Goal: Task Accomplishment & Management: Use online tool/utility

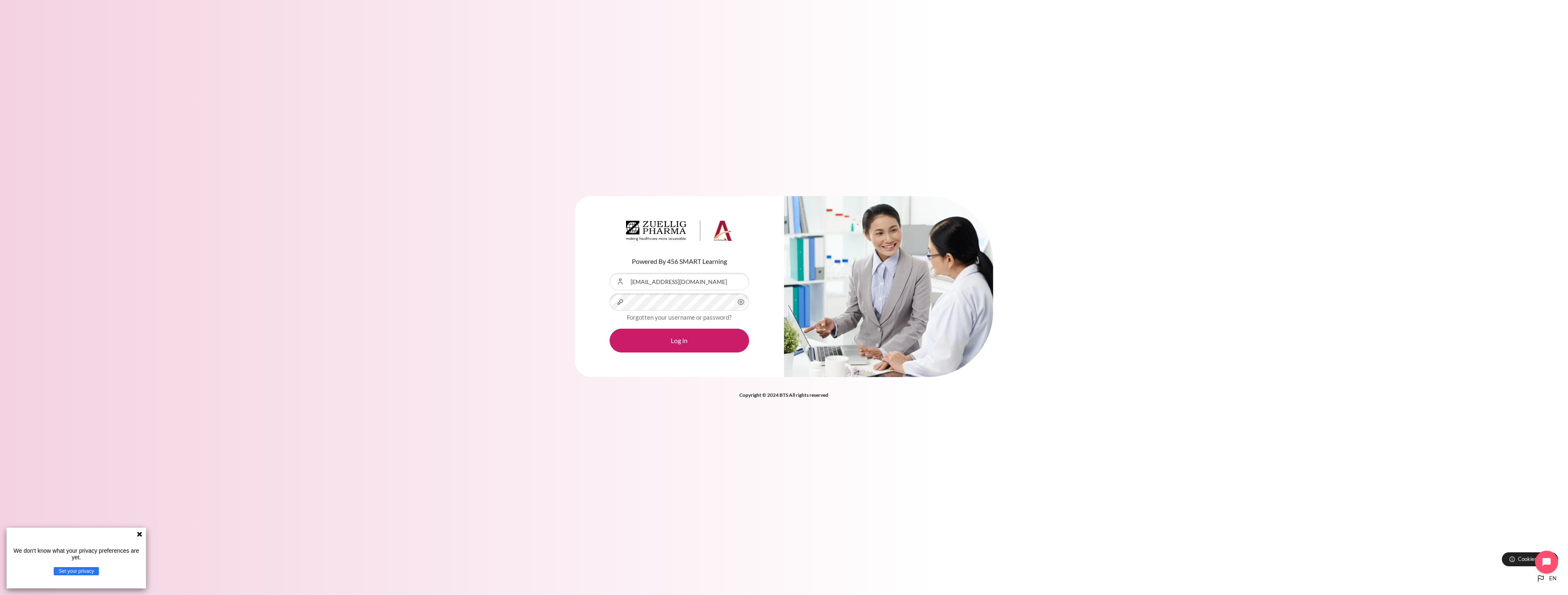
click at [610, 273] on div "Content" at bounding box center [610, 273] width 0 height 0
click at [685, 344] on button "Log in" at bounding box center [679, 340] width 139 height 24
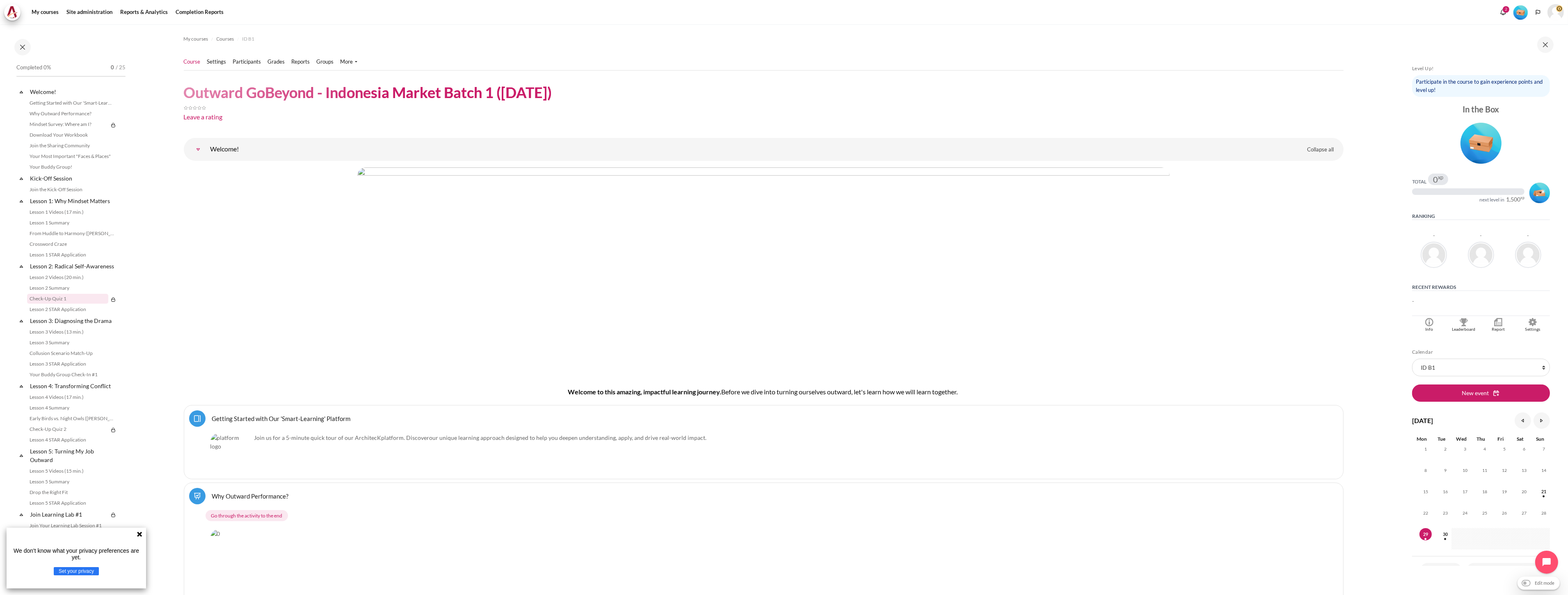
click at [55, 304] on link "Check-Up Quiz 1" at bounding box center [67, 299] width 81 height 10
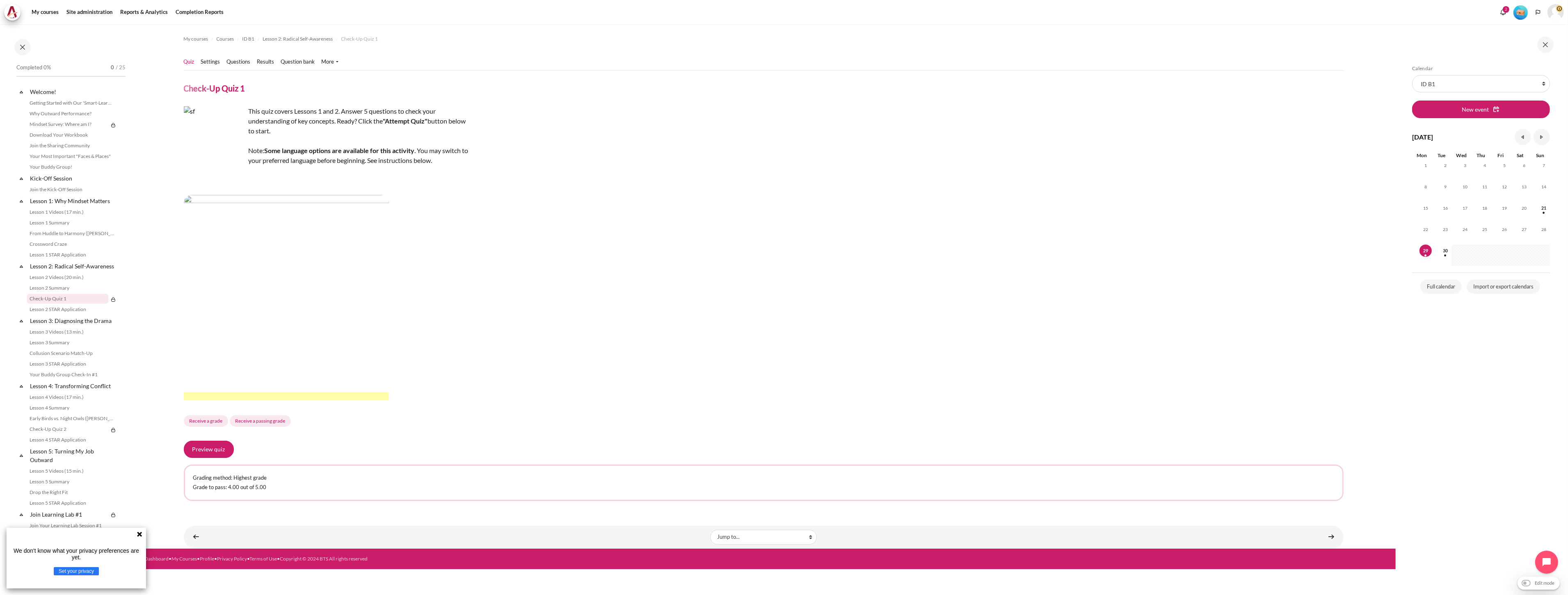
drag, startPoint x: 198, startPoint y: 40, endPoint x: 541, endPoint y: 118, distance: 351.8
click at [581, 130] on div "This quiz covers Lessons 1 and 2. Answer 5 questions to check your understandin…" at bounding box center [763, 267] width 1160 height 322
click at [184, 60] on link "Quiz" at bounding box center [189, 62] width 11 height 8
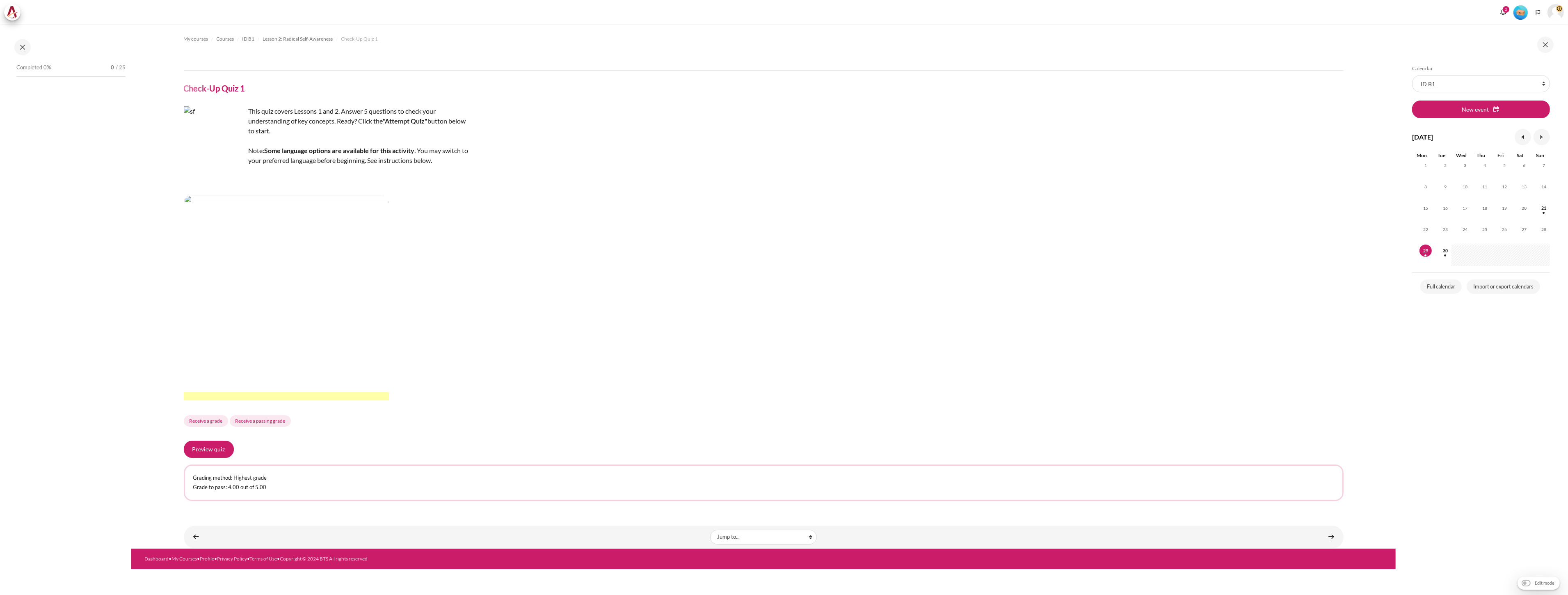
click at [245, 65] on link "Questions" at bounding box center [239, 62] width 24 height 8
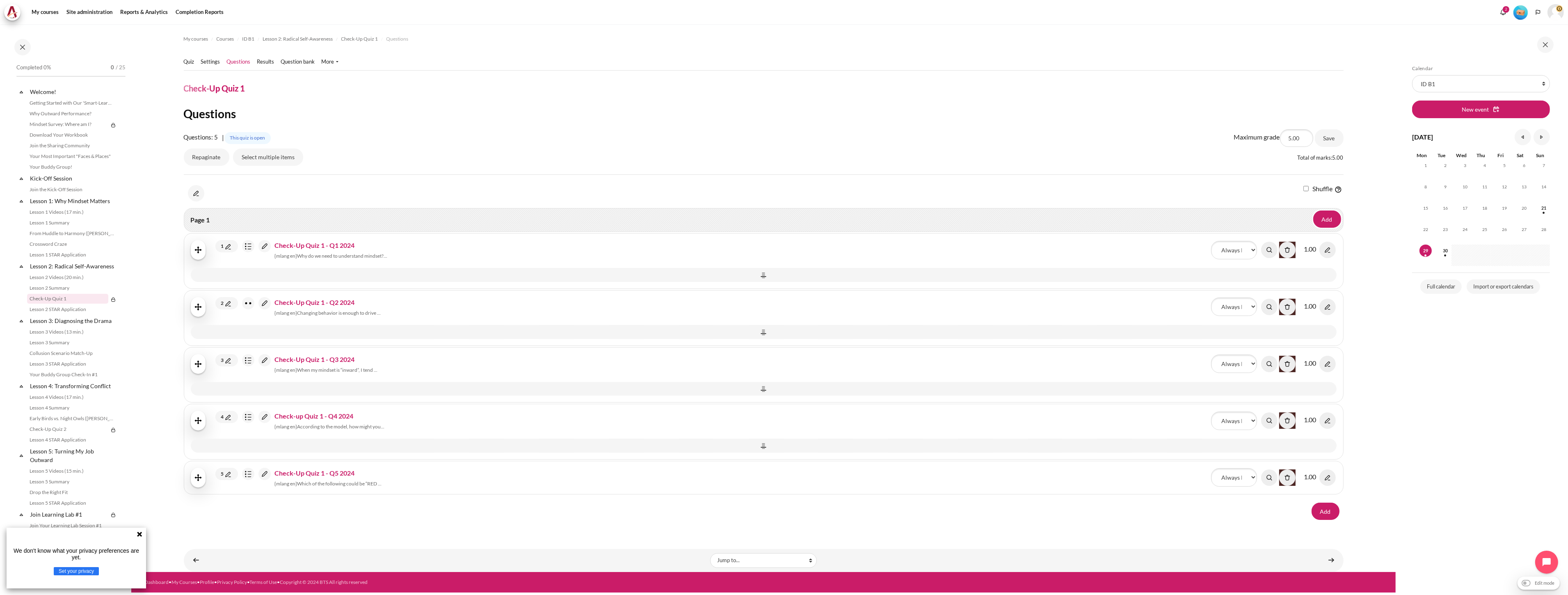
click at [299, 245] on span "Check-Up Quiz 1 - Q1 2024" at bounding box center [315, 245] width 80 height 8
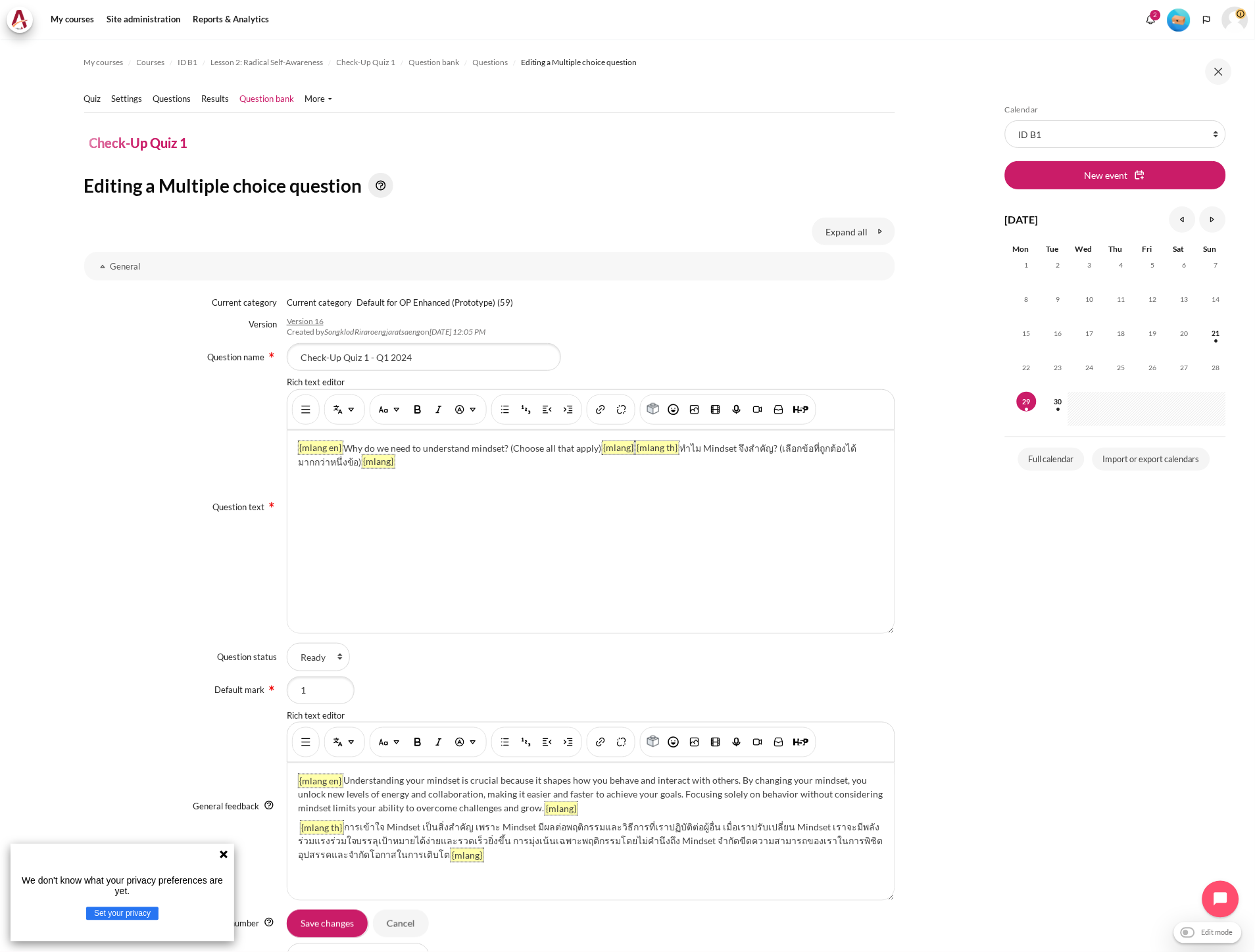
click at [431, 517] on div "{mlang en} Why do we need to understand mindset? (Choose all that apply) {mlang…" at bounding box center [591, 532] width 607 height 203
click at [339, 413] on img "Multi-Language Content (v2)" at bounding box center [338, 409] width 13 height 13
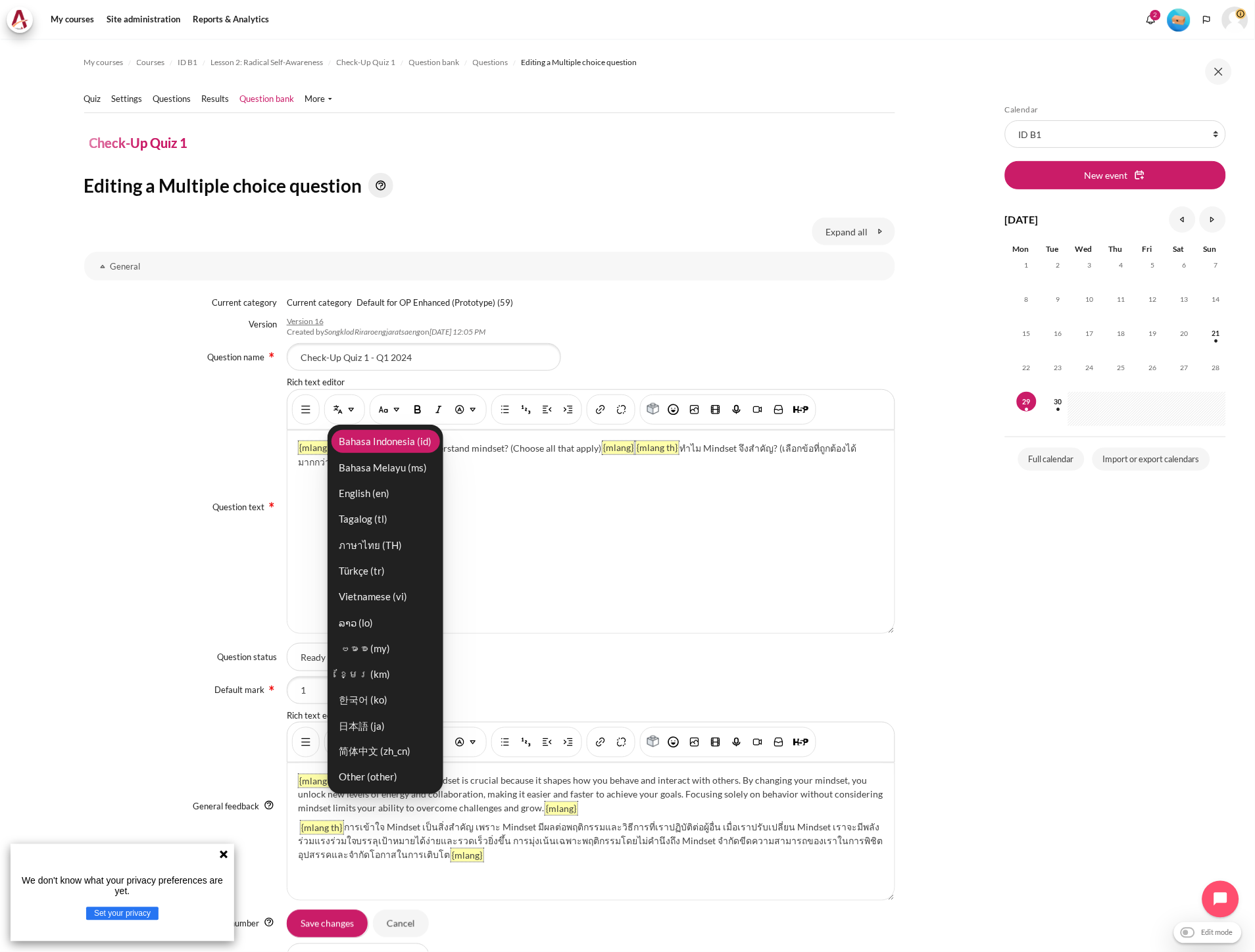
click at [413, 443] on link "Bahasa Indonesia ‎(id)‎" at bounding box center [385, 442] width 108 height 23
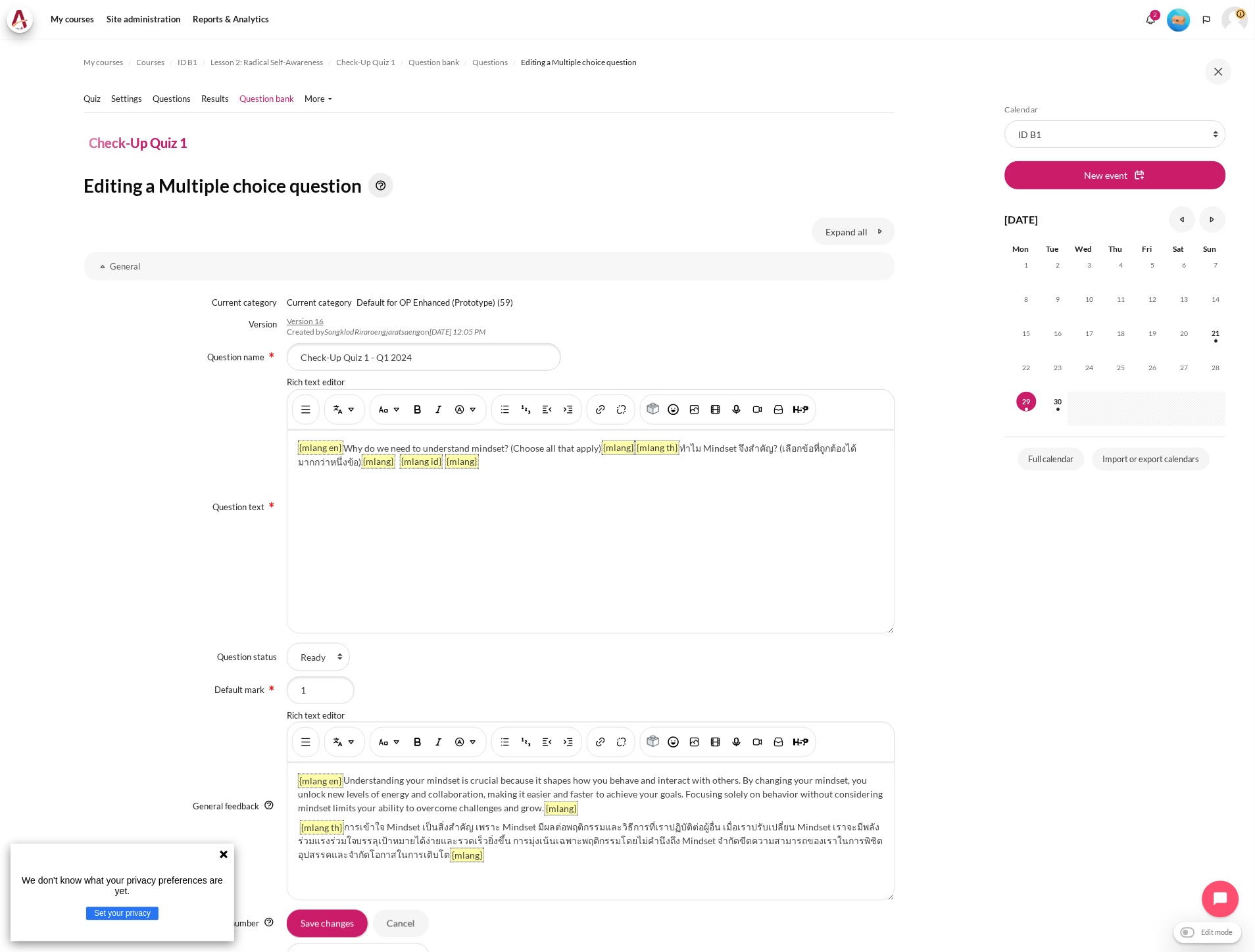
click at [408, 462] on p "{mlang en} Why do we need to understand mindset? (Choose all that apply) {mlang…" at bounding box center [590, 455] width 587 height 27
paste div "Content"
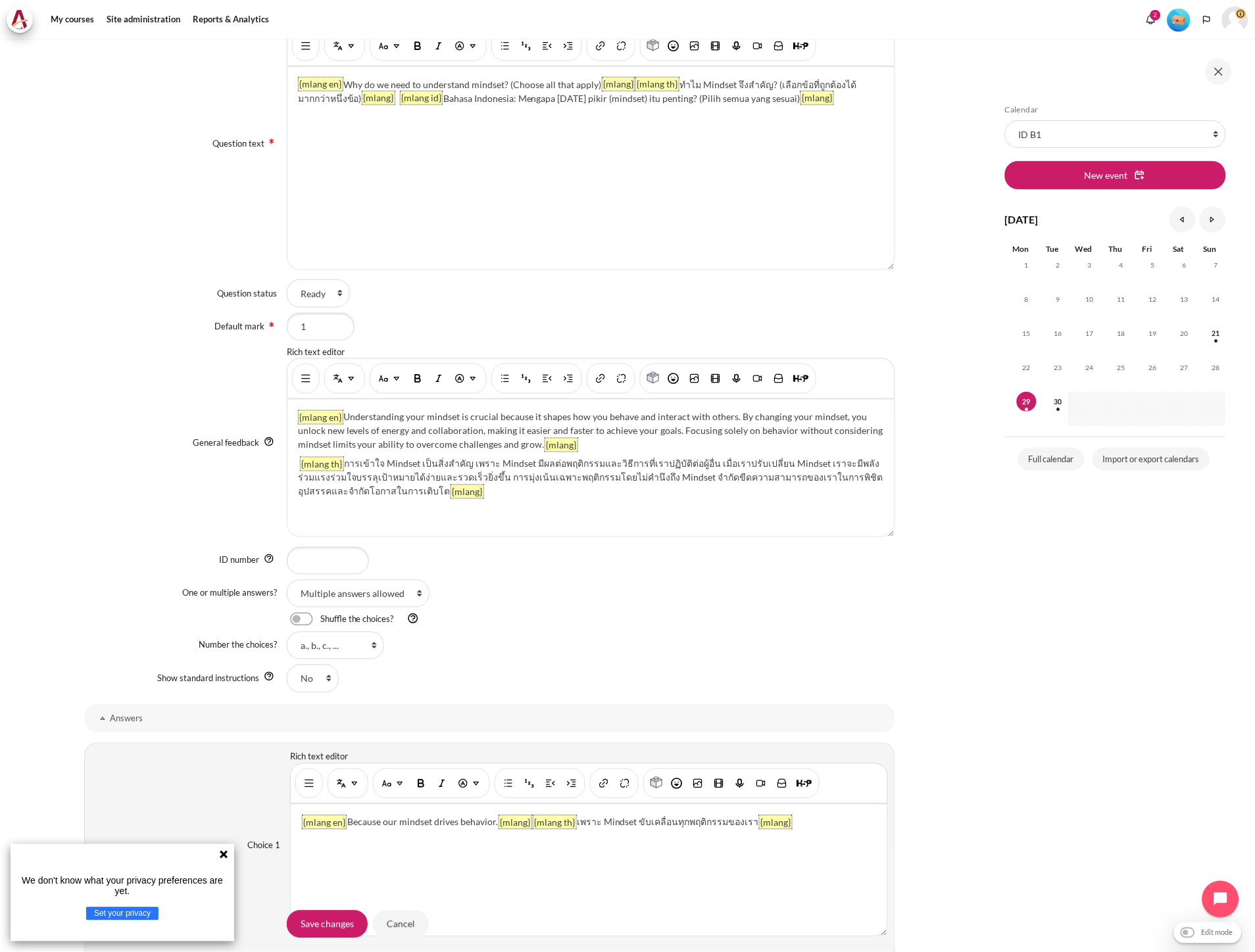
scroll to position [365, 0]
click at [457, 500] on div "{mlang en} Understanding your mindset is crucial because it shapes how you beha…" at bounding box center [591, 466] width 607 height 137
drag, startPoint x: 481, startPoint y: 96, endPoint x: 409, endPoint y: 99, distance: 72.1
click at [409, 99] on p "{mlang en} Why do we need to understand mindset? (Choose all that apply) {mlang…" at bounding box center [590, 90] width 587 height 27
click at [456, 492] on div "{mlang en} Understanding your mindset is crucial because it shapes how you beha…" at bounding box center [591, 466] width 607 height 137
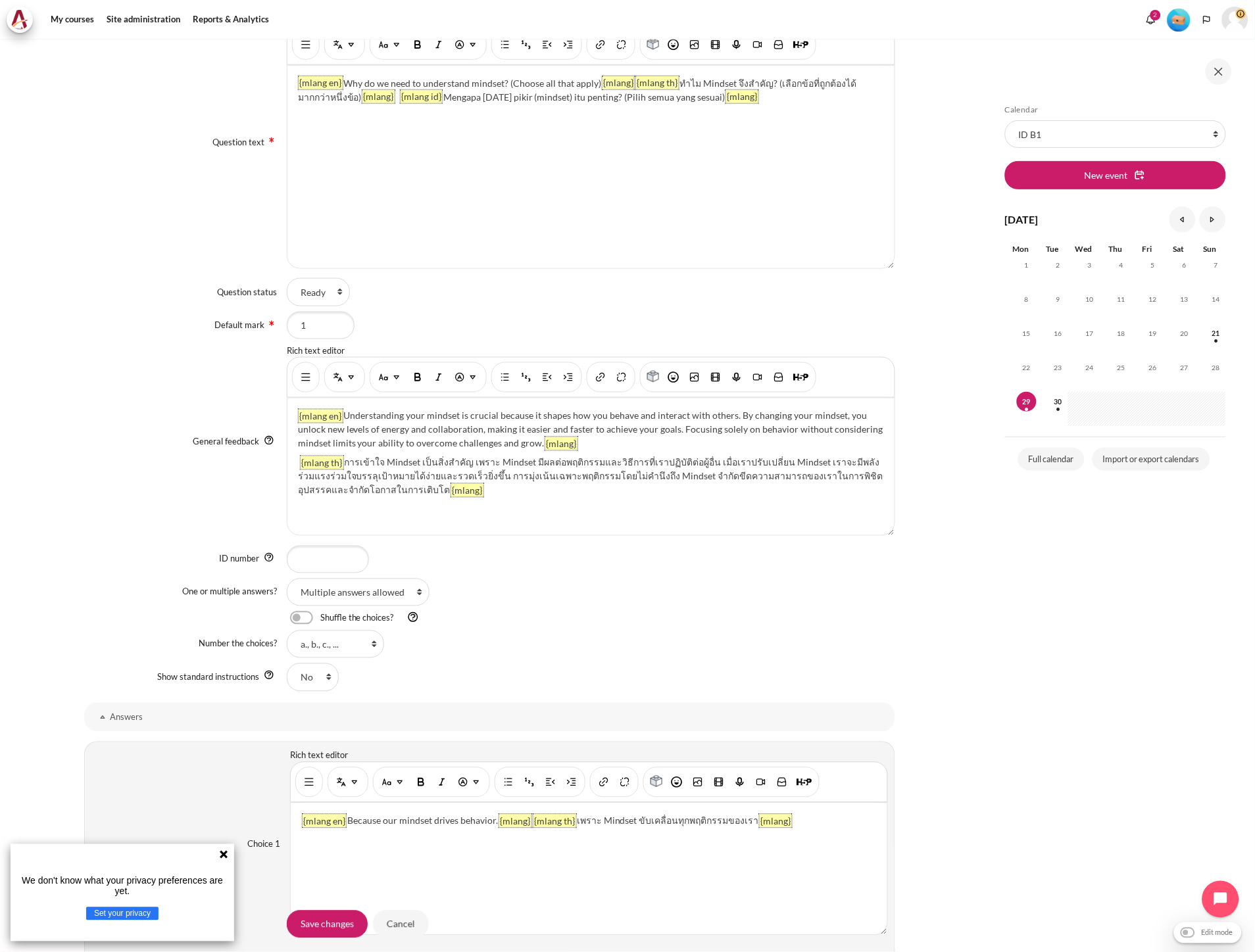
click at [345, 521] on div "{mlang en} Understanding your mindset is crucial because it shapes how you beha…" at bounding box center [591, 466] width 607 height 137
click at [345, 514] on div "{mlang en} Understanding your mindset is crucial because it shapes how you beha…" at bounding box center [591, 466] width 607 height 137
click at [345, 368] on button "Multi-Language Content (v2)" at bounding box center [344, 377] width 34 height 23
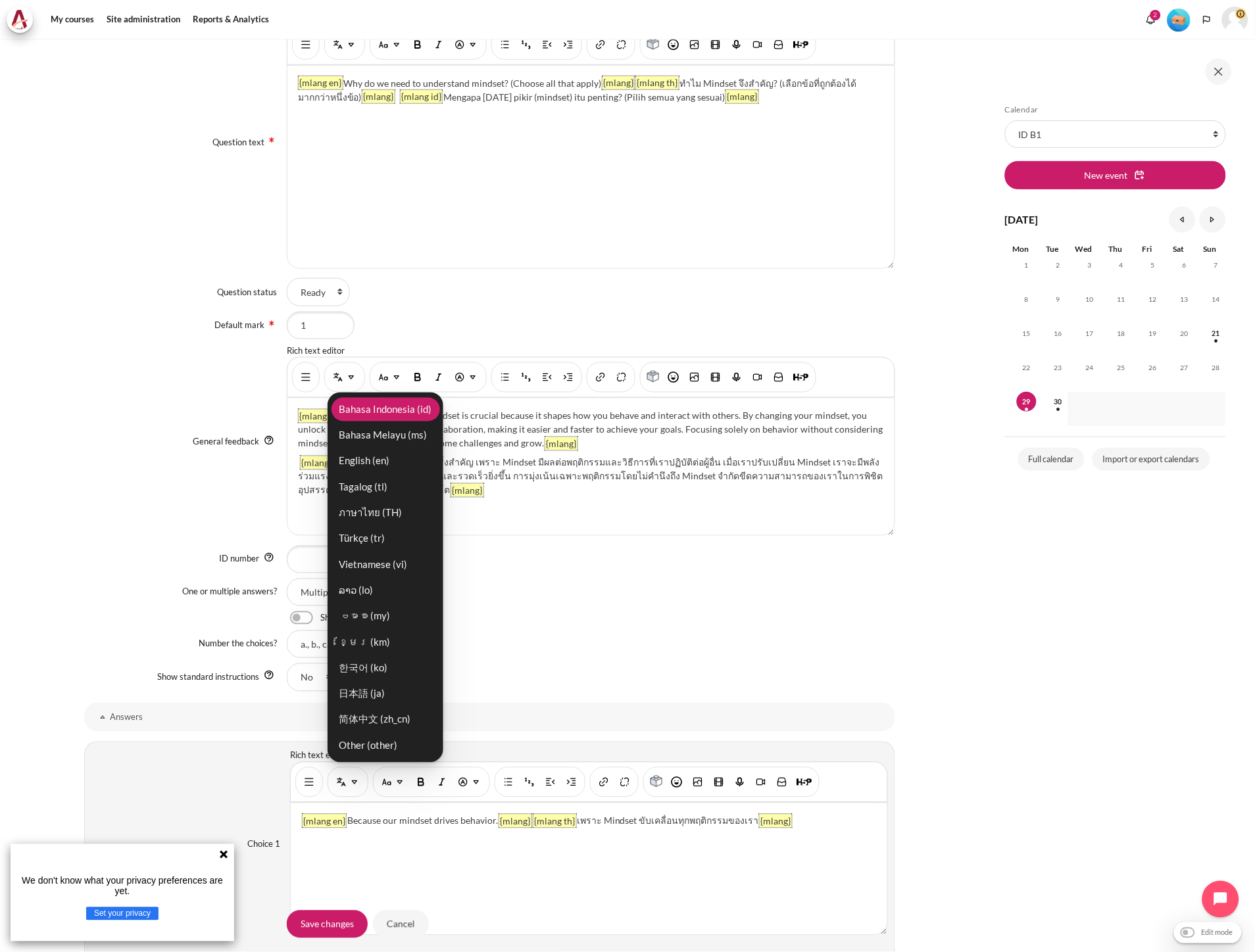
click at [370, 411] on link "Bahasa Indonesia ‎(id)‎" at bounding box center [385, 410] width 108 height 23
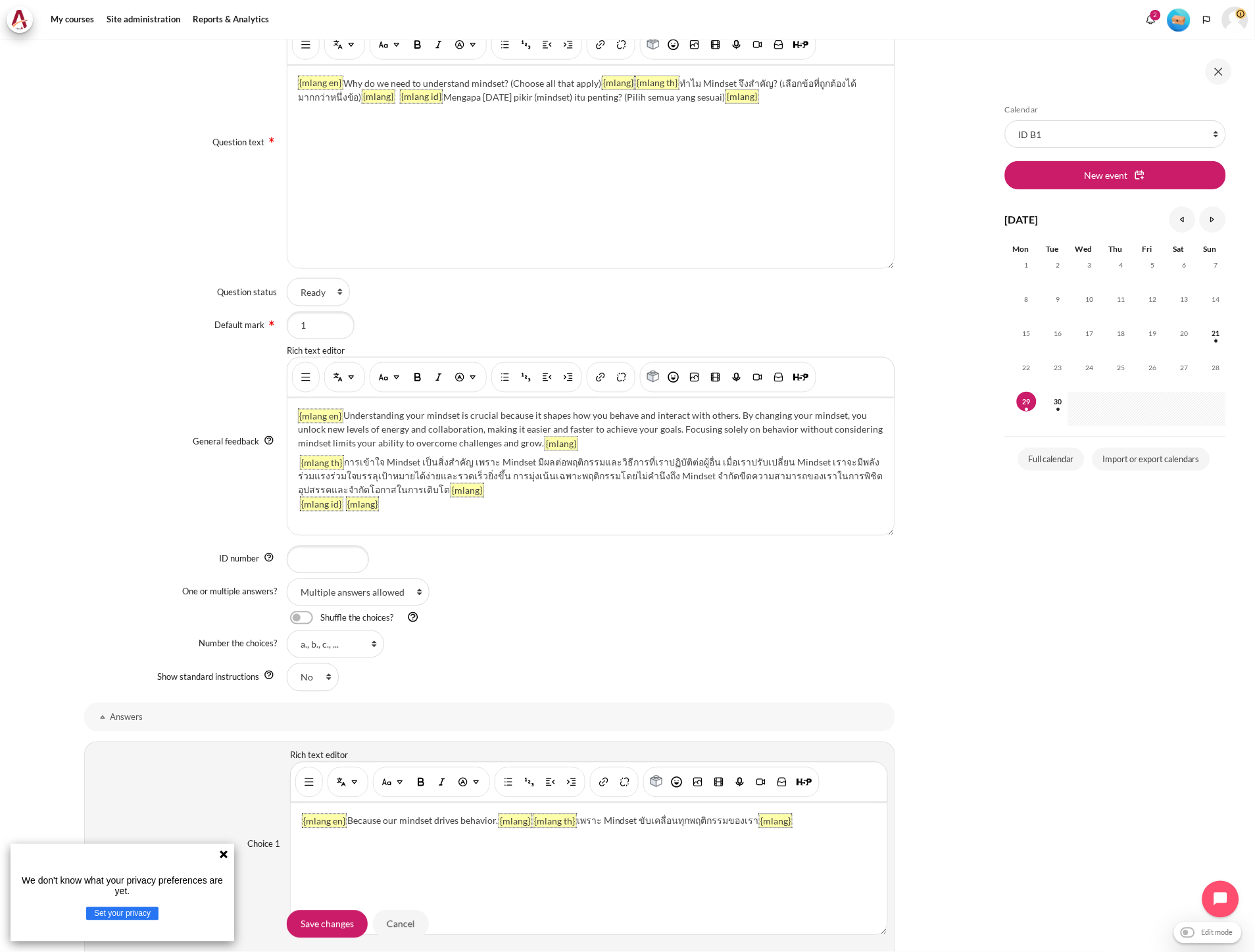
click at [342, 504] on span "{mlang th} การเข้าใจ Mindset เป็นสิ่งสำคัญ เพราะ Mindset มีผลต่อพฤติกรรมและวิธี…" at bounding box center [590, 483] width 586 height 53
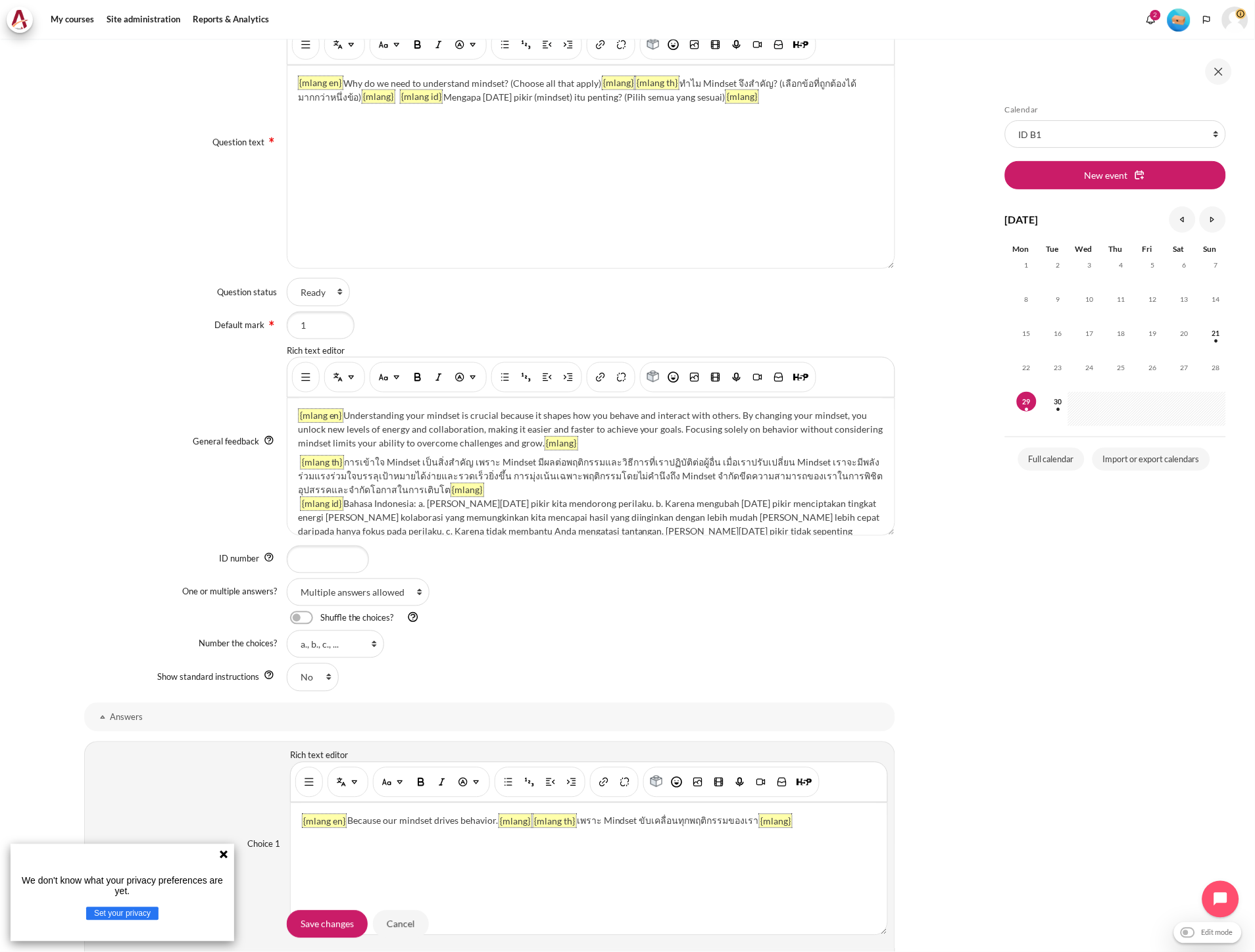
scroll to position [1, 0]
drag, startPoint x: 424, startPoint y: 504, endPoint x: 344, endPoint y: 503, distance: 80.0
click at [344, 503] on span "{mlang th} การเข้าใจ Mindset เป็นสิ่งสำคัญ เพราะ Mindset มีผลต่อพฤติกรรมและวิธี…" at bounding box center [590, 502] width 586 height 94
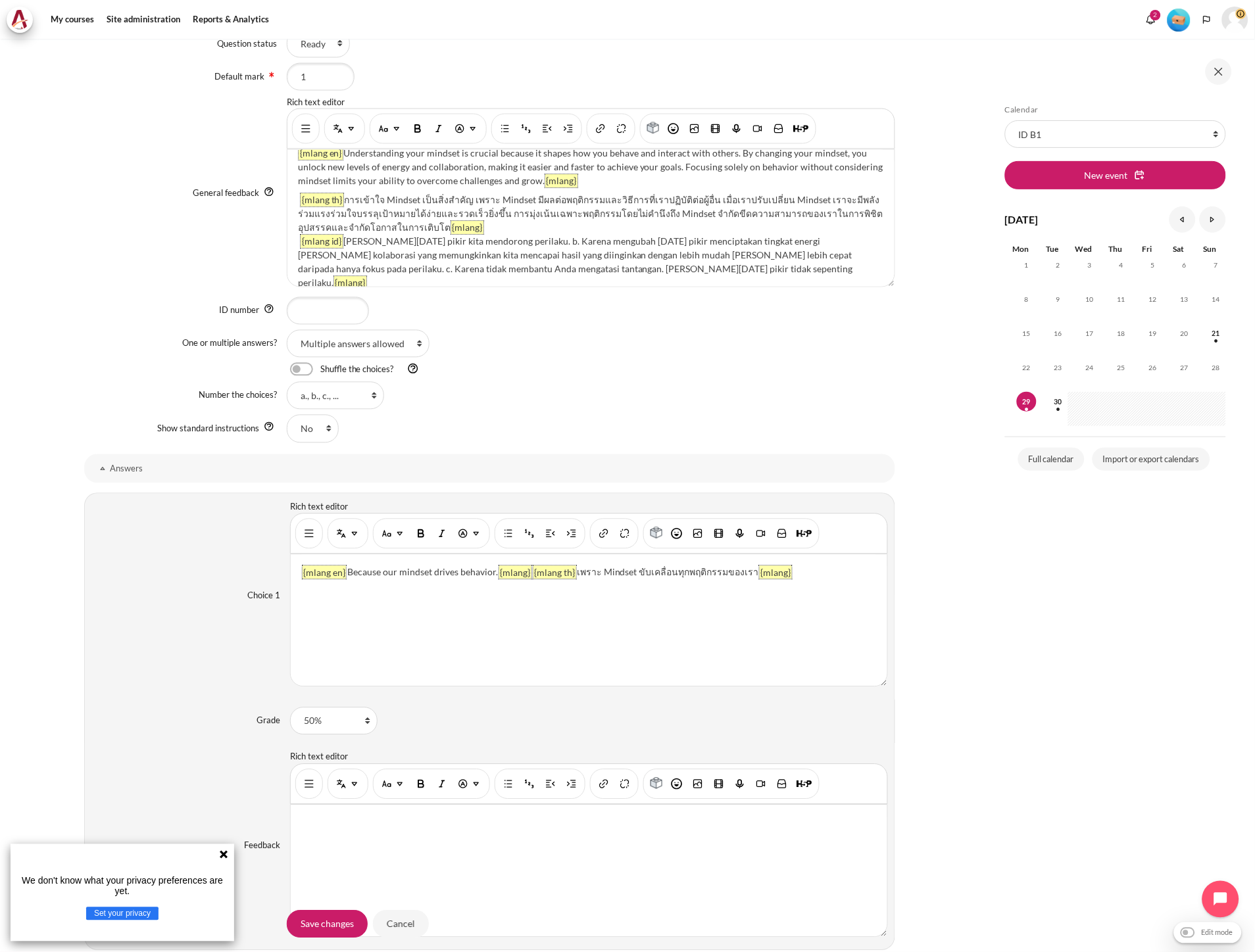
scroll to position [584, 0]
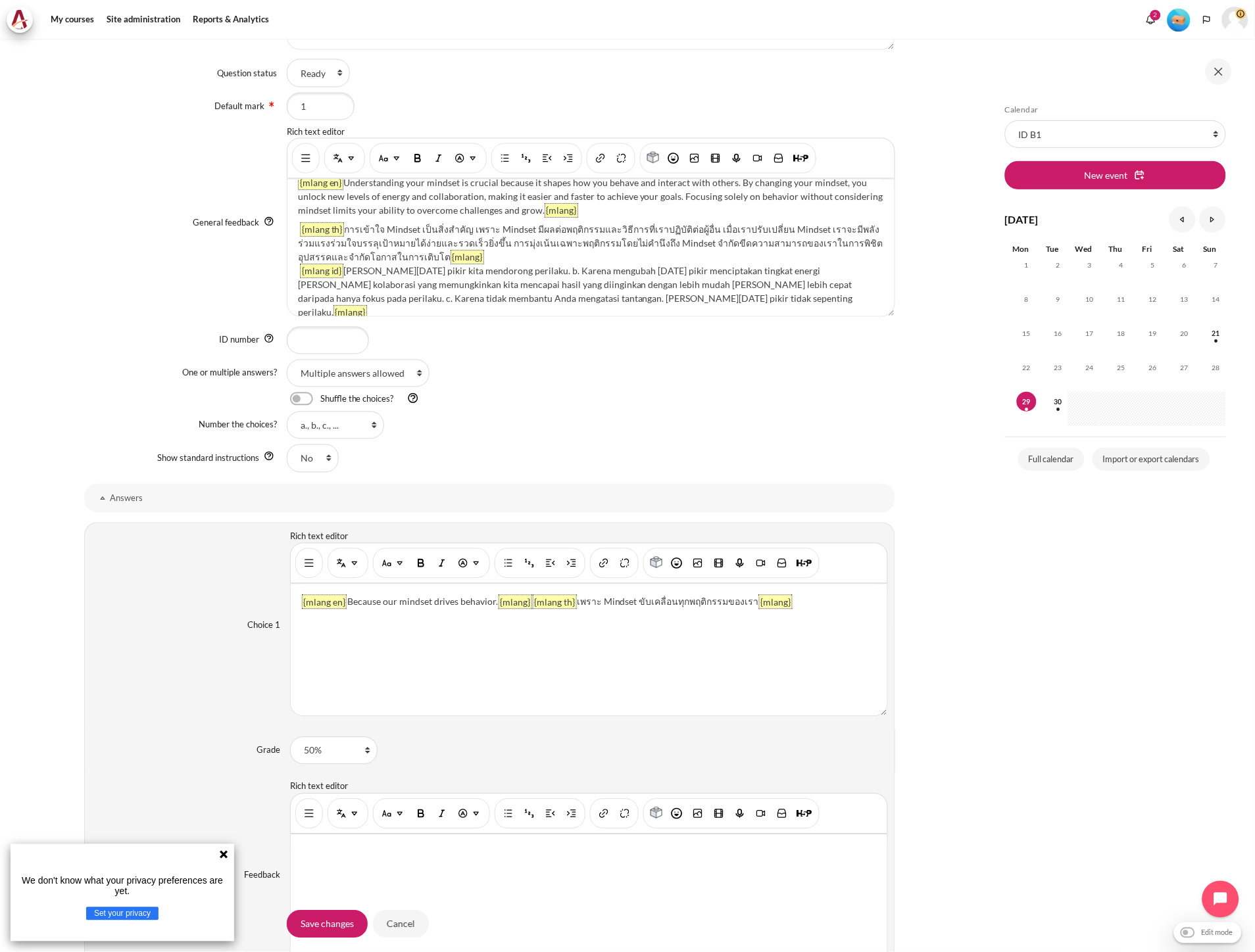
click at [470, 292] on div "{mlang en} Understanding your mindset is crucial because it shapes how you beha…" at bounding box center [591, 248] width 607 height 137
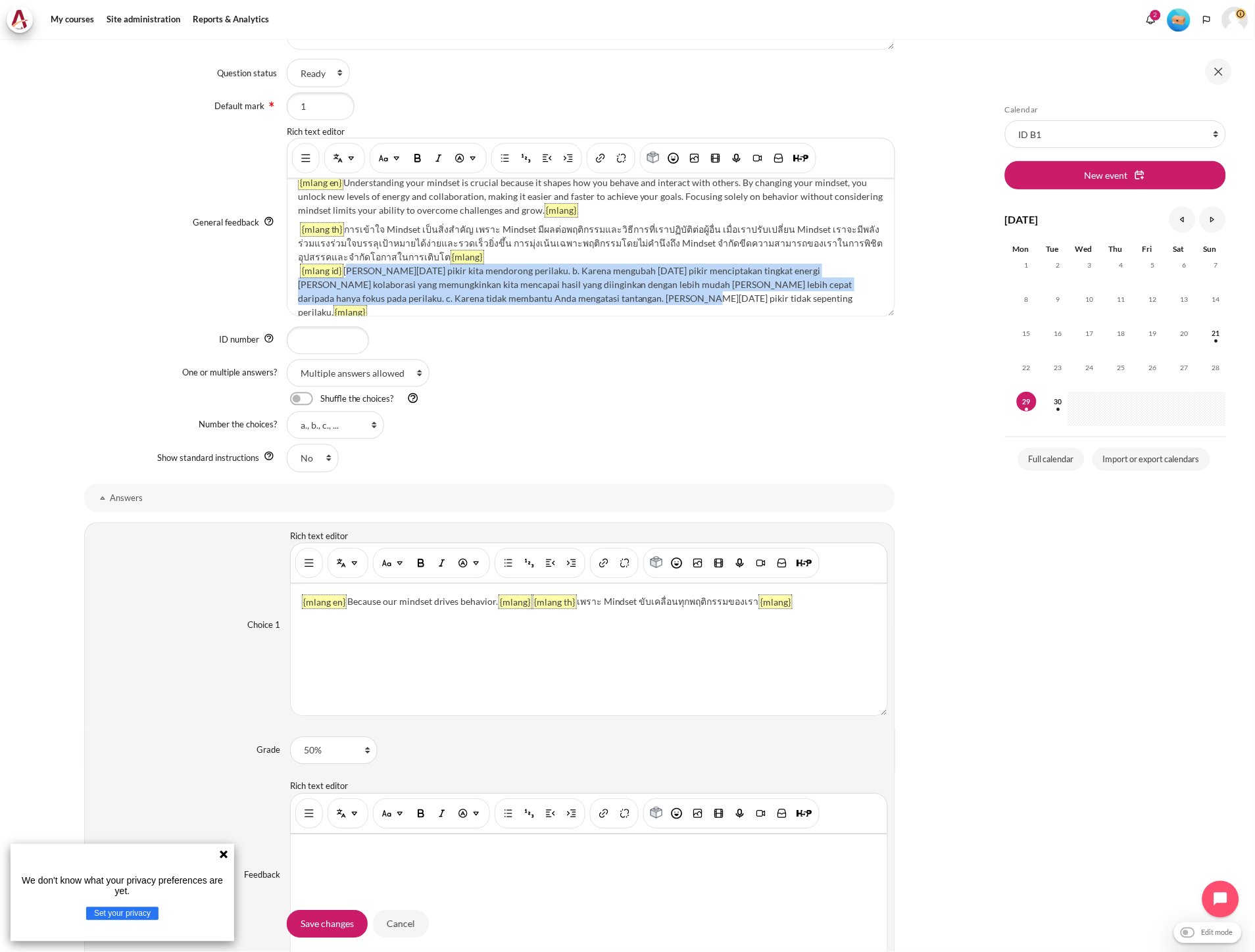
drag, startPoint x: 344, startPoint y: 270, endPoint x: 598, endPoint y: 299, distance: 255.7
click at [598, 299] on span "{mlang th} การเข้าใจ Mindset เป็นสิ่งสำคัญ เพราะ Mindset มีผลต่อพฤติกรรมและวิธี…" at bounding box center [590, 271] width 586 height 94
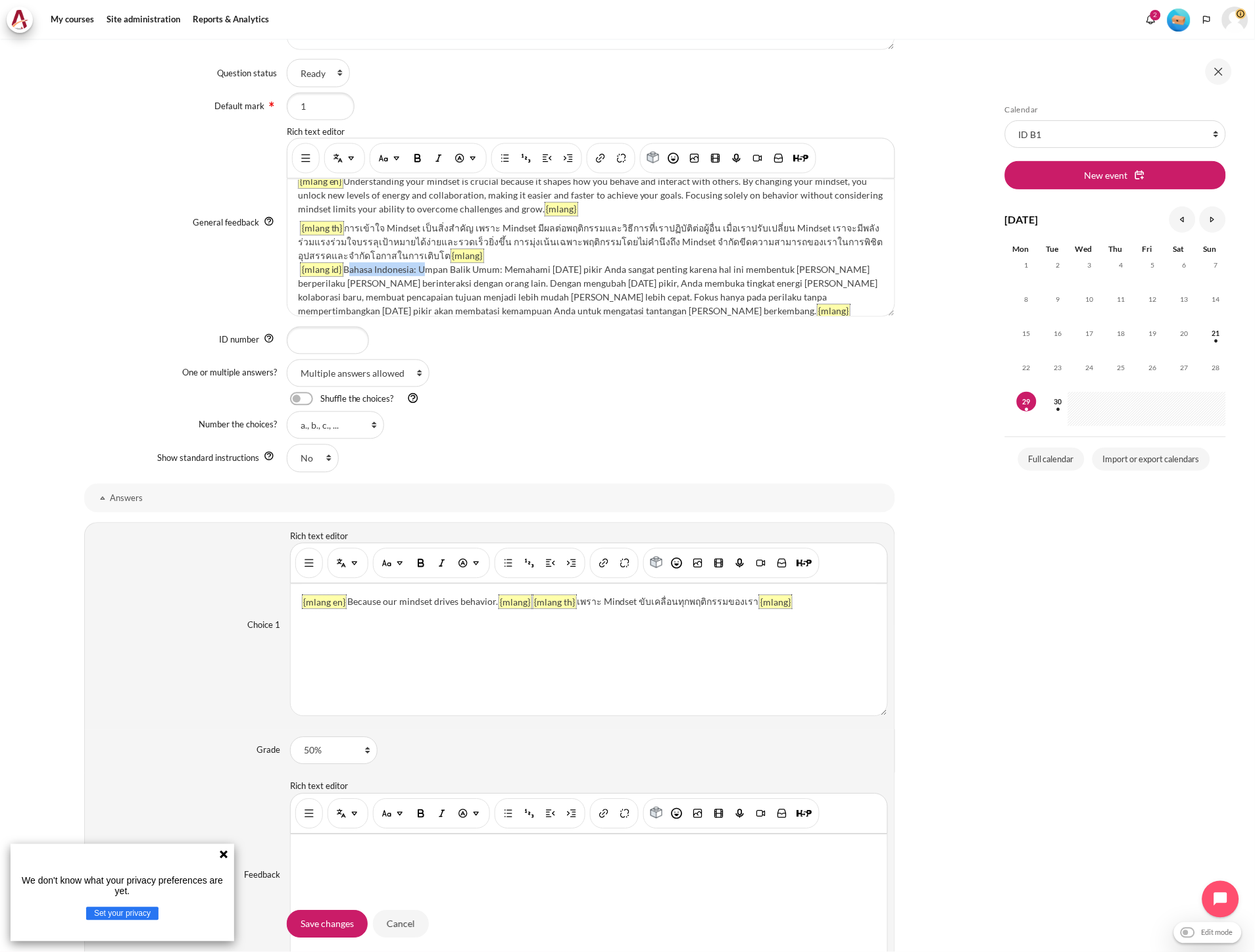
drag, startPoint x: 418, startPoint y: 269, endPoint x: 343, endPoint y: 270, distance: 75.0
click at [343, 270] on span "{mlang th} การเข้าใจ Mindset เป็นสิ่งสำคัญ เพราะ Mindset มีผลต่อพฤติกรรมและวิธี…" at bounding box center [590, 269] width 586 height 94
click at [548, 397] on div "Shuffle the choices?" at bounding box center [622, 399] width 608 height 14
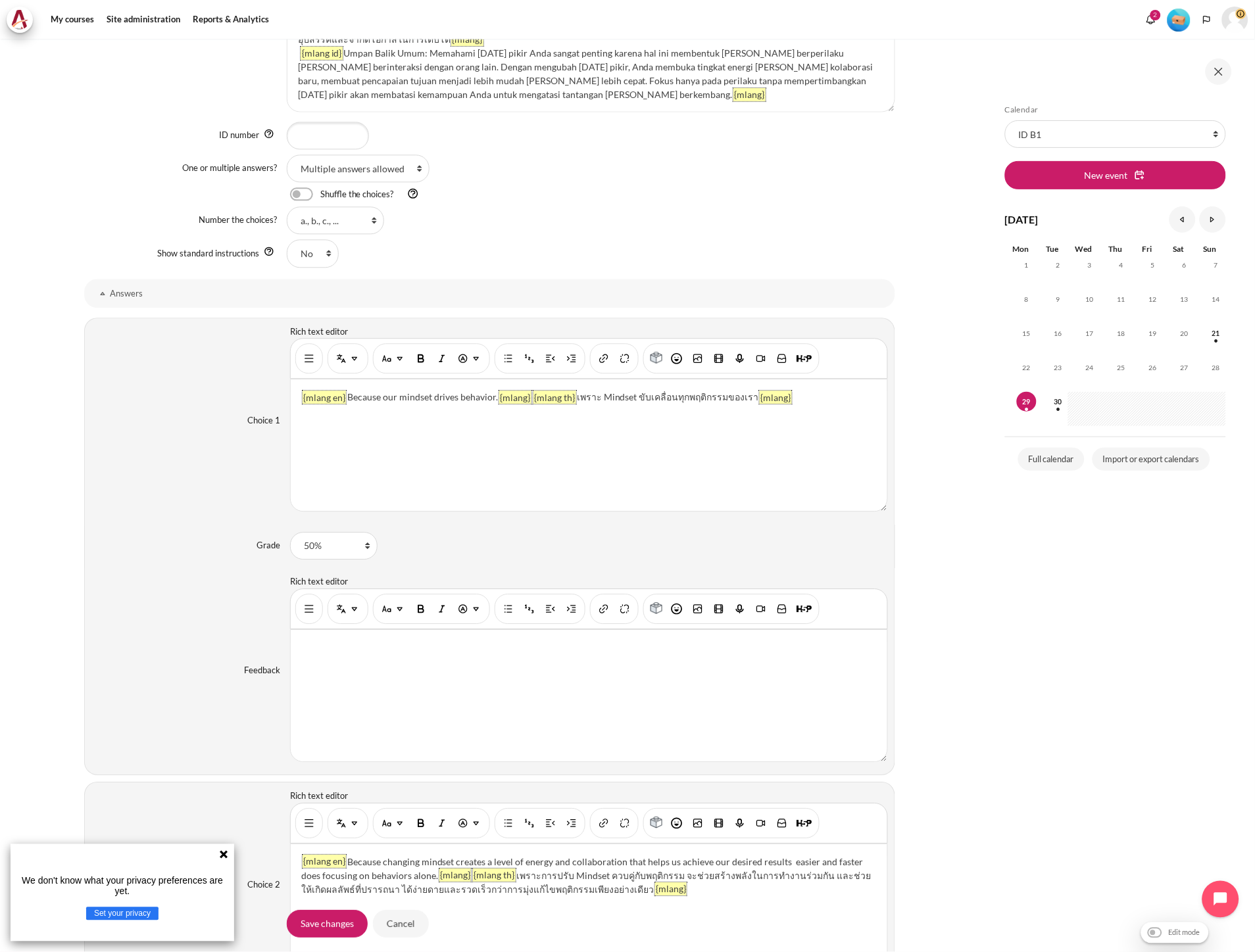
scroll to position [1022, 0]
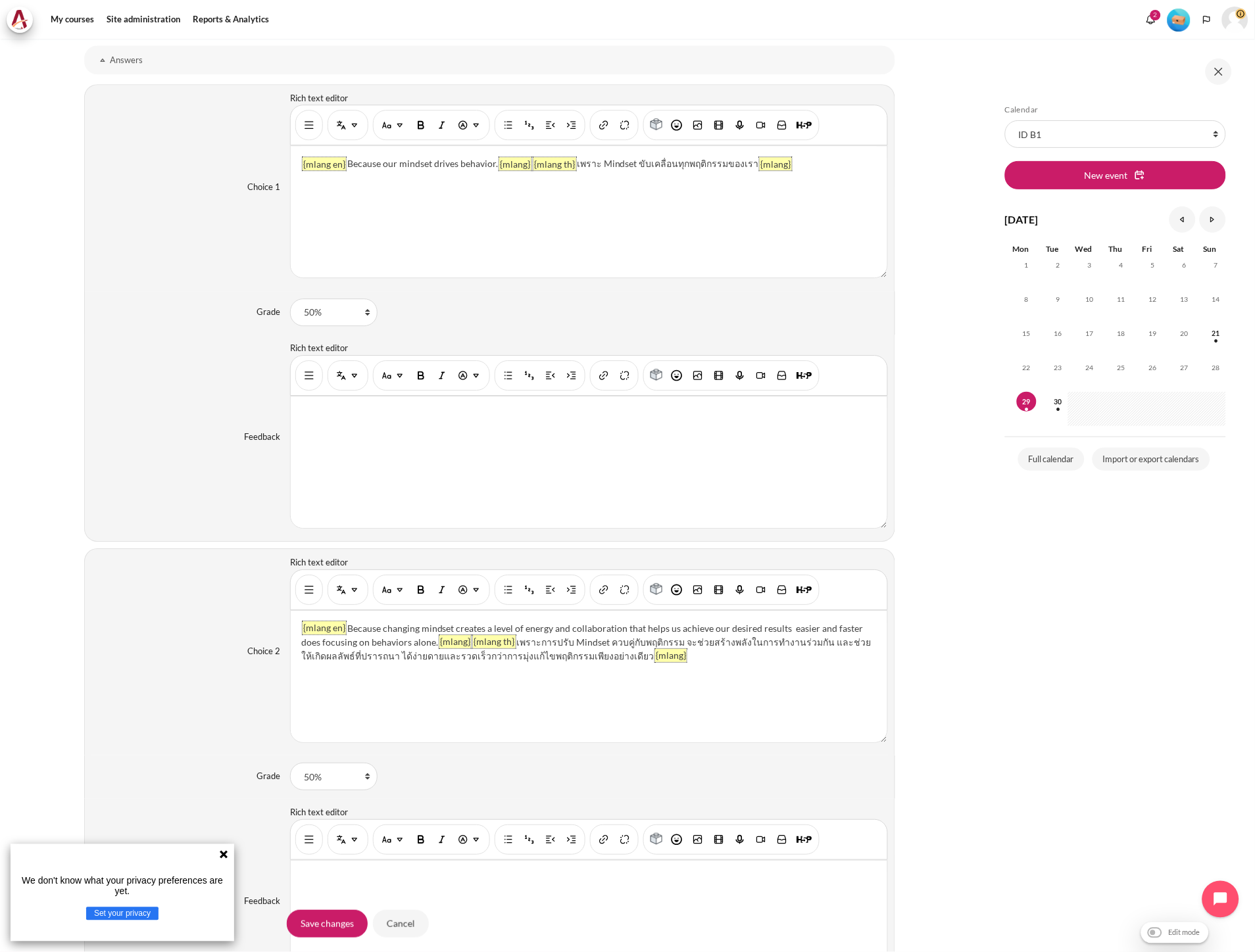
click at [811, 167] on p "{mlang en} Because our mindset drives behavior. {mlang} {mlang th} เพราะ Mindse…" at bounding box center [588, 163] width 575 height 14
click at [808, 164] on p "{mlang en} Because our mindset drives behavior. {mlang} {mlang th} เพราะ Mindse…" at bounding box center [588, 163] width 575 height 14
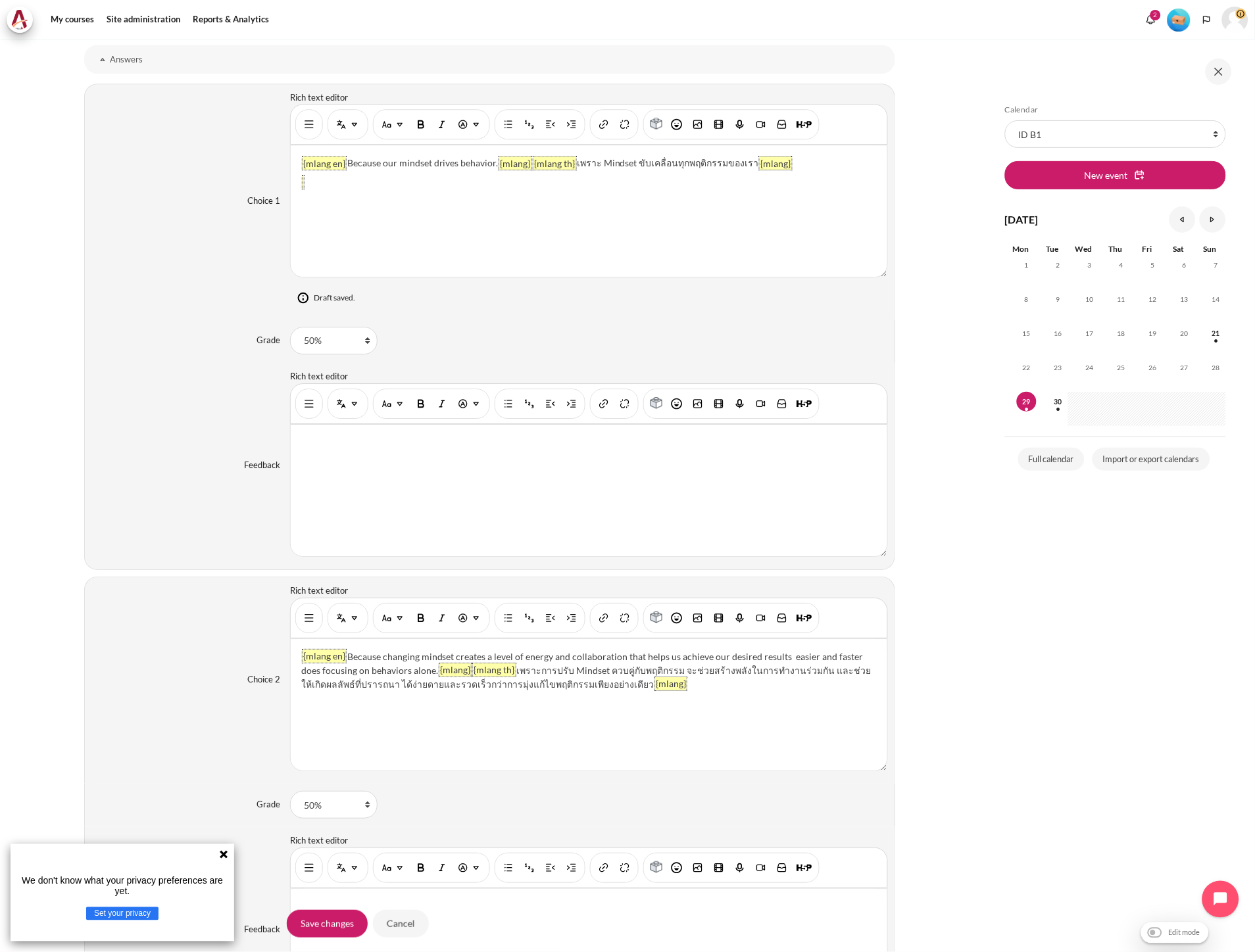
click at [449, 208] on div "{mlang en} Because our mindset drives behavior. {mlang} {mlang th} เพราะ Mindse…" at bounding box center [588, 211] width 596 height 132
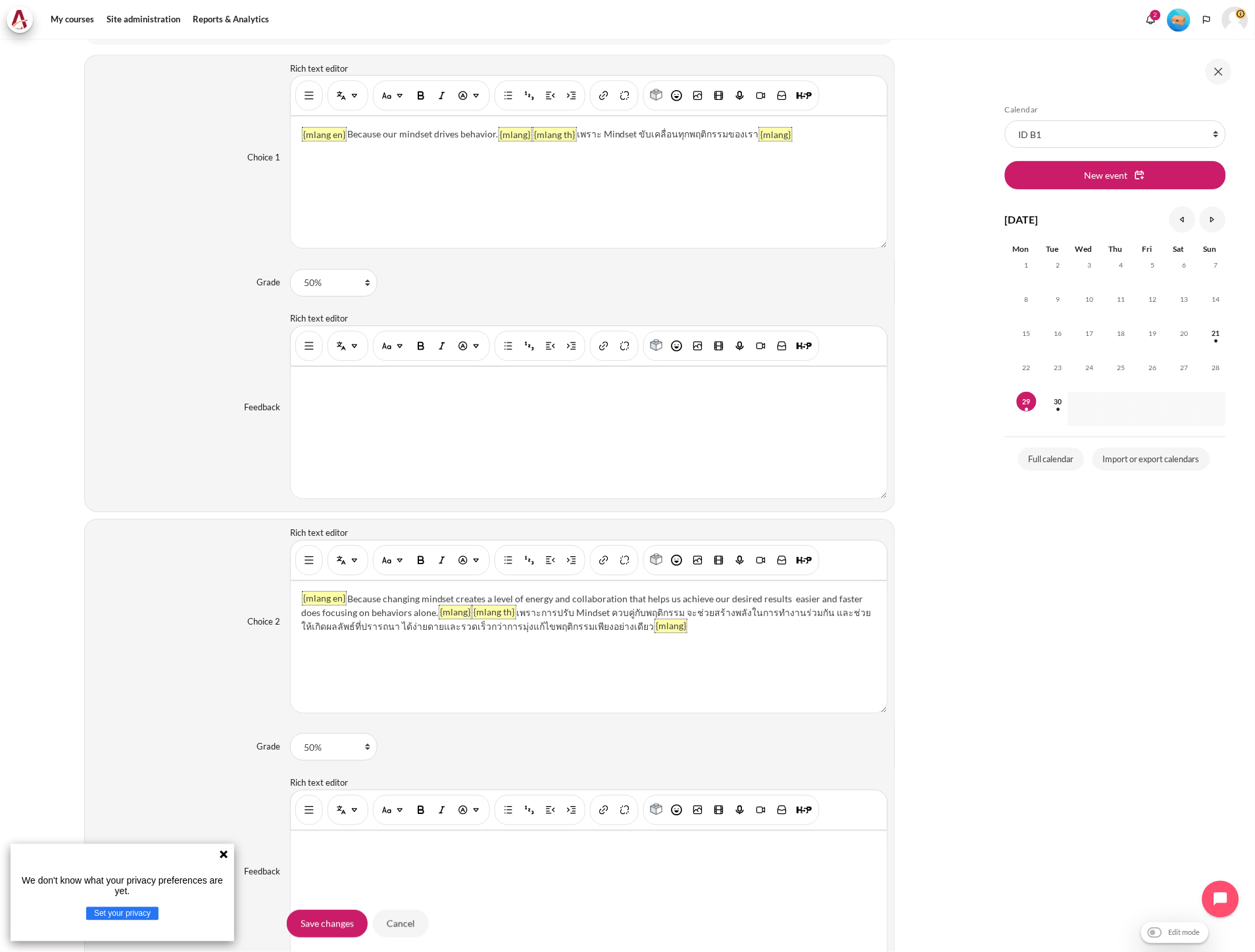
scroll to position [1022, 0]
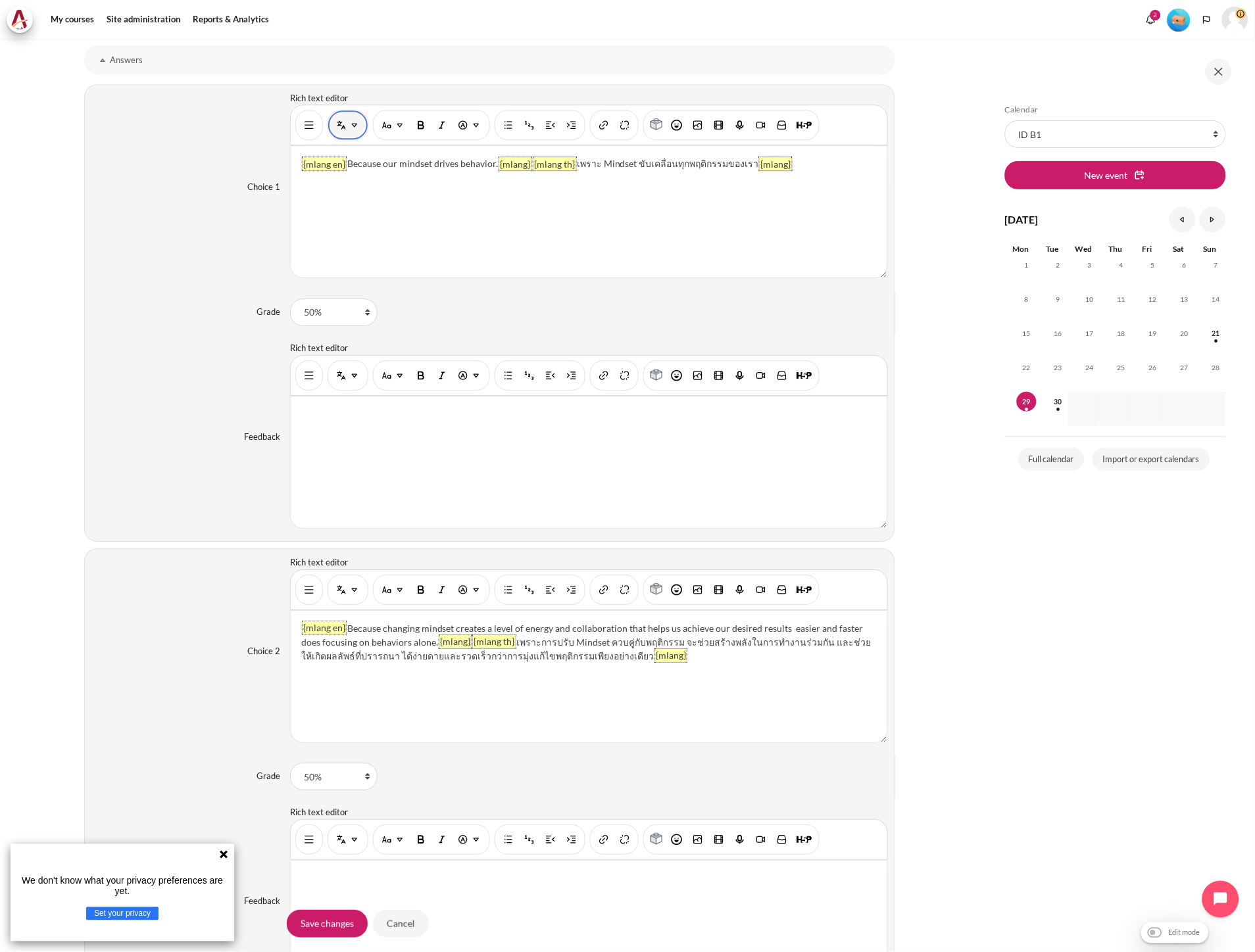
click at [332, 128] on button "Multi-Language Content (v2)" at bounding box center [347, 125] width 34 height 23
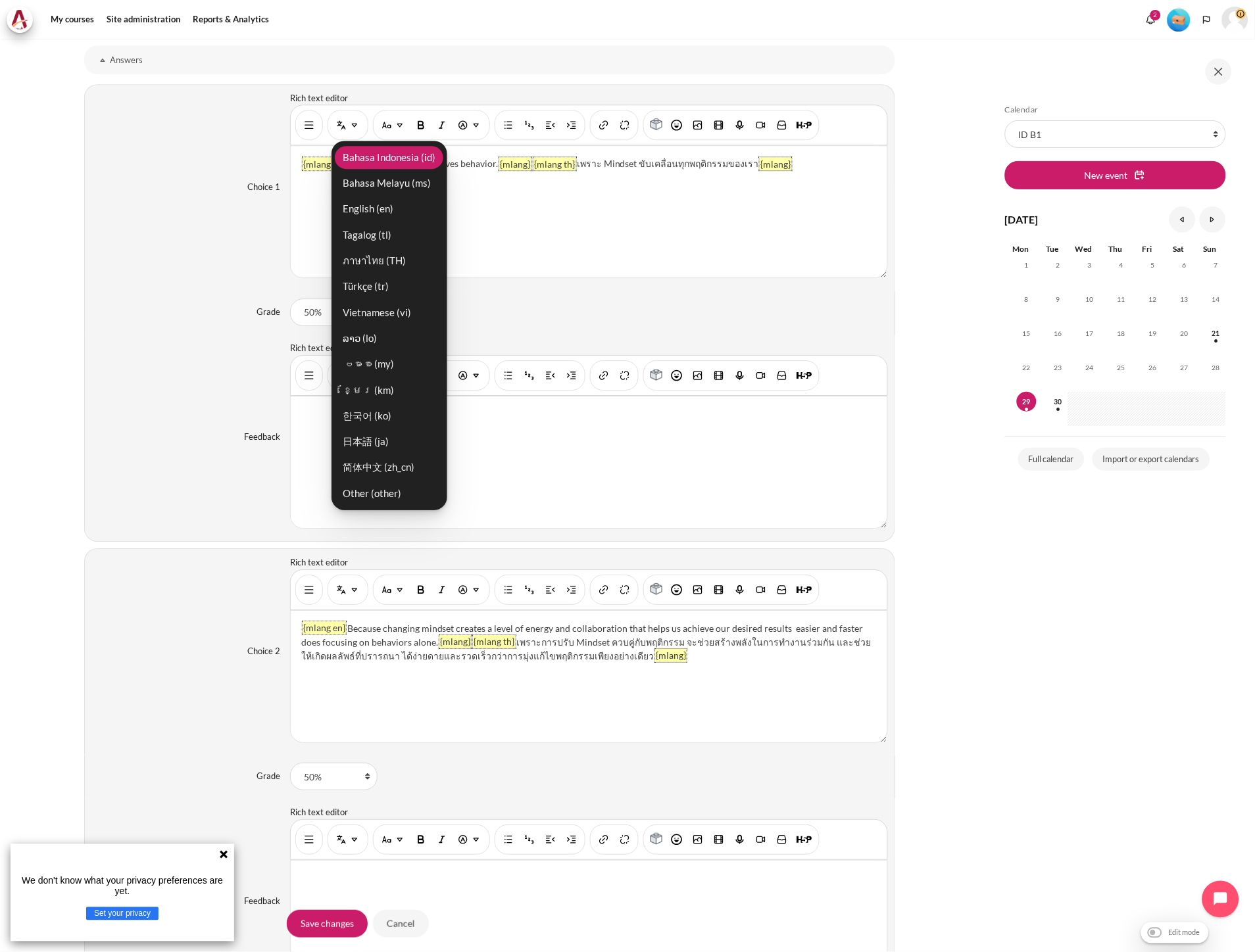
click at [364, 160] on link "Bahasa Indonesia ‎(id)‎" at bounding box center [388, 158] width 108 height 23
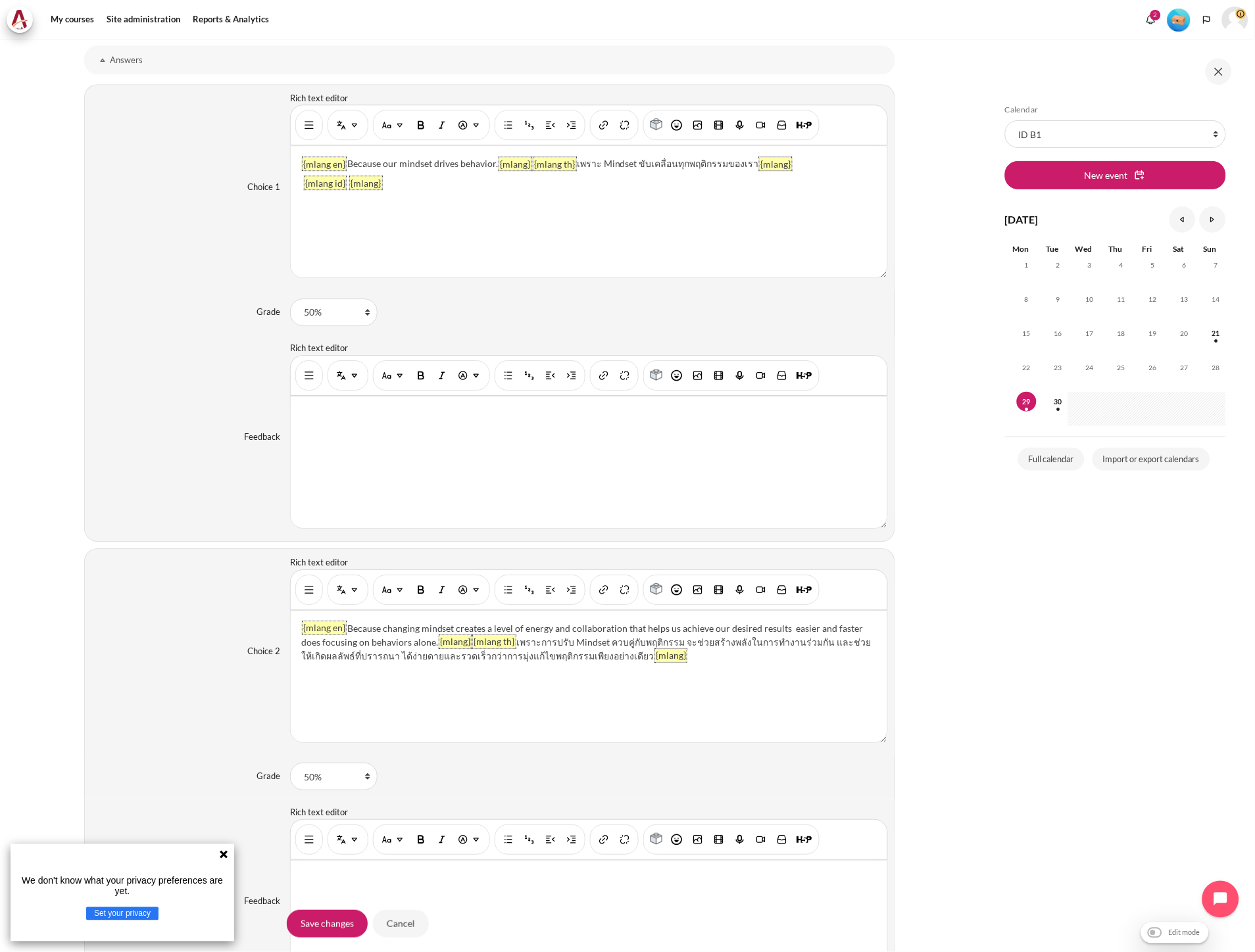
click at [344, 187] on div "{mlang en} Because our mindset drives behavior. {mlang} {mlang th} เพราะ Mindse…" at bounding box center [588, 212] width 596 height 132
click at [346, 182] on div "{mlang en} Because our mindset drives behavior. {mlang} {mlang th} เพราะ Mindse…" at bounding box center [588, 212] width 596 height 132
click at [351, 593] on img "Multi-Language Content (v2)" at bounding box center [354, 589] width 13 height 13
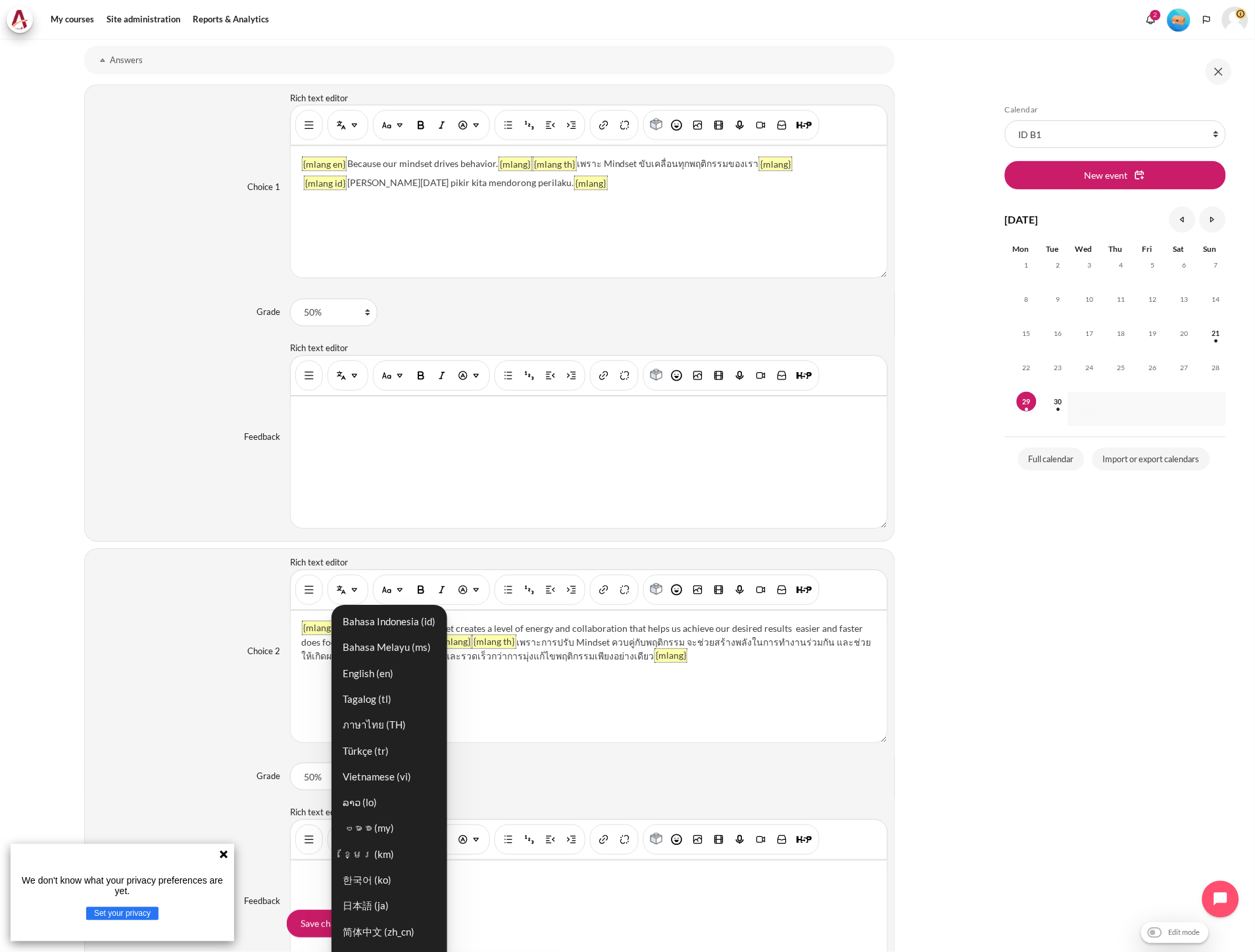
click at [670, 662] on div "{mlang en} Because changing mindset creates a level of energy and collaboration…" at bounding box center [588, 676] width 596 height 132
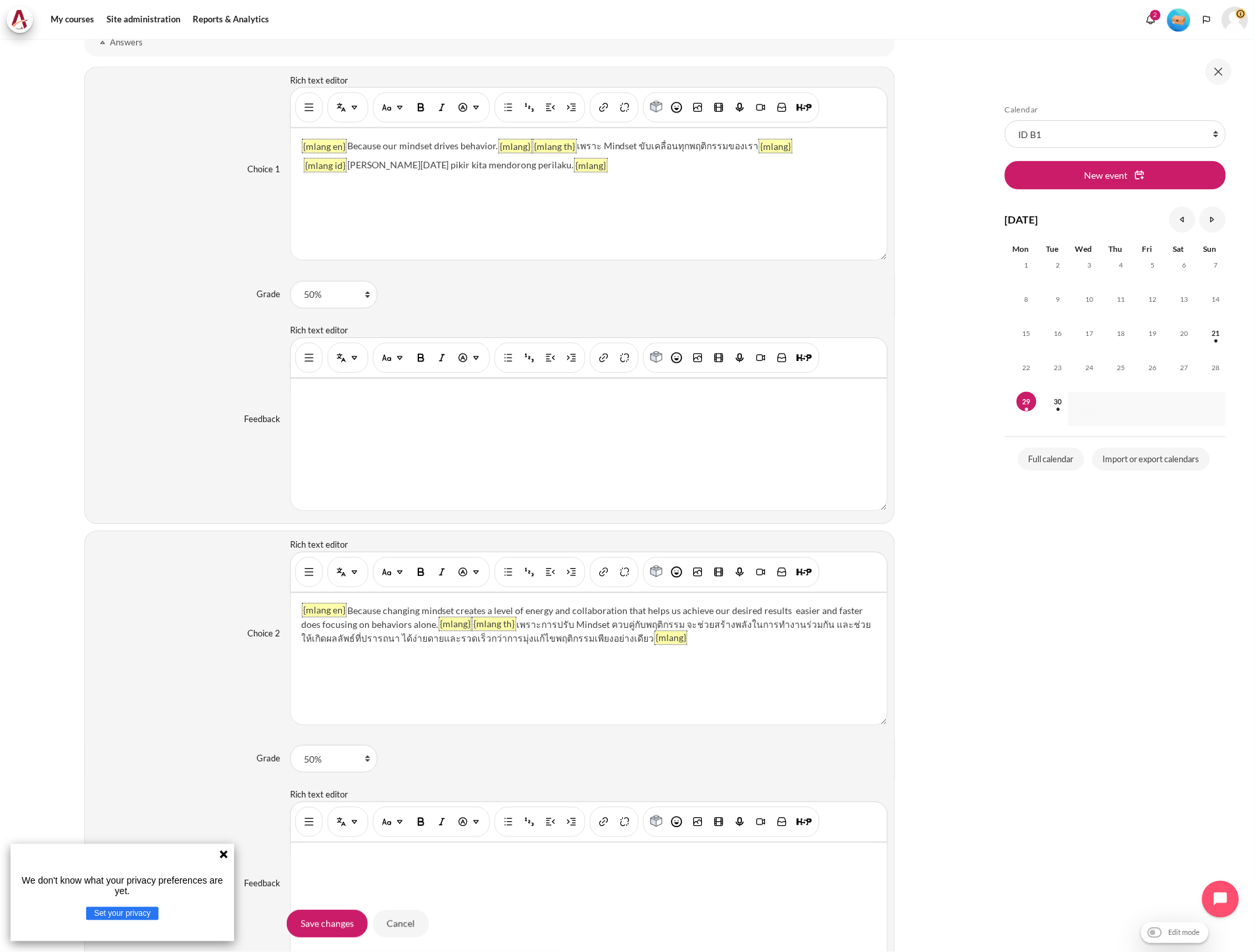
click at [668, 645] on p "{mlang en} Because changing mindset creates a level of energy and collaboration…" at bounding box center [588, 624] width 575 height 41
click at [383, 575] on img "Paragraph styles" at bounding box center [386, 572] width 13 height 13
click at [336, 575] on img "Multi-Language Content (v2)" at bounding box center [341, 572] width 13 height 13
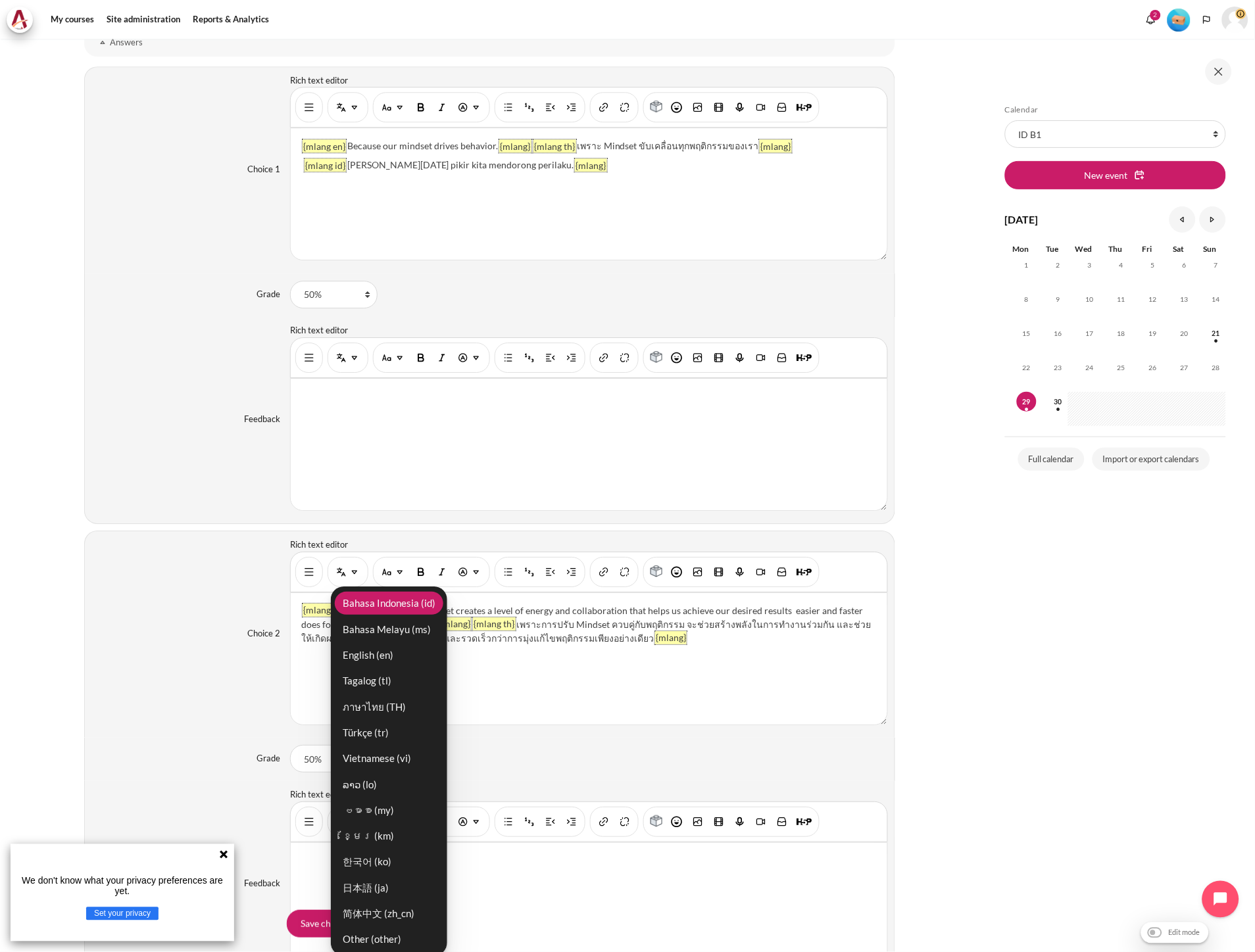
click at [350, 597] on link "Bahasa Indonesia ‎(id)‎" at bounding box center [388, 604] width 108 height 23
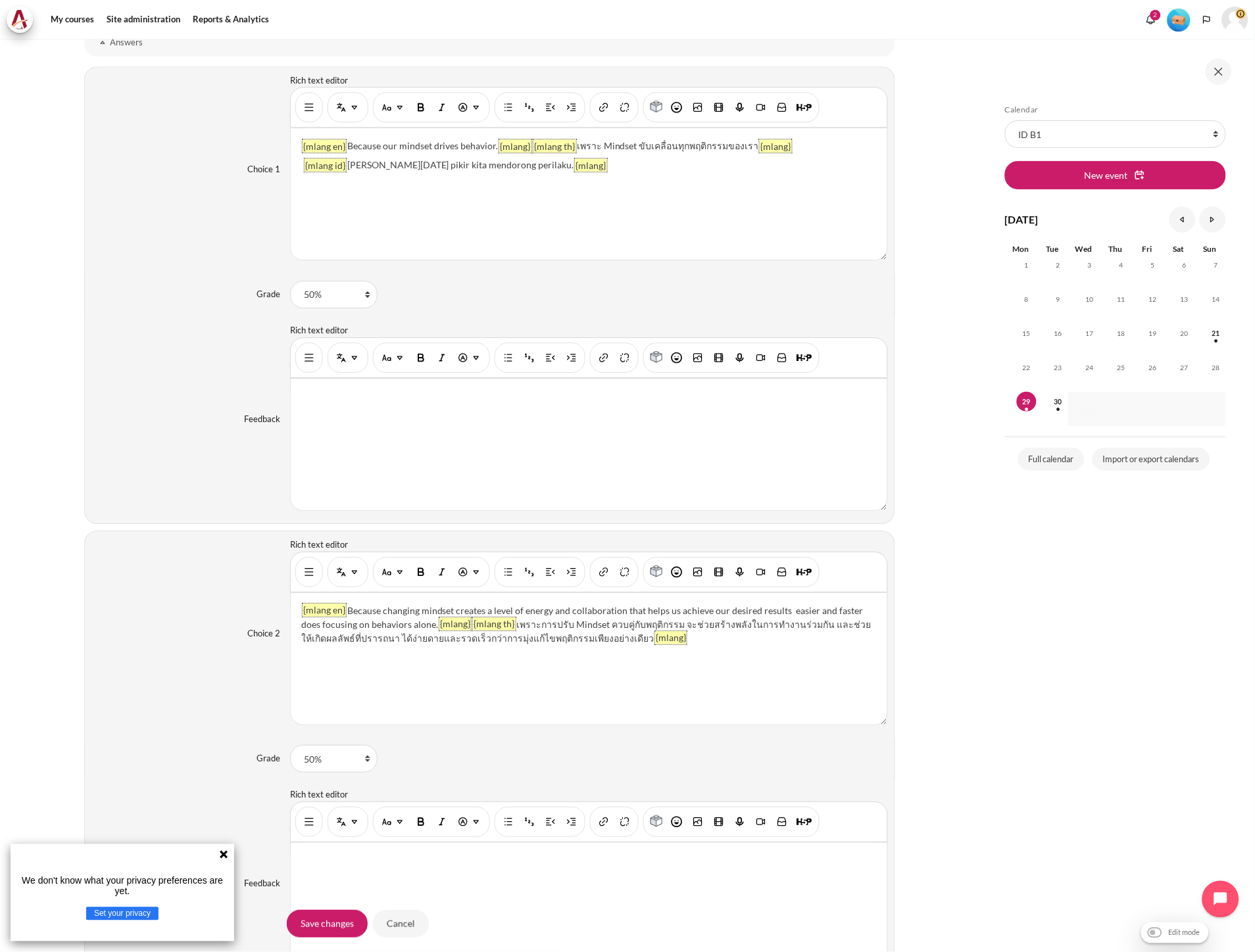
click at [681, 649] on div "{mlang en} Because changing mindset creates a level of energy and collaboration…" at bounding box center [588, 658] width 596 height 132
click at [316, 706] on div "{mlang en} Because changing mindset creates a level of energy and collaboration…" at bounding box center [588, 658] width 596 height 132
click at [687, 636] on p "{mlang en} Because changing mindset creates a level of energy and collaboration…" at bounding box center [588, 624] width 575 height 41
click at [691, 640] on p "{mlang en} Because changing mindset creates a level of energy and collaboration…" at bounding box center [588, 624] width 575 height 41
click at [691, 649] on div "{mlang en} Because changing mindset creates a level of energy and collaboration…" at bounding box center [588, 658] width 596 height 132
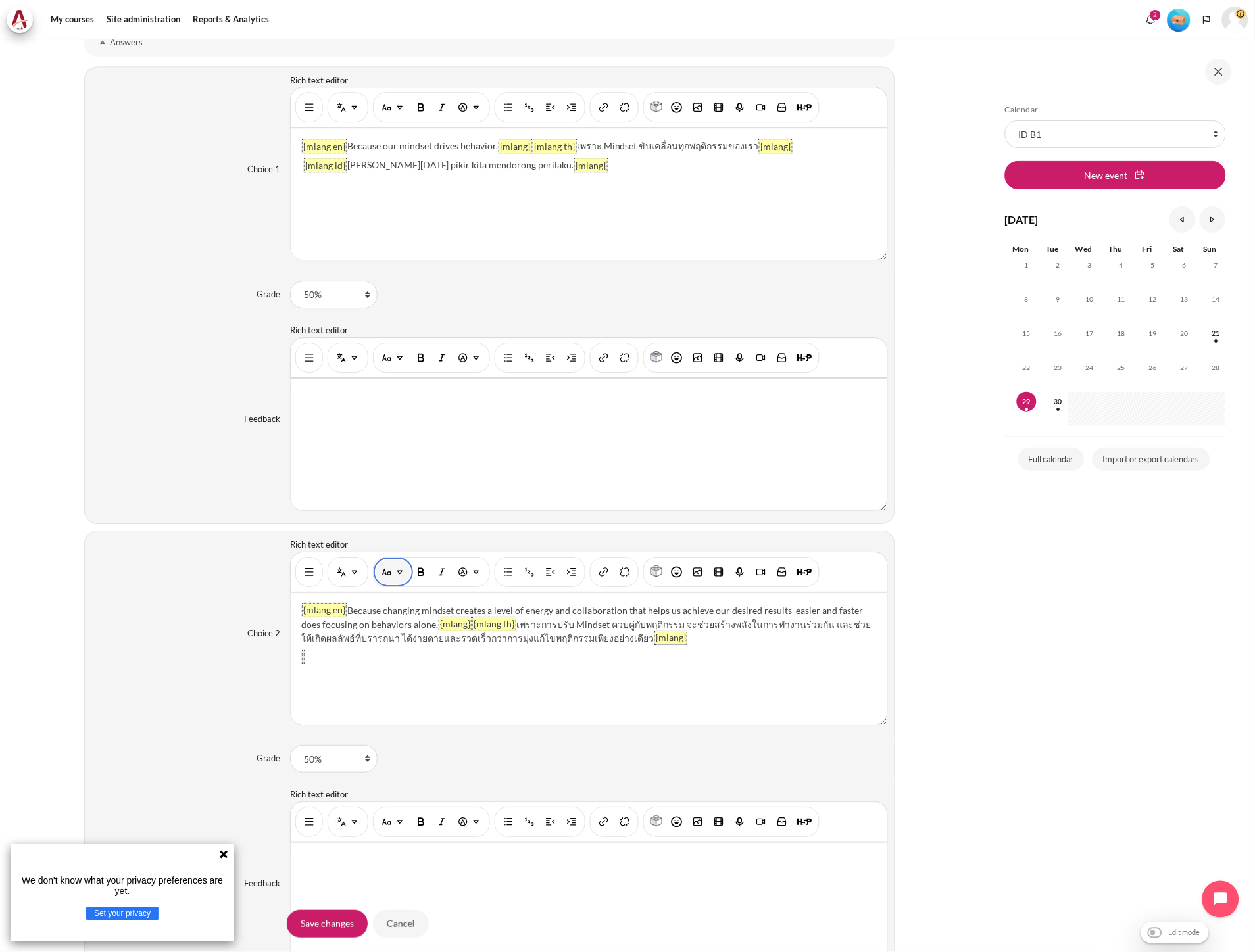
click at [389, 576] on img "Paragraph styles" at bounding box center [386, 572] width 13 height 13
click at [351, 575] on img "Multi-Language Content (v2)" at bounding box center [354, 572] width 13 height 13
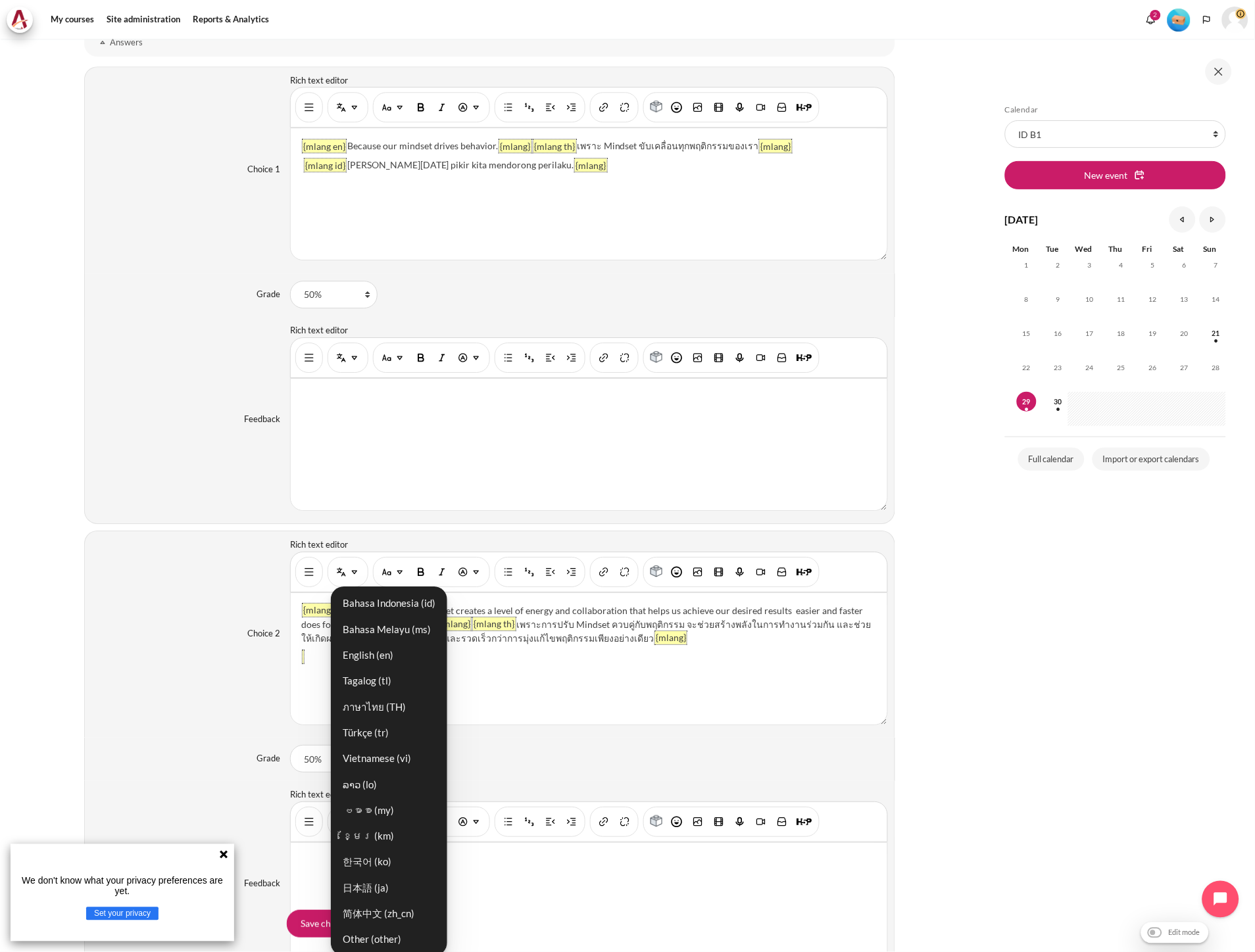
drag, startPoint x: 360, startPoint y: 602, endPoint x: 362, endPoint y: 633, distance: 31.1
click at [360, 602] on link "Bahasa Indonesia ‎(id)‎" at bounding box center [388, 604] width 108 height 23
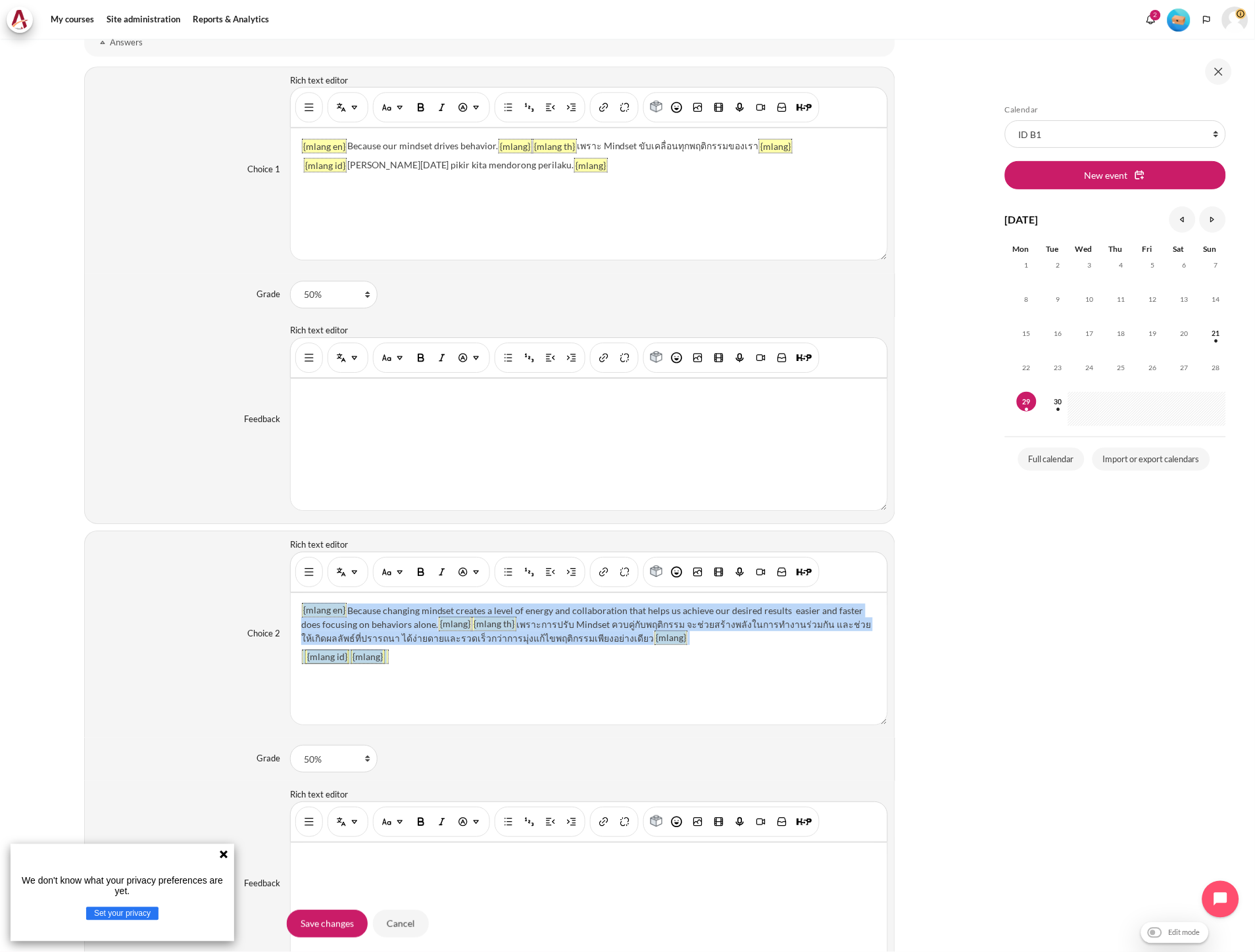
drag, startPoint x: 404, startPoint y: 662, endPoint x: 277, endPoint y: 657, distance: 127.1
click at [277, 657] on div "Choice 2 Rich text editor Bahasa Indonesia ‎(id)‎ Bahasa Melayu ‎(ms)‎ English …" at bounding box center [489, 634] width 811 height 207
click at [355, 664] on p "{mlang id} {mlang}" at bounding box center [588, 657] width 575 height 14
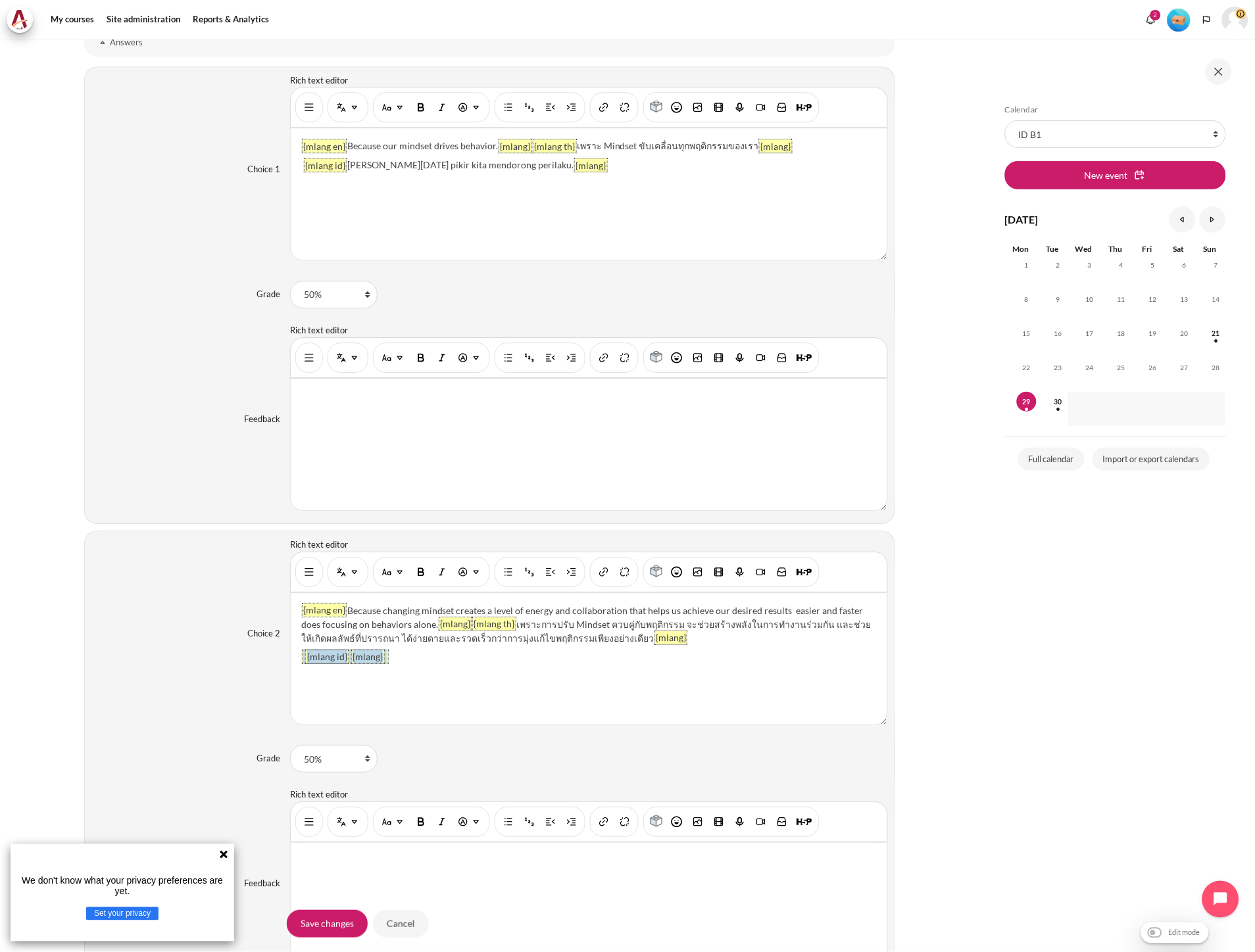
drag, startPoint x: 404, startPoint y: 662, endPoint x: 297, endPoint y: 666, distance: 107.1
click at [297, 666] on div "{mlang en} Because changing mindset creates a level of energy and collaboration…" at bounding box center [588, 658] width 596 height 132
click at [353, 932] on input "Save changes" at bounding box center [327, 924] width 81 height 27
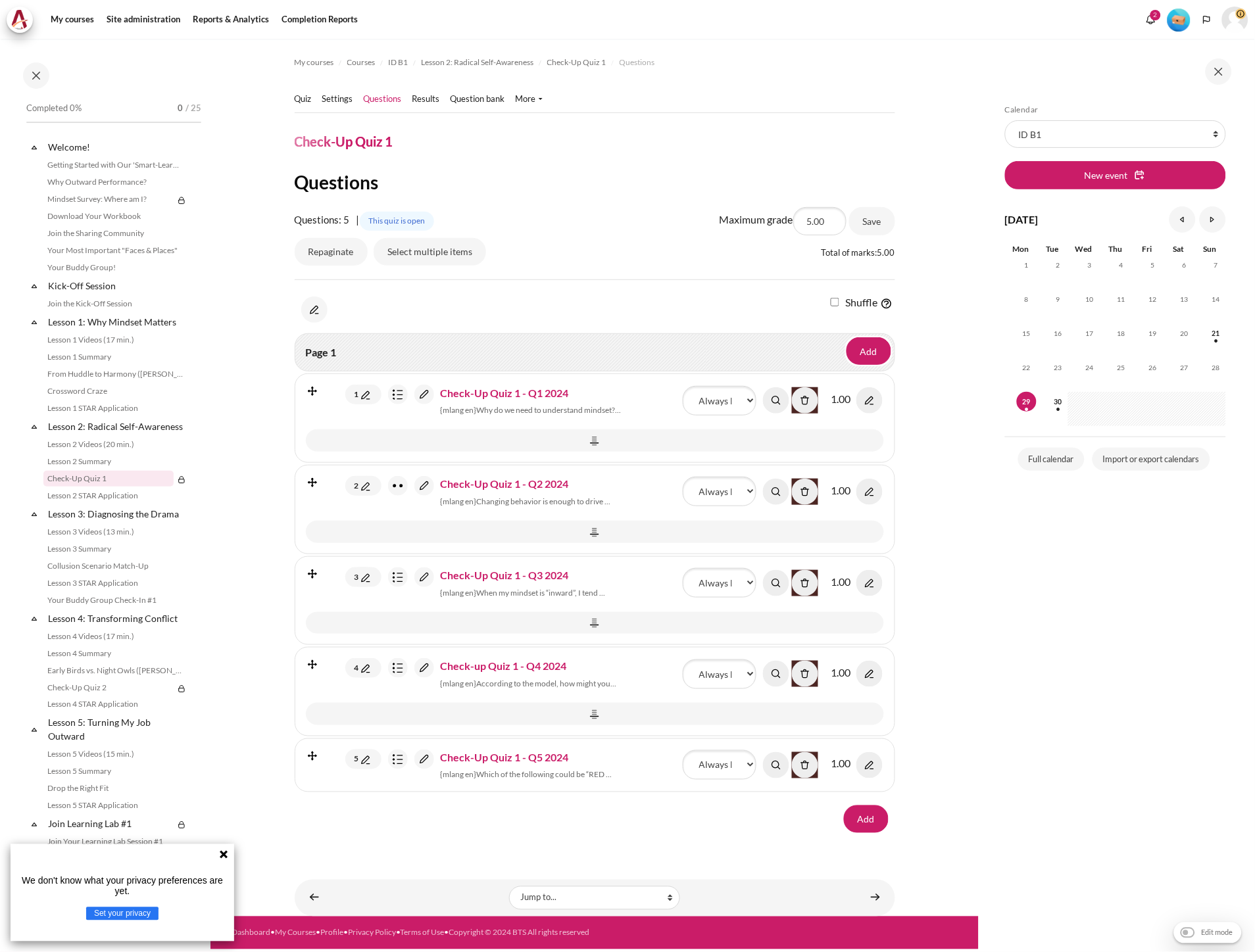
click at [870, 398] on img "Content" at bounding box center [870, 400] width 26 height 26
click at [427, 392] on img "Content" at bounding box center [425, 394] width 20 height 20
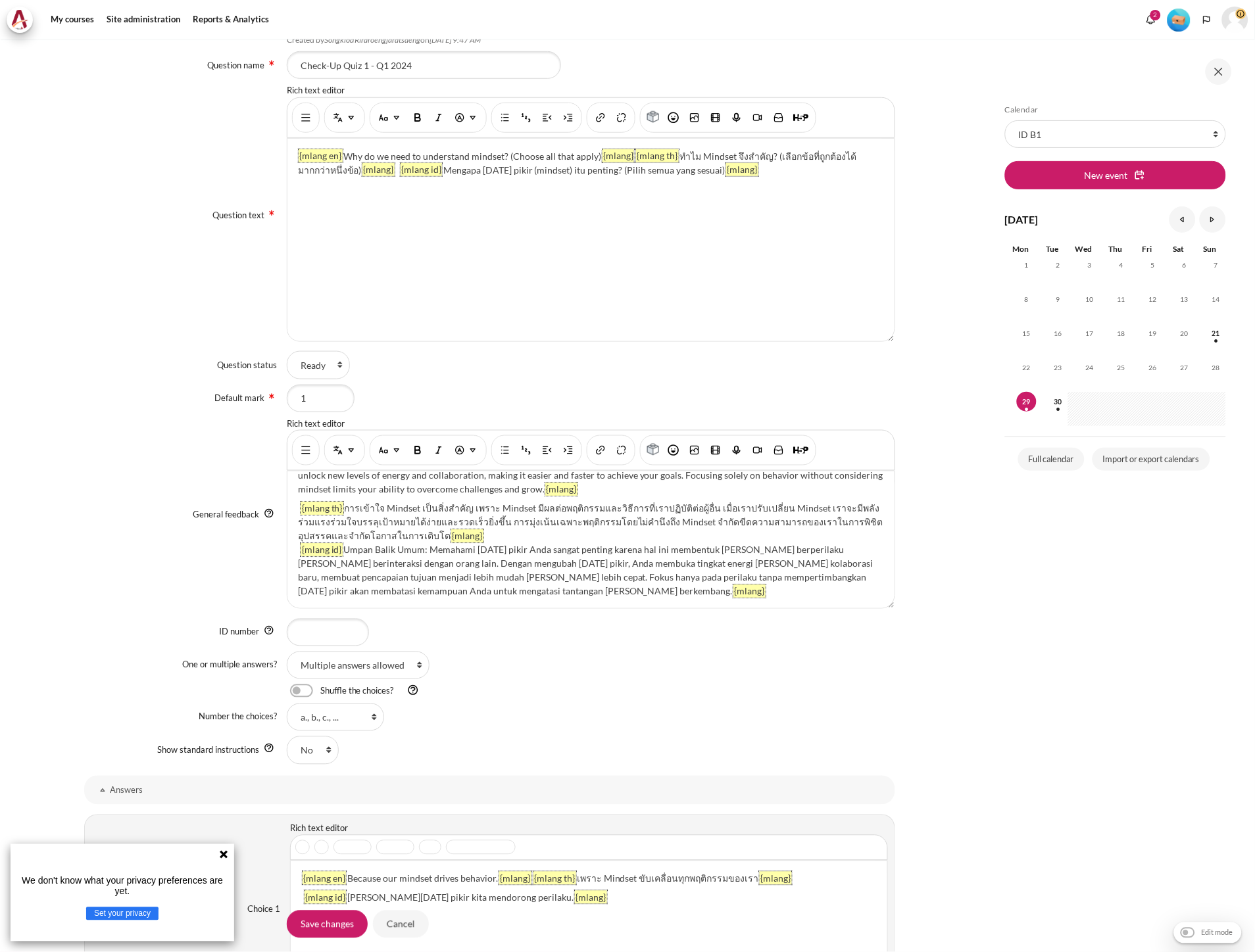
scroll to position [665, 0]
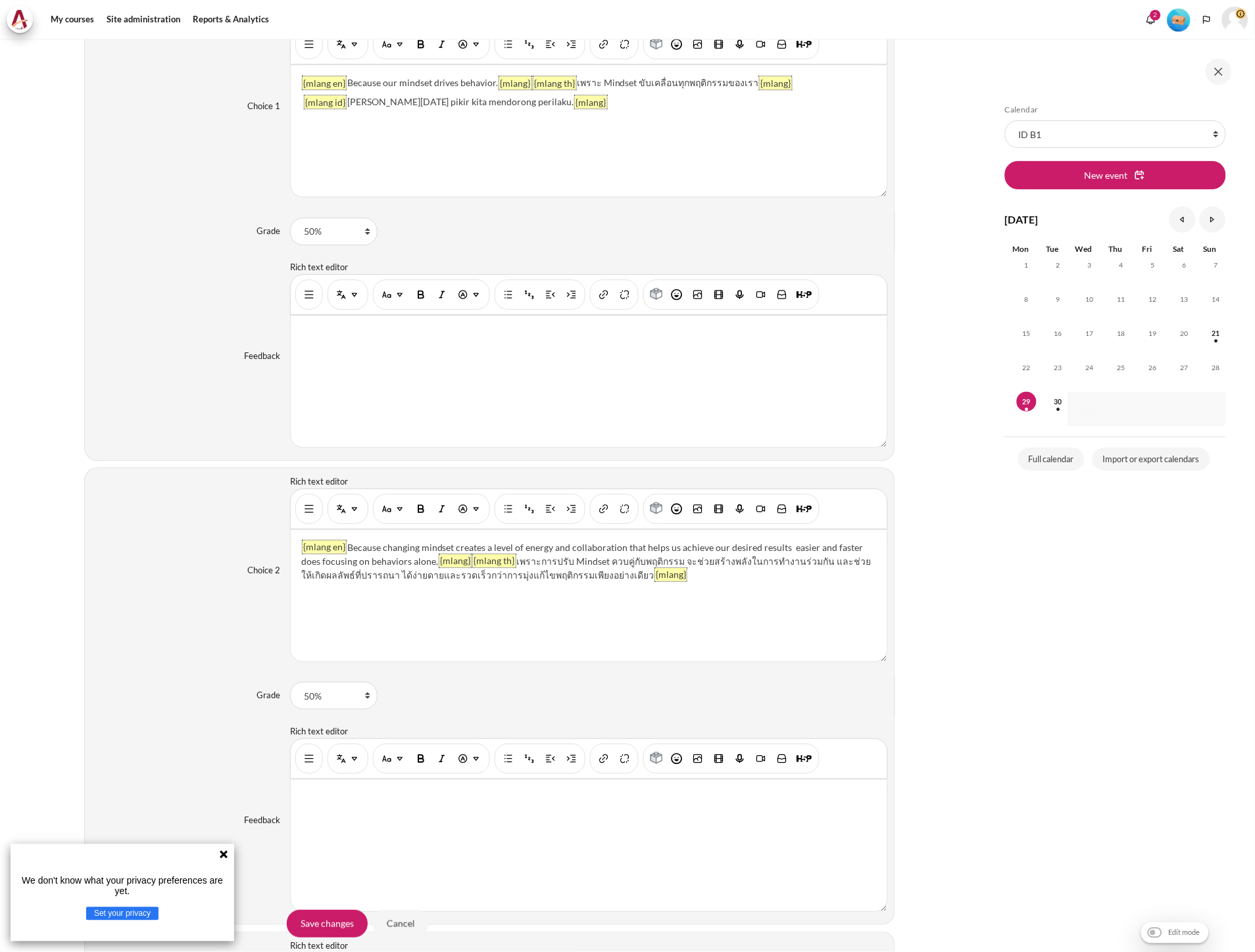
click at [448, 642] on div "{mlang en} Because changing mindset creates a level of energy and collaboration…" at bounding box center [588, 595] width 596 height 132
click at [763, 590] on div "{mlang en} Because changing mindset creates a level of energy and collaboration…" at bounding box center [588, 595] width 596 height 132
click at [344, 517] on button "Multi-Language Content (v2)" at bounding box center [347, 509] width 34 height 23
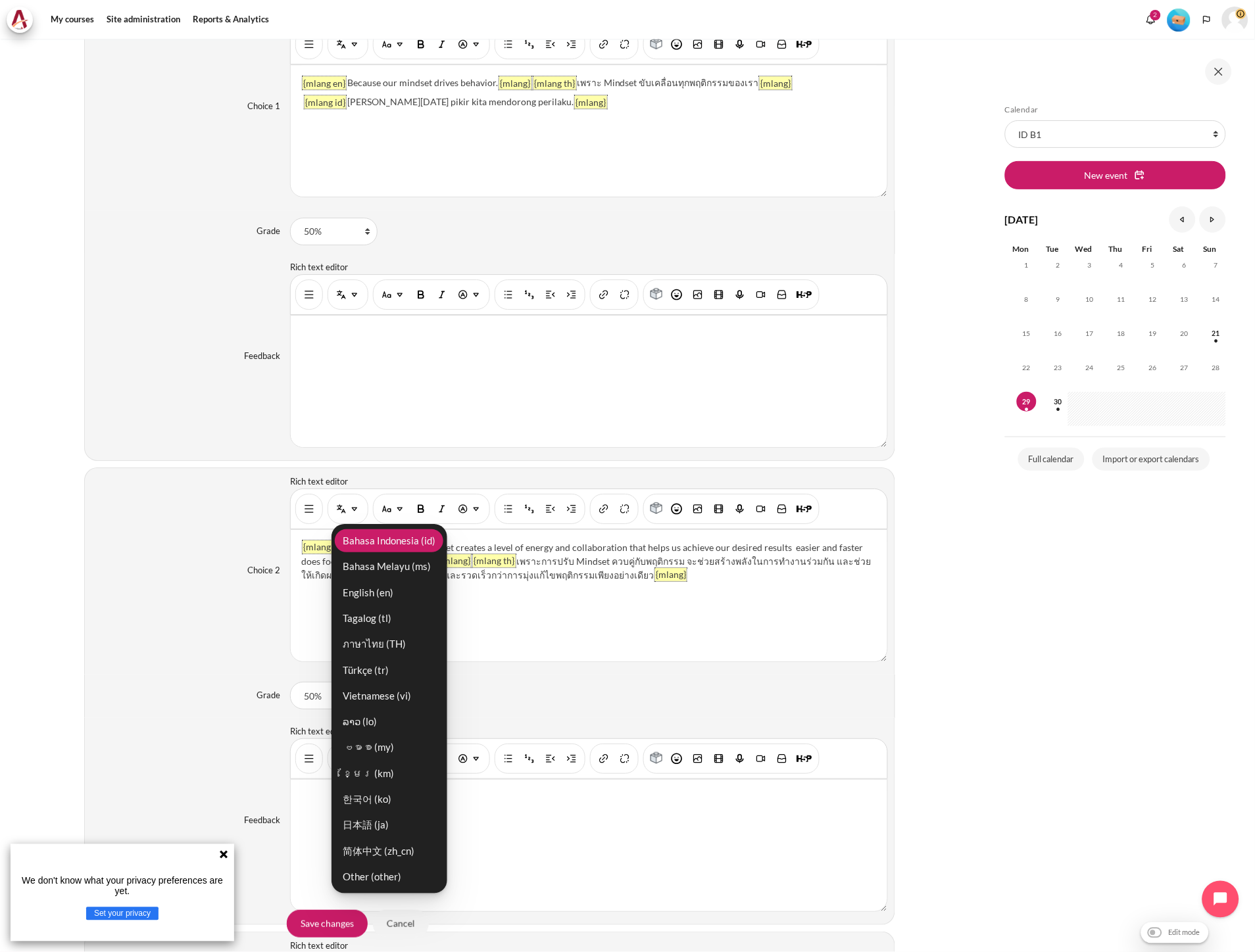
click at [393, 548] on link "Bahasa Indonesia ‎(id)‎" at bounding box center [388, 541] width 108 height 23
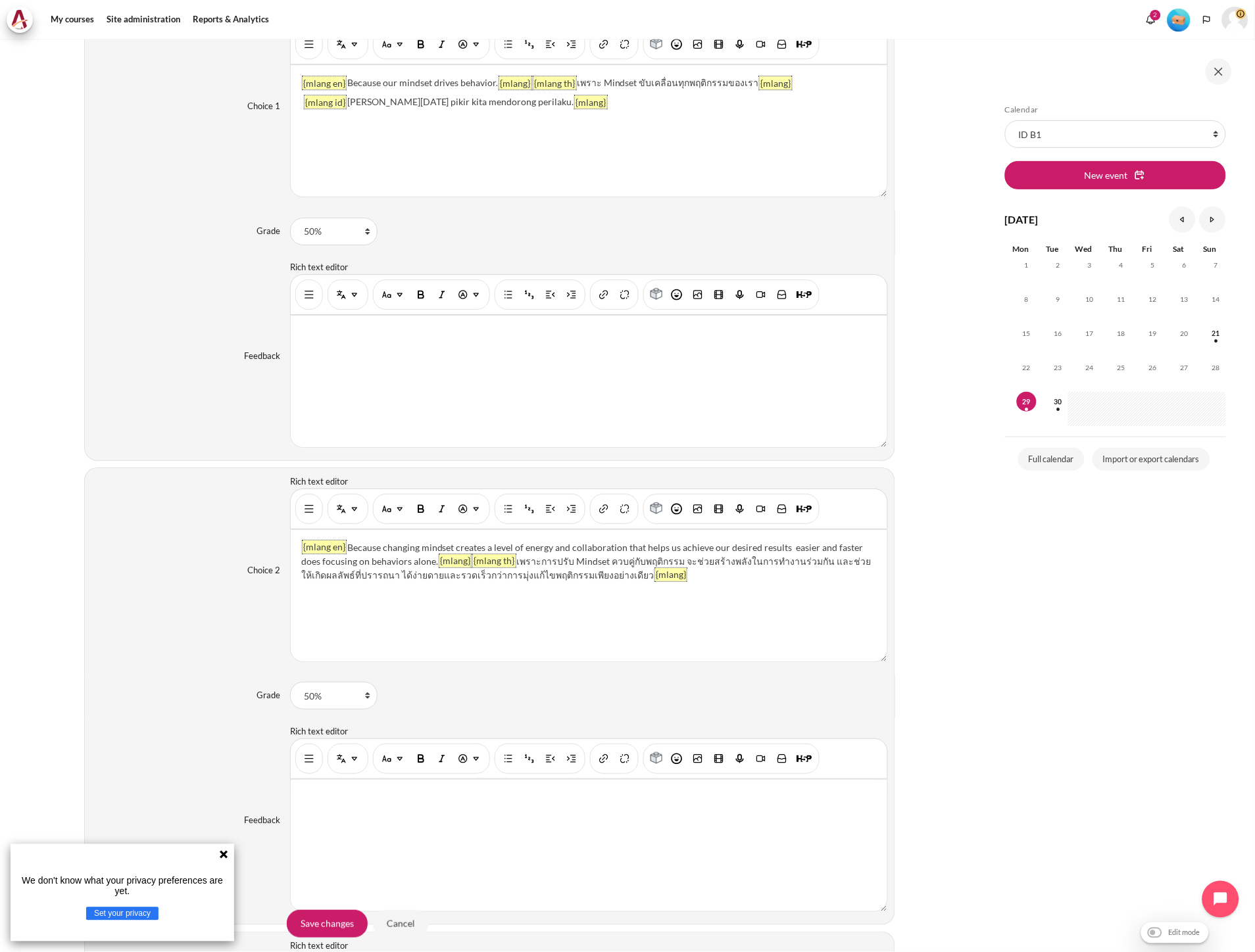
click at [831, 592] on div "{mlang en} Because changing mindset creates a level of energy and collaboration…" at bounding box center [588, 595] width 596 height 132
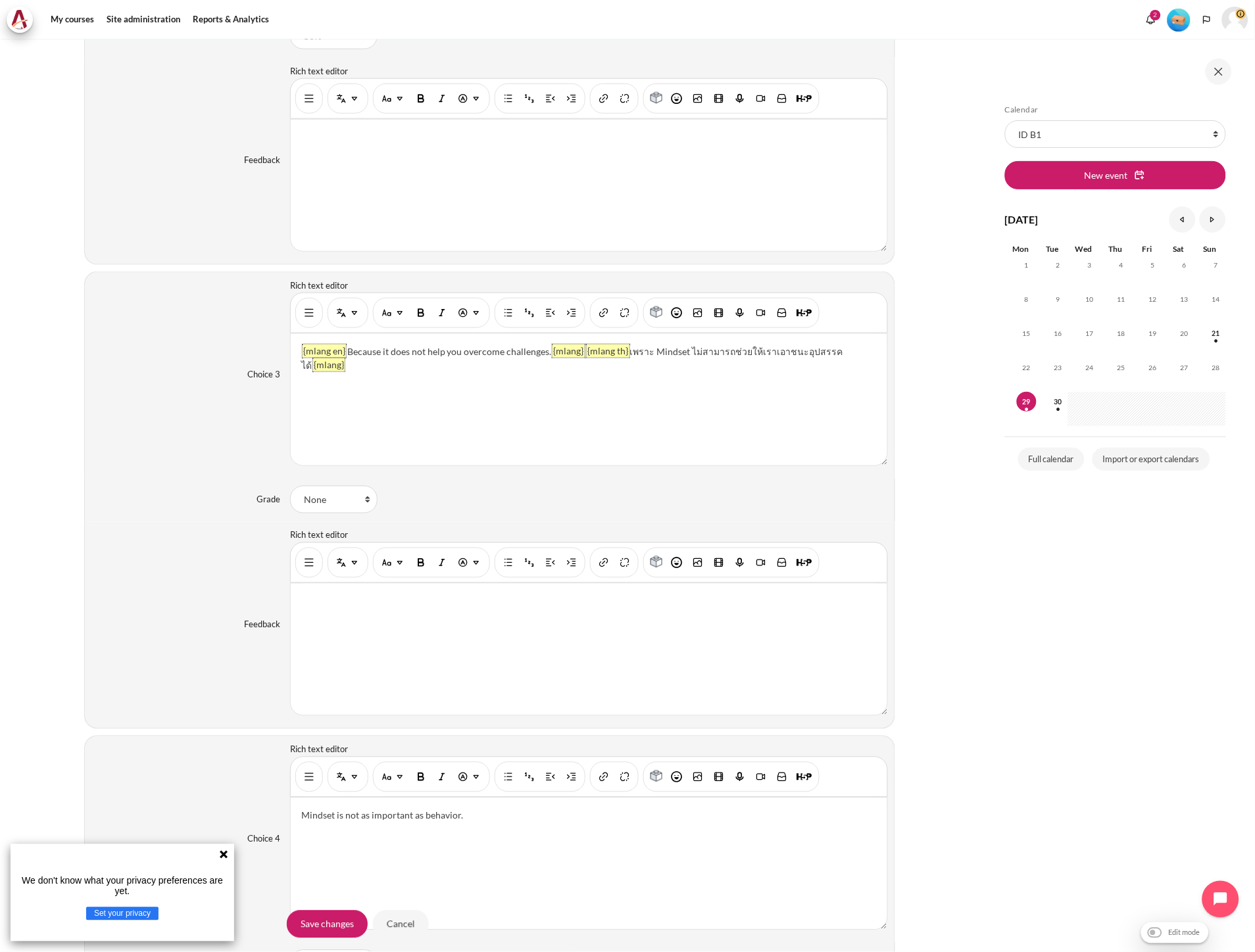
scroll to position [1980, 0]
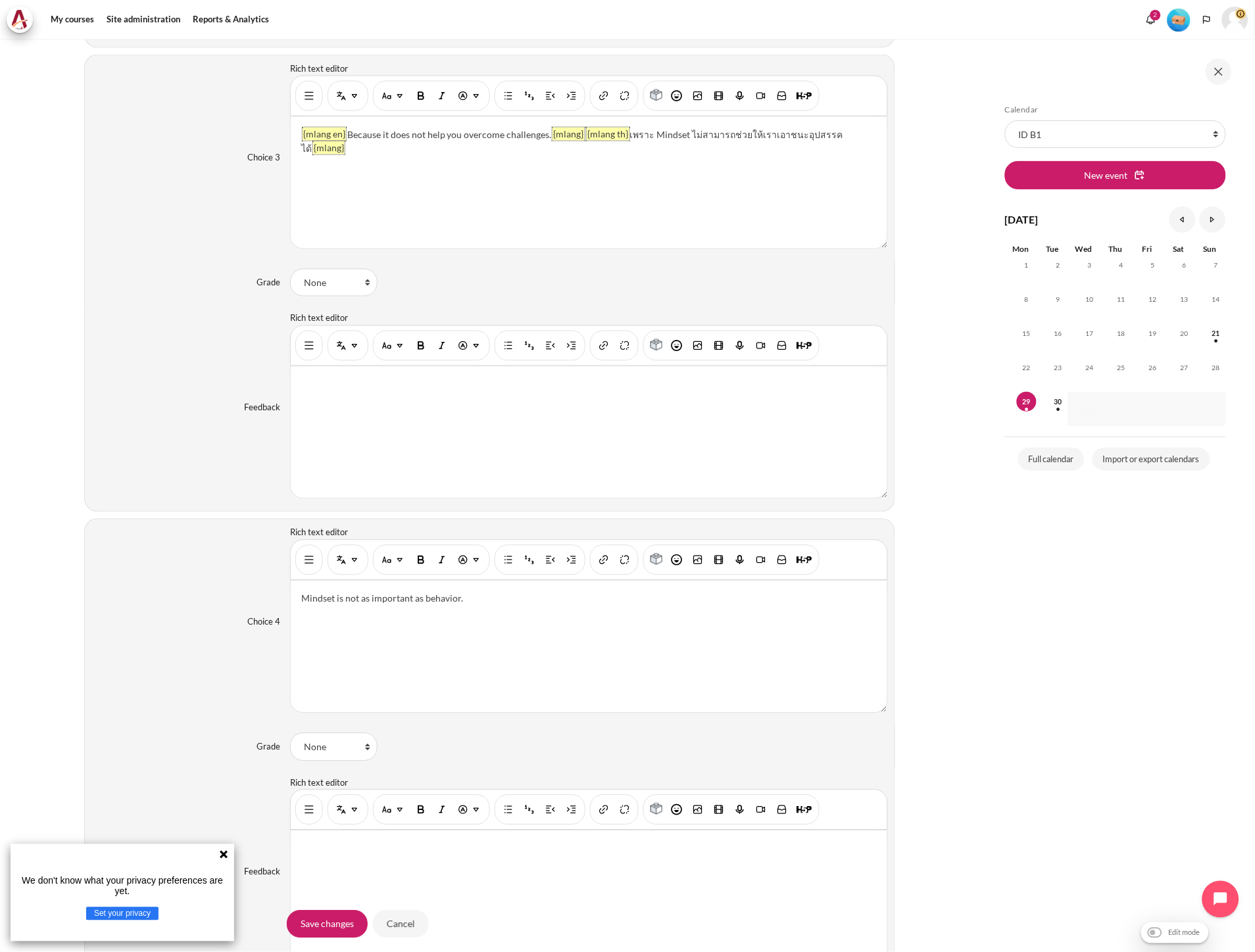
click at [614, 221] on div "{mlang en} Because it does not help you overcome challenges. {mlang} {mlang th}…" at bounding box center [588, 182] width 596 height 132
click at [674, 199] on div "{mlang en} Because it does not help you overcome challenges. {mlang} {mlang th}…" at bounding box center [588, 182] width 596 height 132
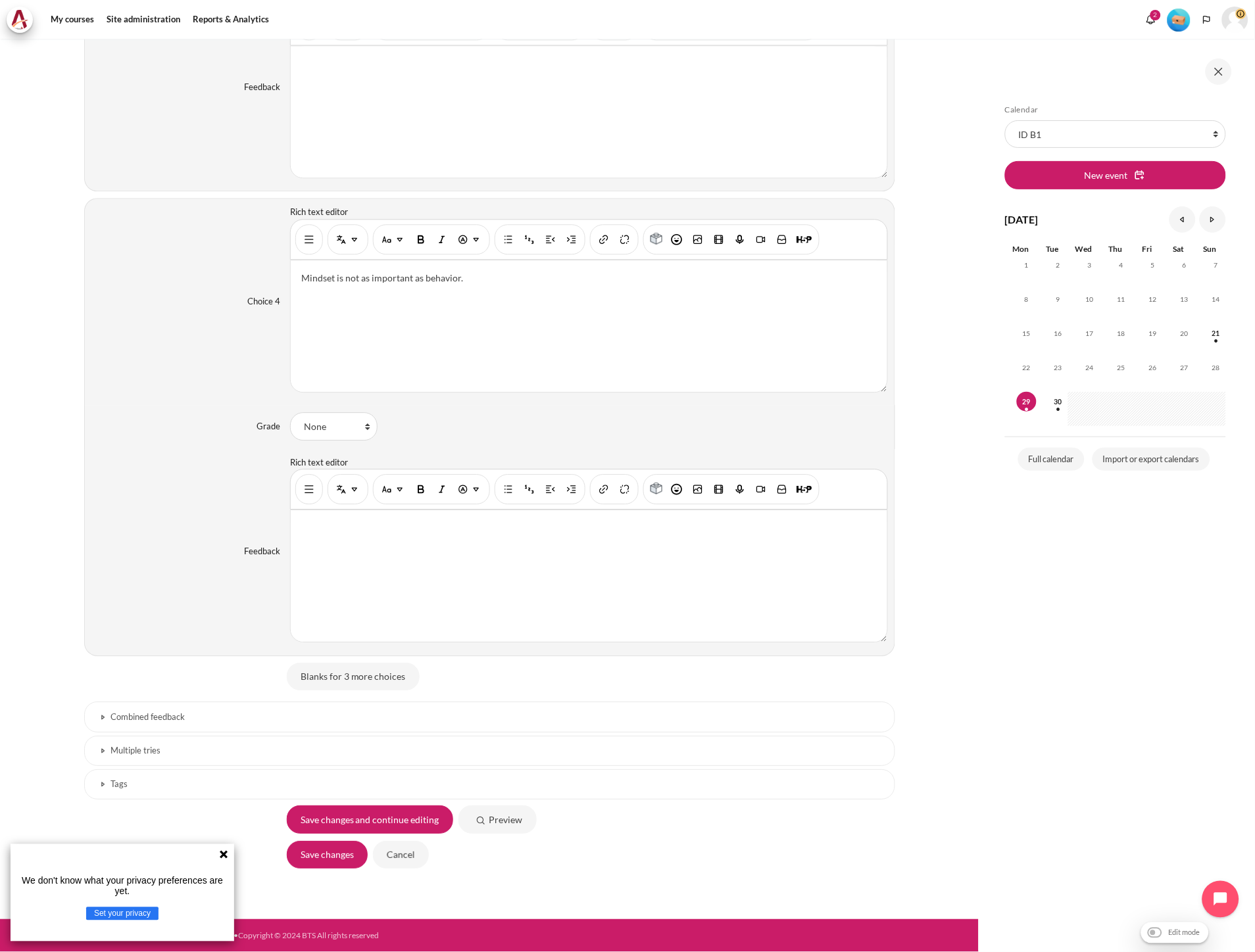
scroll to position [2306, 0]
click at [444, 325] on div "Mindset is not as important as behavior." at bounding box center [588, 326] width 596 height 132
click at [510, 275] on p "Mindset is not as important as behavior." at bounding box center [588, 278] width 575 height 14
click at [628, 301] on div "Mindset is not as important as behavior." at bounding box center [588, 326] width 596 height 132
click at [497, 290] on div "Mindset is not as important as behavior." at bounding box center [588, 326] width 596 height 132
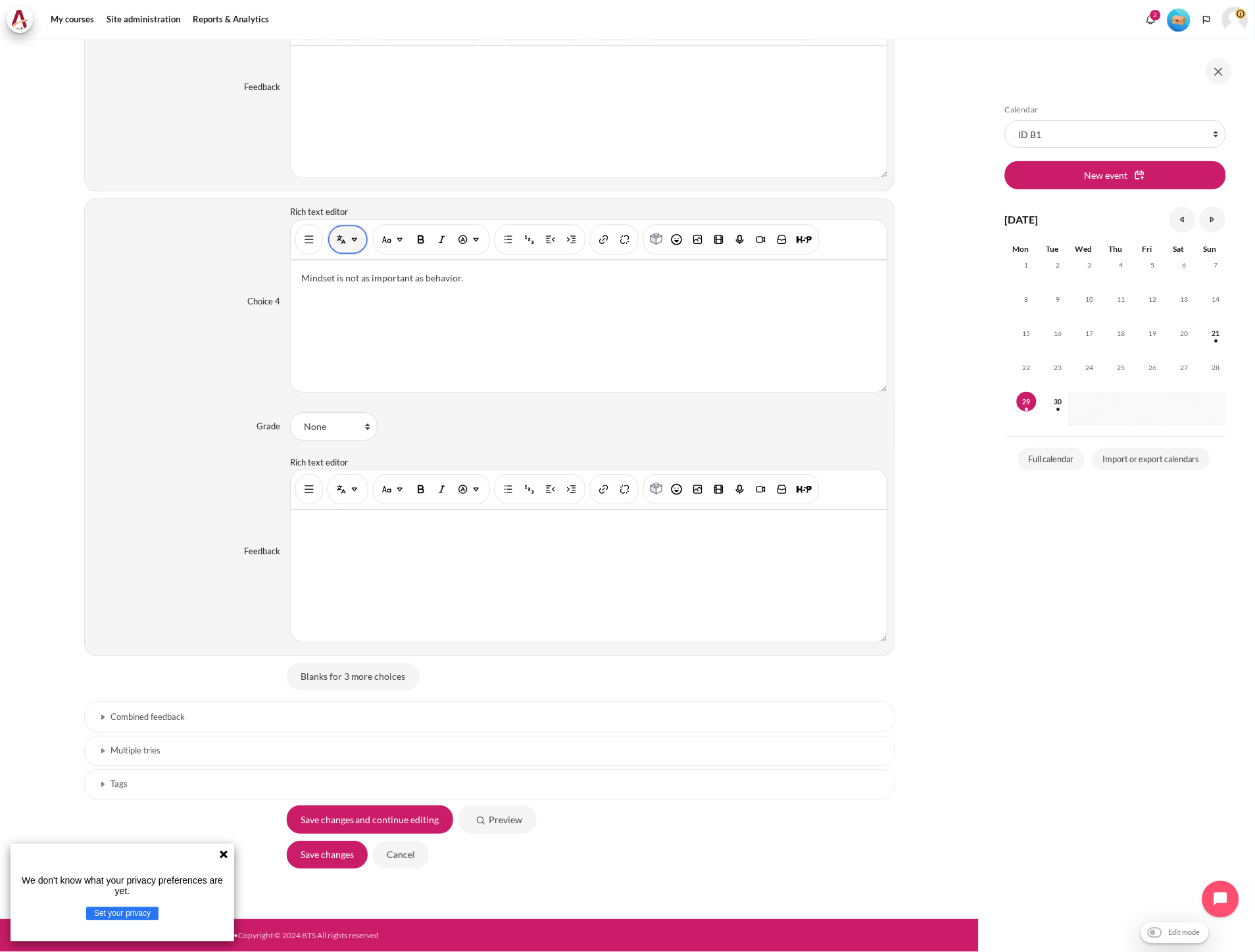
click at [349, 243] on img "Multi-Language Content (v2)" at bounding box center [354, 239] width 13 height 13
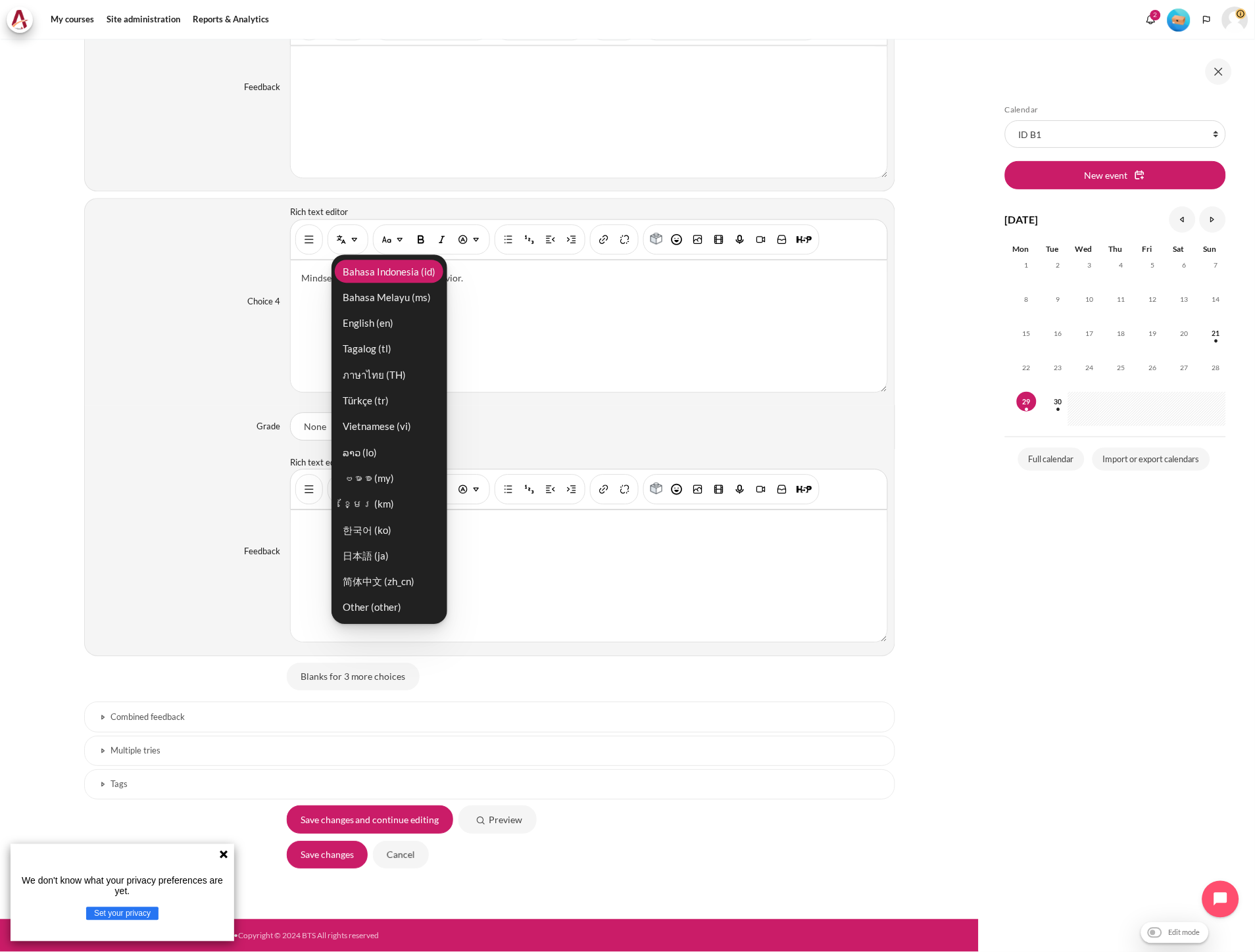
click at [360, 266] on link "Bahasa Indonesia ‎(id)‎" at bounding box center [388, 271] width 108 height 23
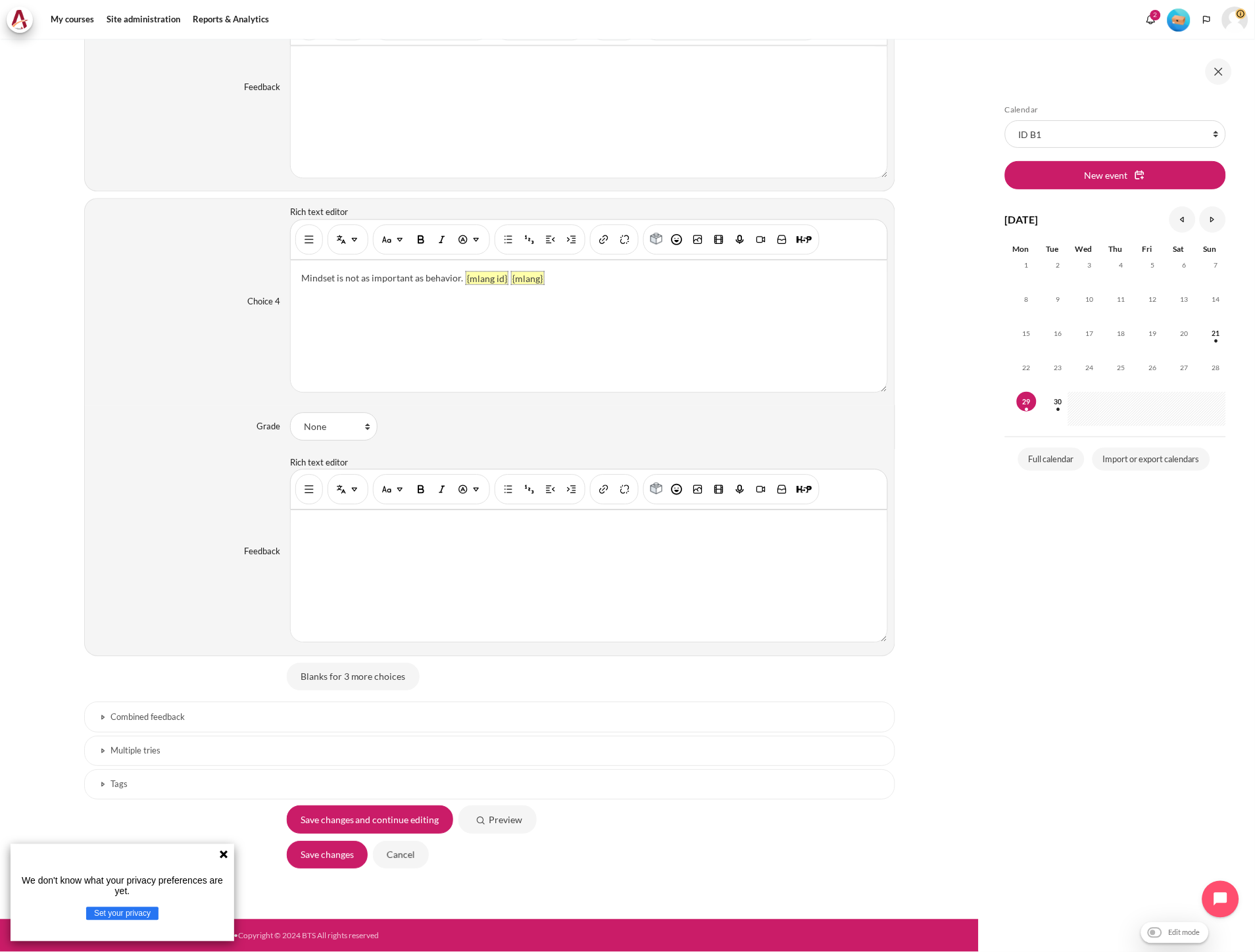
click at [507, 277] on p "Mindset is not as important as behavior. {mlang id} {mlang}" at bounding box center [588, 278] width 575 height 14
click at [298, 274] on div "Mindset is not as important as behavior. {mlang id} Pola pikir tidak sepenting …" at bounding box center [588, 326] width 596 height 132
click at [393, 243] on img "Paragraph styles" at bounding box center [399, 239] width 13 height 13
click at [352, 242] on img "Multi-Language Content (v2)" at bounding box center [354, 239] width 13 height 13
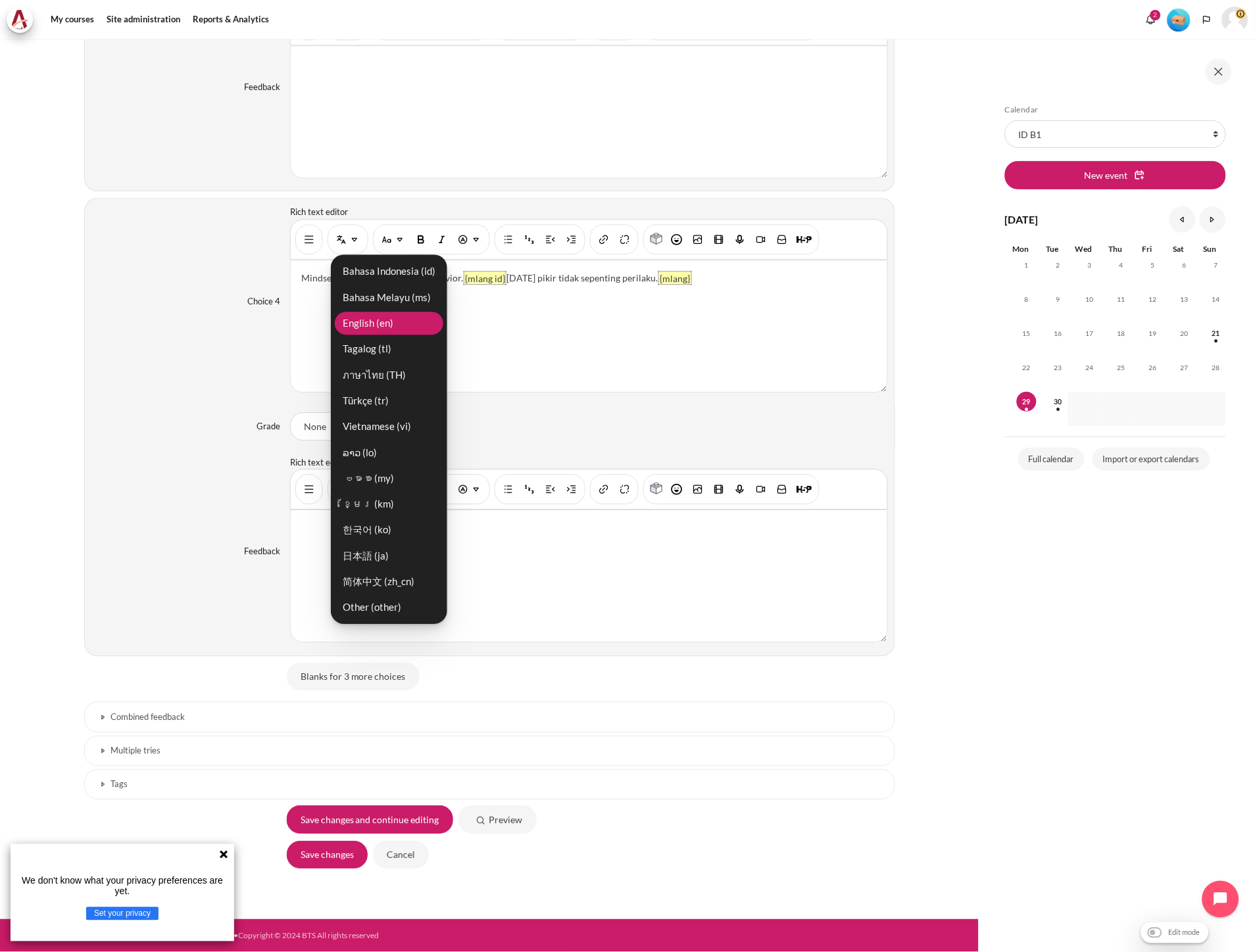
click at [379, 327] on link "English ‎(en)‎" at bounding box center [388, 323] width 108 height 23
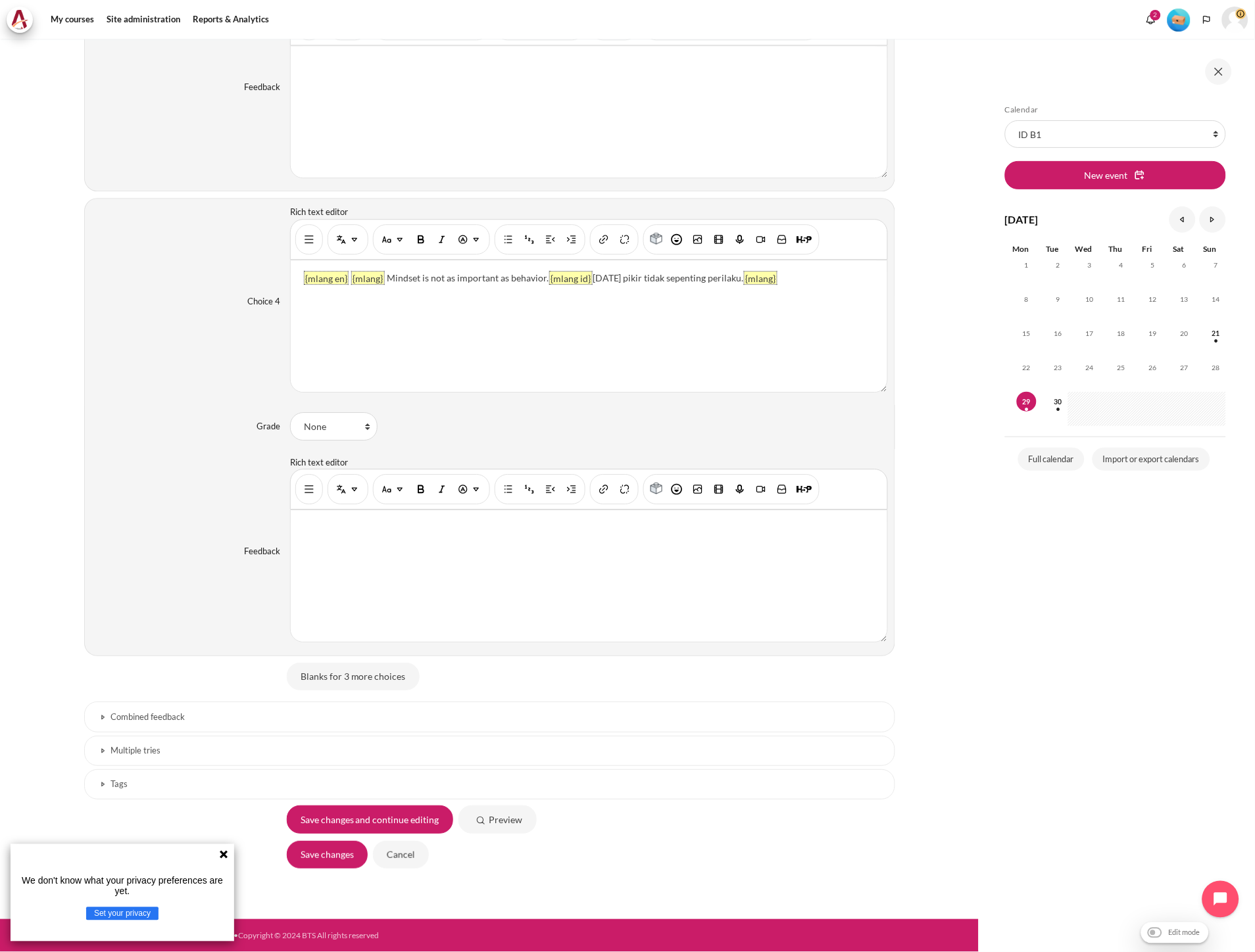
scroll to position [2450, 0]
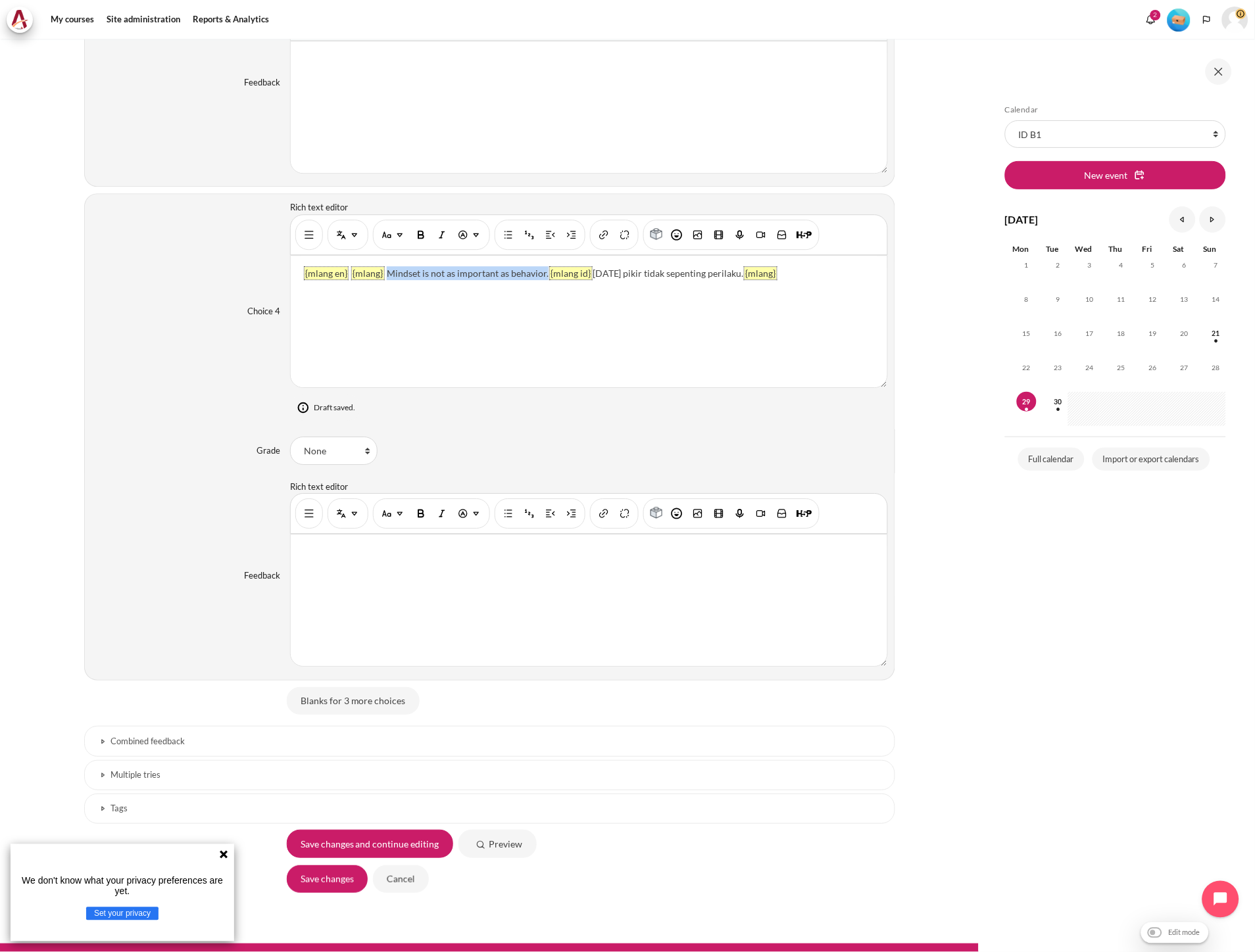
drag, startPoint x: 386, startPoint y: 276, endPoint x: 542, endPoint y: 280, distance: 156.1
click at [542, 280] on p "{mlang en} {mlang} Mindset is not as important as behavior. {mlang id} Pola pik…" at bounding box center [588, 273] width 575 height 14
click at [346, 271] on p "{mlang en} {mlang} {mlang id} Pola pikir tidak sepenting perilaku. {mlang}" at bounding box center [588, 273] width 575 height 14
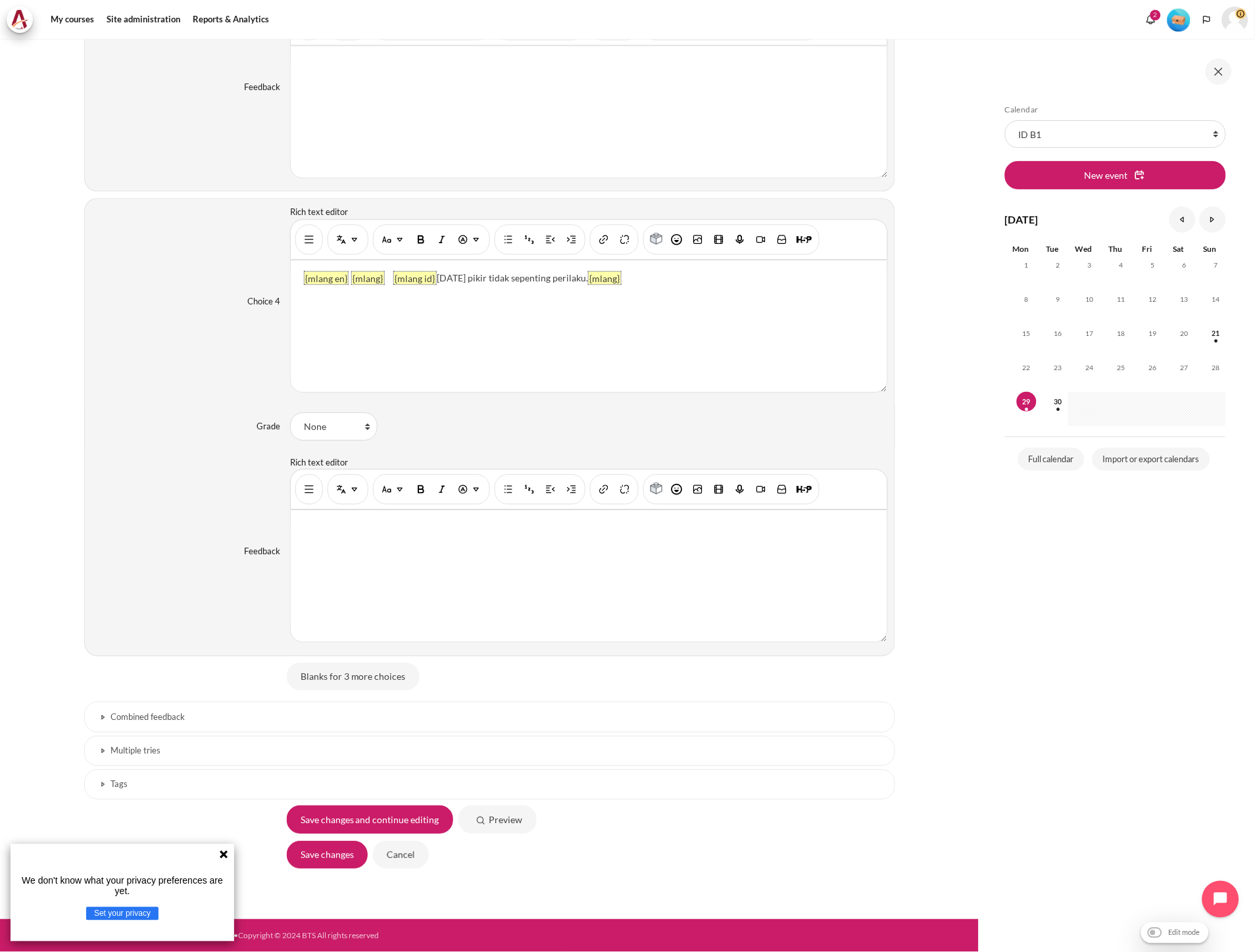
scroll to position [2306, 0]
click at [514, 377] on div "{mlang en} {mlang} {mlang id} Pola pikir tidak sepenting perilaku. {mlang}" at bounding box center [588, 326] width 596 height 132
click at [346, 273] on p "{mlang en} {mlang} {mlang id} Pola pikir tidak sepenting perilaku. {mlang}" at bounding box center [588, 278] width 575 height 14
click at [303, 242] on img "Show/hide advanced buttons" at bounding box center [308, 239] width 13 height 13
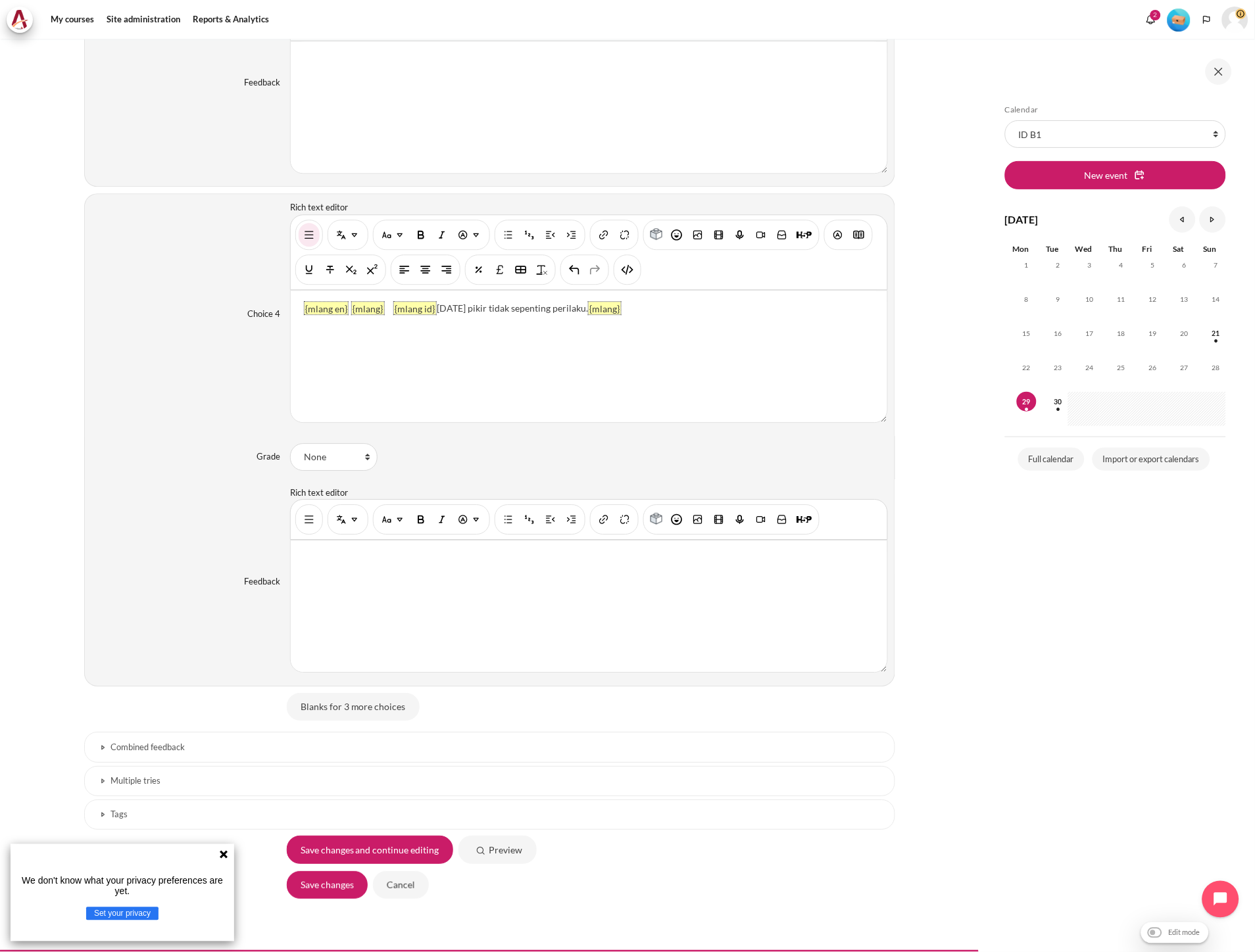
click at [614, 268] on div "You are now on another row of the editor's toolbar, where there are more button…" at bounding box center [628, 269] width 27 height 30
click at [622, 273] on img "HTML" at bounding box center [627, 269] width 13 height 13
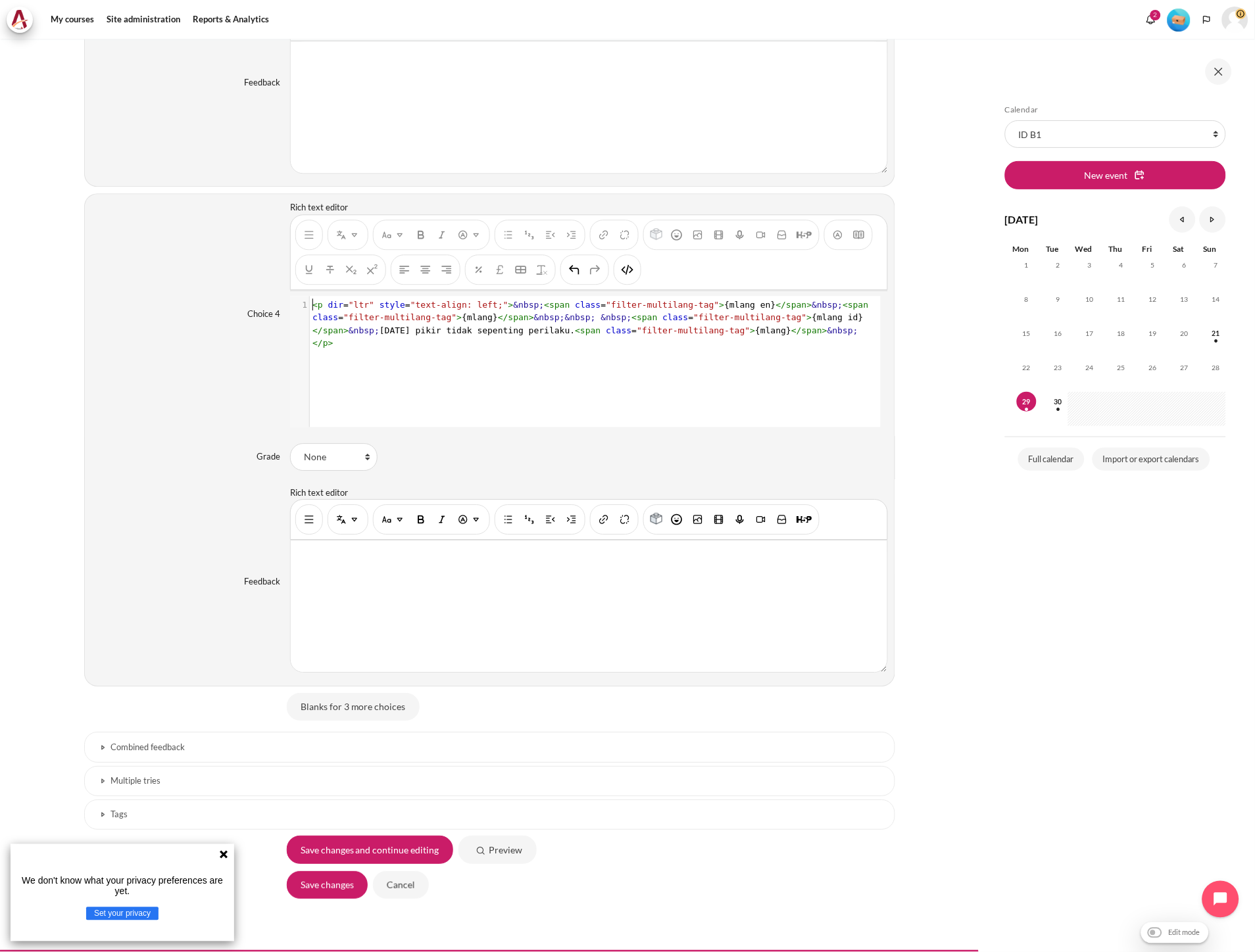
scroll to position [1, 0]
click at [843, 309] on span "<" at bounding box center [845, 304] width 5 height 10
click at [610, 273] on div "You are now on another row of the editor's toolbar, where there are more button…" at bounding box center [582, 251] width 582 height 46
click at [621, 274] on img "HTML" at bounding box center [627, 269] width 13 height 13
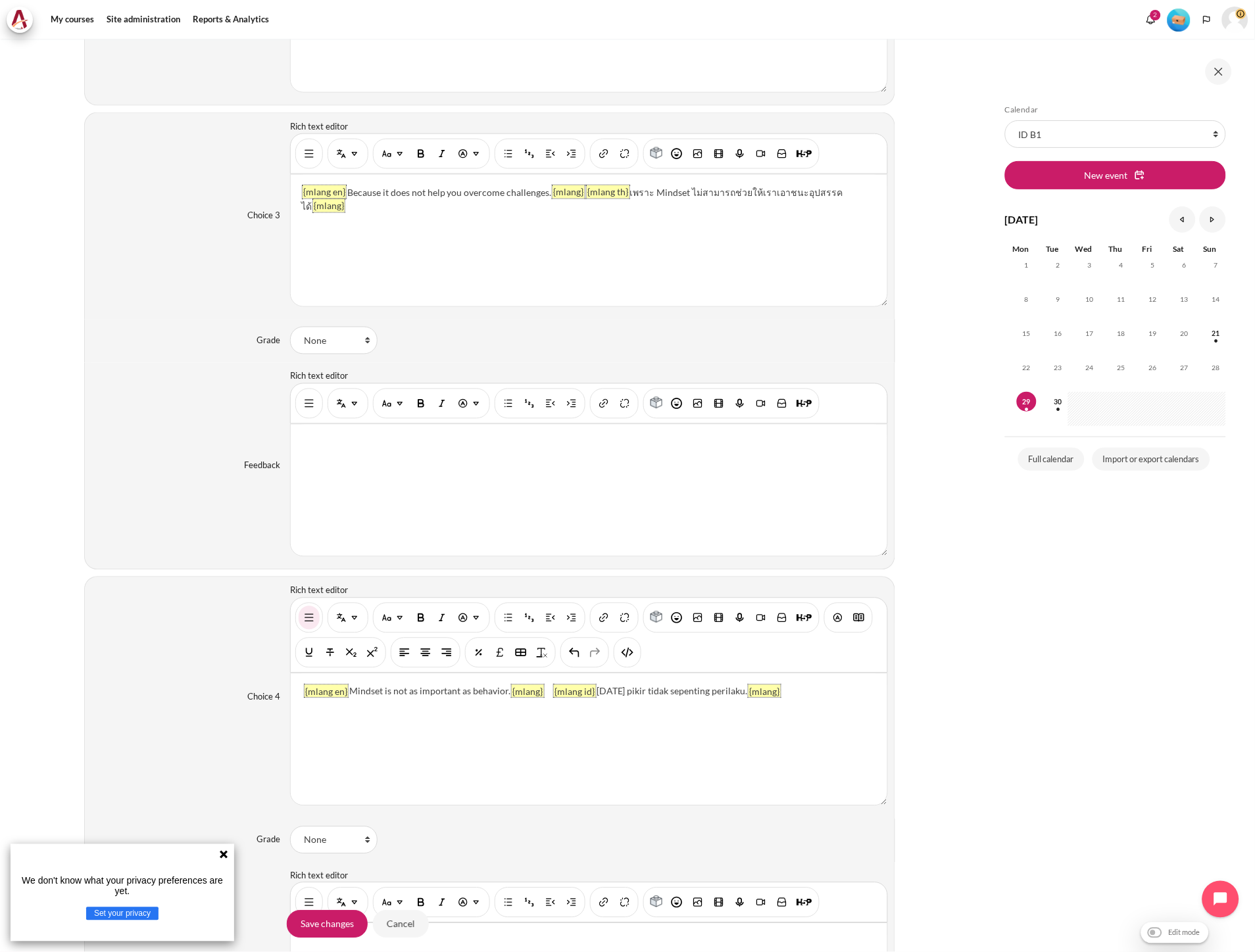
scroll to position [1795, 0]
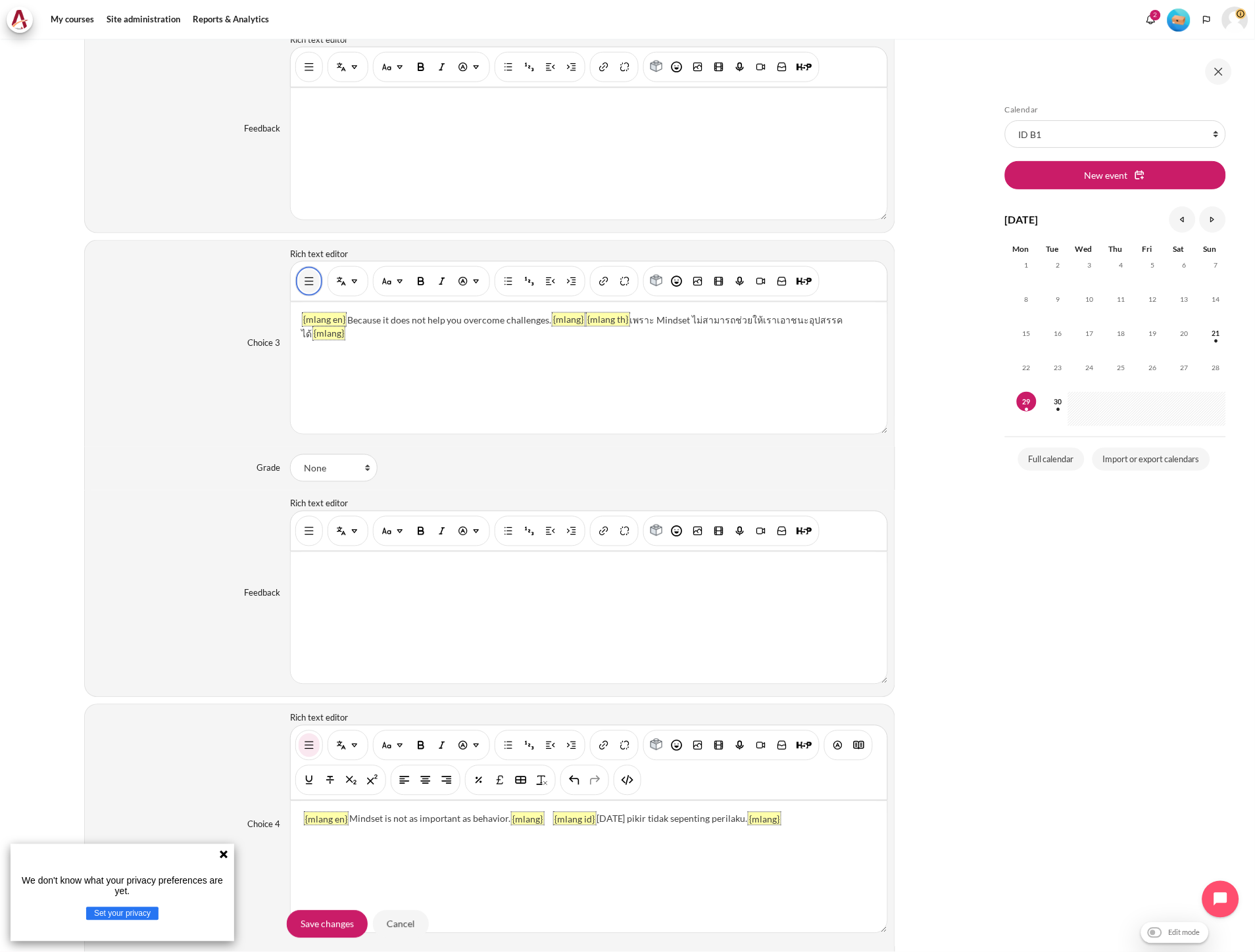
click at [309, 277] on img "Show/hide advanced buttons" at bounding box center [308, 281] width 13 height 13
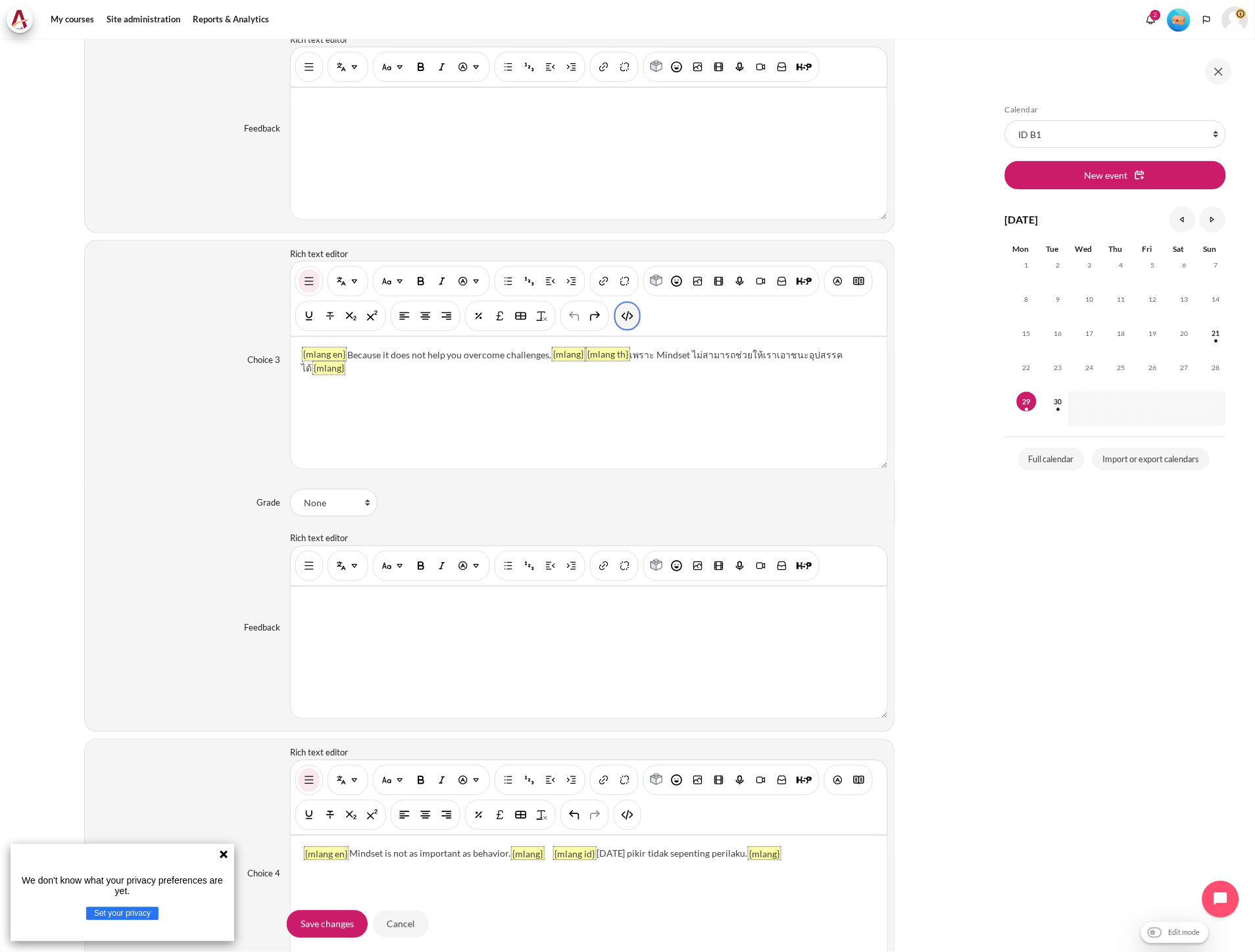
click at [623, 322] on img "HTML" at bounding box center [627, 315] width 13 height 13
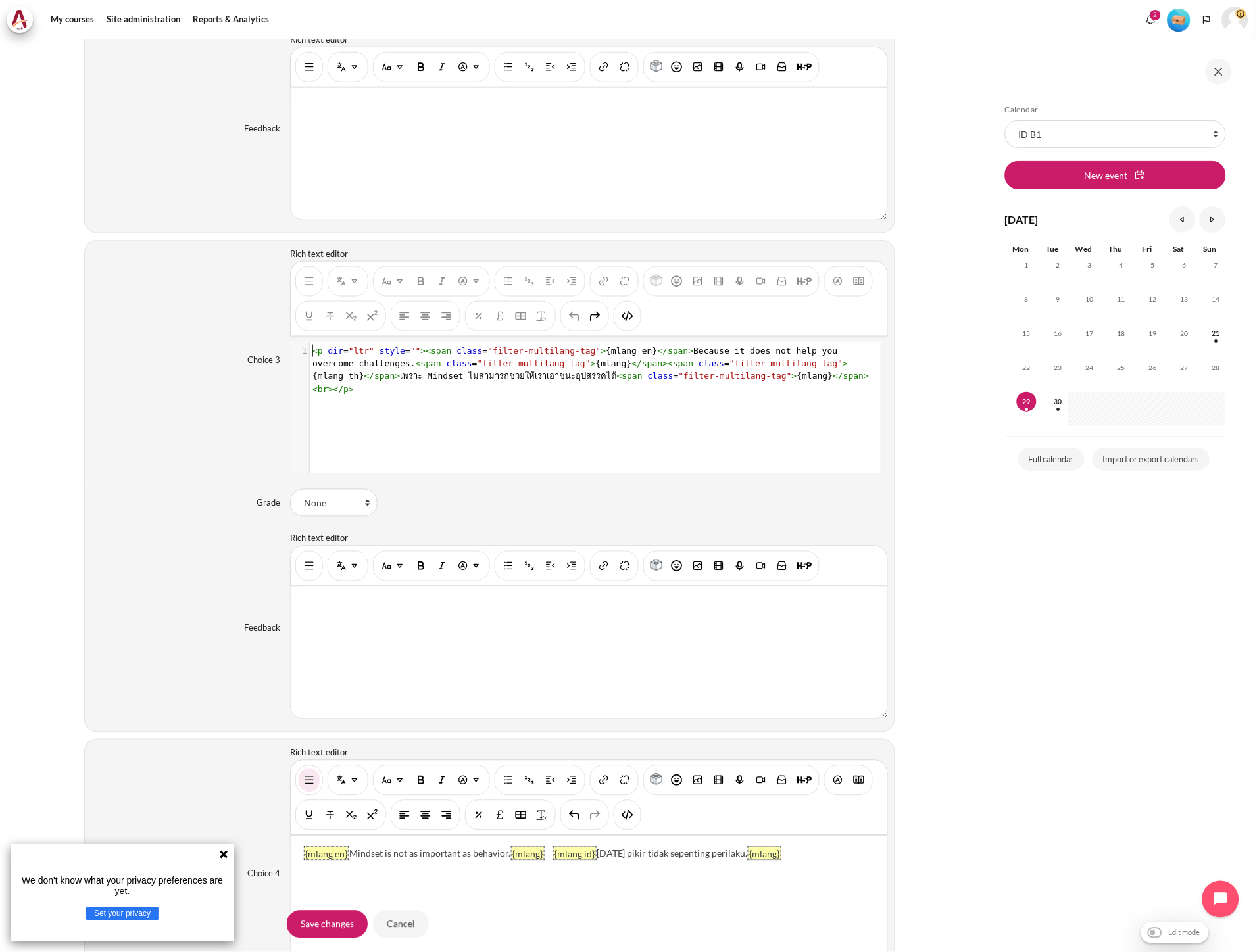
scroll to position [1, 0]
click at [808, 385] on pre "< p dir = "ltr" style = "" >< span class = "filter-multilang-tag" > {mlang en} …" at bounding box center [593, 370] width 568 height 52
click at [617, 316] on button "HTML" at bounding box center [628, 316] width 21 height 23
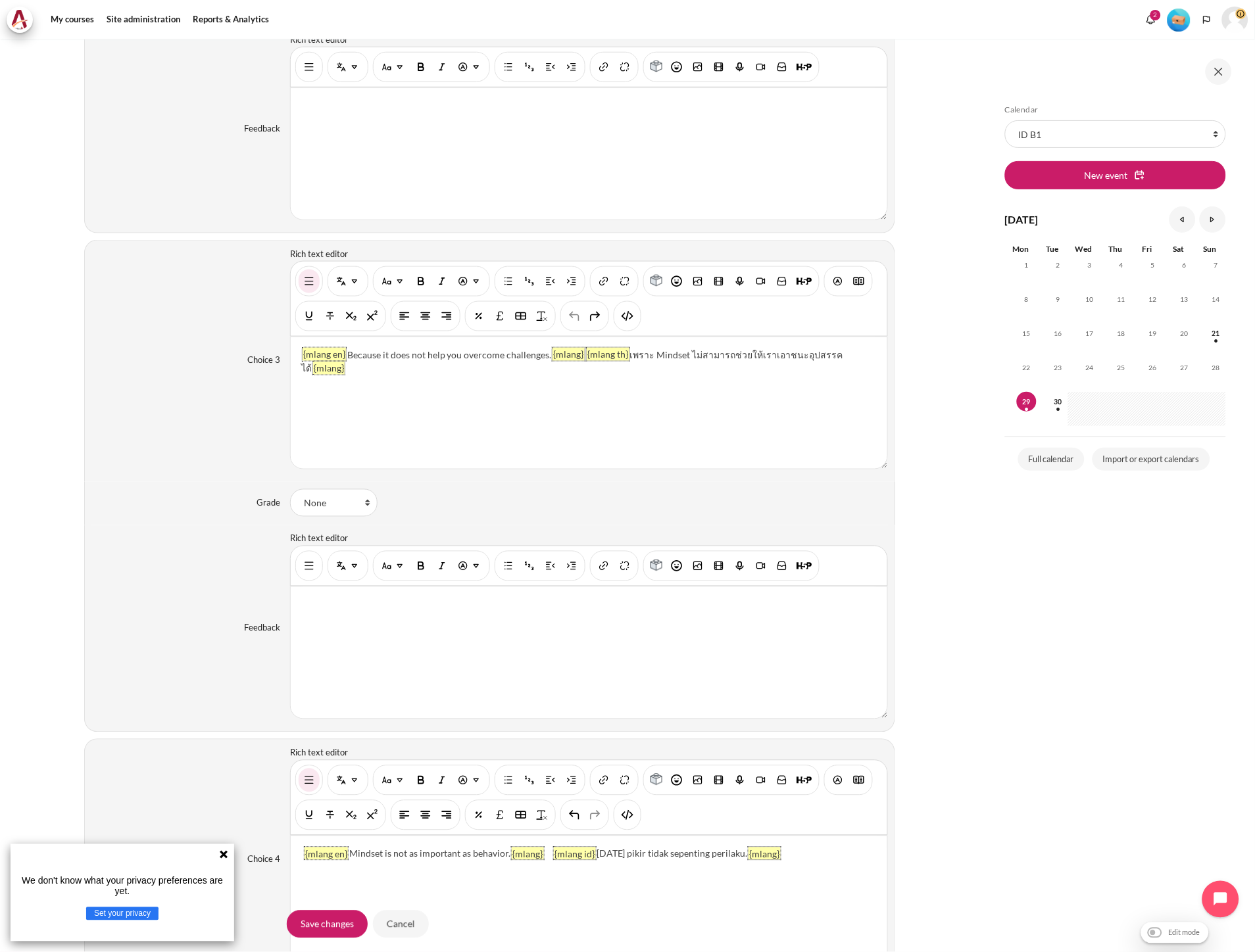
click at [321, 384] on div "{mlang en} Because it does not help you overcome challenges. {mlang} {mlang th}…" at bounding box center [588, 403] width 596 height 132
click at [391, 399] on div "{mlang en} Because it does not help you overcome challenges. {mlang} {mlang th}…" at bounding box center [588, 403] width 596 height 132
click at [628, 318] on img "HTML" at bounding box center [627, 315] width 13 height 13
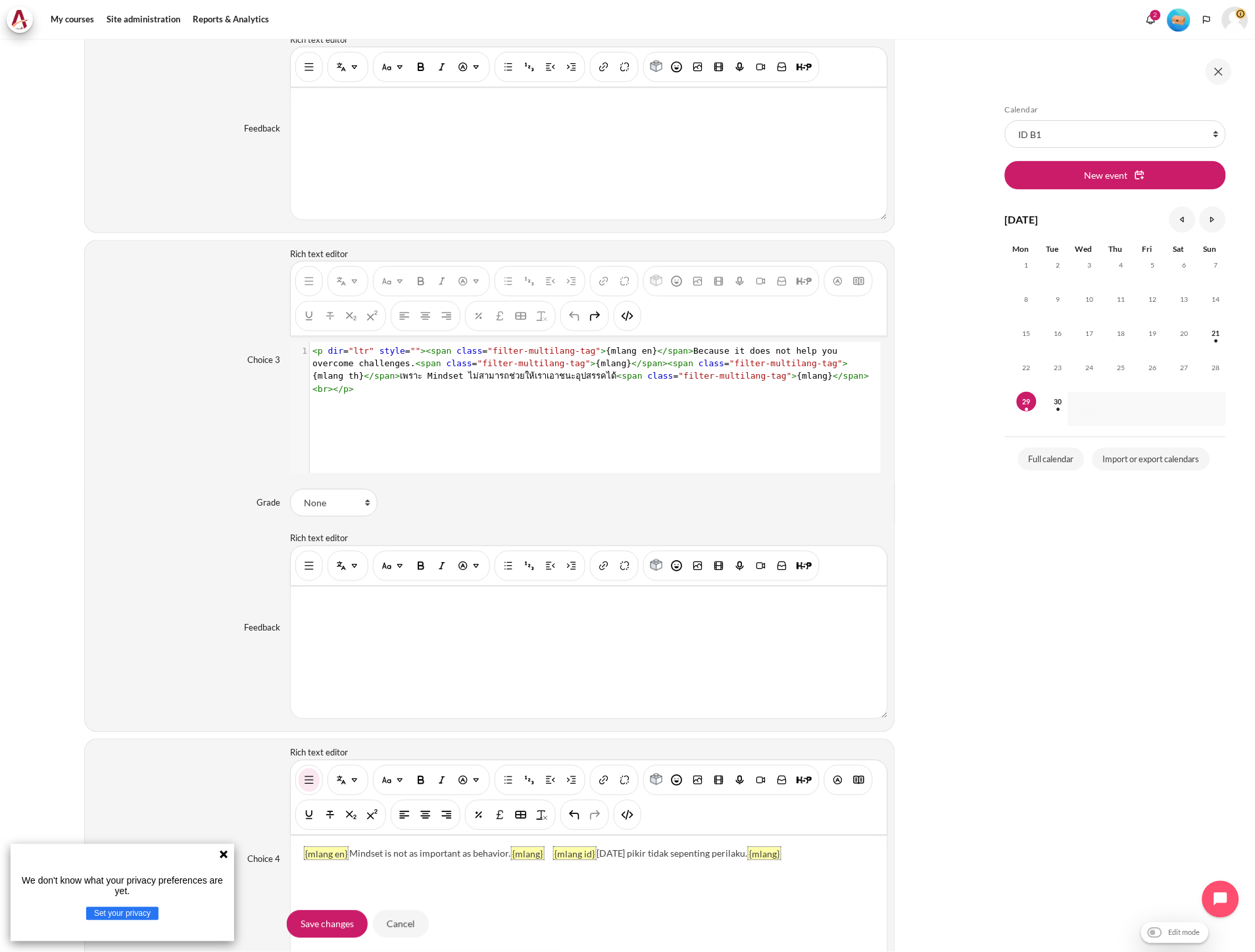
click at [784, 382] on pre "< p dir = "ltr" style = "" >< span class = "filter-multilang-tag" > {mlang en} …" at bounding box center [593, 370] width 568 height 52
type textarea "ะ"
click at [619, 320] on button "HTML" at bounding box center [628, 316] width 21 height 23
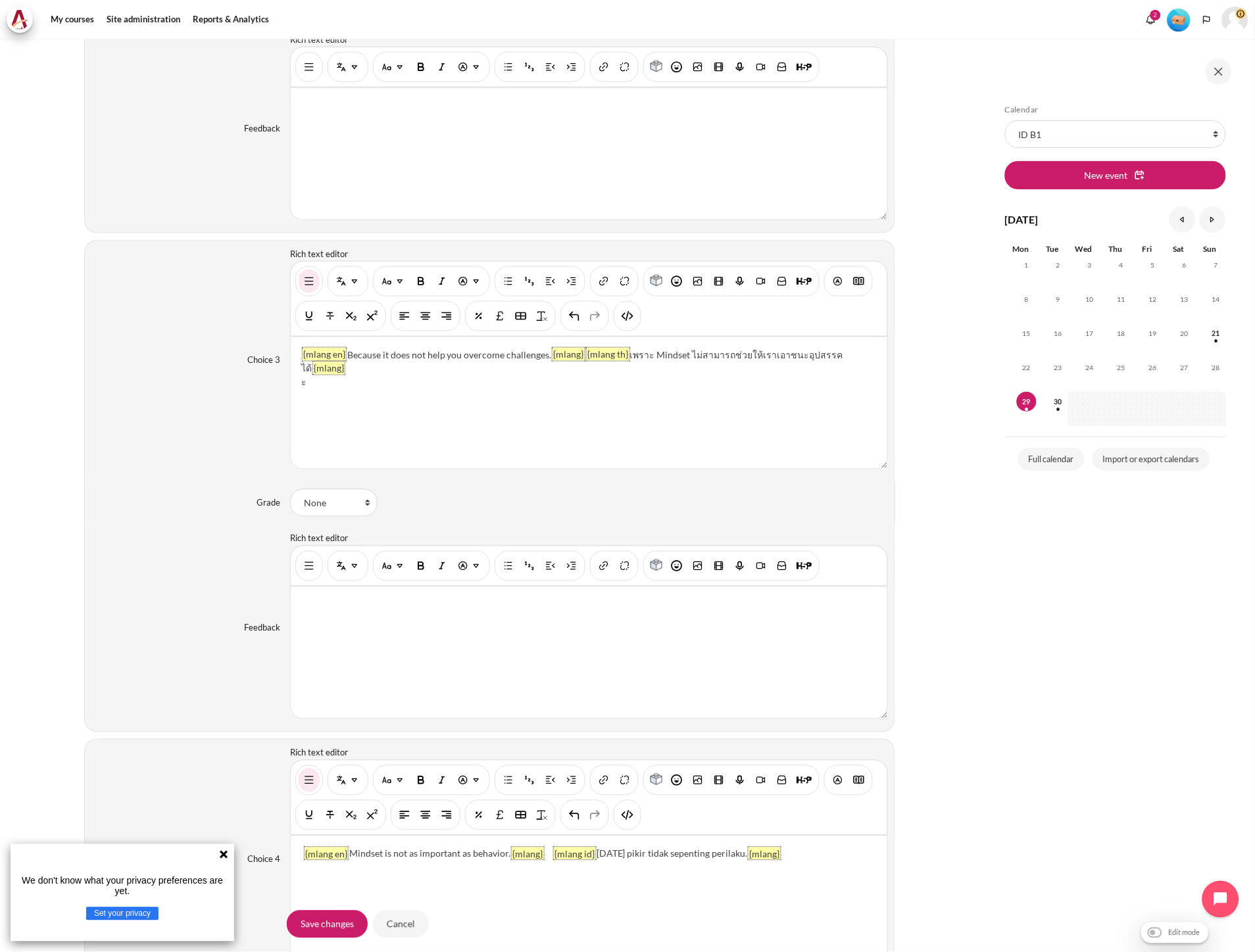
click at [313, 377] on div "{mlang en} Because it does not help you overcome challenges. {mlang} {mlang th}…" at bounding box center [588, 403] width 596 height 132
click at [344, 288] on img "Multi-Language Content (v2)" at bounding box center [341, 281] width 13 height 13
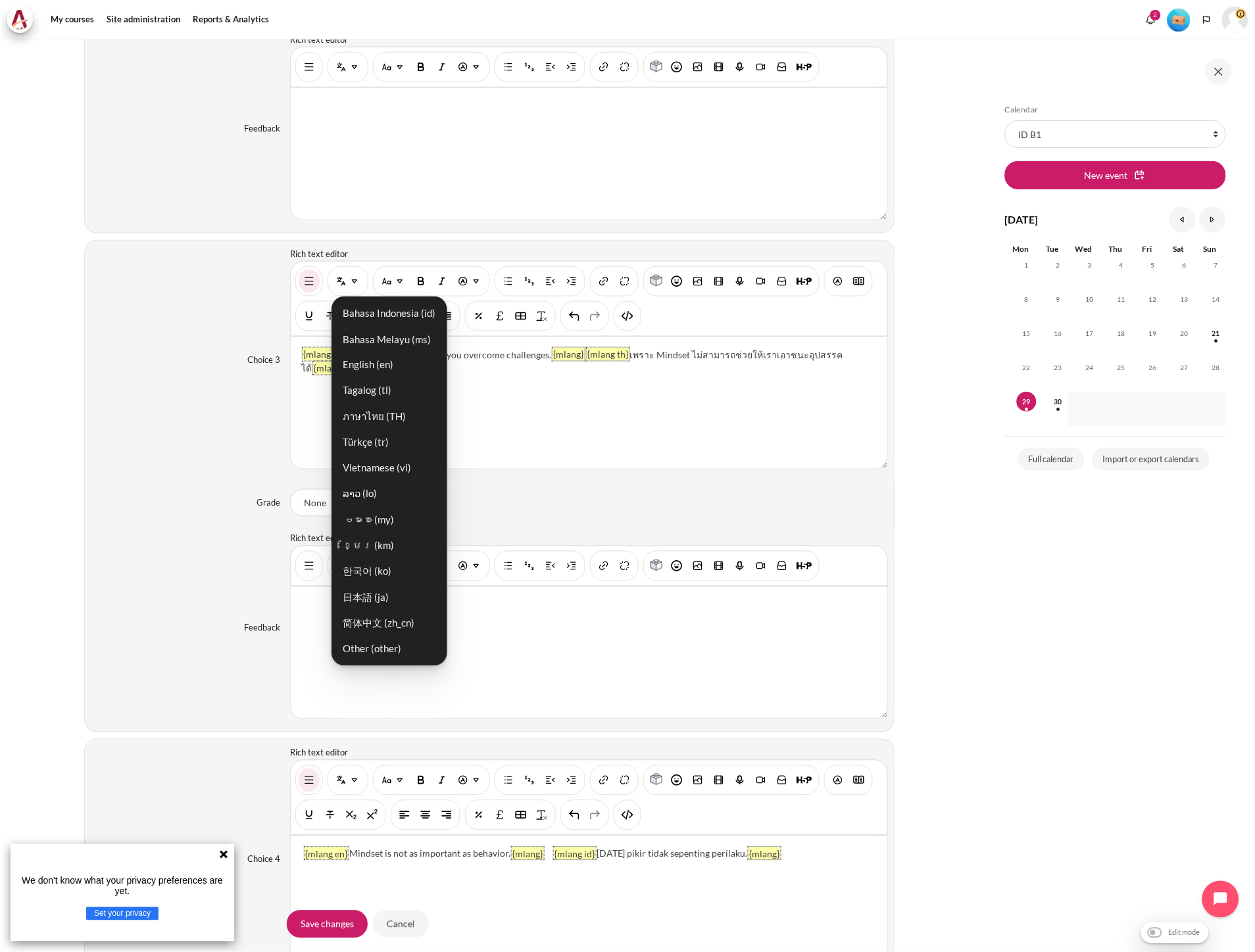
drag, startPoint x: 358, startPoint y: 319, endPoint x: 353, endPoint y: 339, distance: 20.6
click at [358, 319] on link "Bahasa Indonesia ‎(id)‎" at bounding box center [388, 313] width 108 height 23
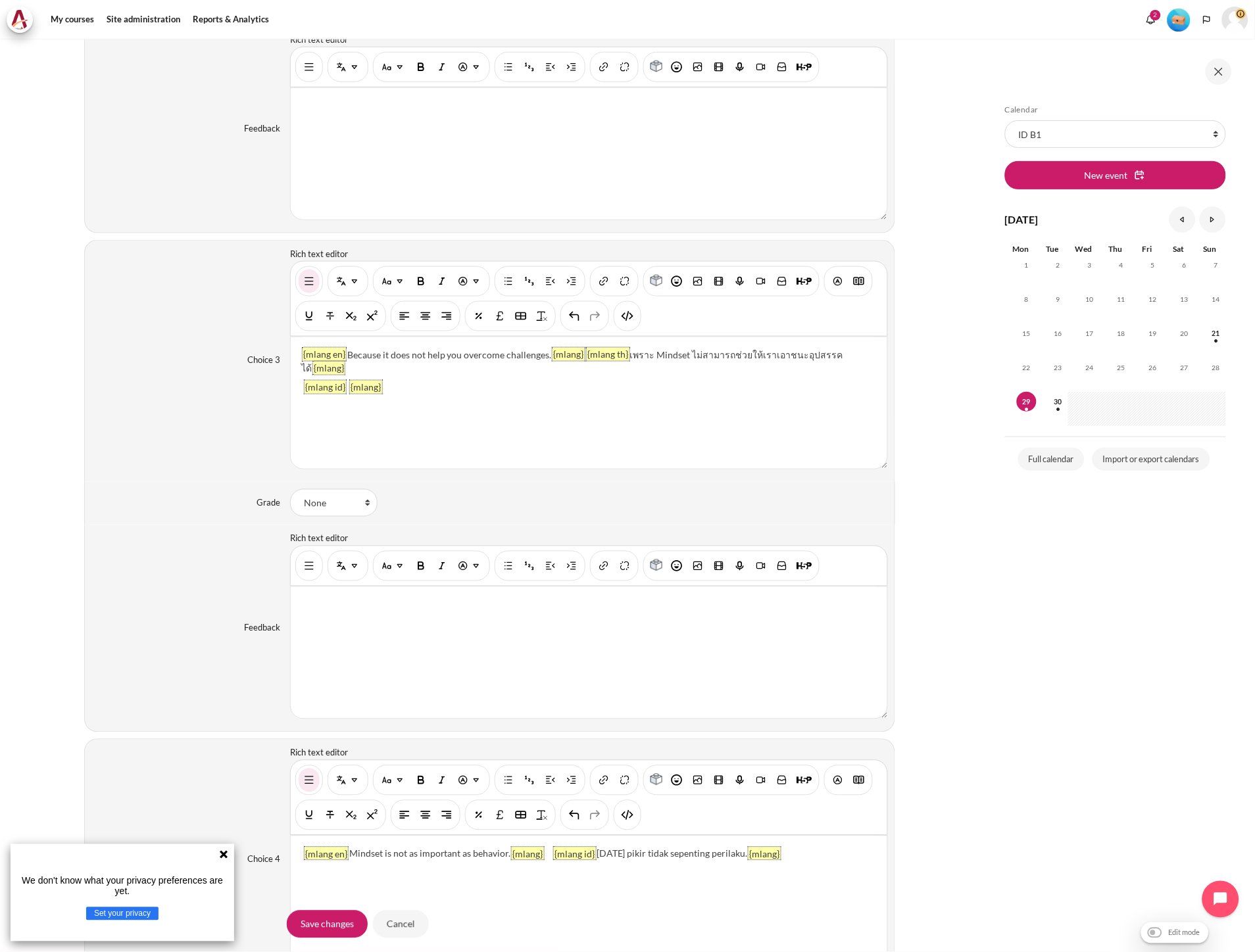
click at [344, 378] on div "{mlang en} Because it does not help you overcome challenges. {mlang} {mlang th}…" at bounding box center [588, 403] width 596 height 132
click at [629, 323] on img "HTML" at bounding box center [627, 315] width 13 height 13
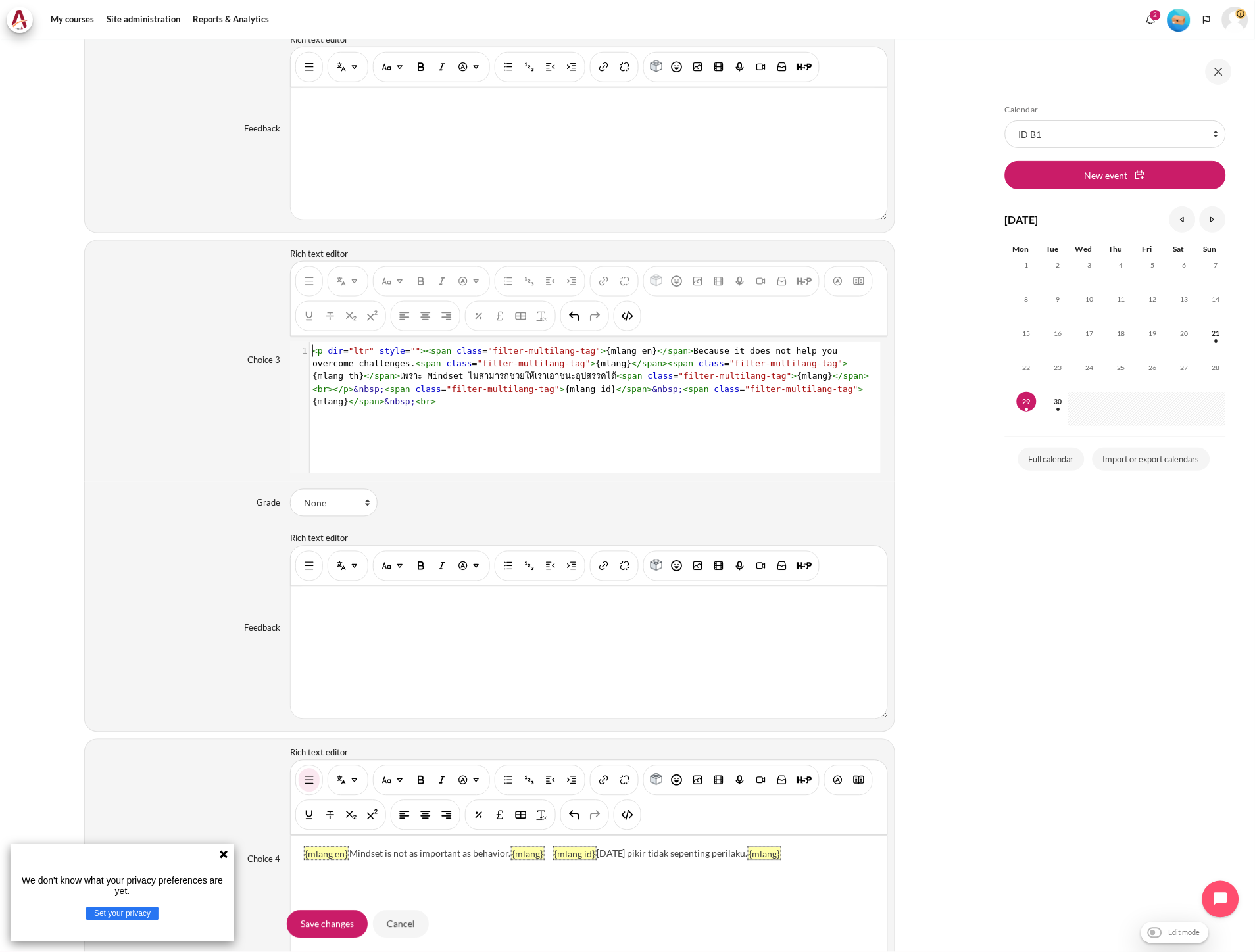
scroll to position [1, 0]
click at [548, 439] on div "xxxxxxxxxx 1 1 < p dir = "ltr" style = "" >< span class = "filter-multilang-tag…" at bounding box center [594, 416] width 610 height 151
click at [653, 394] on span "&nbsp;" at bounding box center [668, 389] width 31 height 10
click at [626, 337] on div "Bahasa Indonesia ‎(id)‎ Bahasa Melayu ‎(ms)‎ English ‎(en)‎ Tagalog ‎(tl)‎ ภาษา…" at bounding box center [588, 299] width 597 height 76
click at [628, 323] on img "HTML" at bounding box center [627, 315] width 13 height 13
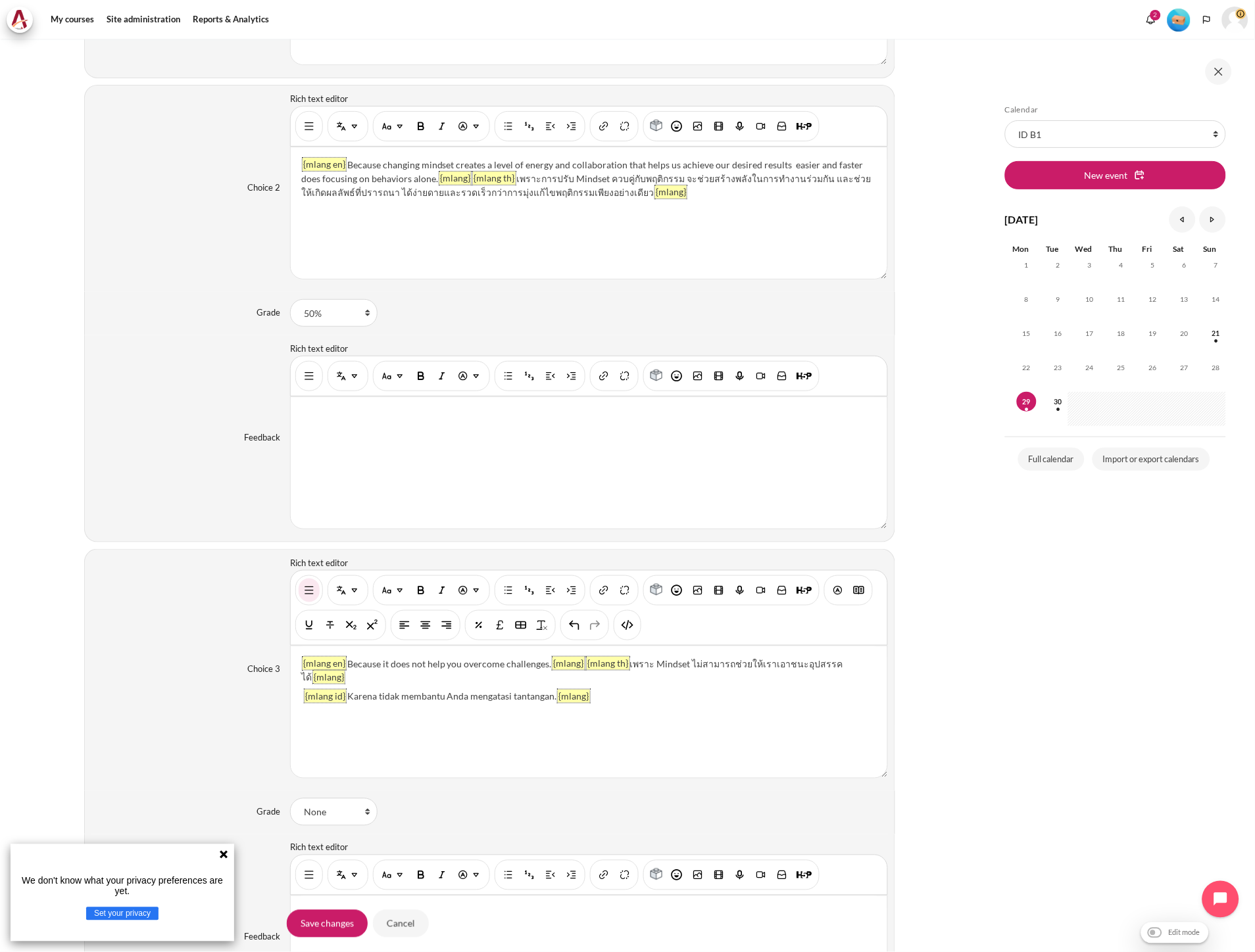
scroll to position [1284, 0]
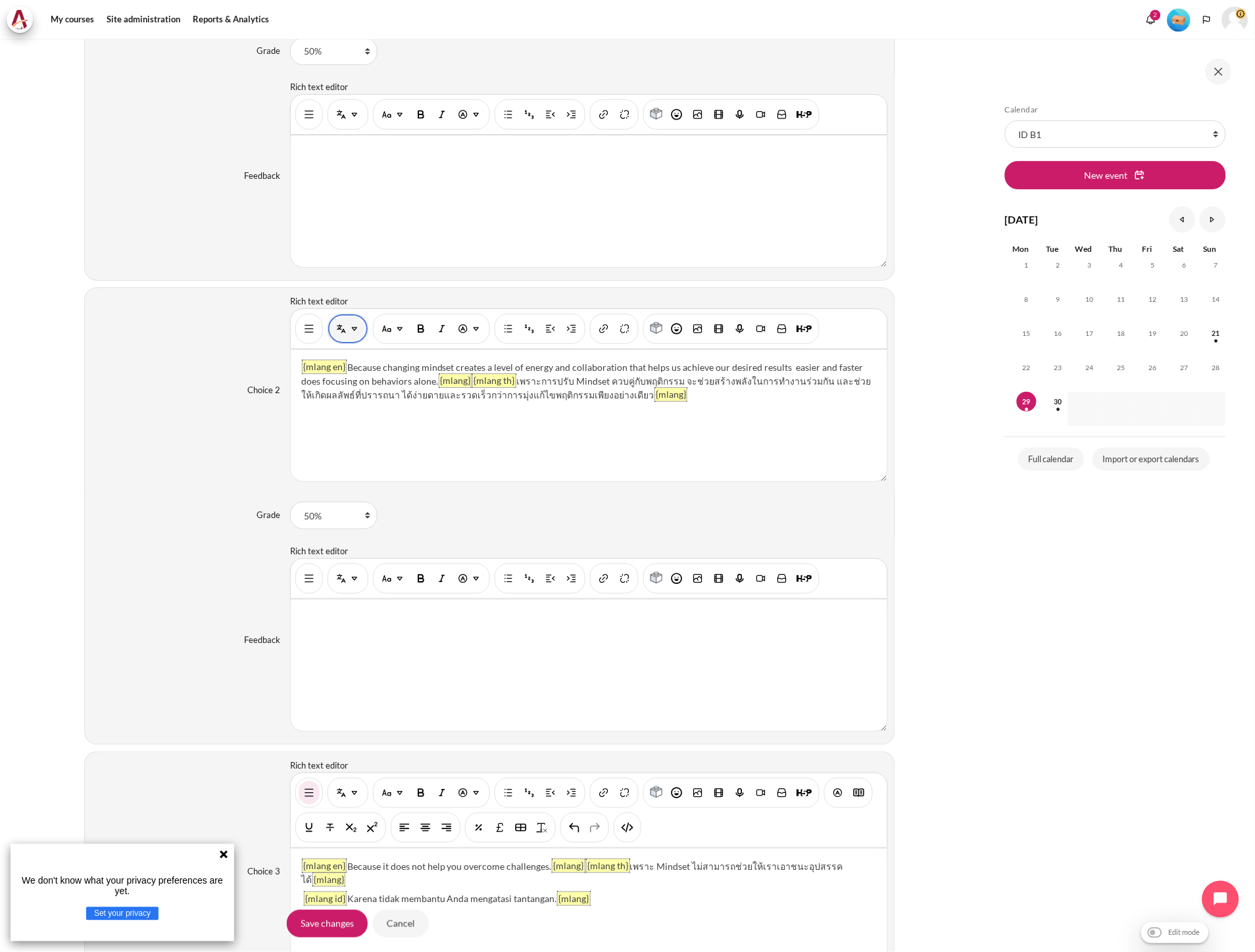
click at [335, 327] on img "Multi-Language Content (v2)" at bounding box center [341, 328] width 13 height 13
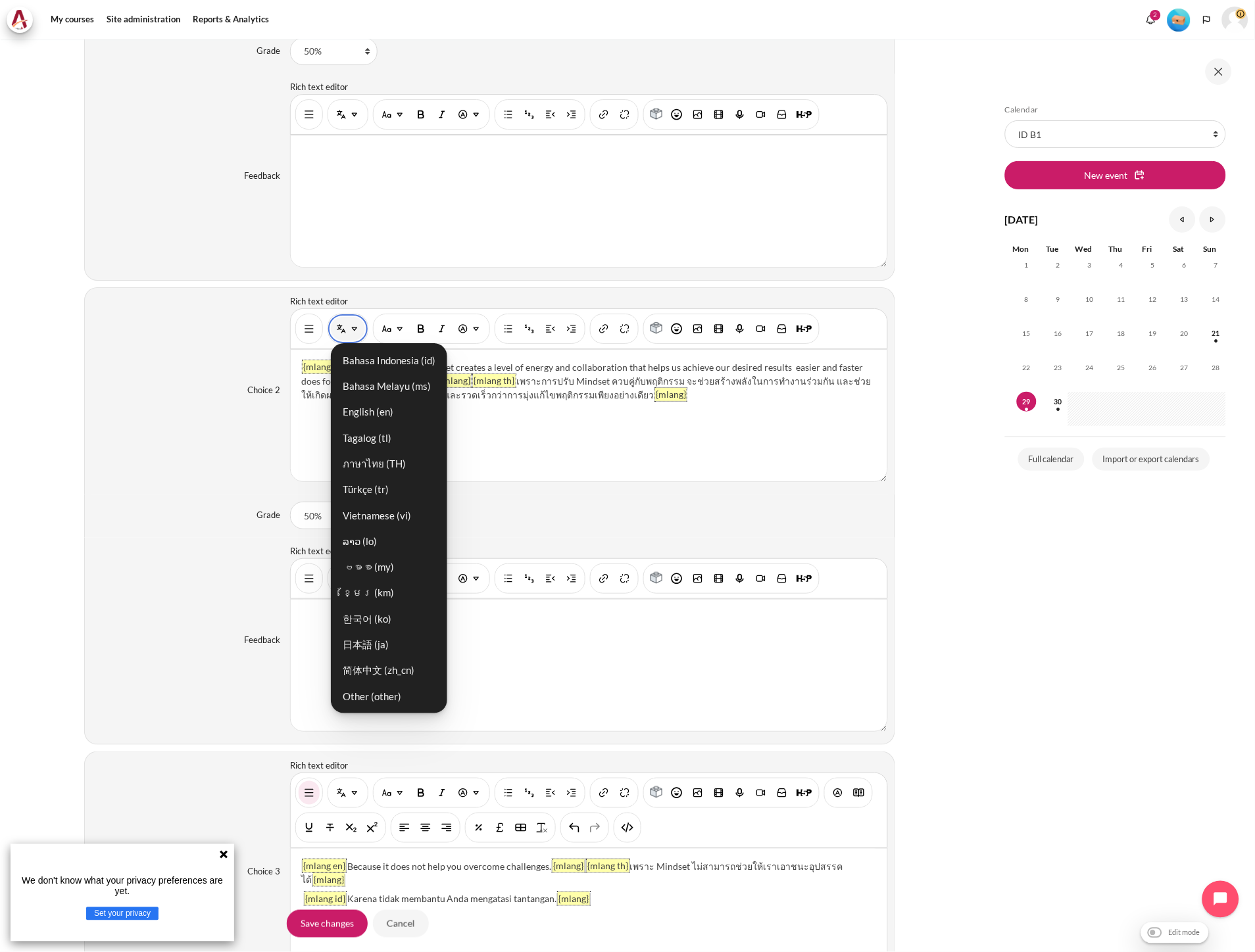
click at [335, 327] on img "Multi-Language Content (v2)" at bounding box center [341, 328] width 13 height 13
click at [793, 418] on div "{mlang en} Because changing mindset creates a level of energy and collaboration…" at bounding box center [588, 416] width 596 height 132
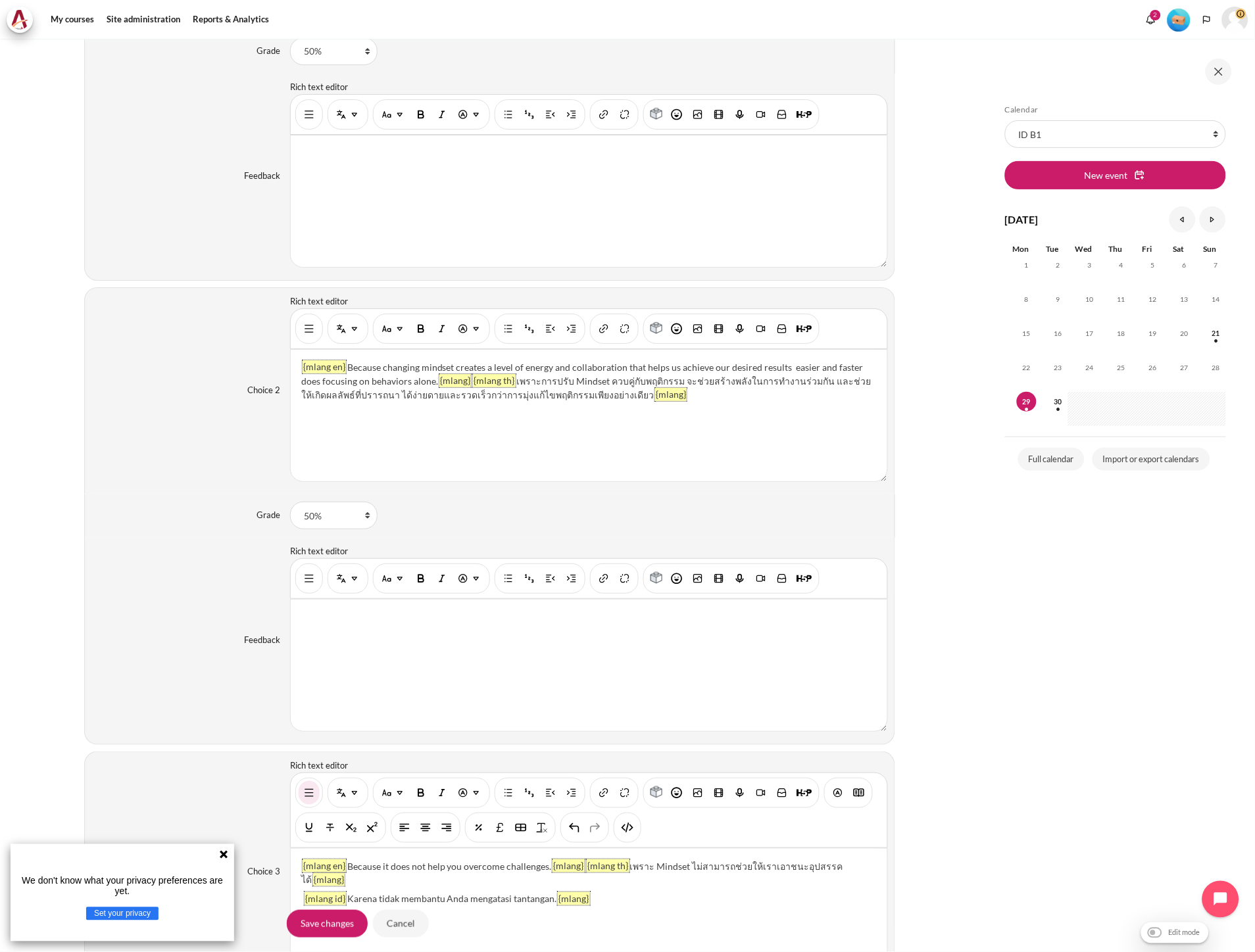
click at [791, 411] on div "{mlang en} Because changing mindset creates a level of energy and collaboration…" at bounding box center [588, 416] width 596 height 132
click at [309, 330] on img "Show/hide advanced buttons" at bounding box center [308, 328] width 13 height 13
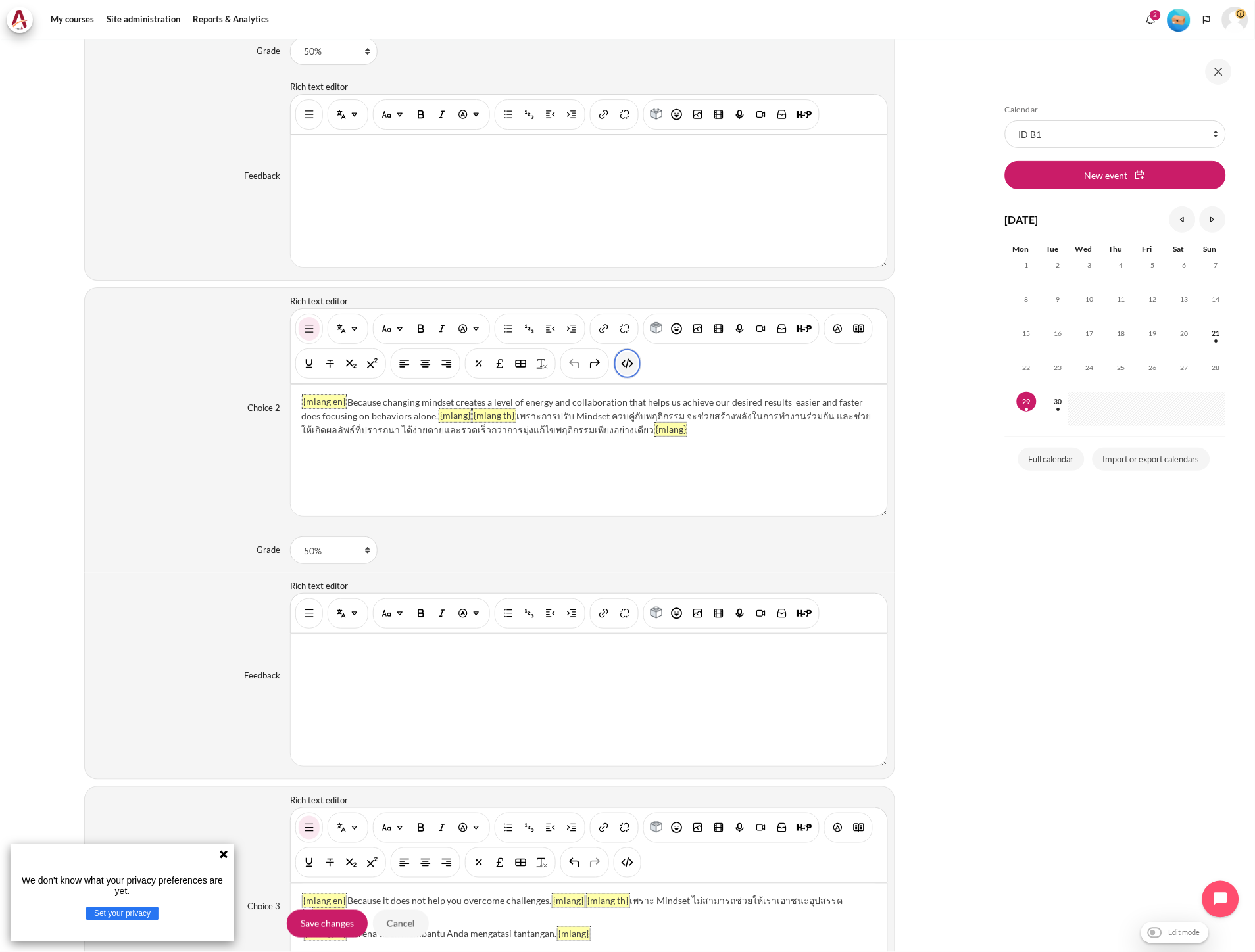
click at [631, 370] on img "HTML" at bounding box center [627, 363] width 13 height 13
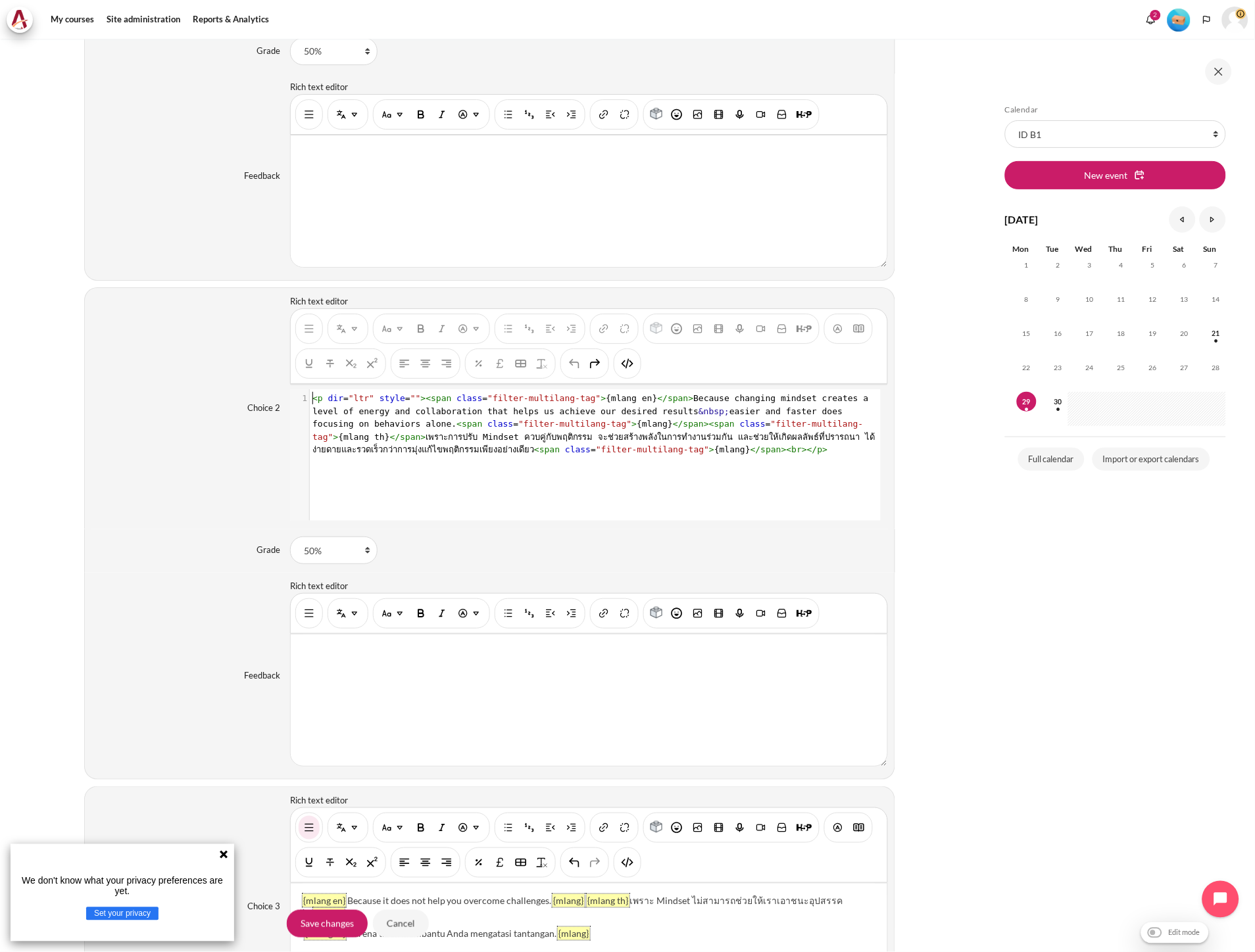
scroll to position [1, 0]
click at [649, 457] on div "xxxxxxxxxx 1 1 < p dir = "ltr" style = "" >< span class = "filter-multilang-tag…" at bounding box center [593, 423] width 568 height 69
type textarea "ๆ"
click at [627, 364] on img "HTML" at bounding box center [627, 363] width 13 height 13
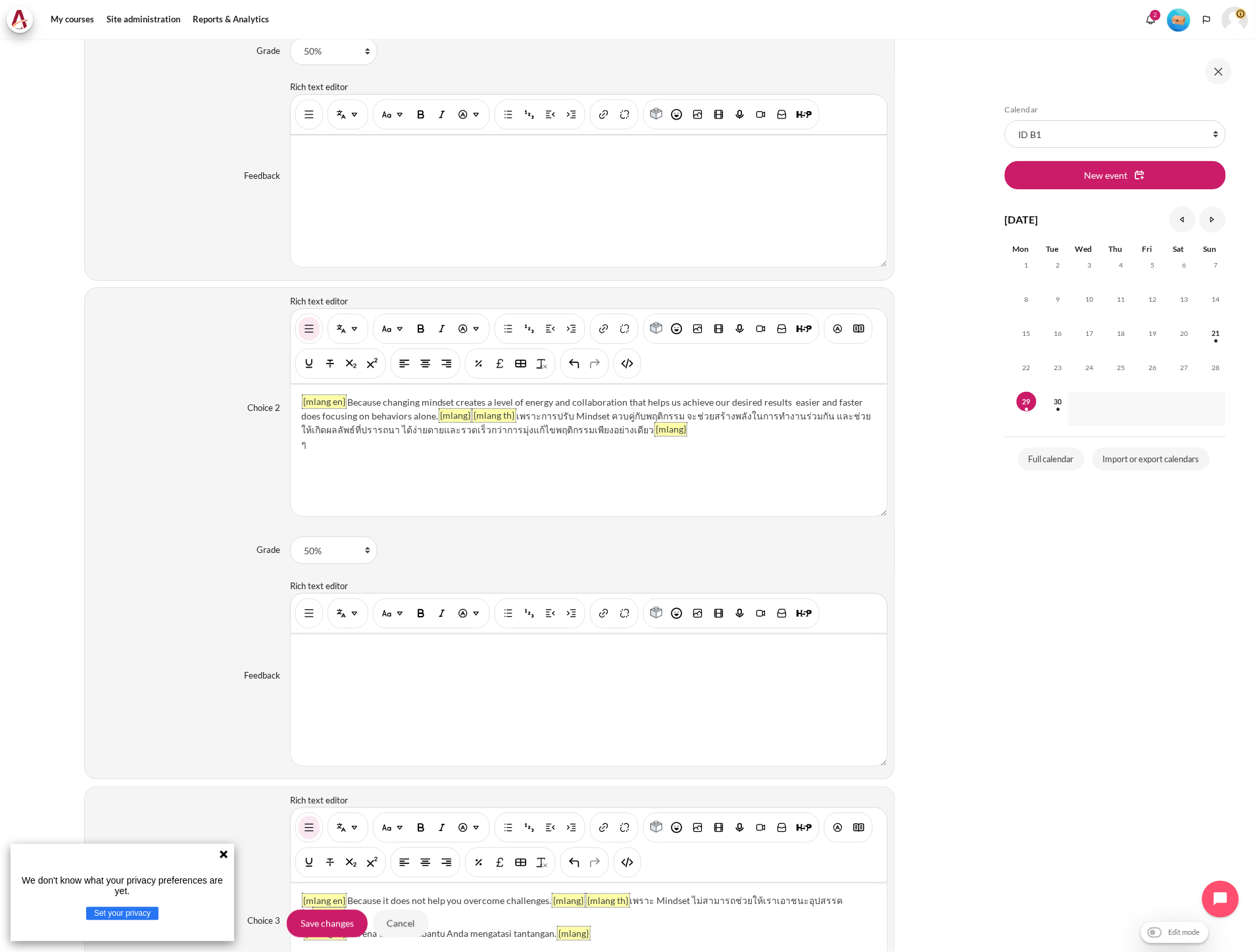
click at [351, 453] on div "{mlang en} Because changing mindset creates a level of energy and collaboration…" at bounding box center [588, 450] width 596 height 132
click at [352, 332] on img "Multi-Language Content (v2)" at bounding box center [354, 328] width 13 height 13
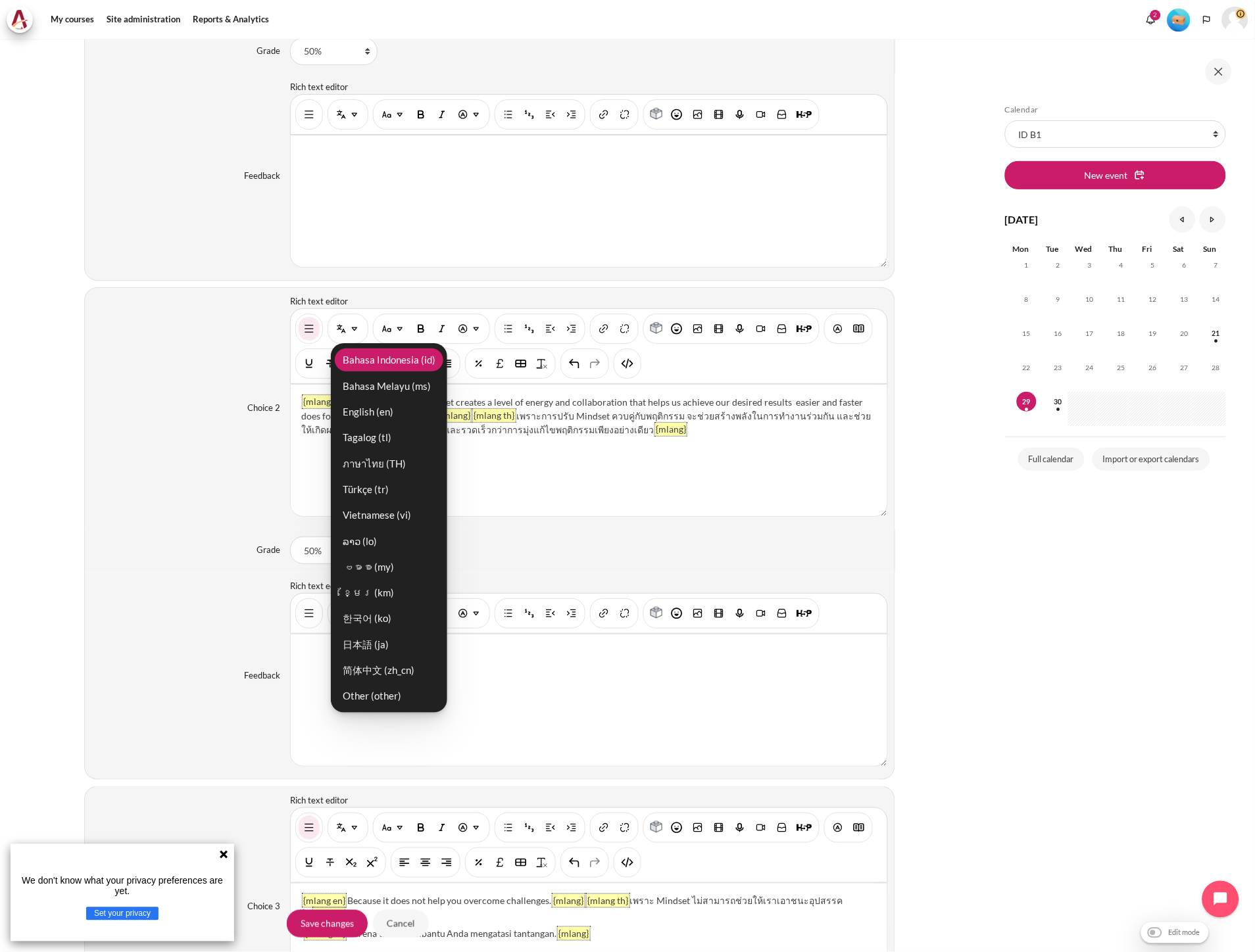
click at [366, 372] on link "Bahasa Indonesia ‎(id)‎" at bounding box center [388, 360] width 108 height 23
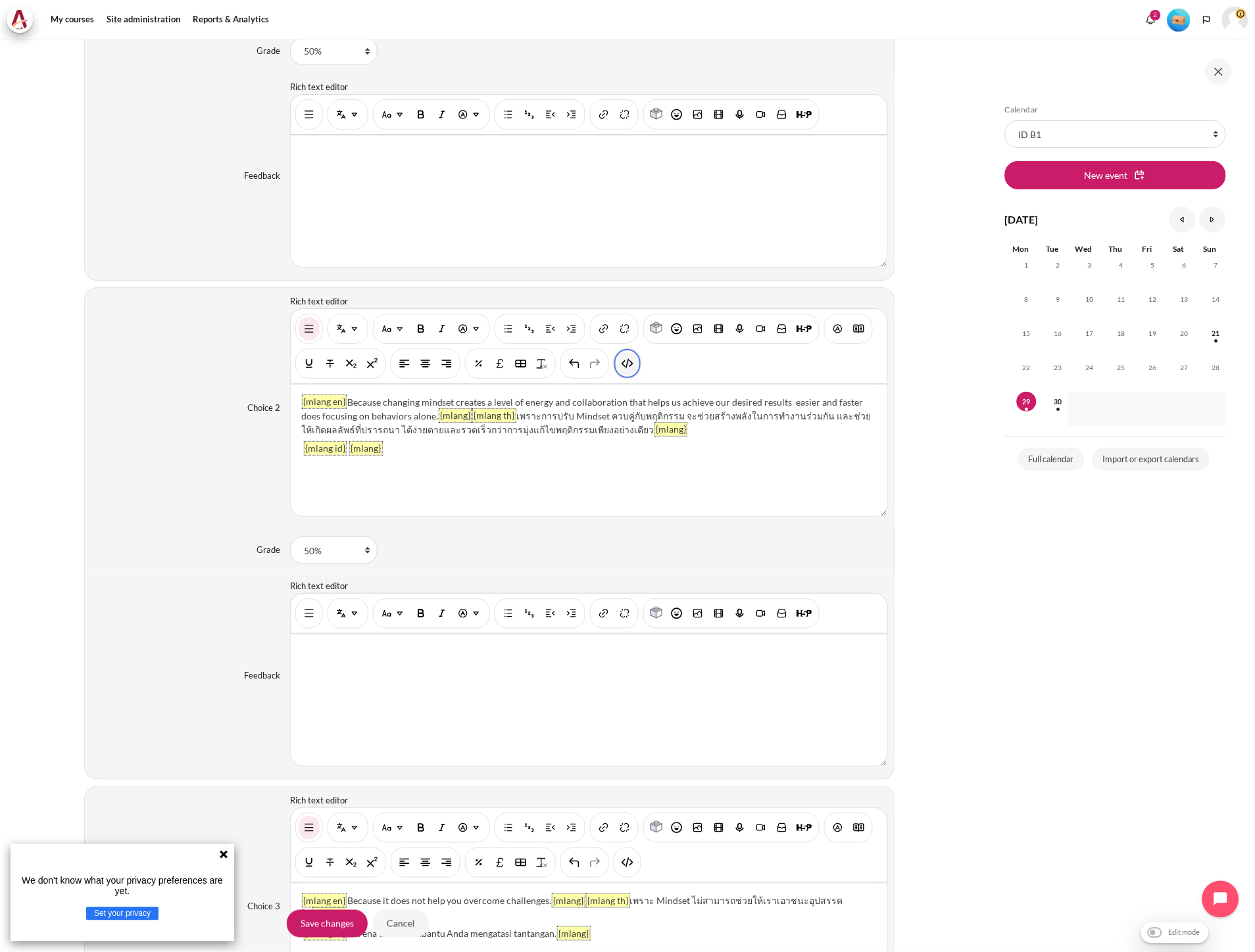
click at [630, 370] on img "HTML" at bounding box center [627, 363] width 13 height 13
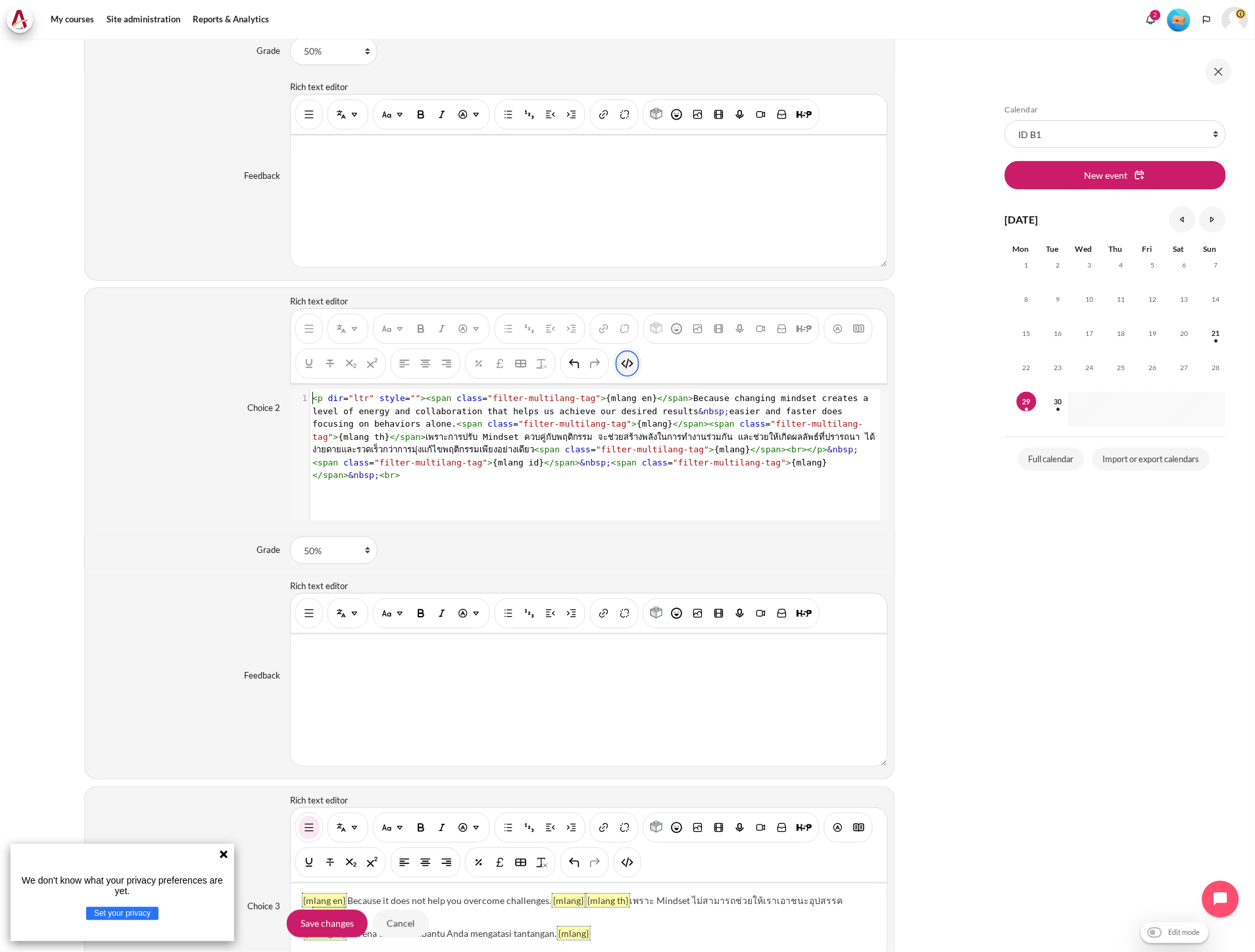
scroll to position [1, 0]
click at [318, 457] on span "<" at bounding box center [314, 462] width 5 height 10
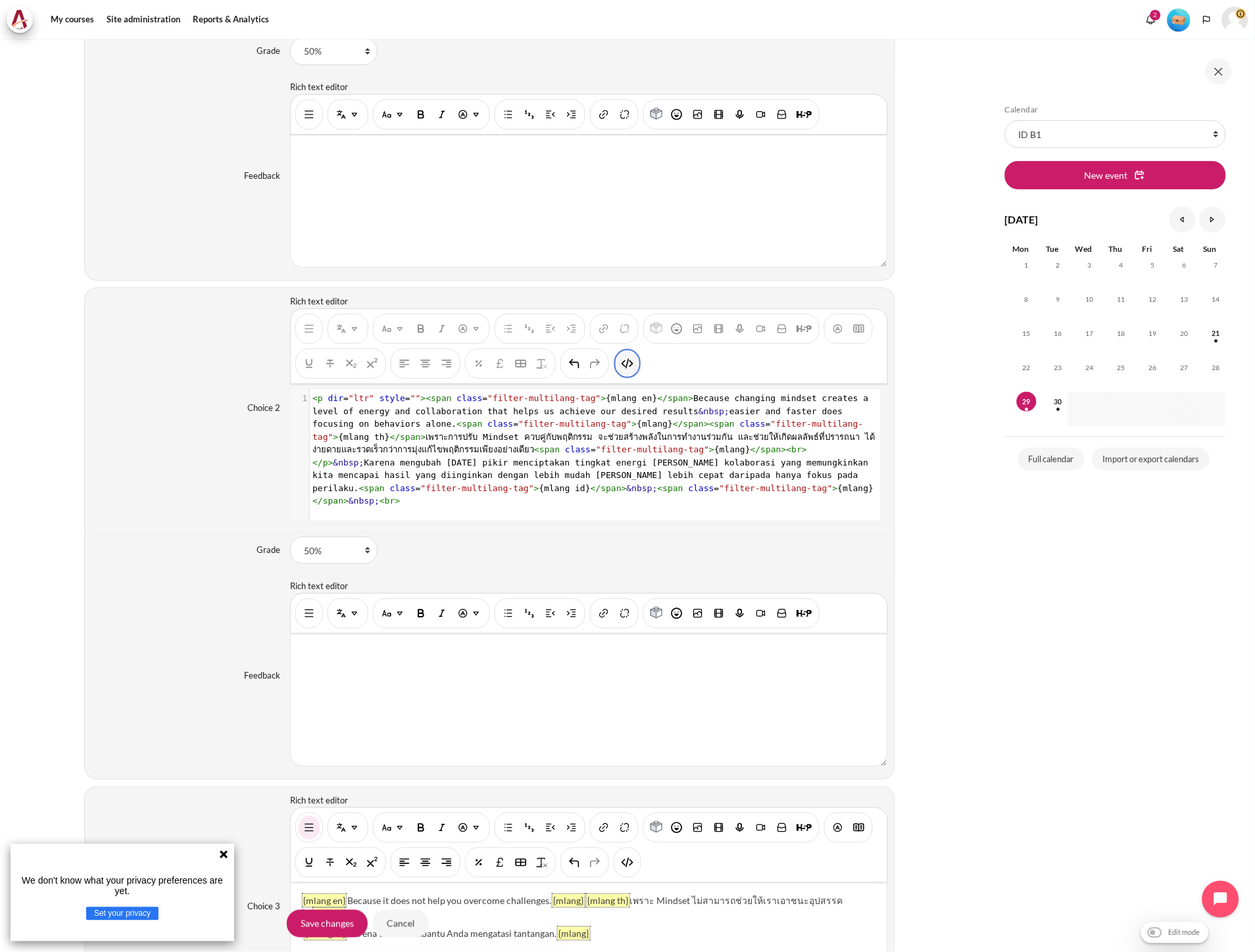
click at [634, 372] on button "HTML" at bounding box center [628, 364] width 21 height 23
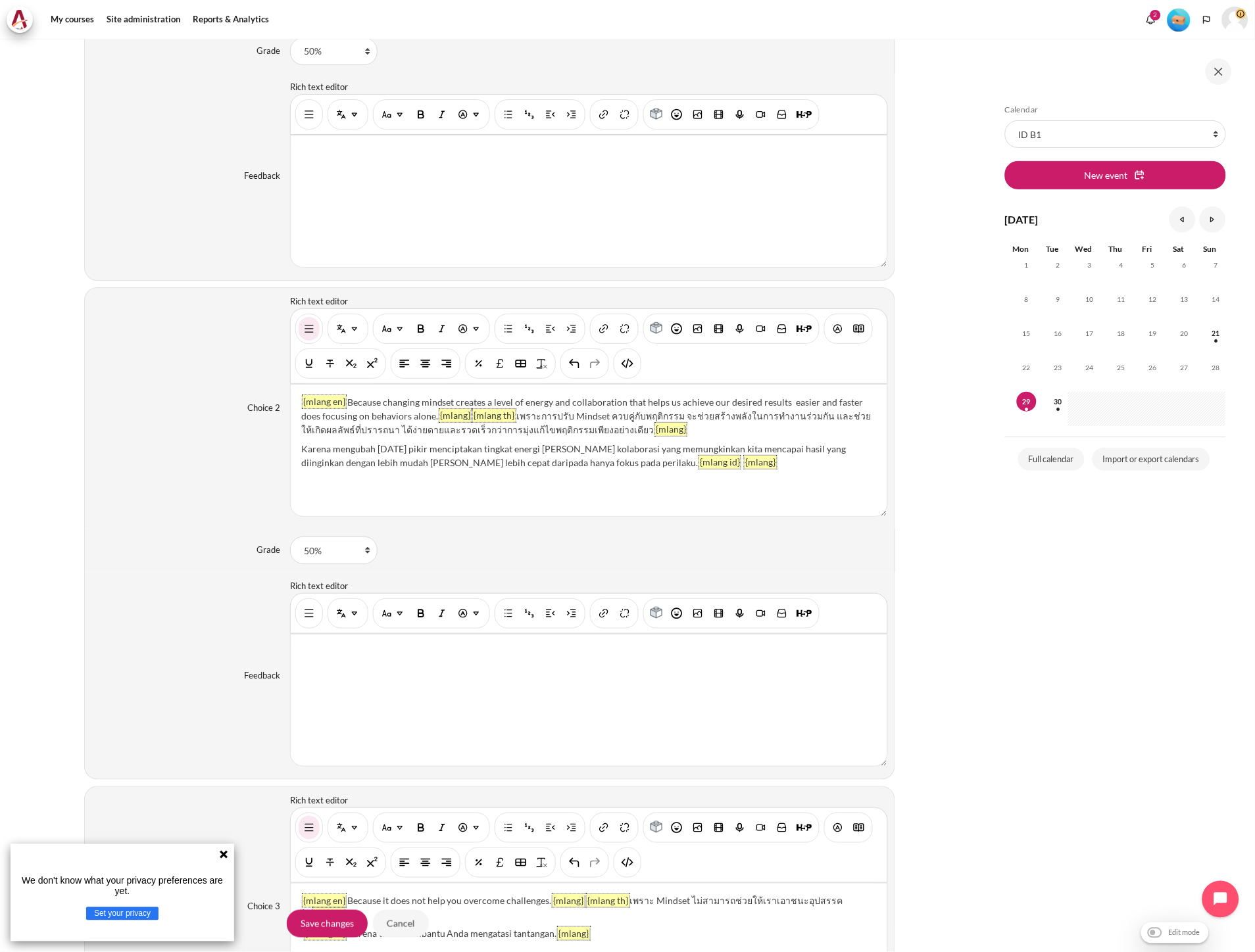
click at [303, 451] on div "{mlang en} Because changing mindset creates a level of energy and collaboration…" at bounding box center [588, 450] width 596 height 132
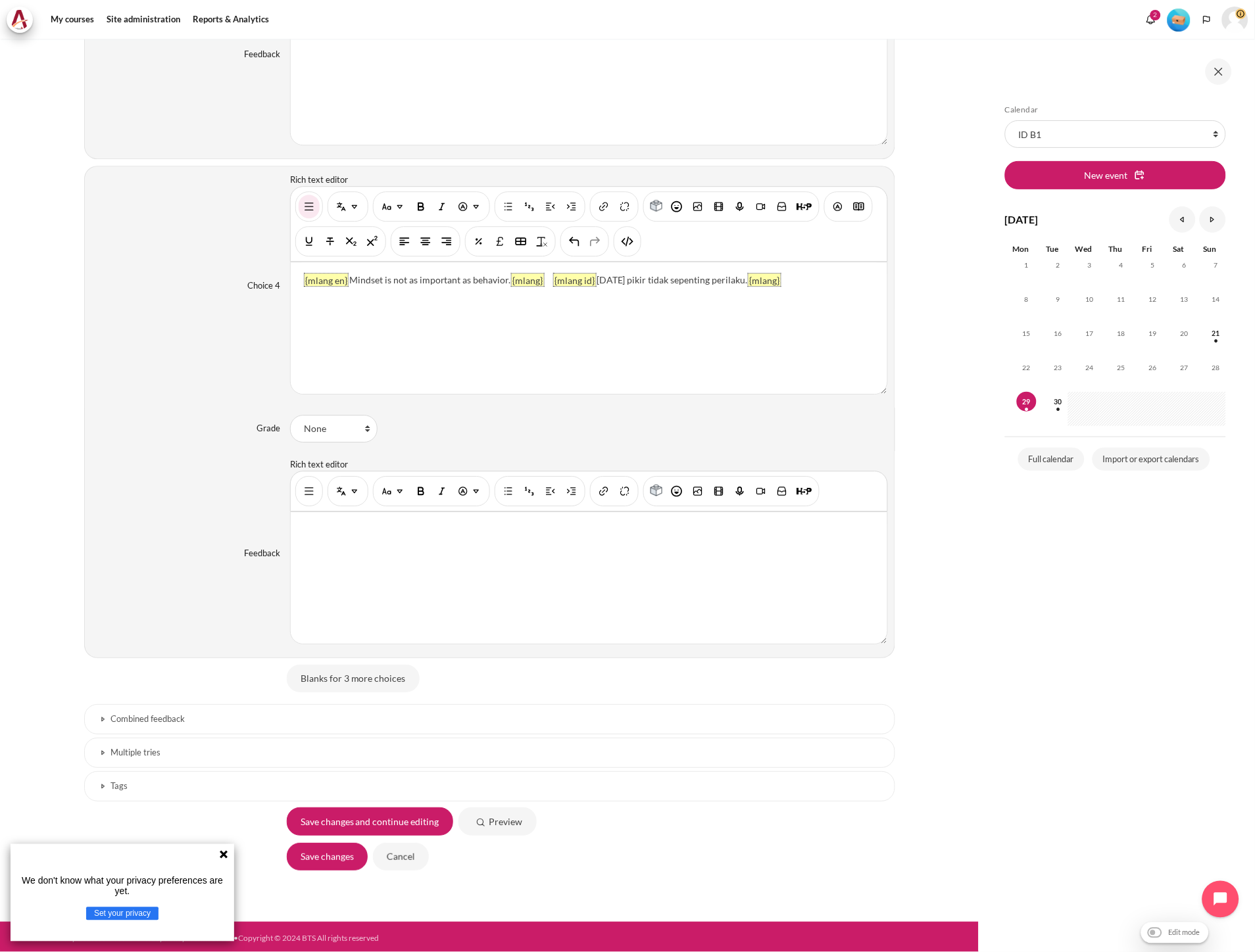
scroll to position [2410, 0]
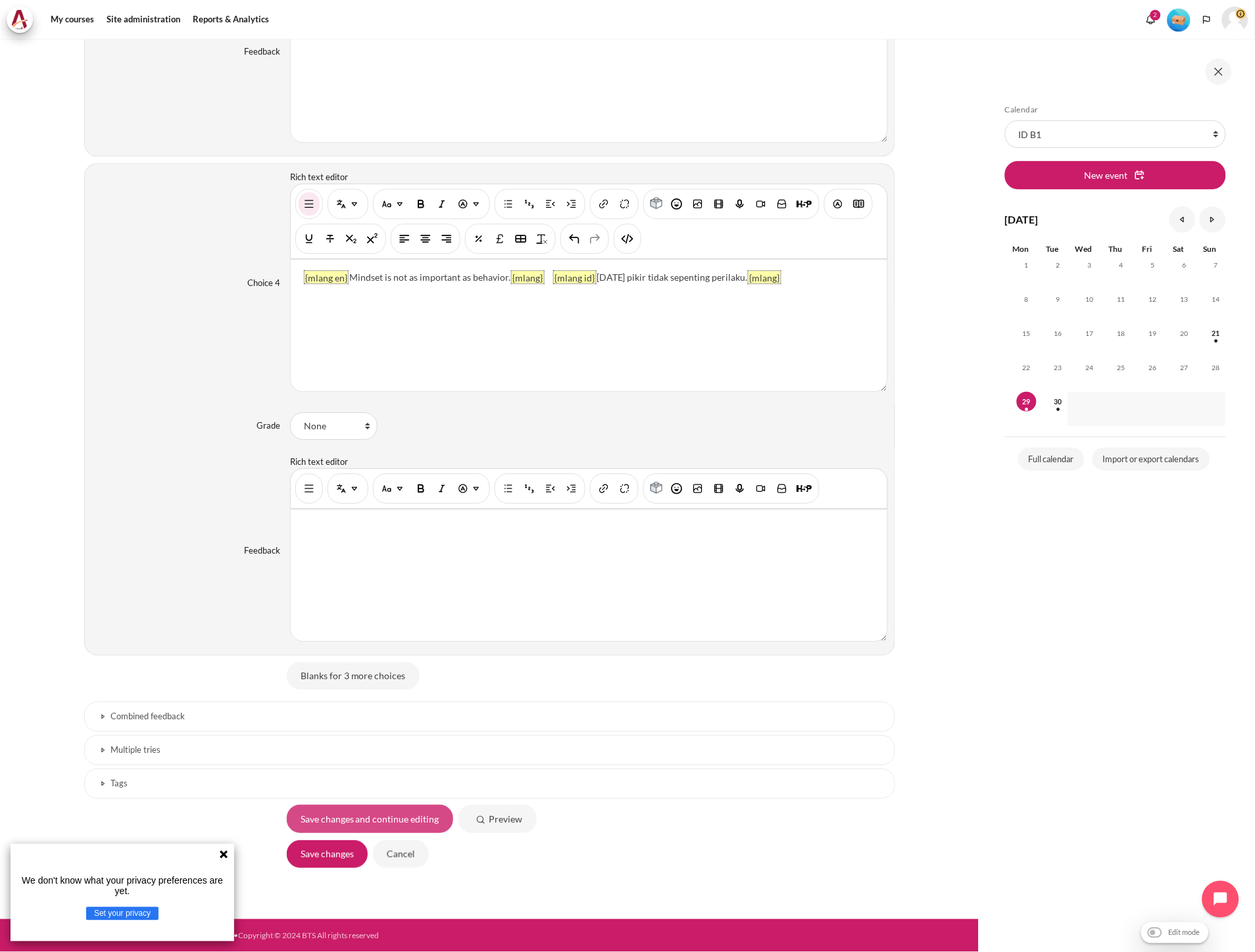
click at [376, 817] on input "Save changes and continue editing" at bounding box center [370, 818] width 167 height 27
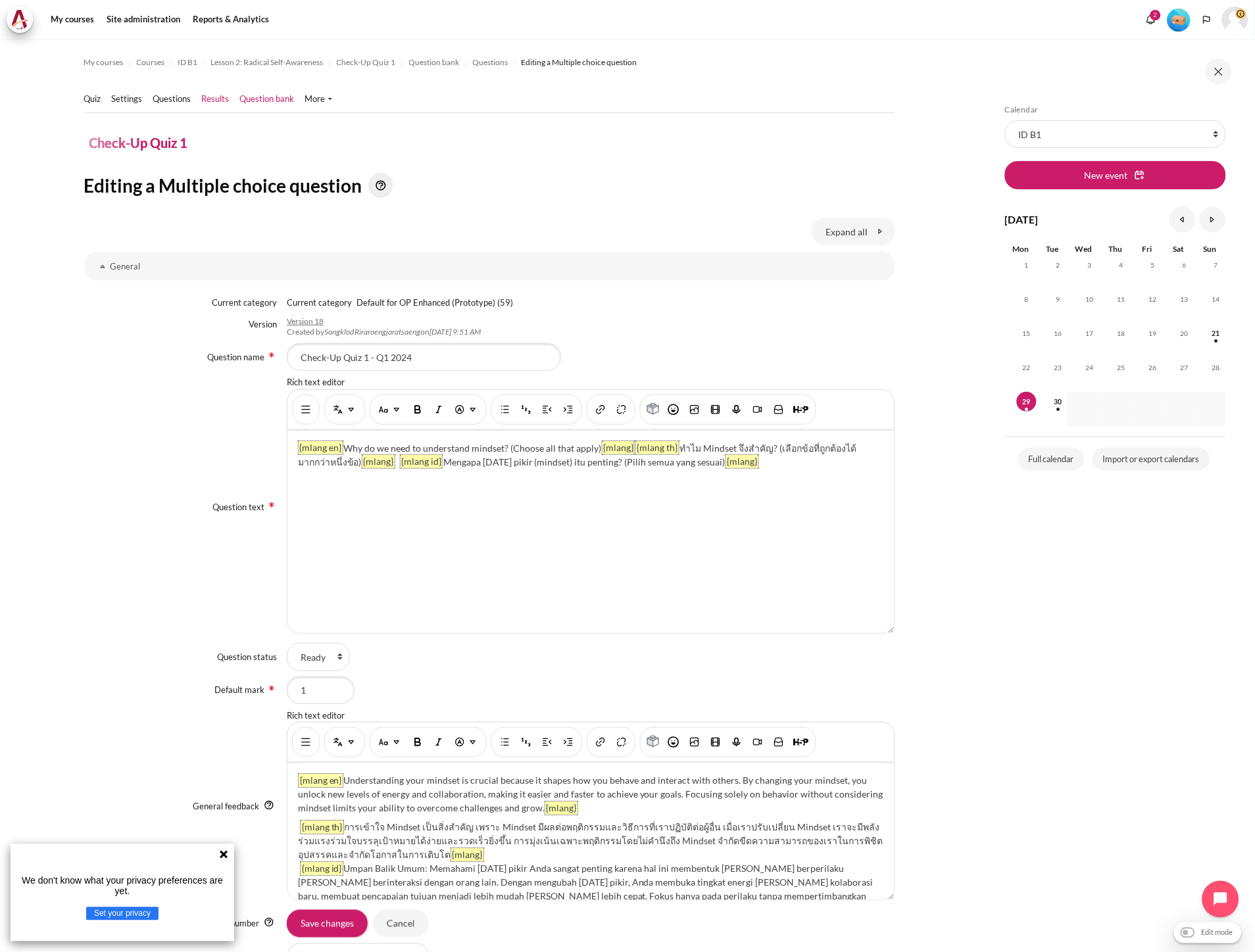
click at [214, 98] on link "Results" at bounding box center [216, 99] width 27 height 13
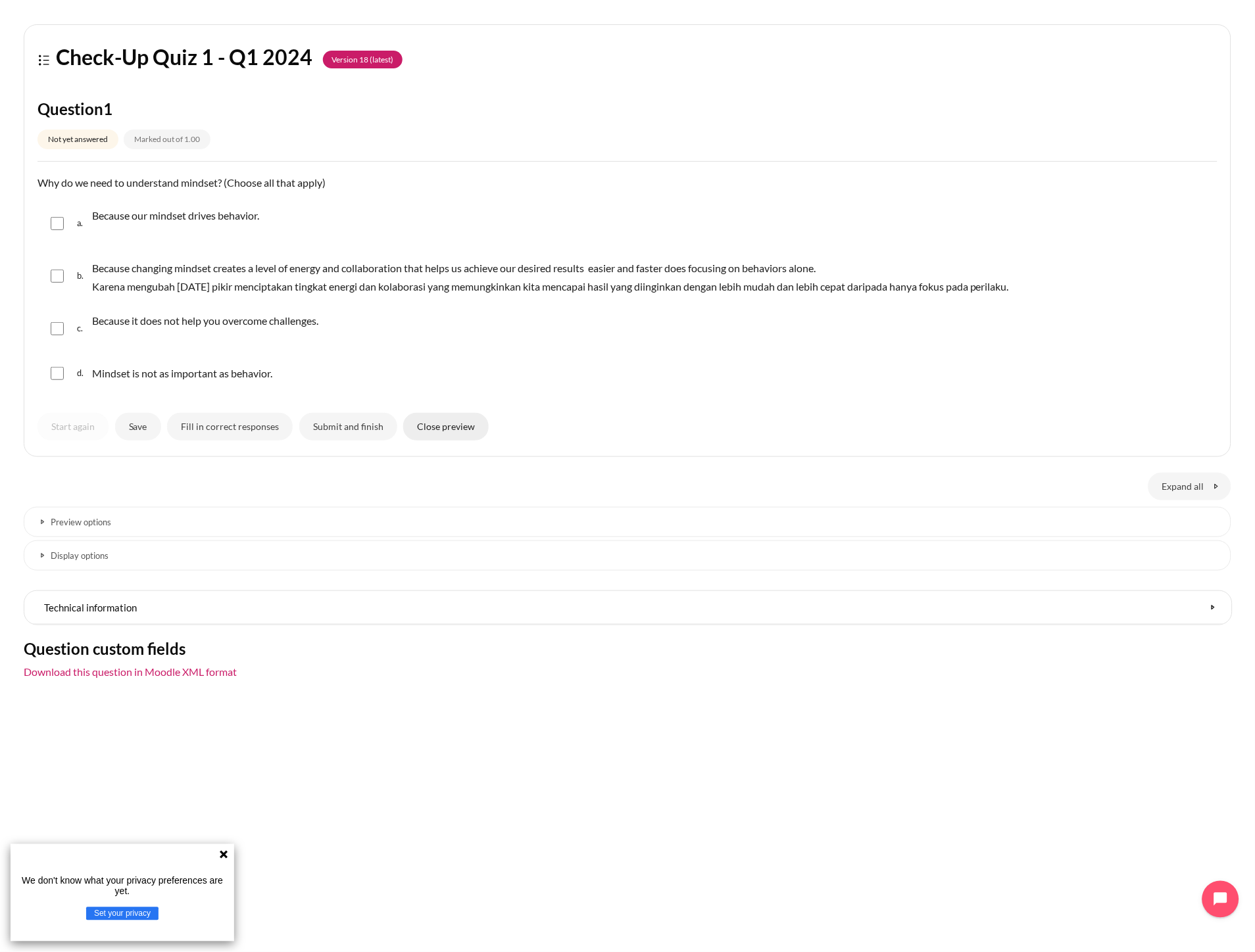
click at [459, 432] on input "Close preview" at bounding box center [446, 426] width 86 height 27
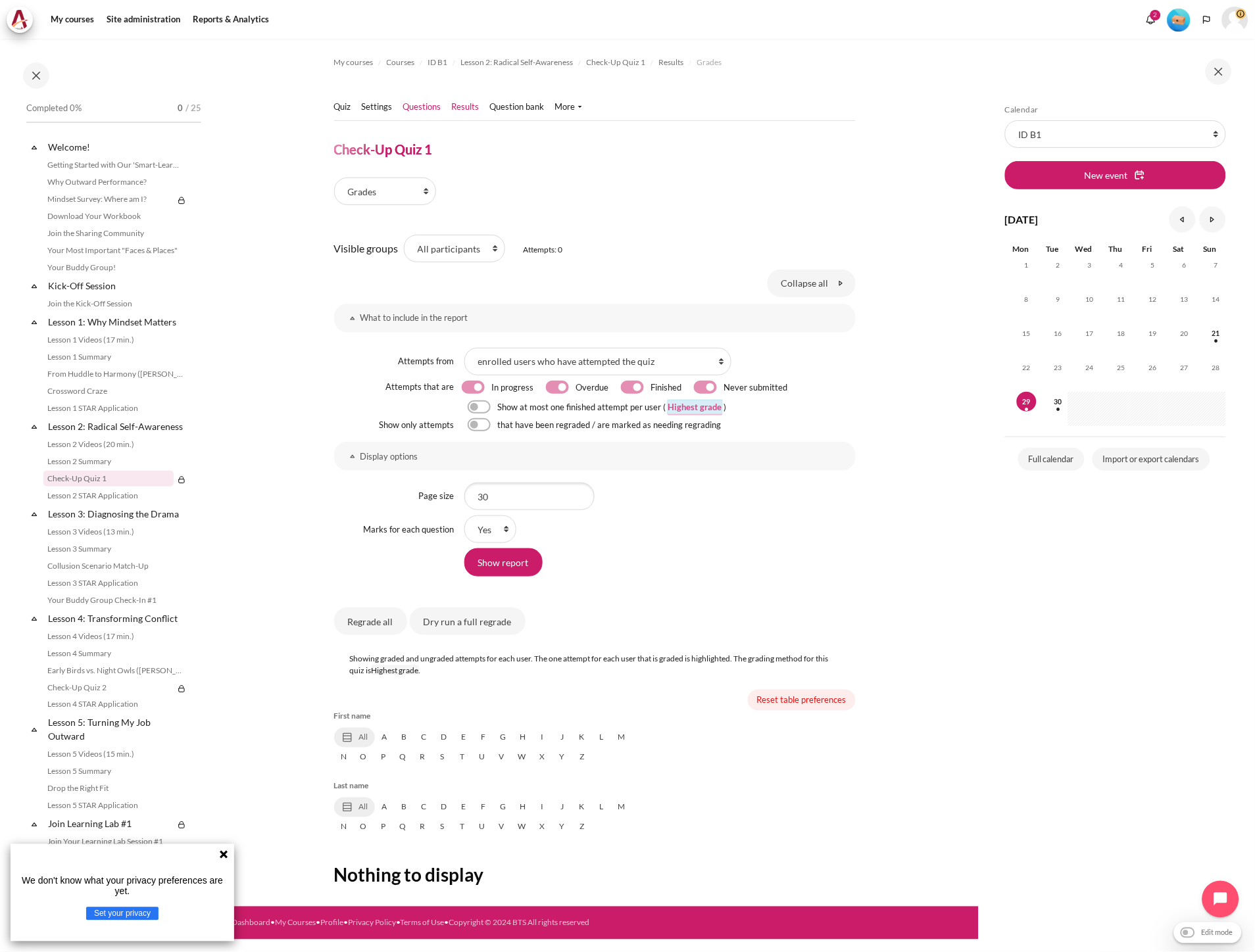
click at [432, 105] on link "Questions" at bounding box center [422, 106] width 38 height 13
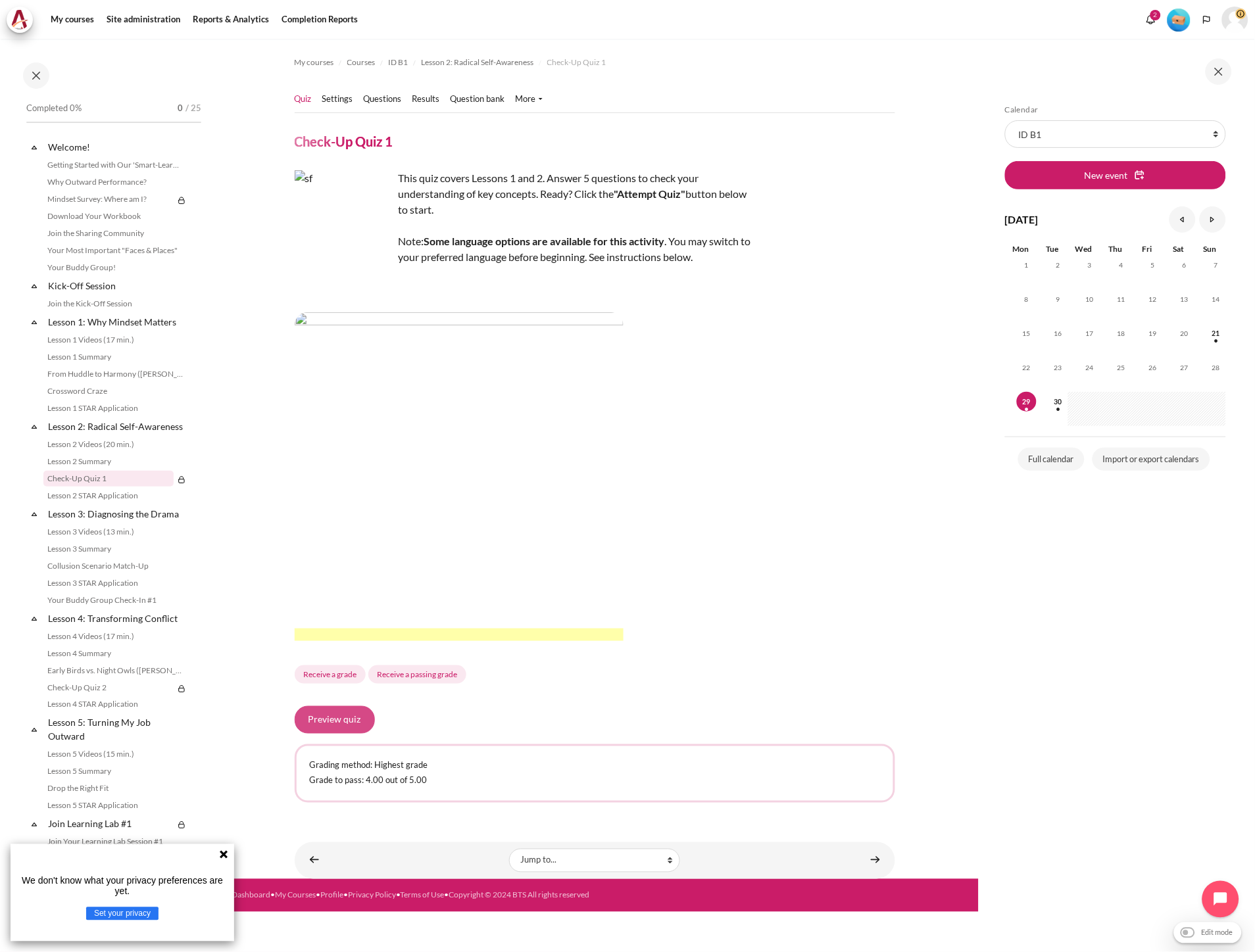
click at [353, 715] on button "Preview quiz" at bounding box center [335, 720] width 80 height 27
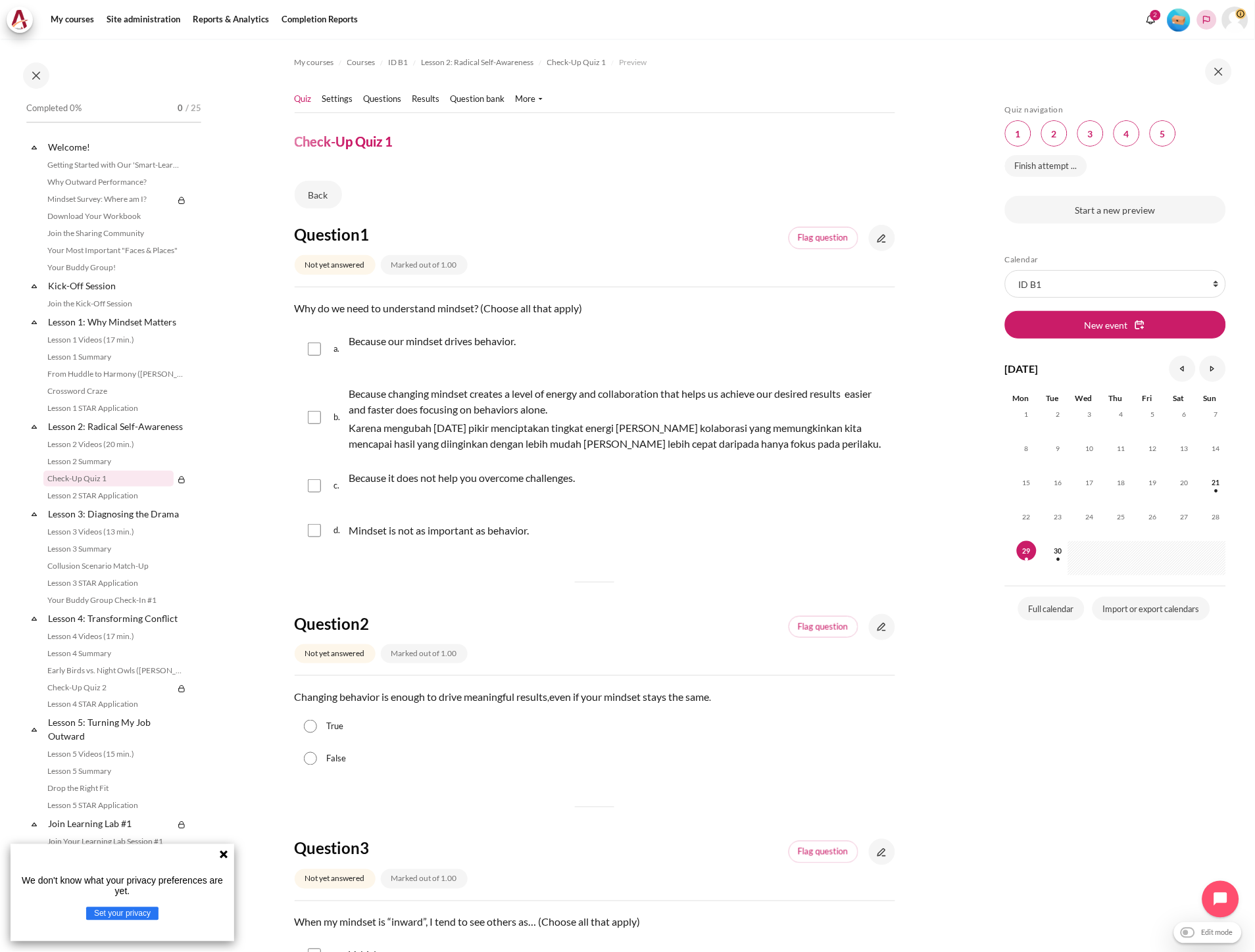
click at [1208, 19] on icon "Languages" at bounding box center [1206, 20] width 11 height 11
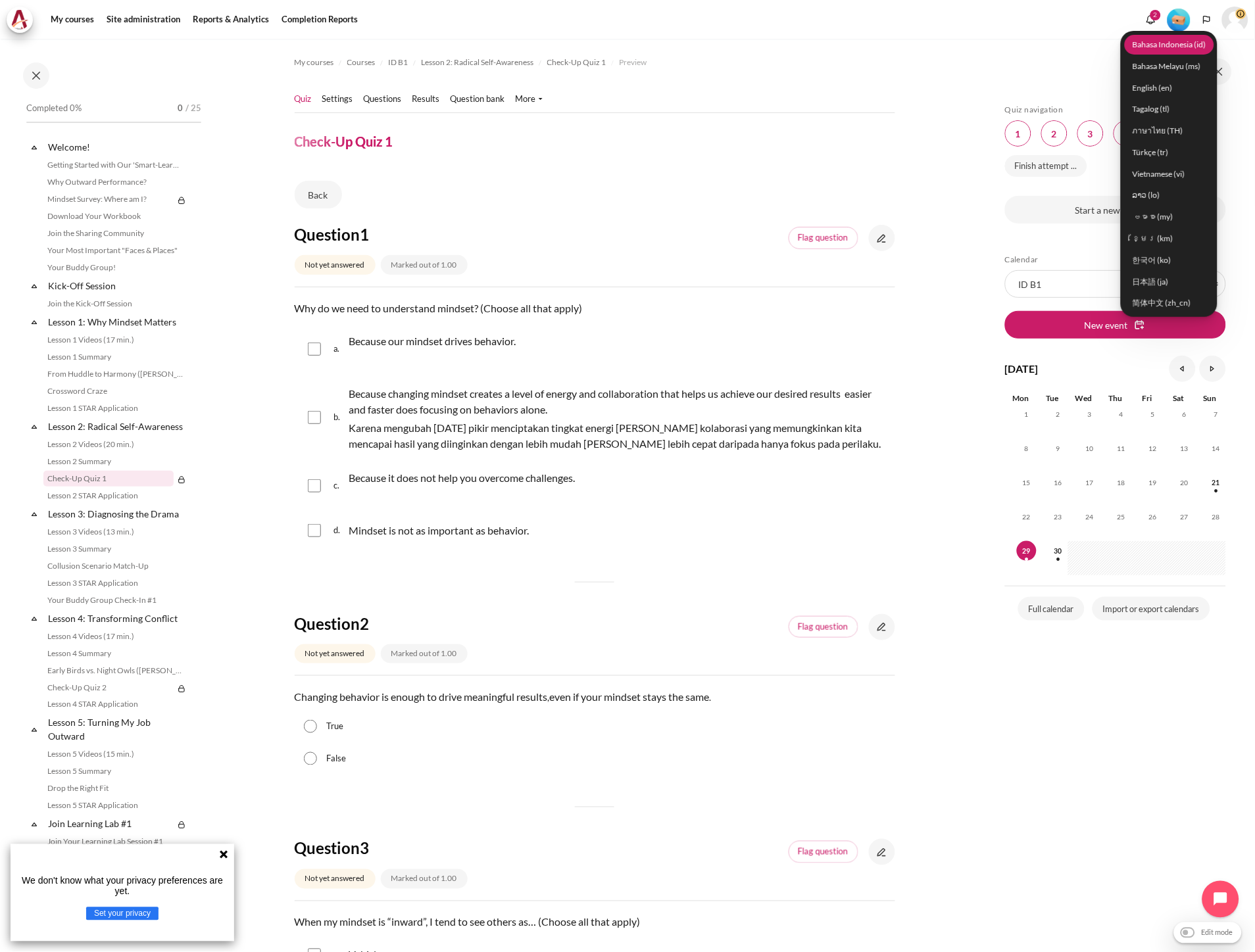
click at [1194, 48] on link "Bahasa Indonesia ‎(id)‎" at bounding box center [1170, 44] width 90 height 20
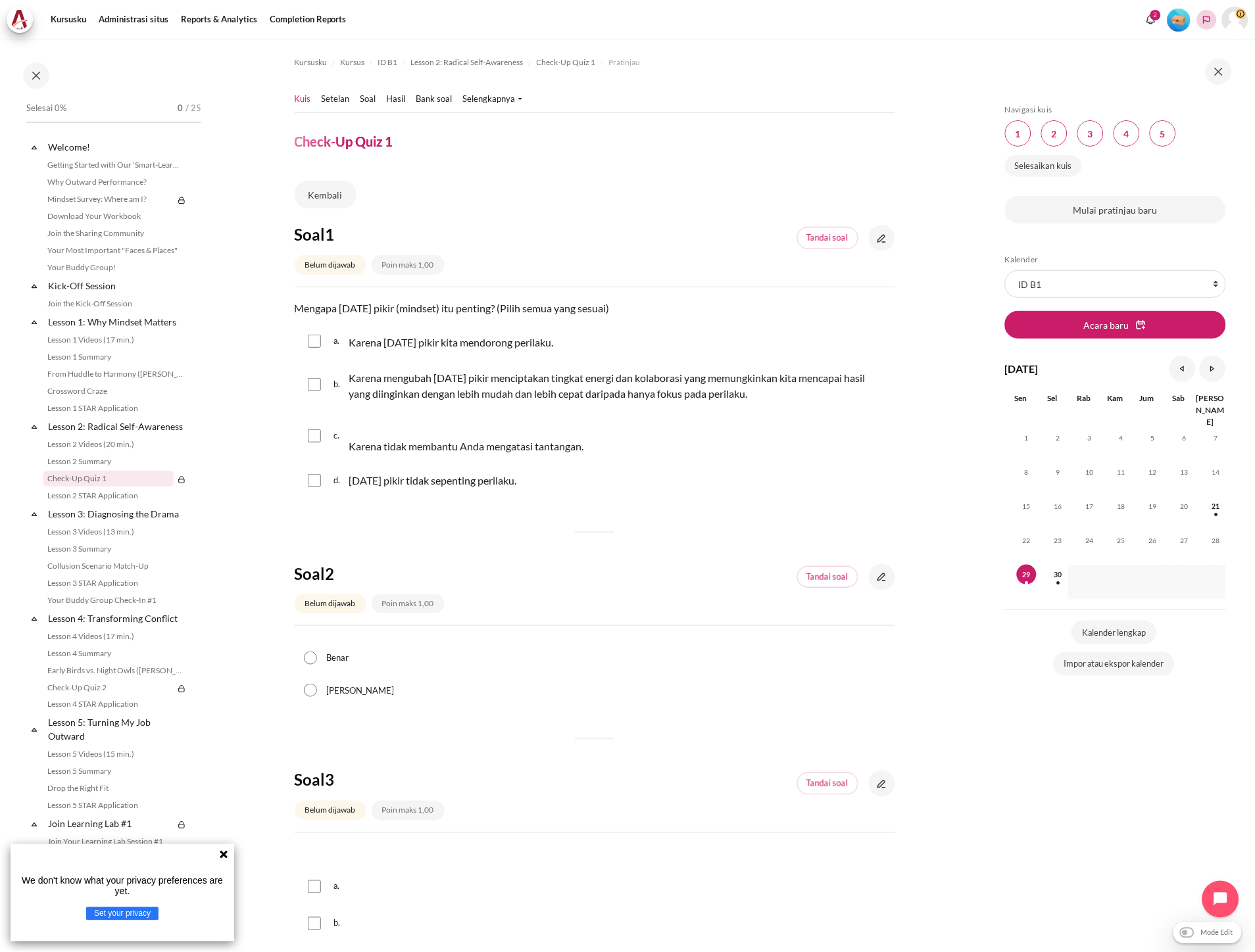
click at [1206, 20] on icon "Languages" at bounding box center [1206, 20] width 7 height 8
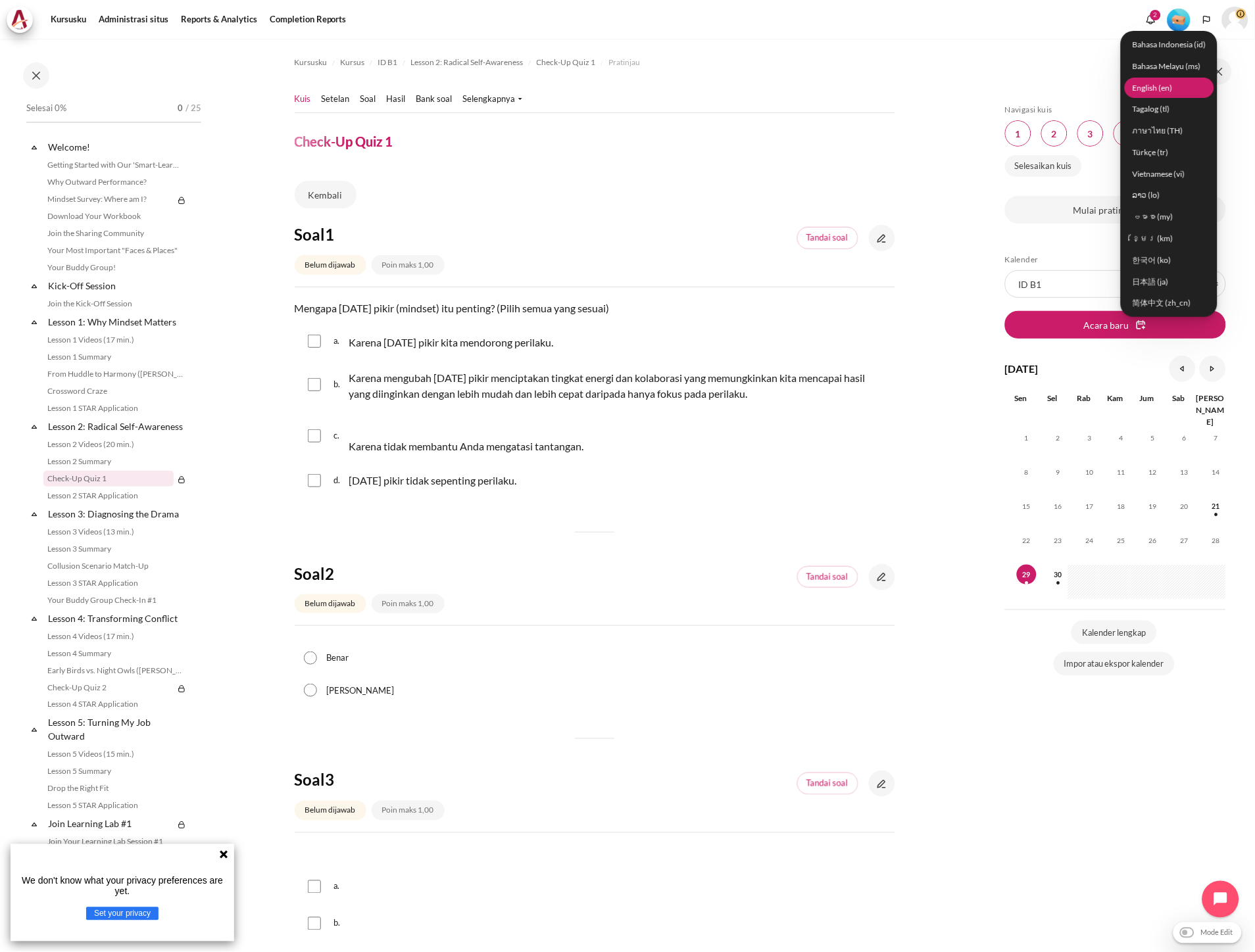
click at [1167, 90] on link "English ‎(en)‎" at bounding box center [1170, 88] width 90 height 20
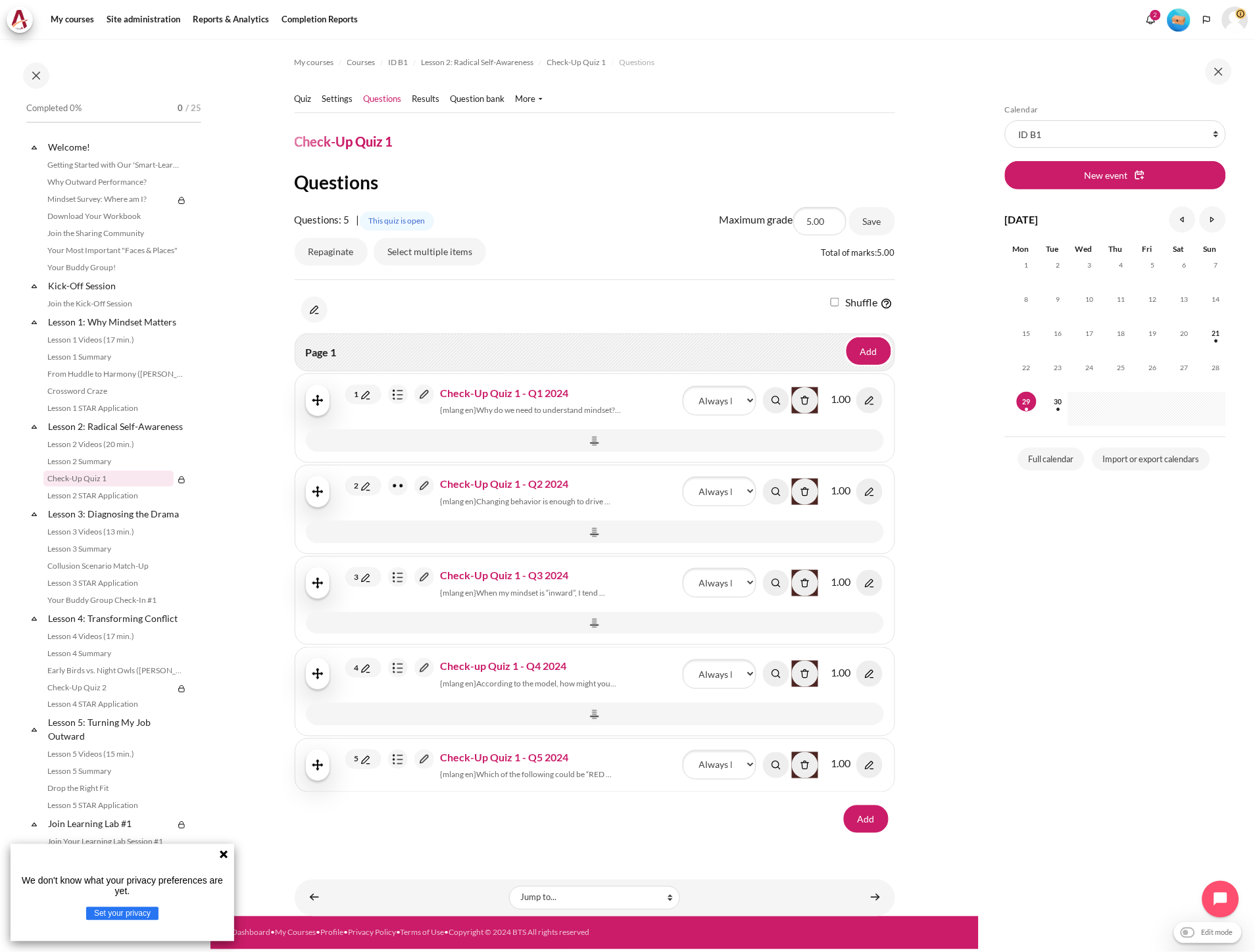
click at [425, 394] on img "Content" at bounding box center [425, 394] width 20 height 20
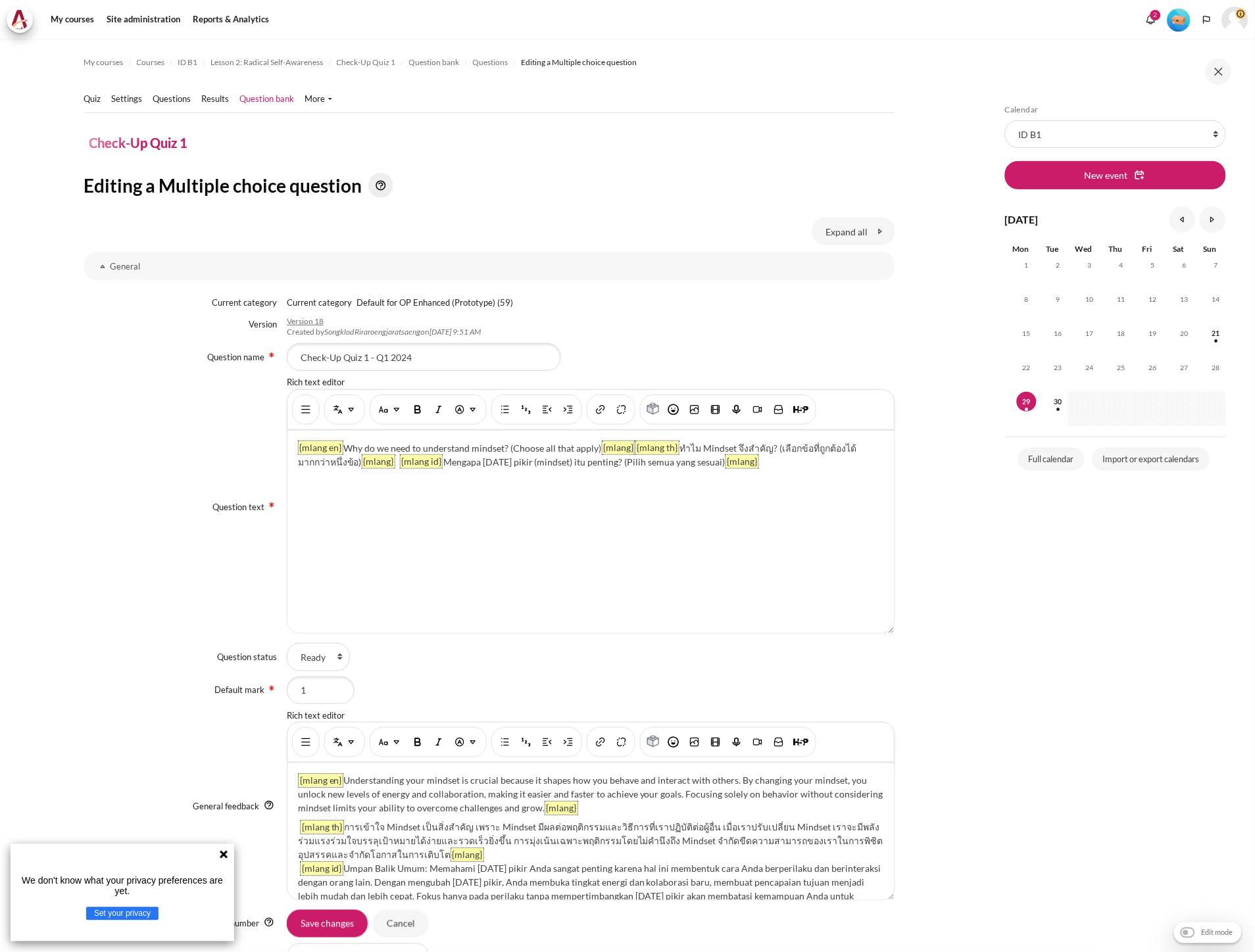
scroll to position [27, 0]
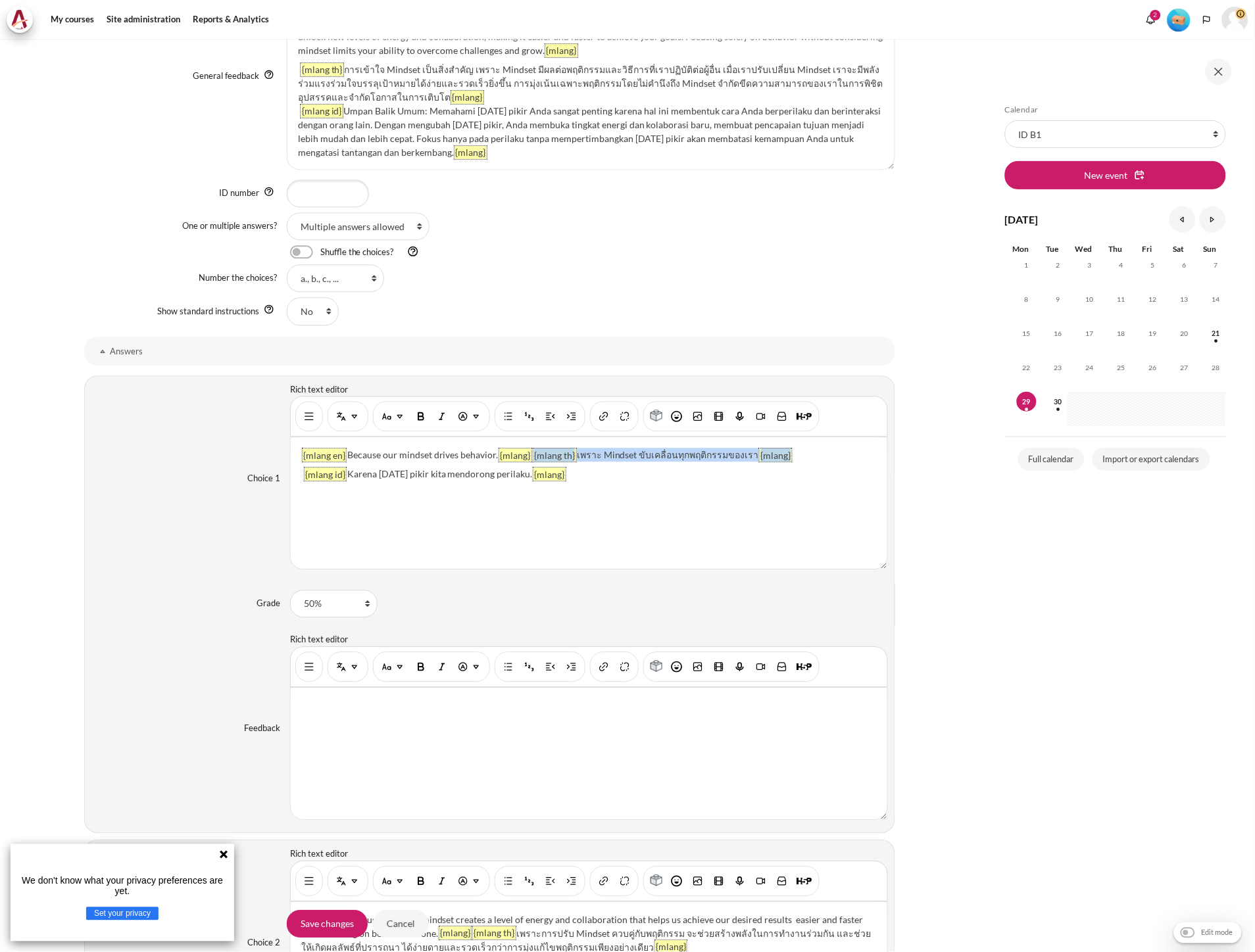
drag, startPoint x: 711, startPoint y: 455, endPoint x: 528, endPoint y: 455, distance: 183.0
click at [528, 455] on p "{mlang en} Because our mindset drives behavior. {mlang} {mlang th} เพราะ Mindse…" at bounding box center [588, 456] width 575 height 14
click at [303, 418] on img "Show/hide advanced buttons" at bounding box center [308, 416] width 13 height 13
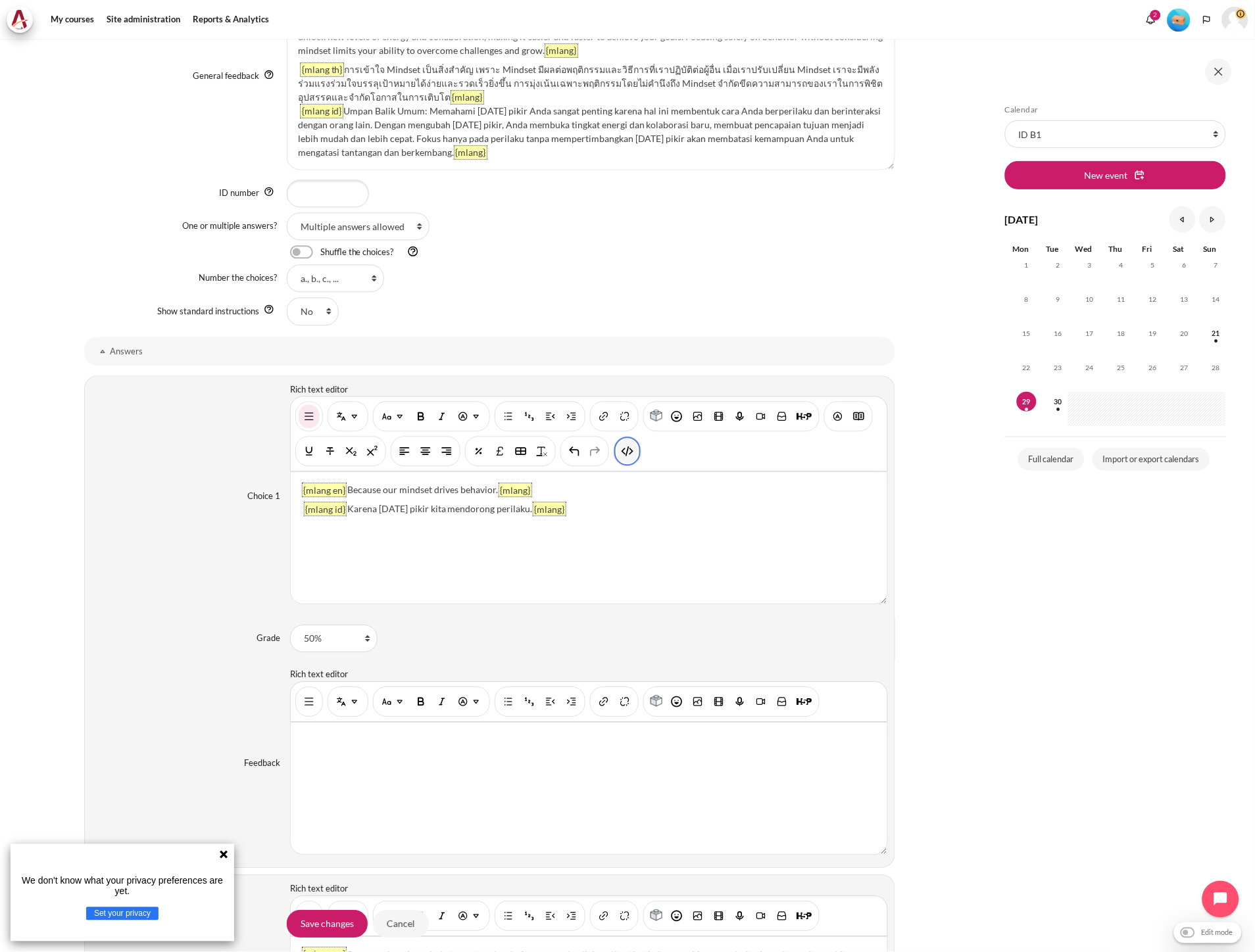
click at [627, 451] on img "HTML" at bounding box center [627, 451] width 13 height 13
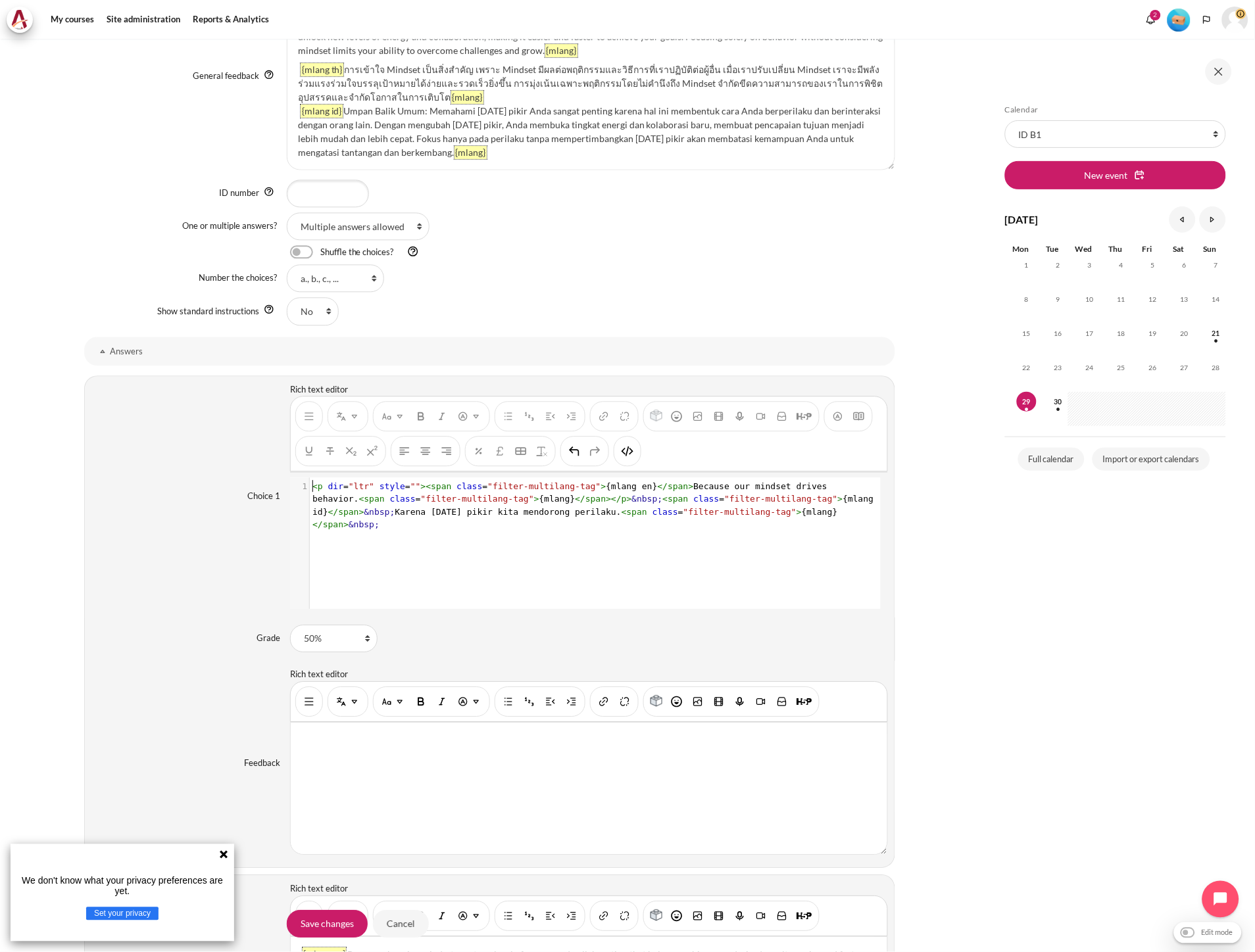
scroll to position [1, 0]
click at [675, 549] on div "1 < p dir = "ltr" style = "" >< span class = "filter-multilang-tag" > {mlang en…" at bounding box center [594, 553] width 610 height 151
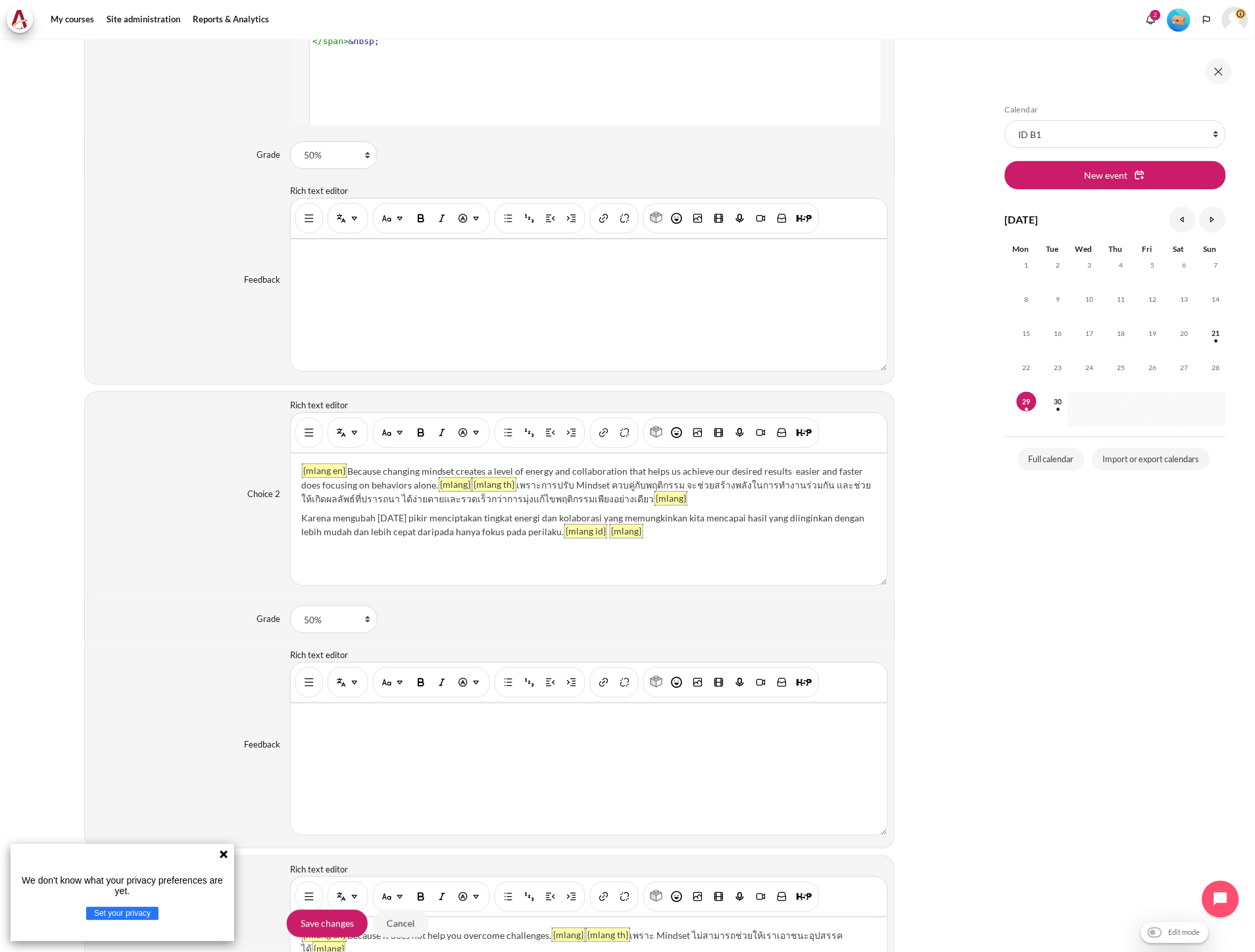
scroll to position [1022, 0]
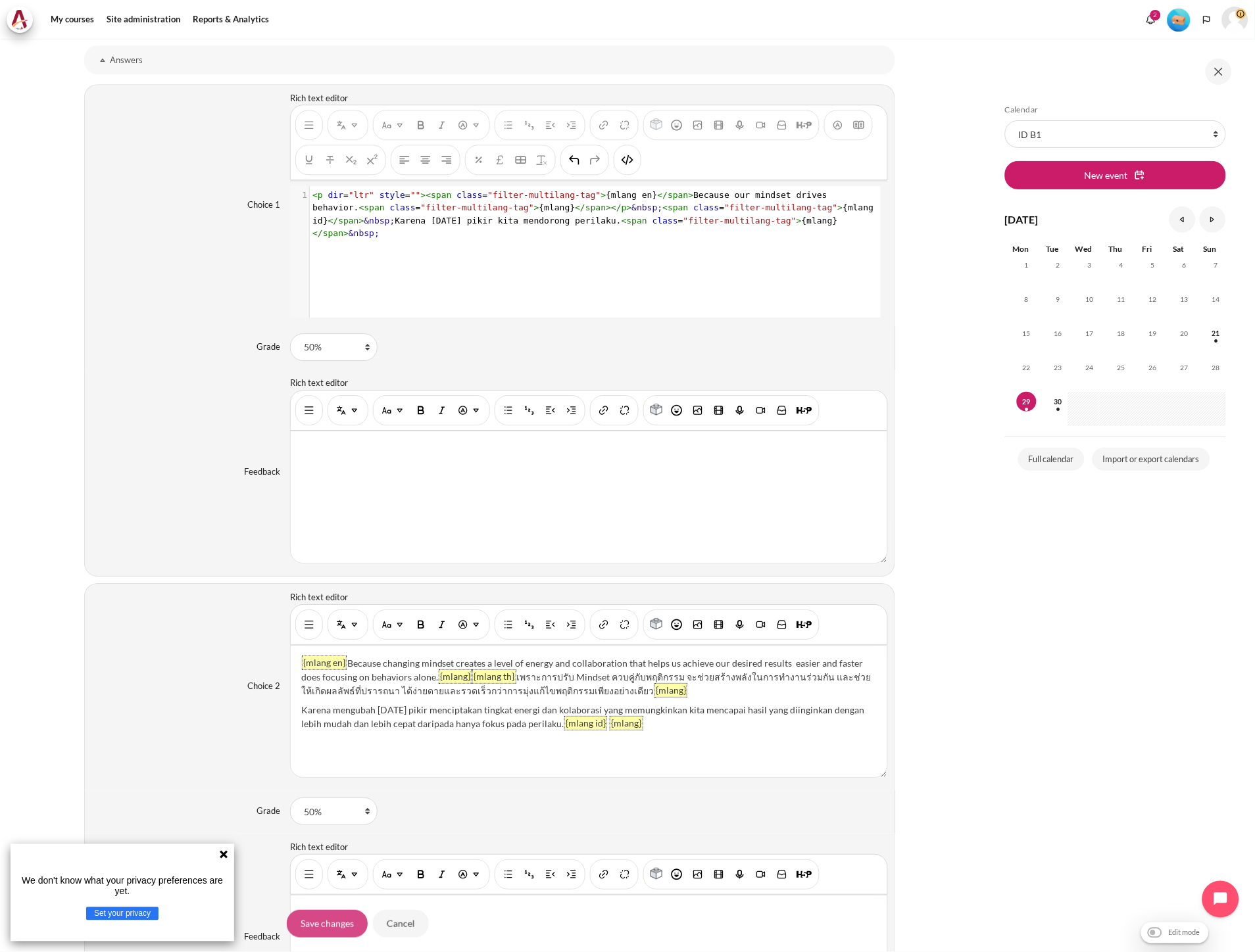
click at [307, 921] on input "Save changes" at bounding box center [327, 924] width 81 height 27
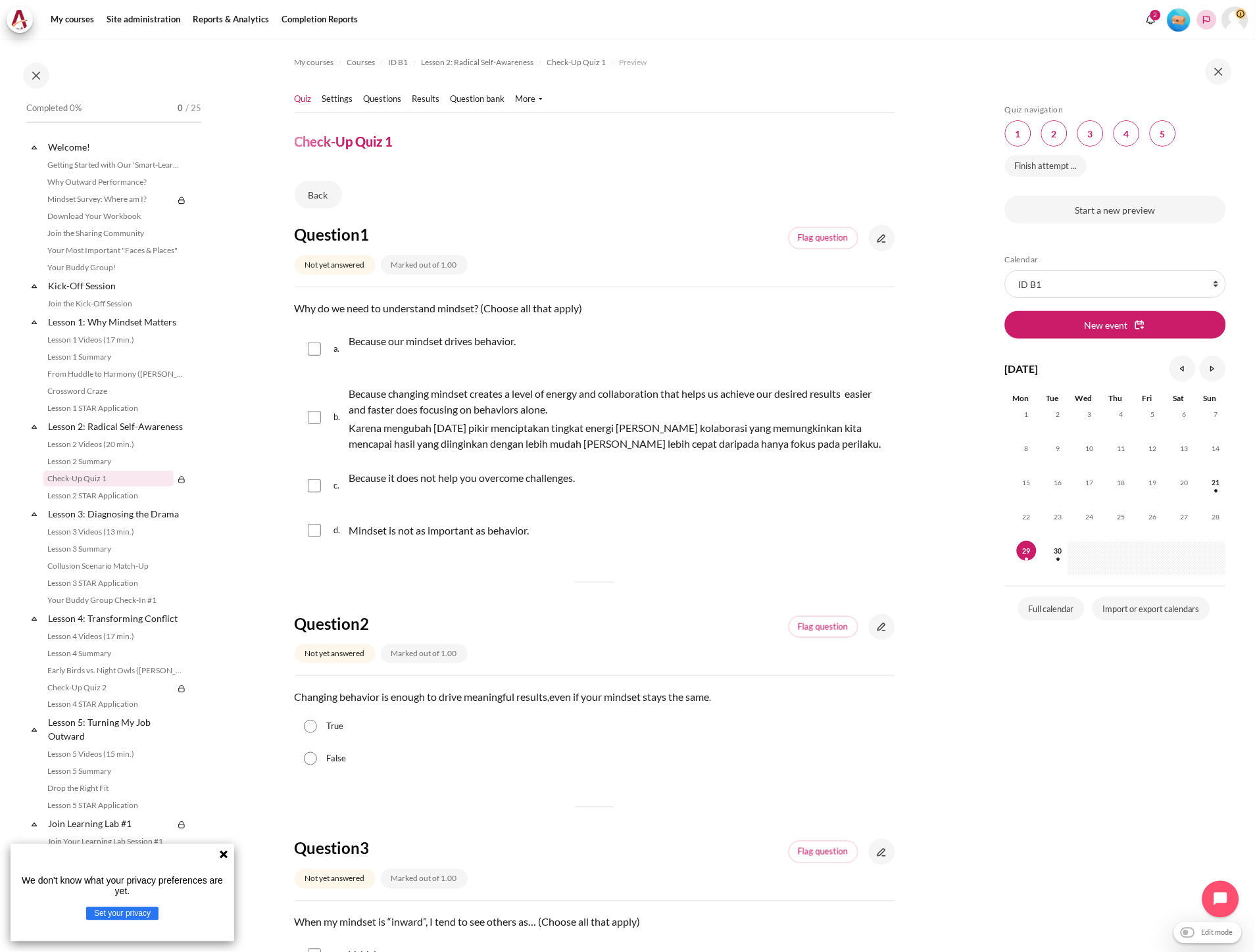
click at [1207, 24] on button "Languages" at bounding box center [1207, 20] width 20 height 20
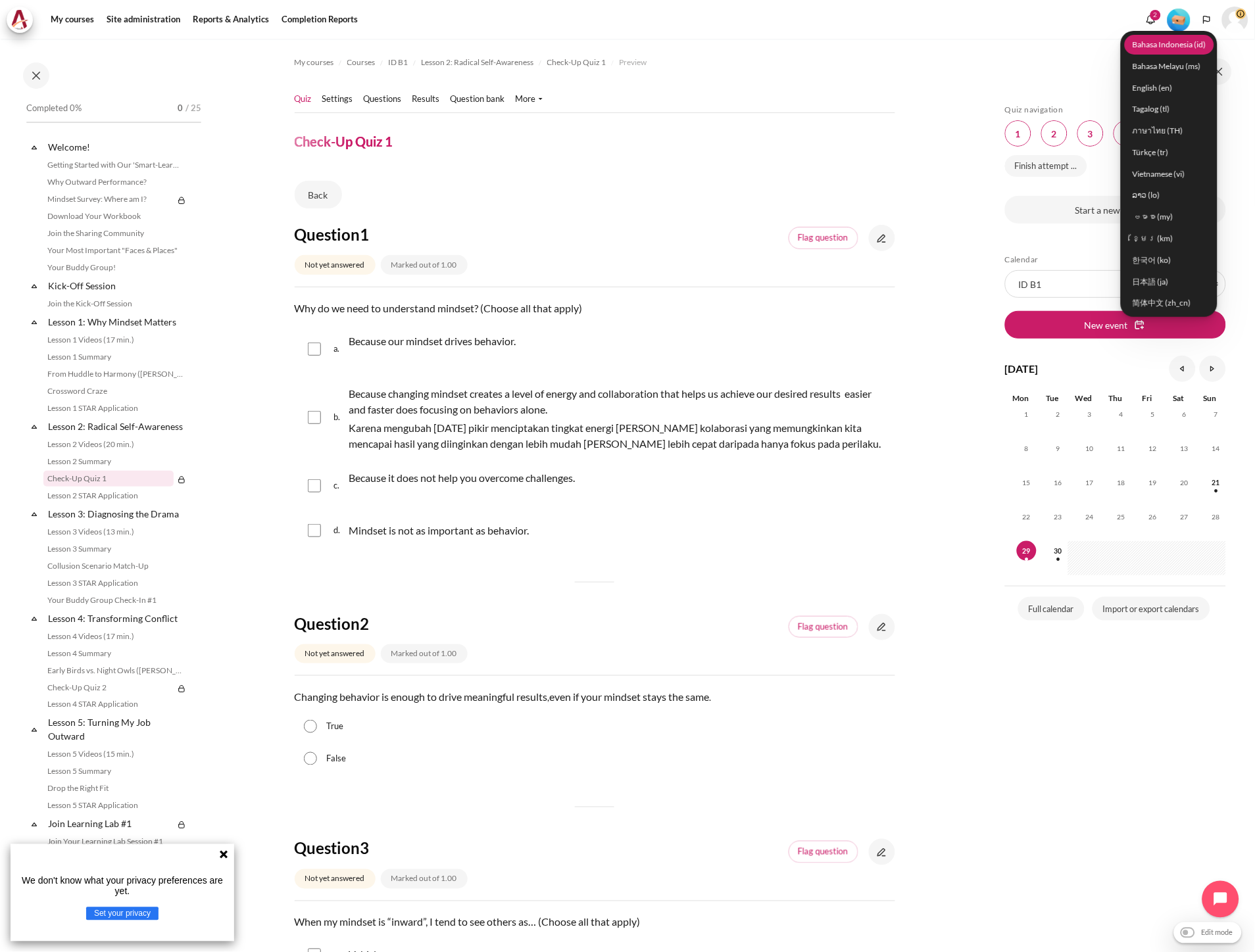
click at [1189, 47] on link "Bahasa Indonesia ‎(id)‎" at bounding box center [1170, 44] width 90 height 20
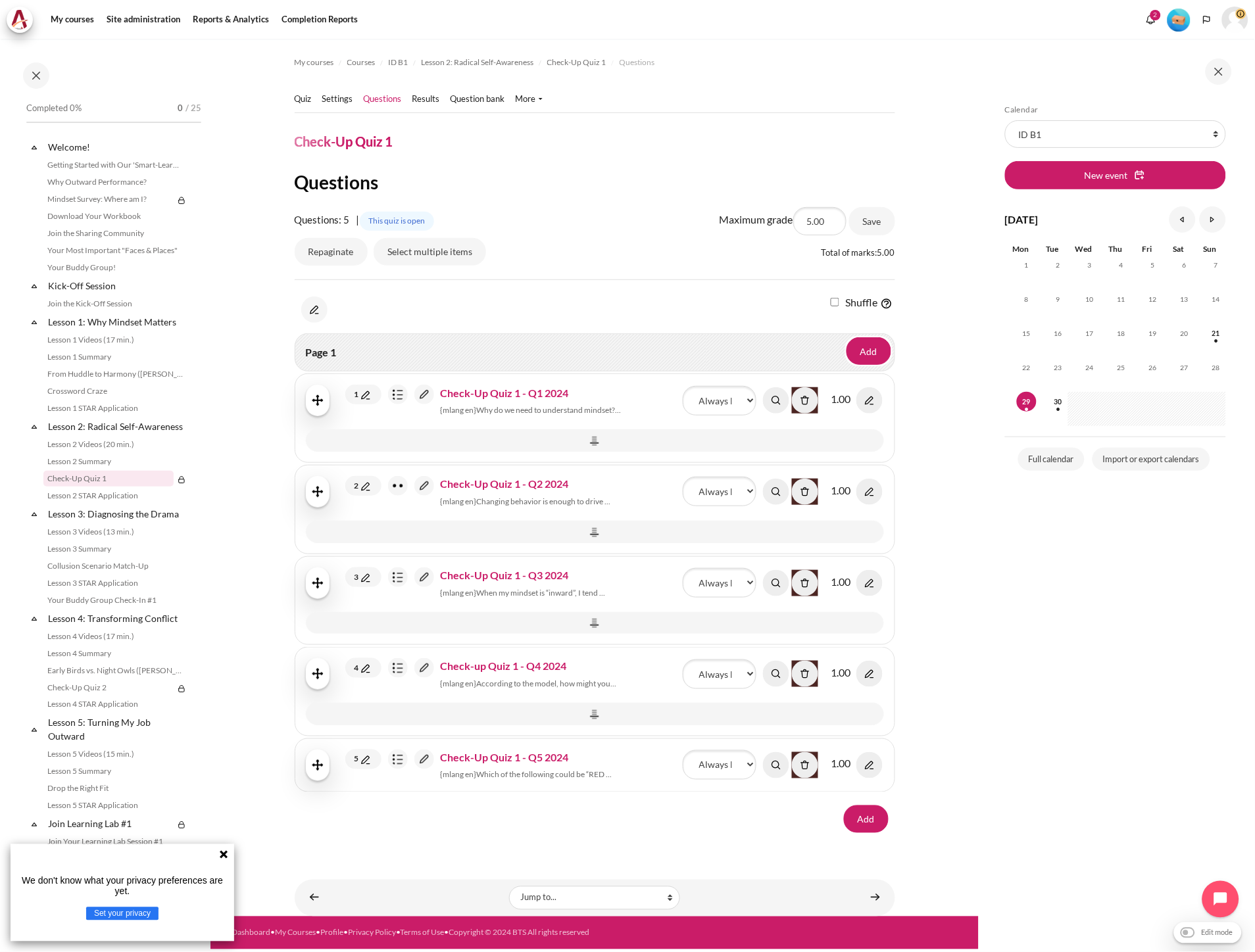
click at [424, 397] on img "Content" at bounding box center [425, 394] width 20 height 20
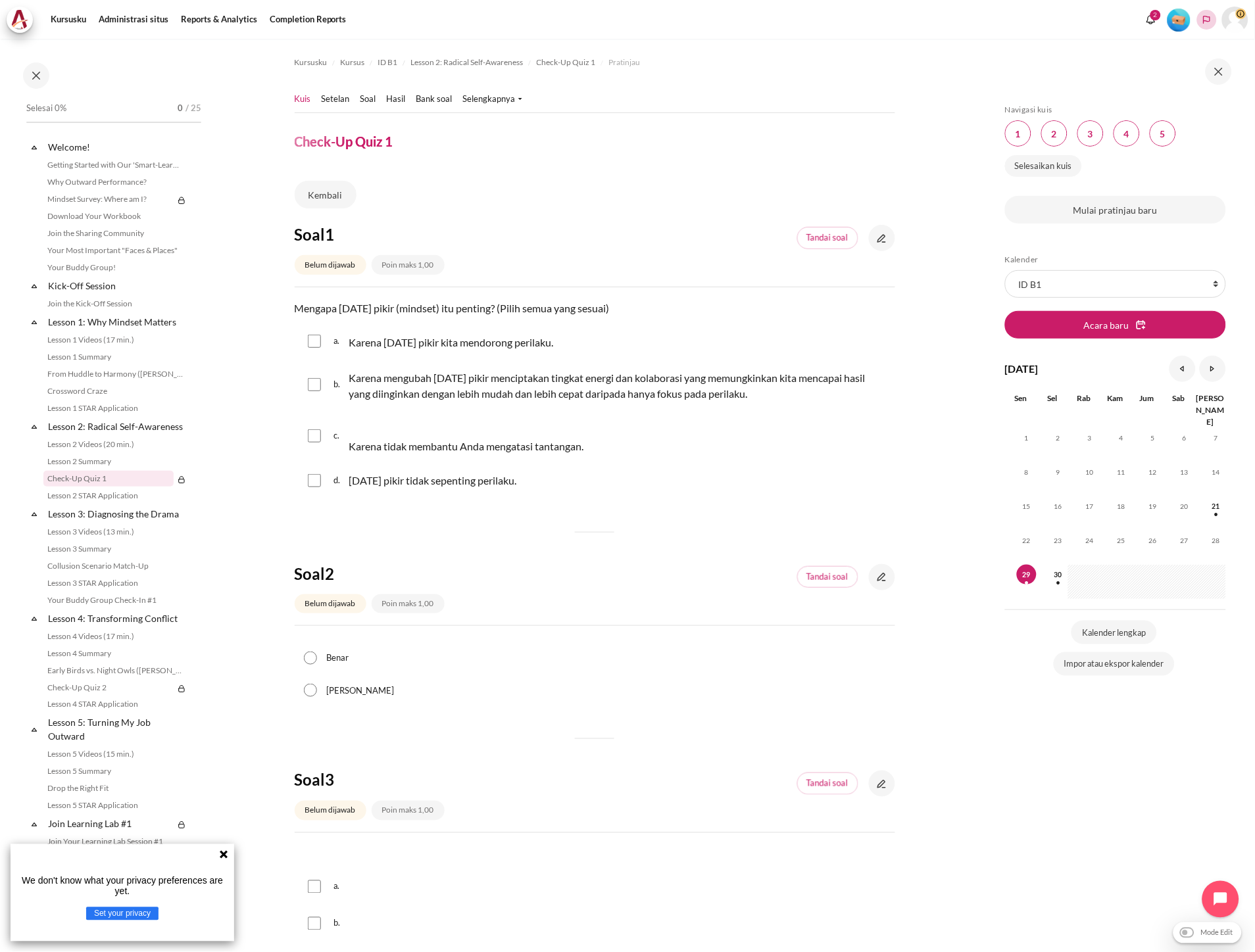
click at [1203, 21] on polyline "Languages" at bounding box center [1206, 20] width 11 height 11
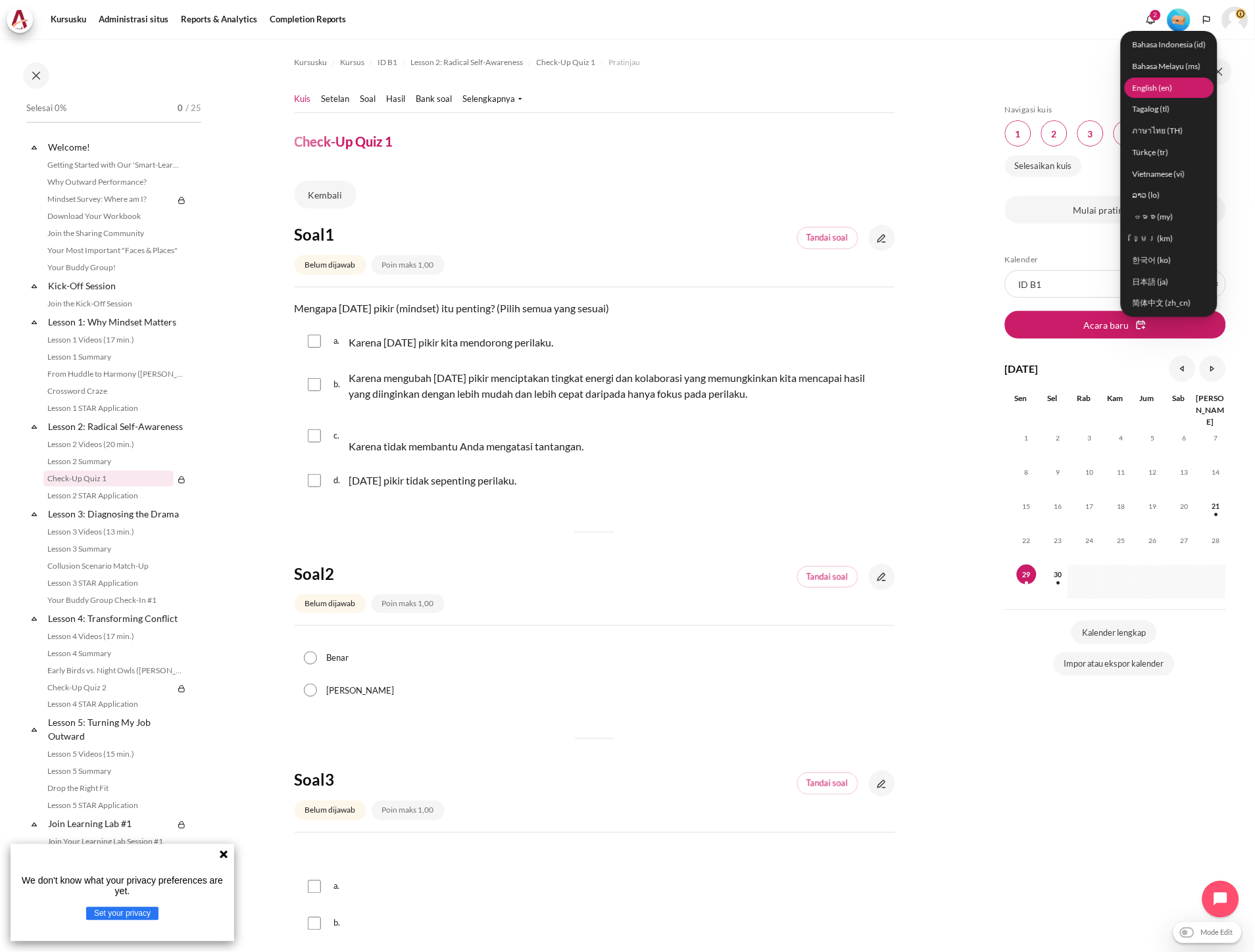
click at [1171, 90] on link "English ‎(en)‎" at bounding box center [1170, 88] width 90 height 20
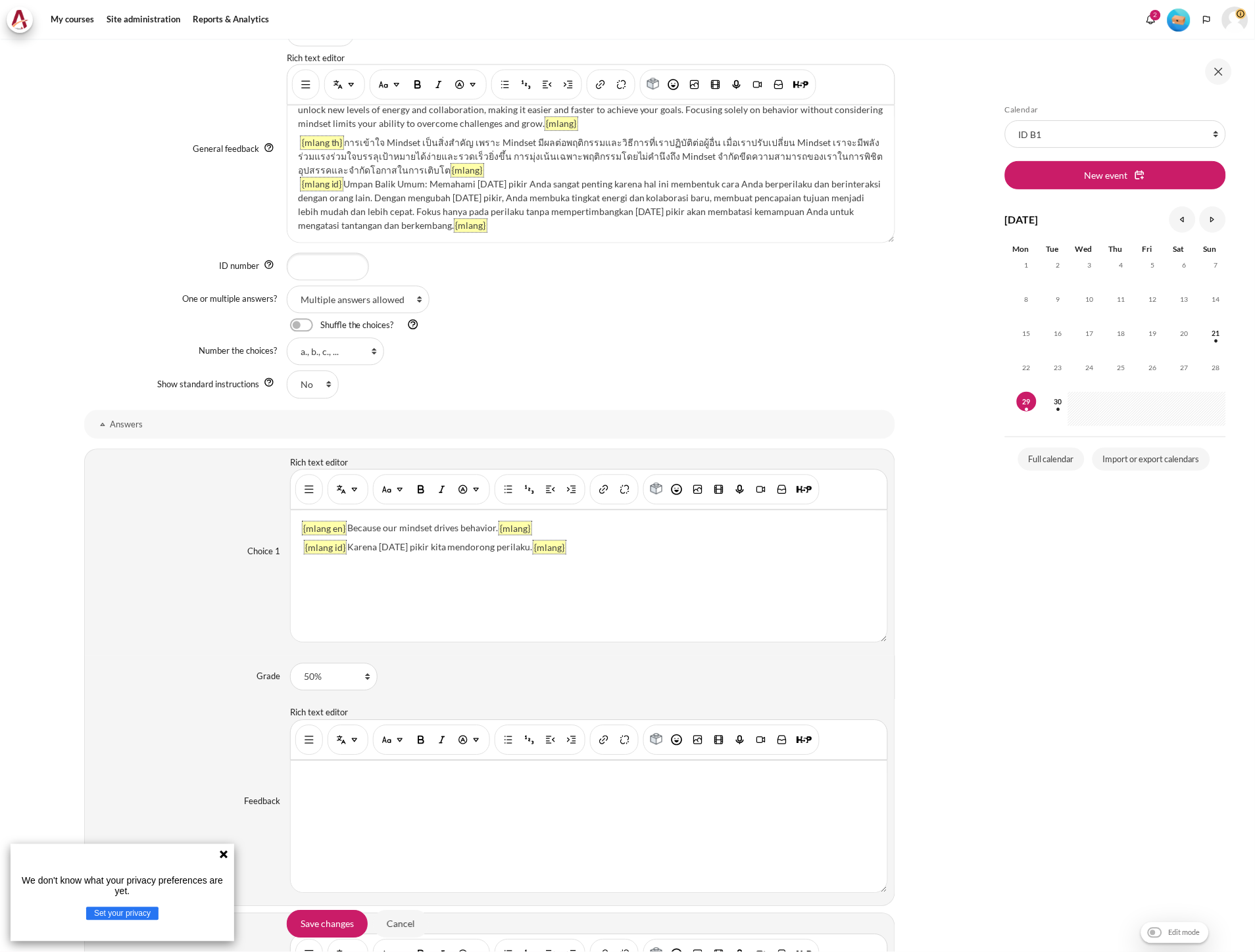
scroll to position [1095, 0]
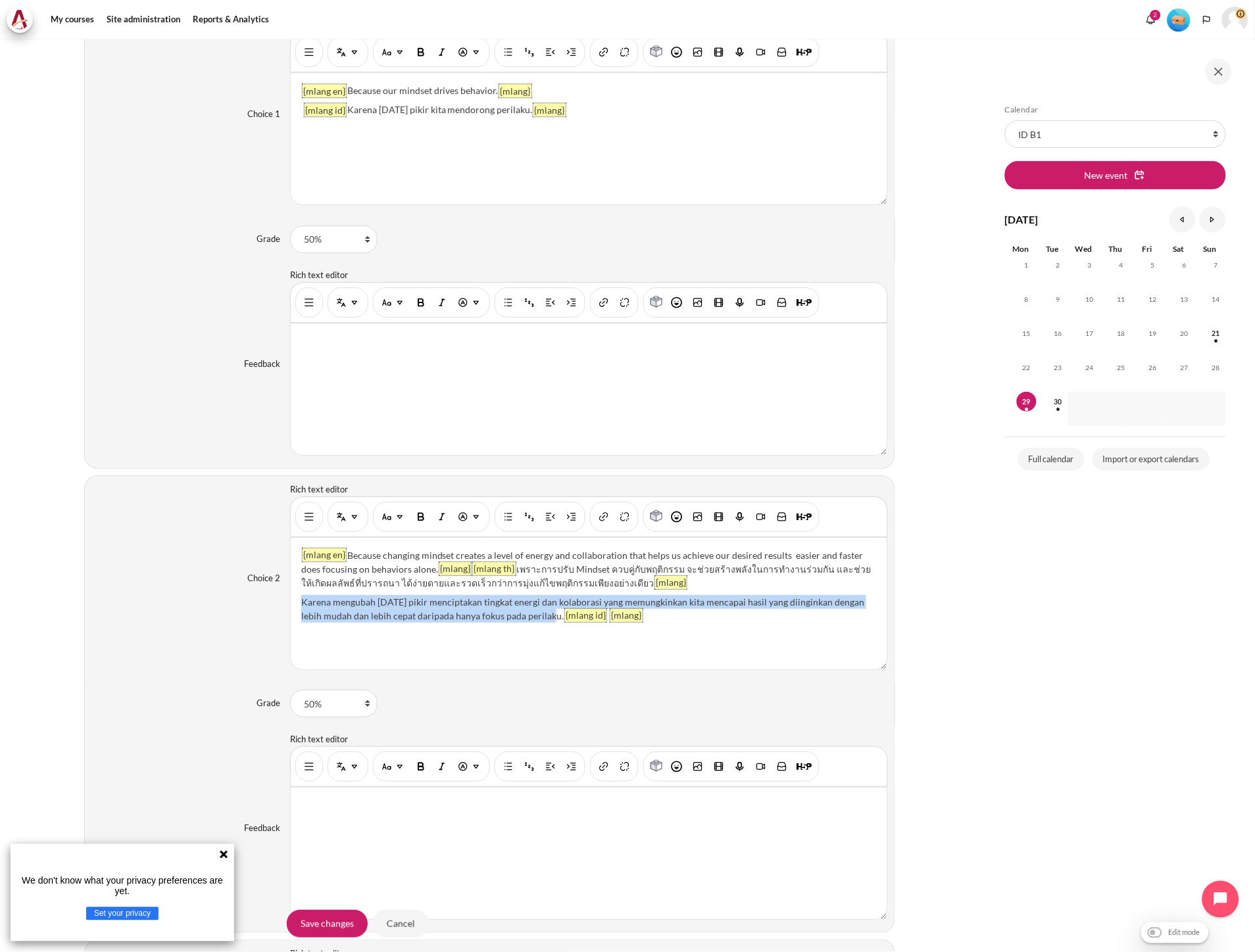
drag, startPoint x: 301, startPoint y: 600, endPoint x: 536, endPoint y: 615, distance: 235.5
click at [536, 615] on div "{mlang en} Because changing mindset creates a level of energy and collaboration…" at bounding box center [588, 603] width 596 height 132
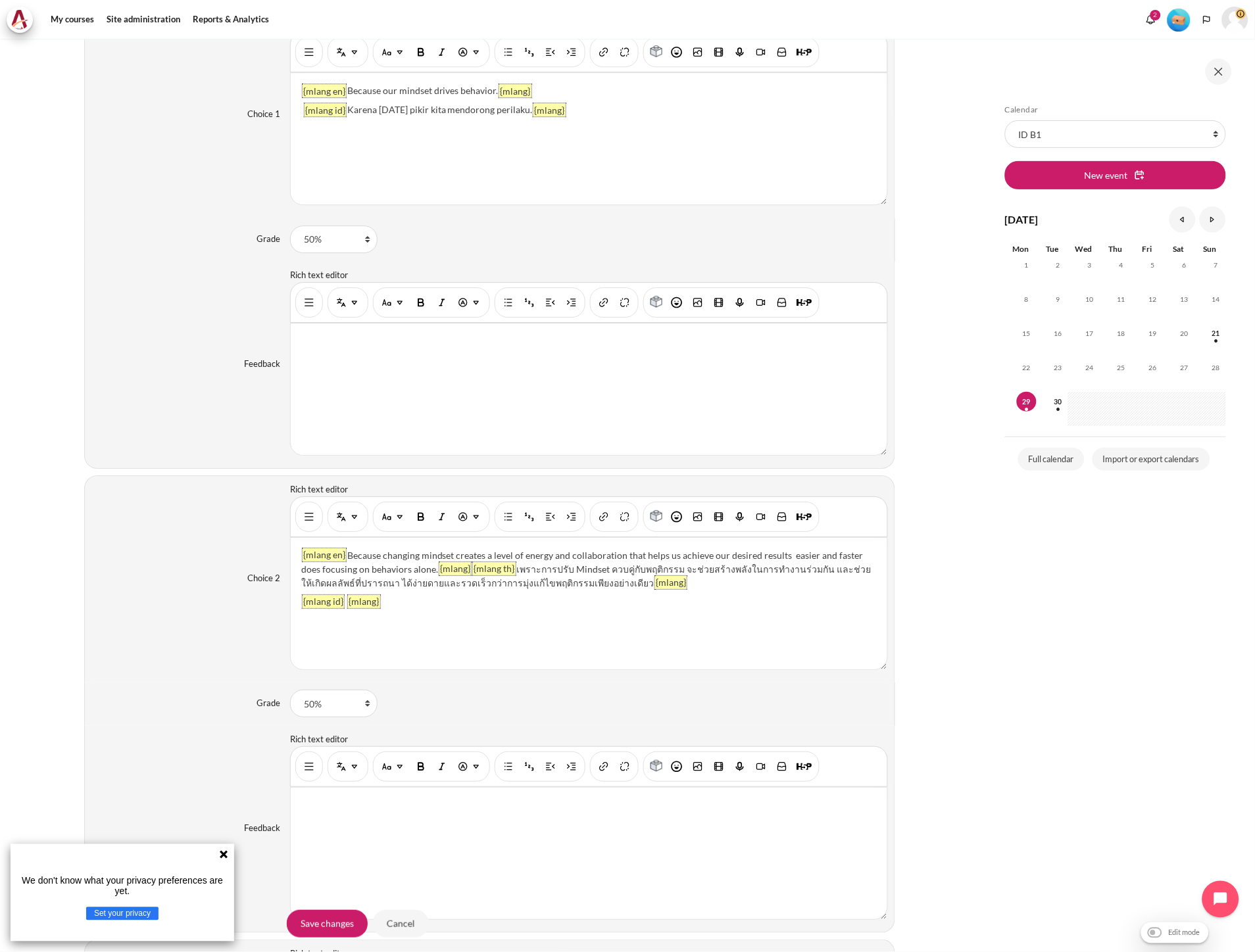
click at [344, 606] on div "{mlang en} Because changing mindset creates a level of energy and collaboration…" at bounding box center [588, 603] width 596 height 132
click at [344, 601] on div "{mlang en} Because changing mindset creates a level of energy and collaboration…" at bounding box center [588, 603] width 596 height 132
click at [574, 668] on div "{mlang en} Because changing mindset creates a level of energy and collaboration…" at bounding box center [588, 603] width 596 height 132
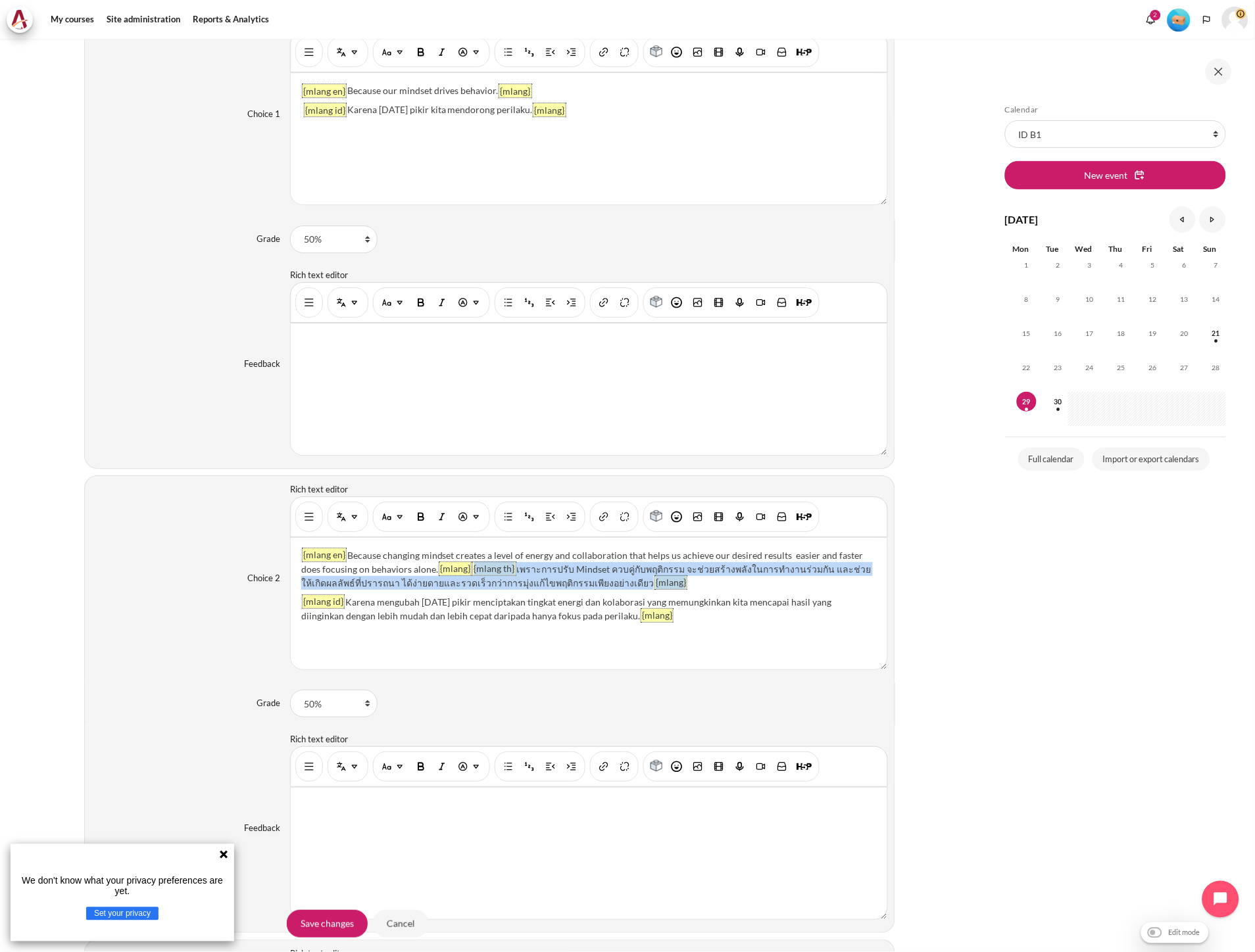
drag, startPoint x: 670, startPoint y: 581, endPoint x: 469, endPoint y: 569, distance: 201.4
click at [469, 569] on p "{mlang en} Because changing mindset creates a level of energy and collaboration…" at bounding box center [588, 569] width 575 height 41
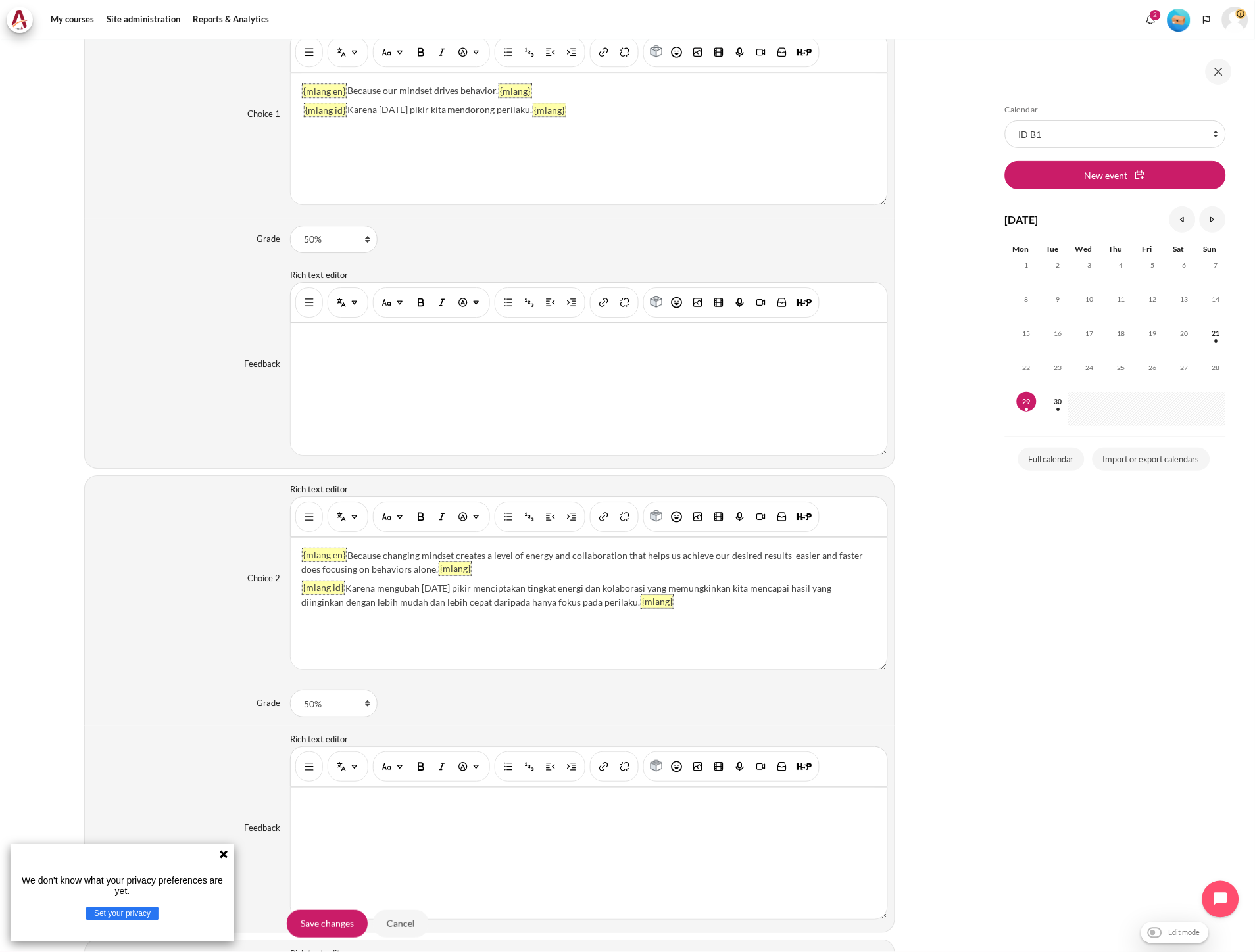
click at [515, 572] on p "{mlang en} Because changing mindset creates a level of energy and collaboration…" at bounding box center [588, 562] width 575 height 27
click at [367, 571] on p "{mlang en} Because changing mindset creates a level of energy and collaboration…" at bounding box center [588, 562] width 575 height 27
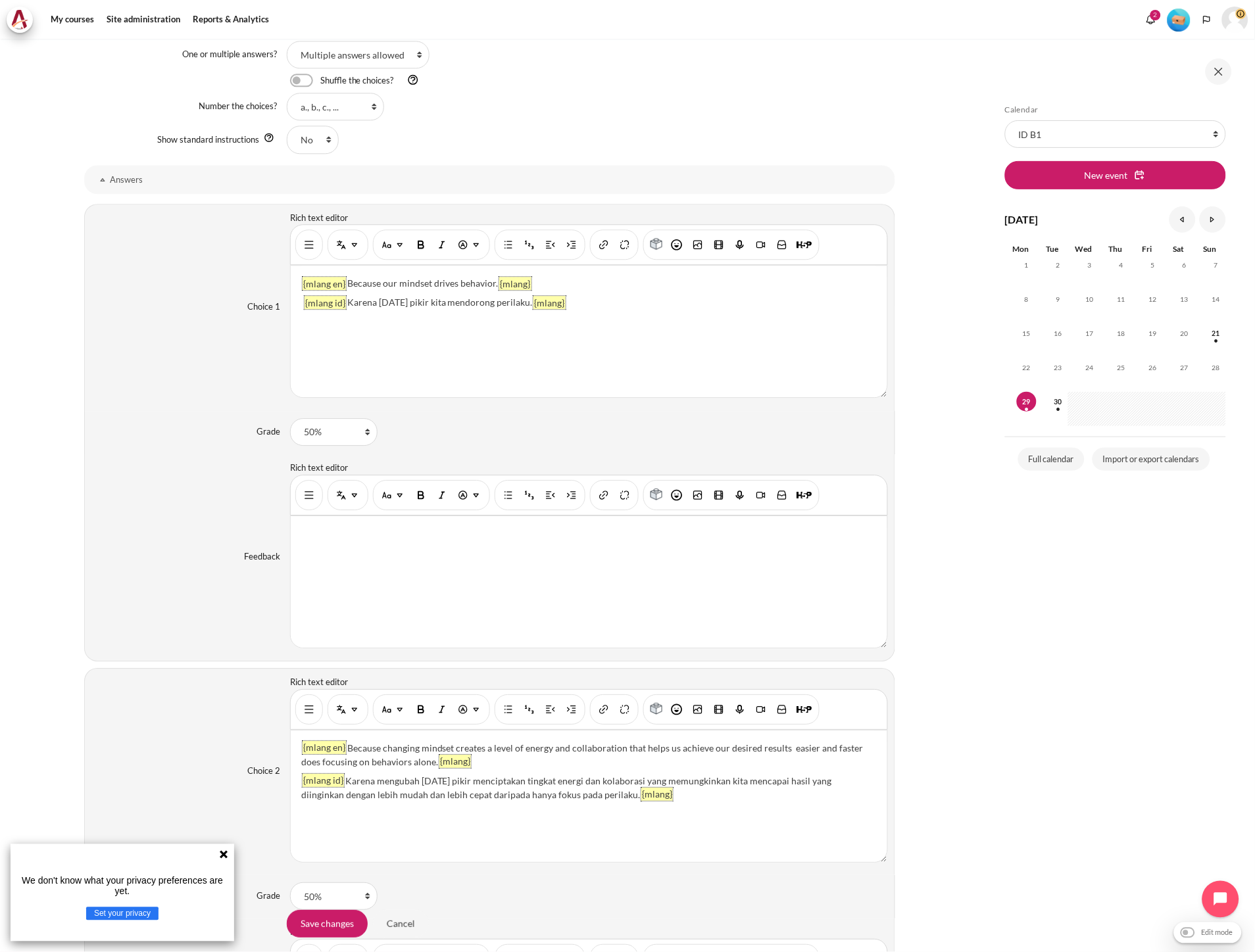
scroll to position [657, 0]
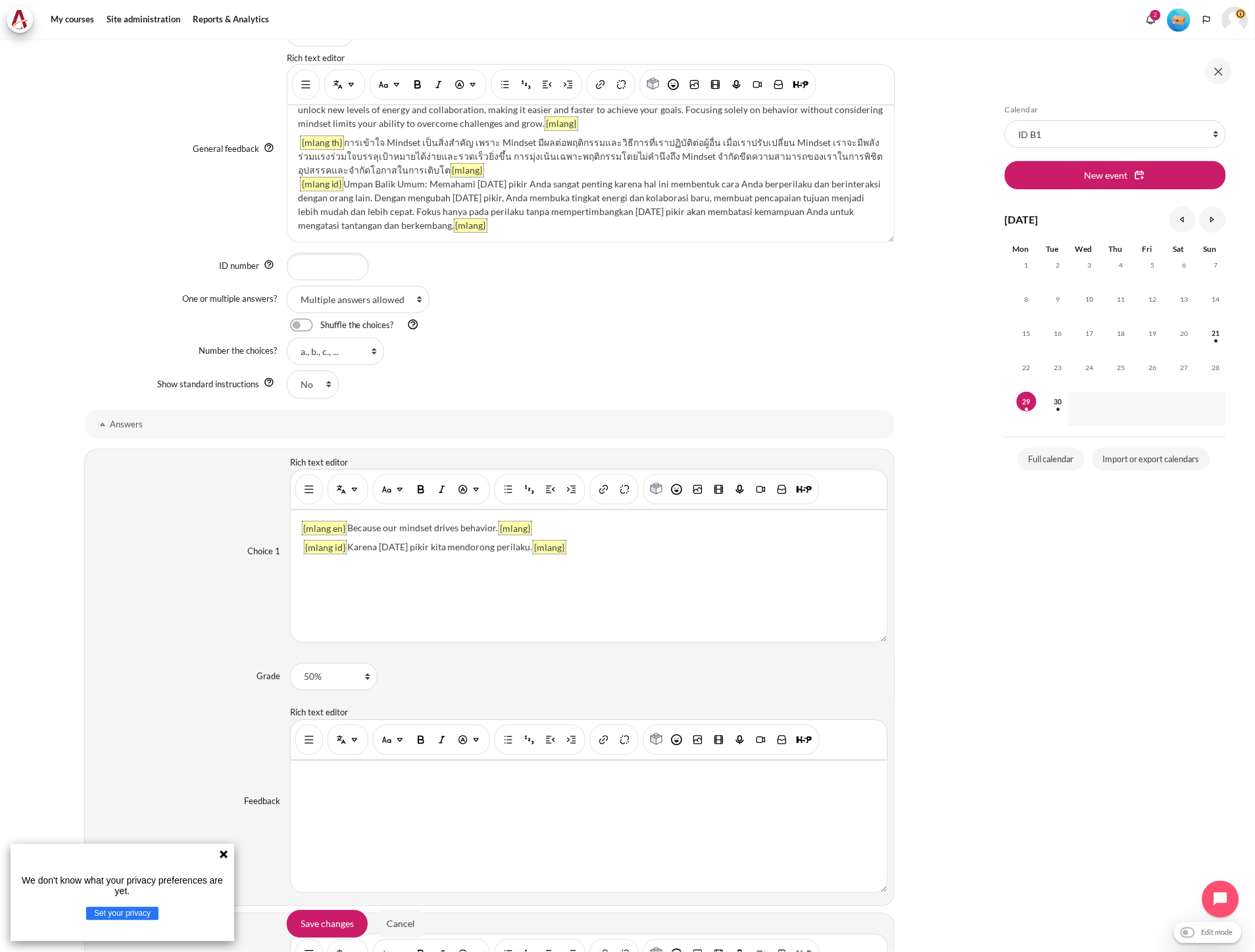
click at [298, 551] on div "{mlang en} Because our mindset drives behavior. {mlang} {mlang id} Karena pola …" at bounding box center [588, 576] width 596 height 132
click at [334, 575] on div "{mlang en} Because our mindset drives behavior. {mlang} {mlang id} Karena pola …" at bounding box center [588, 576] width 596 height 132
click at [617, 530] on p "{mlang en} Because our mindset drives behavior. {mlang}" at bounding box center [588, 528] width 575 height 14
click at [310, 487] on img "Show/hide advanced buttons" at bounding box center [308, 489] width 13 height 13
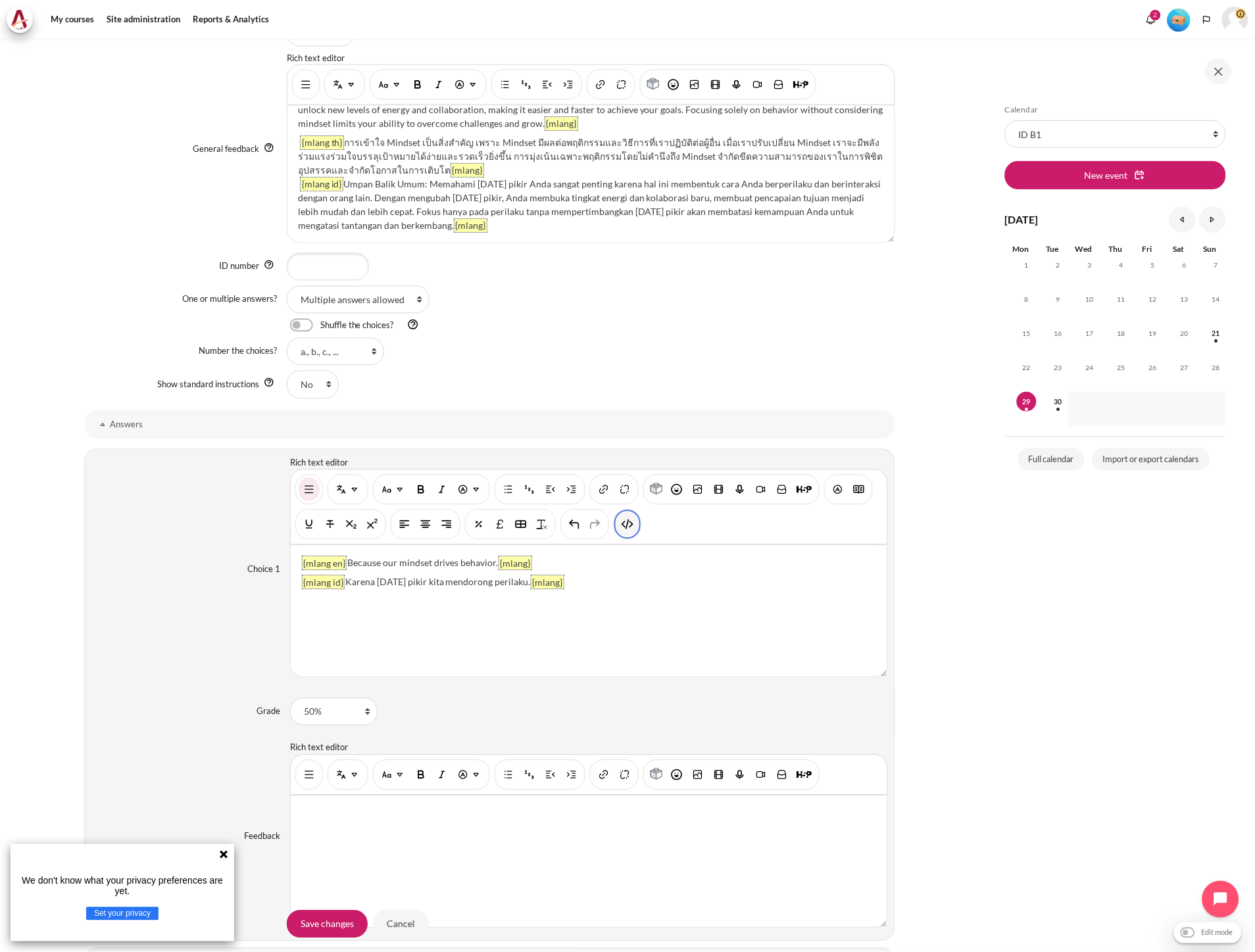
click at [632, 534] on button "HTML" at bounding box center [628, 525] width 21 height 23
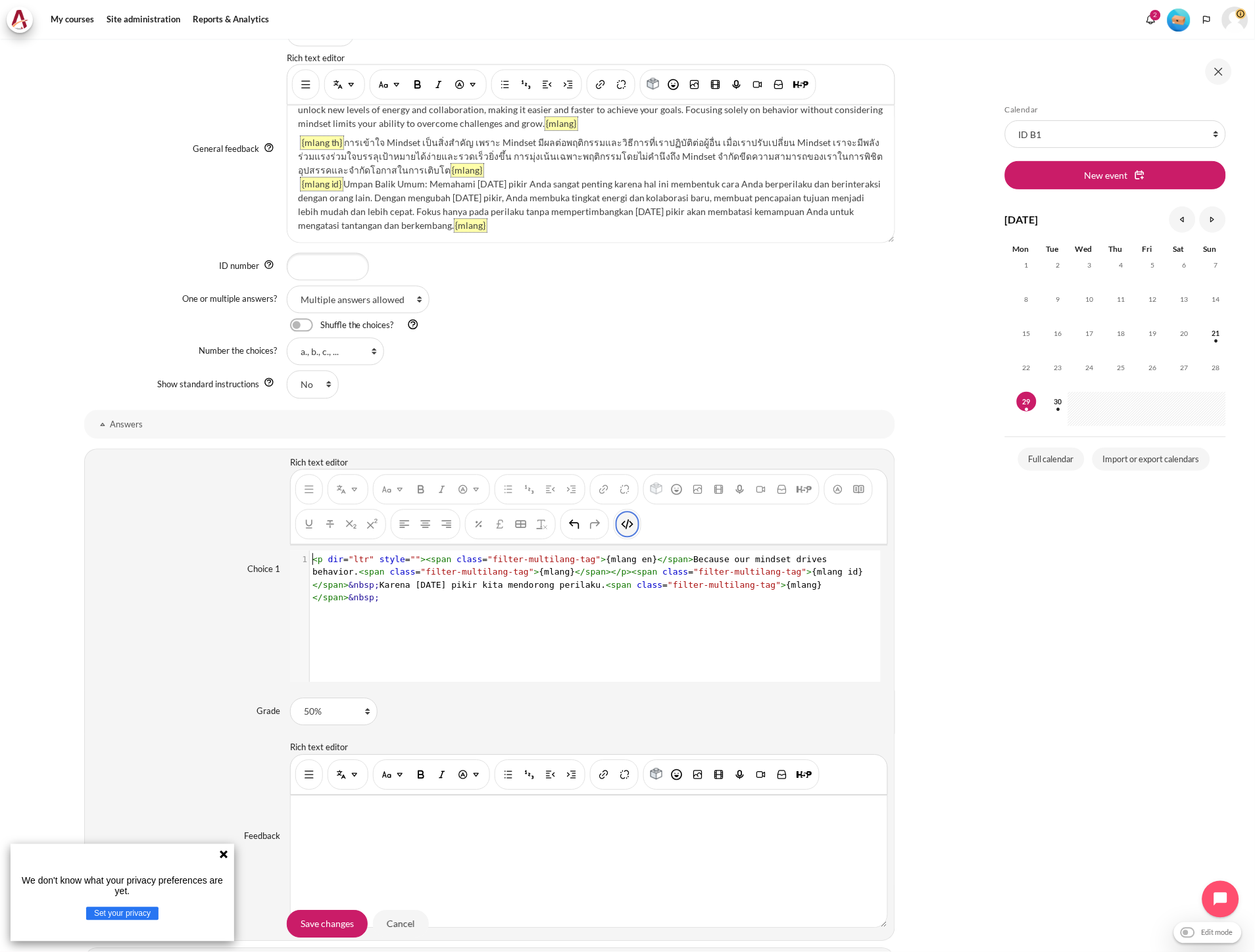
scroll to position [1, 0]
click at [575, 575] on span "</" at bounding box center [580, 573] width 11 height 10
click at [697, 575] on span "< p dir = "ltr" style = "" >< span class = "filter-multilang-tag" > {mlang en} …" at bounding box center [587, 579] width 551 height 49
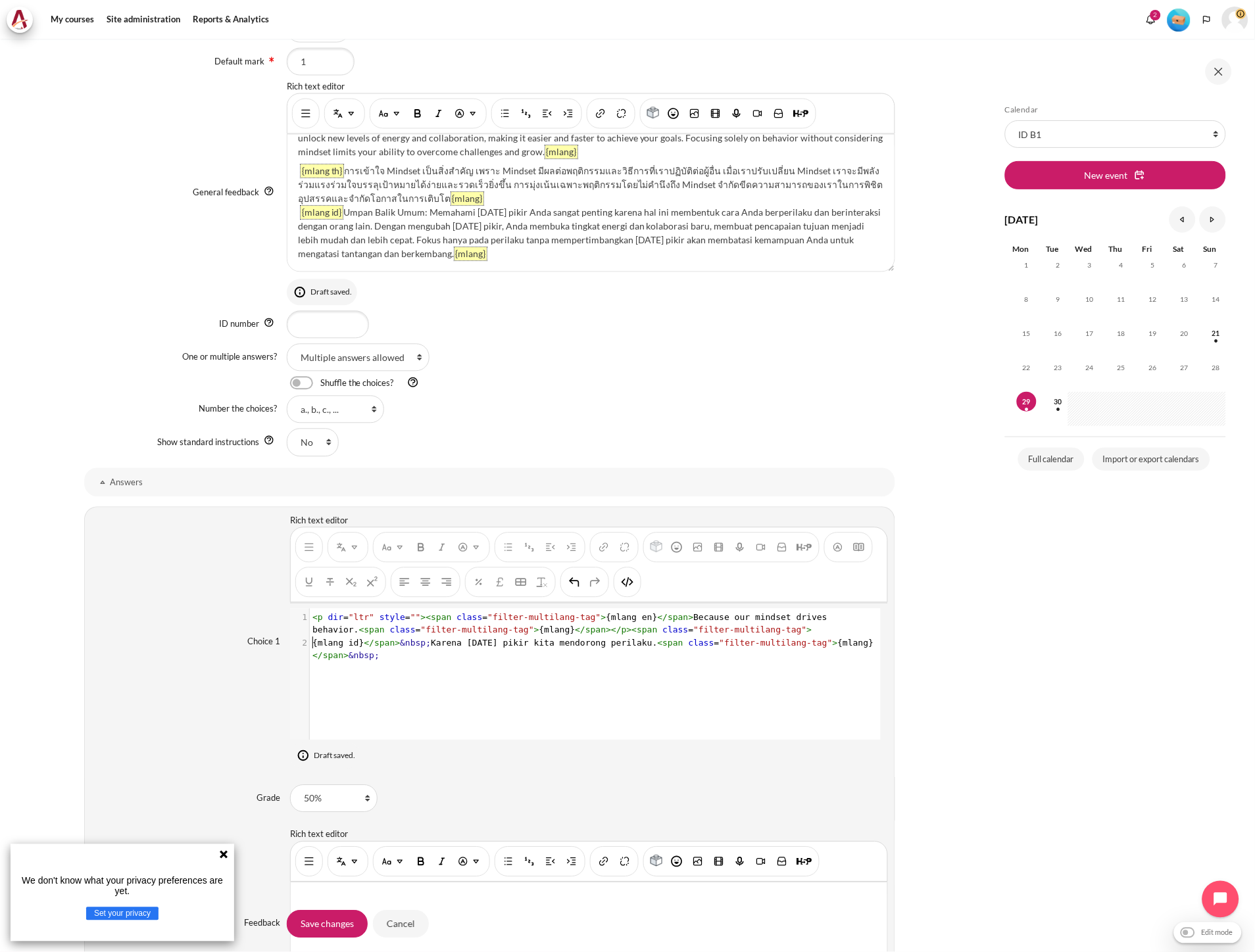
scroll to position [687, 0]
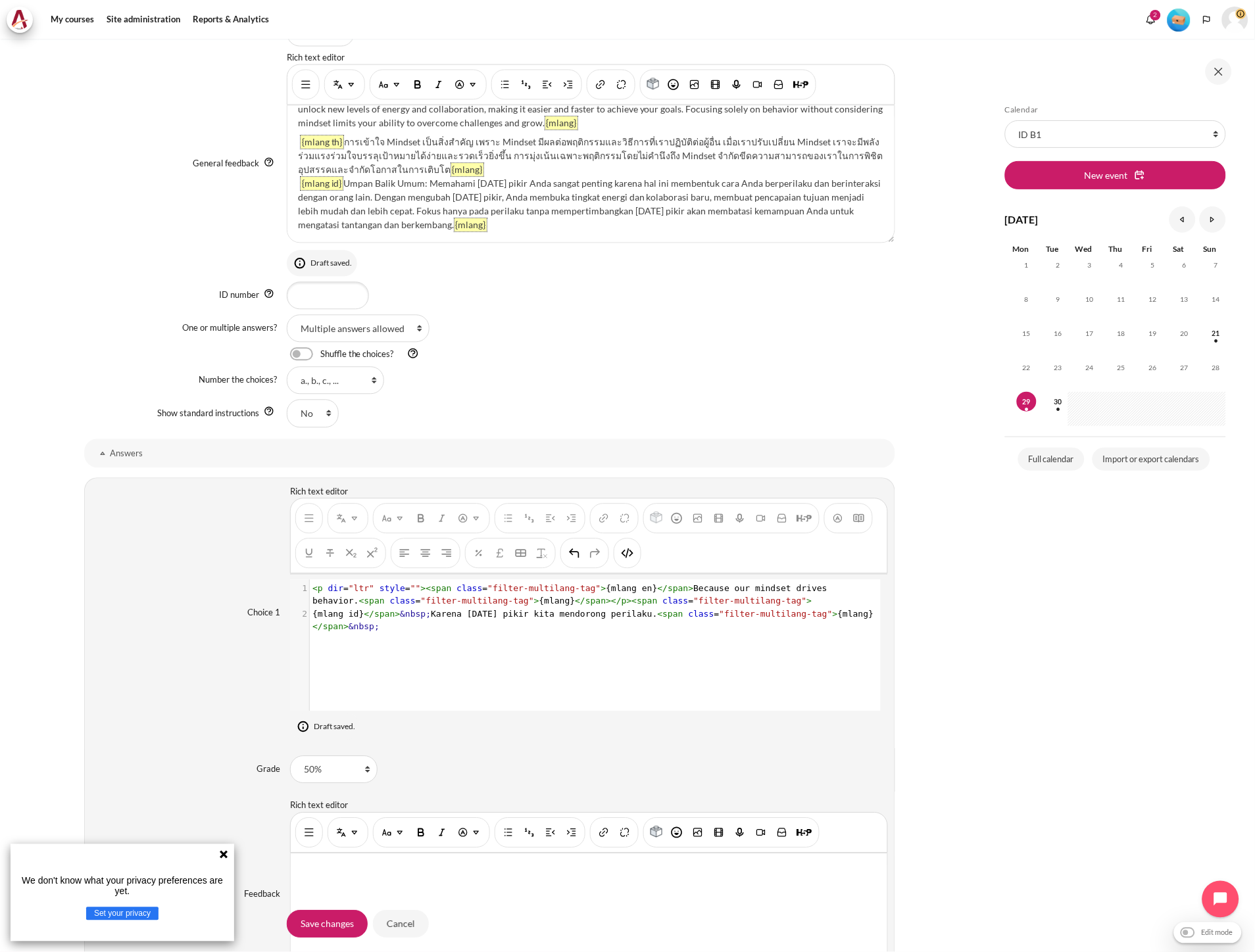
click at [627, 606] on span "><" at bounding box center [631, 601] width 11 height 10
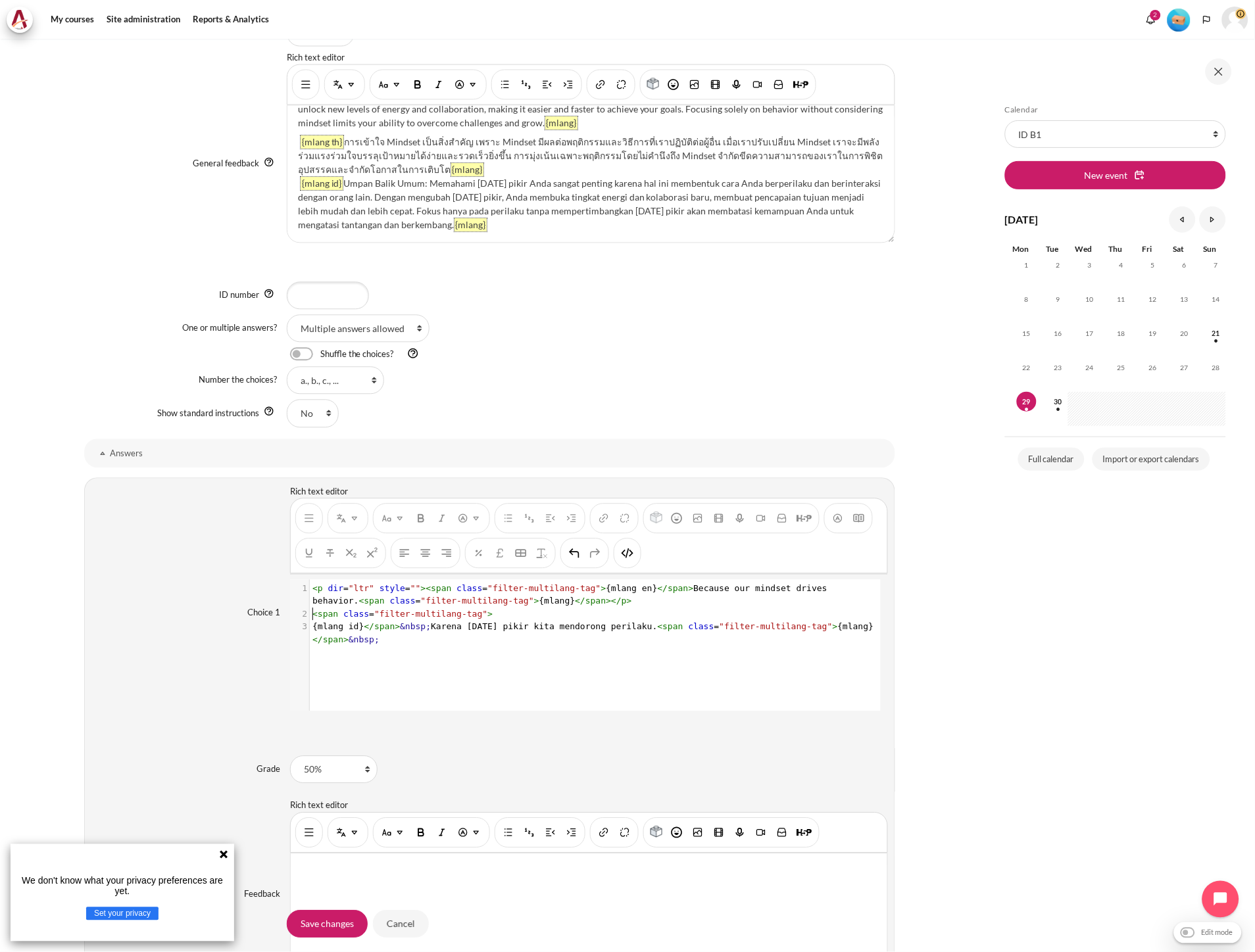
scroll to position [657, 0]
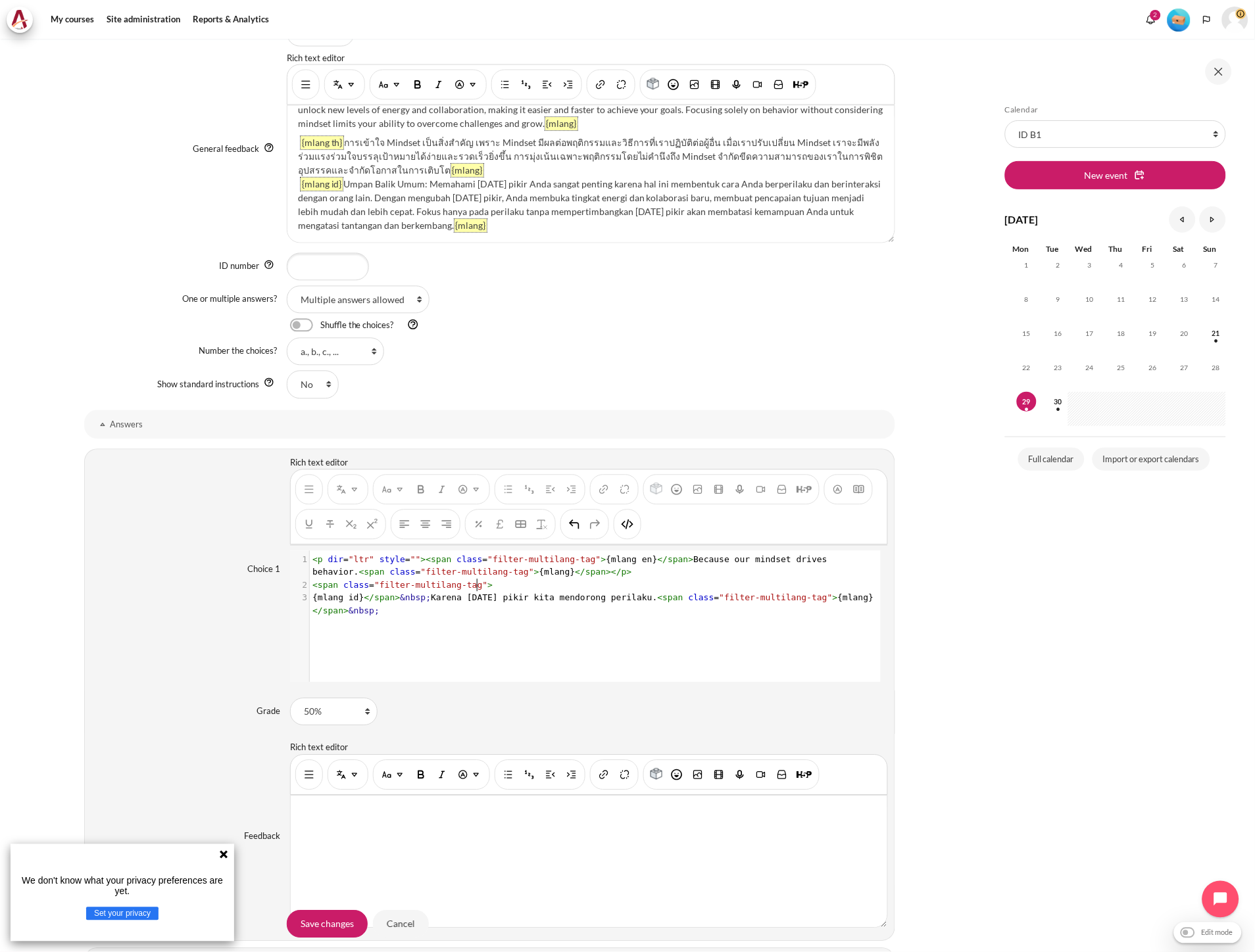
click at [498, 588] on pre "< span class = "filter-multilang-tag" >" at bounding box center [593, 585] width 568 height 13
type textarea "<p dir="ltr" style="">"
drag, startPoint x: 413, startPoint y: 563, endPoint x: 300, endPoint y: 564, distance: 113.0
click at [309, 564] on div "1 < p dir = "ltr" style = "" >< span class = "filter-multilang-tag" > {mlang en…" at bounding box center [593, 567] width 568 height 25
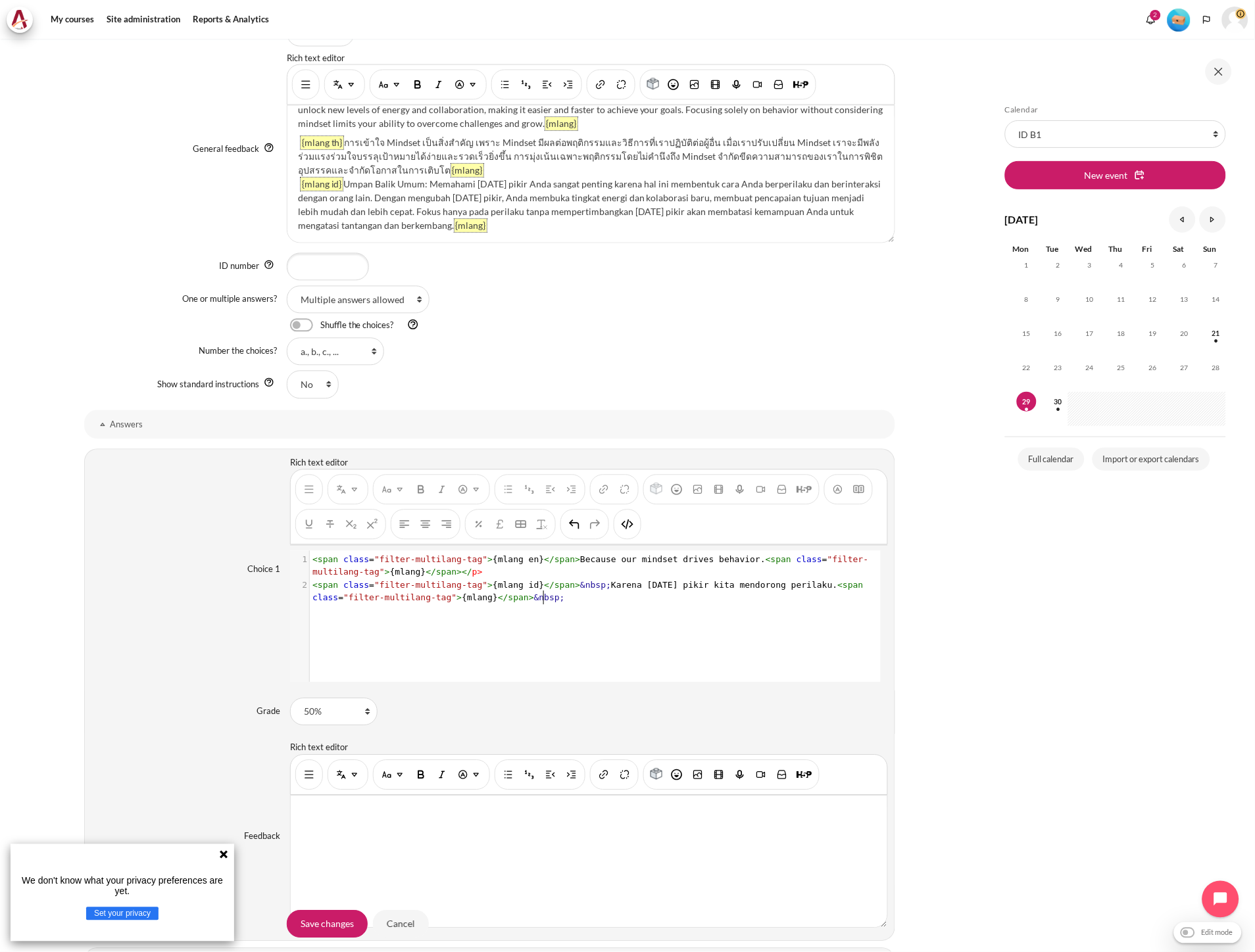
click at [499, 638] on div "x 1 < span class = "filter-multilang-tag" > {mlang en} </ span > Because our mi…" at bounding box center [594, 626] width 610 height 151
type textarea "</p>"
drag, startPoint x: 470, startPoint y: 574, endPoint x: 447, endPoint y: 574, distance: 23.0
click at [447, 574] on pre "< span class = "filter-multilang-tag" > {mlang en} </ span > Because our mindse…" at bounding box center [593, 567] width 568 height 25
click at [447, 646] on div "x 1 < span class = "filter-multilang-tag" > {mlang en} </ span > Because our mi…" at bounding box center [594, 626] width 610 height 151
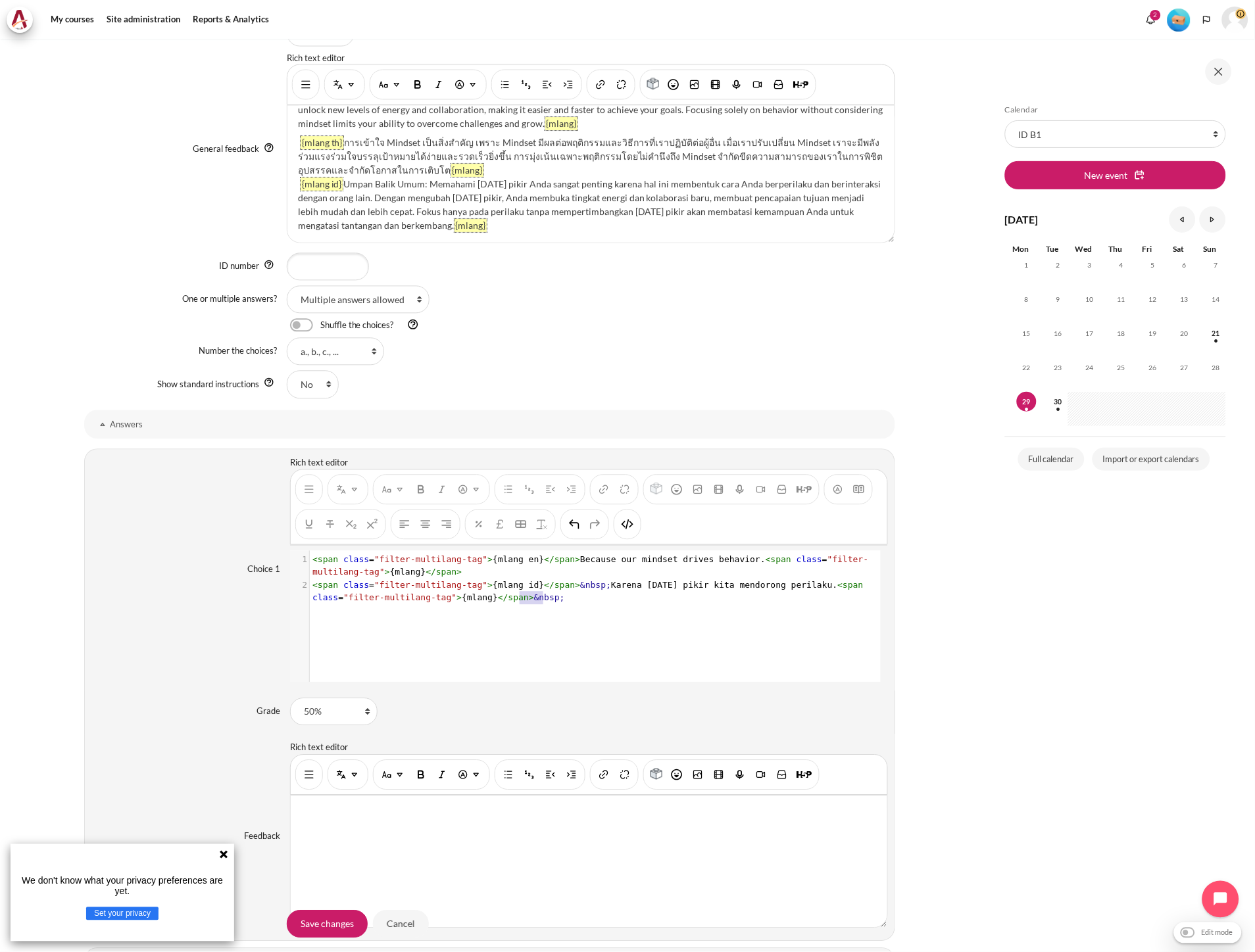
type textarea "&nbsp;"
drag, startPoint x: 547, startPoint y: 601, endPoint x: 514, endPoint y: 601, distance: 33.0
click at [514, 601] on pre "< span class = "filter-multilang-tag" > {mlang id} </ span > &nbsp; Karena pola…" at bounding box center [593, 592] width 568 height 25
click at [628, 530] on img "HTML" at bounding box center [627, 524] width 13 height 13
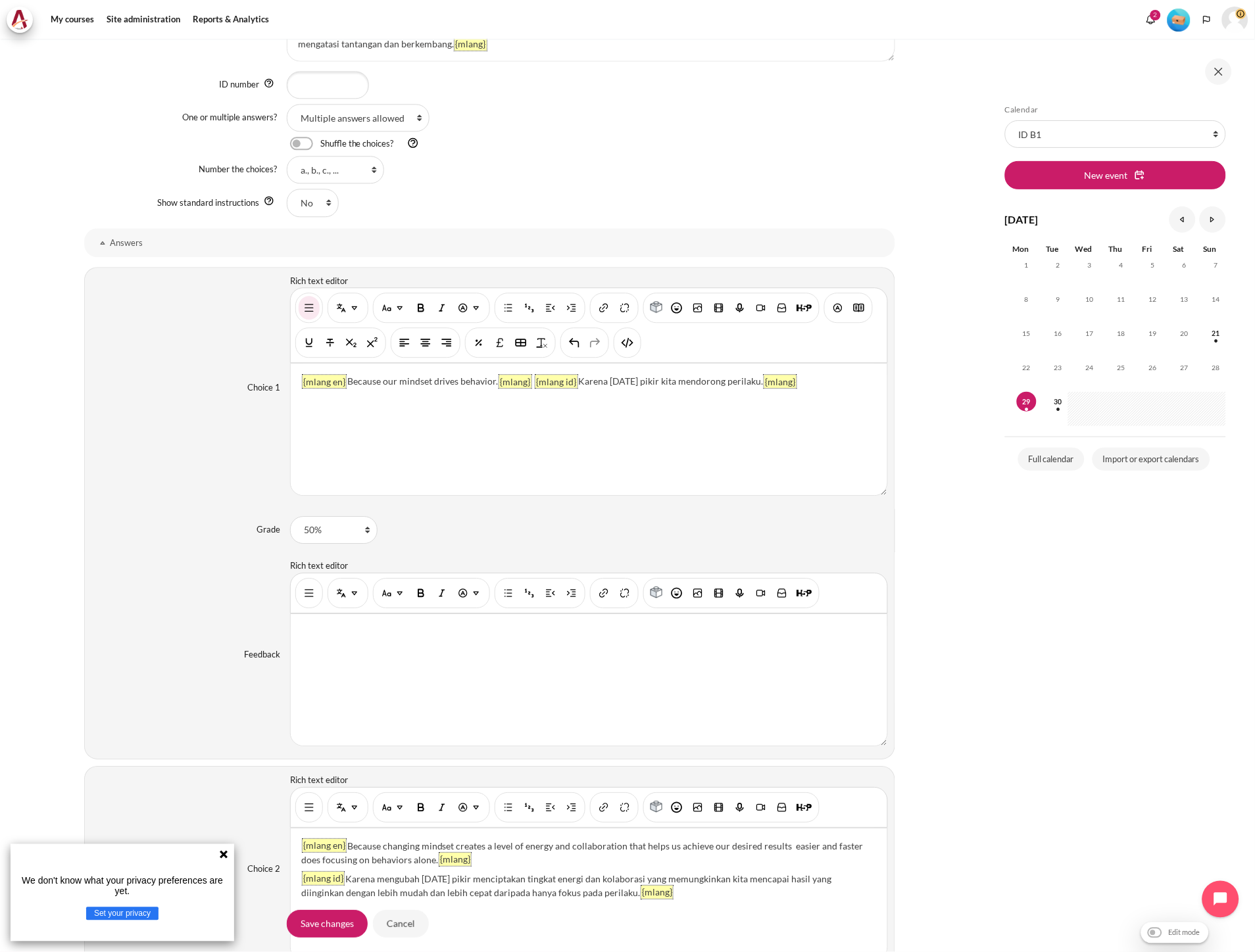
scroll to position [876, 0]
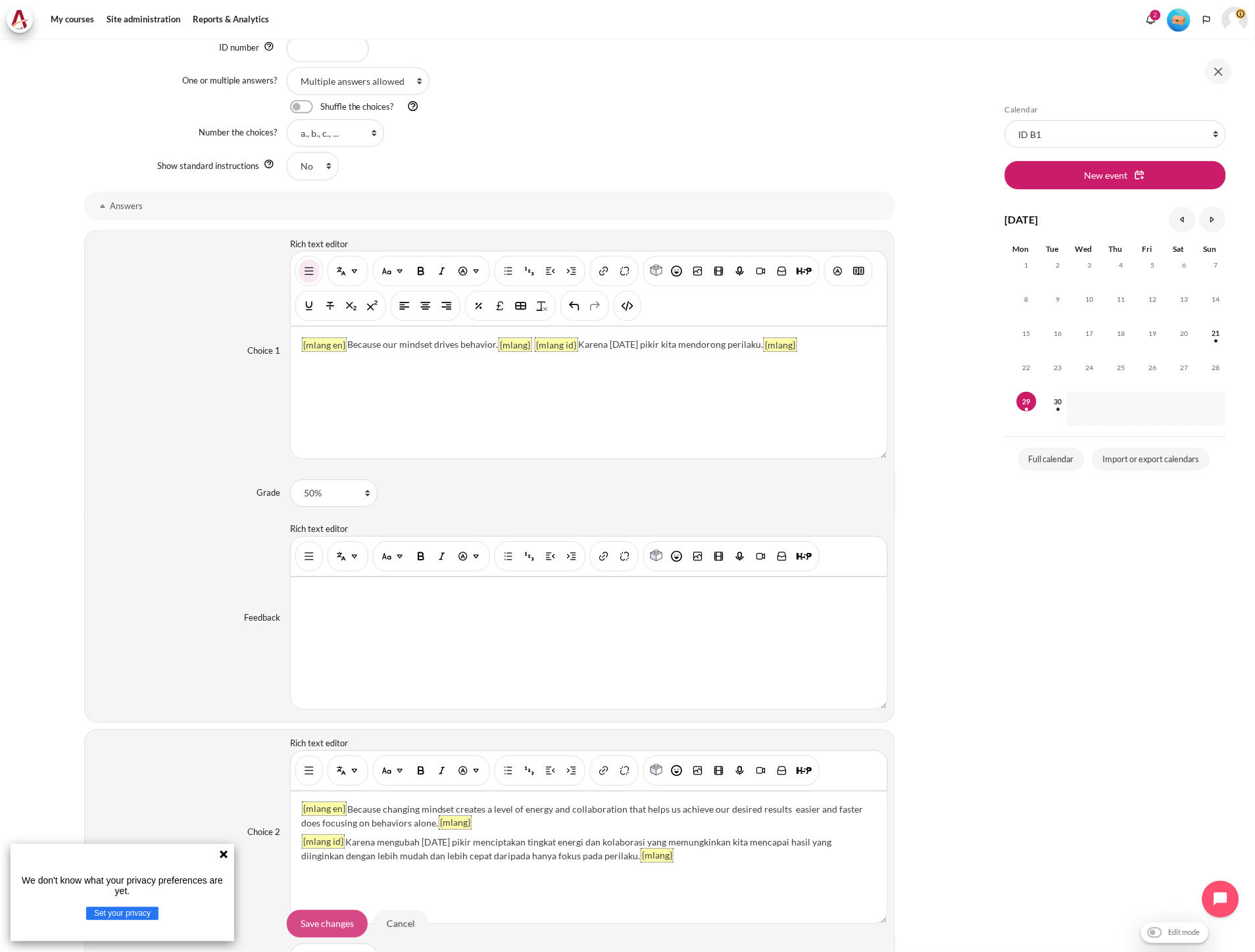
click at [346, 929] on input "Save changes" at bounding box center [327, 924] width 81 height 27
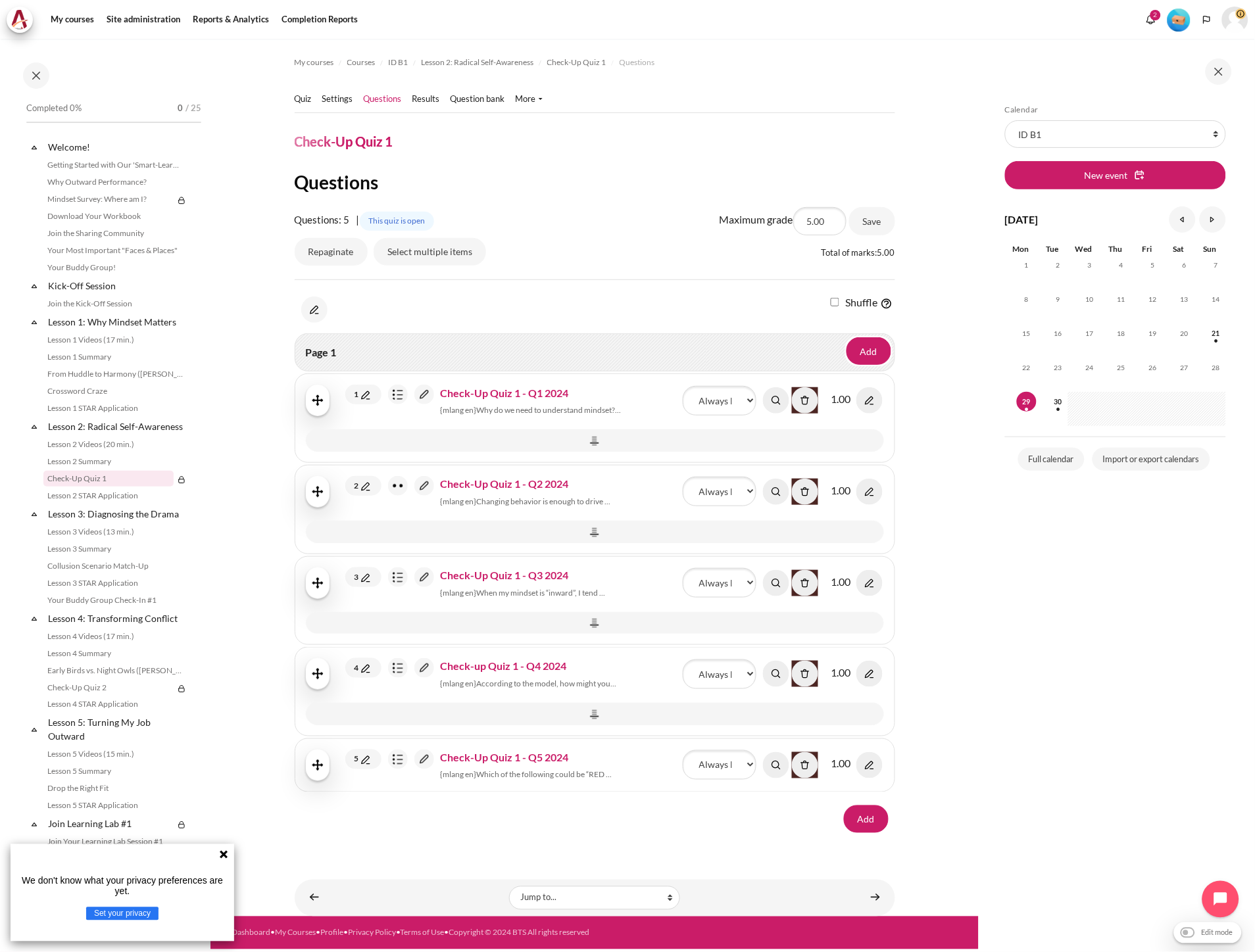
click at [418, 397] on img "Content" at bounding box center [425, 394] width 20 height 20
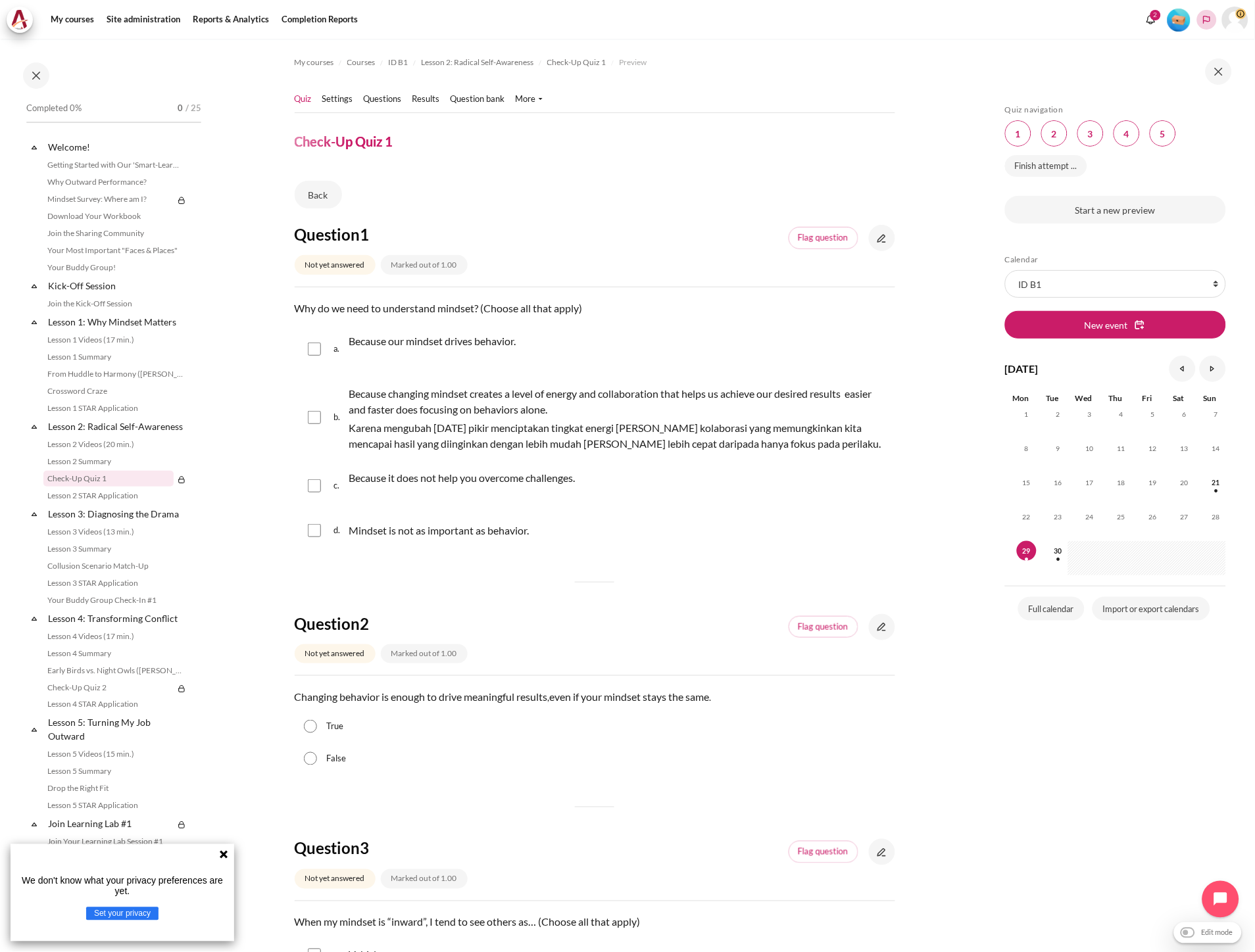
click at [1204, 11] on button "Languages" at bounding box center [1207, 20] width 20 height 20
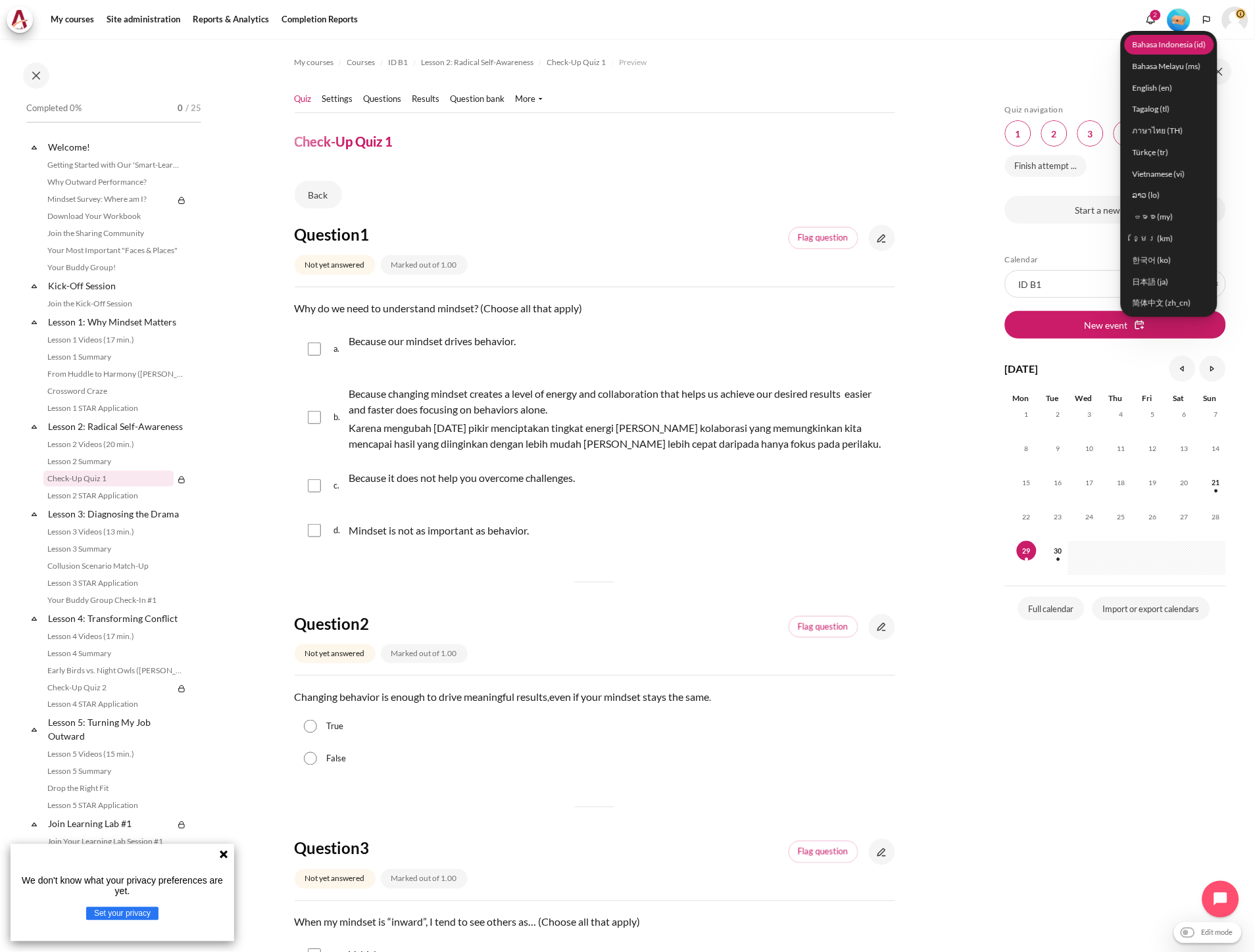
click at [1162, 44] on link "Bahasa Indonesia ‎(id)‎" at bounding box center [1170, 44] width 90 height 20
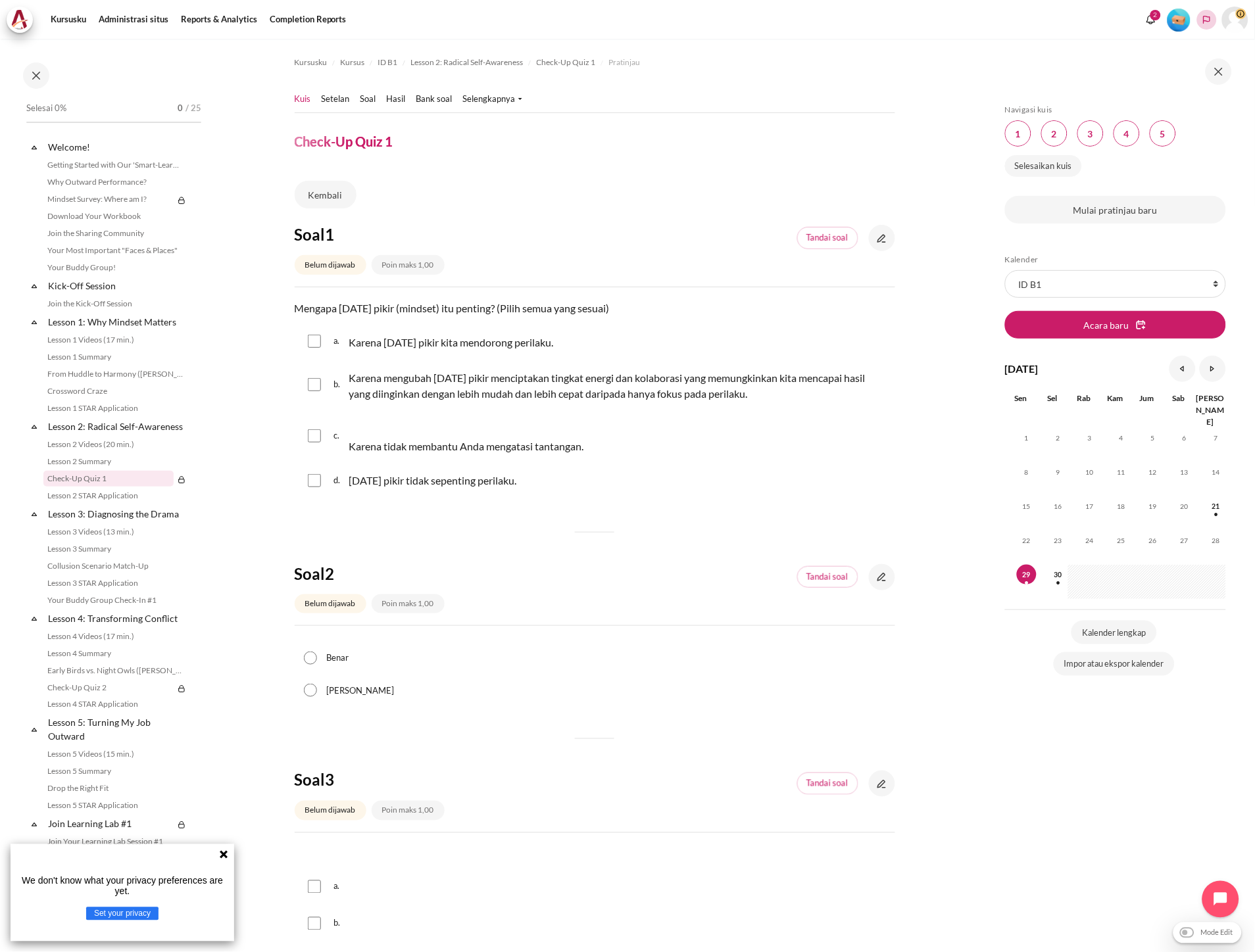
click at [1207, 23] on polyline "Languages" at bounding box center [1206, 20] width 11 height 11
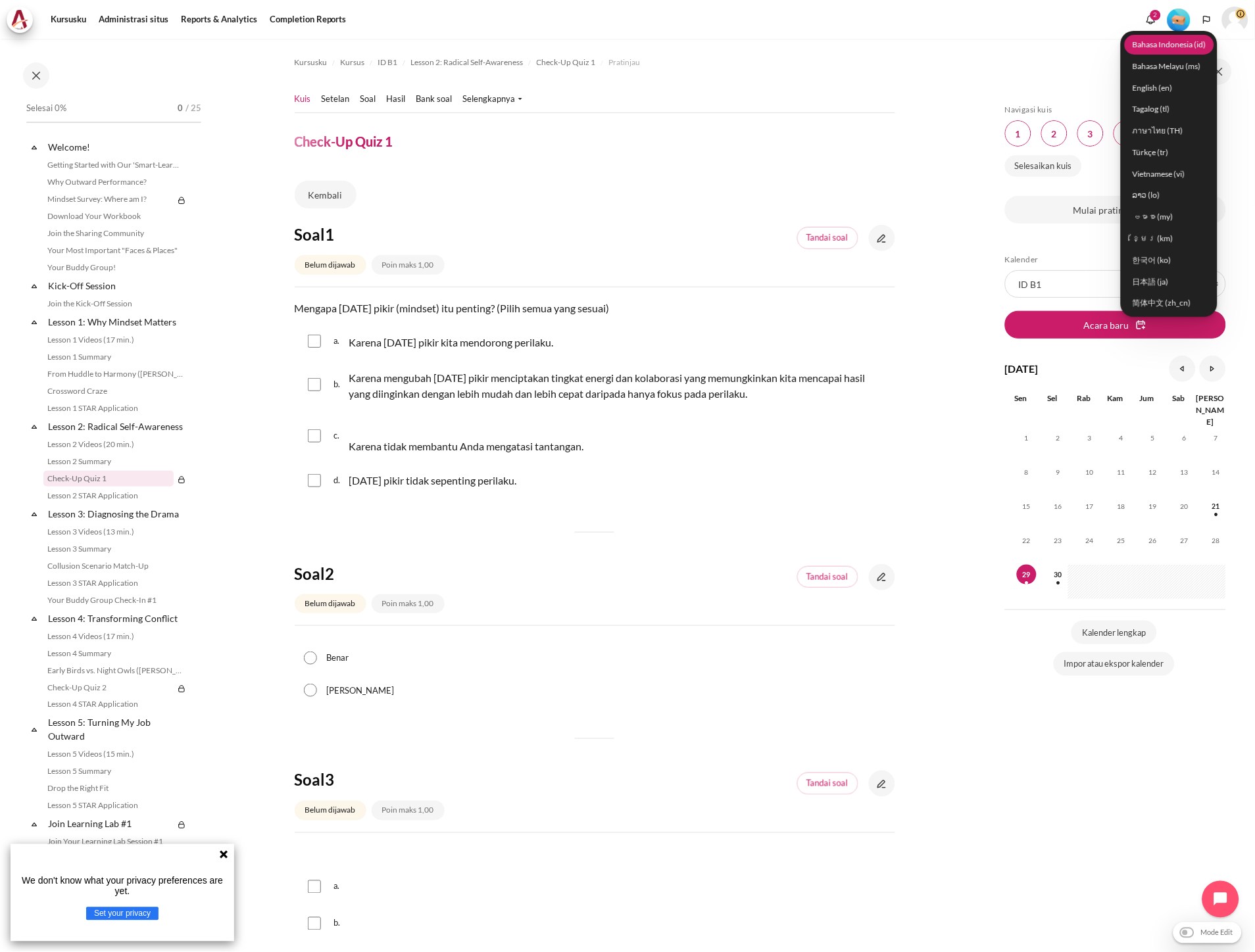
click at [1156, 46] on link "Bahasa Indonesia ‎(id)‎" at bounding box center [1170, 44] width 90 height 20
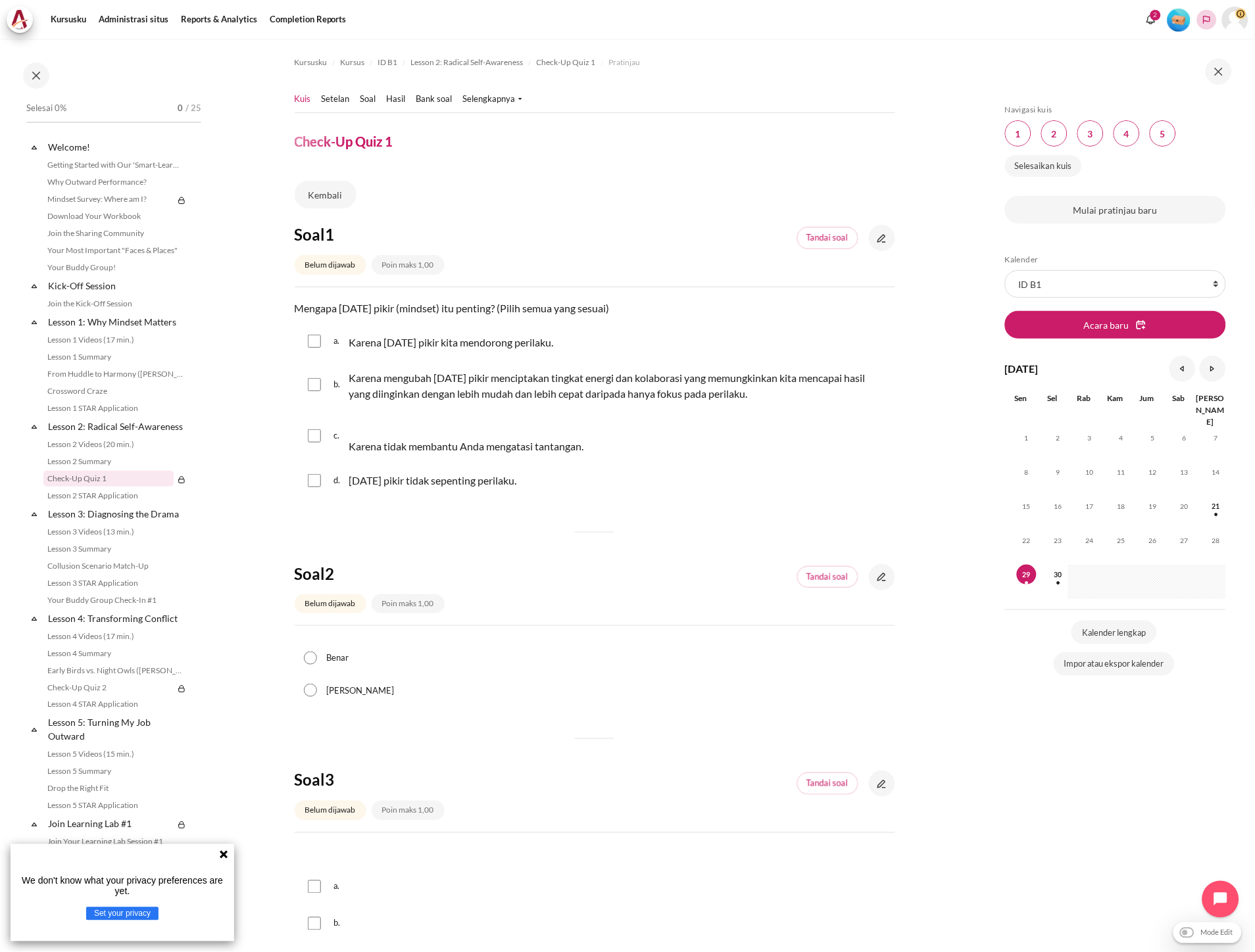
click at [1202, 18] on polyline "Languages" at bounding box center [1206, 20] width 11 height 11
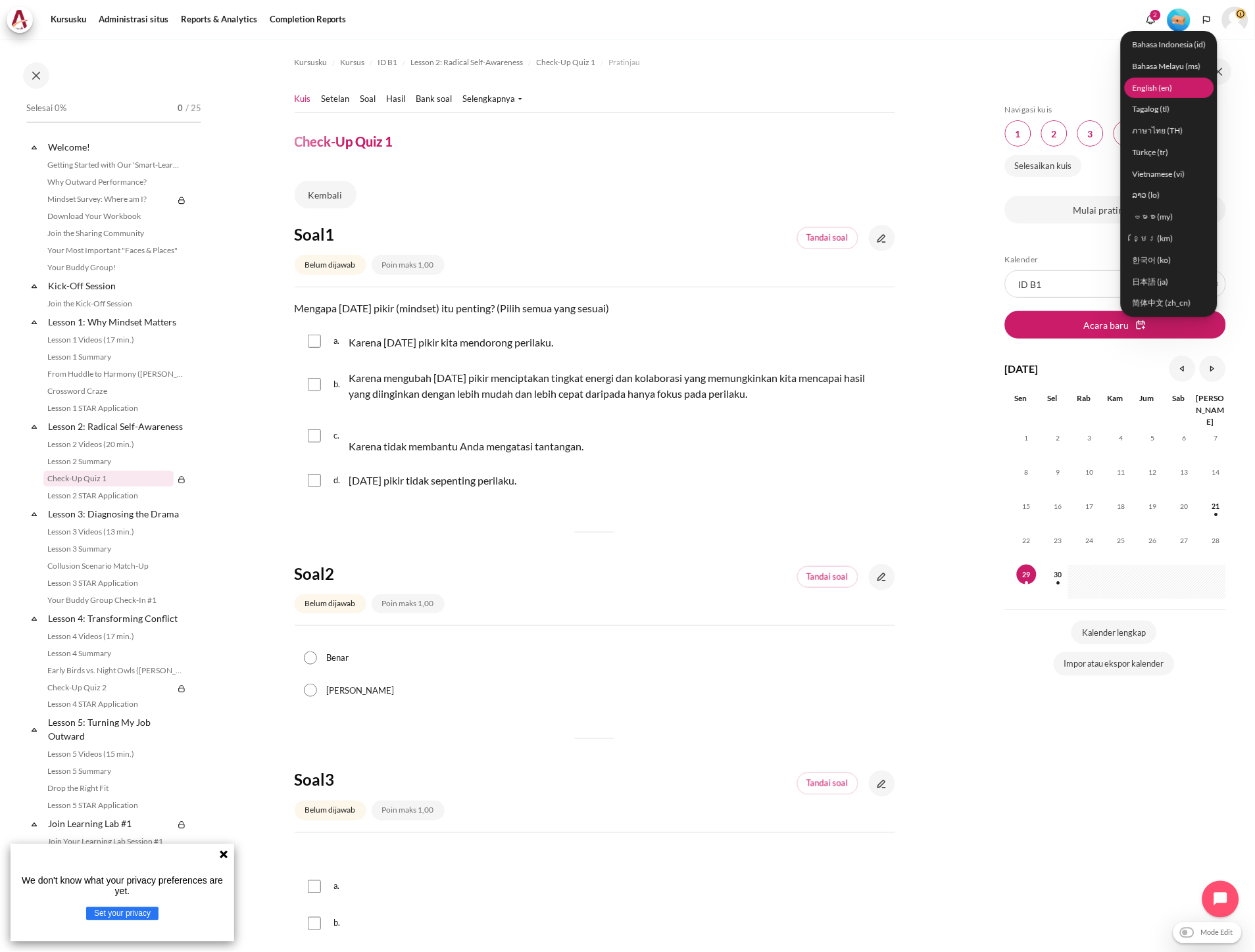
click at [1168, 80] on link "English ‎(en)‎" at bounding box center [1170, 88] width 90 height 20
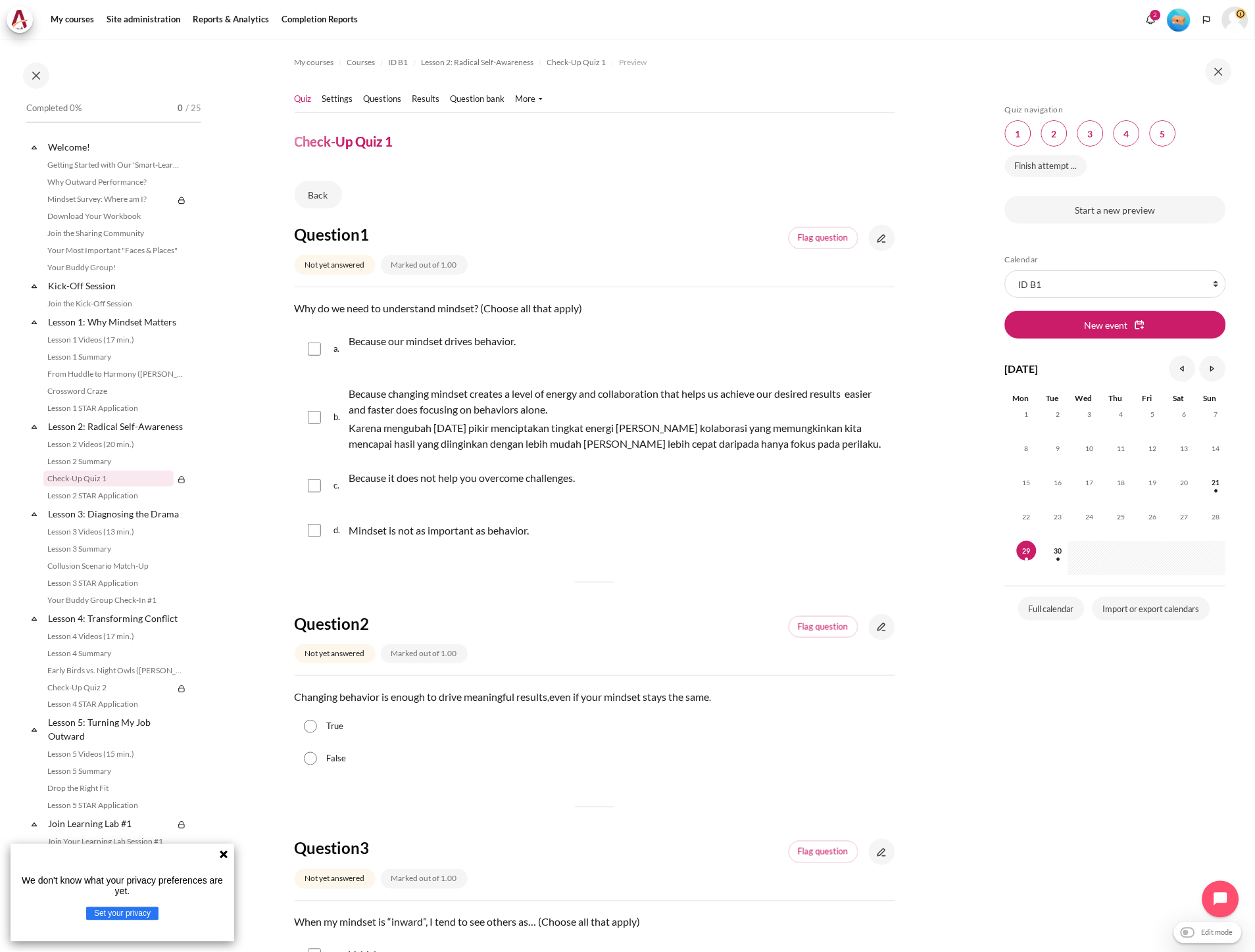
click at [482, 347] on p "Because our mindset drives behavior." at bounding box center [432, 341] width 167 height 16
click at [384, 351] on div "Because our mindset drives behavior." at bounding box center [432, 349] width 167 height 37
checkbox input "false"
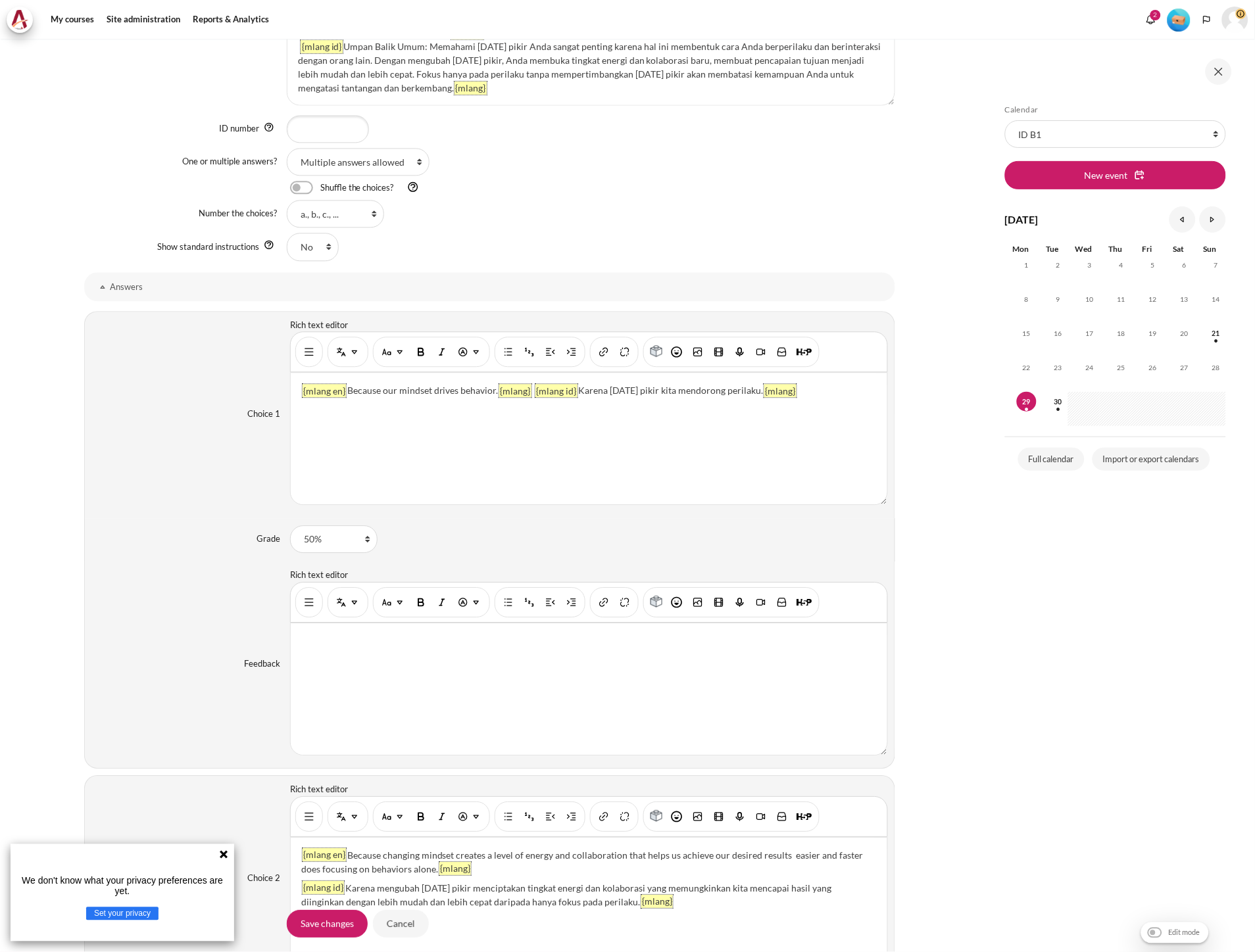
scroll to position [812, 0]
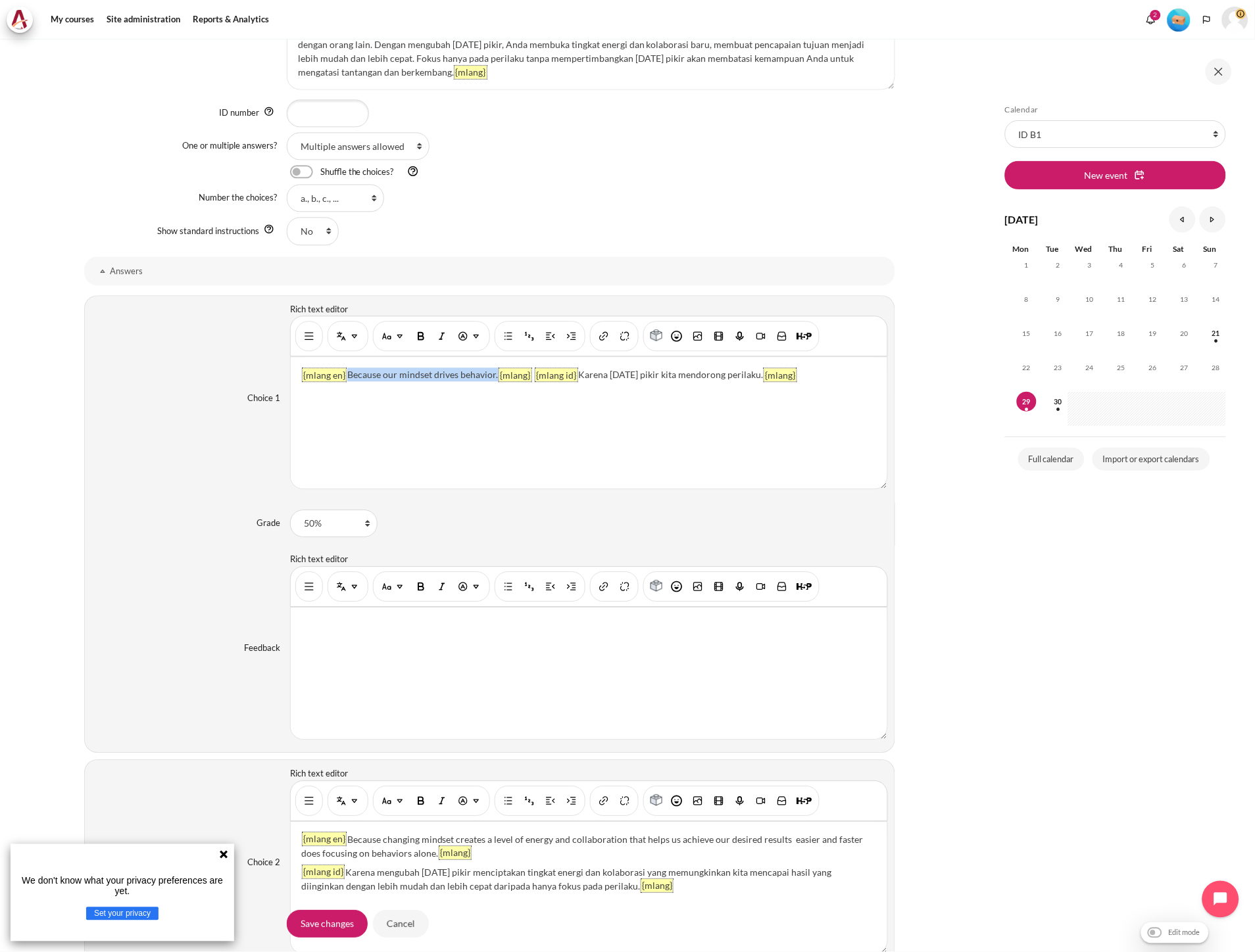
drag, startPoint x: 493, startPoint y: 377, endPoint x: 347, endPoint y: 373, distance: 146.1
click at [347, 373] on div "{mlang en} Because our mindset drives behavior. {mlang} {mlang id} Karena pola …" at bounding box center [588, 422] width 596 height 132
drag, startPoint x: 377, startPoint y: 378, endPoint x: 263, endPoint y: 378, distance: 114.0
click at [263, 378] on div "Choice 1 Rich text editor {mlang en} {mlang} {mlang id} Karena pola pikir kita …" at bounding box center [489, 399] width 811 height 207
click at [334, 929] on input "Save changes" at bounding box center [327, 924] width 81 height 27
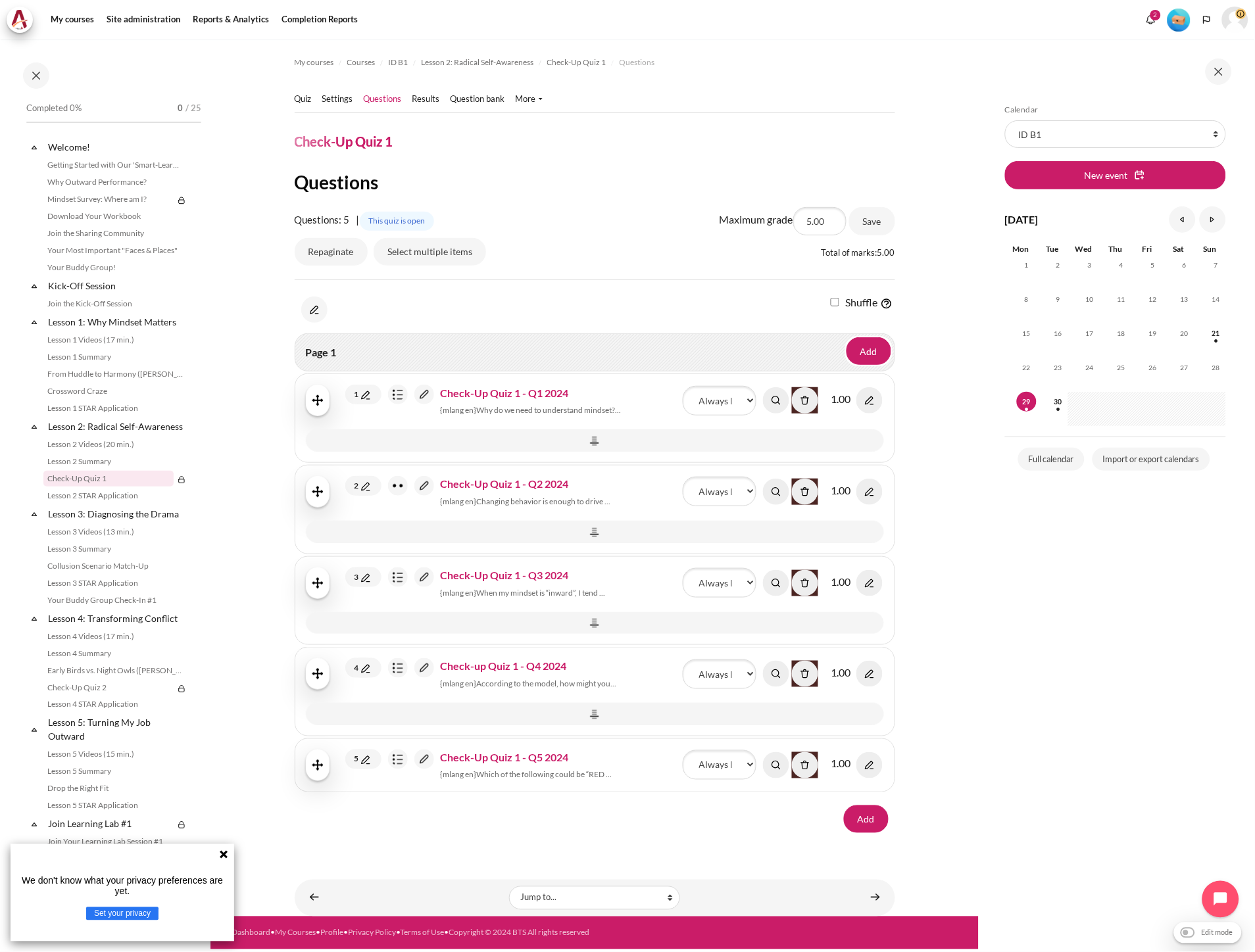
click at [415, 398] on img "Content" at bounding box center [425, 394] width 20 height 20
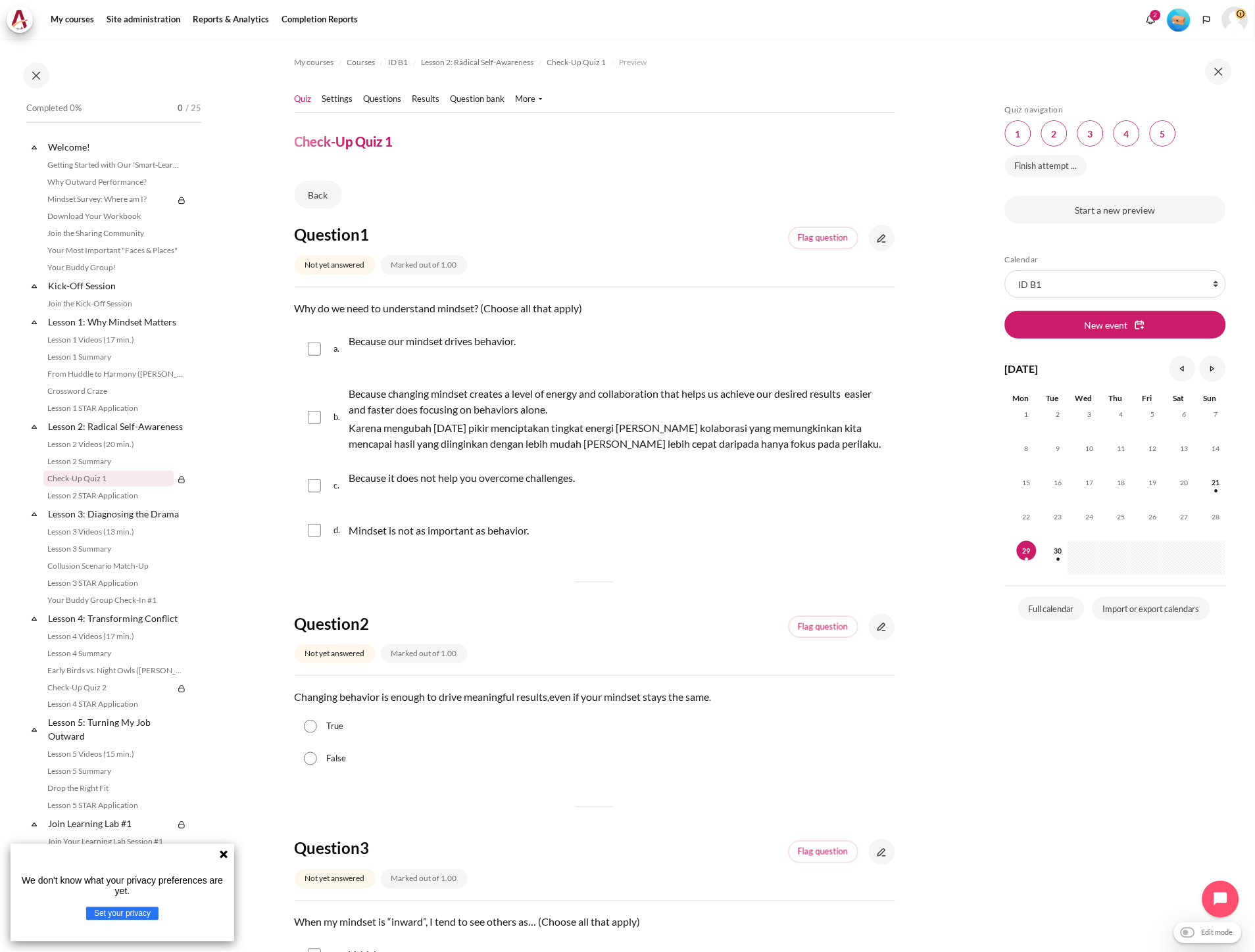
click at [299, 103] on link "Quiz" at bounding box center [304, 99] width 18 height 13
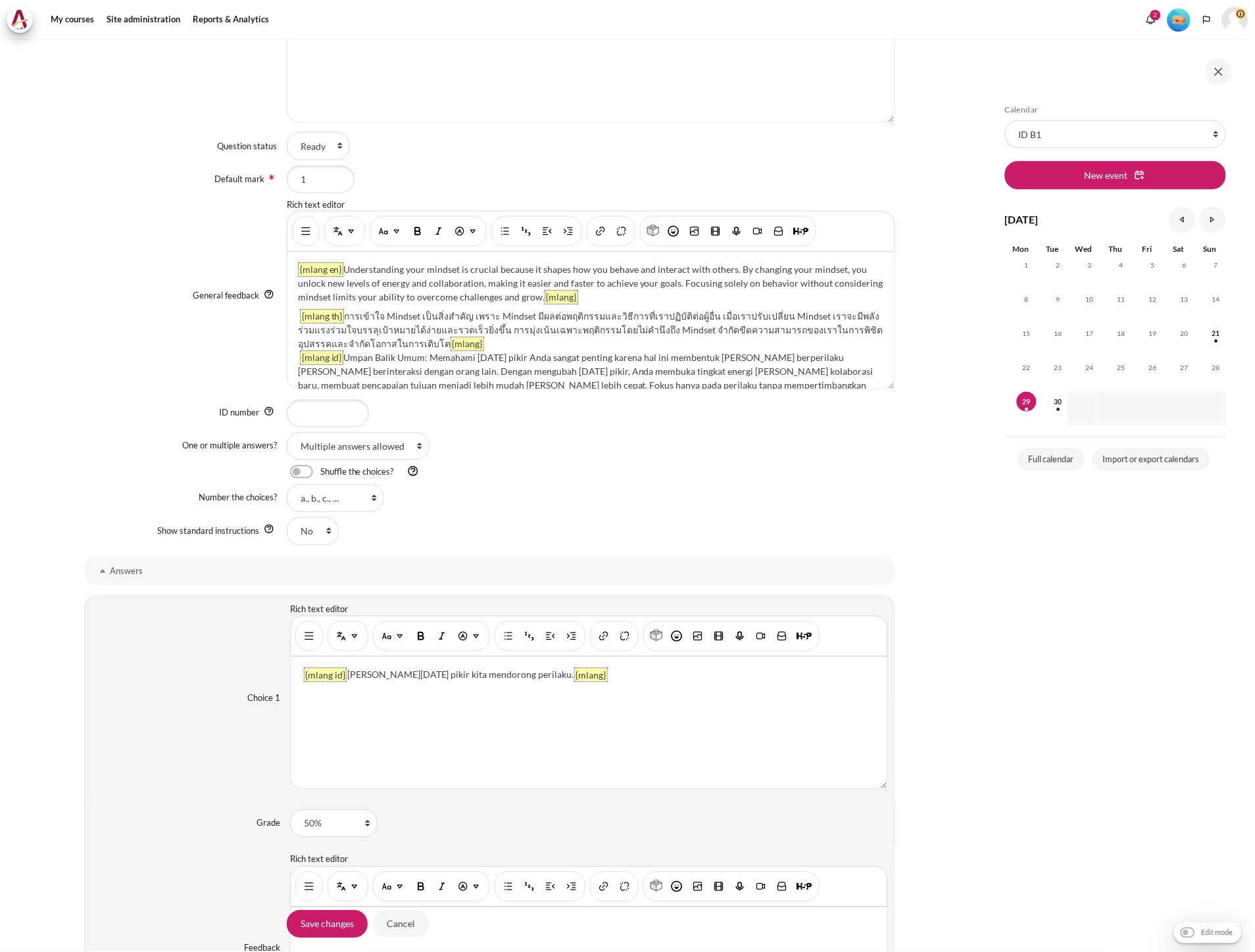
scroll to position [528, 0]
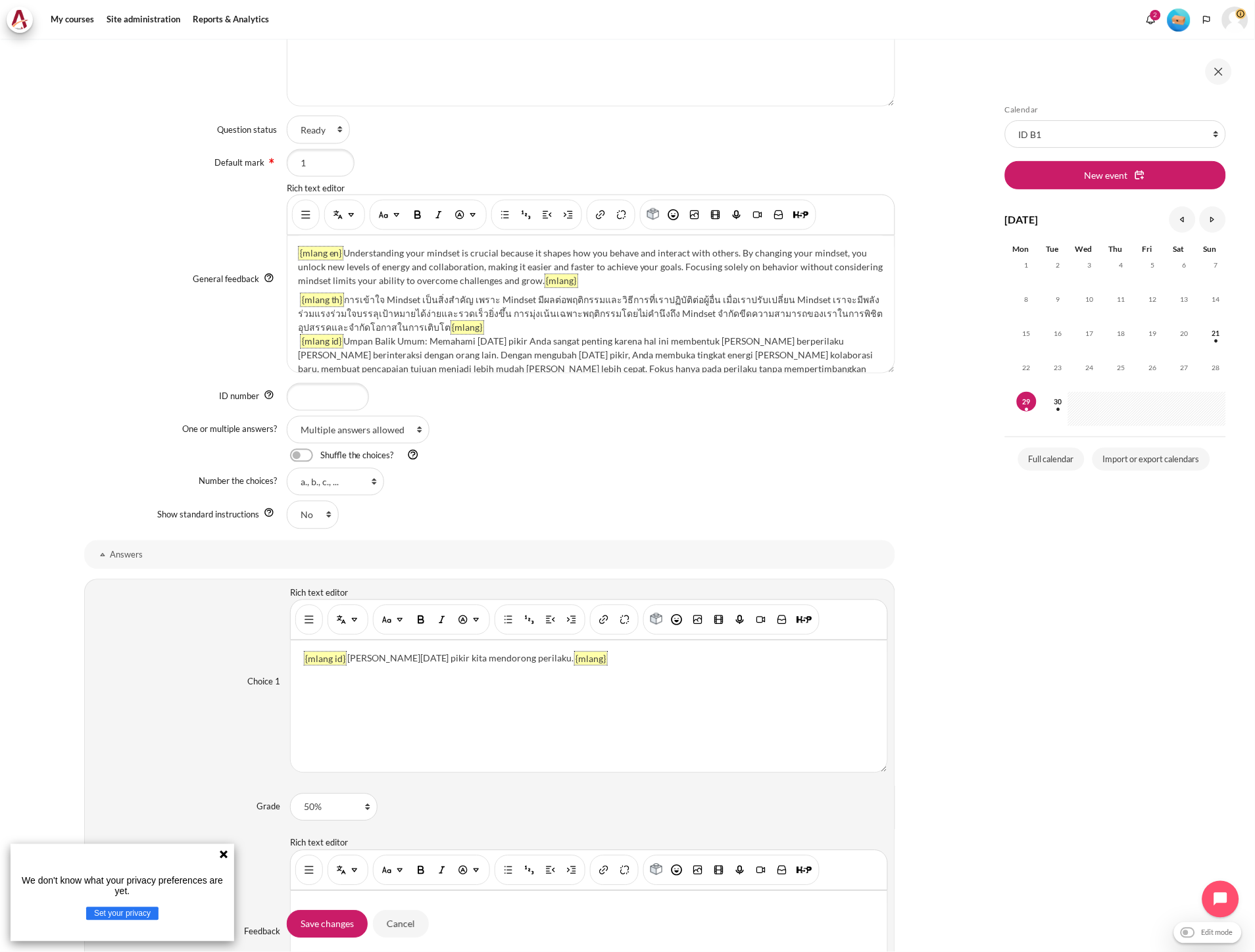
click at [415, 720] on div "{mlang id} Karena pola pikir kita mendorong perilaku. {mlang}" at bounding box center [588, 706] width 596 height 132
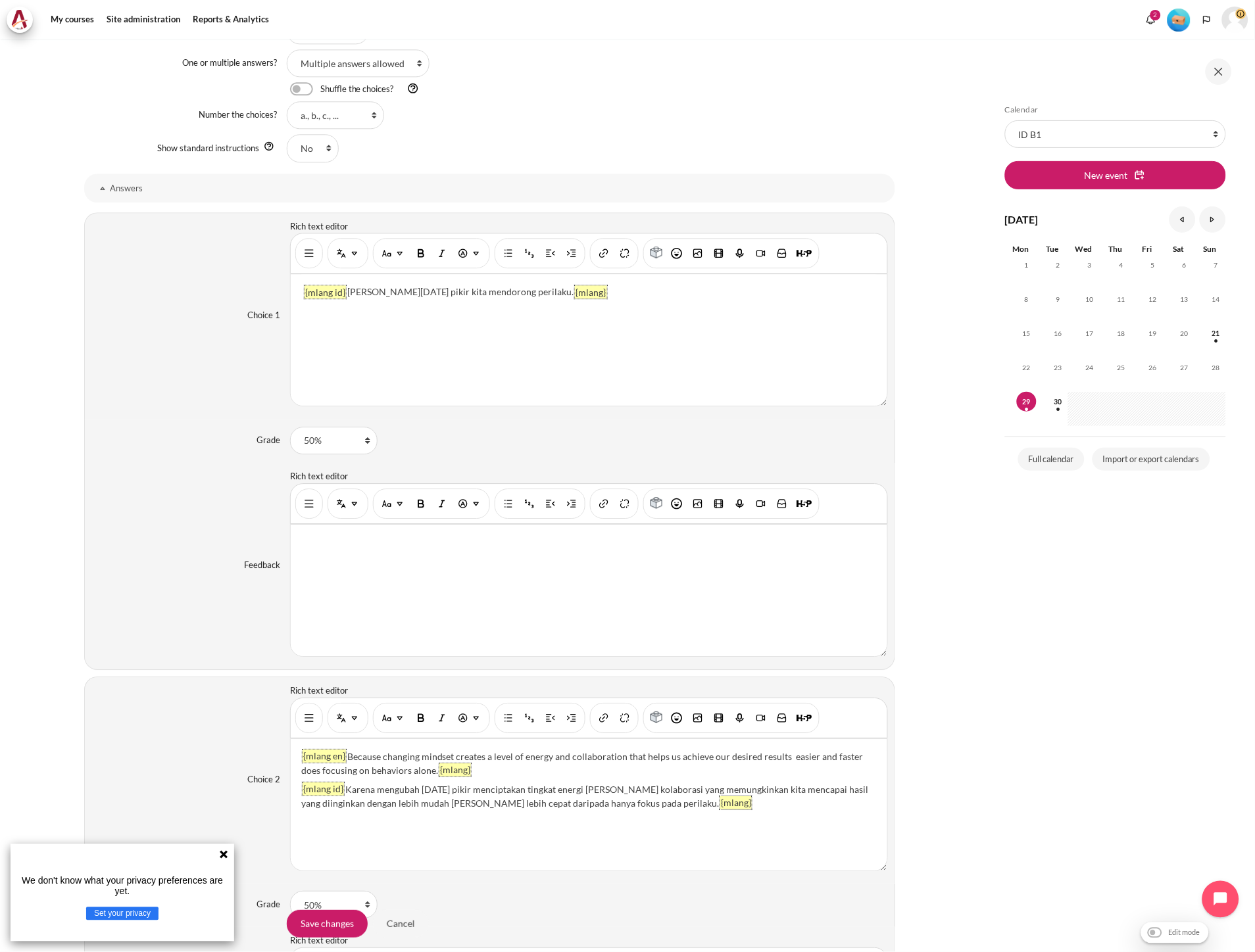
scroll to position [965, 0]
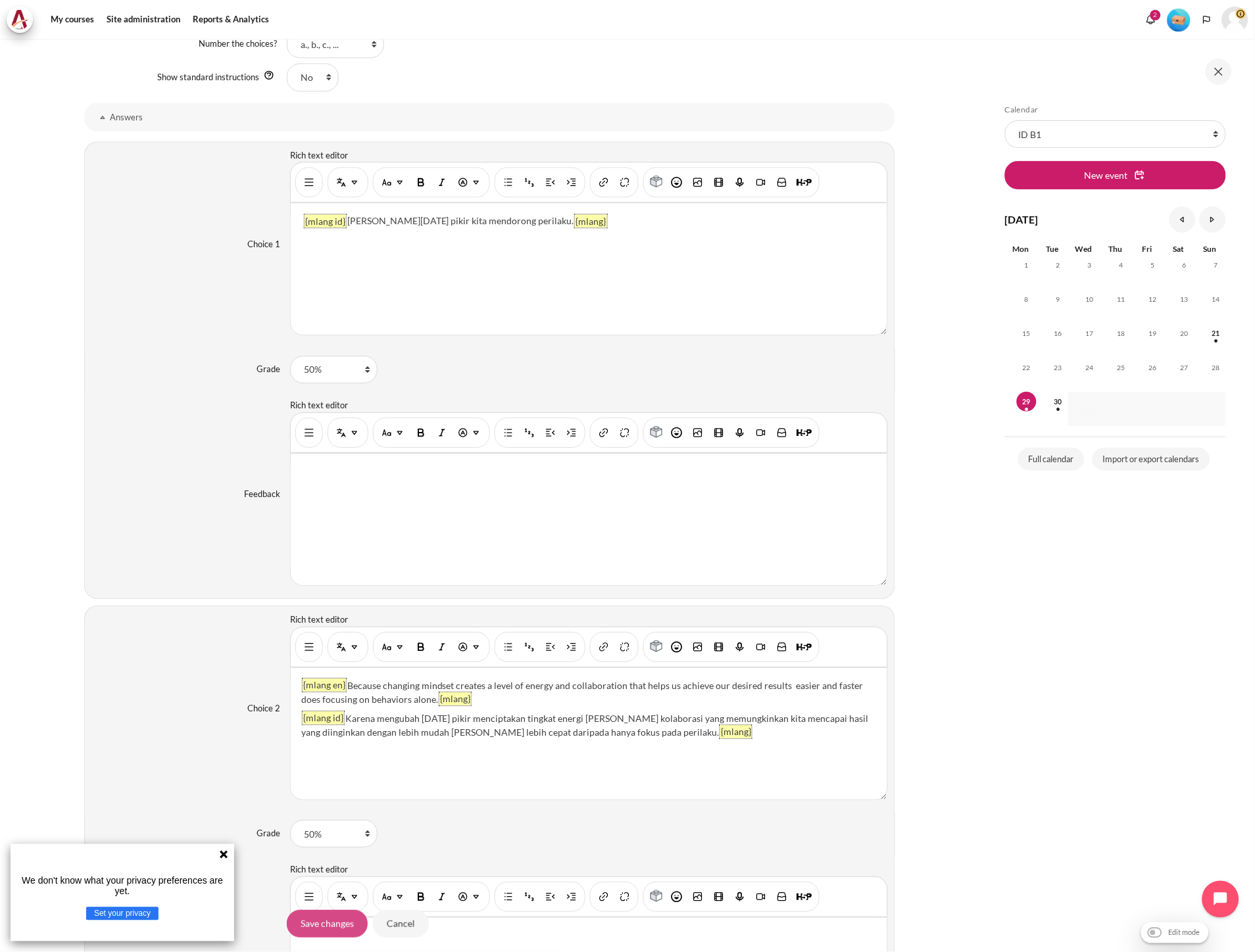
click at [320, 925] on input "Save changes" at bounding box center [327, 924] width 81 height 27
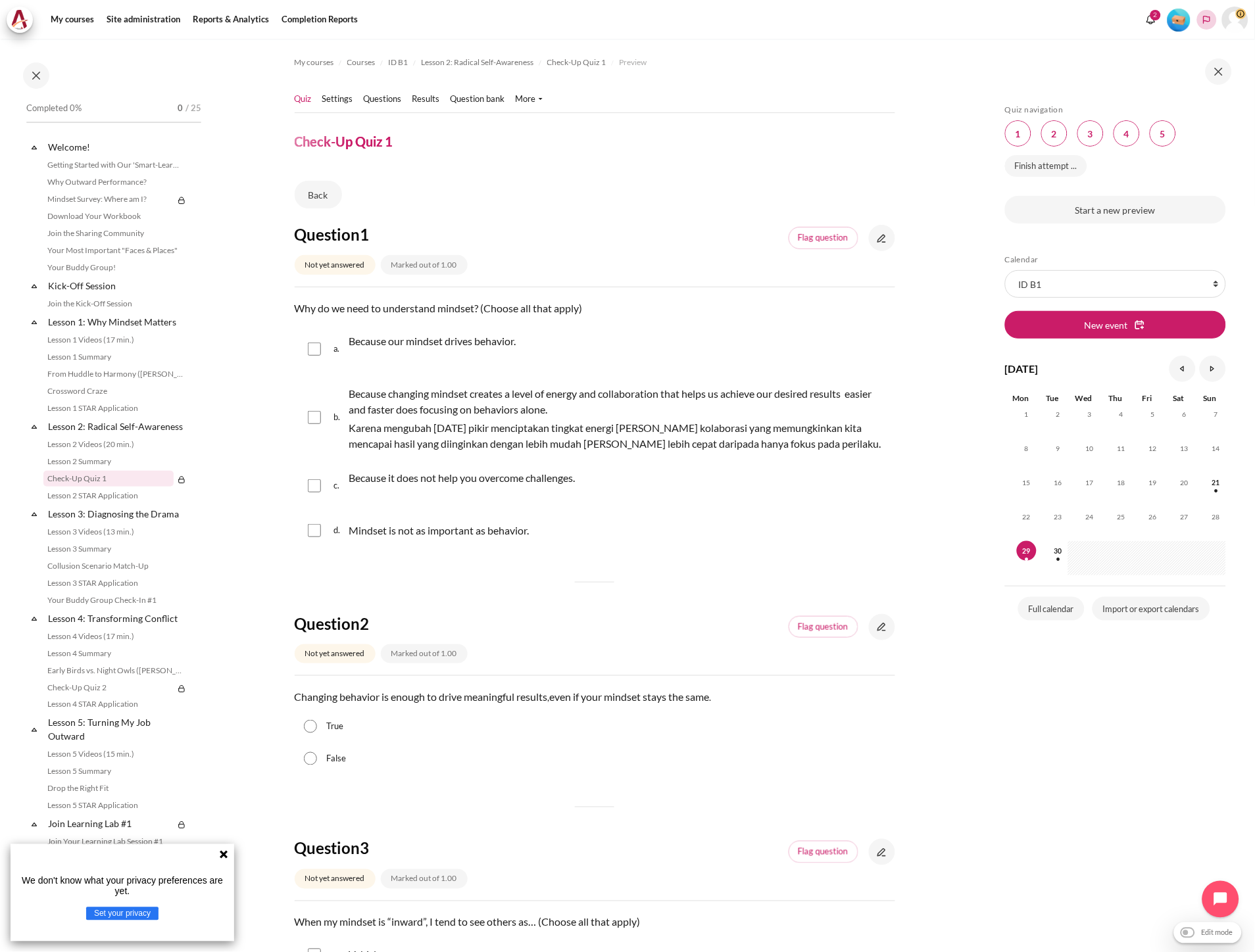
click at [1208, 21] on icon "Languages" at bounding box center [1206, 20] width 7 height 8
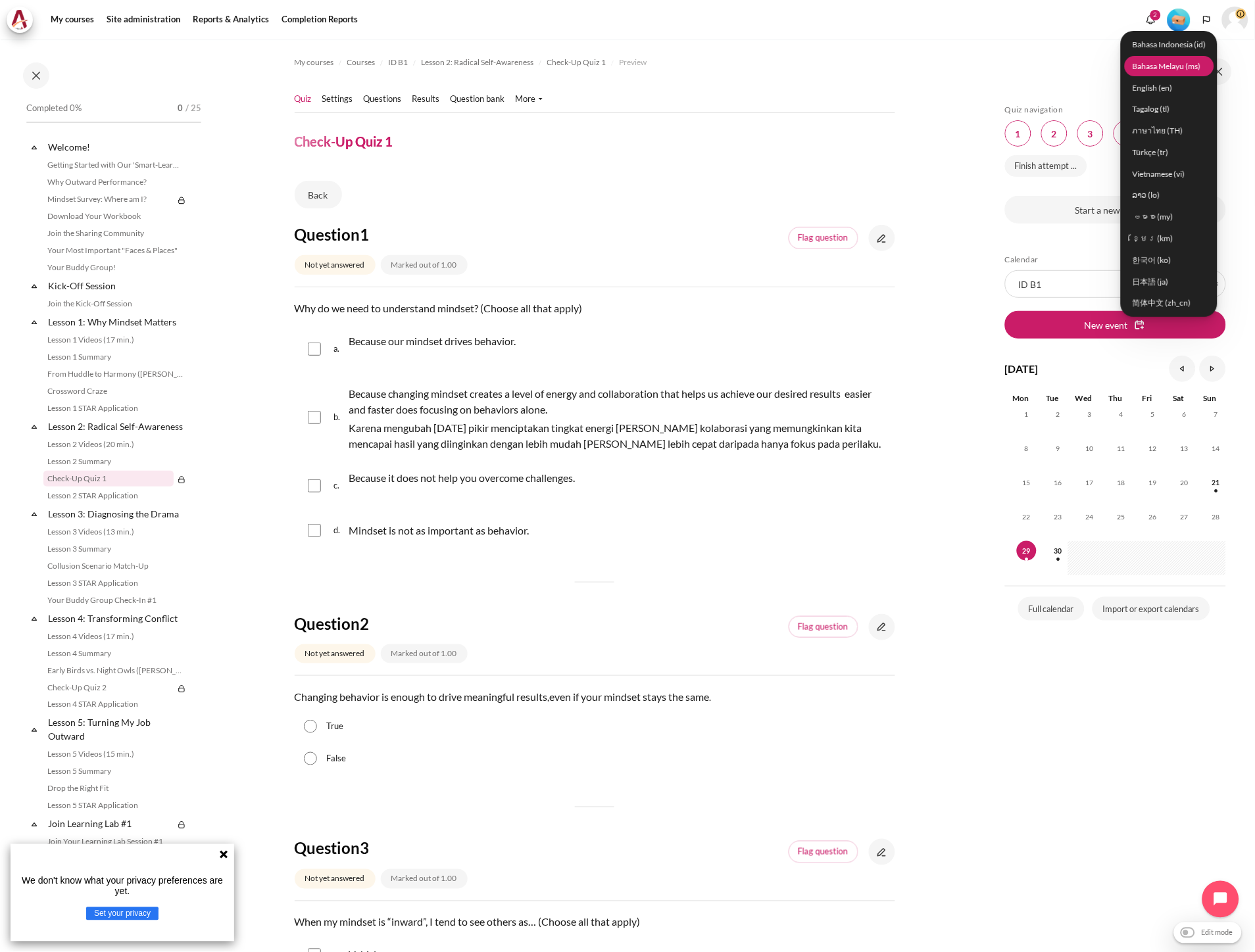
click at [1179, 60] on link "Bahasa Melayu ‎(ms)‎" at bounding box center [1170, 65] width 90 height 20
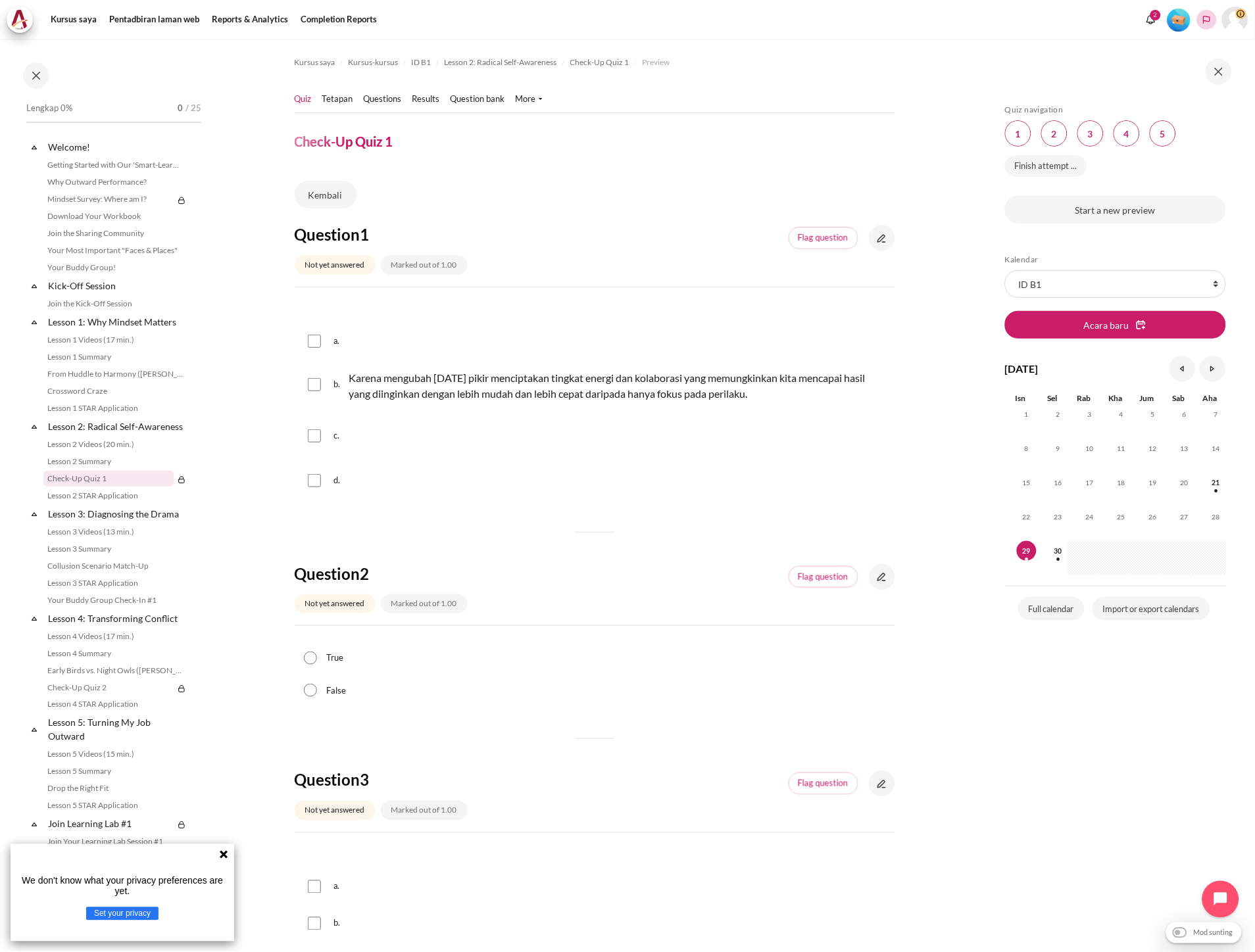
drag, startPoint x: 0, startPoint y: 0, endPoint x: 1207, endPoint y: 22, distance: 1207.2
click at [1207, 22] on polyline "Languages" at bounding box center [1206, 20] width 11 height 11
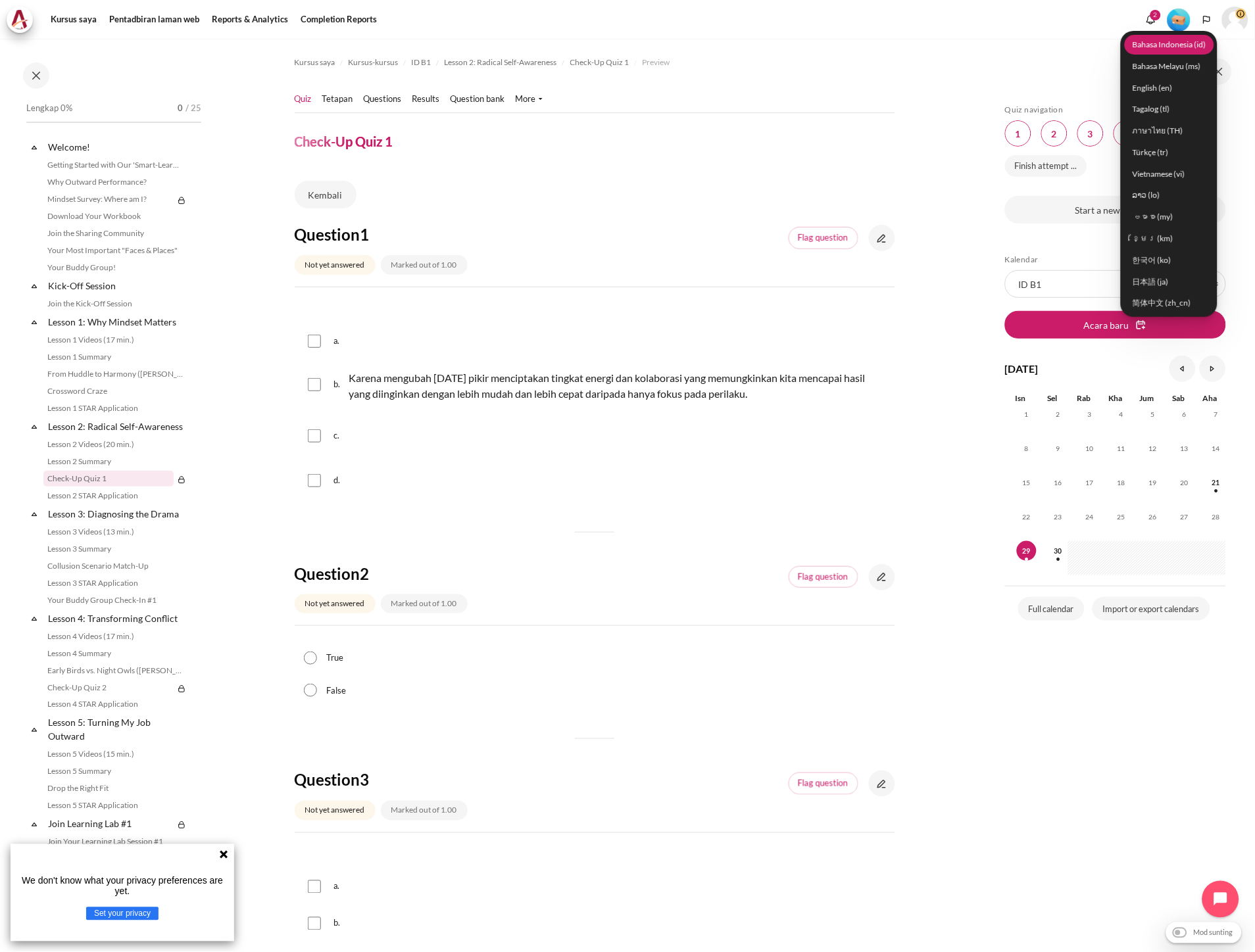
click at [1194, 41] on link "Bahasa Indonesia ‎(id)‎" at bounding box center [1170, 44] width 90 height 20
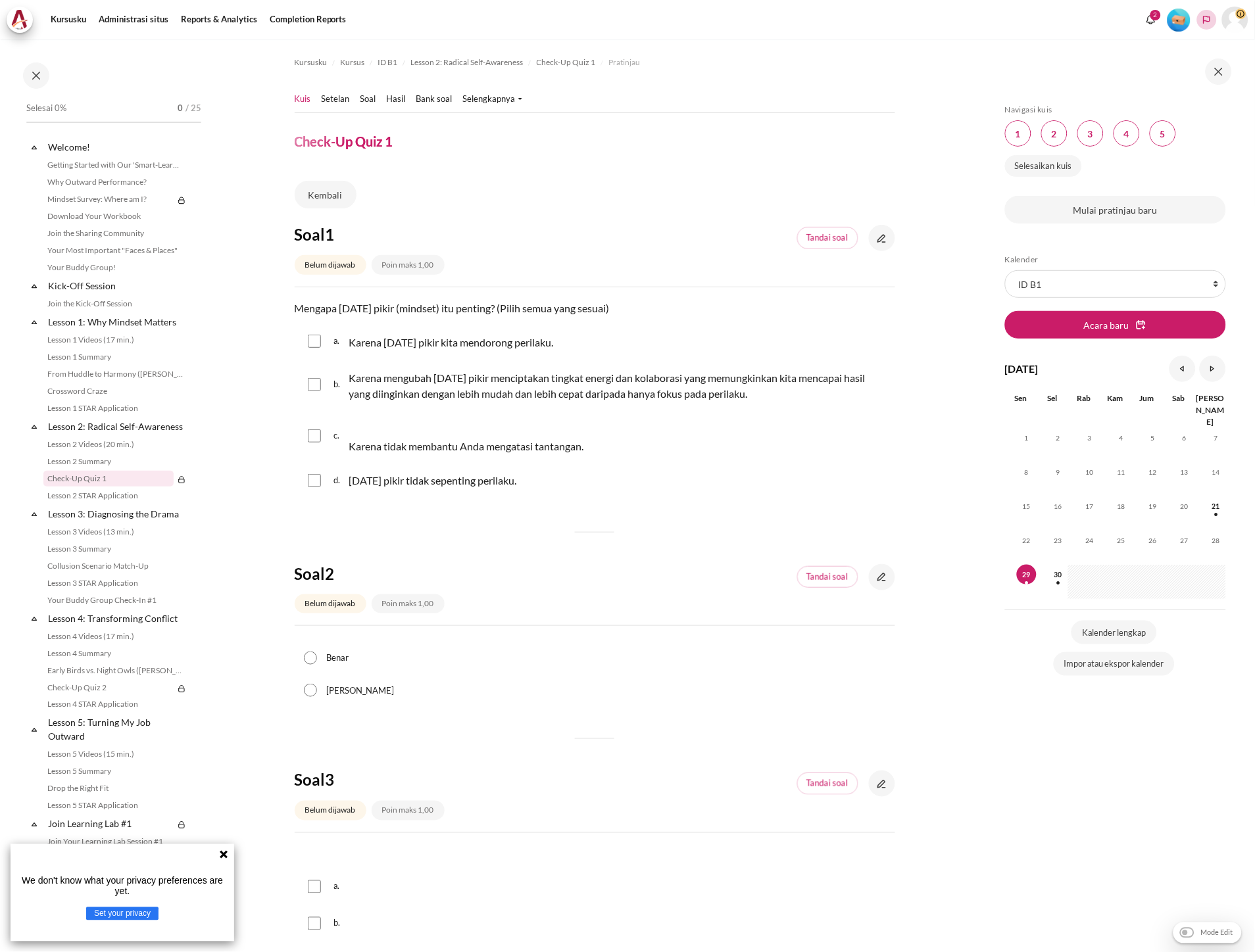
click at [1211, 19] on icon "Languages" at bounding box center [1206, 20] width 7 height 8
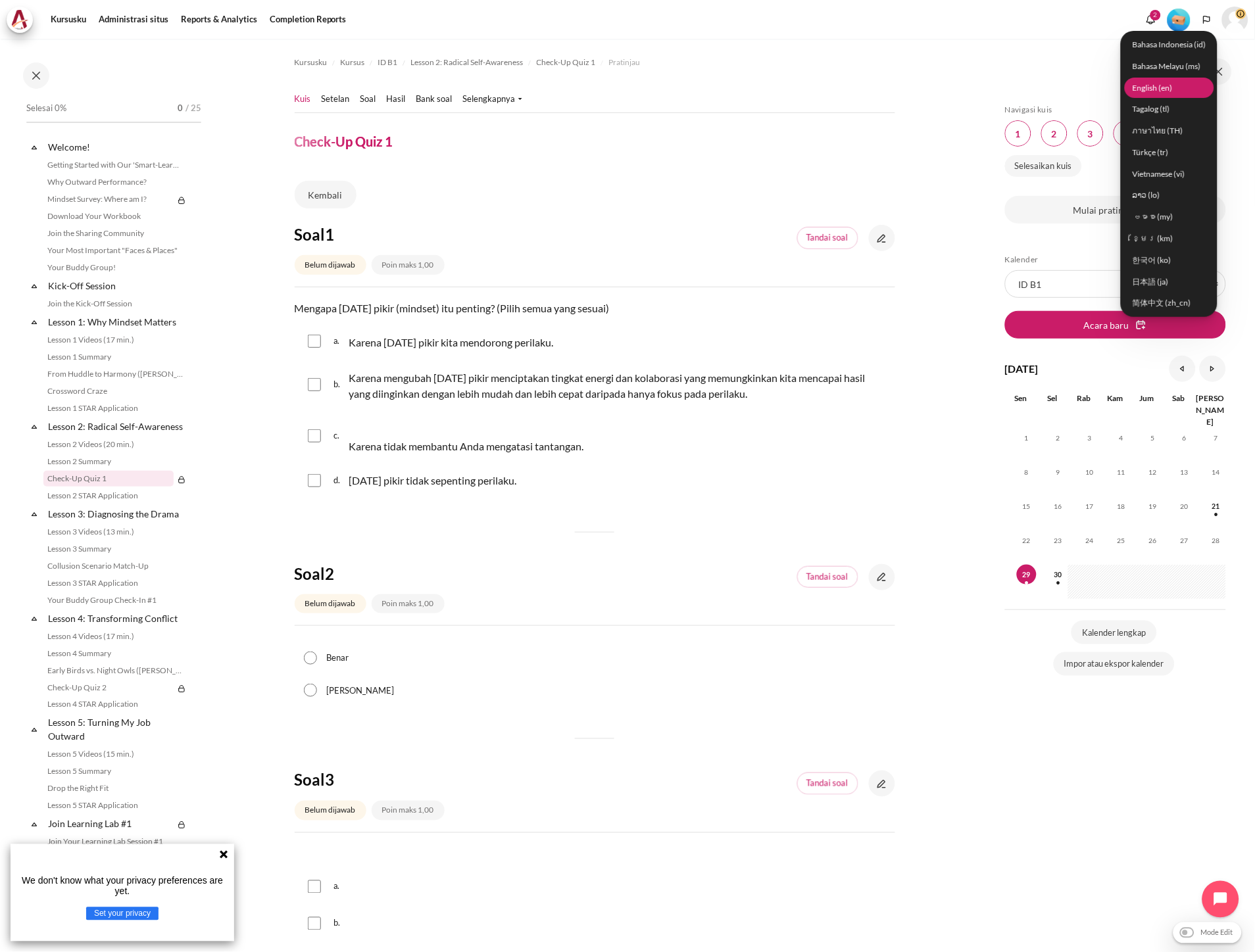
click at [1153, 90] on link "English ‎(en)‎" at bounding box center [1170, 88] width 90 height 20
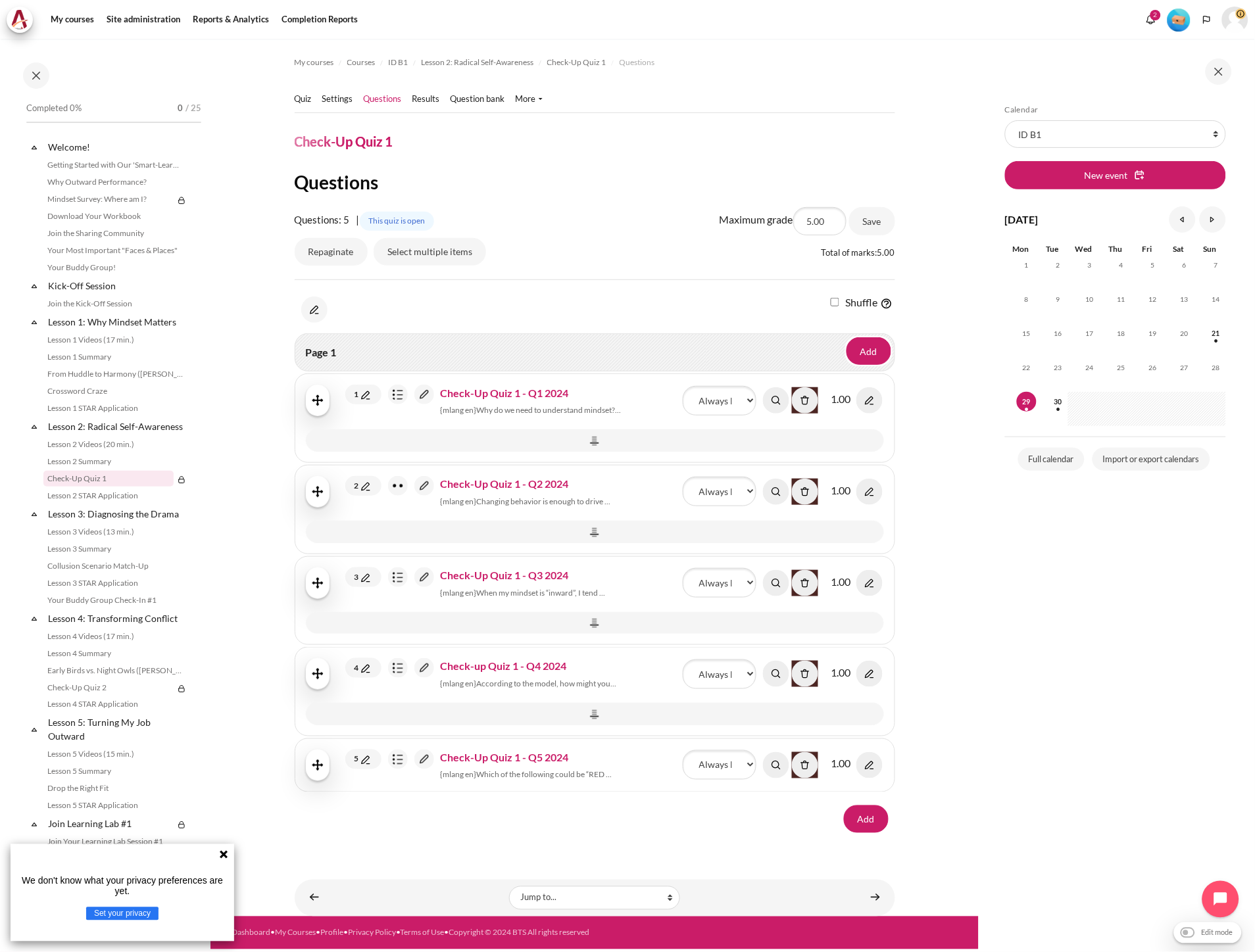
click at [418, 399] on img "Content" at bounding box center [425, 394] width 20 height 20
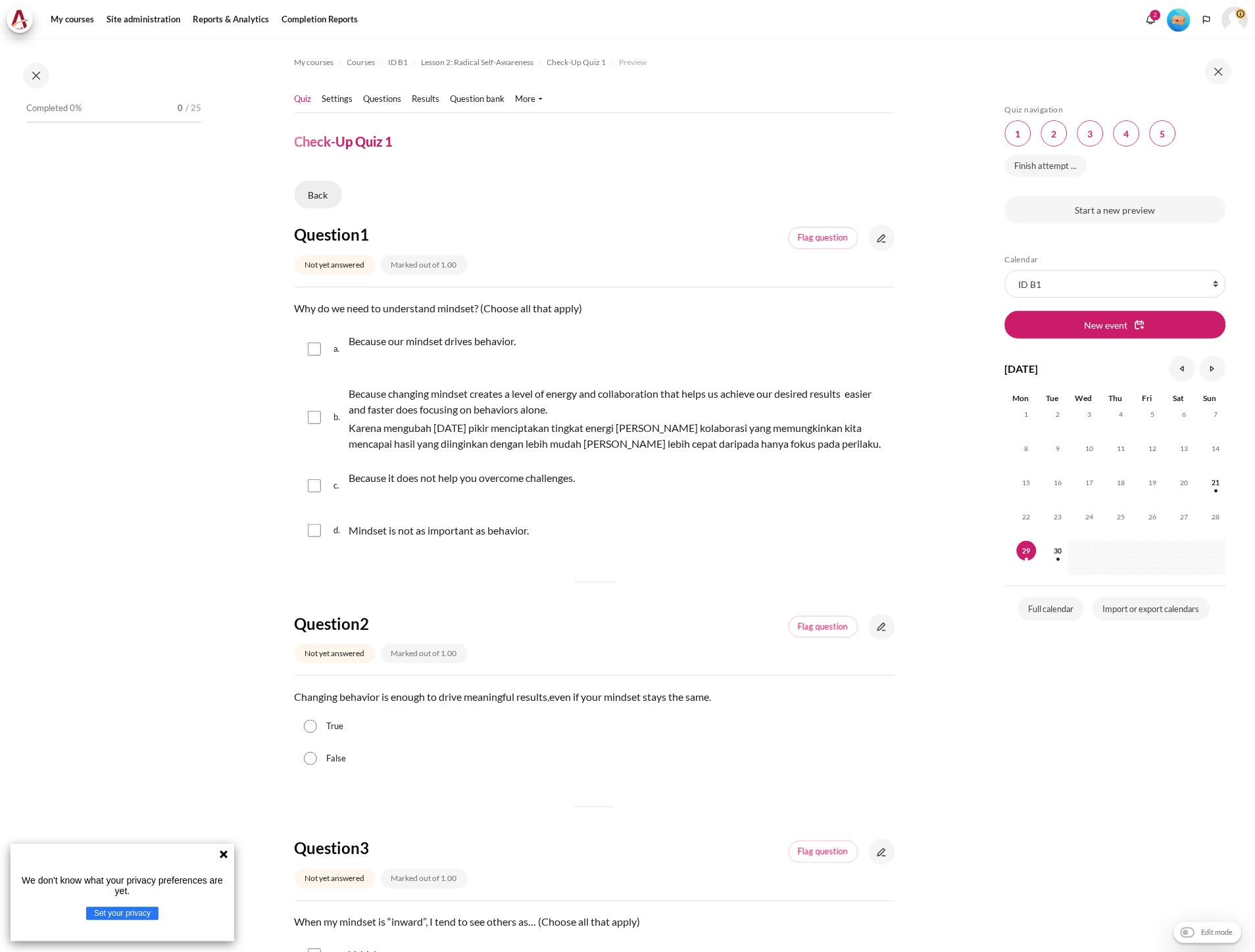
click at [320, 192] on link "Back" at bounding box center [318, 194] width 48 height 27
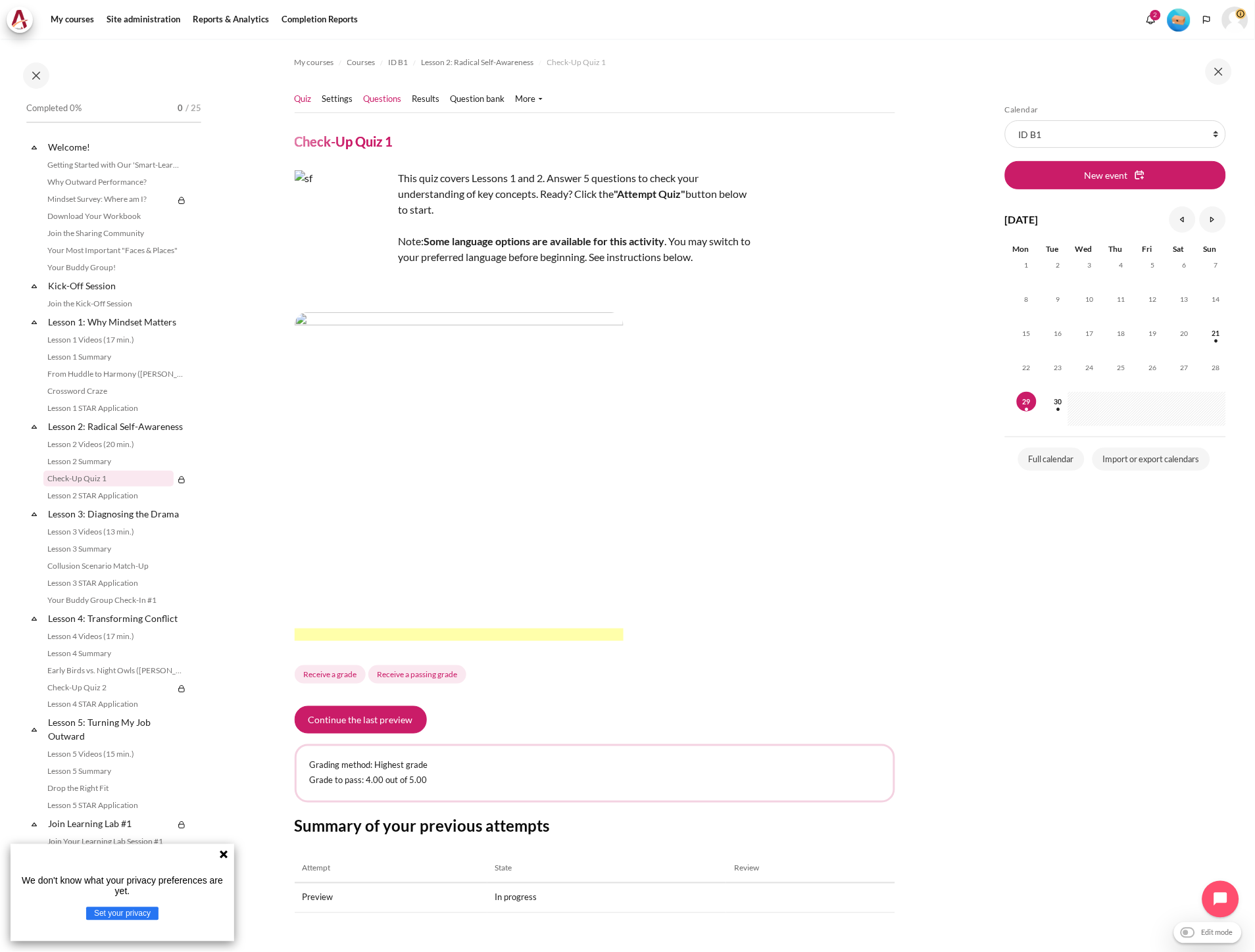
click at [385, 96] on link "Questions" at bounding box center [383, 99] width 38 height 13
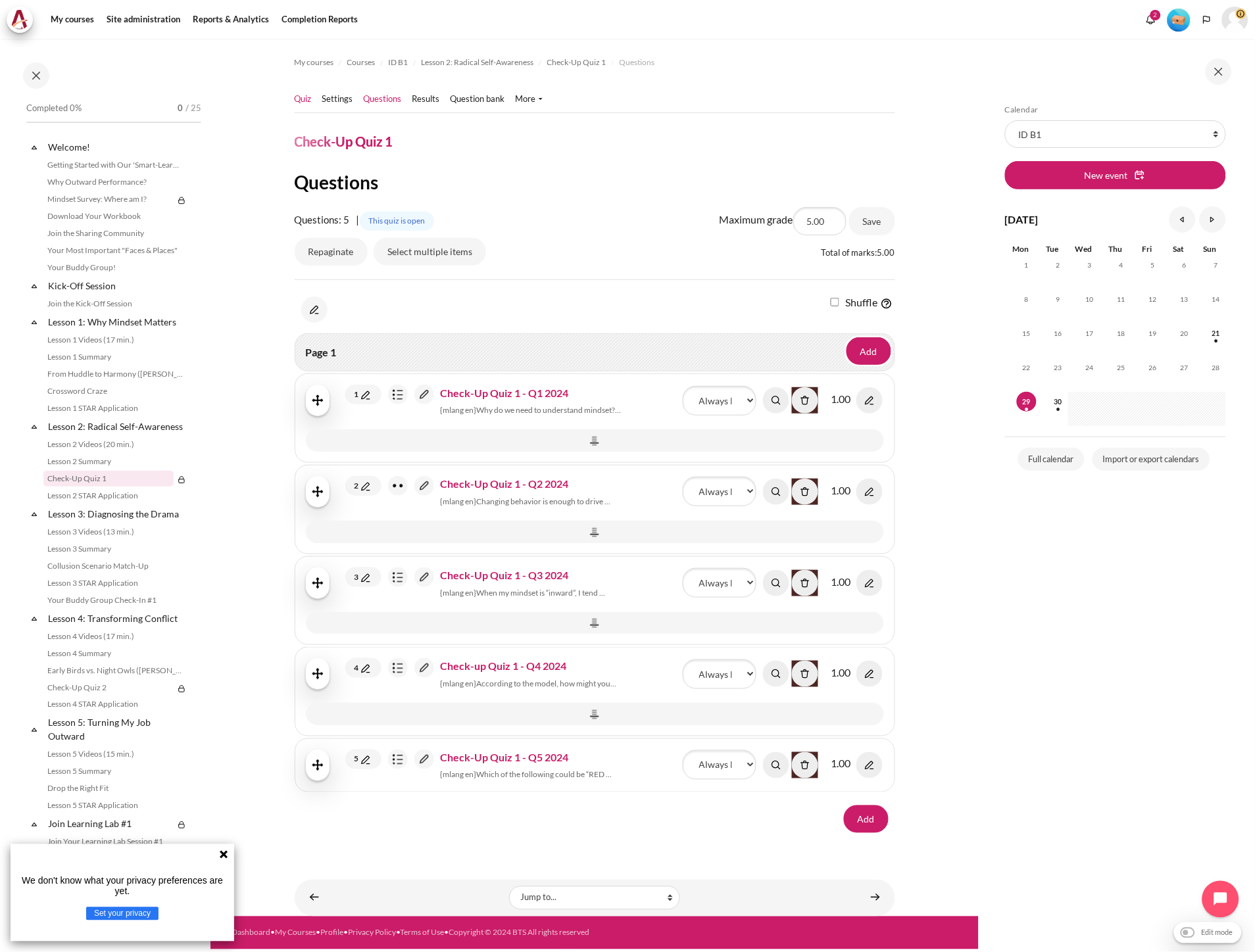
click at [307, 103] on link "Quiz" at bounding box center [304, 99] width 18 height 13
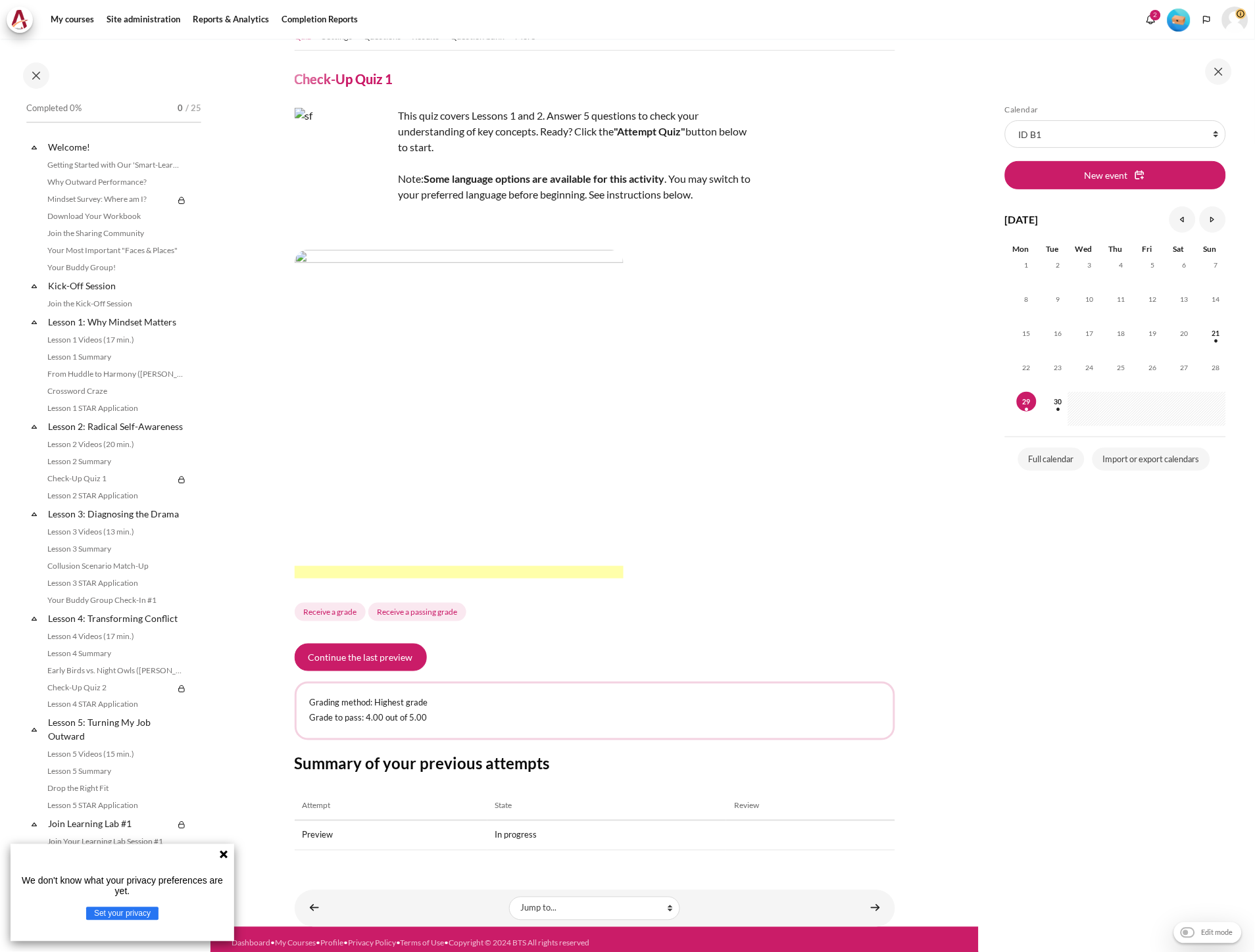
scroll to position [67, 0]
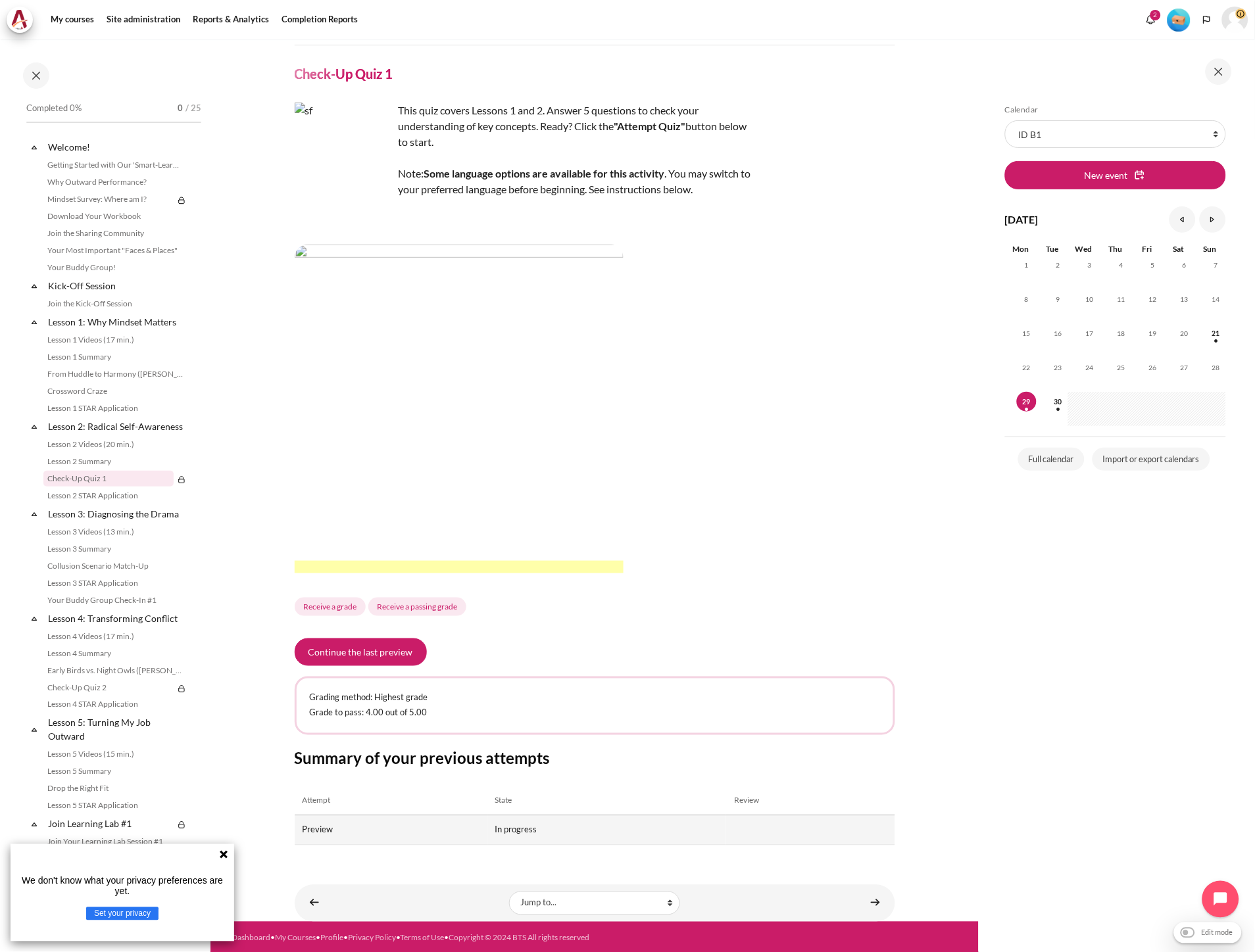
click at [478, 826] on td "Preview" at bounding box center [390, 830] width 192 height 29
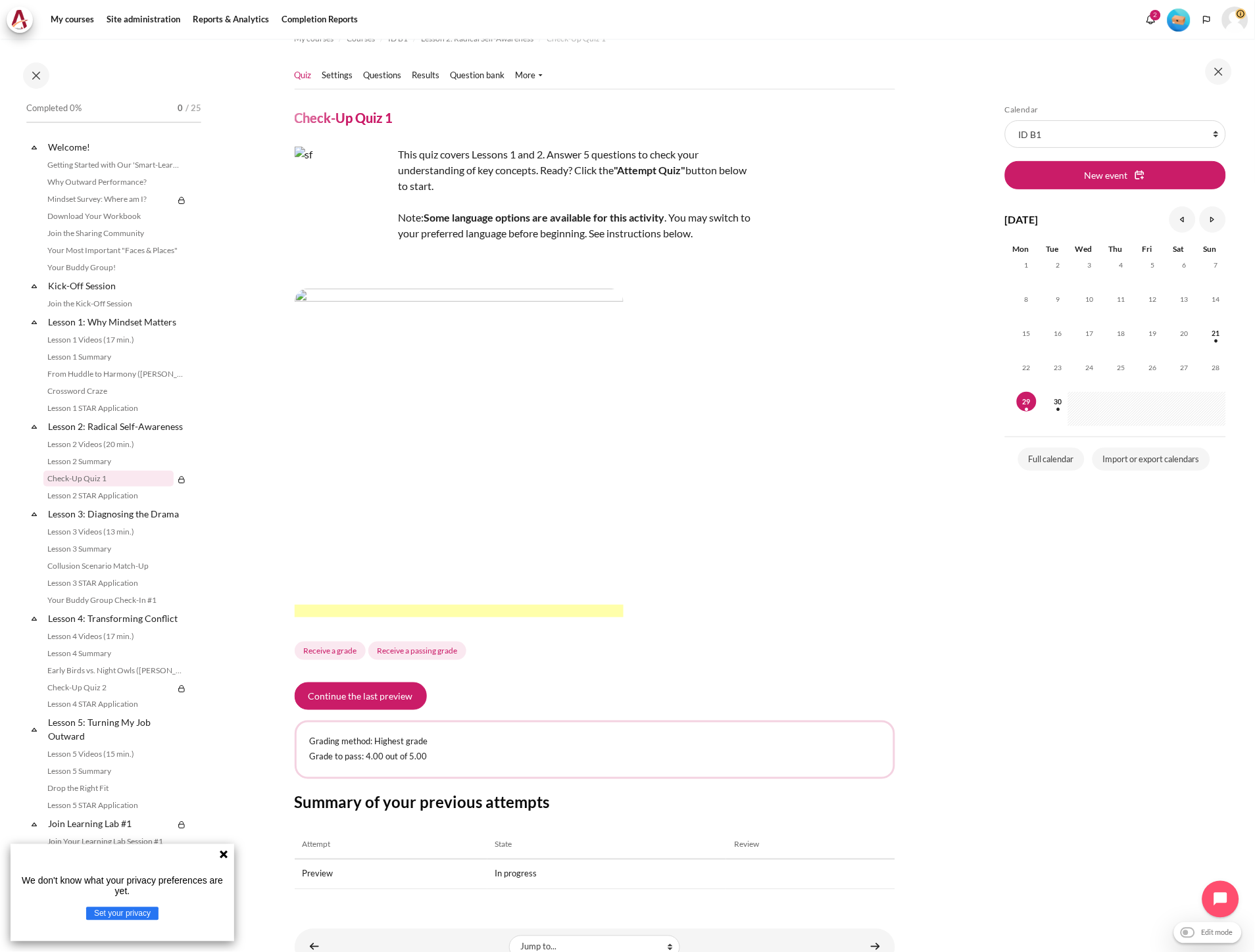
scroll to position [0, 0]
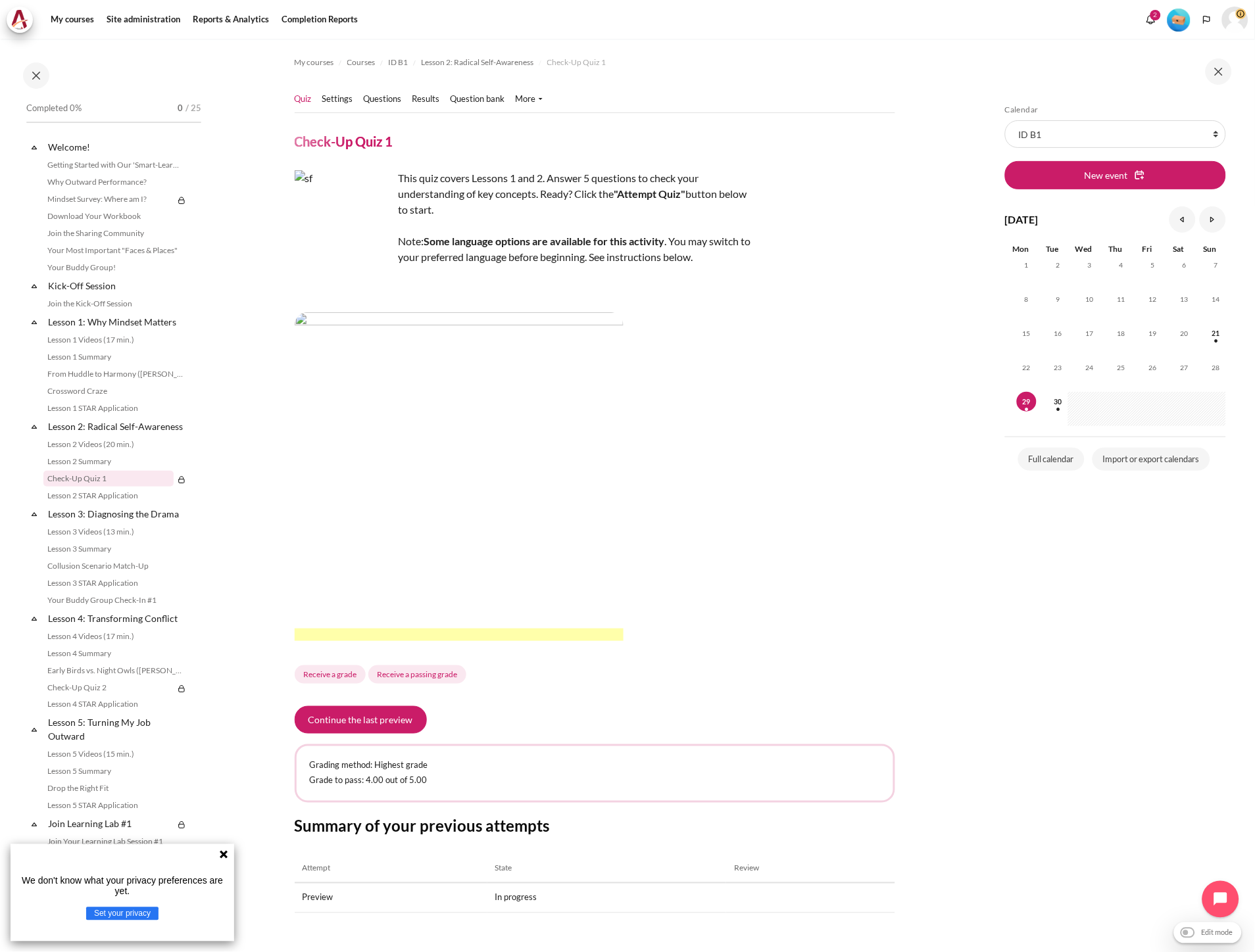
click at [543, 100] on li "More Overrides Locally assigned roles" at bounding box center [534, 99] width 37 height 13
click at [536, 100] on link "More" at bounding box center [529, 99] width 27 height 13
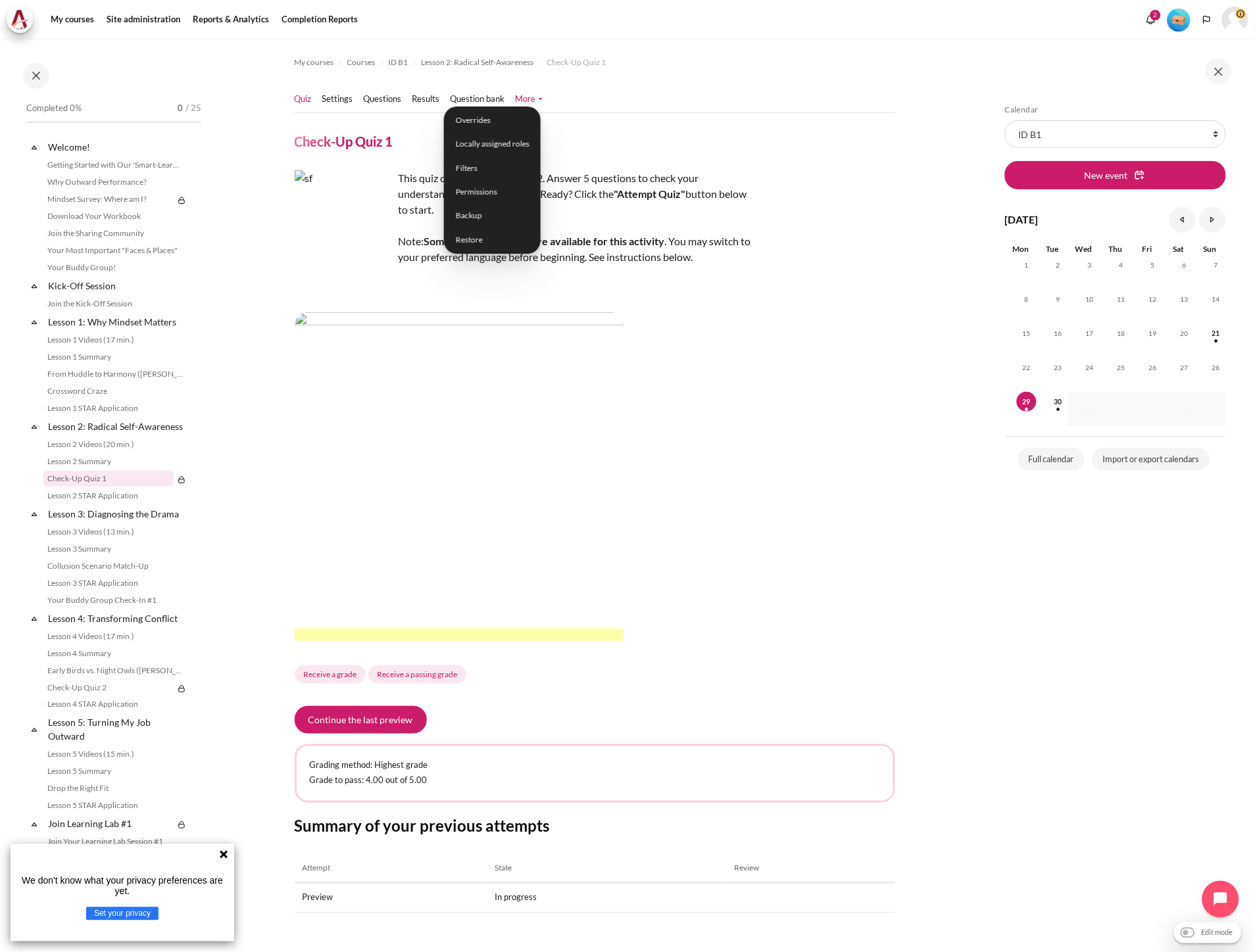
click at [757, 364] on div "This quiz covers Lessons 1 and 2. Answer 5 questions to check your understandin…" at bounding box center [594, 428] width 600 height 516
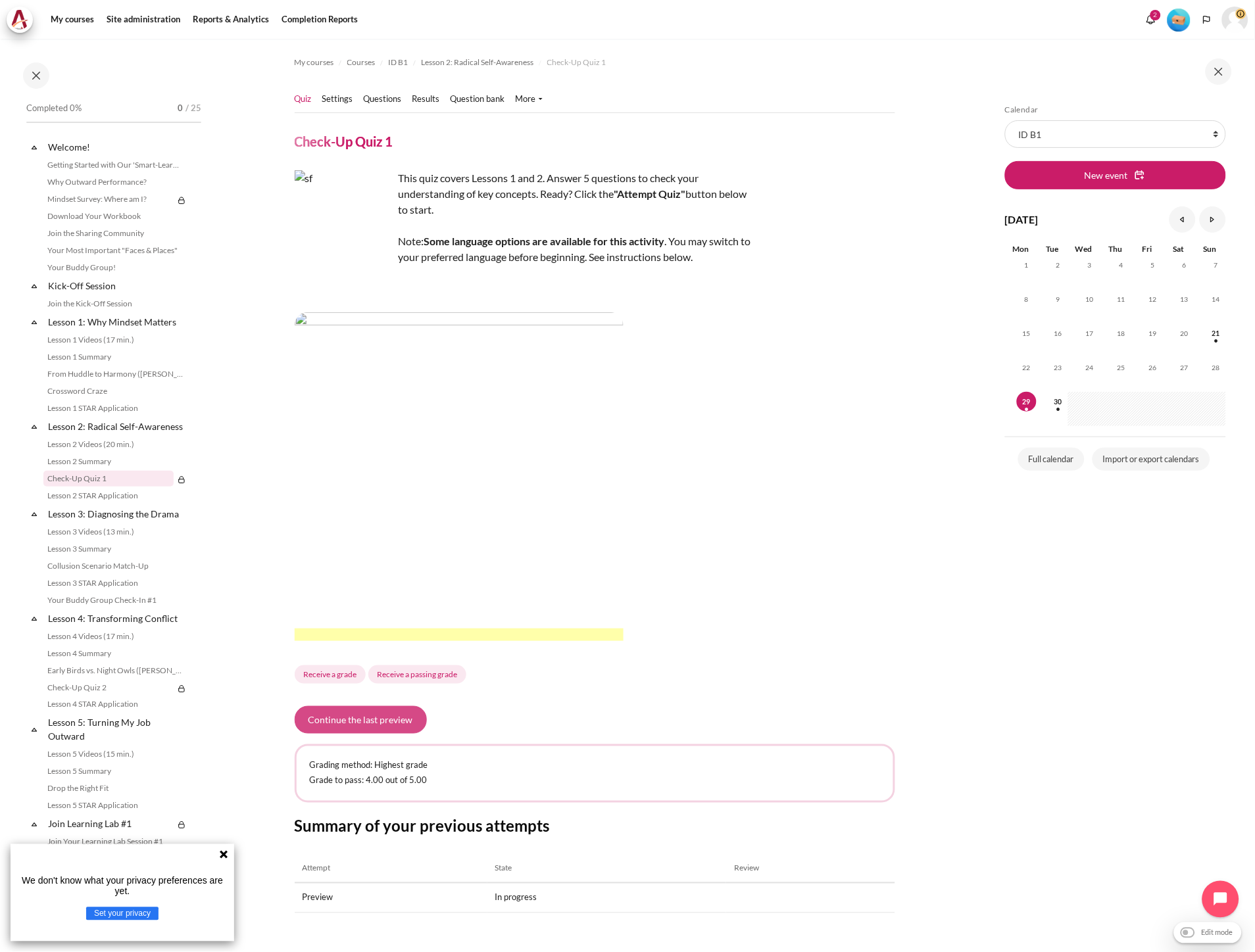
click at [389, 724] on button "Continue the last preview" at bounding box center [360, 720] width 132 height 27
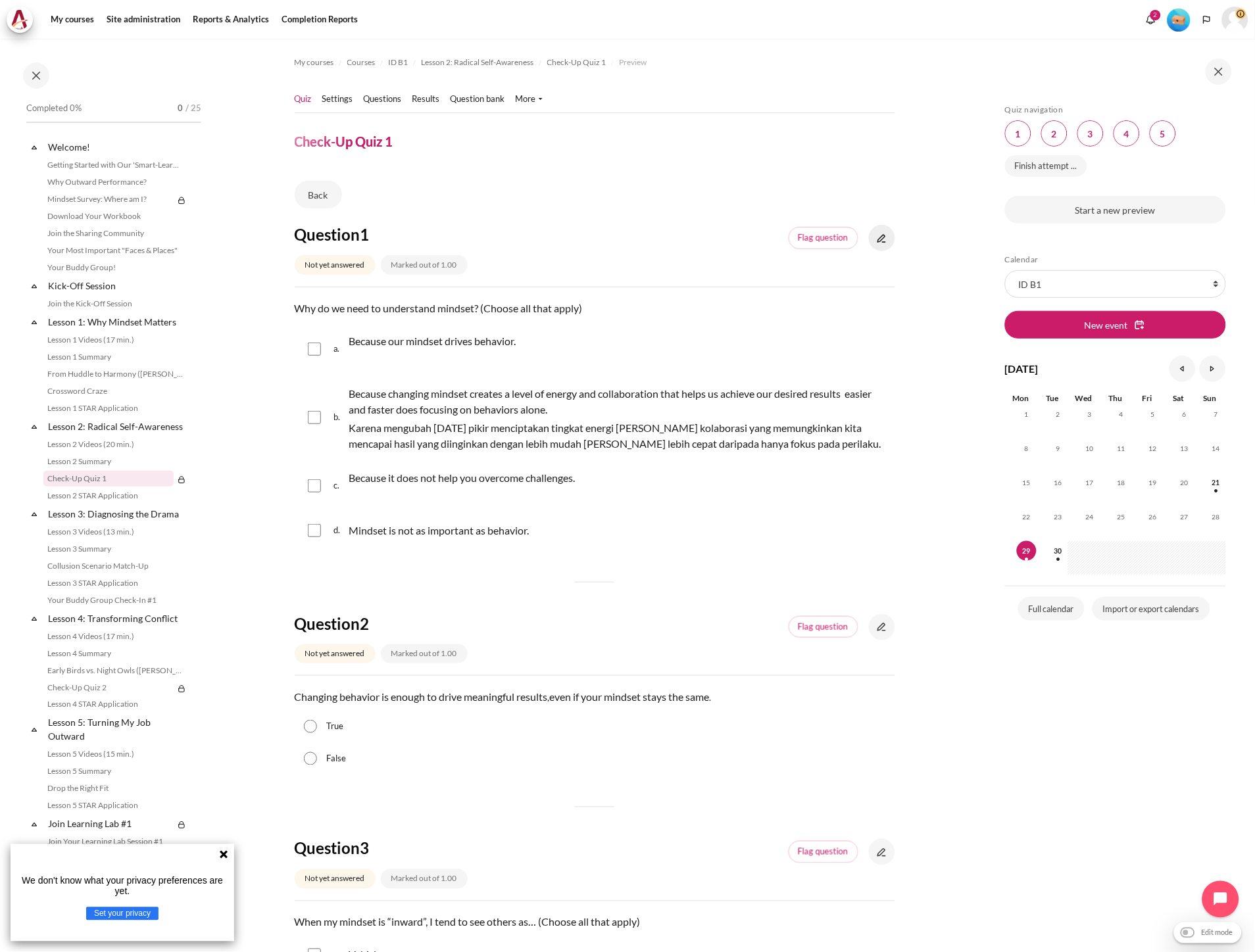
click at [876, 248] on link "Content" at bounding box center [881, 238] width 26 height 26
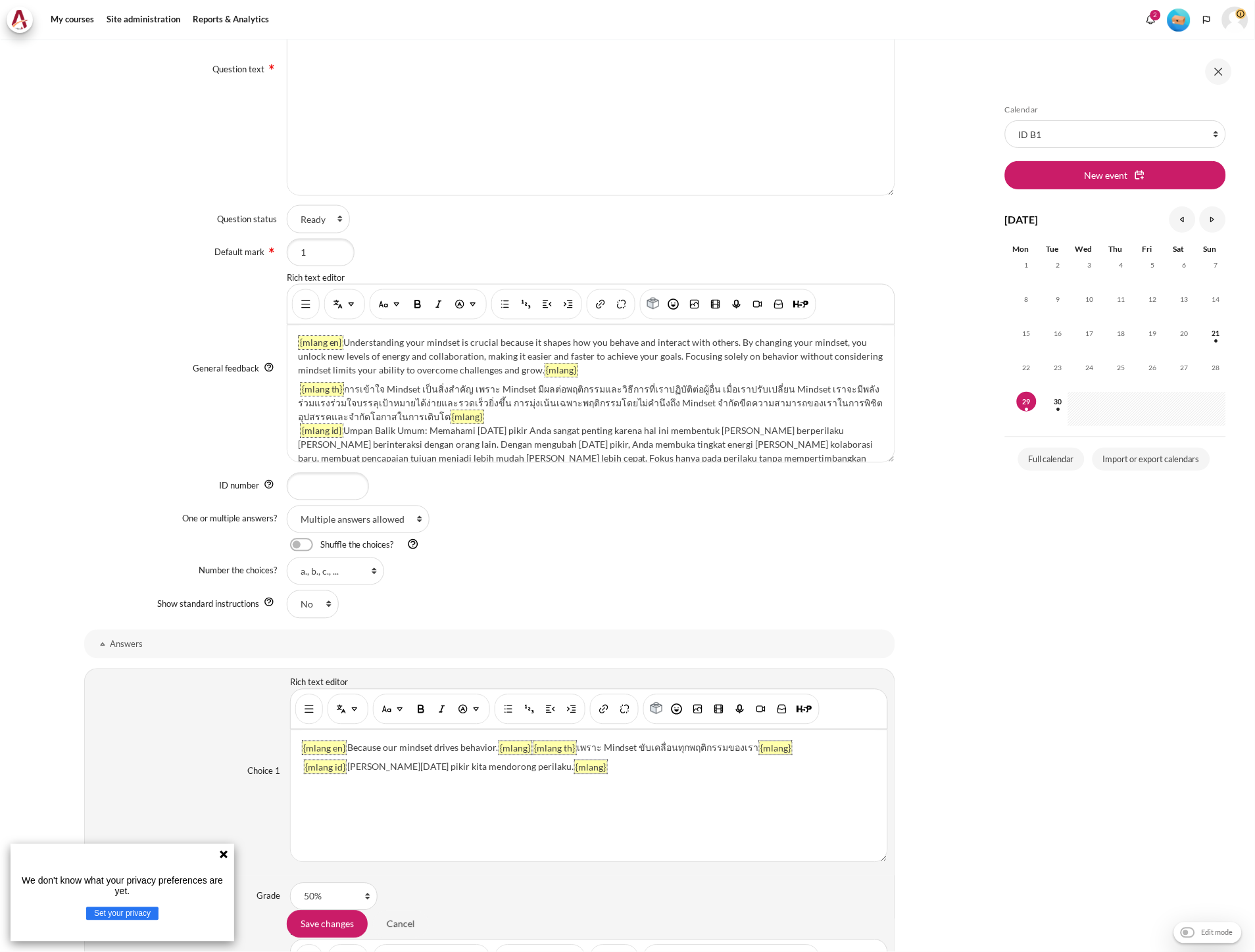
scroll to position [657, 0]
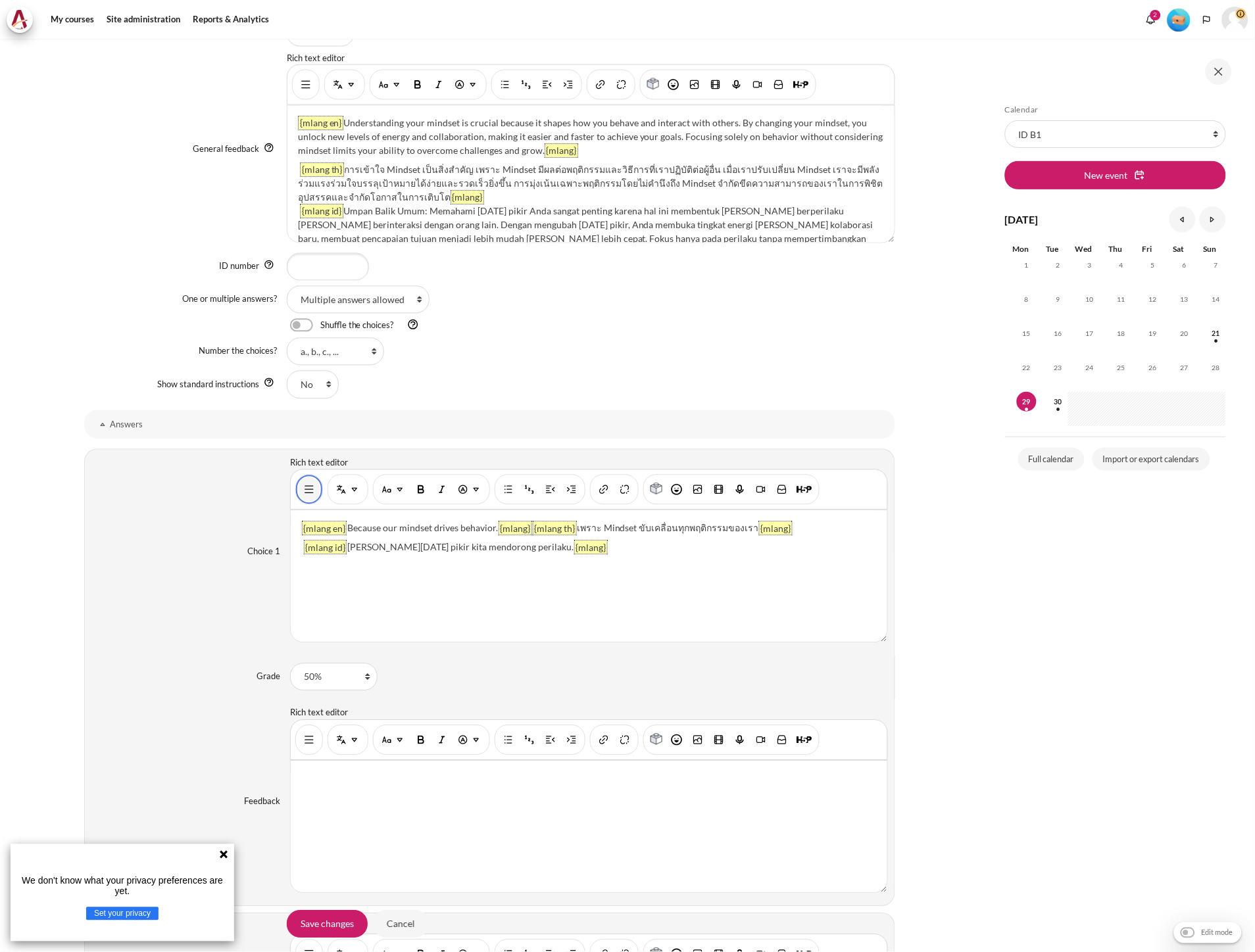
click at [303, 488] on img "Show/hide advanced buttons" at bounding box center [308, 489] width 13 height 13
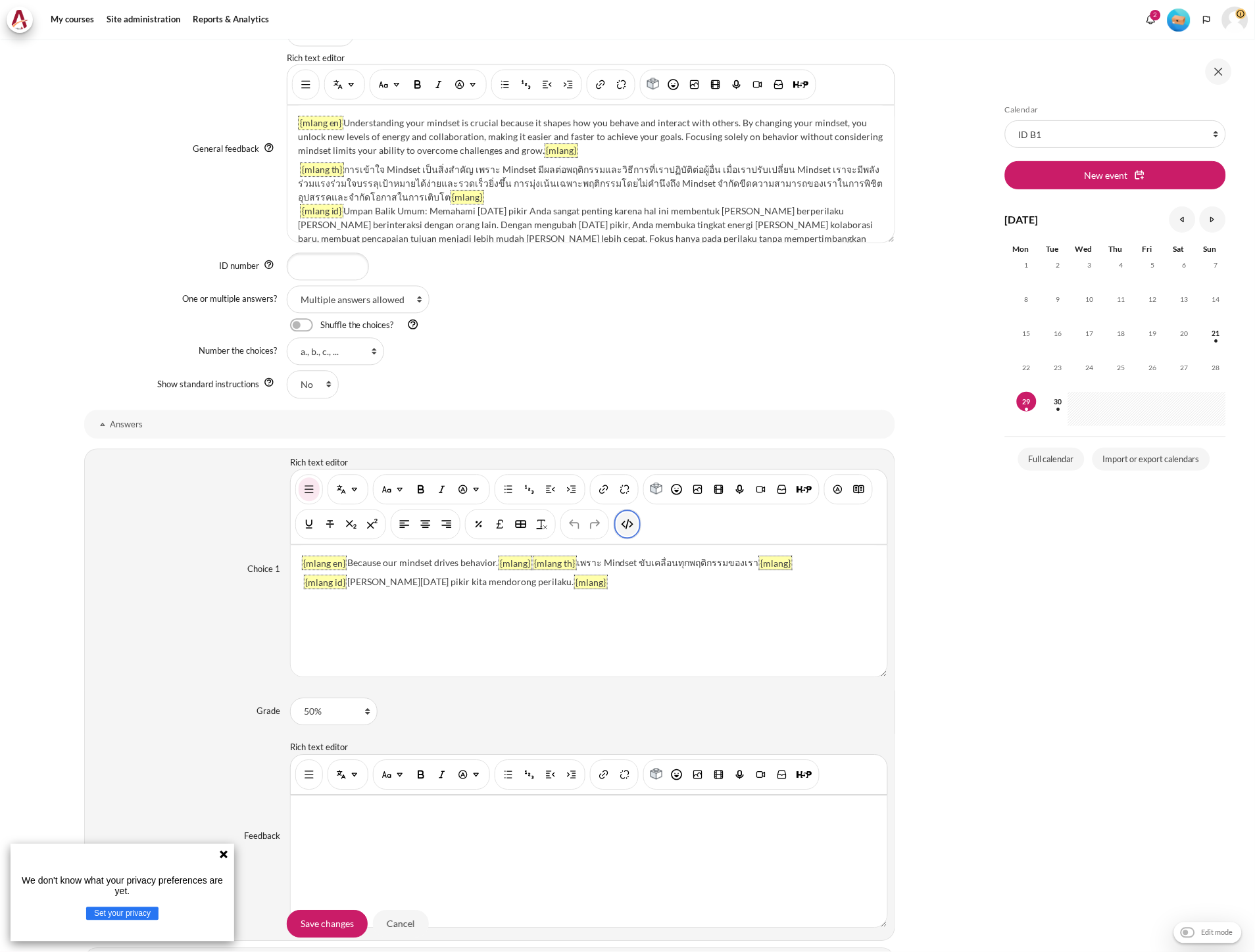
click at [623, 524] on img "HTML" at bounding box center [627, 524] width 13 height 13
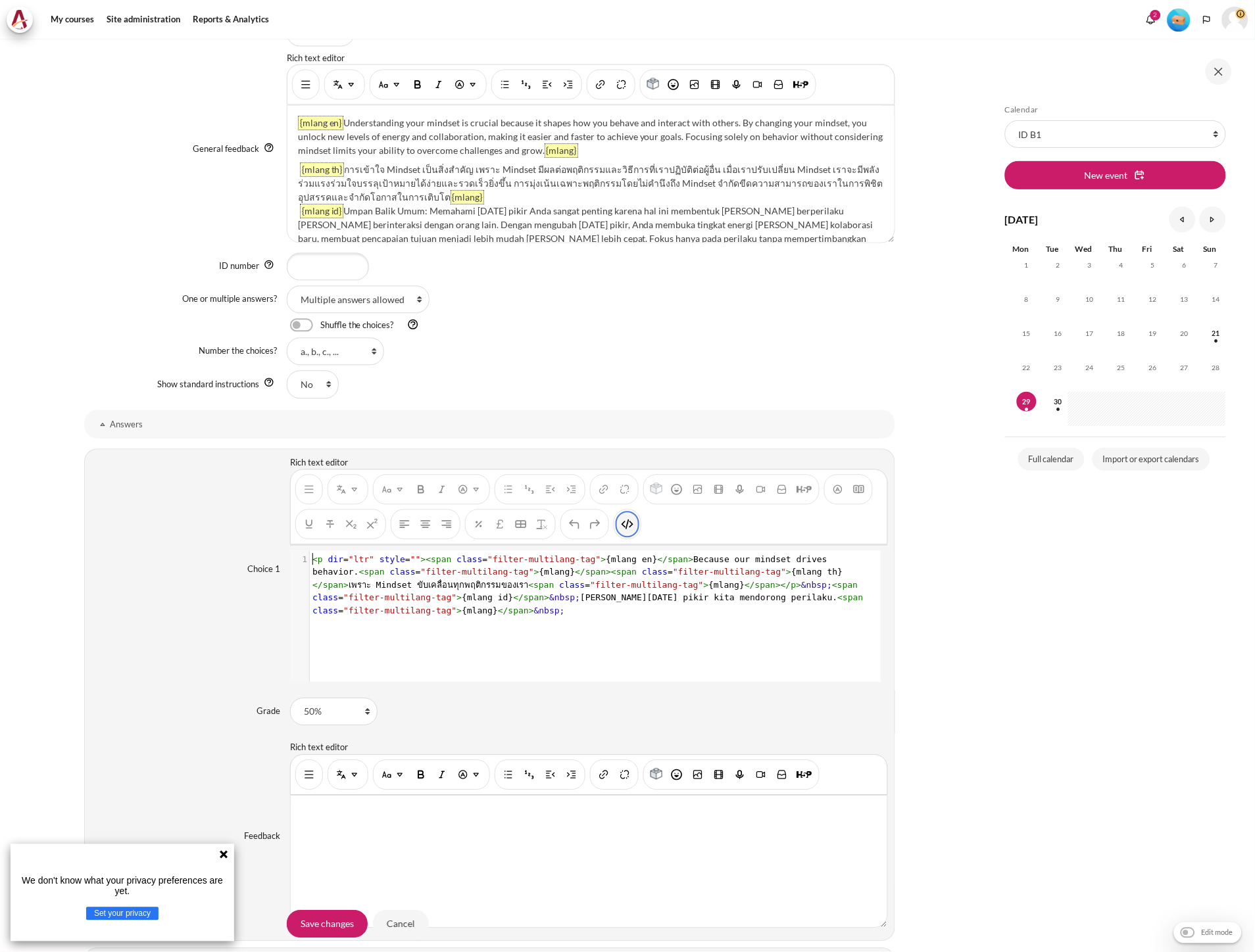
scroll to position [1, 0]
type textarea "<p dir="ltr" style="">"
drag, startPoint x: 415, startPoint y: 561, endPoint x: 307, endPoint y: 556, distance: 108.1
click at [307, 556] on div "x 1 < p dir = "ltr" style = "" >< span class = "filter-multilang-tag" > {mlang …" at bounding box center [594, 626] width 610 height 151
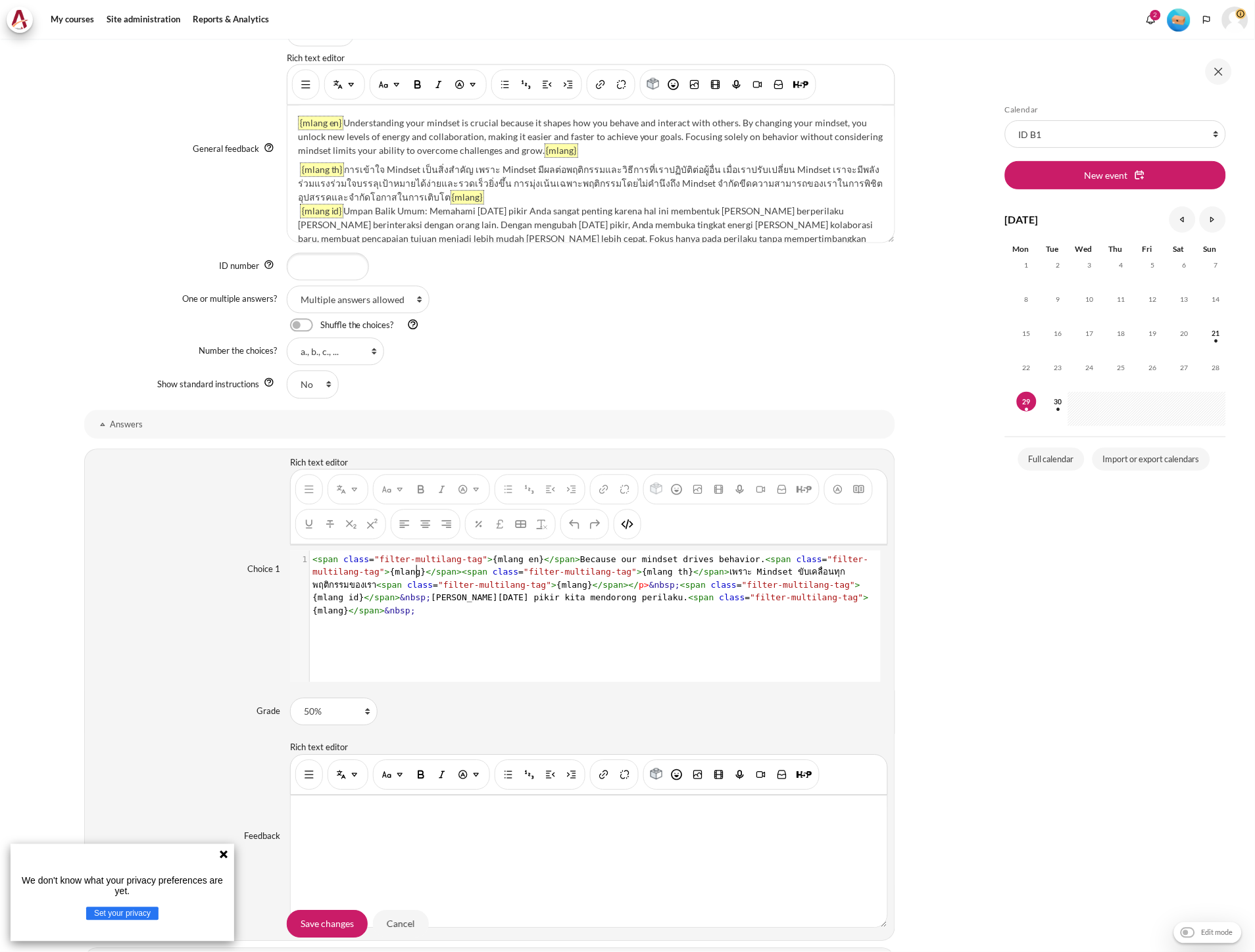
click at [425, 574] on span "</" at bounding box center [430, 573] width 11 height 10
click at [457, 575] on span "><" at bounding box center [462, 573] width 11 height 10
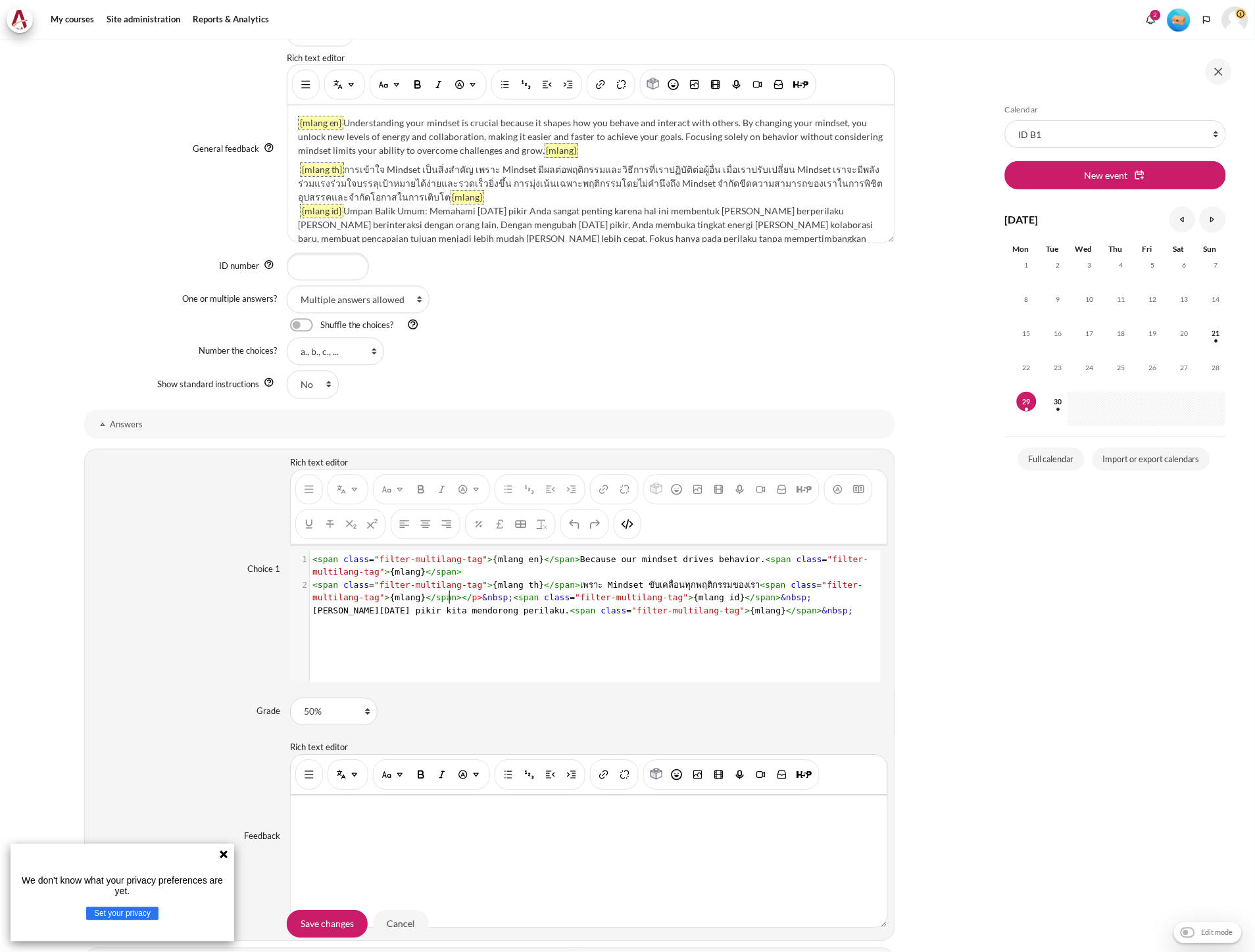
click at [457, 600] on span "></" at bounding box center [465, 598] width 16 height 10
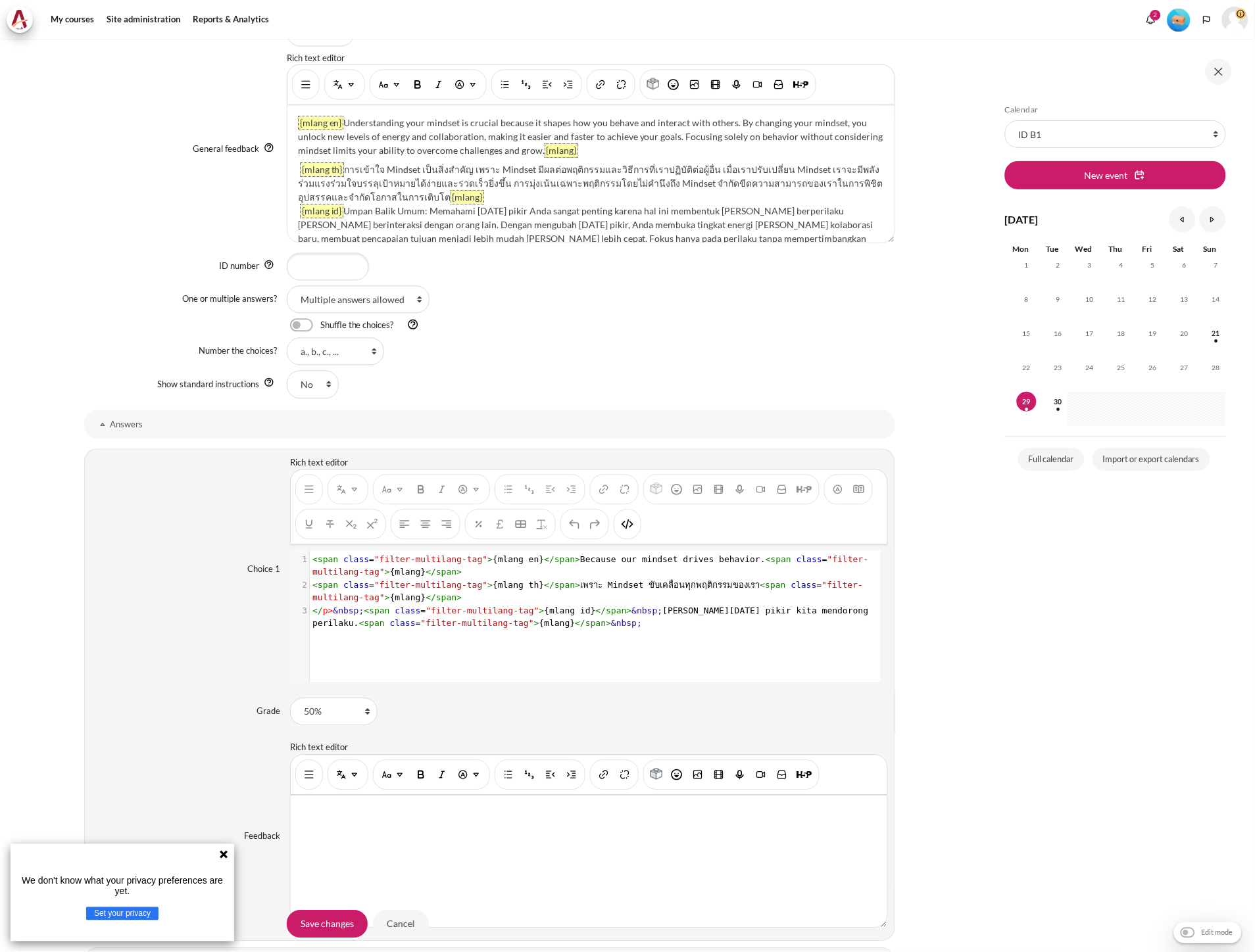
type textarea "</p>&nbsp;"
drag, startPoint x: 357, startPoint y: 612, endPoint x: 301, endPoint y: 612, distance: 56.0
click at [309, 612] on div "3 </ p > &nbsp; < span class = "filter-multilang-tag" > {mlang id} </ span > &n…" at bounding box center [593, 617] width 568 height 25
type textarea ">&nbsp;"
drag, startPoint x: 552, startPoint y: 630, endPoint x: 510, endPoint y: 631, distance: 42.0
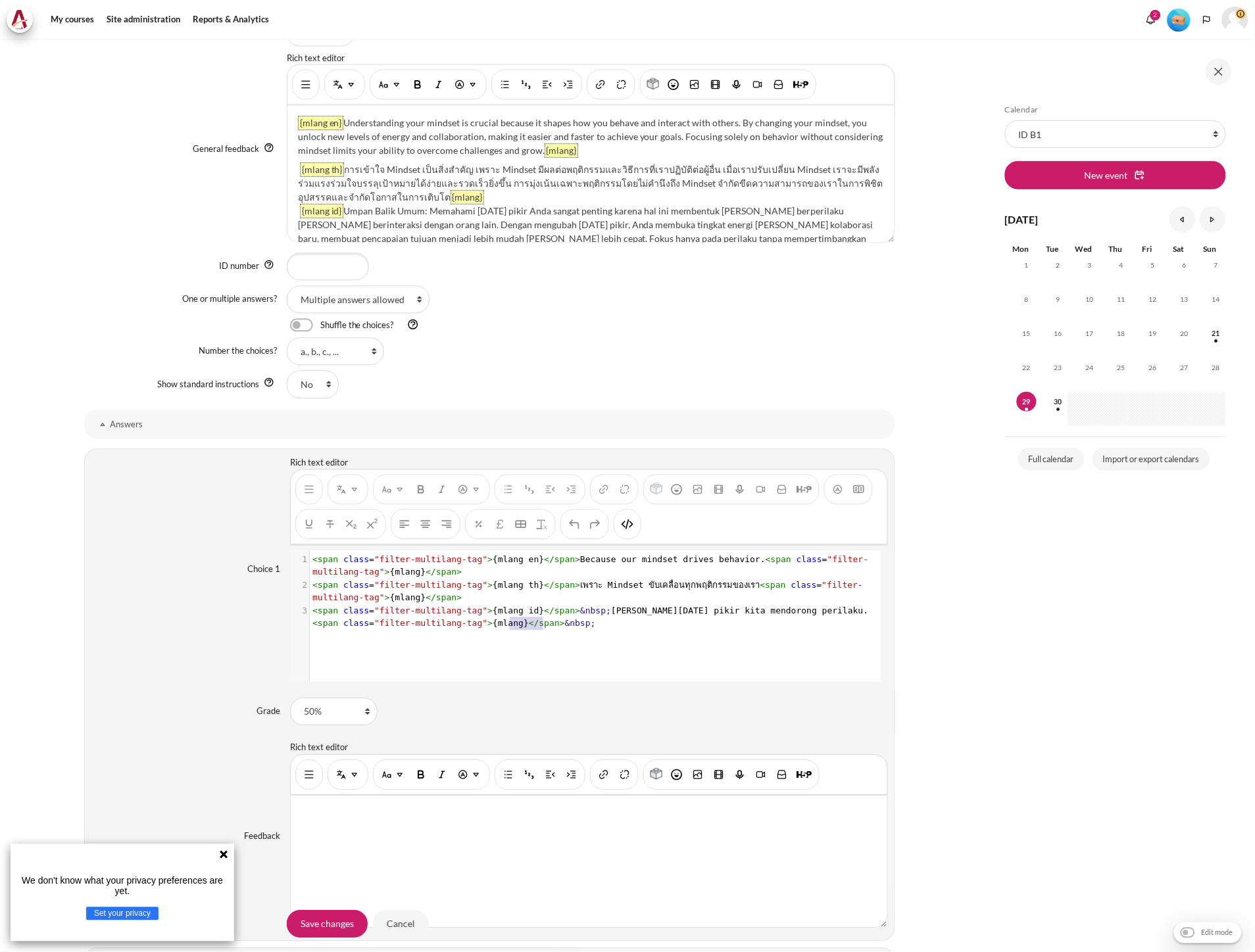
click at [510, 630] on pre "< span class = "filter-multilang-tag" > {mlang id} </ span > &nbsp; Karena pola…" at bounding box center [593, 617] width 568 height 25
type textarea "&nbsp;"
drag, startPoint x: 511, startPoint y: 628, endPoint x: 550, endPoint y: 630, distance: 39.1
click at [550, 630] on pre "< span class = "filter-multilang-tag" > {mlang id} </ span > &nbsp; Karena pola…" at bounding box center [593, 617] width 568 height 25
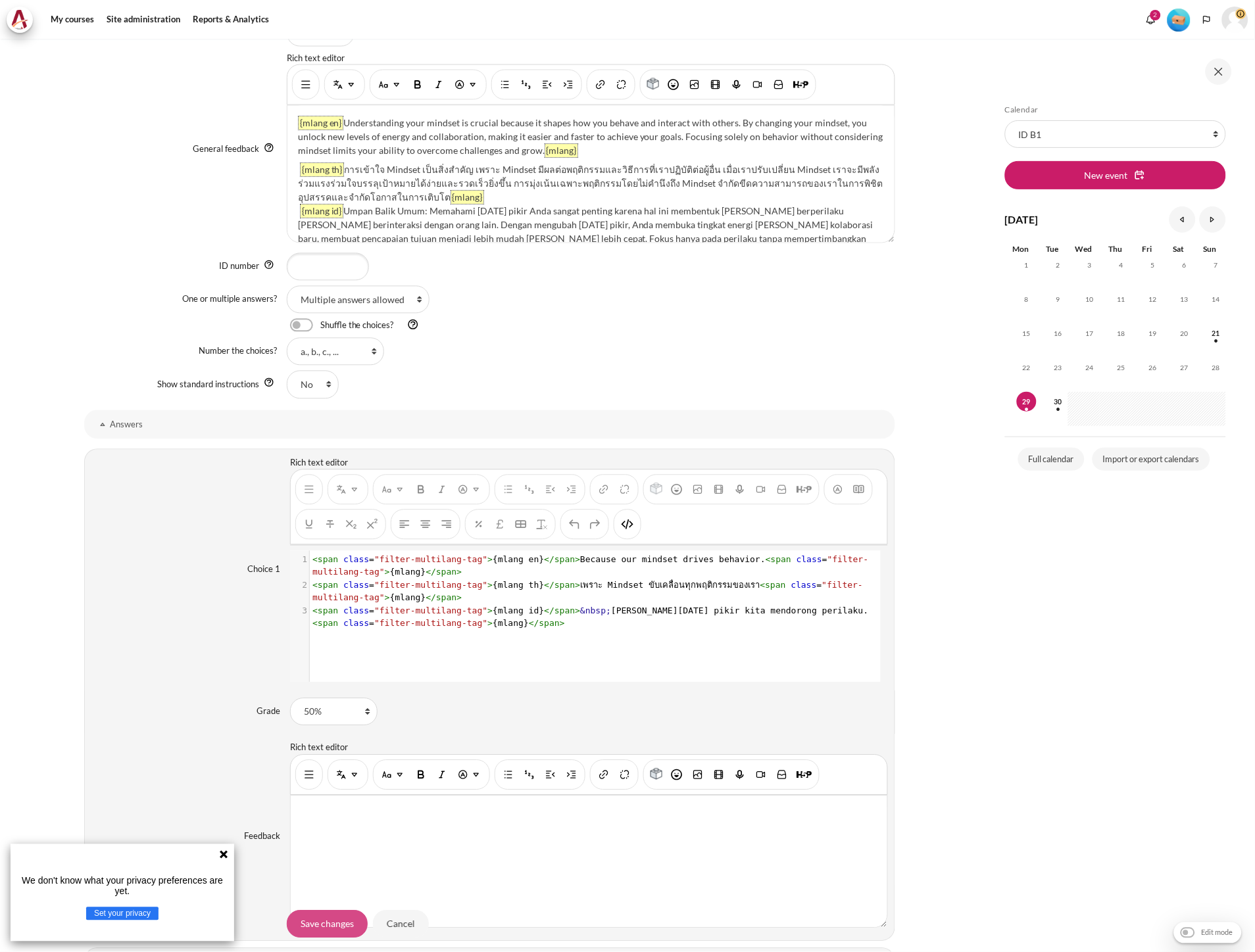
click at [334, 917] on input "Save changes" at bounding box center [327, 924] width 81 height 27
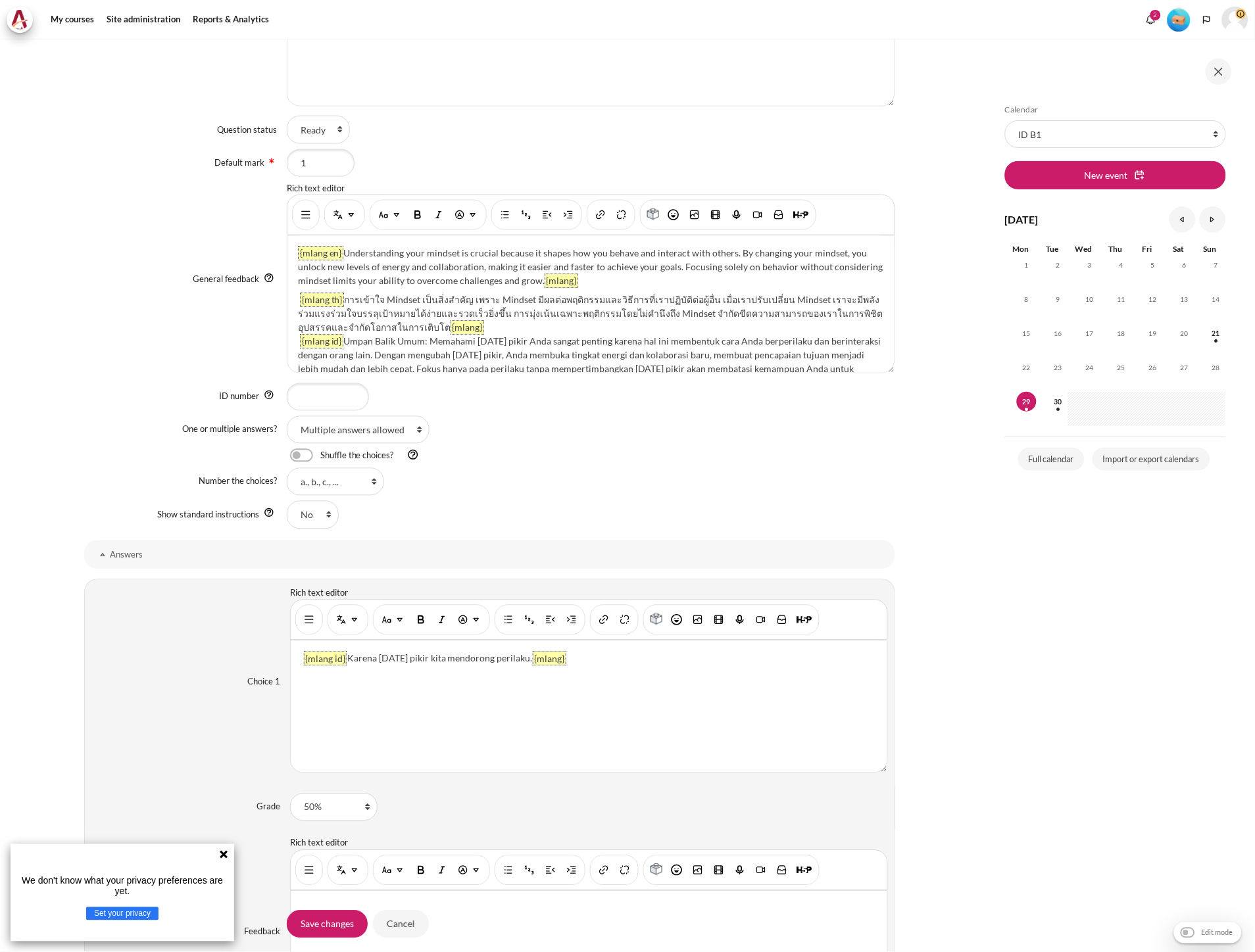
scroll to position [580, 0]
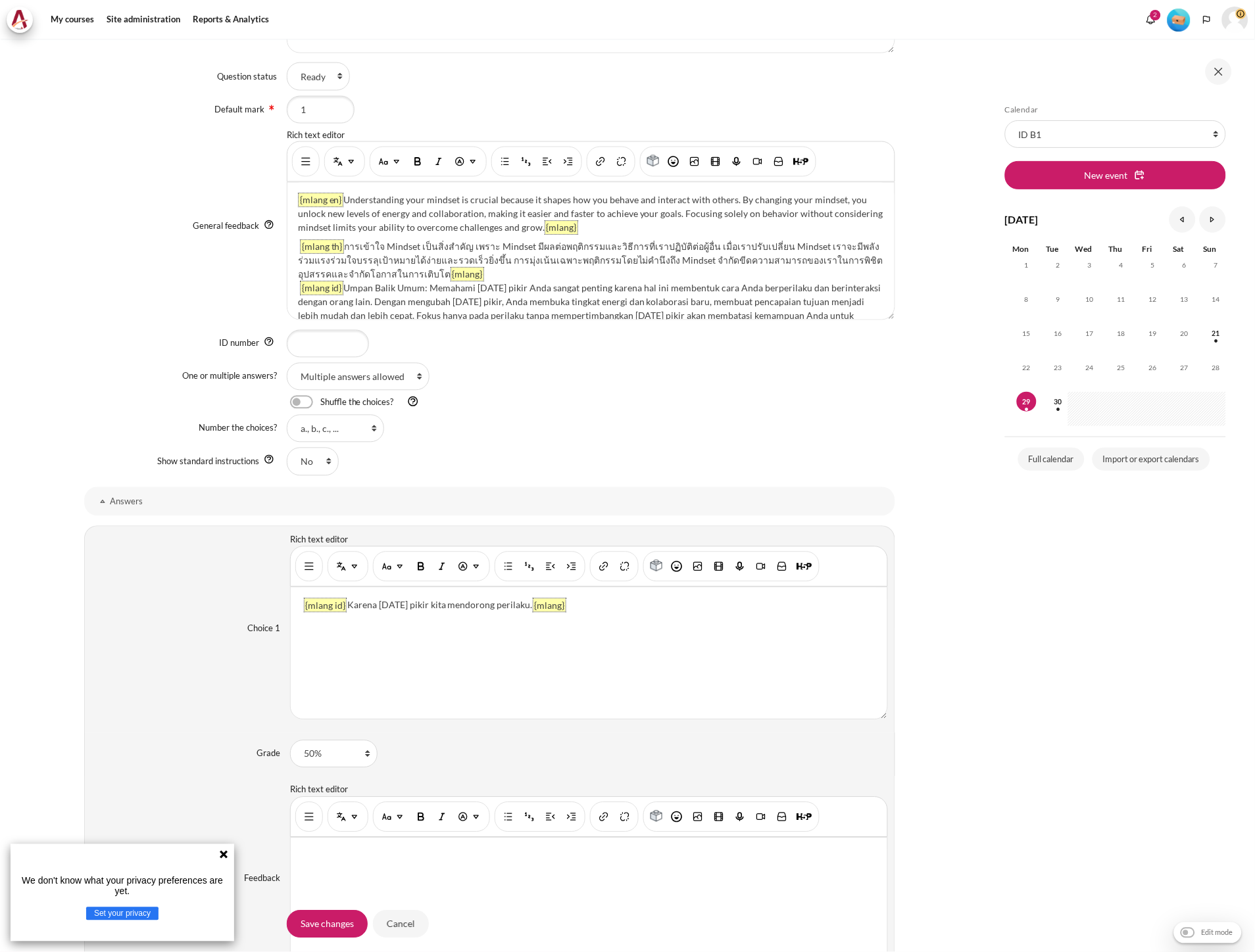
drag, startPoint x: 608, startPoint y: 592, endPoint x: 275, endPoint y: 584, distance: 333.1
click at [275, 584] on div "Choice 1 Rich text editor {mlang id} Karena pola pikir kita mendorong perilaku.…" at bounding box center [489, 629] width 811 height 207
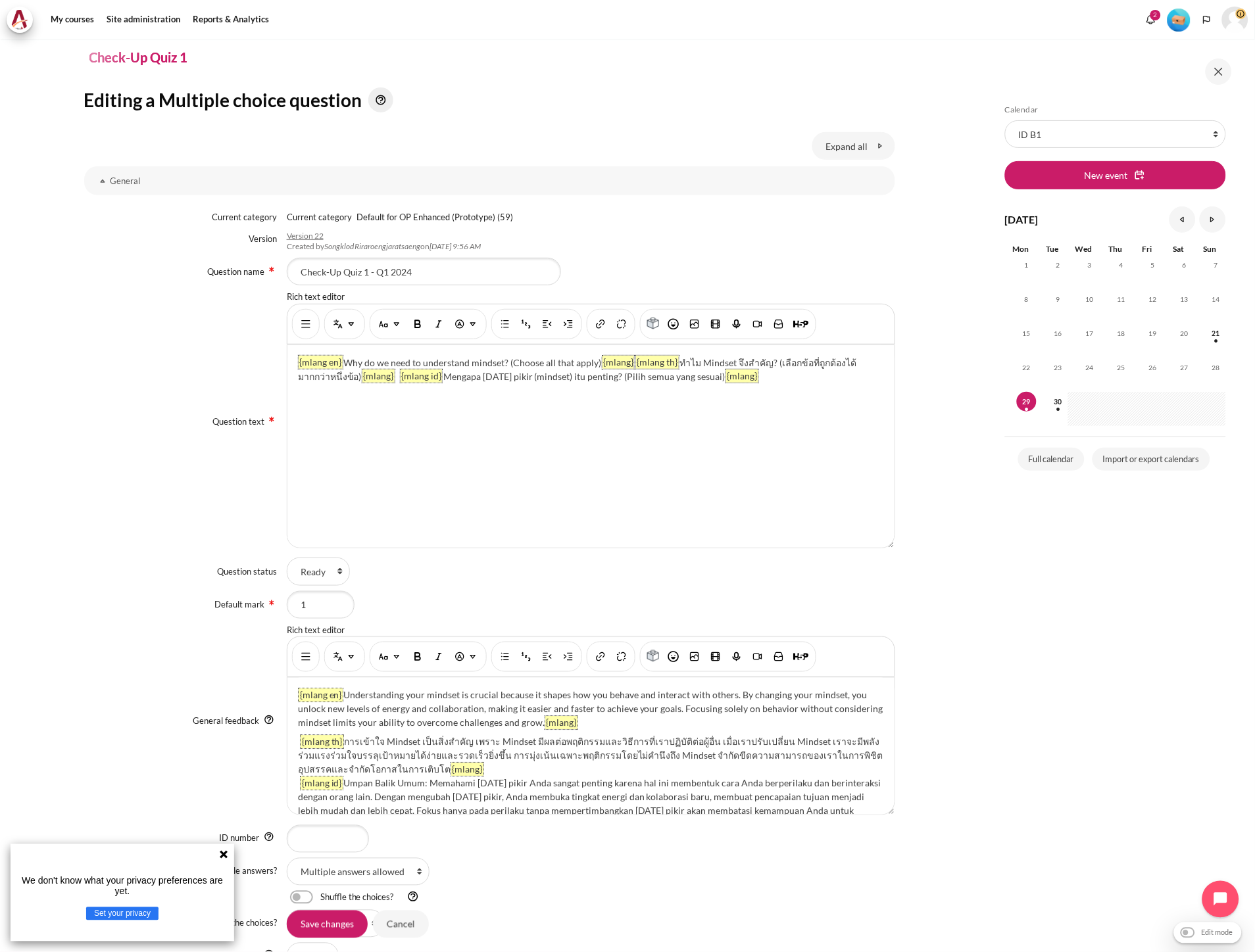
scroll to position [0, 0]
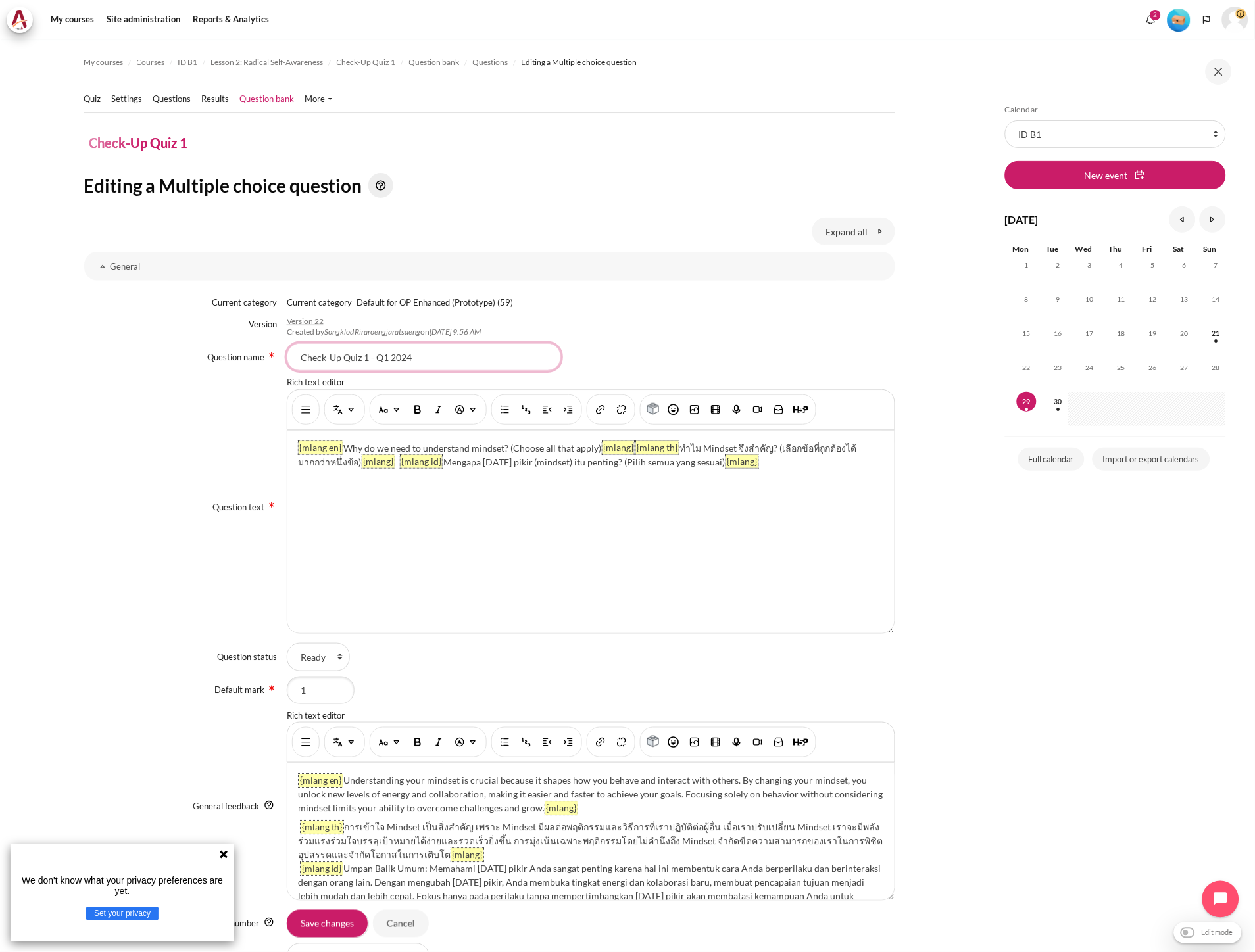
drag, startPoint x: 443, startPoint y: 358, endPoint x: 169, endPoint y: 337, distance: 274.8
click at [169, 337] on div "Current category Current category Current category Default for OP Enhanced (Pro…" at bounding box center [489, 675] width 811 height 783
click at [300, 411] on img "Show/hide advanced buttons" at bounding box center [305, 409] width 13 height 13
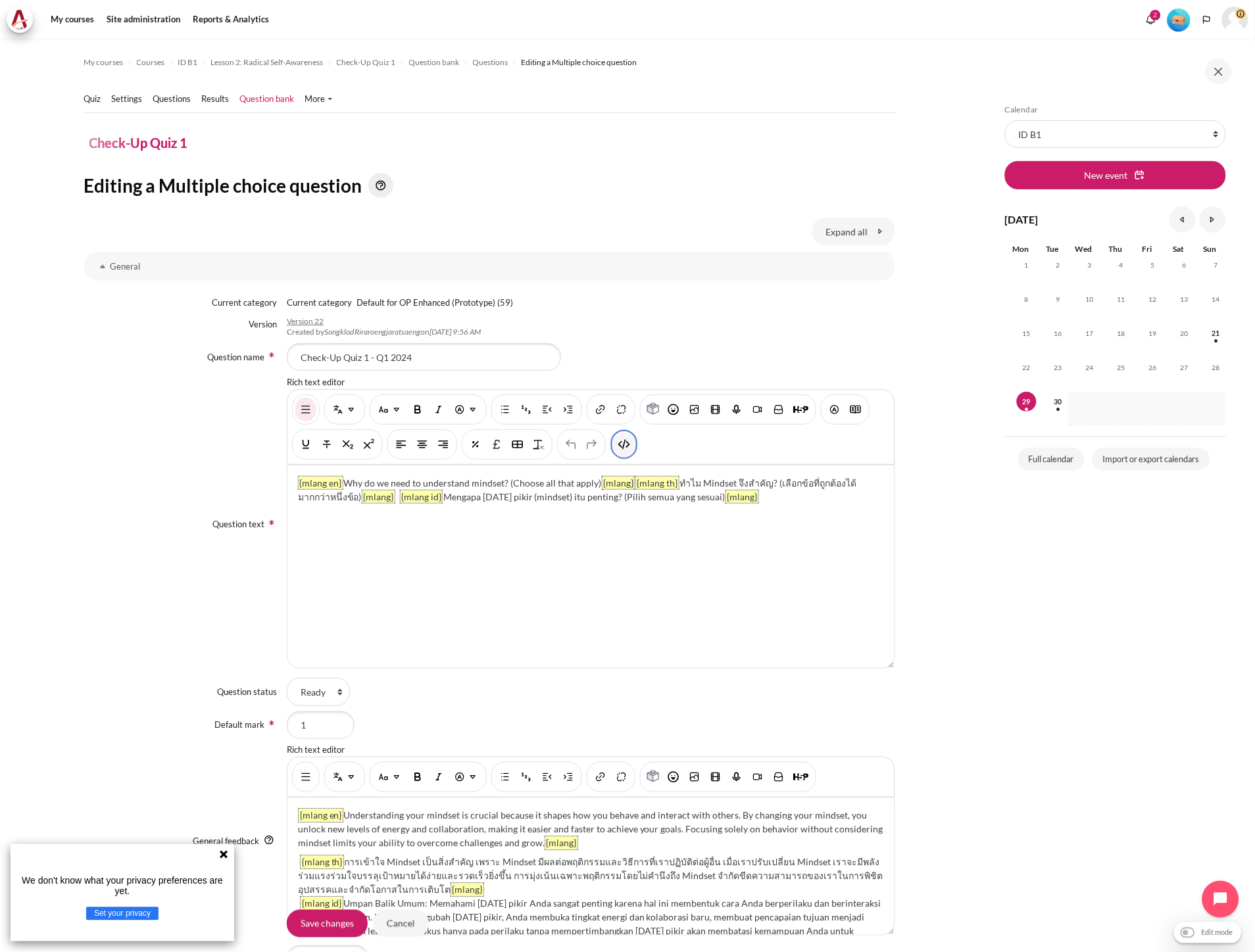
click at [625, 449] on img "HTML" at bounding box center [624, 444] width 13 height 13
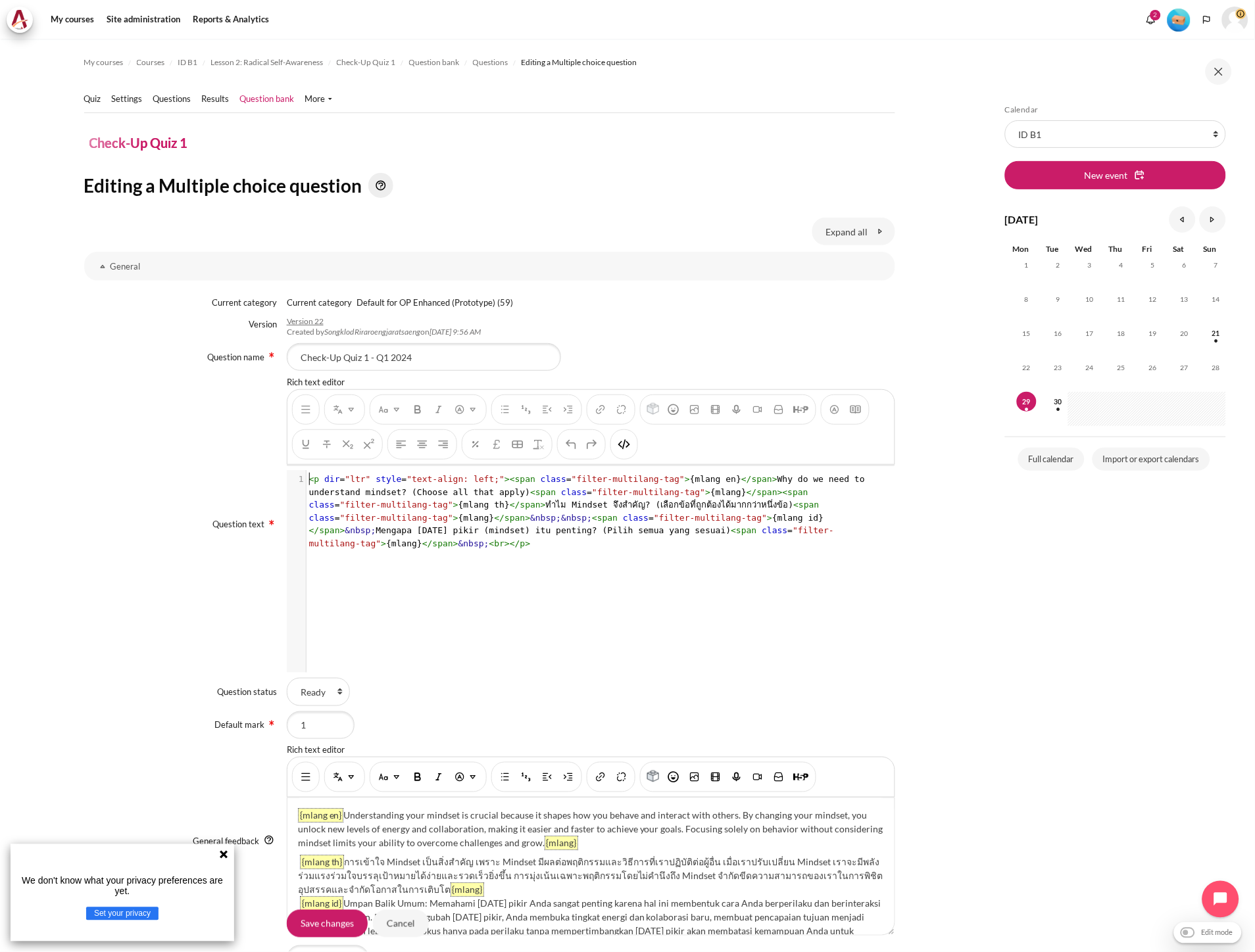
scroll to position [1, 0]
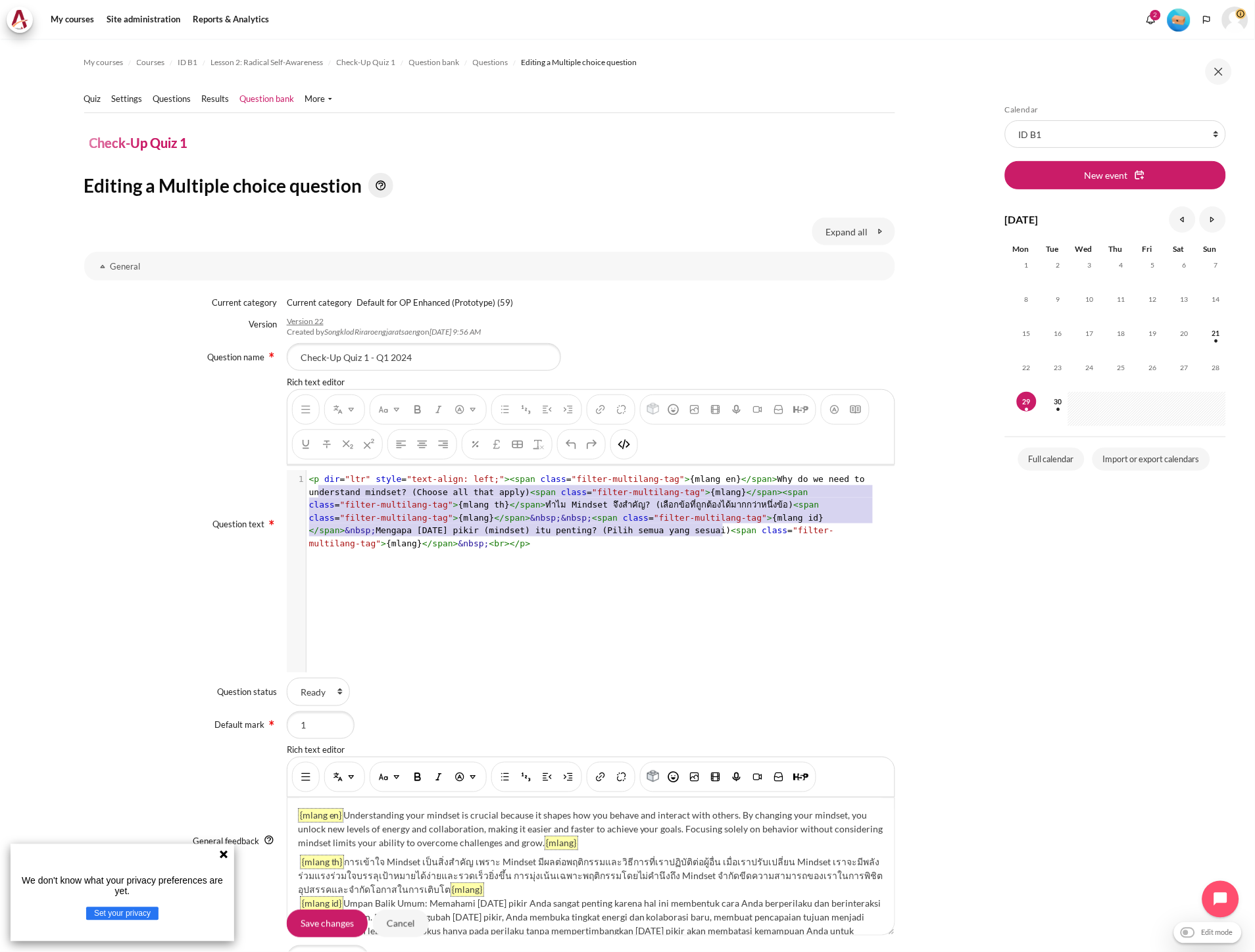
type textarea "<p dir="ltr" style="text-align: left;"><span class="filter-multilang-tag">{mlan…"
drag, startPoint x: 756, startPoint y: 535, endPoint x: 304, endPoint y: 482, distance: 455.1
click at [306, 482] on div "1 < p dir = "ltr" style = "text-align: left;" >< span class = "filter-multilang…" at bounding box center [596, 511] width 580 height 77
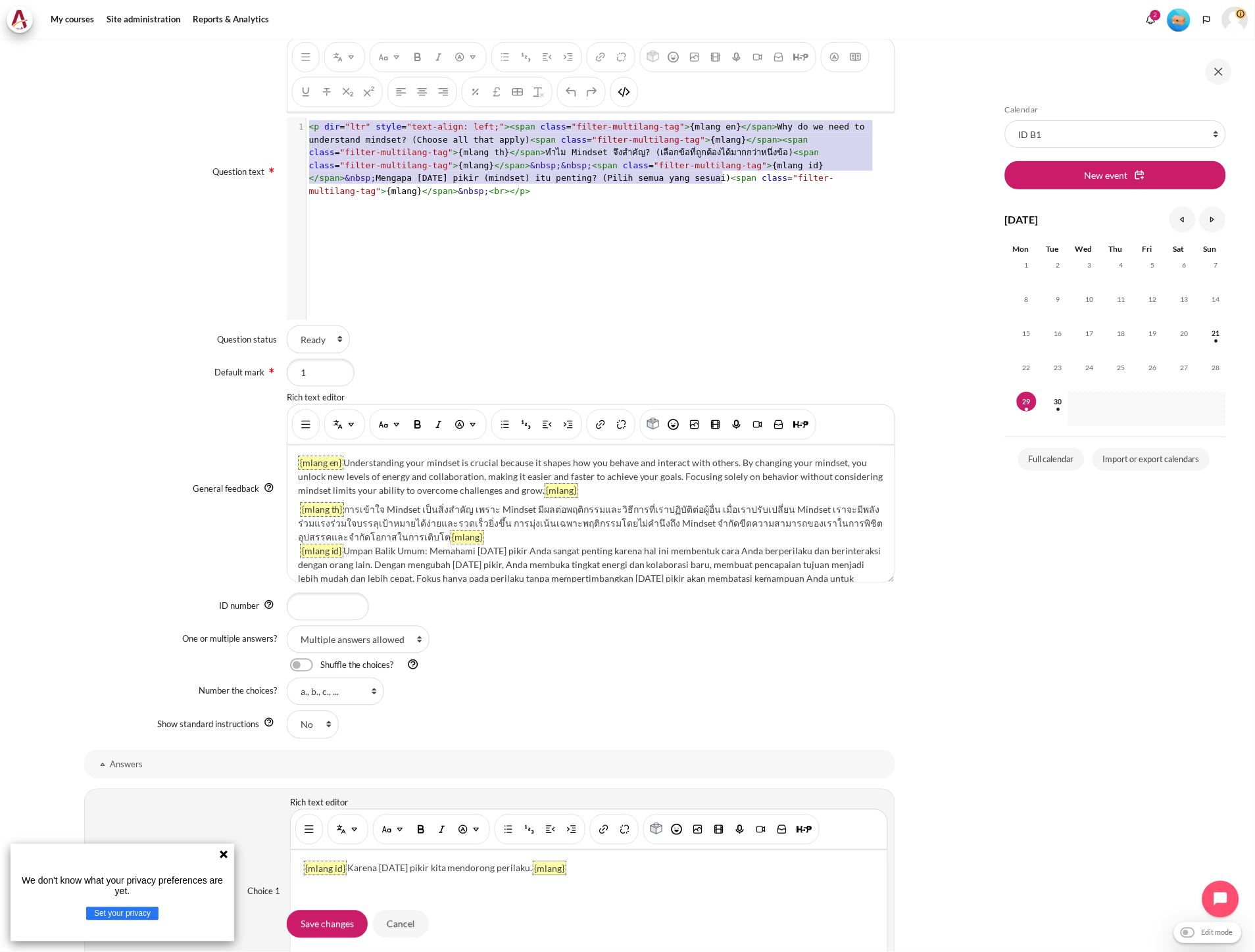
scroll to position [365, 0]
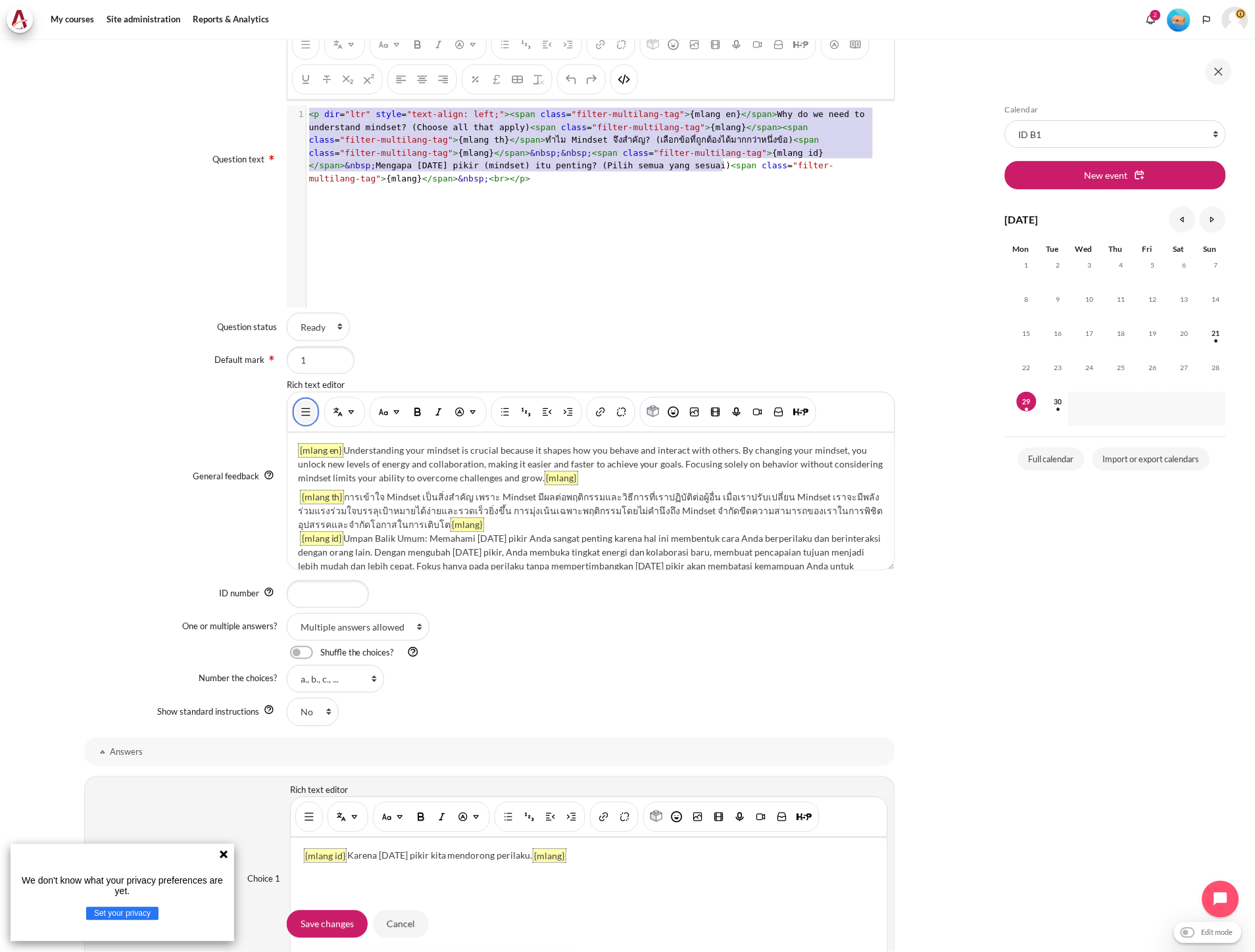
click at [304, 416] on img "Show/hide advanced buttons" at bounding box center [305, 412] width 13 height 13
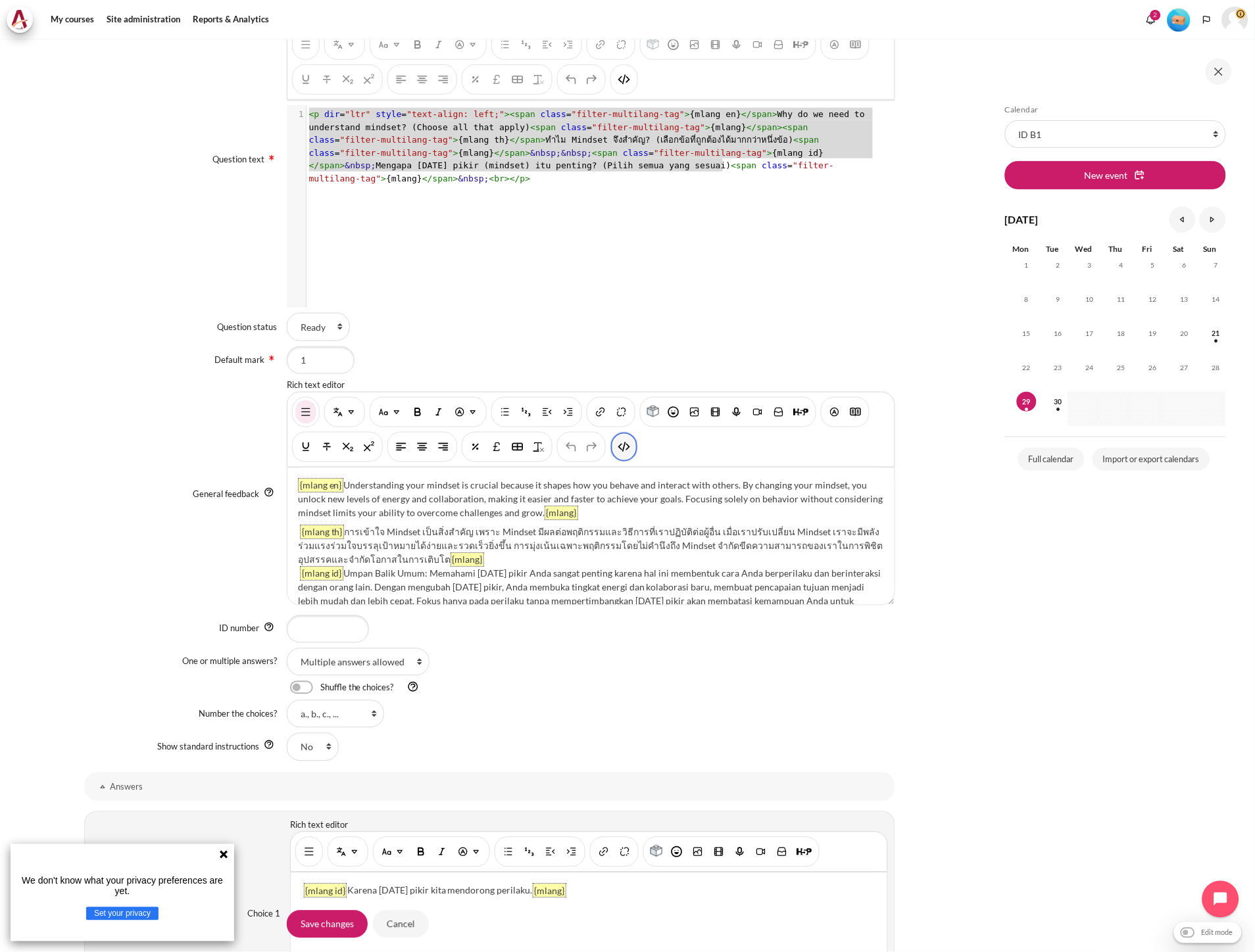
click at [628, 449] on button "HTML" at bounding box center [625, 447] width 21 height 23
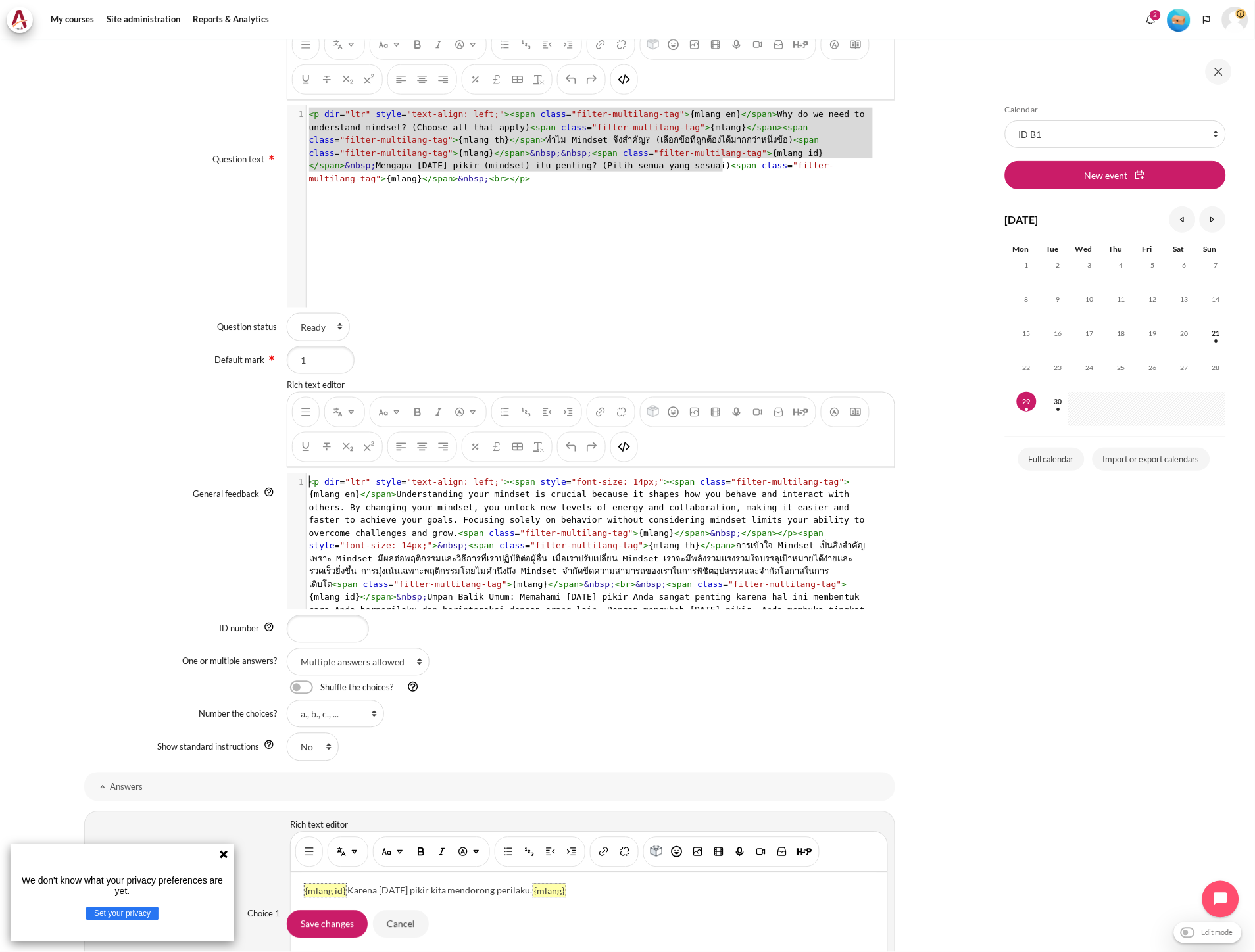
scroll to position [1, 0]
type textarea "<p dir="ltr" style="text-align: left;"><span style="font-size: 14px;"><span cla…"
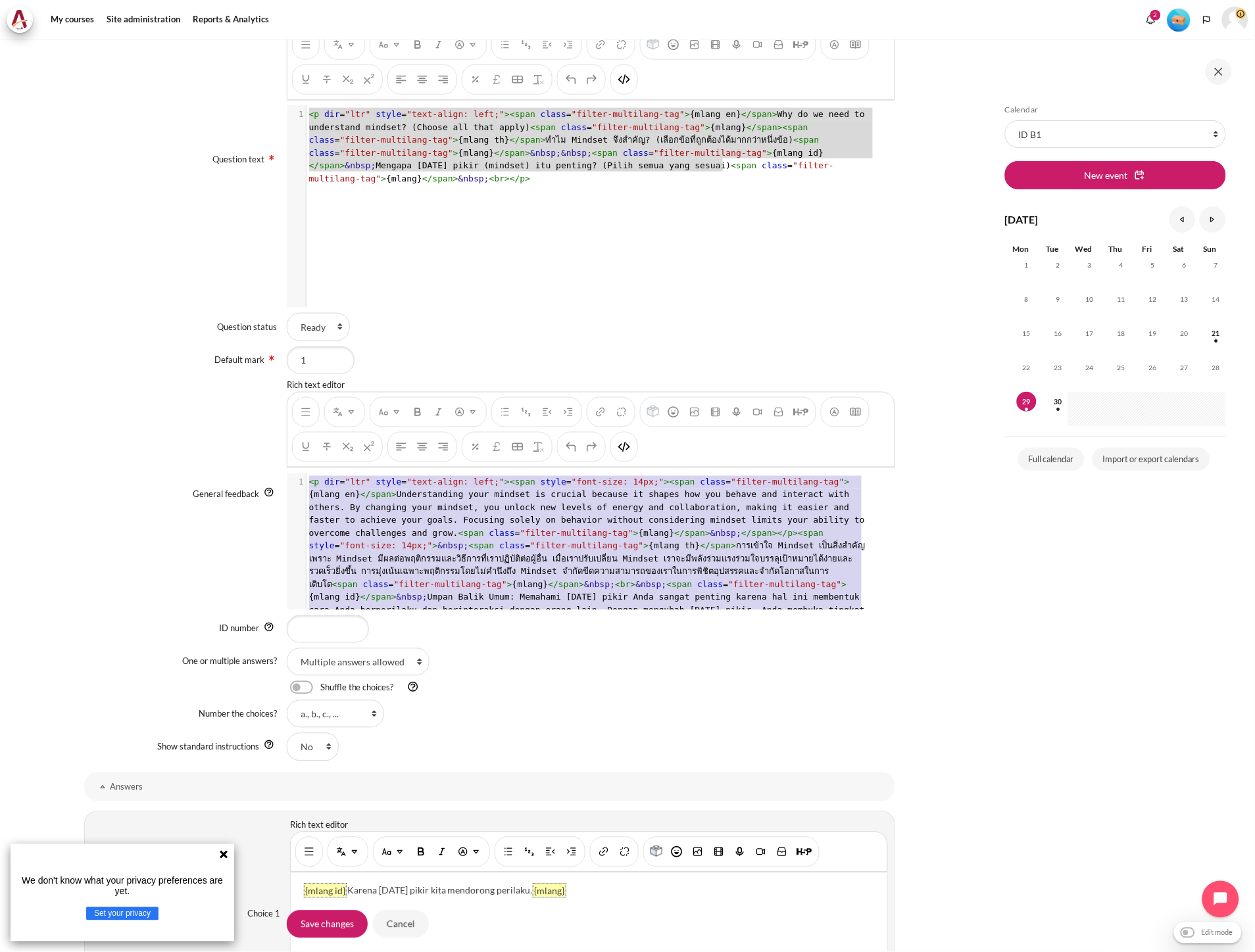
click at [589, 292] on div "x 1 < p dir = "ltr" style = "text-align: left;" >< span class = "filter-multila…" at bounding box center [597, 217] width 622 height 222
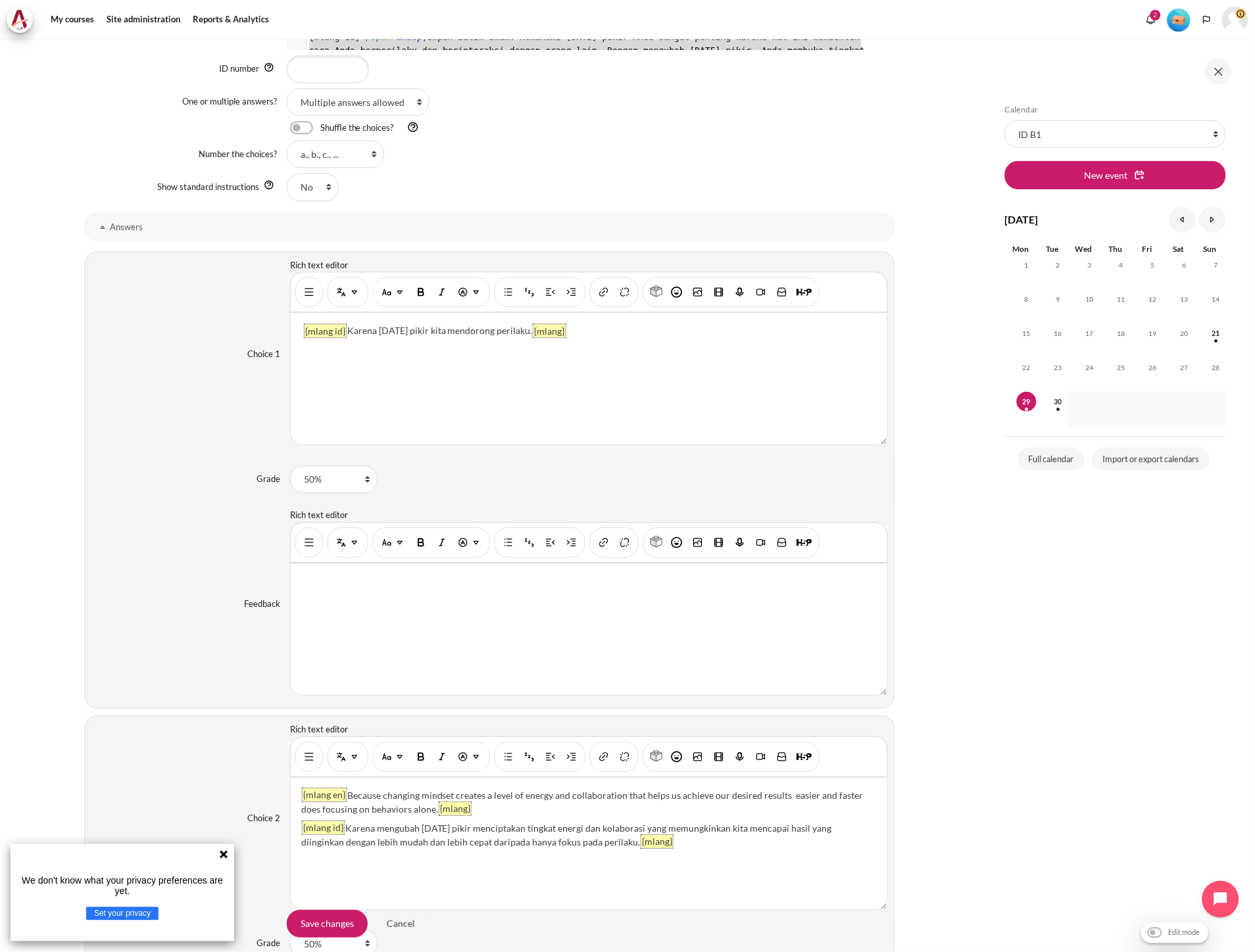
scroll to position [949, 0]
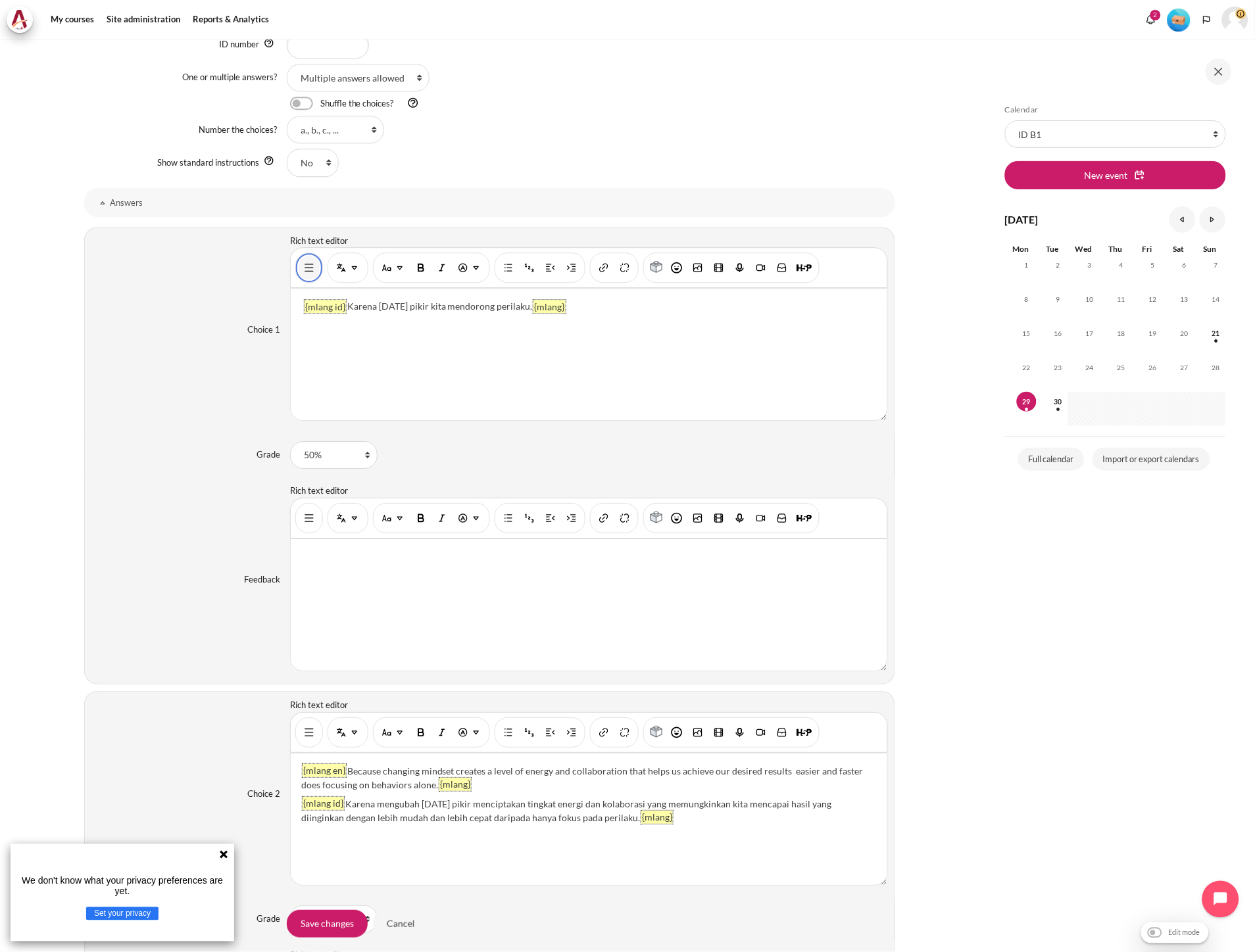
click at [307, 271] on img "Show/hide advanced buttons" at bounding box center [308, 267] width 13 height 13
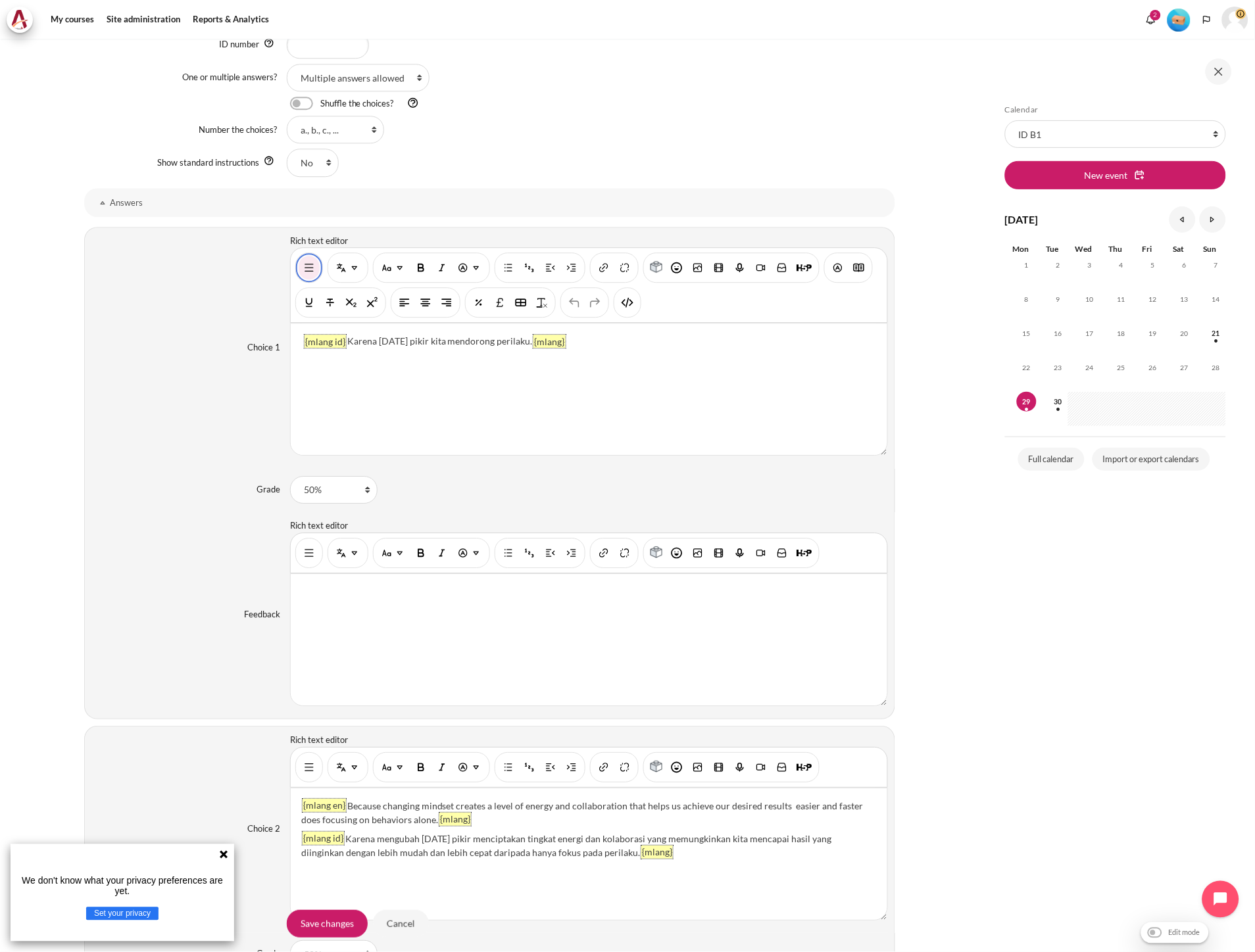
click at [307, 271] on img "Show/hide advanced buttons" at bounding box center [308, 267] width 13 height 13
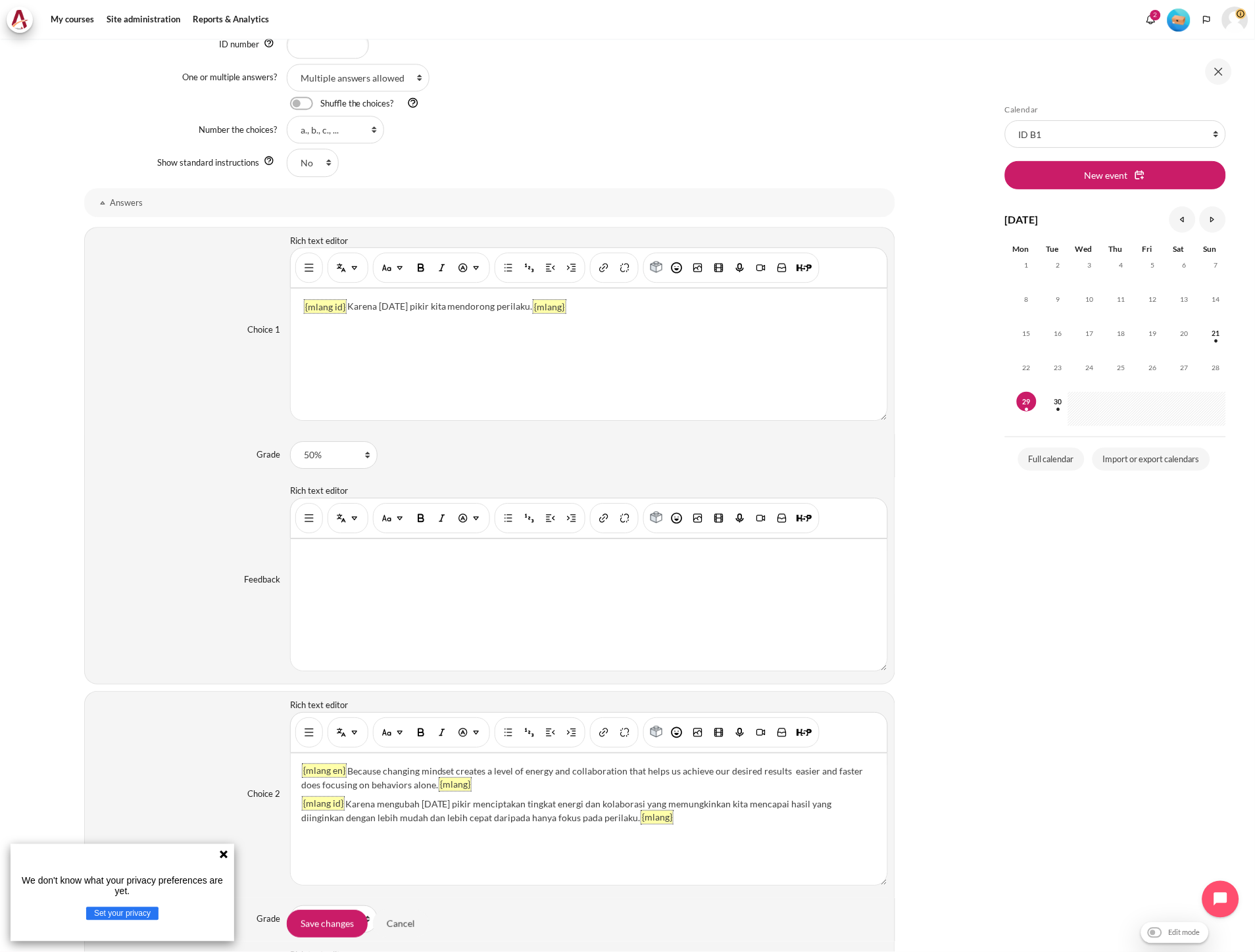
click at [646, 360] on div "{mlang id} Karena pola pikir kita mendorong perilaku. {mlang}" at bounding box center [588, 354] width 596 height 132
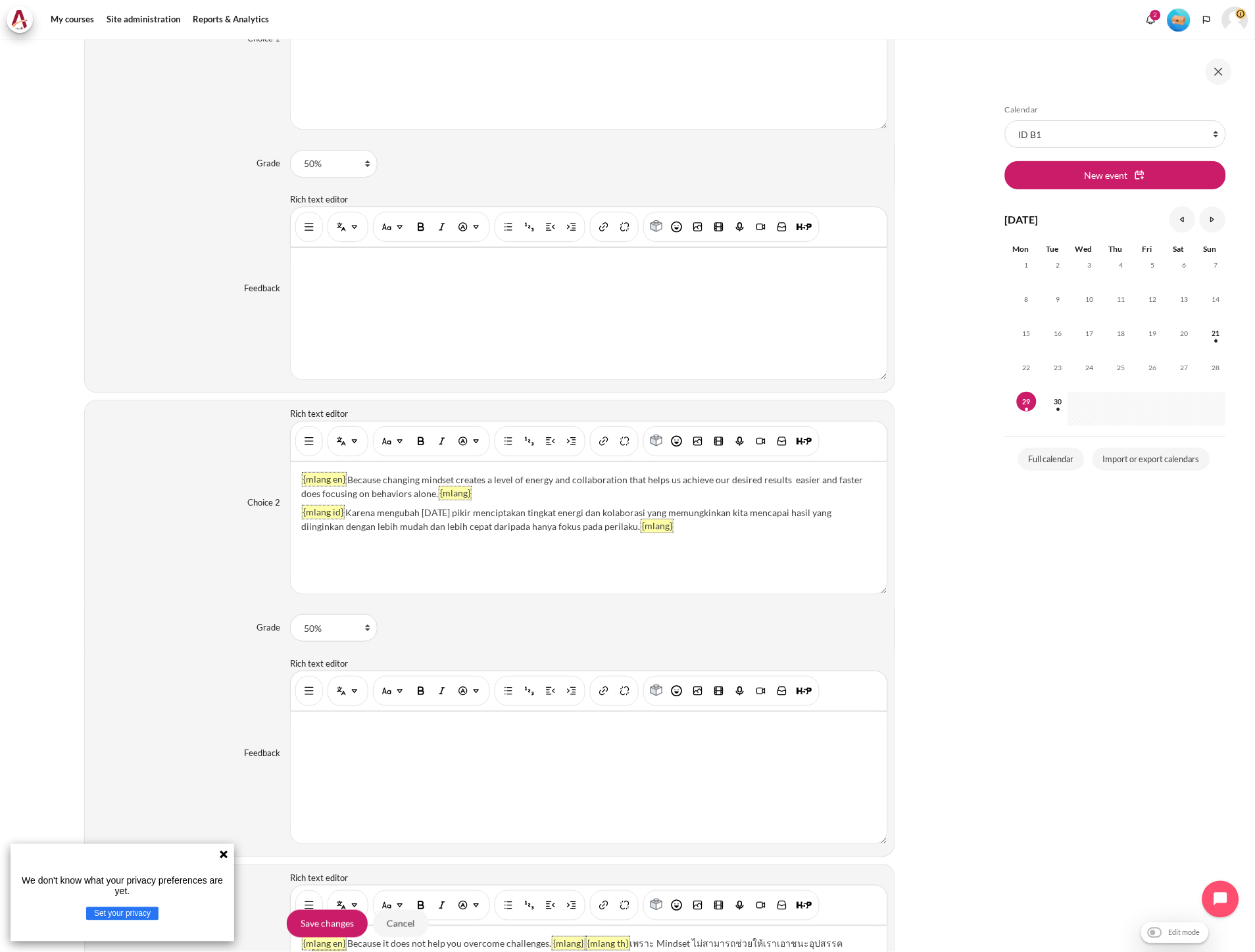
scroll to position [1241, 0]
click at [704, 507] on div "{mlang en} Because changing mindset creates a level of energy and collaboration…" at bounding box center [588, 527] width 596 height 132
click at [314, 451] on button "Show/hide advanced buttons" at bounding box center [309, 440] width 21 height 23
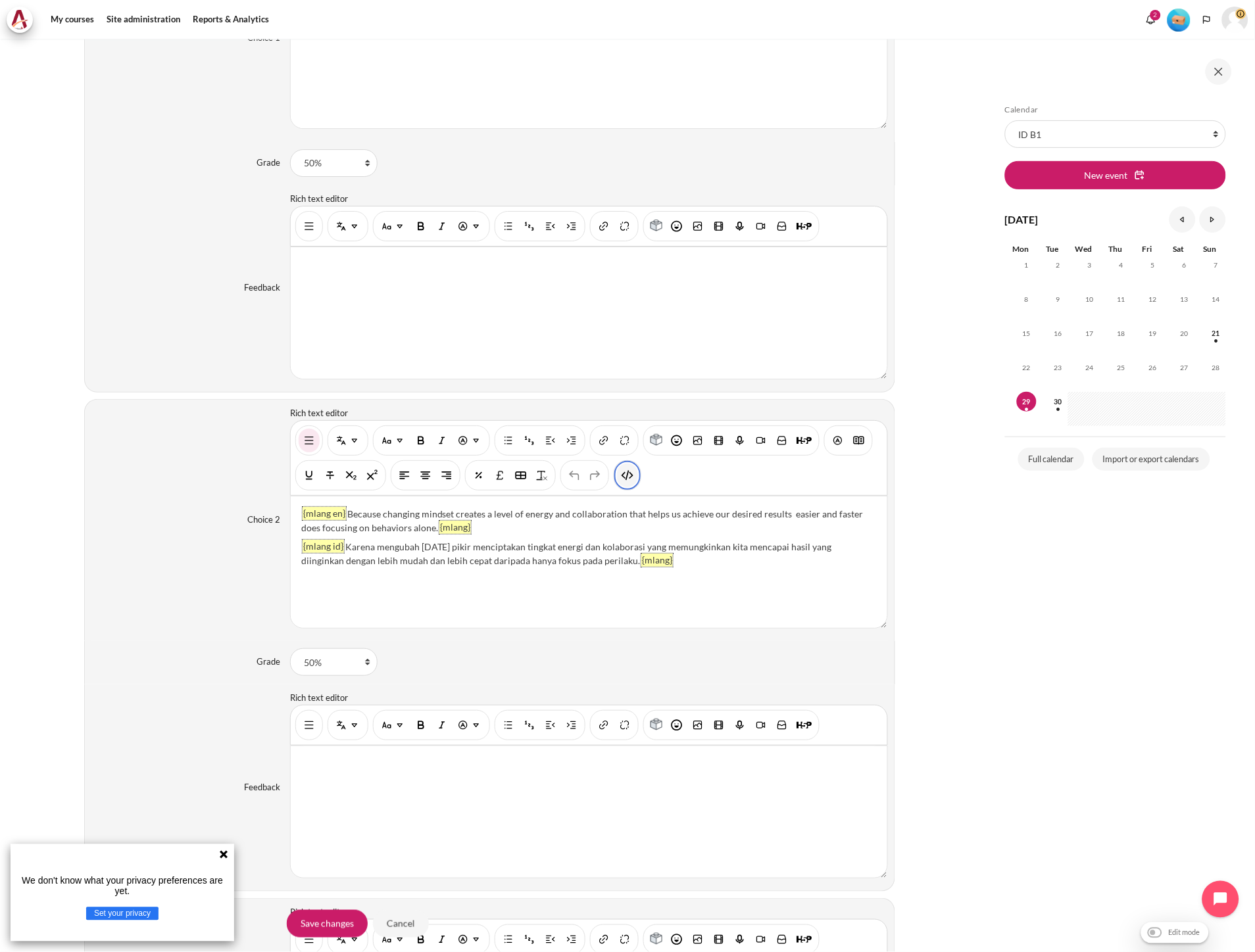
click at [632, 475] on img "HTML" at bounding box center [627, 475] width 13 height 13
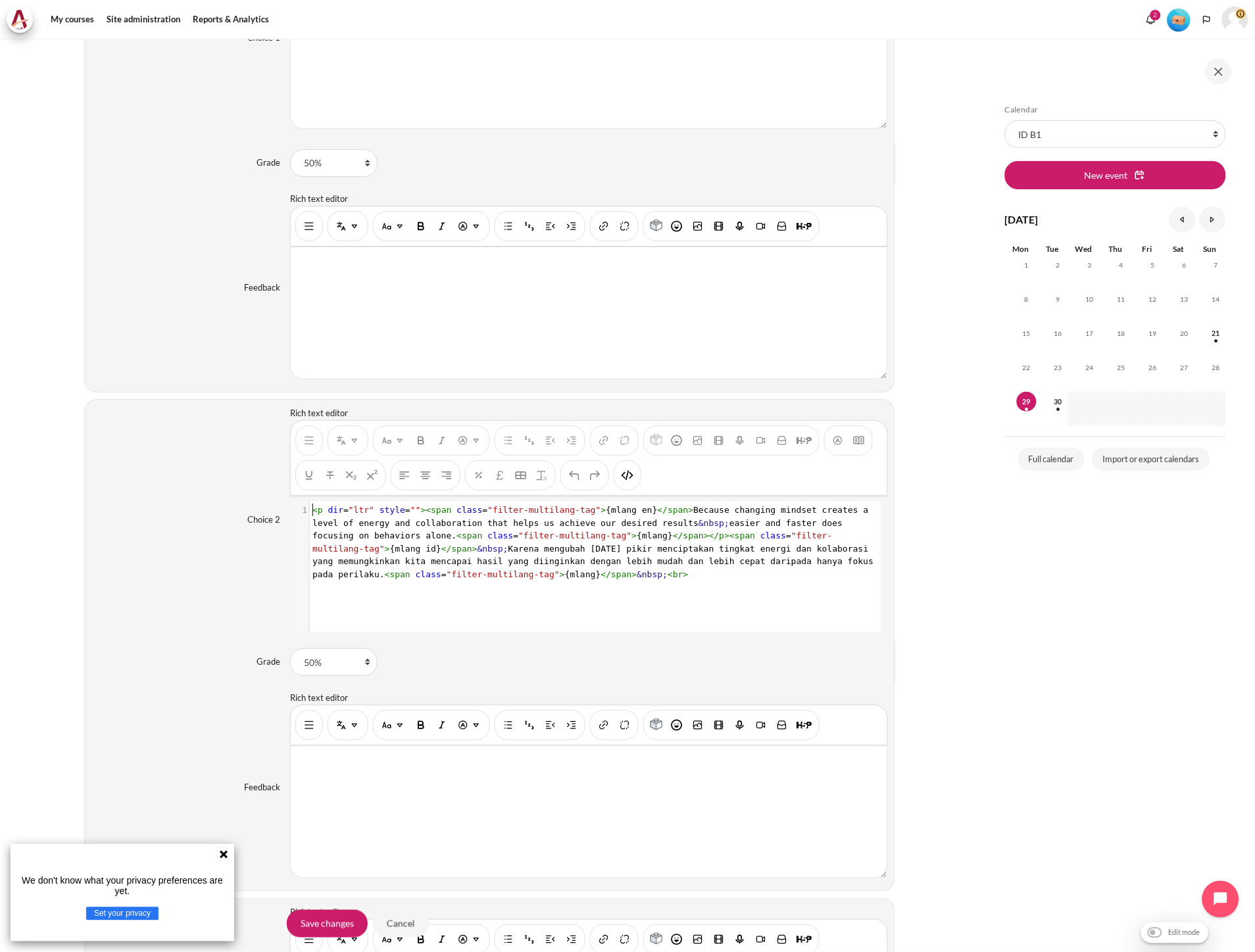
scroll to position [1, 0]
type textarea "<p dir="ltr" style=""><span class="filter-multilang-tag">{mlang en}</span>Becau…"
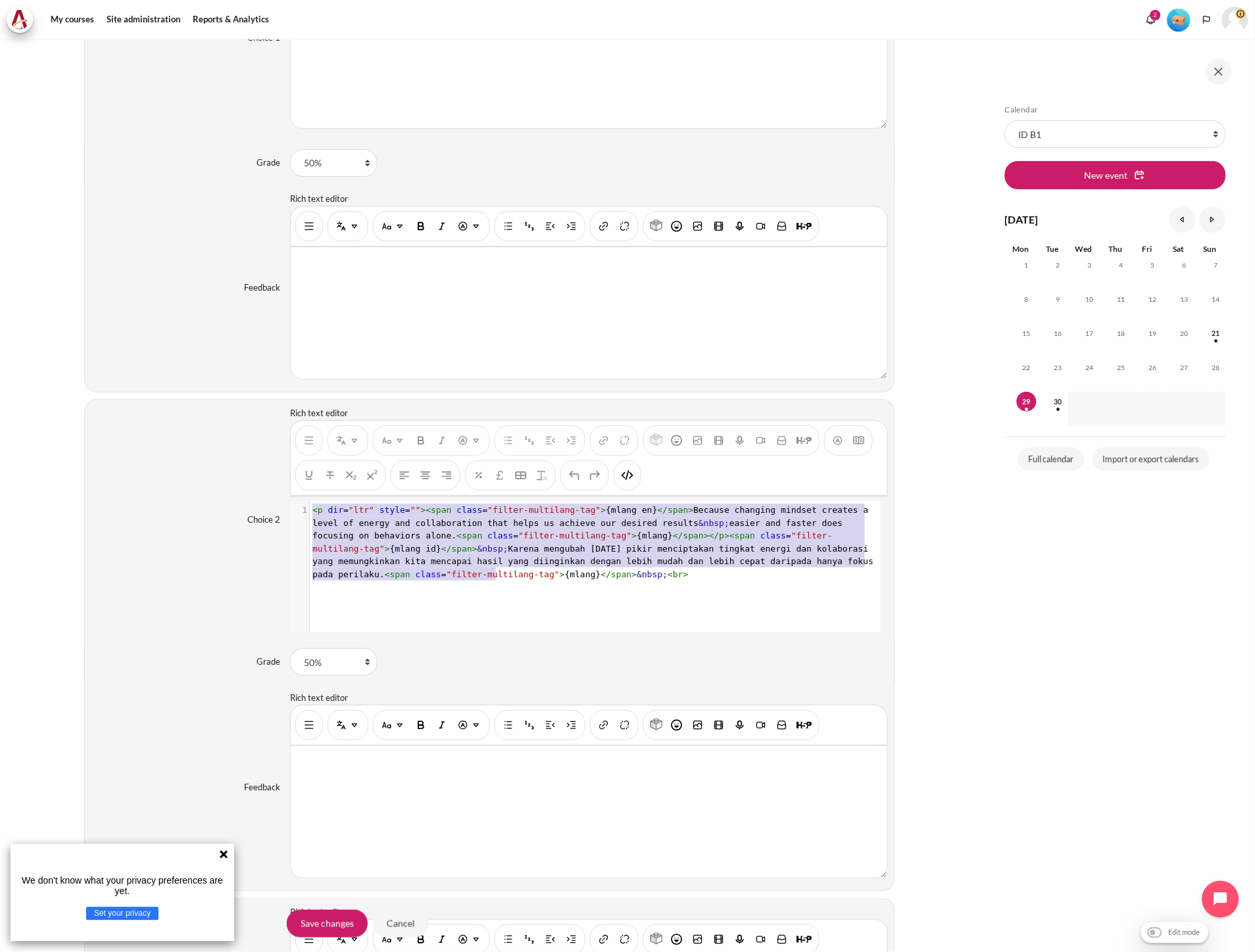
drag, startPoint x: 547, startPoint y: 582, endPoint x: 302, endPoint y: 496, distance: 259.7
click at [302, 496] on div "Rich text editor {mlang en} Because changing mindset creates a level of energy …" at bounding box center [588, 519] width 597 height 225
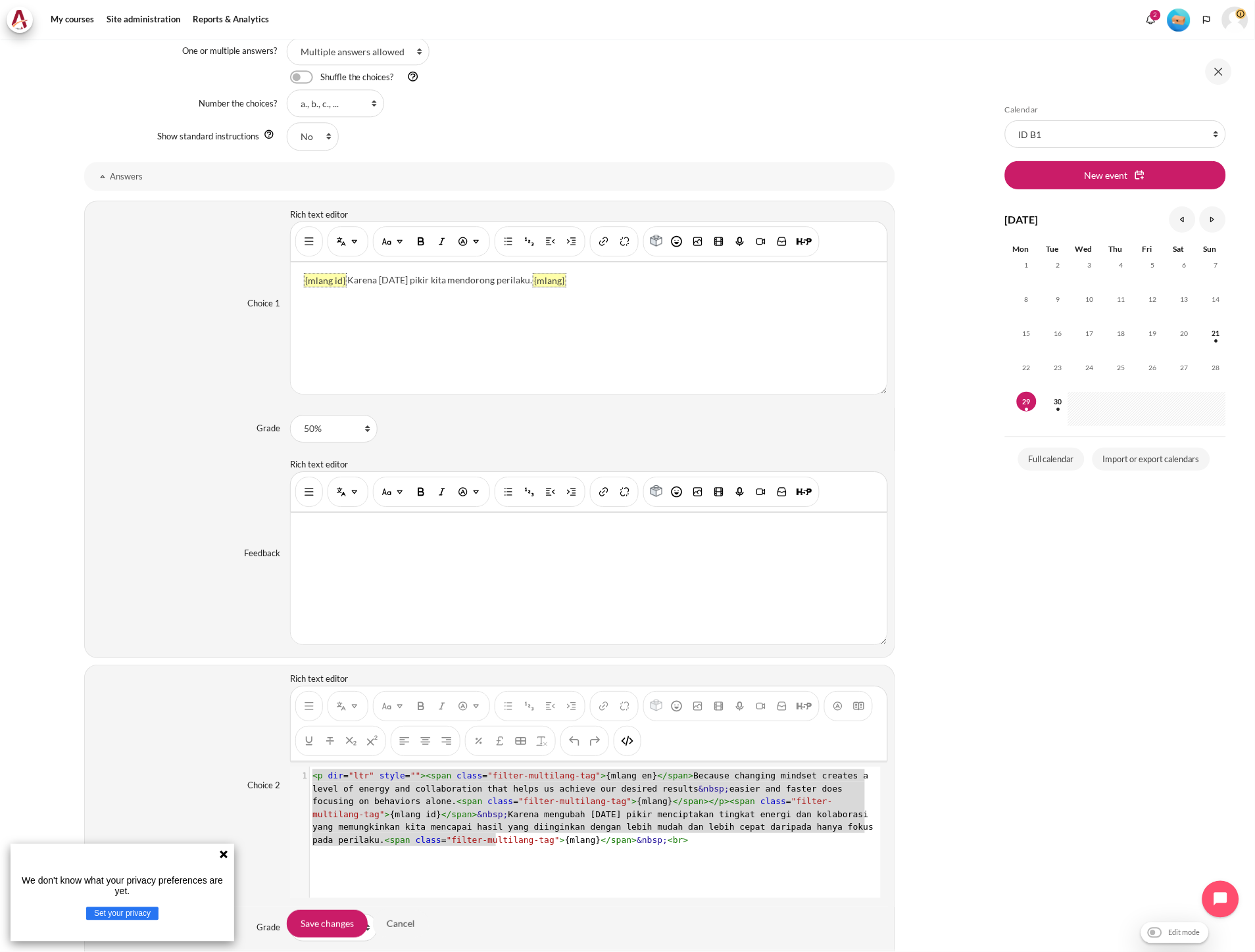
scroll to position [949, 0]
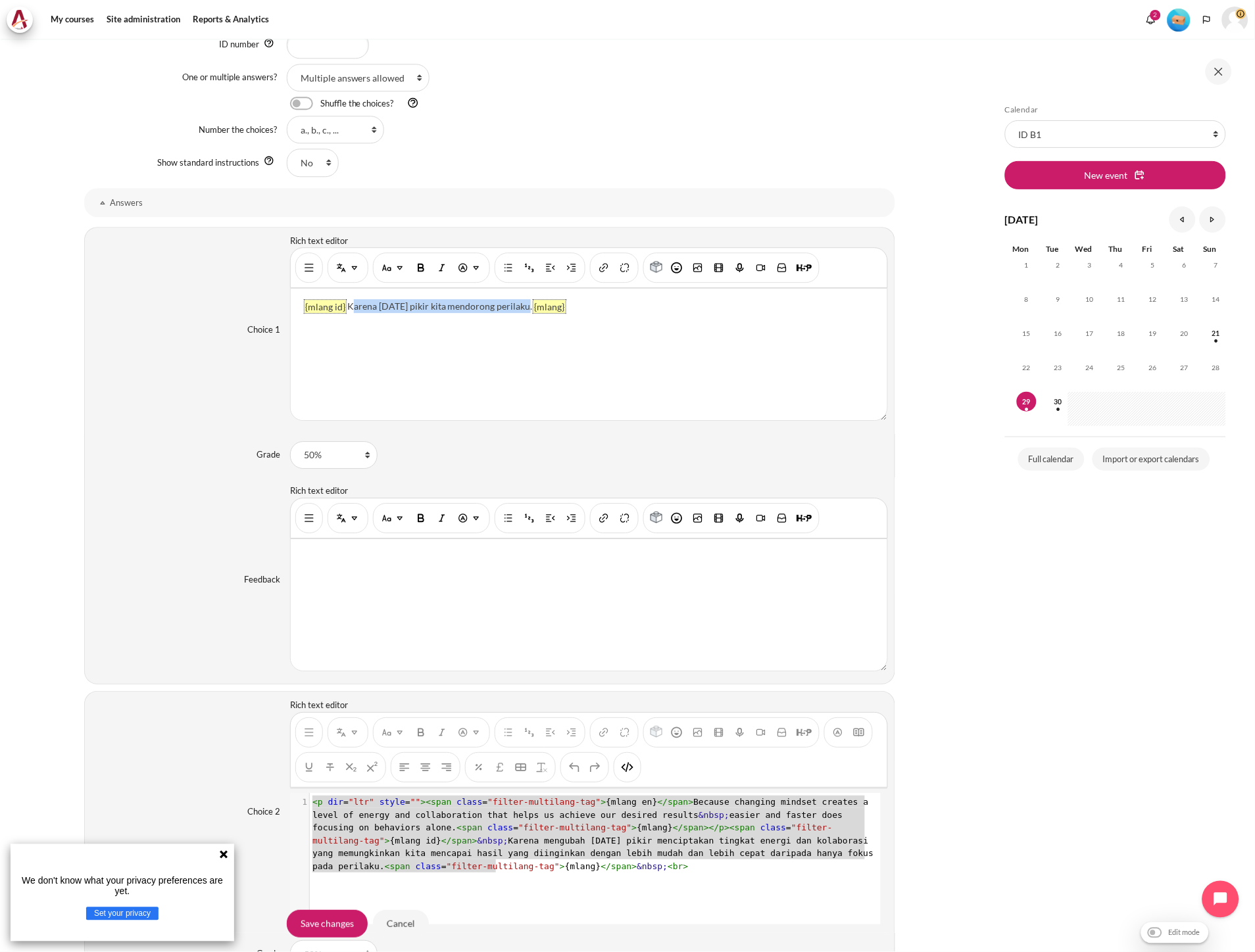
drag, startPoint x: 516, startPoint y: 309, endPoint x: 347, endPoint y: 306, distance: 169.0
click at [347, 306] on div "{mlang id} Karena pola pikir kita mendorong perilaku. {mlang}" at bounding box center [588, 354] width 596 height 132
copy div "Karena [DATE] pikir kita mendorong perilaku."
click at [182, 415] on div "Choice 1 Rich text editor {mlang id} Karena pola pikir kita mendorong perilaku.…" at bounding box center [489, 331] width 811 height 207
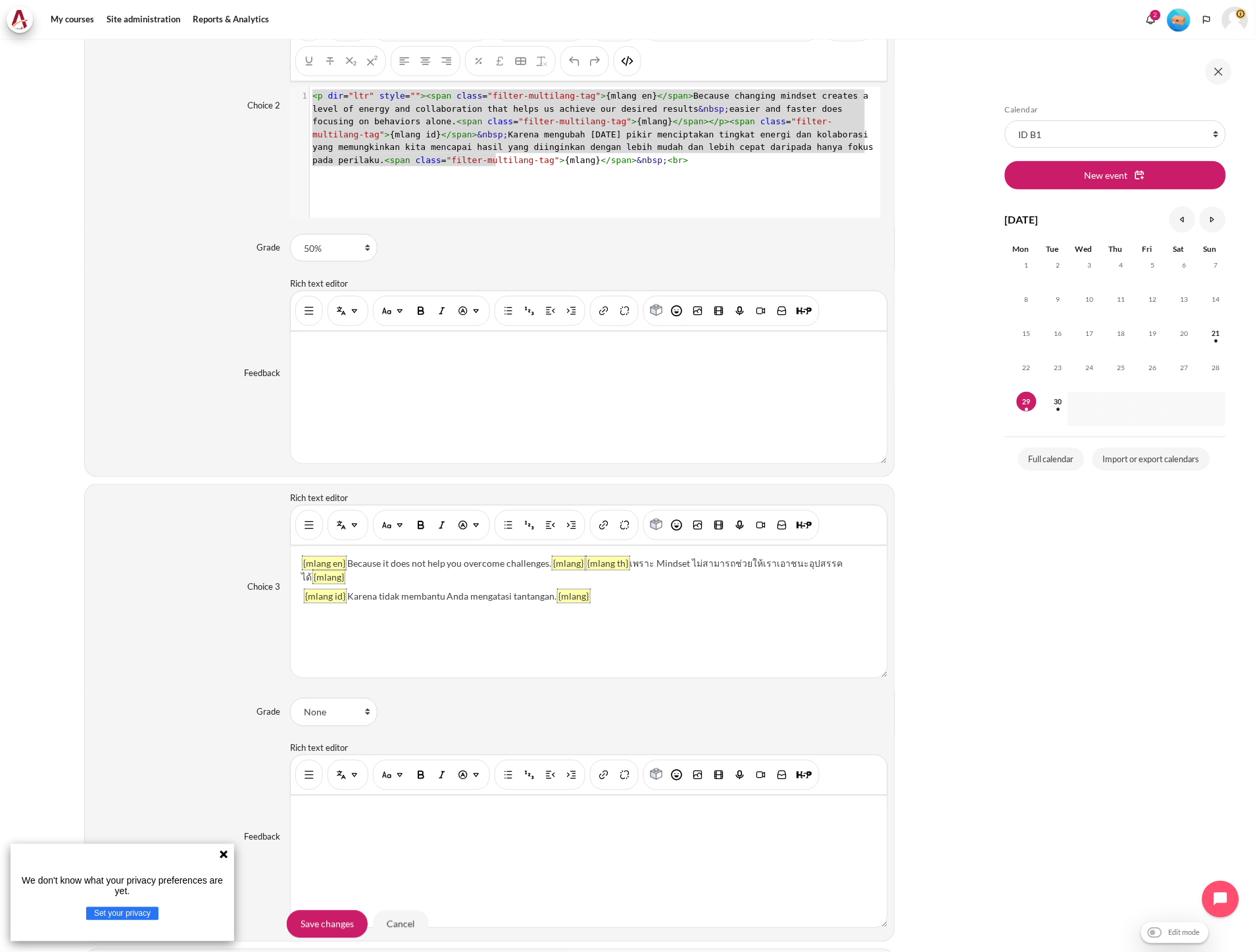
scroll to position [1680, 0]
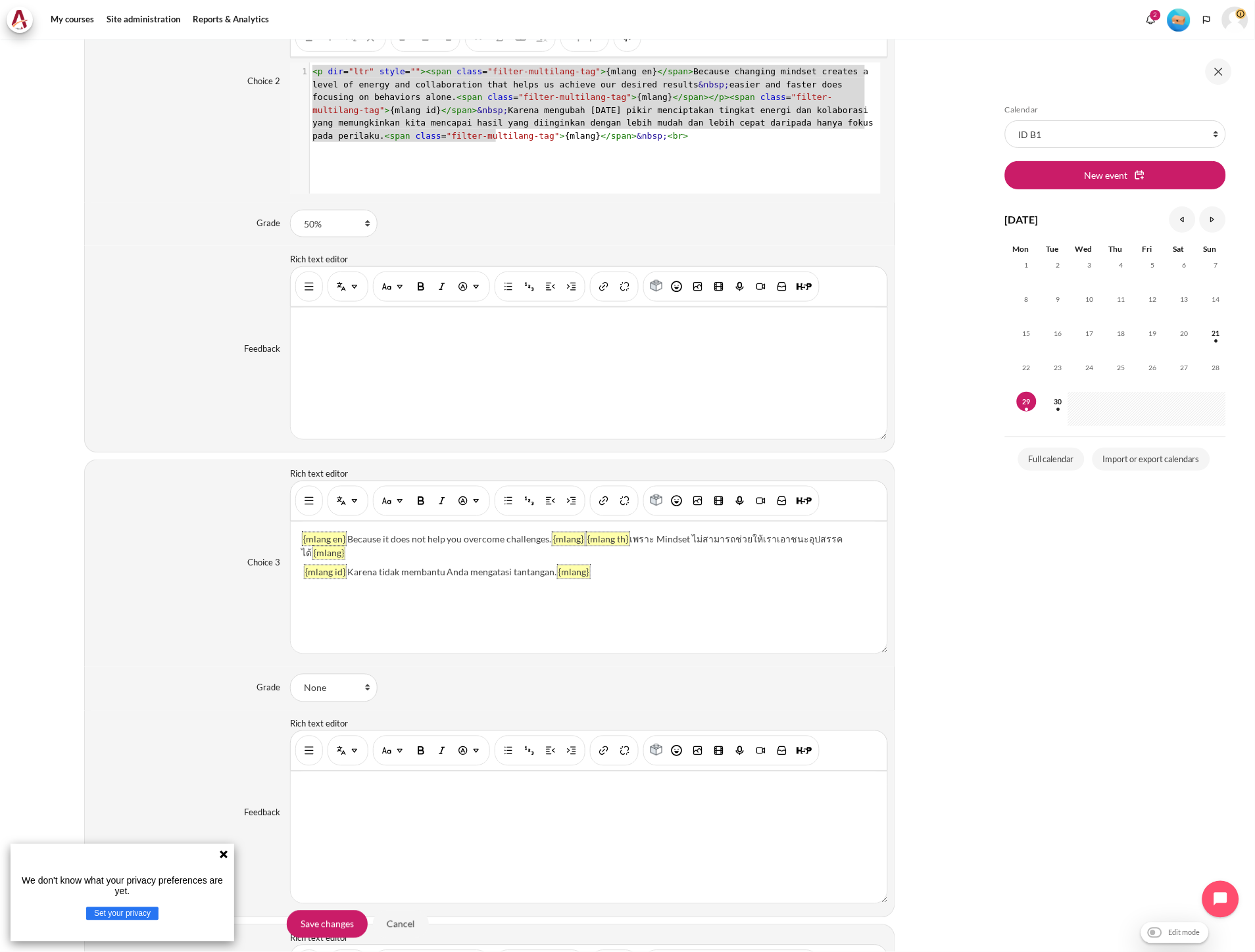
click at [166, 412] on div "Feedback Rich text editor" at bounding box center [489, 349] width 811 height 207
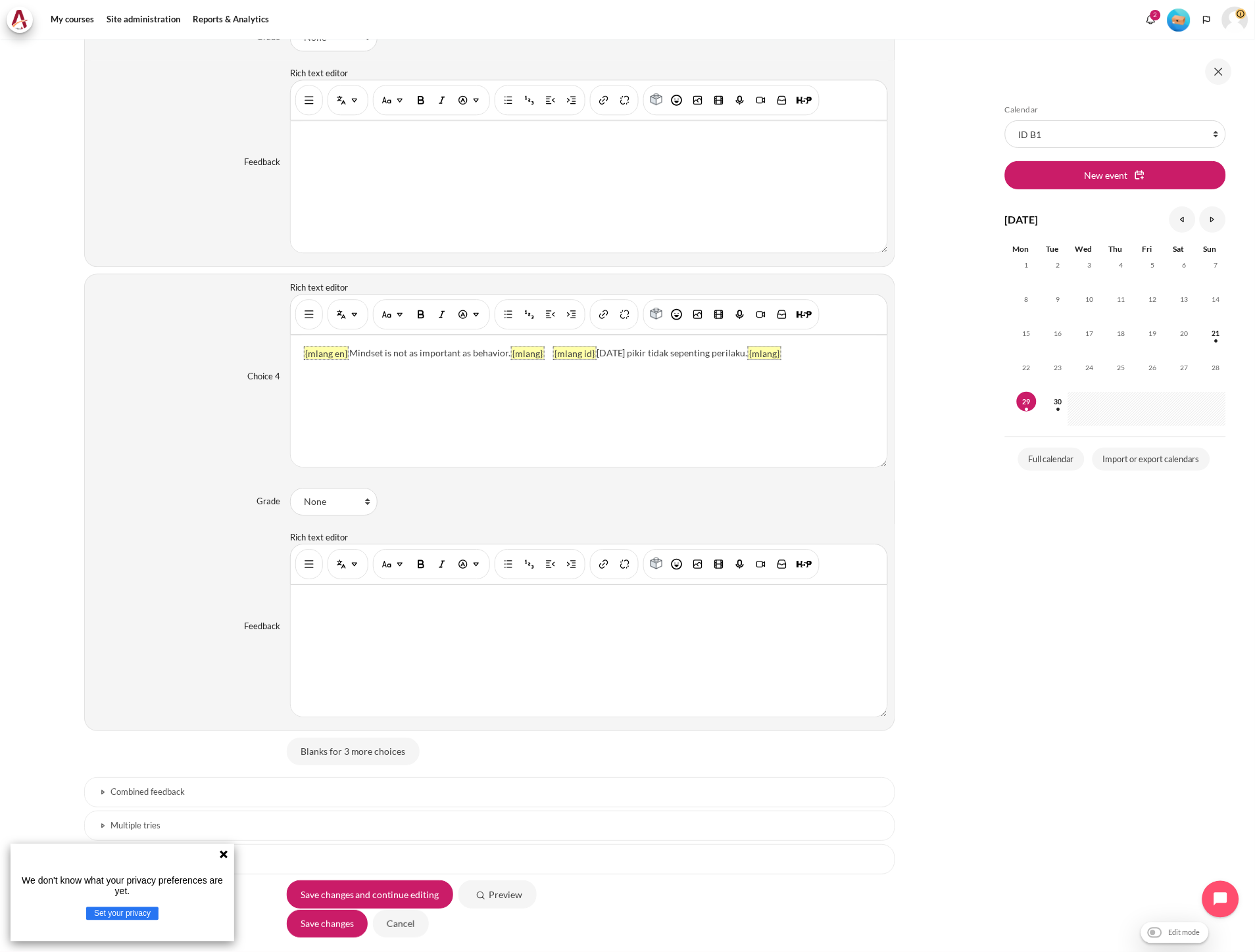
scroll to position [2410, 0]
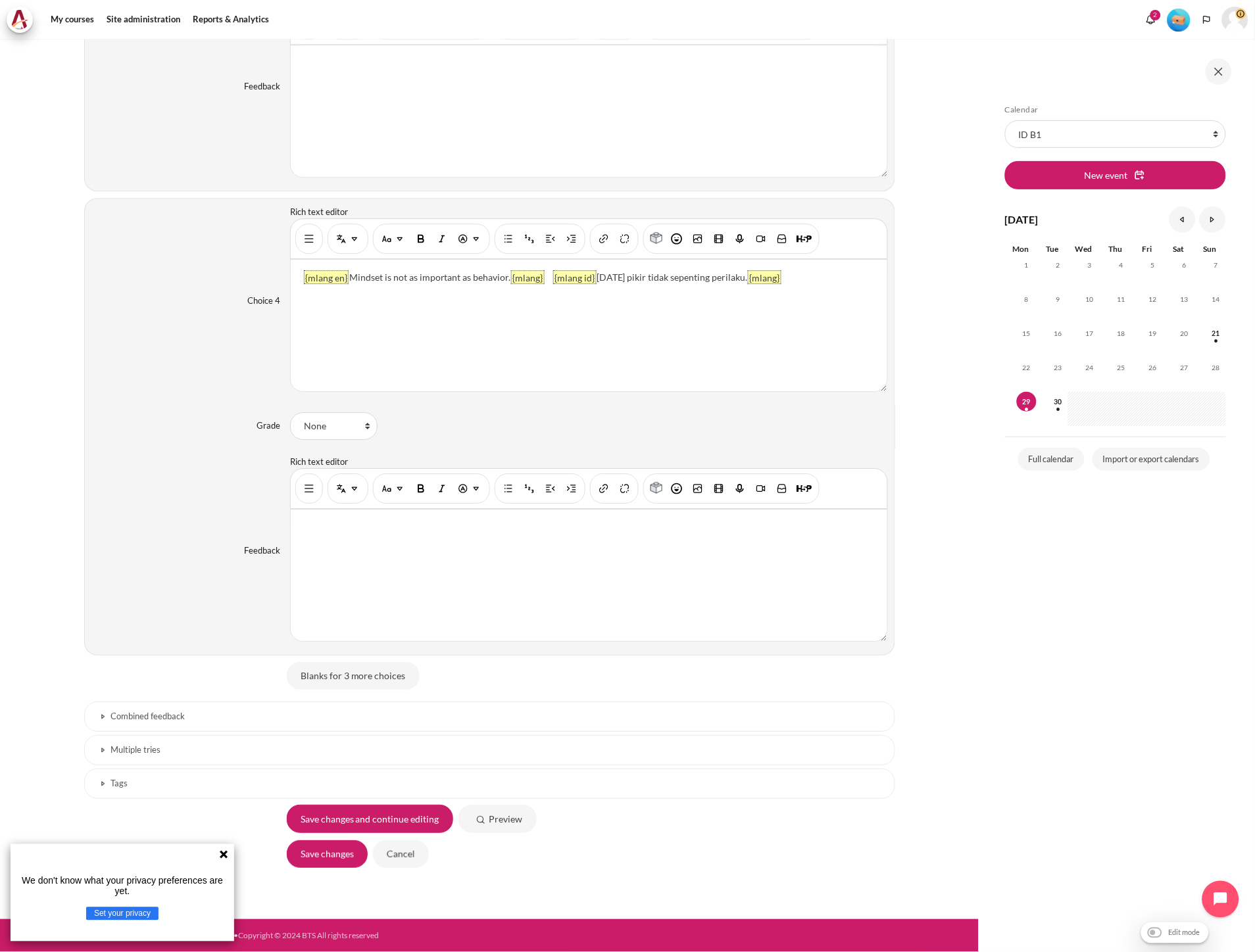
click at [173, 717] on h3 "Combined feedback" at bounding box center [490, 716] width 757 height 11
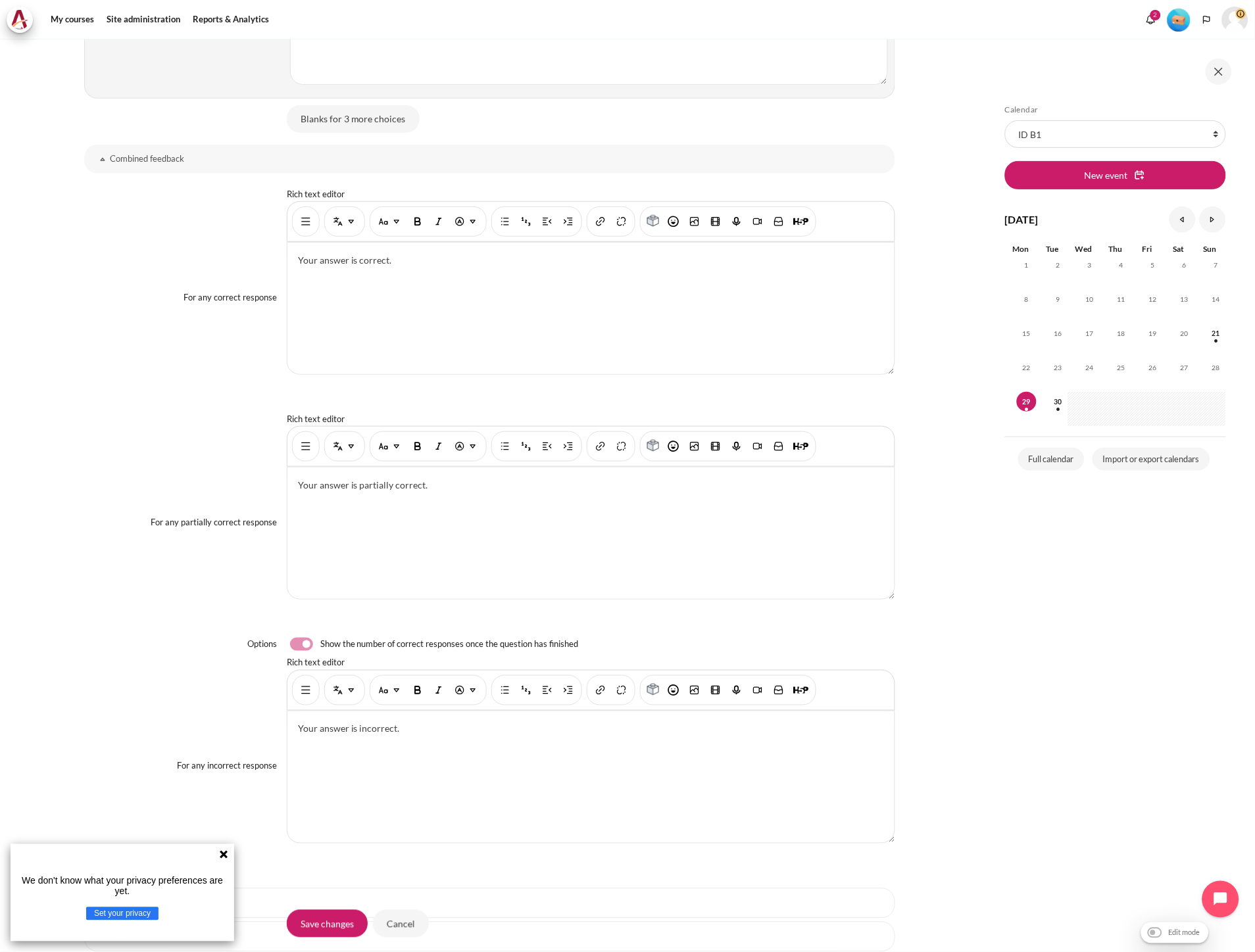
scroll to position [3121, 0]
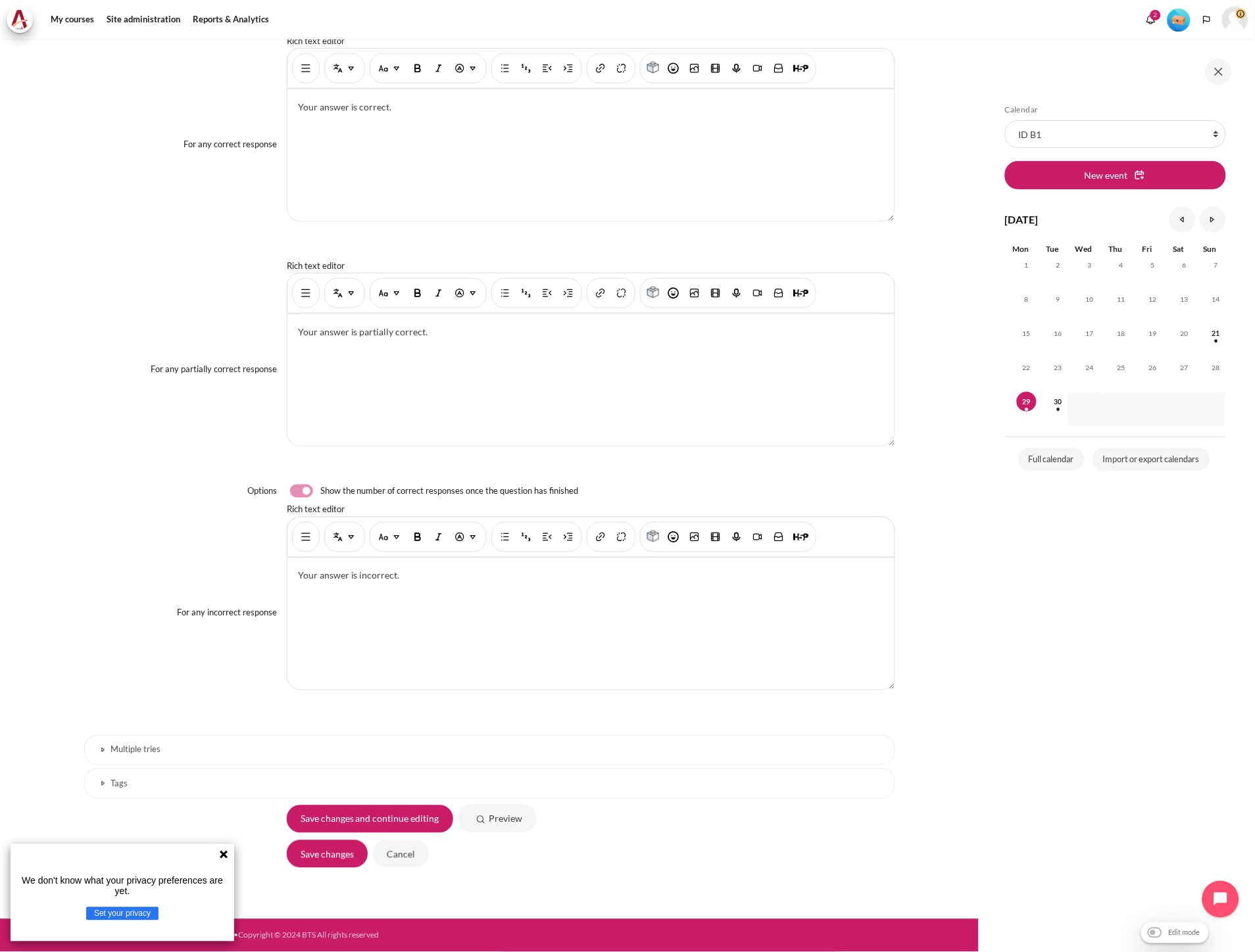
click at [174, 744] on h3 "Multiple tries" at bounding box center [490, 749] width 757 height 11
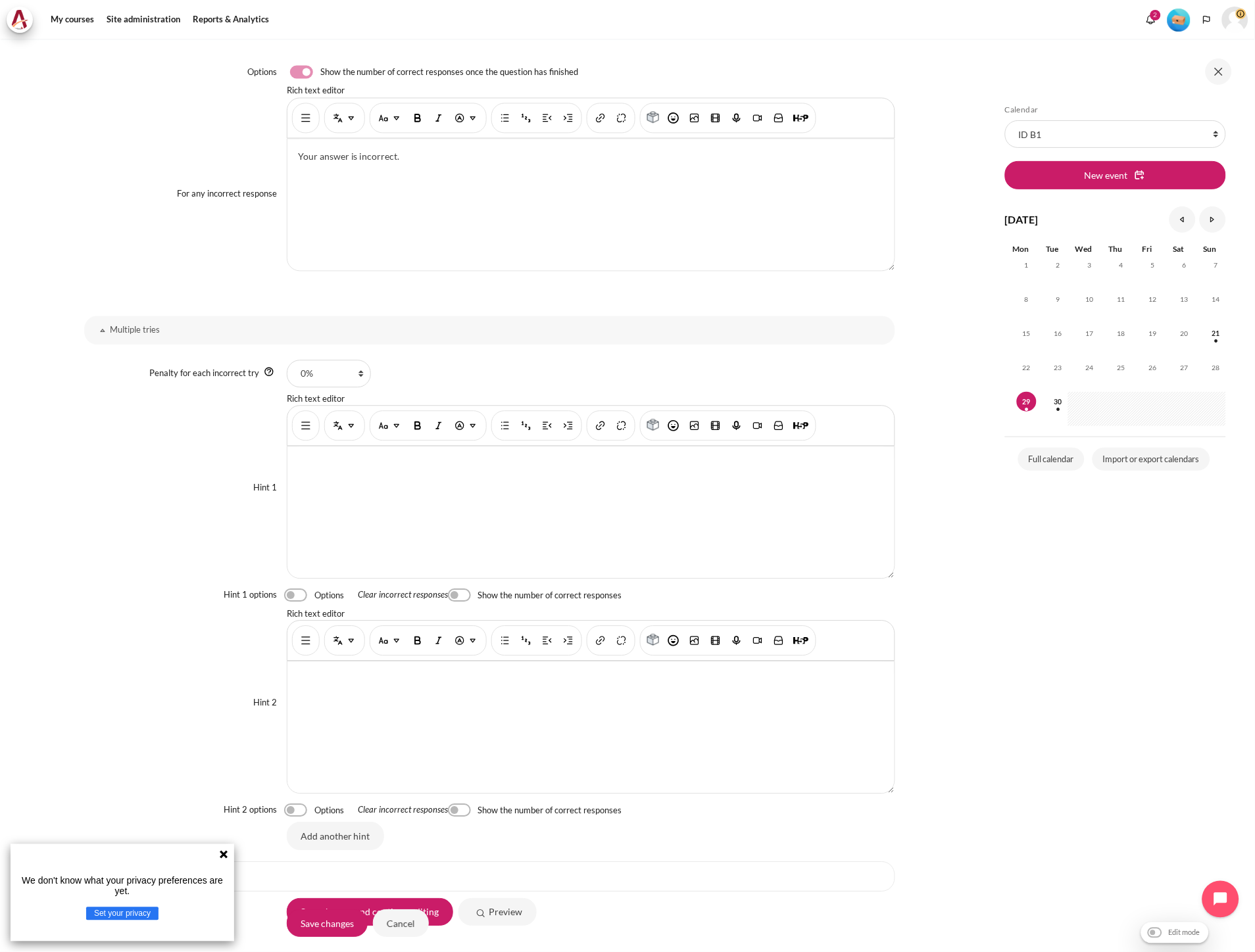
scroll to position [3634, 0]
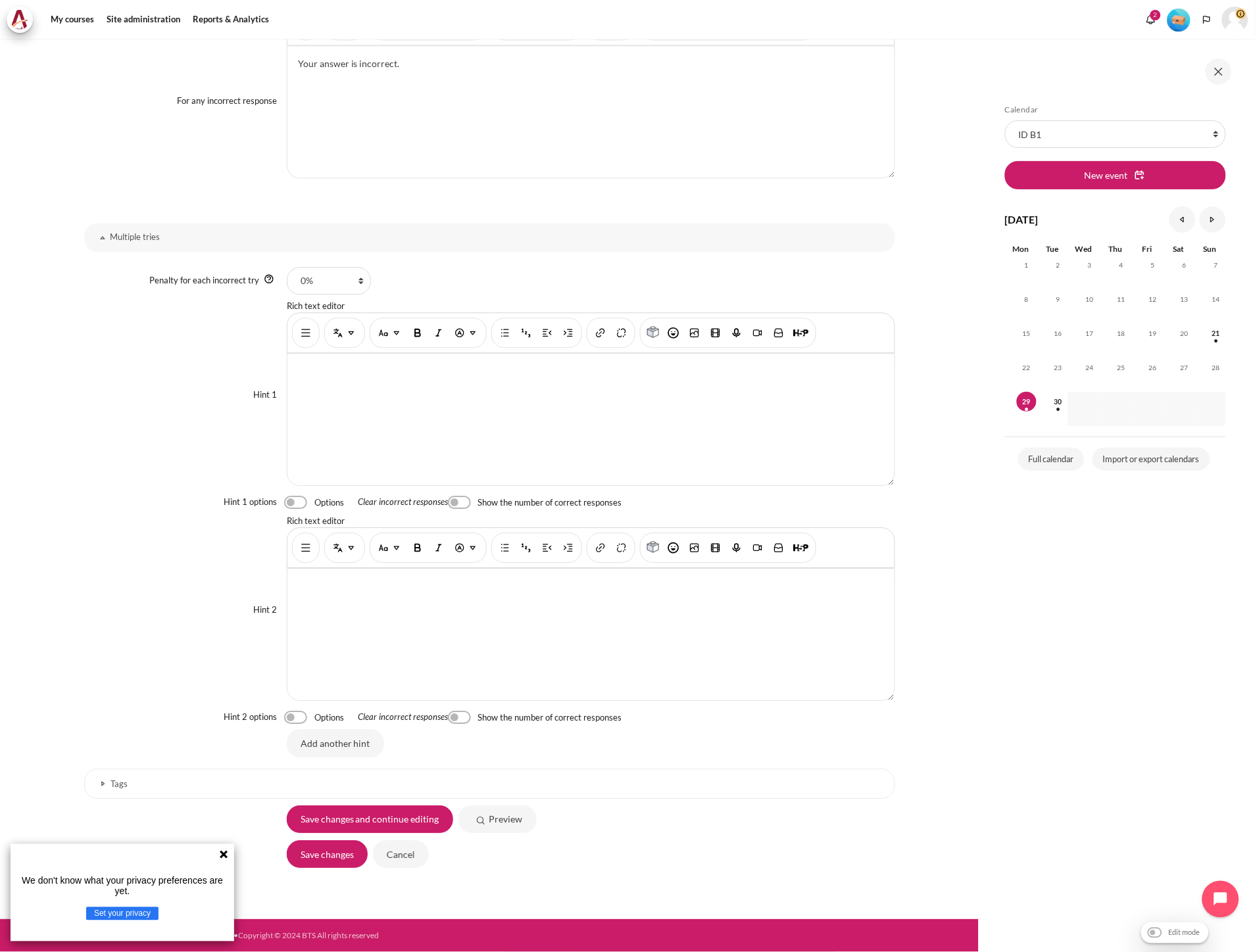
click at [888, 743] on div "Add another hint" at bounding box center [590, 742] width 608 height 27
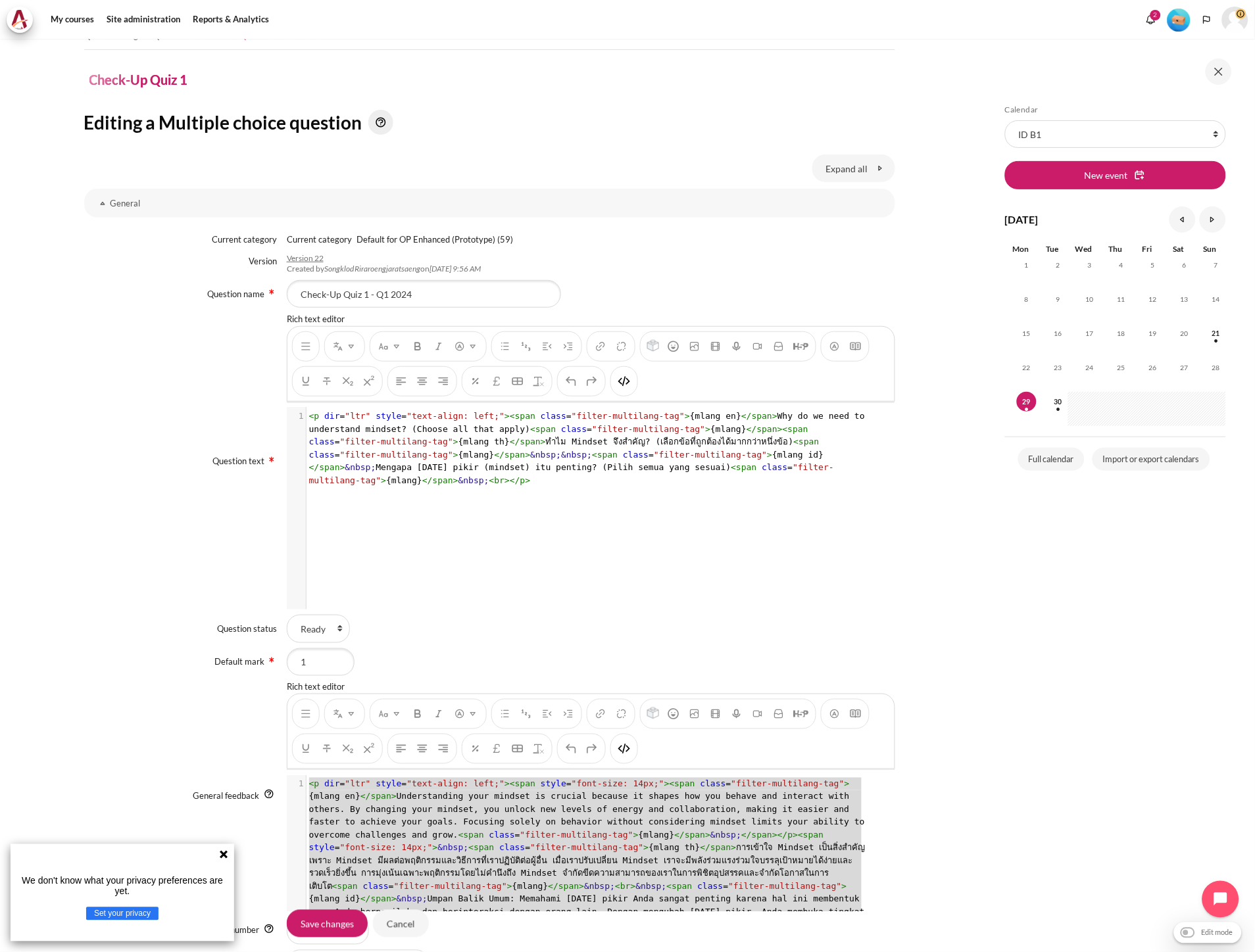
scroll to position [0, 0]
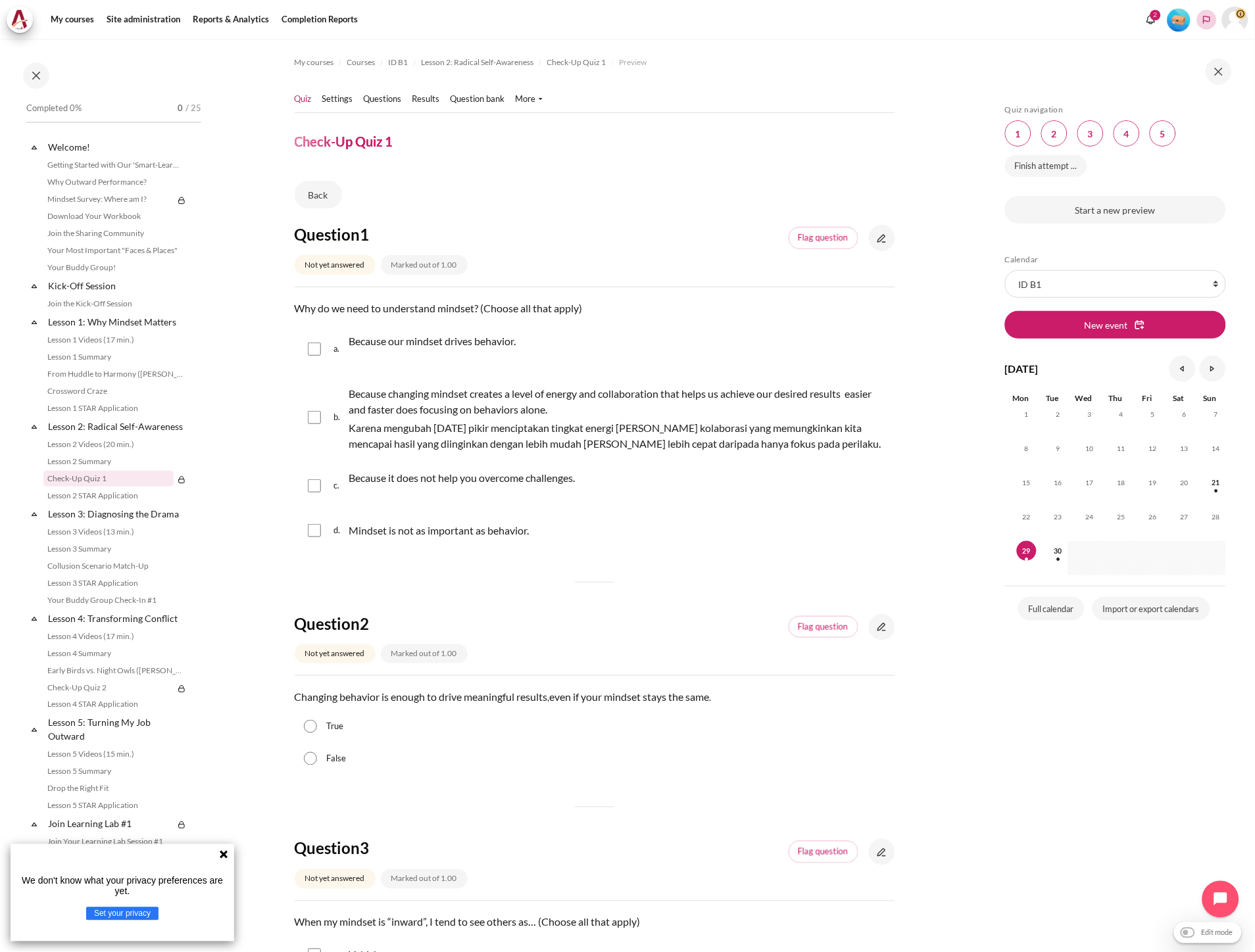
click at [1210, 22] on polyline "Languages" at bounding box center [1206, 20] width 11 height 11
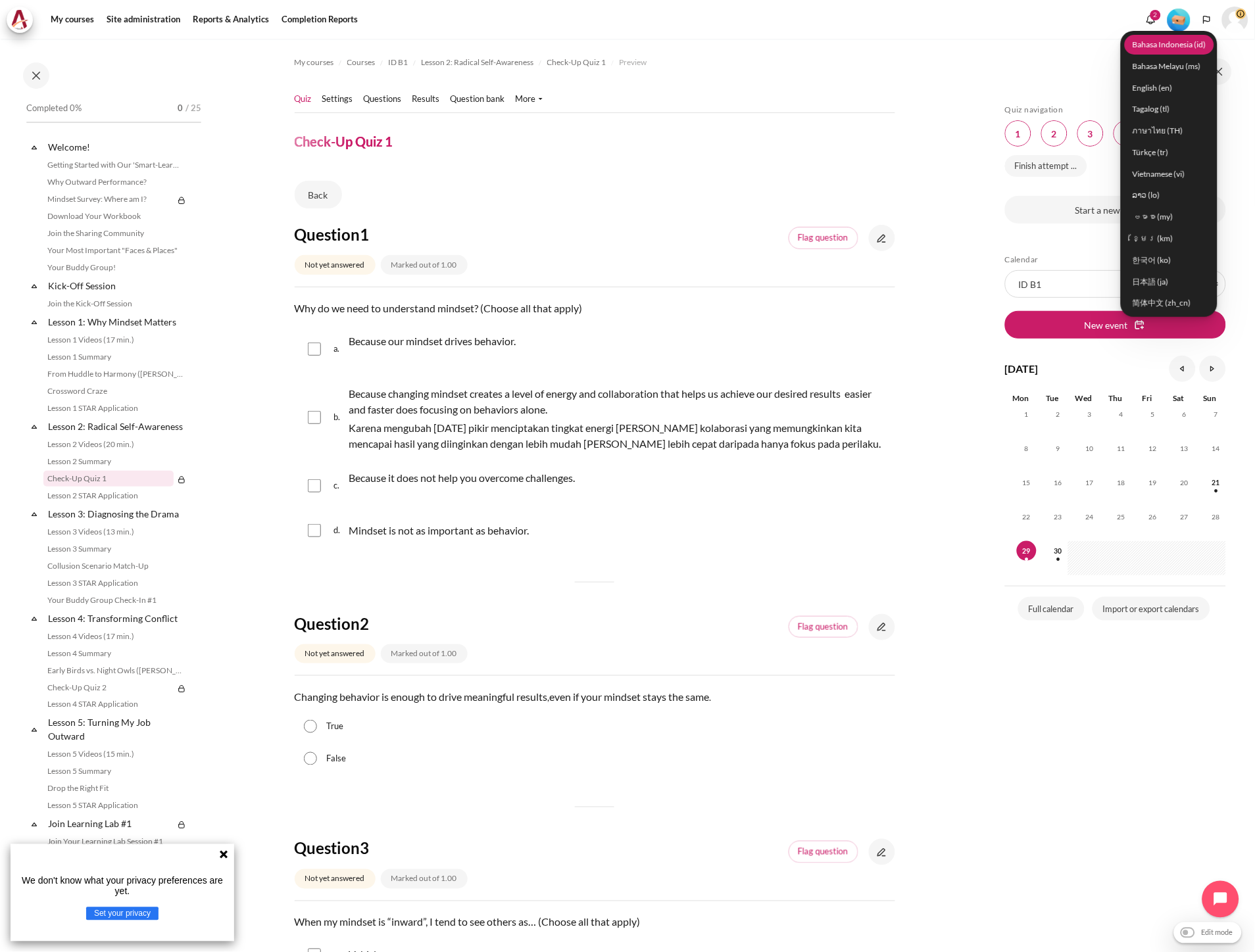
click at [1167, 45] on link "Bahasa Indonesia ‎(id)‎" at bounding box center [1170, 44] width 90 height 20
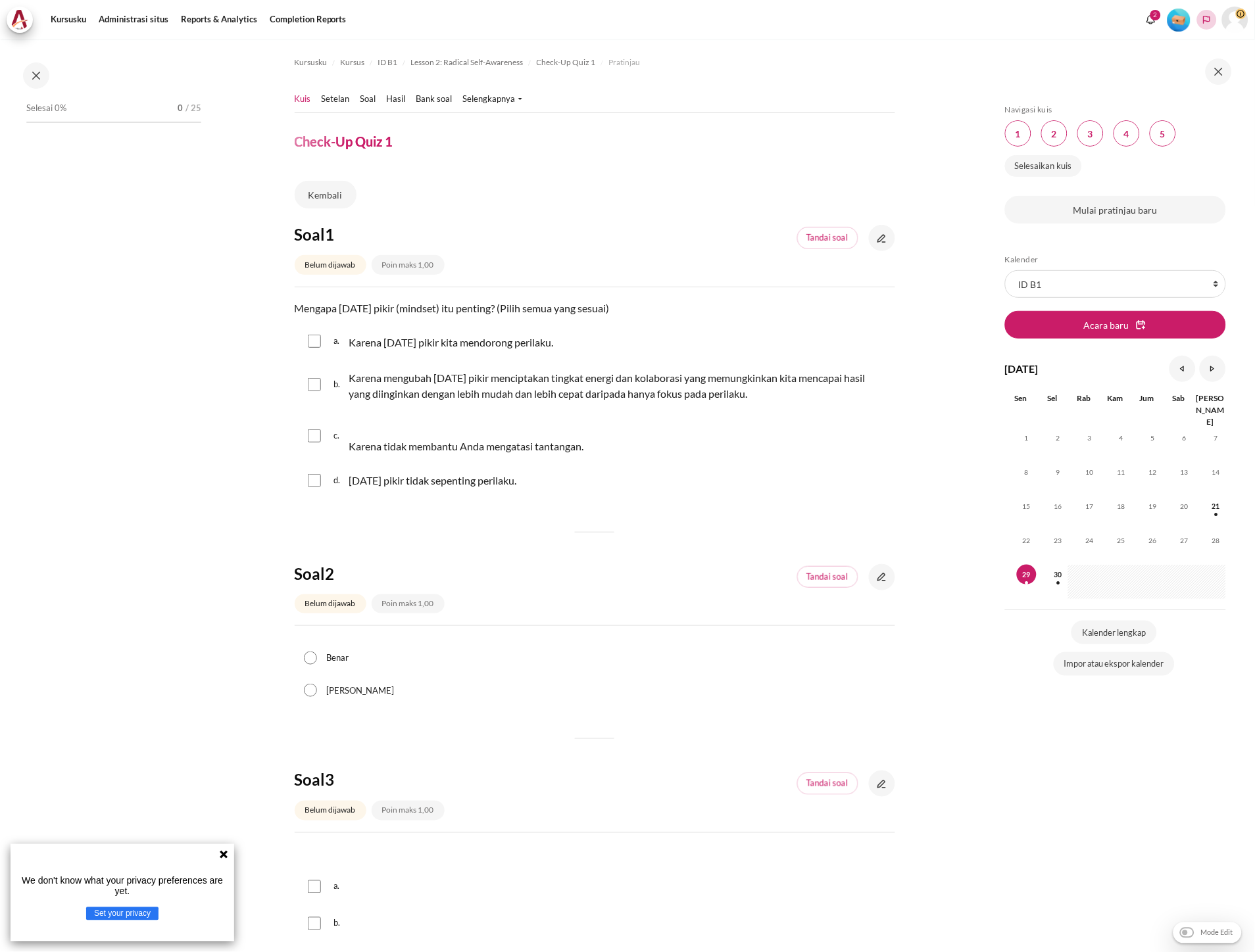
click at [1209, 21] on icon "Languages" at bounding box center [1206, 20] width 7 height 8
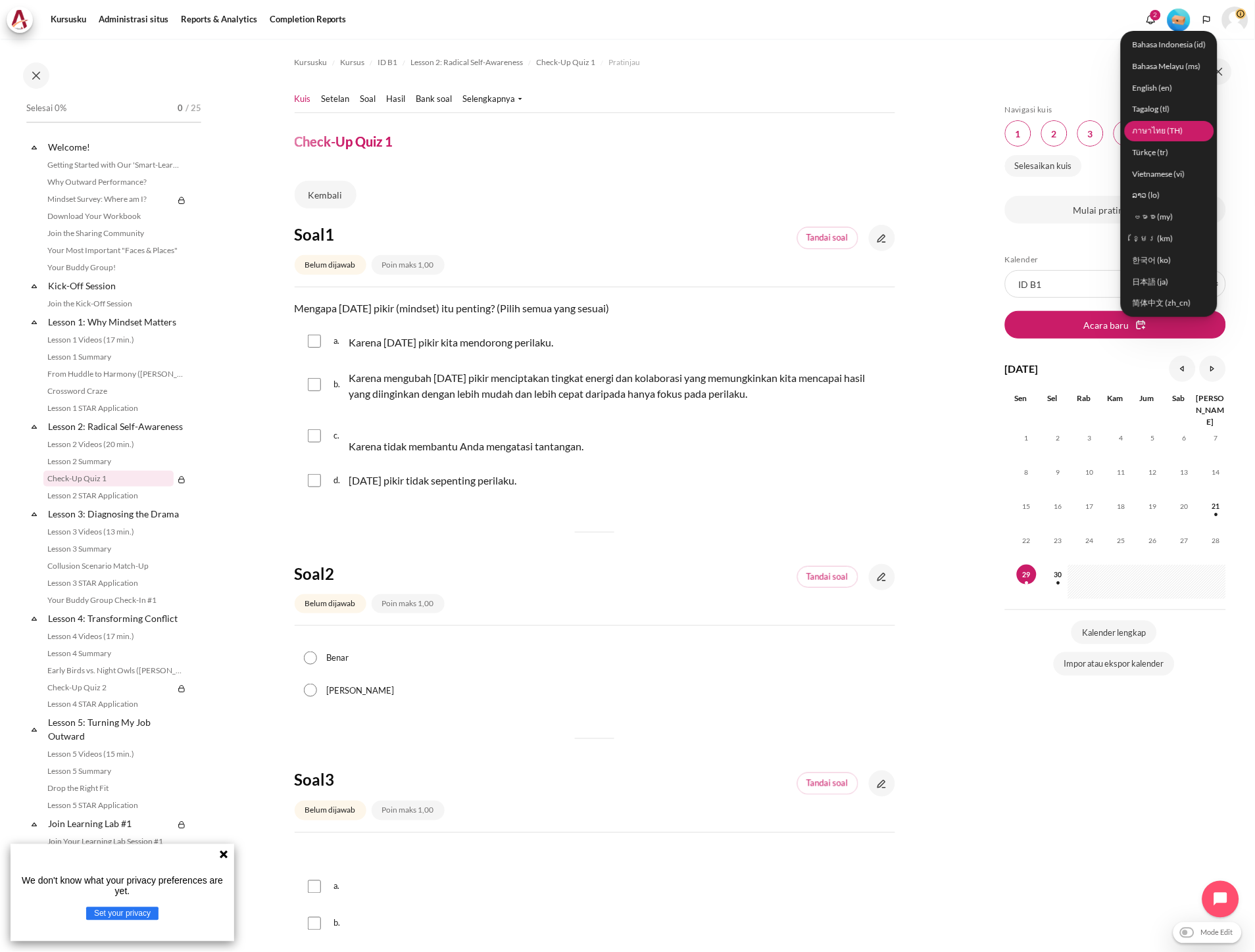
click at [1154, 126] on link "ภาษาไทย (TH)" at bounding box center [1170, 130] width 90 height 20
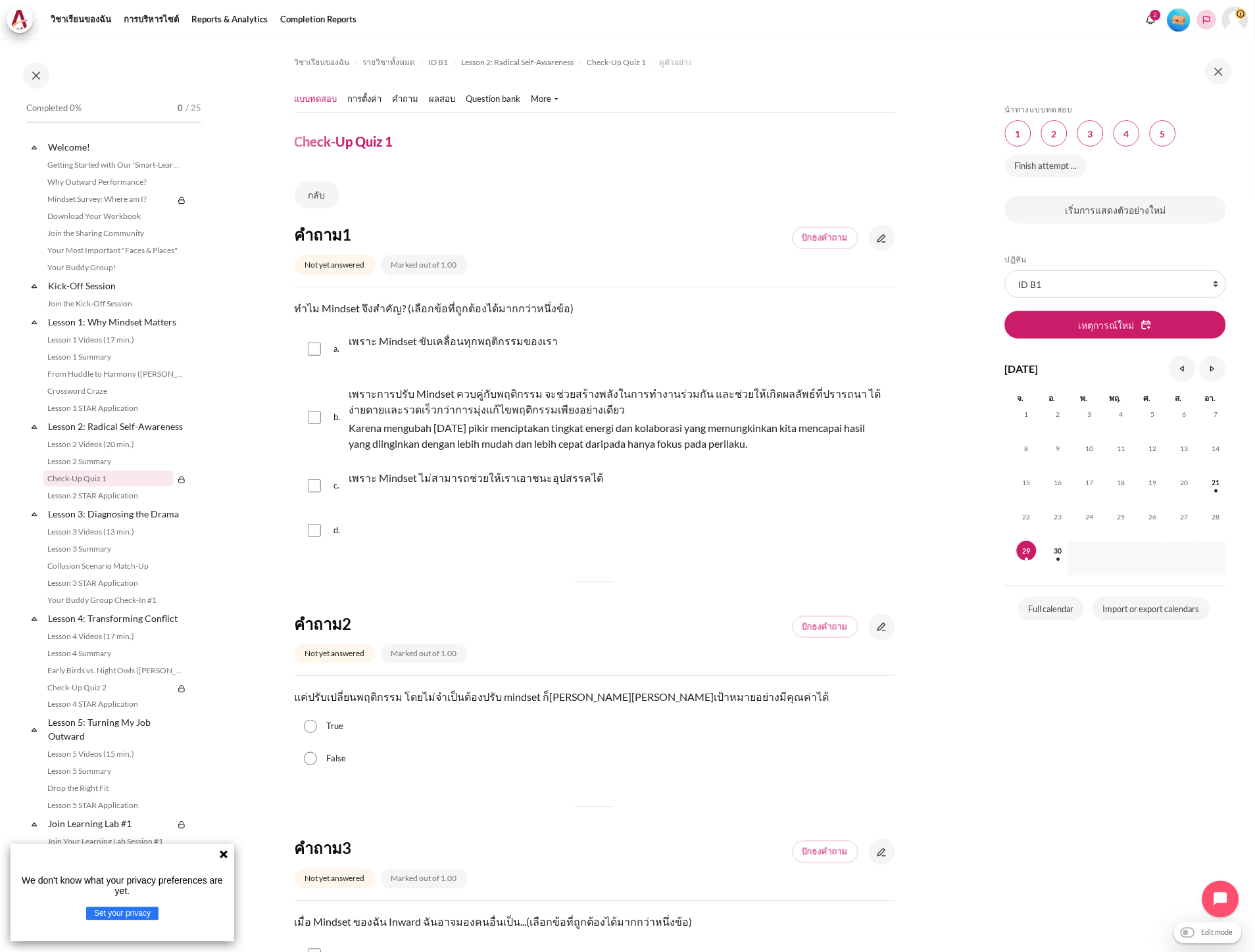
click at [1216, 23] on button "Languages" at bounding box center [1207, 20] width 20 height 20
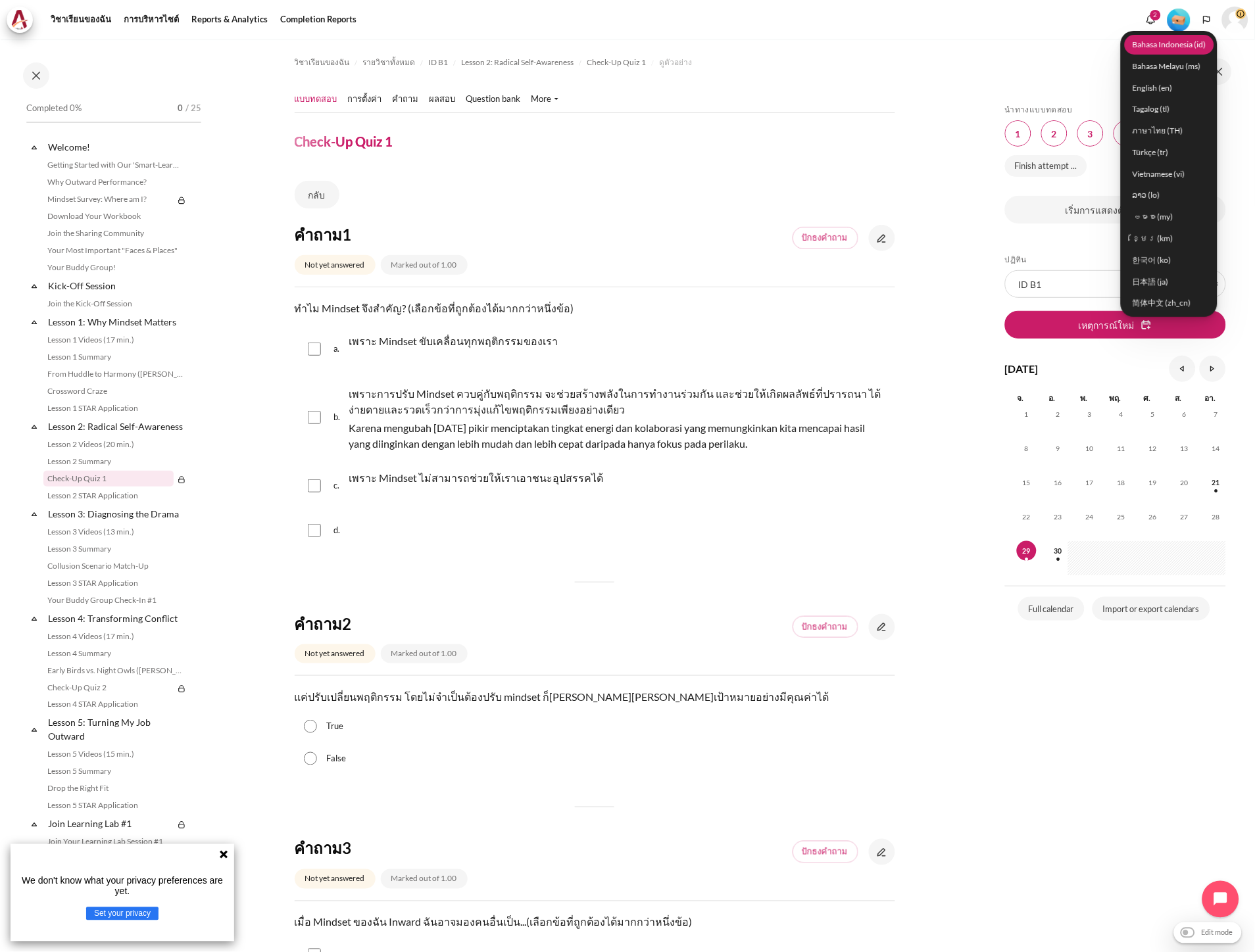
click at [1154, 49] on link "Bahasa Indonesia ‎(id)‎" at bounding box center [1170, 44] width 90 height 20
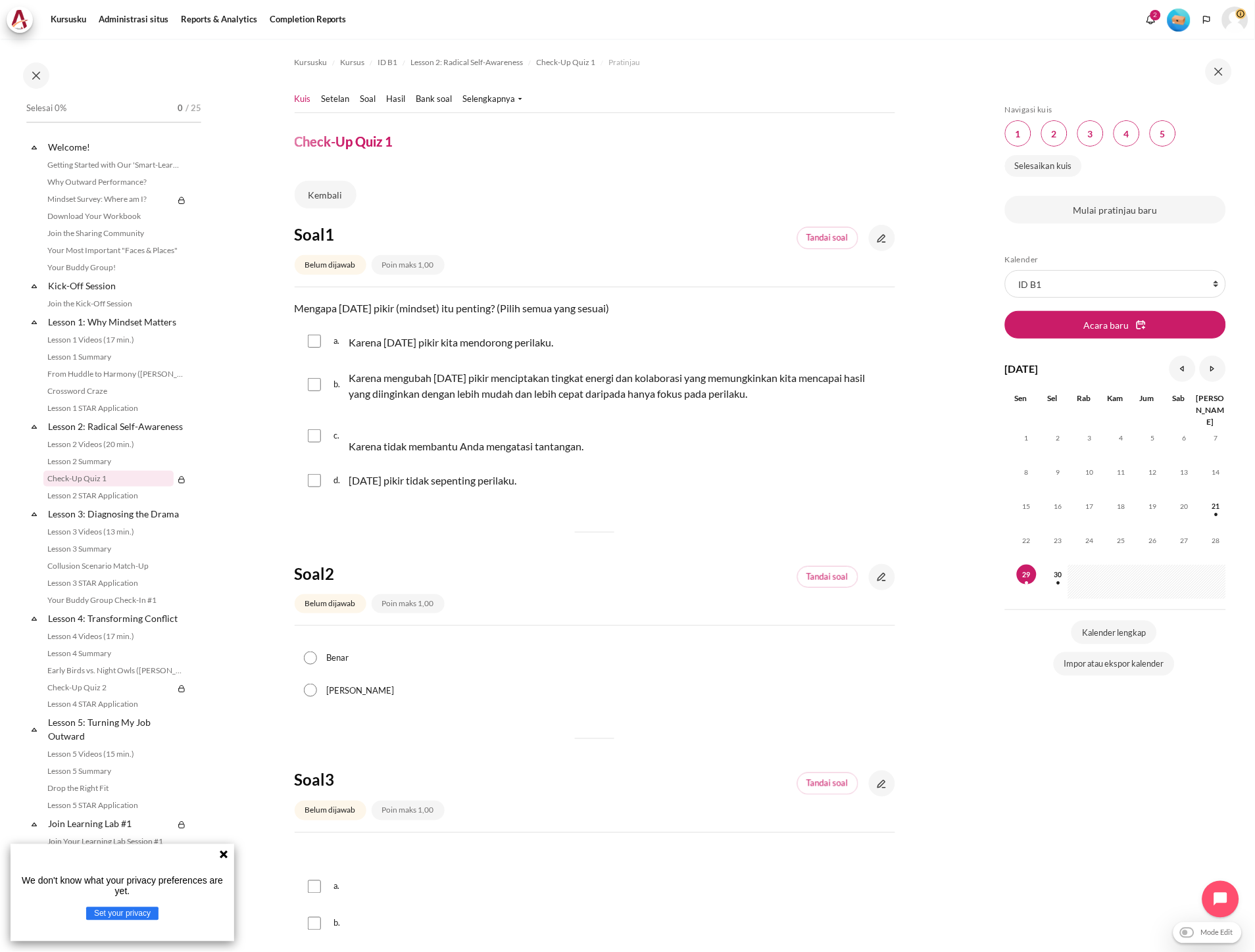
click at [1204, 8] on li "Bahasa Indonesia ‎(id)‎ Bahasa Melayu ‎(ms)‎ English ‎(en)‎ Tagalog ‎(tl)‎ ภาษา…" at bounding box center [1207, 20] width 20 height 26
click at [1204, 15] on icon "Languages" at bounding box center [1206, 20] width 11 height 11
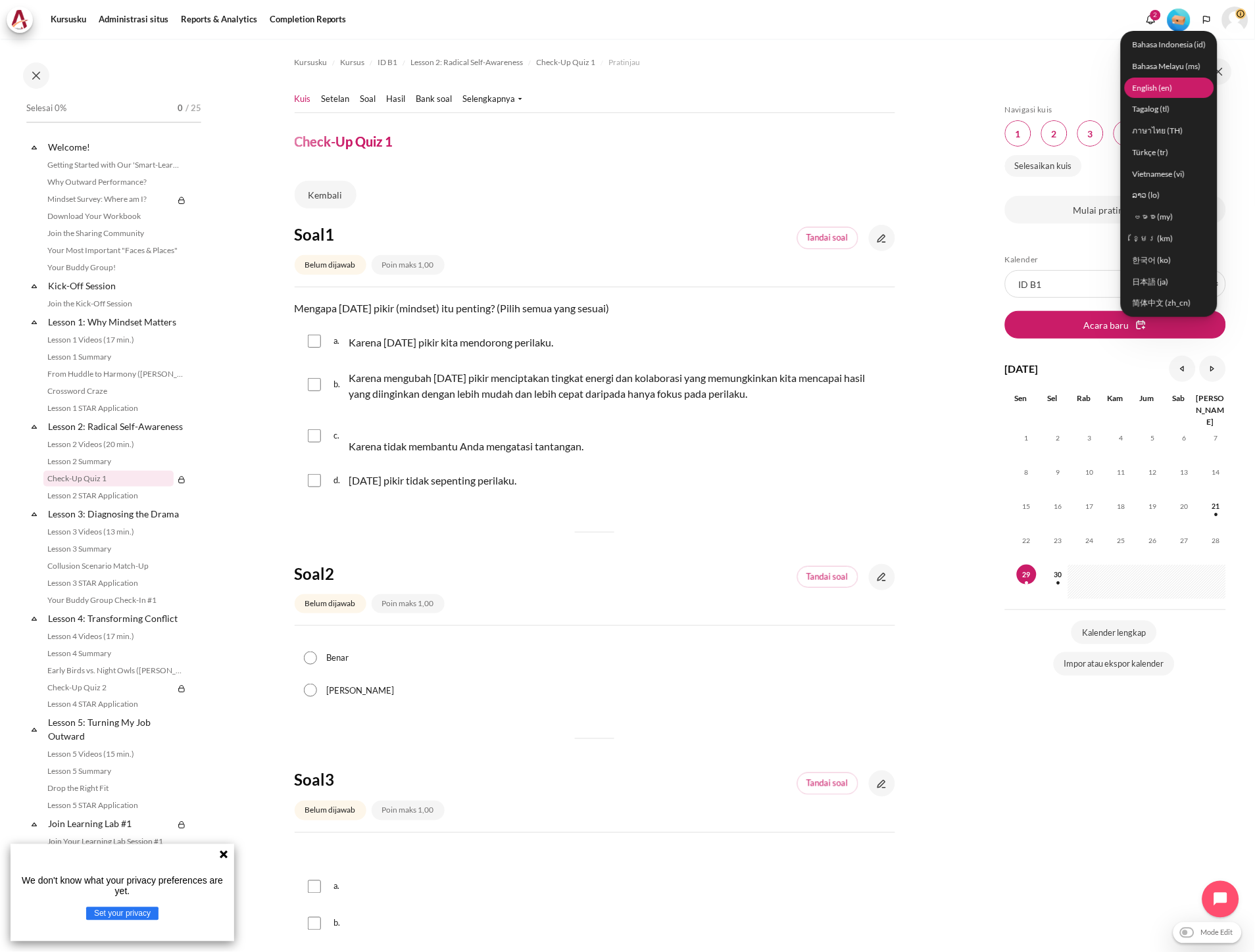
click at [1158, 90] on link "English ‎(en)‎" at bounding box center [1170, 88] width 90 height 20
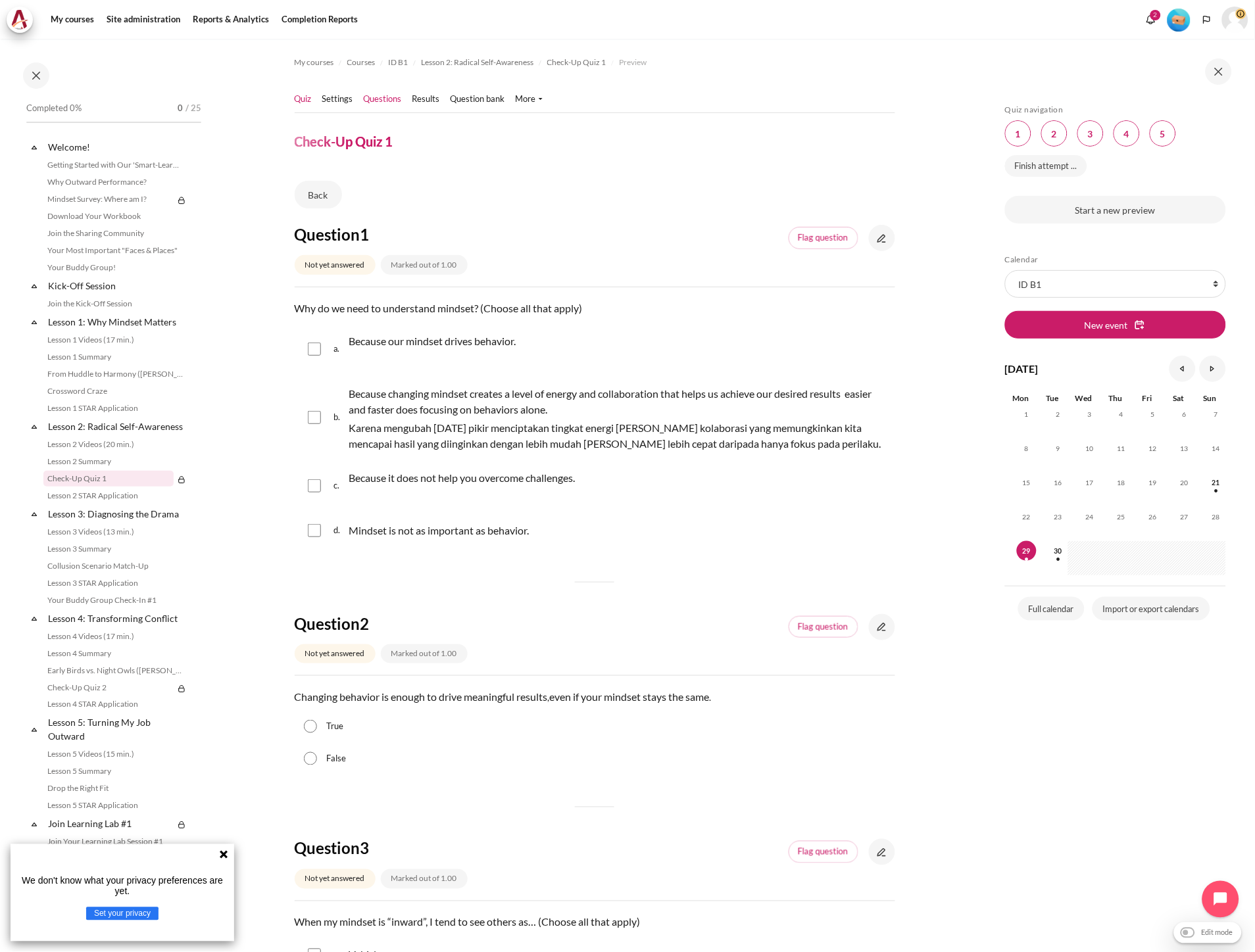
click at [396, 99] on link "Questions" at bounding box center [383, 99] width 38 height 13
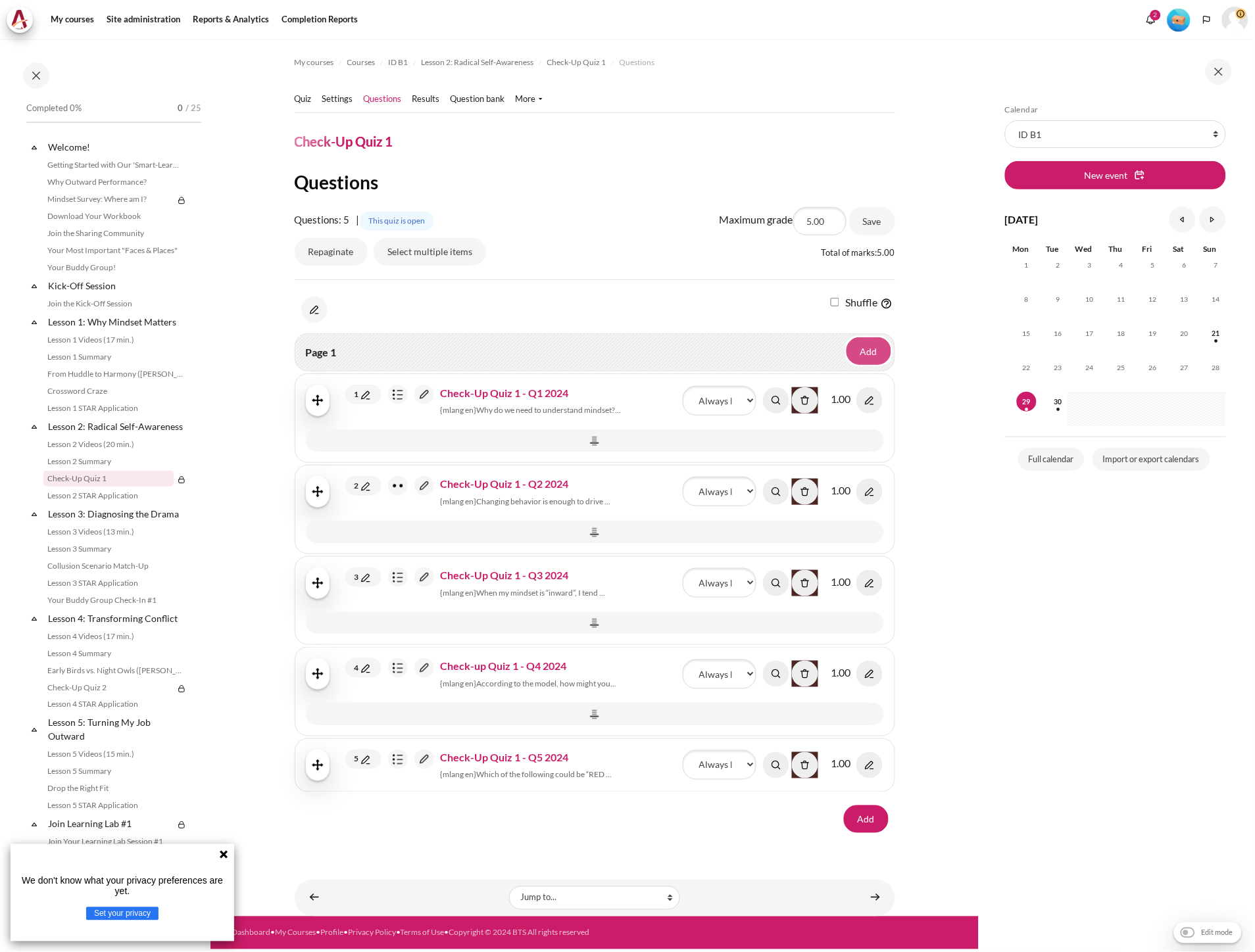
click at [877, 348] on link "Add" at bounding box center [869, 351] width 45 height 27
click at [870, 382] on link "a new question" at bounding box center [837, 379] width 98 height 20
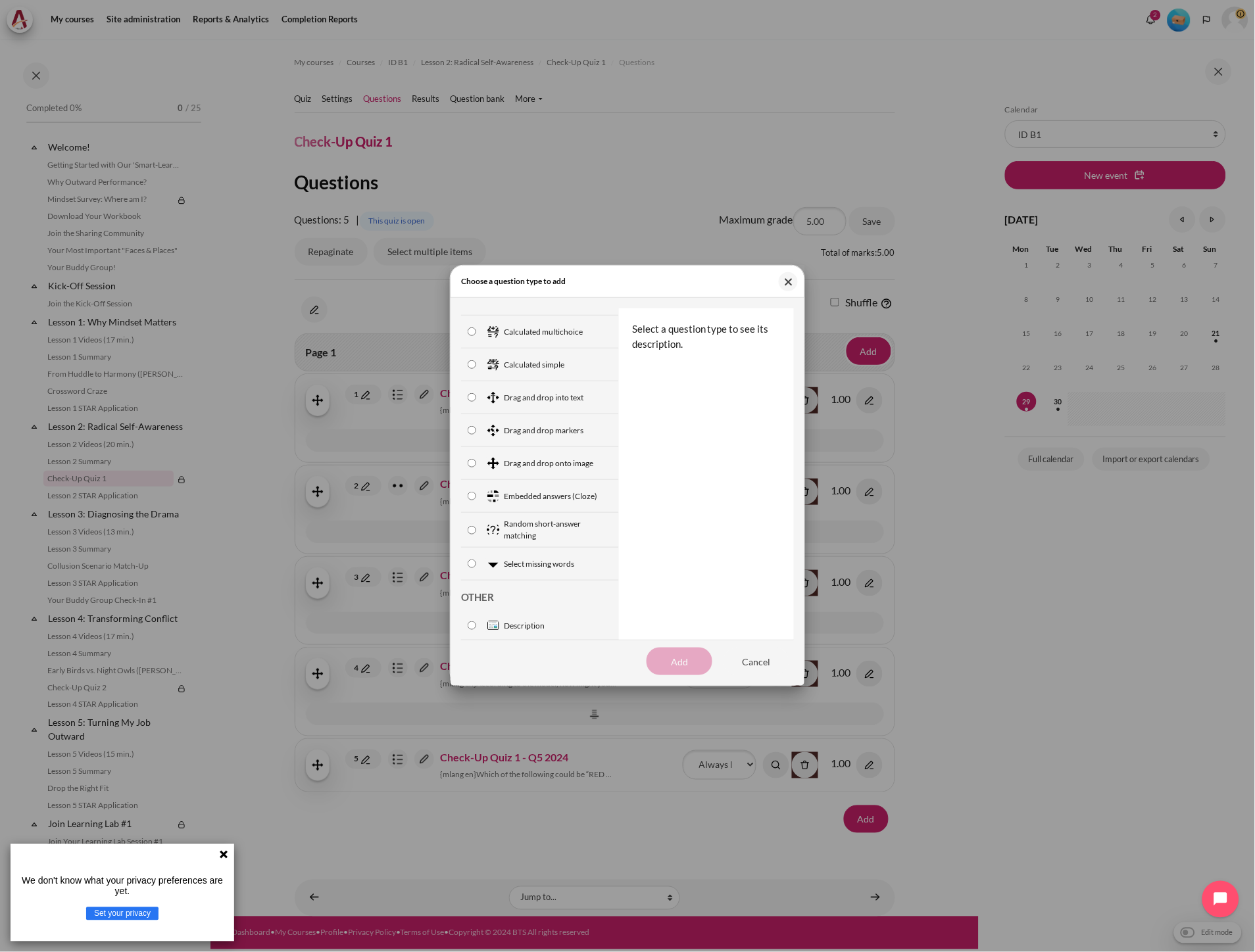
scroll to position [255, 0]
click at [782, 279] on button "Close" at bounding box center [789, 282] width 20 height 20
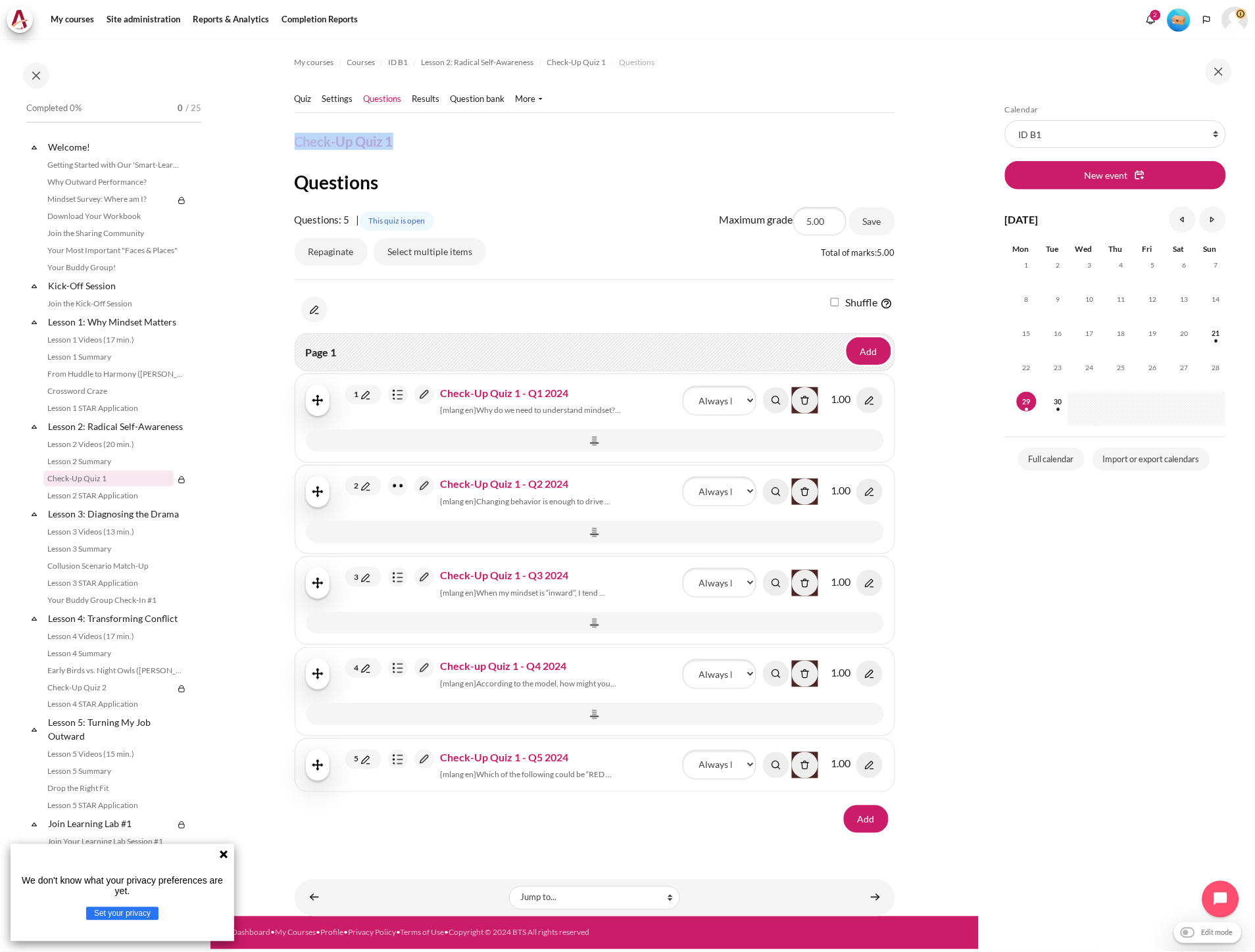
drag, startPoint x: 393, startPoint y: 140, endPoint x: 294, endPoint y: 139, distance: 99.0
click at [295, 139] on header "Check-Up Quiz 1" at bounding box center [594, 141] width 600 height 18
copy h4 "Check-Up Quiz 1"
click at [885, 346] on link "Add" at bounding box center [869, 351] width 45 height 27
click at [856, 375] on span "a new question" at bounding box center [837, 380] width 52 height 12
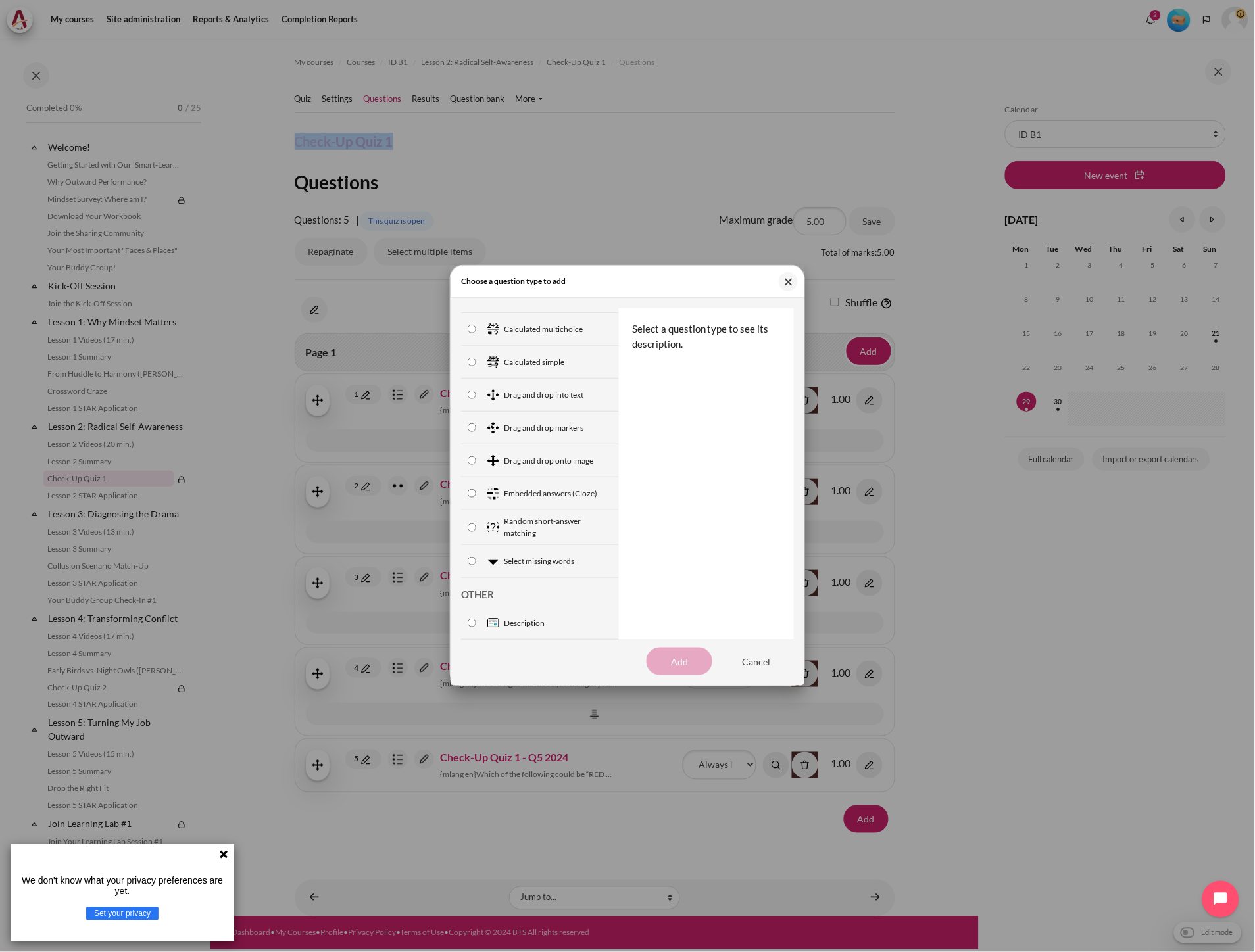
scroll to position [0, 0]
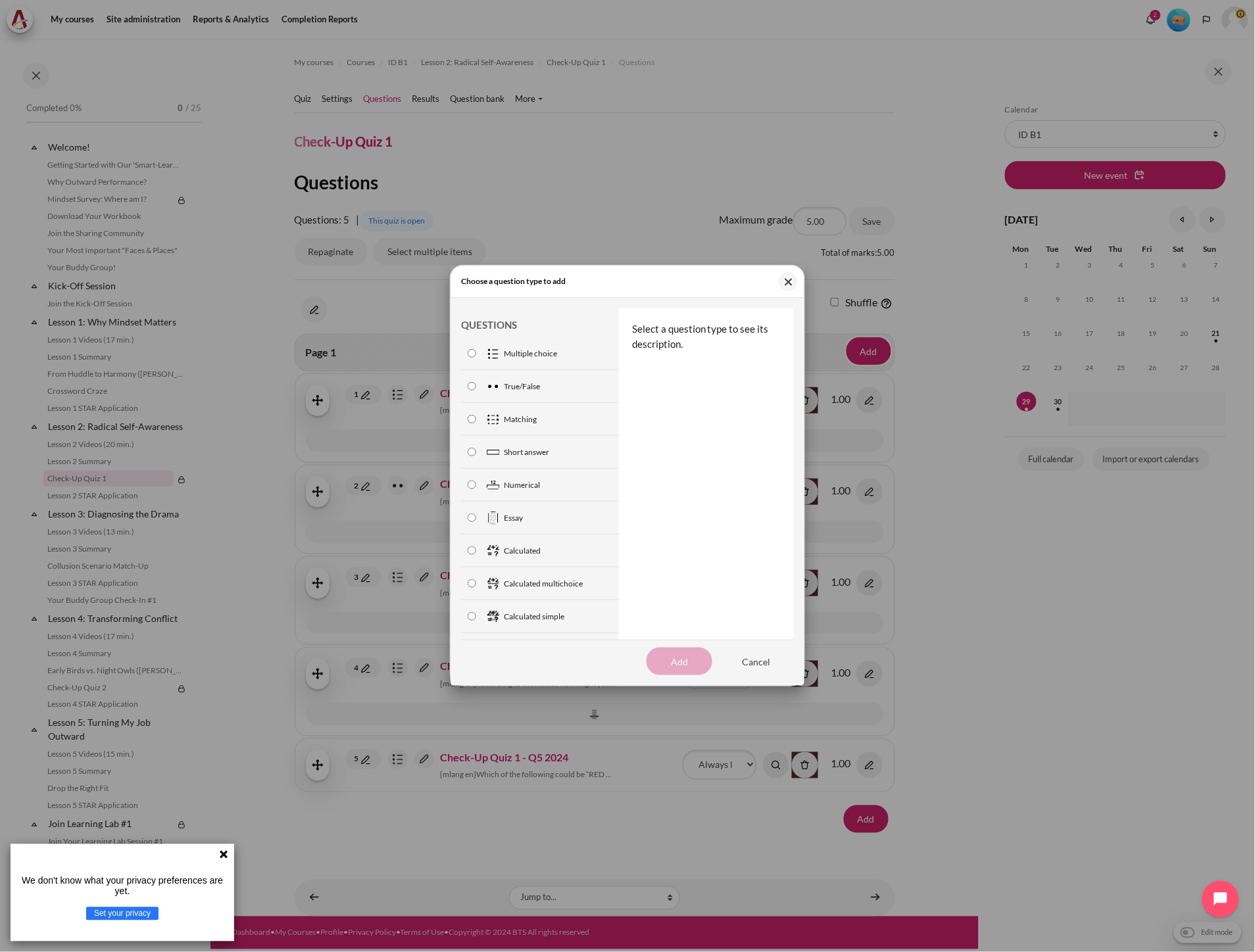
click at [518, 561] on label "Calculated" at bounding box center [540, 551] width 158 height 33
click at [476, 555] on input "Calculated" at bounding box center [471, 550] width 9 height 9
radio input "true"
click at [542, 353] on span "Multiple choice" at bounding box center [530, 354] width 54 height 12
click at [476, 353] on input "Multiple choice" at bounding box center [471, 353] width 9 height 9
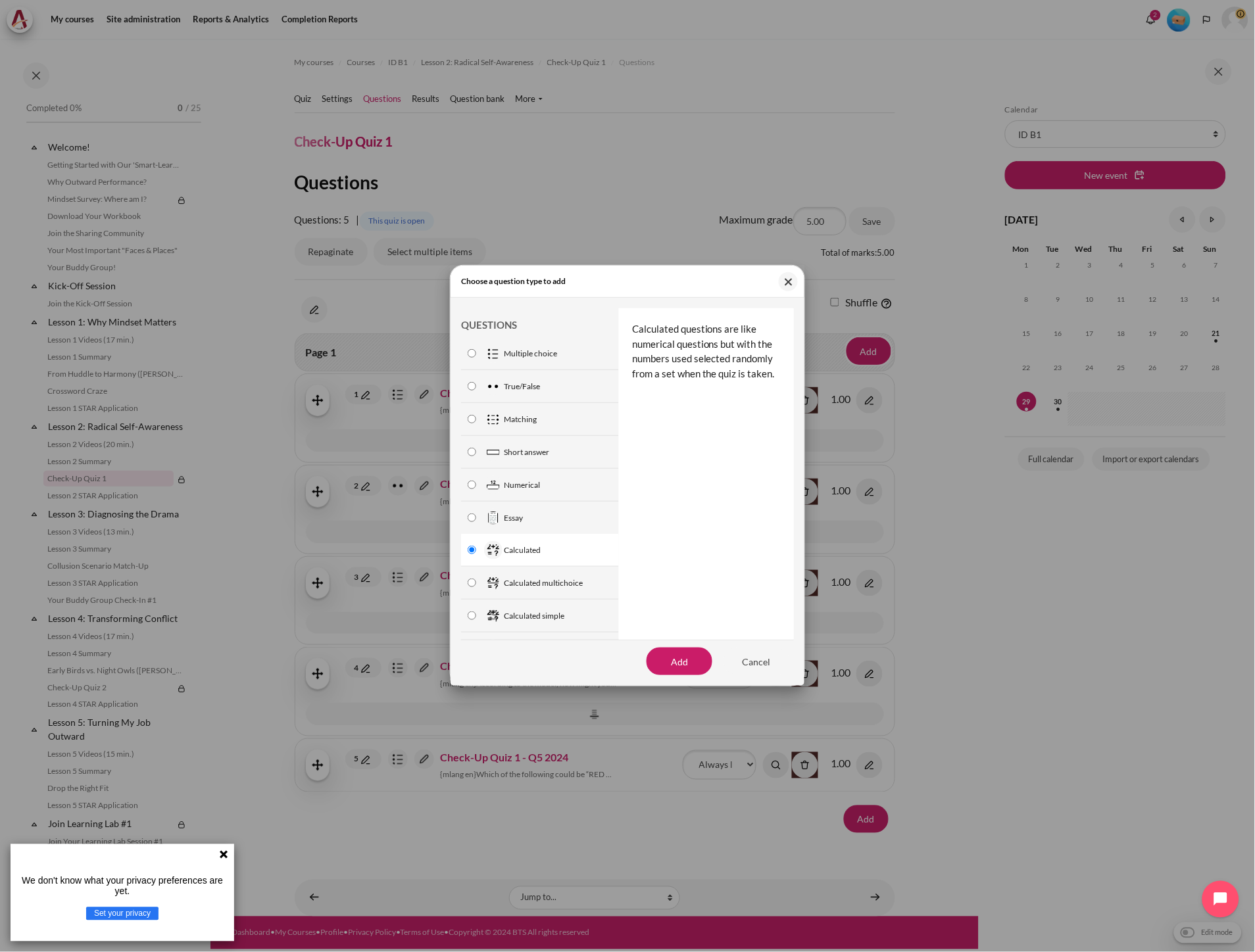
radio input "true"
click at [701, 659] on input "Add" at bounding box center [679, 661] width 65 height 27
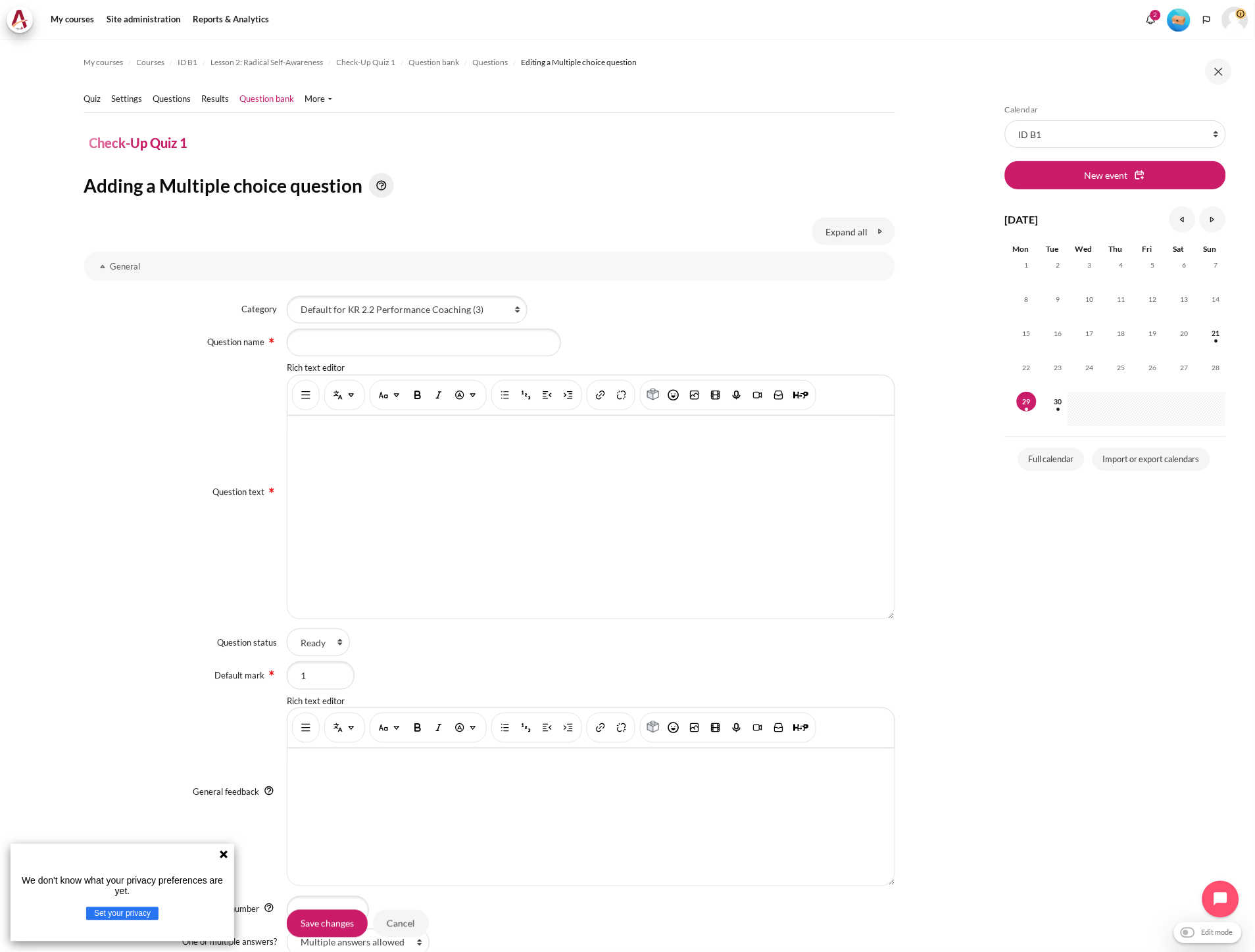
select select "1853,27609"
click at [287, 296] on select "Default for Check-Up Quiz 1 Default for ArchitecK 10 Playground (9) Default for…" at bounding box center [407, 309] width 241 height 27
click at [350, 342] on input "Question name" at bounding box center [424, 342] width 274 height 27
paste input "Check-Up Quiz 1 - Q1 2024"
drag, startPoint x: 405, startPoint y: 347, endPoint x: 421, endPoint y: 347, distance: 16.0
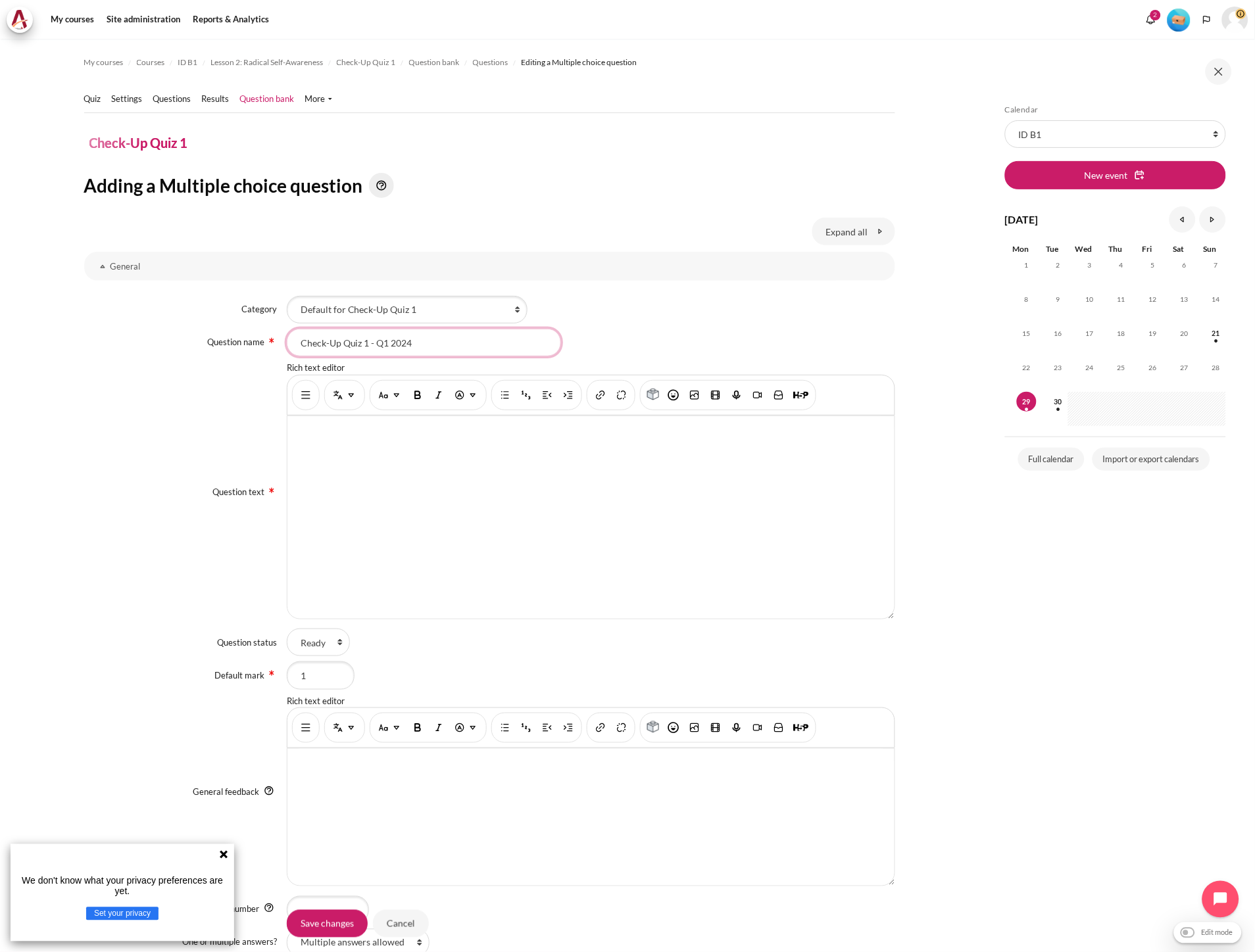
click at [420, 350] on input "Check-Up Quiz 1 - Q1 2024" at bounding box center [424, 342] width 274 height 27
type input "Check-Up Quiz 1 - Q1 2025"
click at [300, 400] on img "Show/hide advanced buttons" at bounding box center [305, 394] width 13 height 13
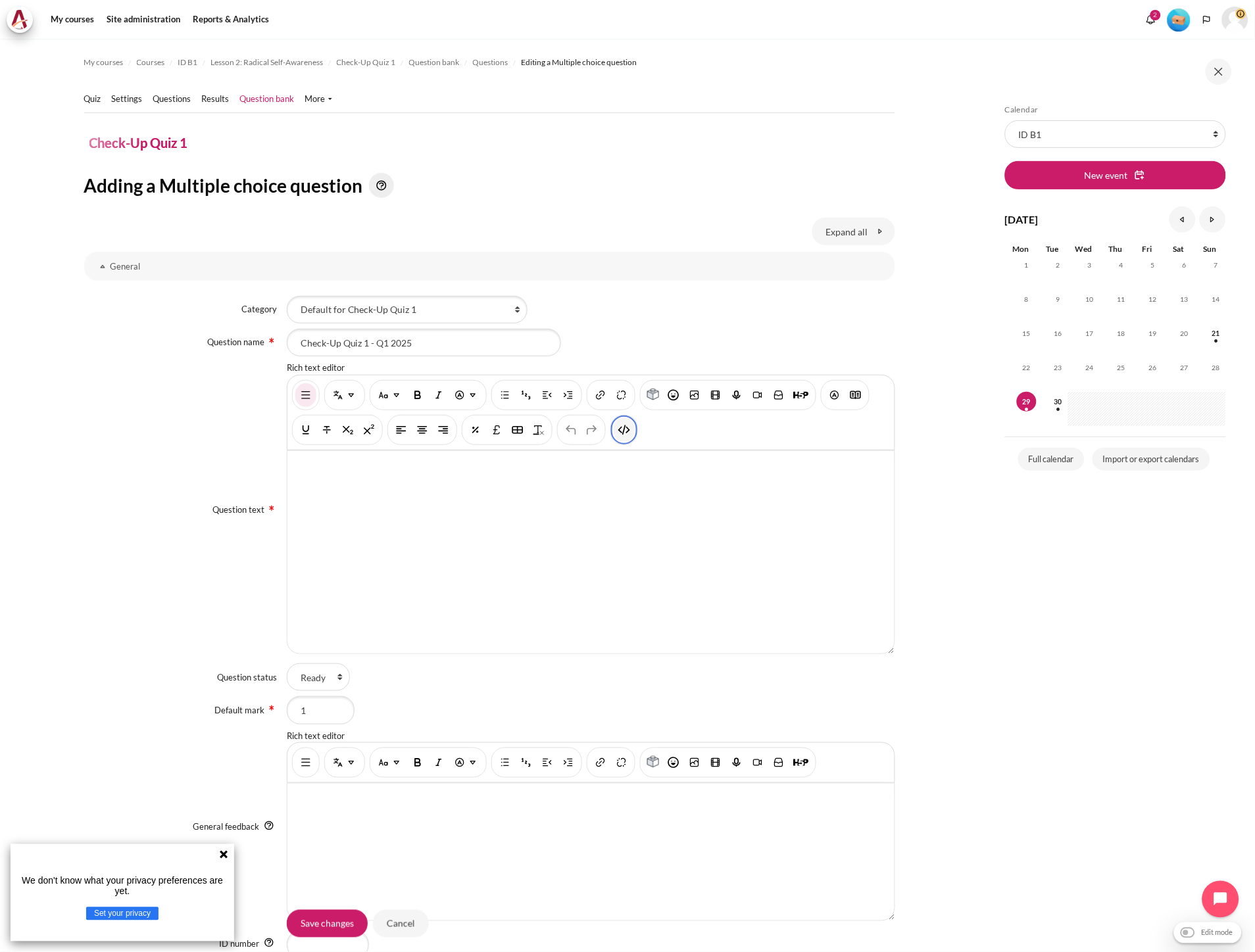
click at [619, 431] on img "HTML" at bounding box center [624, 429] width 13 height 13
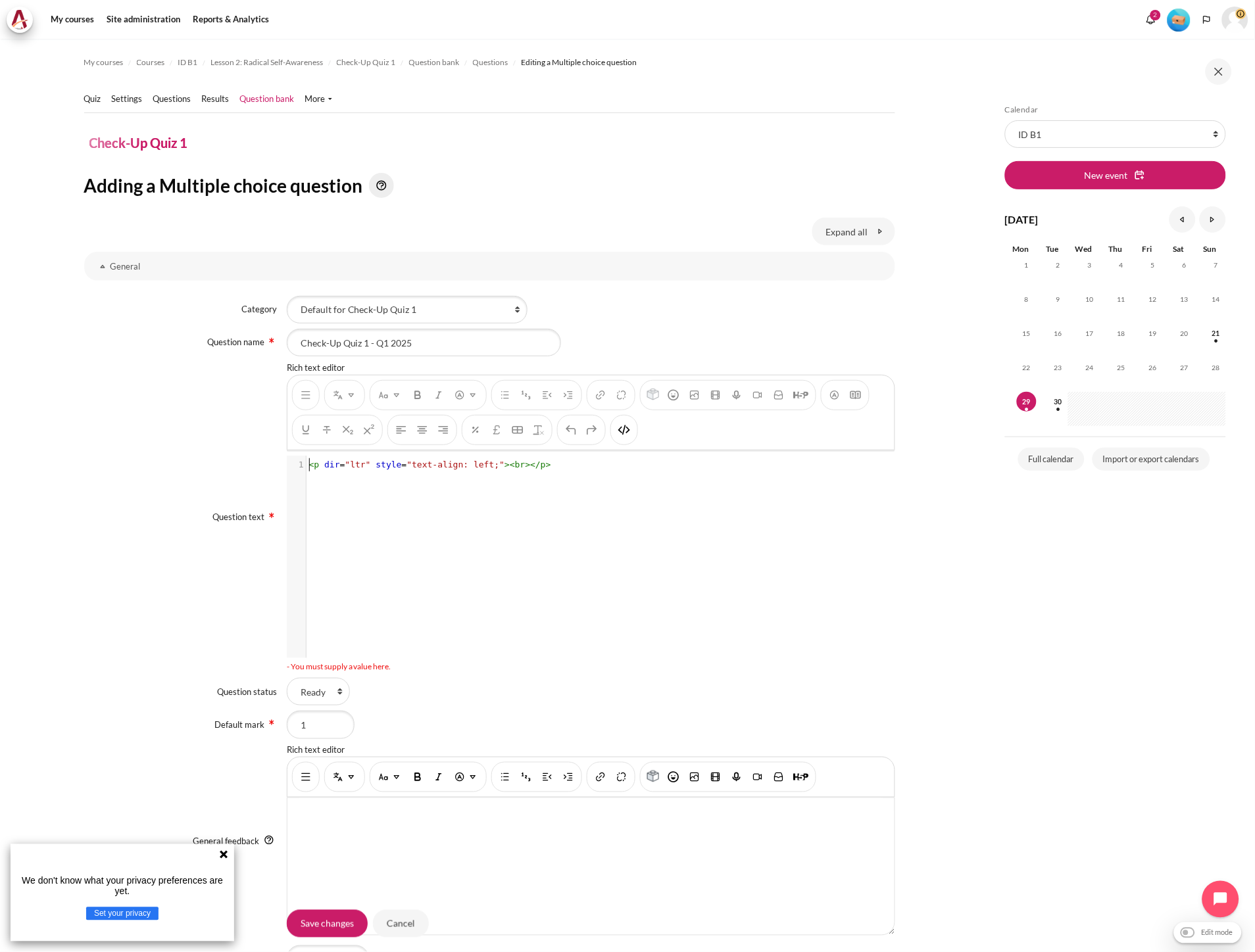
scroll to position [1, 0]
click at [557, 467] on pre "< p dir = "ltr" style = "text-align: left;" >< br ></ p >" at bounding box center [596, 464] width 580 height 13
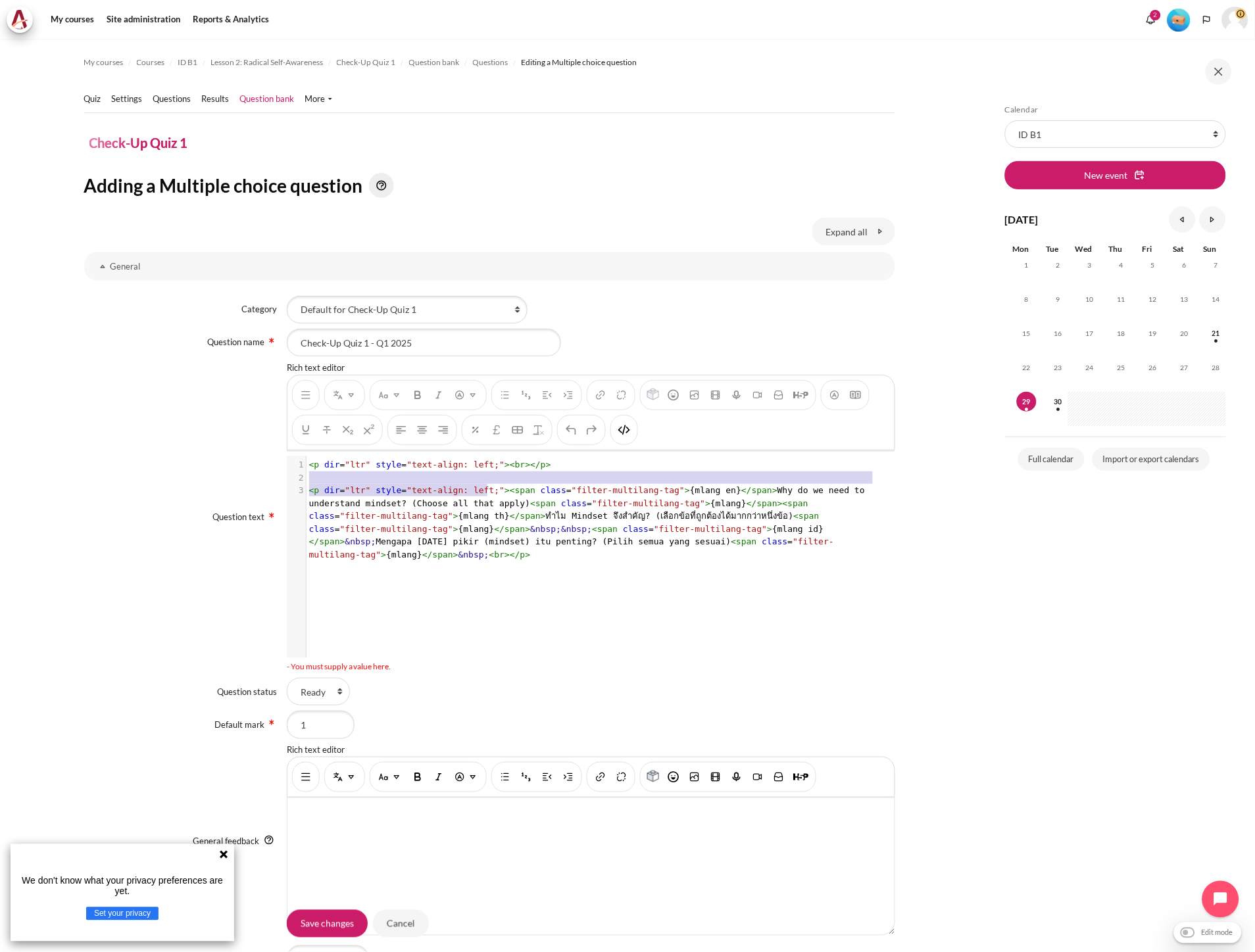
type textarea "p dir="ltr" style="text-align: left;"><br></p> <p dir="ltr" style="text-align: …"
drag, startPoint x: 488, startPoint y: 489, endPoint x: 309, endPoint y: 468, distance: 180.2
click at [309, 468] on div "1 < p dir = "ltr" style = "text-align: left;" >< br ></ p > 2 ​ 3 < p dir = "lt…" at bounding box center [596, 509] width 580 height 102
click at [478, 485] on span ""text-align: left;"" at bounding box center [456, 490] width 98 height 10
type textarea "<p dir="ltr" style="text-align: left;">"
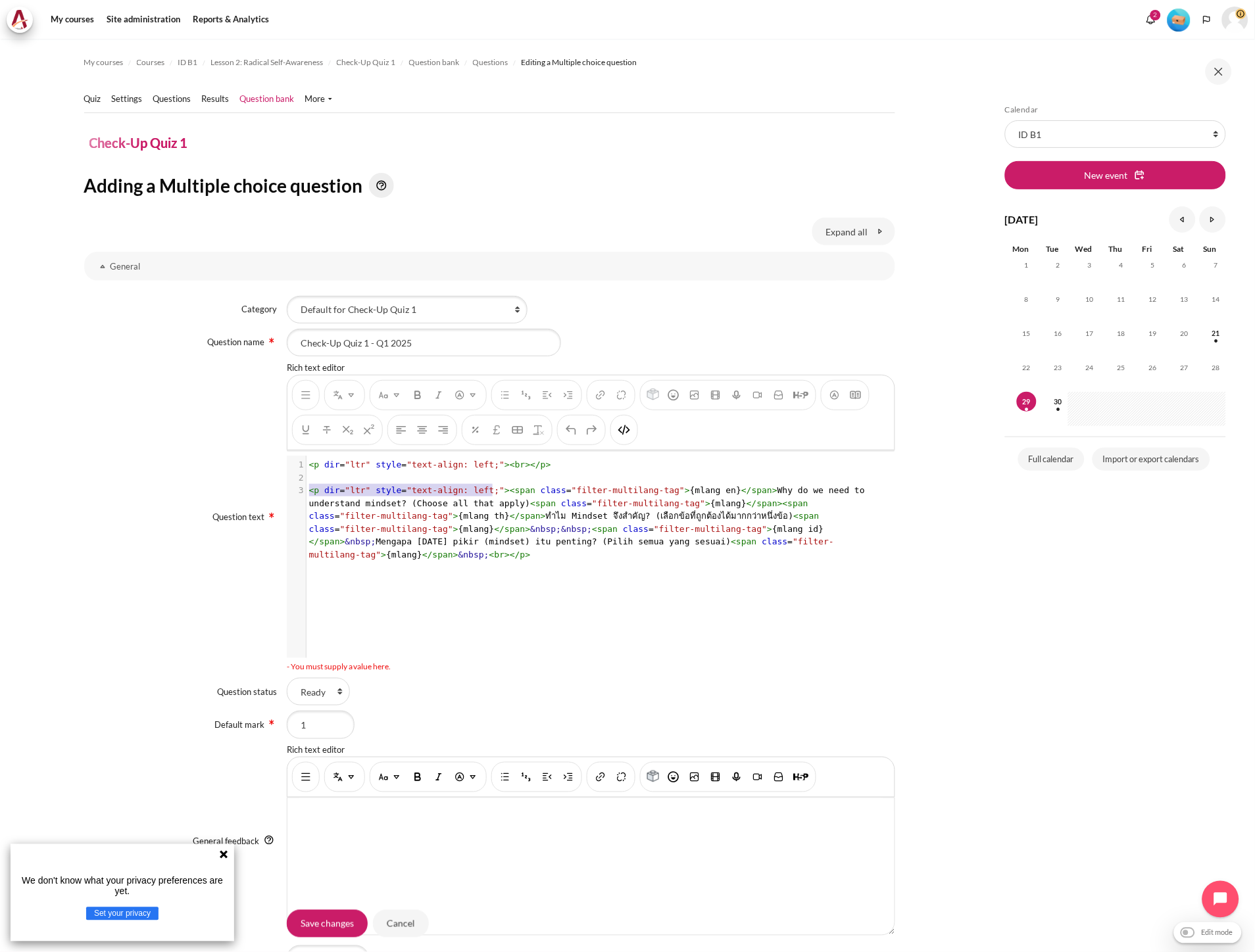
drag, startPoint x: 489, startPoint y: 492, endPoint x: 240, endPoint y: 491, distance: 249.0
click at [240, 491] on div "Question text Rich text editor <p dir="ltr" style="text-align: left;"><br></p> …" at bounding box center [489, 517] width 811 height 311
drag, startPoint x: 547, startPoint y: 457, endPoint x: 294, endPoint y: 460, distance: 253.0
click at [306, 460] on div "x 1 < p dir = "ltr" style = "text-align: left;" >< br ></ p > 2 ​ 3 < p dir = "…" at bounding box center [596, 509] width 580 height 108
click at [526, 462] on span "></" at bounding box center [534, 464] width 16 height 10
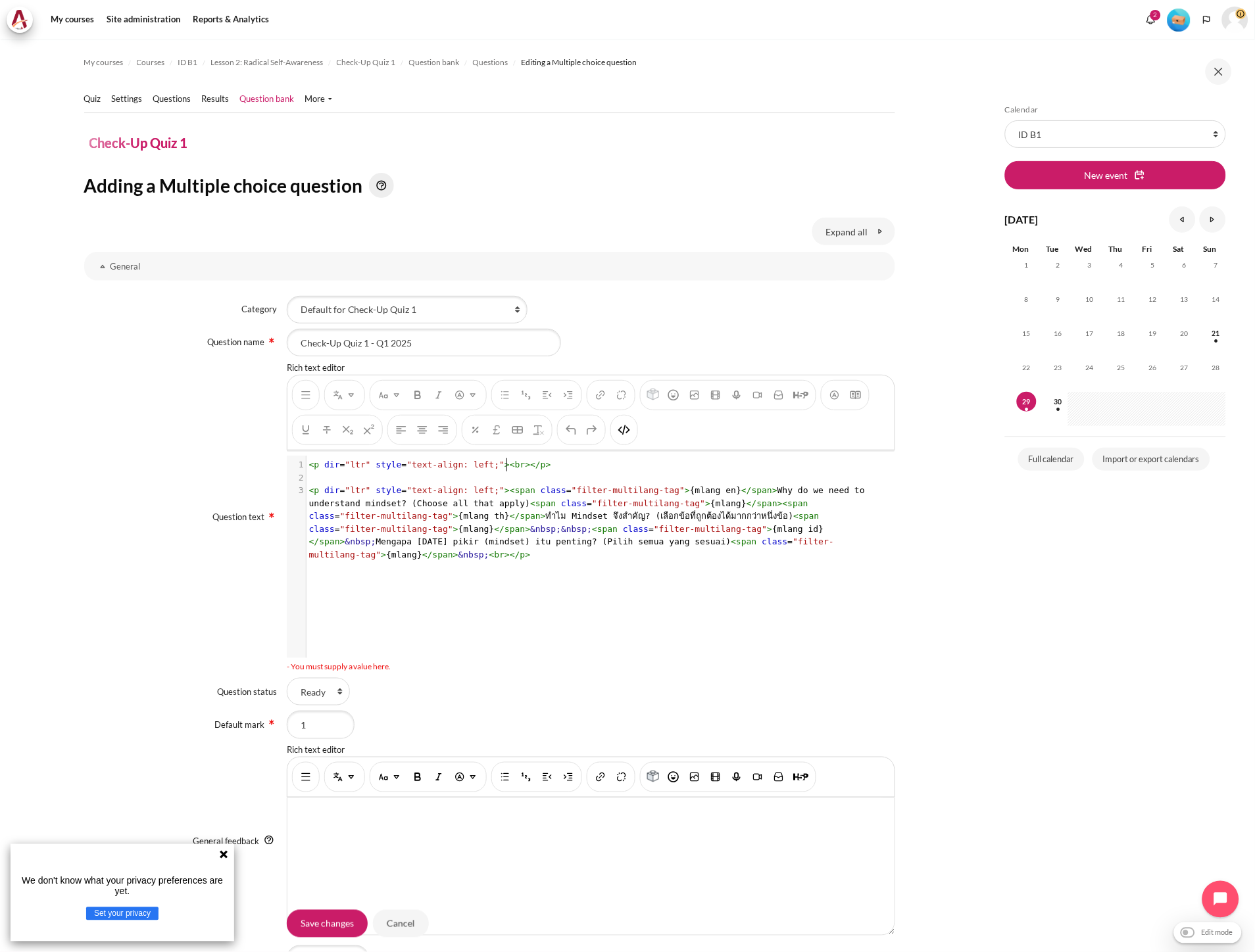
click at [526, 462] on span "></" at bounding box center [534, 464] width 16 height 10
type textarea "<p dir="ltr" style="text-align: left;"><br></p>"
click at [526, 462] on span "></" at bounding box center [534, 464] width 16 height 10
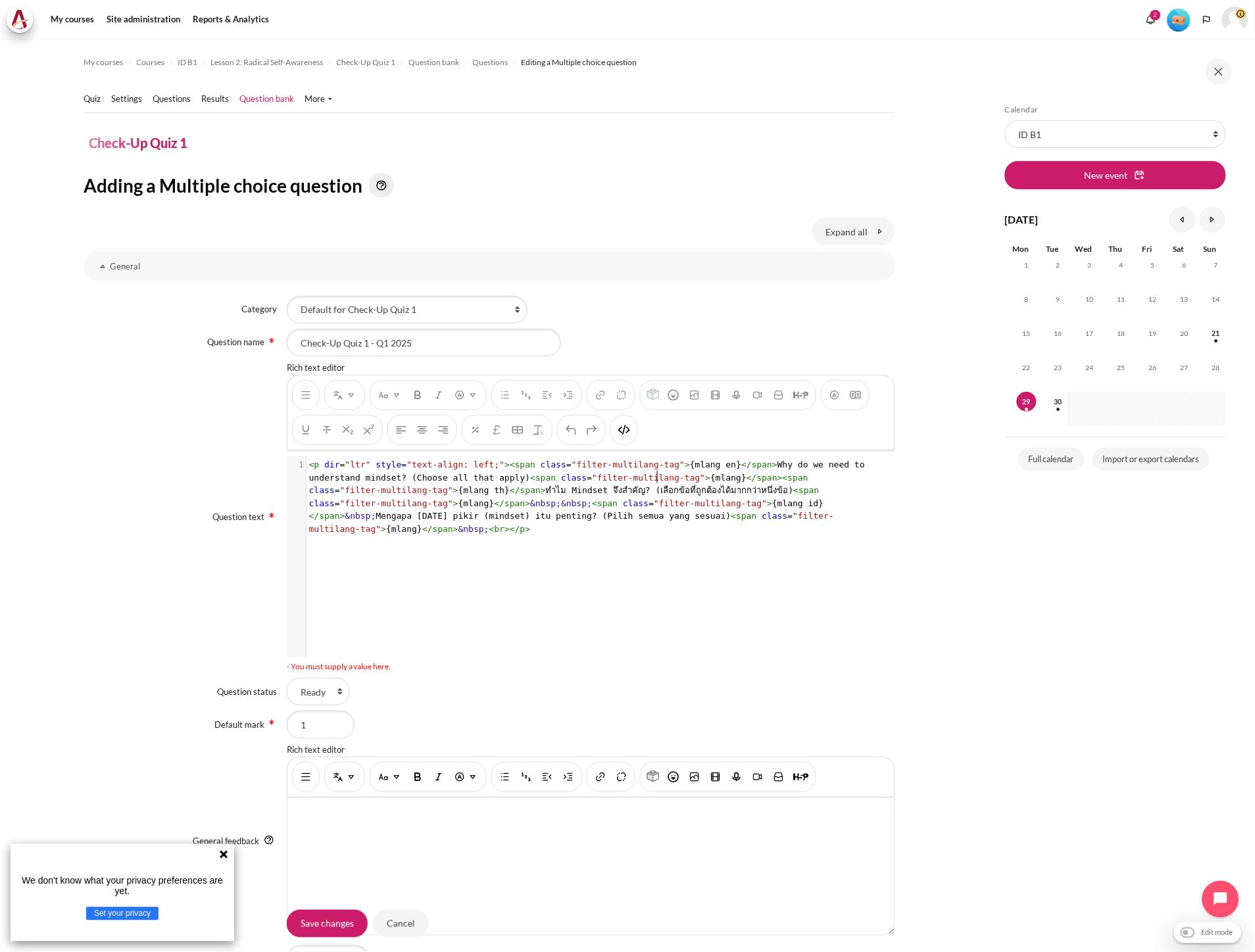
click at [656, 483] on pre "< p dir = "ltr" style = "text-align: left;" >< span class = "filter-multilang-t…" at bounding box center [596, 496] width 580 height 77
type textarea "<p dir="ltr" style="text-align: left;">"
drag, startPoint x: 489, startPoint y: 467, endPoint x: 247, endPoint y: 469, distance: 242.0
click at [247, 469] on div "Question text Rich text editor <p dir="ltr" style="text-align: left;"><span cla…" at bounding box center [489, 517] width 811 height 311
click at [306, 491] on pre "</ span >< span class = "filter-multilang-tag" > {mlang th} </ span > ทำไม Mind…" at bounding box center [596, 509] width 580 height 52
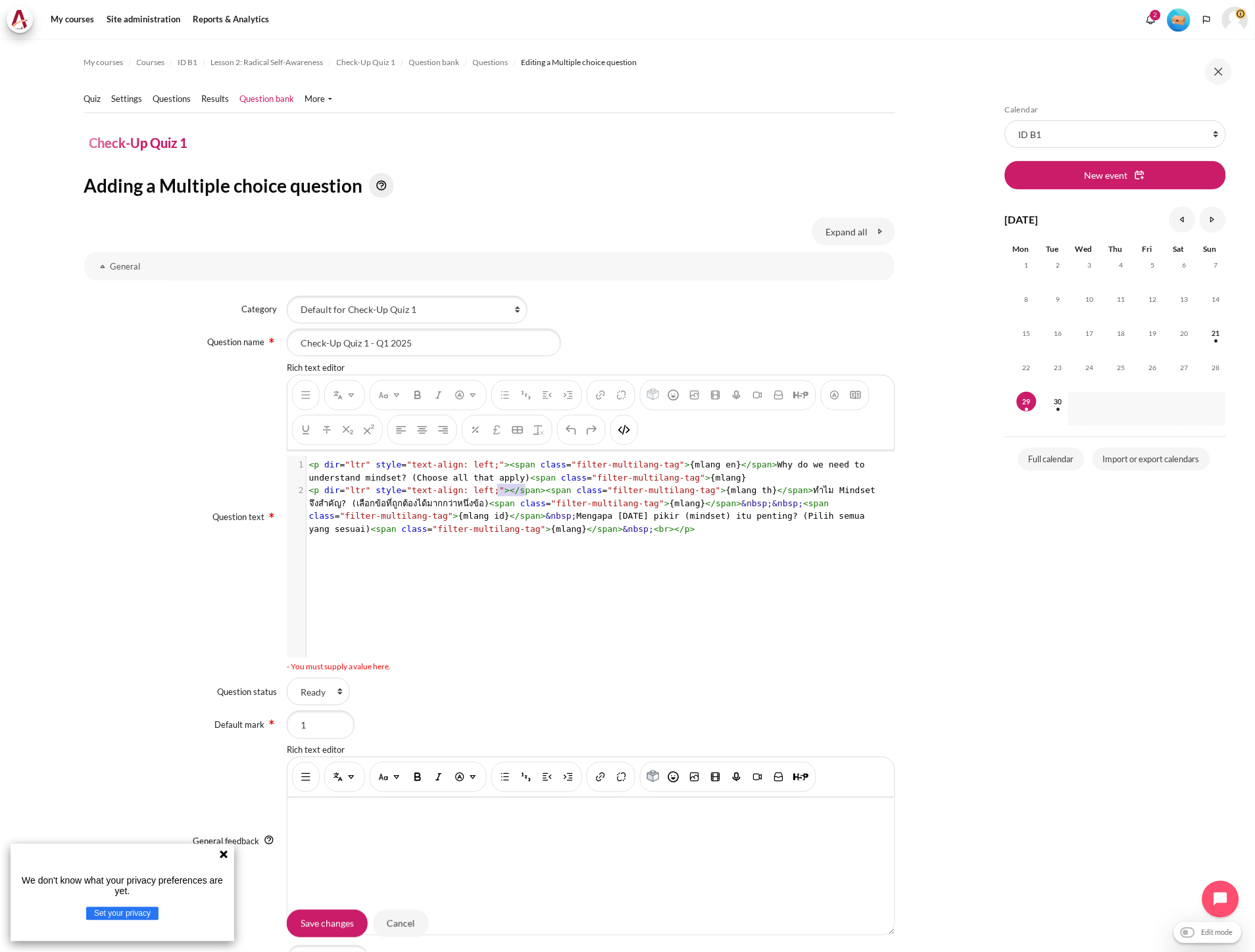
type textarea "</span>"
drag, startPoint x: 523, startPoint y: 493, endPoint x: 492, endPoint y: 492, distance: 31.0
click at [492, 492] on span "< p dir = "ltr" style = "text-align: left;" ></ span >< span class = "filter-mu…" at bounding box center [595, 509] width 572 height 49
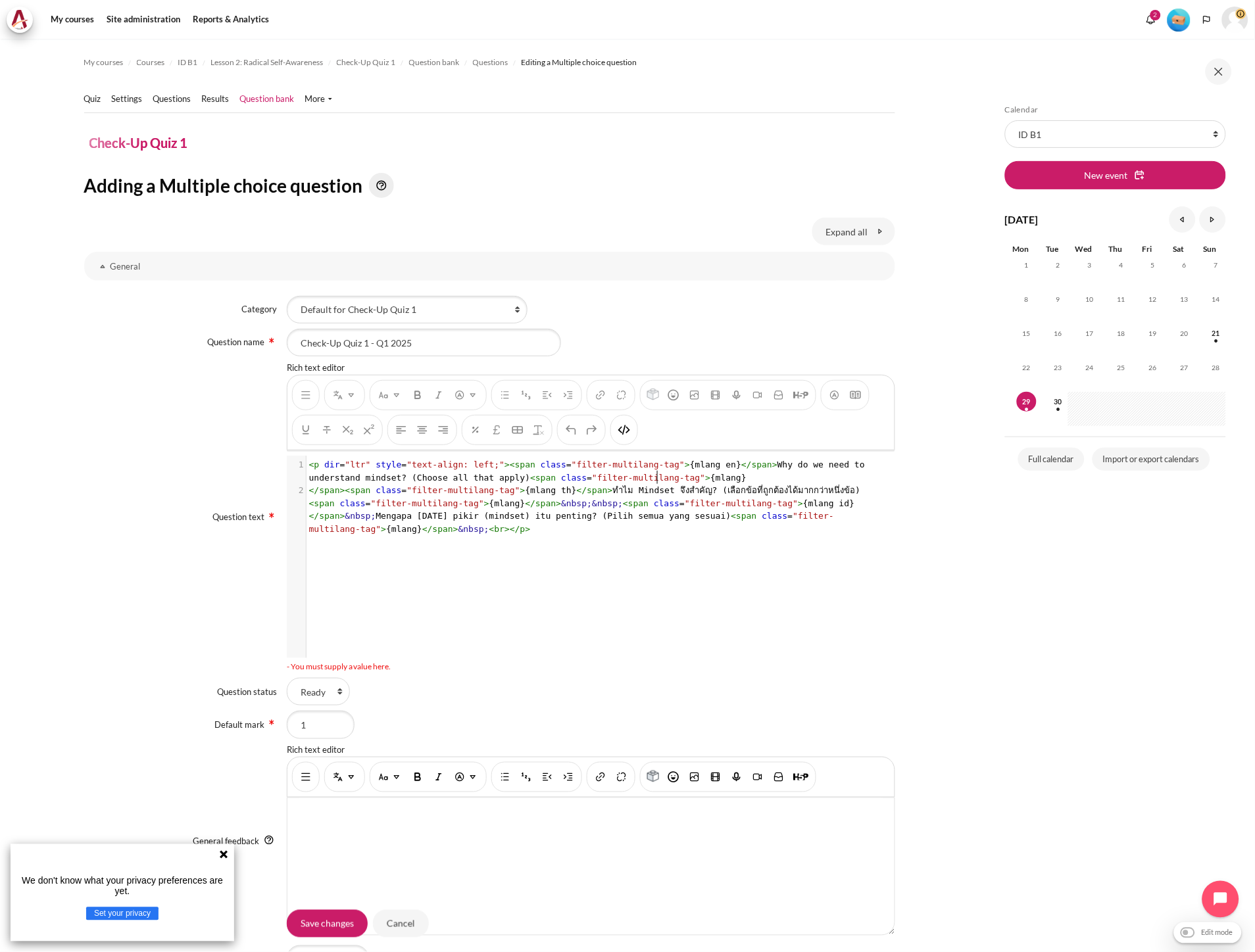
click at [671, 475] on pre "< p dir = "ltr" style = "text-align: left;" >< span class = "filter-multilang-t…" at bounding box center [596, 471] width 580 height 25
click at [517, 495] on span "</ span >< span class = "filter-multilang-tag" > {mlang th} </ span > ทำไม Mind…" at bounding box center [585, 509] width 551 height 49
click at [778, 478] on span "><" at bounding box center [783, 478] width 11 height 10
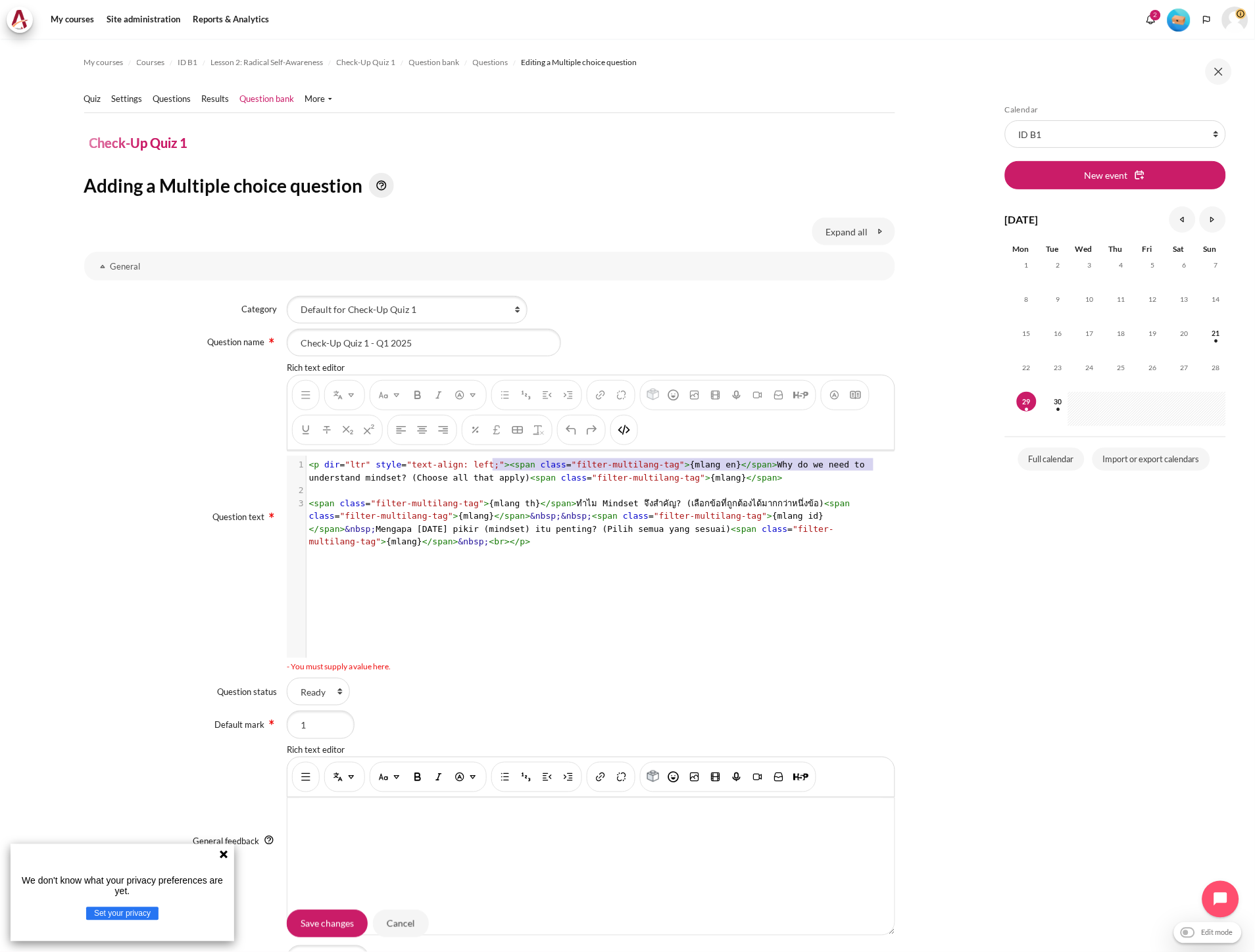
type textarea "<p dir="ltr" style="text-align: left;">"
drag, startPoint x: 490, startPoint y: 469, endPoint x: 301, endPoint y: 465, distance: 189.0
click at [306, 465] on div "1 < p dir = "ltr" style = "text-align: left;" >< span class = "filter-multilang…" at bounding box center [596, 471] width 580 height 25
click at [309, 503] on span "<" at bounding box center [311, 503] width 5 height 10
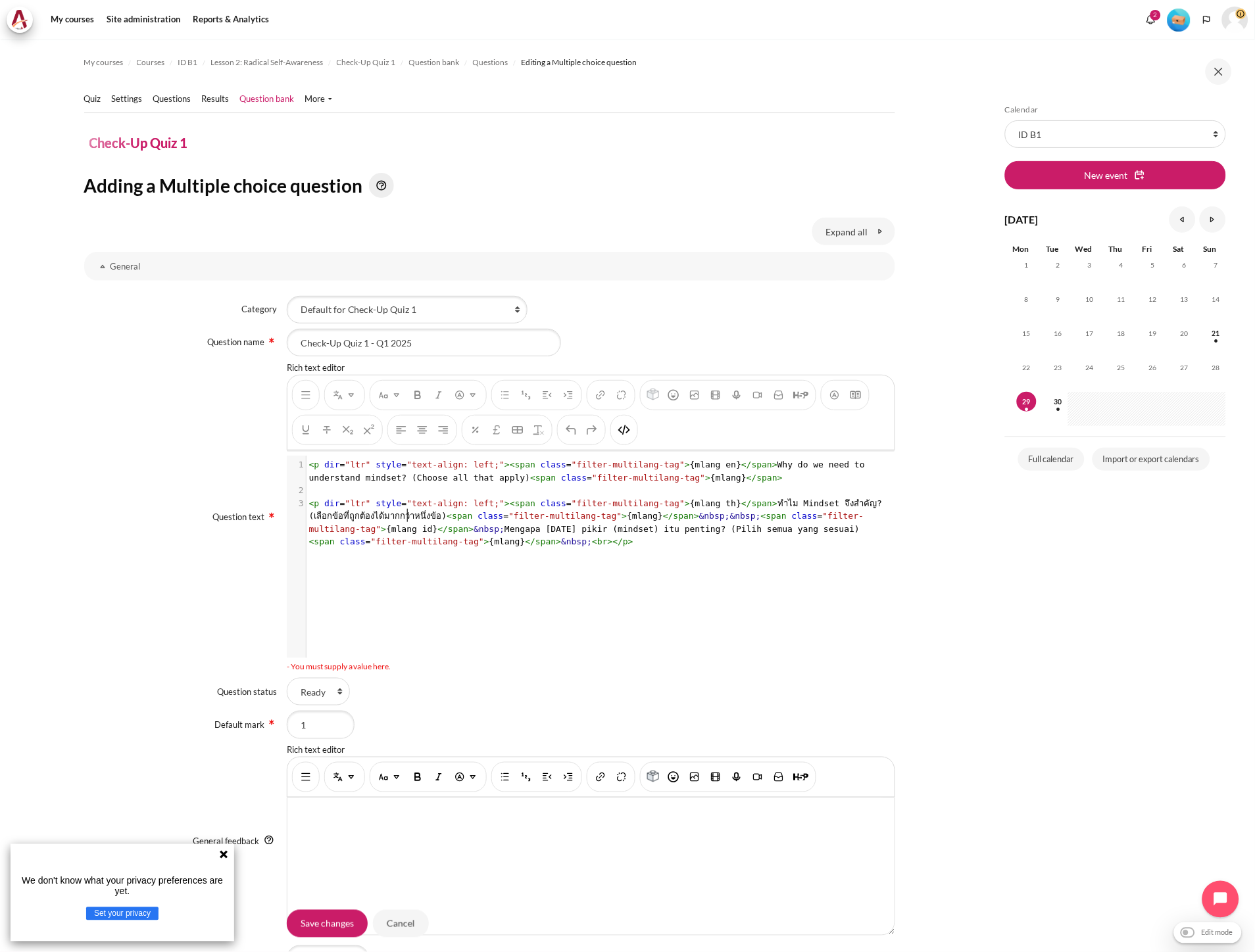
click at [447, 516] on span "<" at bounding box center [449, 516] width 5 height 10
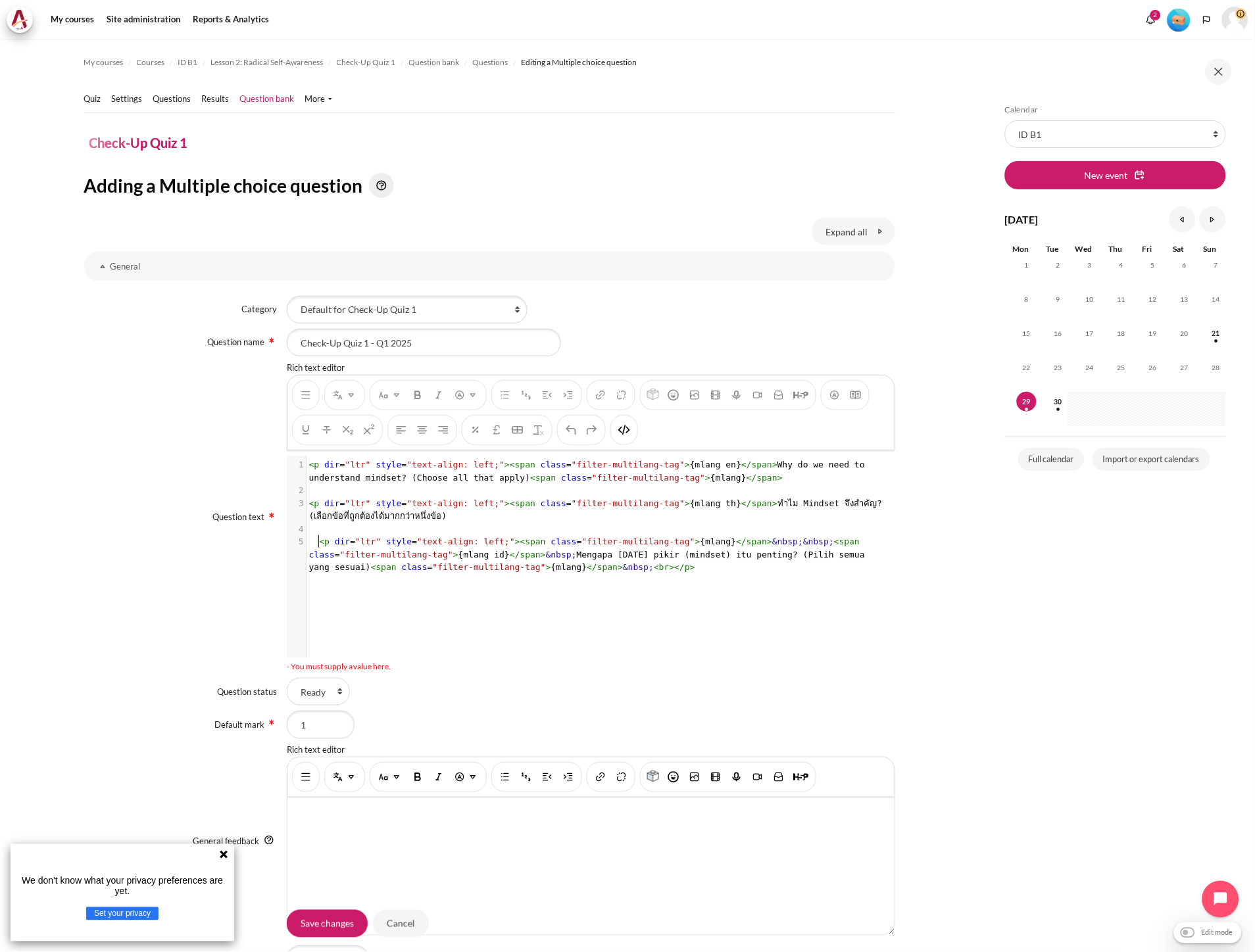
click at [319, 541] on span "<" at bounding box center [321, 541] width 5 height 10
type textarea "<span class="filter-multilang-tag">{mlang}</span>"
drag, startPoint x: 490, startPoint y: 541, endPoint x: 720, endPoint y: 542, distance: 230.0
click at [720, 542] on span "< p dir = "ltr" style = "text-align: left;" >< span class = "filter-multilang-t…" at bounding box center [589, 554] width 561 height 35
click at [431, 515] on pre "< p dir = "ltr" style = "text-align: left;" >< span class = "filter-multilang-t…" at bounding box center [596, 510] width 580 height 25
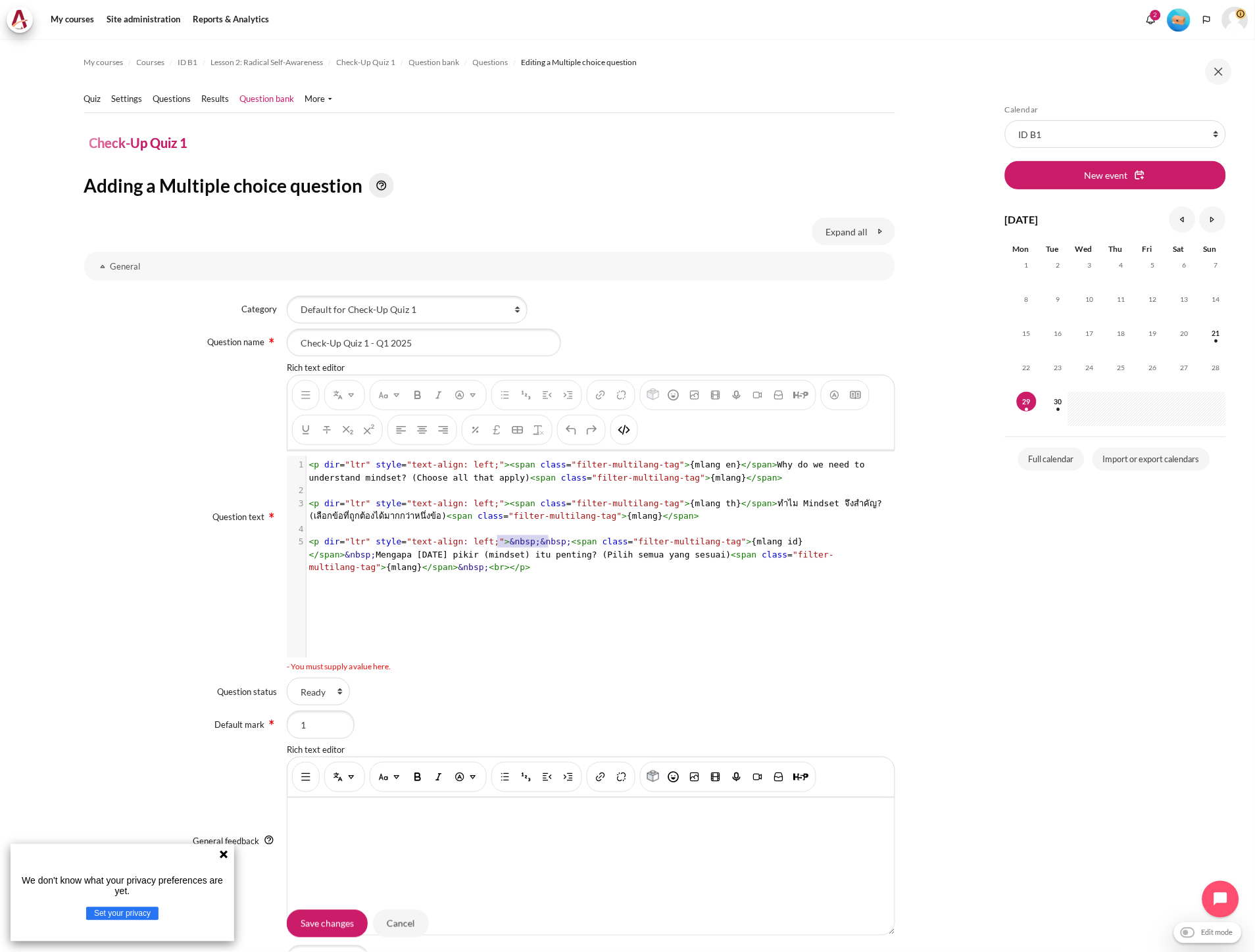
type textarea "&nbsp;&nbsp;"
drag, startPoint x: 547, startPoint y: 543, endPoint x: 491, endPoint y: 544, distance: 56.0
click at [491, 544] on span "< p dir = "ltr" style = "text-align: left;" > &nbsp;&nbsp; < span class = "filt…" at bounding box center [572, 554] width 525 height 35
type textarea "&nbsp;"
drag, startPoint x: 761, startPoint y: 543, endPoint x: 736, endPoint y: 541, distance: 25.1
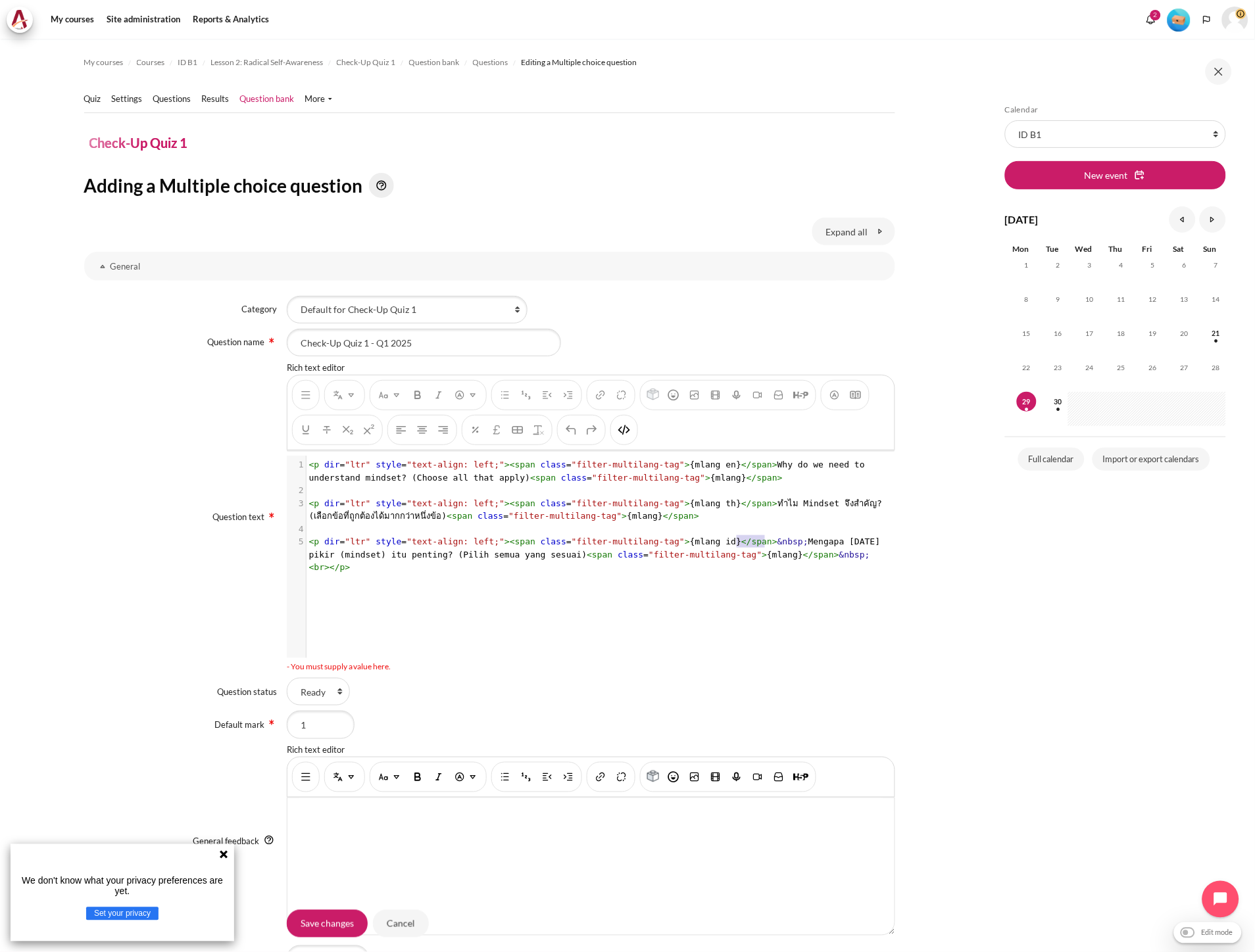
click at [778, 541] on span "&nbsp;" at bounding box center [793, 541] width 31 height 10
type textarea ">"
drag, startPoint x: 791, startPoint y: 556, endPoint x: 776, endPoint y: 555, distance: 15.0
click at [776, 555] on pre "< p dir = "ltr" style = "text-align: left;" >< span class = "filter-multilang-t…" at bounding box center [596, 548] width 580 height 25
drag, startPoint x: 713, startPoint y: 556, endPoint x: 734, endPoint y: 557, distance: 21.0
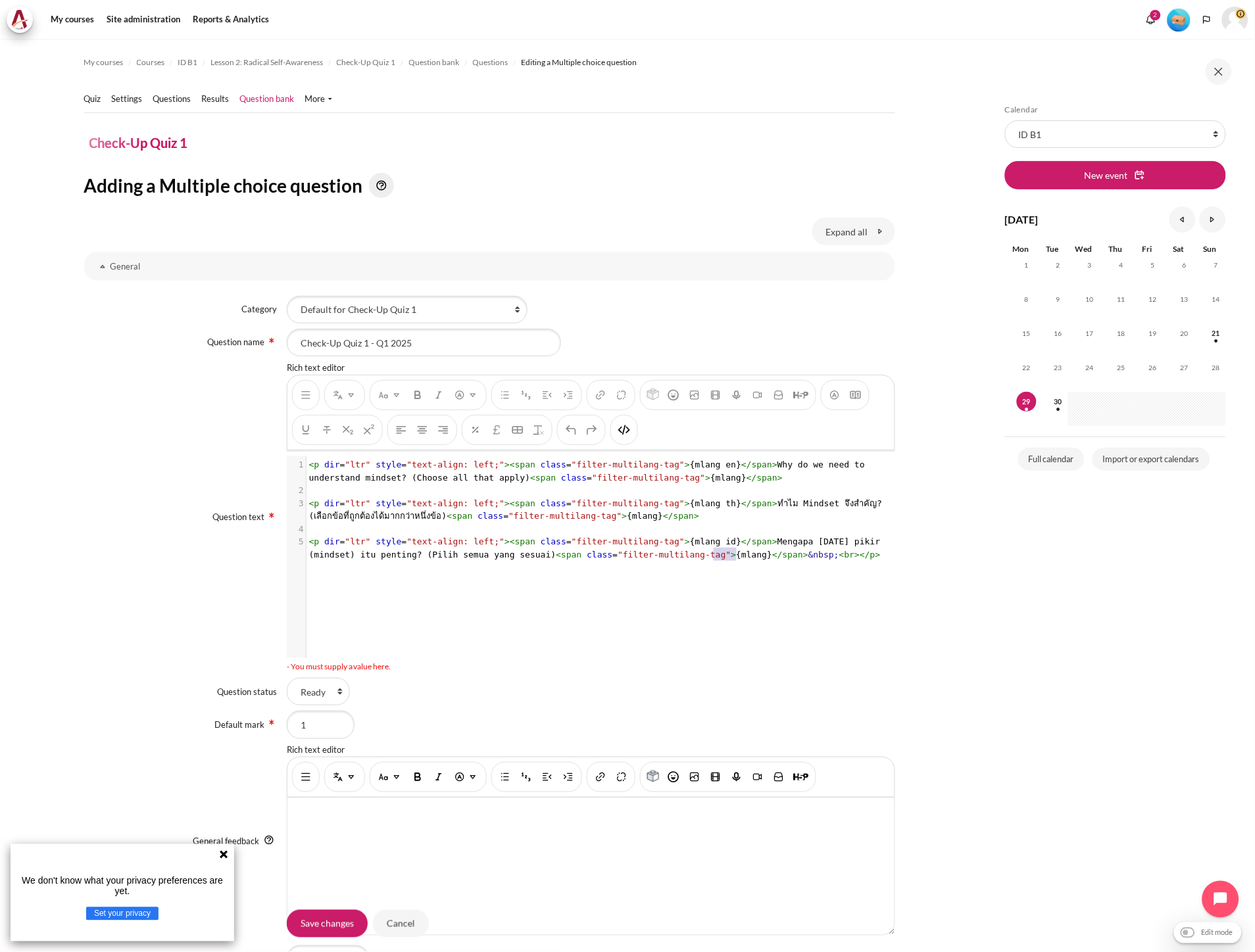
click at [734, 557] on span "< p dir = "ltr" style = "text-align: left;" >< span class = "filter-multilang-t…" at bounding box center [597, 548] width 577 height 23
type textarea ">&nbs"
click at [808, 557] on span "&nbsp;" at bounding box center [824, 554] width 31 height 10
type textarea "&nbsp;"
drag, startPoint x: 715, startPoint y: 557, endPoint x: 745, endPoint y: 560, distance: 30.1
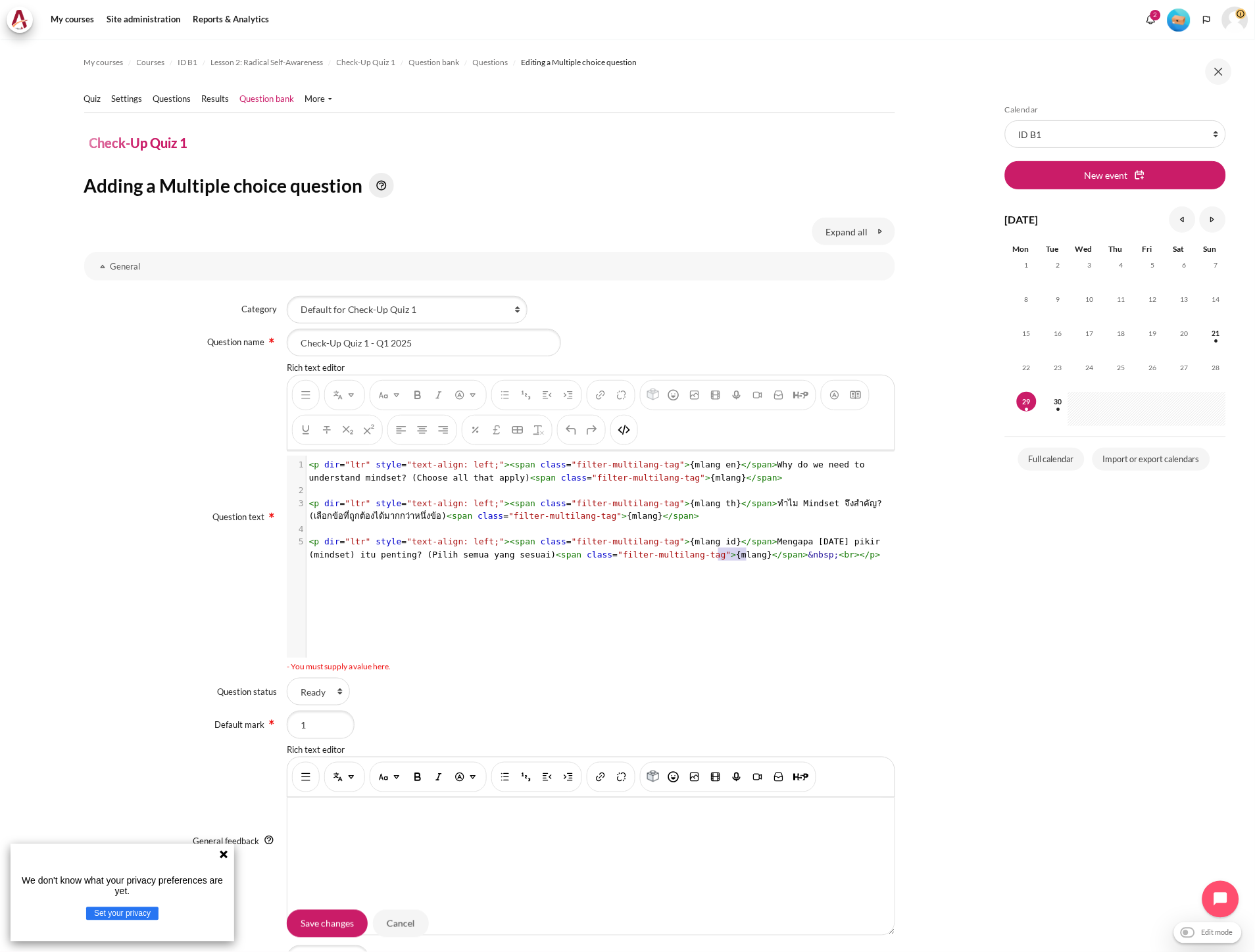
click at [745, 560] on span "< p dir = "ltr" style = "text-align: left;" >< span class = "filter-multilang-t…" at bounding box center [597, 548] width 577 height 23
type textarea "<br></p>"
drag, startPoint x: 759, startPoint y: 560, endPoint x: 717, endPoint y: 561, distance: 42.0
click at [717, 561] on pre "< p dir = "ltr" style = "text-align: left;" >< span class = "filter-multilang-t…" at bounding box center [596, 548] width 580 height 25
click at [678, 528] on pre "Content" at bounding box center [596, 529] width 580 height 13
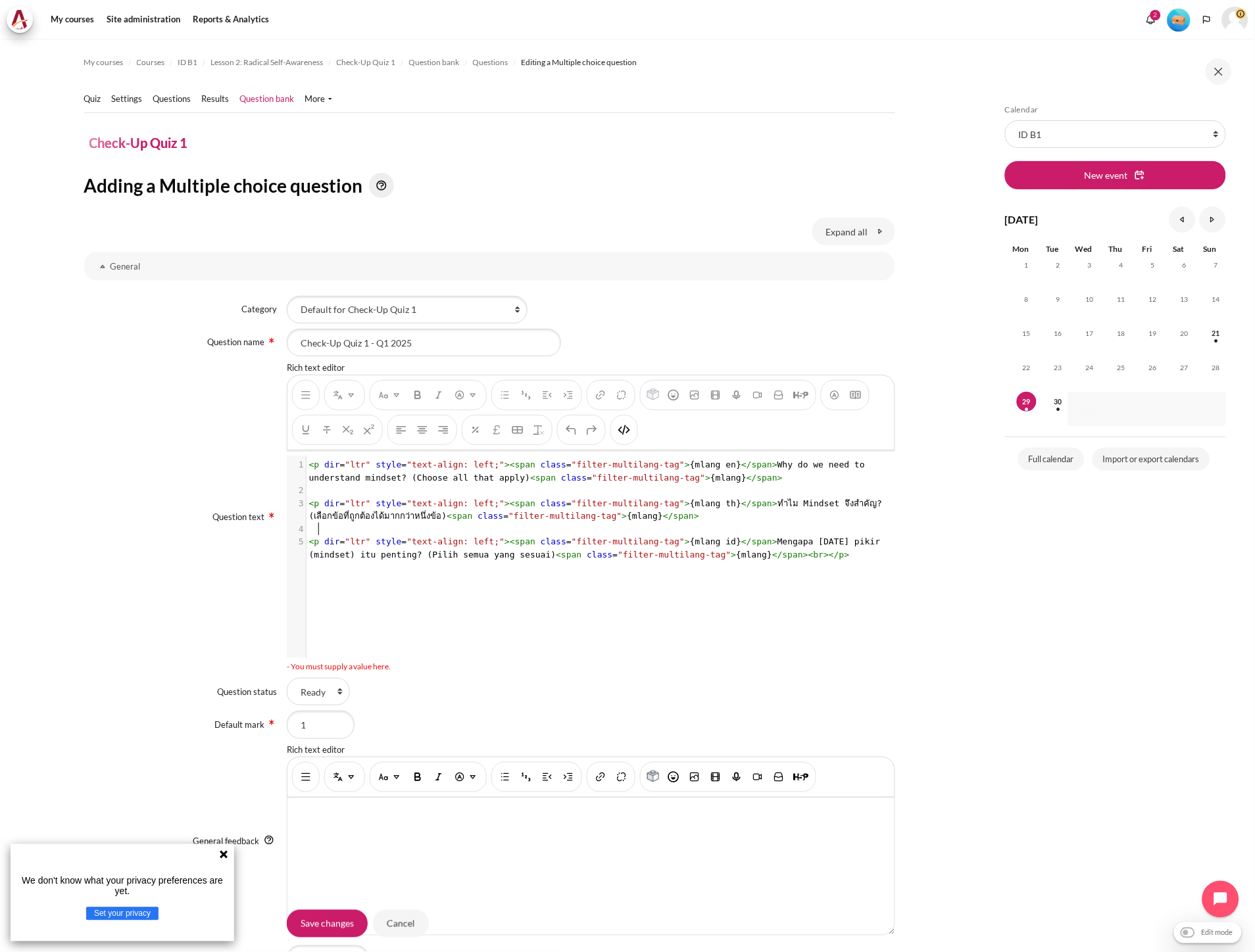
click at [676, 523] on pre "Content" at bounding box center [596, 529] width 580 height 13
click at [676, 521] on pre "< p dir = "ltr" style = "text-align: left;" >< span class = "filter-multilang-t…" at bounding box center [596, 510] width 580 height 25
click at [713, 479] on pre "< p dir = "ltr" style = "text-align: left;" >< span class = "filter-multilang-t…" at bounding box center [596, 471] width 580 height 25
click at [432, 493] on pre "Content" at bounding box center [596, 490] width 580 height 13
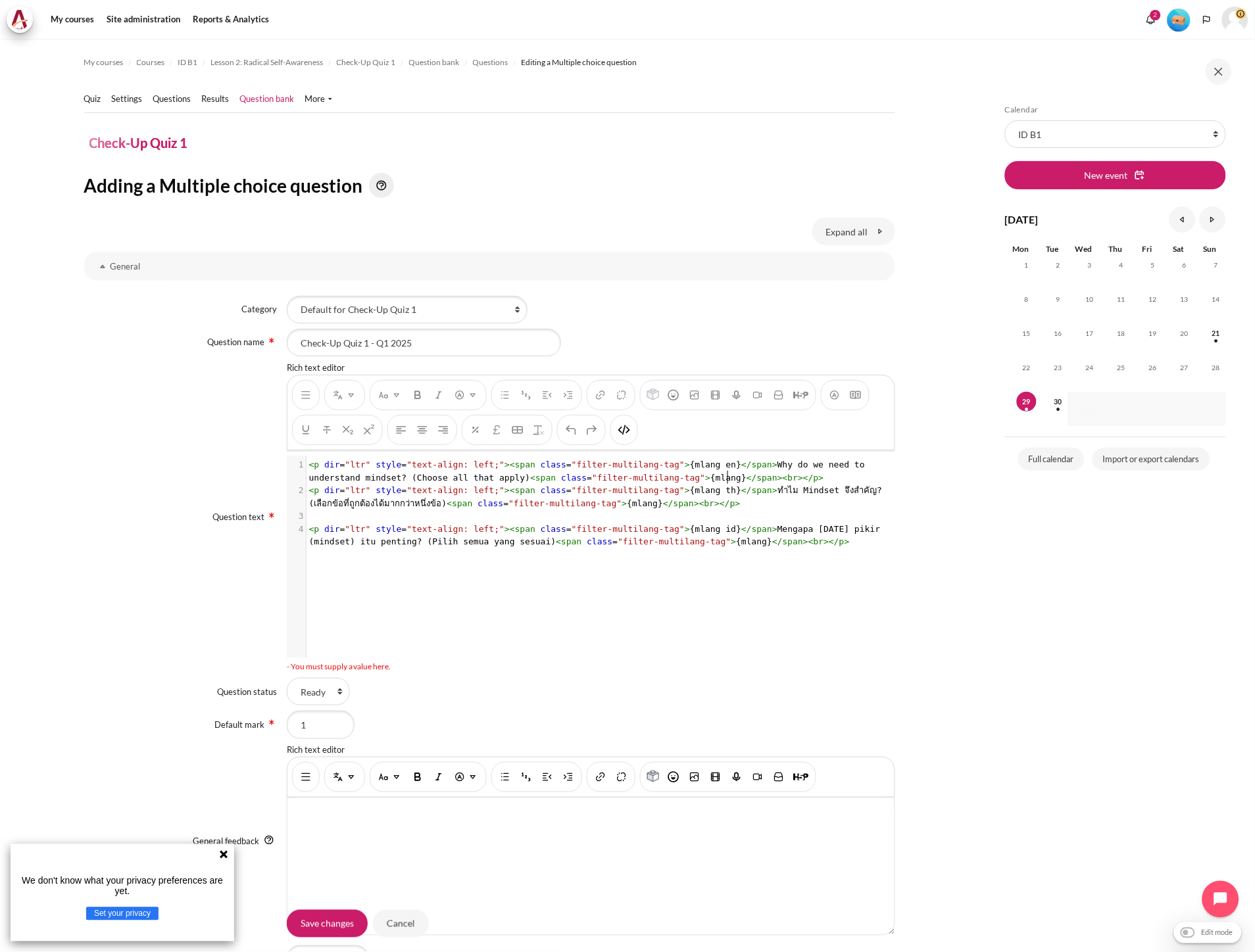
click at [324, 516] on pre "Content" at bounding box center [596, 515] width 580 height 13
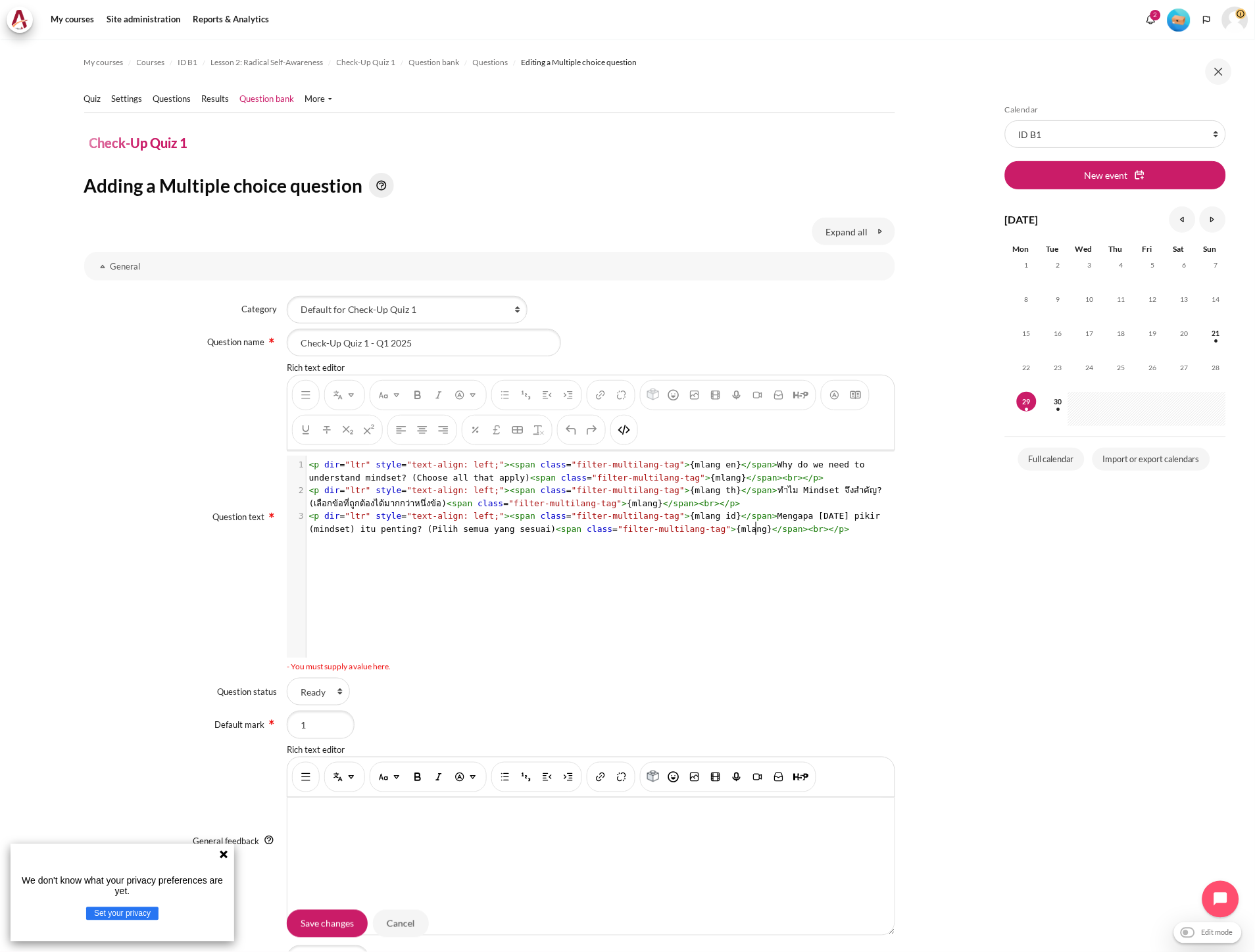
click at [567, 568] on div "x 1 < p dir = "ltr" style = "text-align: left;" >< span class = "filter-multila…" at bounding box center [597, 567] width 622 height 222
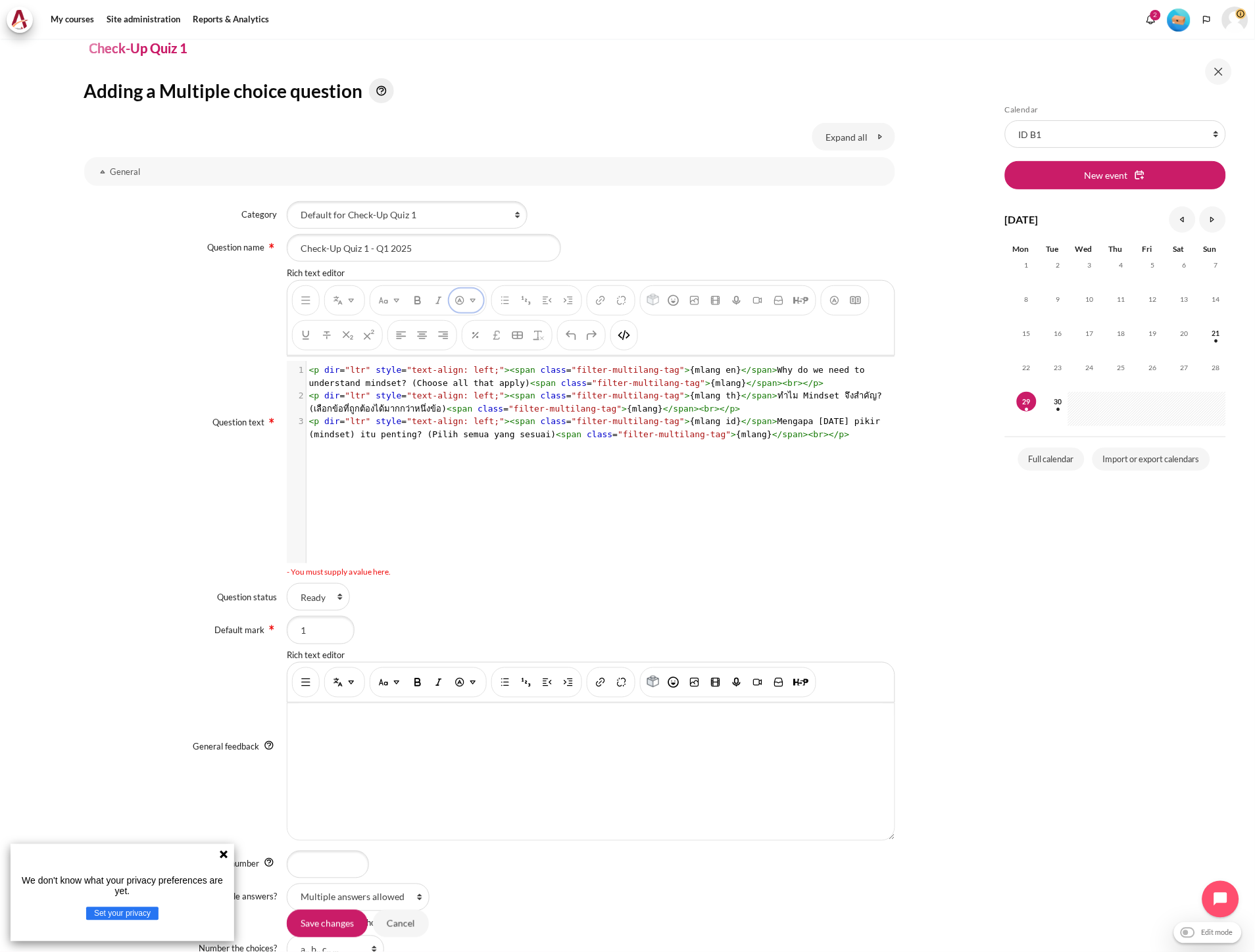
scroll to position [0, 0]
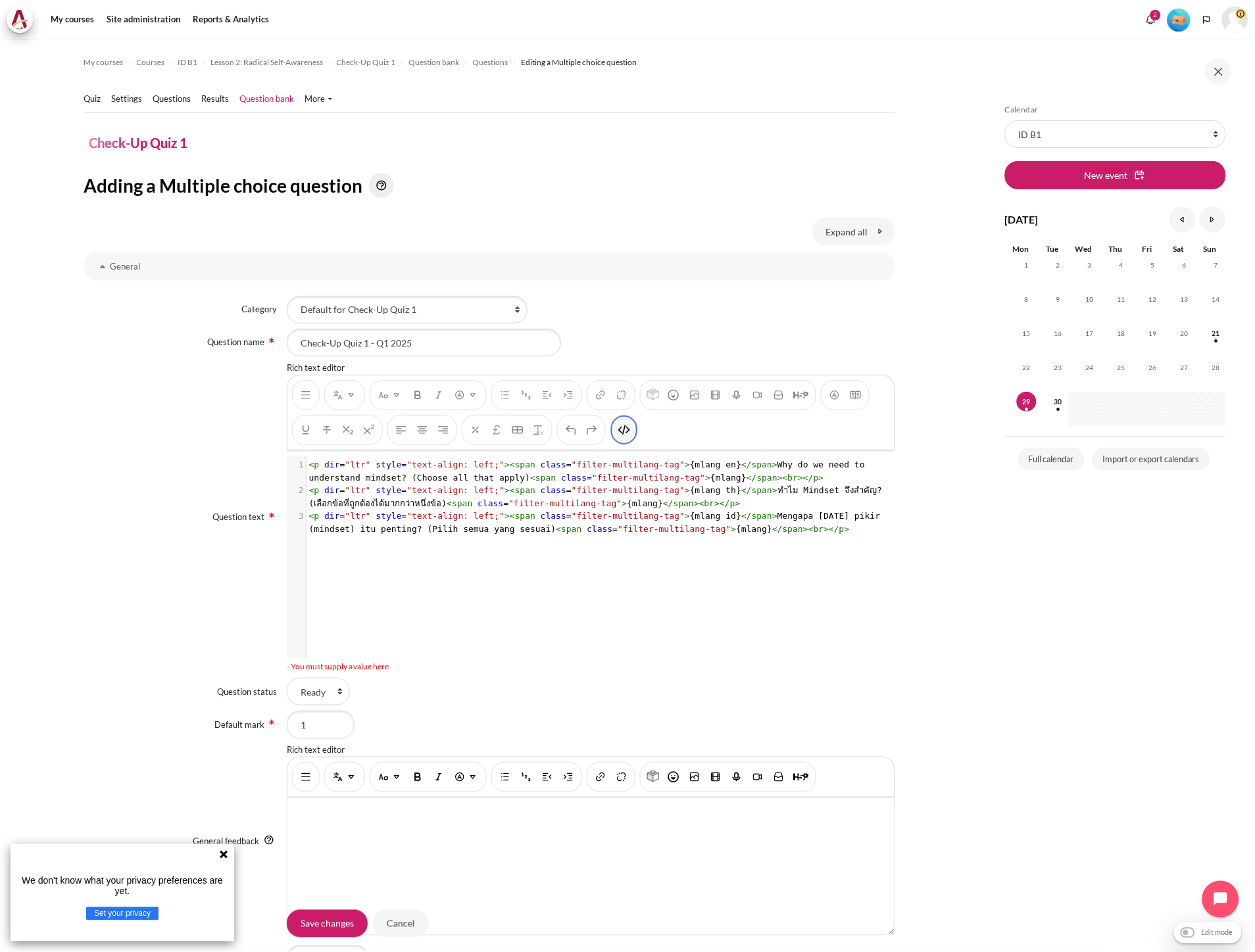
click at [626, 430] on img "HTML" at bounding box center [624, 429] width 13 height 13
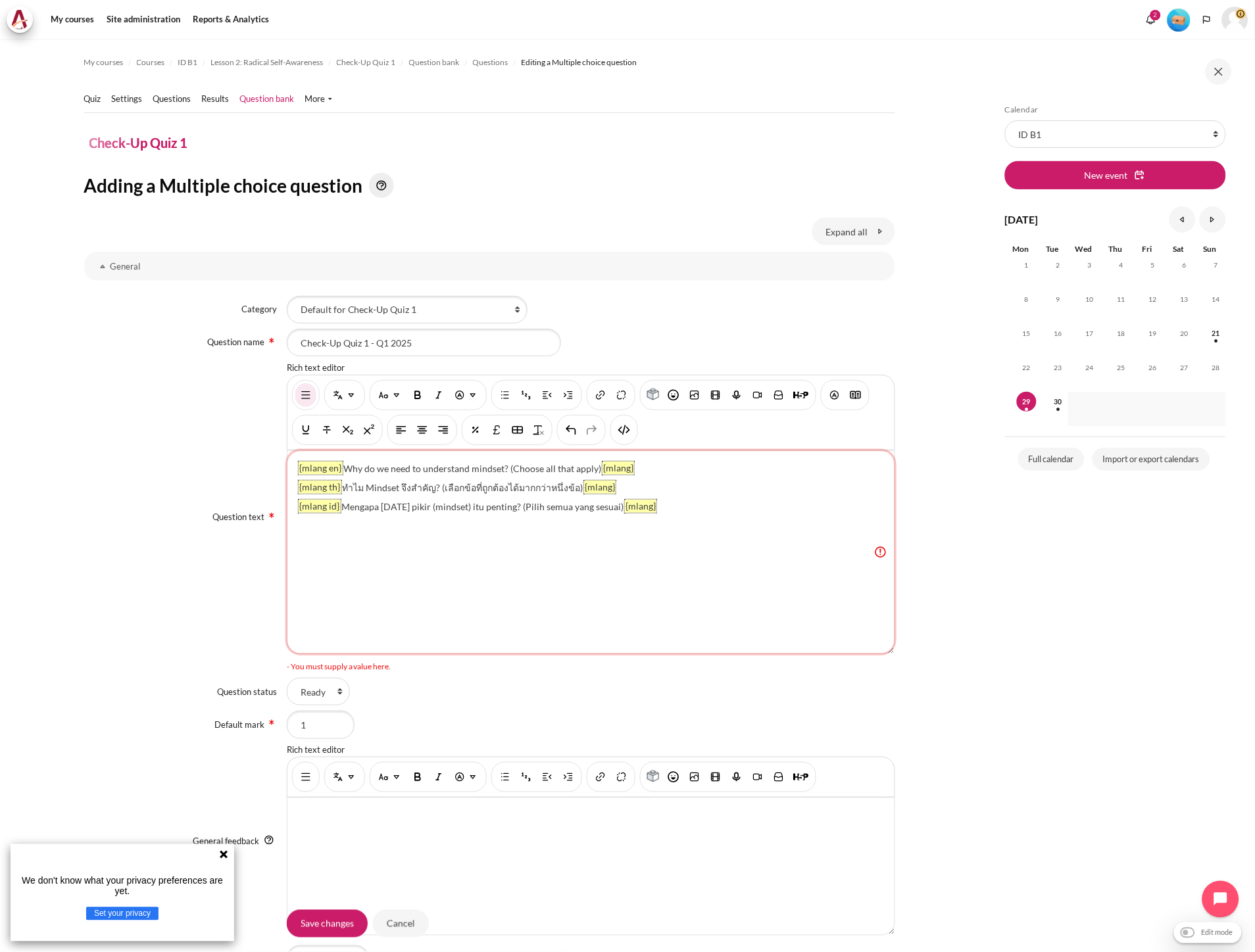
click at [542, 626] on div "{mlang en} Why do we need to understand mindset? (Choose all that apply) {mlang…" at bounding box center [591, 552] width 607 height 203
click at [873, 551] on div "{mlang en} Why do we need to understand mindset? (Choose all that apply) {mlang…" at bounding box center [591, 552] width 607 height 203
click at [751, 517] on div "{mlang en} Why do we need to understand mindset? (Choose all that apply) {mlang…" at bounding box center [591, 552] width 607 height 203
click at [624, 430] on img "HTML" at bounding box center [624, 429] width 13 height 13
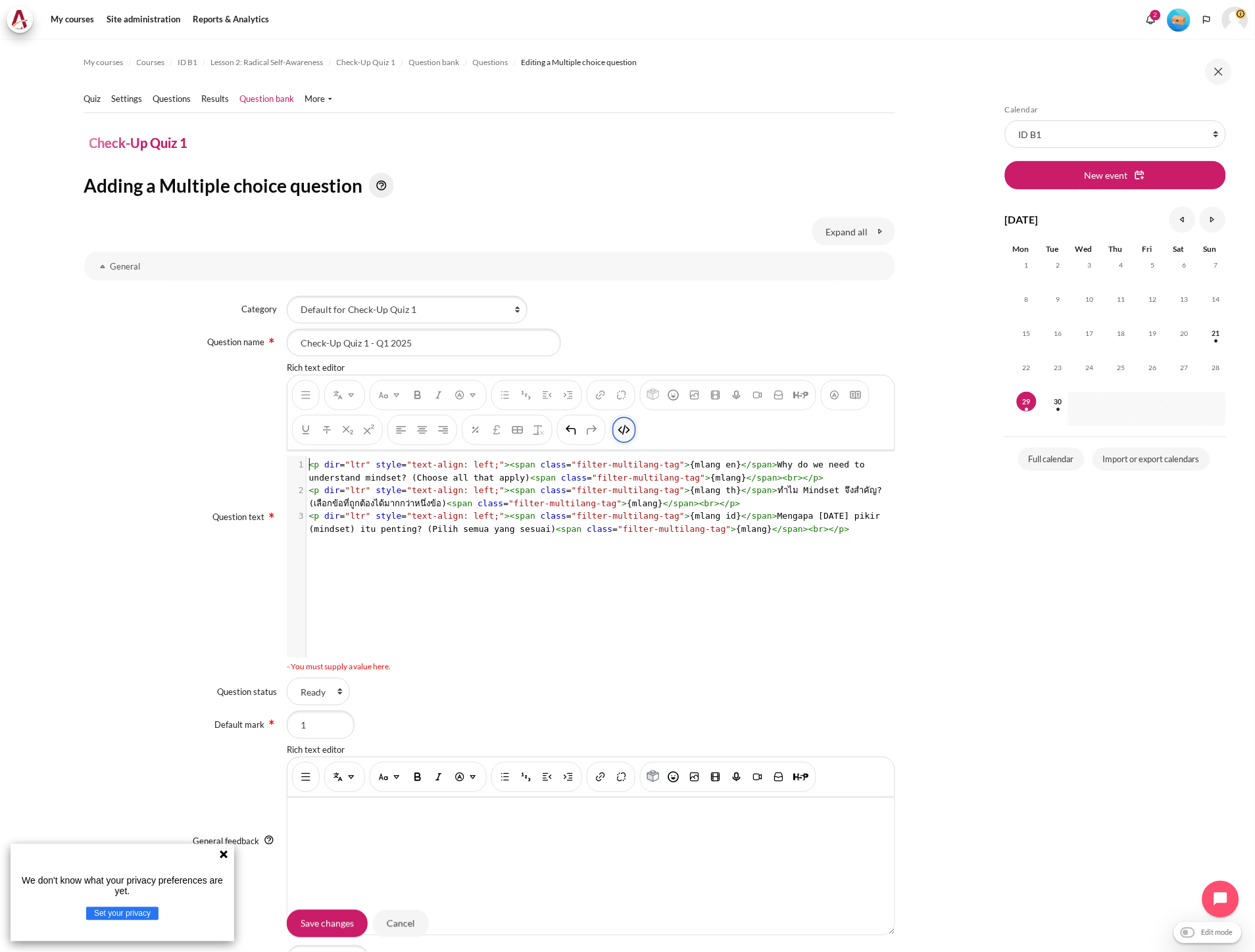
scroll to position [1, 0]
click at [624, 430] on img "HTML" at bounding box center [624, 429] width 13 height 13
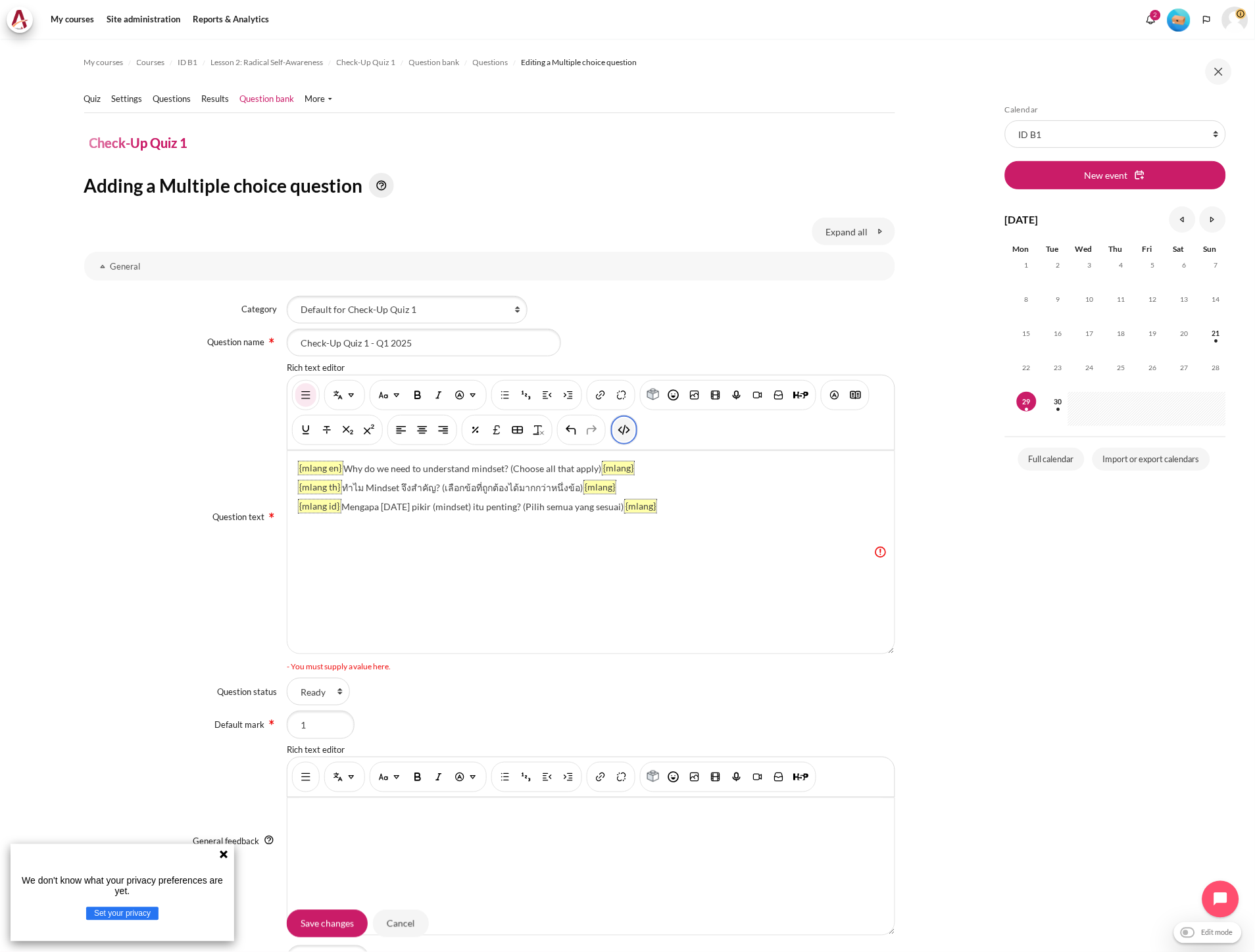
click at [624, 430] on img "HTML" at bounding box center [624, 429] width 13 height 13
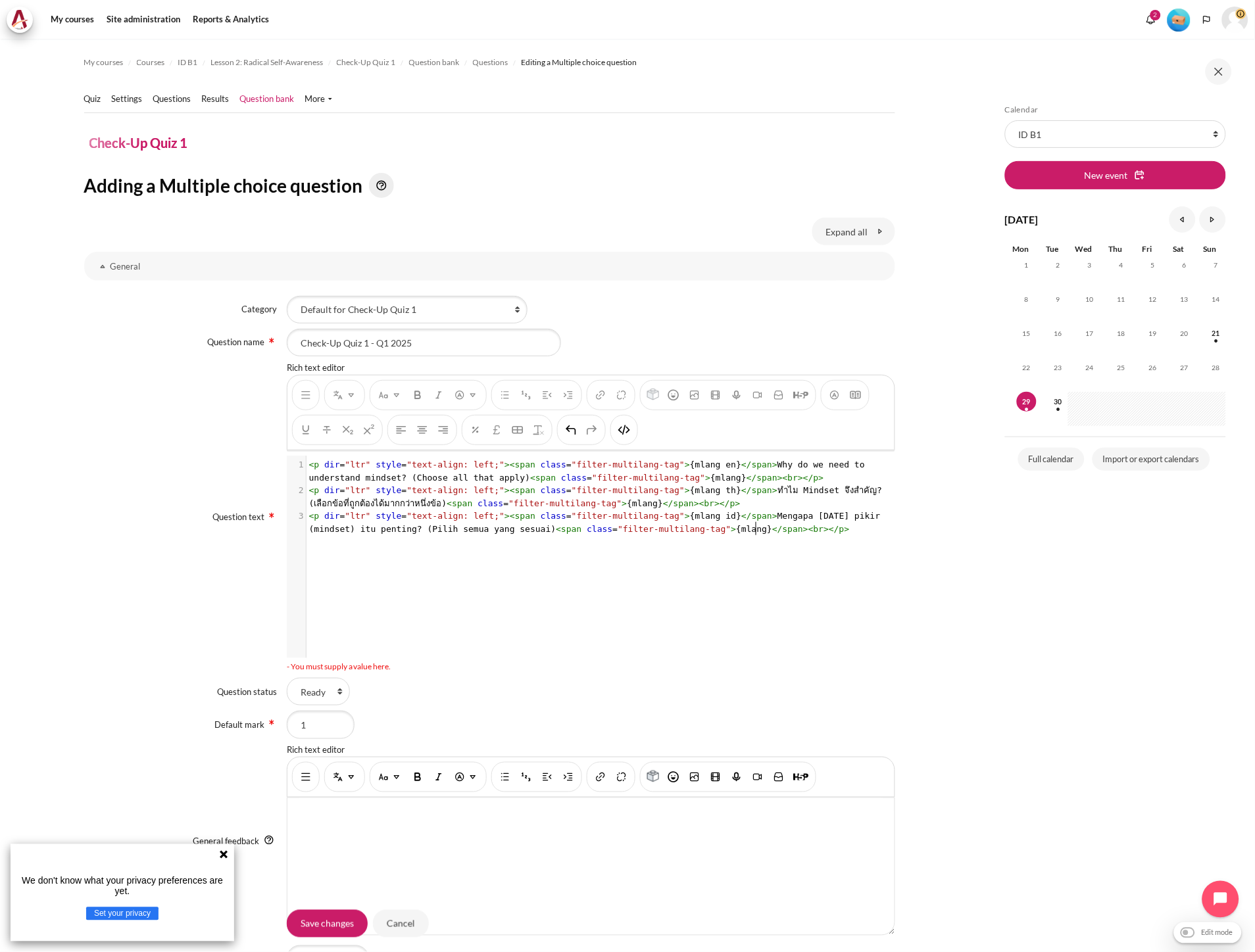
click at [419, 539] on div "xxxxxxxxxx 3 1 < p dir = "ltr" style = "text-align: left;" >< span class = "fil…" at bounding box center [597, 567] width 622 height 222
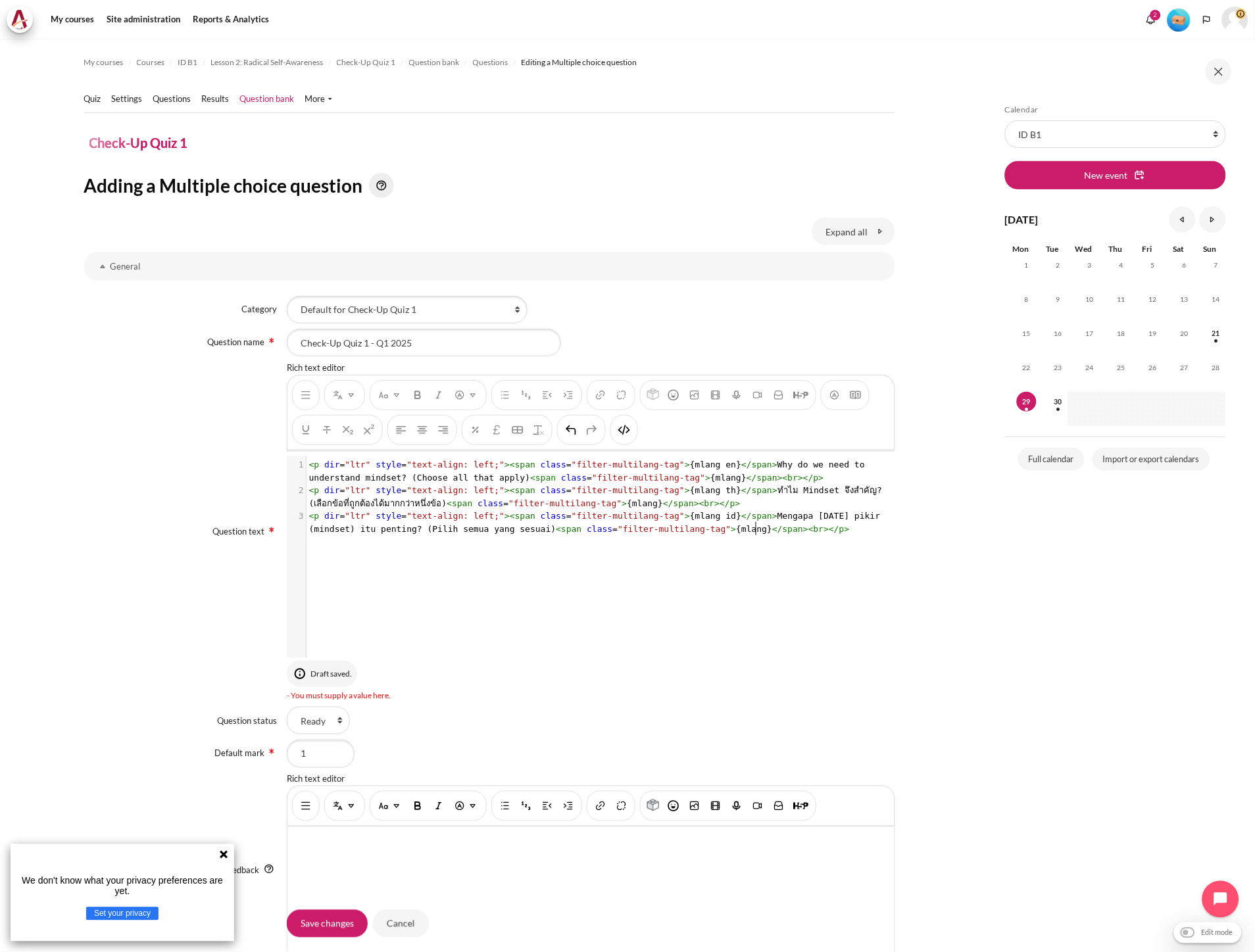
click at [642, 584] on div "xxxxxxxxxx 3 1 < p dir = "ltr" style = "text-align: left;" >< span class = "fil…" at bounding box center [597, 567] width 622 height 222
click at [625, 428] on img "HTML" at bounding box center [624, 429] width 13 height 13
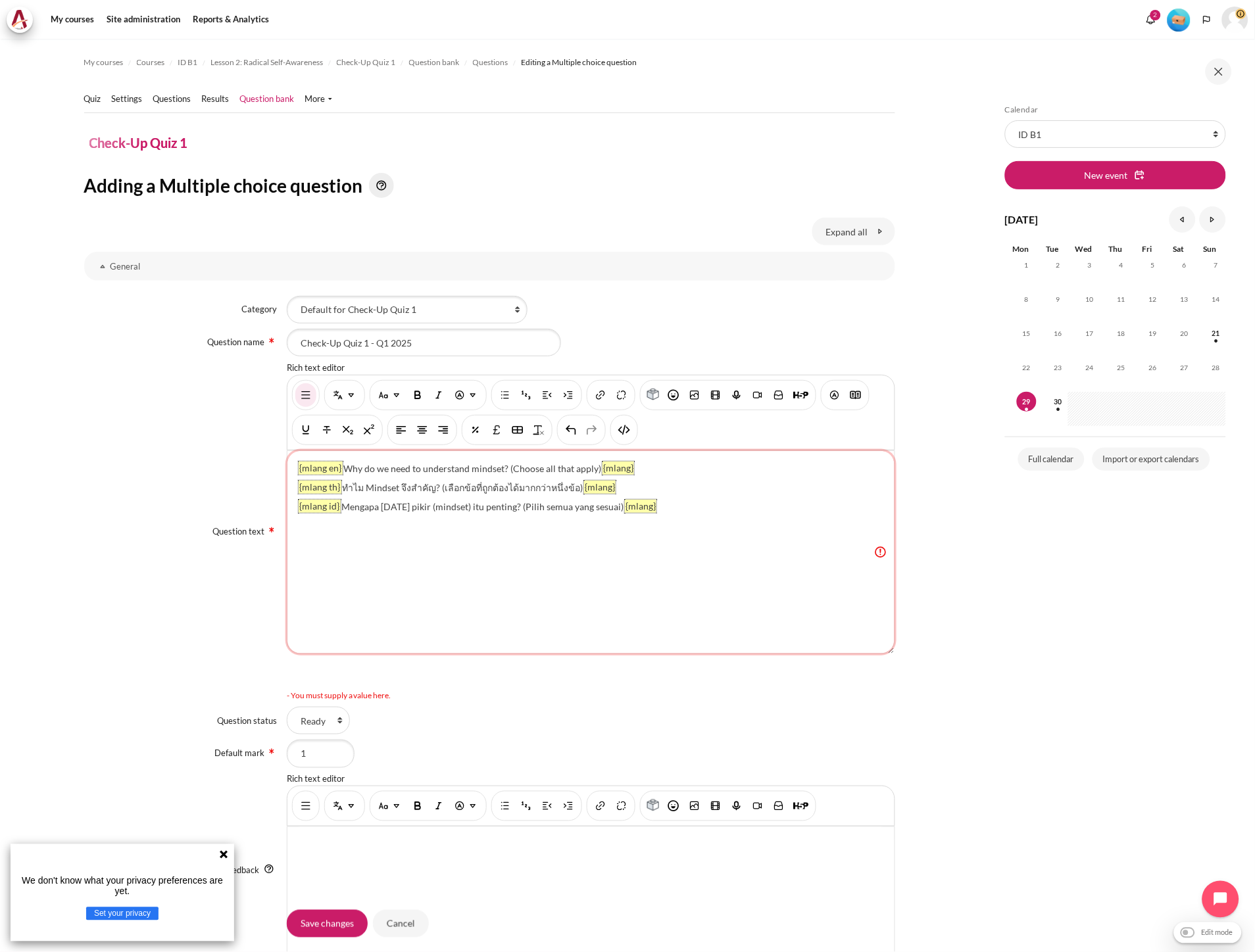
click at [875, 552] on div "{mlang en} Why do we need to understand mindset? (Choose all that apply) {mlang…" at bounding box center [591, 552] width 607 height 203
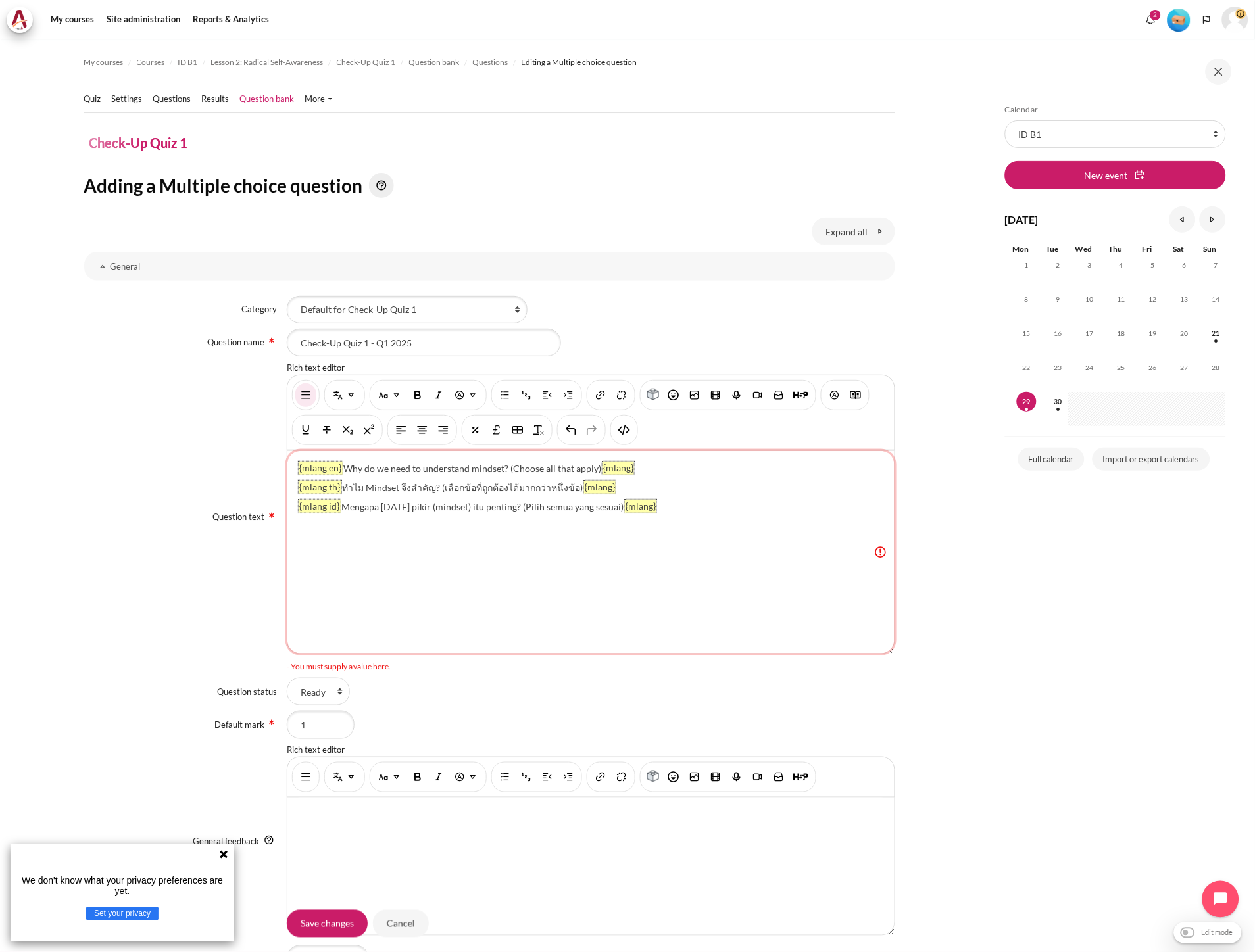
click at [875, 552] on div "{mlang en} Why do we need to understand mindset? (Choose all that apply) {mlang…" at bounding box center [591, 552] width 607 height 203
click at [1139, 616] on div "Skip Calendar Calendar List of courses All courses ID B1 New event September 20…" at bounding box center [1115, 504] width 234 height 801
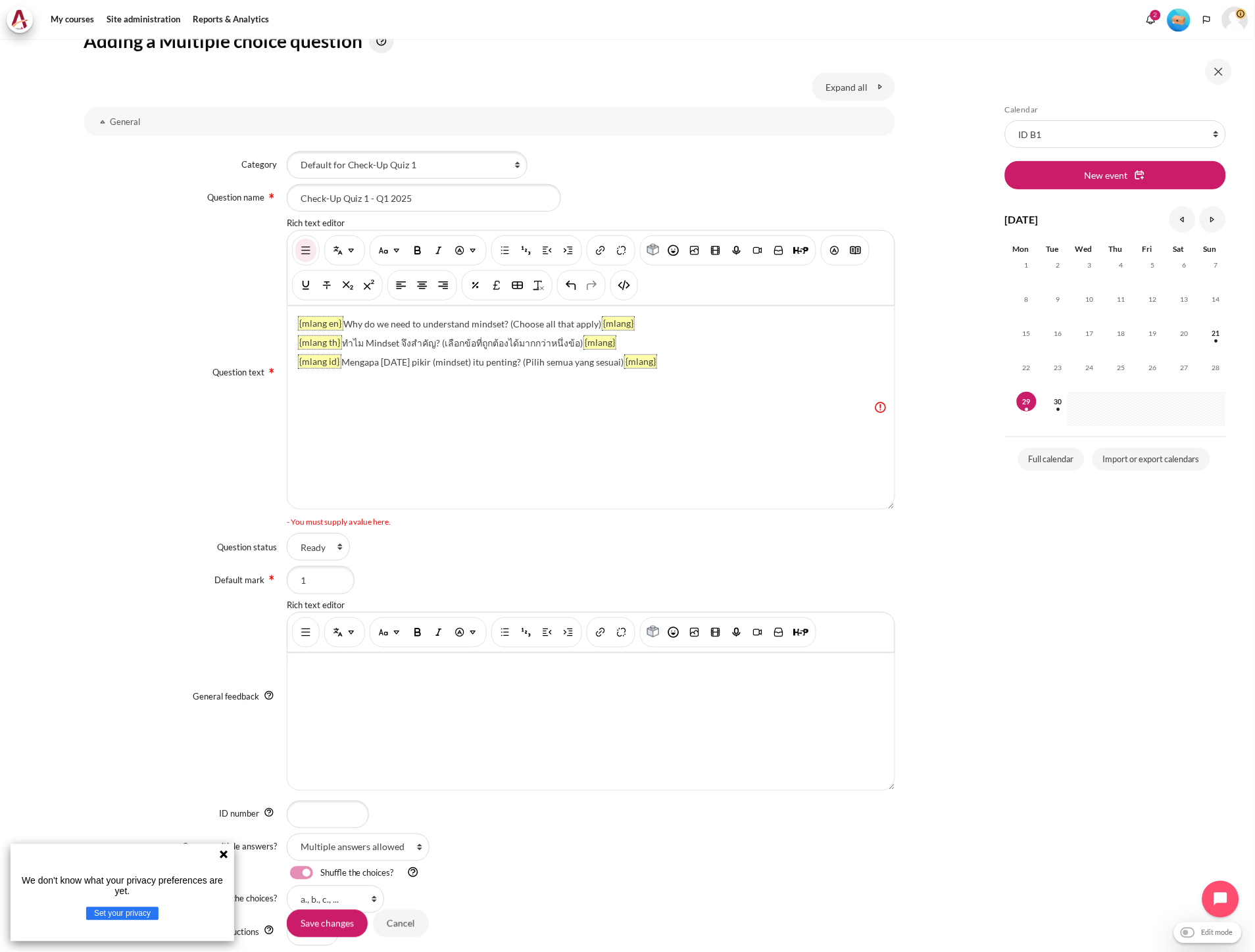
scroll to position [146, 0]
click at [357, 462] on div "{mlang en} Why do we need to understand mindset? (Choose all that apply) {mlang…" at bounding box center [591, 407] width 607 height 203
click at [386, 717] on div "Content" at bounding box center [591, 721] width 607 height 137
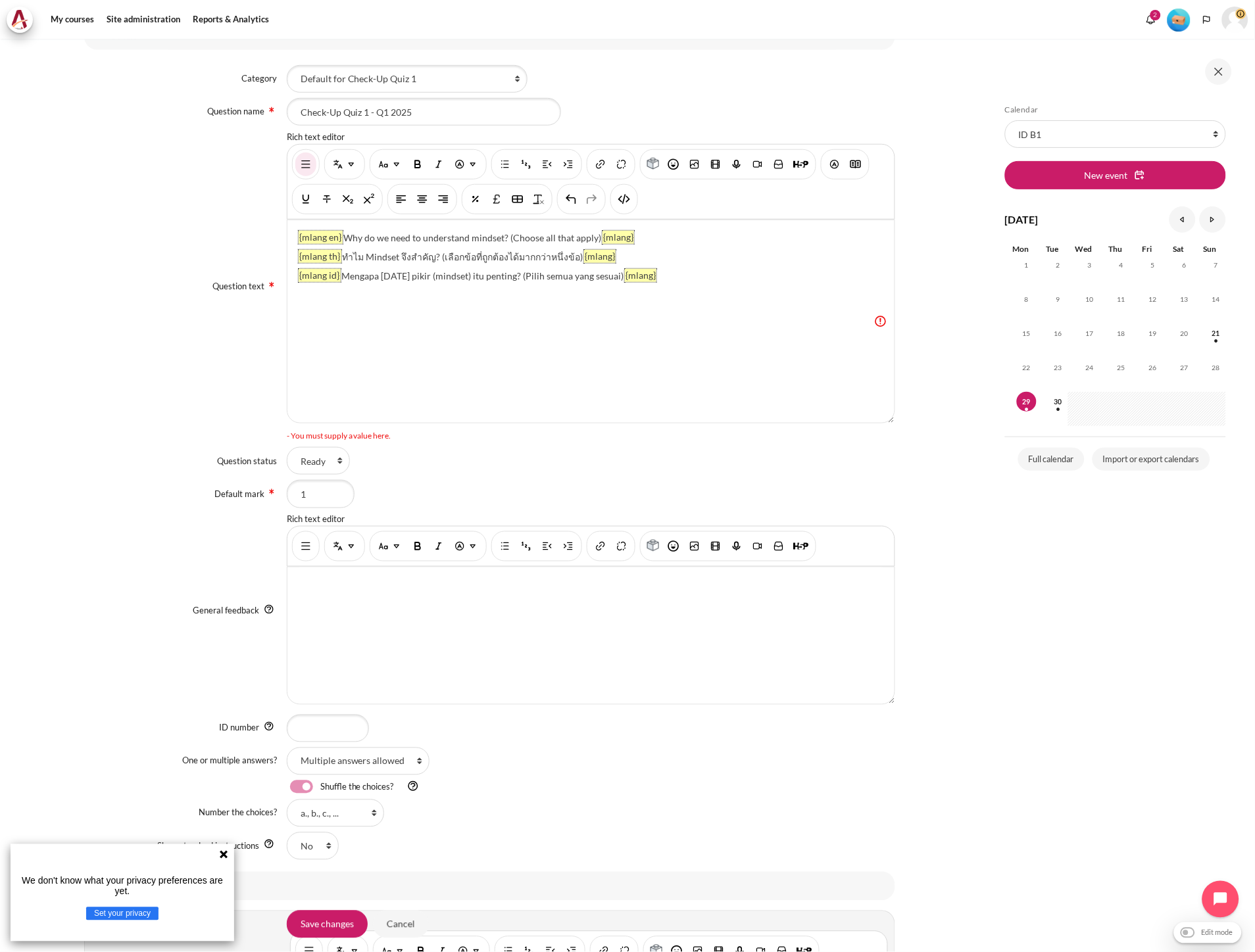
scroll to position [365, 0]
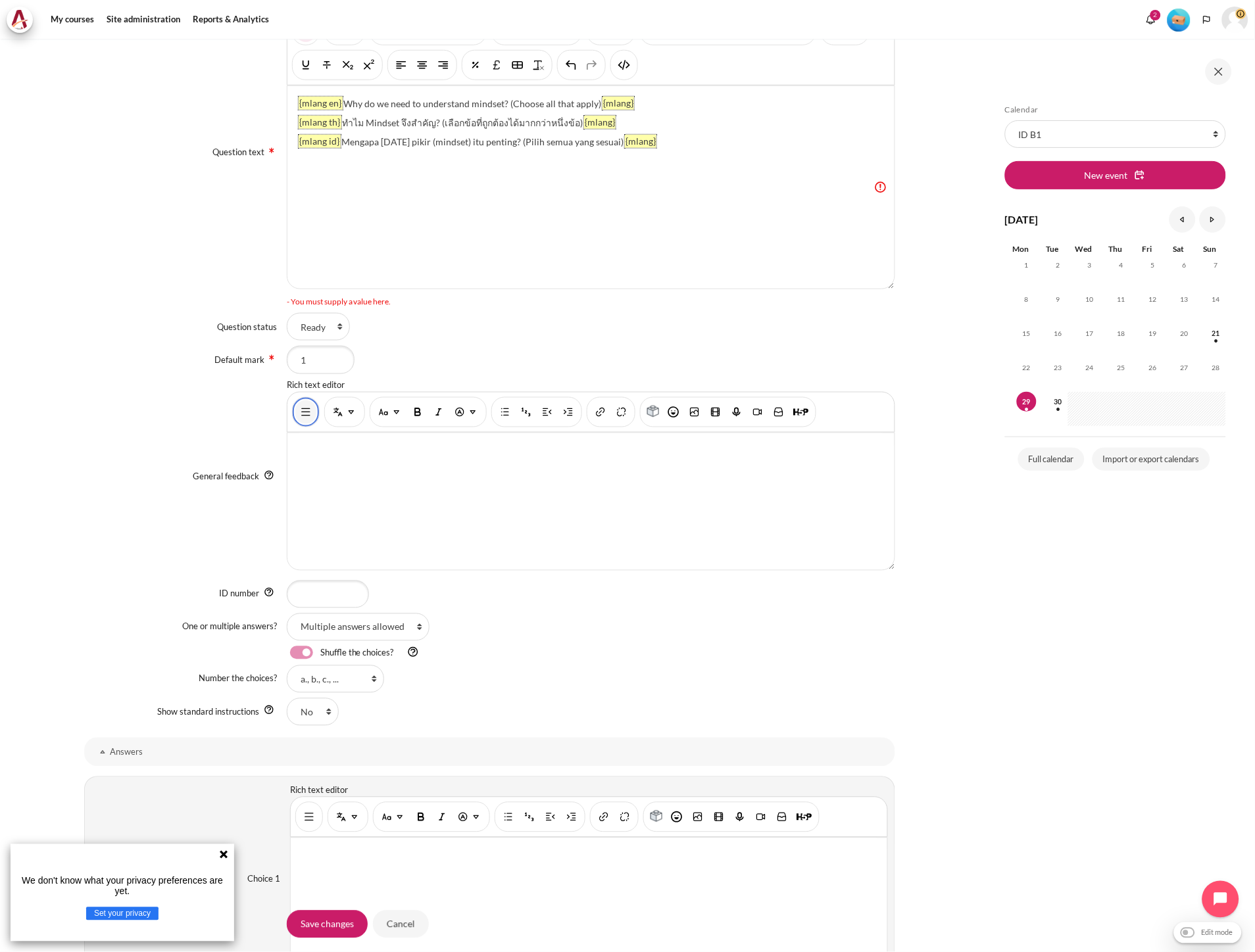
click at [306, 409] on img "Show/hide advanced buttons" at bounding box center [305, 412] width 13 height 13
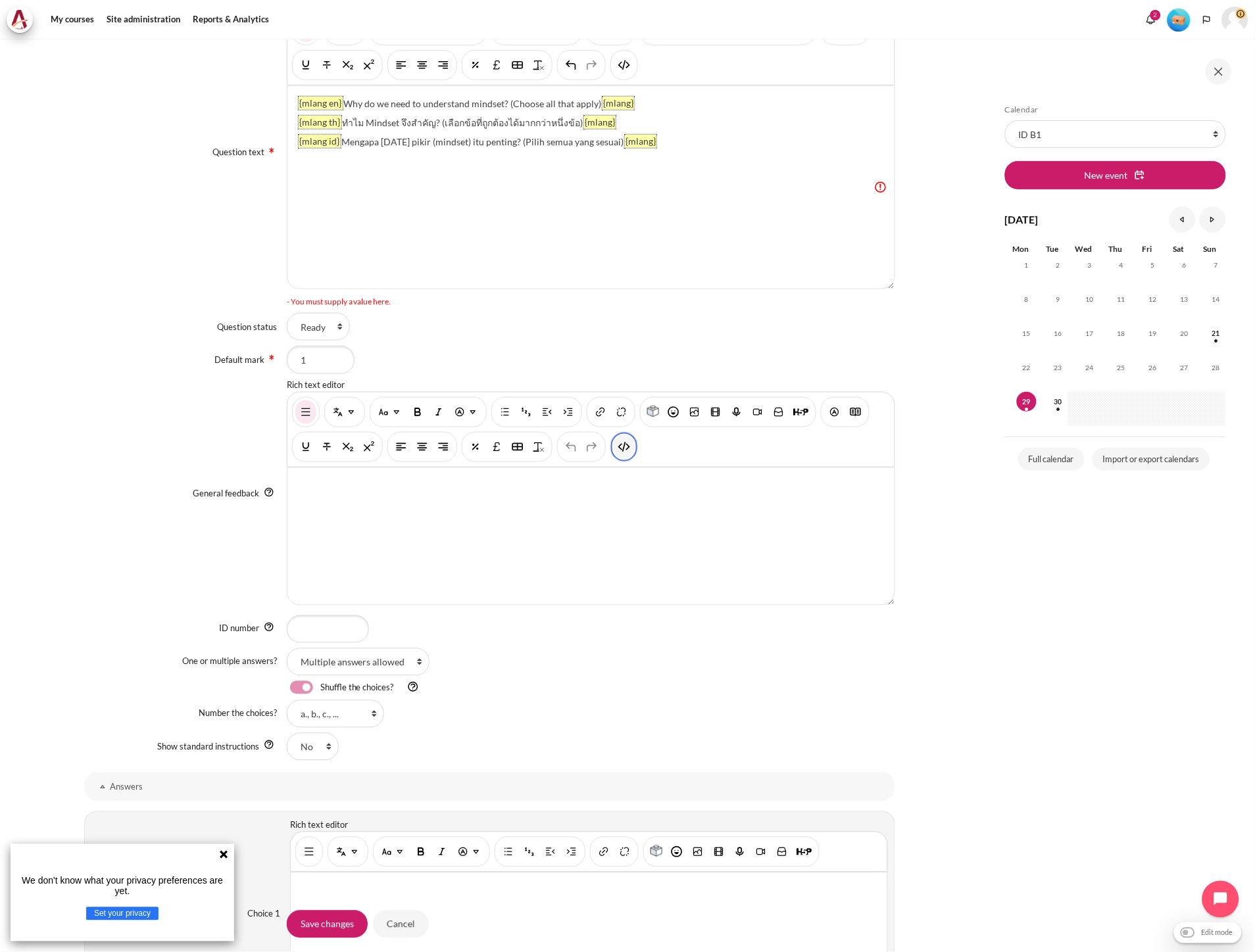
click at [622, 449] on img "HTML" at bounding box center [624, 447] width 13 height 13
type textarea "<p dir="ltr" style="text-align: left;"><br></p>"
drag, startPoint x: 533, startPoint y: 485, endPoint x: 184, endPoint y: 485, distance: 349.0
click at [184, 485] on div "General feedback Rich text editor <p dir="ltr" style="text-align: left;"><br></…" at bounding box center [489, 495] width 811 height 231
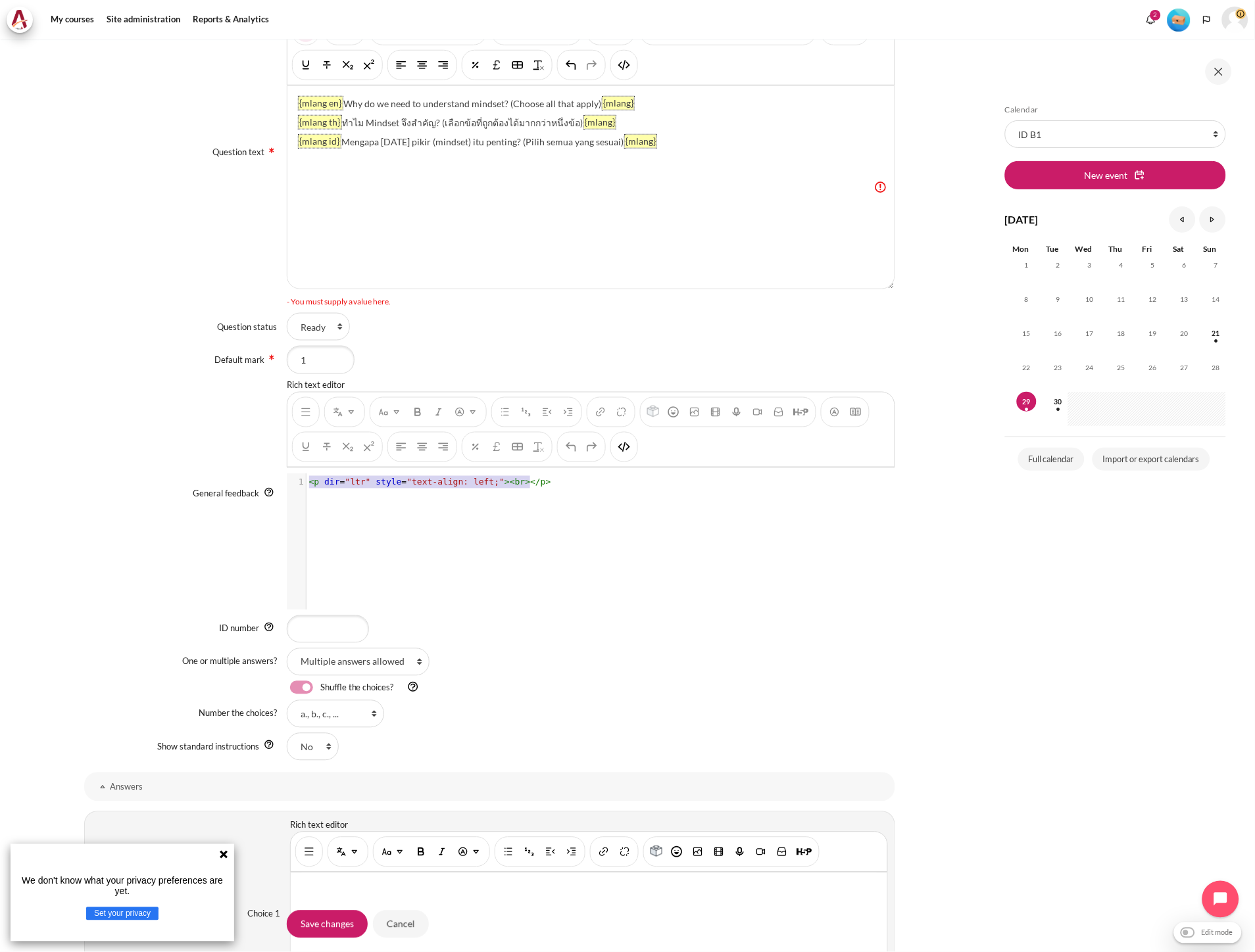
paste textarea "Content"
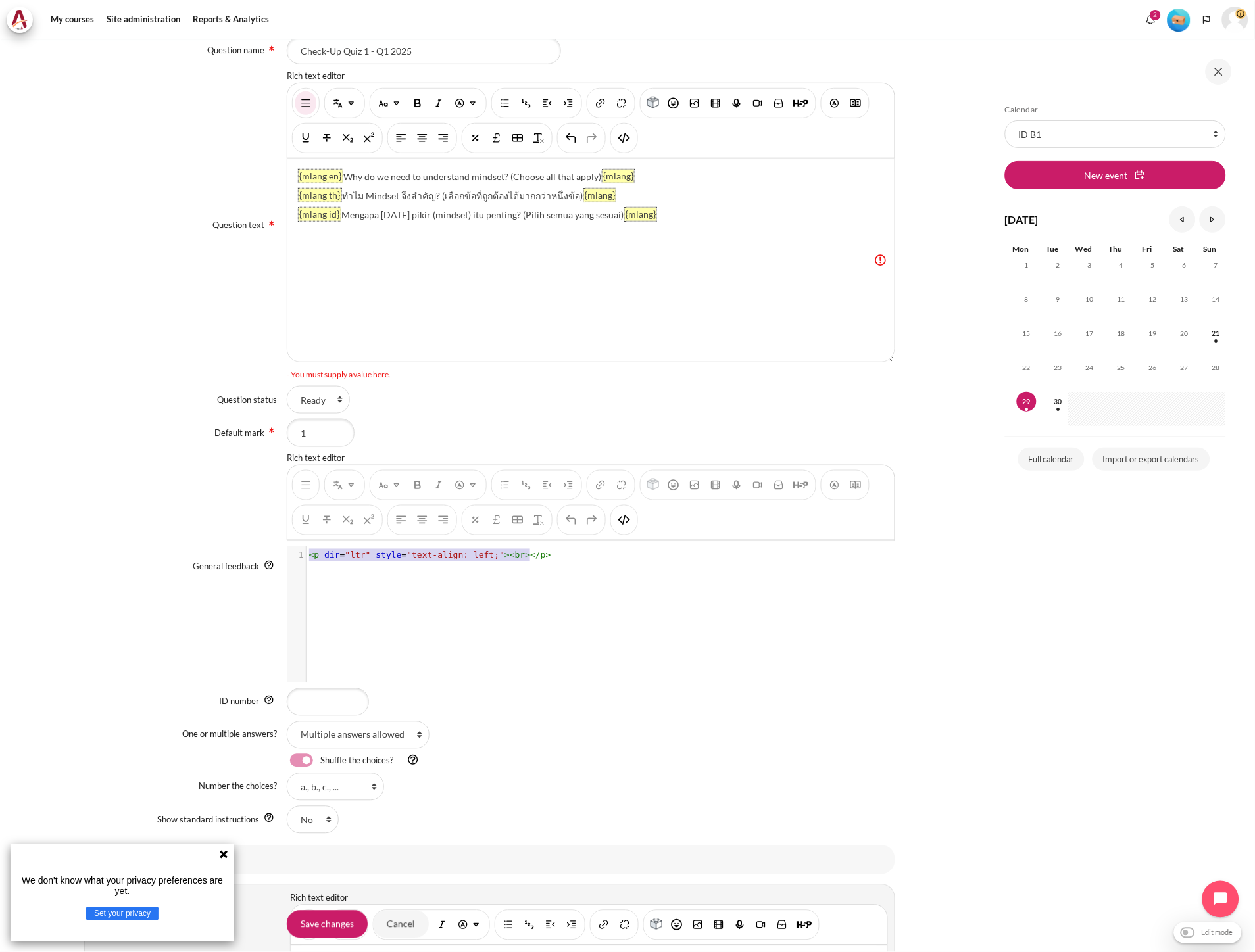
click at [560, 570] on div "x 1 < p dir = "ltr" style = "text-align: left;" >< br ></ p >" at bounding box center [597, 624] width 622 height 156
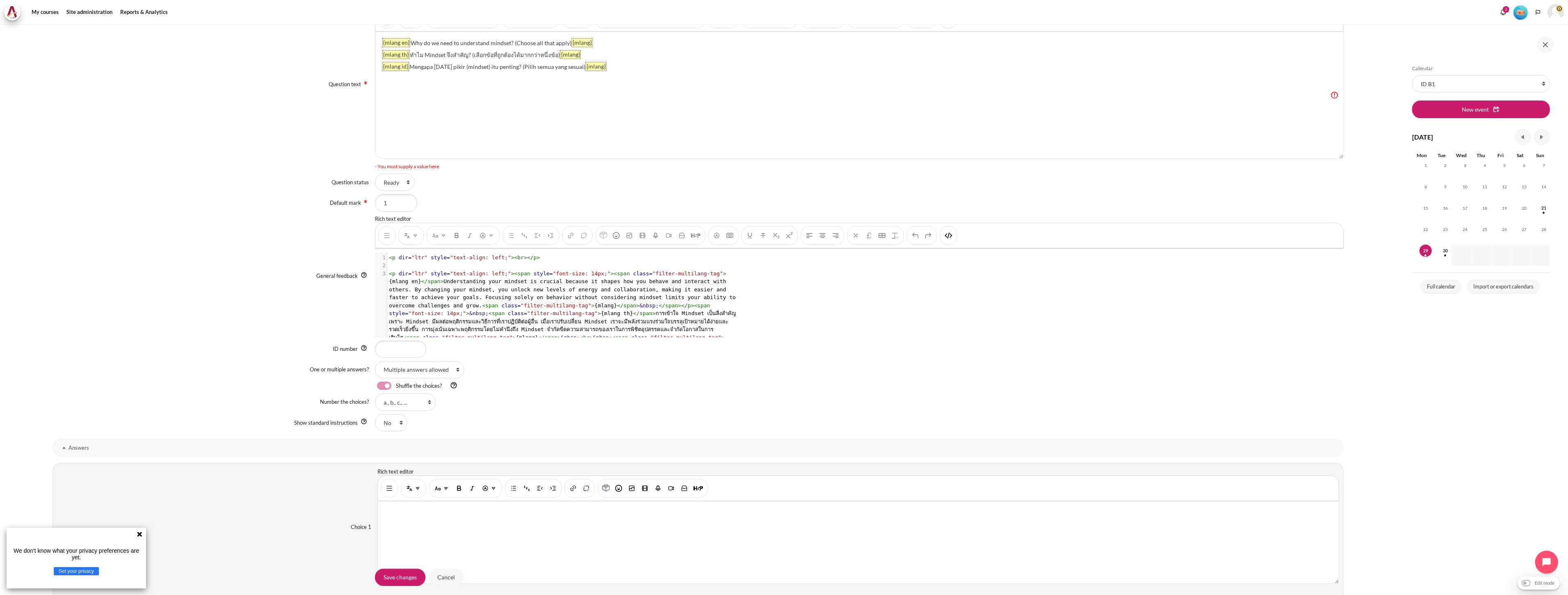
scroll to position [46, 0]
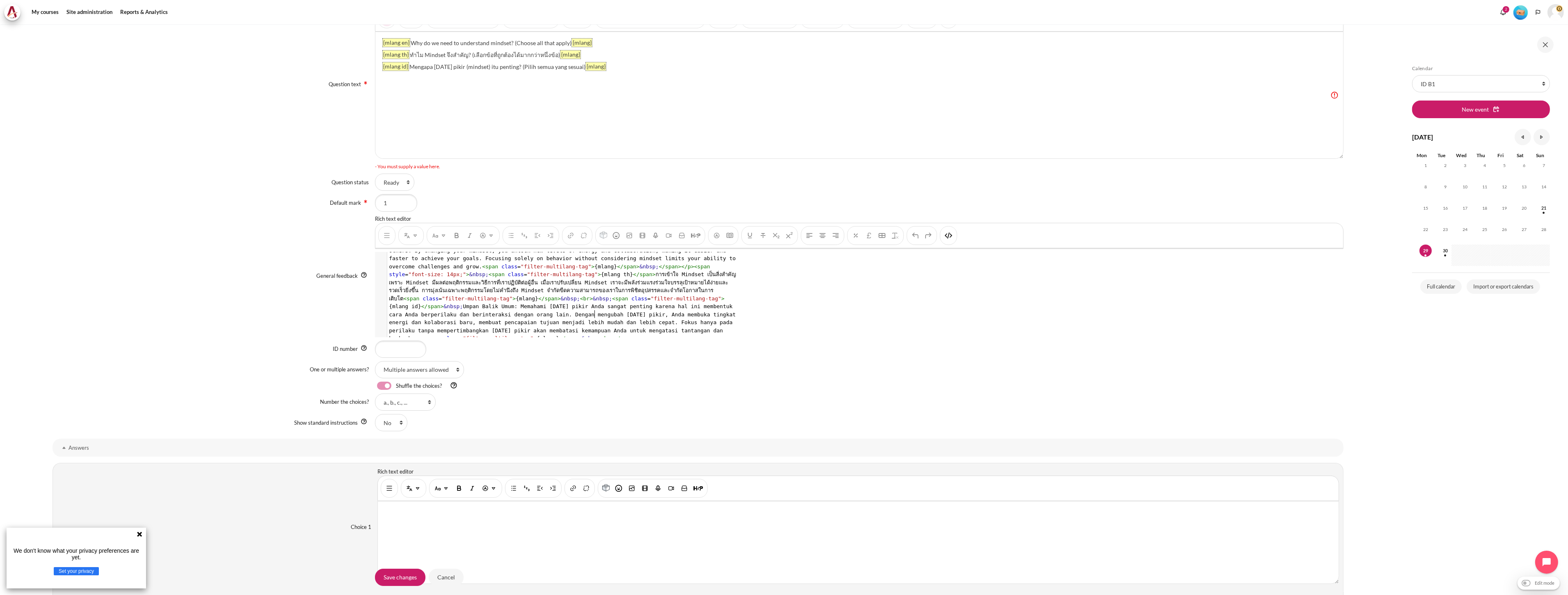
click at [593, 305] on span "< p dir = "ltr" style = "text-align: left;" >< span style = "font-size: 14px;" …" at bounding box center [564, 286] width 351 height 110
type textarea "<p dir="ltr" style="text-align: left;"><br></p> <p dir="ltr" style="text-align:…"
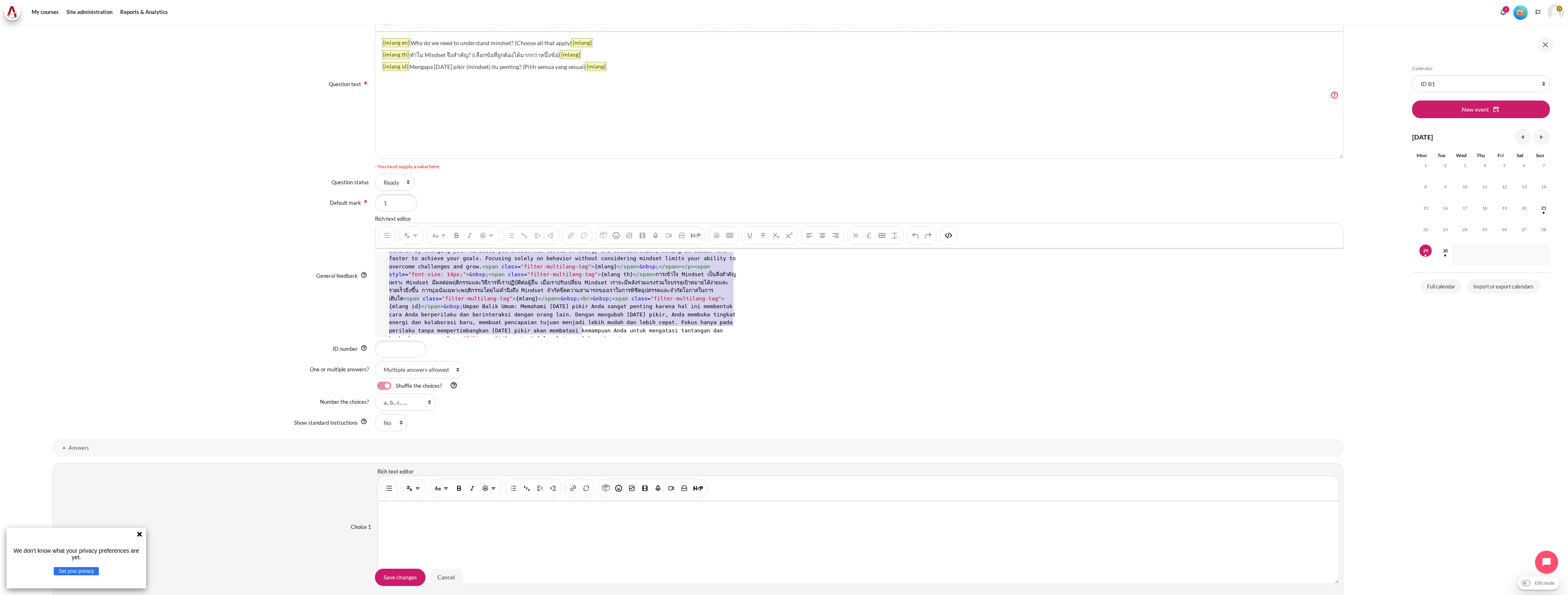
click at [782, 238] on div "You are now on another row of the editor's toolbar, where there are more button…" at bounding box center [948, 235] width 17 height 19
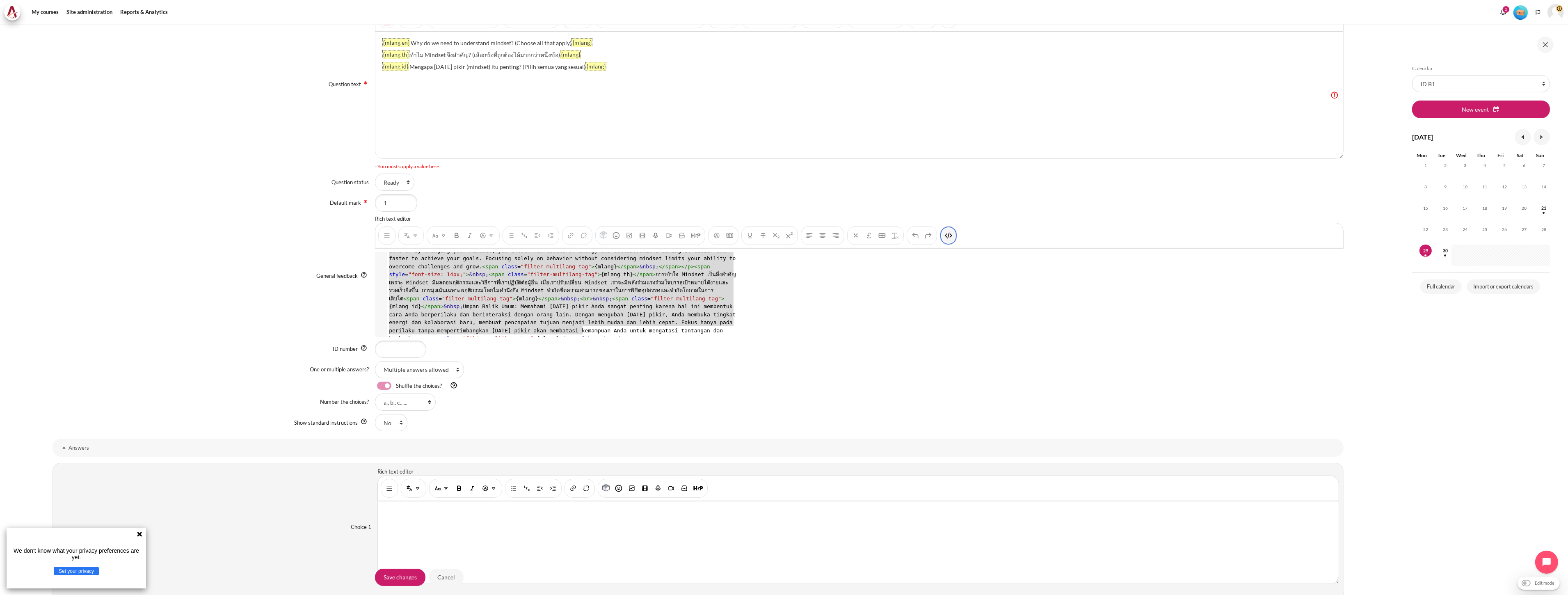
click at [782, 237] on img "HTML" at bounding box center [948, 235] width 8 height 8
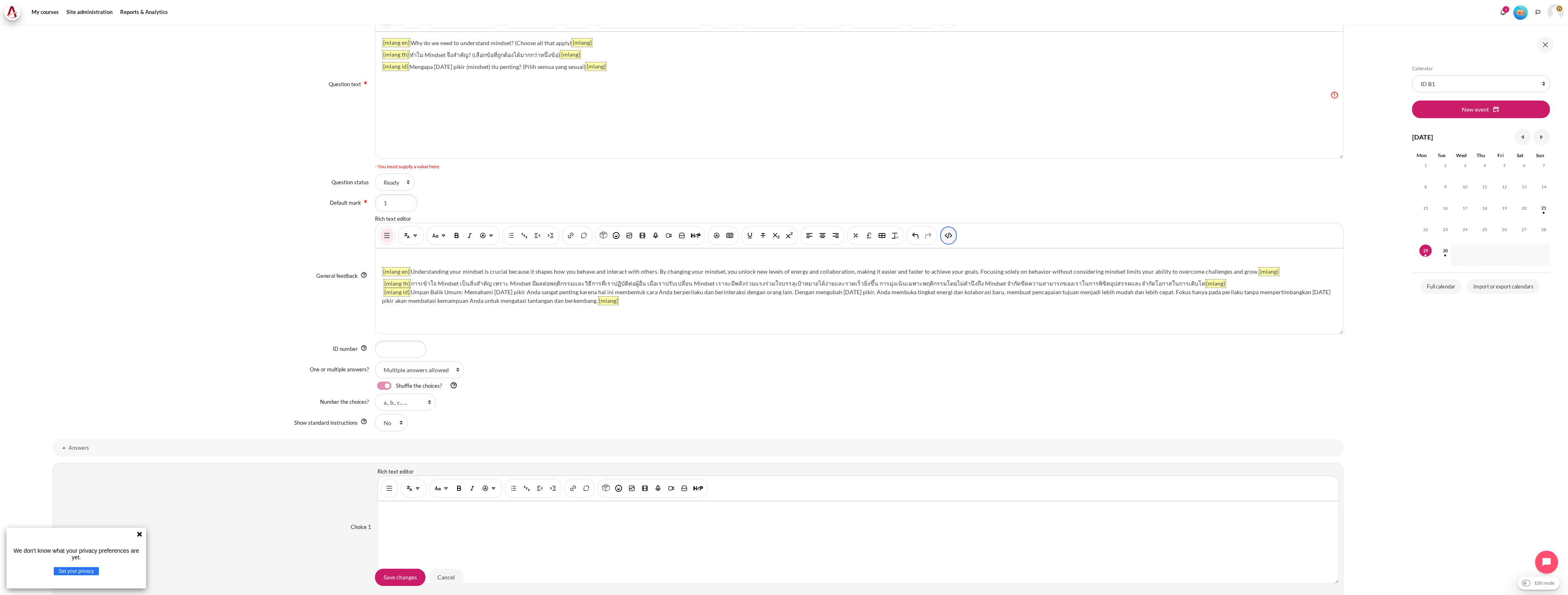
click at [782, 234] on button "HTML" at bounding box center [948, 236] width 13 height 15
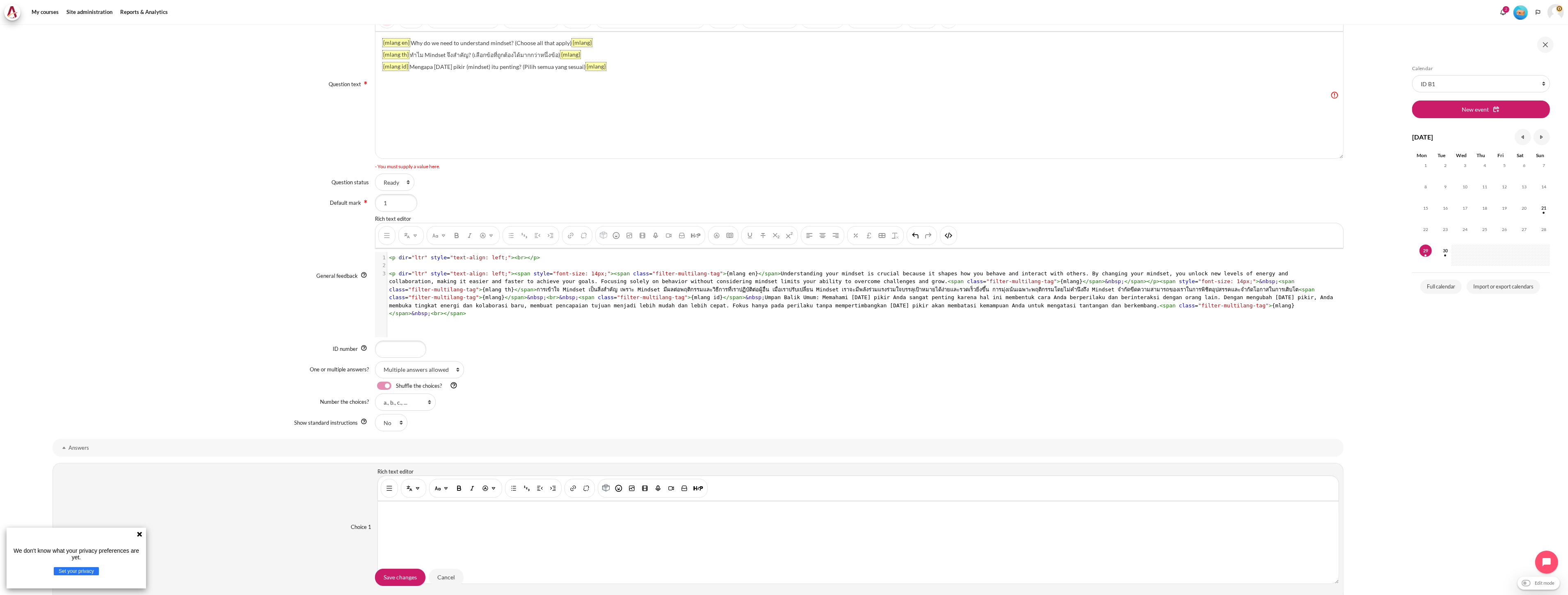
scroll to position [136, 0]
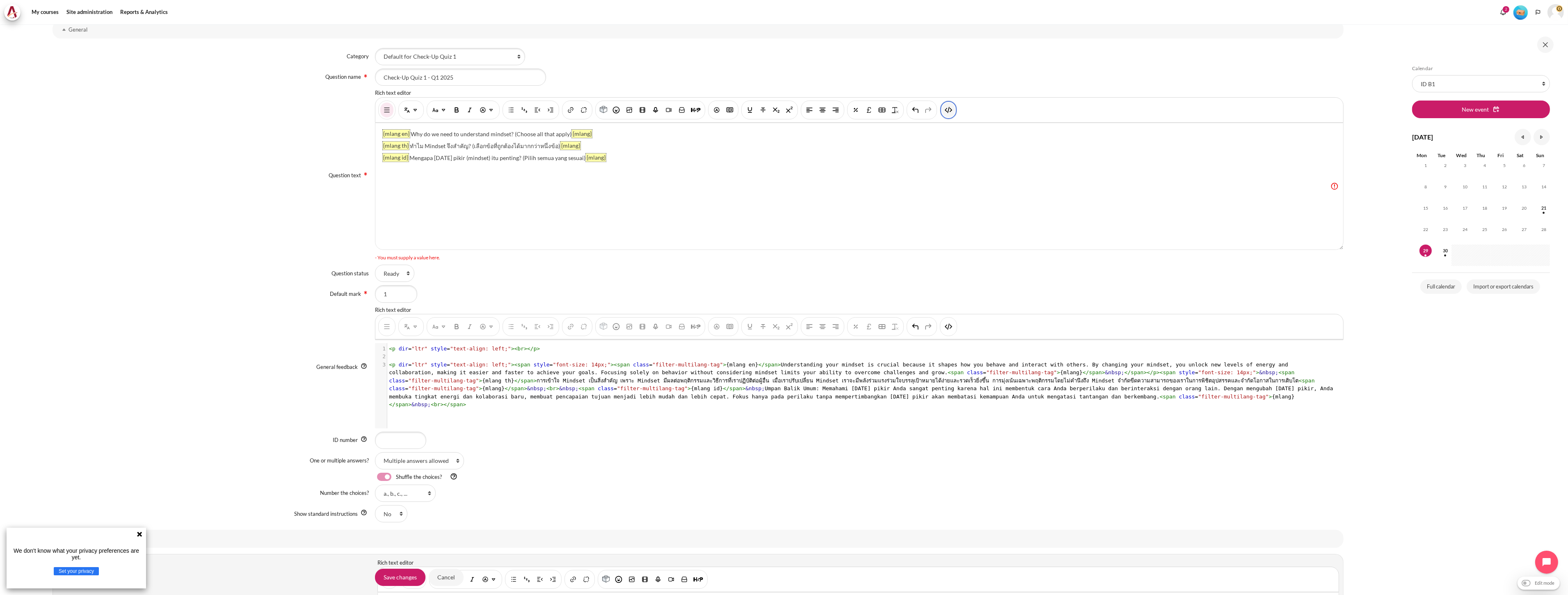
click at [782, 108] on img "HTML" at bounding box center [948, 110] width 8 height 8
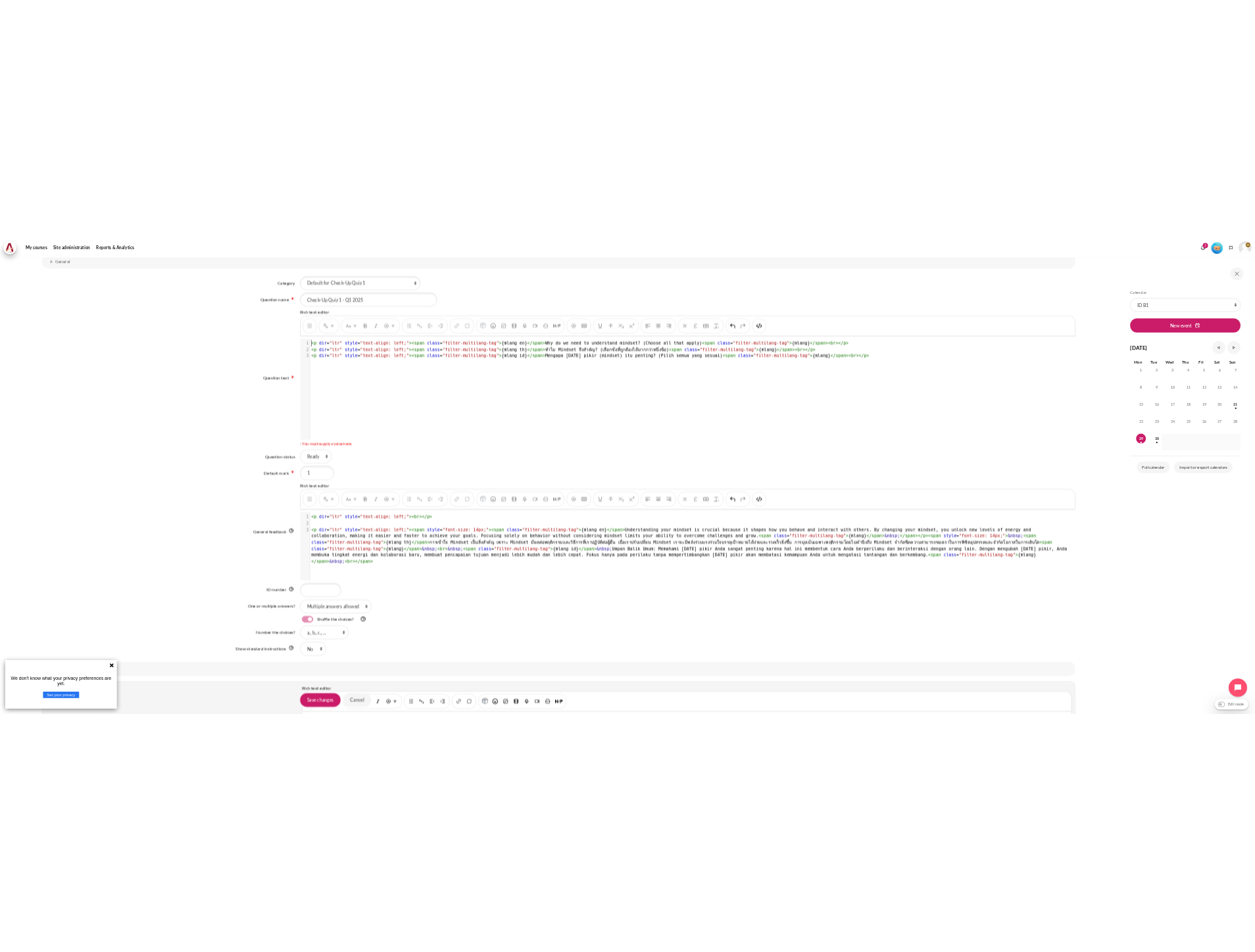
scroll to position [1, 0]
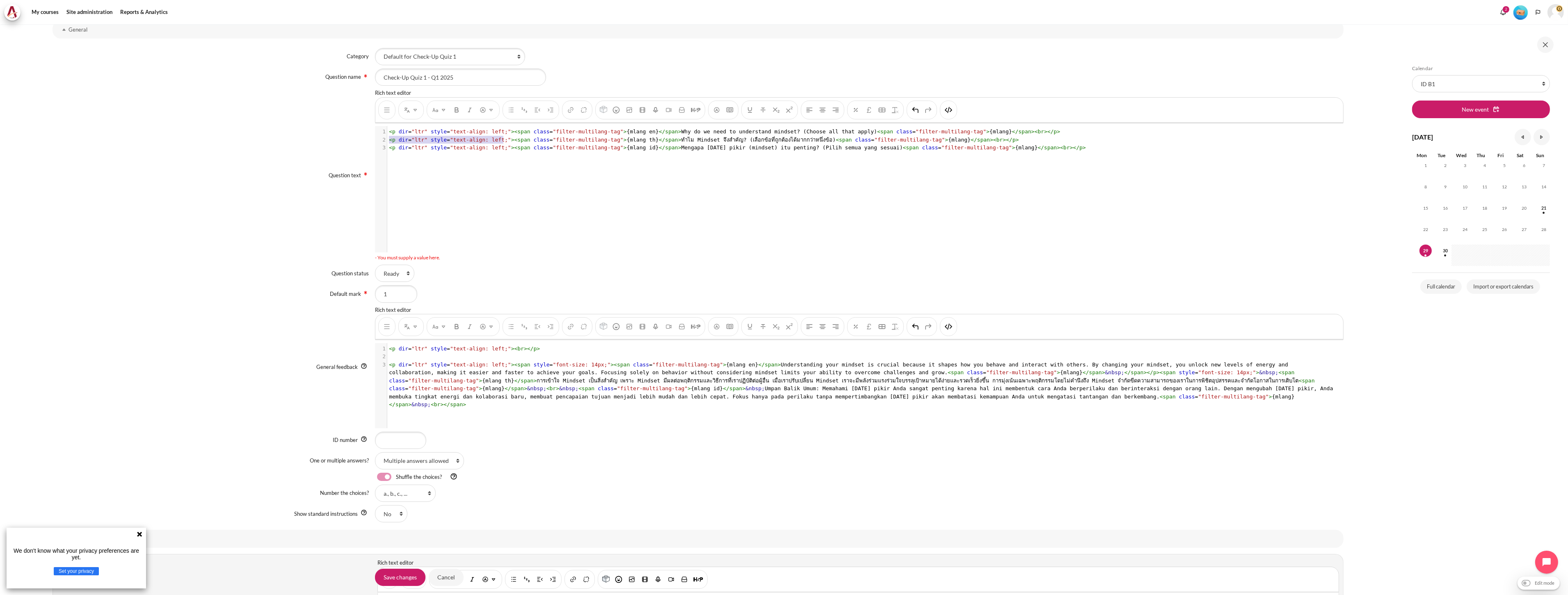
type textarea "<p dir="ltr" style="text-align: left;">"
drag, startPoint x: 502, startPoint y: 140, endPoint x: 376, endPoint y: 140, distance: 126.0
click at [387, 140] on div "2 < p dir = "ltr" style = "text-align: left;" >< span class = "filter-multilang…" at bounding box center [863, 139] width 951 height 8
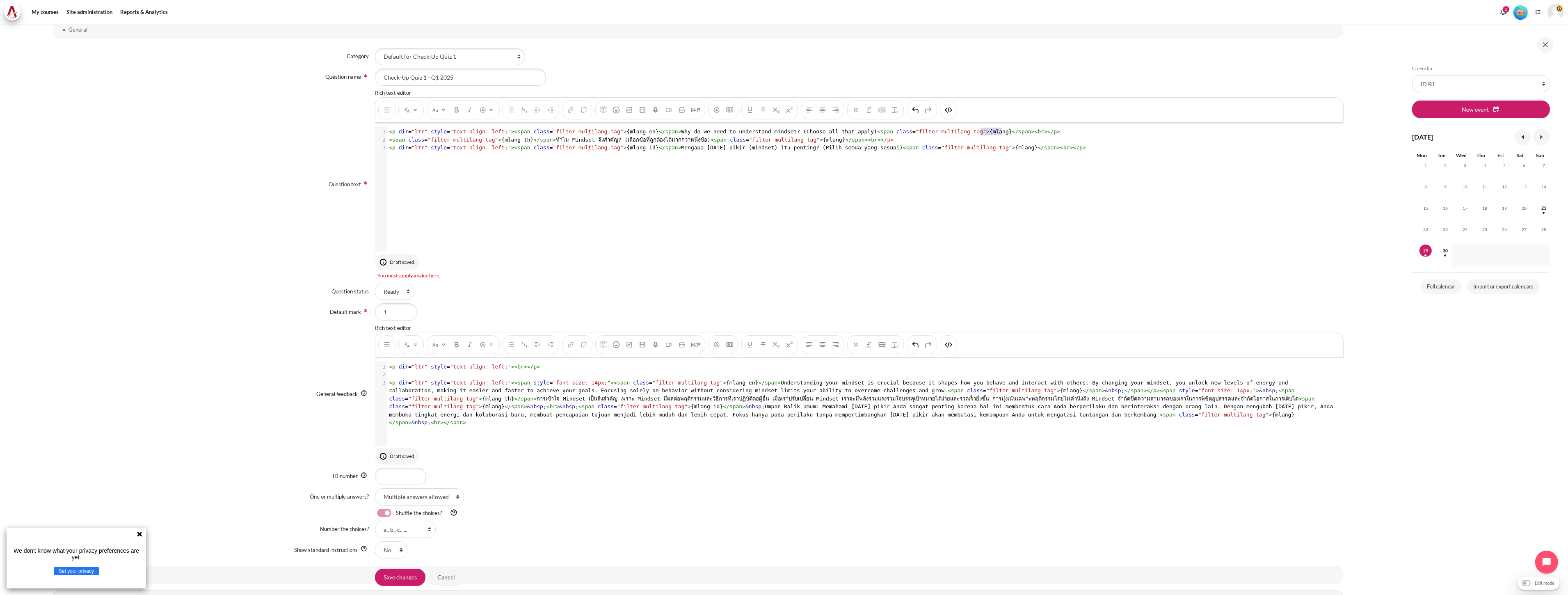
type textarea "<br></p>"
drag, startPoint x: 1007, startPoint y: 132, endPoint x: 977, endPoint y: 132, distance: 30.0
click at [782, 132] on pre "< p dir = "ltr" style = "text-align: left;" >< span class = "filter-multilang-t…" at bounding box center [863, 132] width 951 height 8
click at [782, 134] on span "></" at bounding box center [1049, 132] width 10 height 6
type textarea "</p>"
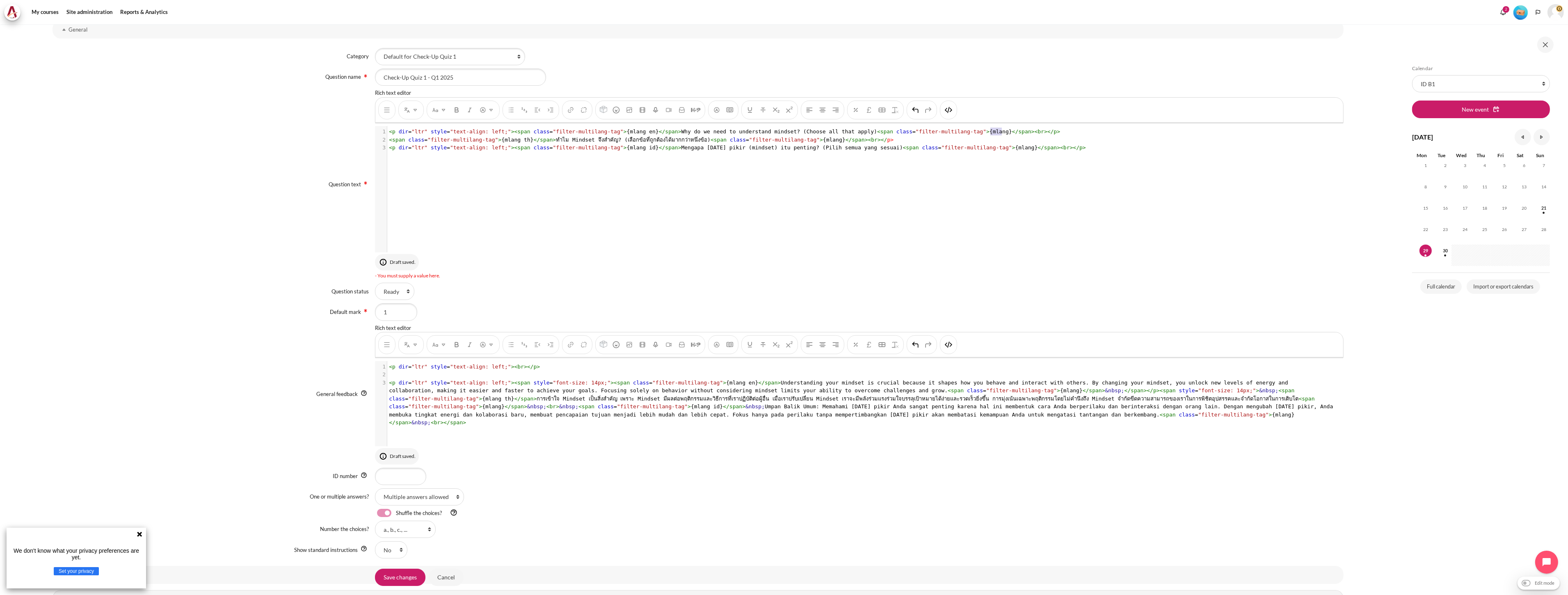
drag, startPoint x: 989, startPoint y: 133, endPoint x: 1006, endPoint y: 134, distance: 17.0
click at [782, 134] on pre "< p dir = "ltr" style = "text-align: left;" >< span class = "filter-multilang-t…" at bounding box center [863, 132] width 951 height 8
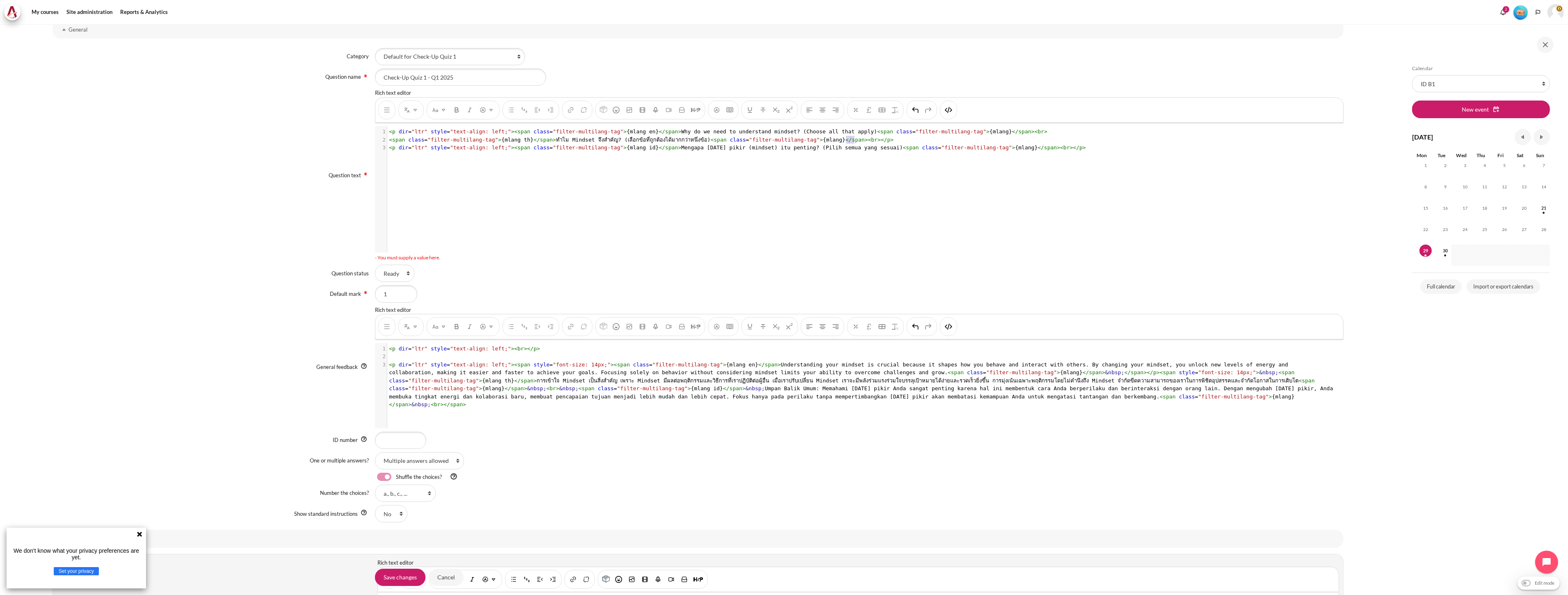
type textarea "</p>"
drag, startPoint x: 860, startPoint y: 138, endPoint x: 842, endPoint y: 139, distance: 18.0
click at [782, 139] on pre "< span class = "filter-multilang-tag" > {mlang th} </ span > ทำไม Mindset จึงสำ…" at bounding box center [863, 139] width 951 height 8
type textarea "<p dir="ltr" style="text-align: left;">"
drag, startPoint x: 502, startPoint y: 150, endPoint x: 366, endPoint y: 150, distance: 136.0
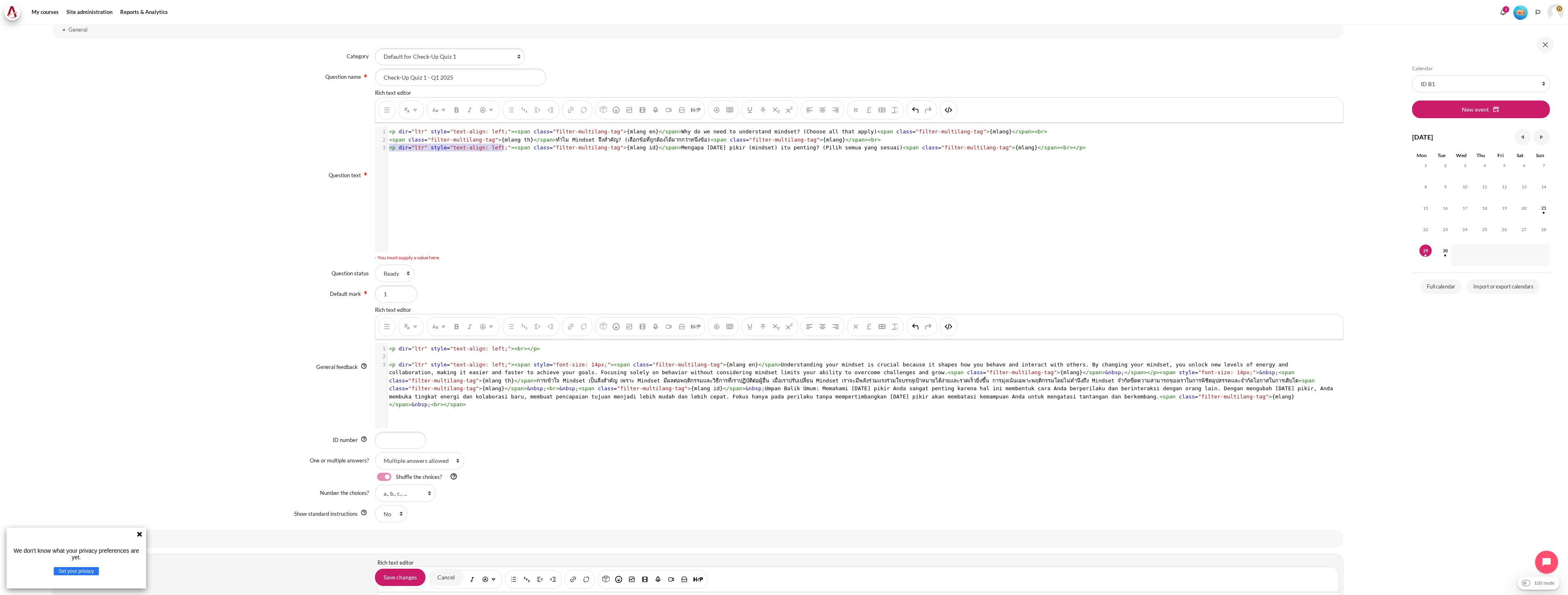
click at [366, 150] on div "Question text Rich text editor {mlang en} Why do we need to understand mindset?…" at bounding box center [698, 175] width 1291 height 172
click at [782, 110] on button "HTML" at bounding box center [948, 110] width 13 height 15
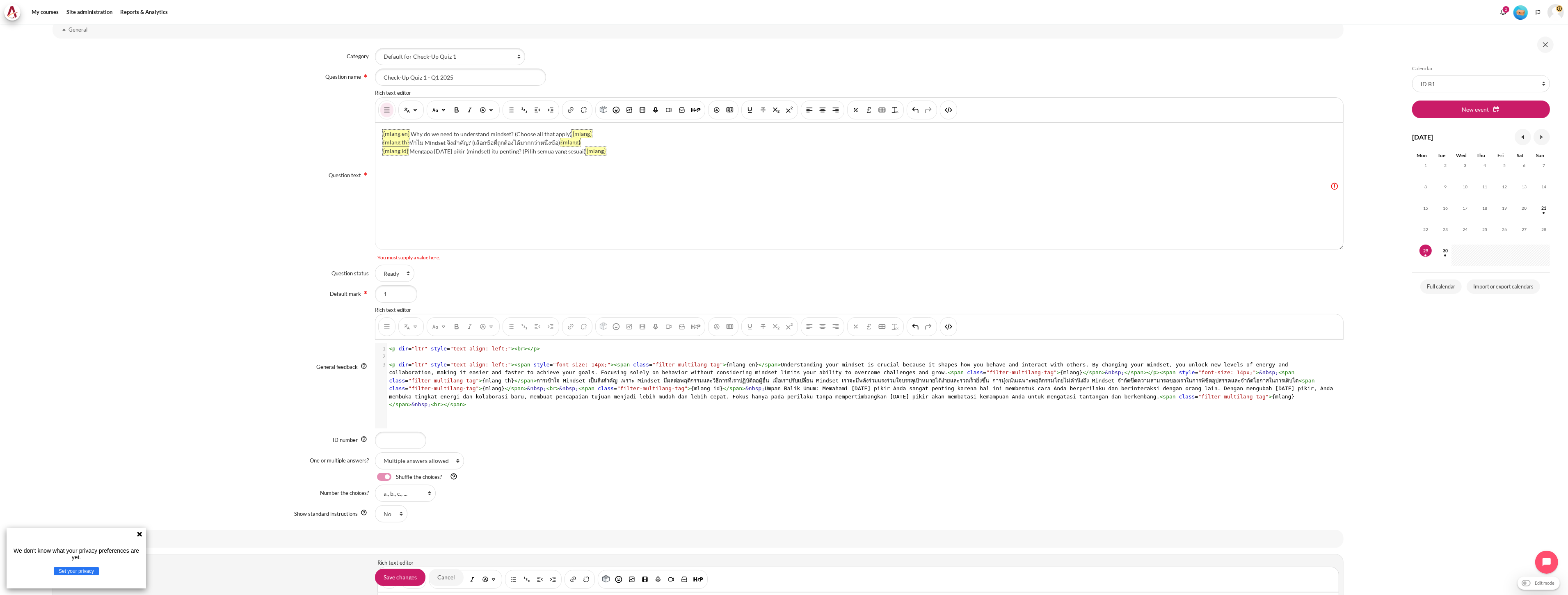
drag, startPoint x: 452, startPoint y: 259, endPoint x: 373, endPoint y: 258, distance: 79.0
click at [373, 258] on div "Question text Rich text editor {mlang en} Why do we need to understand mindset?…" at bounding box center [698, 175] width 1291 height 172
copy div "- You must supply a value here."
click at [472, 205] on div "{mlang en} Why do we need to understand mindset? (Choose all that apply) {mlang…" at bounding box center [859, 186] width 967 height 127
click at [782, 193] on div "{mlang en} Why do we need to understand mindset? (Choose all that apply) {mlang…" at bounding box center [859, 186] width 967 height 127
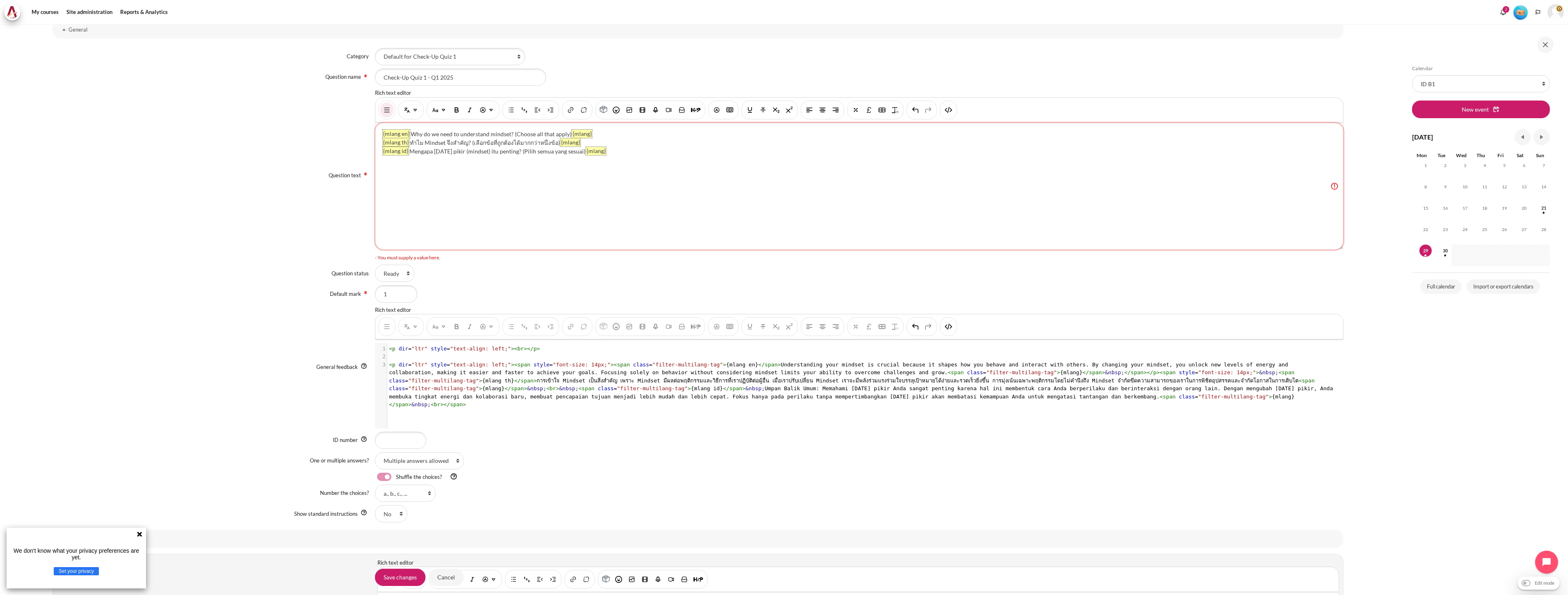
click at [718, 153] on p "{mlang en} Why do we need to understand mindset? (Choose all that apply) {mlang…" at bounding box center [854, 143] width 945 height 26
click at [399, 273] on select "Ready Draft" at bounding box center [394, 273] width 40 height 17
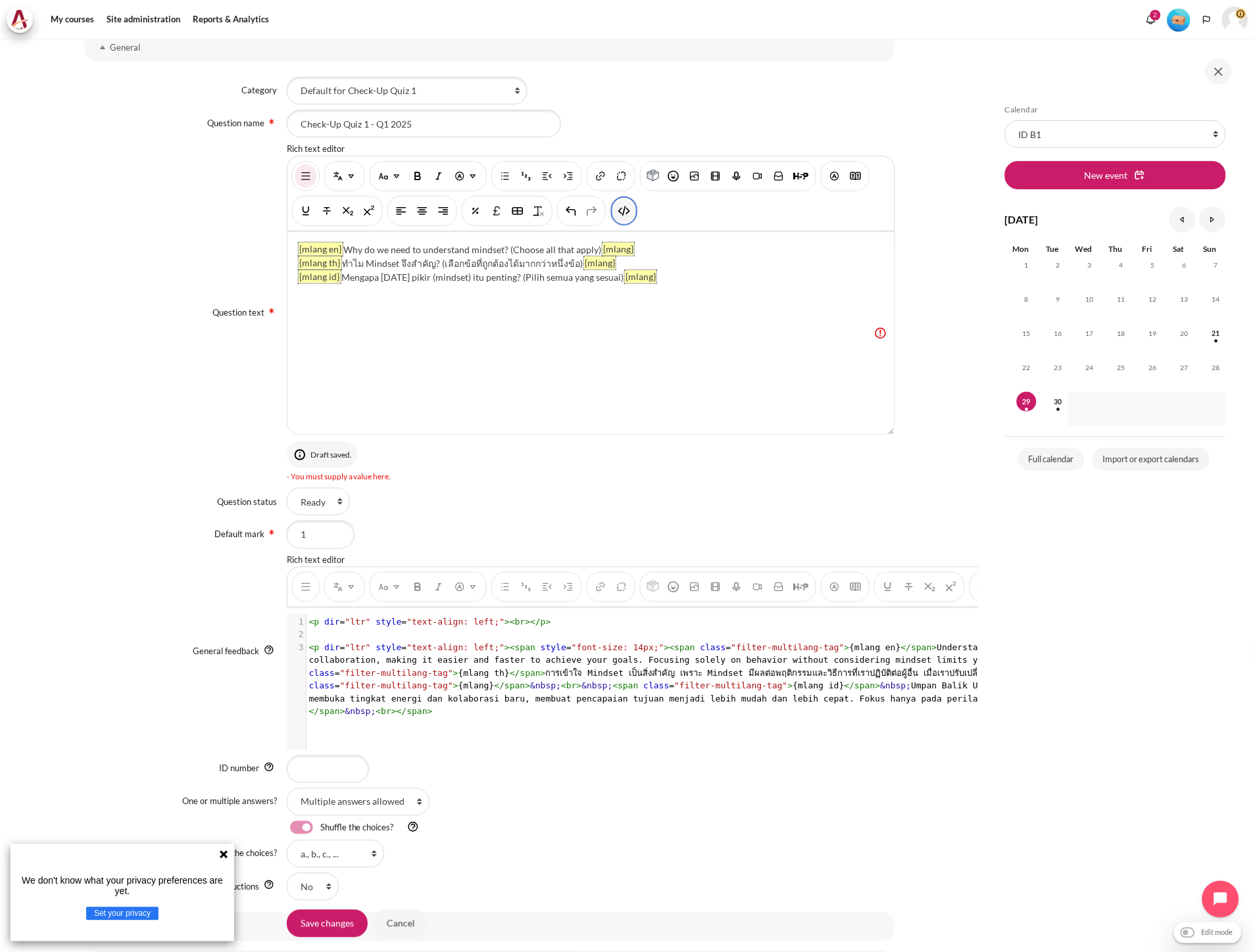
click at [625, 213] on img "HTML" at bounding box center [624, 211] width 13 height 13
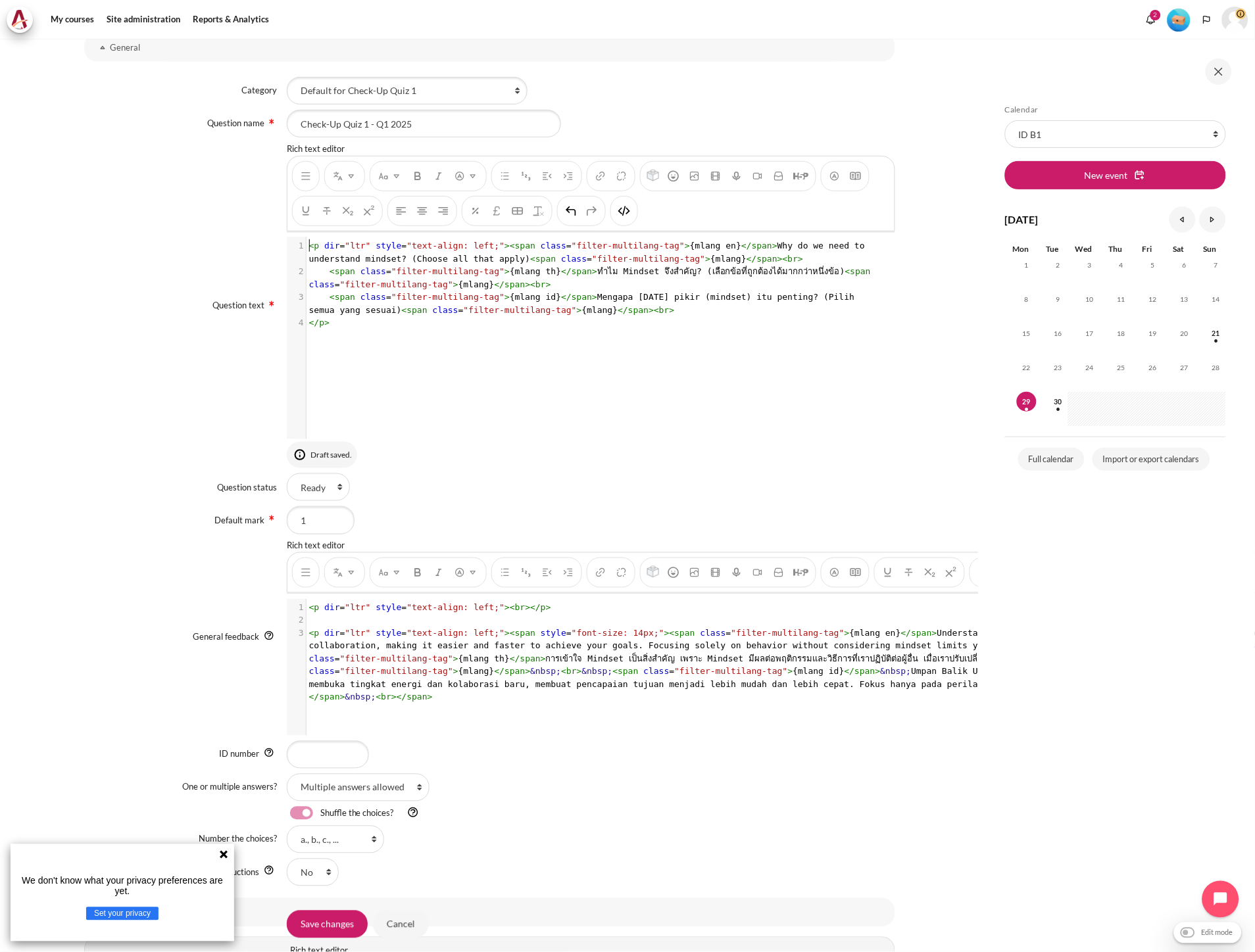
scroll to position [1, 0]
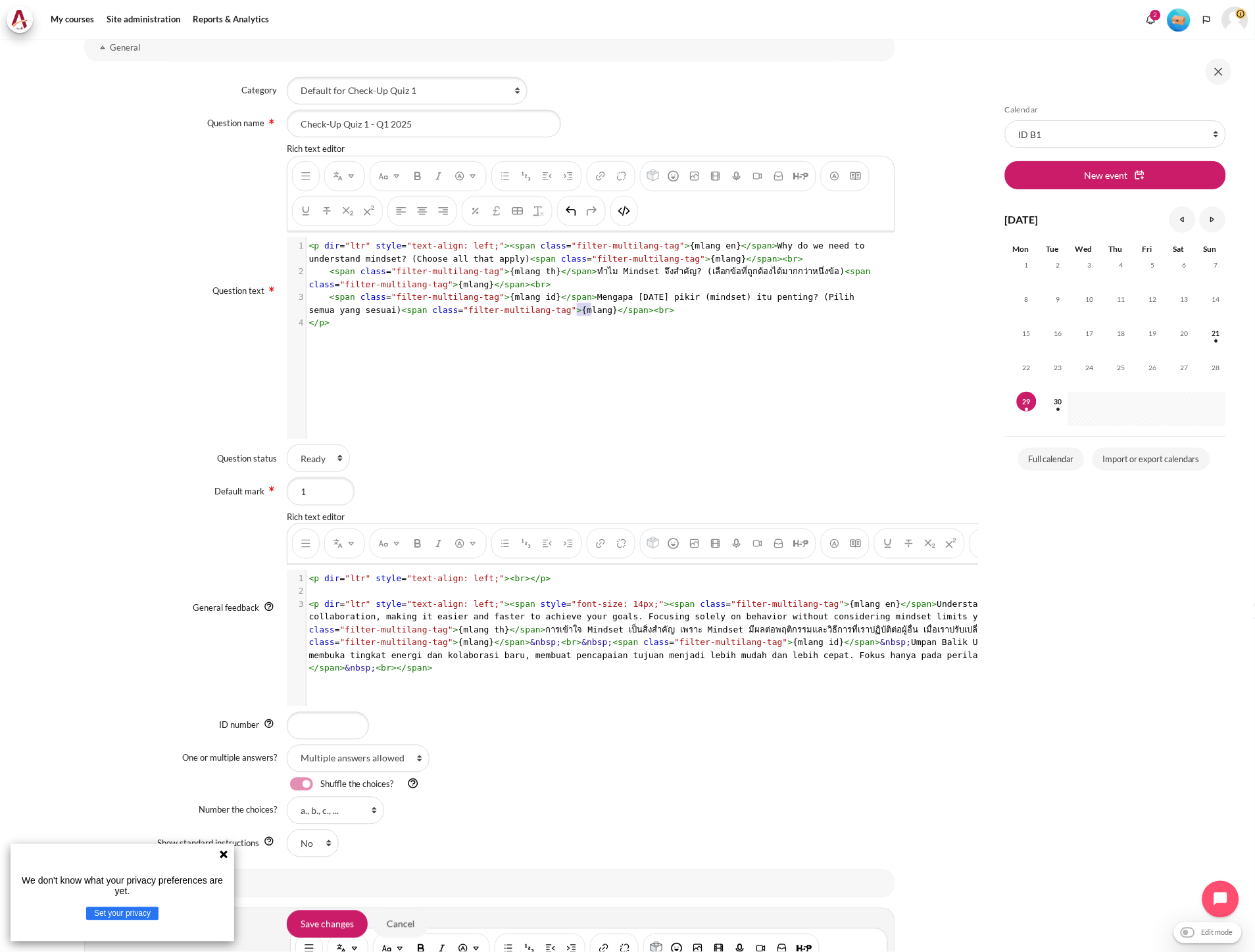
type textarea "<br>"
drag, startPoint x: 598, startPoint y: 311, endPoint x: 570, endPoint y: 309, distance: 28.1
click at [570, 309] on pre "< span class = "filter-multilang-tag" > {mlang id} </ span > Mengapa pola pikir…" at bounding box center [596, 303] width 580 height 25
click at [627, 216] on img "HTML" at bounding box center [624, 211] width 13 height 13
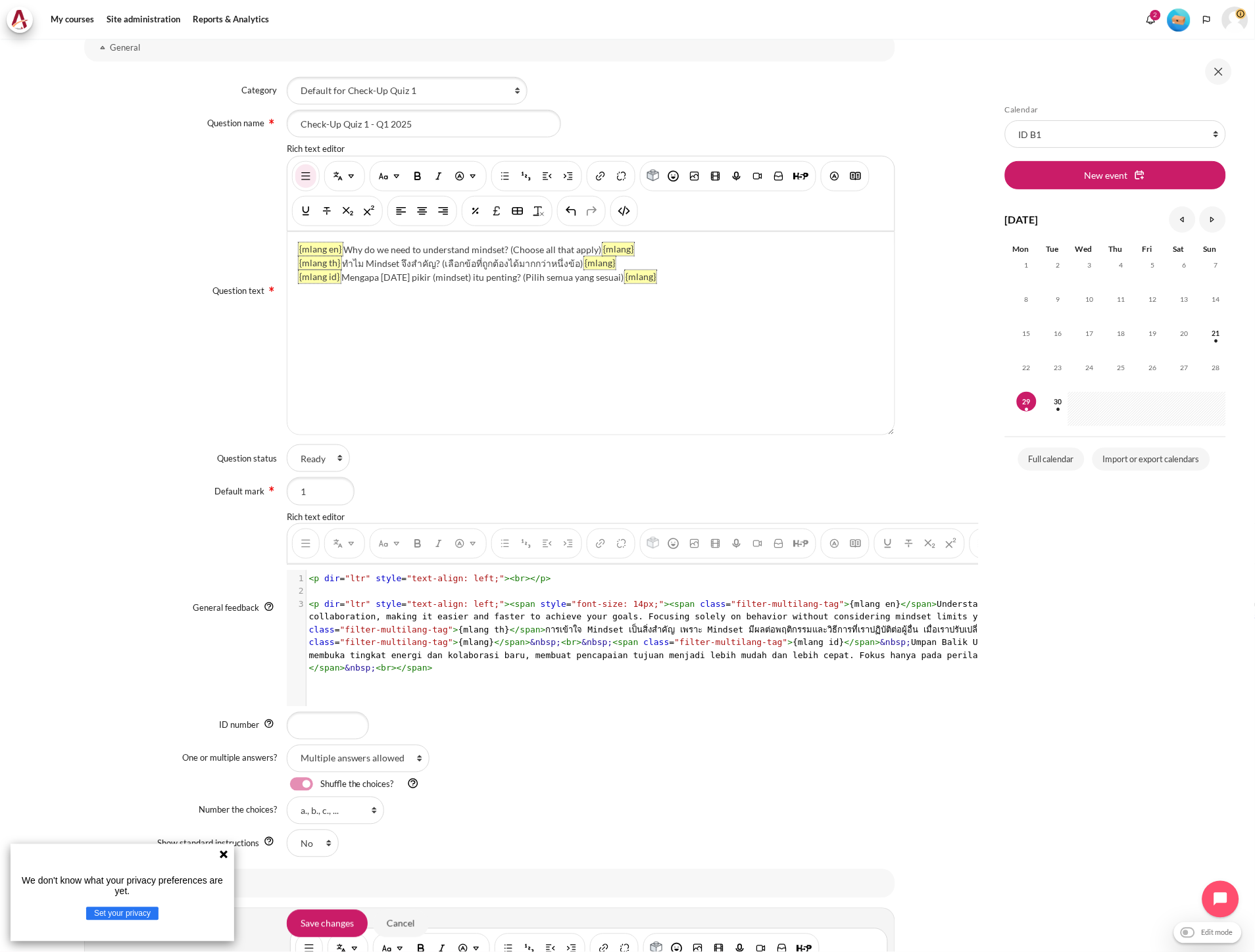
click at [753, 363] on div "{mlang en} Why do we need to understand mindset? (Choose all that apply) {mlang…" at bounding box center [591, 334] width 607 height 203
click at [887, 357] on div "{mlang en} Why do we need to understand mindset? (Choose all that apply) {mlang…" at bounding box center [591, 334] width 607 height 203
click at [668, 343] on div "{mlang en} Why do we need to understand mindset? (Choose all that apply) {mlang…" at bounding box center [591, 334] width 607 height 203
click at [508, 688] on div "1 < p dir = "ltr" style = "text-align: left;" >< br ></ p > 2 ​ 3 < p dir = "lt…" at bounding box center [1070, 648] width 1565 height 156
click at [623, 216] on img "HTML" at bounding box center [624, 211] width 13 height 13
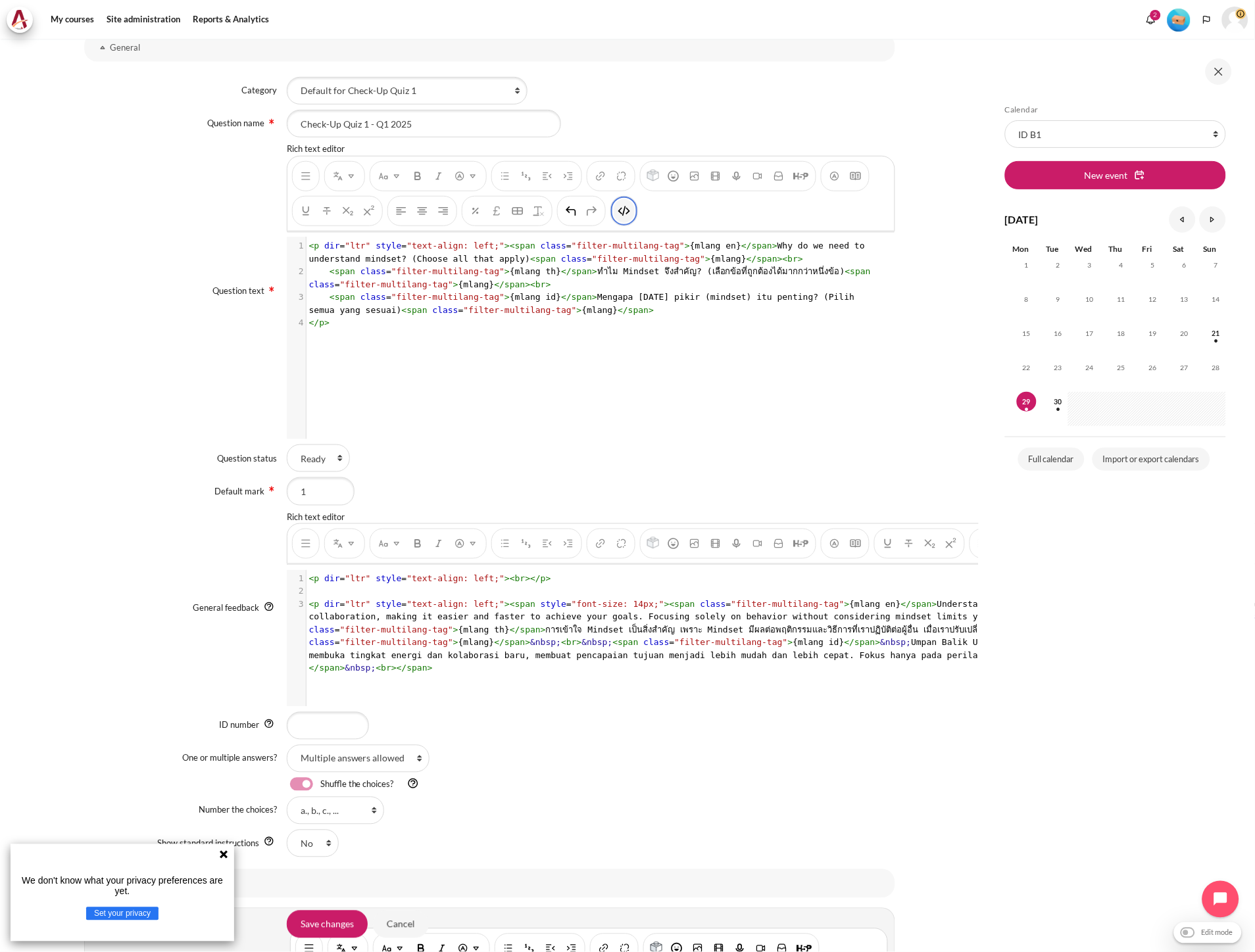
click at [627, 211] on img "HTML" at bounding box center [624, 211] width 13 height 13
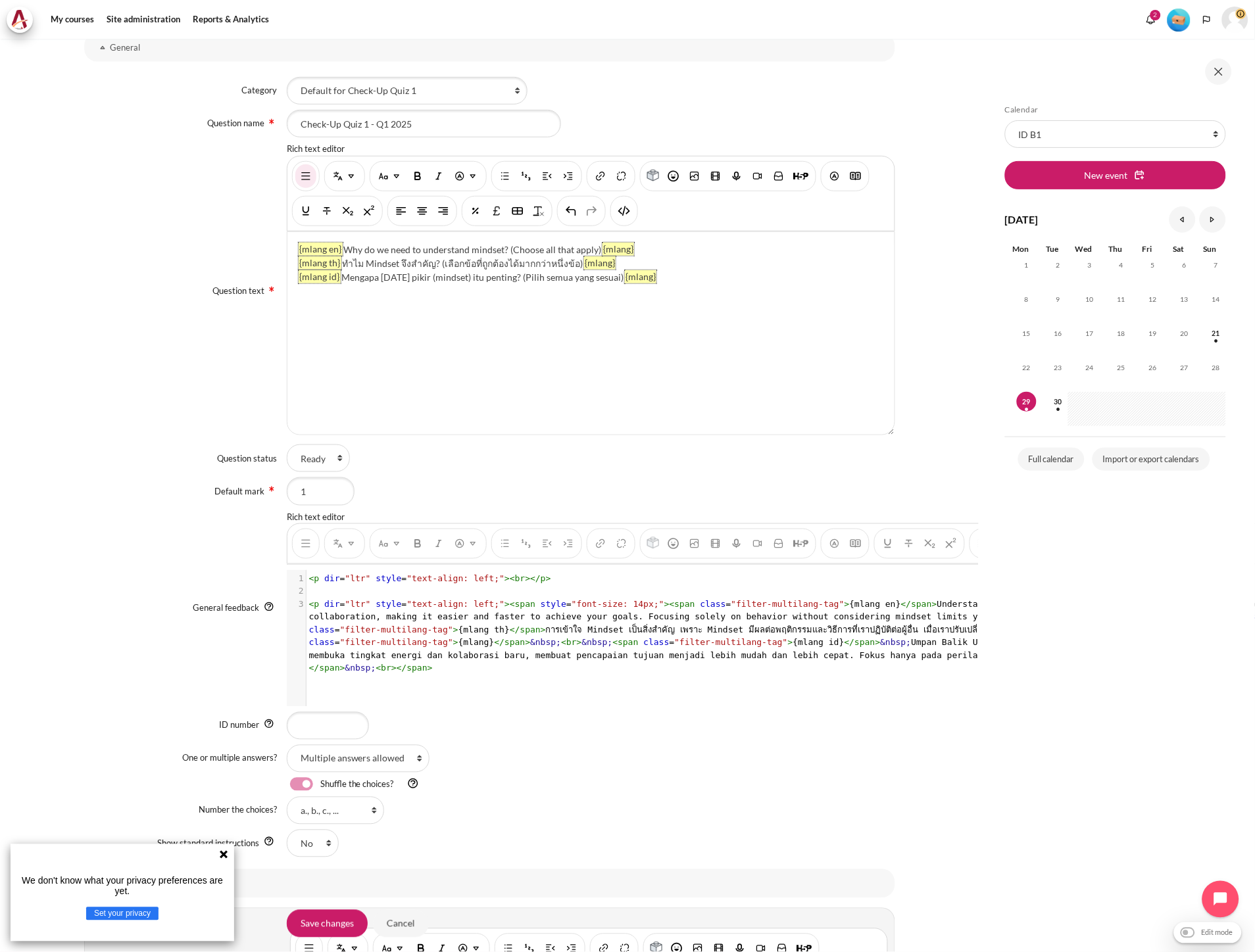
click at [557, 590] on pre "​" at bounding box center [1069, 591] width 1524 height 13
type textarea "</p>"
drag, startPoint x: 509, startPoint y: 579, endPoint x: 535, endPoint y: 581, distance: 26.1
click at [535, 581] on pre "< p dir = "ltr" style = "text-align: left;" >< br ></ p >" at bounding box center [1069, 578] width 1524 height 13
type textarea "<p dir="ltr" style="text-align: left;"><span style="font-size: 14px;"><span cla…"
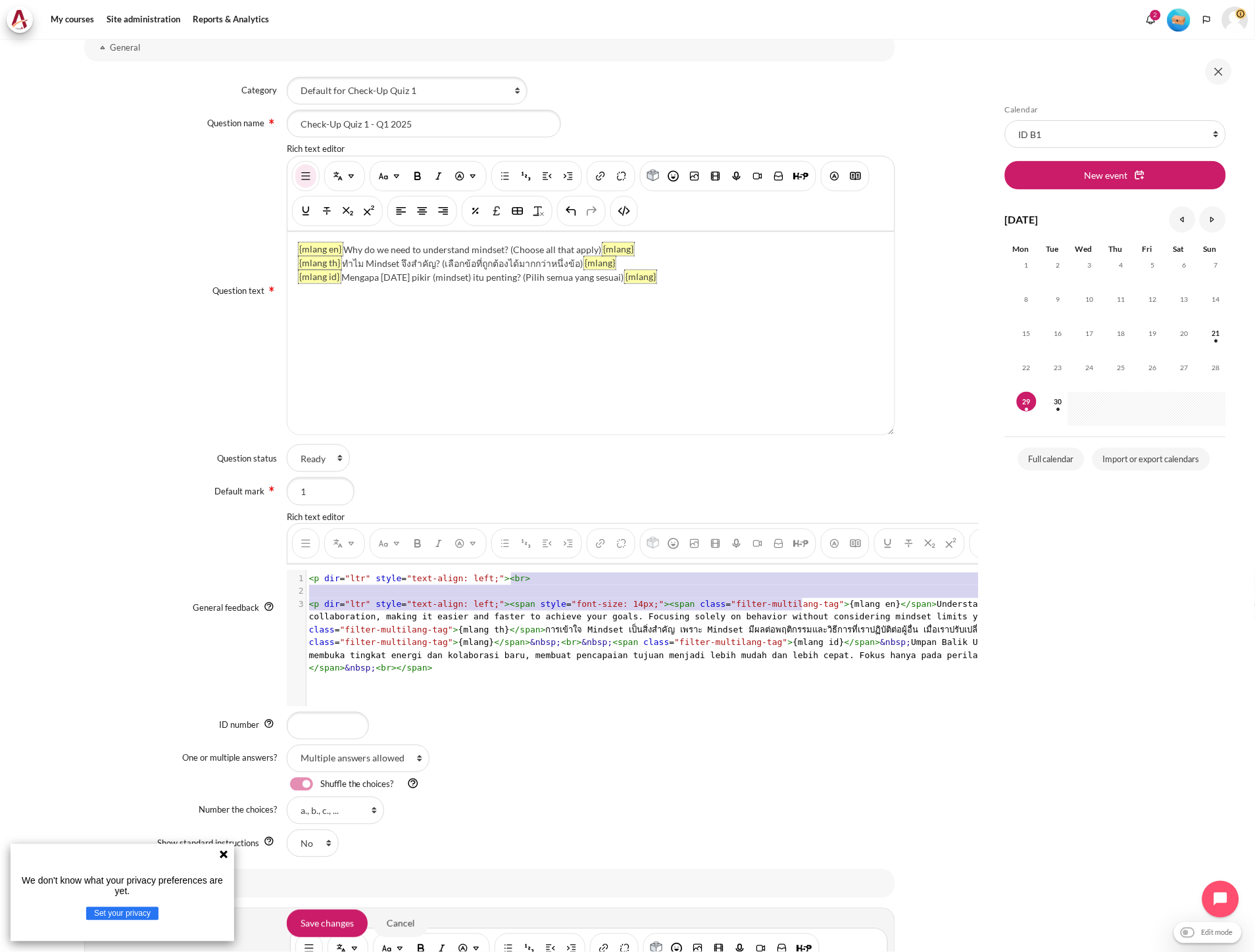
drag, startPoint x: 800, startPoint y: 606, endPoint x: 628, endPoint y: 585, distance: 173.3
click at [628, 585] on div "1 < p dir = "ltr" style = "text-align: left;" >< br > 2 ​ 3 < p dir = "ltr" sty…" at bounding box center [1069, 623] width 1524 height 102
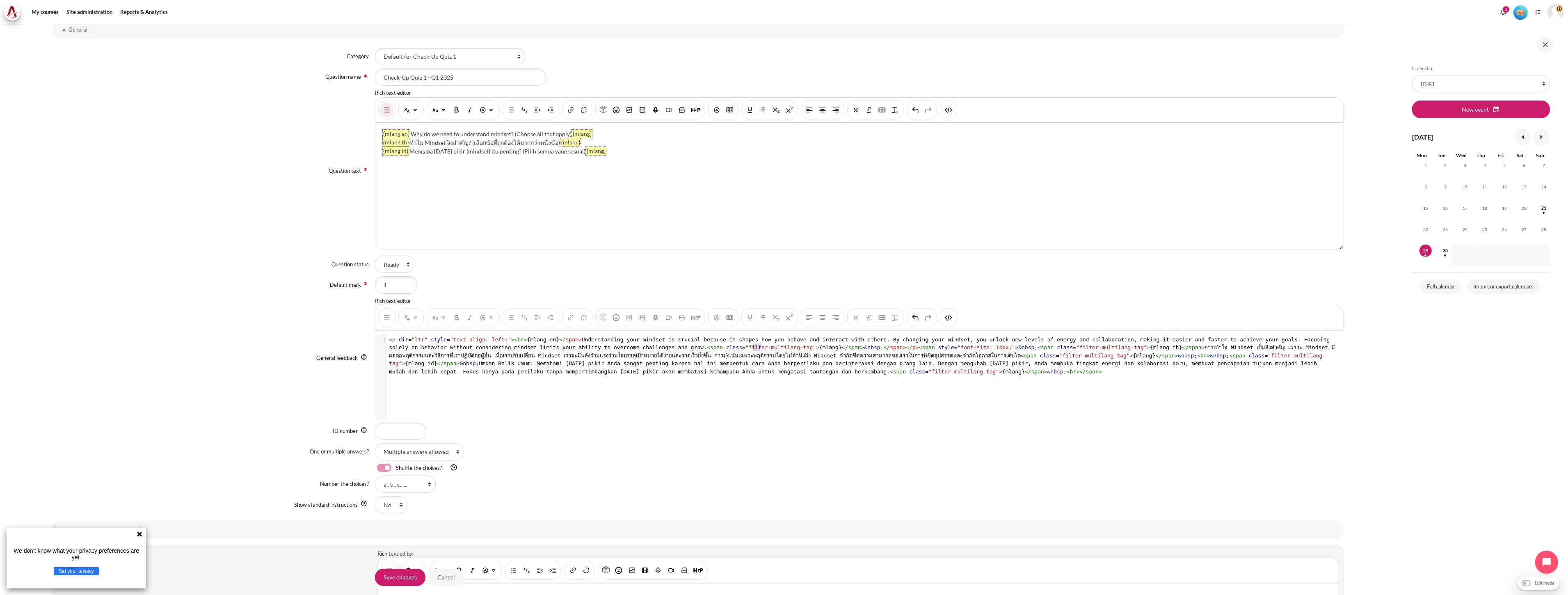
type textarea "bsp;"
drag, startPoint x: 760, startPoint y: 345, endPoint x: 748, endPoint y: 345, distance: 12.0
click at [782, 345] on span "&nbsp;" at bounding box center [874, 347] width 19 height 6
click at [782, 350] on span "&nbsp;" at bounding box center [874, 347] width 19 height 6
type textarea "&nbsp;</span></p>"
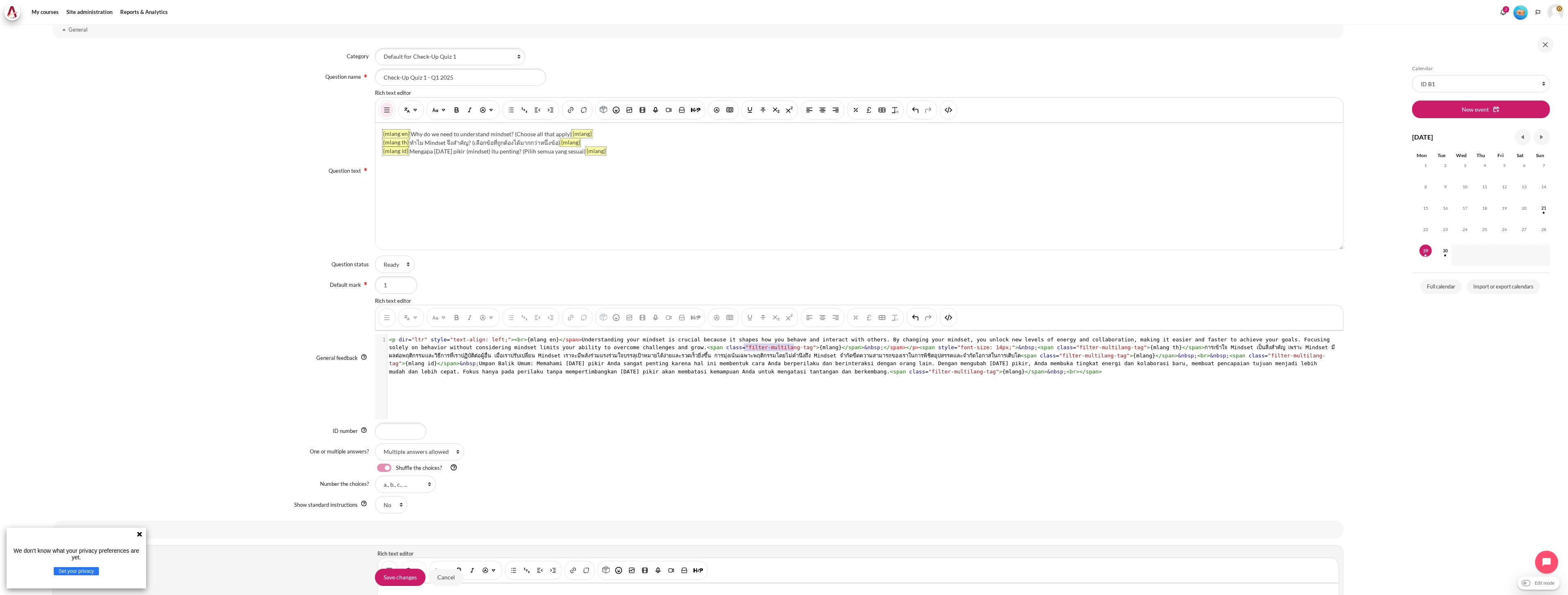
drag, startPoint x: 743, startPoint y: 348, endPoint x: 792, endPoint y: 348, distance: 49.0
click at [782, 348] on span "< p dir = "ltr" style = "text-align: left;" >< br > {mlang en} </ span > Unders…" at bounding box center [862, 356] width 946 height 38
click at [782, 113] on div "You are now on another row of the editor's toolbar, where there are more button…" at bounding box center [948, 110] width 17 height 19
click at [782, 110] on img "HTML" at bounding box center [948, 110] width 8 height 8
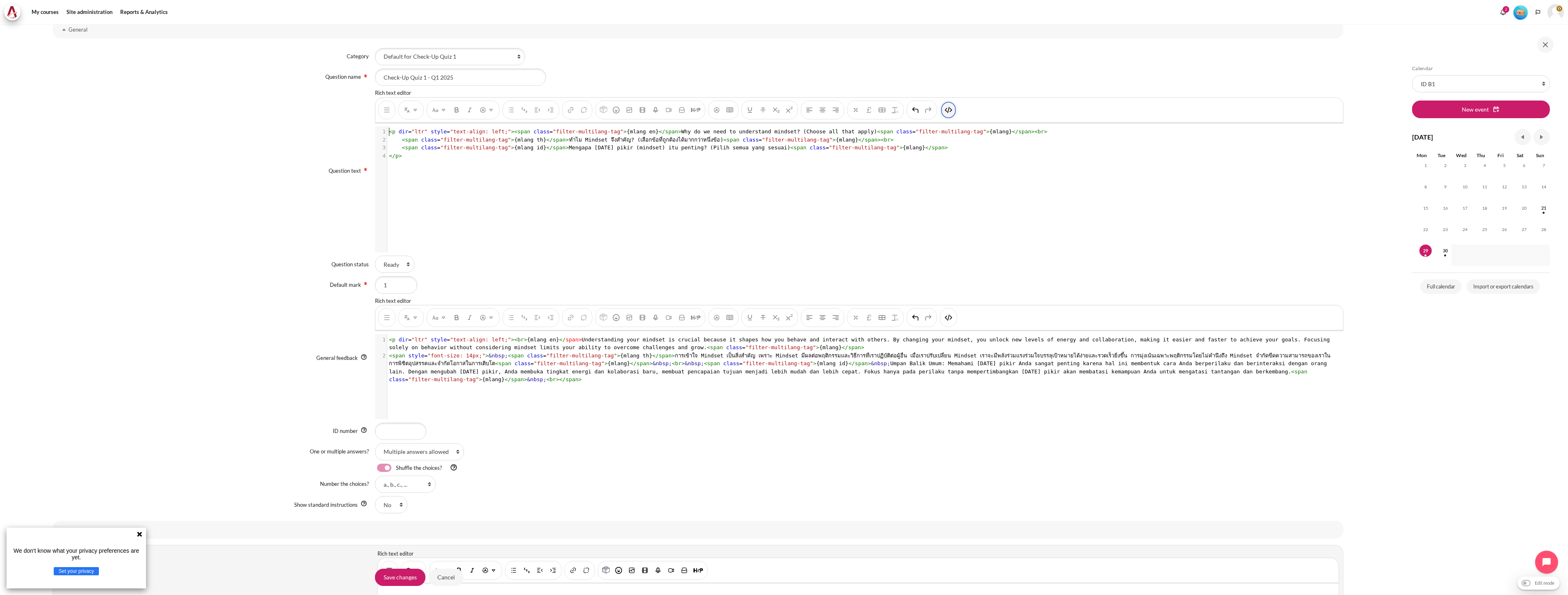
scroll to position [1, 0]
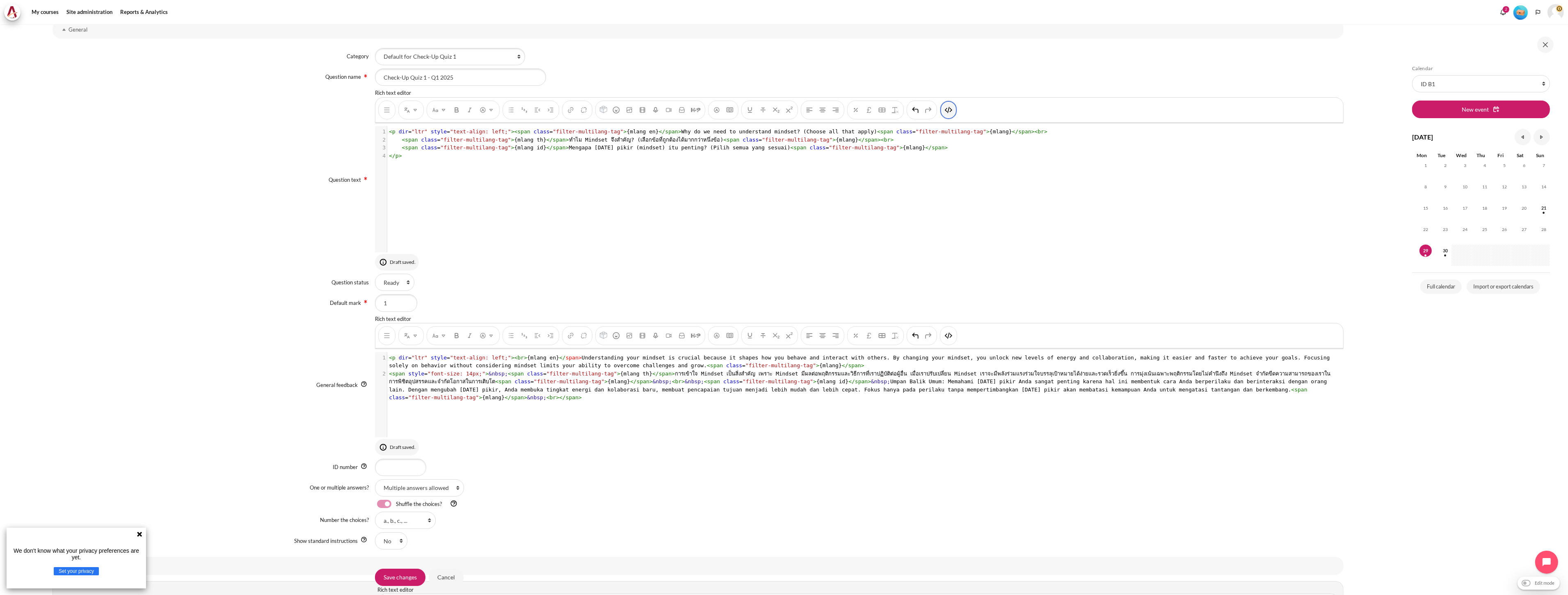
click at [782, 110] on img "HTML" at bounding box center [948, 110] width 8 height 8
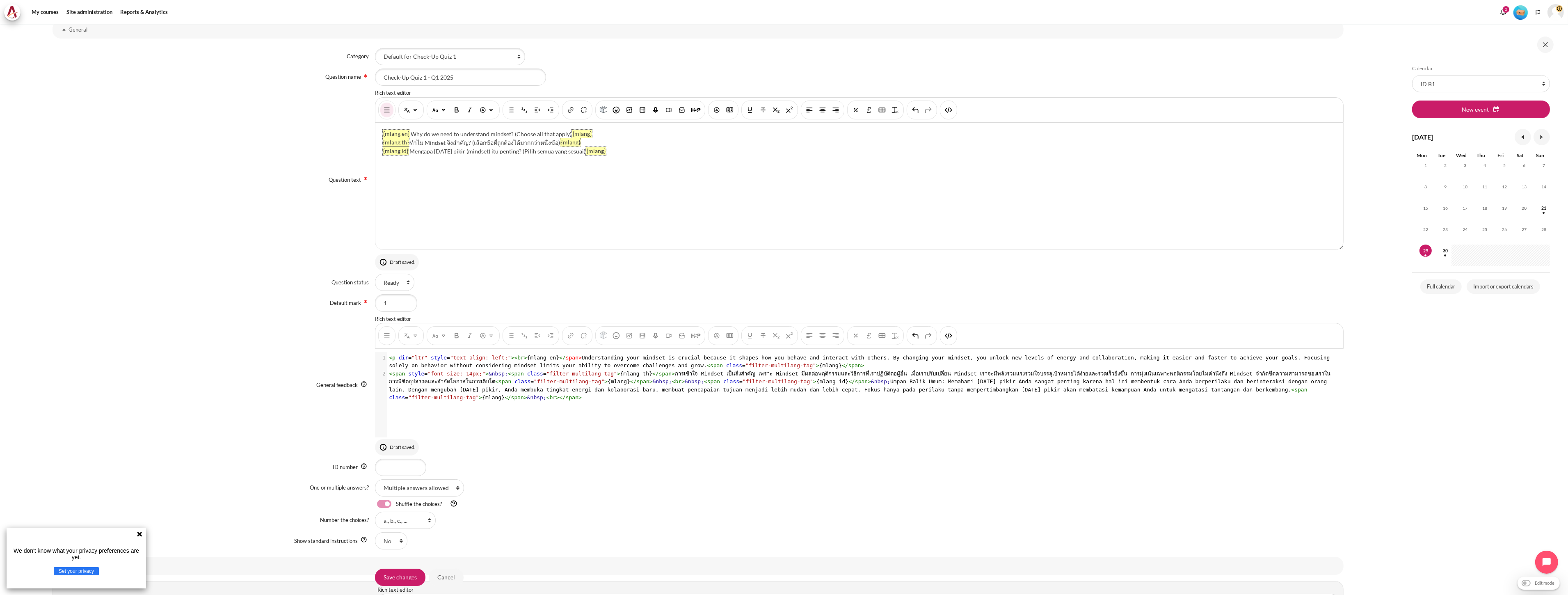
click at [757, 365] on pre "< p dir = "ltr" style = "text-align: left;" >< br > {mlang en} </ span > Unders…" at bounding box center [863, 362] width 951 height 16
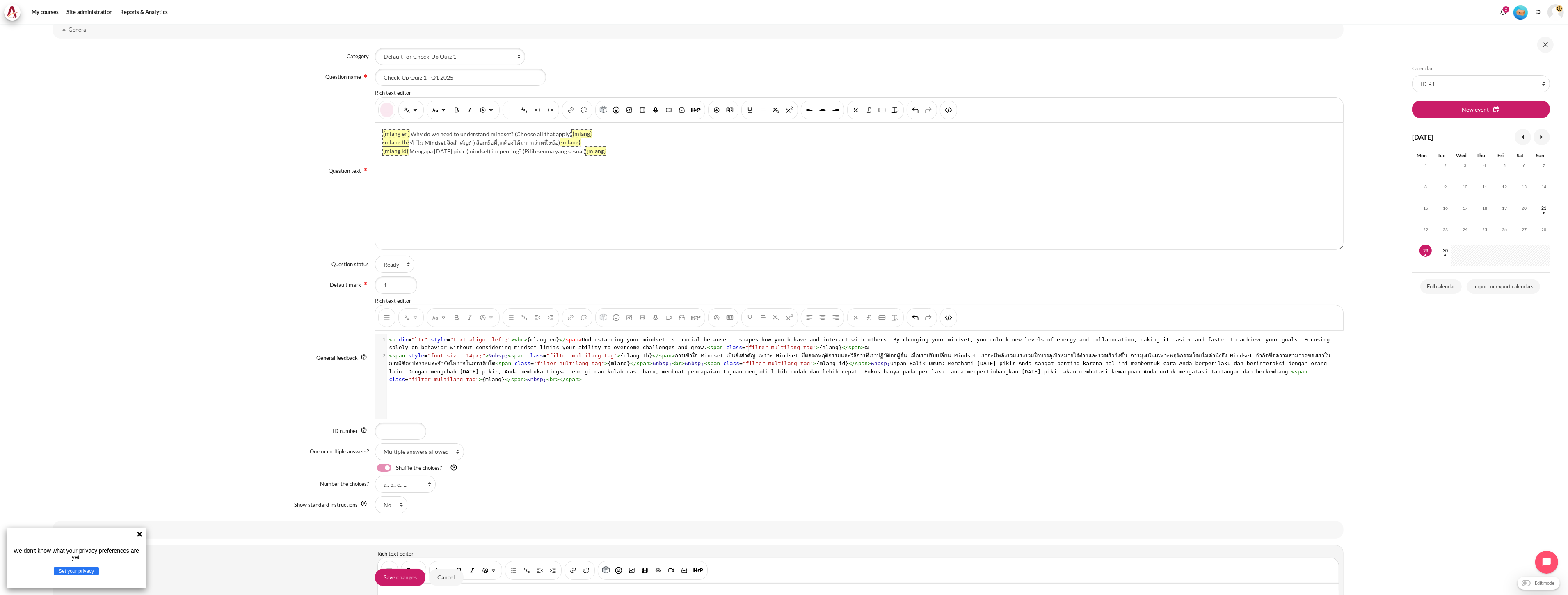
type textarea "ฒฬ"
type textarea "<>"
type textarea "br"
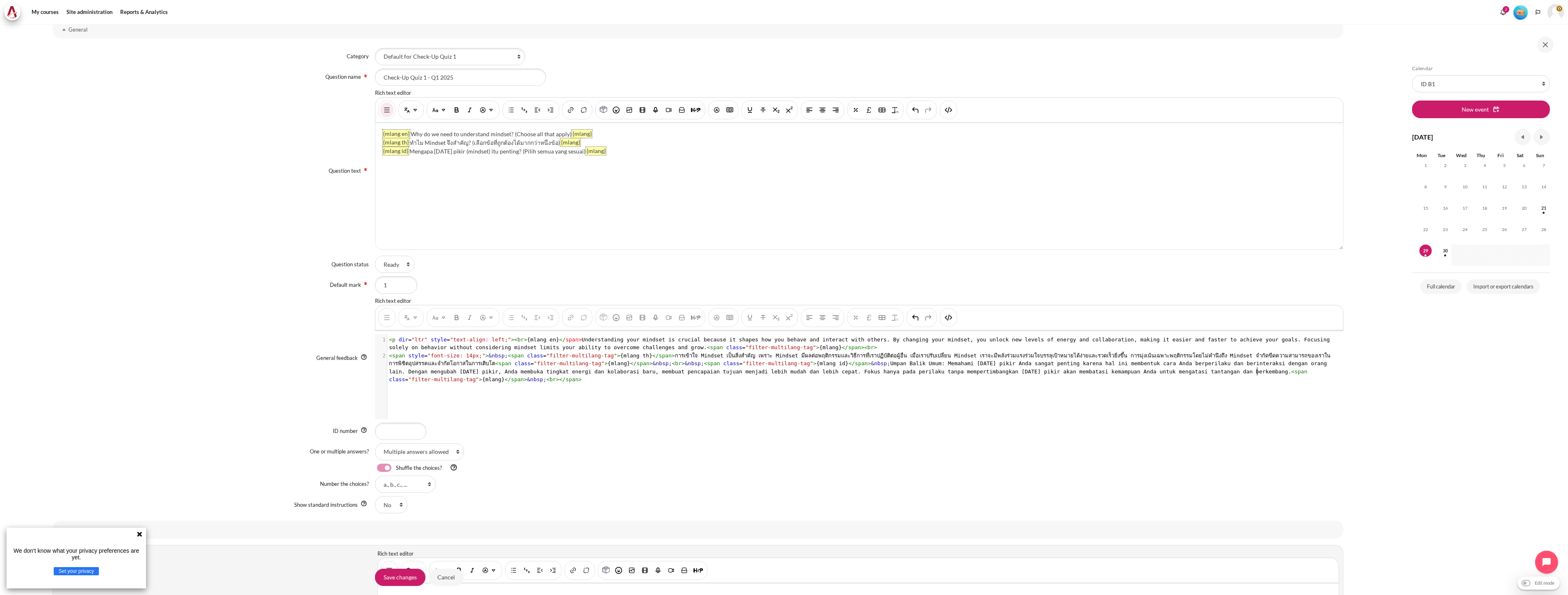
click at [710, 396] on div "xxxxxxxxxx 1 < p dir = "ltr" style = "text-align: left;" >< br > {mlang en} </ …" at bounding box center [863, 383] width 976 height 97
type textarea "<span style="font-size: 14px;">&nbsp;"
drag, startPoint x: 495, startPoint y: 356, endPoint x: 387, endPoint y: 354, distance: 108.0
click at [387, 354] on pre "< span style = "font-size: 14px;" > &nbsp; < span class = "filter-multilang-tag…" at bounding box center [863, 368] width 951 height 32
click at [782, 111] on img "HTML" at bounding box center [948, 110] width 8 height 8
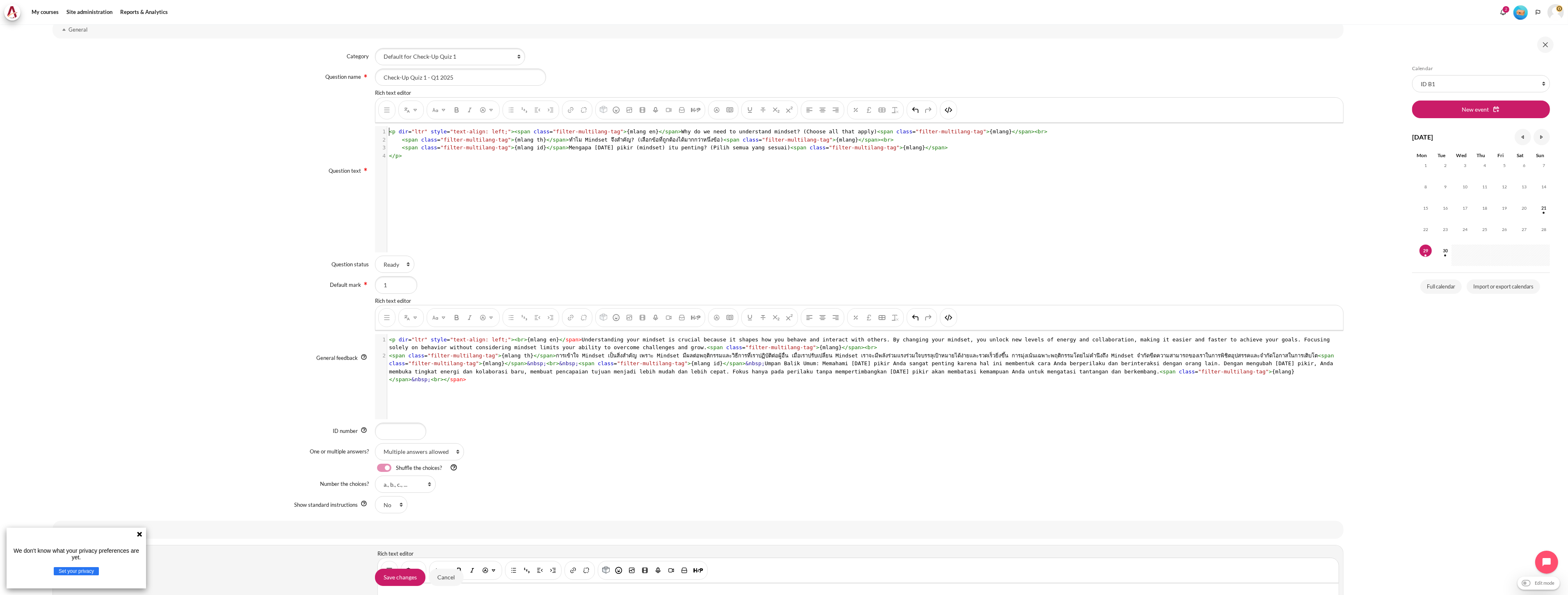
scroll to position [1, 0]
type textarea "<span class="filter-multilang-tag">"
drag, startPoint x: 606, startPoint y: 129, endPoint x: 503, endPoint y: 129, distance: 103.0
click at [503, 129] on span "< p dir = "ltr" style = "text-align: left;" >< span class = "filter-multilang-t…" at bounding box center [718, 132] width 659 height 6
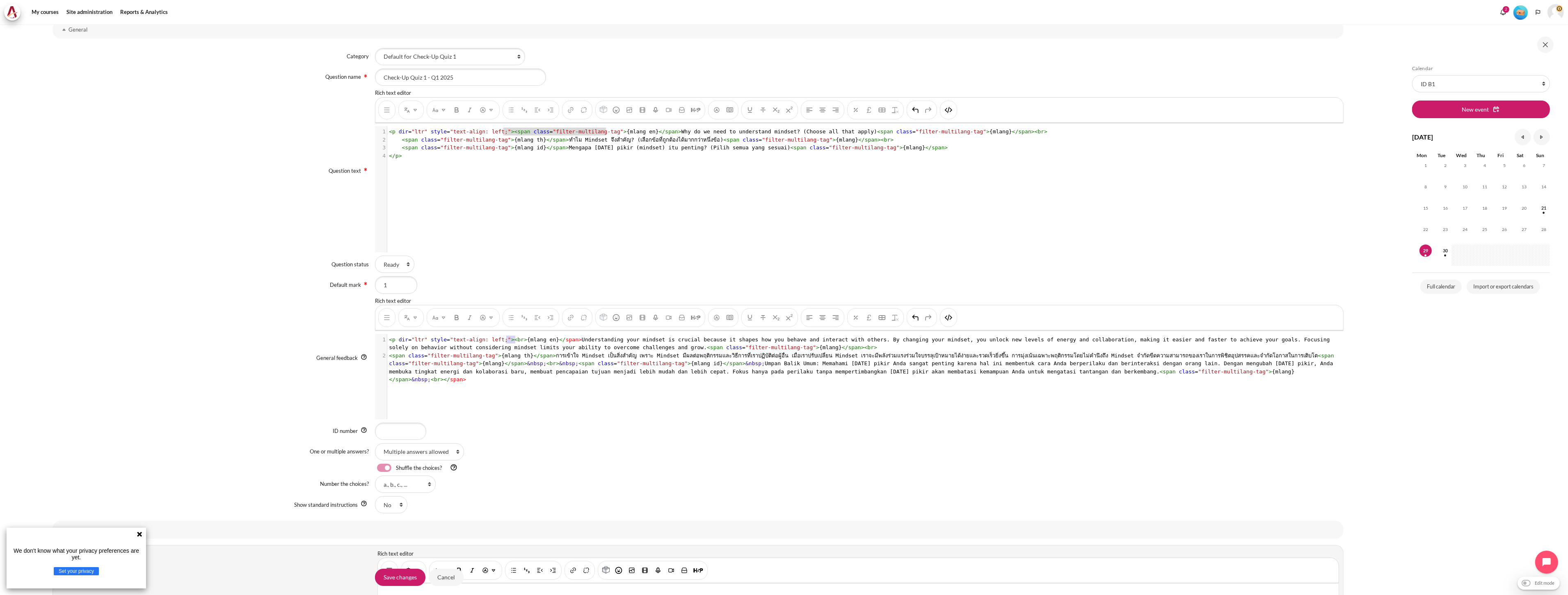
type textarea "<br>"
drag, startPoint x: 514, startPoint y: 339, endPoint x: 503, endPoint y: 339, distance: 11.0
click at [503, 339] on span "< p dir = "ltr" style = "text-align: left;" >< br > {mlang en} </ span > Unders…" at bounding box center [861, 344] width 944 height 15
type textarea "&nbsp;"
drag, startPoint x: 473, startPoint y: 364, endPoint x: 491, endPoint y: 364, distance: 18.0
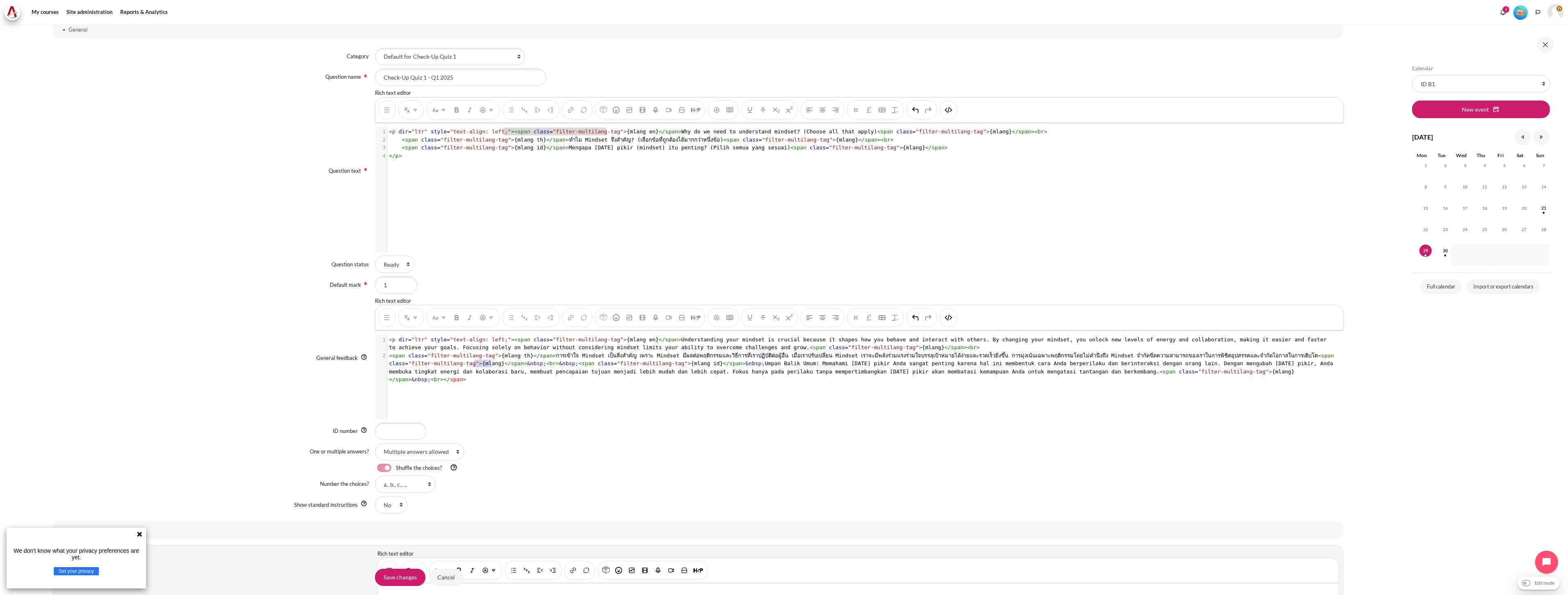
click at [491, 364] on span "< span class = "filter-multilang-tag" > {mlang th} </ span > การเข้าใจ Mindset …" at bounding box center [863, 368] width 948 height 30
type textarea "&nbsp;"
drag, startPoint x: 483, startPoint y: 364, endPoint x: 502, endPoint y: 365, distance: 19.0
click at [502, 365] on span "< span class = "filter-multilang-tag" > {mlang th} </ span > การเข้าใจ Mindset …" at bounding box center [863, 368] width 948 height 30
type textarea "&nbsp;"
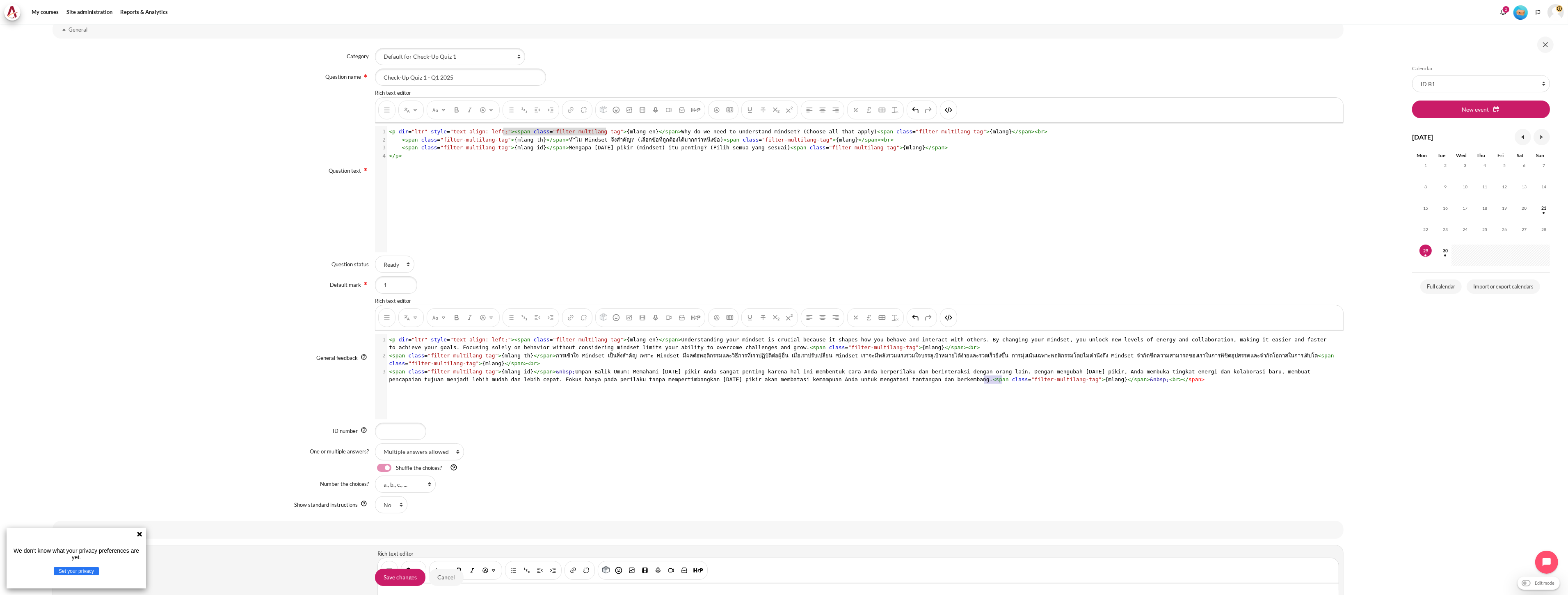
drag, startPoint x: 983, startPoint y: 381, endPoint x: 1002, endPoint y: 381, distance: 19.0
click at [782, 381] on span "< span class = "filter-multilang-tag" > {mlang id} </ span > &nbsp; Umpan Balik…" at bounding box center [851, 376] width 925 height 15
drag, startPoint x: 1012, startPoint y: 381, endPoint x: 1001, endPoint y: 380, distance: 11.0
click at [782, 380] on span "< span class = "filter-multilang-tag" > {mlang id} </ span > &nbsp; Umpan Balik…" at bounding box center [851, 376] width 925 height 15
type textarea "p"
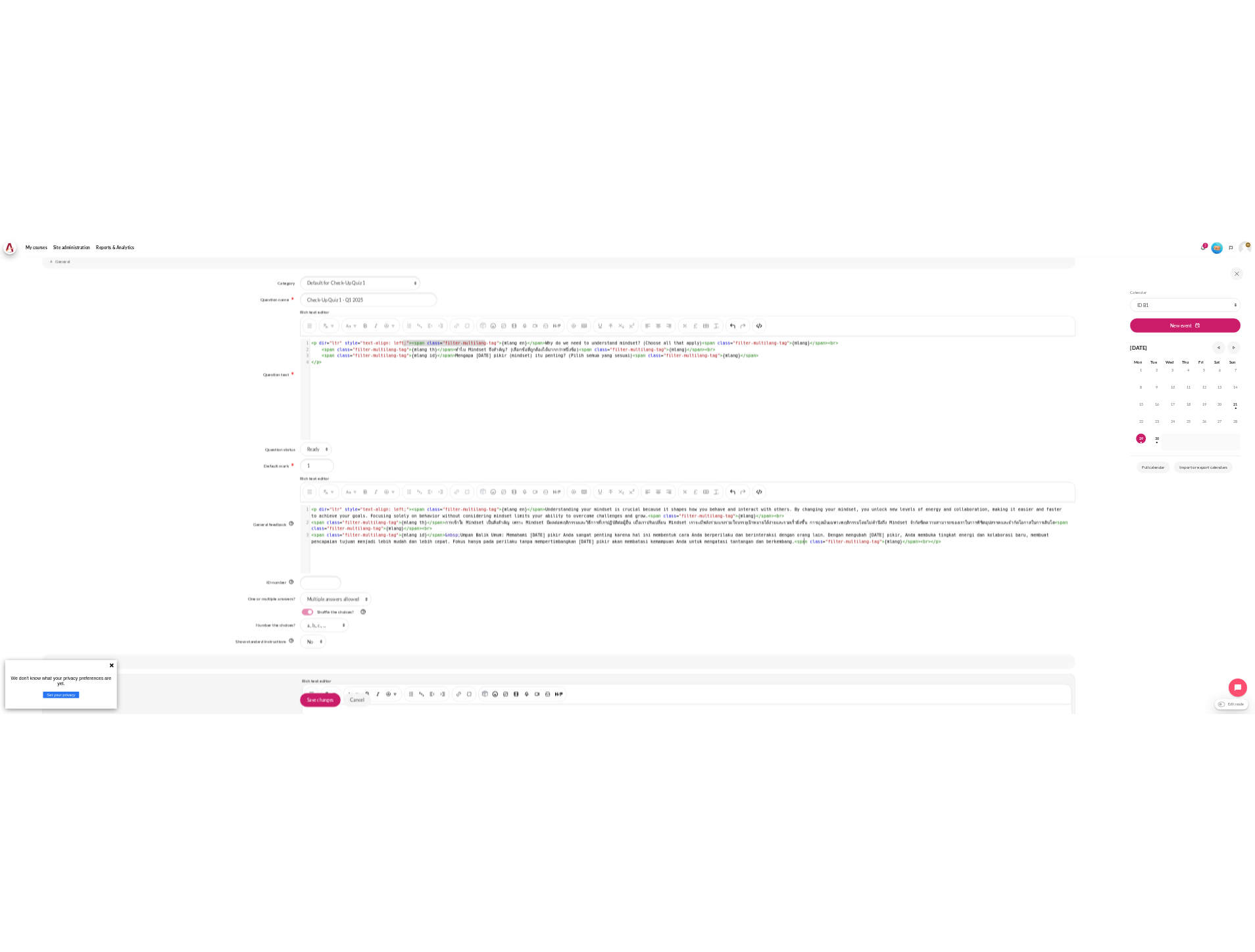
scroll to position [4, 3]
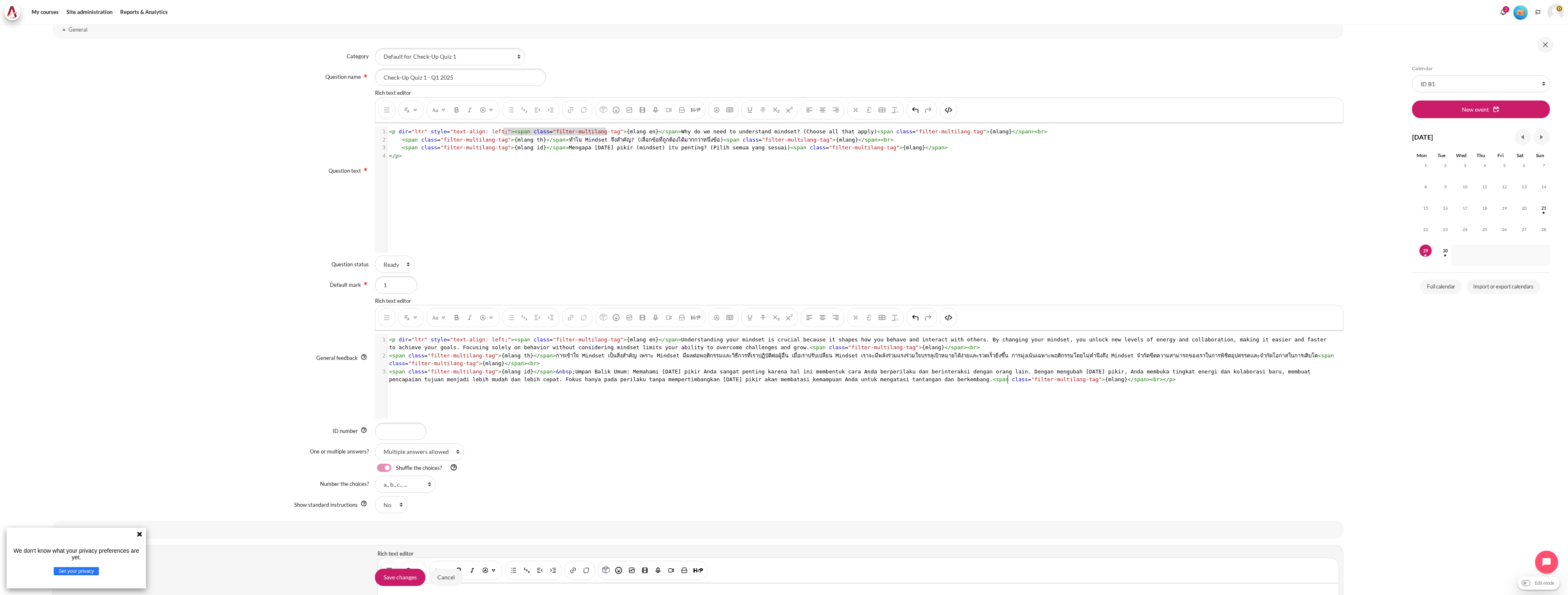
click at [782, 417] on div "xxxxxxxxxx 1 < p dir = "ltr" style = "text-align: left;" >< span class = "filte…" at bounding box center [863, 383] width 976 height 97
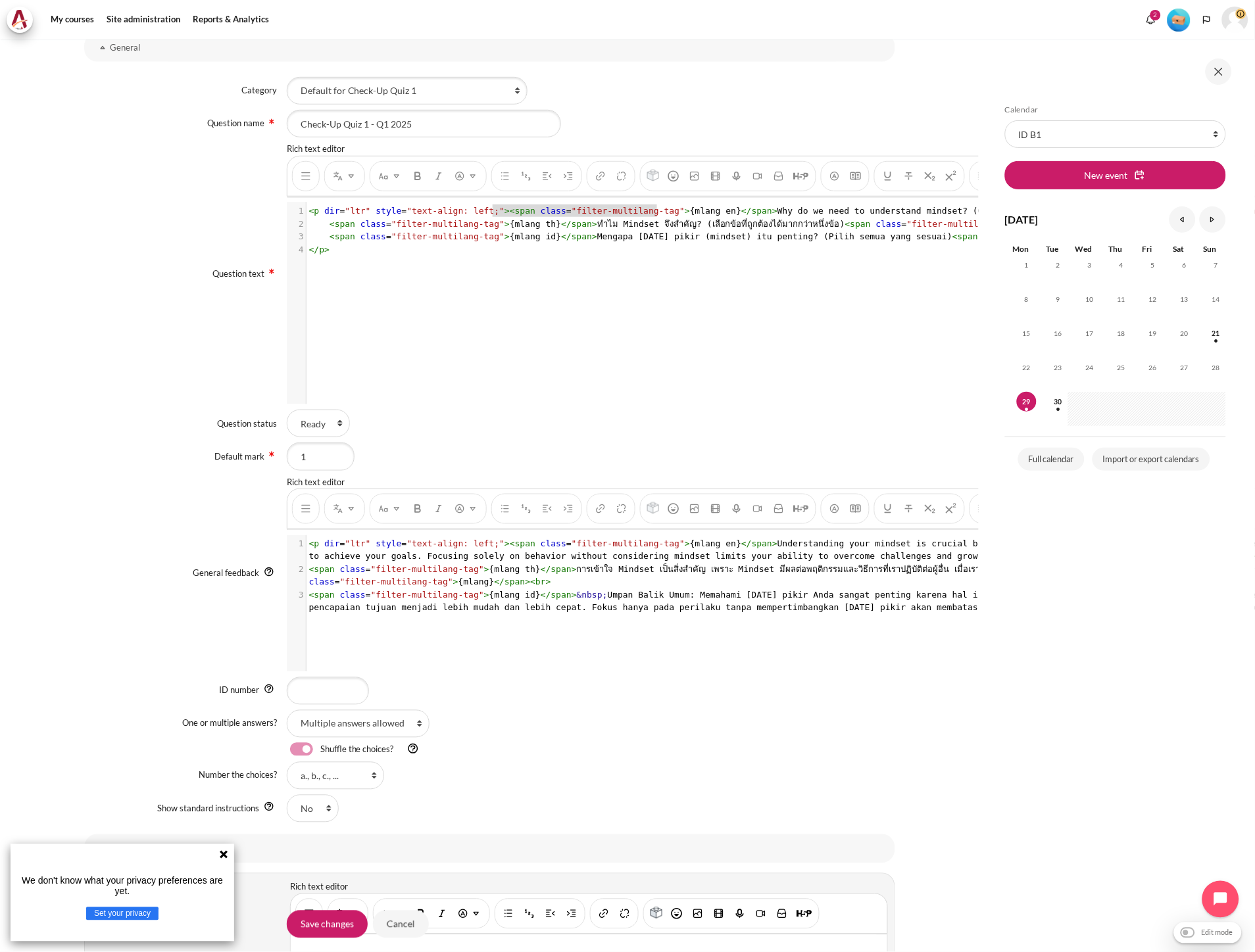
click at [287, 750] on div "Shuffle the choices?" at bounding box center [590, 750] width 608 height 14
click at [318, 750] on label "Content" at bounding box center [319, 750] width 2 height 14
click at [313, 750] on input "Content" at bounding box center [325, 751] width 23 height 13
checkbox input "false"
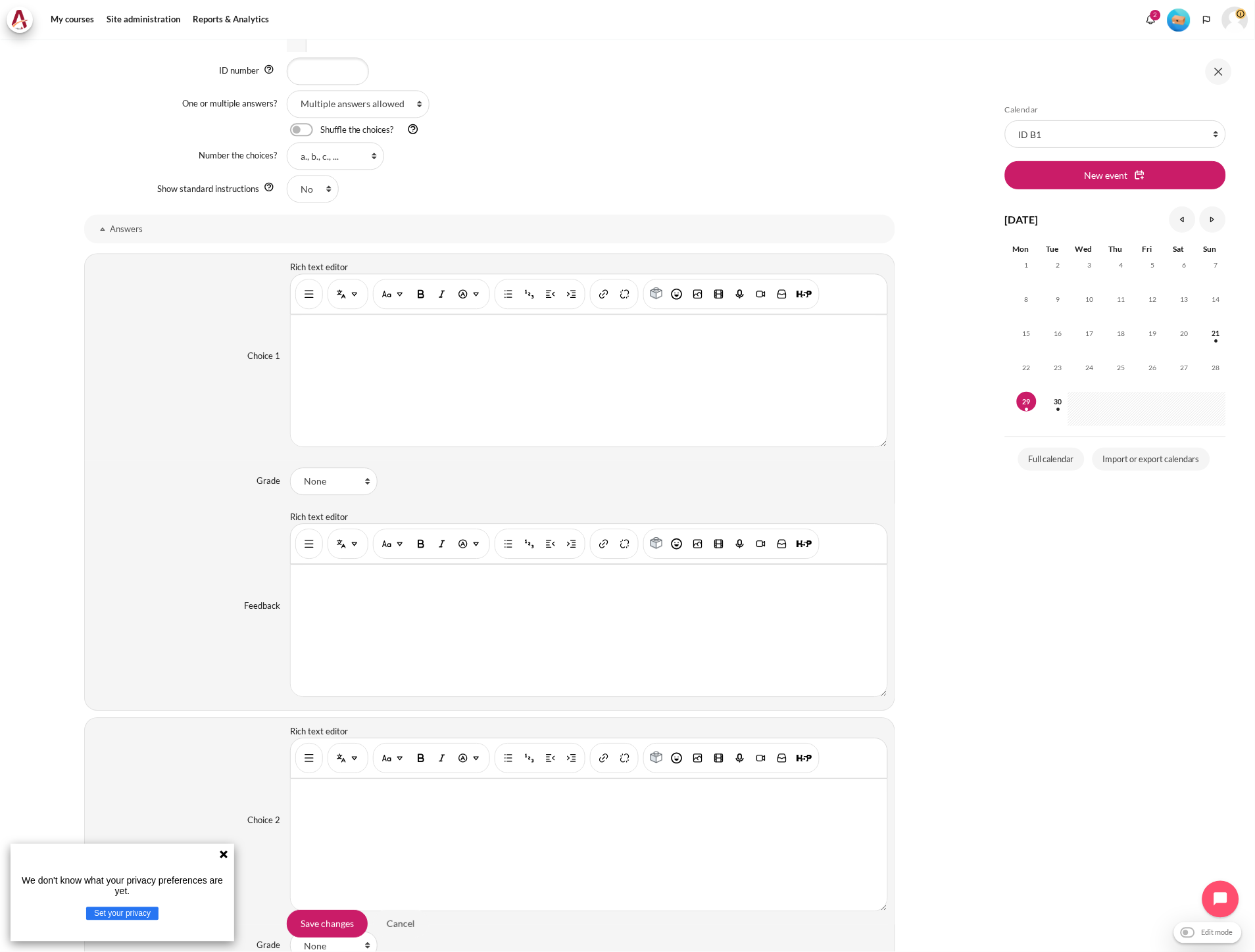
scroll to position [876, 0]
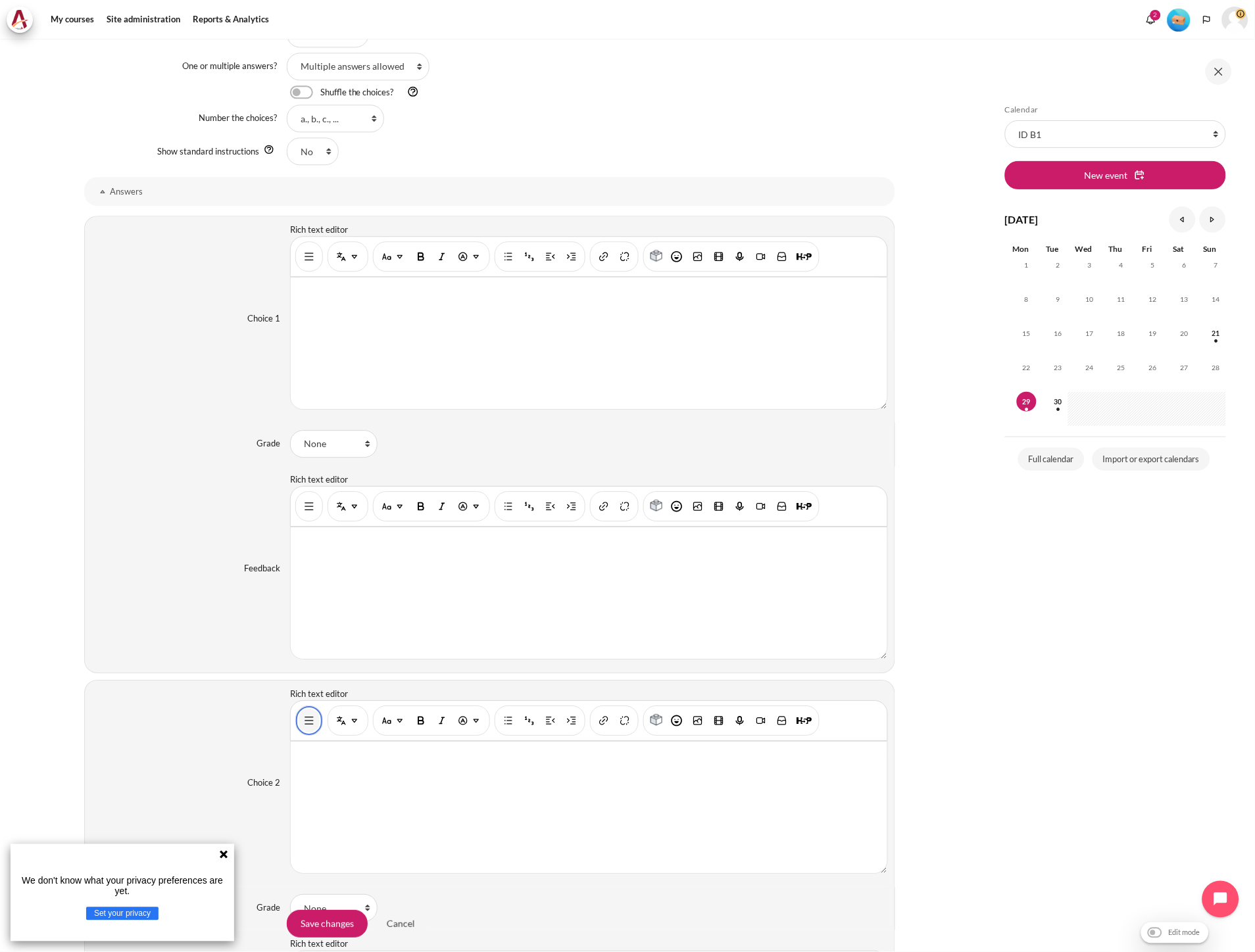
click at [313, 727] on img "Show/hide advanced buttons" at bounding box center [308, 720] width 13 height 13
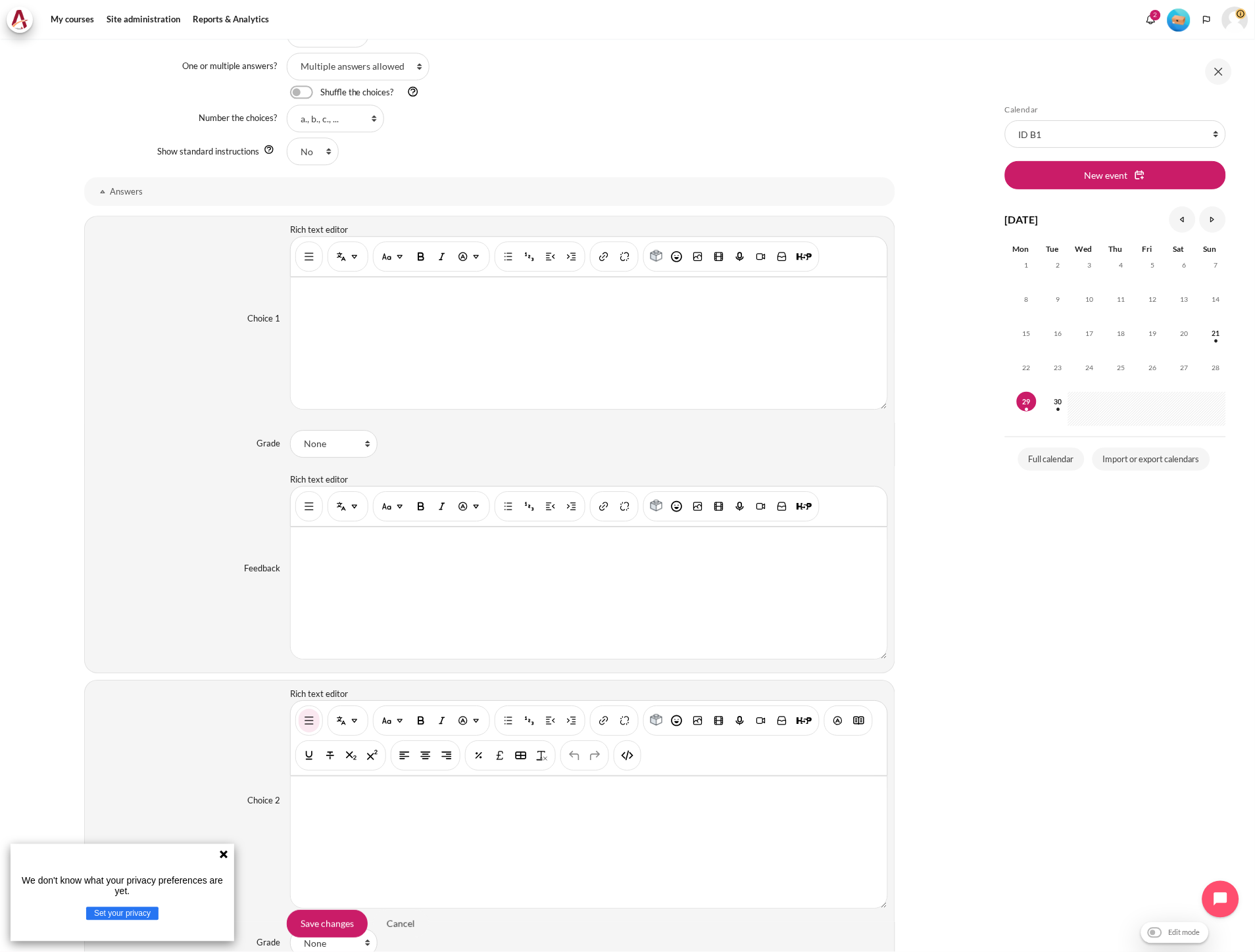
click at [639, 754] on div "You are now on another row of the editor's toolbar, where there are more button…" at bounding box center [628, 755] width 27 height 30
click at [633, 757] on button "HTML" at bounding box center [628, 755] width 21 height 23
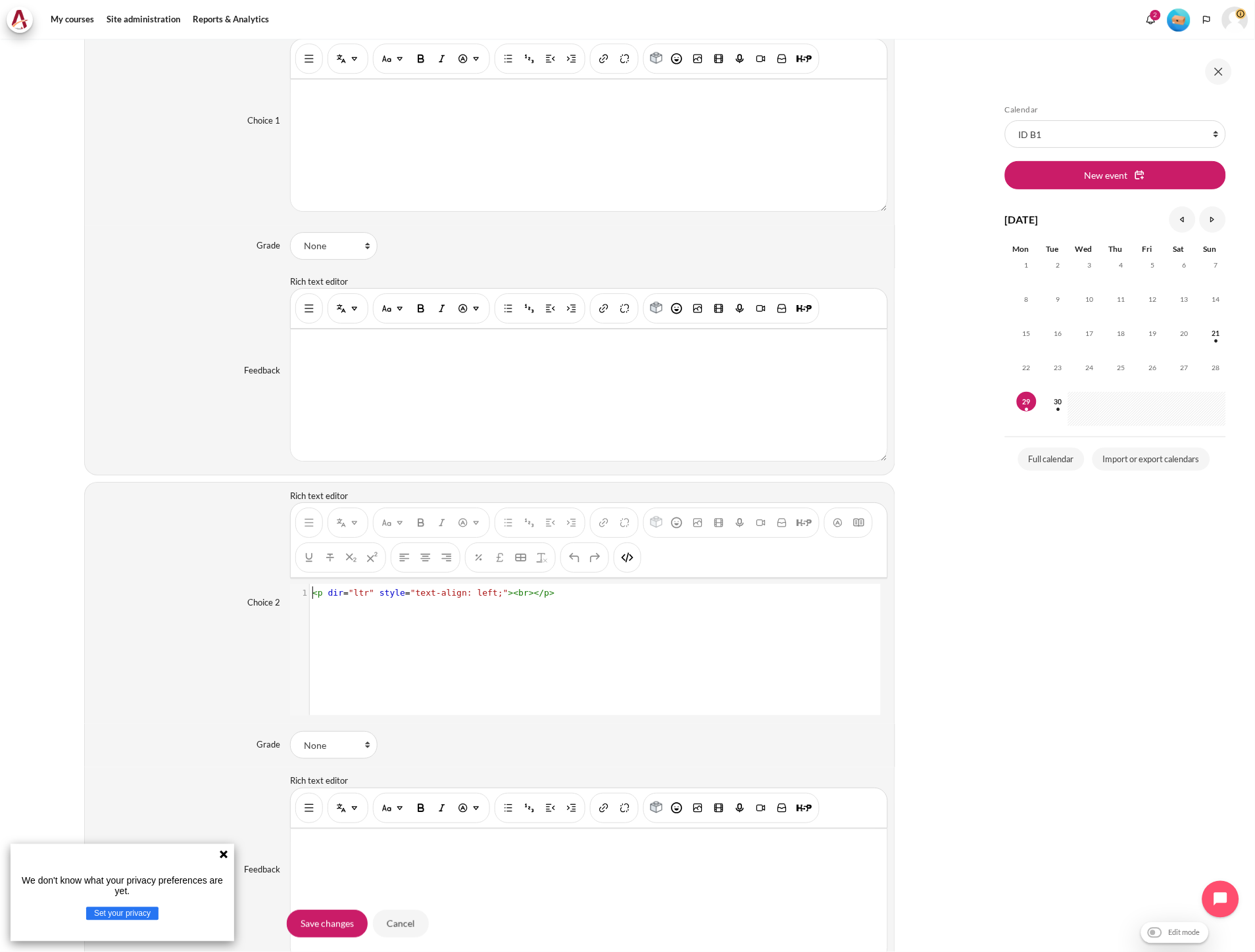
scroll to position [1095, 0]
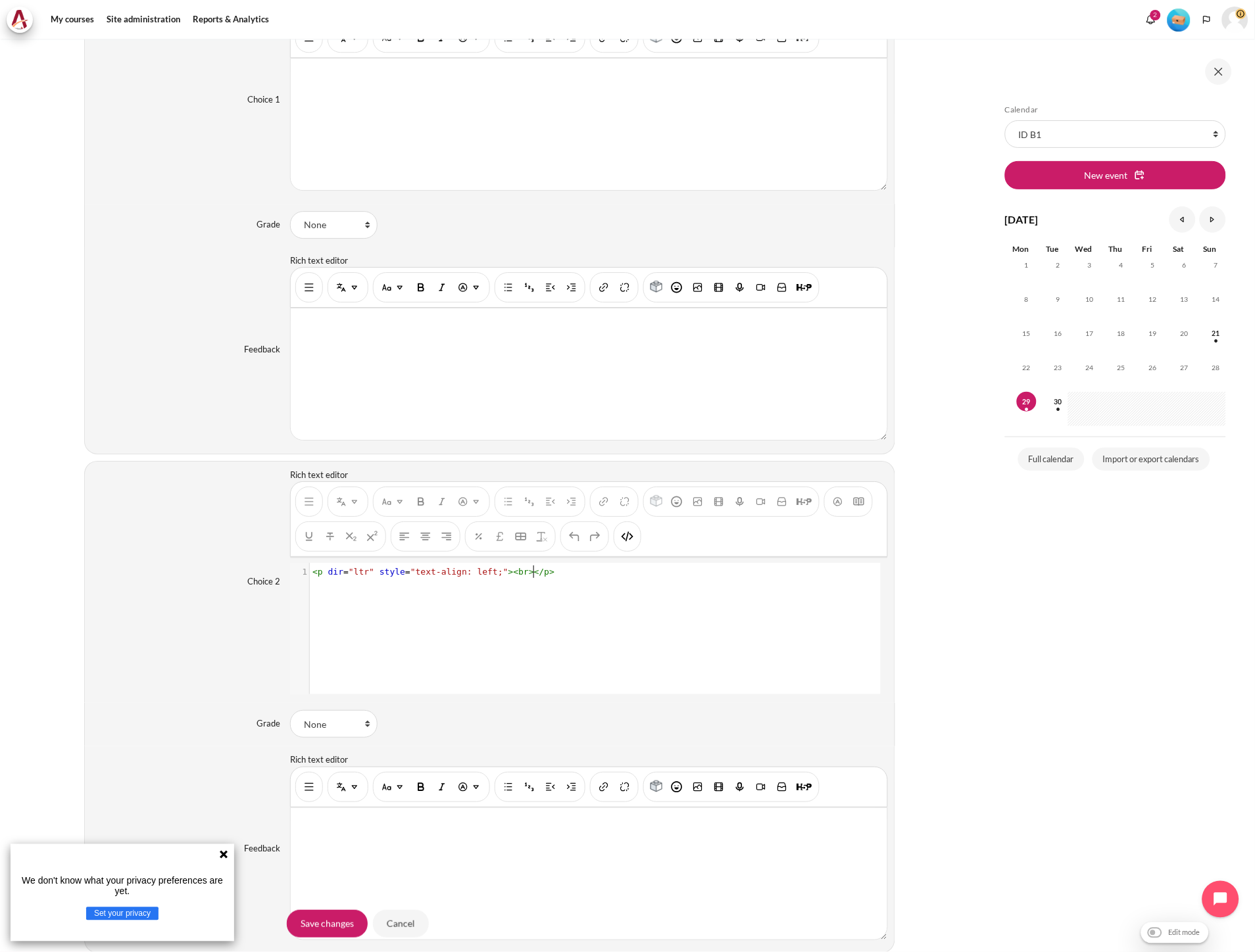
click at [586, 568] on pre "< p dir = "ltr" style = "text-align: left;" >< br ></ p >" at bounding box center [593, 572] width 568 height 13
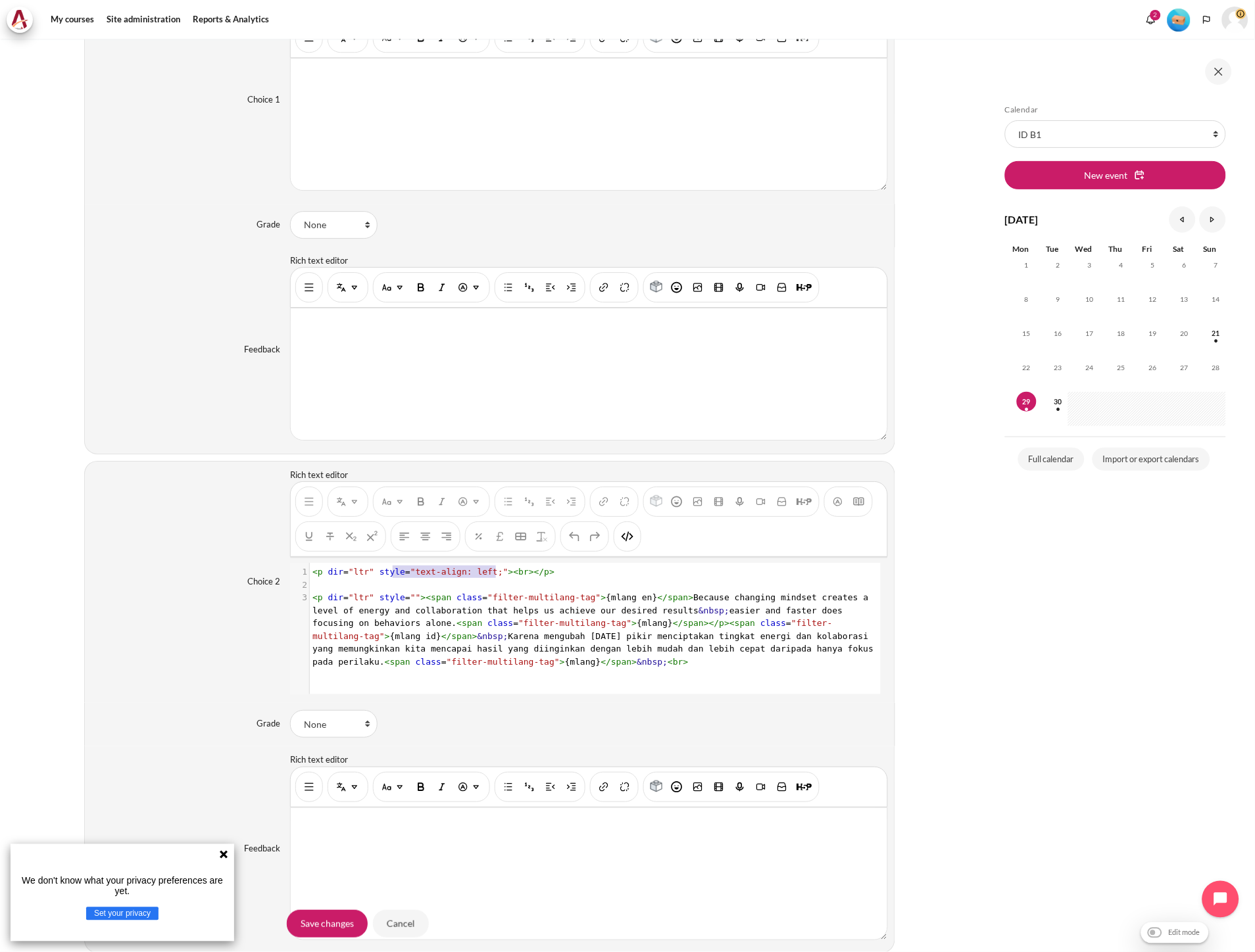
type textarea "<p dir="ltr" style="text-align: left;">"
drag, startPoint x: 495, startPoint y: 575, endPoint x: 316, endPoint y: 580, distance: 179.1
click at [294, 564] on div "Rich text editor <p dir="ltr" style="text-align: left;"><br></p> <p dir="ltr" s…" at bounding box center [588, 581] width 597 height 225
type textarea "<p dir="ltr" style="">"
drag, startPoint x: 415, startPoint y: 601, endPoint x: 296, endPoint y: 601, distance: 119.0
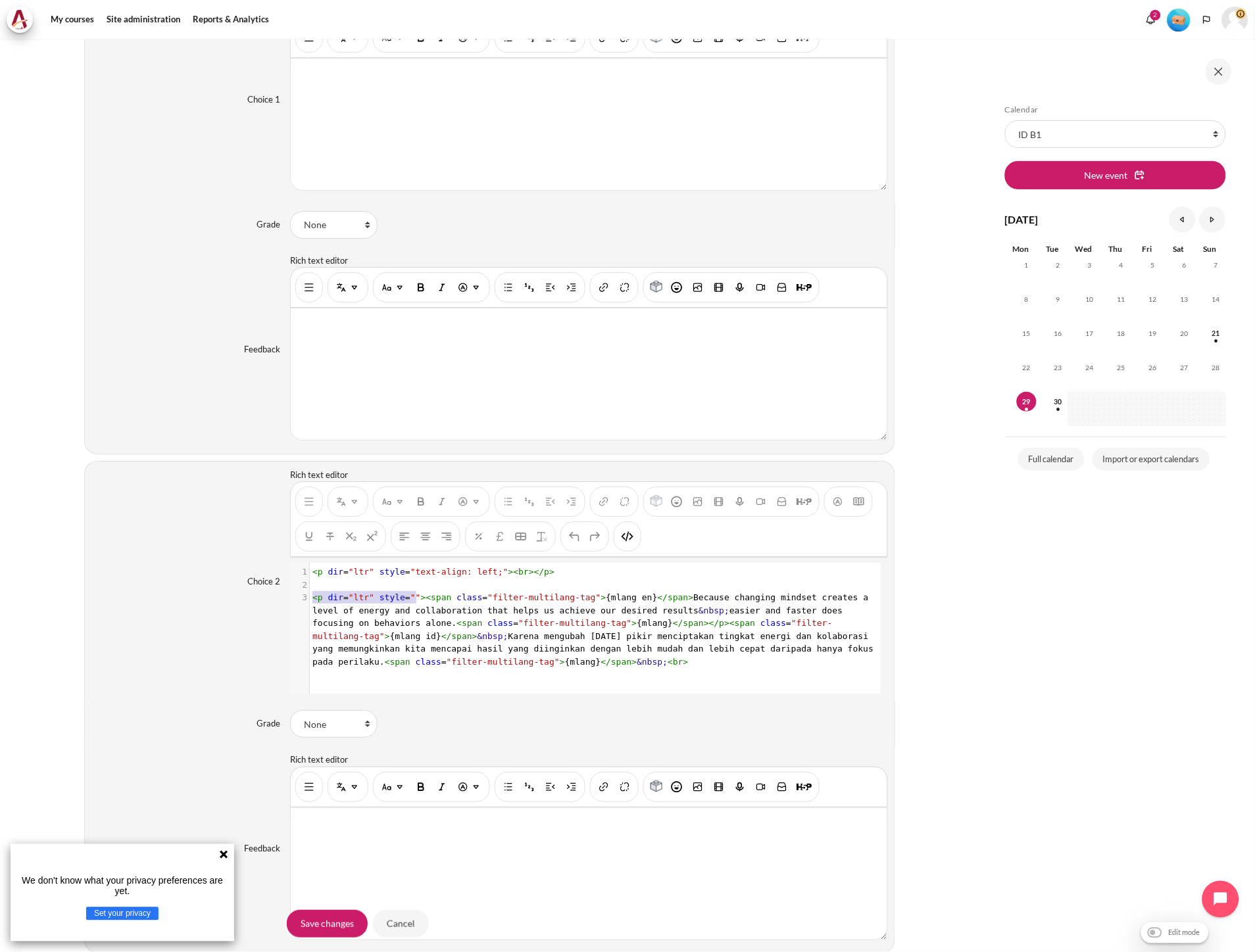
click at [309, 601] on div "3 < p dir = "ltr" style = "" >< span class = "filter-multilang-tag" > {mlang en…" at bounding box center [593, 629] width 568 height 77
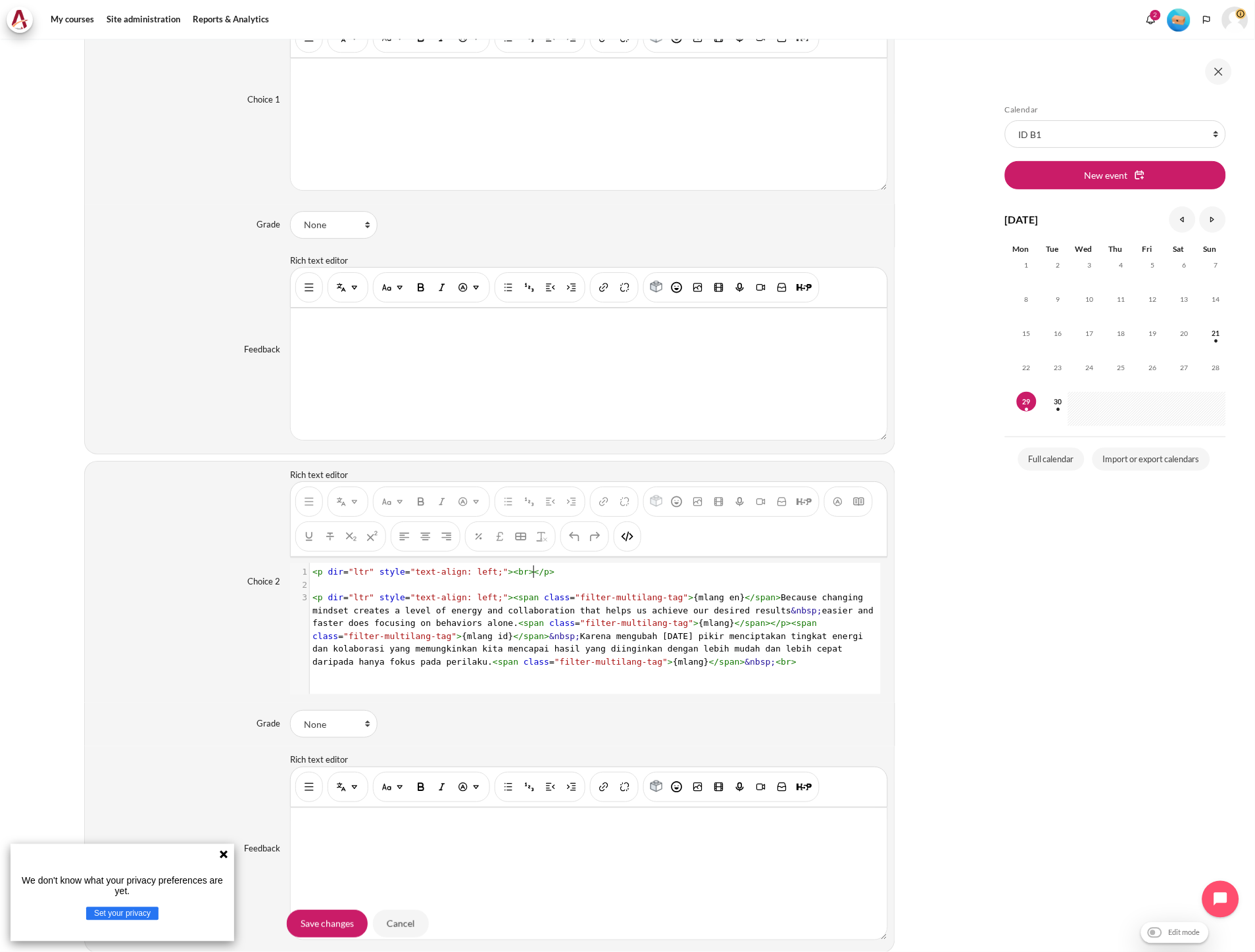
type textarea "<p dir="ltr" style="text-align: left;"><br></p>"
drag, startPoint x: 555, startPoint y: 575, endPoint x: 271, endPoint y: 562, distance: 284.3
click at [271, 562] on div "Choice 2 Rich text editor <p dir="ltr" style="text-align: left;"><br></p> <p di…" at bounding box center [489, 581] width 811 height 242
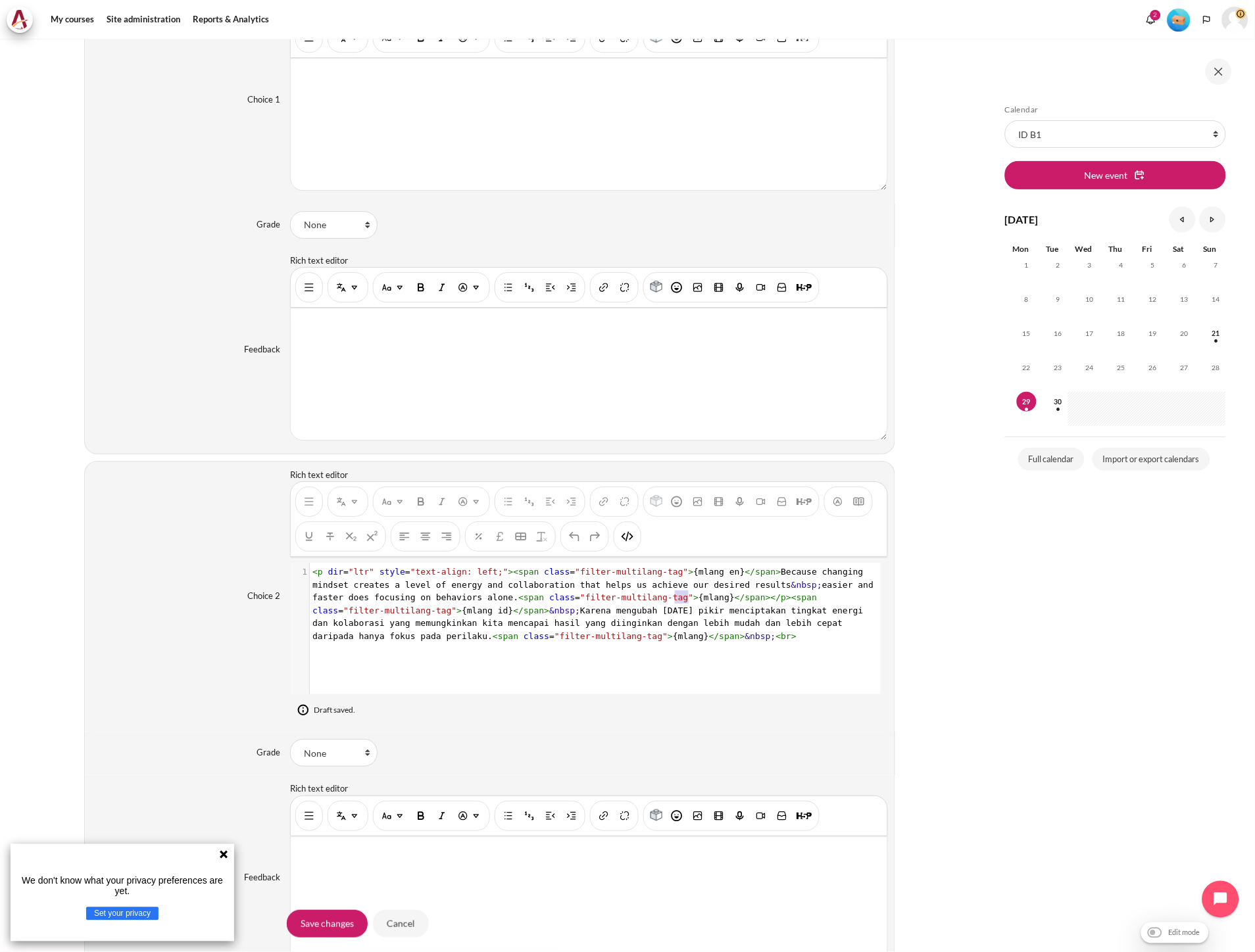
type textarea "</p>"
drag, startPoint x: 672, startPoint y: 602, endPoint x: 691, endPoint y: 604, distance: 19.1
click at [691, 604] on pre "< p dir = "ltr" style = "text-align: left;" >< span class = "filter-multilang-t…" at bounding box center [593, 604] width 568 height 77
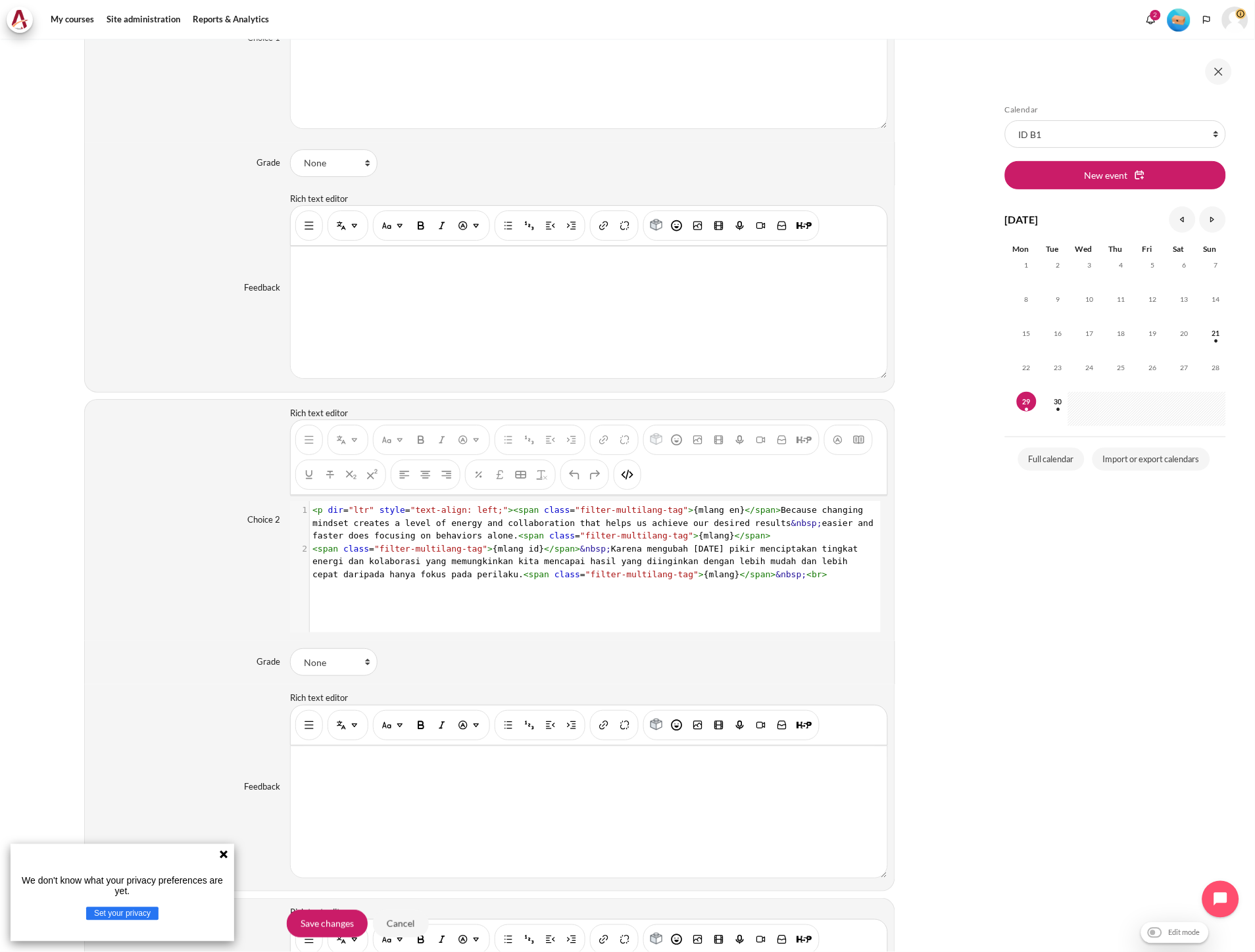
scroll to position [1169, 0]
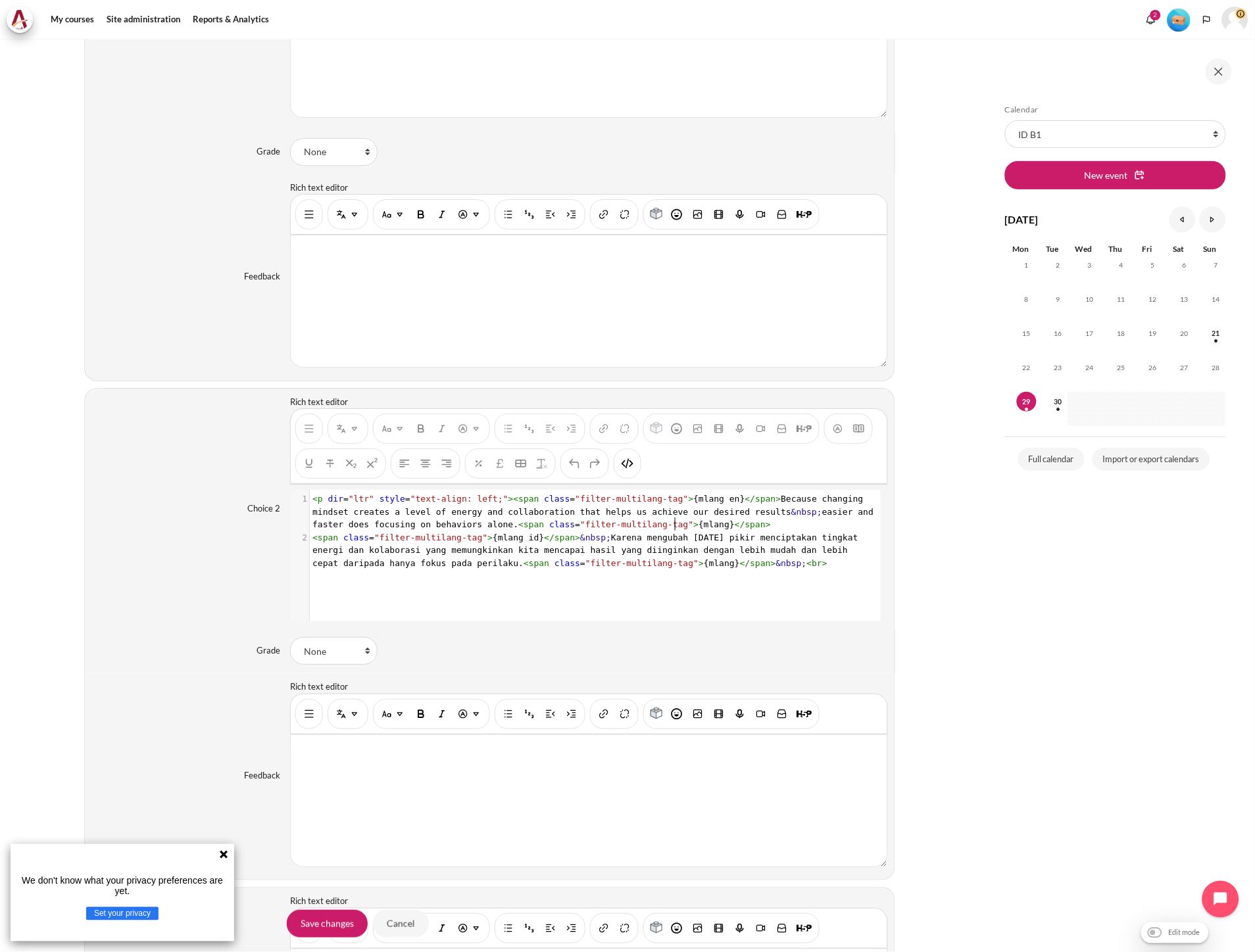
click at [701, 526] on pre "< p dir = "ltr" style = "text-align: left;" >< span class = "filter-multilang-t…" at bounding box center [593, 512] width 568 height 39
type textarea "<>"
type textarea "br"
click at [707, 529] on pre "< p dir = "ltr" style = "text-align: left;" >< span class = "filter-multilang-t…" at bounding box center [593, 512] width 568 height 39
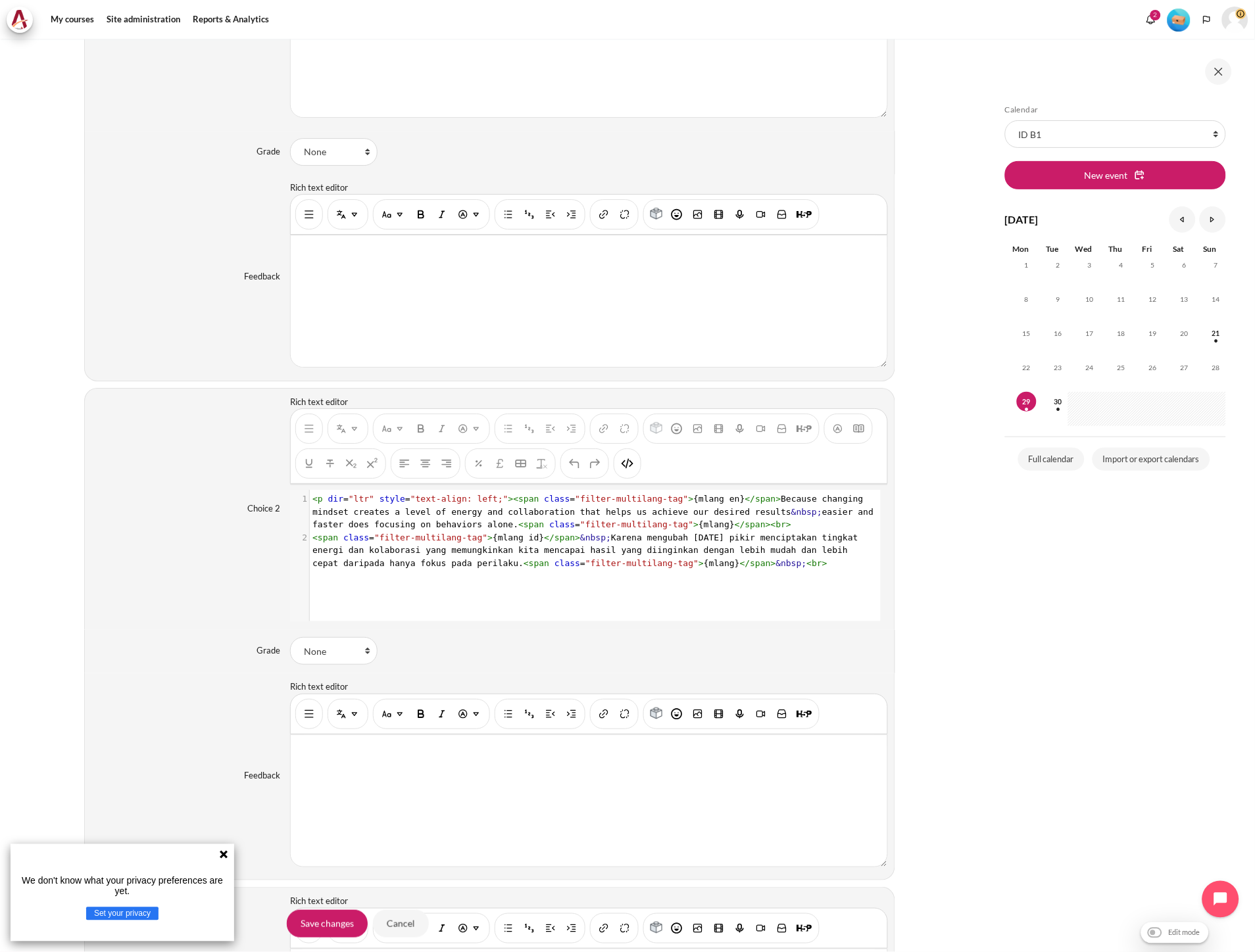
click at [708, 567] on pre "< span class = "filter-multilang-tag" > {mlang id} </ span > &nbsp; Karena meng…" at bounding box center [593, 551] width 568 height 39
type textarea "&nbsp;"
drag, startPoint x: 583, startPoint y: 541, endPoint x: 554, endPoint y: 541, distance: 29.0
click at [554, 541] on span "< span class = "filter-multilang-tag" > {mlang id} </ span > &nbsp; Karena meng…" at bounding box center [587, 550] width 551 height 35
type textarea "&nbsp;"
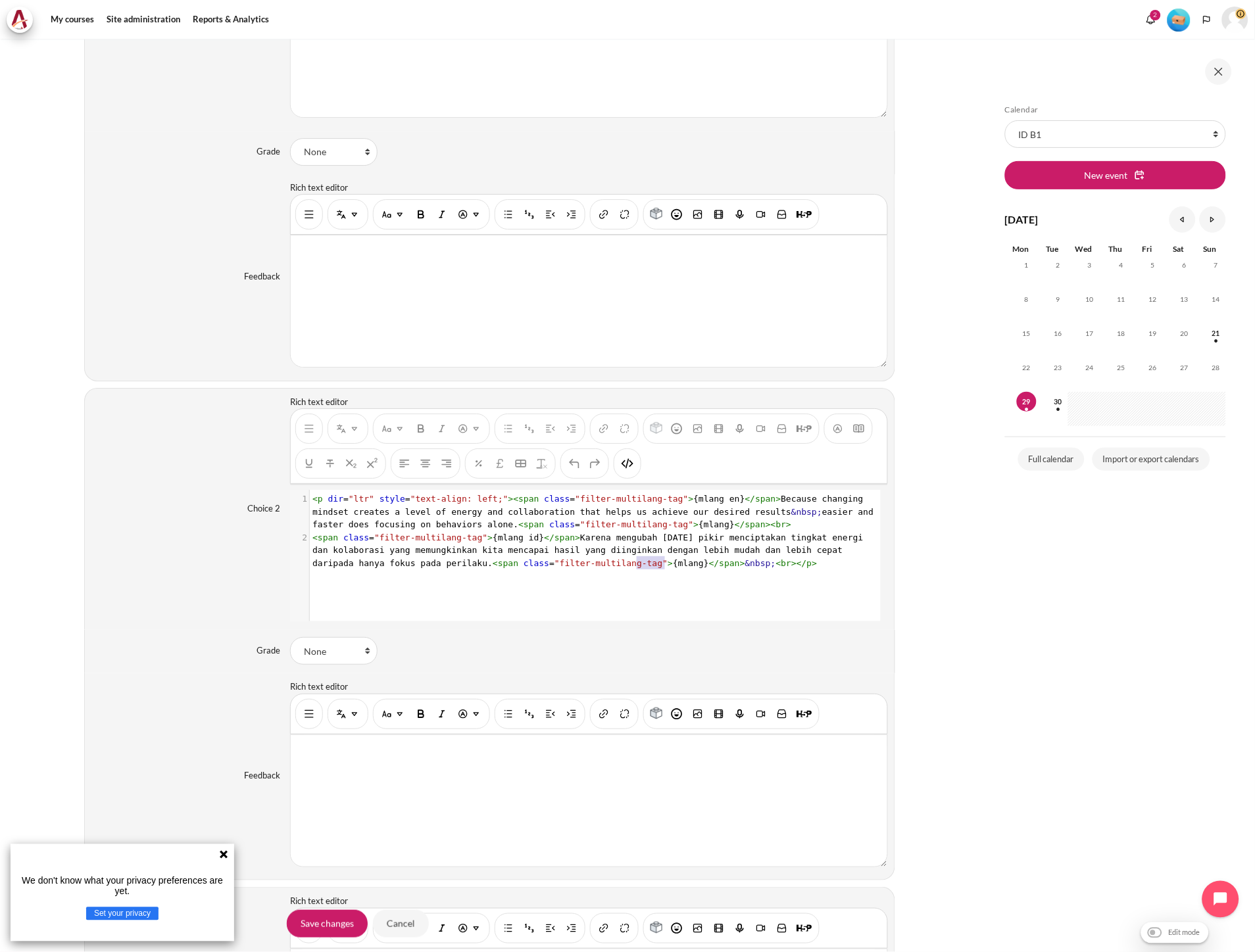
drag, startPoint x: 636, startPoint y: 567, endPoint x: 665, endPoint y: 571, distance: 29.3
click at [665, 571] on div "x 1 < p dir = "ltr" style = "text-align: left;" >< span class = "filter-multila…" at bounding box center [593, 531] width 568 height 82
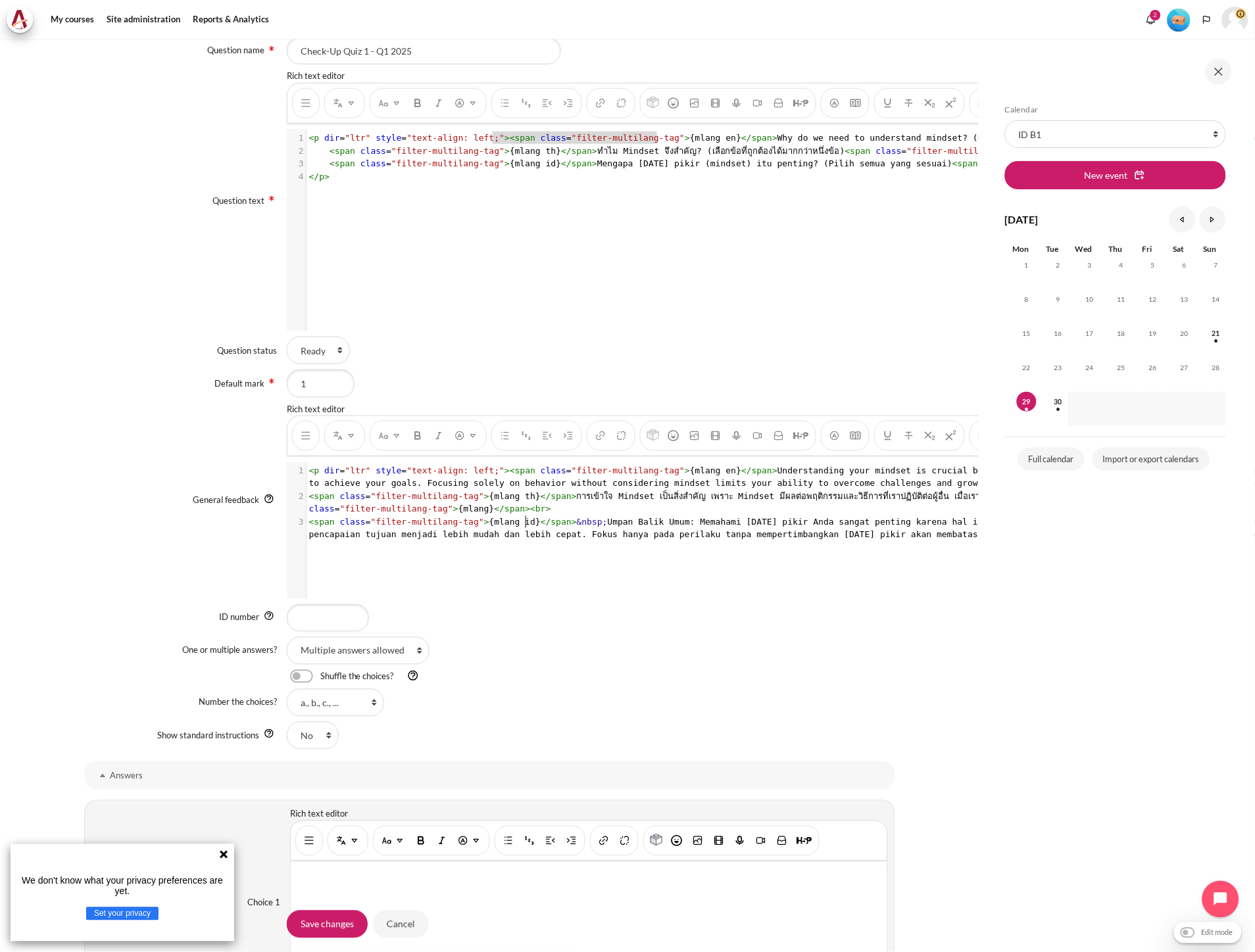
scroll to position [4, 0]
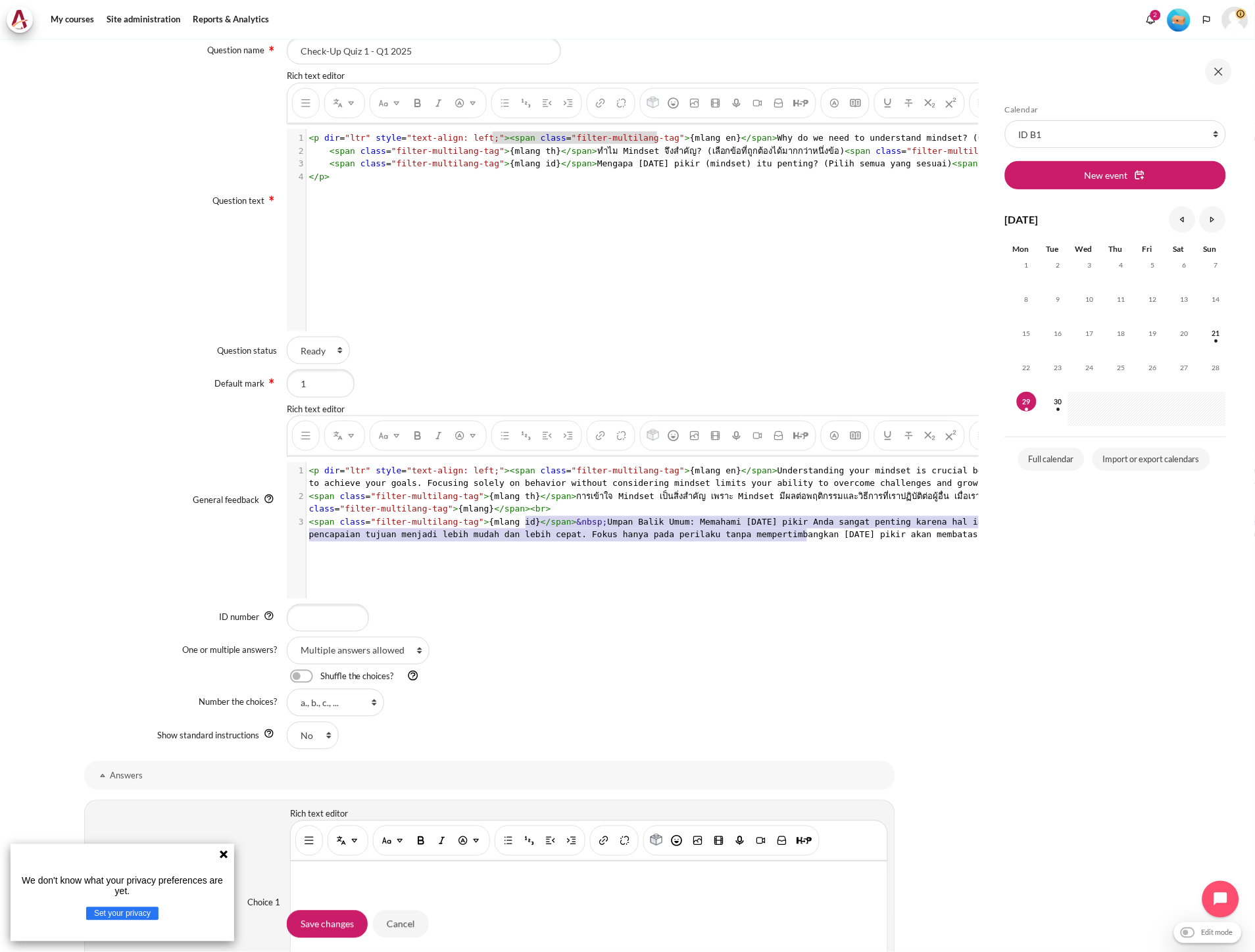
type textarea "/span>&nbsp;Umpan Balik Umum: Memahami pola pikir Anda sangat penting karena ha…"
drag, startPoint x: 523, startPoint y: 528, endPoint x: 791, endPoint y: 547, distance: 268.7
click at [806, 549] on div "x 1 < p dir = "ltr" style = "text-align: left;" >< span class = "filter-multila…" at bounding box center [1070, 540] width 1565 height 156
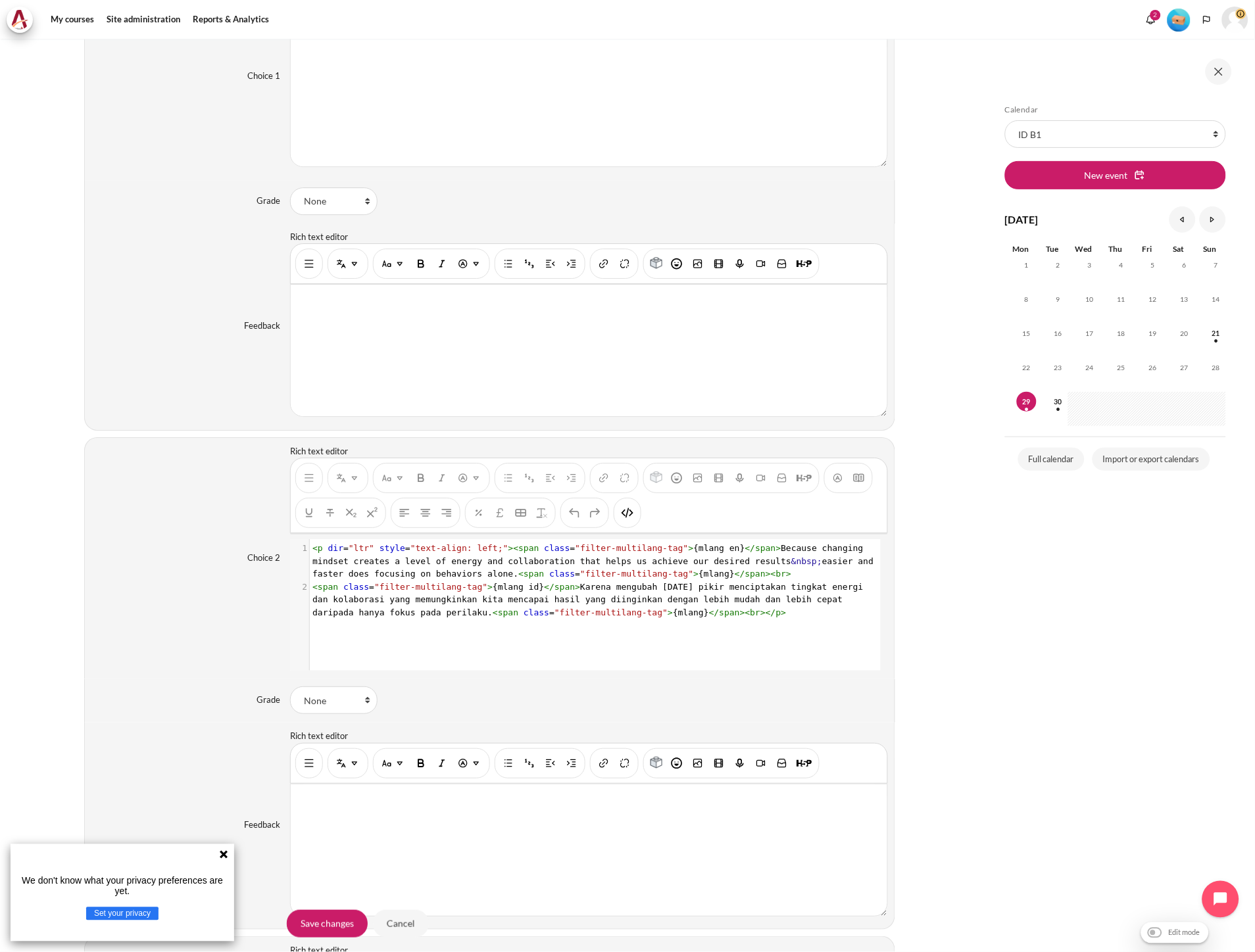
scroll to position [1169, 0]
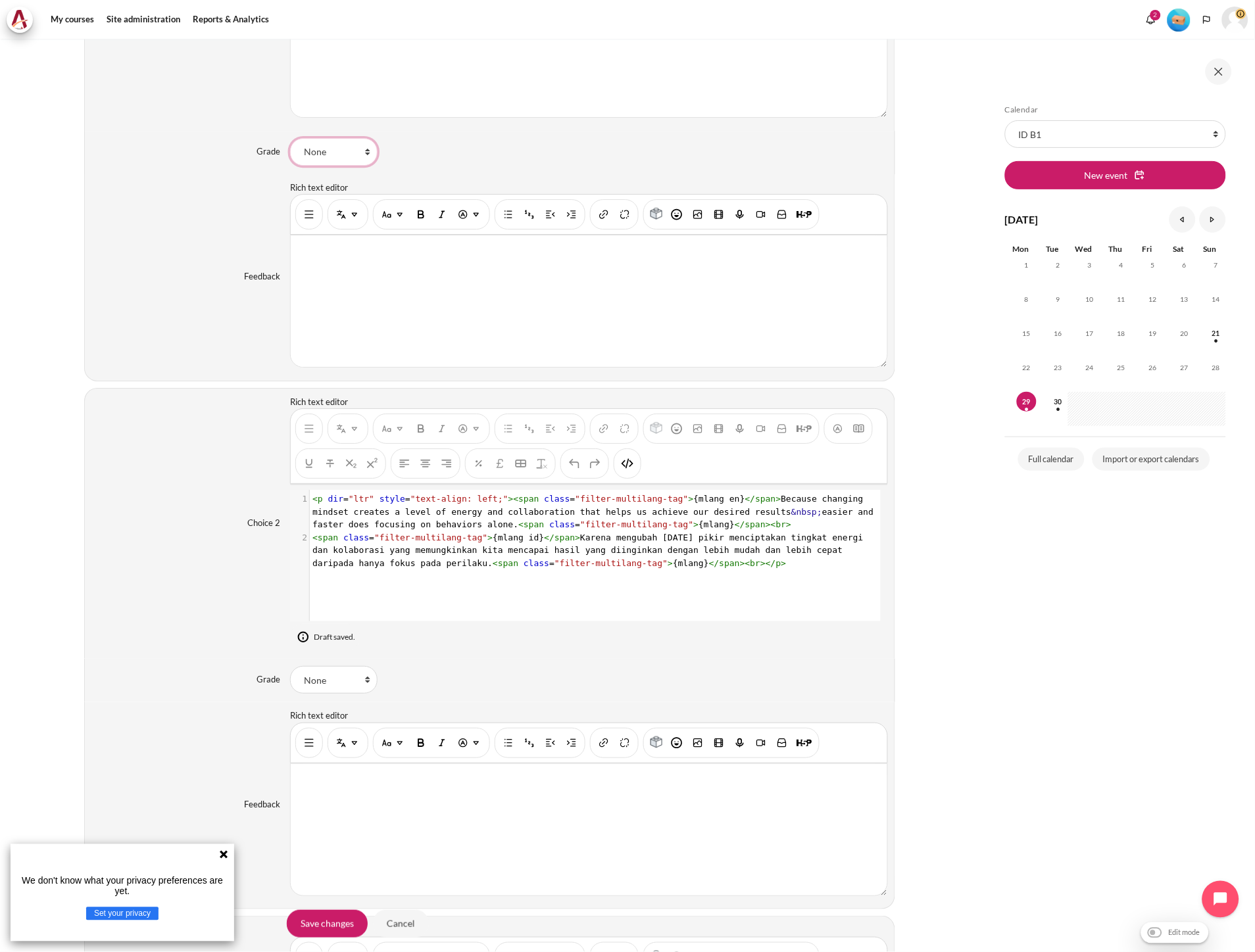
click at [353, 162] on select "None 100% 90% 83.33333% 80% 75% 70% 66.66667% 60% 50% 40% 33.33333% 30% 25% 20%…" at bounding box center [334, 152] width 88 height 27
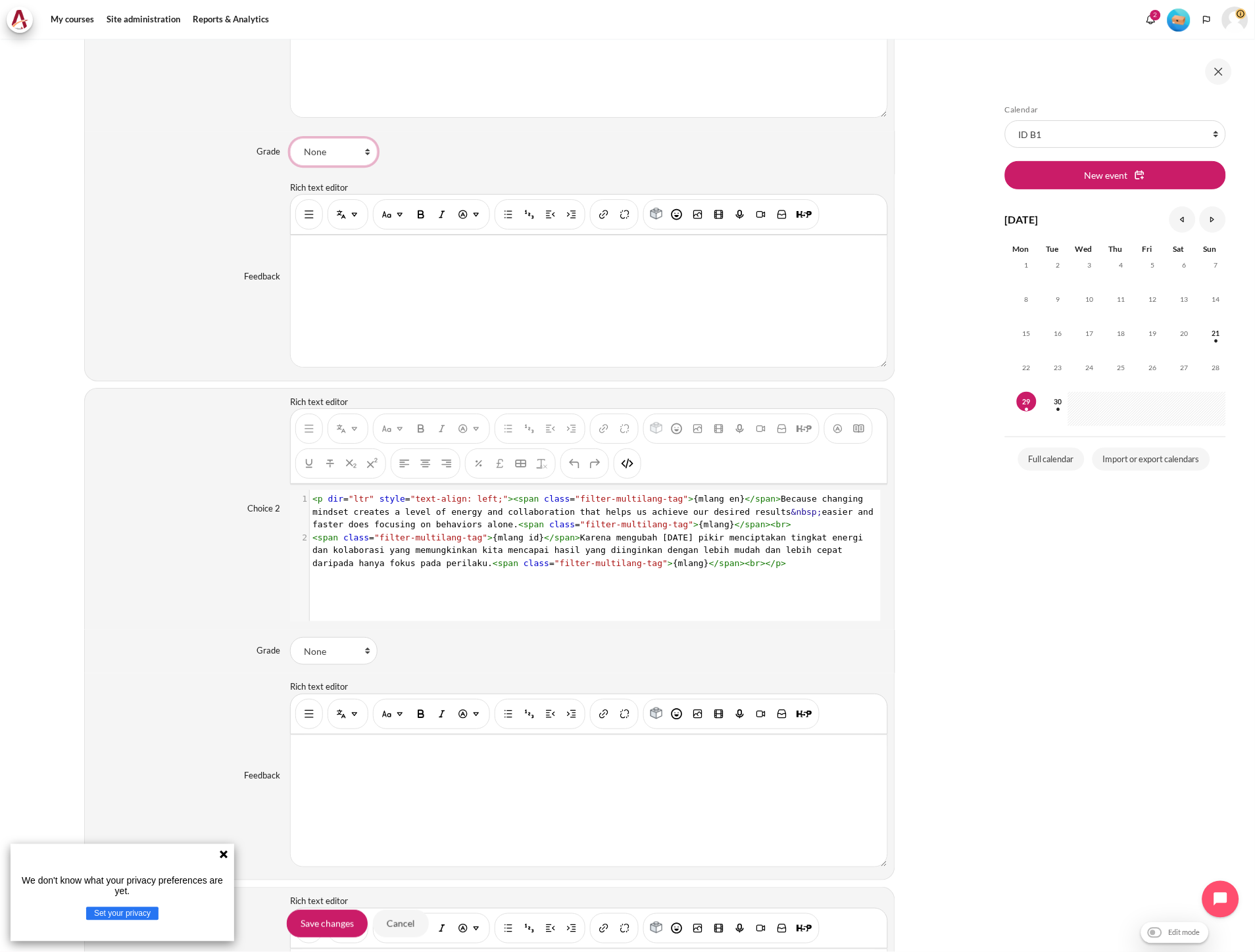
select select "0.5"
click at [290, 139] on select "None 100% 90% 83.33333% 80% 75% 70% 66.66667% 60% 50% 40% 33.33333% 30% 25% 20%…" at bounding box center [334, 152] width 88 height 27
click at [327, 653] on select "None 100% 90% 83.33333% 80% 75% 70% 66.66667% 60% 50% 40% 33.33333% 30% 25% 20%…" at bounding box center [334, 651] width 88 height 27
select select "0.5"
click at [290, 638] on select "None 100% 90% 83.33333% 80% 75% 70% 66.66667% 60% 50% 40% 33.33333% 30% 25% 20%…" at bounding box center [334, 651] width 88 height 27
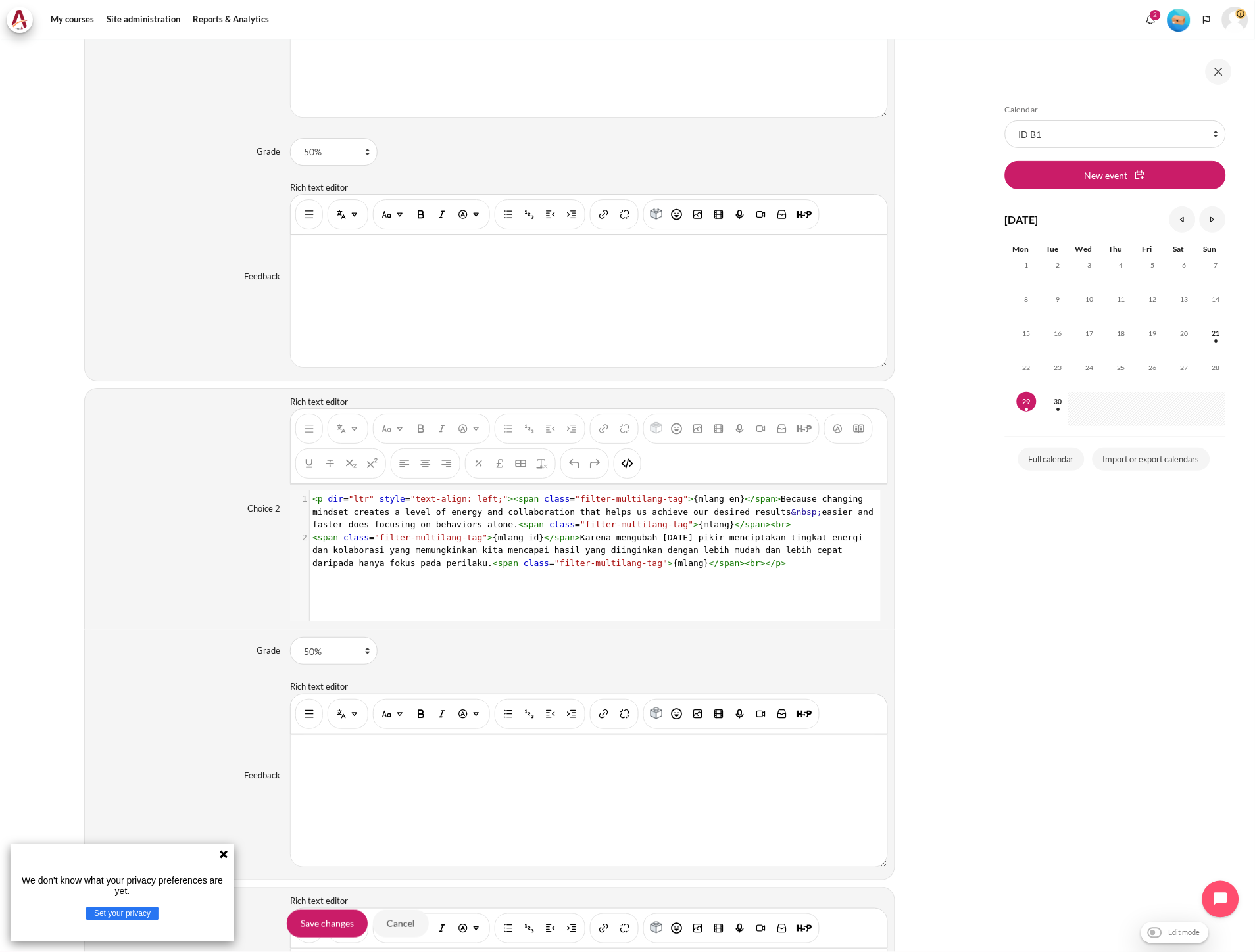
click at [167, 579] on div "Choice 2 Rich text editor <p dir="ltr" style="text-align: left;"><span class="f…" at bounding box center [489, 509] width 811 height 242
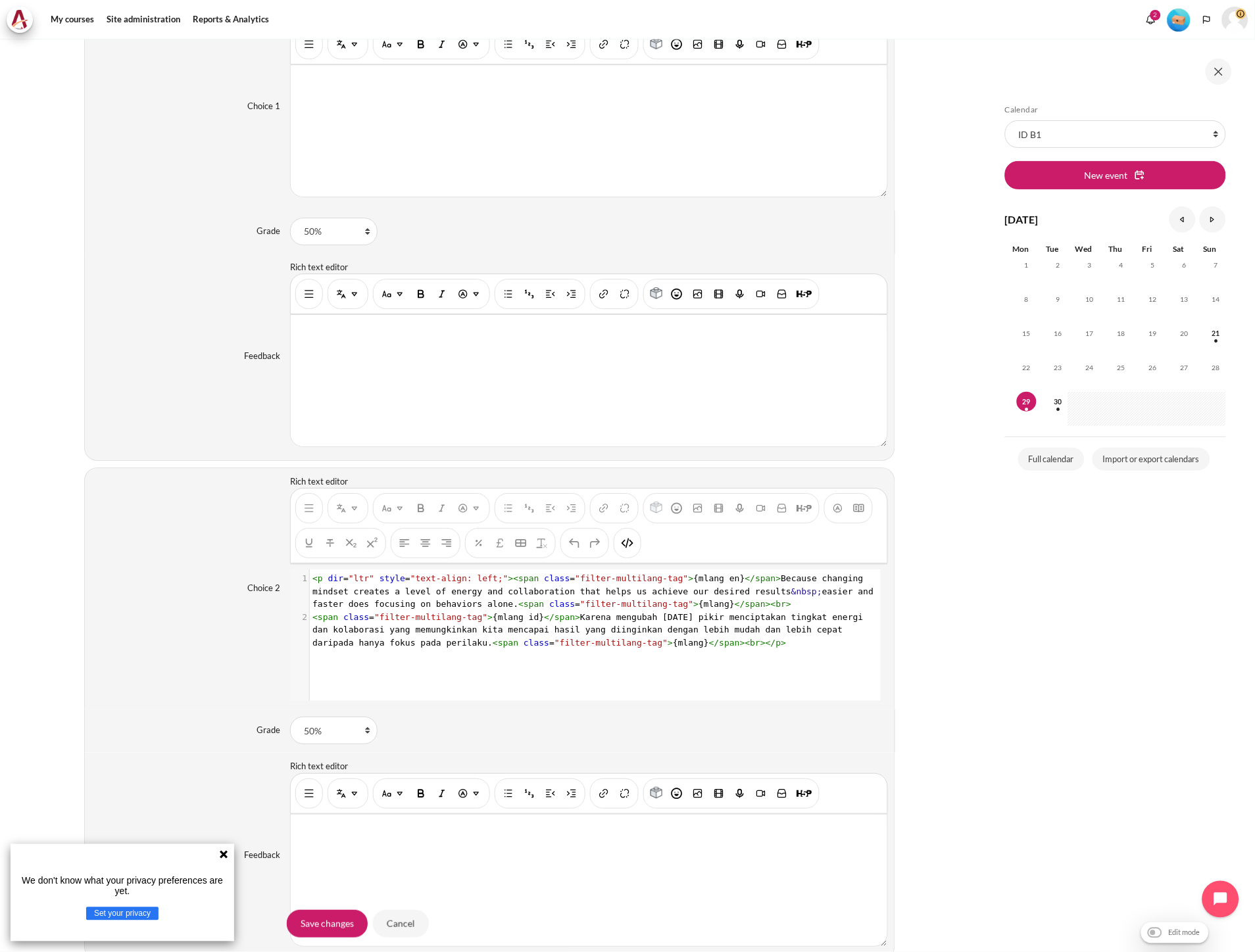
scroll to position [1095, 0]
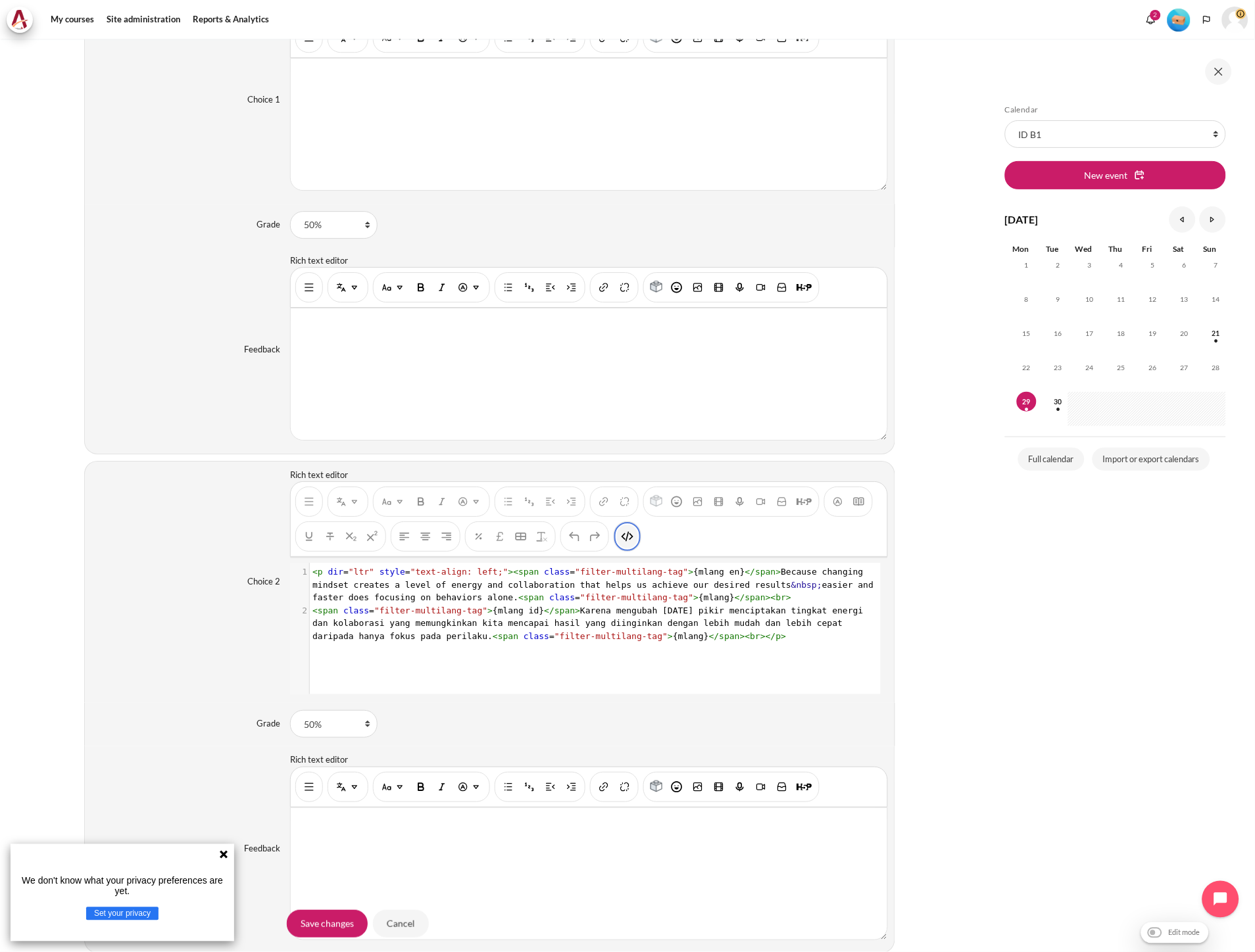
click at [633, 536] on button "HTML" at bounding box center [628, 536] width 21 height 23
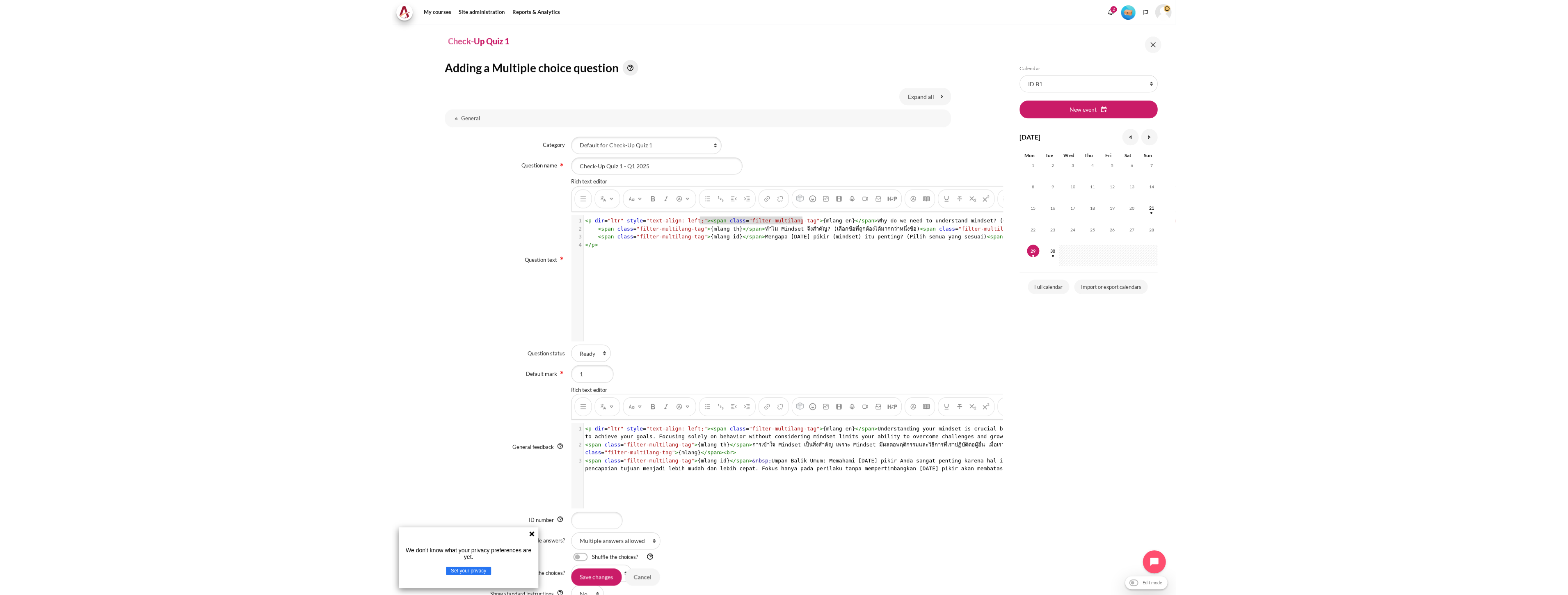
scroll to position [46, 0]
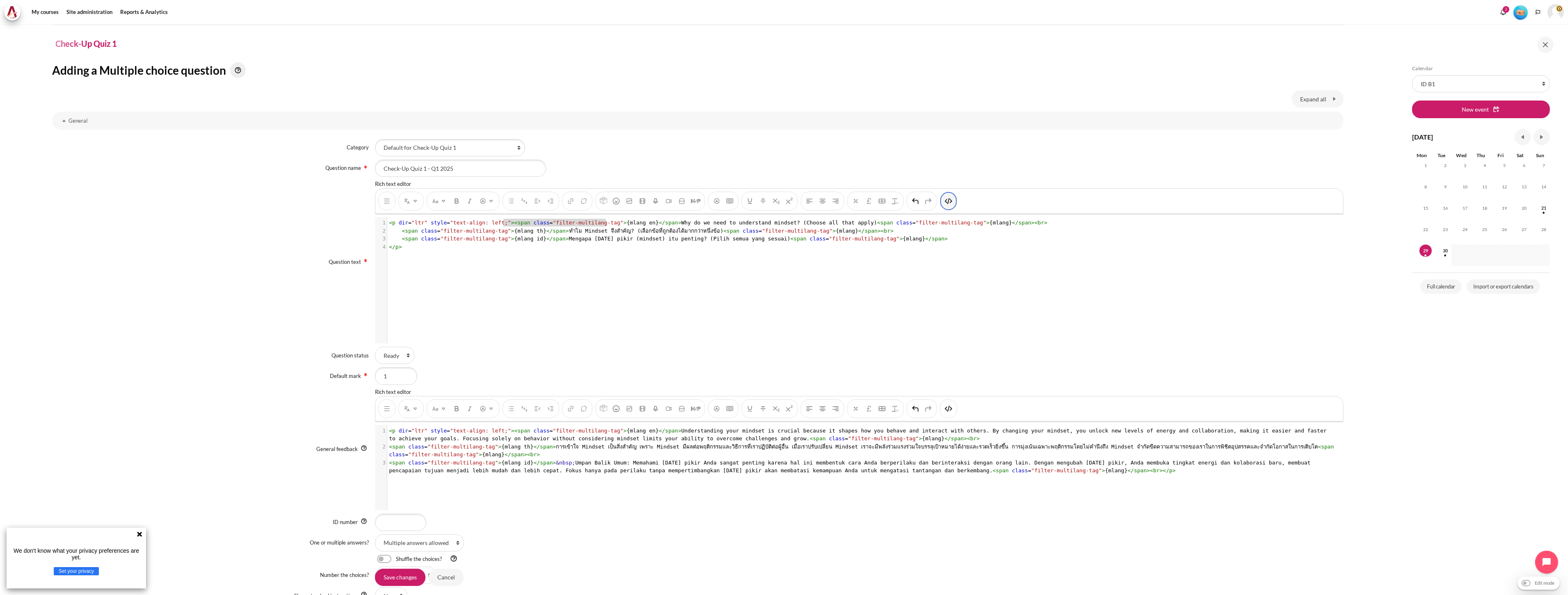
click at [782, 199] on img "HTML" at bounding box center [948, 201] width 8 height 8
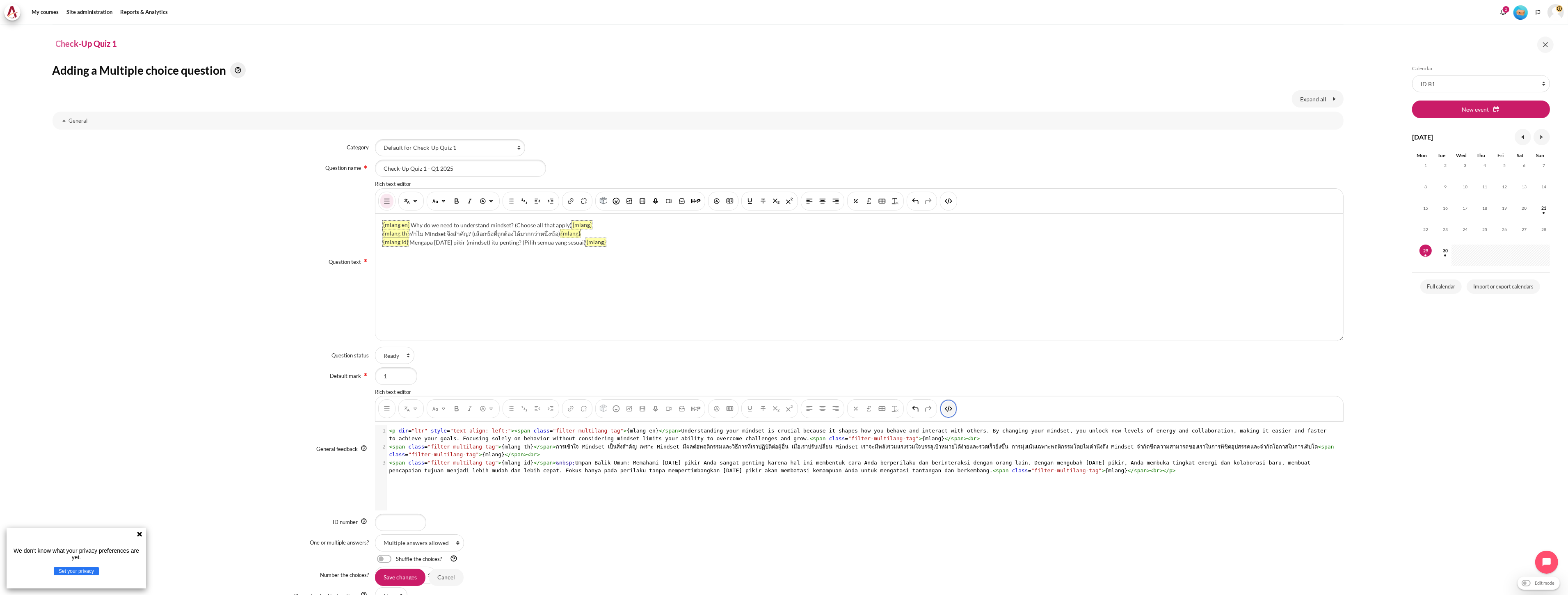
click at [782, 409] on img "HTML" at bounding box center [948, 409] width 8 height 8
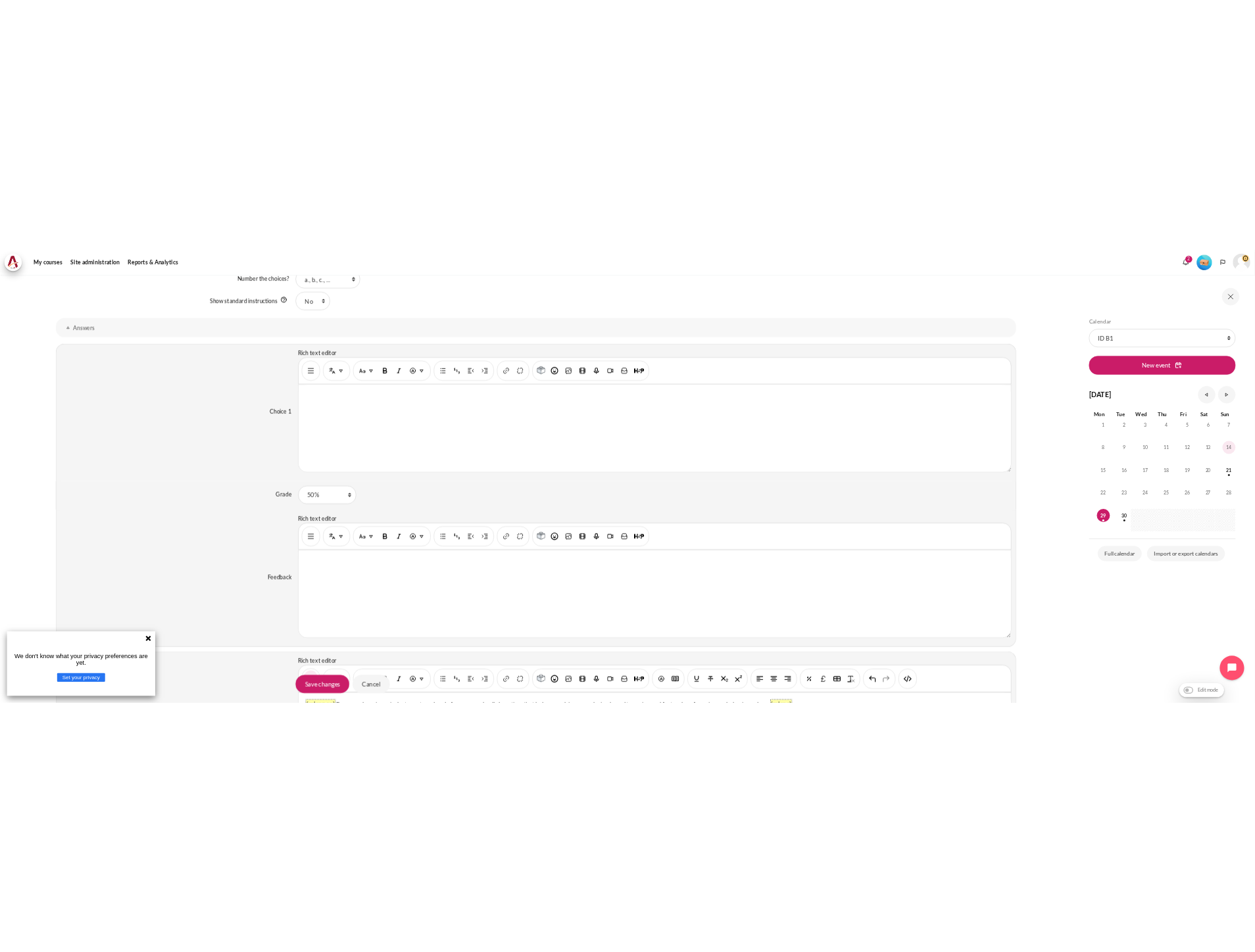
scroll to position [1019, 0]
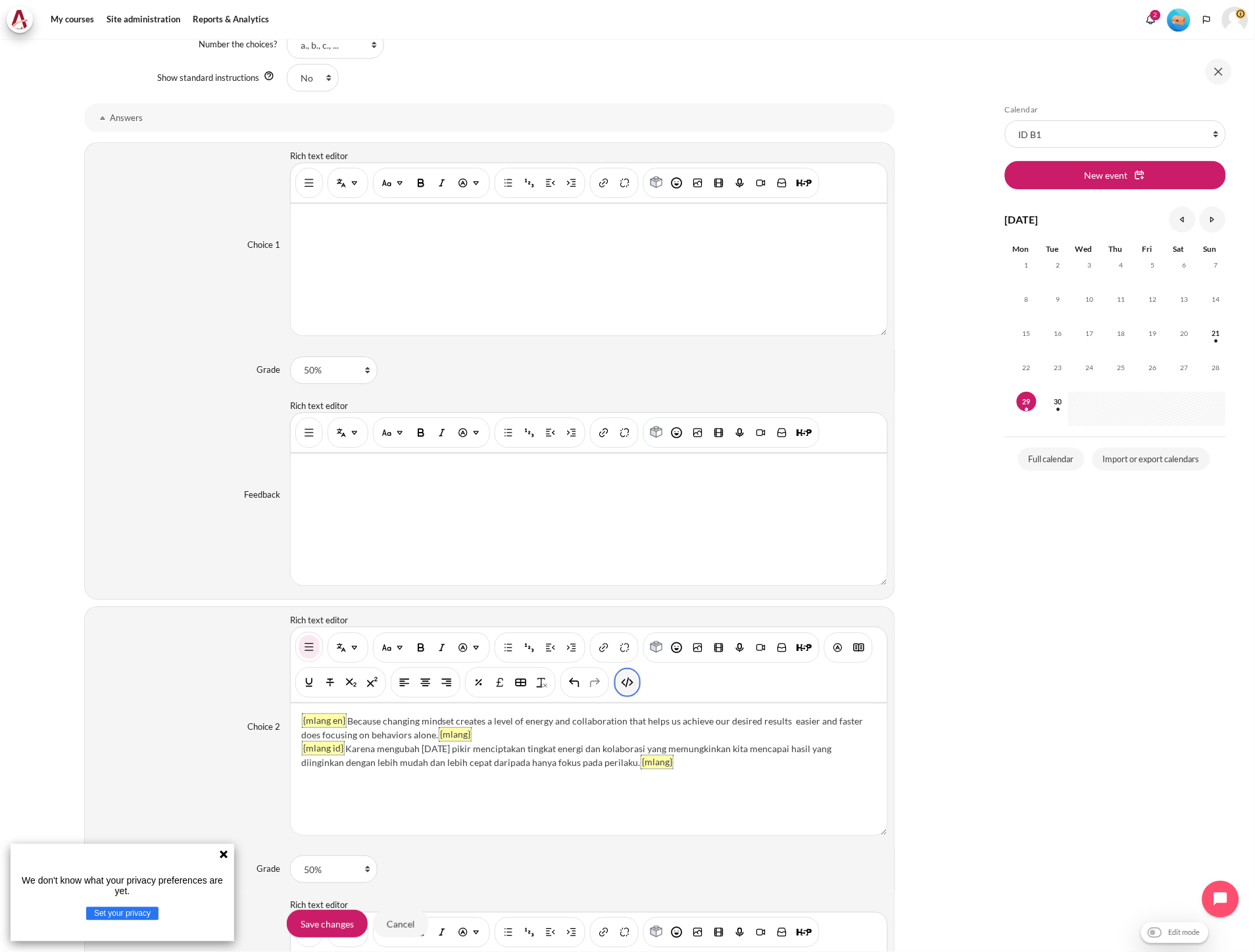
click at [621, 681] on img "HTML" at bounding box center [627, 682] width 13 height 13
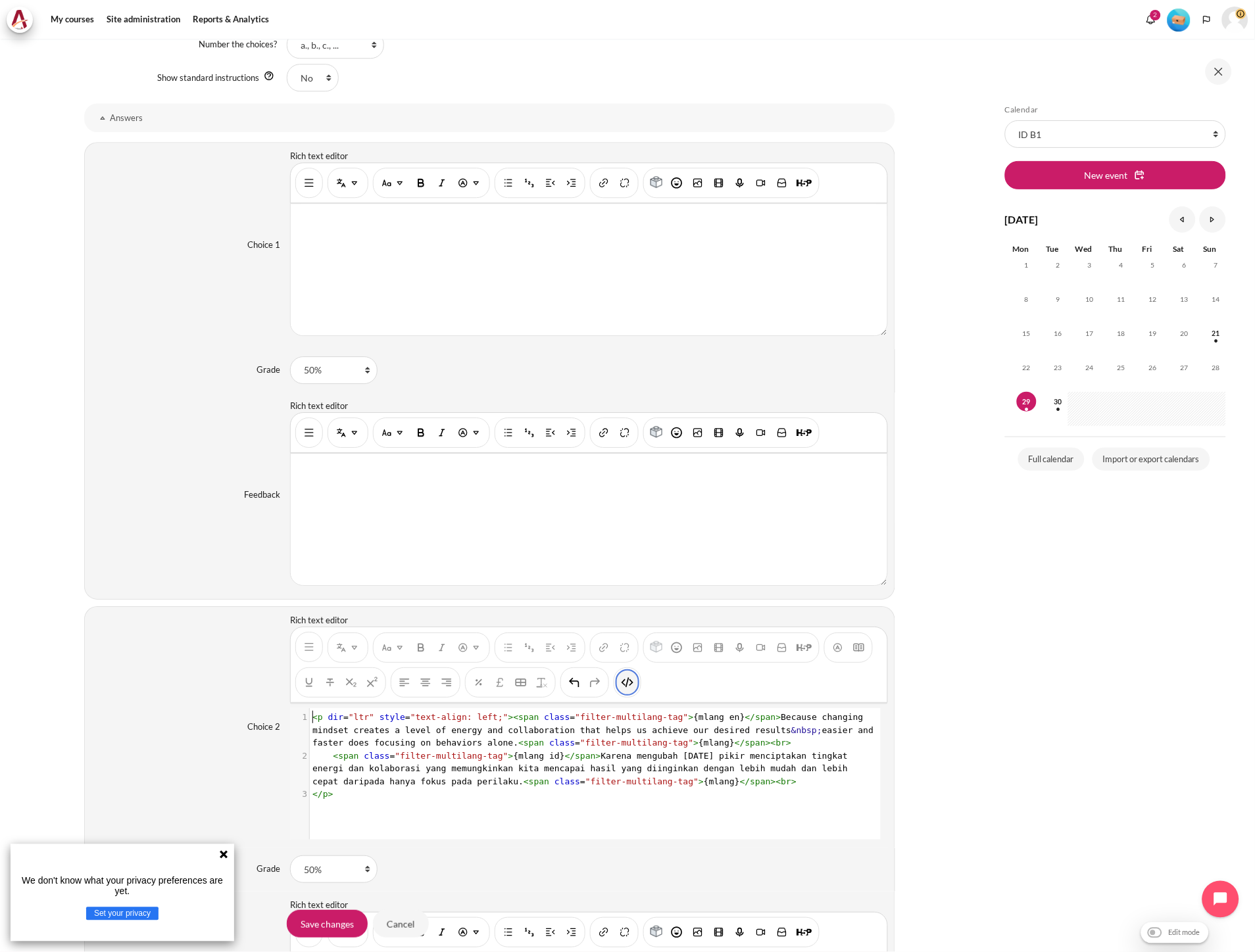
scroll to position [1, 0]
click at [487, 759] on span ""filter-multilang-tag"" at bounding box center [452, 756] width 113 height 10
type textarea "<p dir="ltr" style="text-align: left;"><span class="filter-multilang-tag">{mlan…"
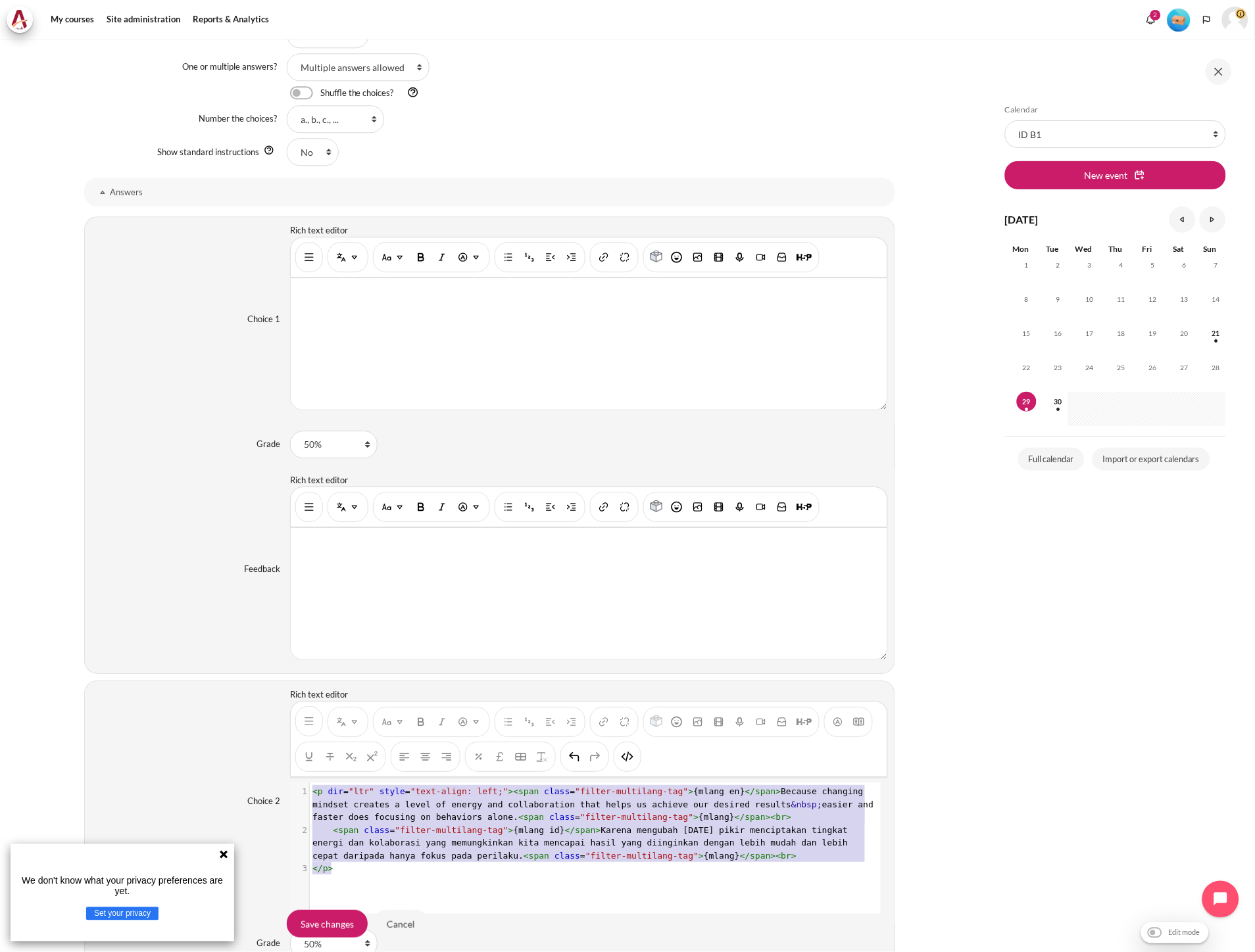
scroll to position [800, 0]
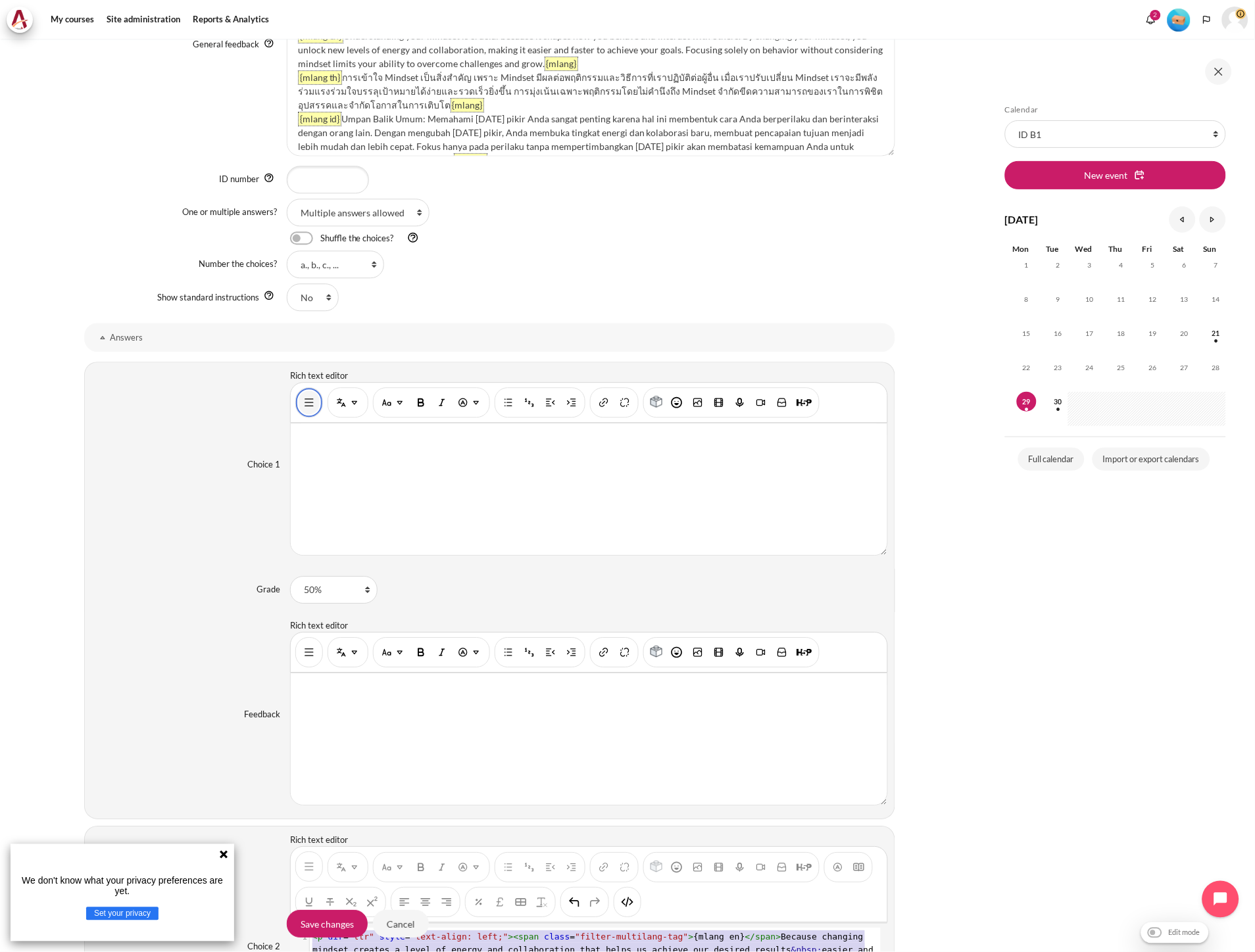
click at [303, 404] on img "Show/hide advanced buttons" at bounding box center [308, 402] width 13 height 13
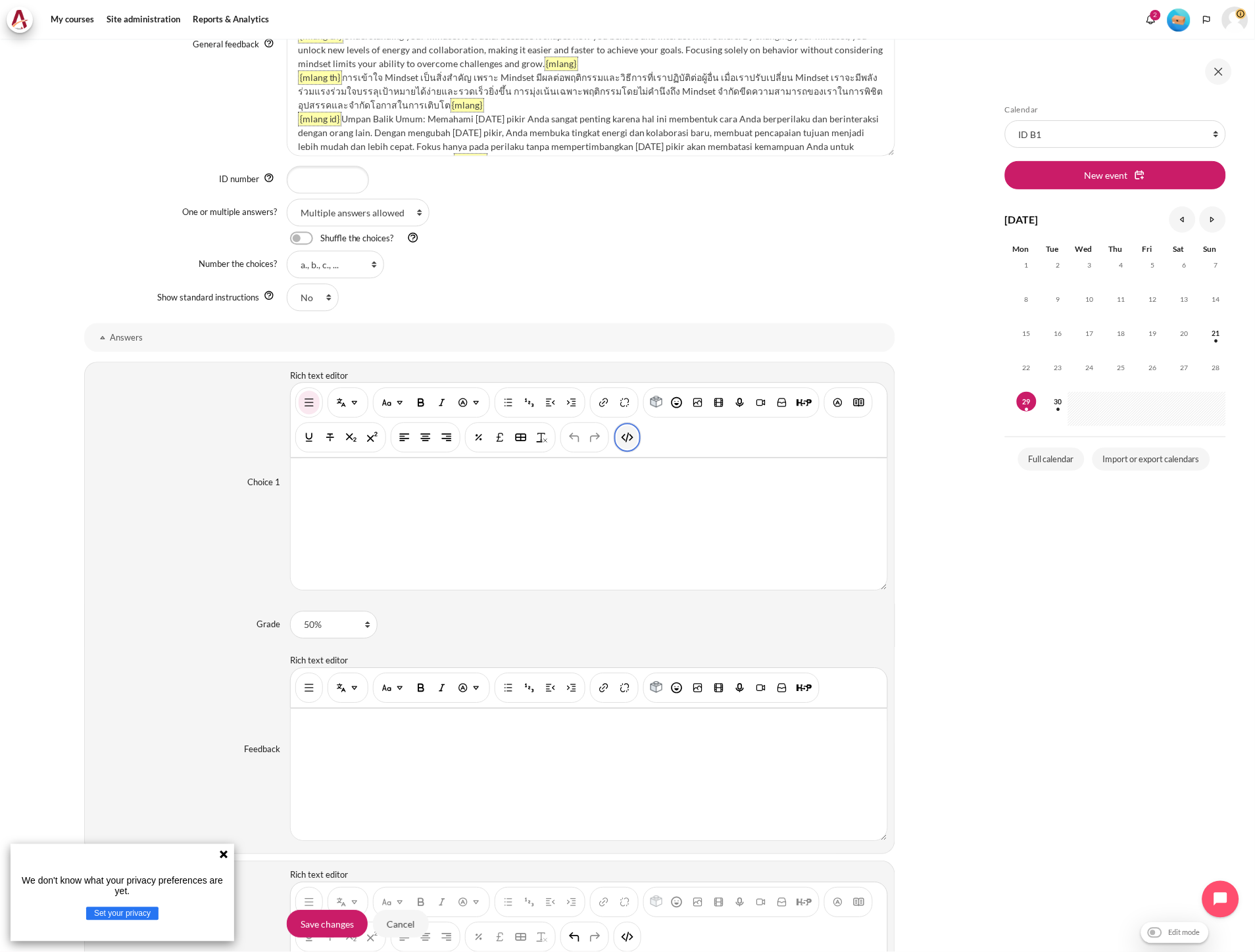
click at [631, 443] on img "HTML" at bounding box center [627, 436] width 13 height 13
type textarea "<p dir="ltr" style="text-align: left;"><br></p>"
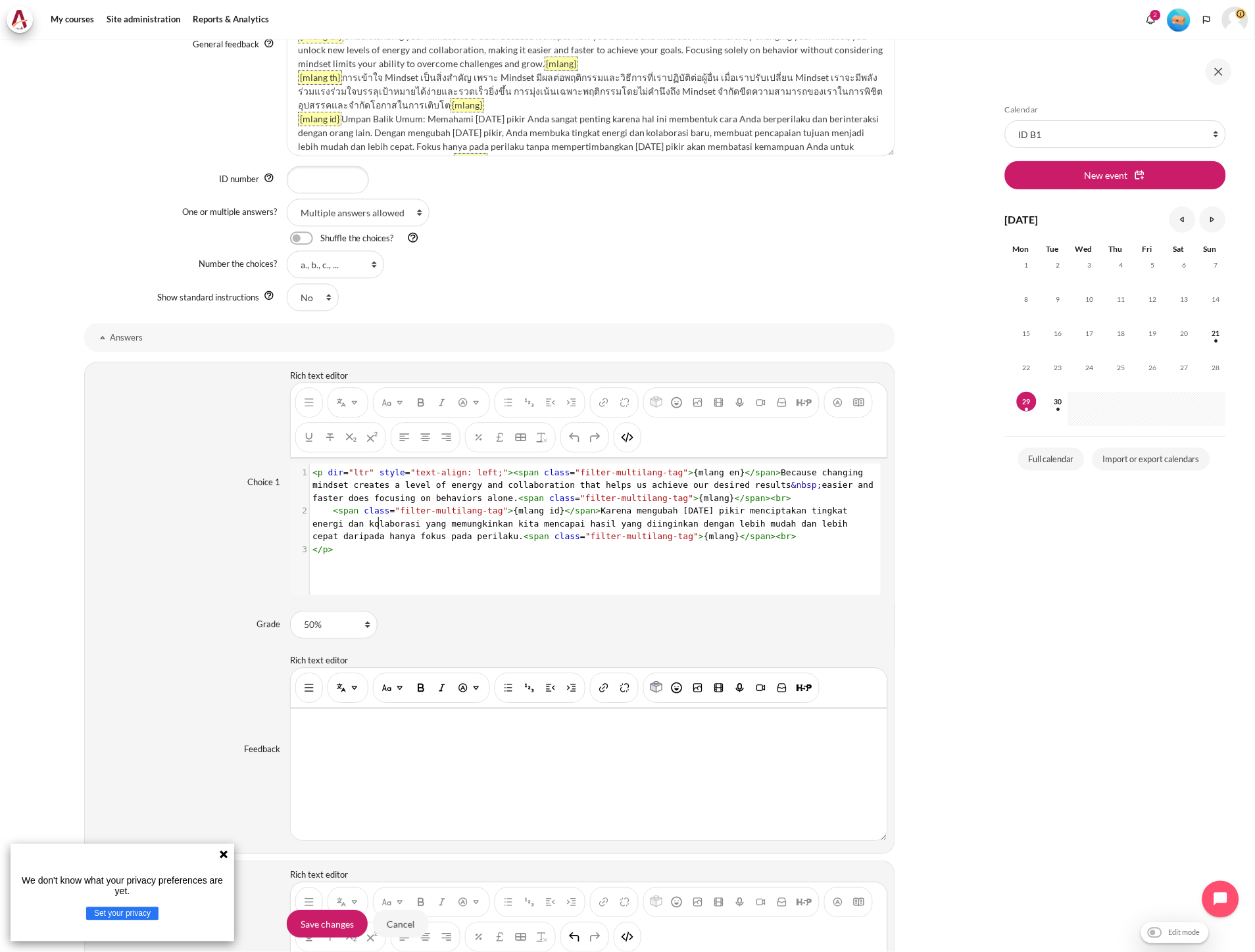
click at [378, 518] on pre "< span class = "filter-multilang-tag" > {mlang id} </ span > Karena mengubah po…" at bounding box center [593, 524] width 568 height 39
drag, startPoint x: 330, startPoint y: 511, endPoint x: 300, endPoint y: 511, distance: 30.0
click at [309, 511] on div "2 < span class = "filter-multilang-tag" > {mlang id} </ span > Karena mengubah …" at bounding box center [593, 524] width 568 height 39
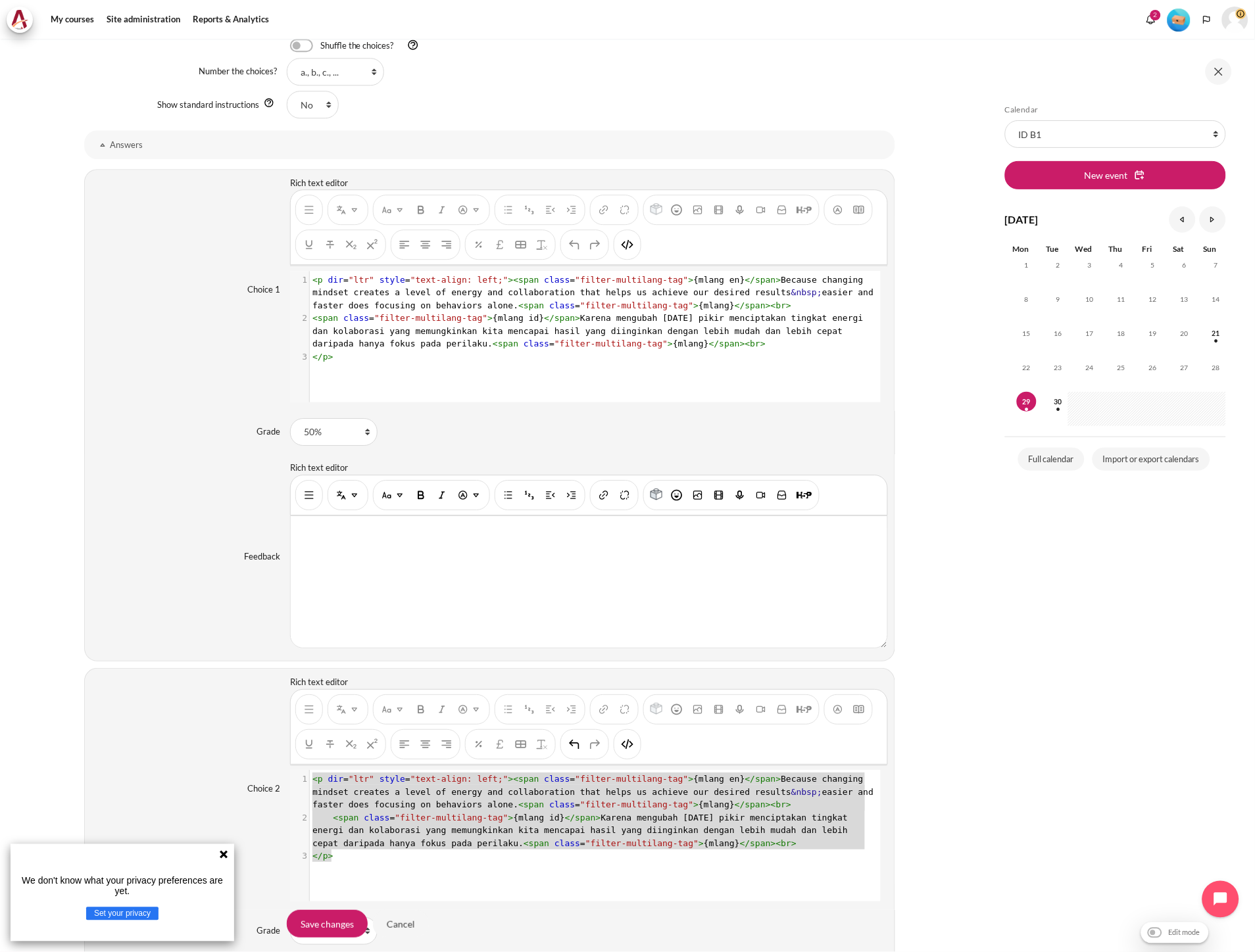
scroll to position [1239, 0]
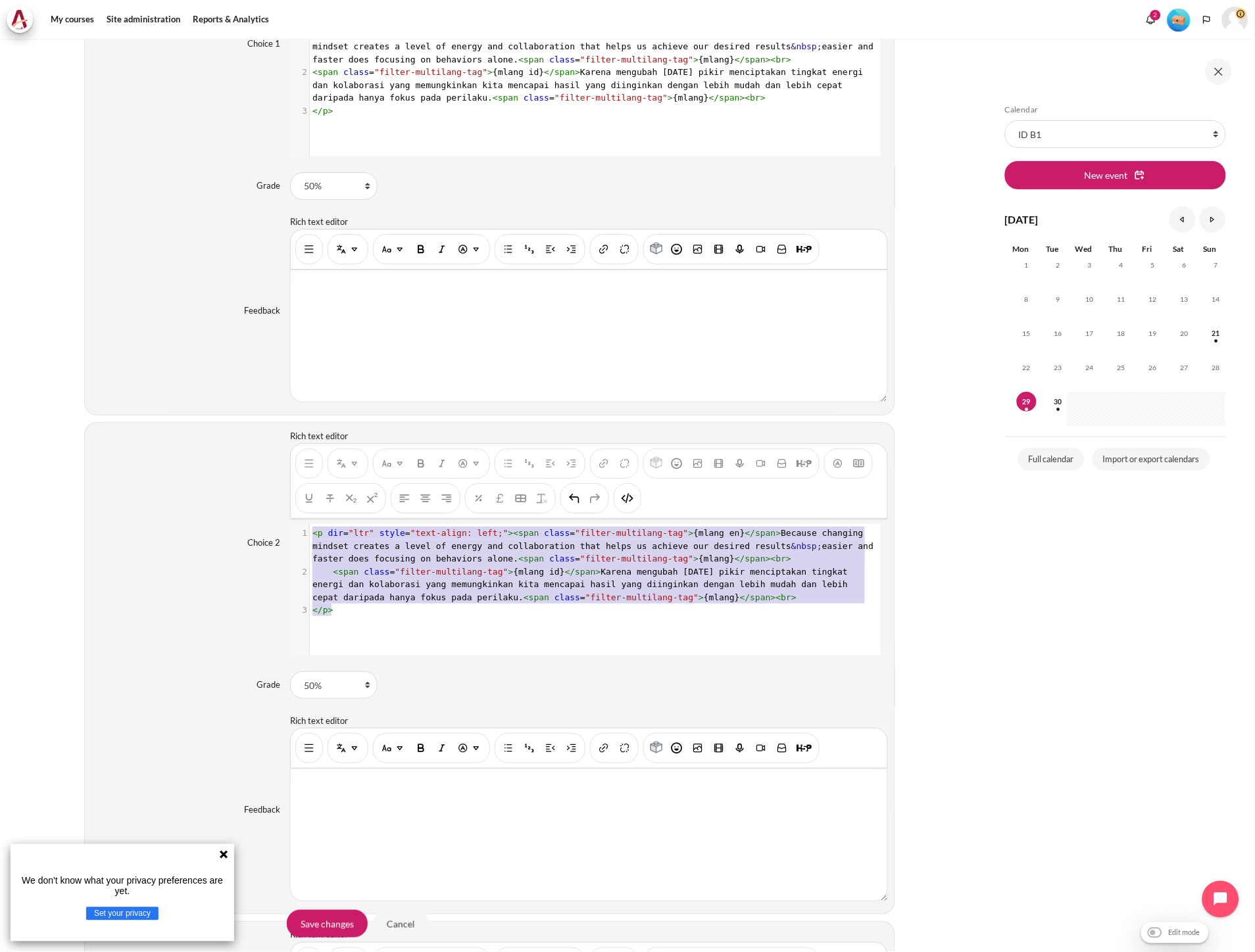
click at [334, 576] on span "<" at bounding box center [336, 572] width 5 height 10
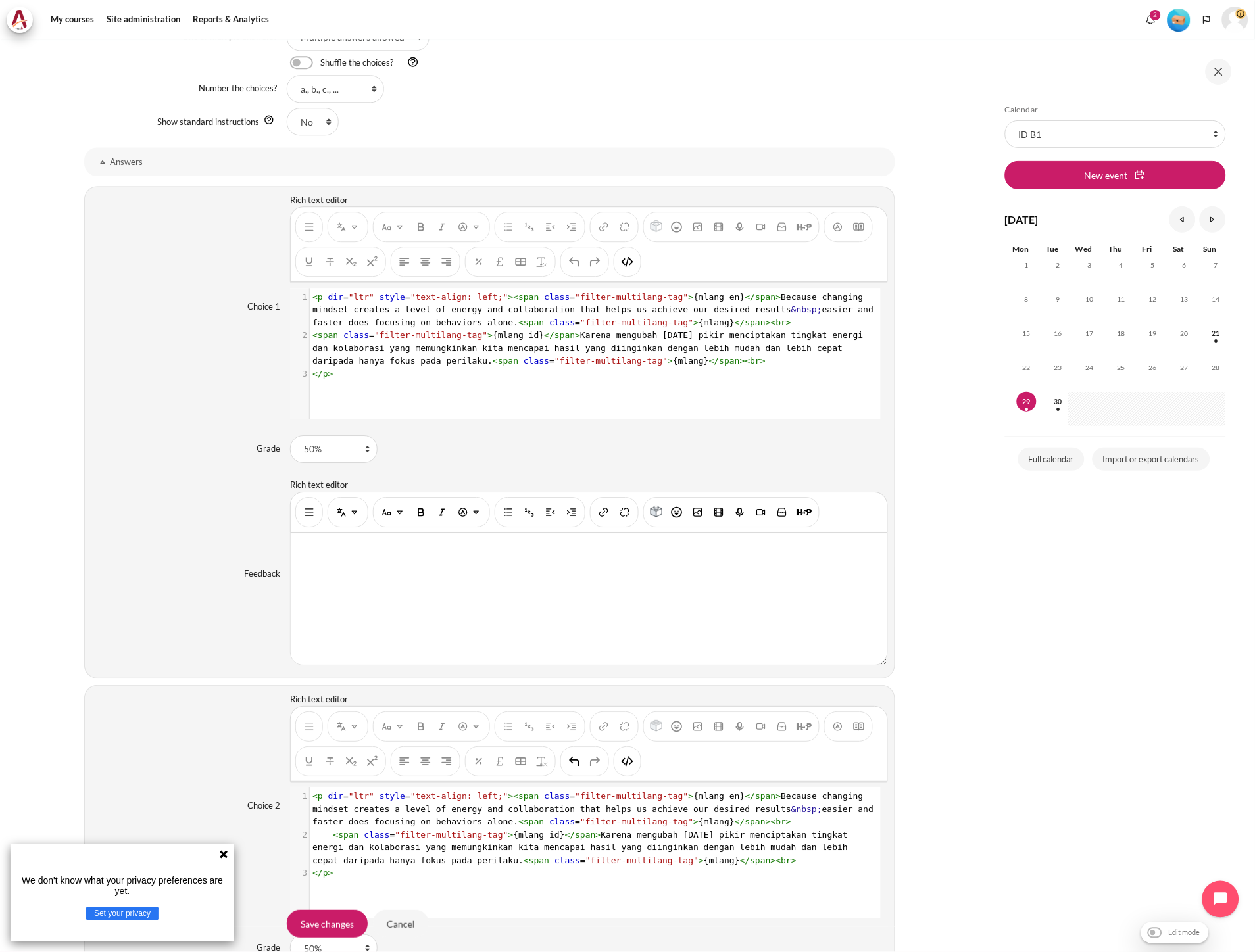
scroll to position [1092, 0]
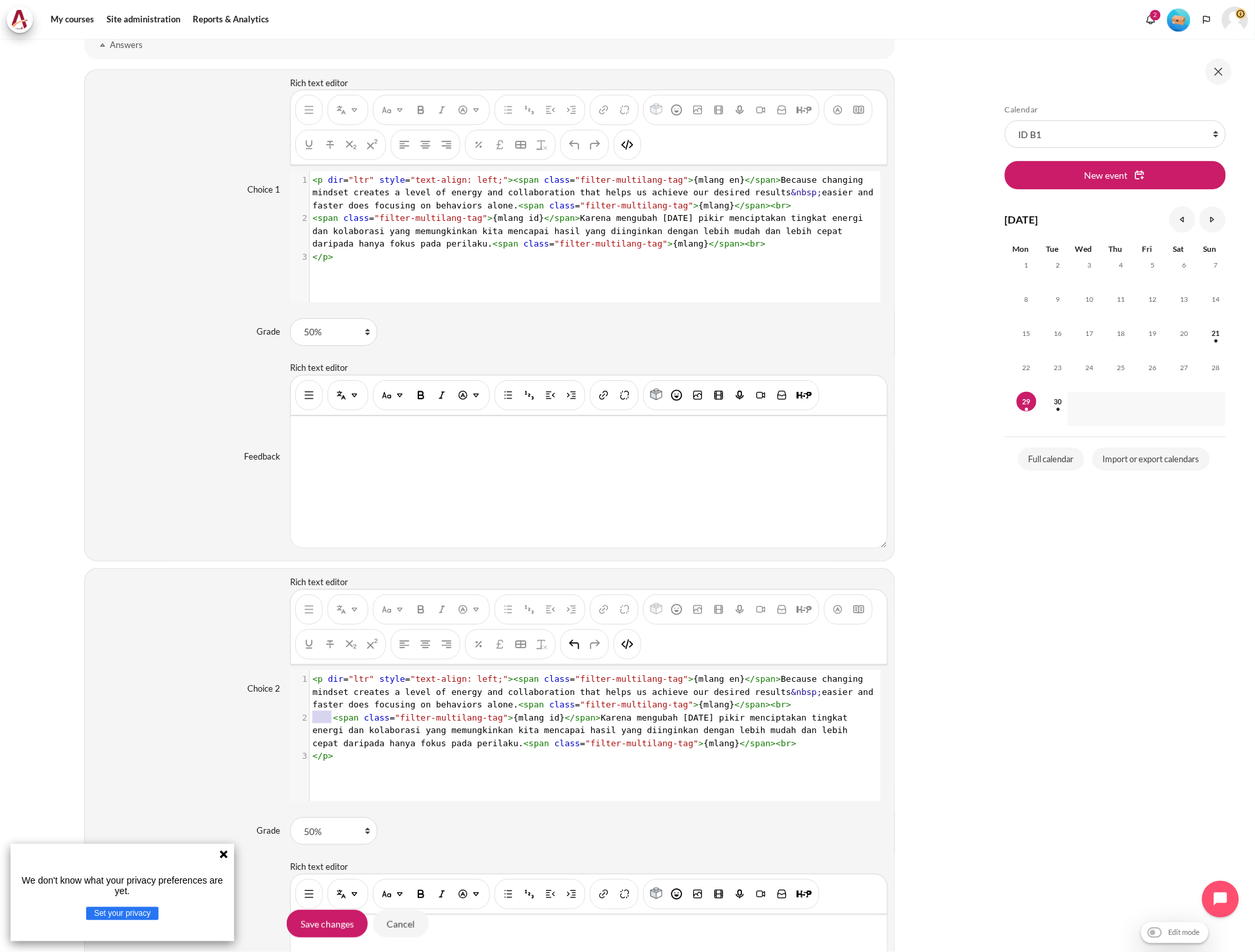
drag, startPoint x: 330, startPoint y: 721, endPoint x: 304, endPoint y: 721, distance: 26.0
click at [309, 721] on div "2 < span class = "filter-multilang-tag" > {mlang id} </ span > Karena mengubah …" at bounding box center [593, 731] width 568 height 39
click at [628, 651] on img "HTML" at bounding box center [627, 644] width 13 height 13
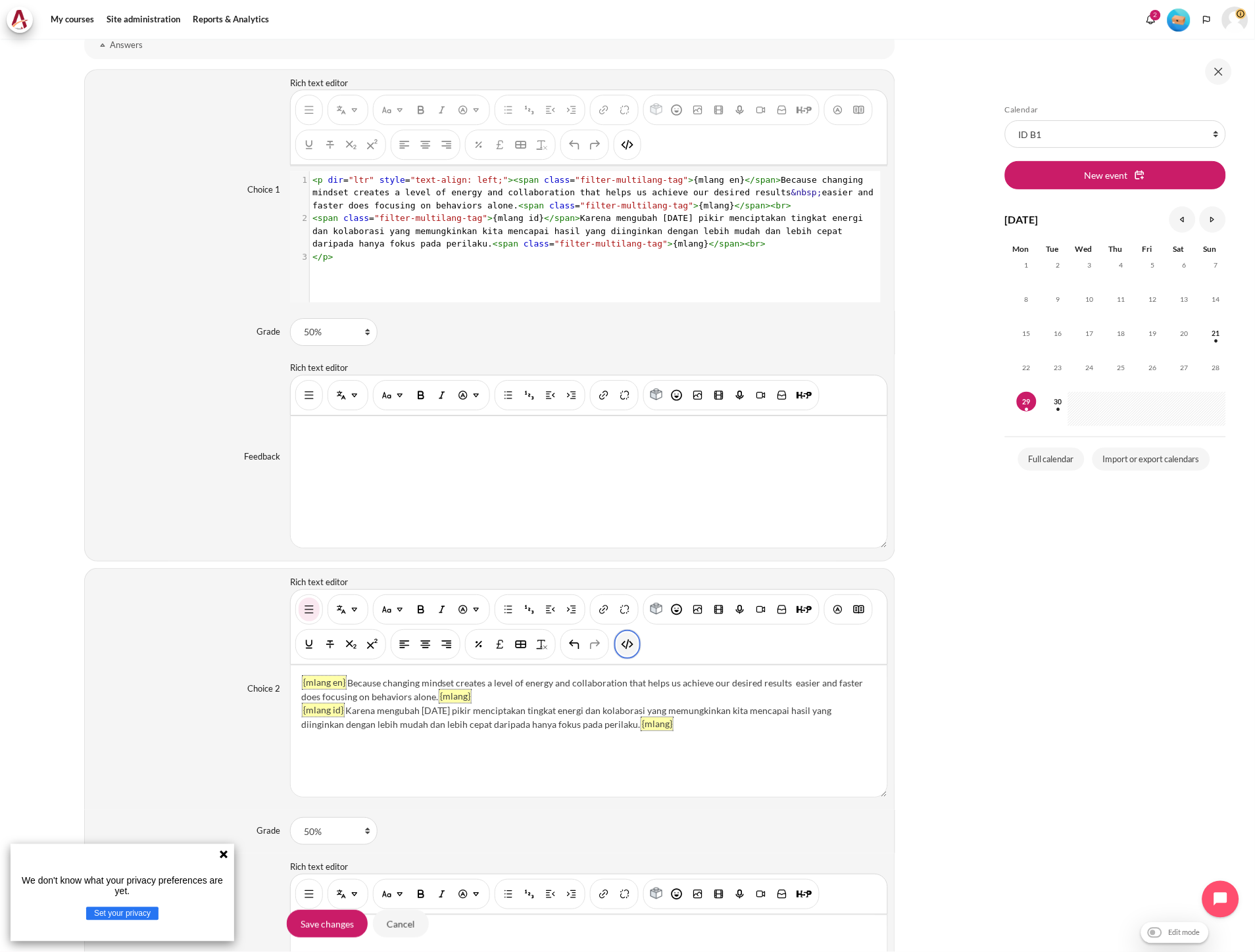
click at [628, 651] on img "HTML" at bounding box center [627, 644] width 13 height 13
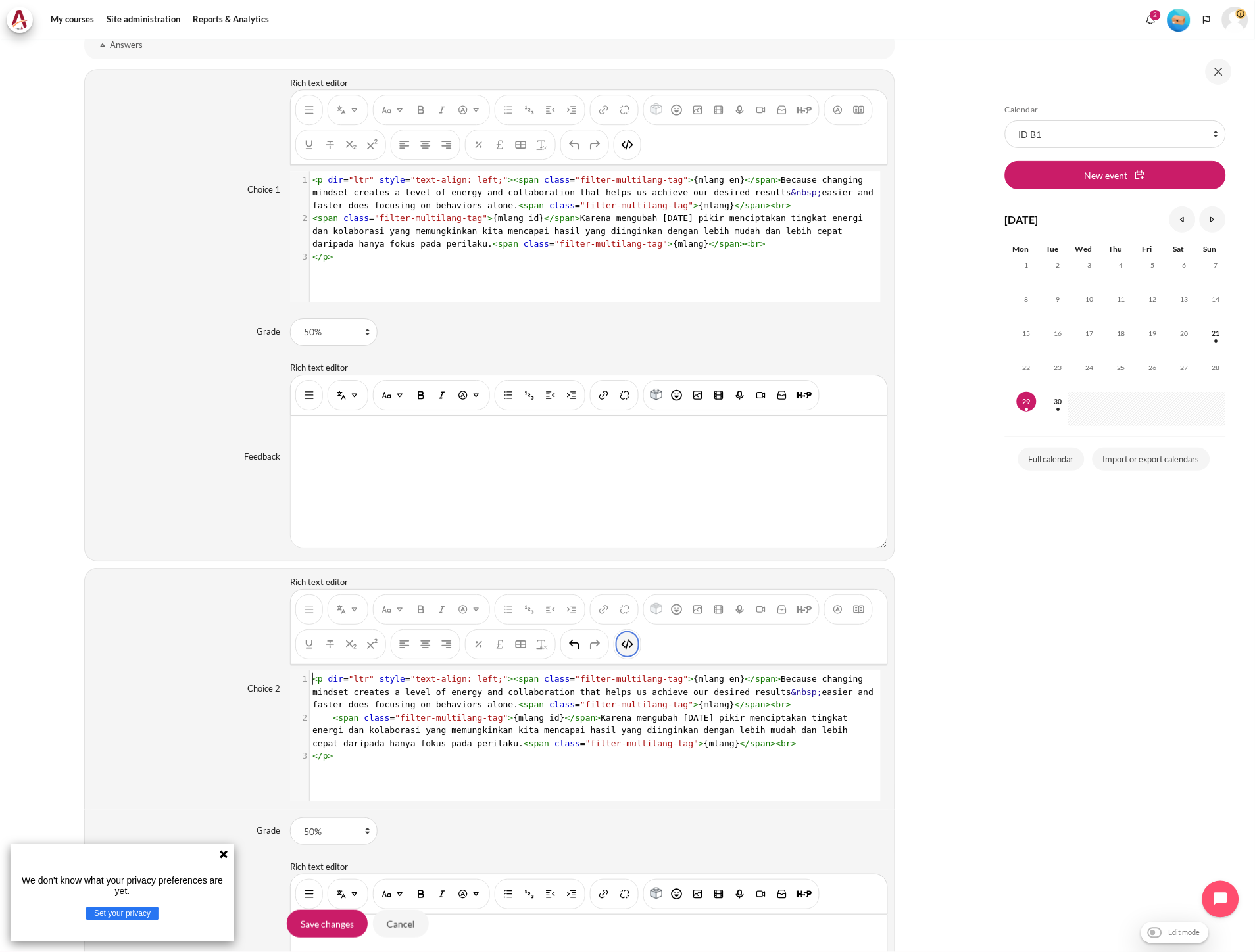
scroll to position [1, 0]
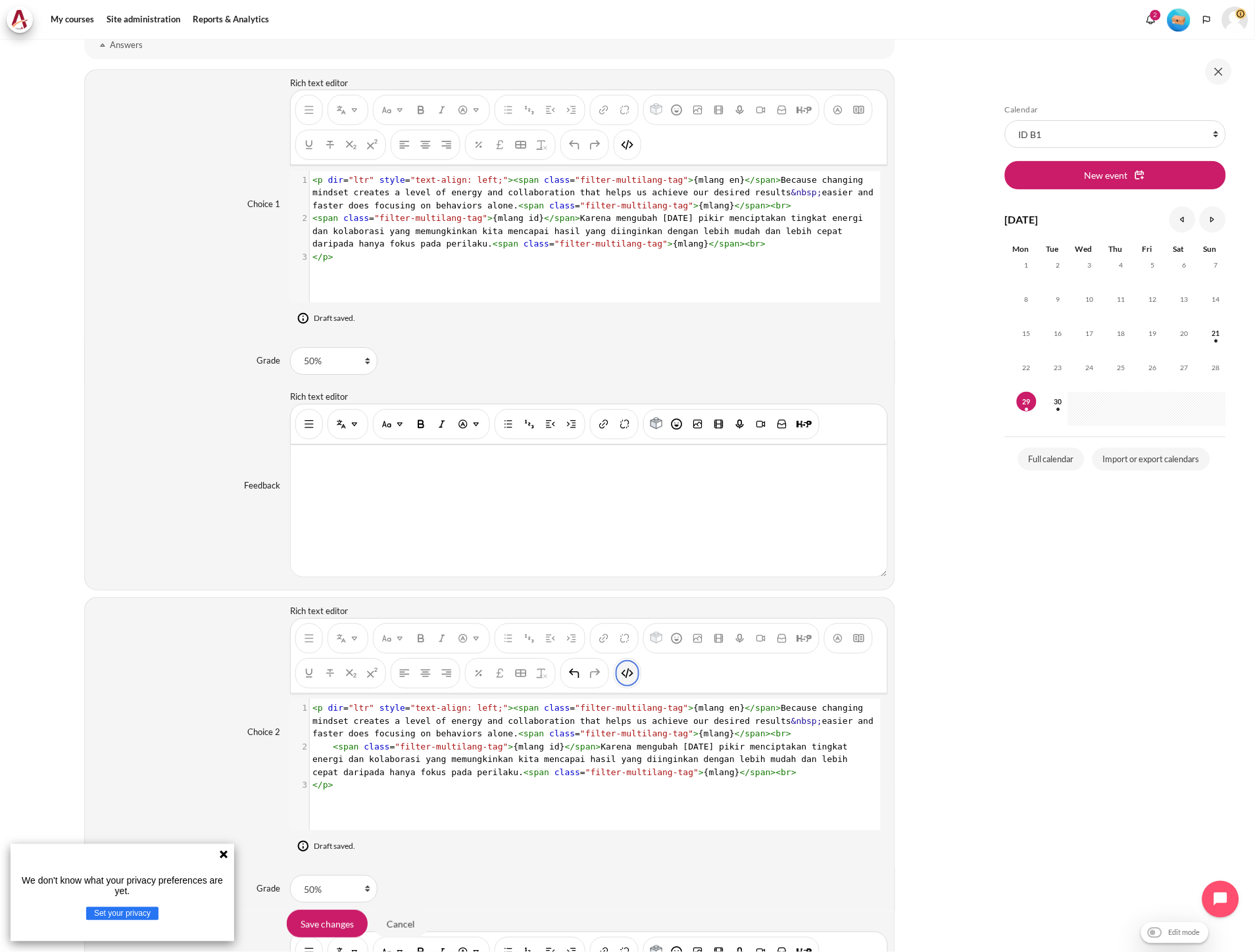
click at [628, 651] on div "Content" at bounding box center [615, 638] width 49 height 30
click at [625, 670] on img "HTML" at bounding box center [627, 672] width 13 height 13
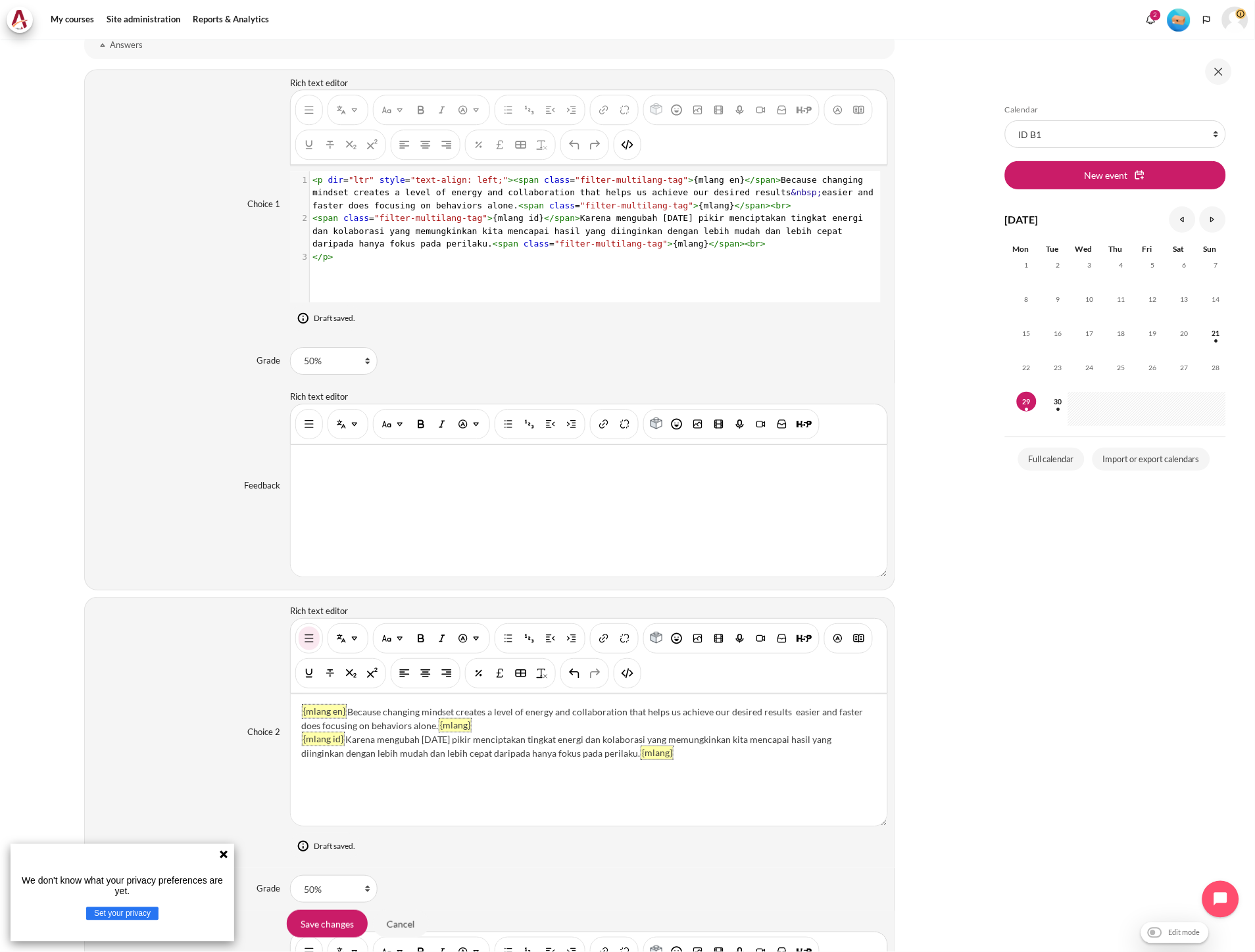
click at [411, 277] on div "x 1 < p dir = "ltr" style = "text-align: left;" >< span class = "filter-multila…" at bounding box center [594, 246] width 610 height 151
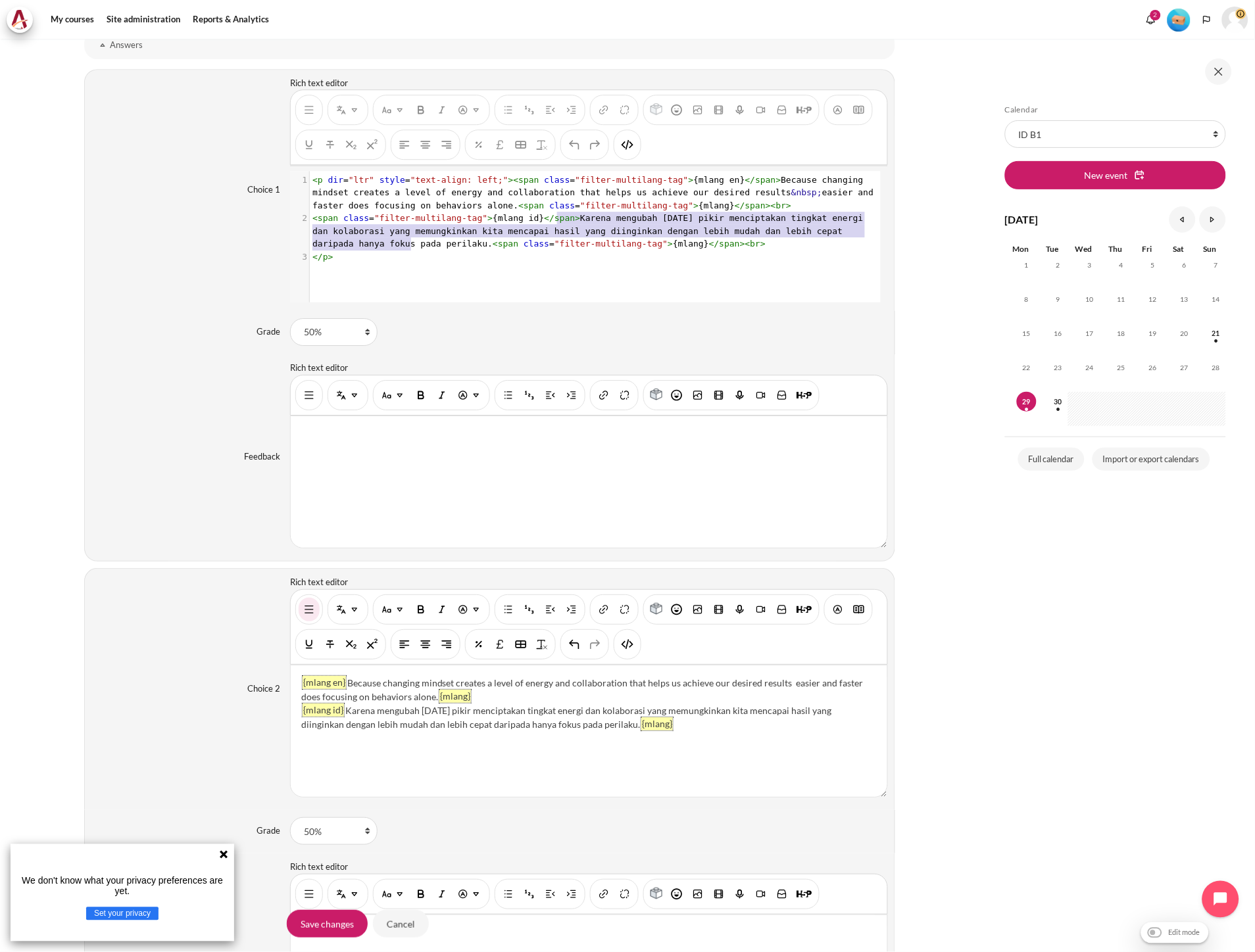
type textarea "Karena mengubah [DATE] pikir menciptakan tingkat energi [PERSON_NAME] kolaboras…"
drag, startPoint x: 555, startPoint y: 218, endPoint x: 405, endPoint y: 241, distance: 151.8
click at [405, 241] on span "< span class = "filter-multilang-tag" > {mlang id} </ span > Karena mengubah po…" at bounding box center [590, 230] width 556 height 35
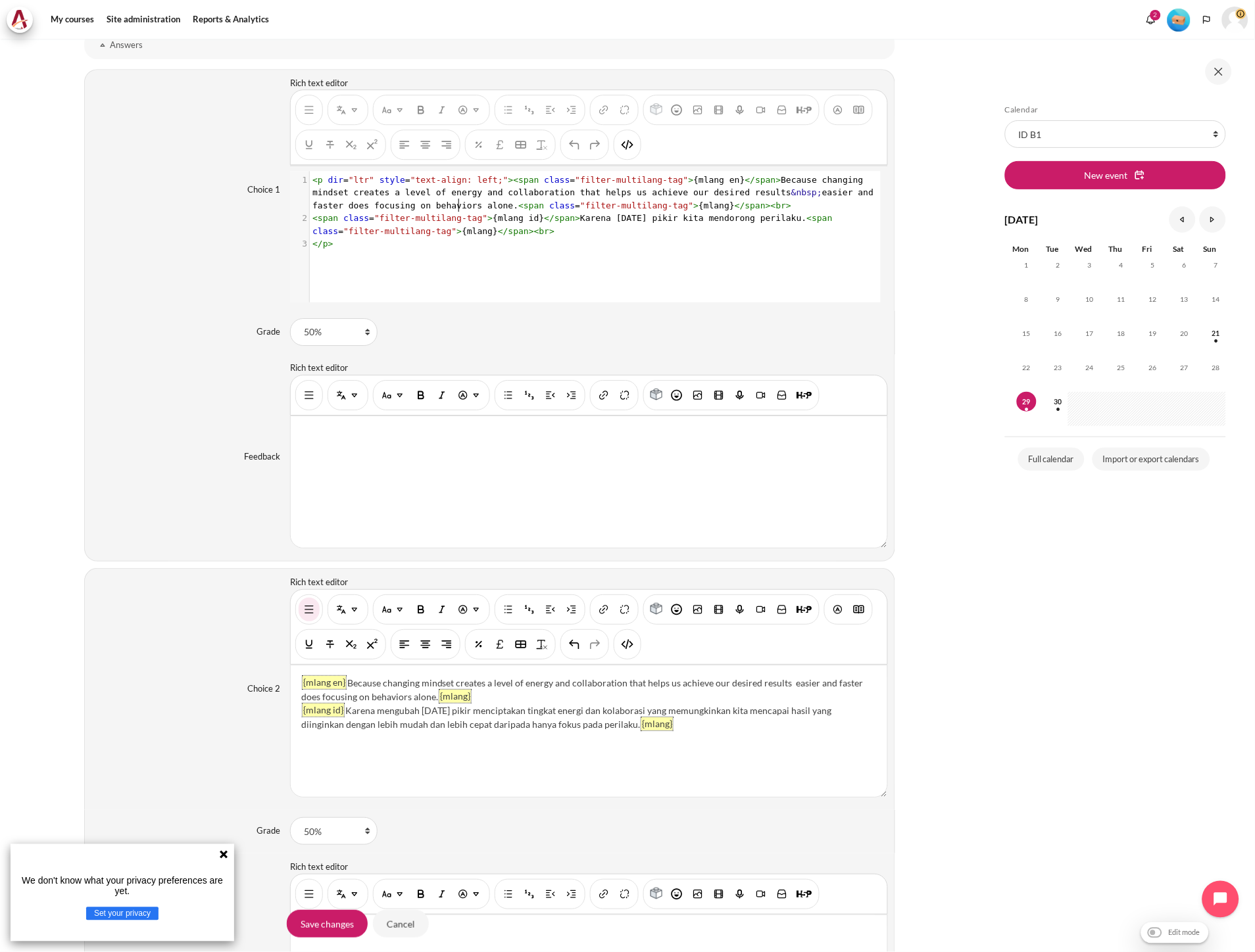
click at [523, 208] on span "span" at bounding box center [533, 206] width 20 height 10
type textarea "Because changing mindset creates a level of energy and collaboration that helps…"
drag, startPoint x: 741, startPoint y: 179, endPoint x: 444, endPoint y: 205, distance: 298.1
click at [444, 205] on span "< p dir = "ltr" style = "text-align: left;" >< span class = "filter-multilang-t…" at bounding box center [595, 192] width 566 height 35
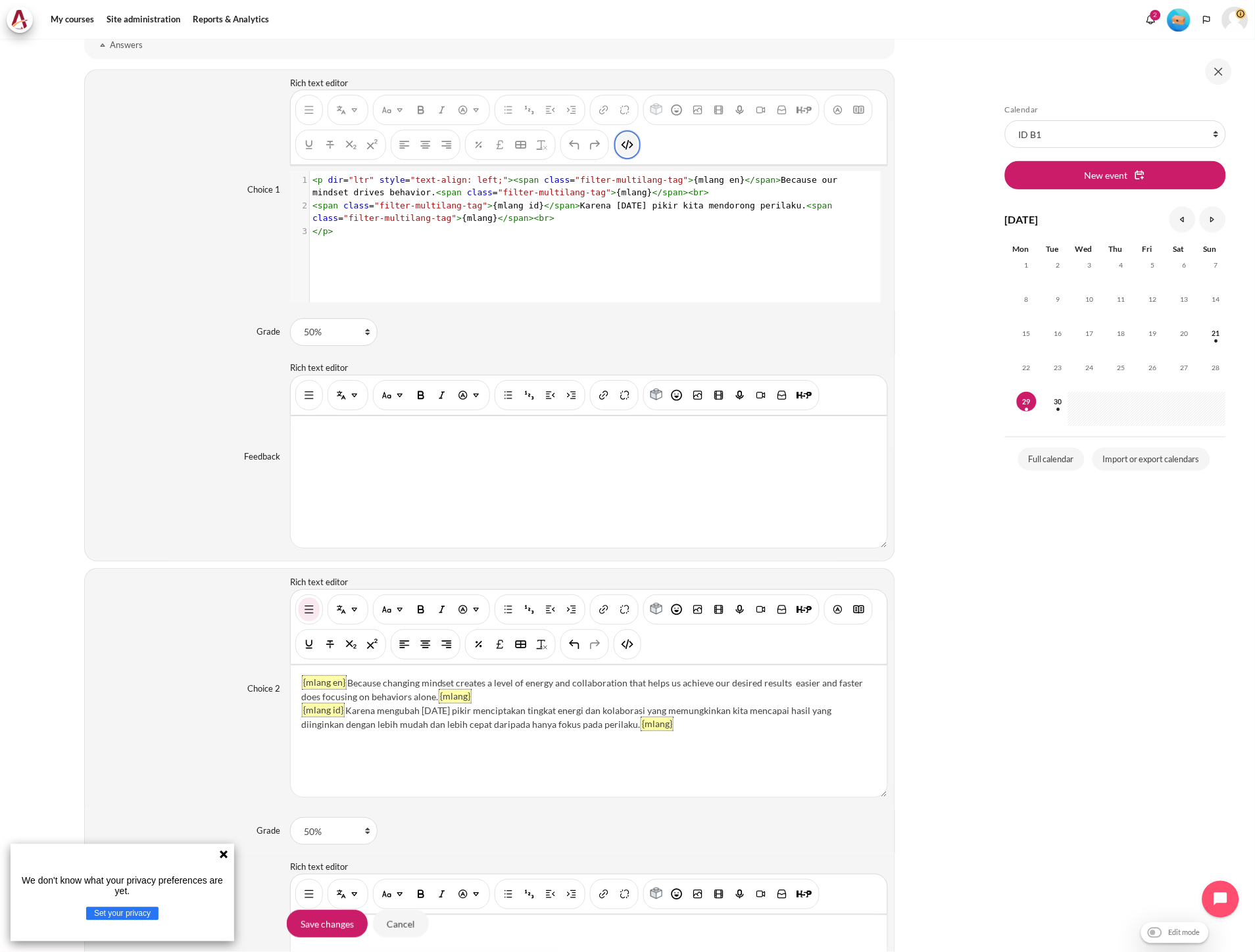
click at [636, 150] on button "HTML" at bounding box center [628, 144] width 21 height 23
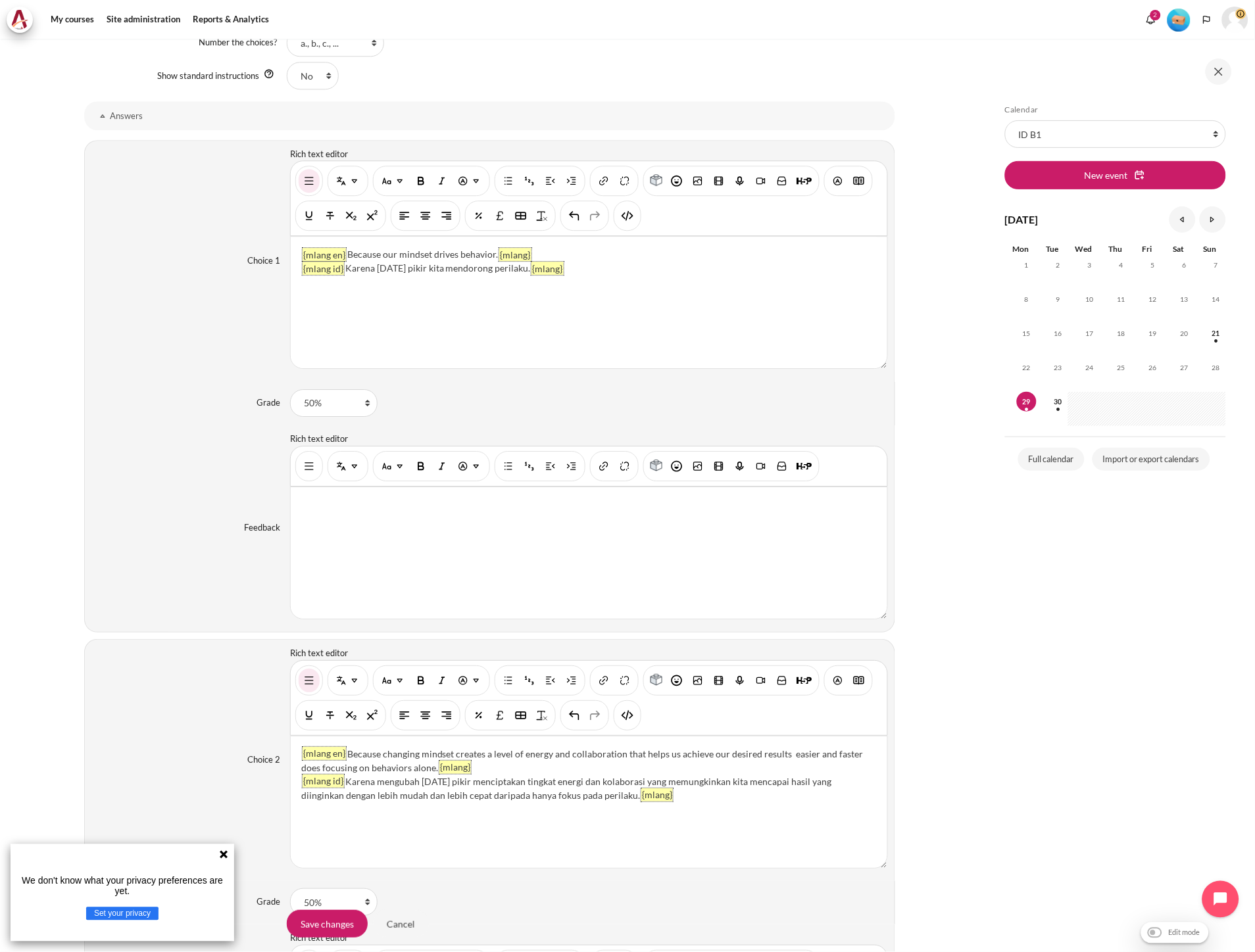
scroll to position [1019, 0]
click at [622, 220] on img "HTML" at bounding box center [627, 217] width 13 height 13
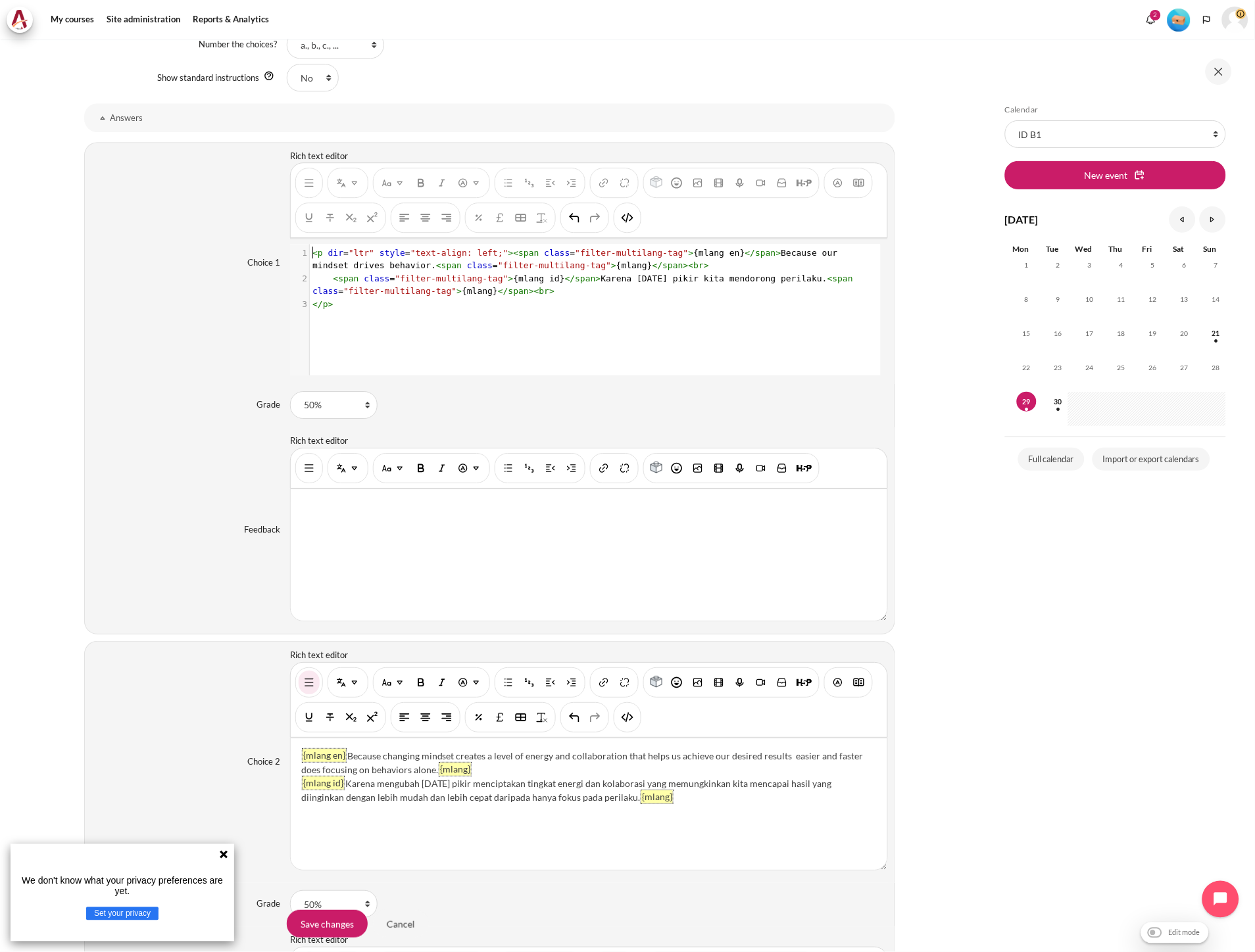
scroll to position [1, 0]
type textarea "<p dir="ltr" style="text-align: left;"><span class="filter-multilang-tag">{mlan…"
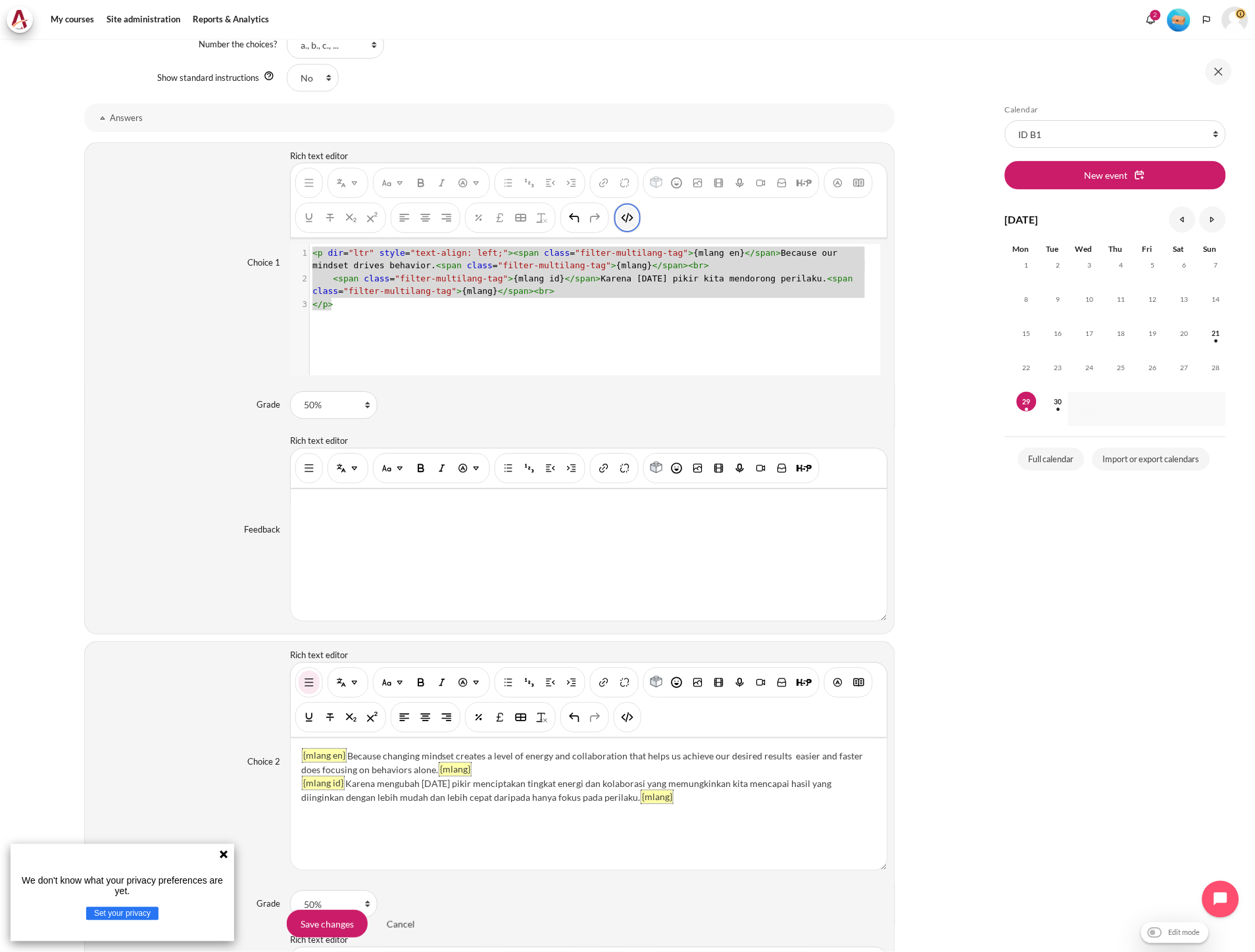
click at [630, 221] on img "HTML" at bounding box center [627, 217] width 13 height 13
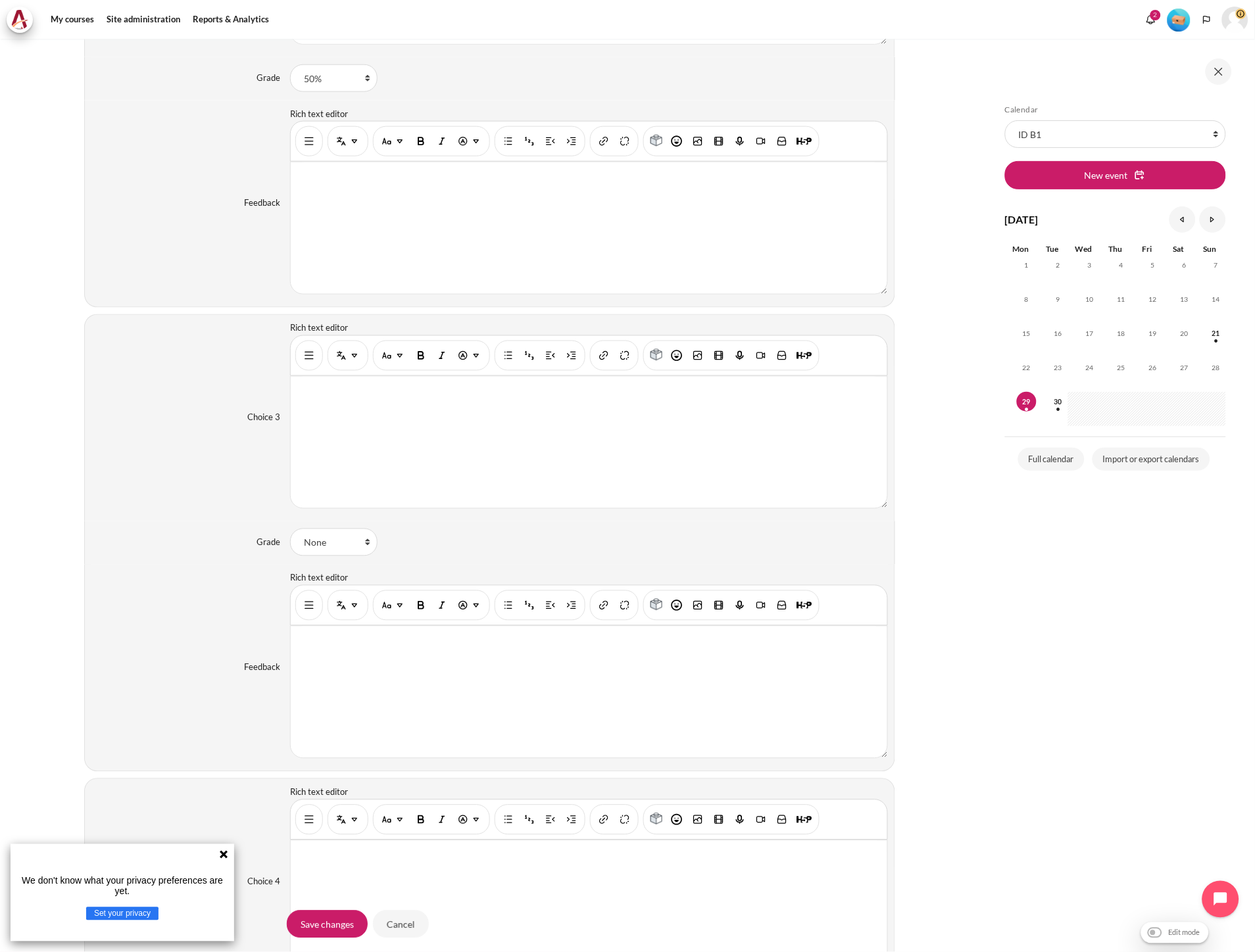
scroll to position [1969, 0]
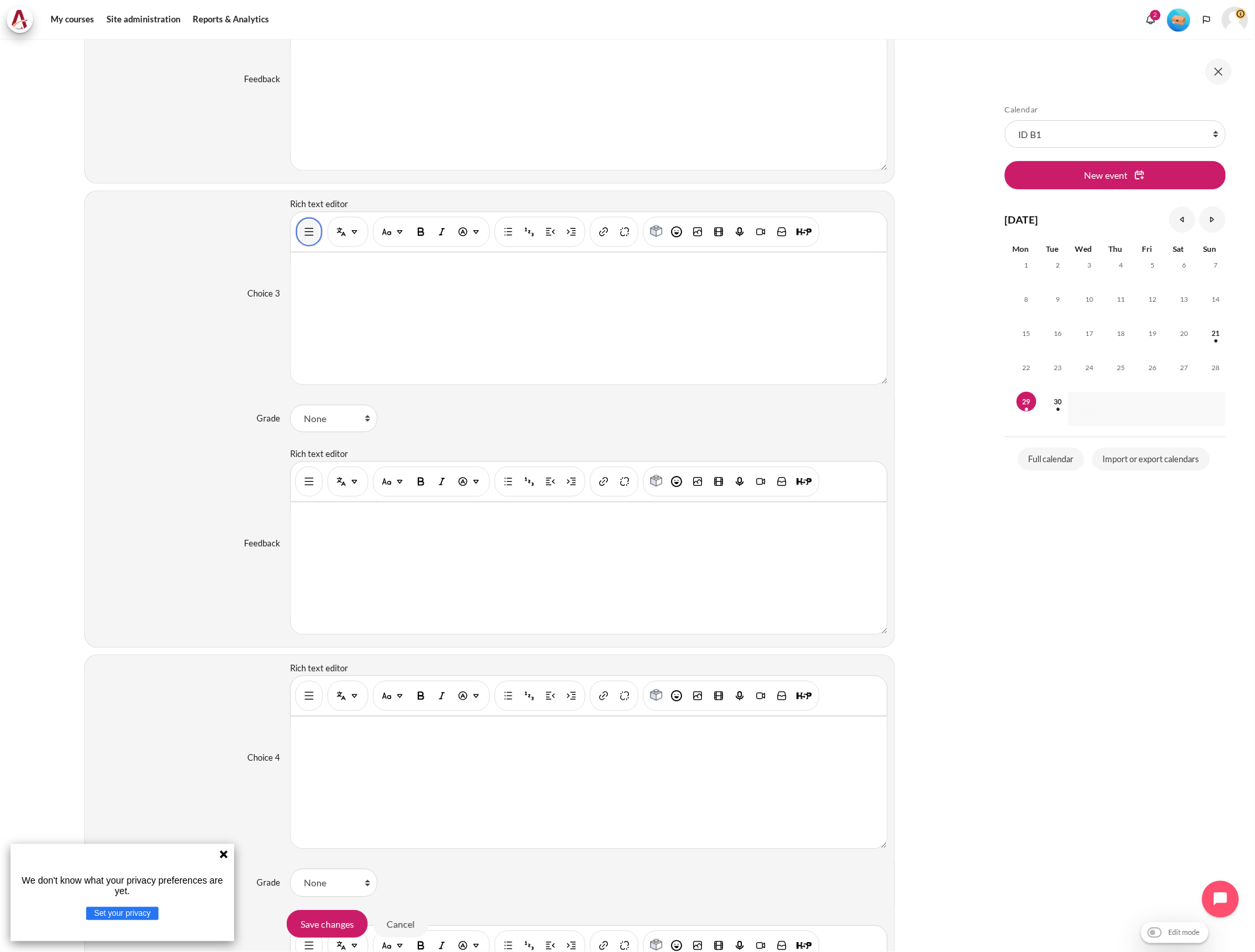
click at [307, 242] on button "Show/hide advanced buttons" at bounding box center [309, 232] width 21 height 23
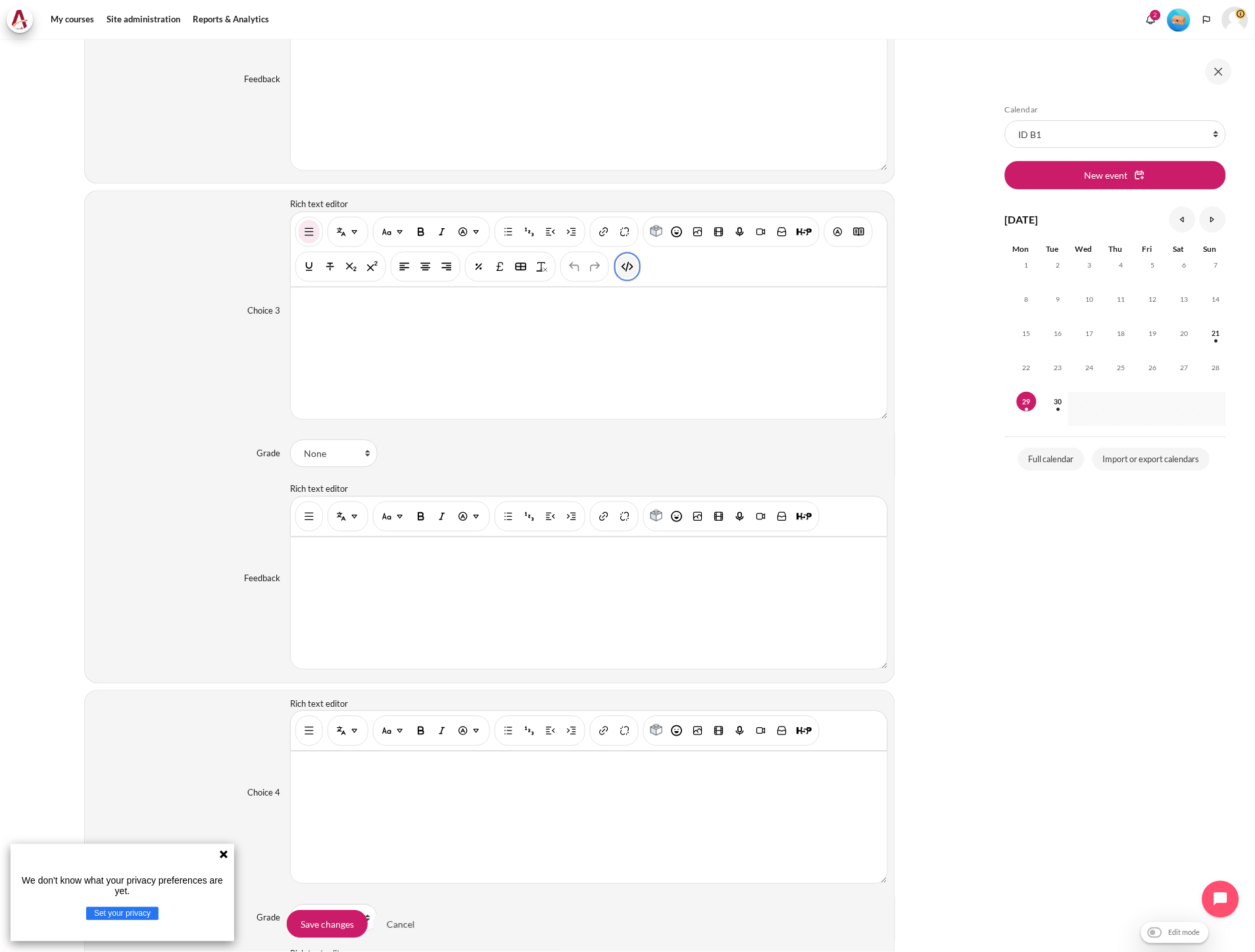
click at [627, 277] on button "HTML" at bounding box center [628, 267] width 21 height 23
type textarea "<p dir="ltr" style="text-align: left;"><br></p>"
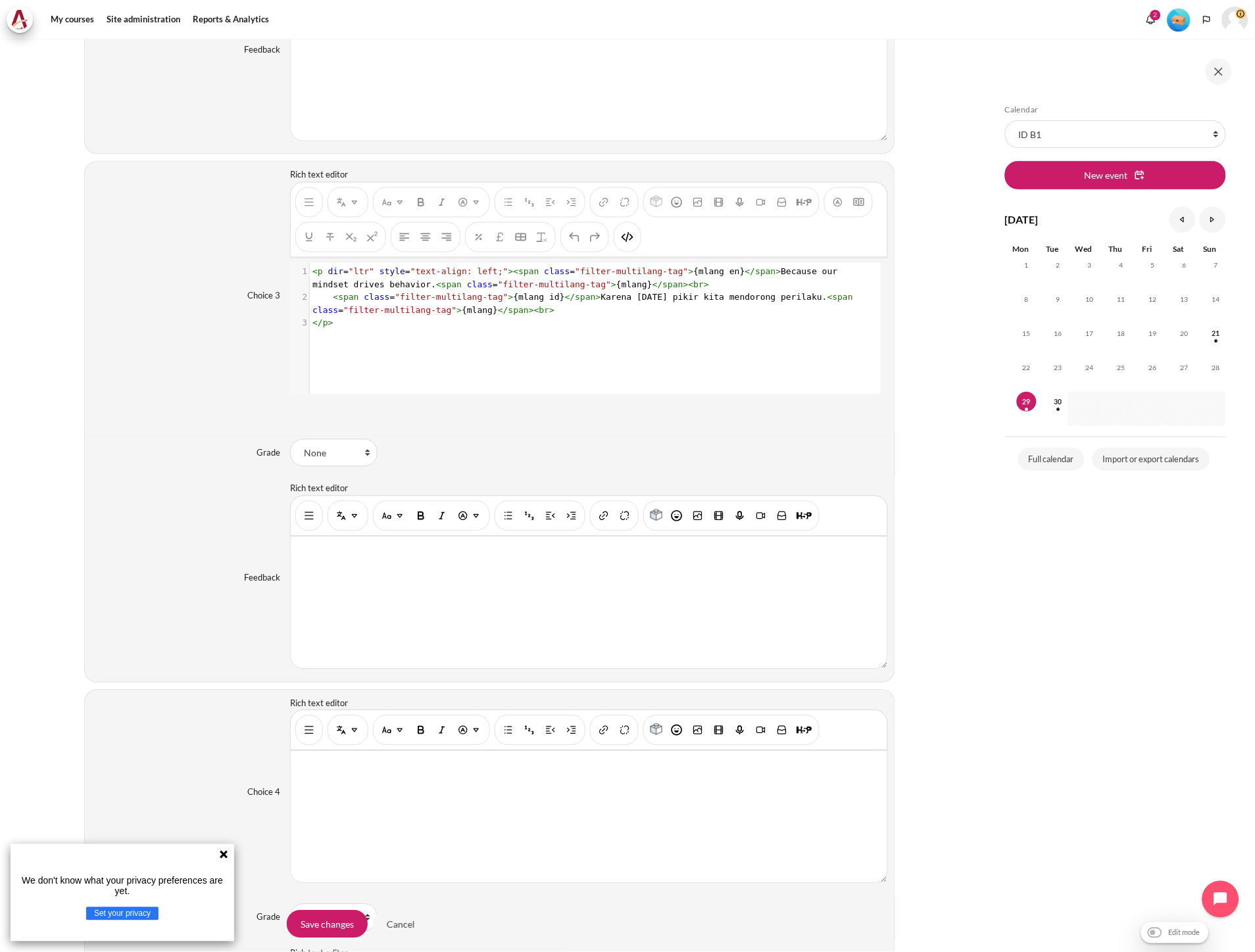
scroll to position [1969, 0]
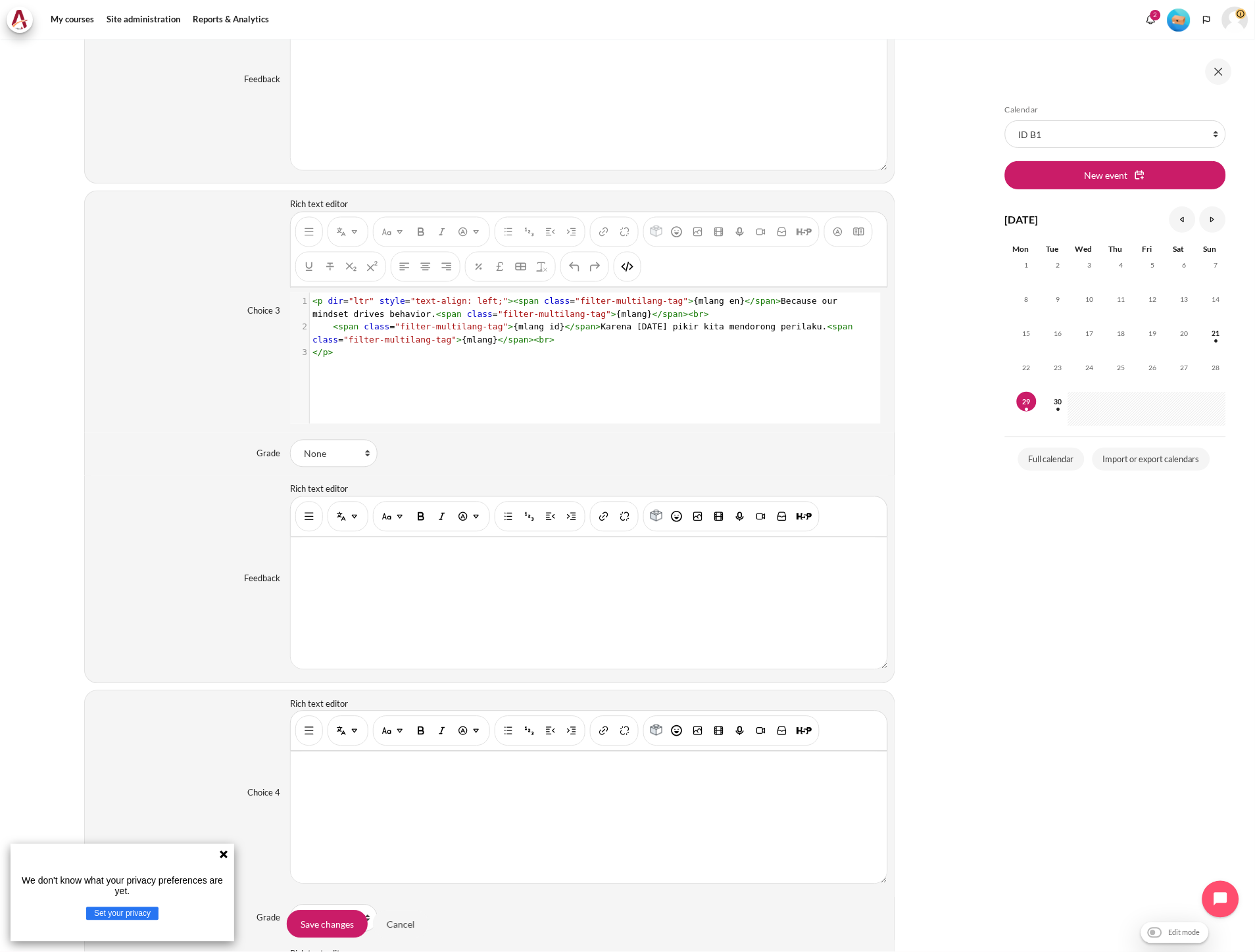
click at [622, 330] on span "< span class = "filter-multilang-tag" > {mlang id} </ span > Karena pola pikir …" at bounding box center [585, 334] width 546 height 23
type textarea "Because our mindset drives behavior."
drag, startPoint x: 741, startPoint y: 305, endPoint x: 354, endPoint y: 316, distance: 387.2
click at [354, 316] on span "< p dir = "ltr" style = "text-align: left;" >< span class = "filter-multilang-t…" at bounding box center [577, 308] width 530 height 23
click at [496, 377] on div "x 1 < p dir = "ltr" style = "text-align: left;" >< span class = "filter-multila…" at bounding box center [594, 368] width 610 height 151
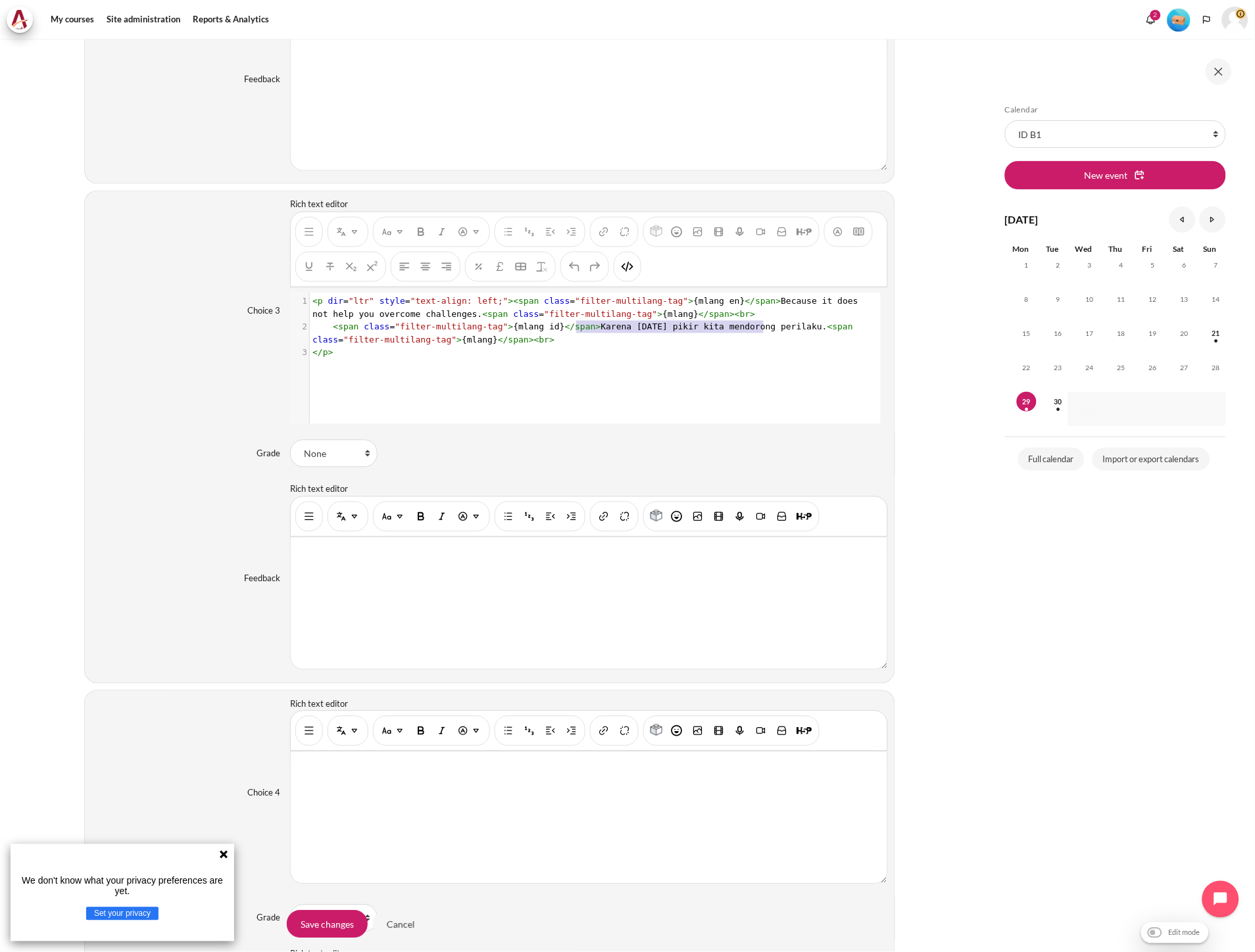
type textarea "Karena pola pikir kita mendorong perilaku."
drag, startPoint x: 576, startPoint y: 334, endPoint x: 772, endPoint y: 336, distance: 196.0
click at [772, 336] on pre "< span class = "filter-multilang-tag" > {mlang id} </ span > Karena pola pikir …" at bounding box center [593, 334] width 568 height 25
click at [628, 273] on img "HTML" at bounding box center [627, 266] width 13 height 13
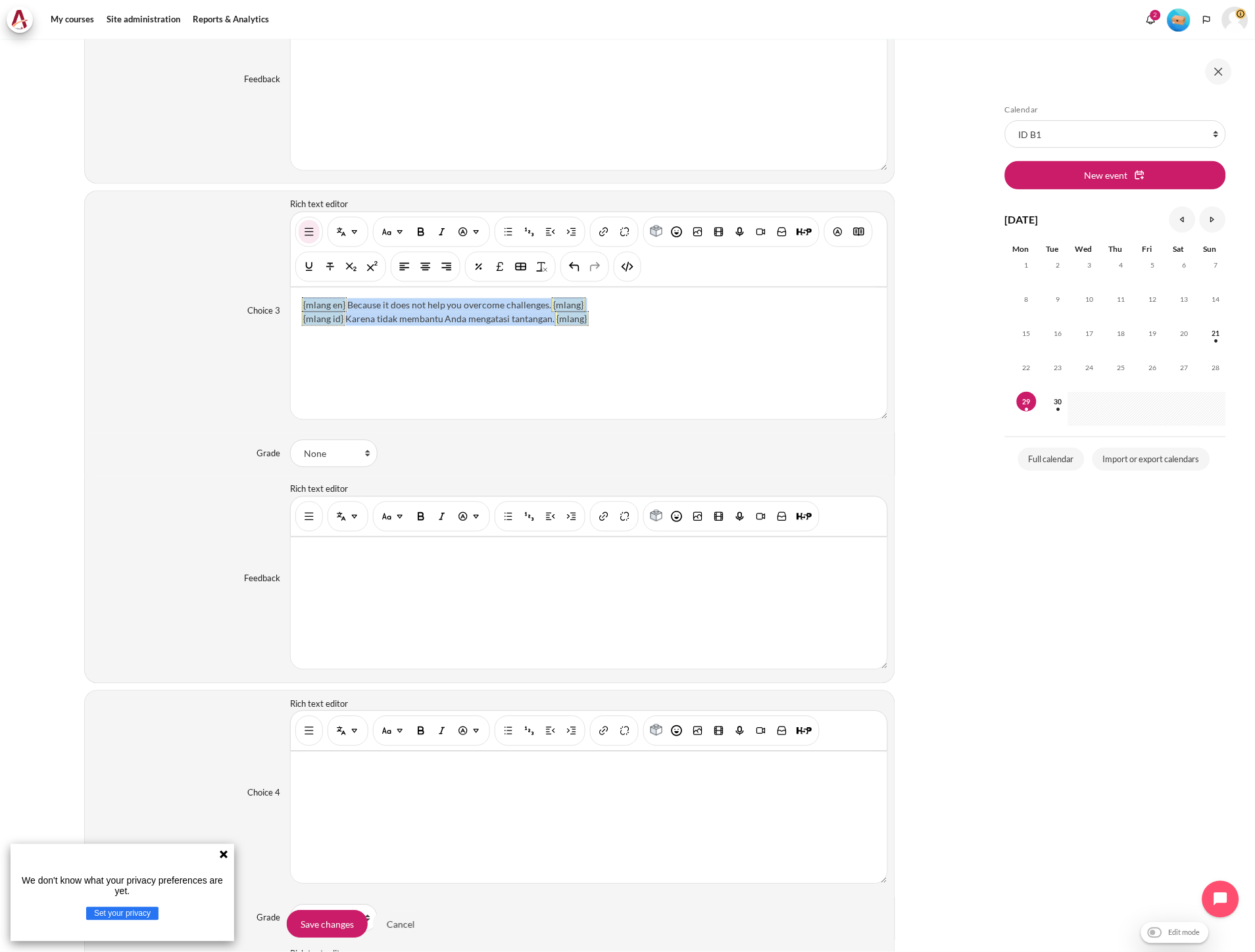
copy p "{mlang en} Because it does not help you overcome challenges. {mlang} {mlang id}…"
click at [628, 272] on img "HTML" at bounding box center [627, 266] width 13 height 13
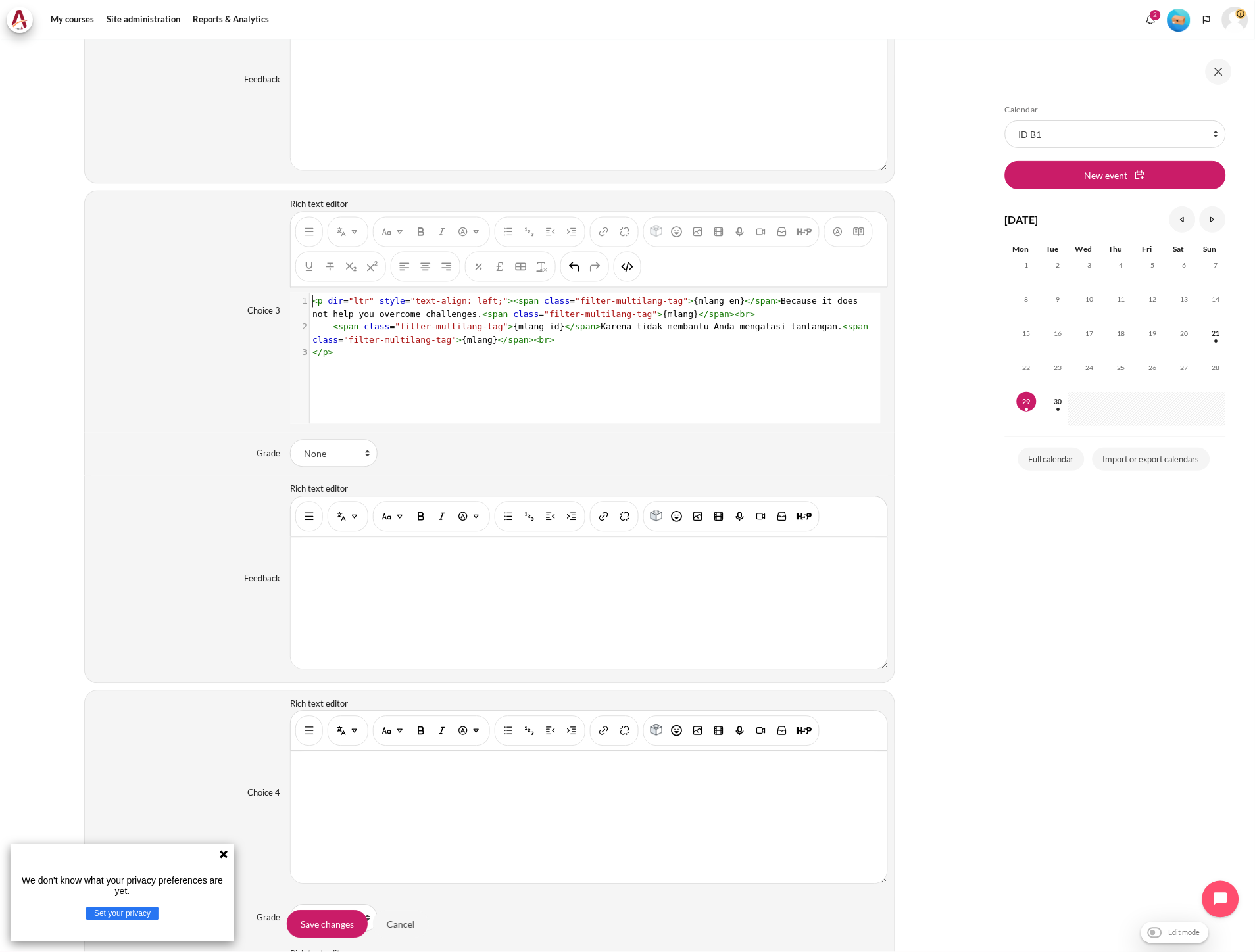
scroll to position [1, 0]
click at [621, 273] on img "HTML" at bounding box center [627, 266] width 13 height 13
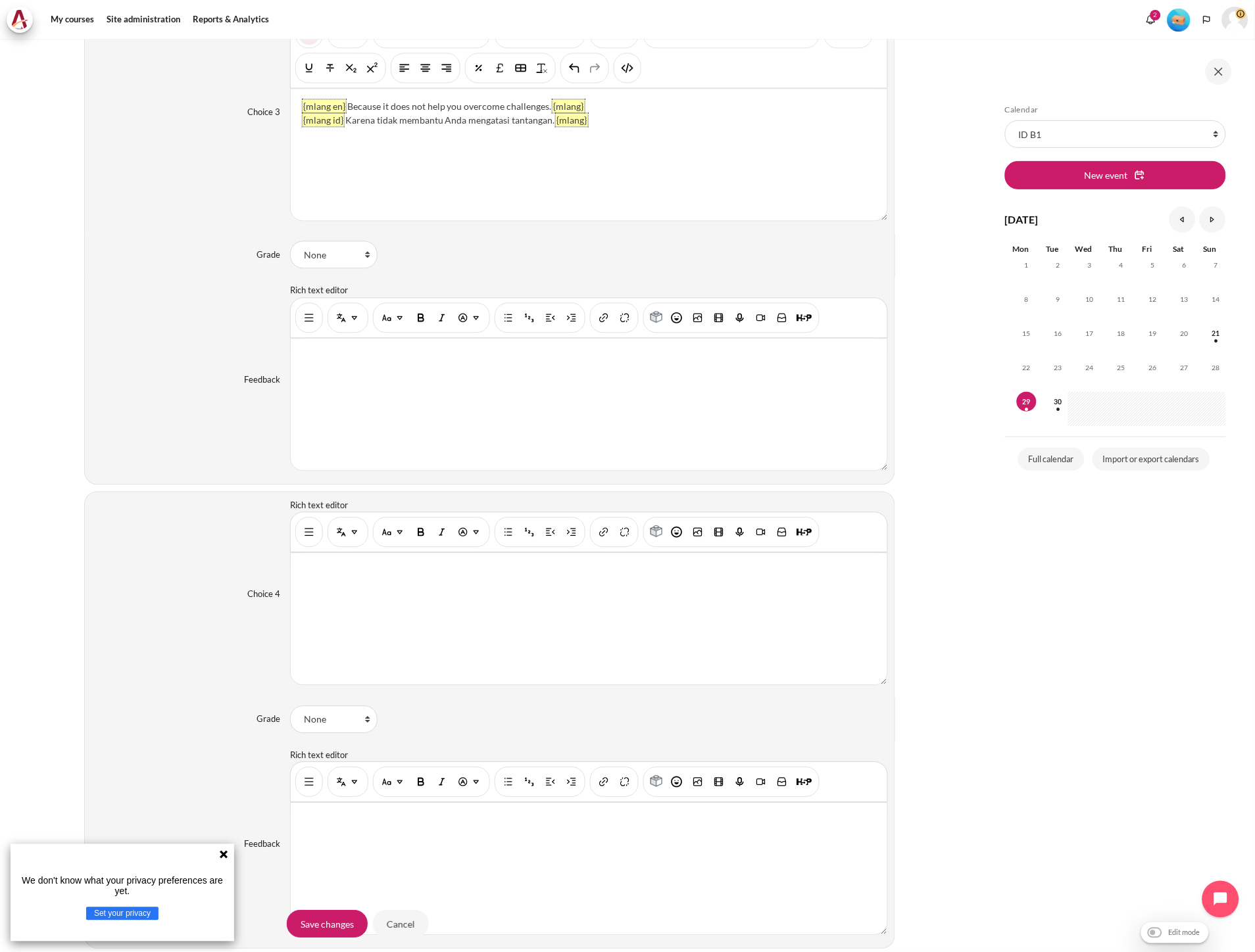
scroll to position [2188, 0]
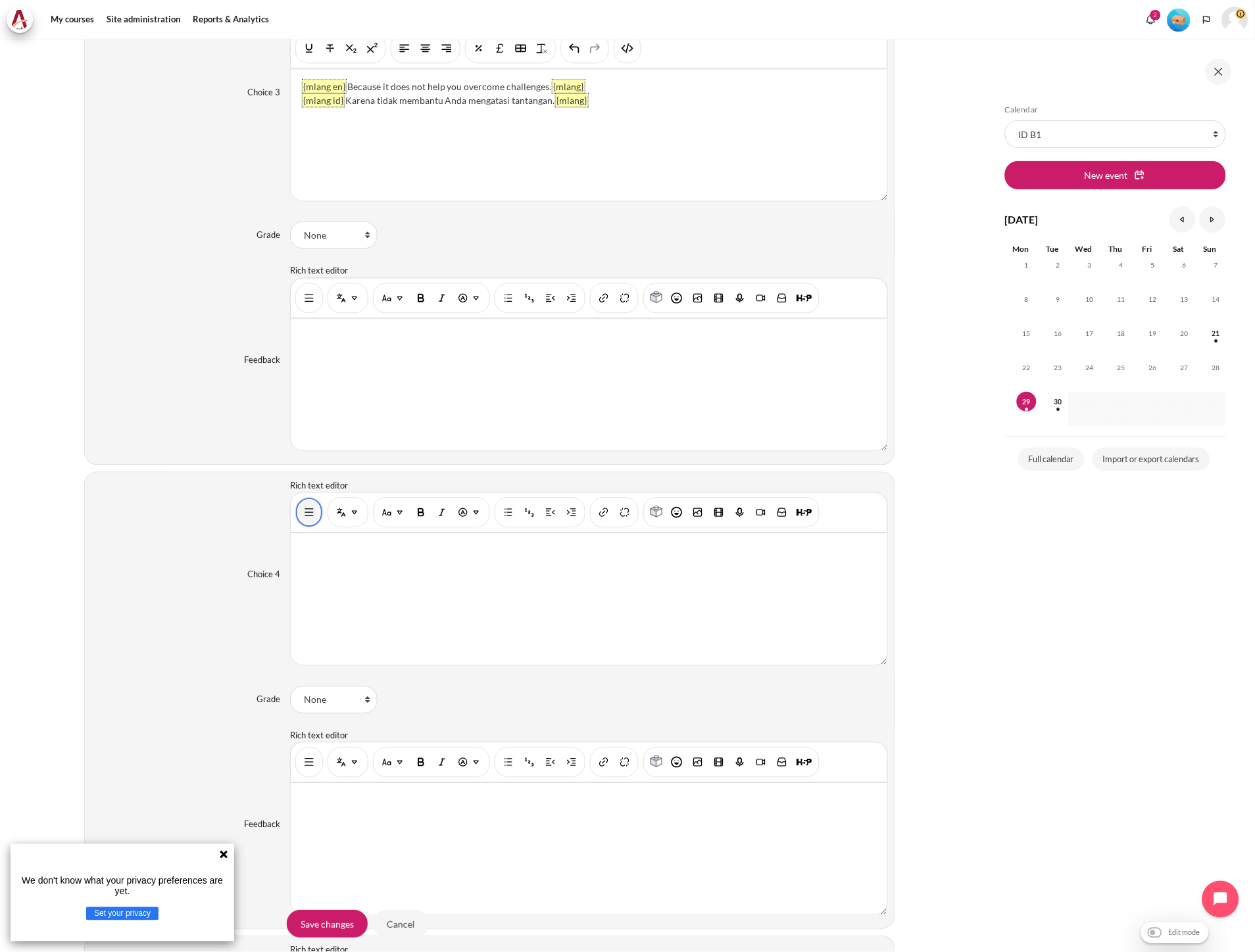
click at [305, 518] on img "Show/hide advanced buttons" at bounding box center [308, 511] width 13 height 13
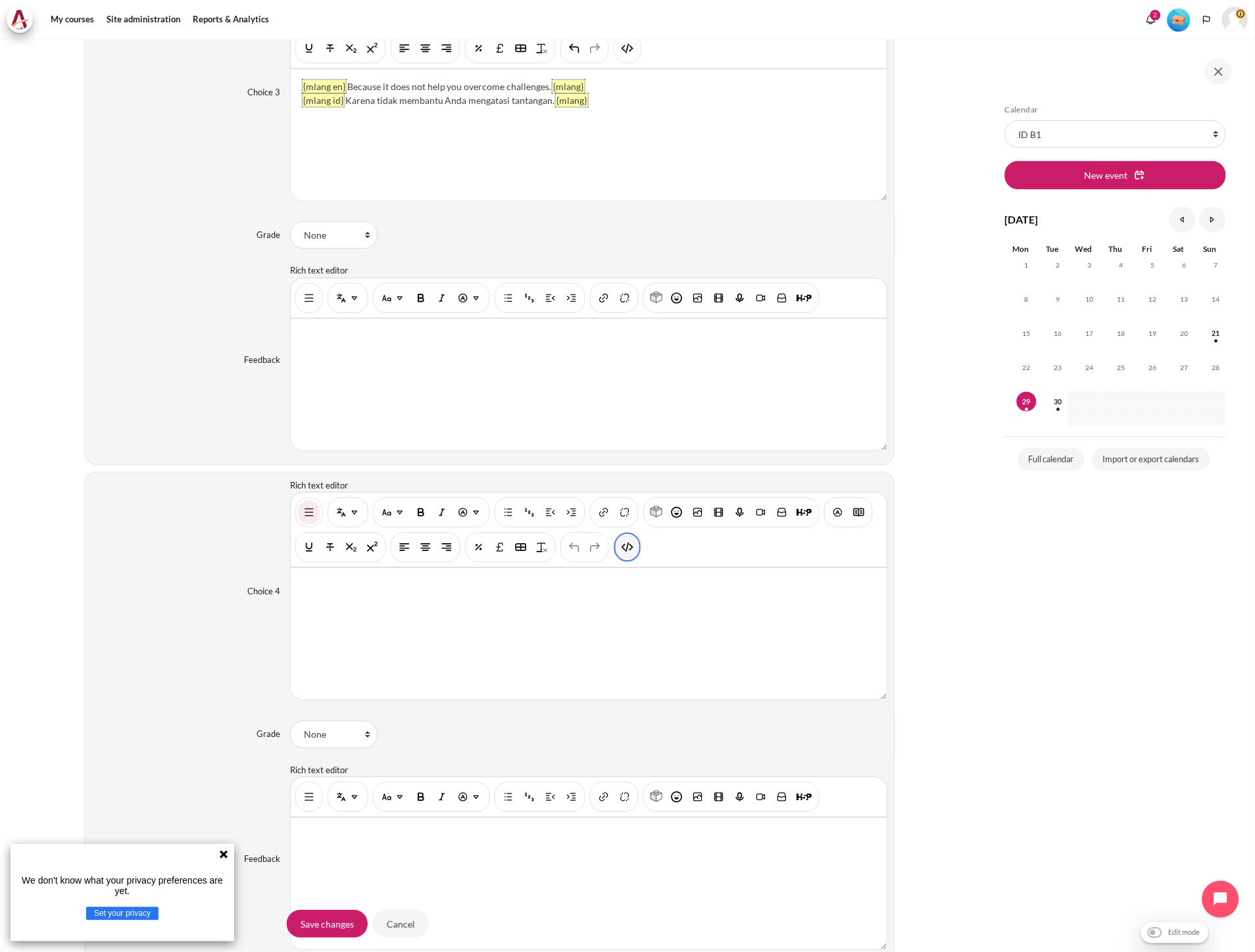
click at [627, 553] on img "HTML" at bounding box center [627, 546] width 13 height 13
type textarea "<p dir="ltr" style="text-align: left;"><br></p>"
click at [626, 552] on img "HTML" at bounding box center [627, 546] width 13 height 13
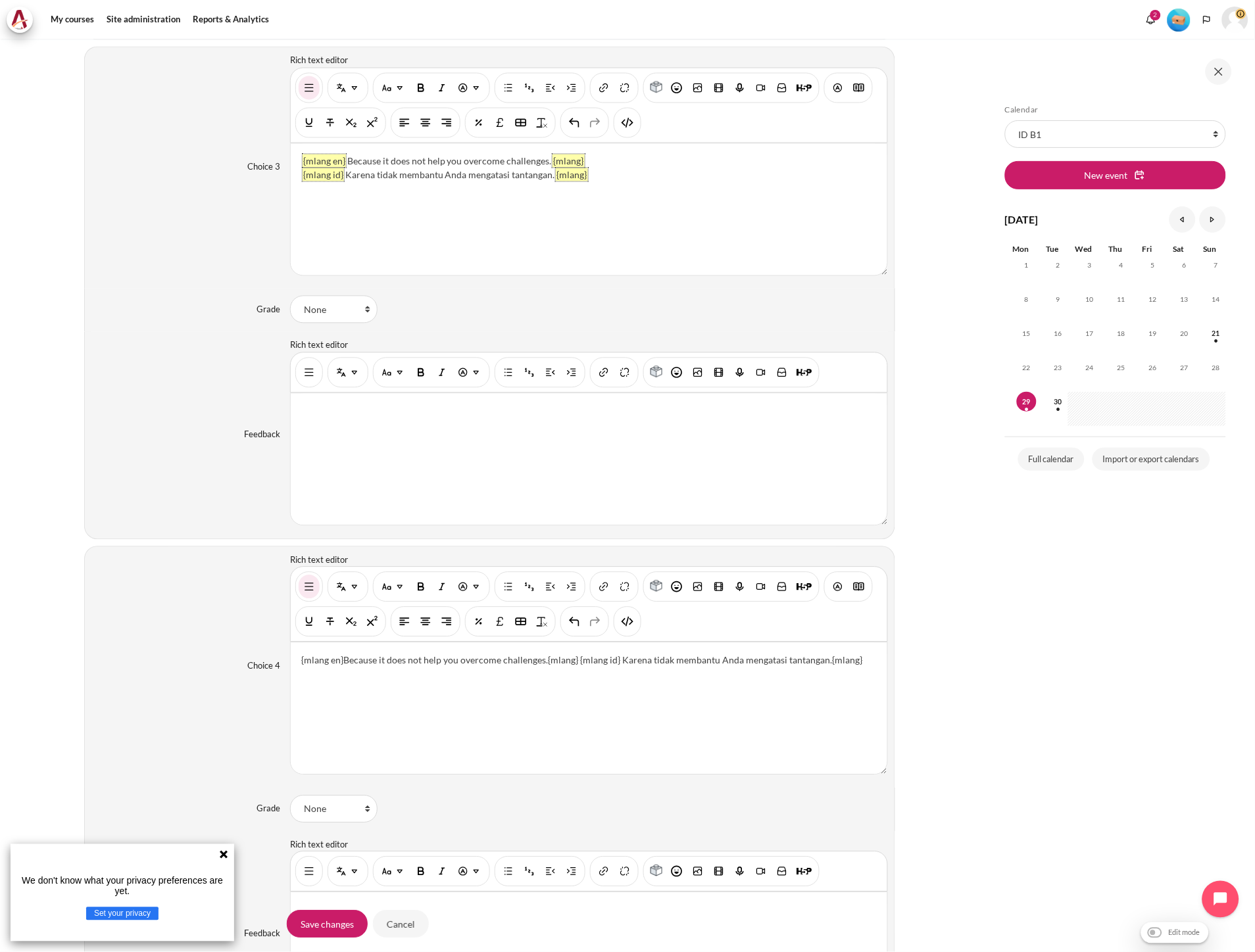
scroll to position [2042, 0]
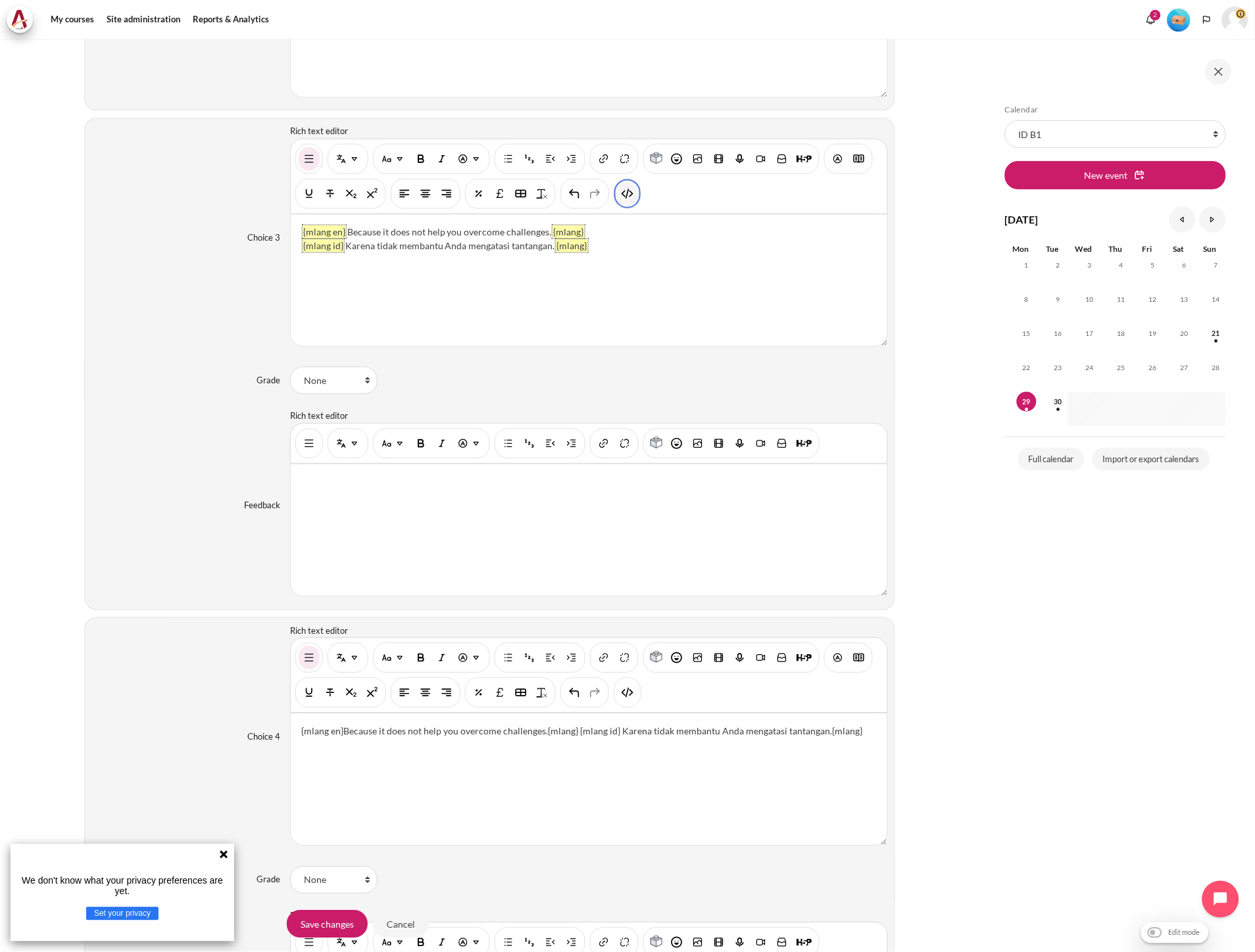
click at [627, 198] on img "HTML" at bounding box center [627, 193] width 13 height 13
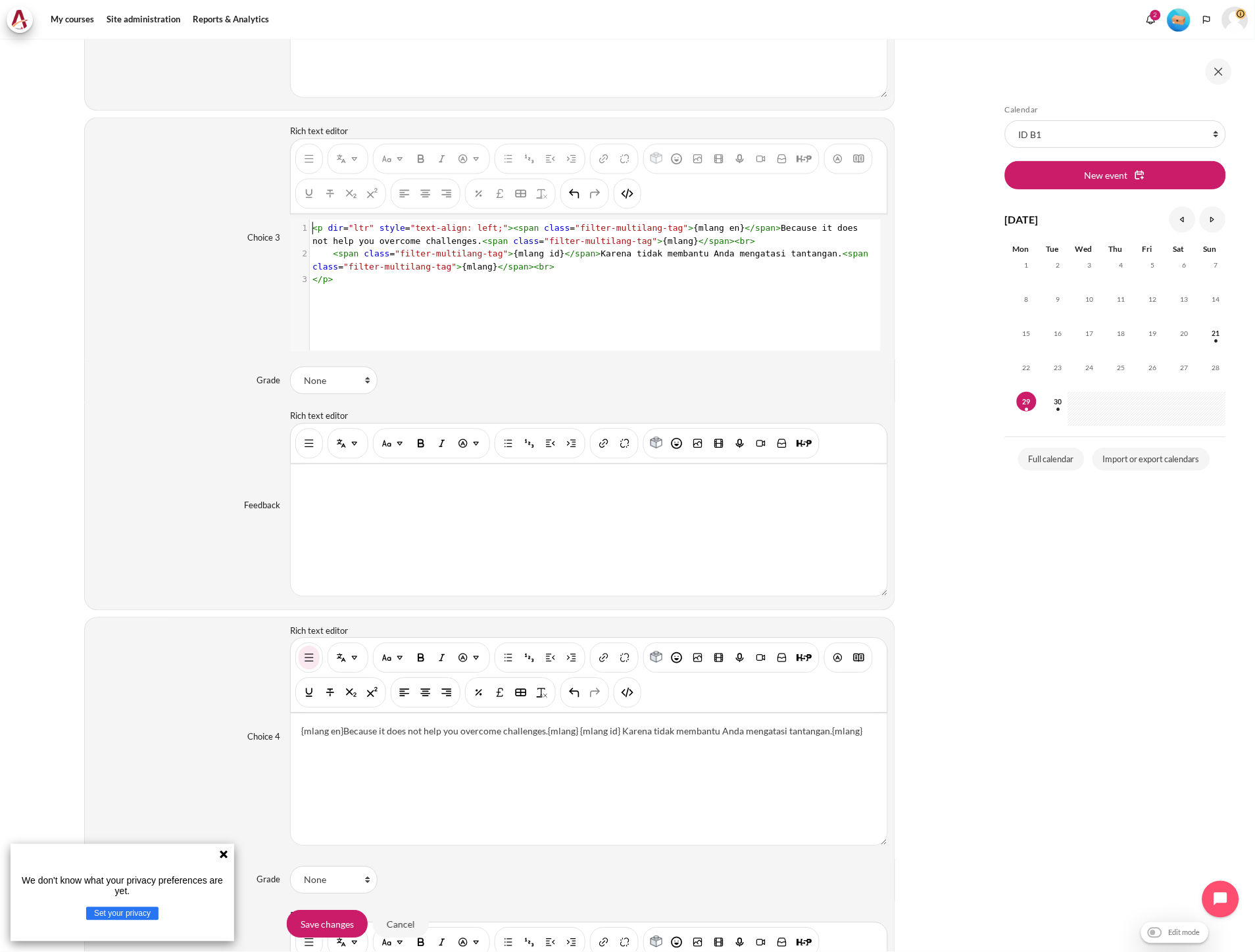
scroll to position [1, 0]
type textarea "<p dir="ltr" style="text-align: left;"><span class="filter-multilang-tag">{mlan…"
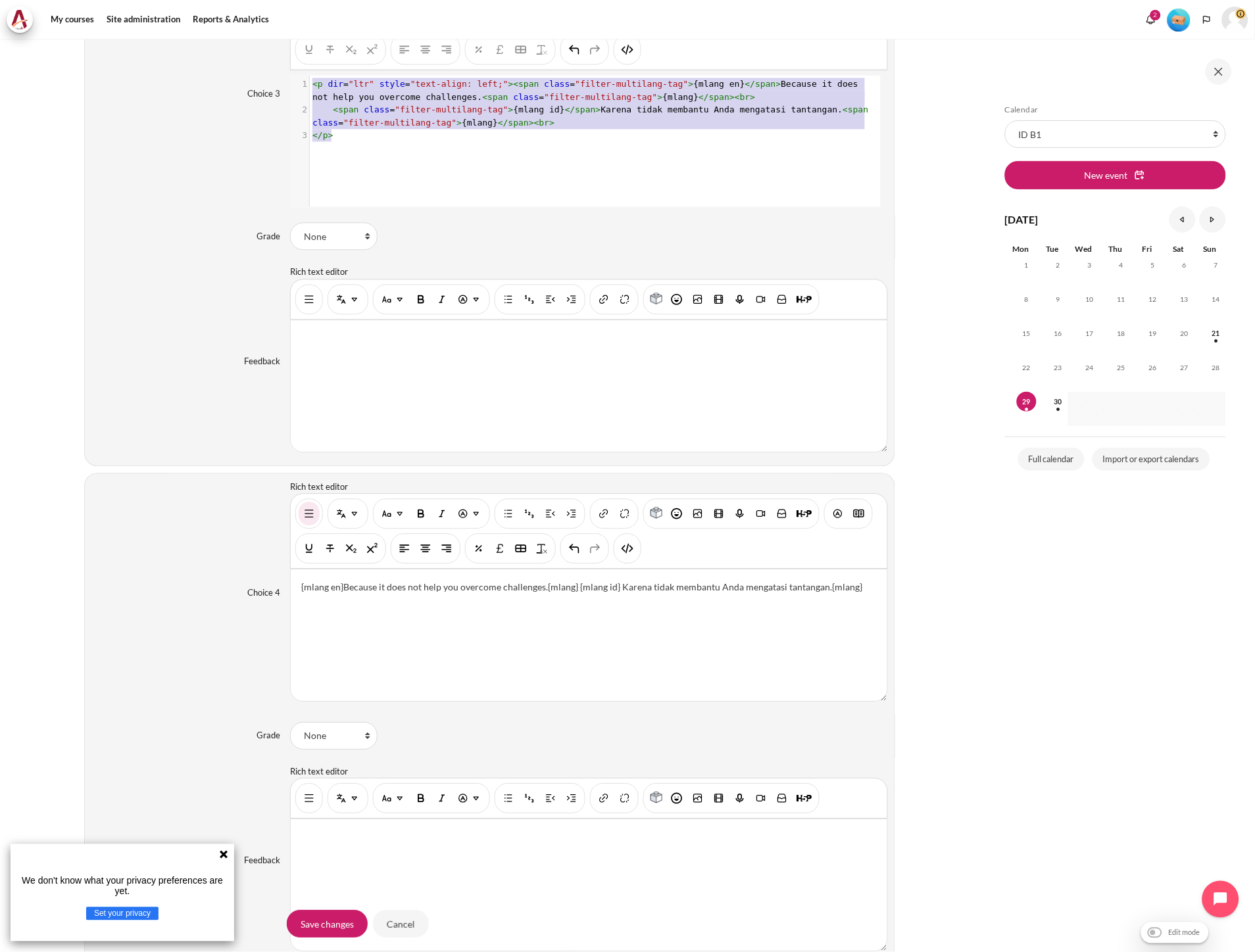
scroll to position [2188, 0]
click at [627, 553] on img "HTML" at bounding box center [627, 546] width 13 height 13
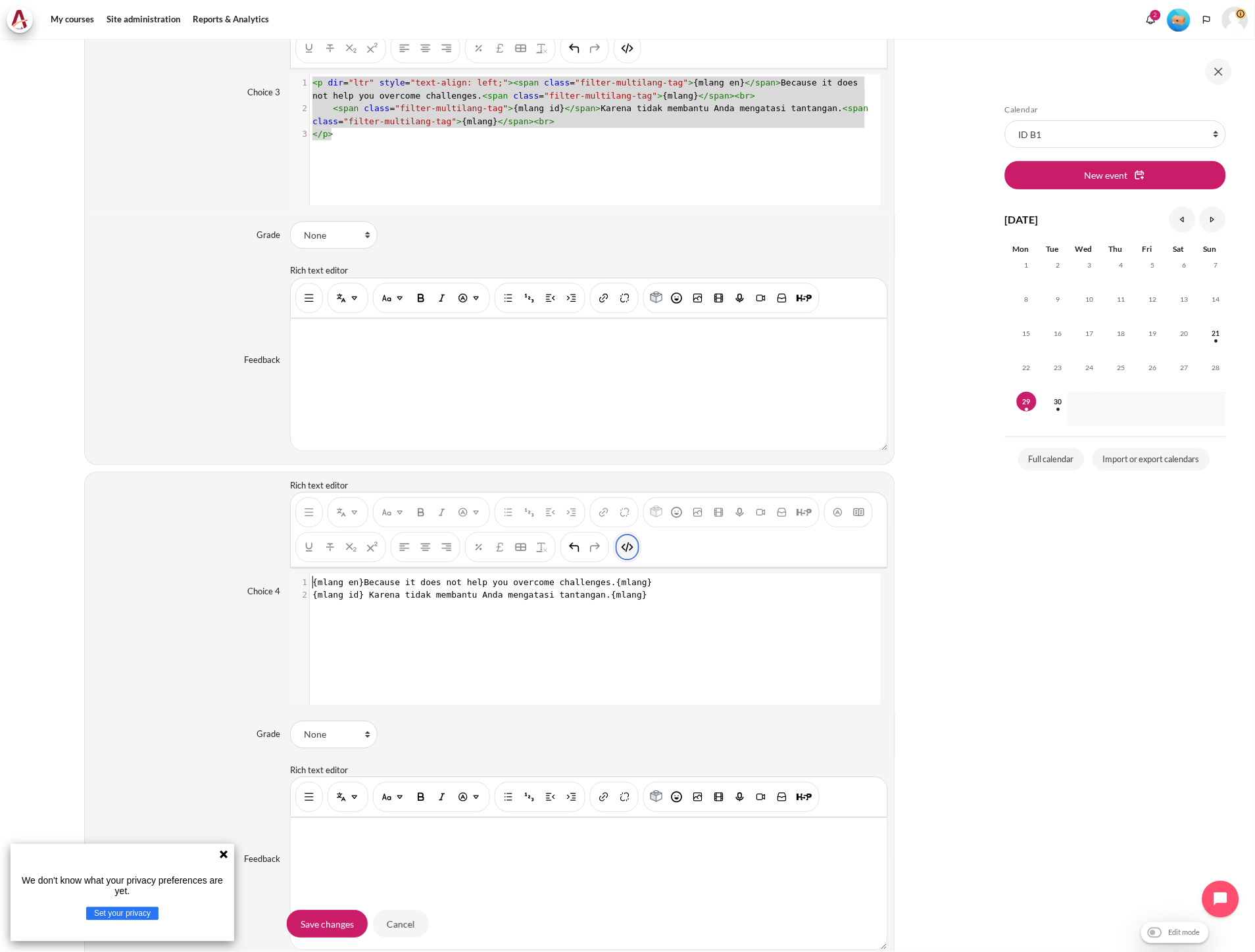
scroll to position [1, 0]
click at [623, 618] on div "xxxxxxxxxx 2 1 {mlang en}Because it does not help you overcome challenges.{mlan…" at bounding box center [594, 649] width 610 height 151
type textarea "{mlang en}Because it does not help you overcome challenges.{mlang} {mlang id} K…"
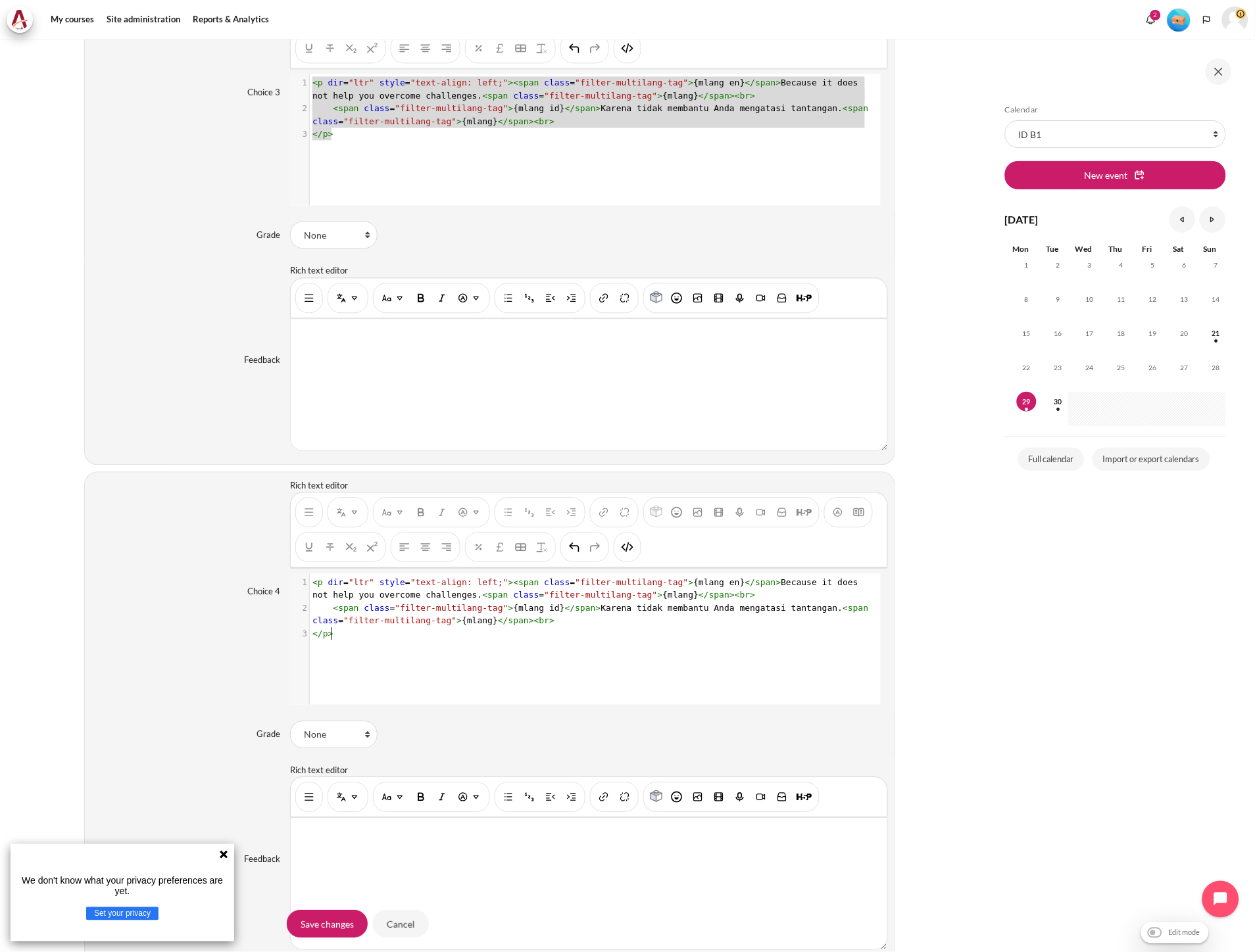
click at [515, 639] on pre "</ p >" at bounding box center [593, 633] width 568 height 13
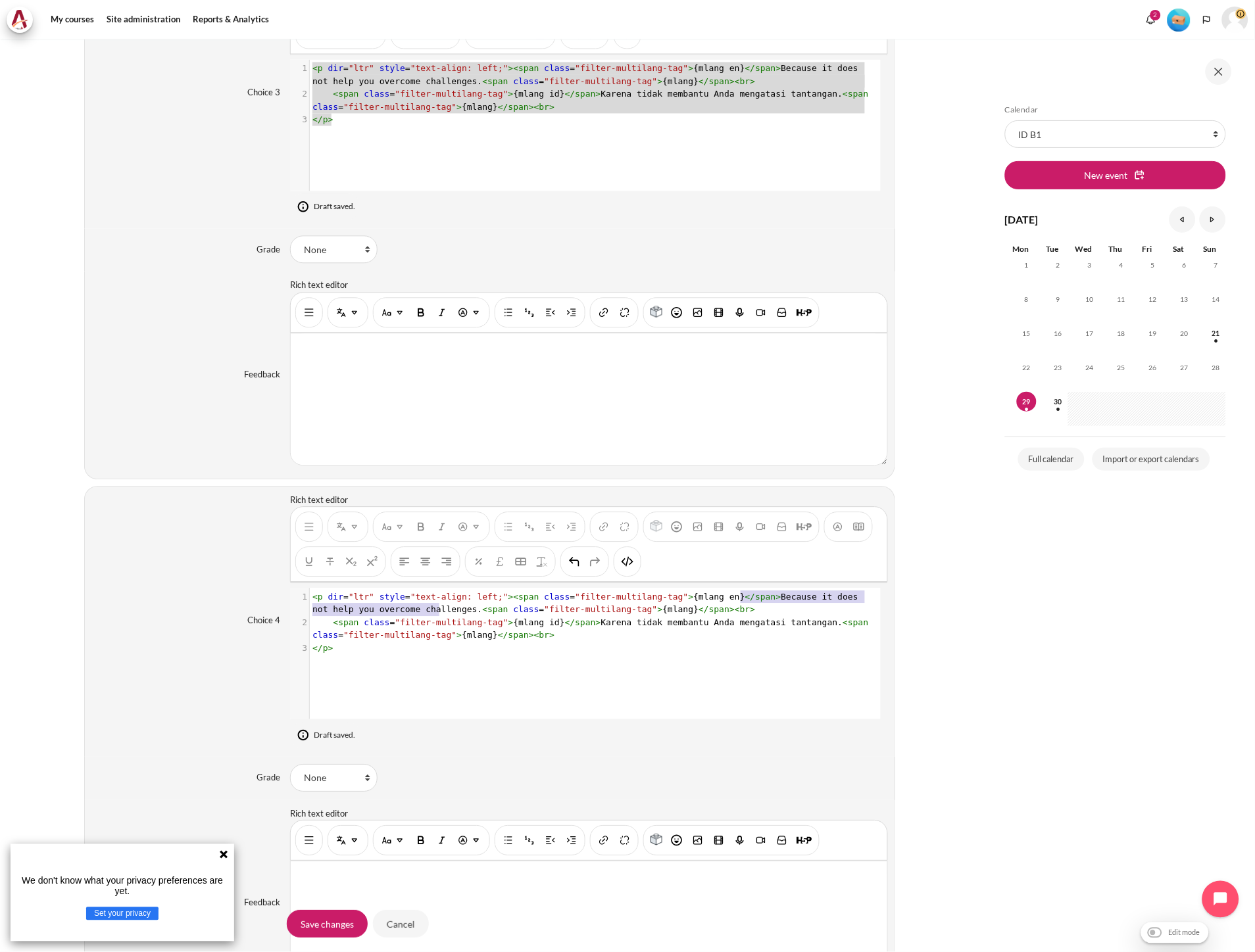
type textarea "Because it does not help you overcome challenges."
drag, startPoint x: 738, startPoint y: 600, endPoint x: 423, endPoint y: 615, distance: 315.4
click at [423, 615] on span "< p dir = "ltr" style = "text-align: left;" >< span class = "filter-multilang-t…" at bounding box center [587, 604] width 551 height 23
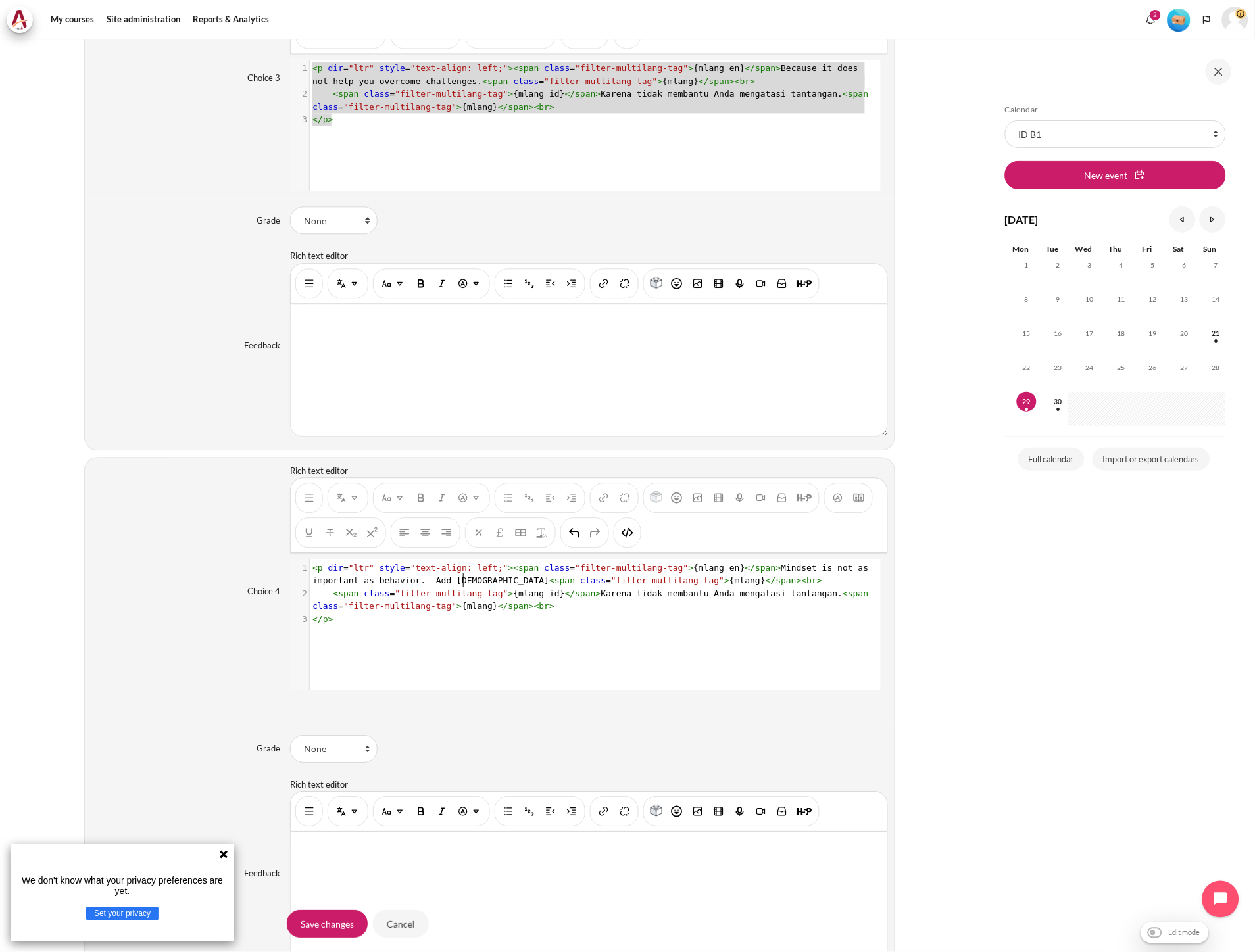
scroll to position [2188, 0]
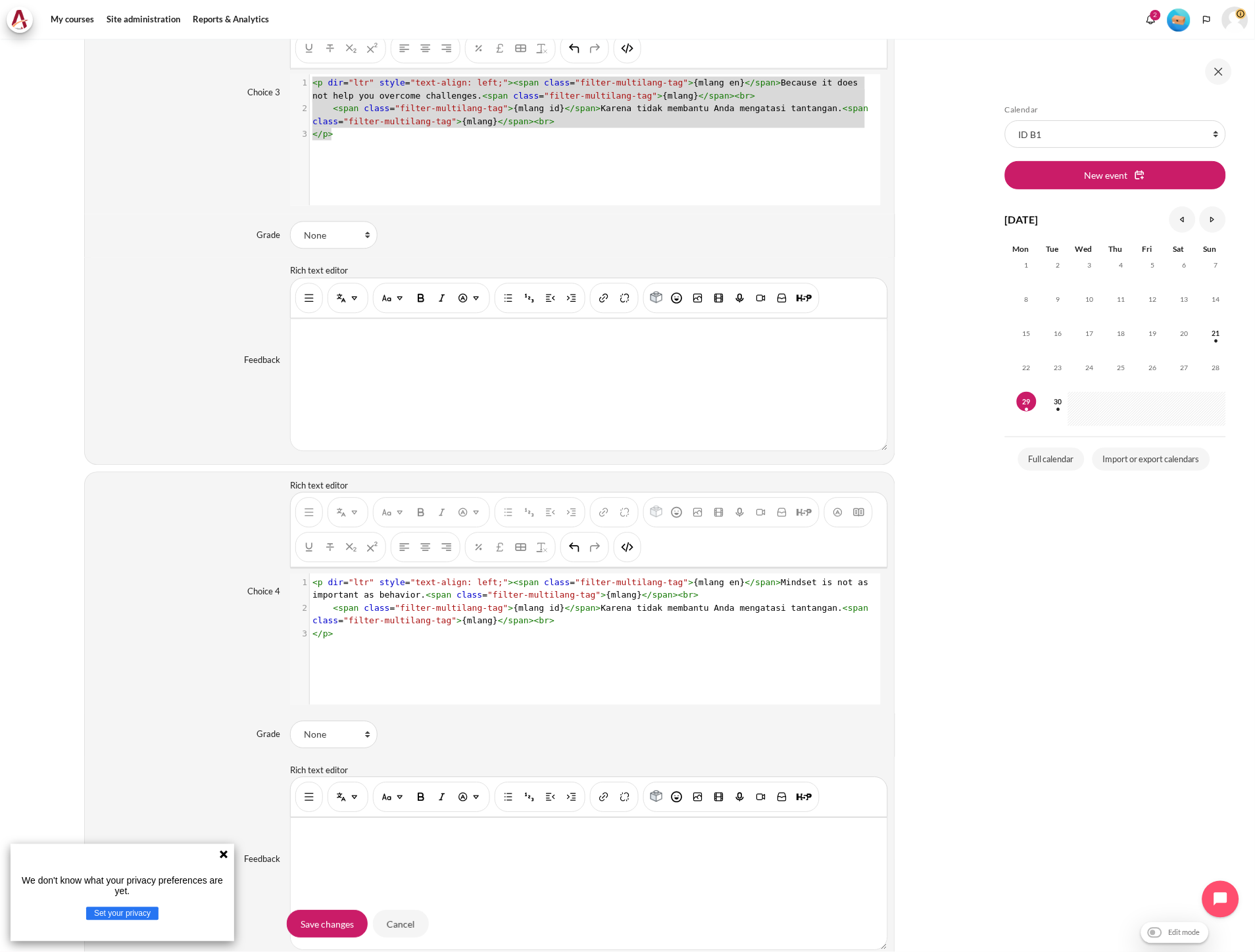
click at [577, 627] on pre "< span class = "filter-multilang-tag" > {mlang id} </ span > Karena tidak memba…" at bounding box center [593, 615] width 568 height 25
click at [578, 615] on span "< span class = "filter-multilang-tag" > {mlang id} </ span > Karena tidak memba…" at bounding box center [592, 615] width 561 height 23
type textarea "Karena tidak membantu Anda mengatasi tantangan."
drag, startPoint x: 575, startPoint y: 615, endPoint x: 800, endPoint y: 616, distance: 225.0
click at [800, 616] on pre "< span class = "filter-multilang-tag" > {mlang id} </ span > Karena tidak memba…" at bounding box center [593, 615] width 568 height 25
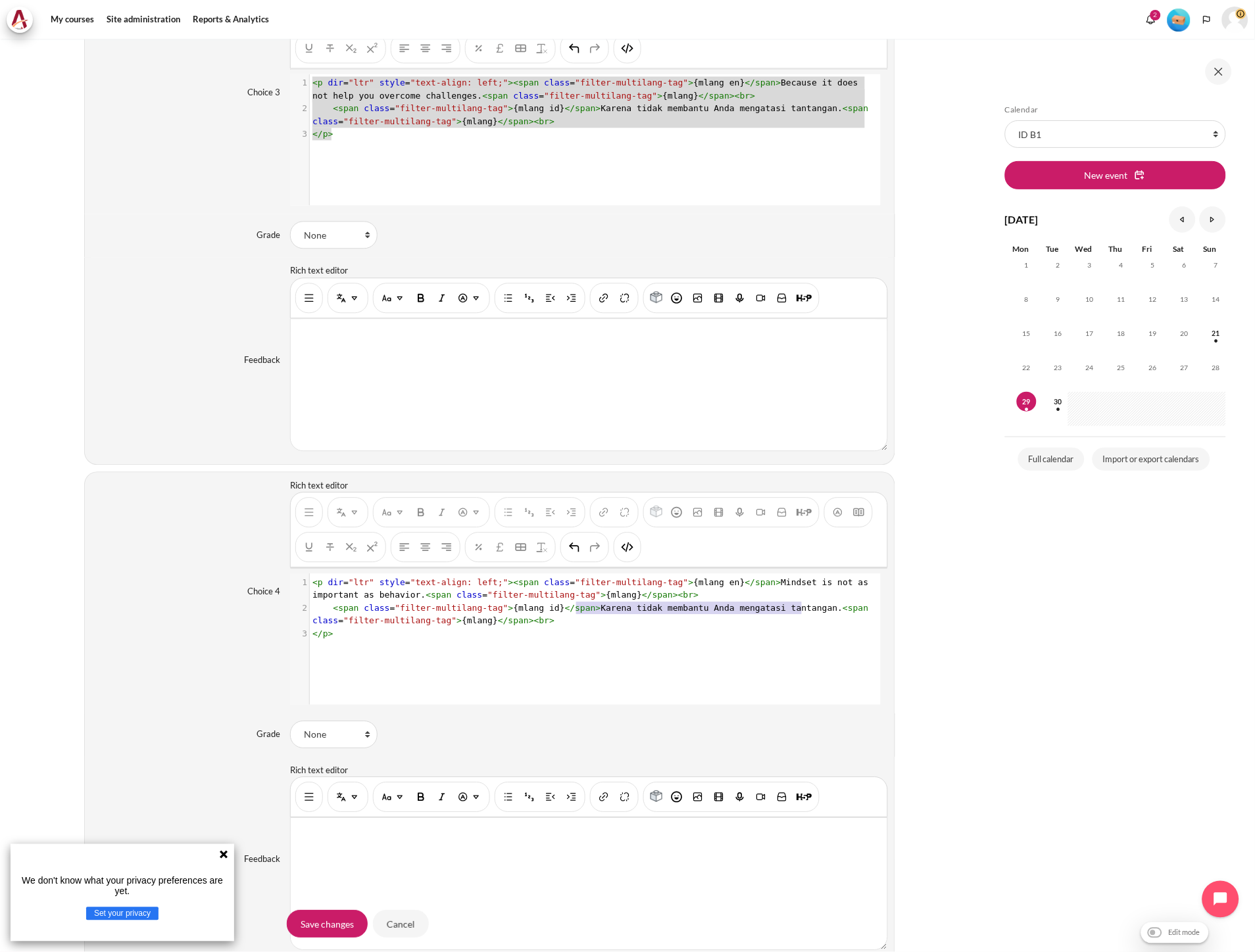
paste textarea "Content"
click at [680, 669] on div "x 1 < p dir = "ltr" style = "text-align: left;" >< span class = "filter-multila…" at bounding box center [594, 649] width 610 height 151
click at [630, 554] on img "HTML" at bounding box center [627, 546] width 13 height 13
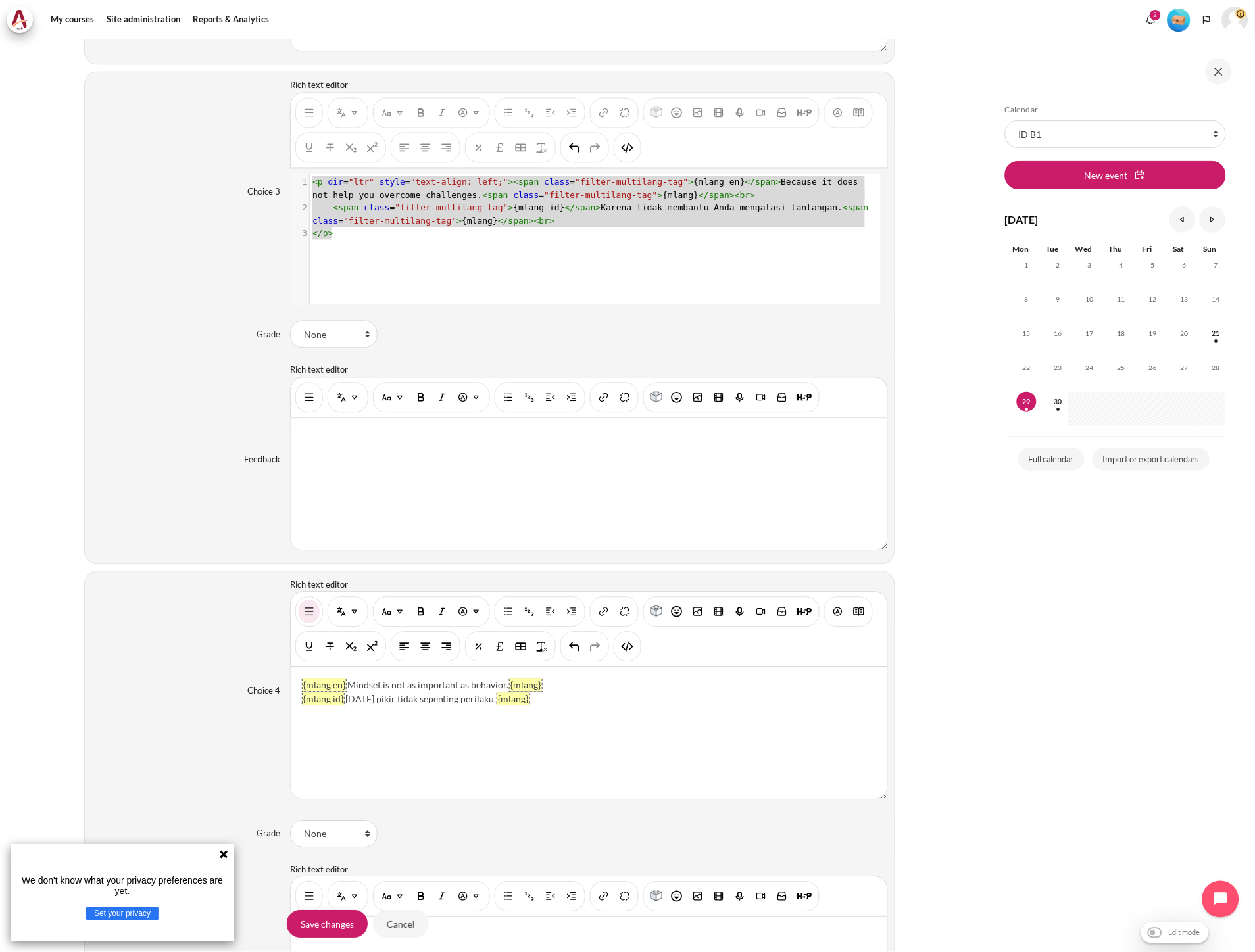
scroll to position [1896, 0]
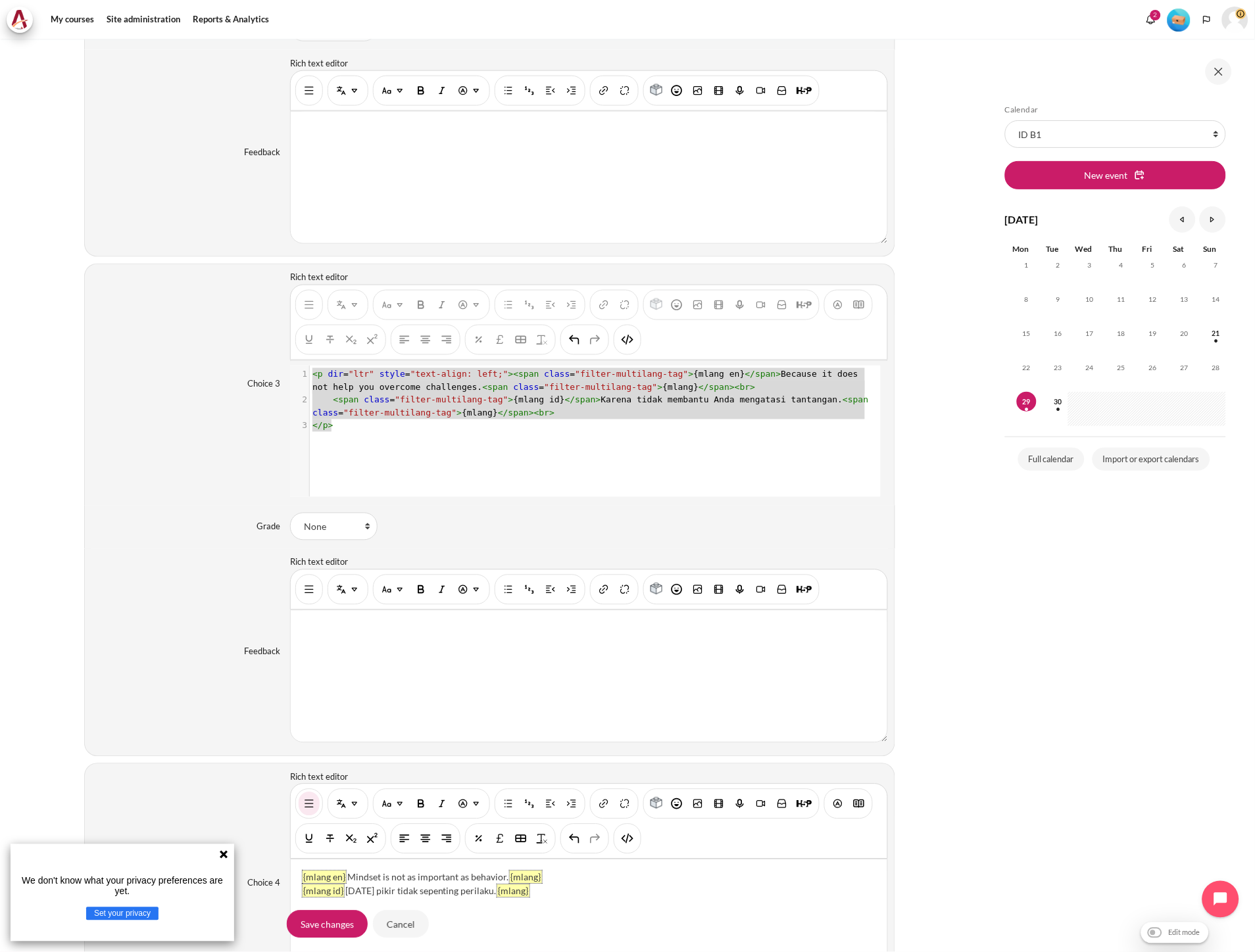
click at [575, 404] on span "< span class = "filter-multilang-tag" > {mlang id} </ span > Karena tidak memba…" at bounding box center [592, 407] width 561 height 23
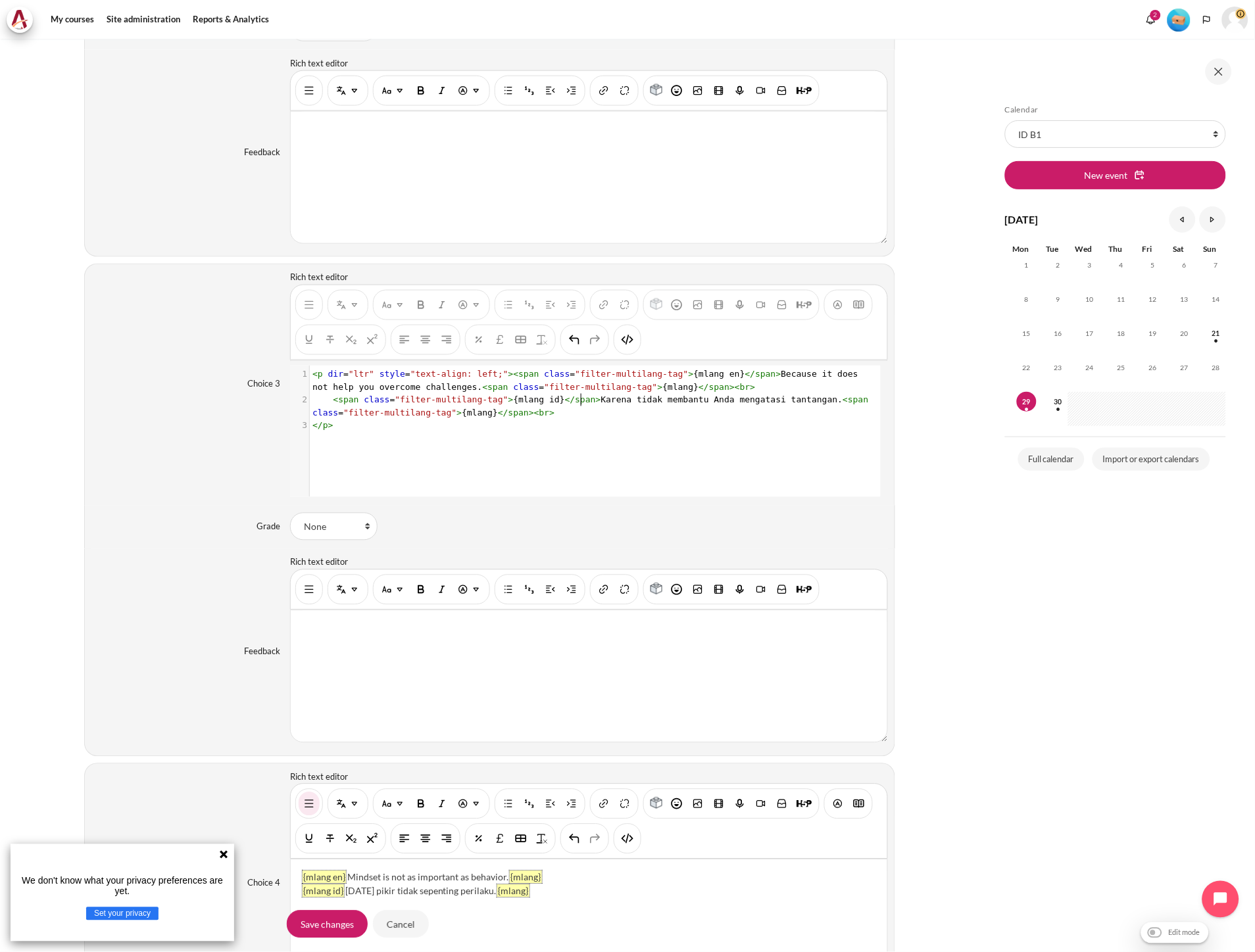
click at [581, 404] on span "< span class = "filter-multilang-tag" > {mlang id} </ span > Karena tidak memba…" at bounding box center [592, 407] width 561 height 23
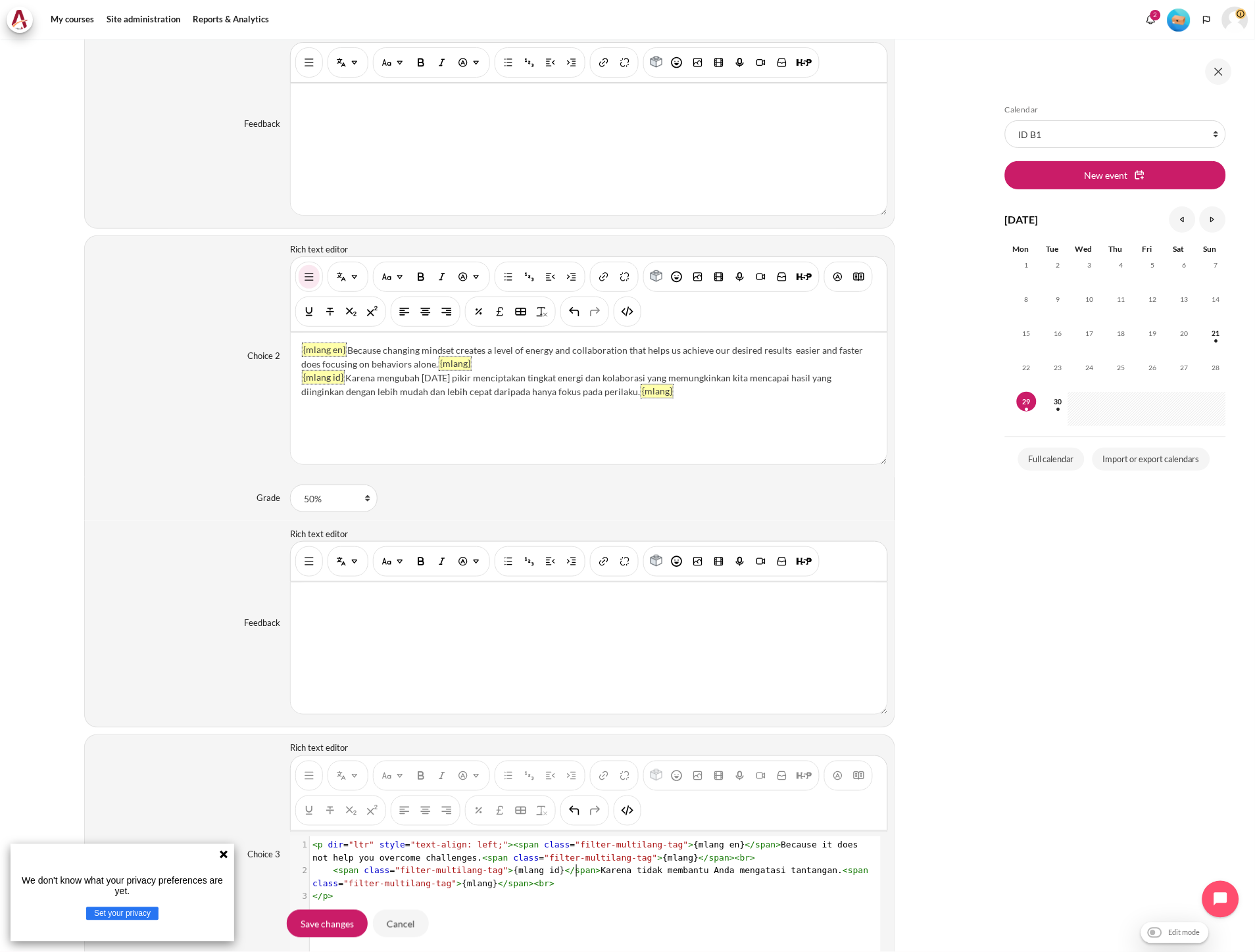
scroll to position [1312, 0]
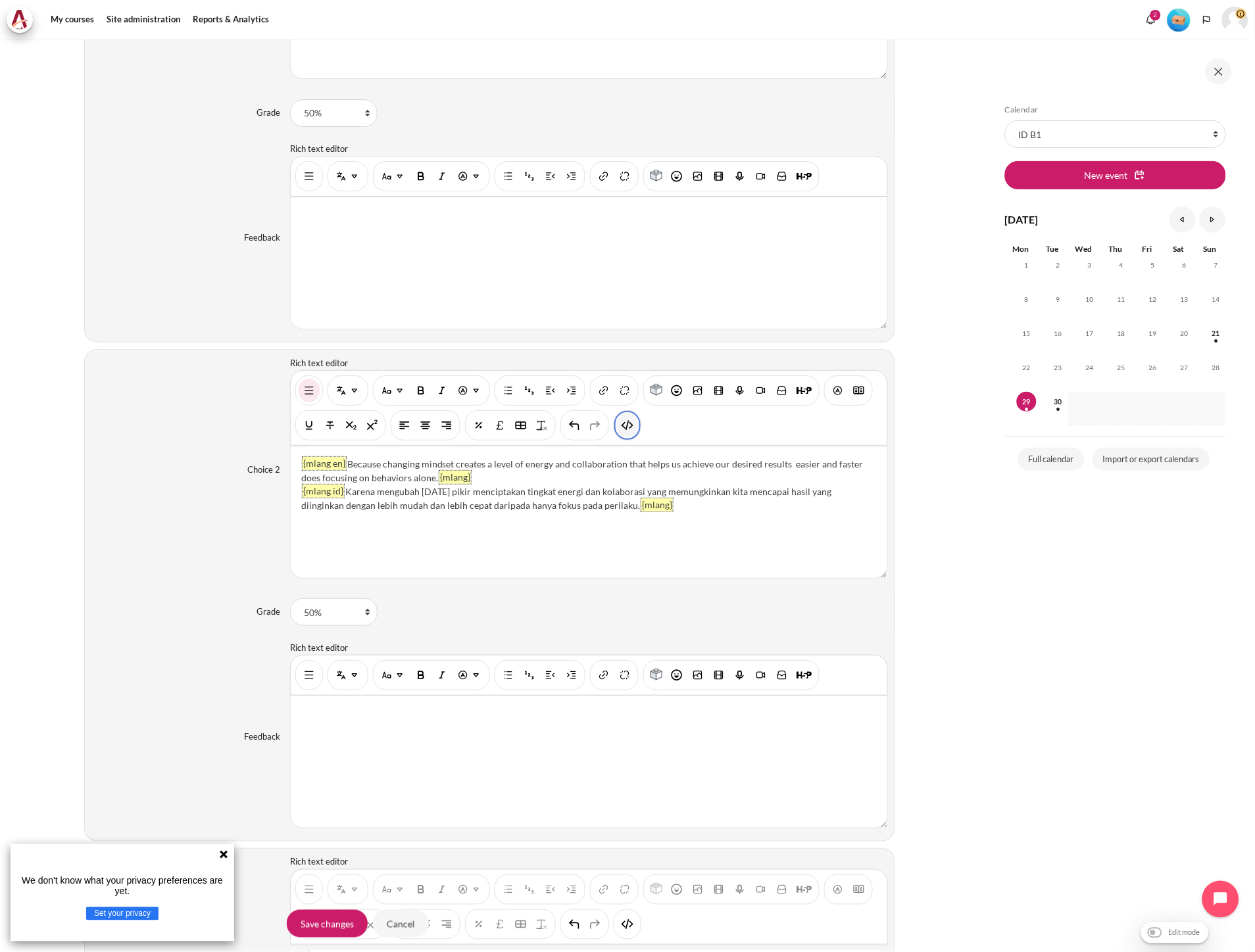
click at [625, 431] on img "HTML" at bounding box center [627, 424] width 13 height 13
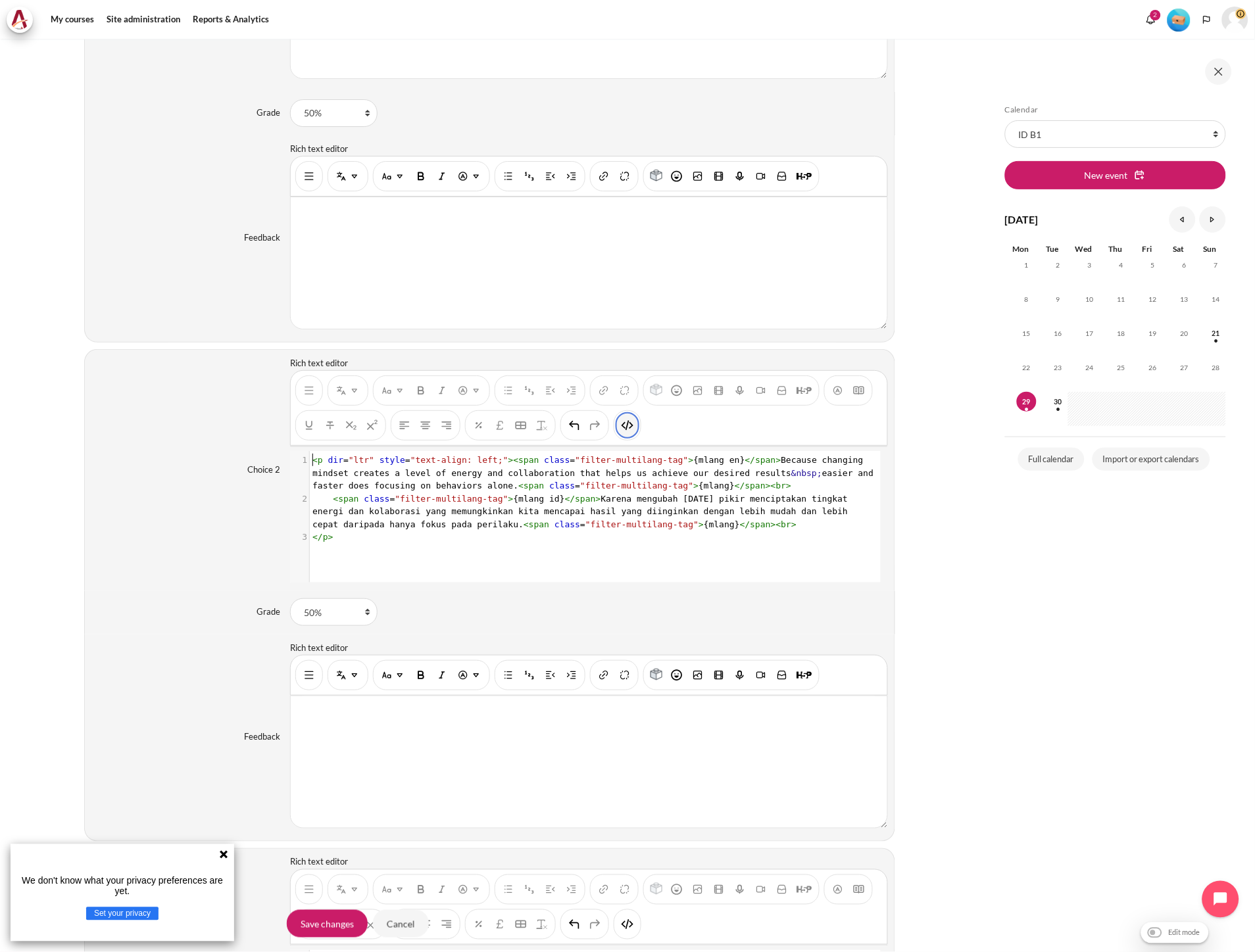
scroll to position [1, 0]
click at [627, 431] on img "HTML" at bounding box center [627, 424] width 13 height 13
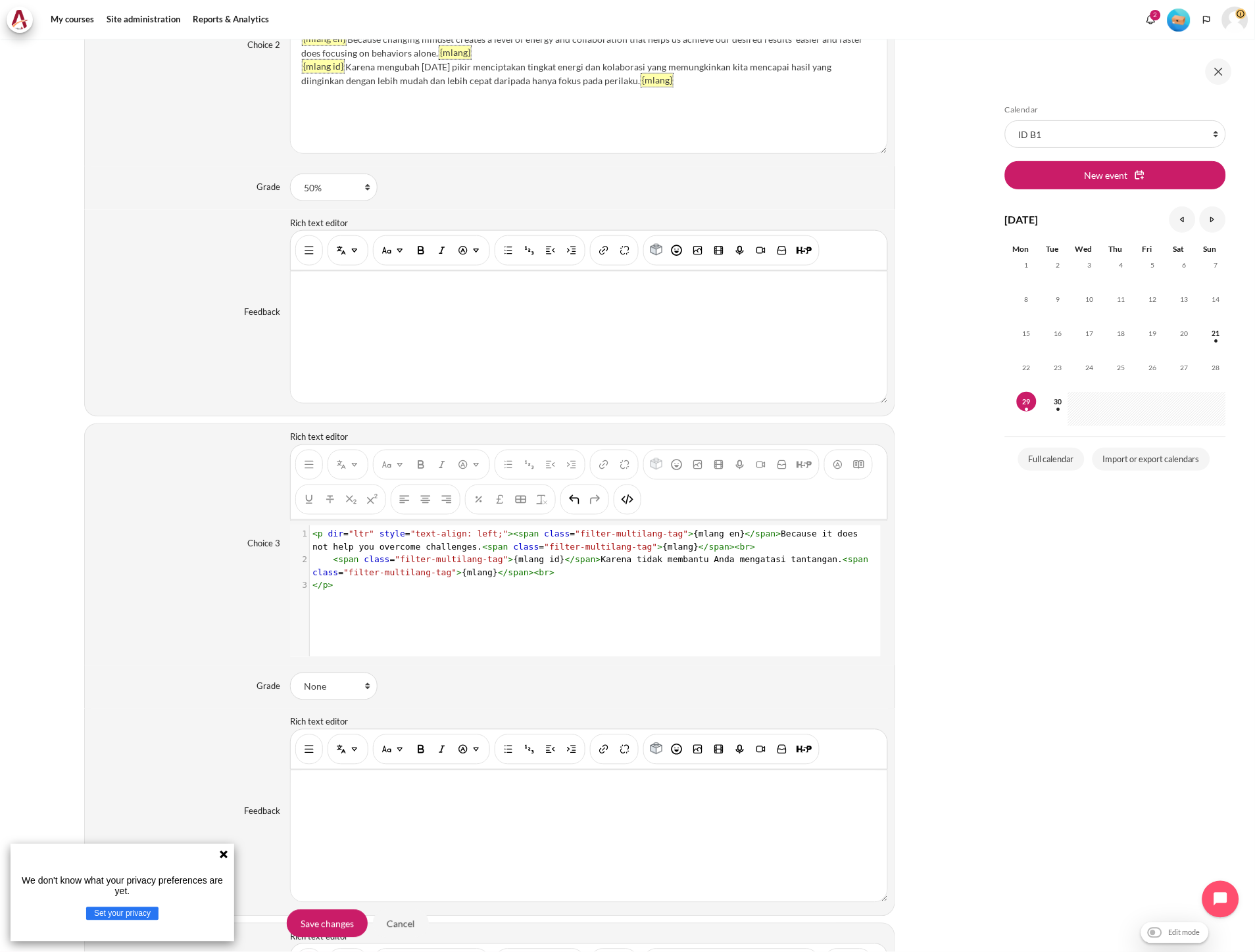
scroll to position [1823, 0]
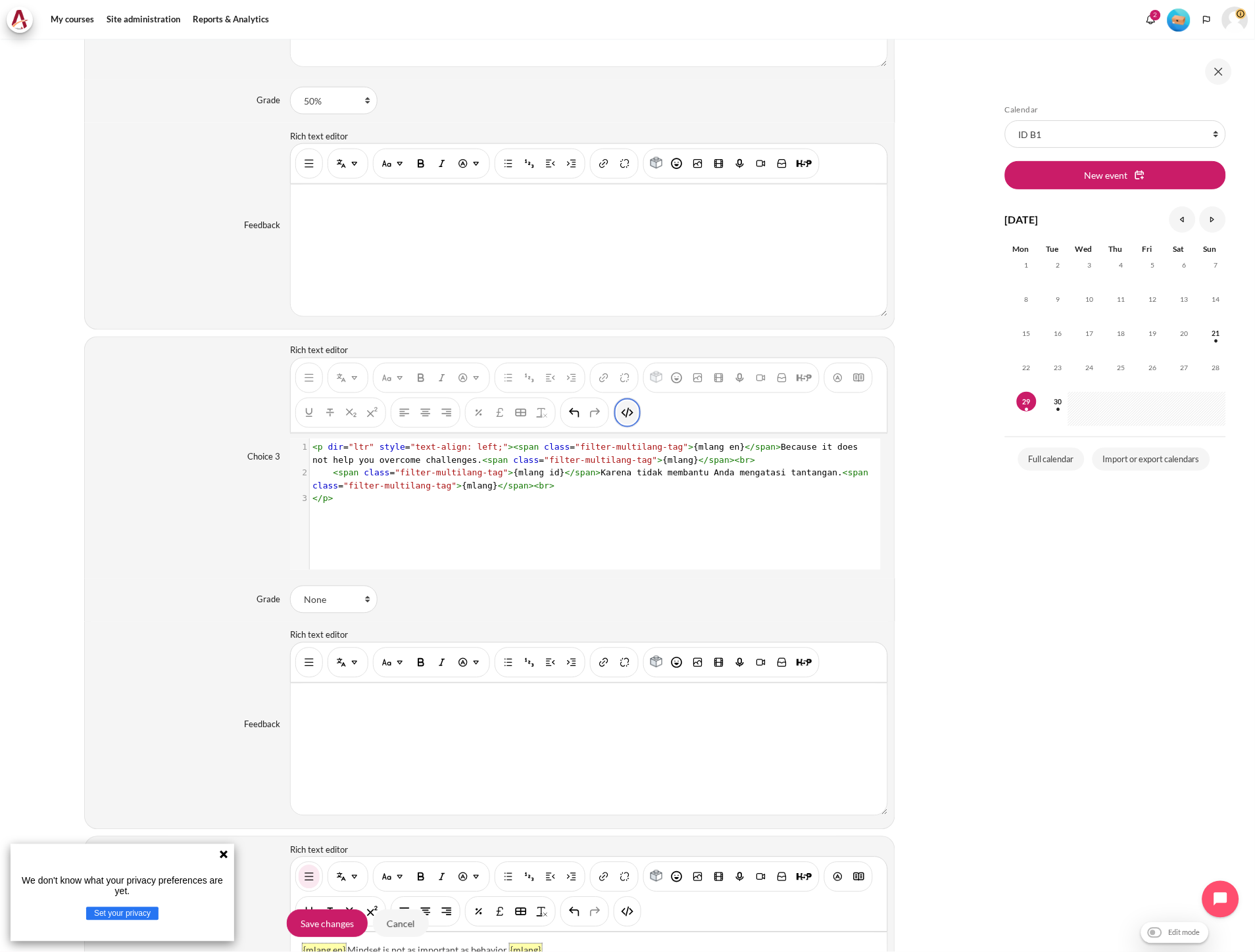
click at [629, 416] on img "HTML" at bounding box center [627, 413] width 13 height 13
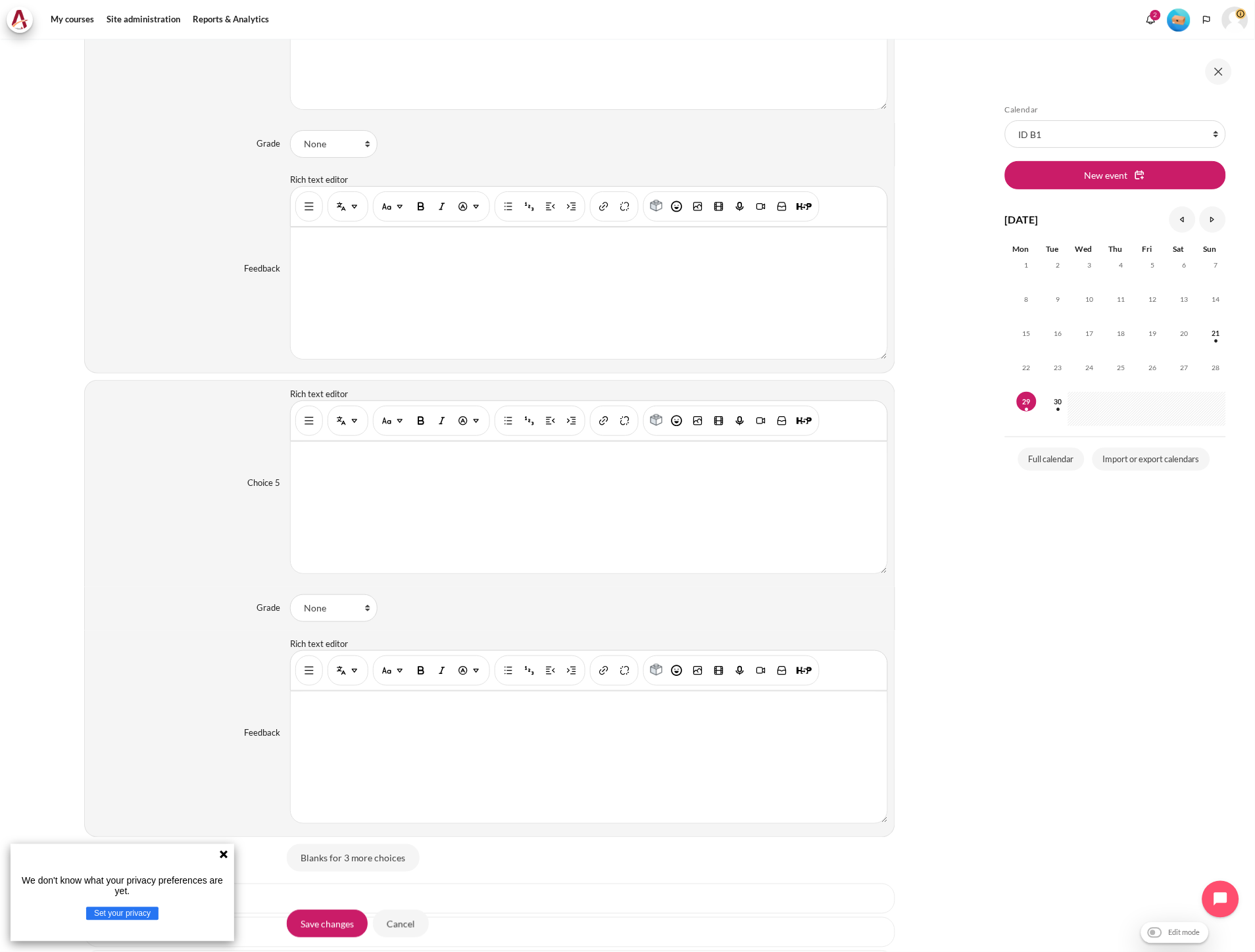
scroll to position [2966, 0]
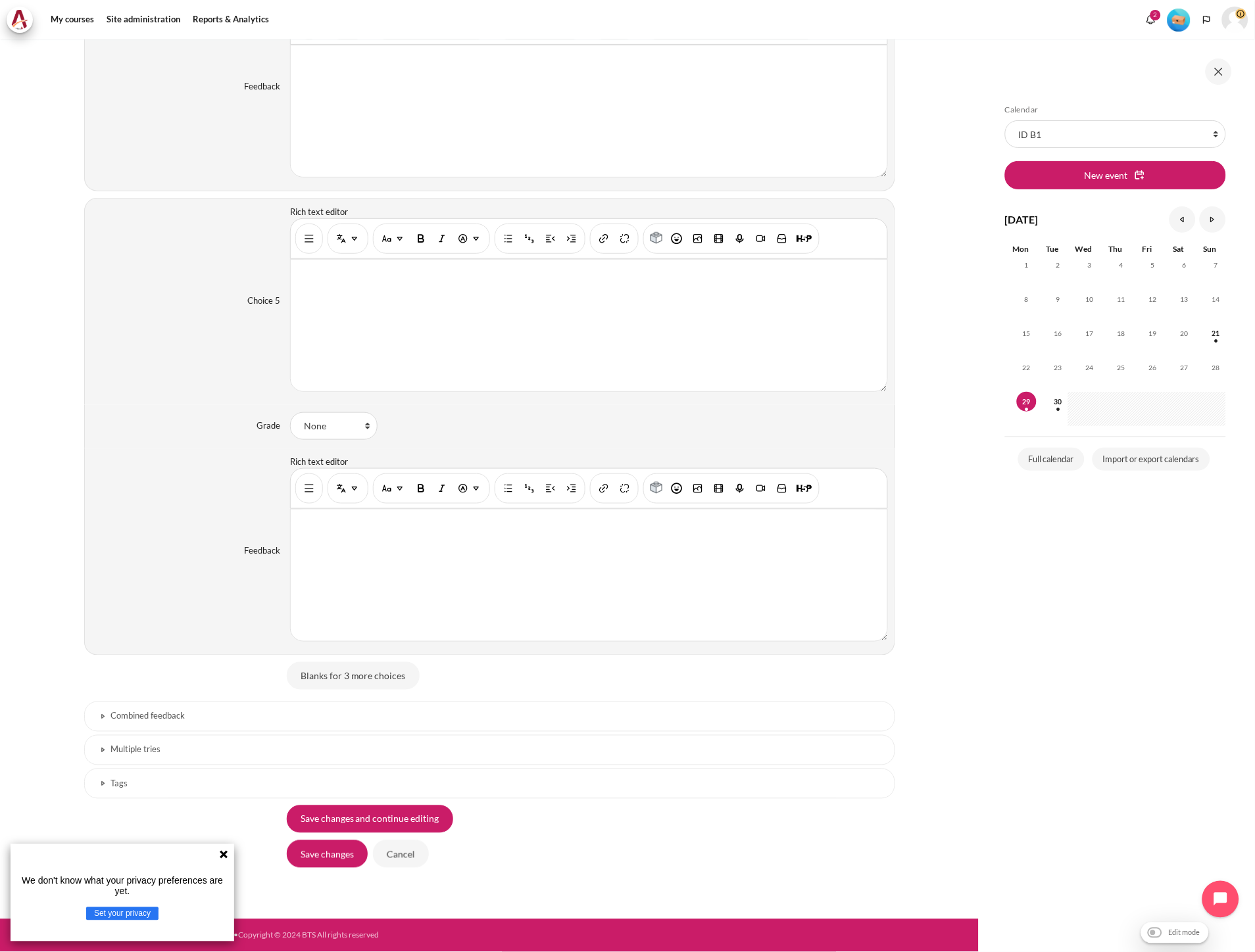
click at [252, 717] on h3 "Combined feedback" at bounding box center [490, 716] width 757 height 11
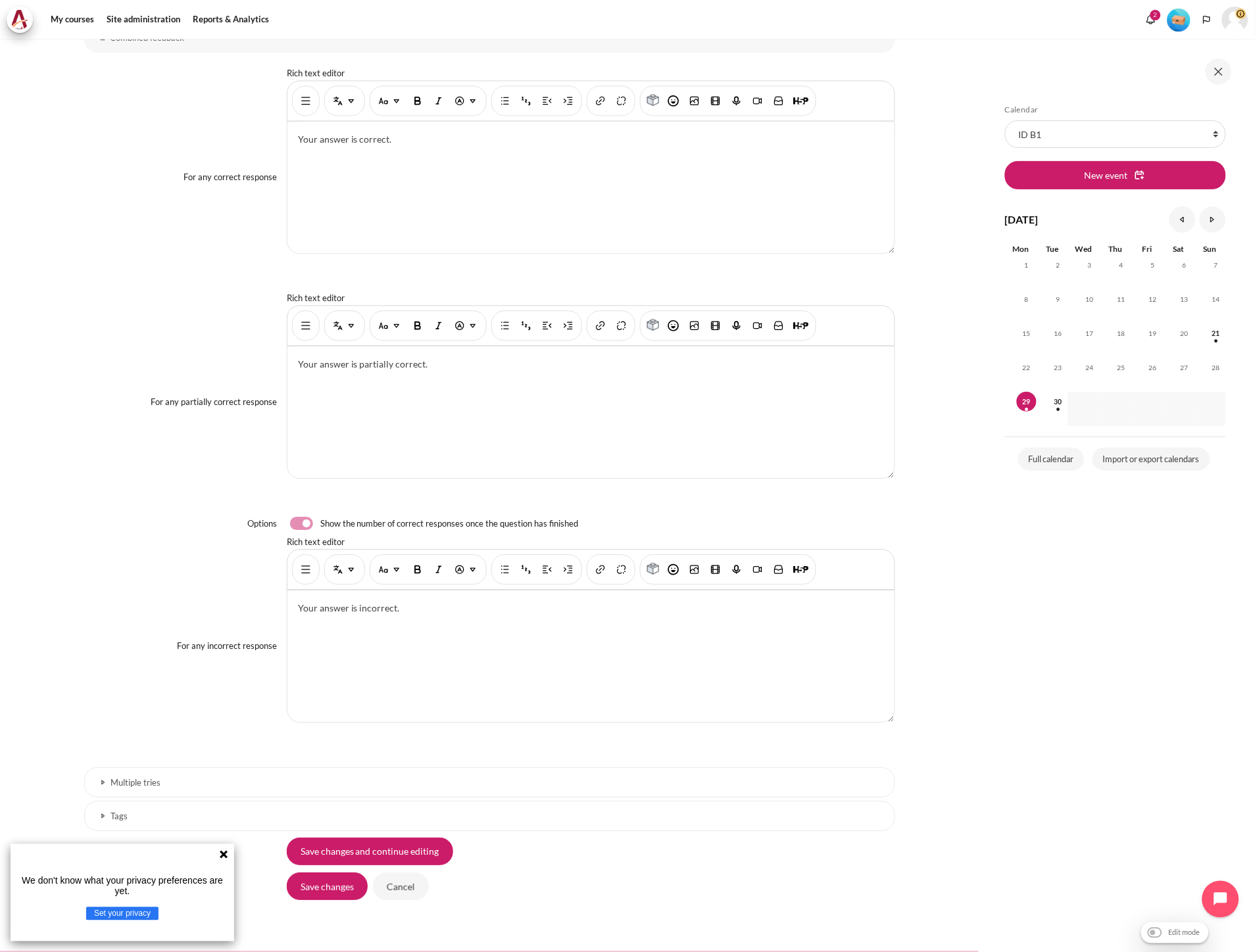
scroll to position [3677, 0]
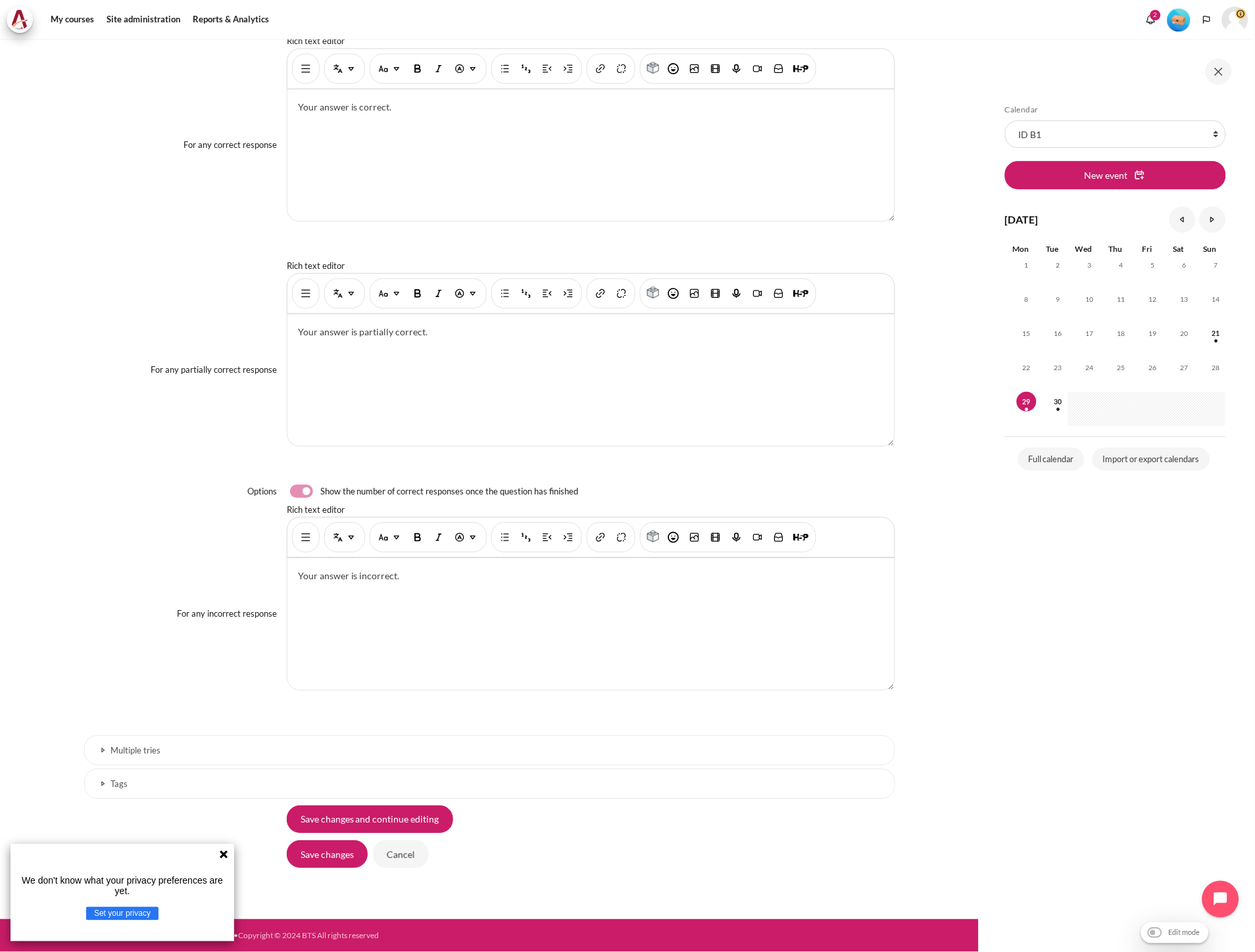
click at [152, 745] on h3 "Multiple tries" at bounding box center [490, 750] width 757 height 11
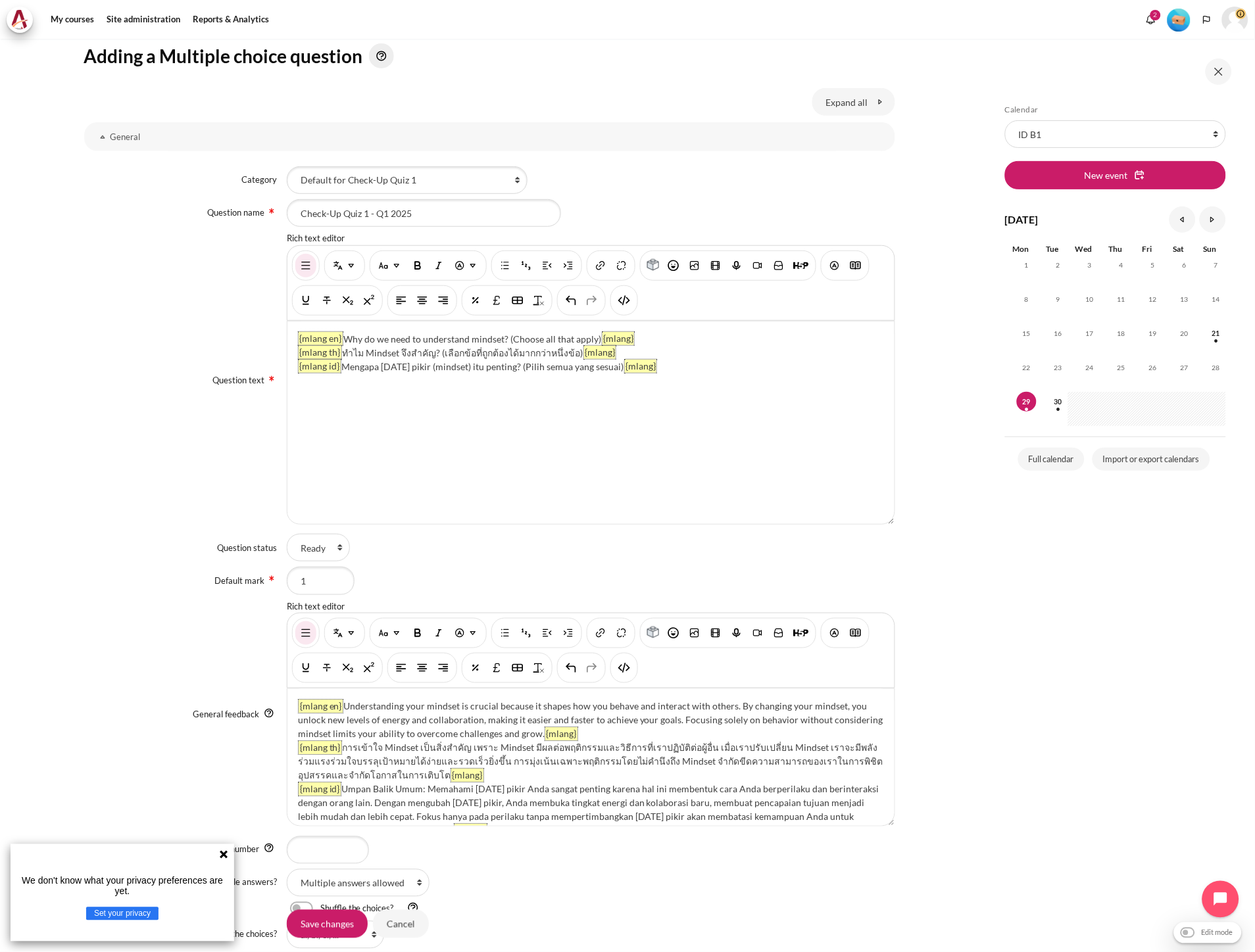
scroll to position [365, 0]
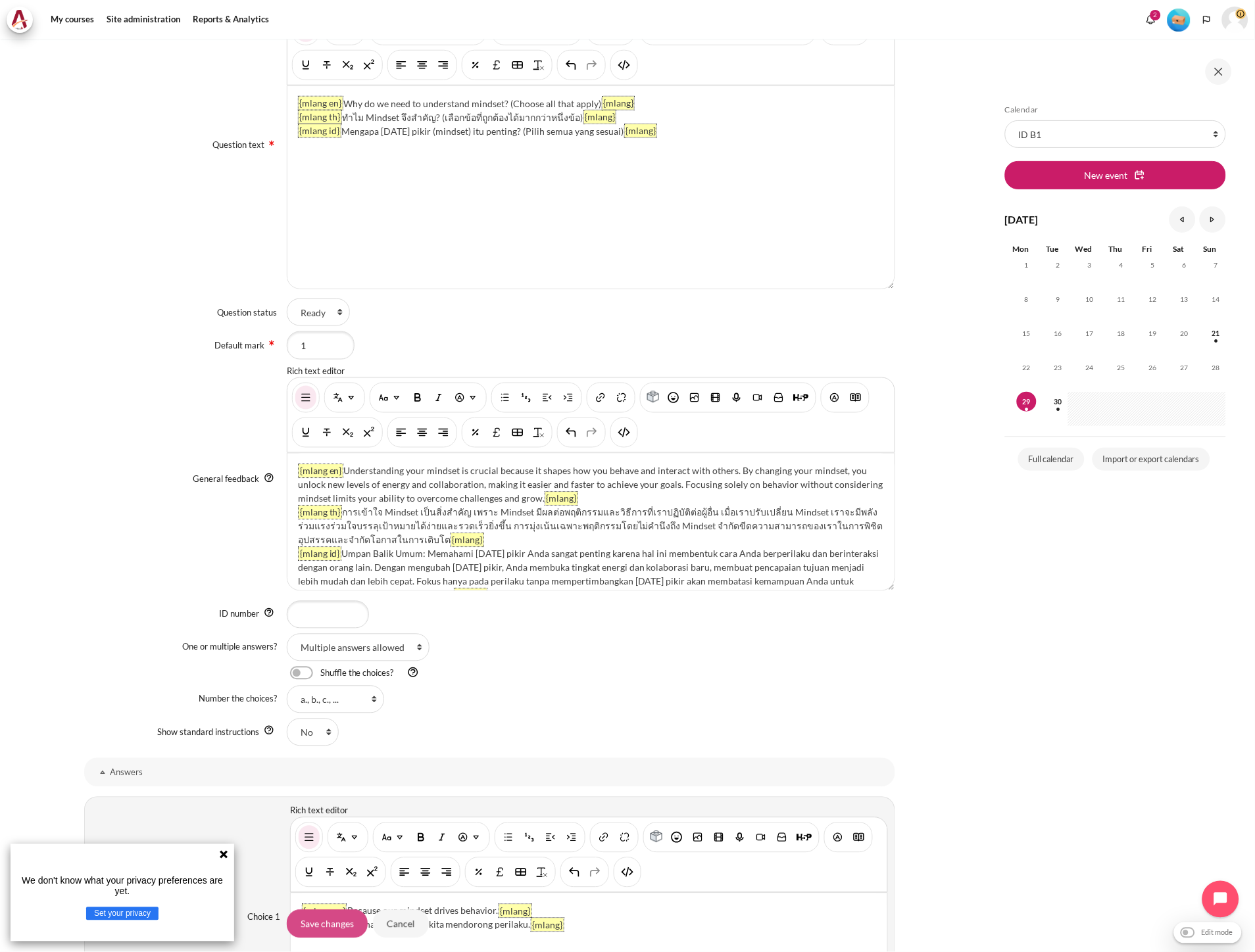
click at [316, 929] on input "Save changes" at bounding box center [327, 924] width 81 height 27
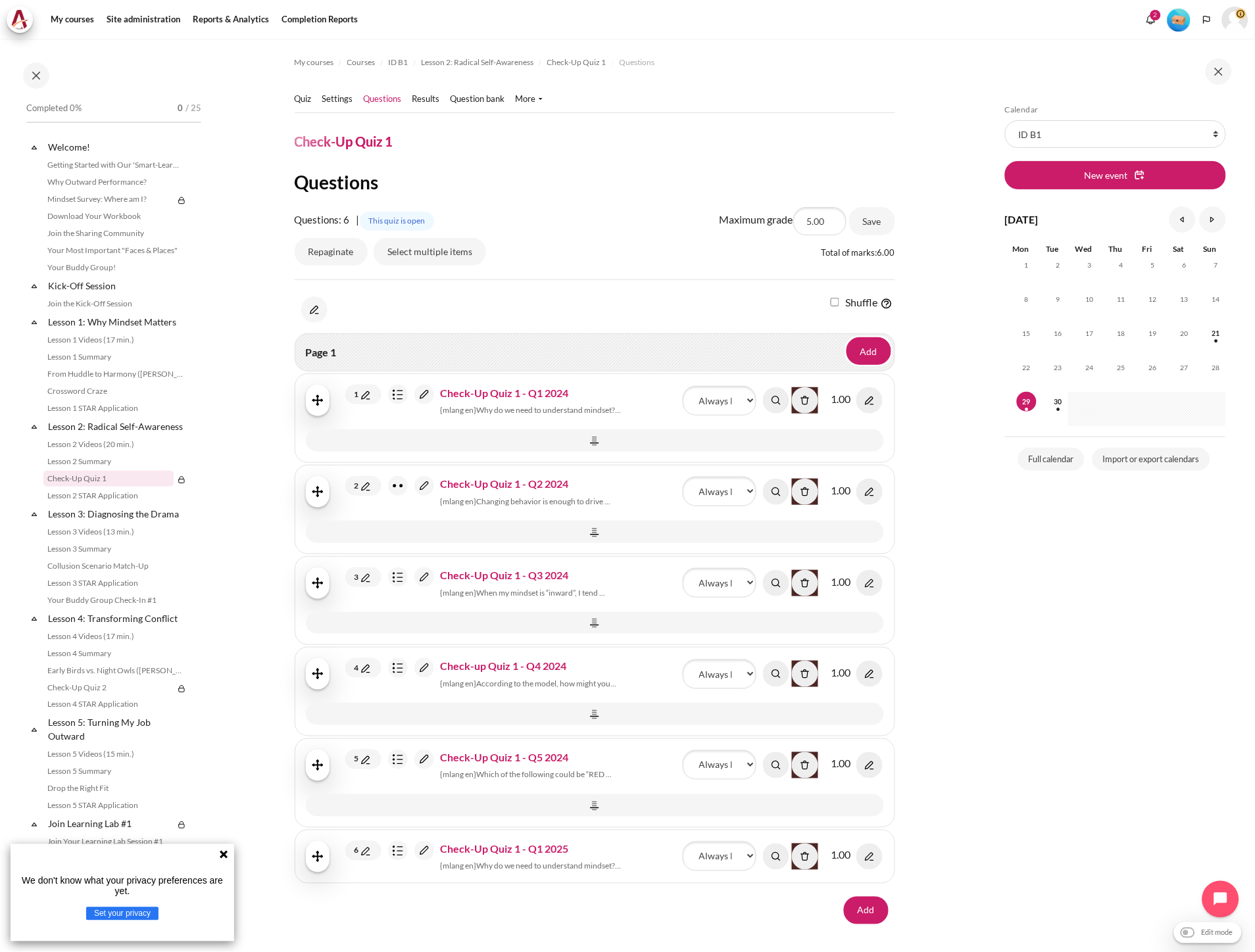
click at [419, 856] on img "Content" at bounding box center [425, 851] width 20 height 20
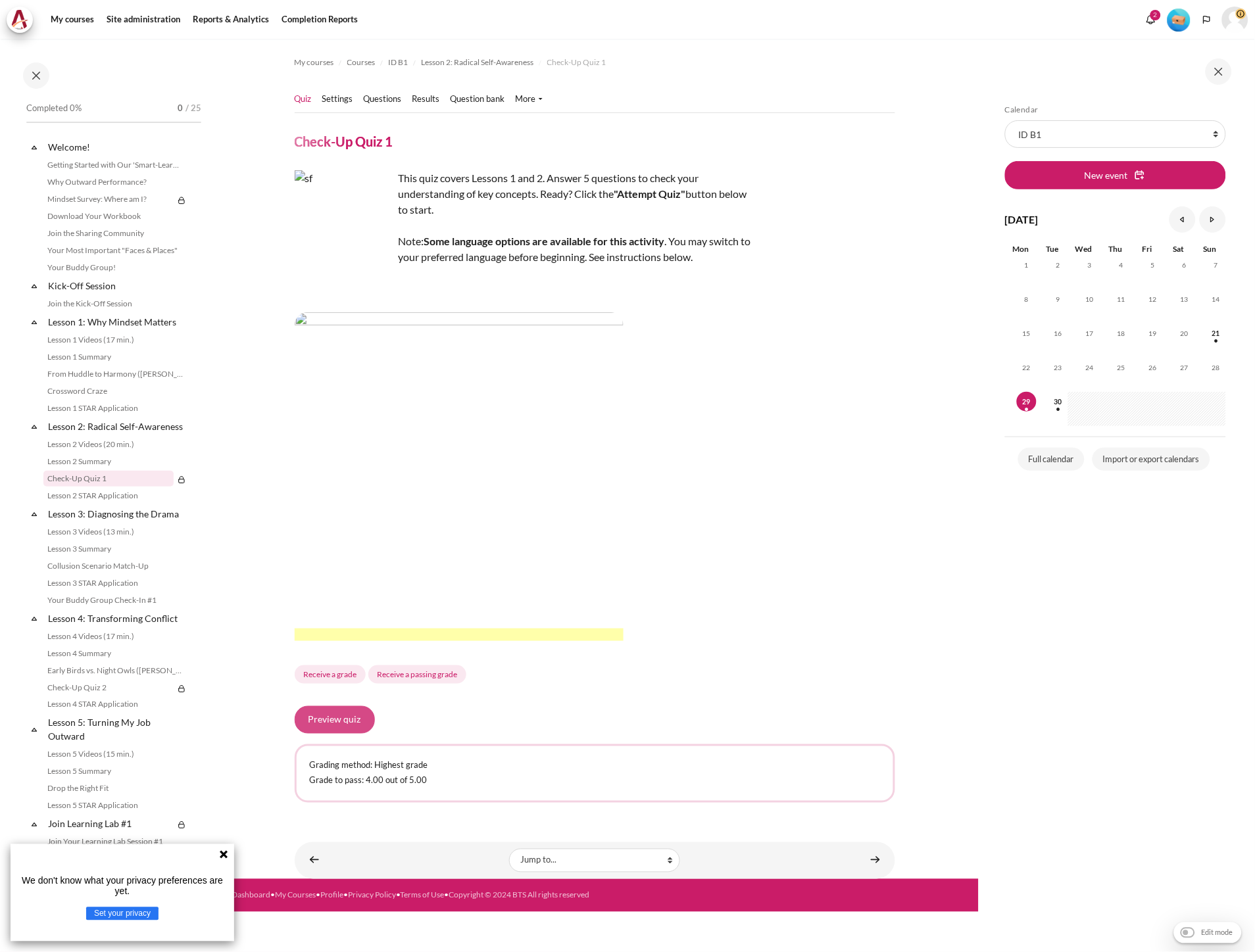
click at [338, 715] on button "Preview quiz" at bounding box center [335, 720] width 80 height 27
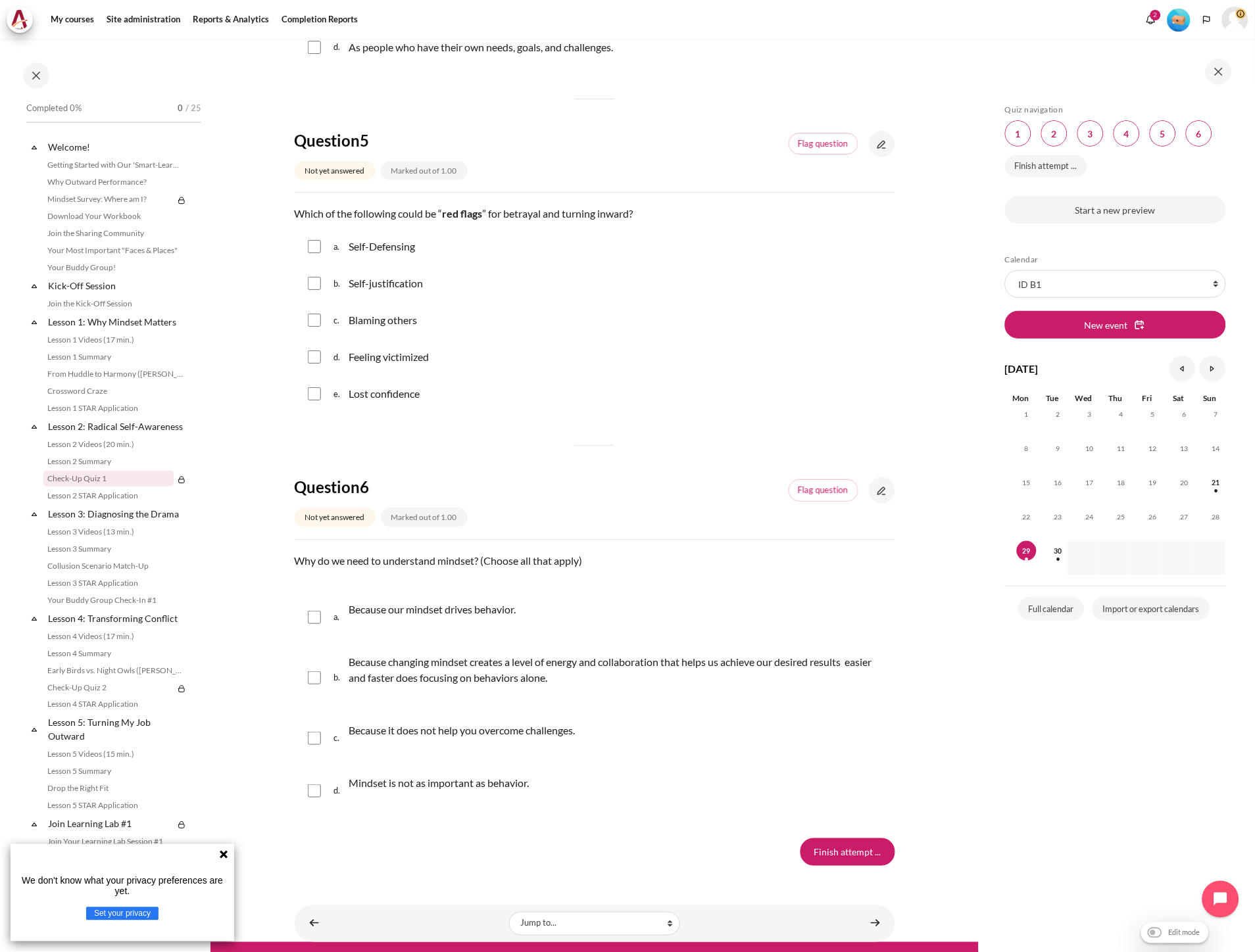
scroll to position [1314, 0]
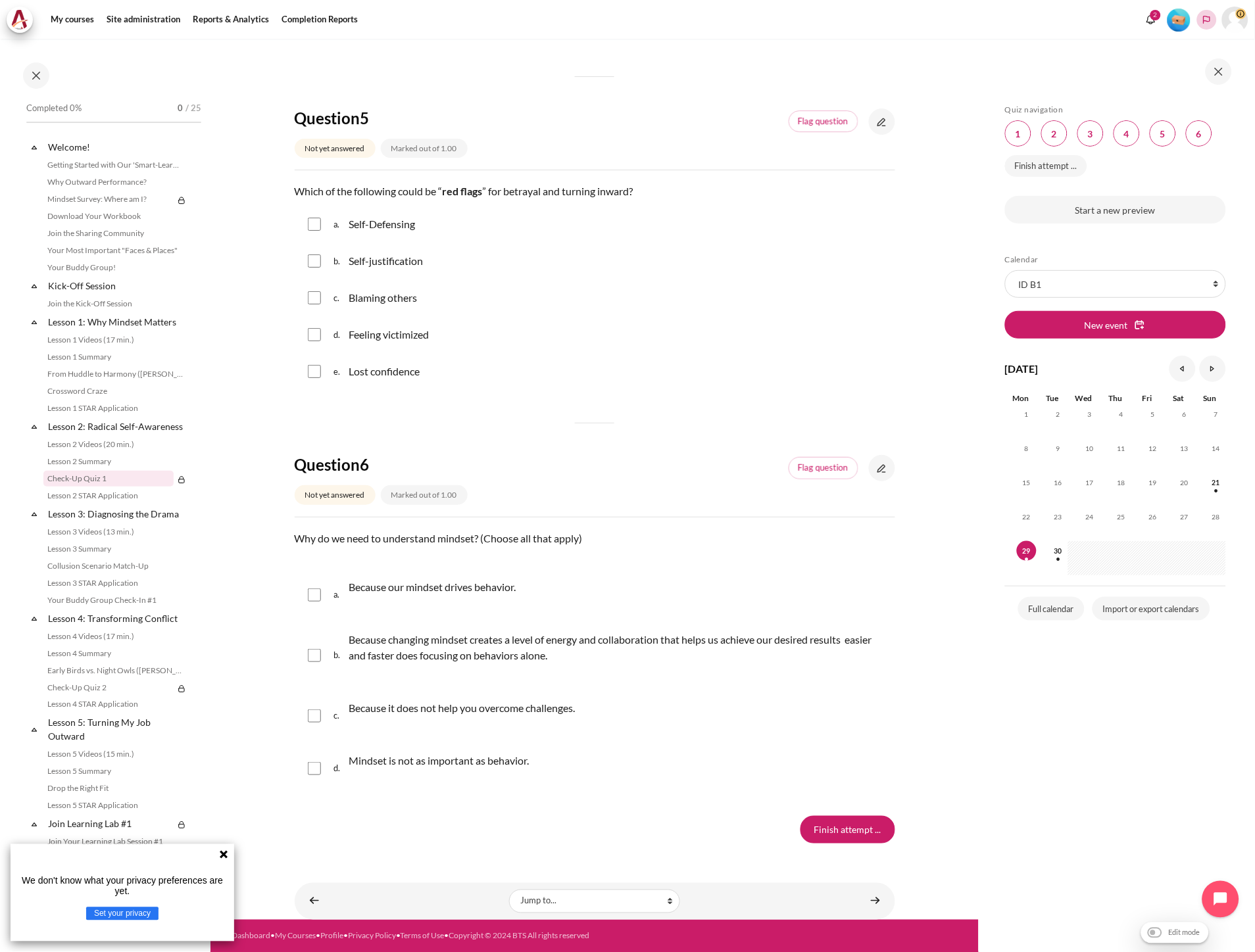
click at [1207, 20] on icon "Languages" at bounding box center [1206, 20] width 7 height 8
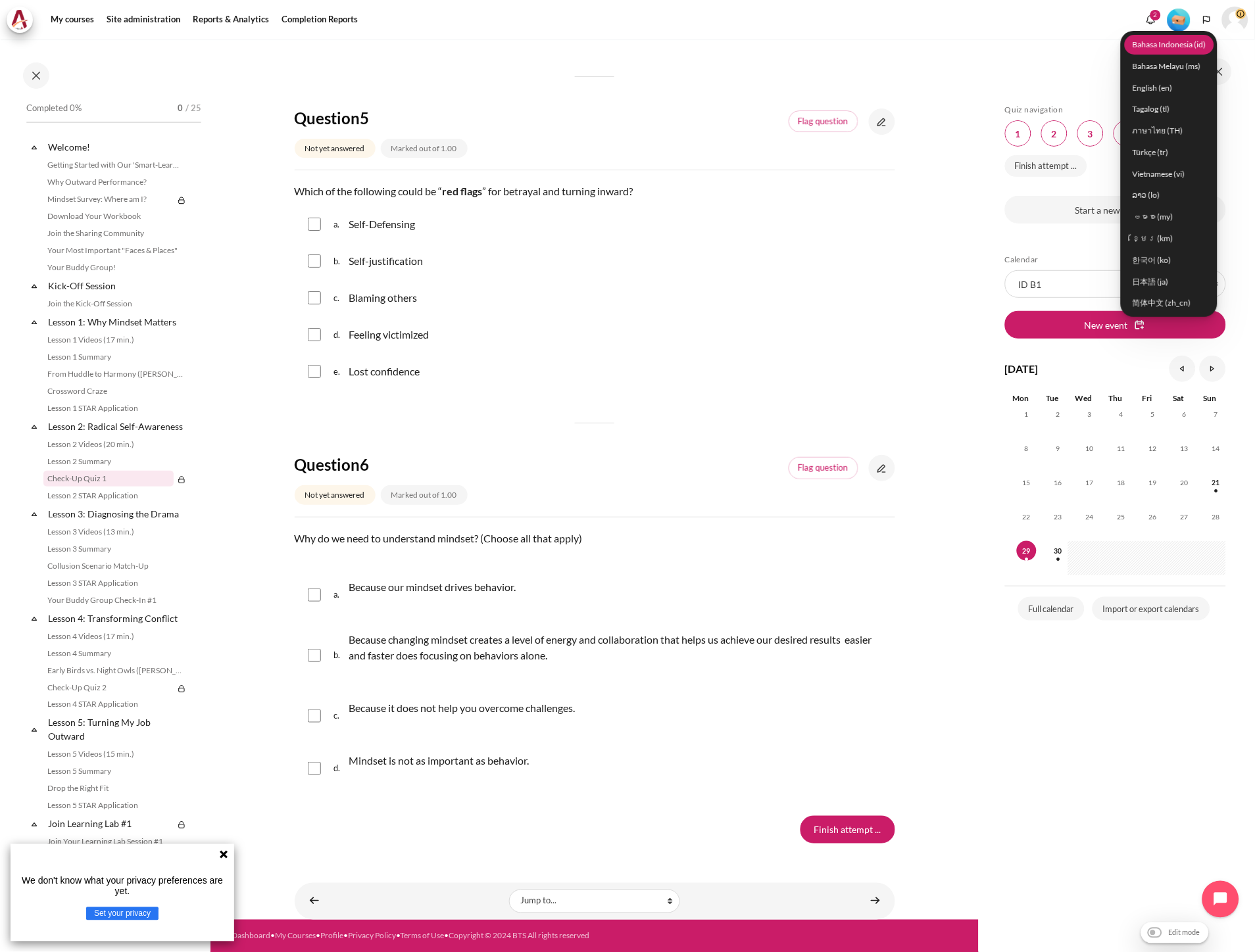
click at [1176, 48] on link "Bahasa Indonesia ‎(id)‎" at bounding box center [1170, 44] width 90 height 20
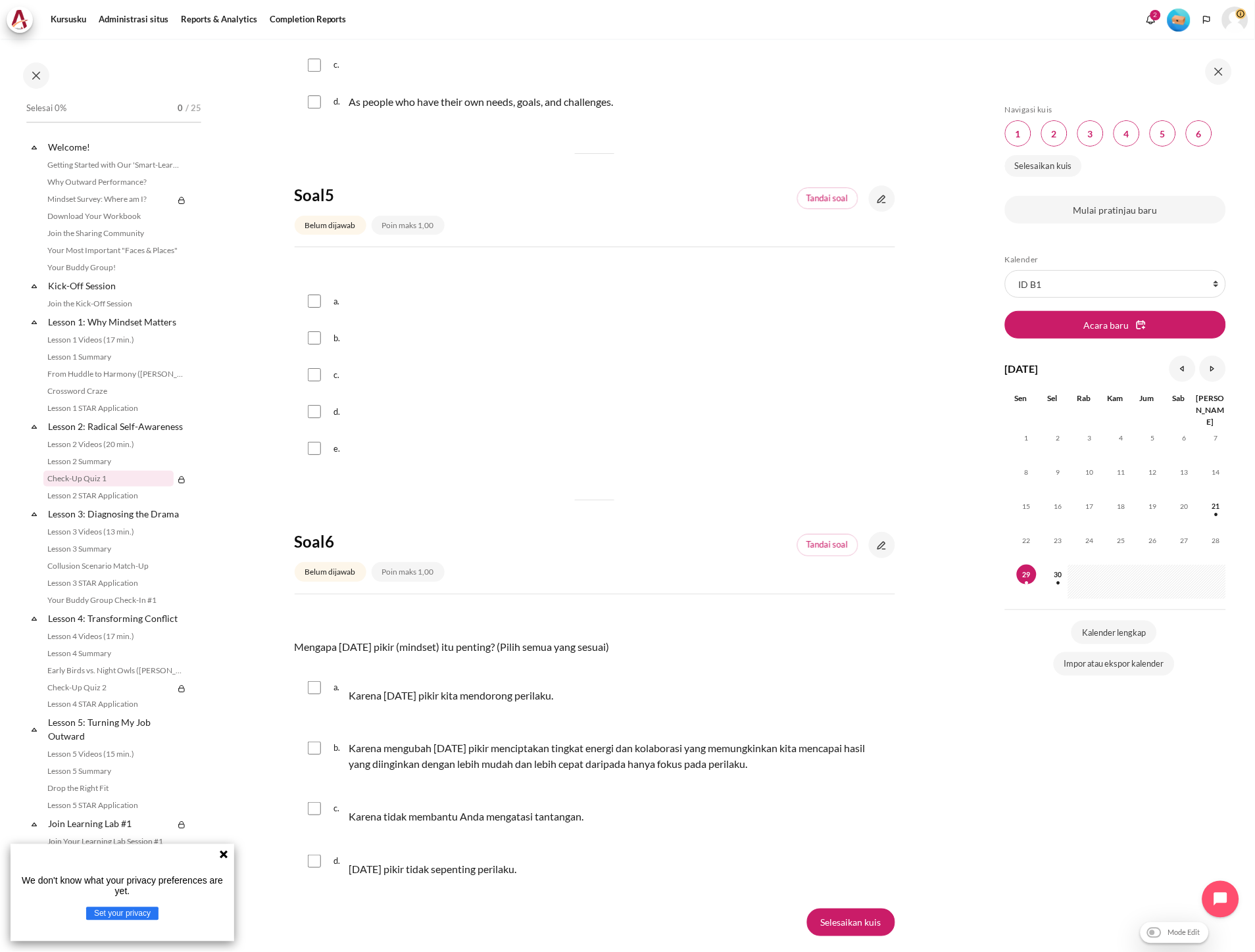
scroll to position [1260, 0]
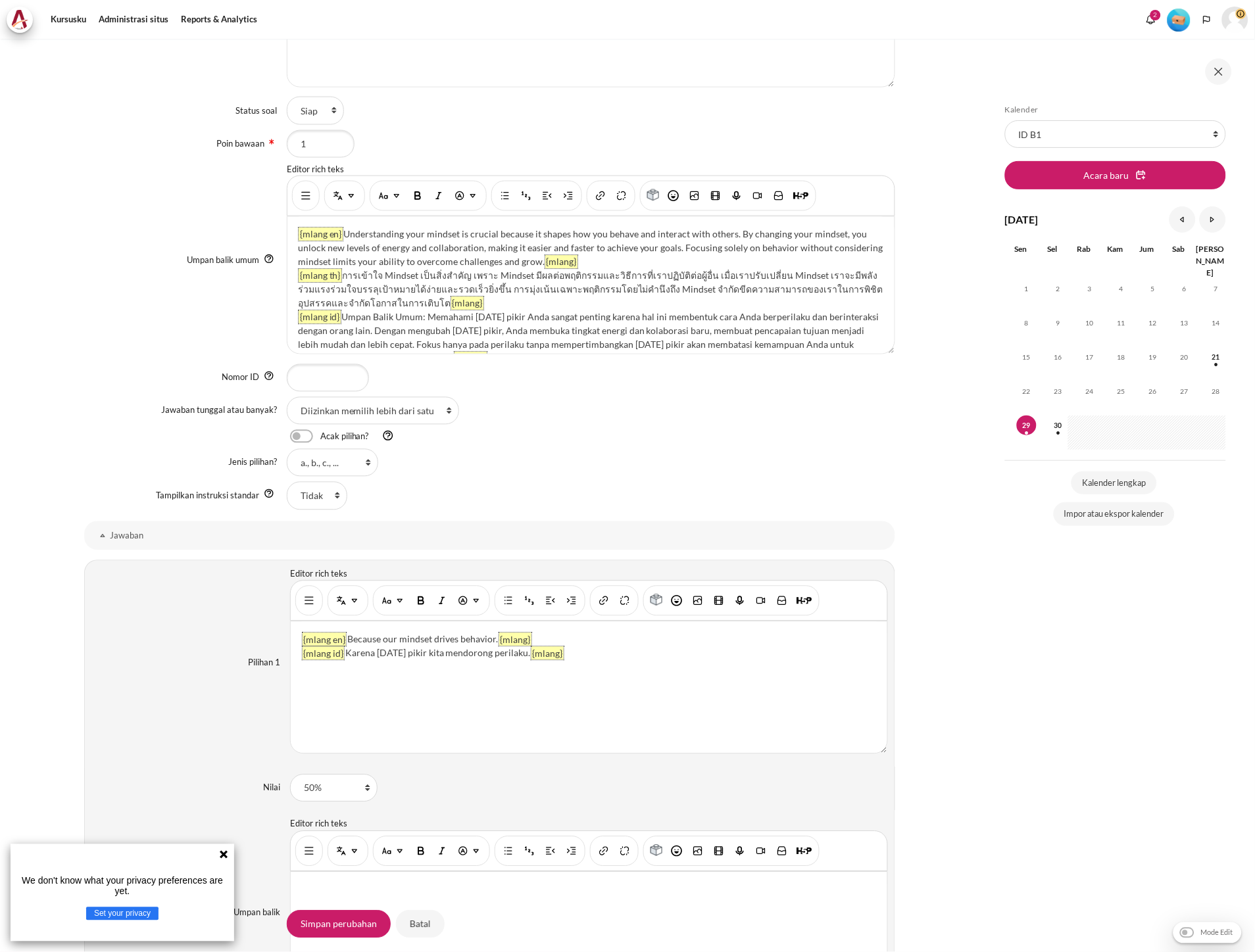
scroll to position [584, 0]
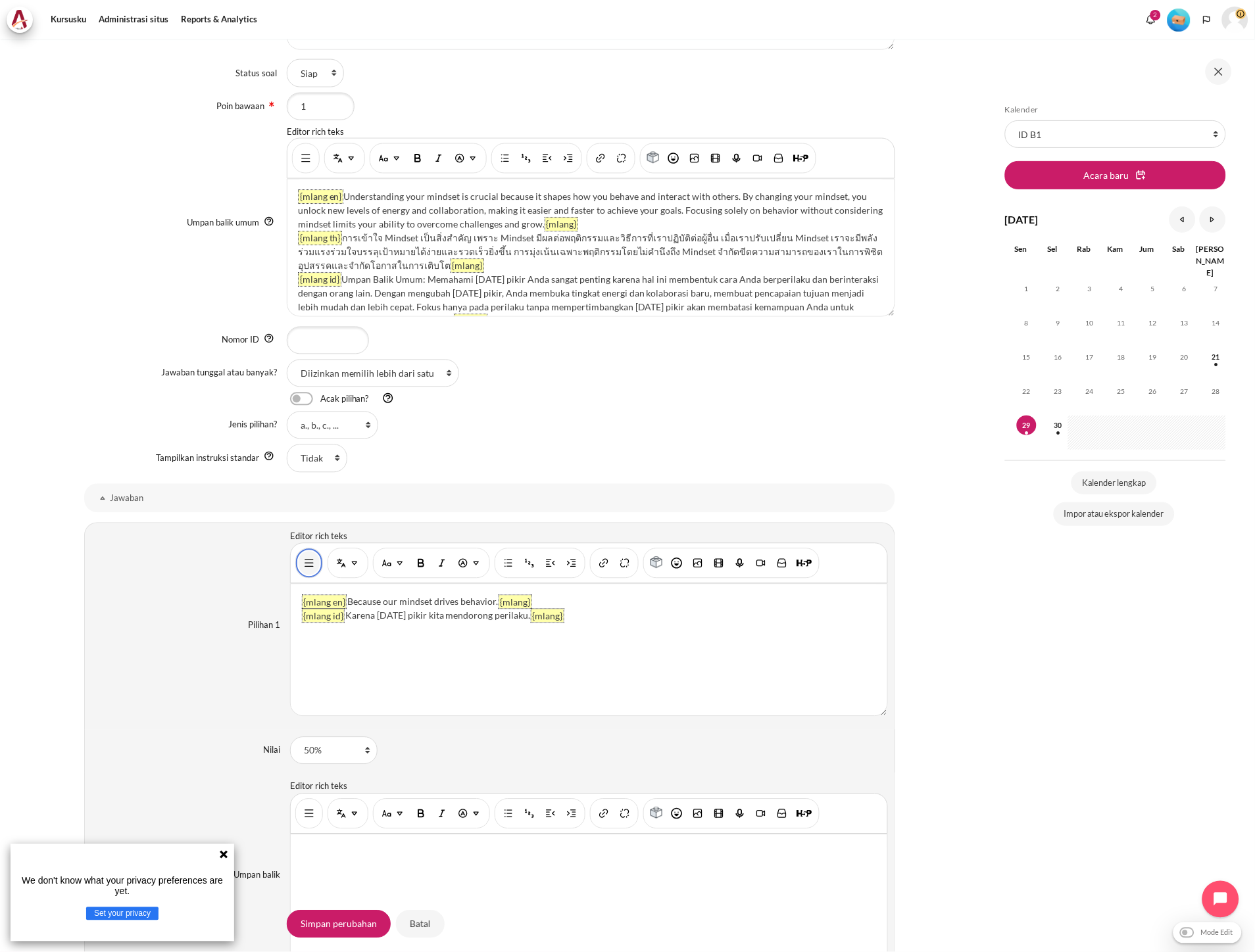
click at [311, 566] on img "Tampilkan/sembunyikan tombol lanjutan" at bounding box center [308, 563] width 13 height 13
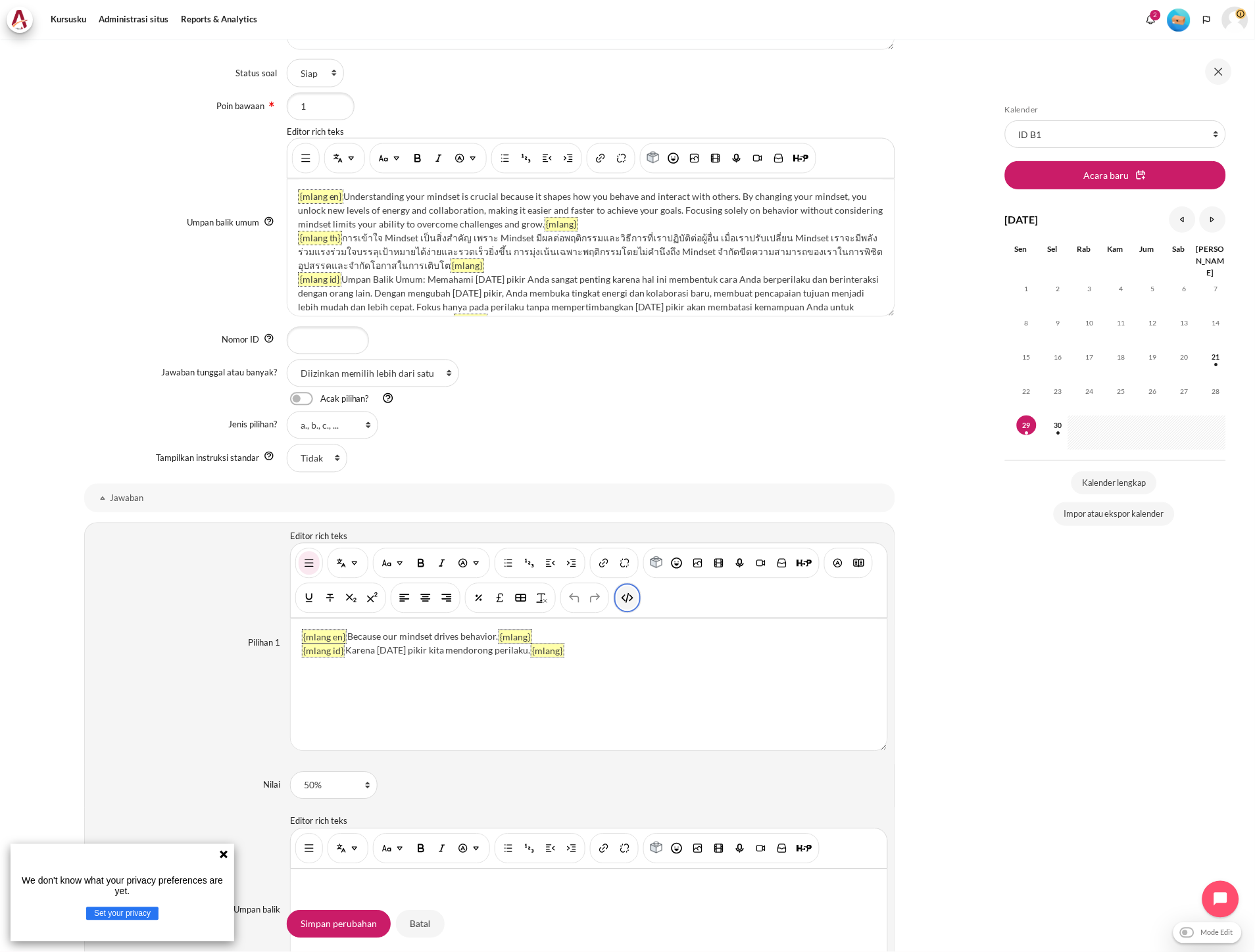
click at [617, 597] on button "HTML" at bounding box center [628, 598] width 21 height 23
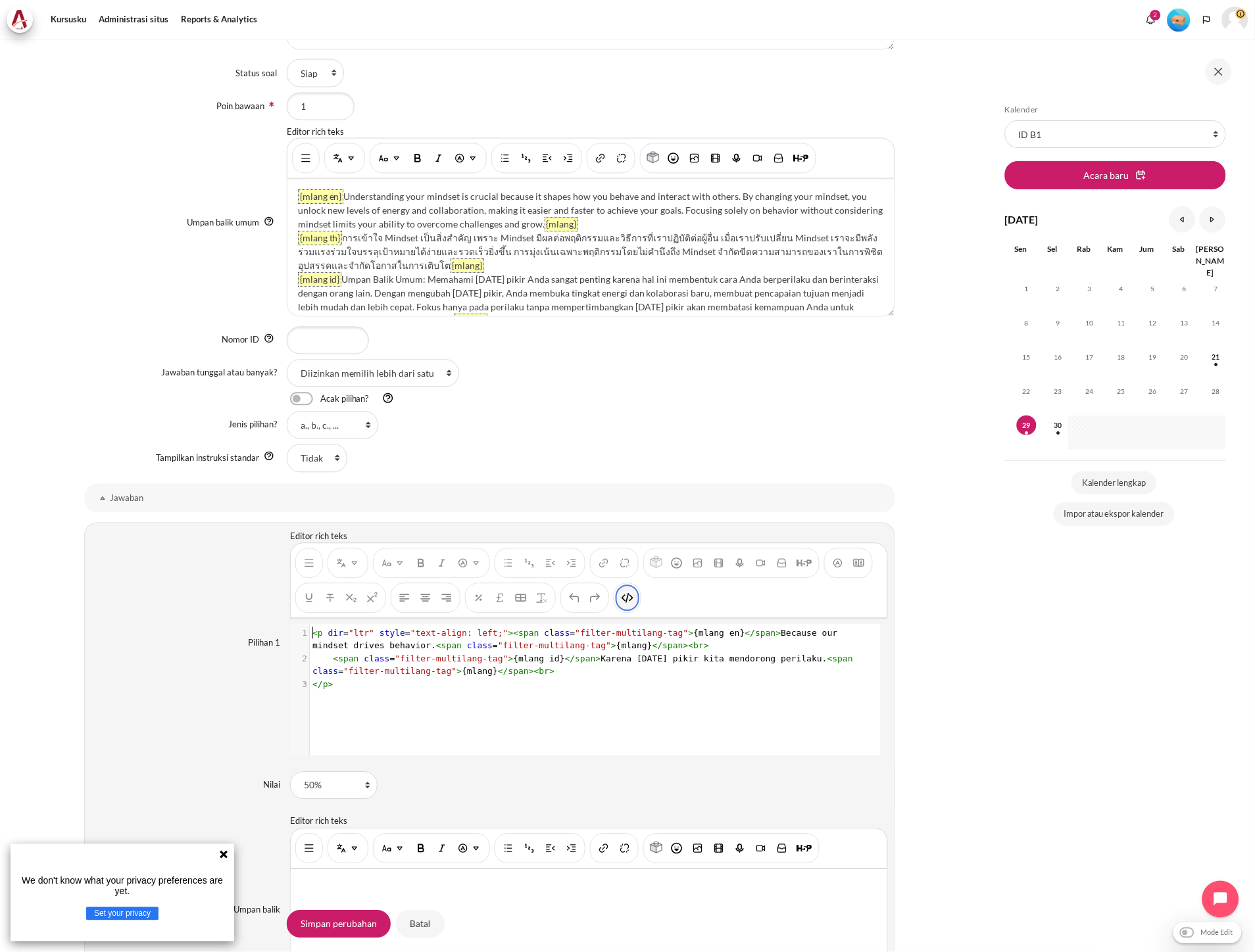
scroll to position [1, 0]
type textarea "<br>"
drag, startPoint x: 605, startPoint y: 647, endPoint x: 585, endPoint y: 647, distance: 20.0
click at [585, 647] on pre "< p dir = "ltr" style = "text-align: left;" >< span class = "filter-multilang-t…" at bounding box center [593, 640] width 568 height 25
type textarea "<br>"
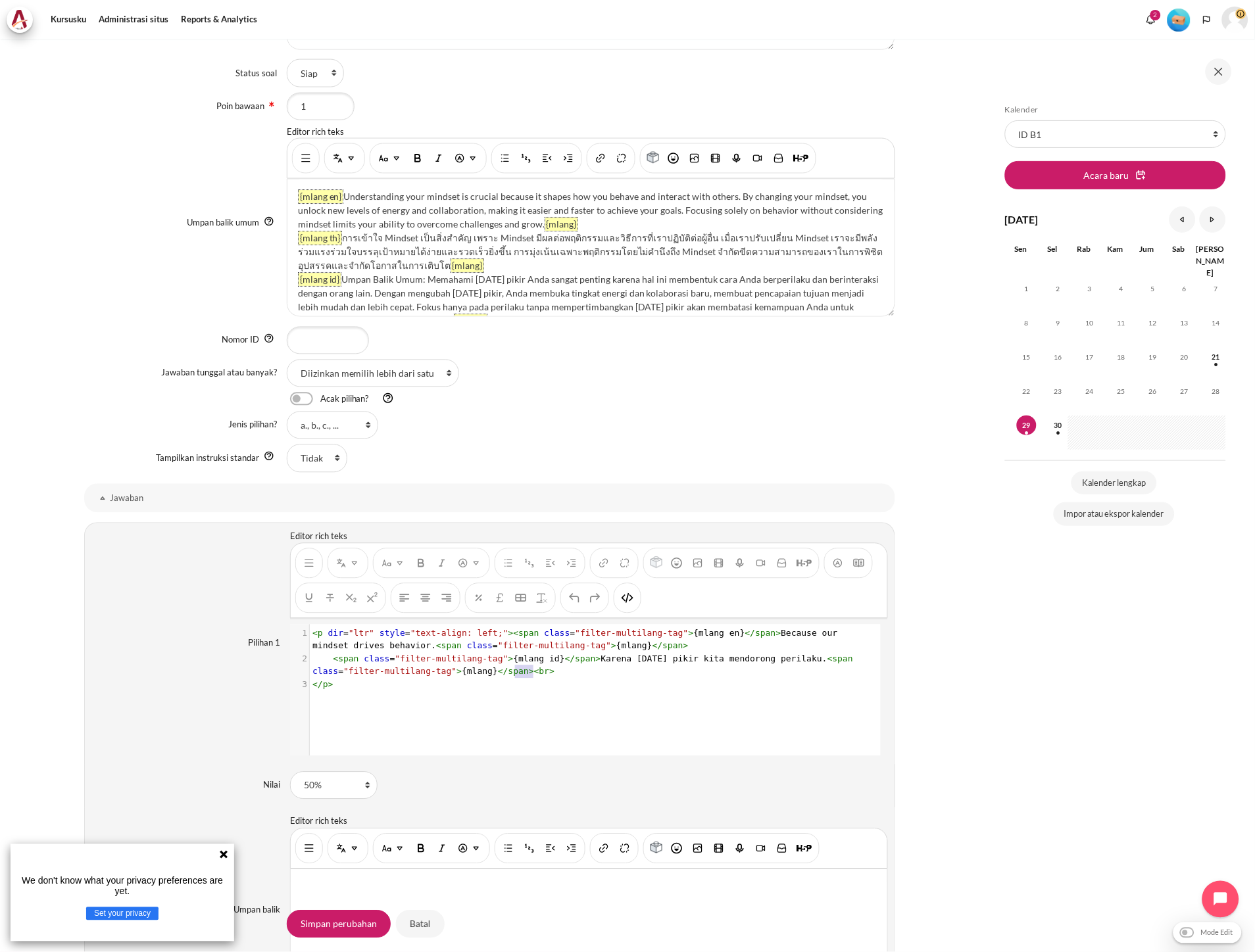
drag, startPoint x: 540, startPoint y: 675, endPoint x: 511, endPoint y: 675, distance: 29.0
click at [511, 675] on pre "< span class = "filter-multilang-tag" > {mlang id} </ span > Karena pola pikir …" at bounding box center [593, 665] width 568 height 25
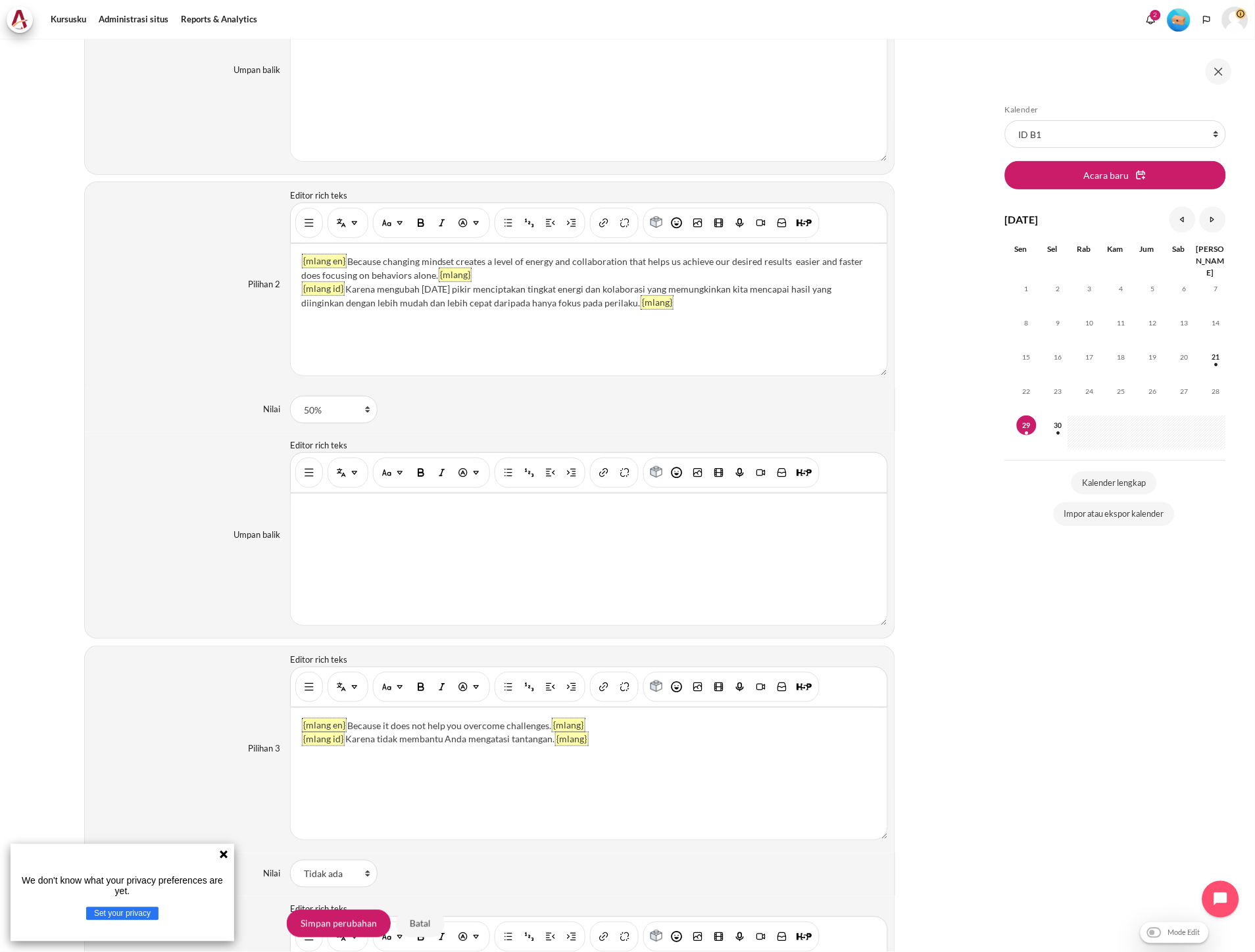
scroll to position [1461, 0]
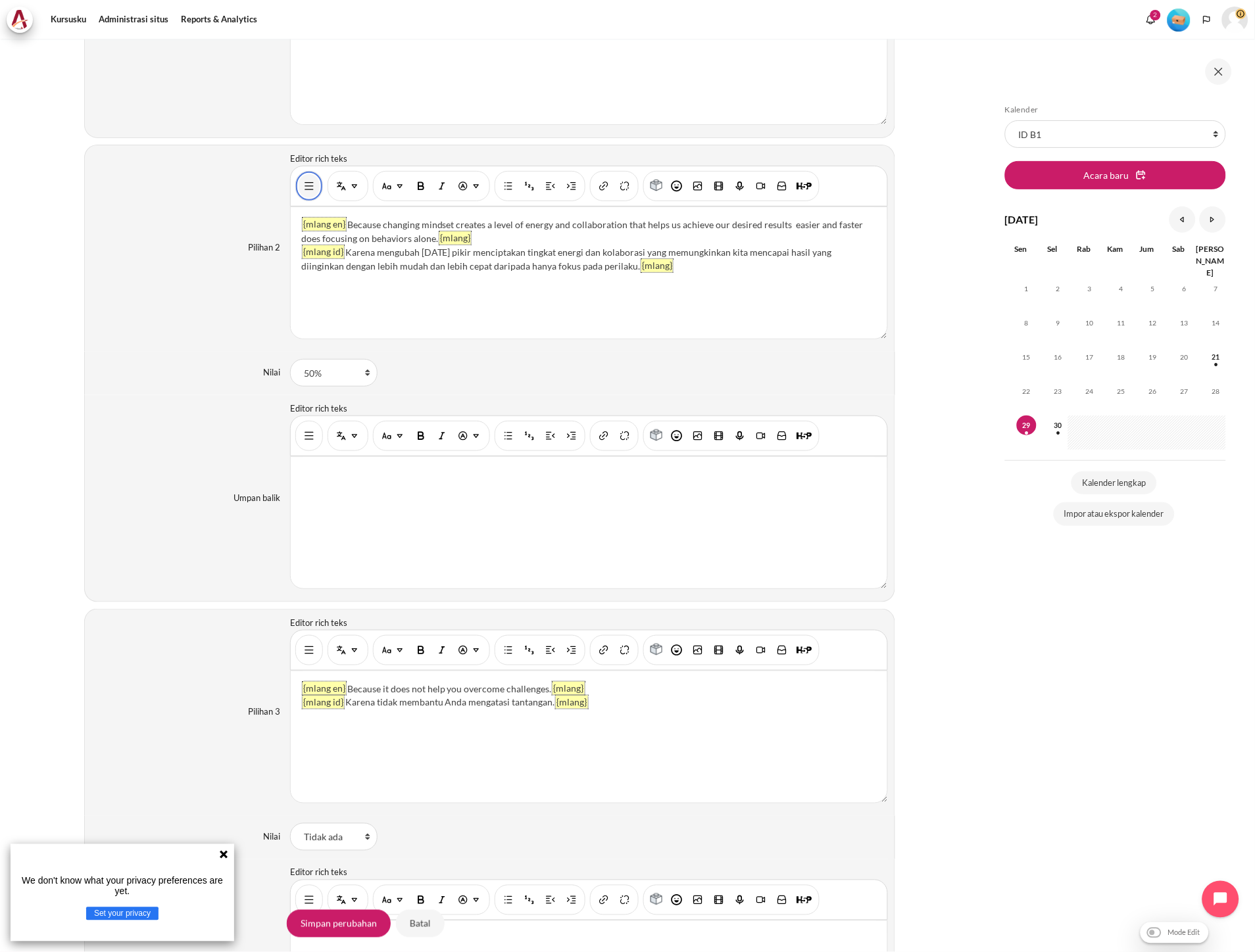
click at [303, 192] on img "Tampilkan/sembunyikan tombol lanjutan" at bounding box center [308, 185] width 13 height 13
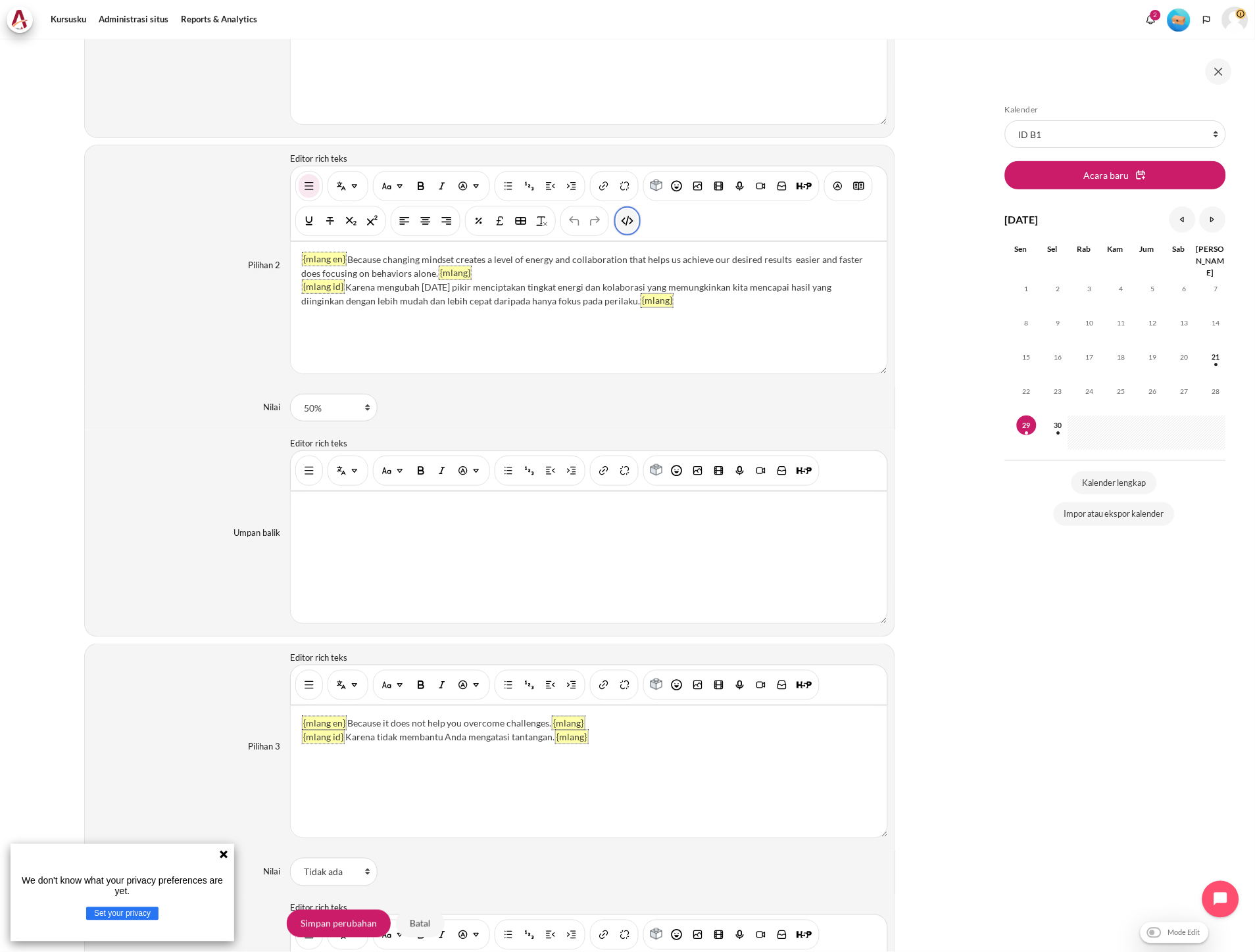
click at [630, 225] on img "HTML" at bounding box center [627, 220] width 13 height 13
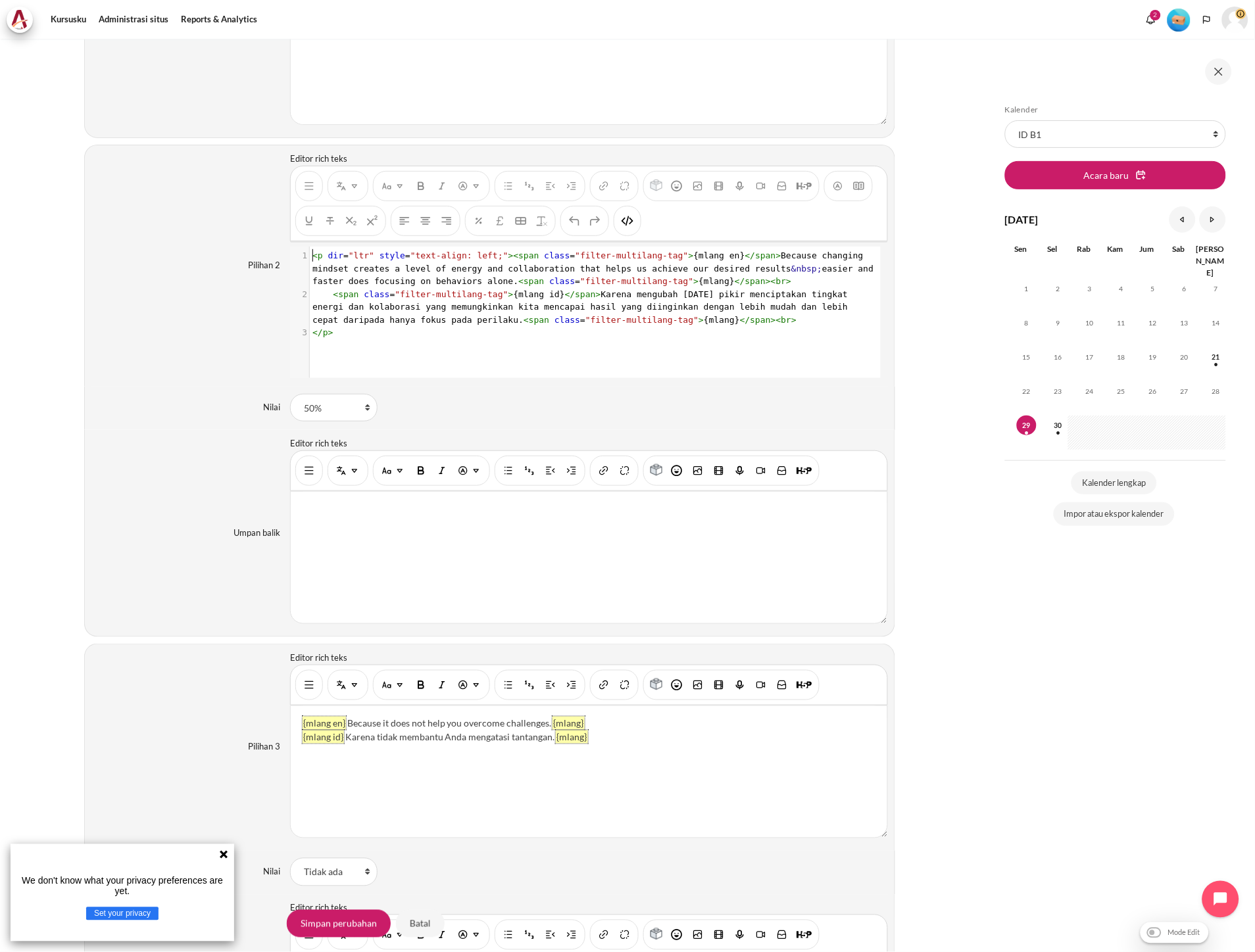
scroll to position [1, 0]
type textarea "<br>"
drag, startPoint x: 711, startPoint y: 281, endPoint x: 672, endPoint y: 283, distance: 39.1
click at [672, 283] on pre "< p dir = "ltr" style = "text-align: left;" >< span class = "filter-multilang-t…" at bounding box center [593, 268] width 568 height 39
type textarea "<br>"
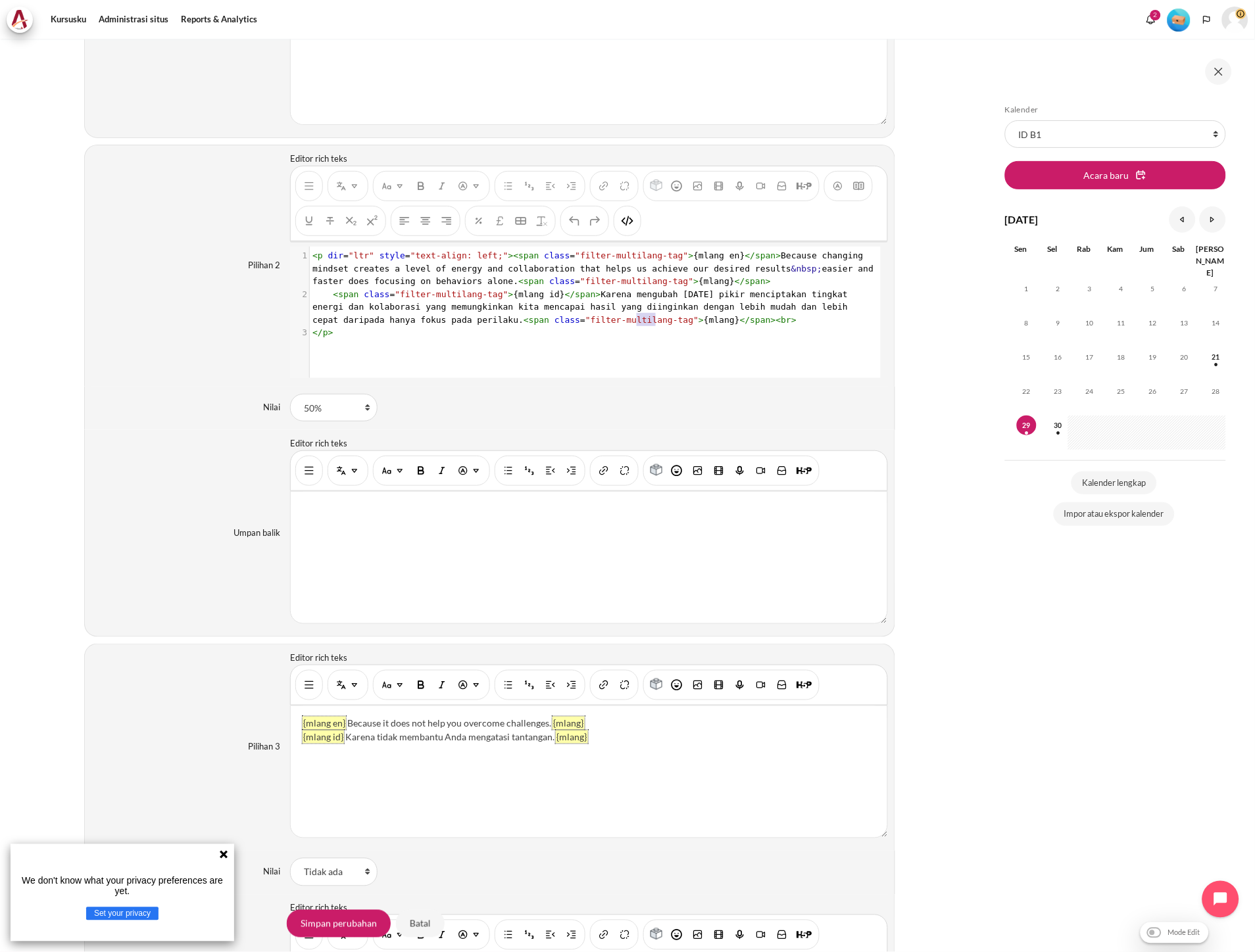
drag, startPoint x: 675, startPoint y: 323, endPoint x: 635, endPoint y: 324, distance: 40.0
click at [635, 324] on pre "< span class = "filter-multilang-tag" > {mlang id} </ span > Karena mengubah po…" at bounding box center [593, 307] width 568 height 39
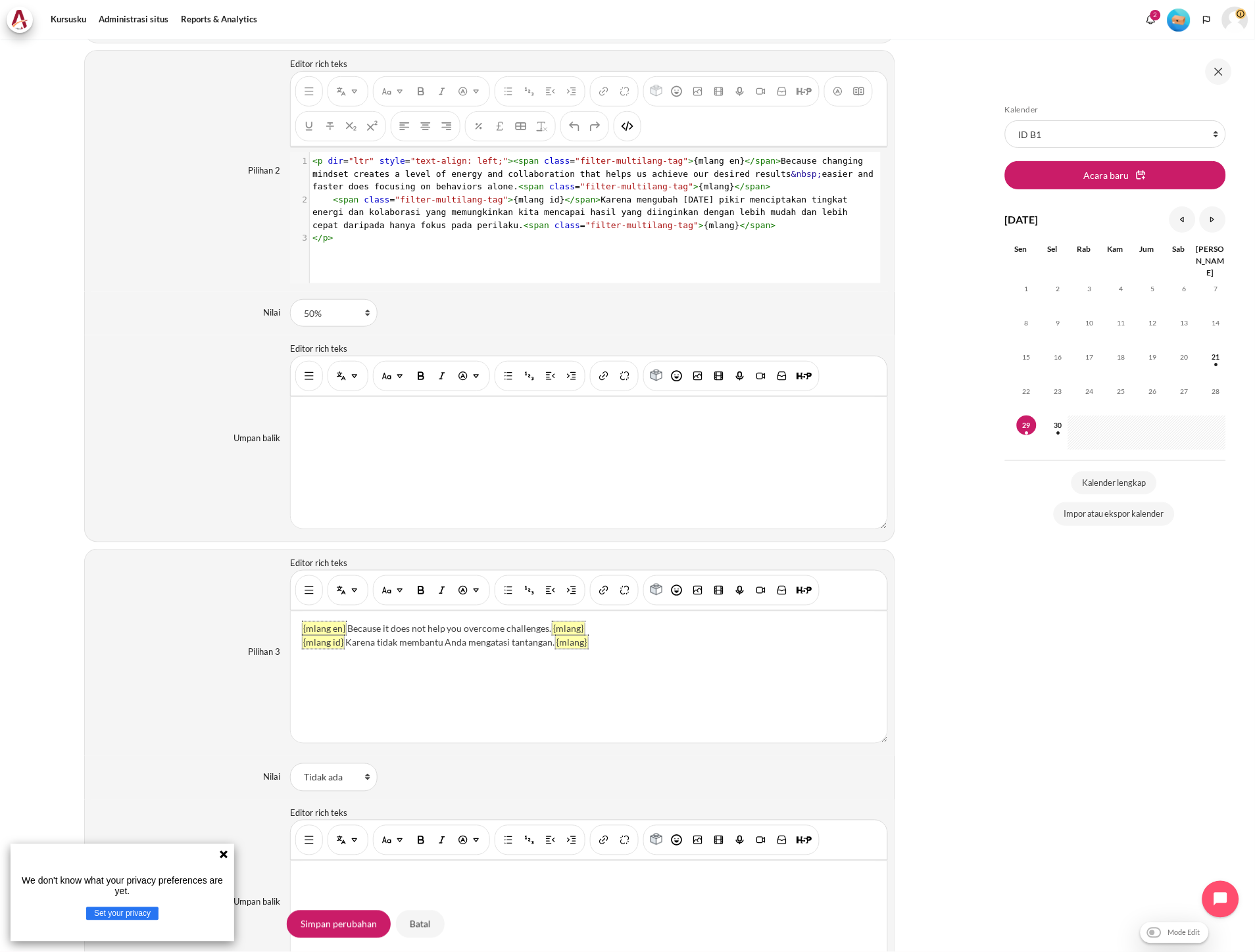
scroll to position [1753, 0]
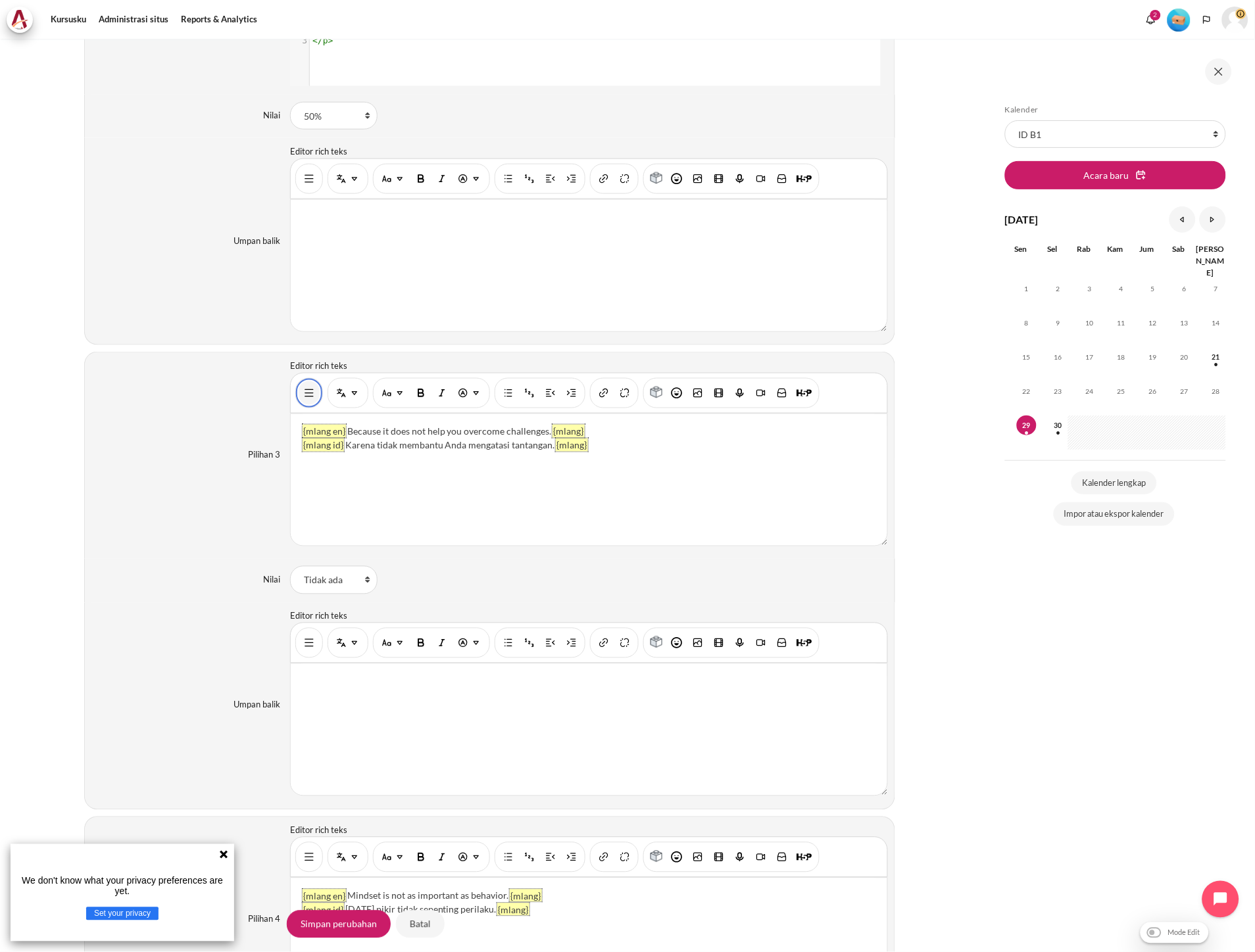
click at [304, 400] on img "Tampilkan/sembunyikan tombol lanjutan" at bounding box center [308, 392] width 13 height 13
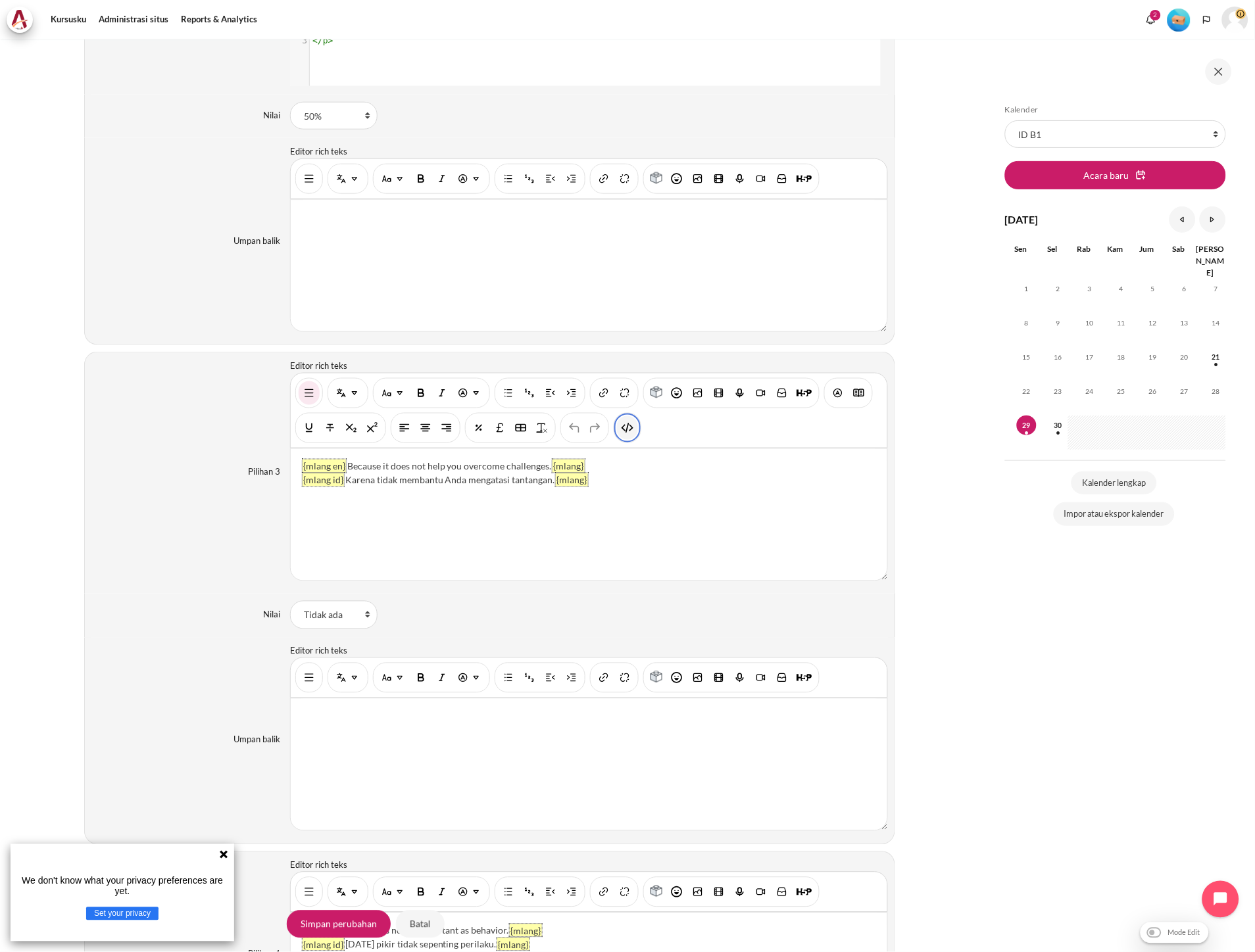
click at [628, 440] on button "HTML" at bounding box center [628, 428] width 21 height 23
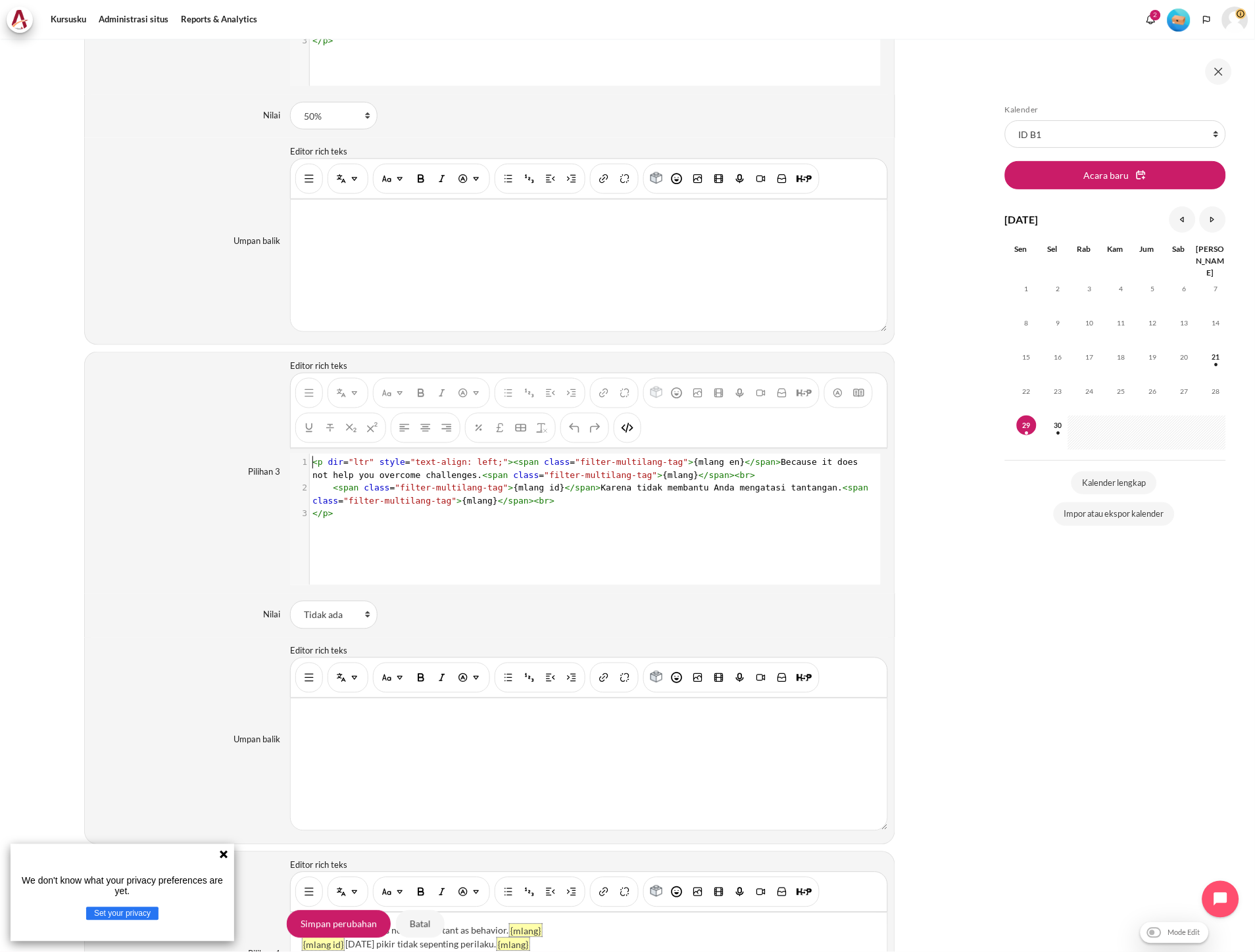
scroll to position [1, 0]
type textarea "<br>"
drag, startPoint x: 683, startPoint y: 477, endPoint x: 656, endPoint y: 478, distance: 27.0
click at [656, 478] on pre "< p dir = "ltr" style = "text-align: left;" >< span class = "filter-multilang-t…" at bounding box center [593, 469] width 568 height 25
type textarea "<br>"
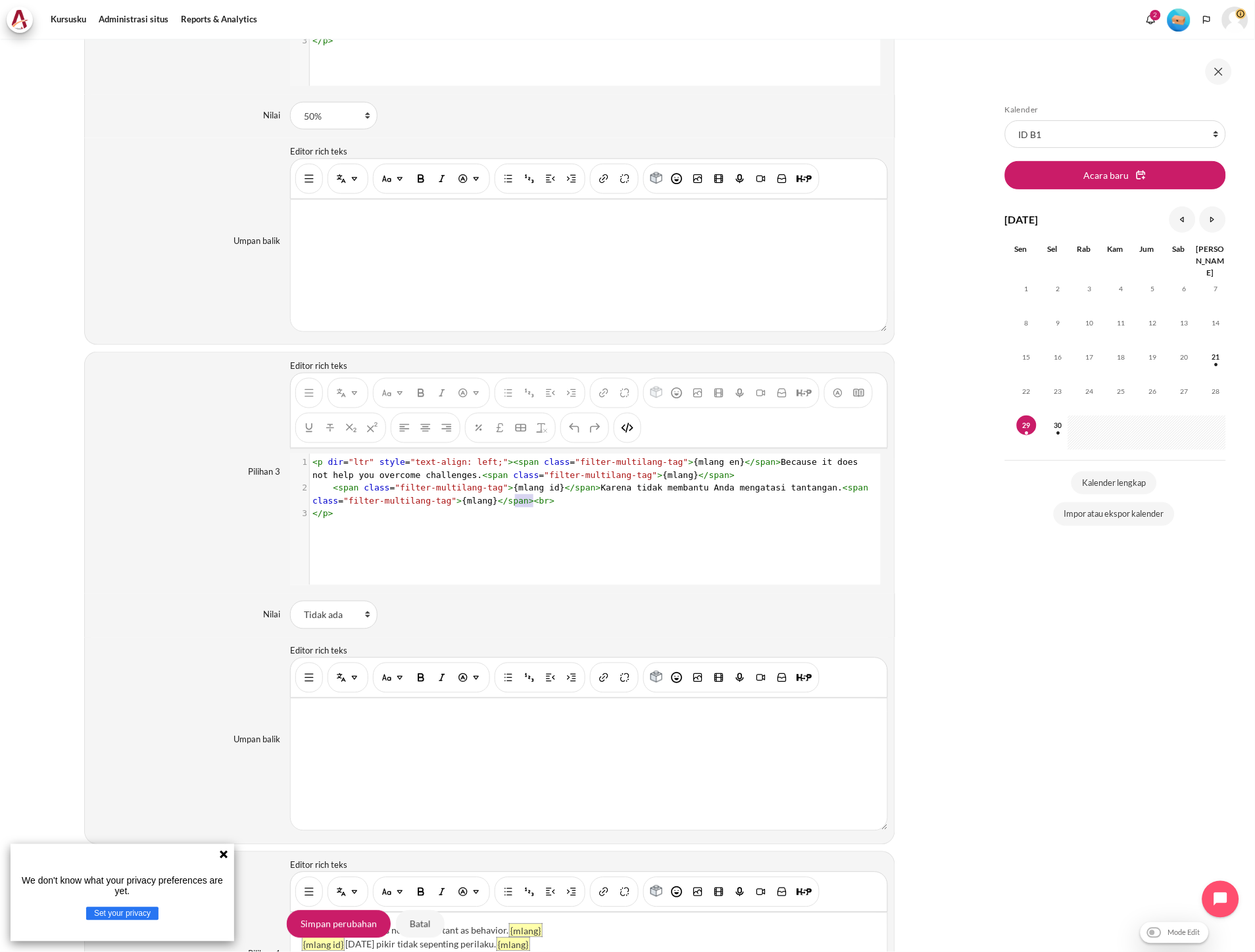
drag, startPoint x: 553, startPoint y: 507, endPoint x: 513, endPoint y: 507, distance: 40.0
click at [513, 507] on pre "< span class = "filter-multilang-tag" > {mlang id} </ span > Karena tidak memba…" at bounding box center [593, 495] width 568 height 25
click at [627, 434] on img "HTML" at bounding box center [627, 427] width 13 height 13
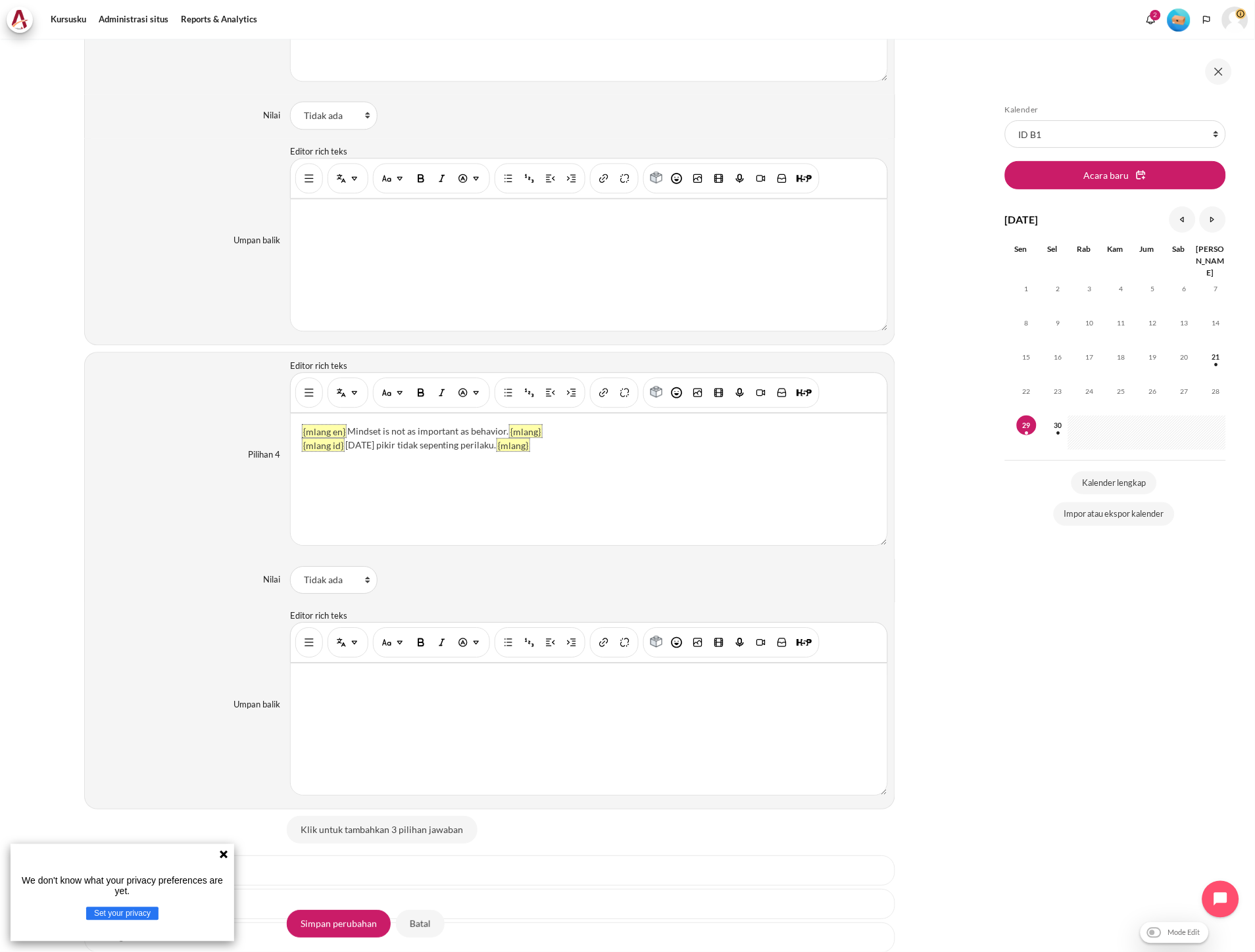
scroll to position [2264, 0]
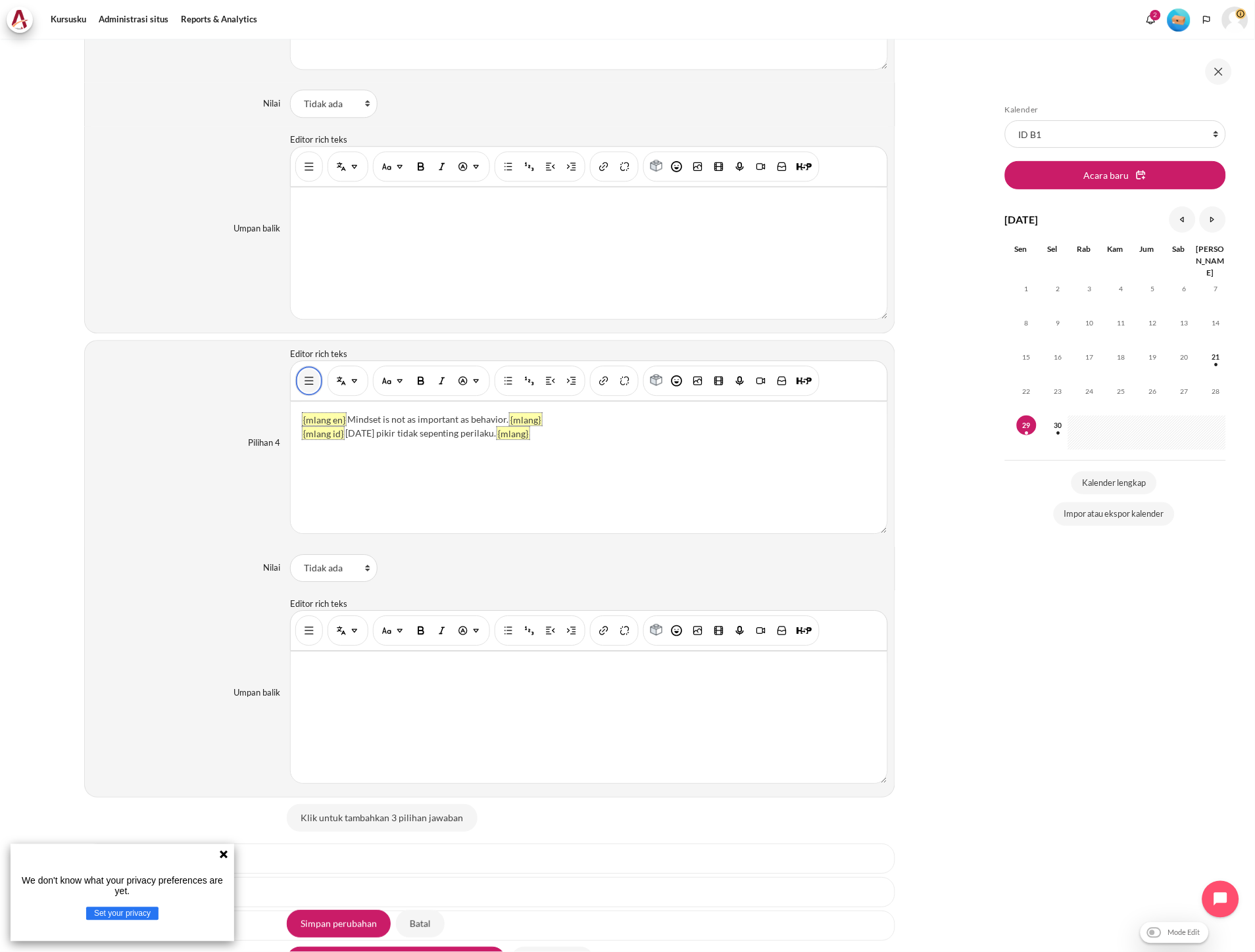
click at [304, 382] on img "Tampilkan/sembunyikan tombol lanjutan" at bounding box center [308, 380] width 13 height 13
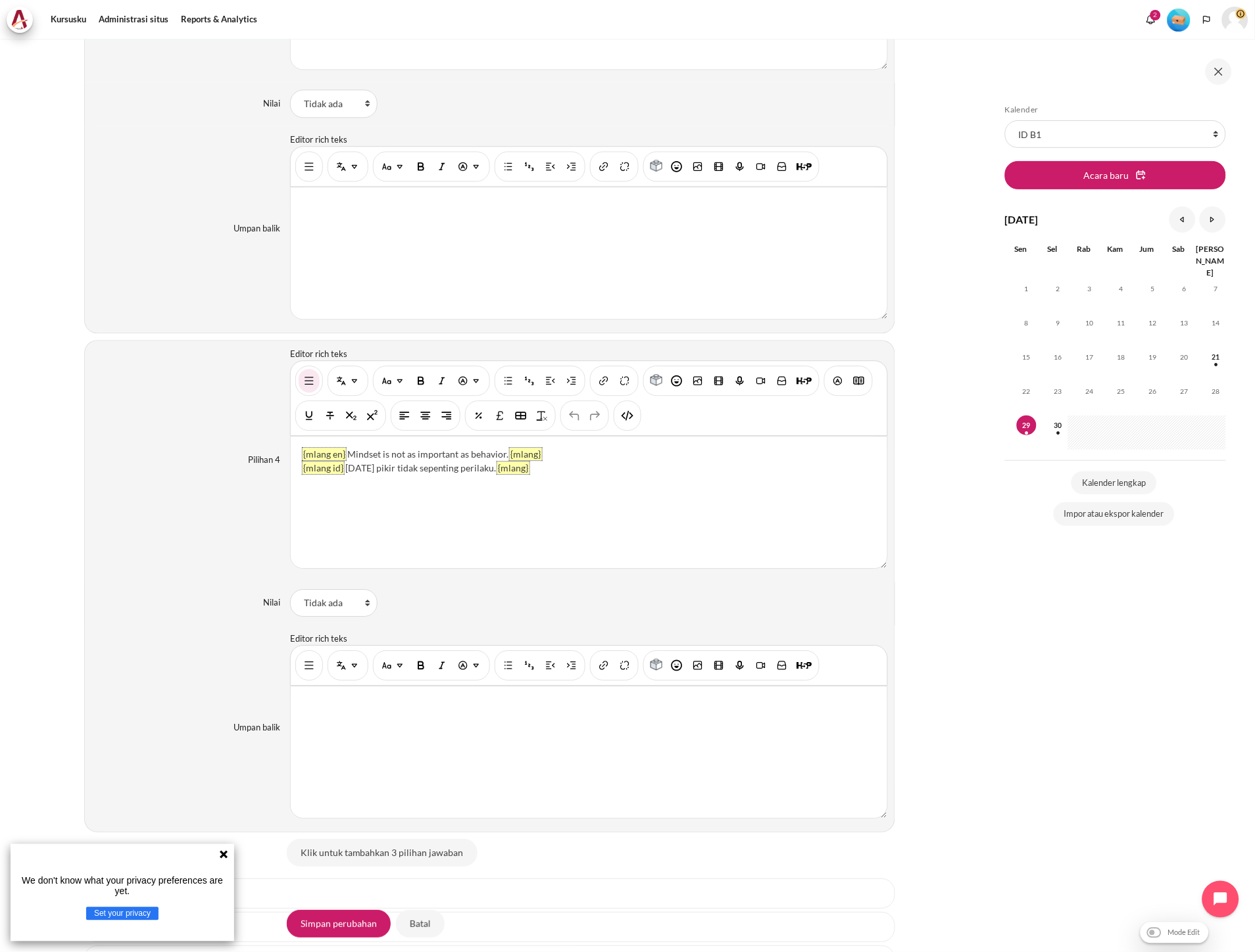
click at [629, 430] on div "Anda sekarang berada di baris lain bilah alat editor, di mana terdapat lebih ba…" at bounding box center [628, 415] width 27 height 30
click at [629, 422] on img "HTML" at bounding box center [627, 415] width 13 height 13
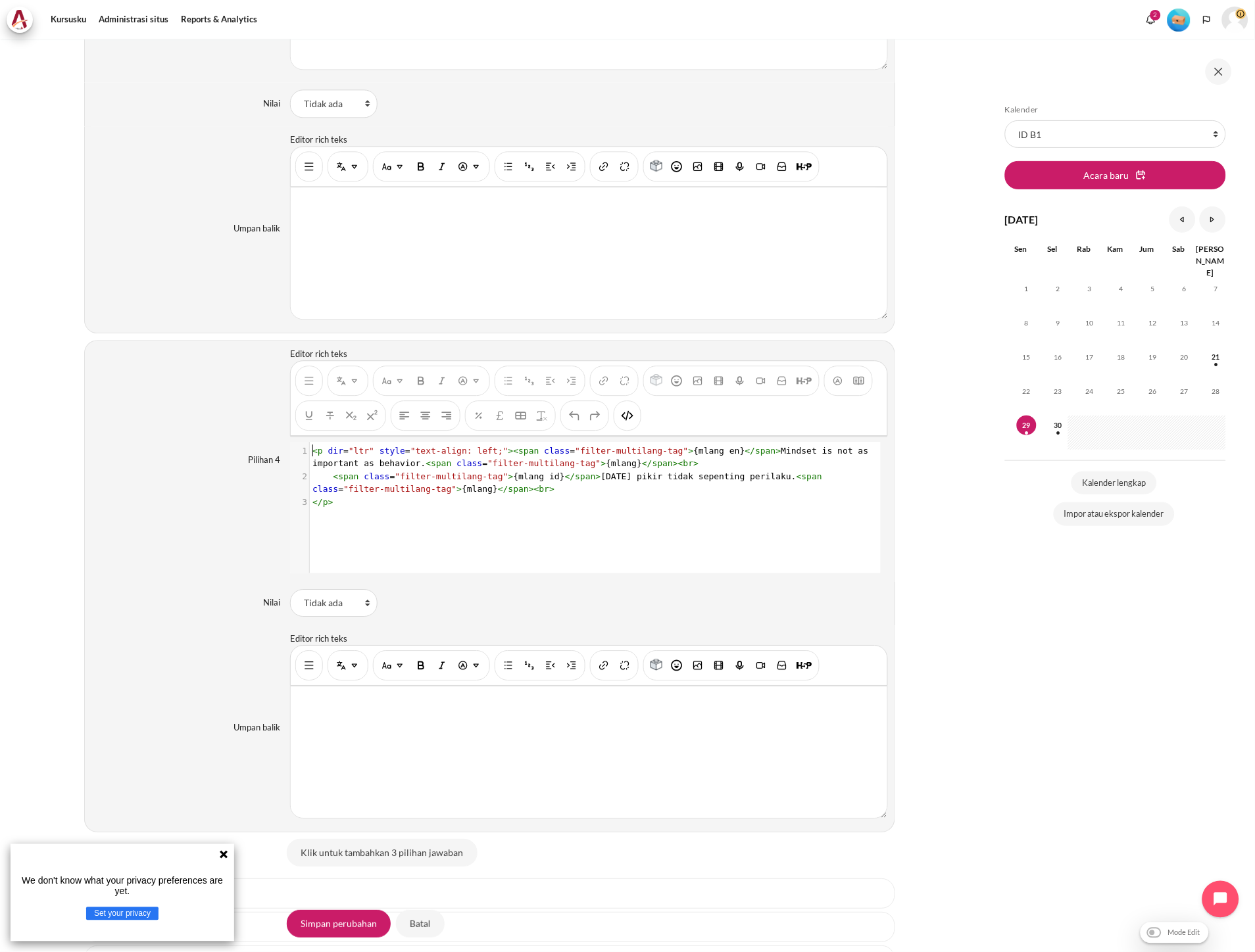
scroll to position [1, 0]
type textarea "<br>"
drag, startPoint x: 685, startPoint y: 468, endPoint x: 647, endPoint y: 468, distance: 38.0
click at [647, 468] on pre "< p dir = "ltr" style = "text-align: left;" >< span class = "filter-multilang-t…" at bounding box center [593, 457] width 568 height 25
type textarea "<br>"
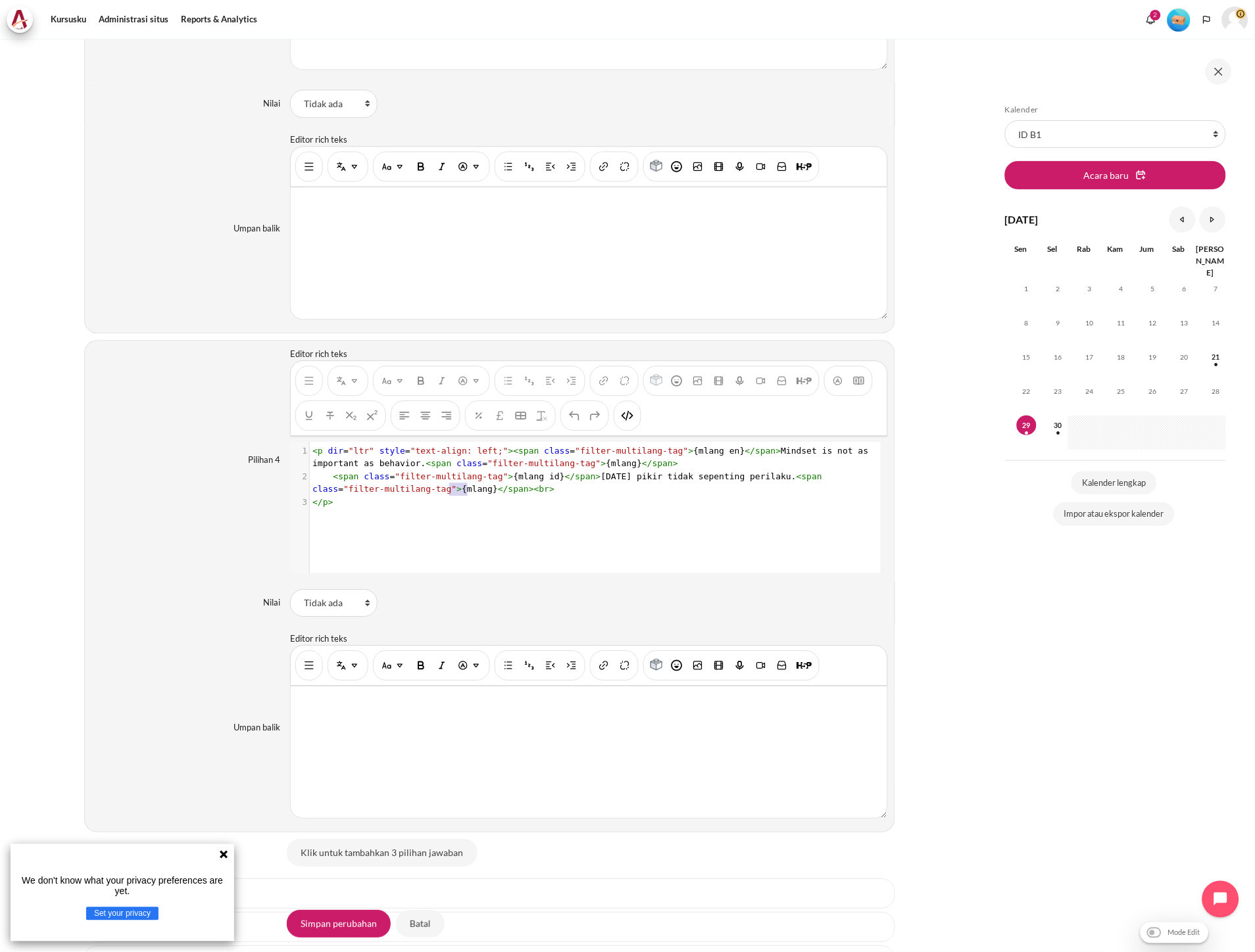
drag, startPoint x: 479, startPoint y: 496, endPoint x: 447, endPoint y: 496, distance: 32.0
click at [447, 496] on pre "< span class = "filter-multilang-tag" > {mlang id} </ span > Pola pikir tidak s…" at bounding box center [593, 483] width 568 height 25
click at [624, 422] on img "HTML" at bounding box center [627, 415] width 13 height 13
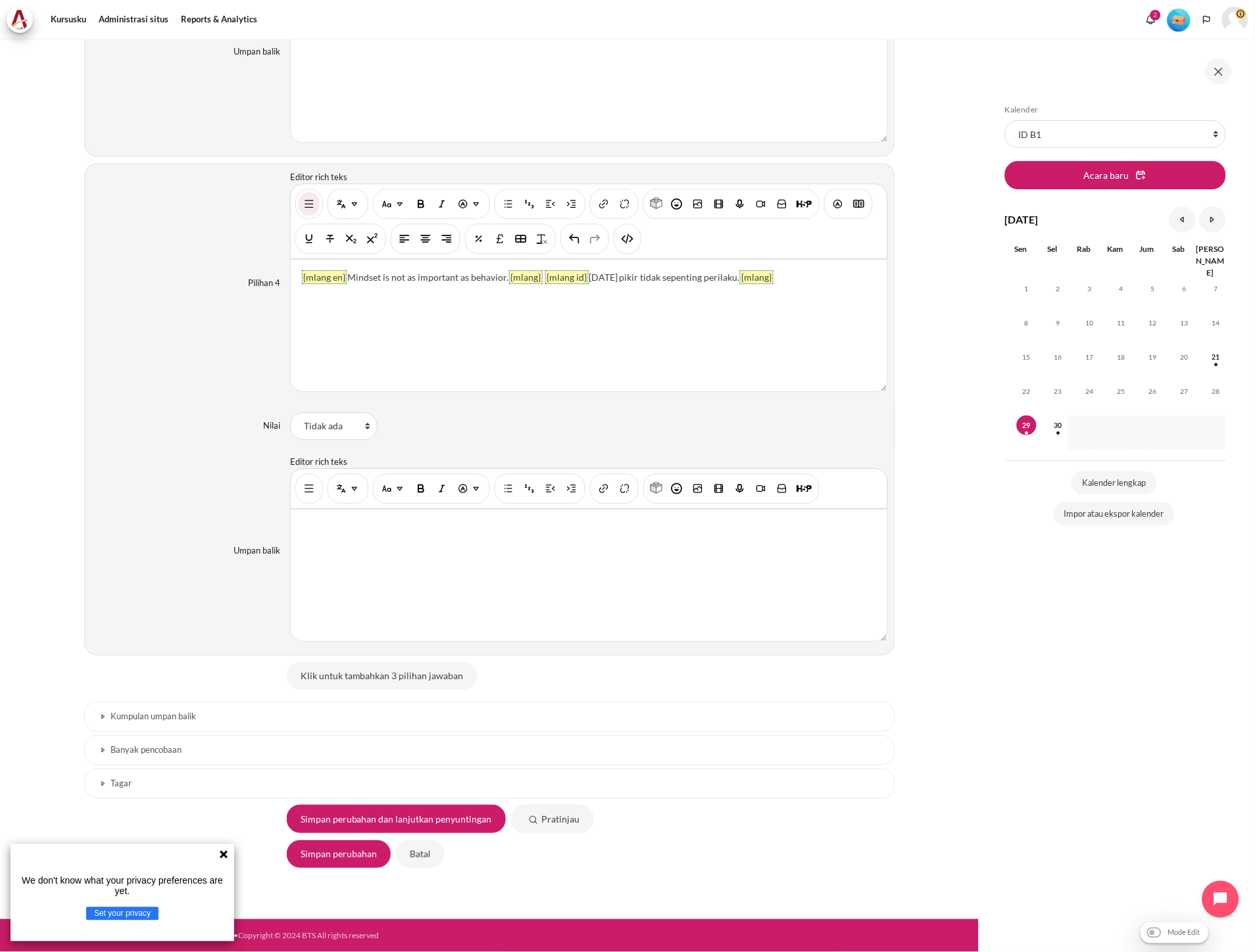
scroll to position [2445, 0]
click at [333, 856] on input "Simpan perubahan" at bounding box center [339, 853] width 103 height 27
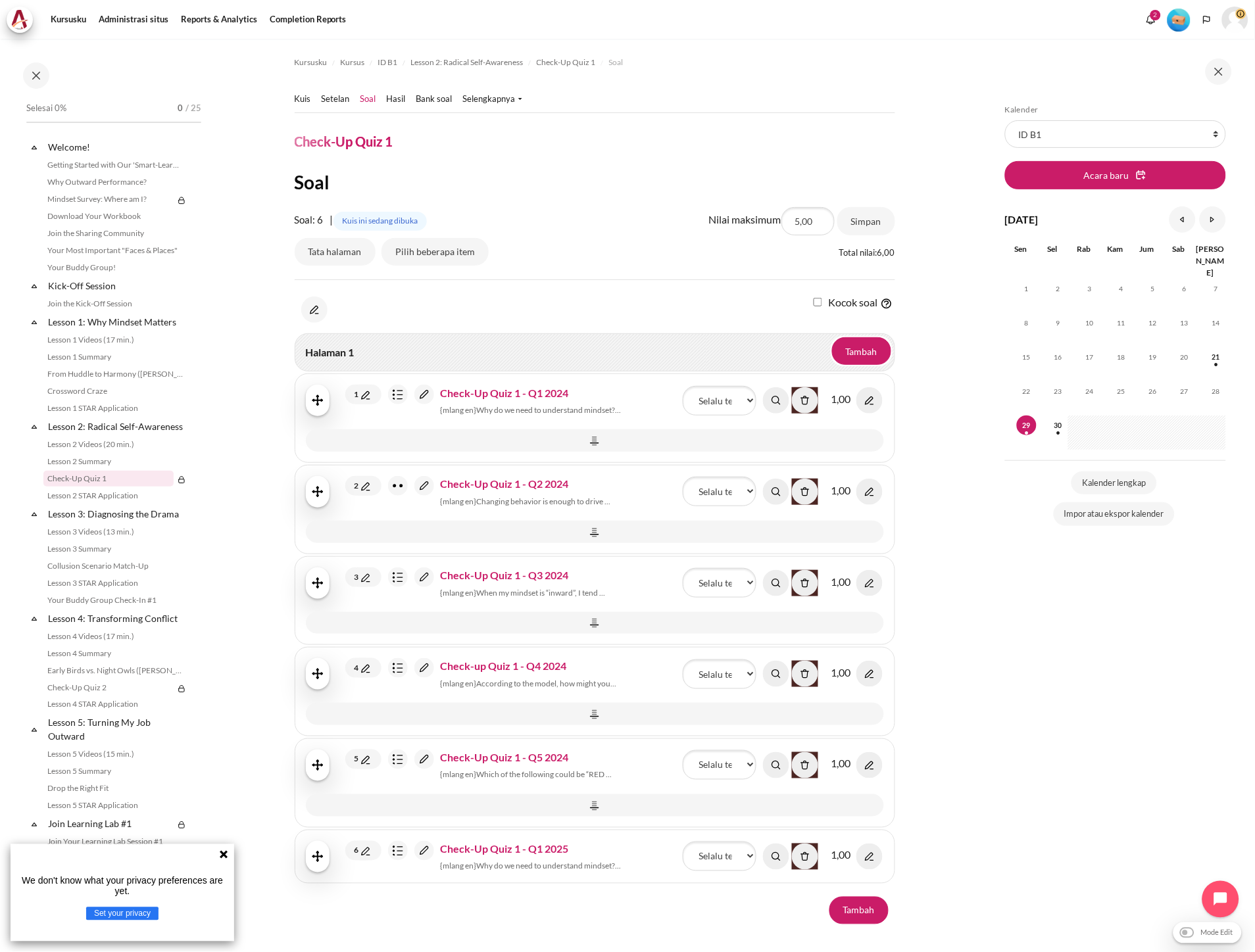
click at [432, 851] on img "Konten" at bounding box center [425, 851] width 20 height 20
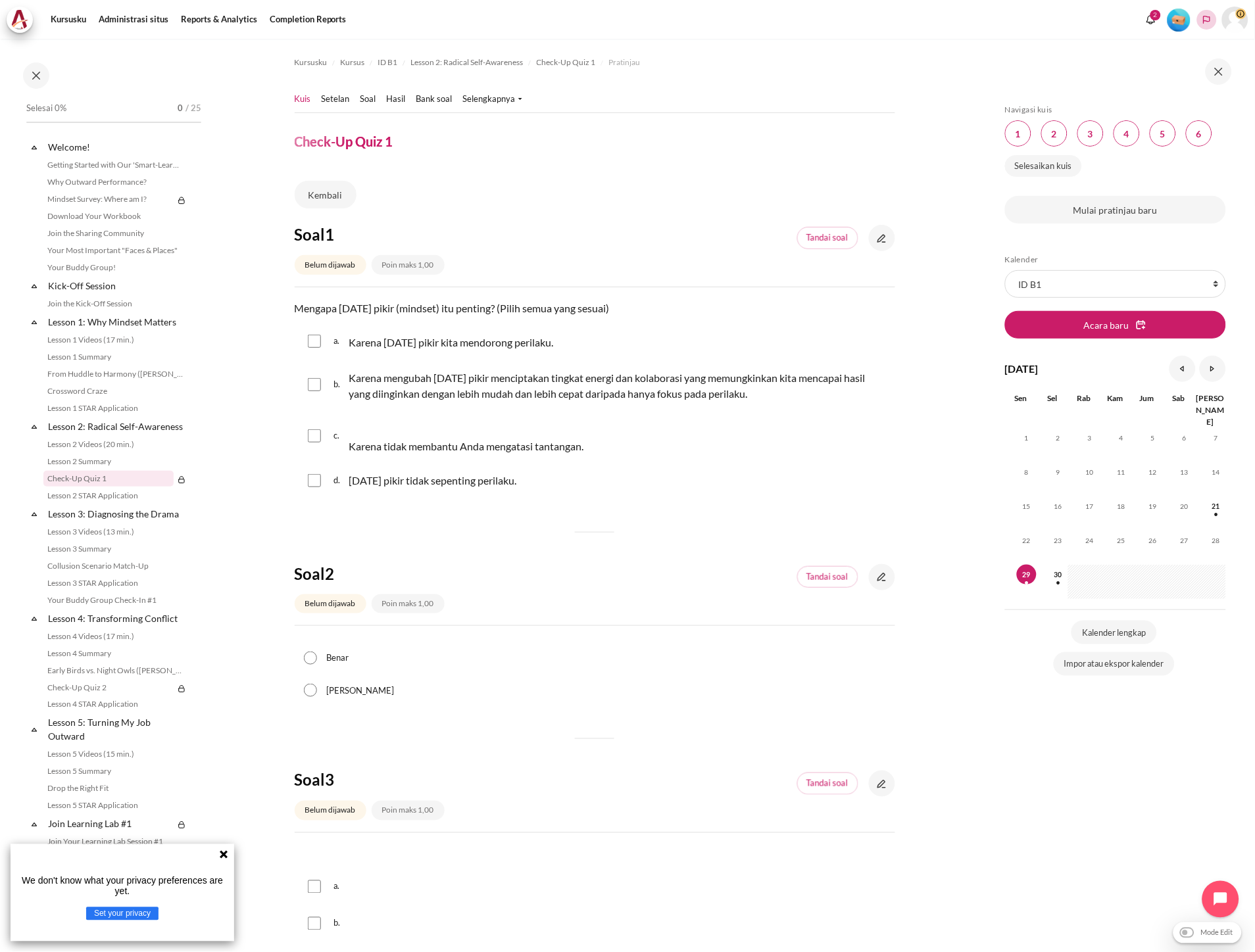
click at [1209, 17] on icon "Languages" at bounding box center [1206, 20] width 7 height 8
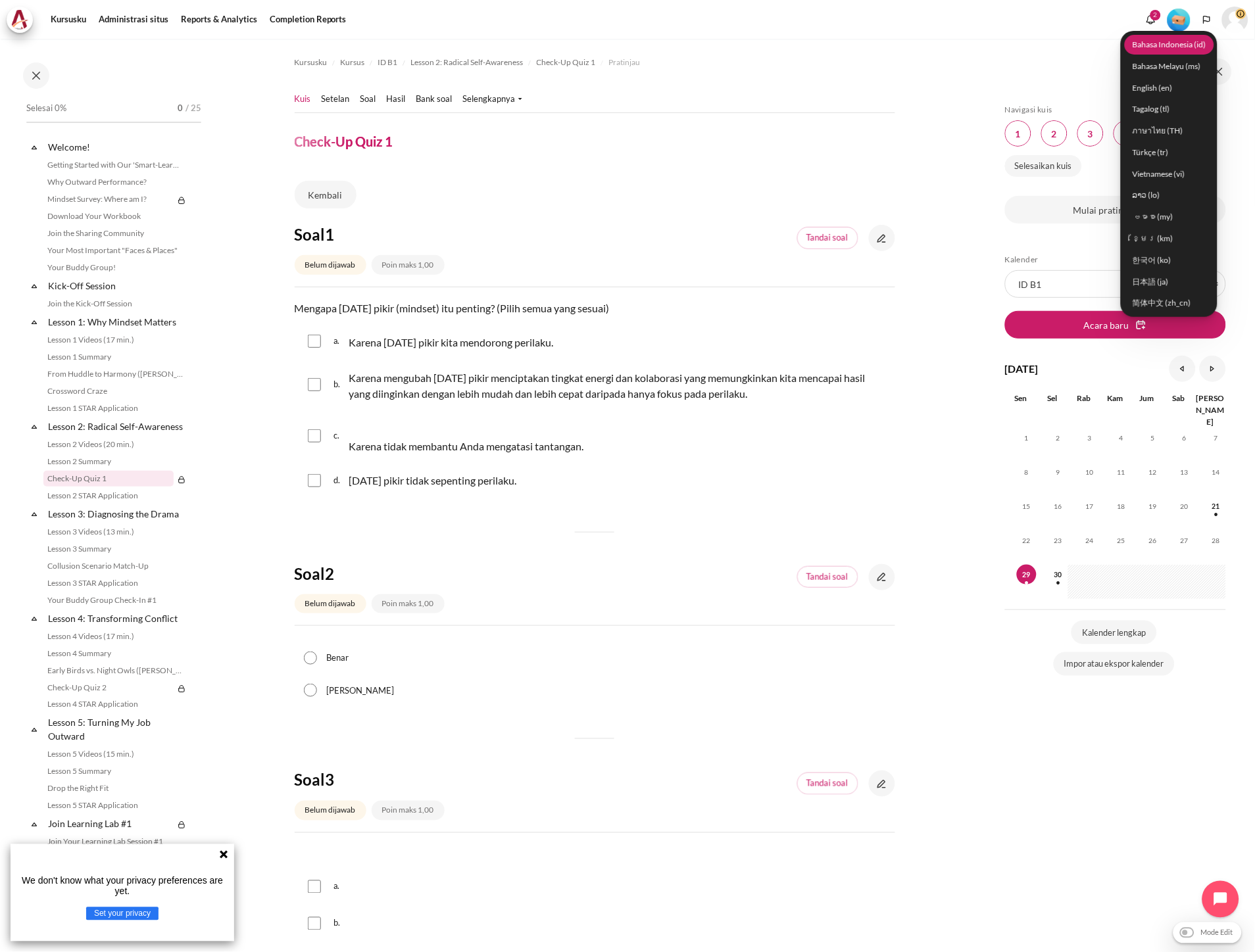
click at [1182, 37] on link "Bahasa Indonesia ‎(id)‎" at bounding box center [1170, 44] width 90 height 20
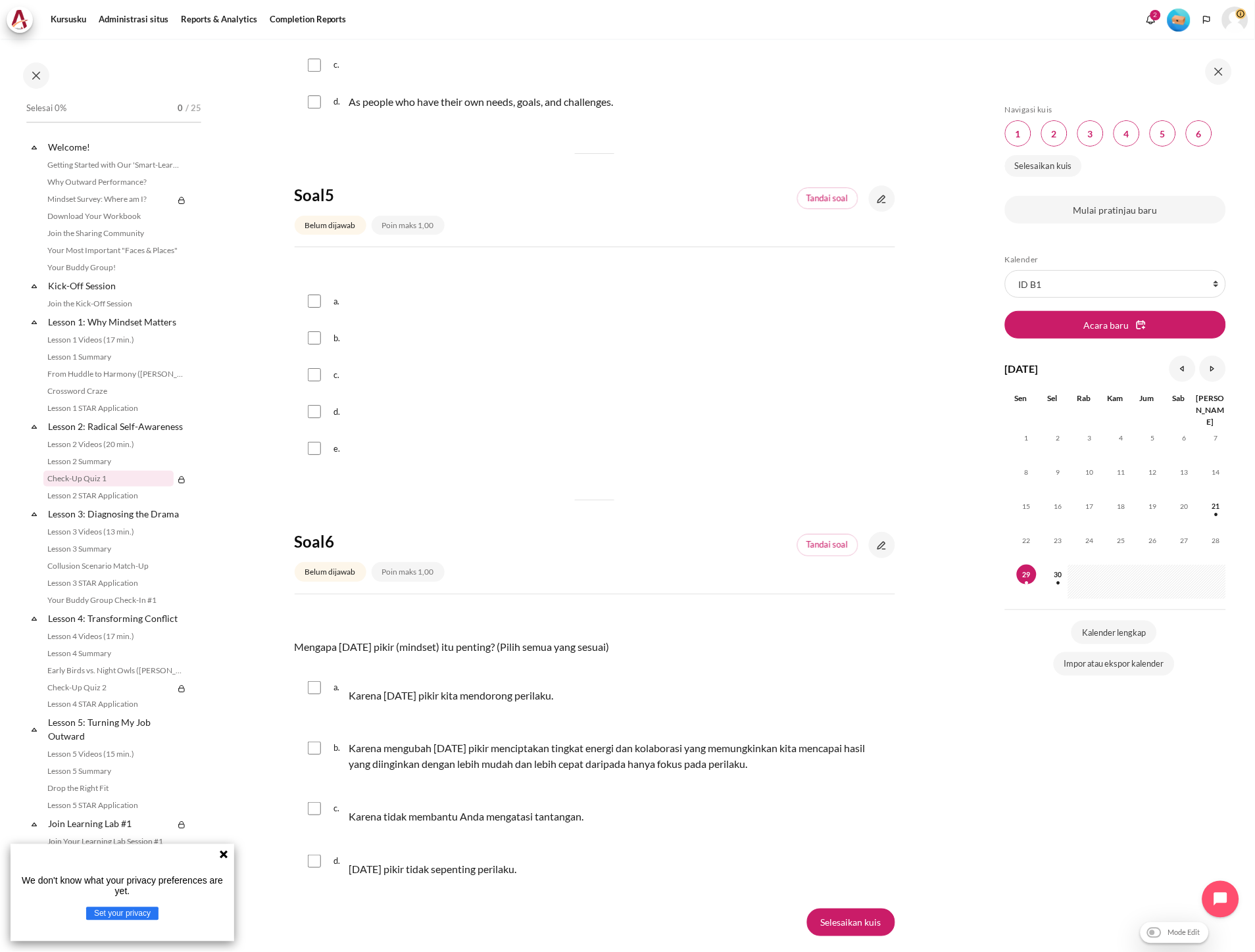
scroll to position [1260, 0]
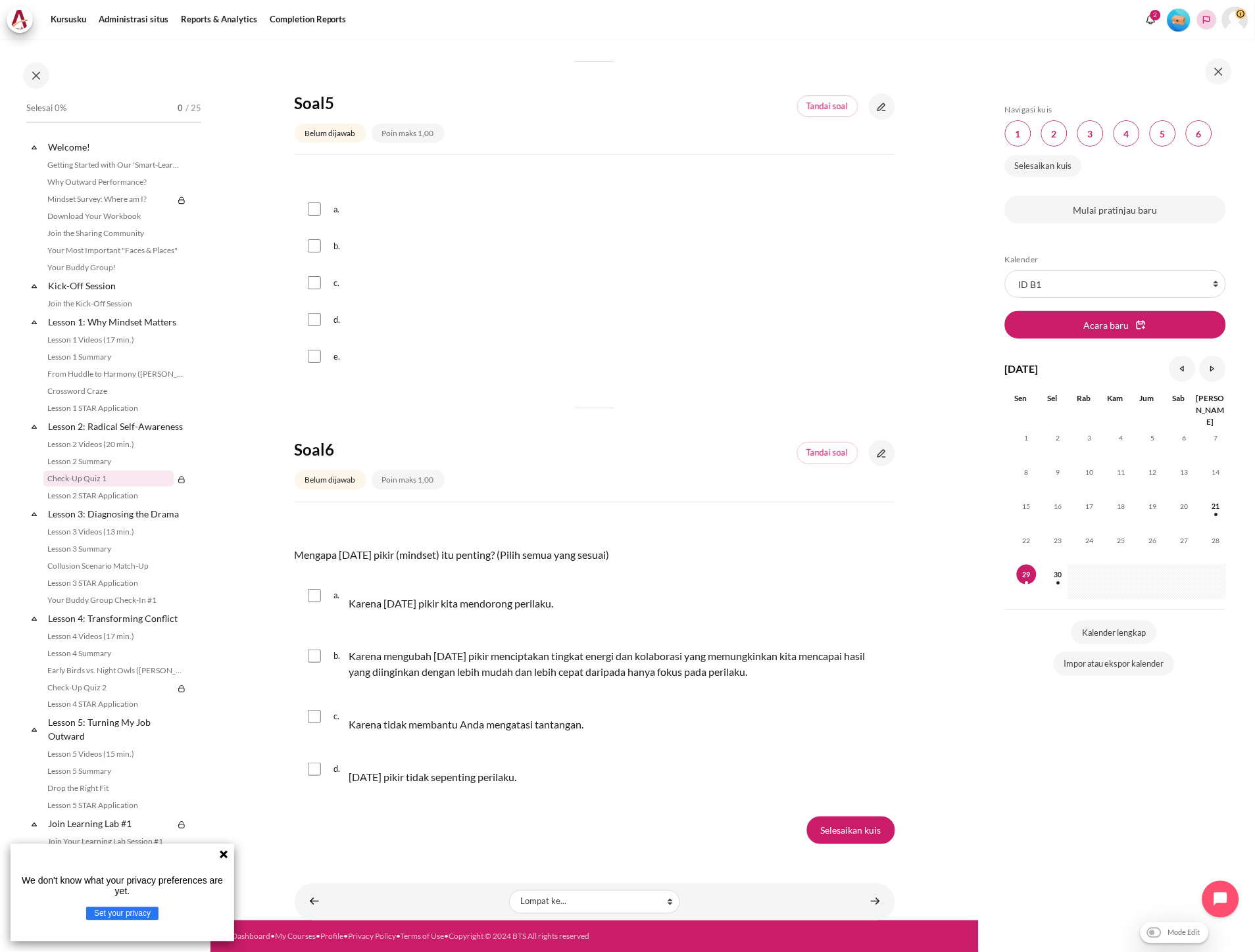
click at [1215, 24] on button "Languages" at bounding box center [1207, 20] width 20 height 20
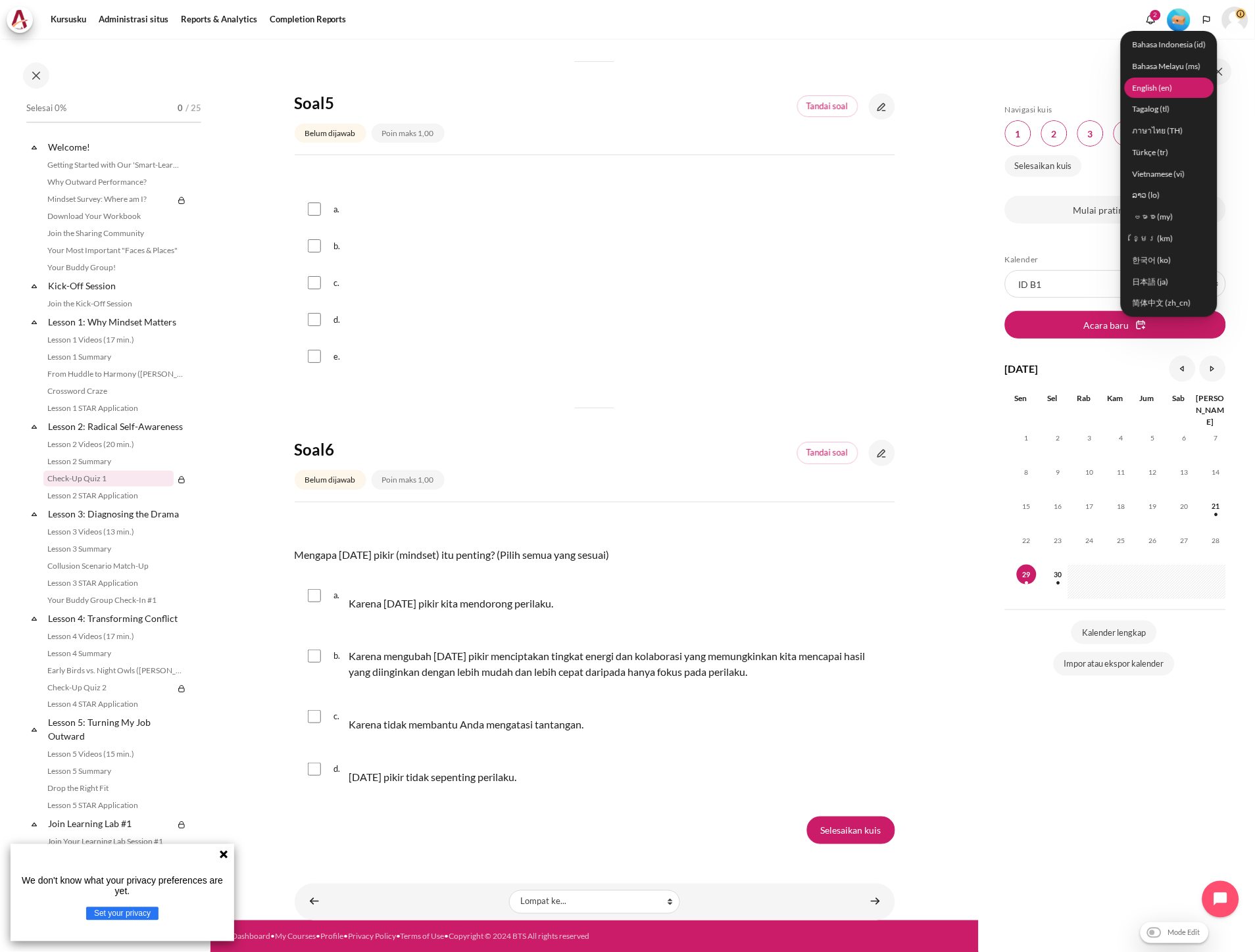
click at [1172, 89] on link "English ‎(en)‎" at bounding box center [1170, 88] width 90 height 20
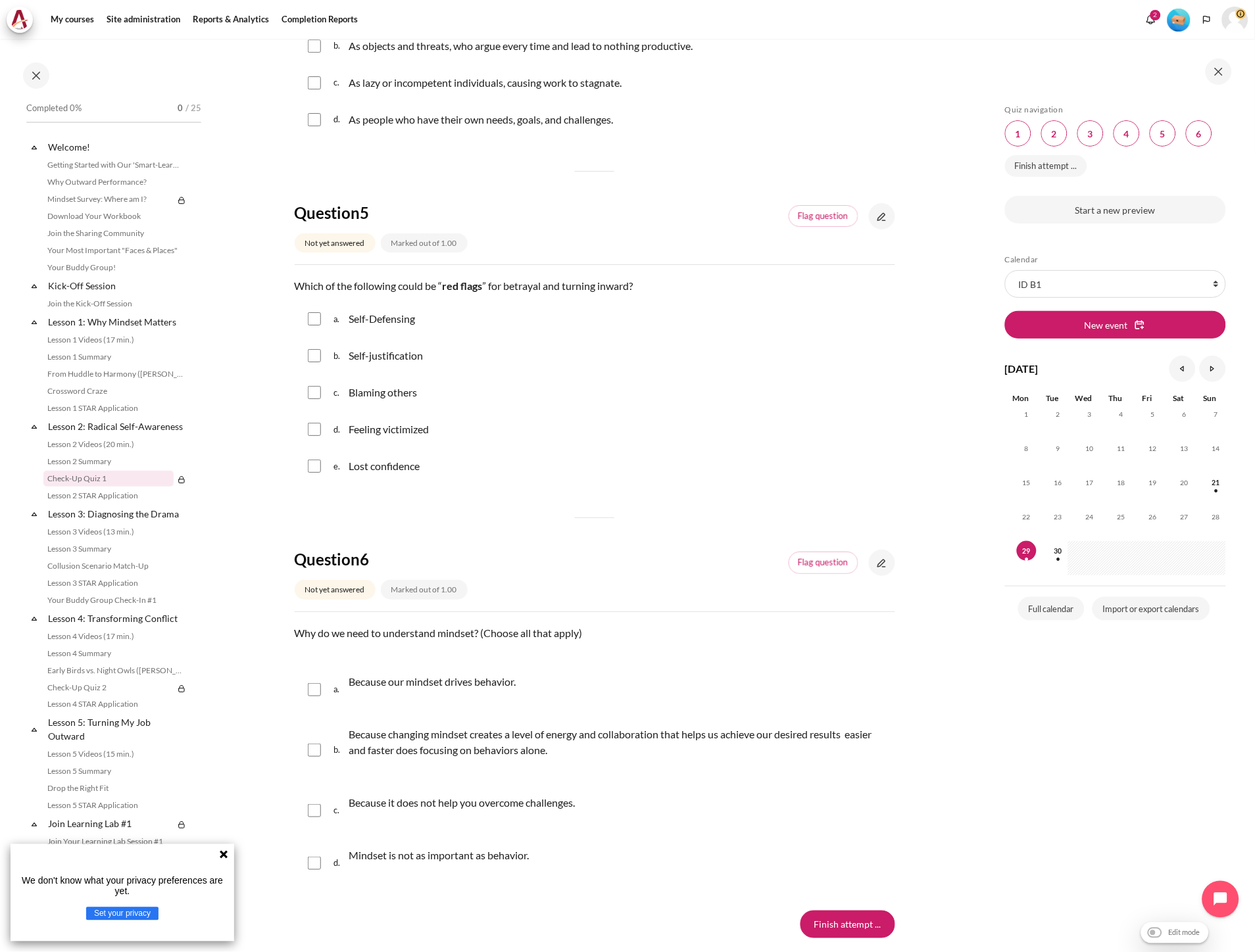
scroll to position [1314, 0]
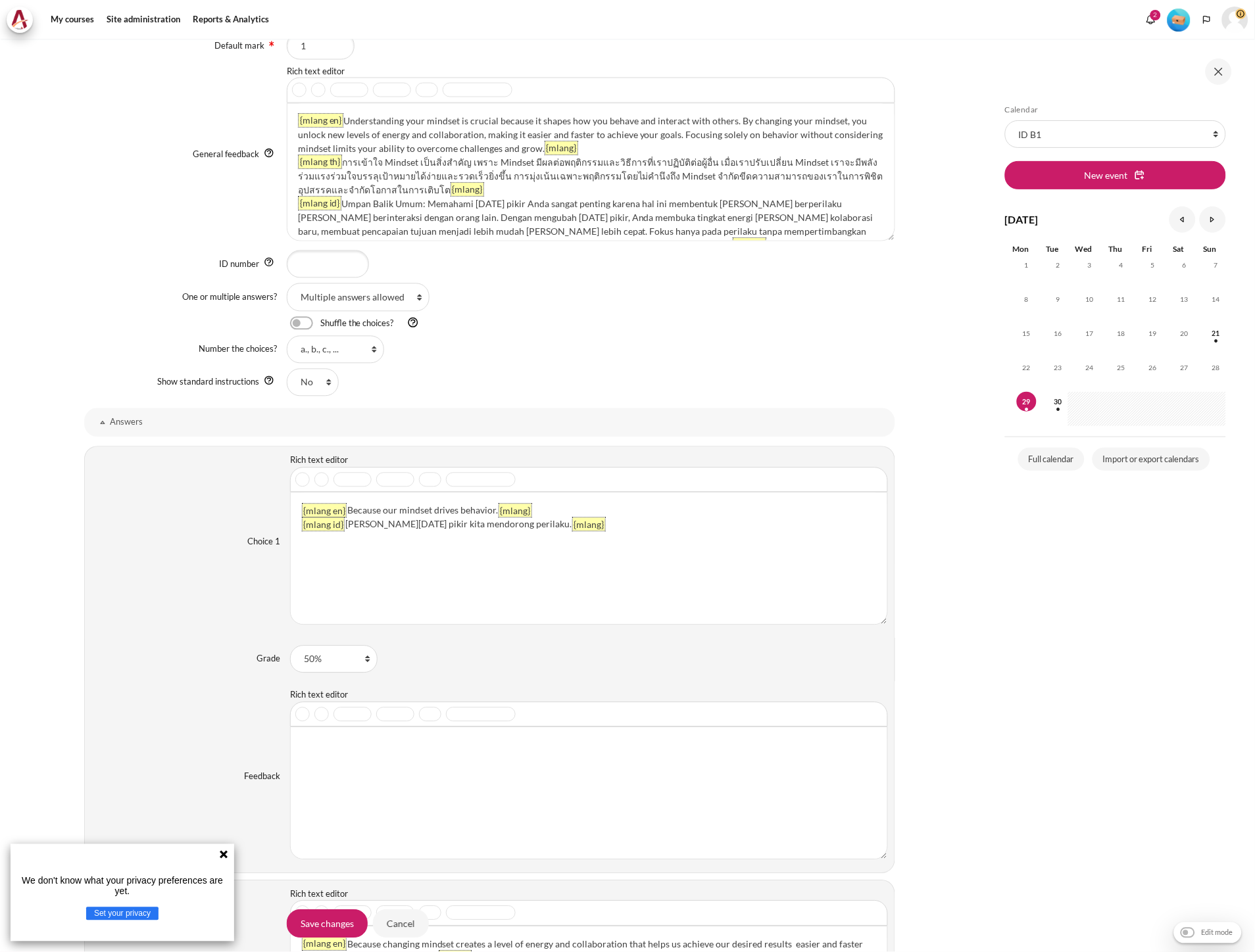
scroll to position [746, 0]
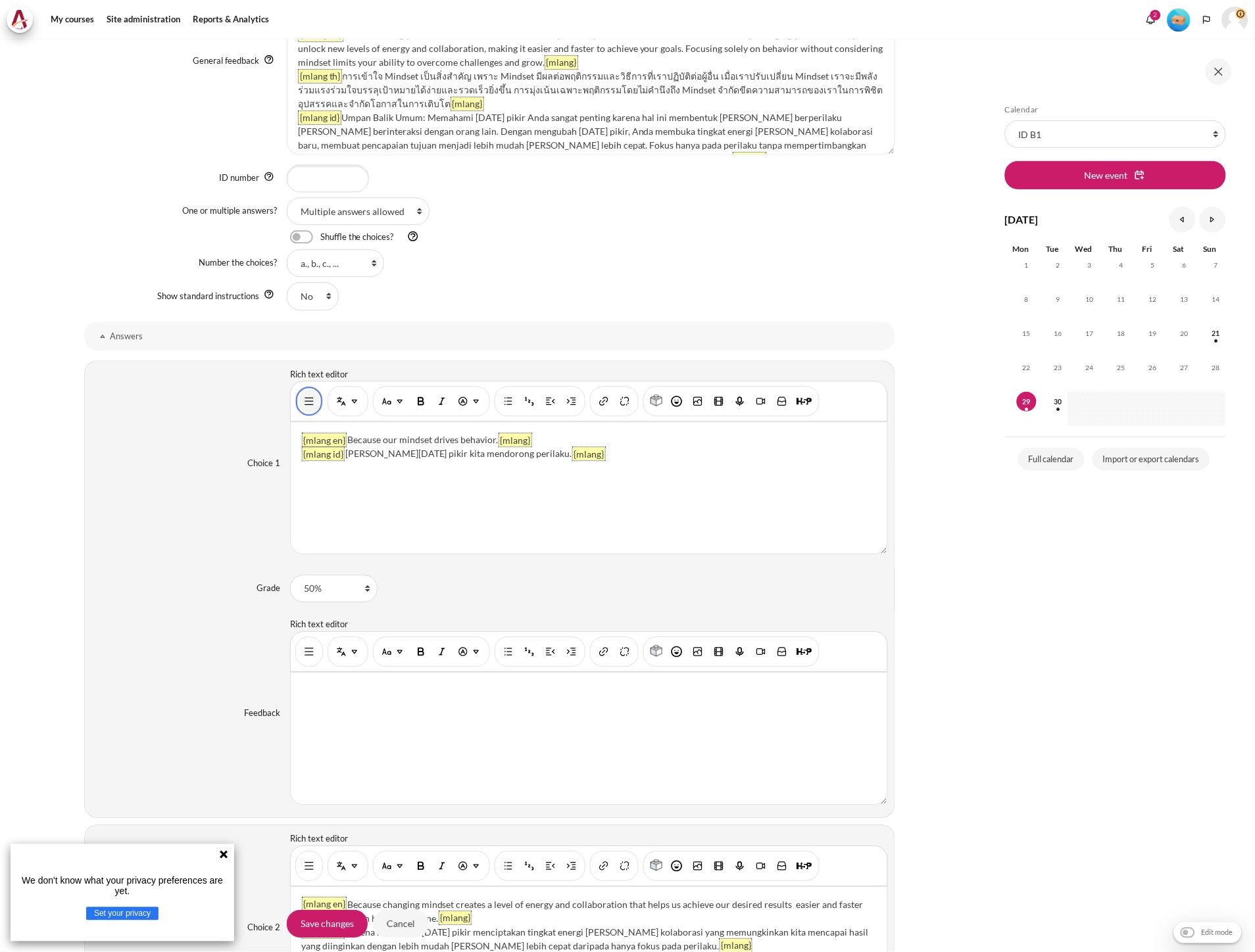
click at [311, 402] on button "Show/hide advanced buttons" at bounding box center [309, 401] width 21 height 23
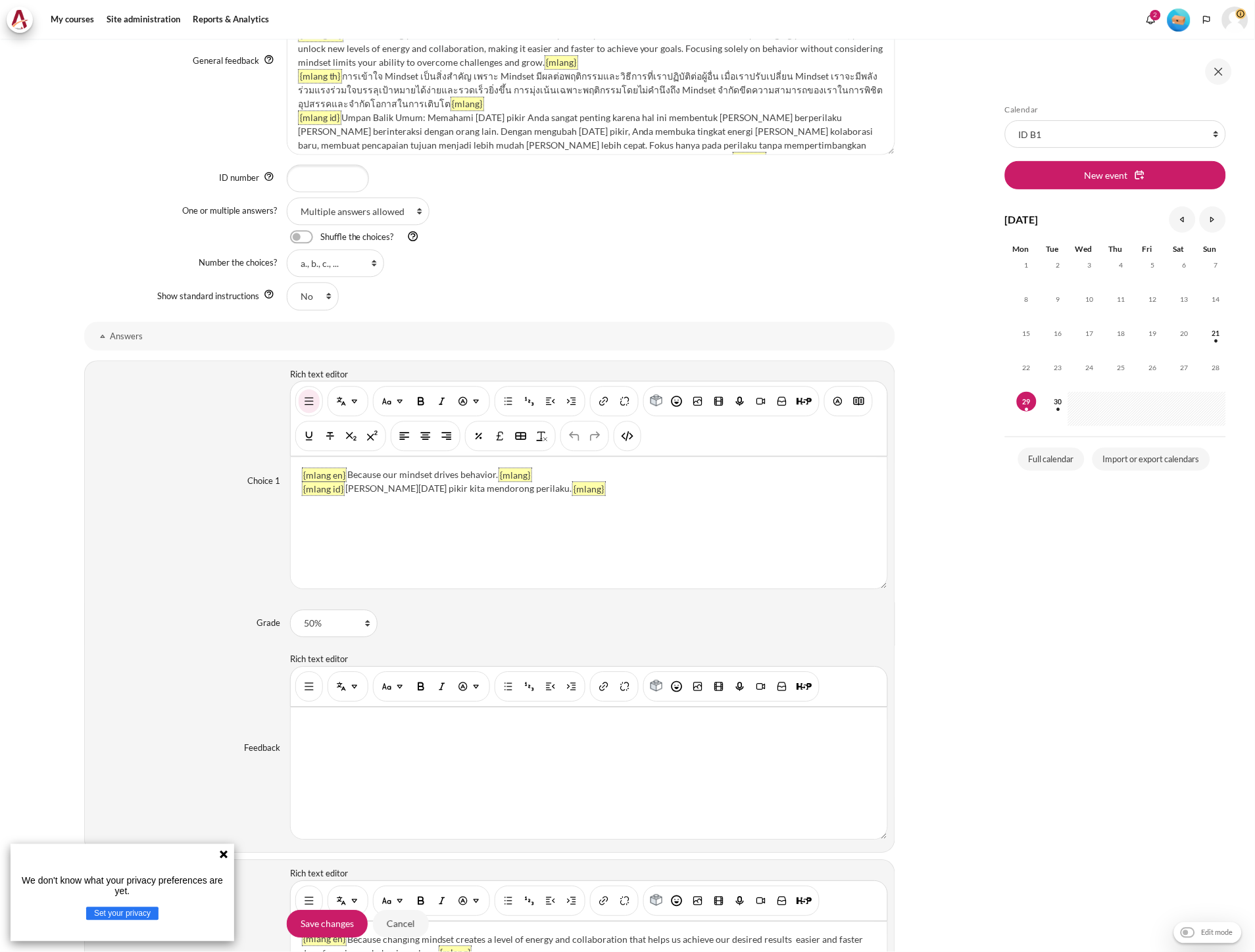
scroll to position [754, 0]
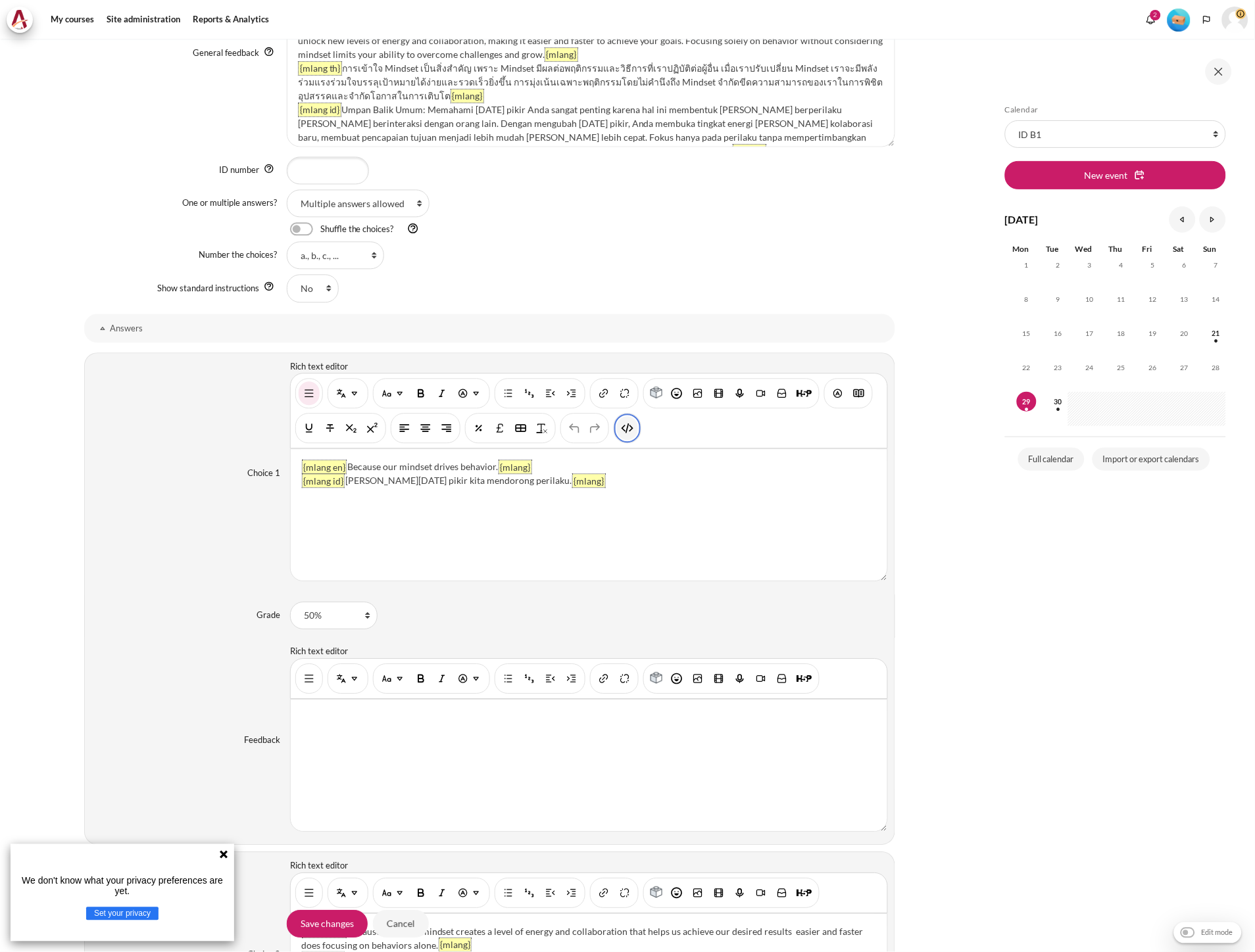
click at [629, 425] on img "HTML" at bounding box center [627, 427] width 13 height 13
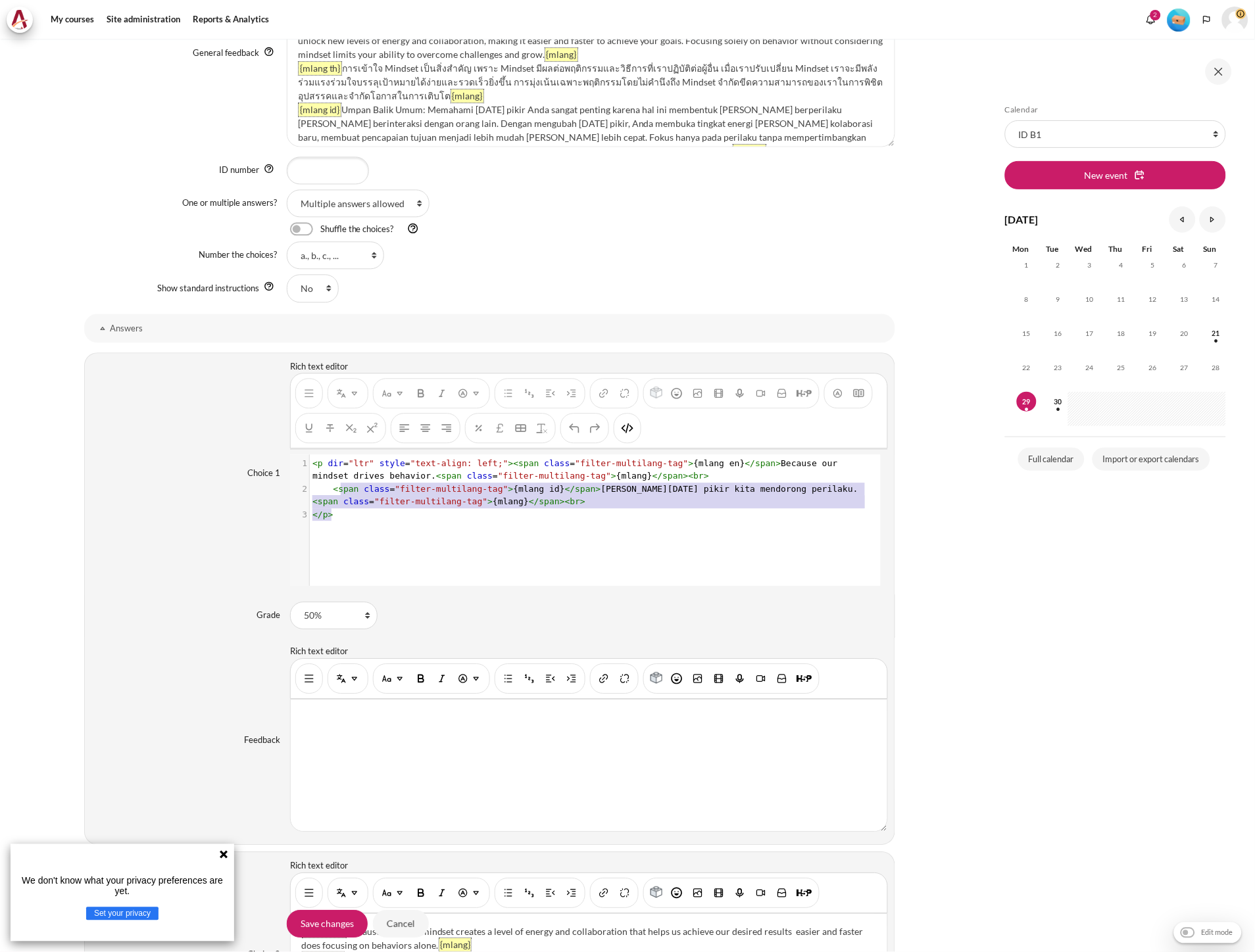
scroll to position [1, 0]
drag, startPoint x: 469, startPoint y: 517, endPoint x: 311, endPoint y: 458, distance: 168.7
click at [311, 458] on div "1 < p dir = "ltr" style = "text-align: left;" >< span class = "filter-multilang…" at bounding box center [593, 489] width 568 height 64
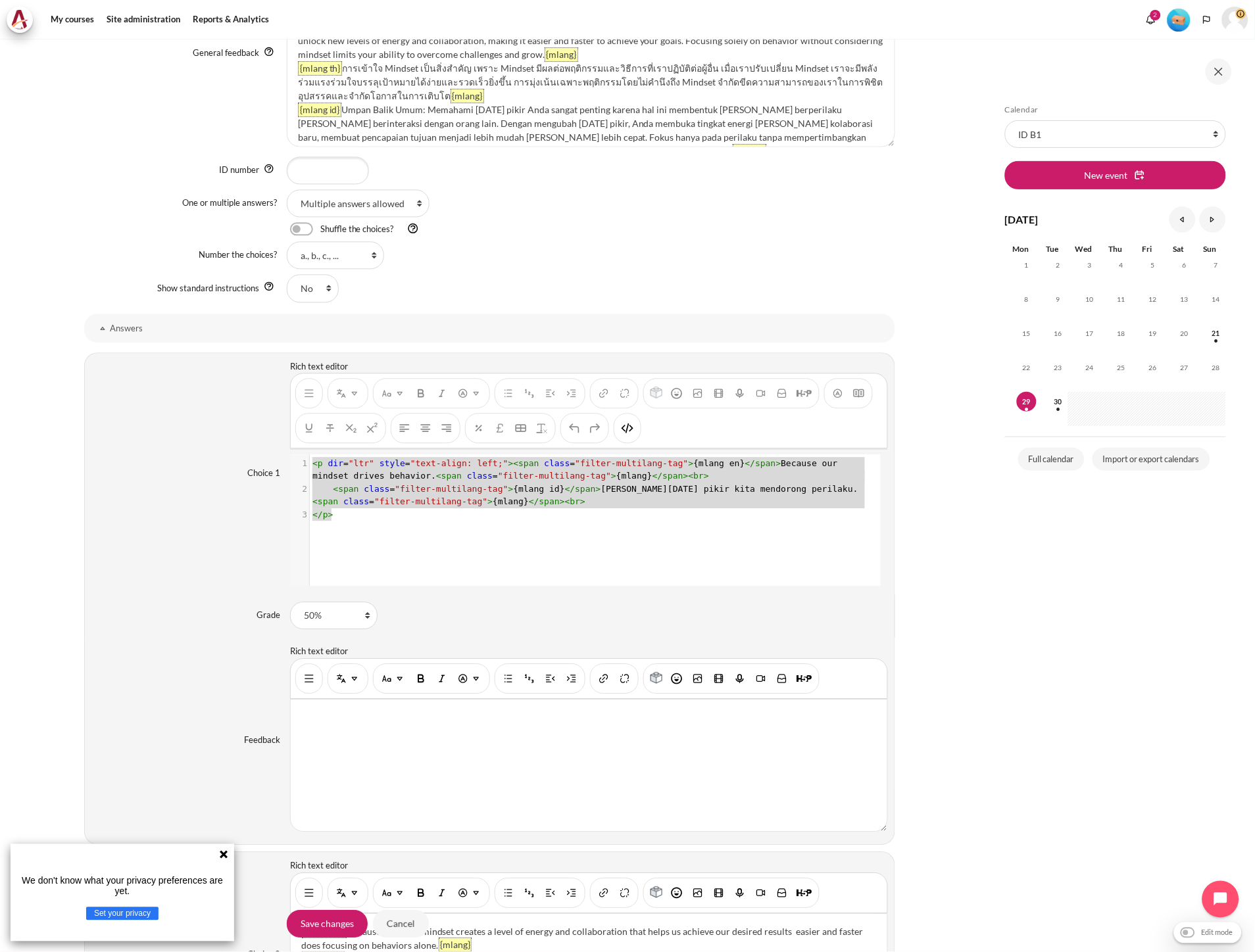
type textarea "<p dir="ltr" style="text-align: left;"><span class="filter-multilang-tag">{mlan…"
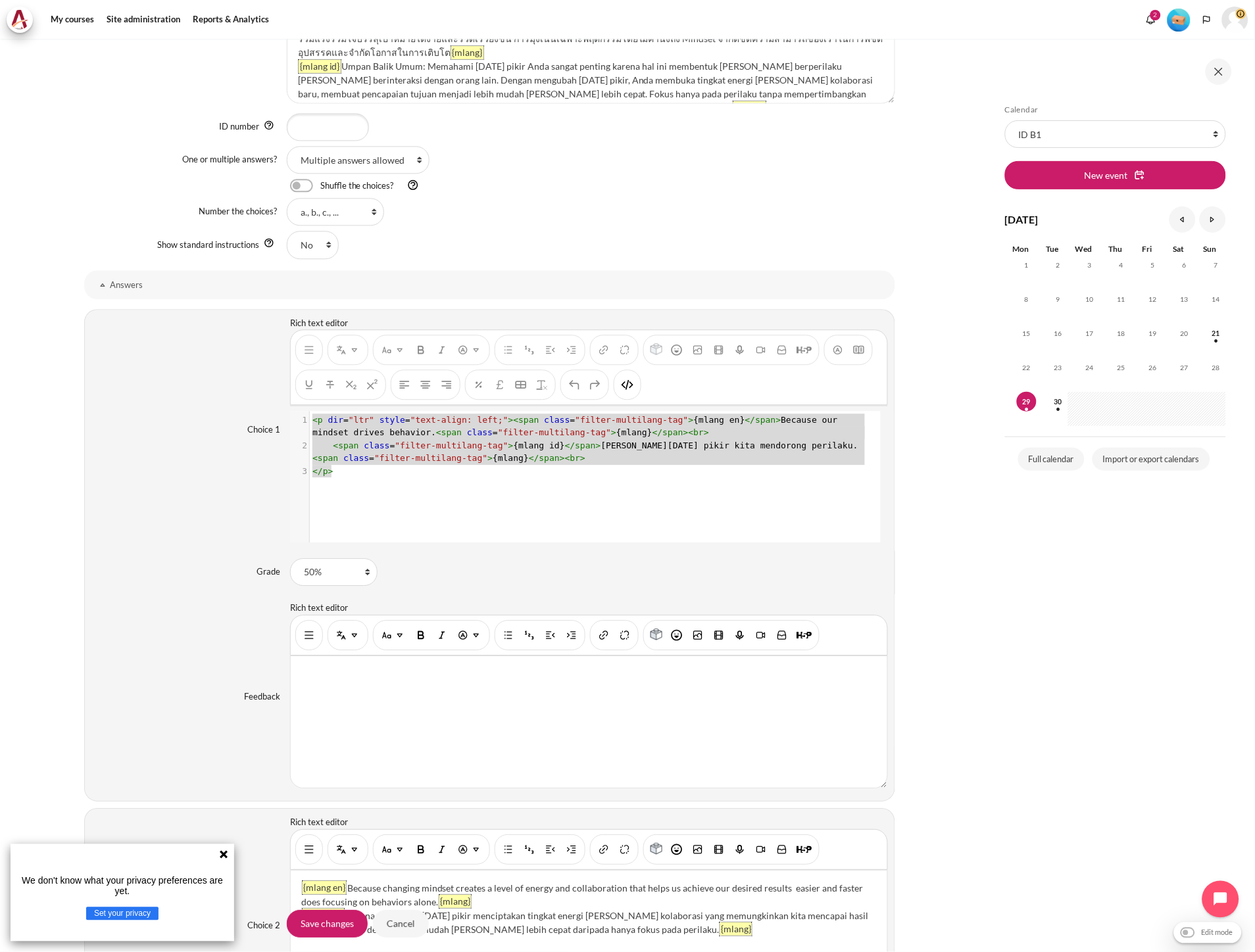
scroll to position [754, 0]
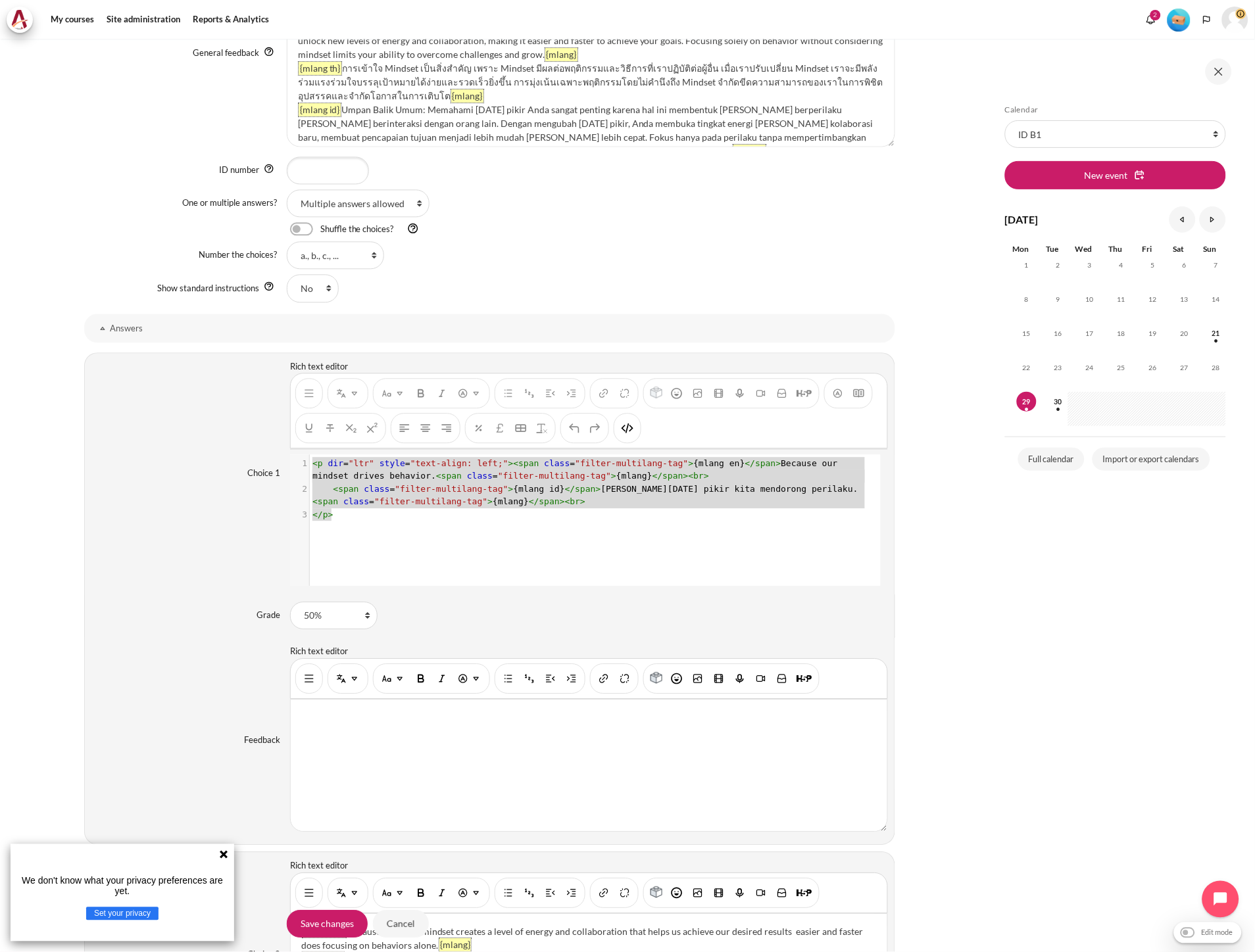
click at [444, 537] on div "x 1 < p dir = "ltr" style = "text-align: left;" >< span class = "filter-multila…" at bounding box center [594, 530] width 610 height 151
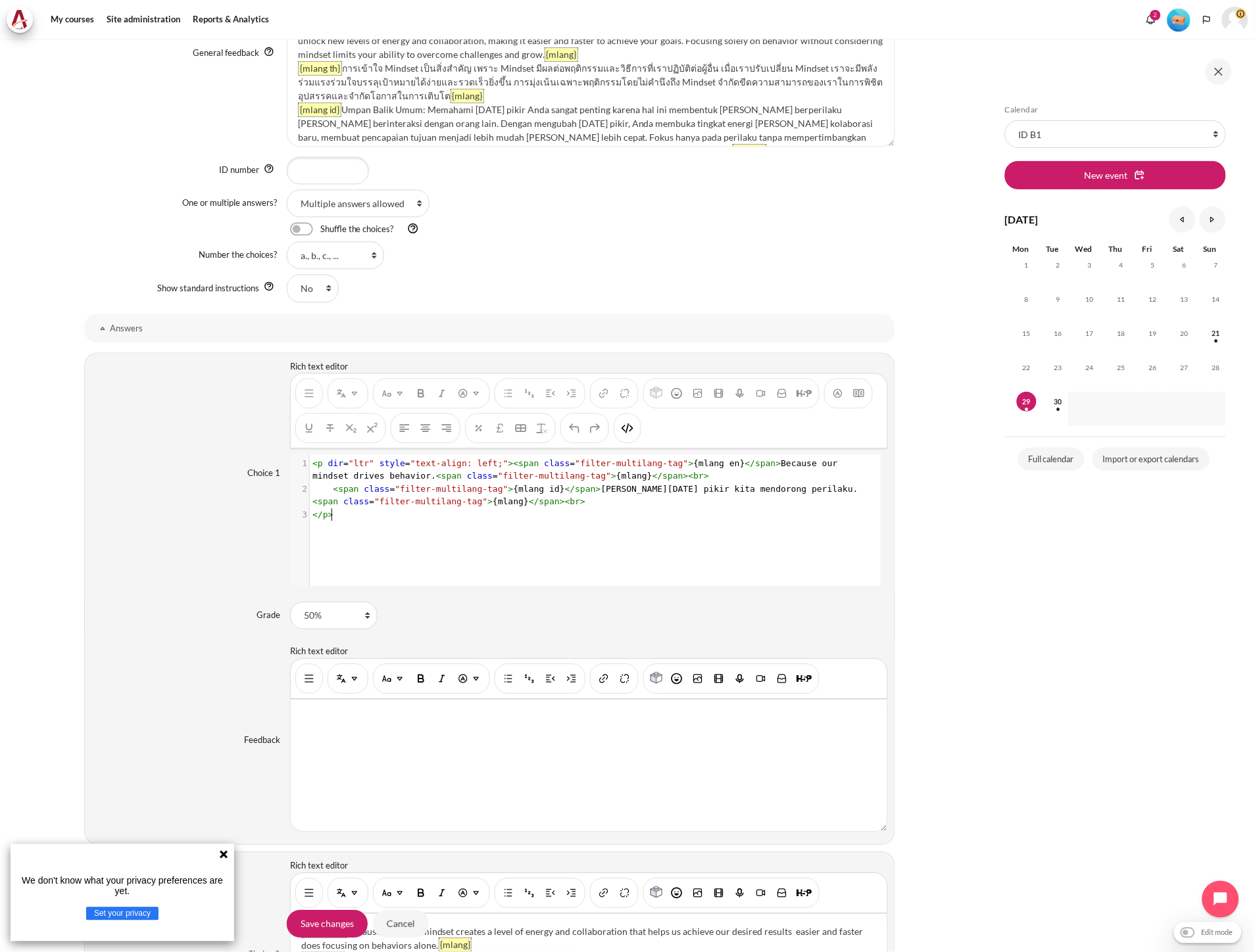
type textarea "<p dir="ltr" style="text-align: left;"><span class="filter-multilang-tag">{mlan…"
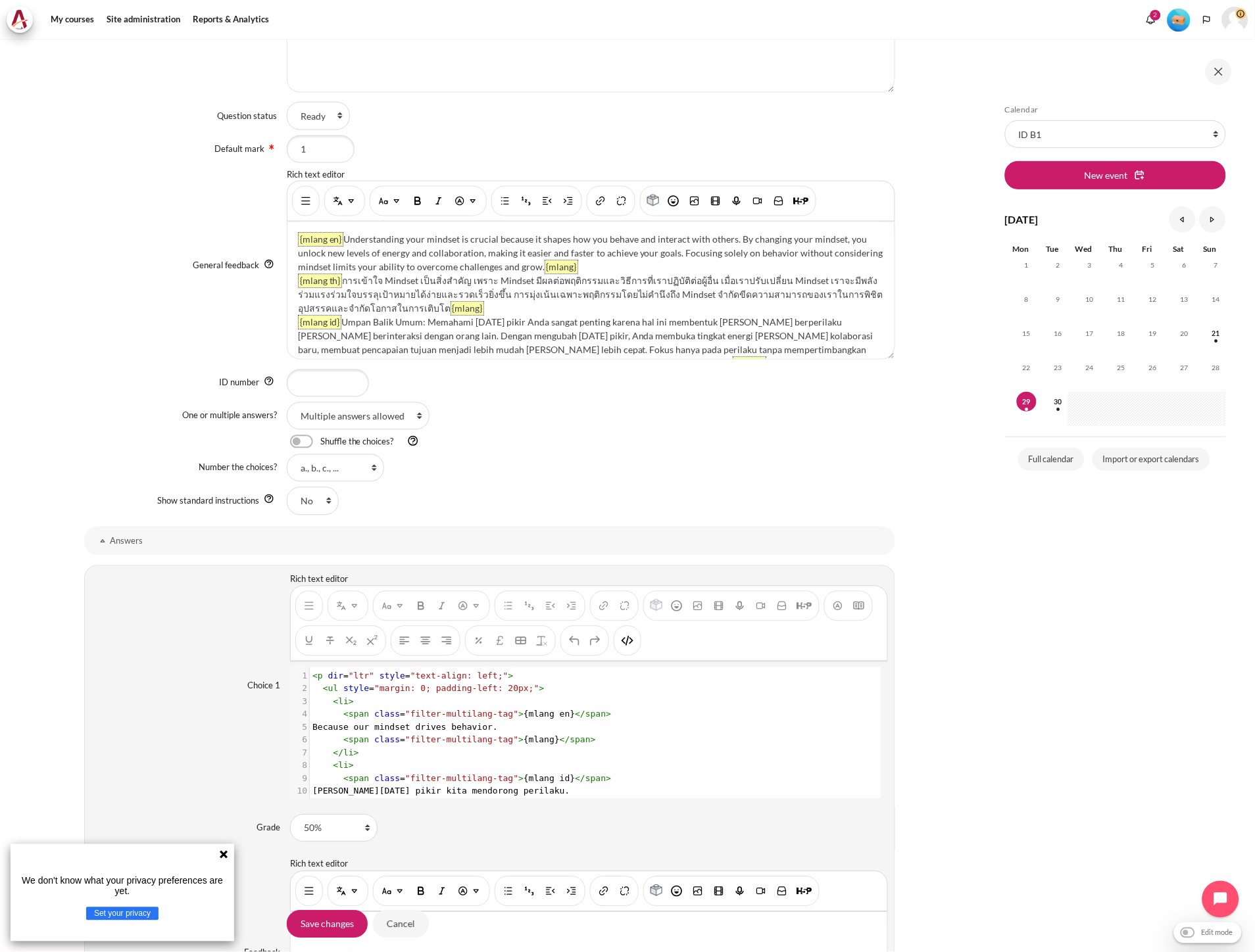
scroll to position [536, 0]
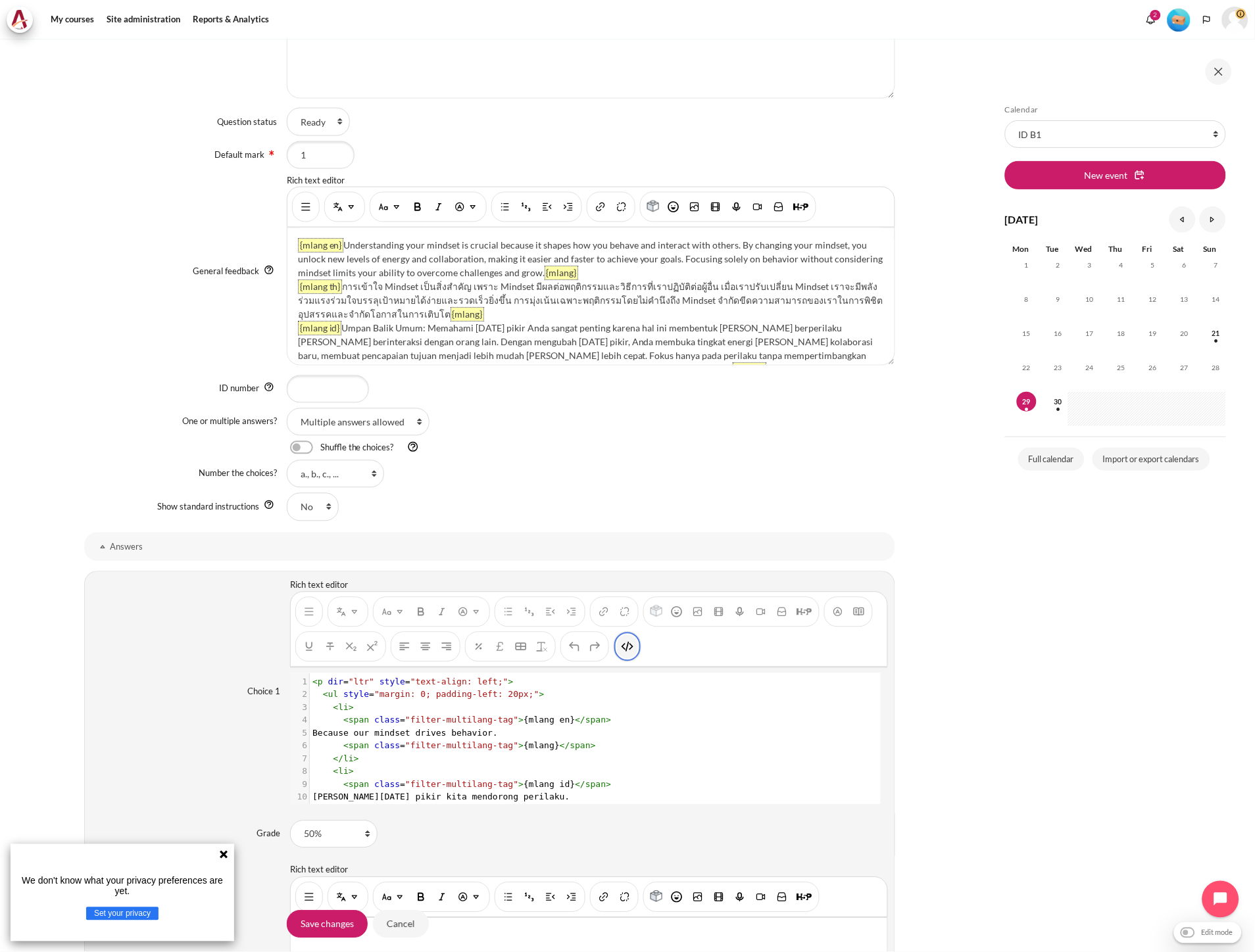
click at [630, 648] on img "HTML" at bounding box center [627, 646] width 13 height 13
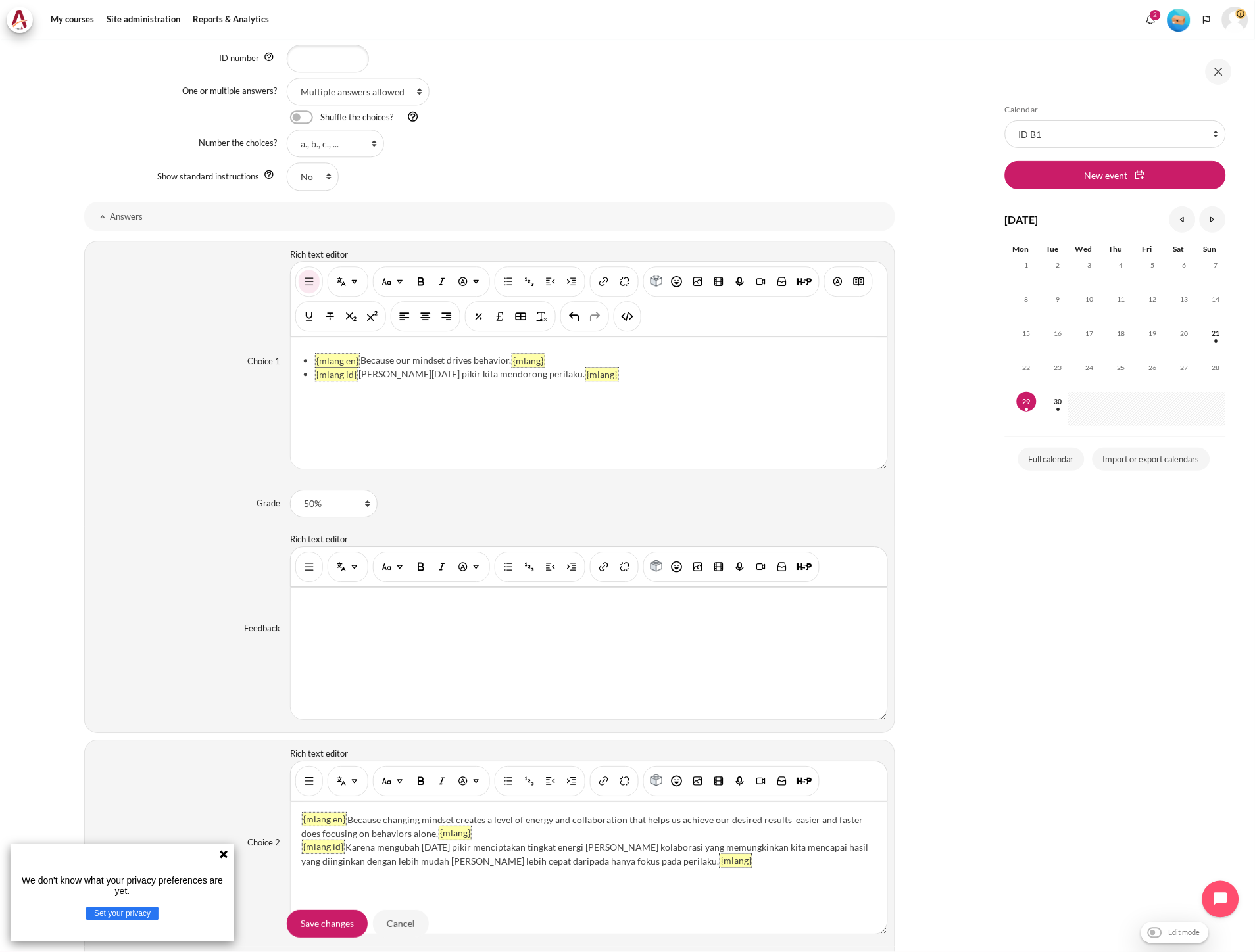
scroll to position [900, 0]
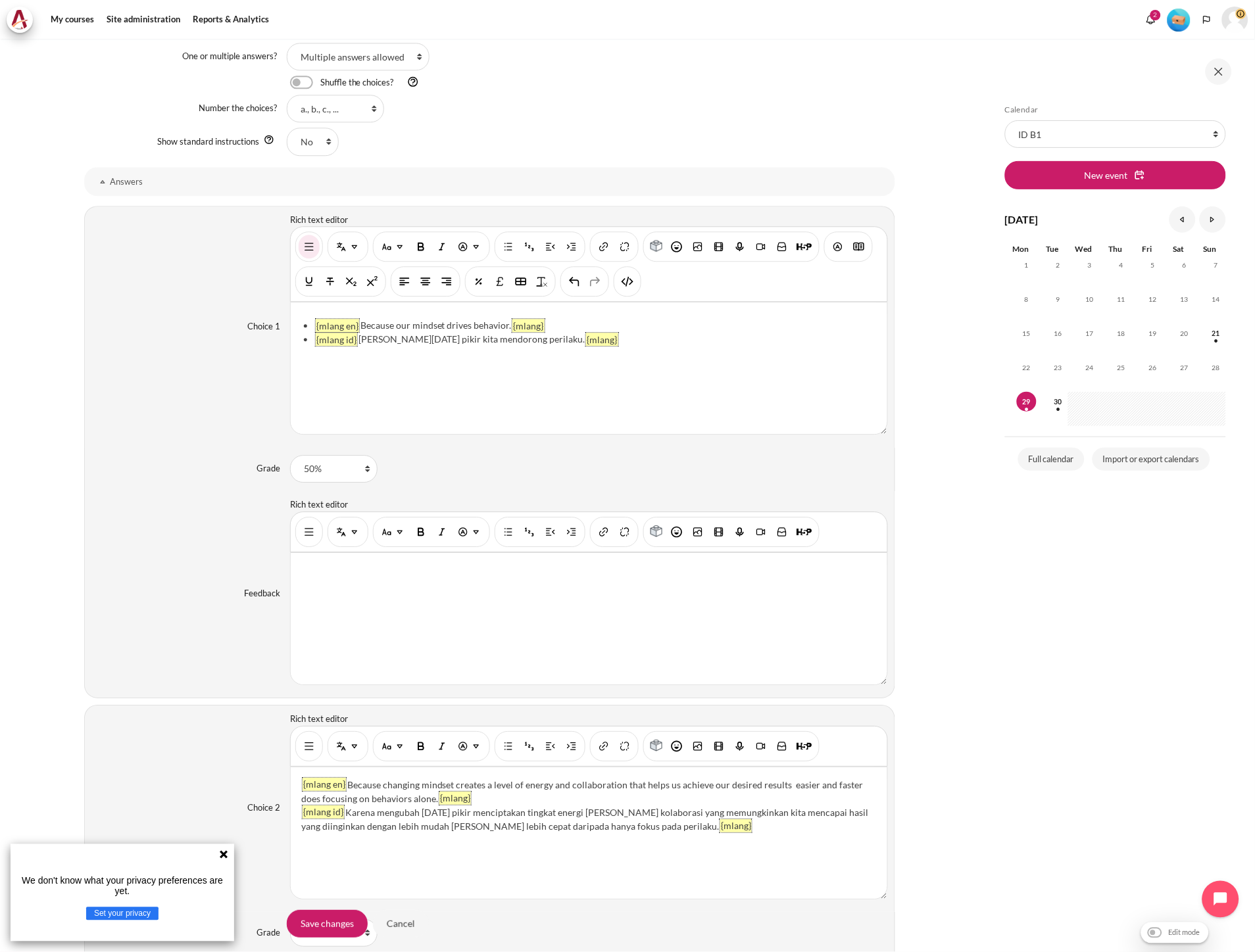
click at [623, 297] on div "You are now on another row of the editor's toolbar, where there are more button…" at bounding box center [628, 281] width 27 height 30
click at [621, 283] on img "HTML" at bounding box center [627, 281] width 13 height 13
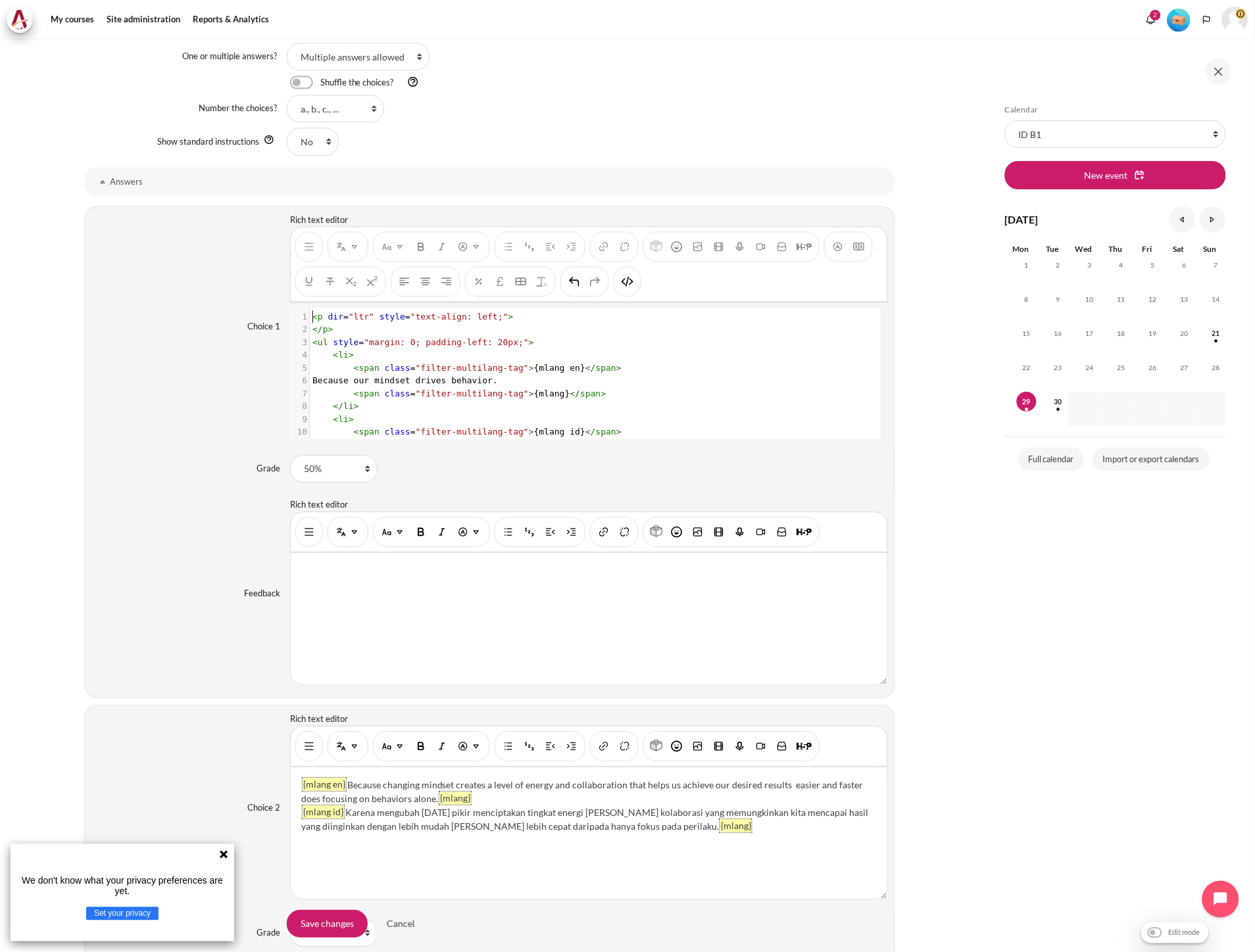
scroll to position [1, 0]
click at [556, 368] on span "< span class = "filter-multilang-tag" > {mlang en} </ span >" at bounding box center [466, 368] width 309 height 10
type textarea "<p dir="ltr" style="text-align: left;"> </p> <ul style="margin: 0; padding-left…"
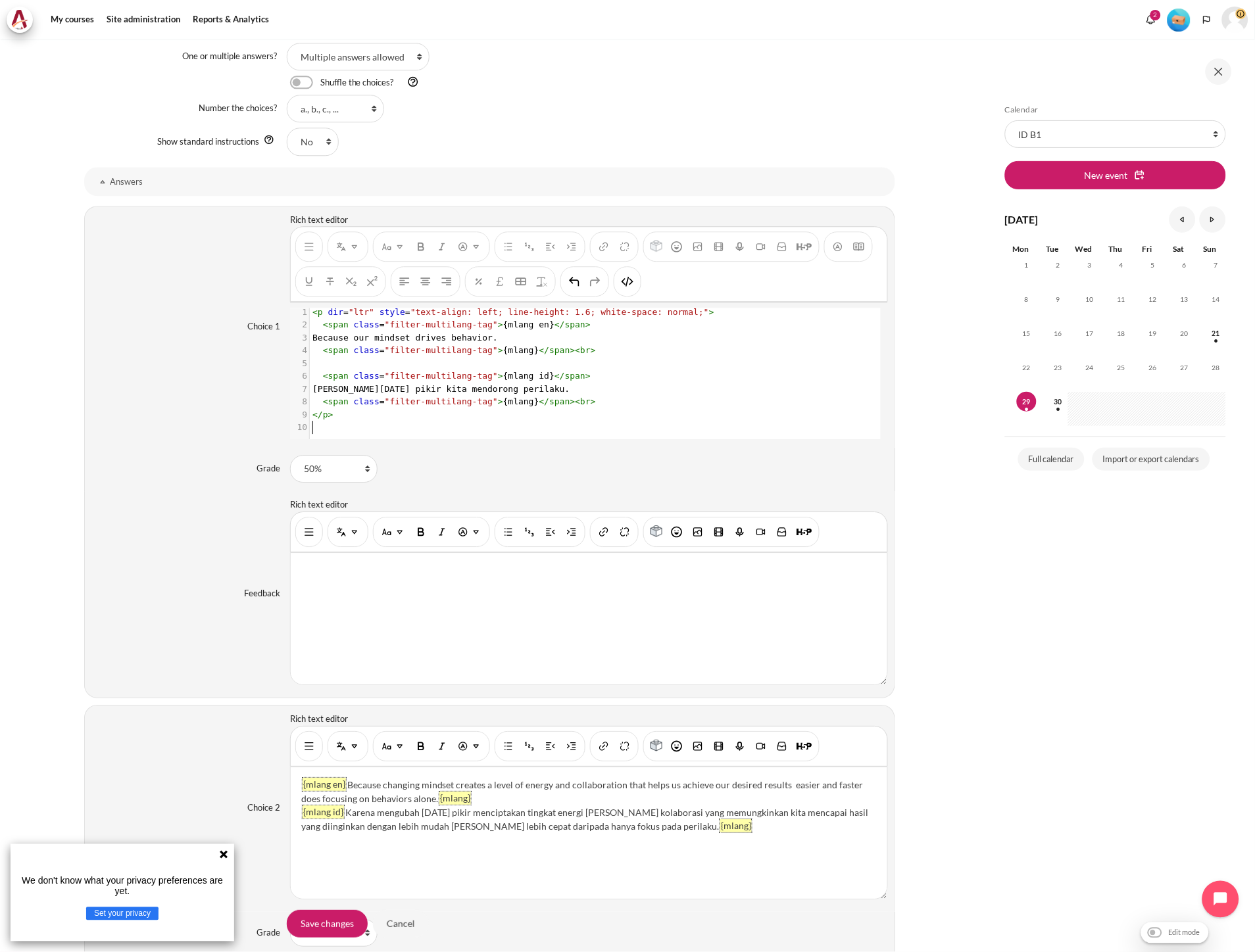
scroll to position [3, 0]
click at [627, 294] on button "HTML" at bounding box center [628, 281] width 21 height 23
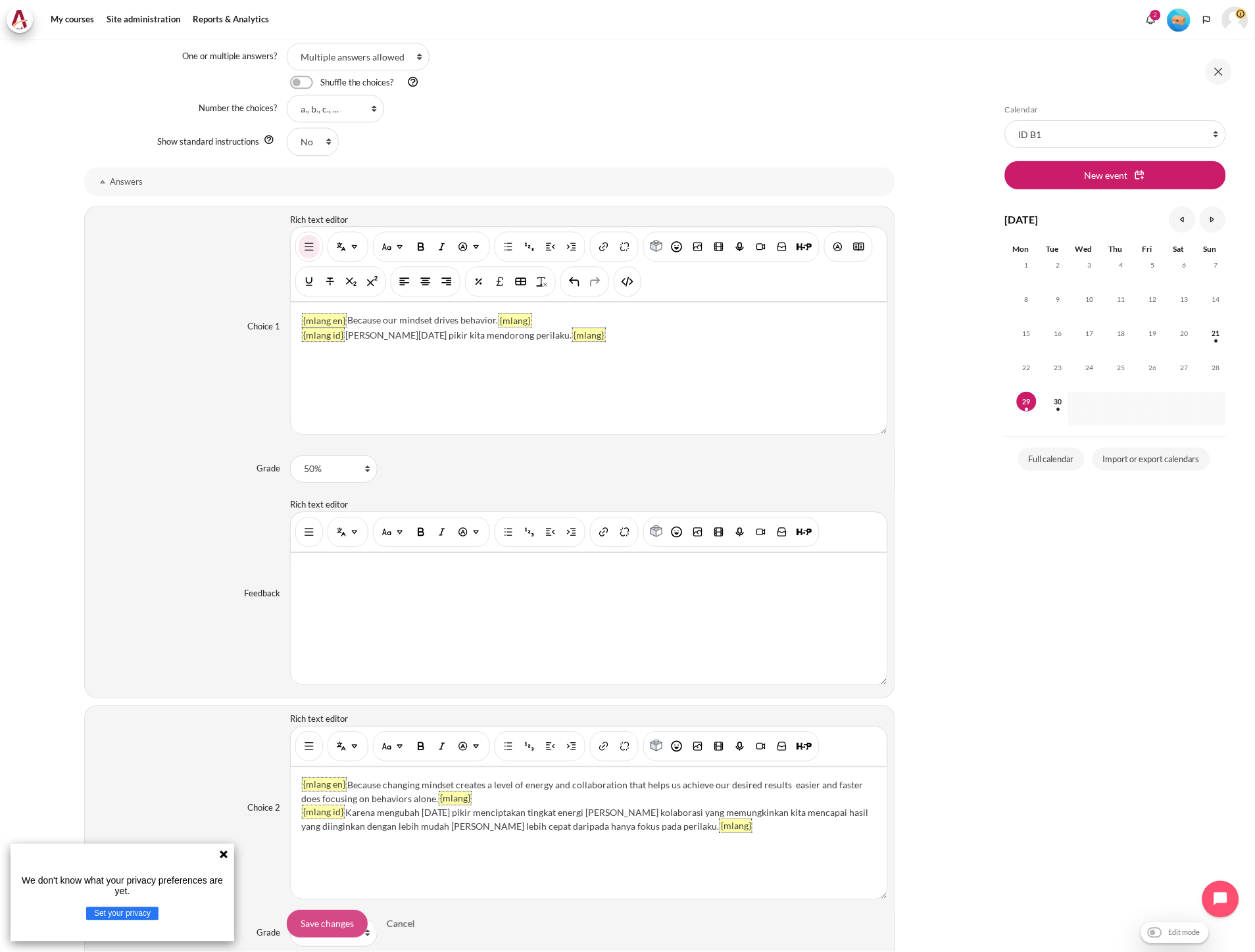
click at [334, 921] on input "Save changes" at bounding box center [327, 924] width 81 height 27
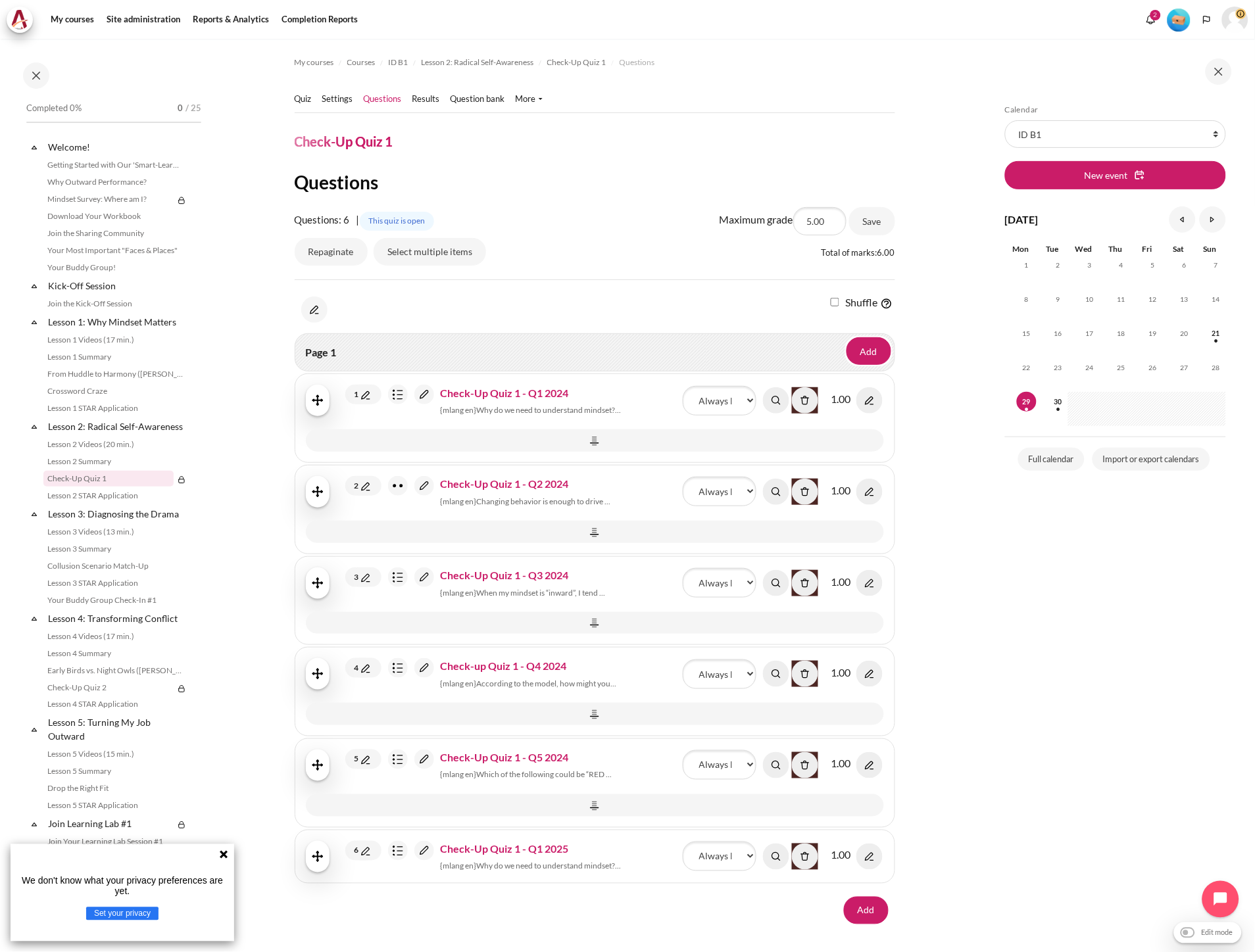
click at [857, 857] on img "Content" at bounding box center [870, 856] width 26 height 26
click at [964, 836] on section "My courses Courses ID B1 Lesson 2: Radical Self-Awareness Check-Up Quiz 1 Quest…" at bounding box center [594, 523] width 768 height 969
click at [396, 853] on img "Content" at bounding box center [398, 851] width 20 height 20
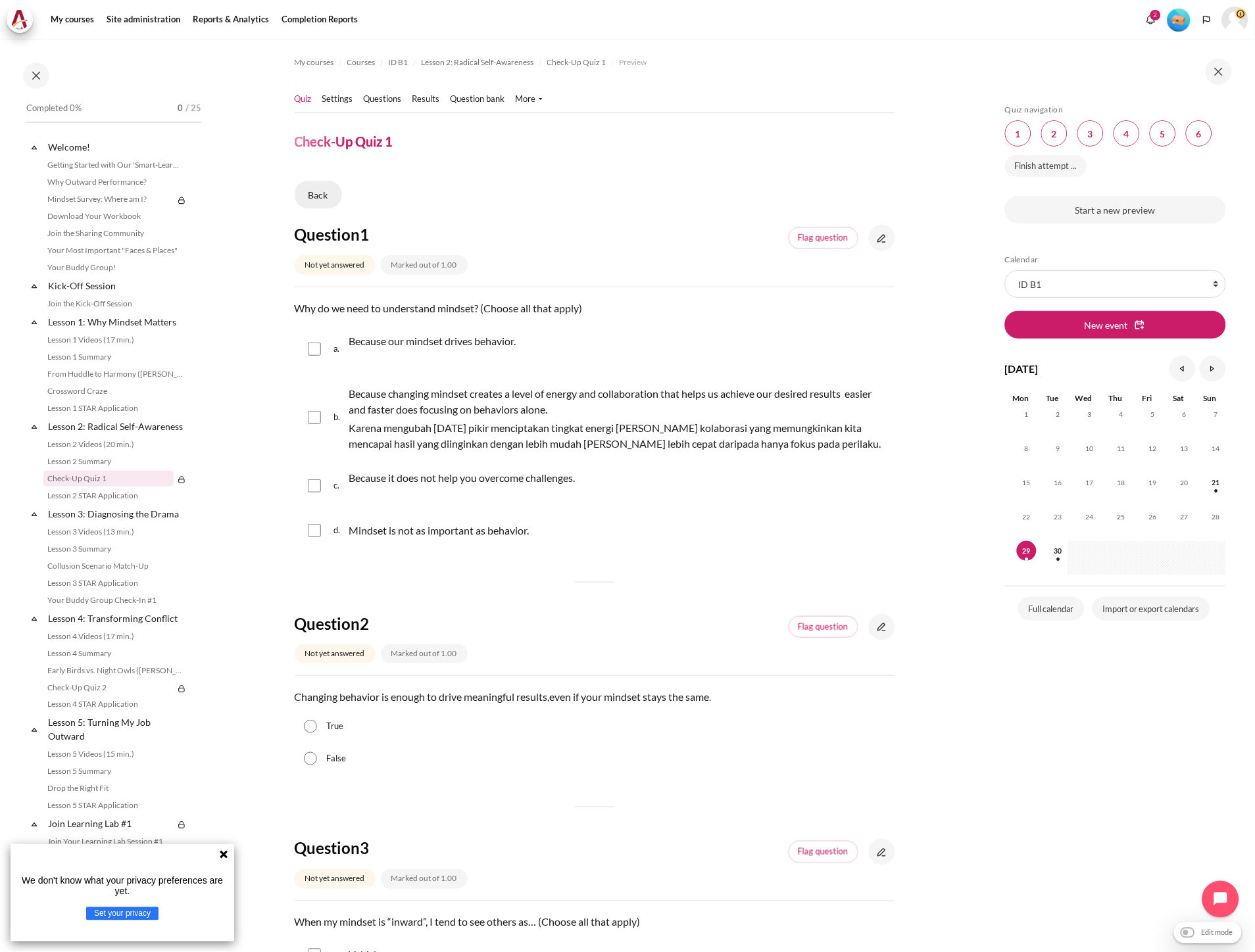
click at [325, 194] on link "Back" at bounding box center [318, 194] width 48 height 27
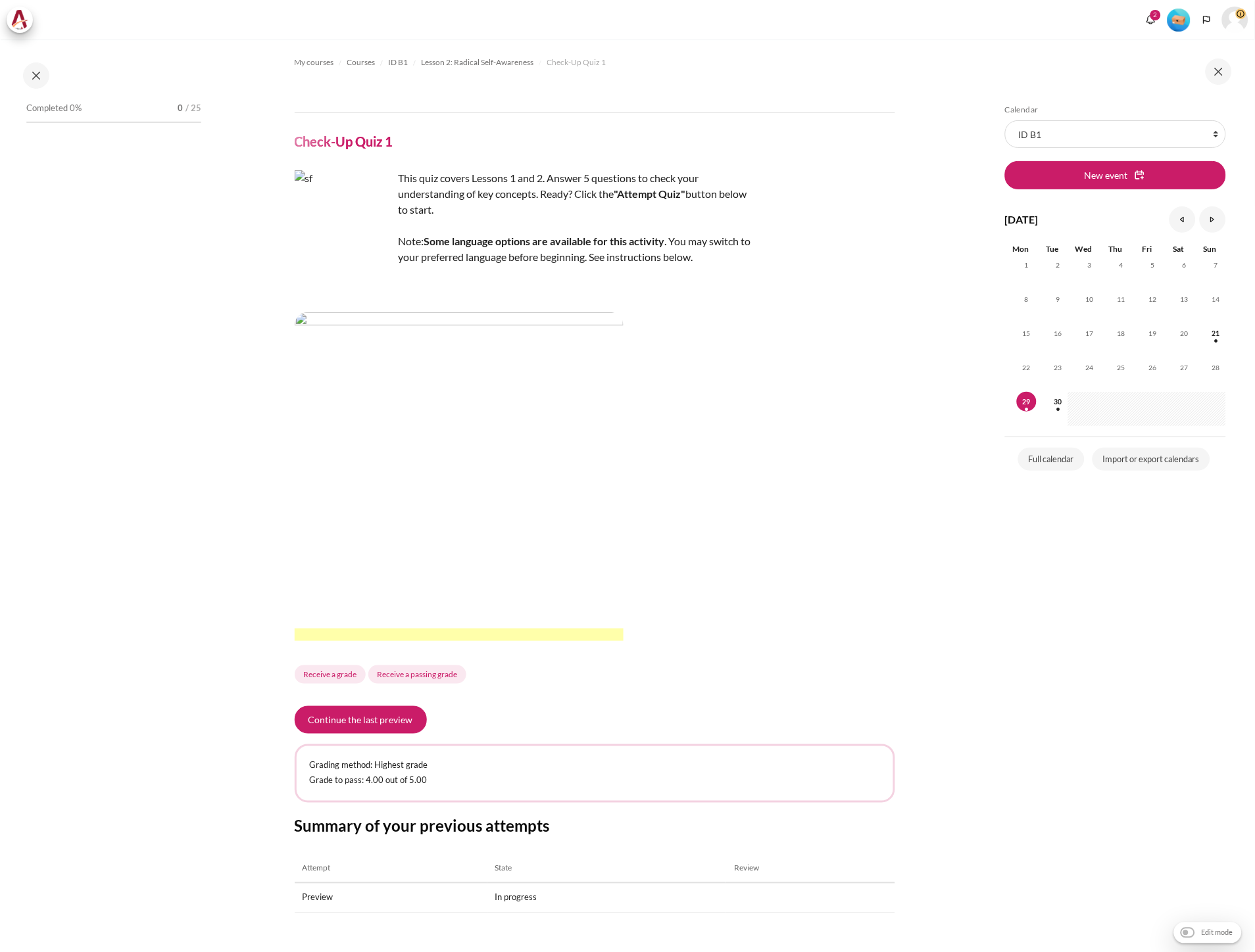
scroll to position [67, 0]
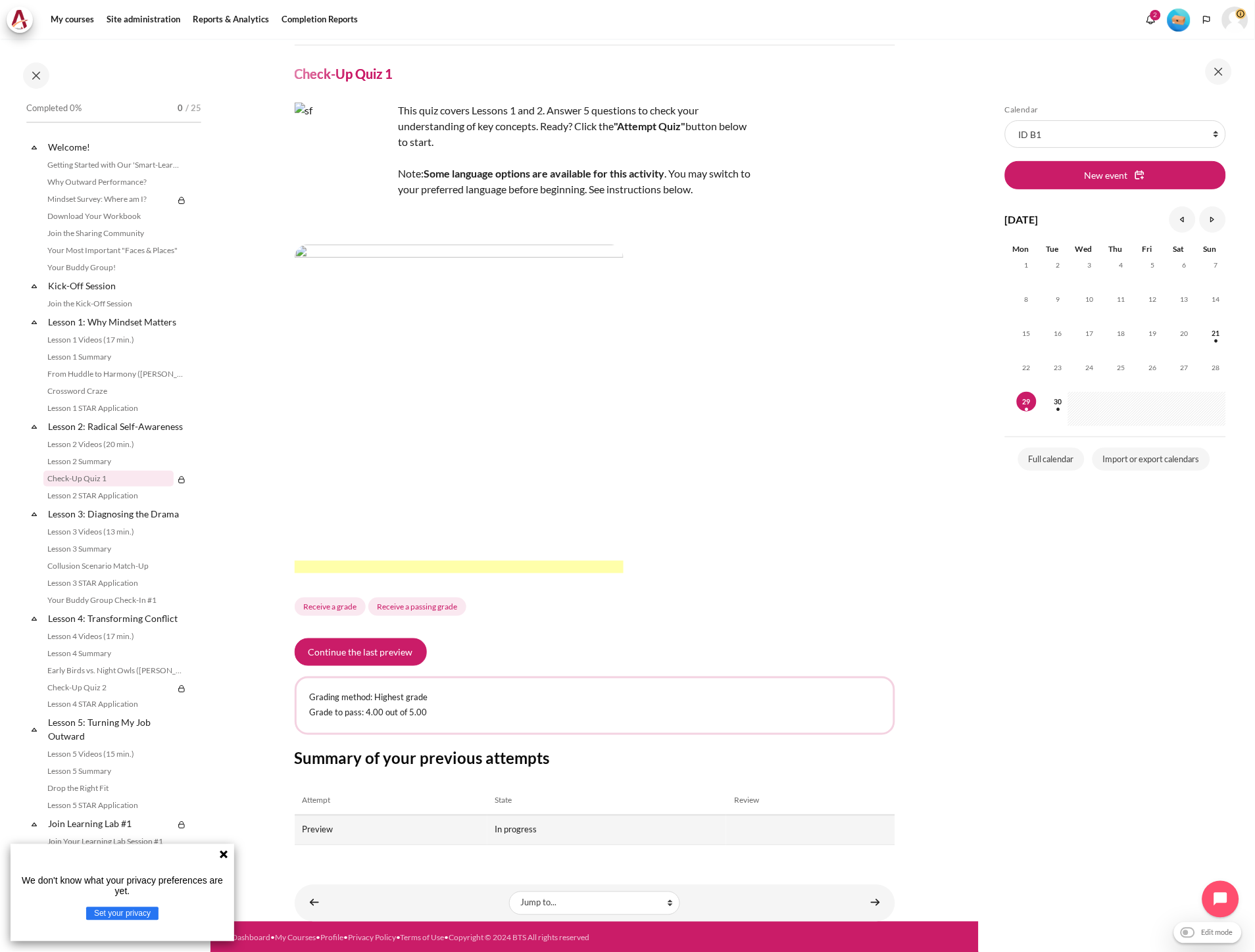
click at [316, 832] on td "Preview" at bounding box center [390, 830] width 192 height 29
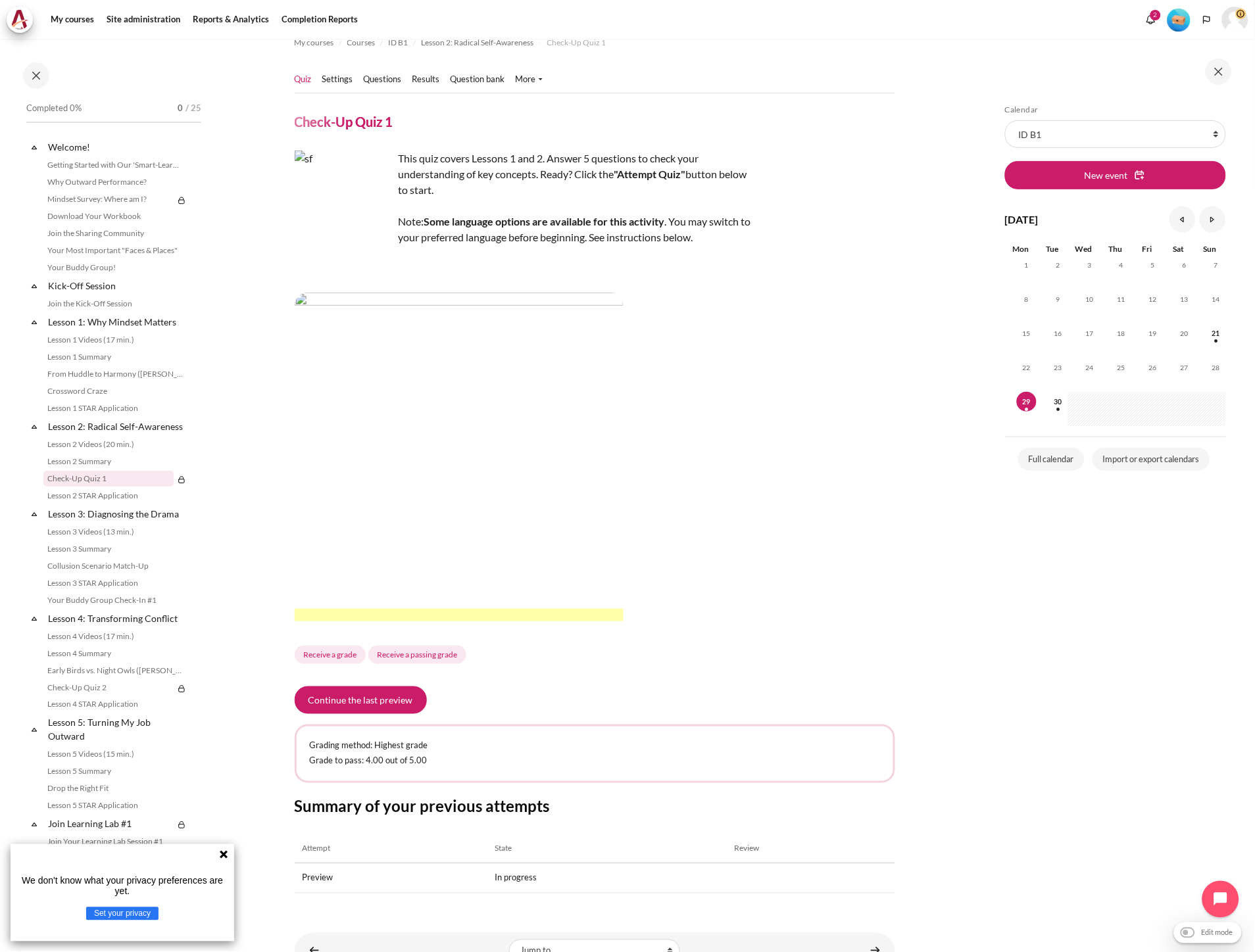
scroll to position [0, 0]
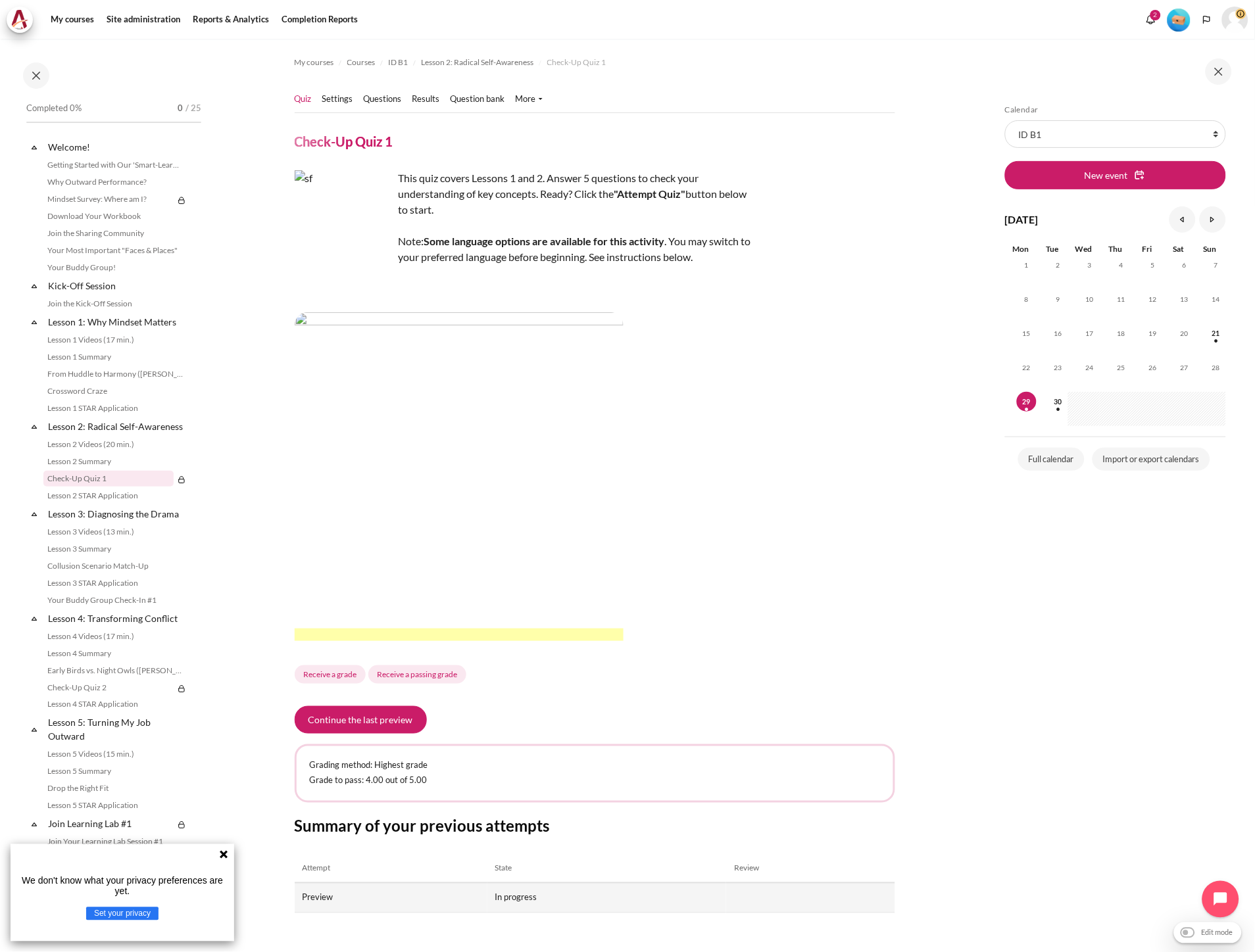
click at [375, 894] on td "Preview" at bounding box center [390, 897] width 192 height 29
click at [536, 99] on link "More" at bounding box center [529, 99] width 27 height 13
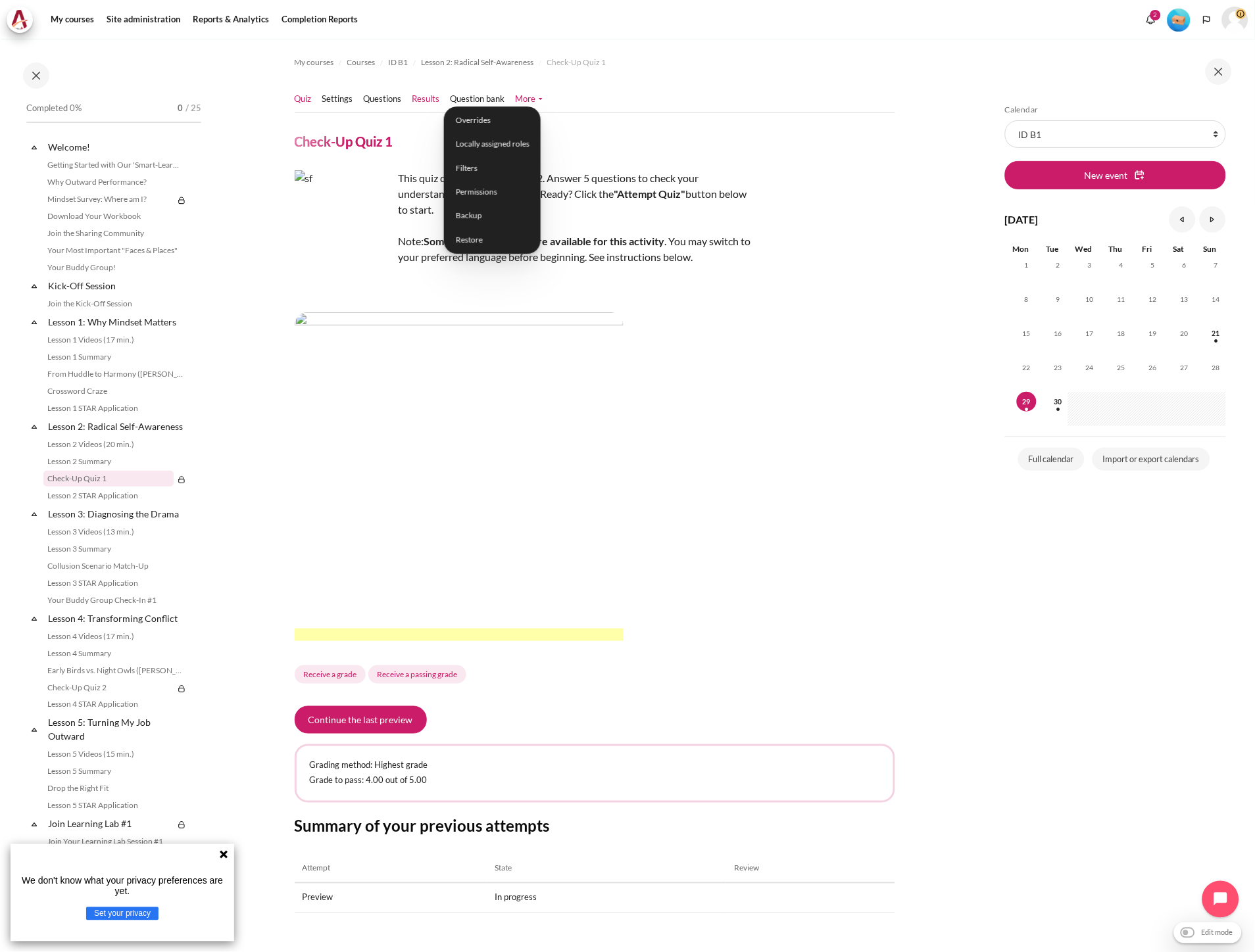
click at [428, 95] on link "Results" at bounding box center [426, 99] width 27 height 13
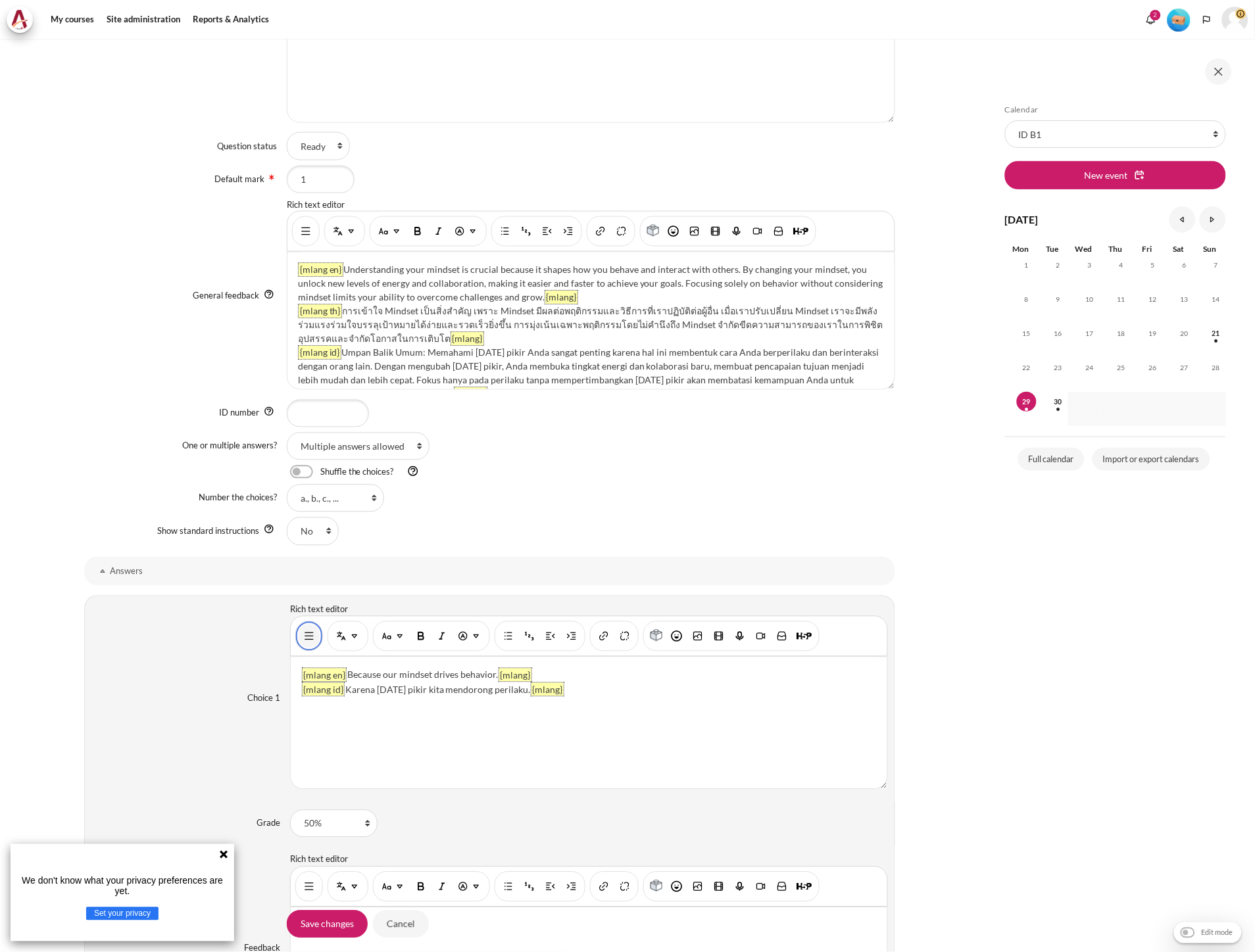
scroll to position [528, 0]
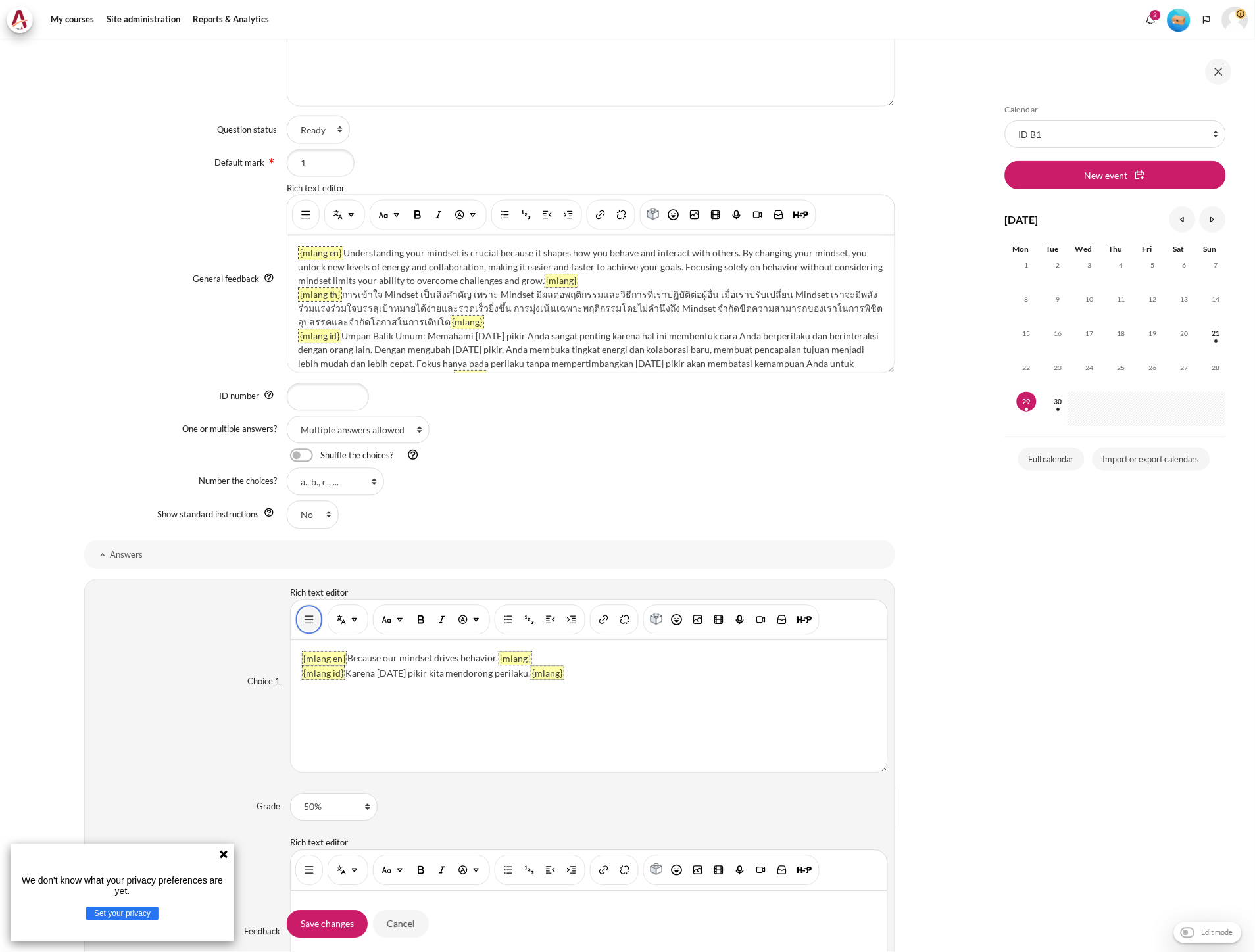
click at [307, 620] on img "Show/hide advanced buttons" at bounding box center [308, 619] width 13 height 13
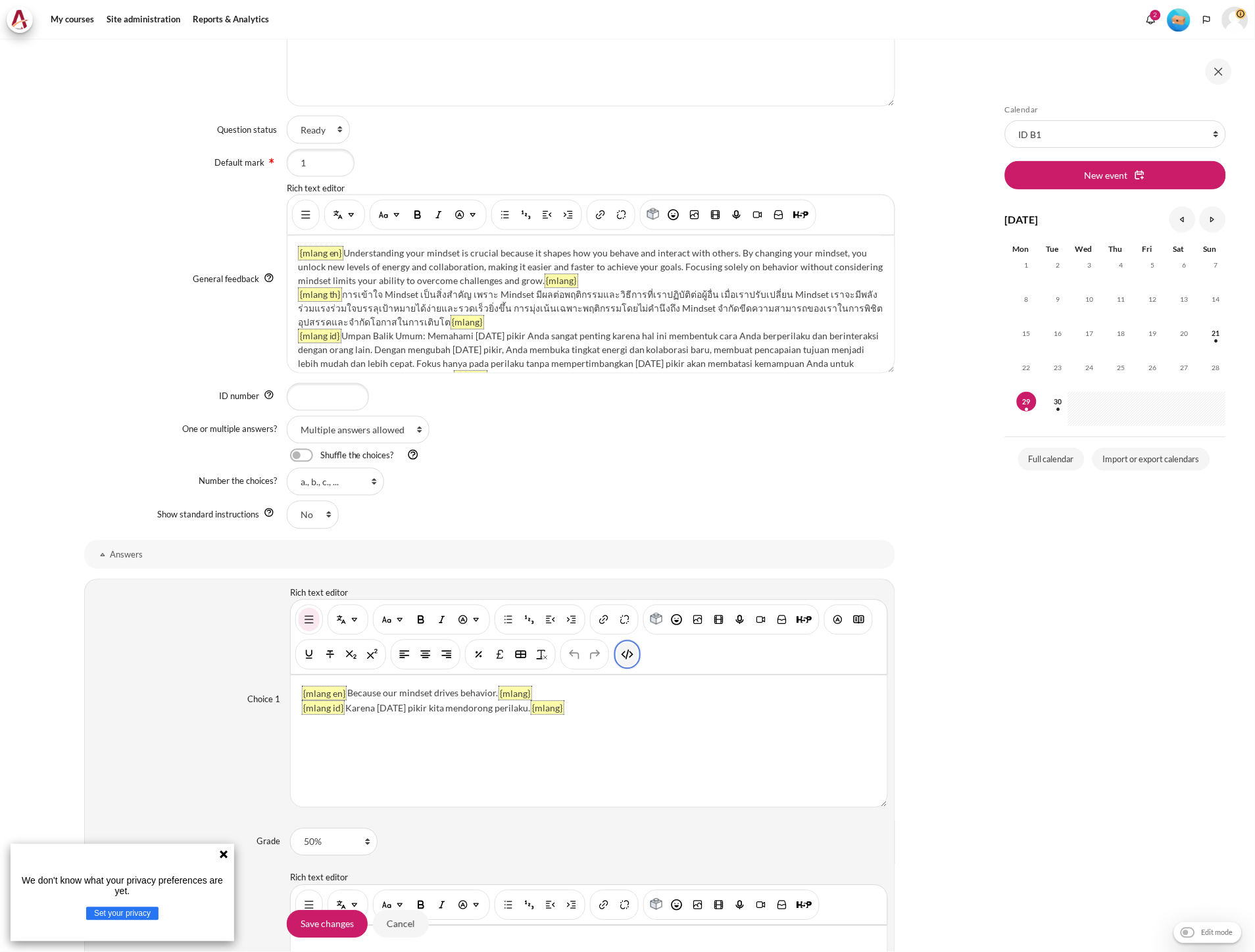
click at [633, 655] on button "HTML" at bounding box center [628, 654] width 21 height 23
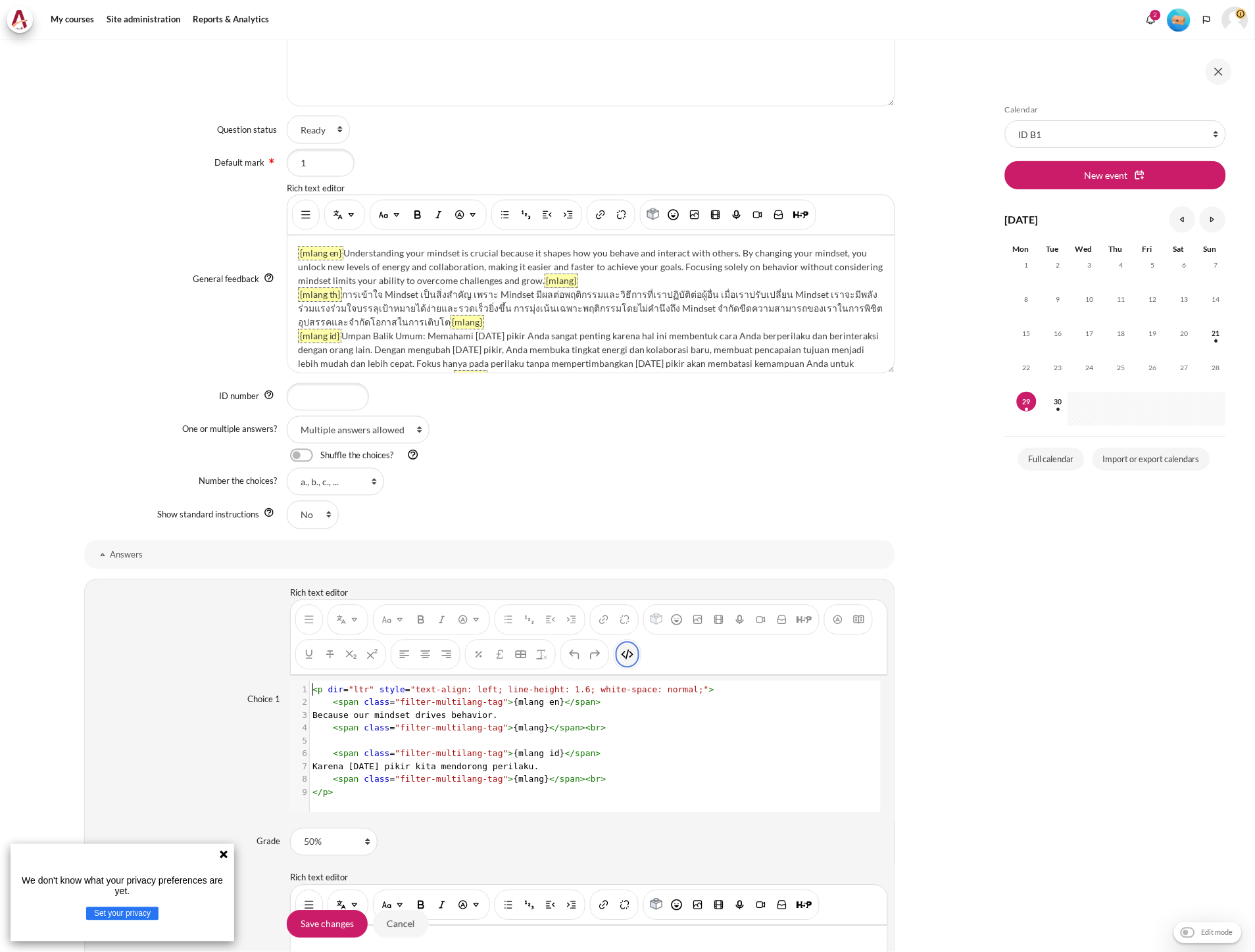
scroll to position [1, 0]
click at [485, 779] on span ""filter-multilang-tag"" at bounding box center [452, 779] width 113 height 10
type textarea "<p dir="ltr" style="text-align: left; line-height: 1.6; white-space: normal;"> …"
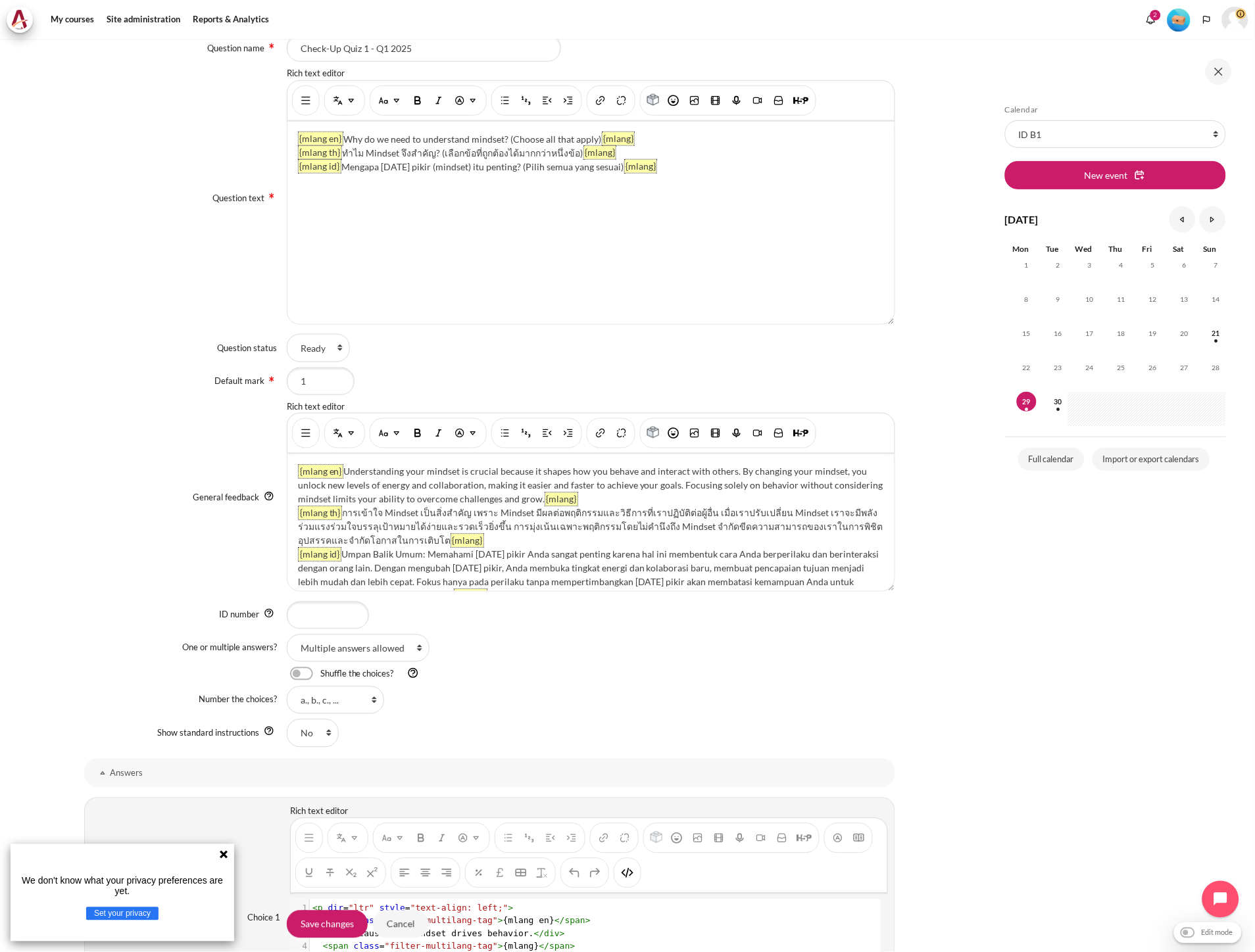
scroll to position [307, 0]
click at [627, 864] on button "HTML" at bounding box center [628, 874] width 21 height 23
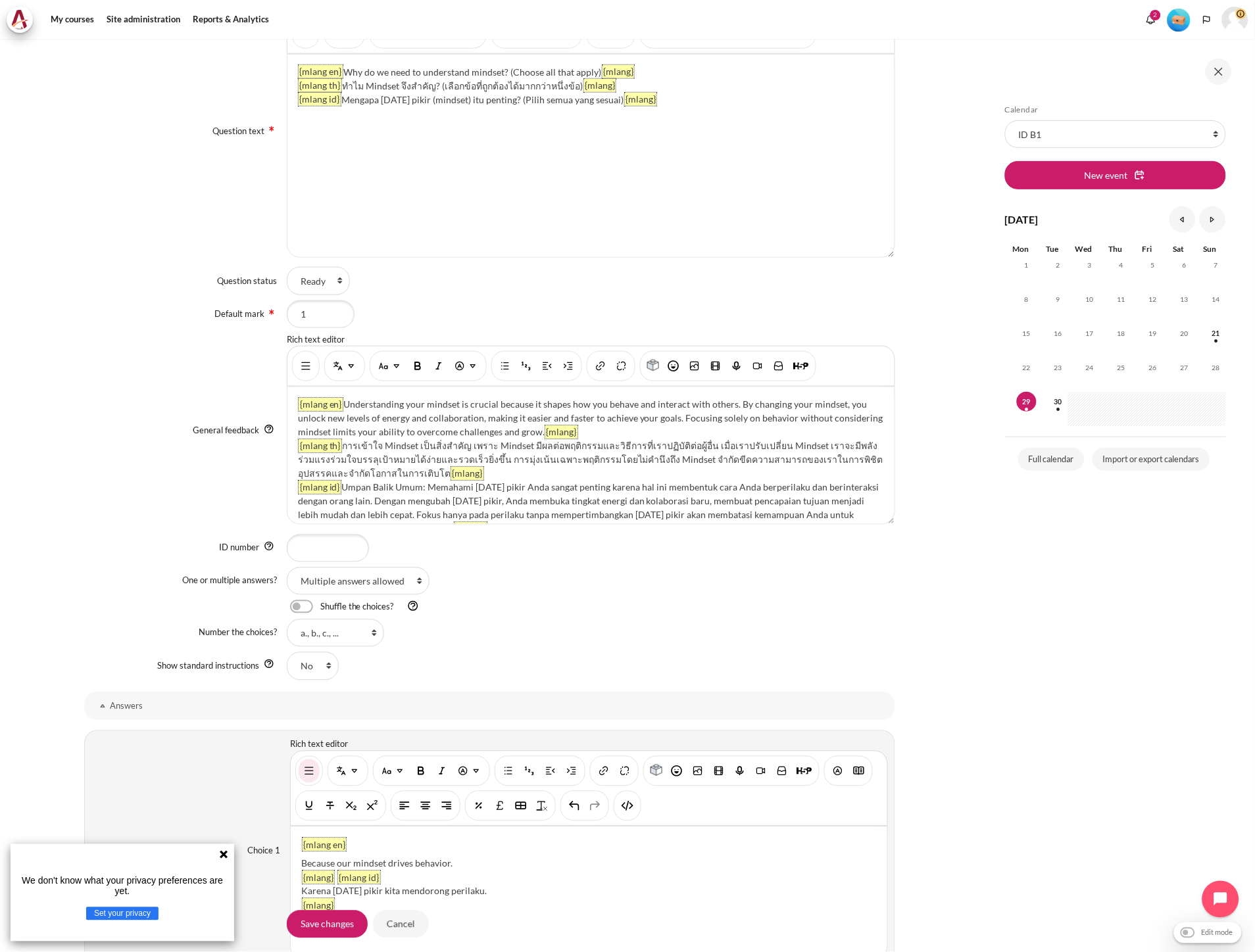
scroll to position [600, 0]
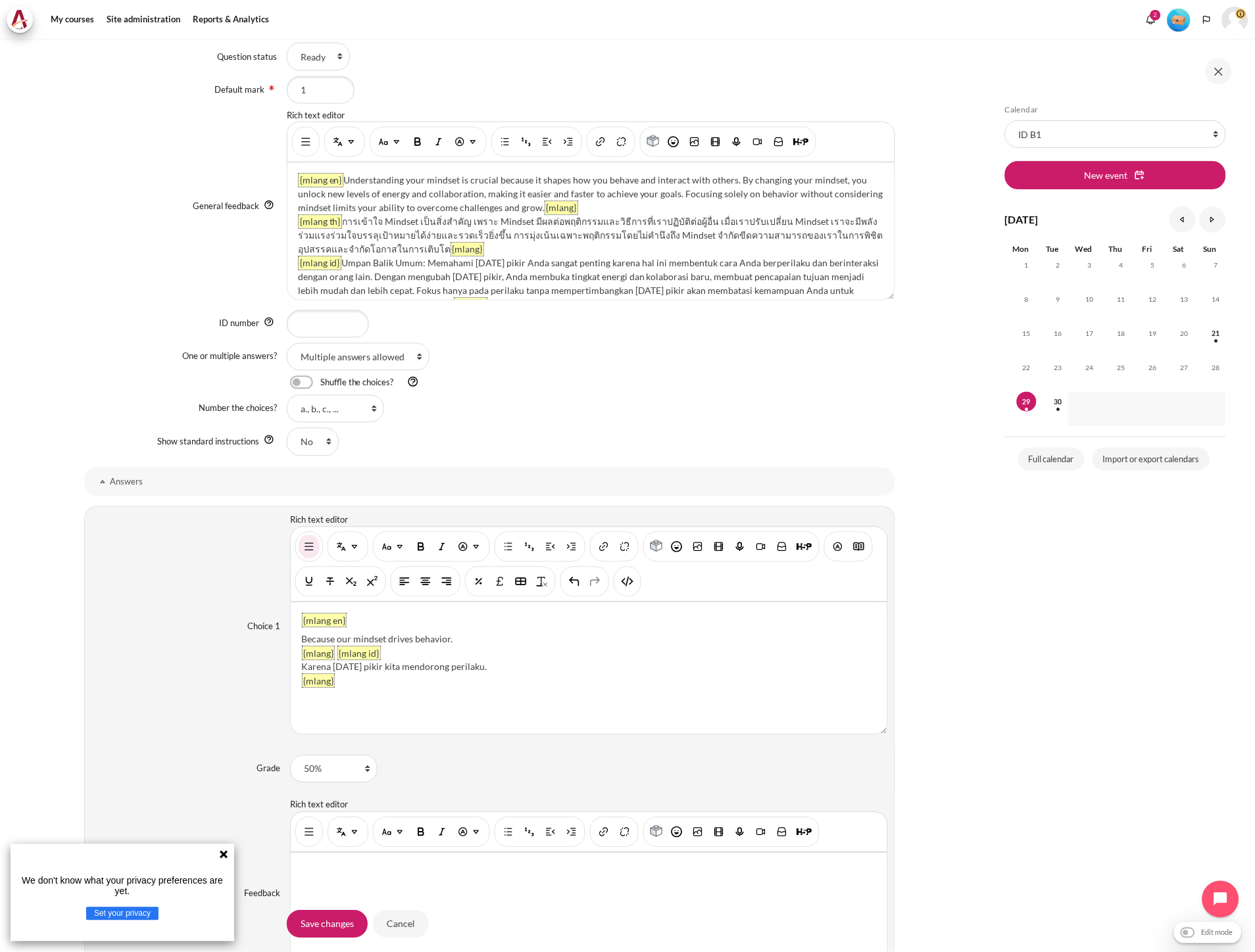
click at [333, 659] on div "{mlang en} Because our mindset drives behavior. {mlang} {mlang id} Karena pola …" at bounding box center [588, 668] width 596 height 132
click at [334, 657] on div "{mlang en} Because our mindset drives behavior. {mlang} {mlang id} Karena pola …" at bounding box center [588, 668] width 596 height 132
click at [334, 656] on div "{mlang en} Because our mindset drives behavior. {mlang} {mlang id} Karena pola …" at bounding box center [588, 668] width 596 height 132
click at [332, 923] on input "Save changes" at bounding box center [327, 924] width 81 height 27
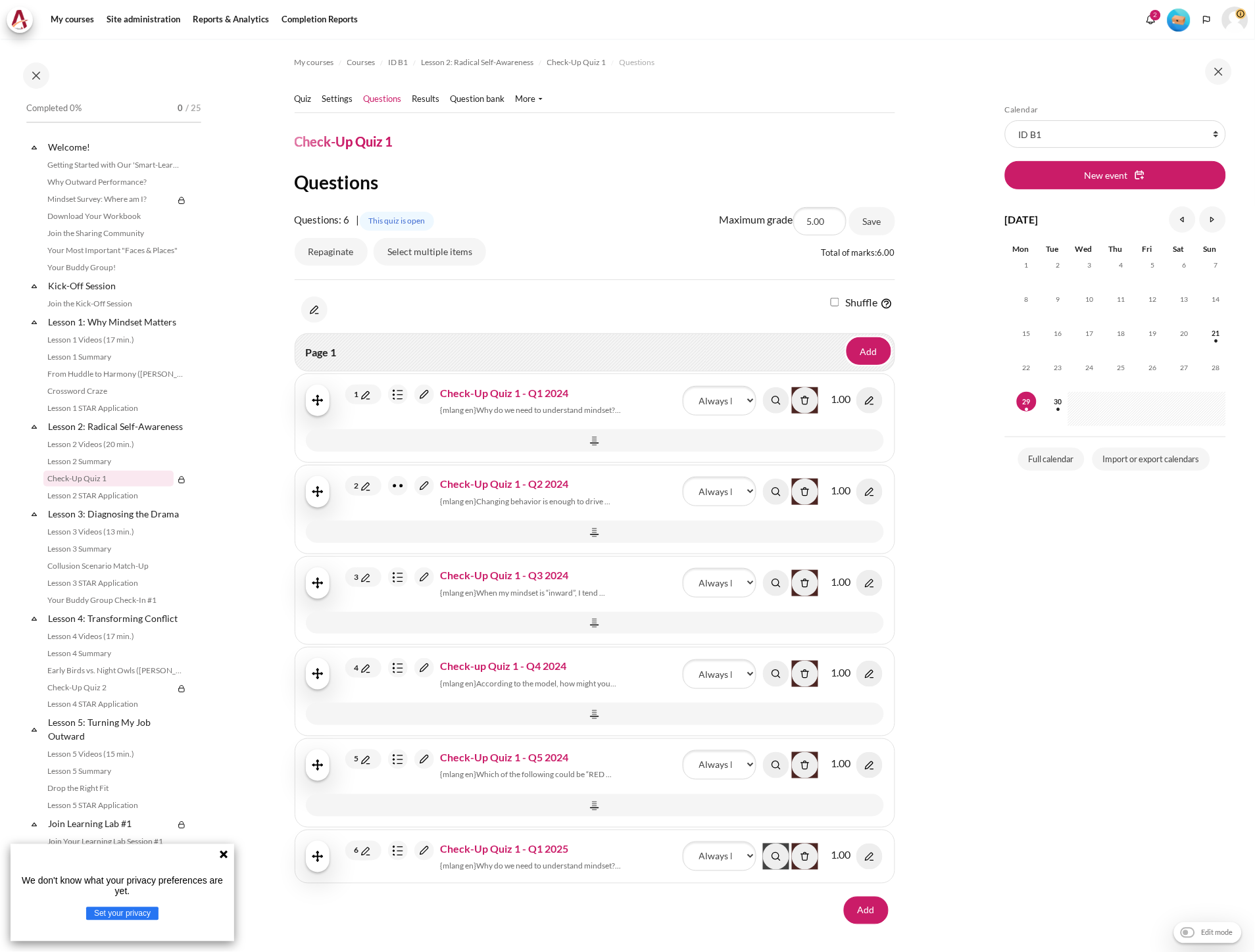
click at [774, 859] on img "Content" at bounding box center [776, 856] width 26 height 26
click at [768, 854] on img "Content" at bounding box center [776, 856] width 26 height 26
click at [309, 99] on link "Quiz" at bounding box center [304, 99] width 18 height 13
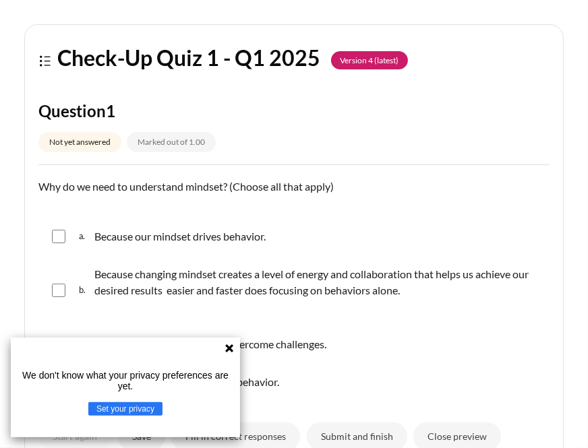
click at [229, 348] on icon at bounding box center [229, 348] width 8 height 8
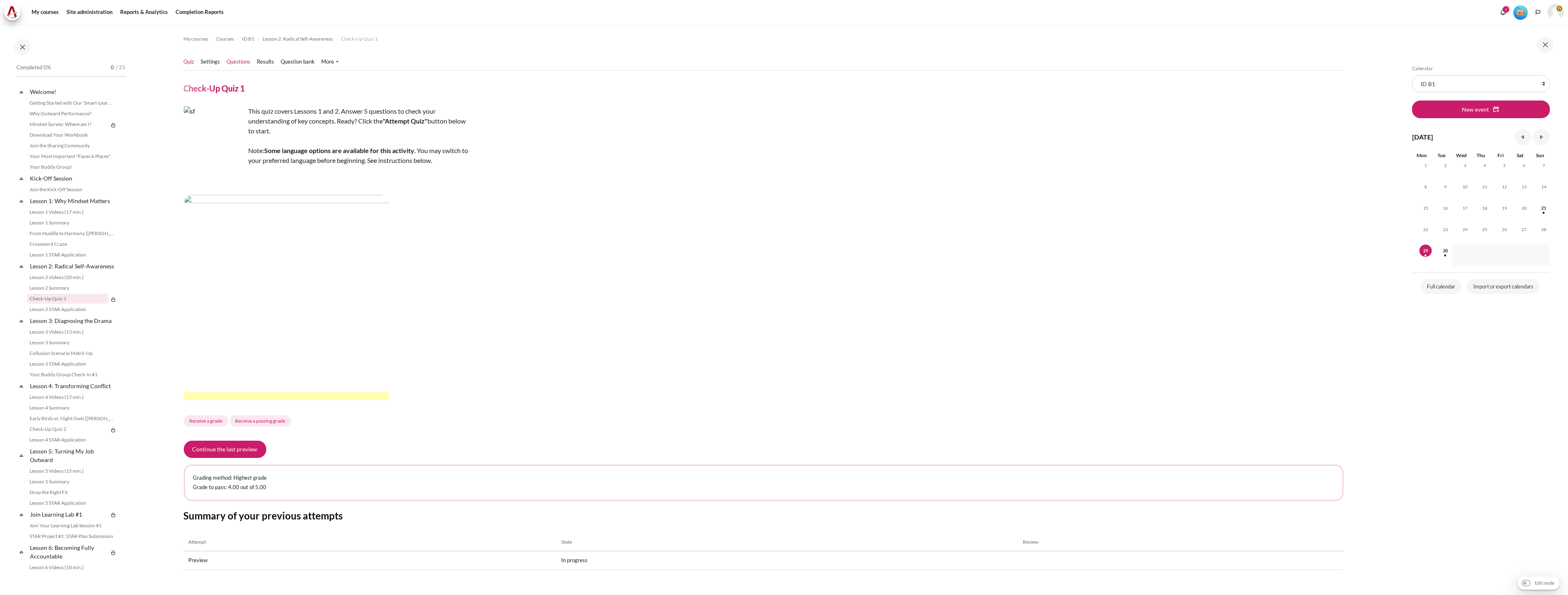
click at [245, 62] on link "Questions" at bounding box center [239, 62] width 24 height 8
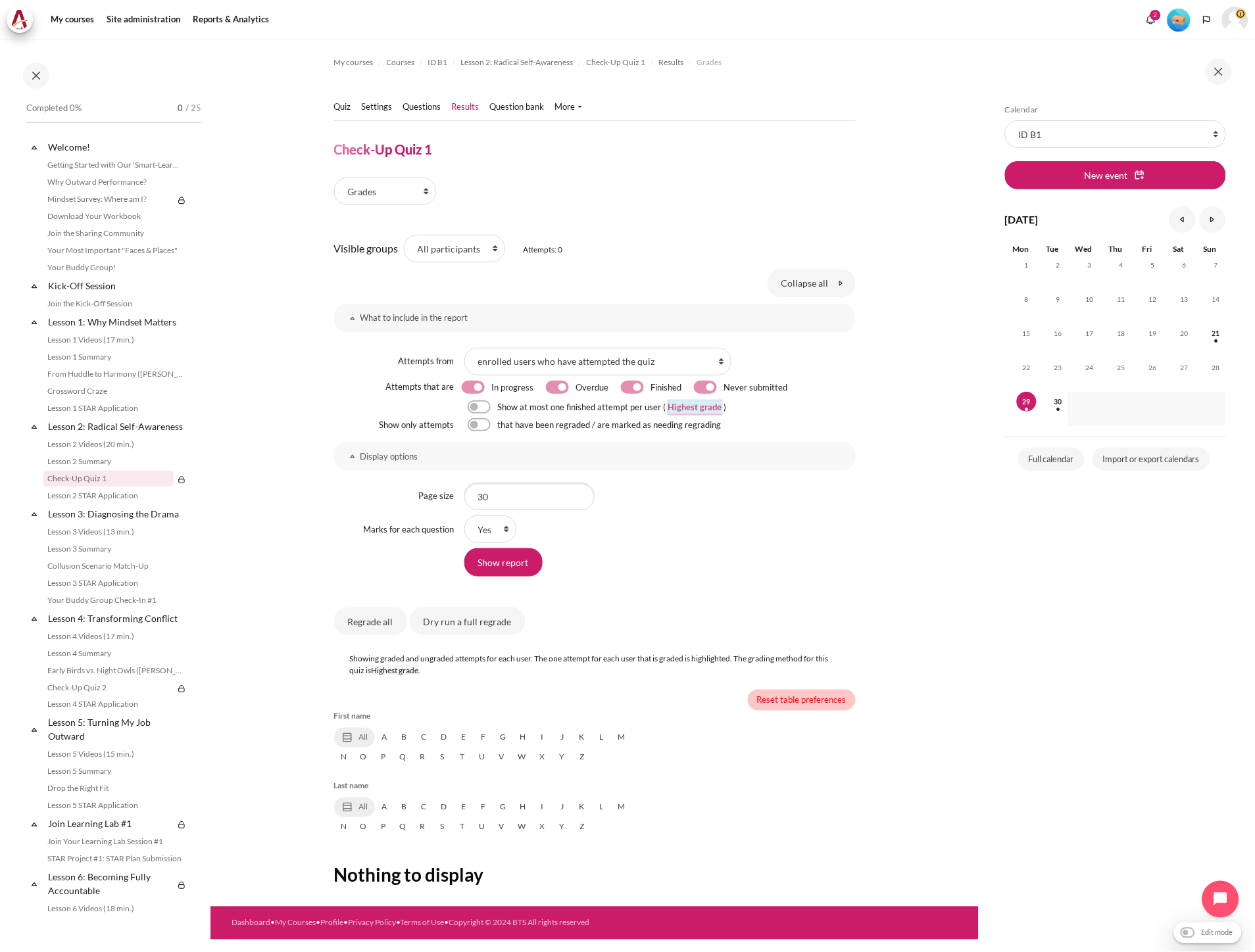
click at [802, 707] on link "Reset table preferences" at bounding box center [801, 700] width 108 height 21
click at [344, 110] on link "Quiz" at bounding box center [343, 106] width 18 height 13
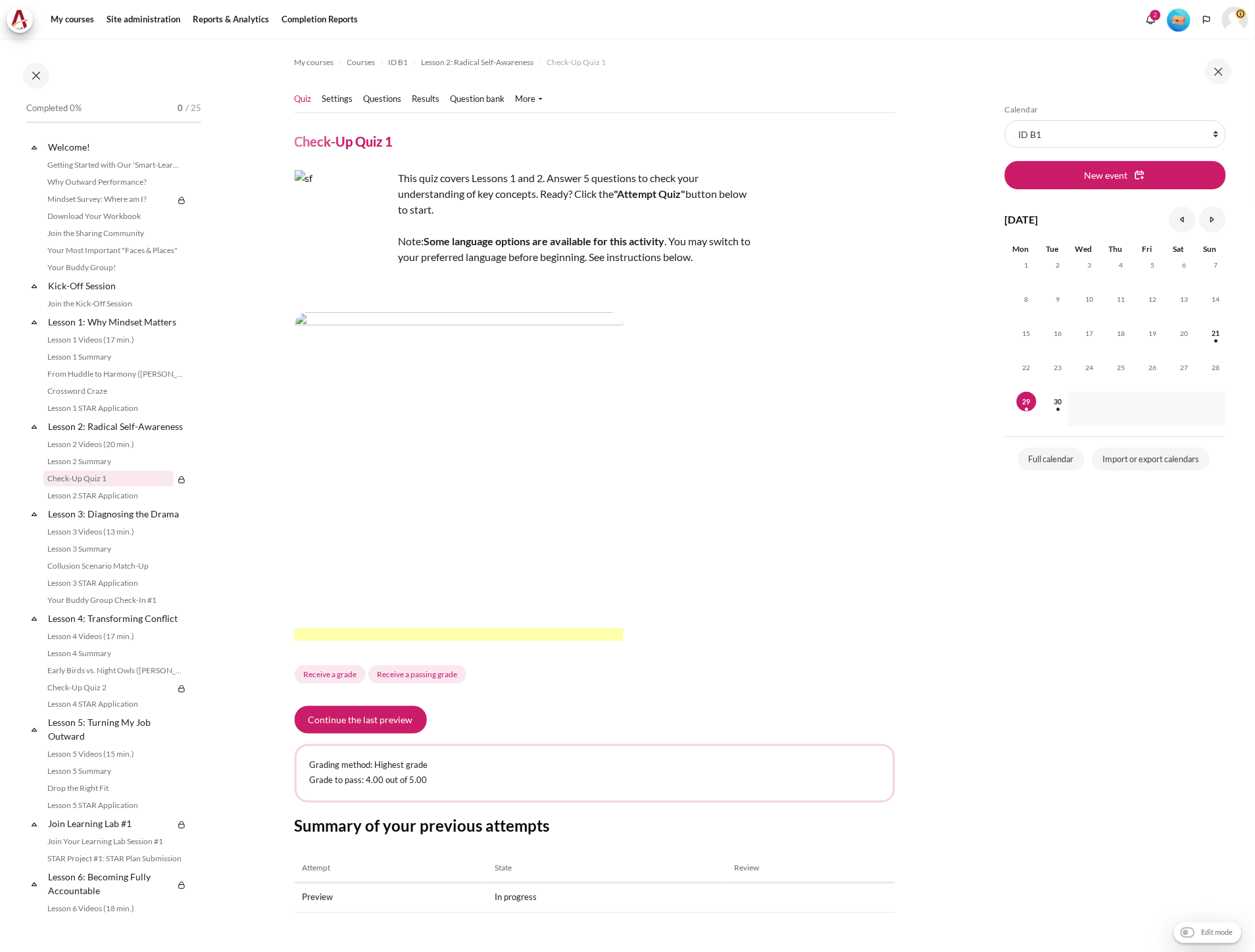
scroll to position [67, 0]
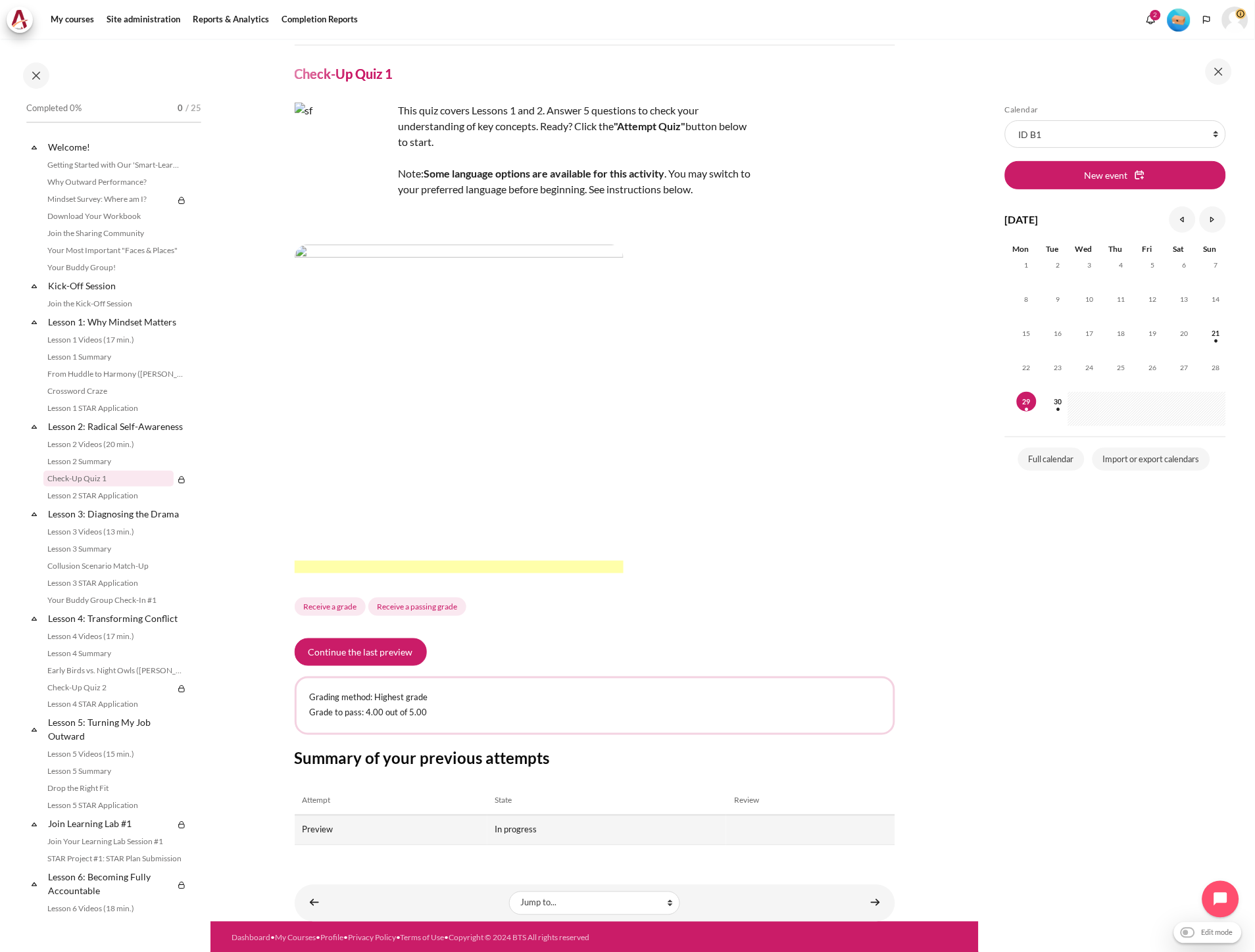
click at [378, 819] on td "Preview" at bounding box center [390, 830] width 192 height 29
click at [364, 654] on button "Continue the last preview" at bounding box center [360, 652] width 132 height 27
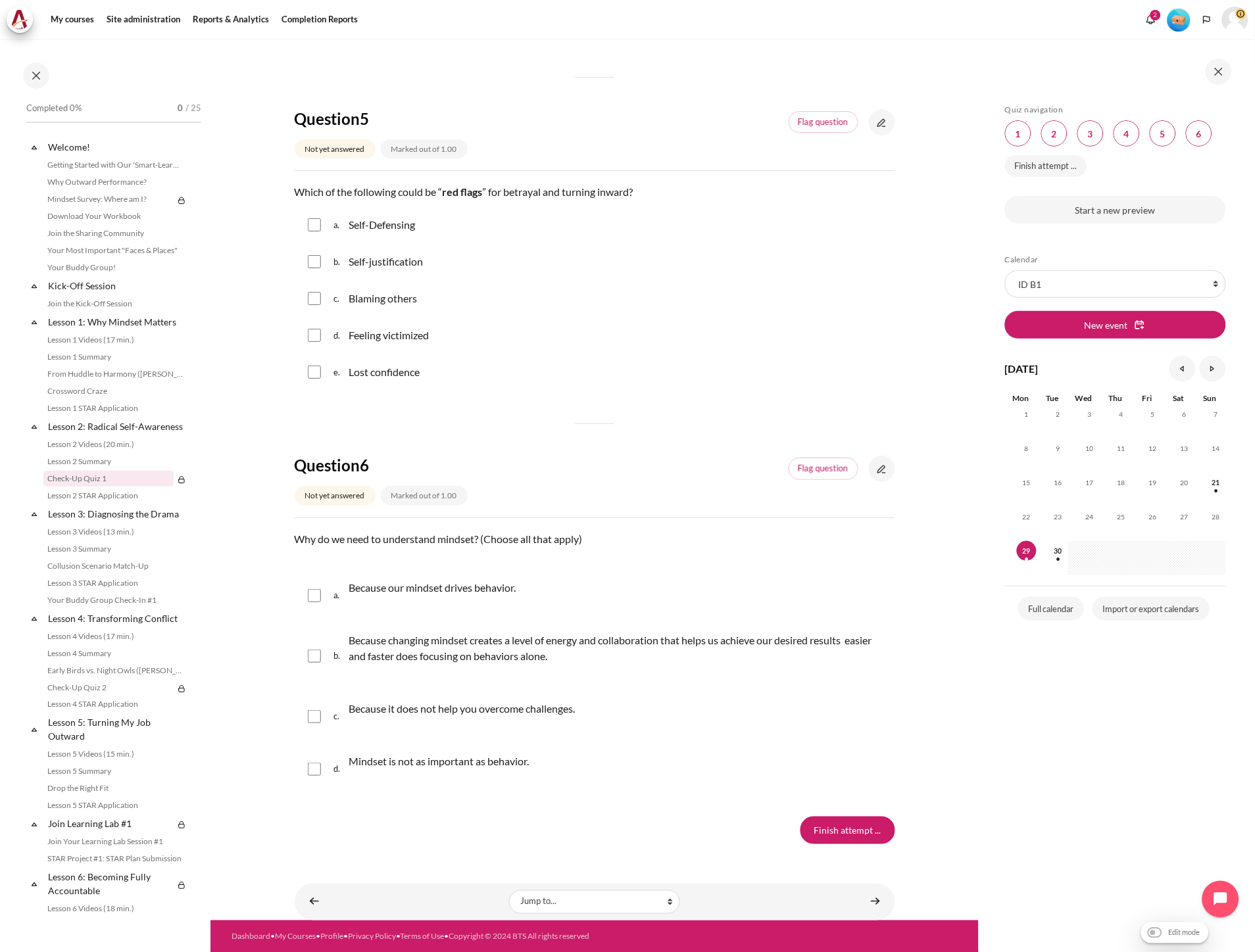
scroll to position [1314, 0]
click at [838, 830] on input "Finish attempt ..." at bounding box center [847, 829] width 95 height 27
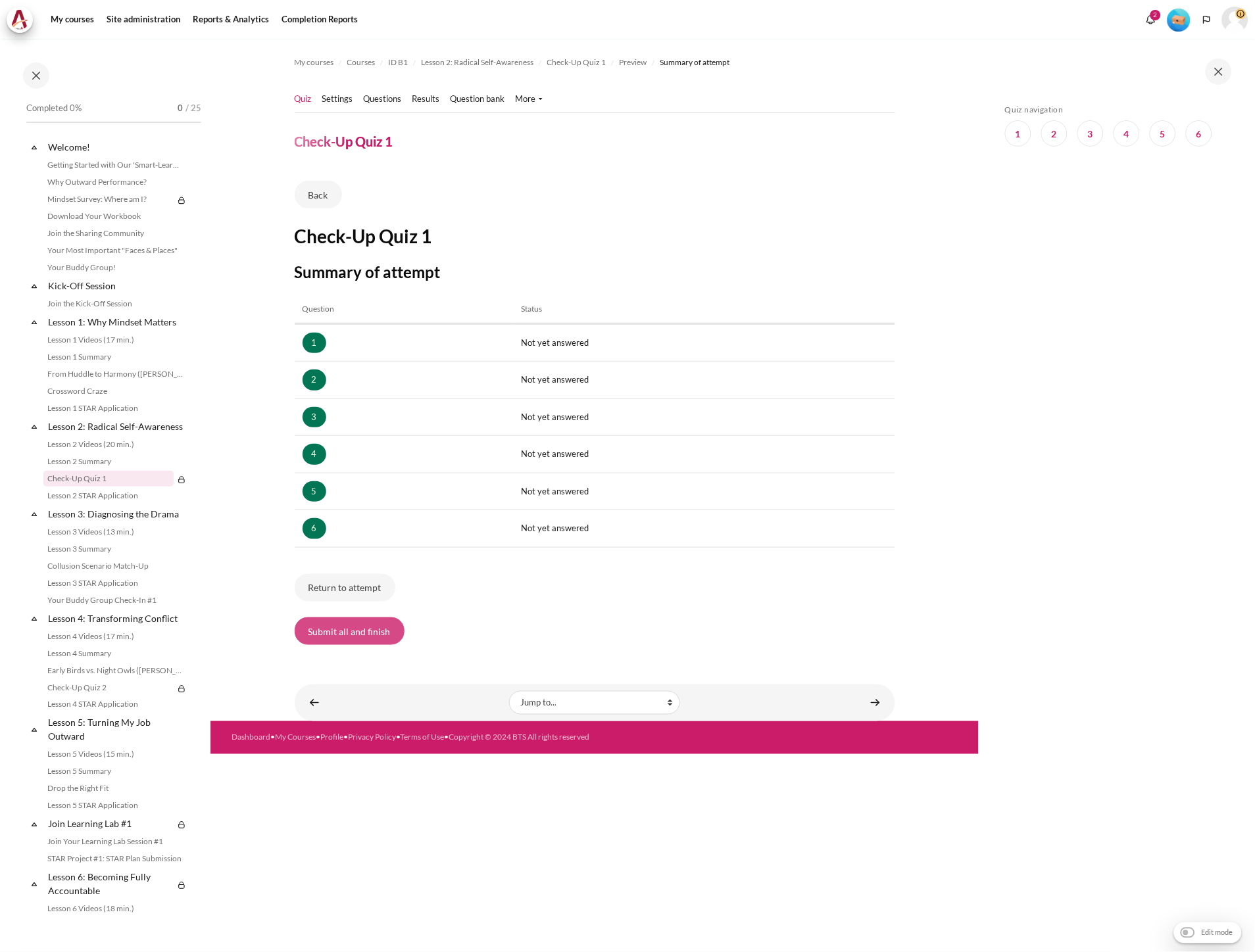
click at [375, 632] on button "Submit all and finish" at bounding box center [349, 631] width 110 height 27
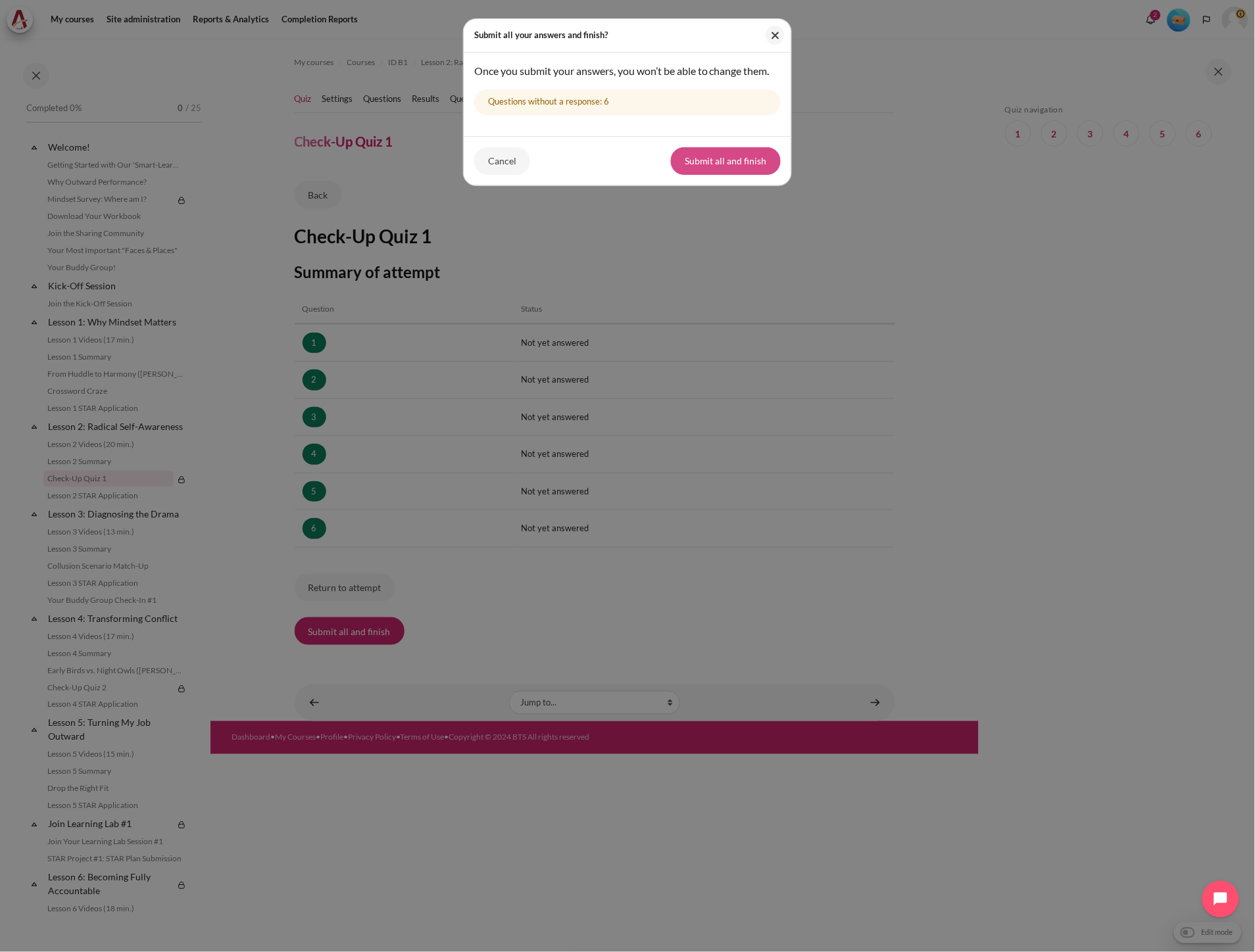
click at [727, 175] on button "Submit all and finish" at bounding box center [725, 161] width 110 height 27
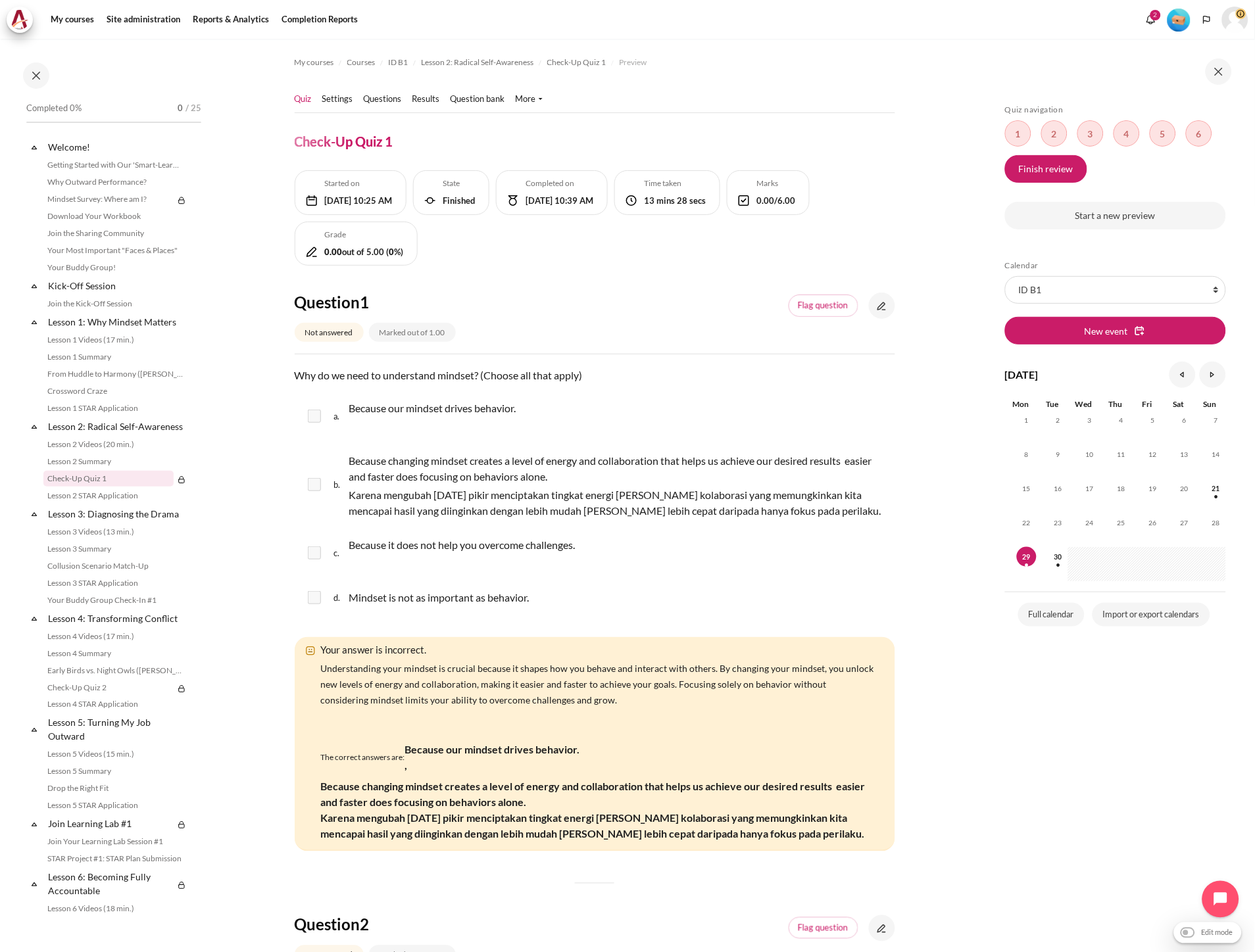
click at [302, 103] on link "Quiz" at bounding box center [304, 99] width 18 height 13
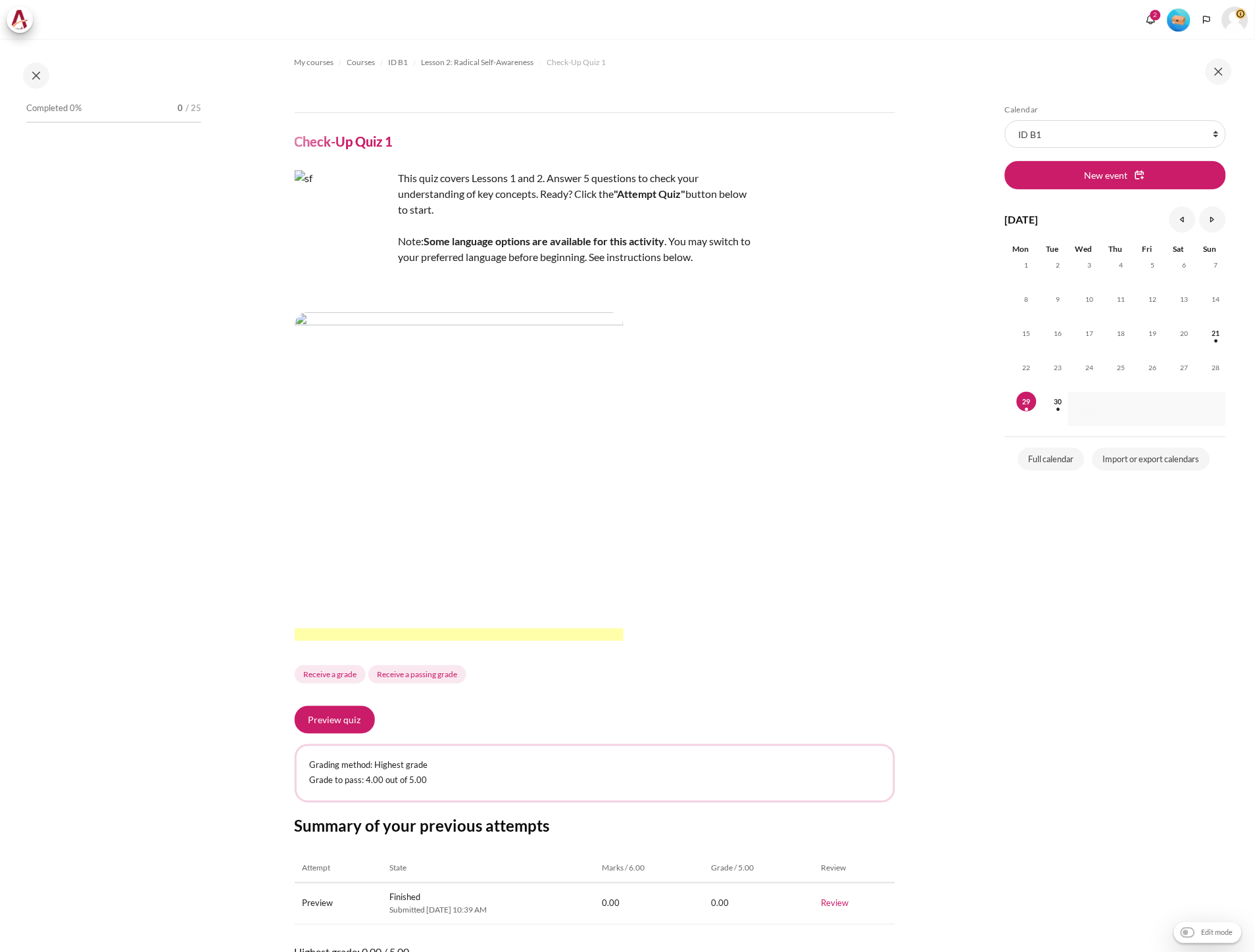
scroll to position [115, 0]
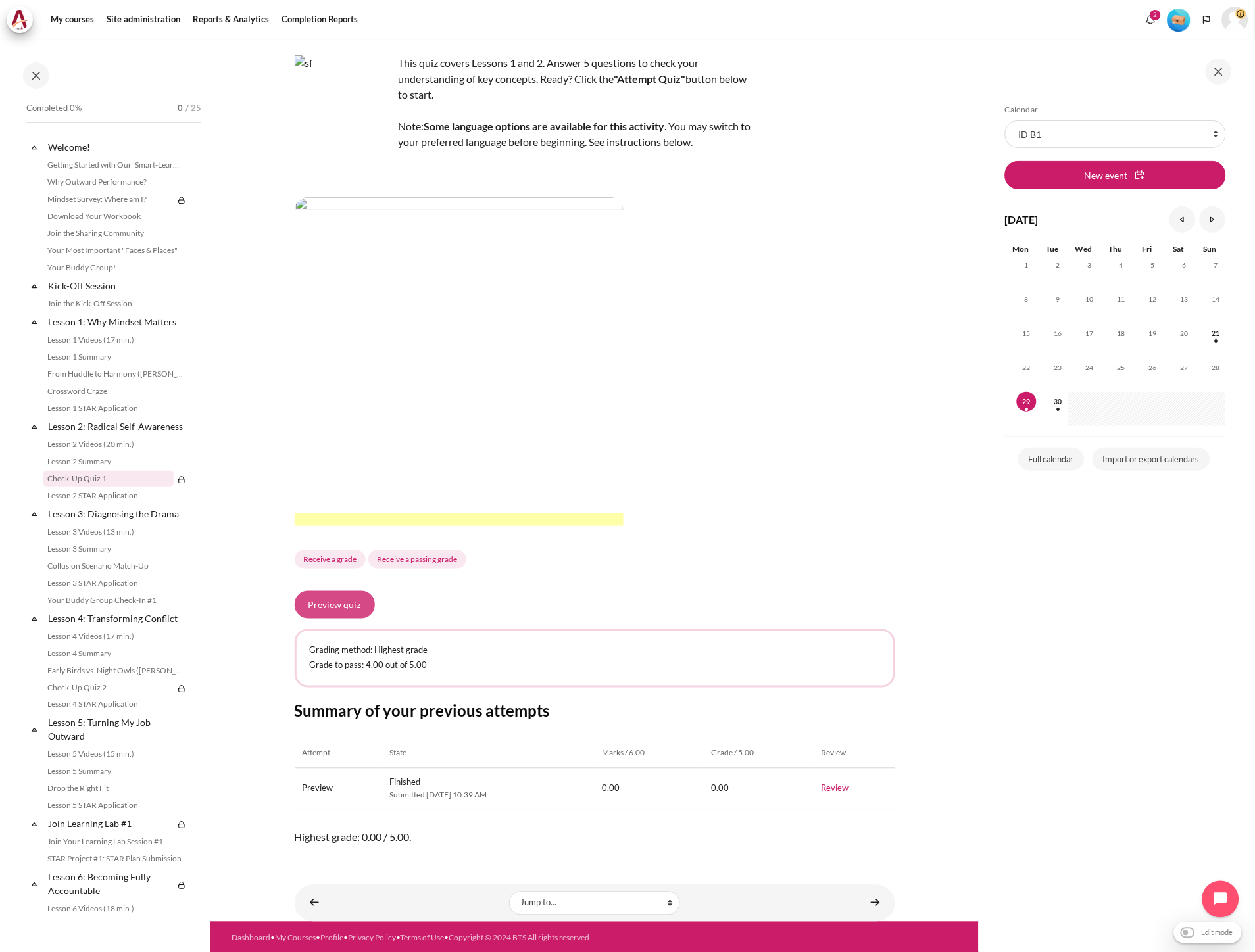
click at [334, 612] on button "Preview quiz" at bounding box center [335, 605] width 80 height 27
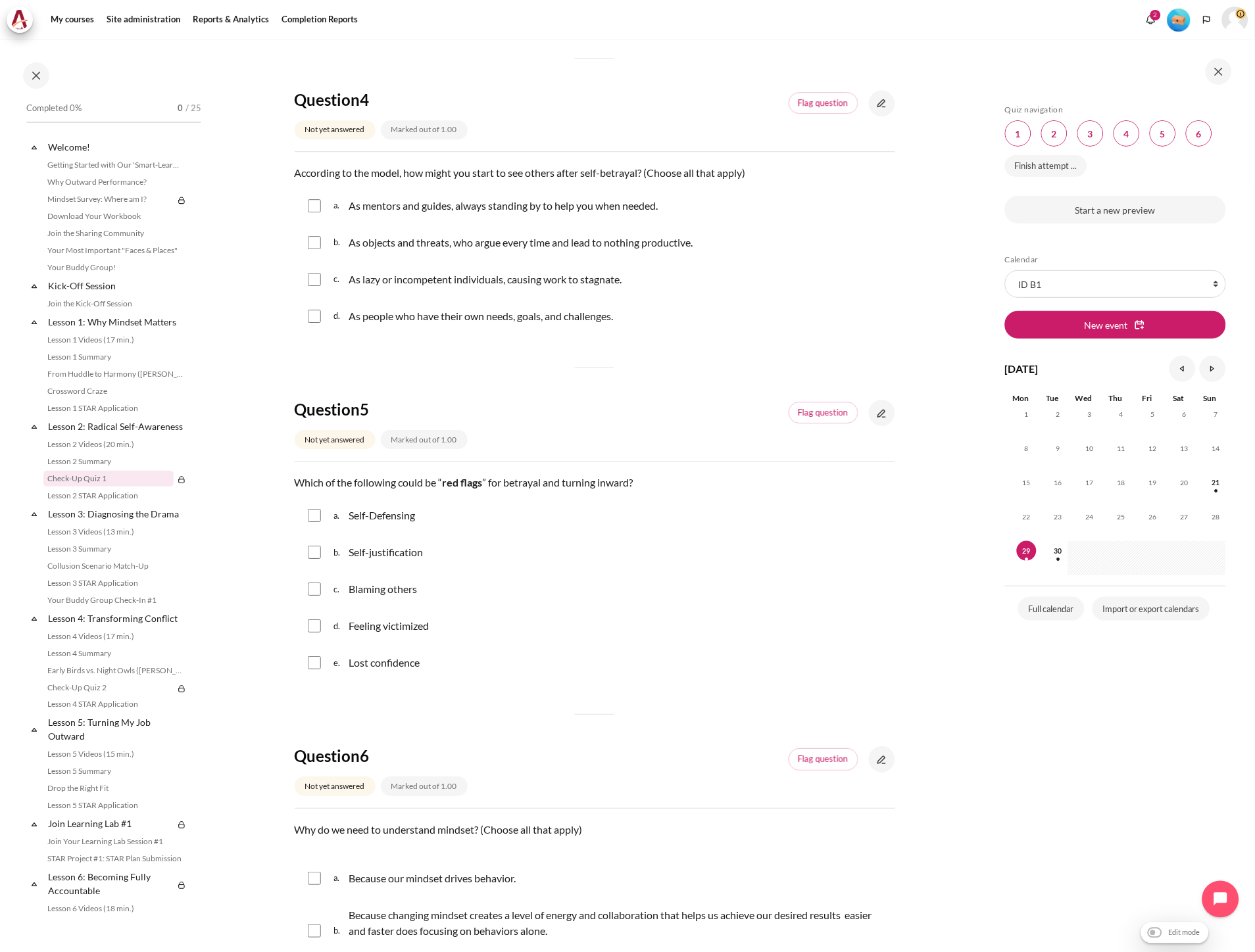
scroll to position [1266, 0]
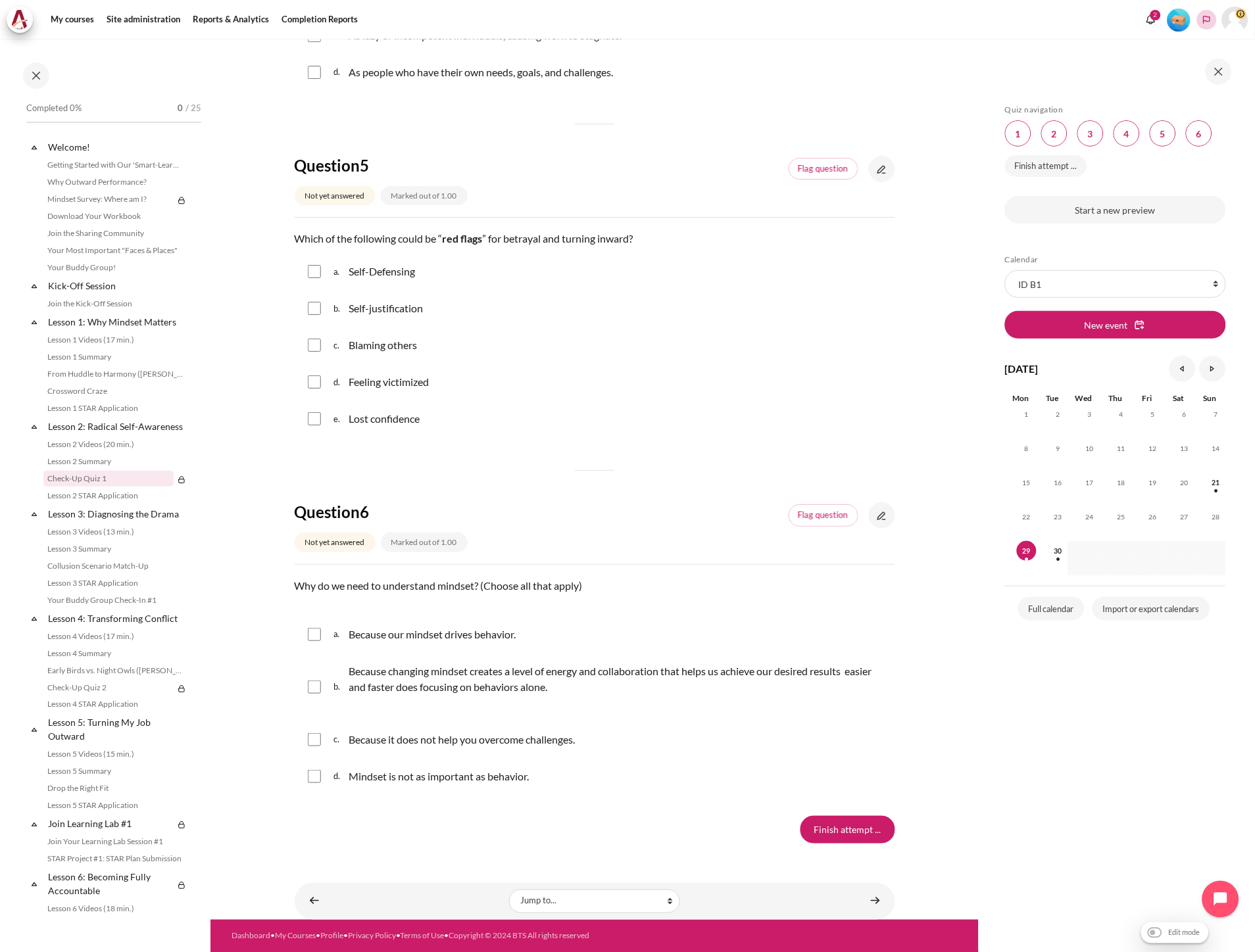
click at [1207, 22] on polyline "Languages" at bounding box center [1206, 20] width 11 height 11
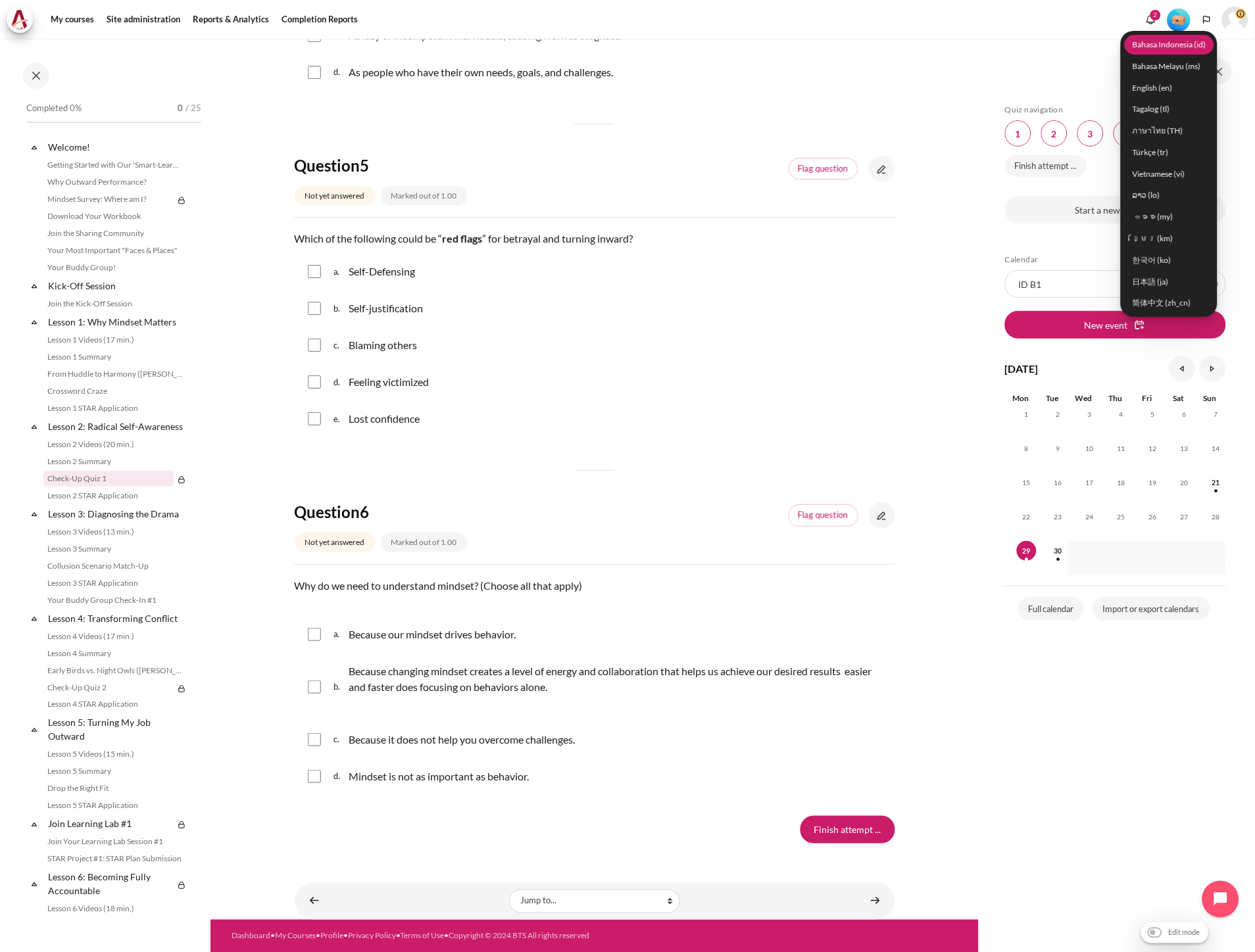
click at [1185, 49] on link "Bahasa Indonesia ‎(id)‎" at bounding box center [1170, 44] width 90 height 20
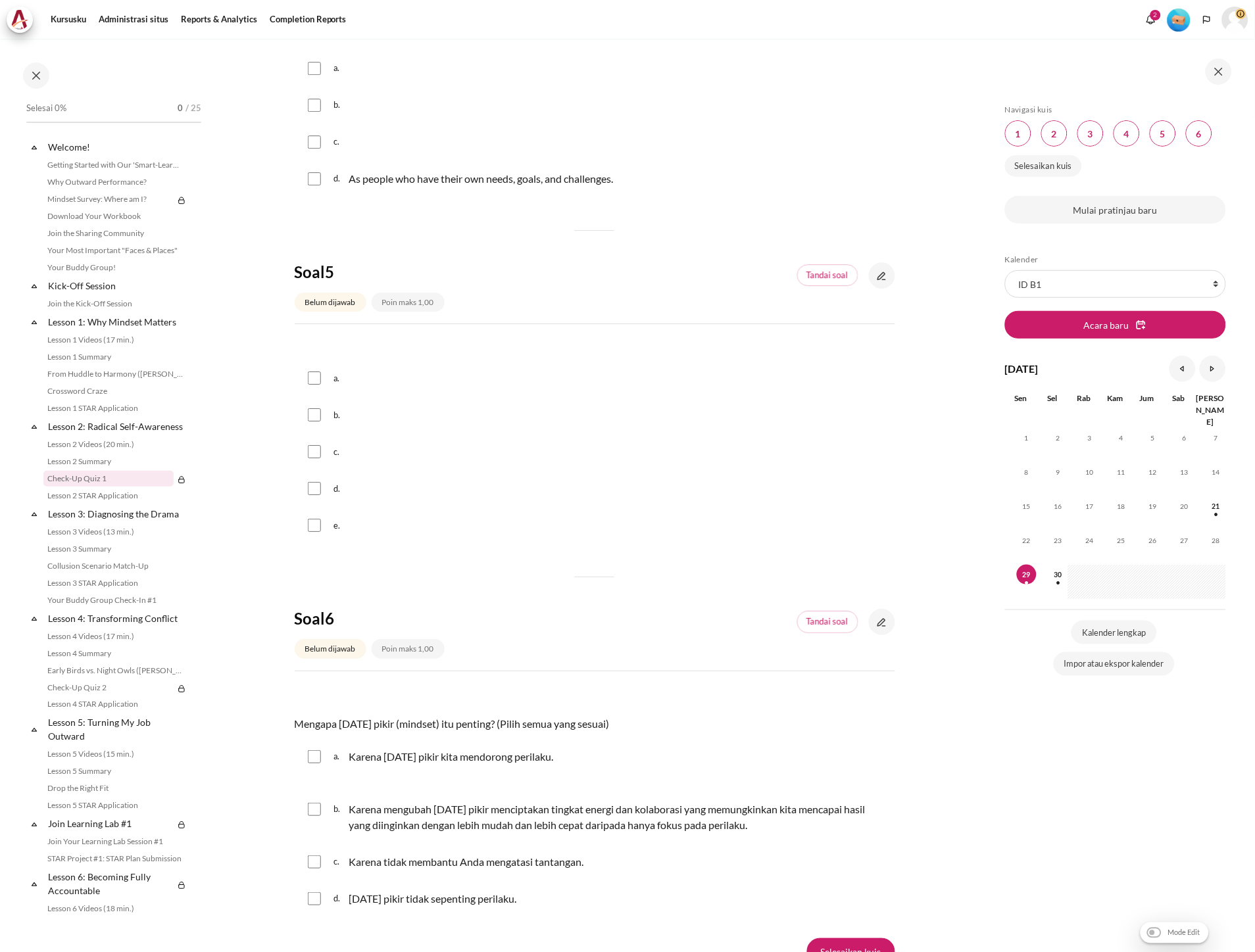
scroll to position [1213, 0]
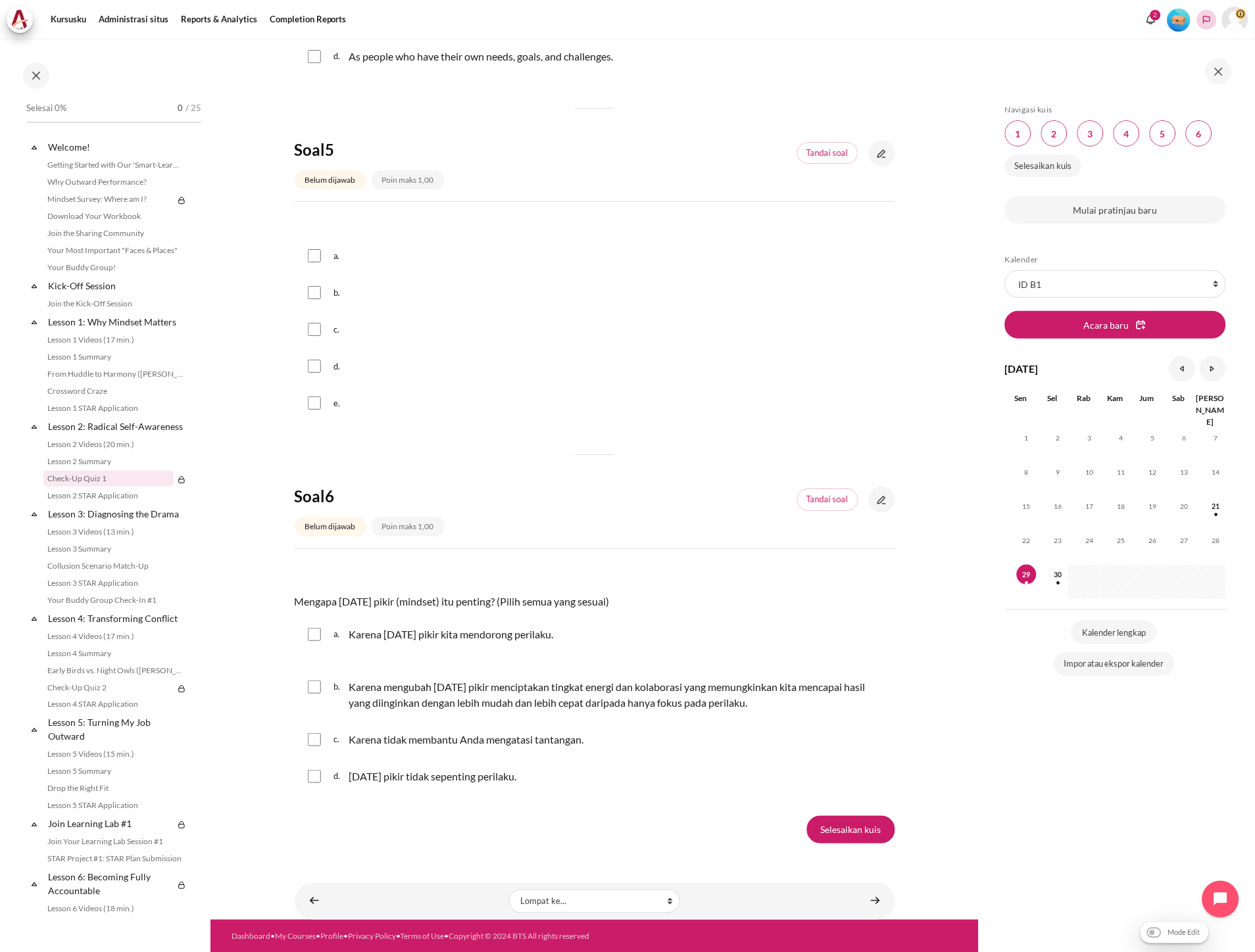
click at [1205, 17] on icon "Languages" at bounding box center [1206, 20] width 11 height 11
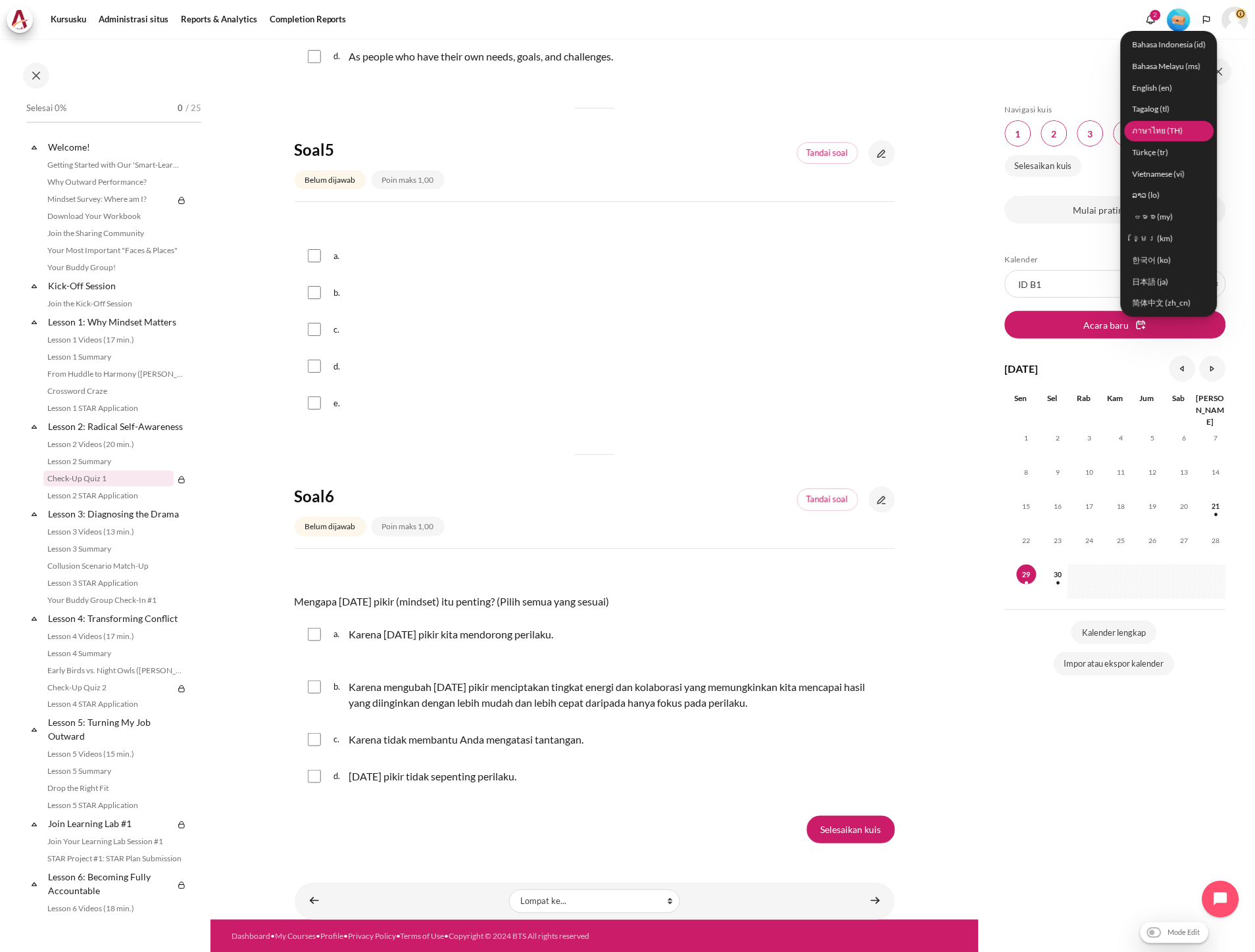
click at [1169, 134] on link "ภาษาไทย (TH)" at bounding box center [1170, 130] width 90 height 20
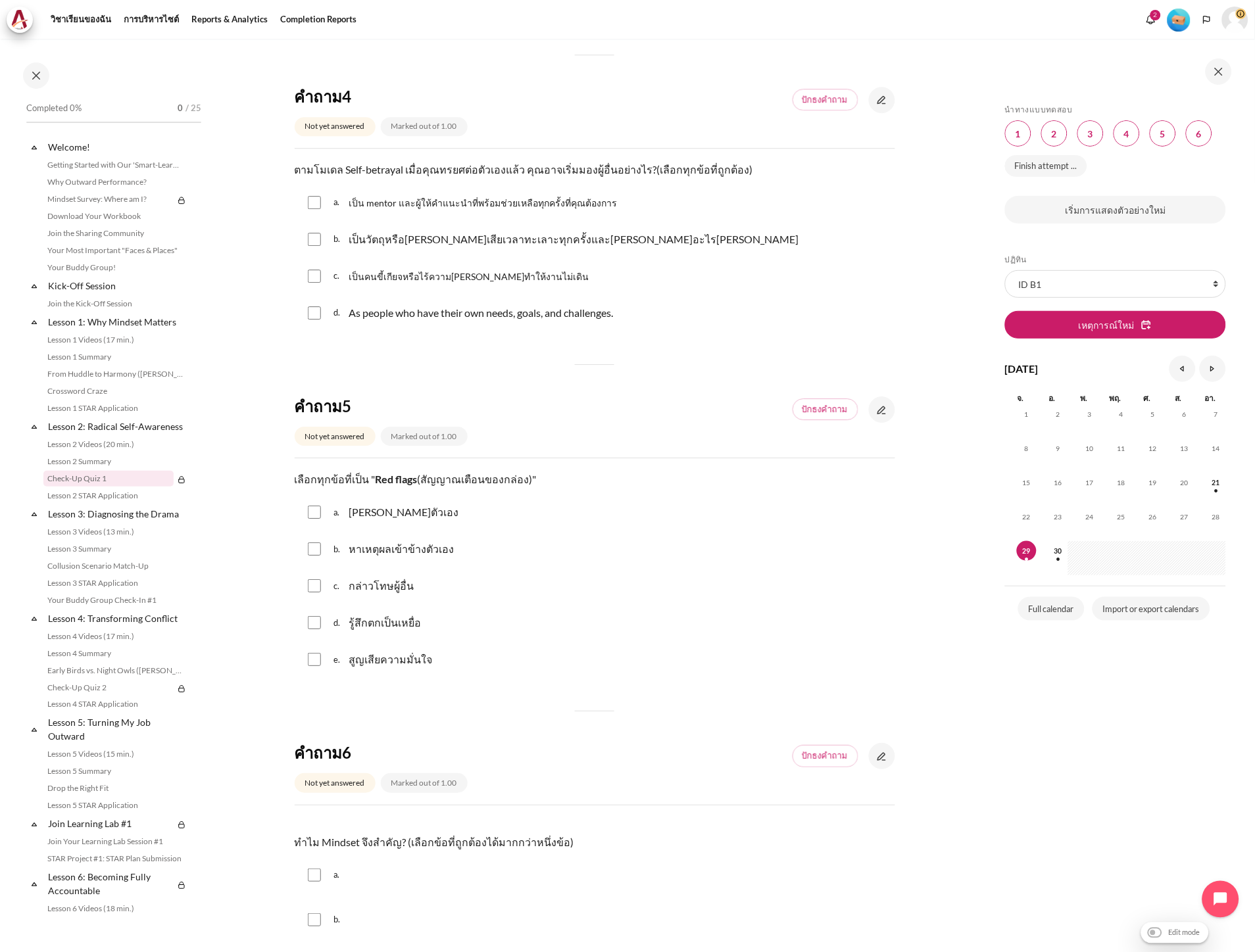
scroll to position [739, 0]
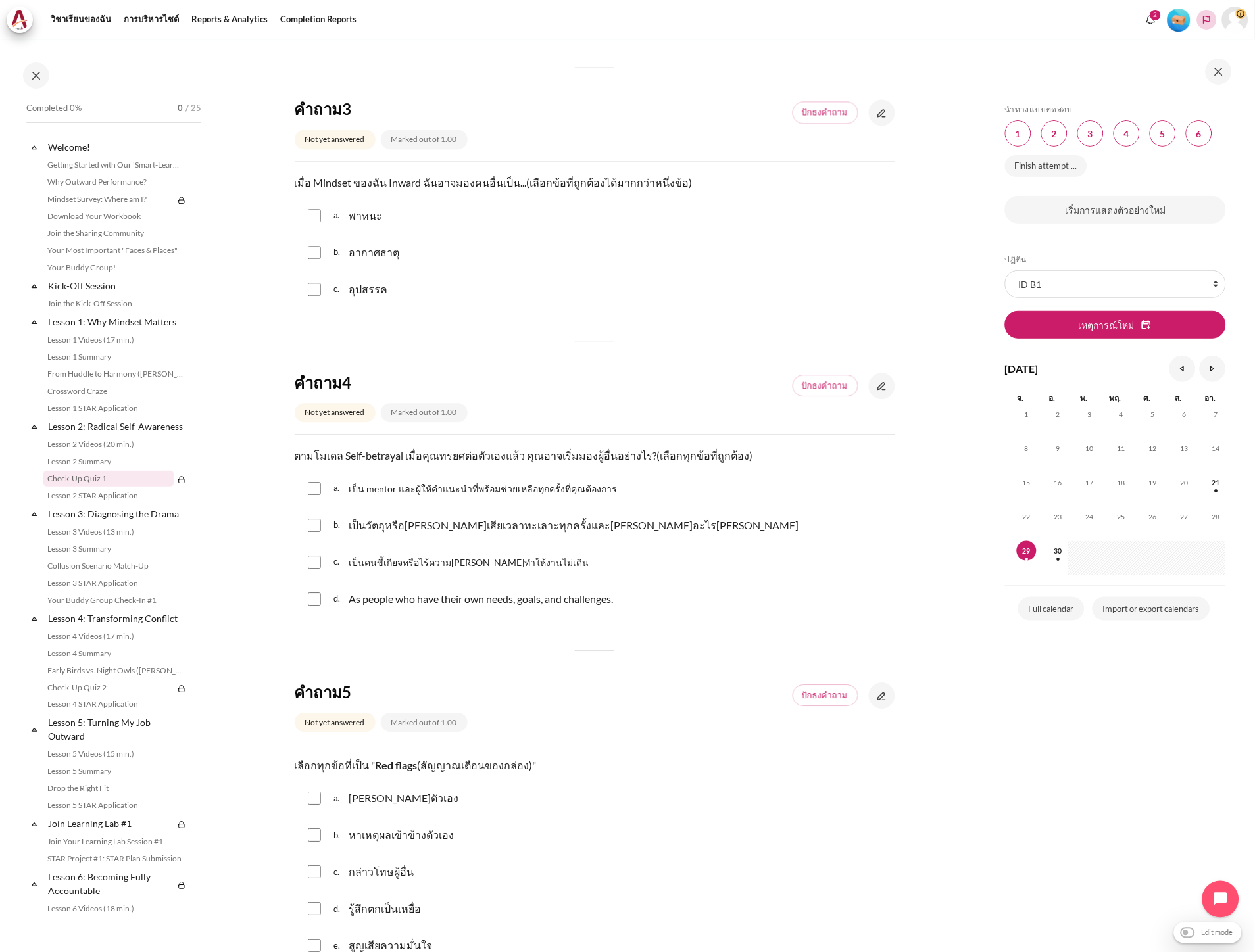
click at [1210, 11] on button "Languages" at bounding box center [1207, 20] width 20 height 20
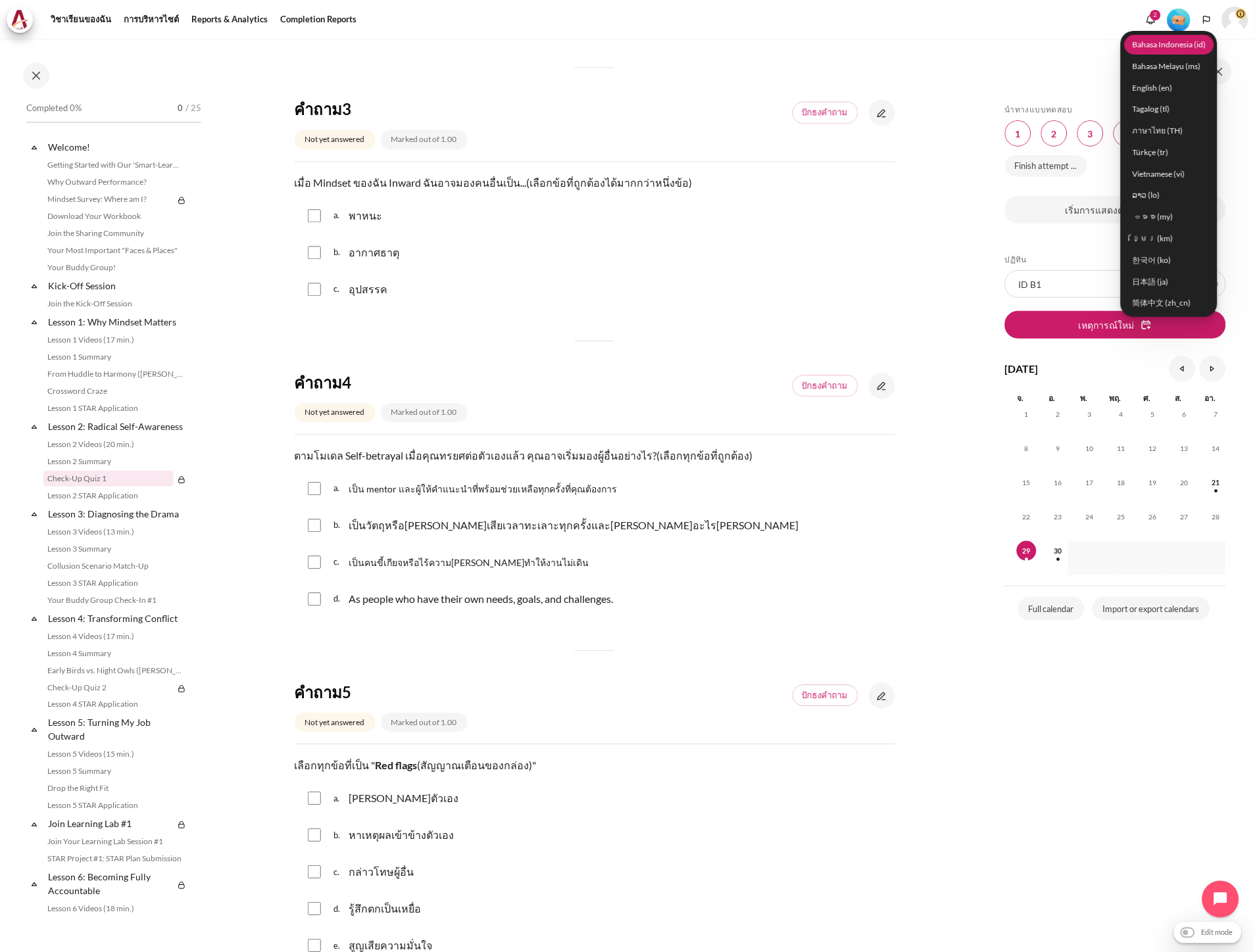
click at [1171, 46] on link "Bahasa Indonesia ‎(id)‎" at bounding box center [1170, 44] width 90 height 20
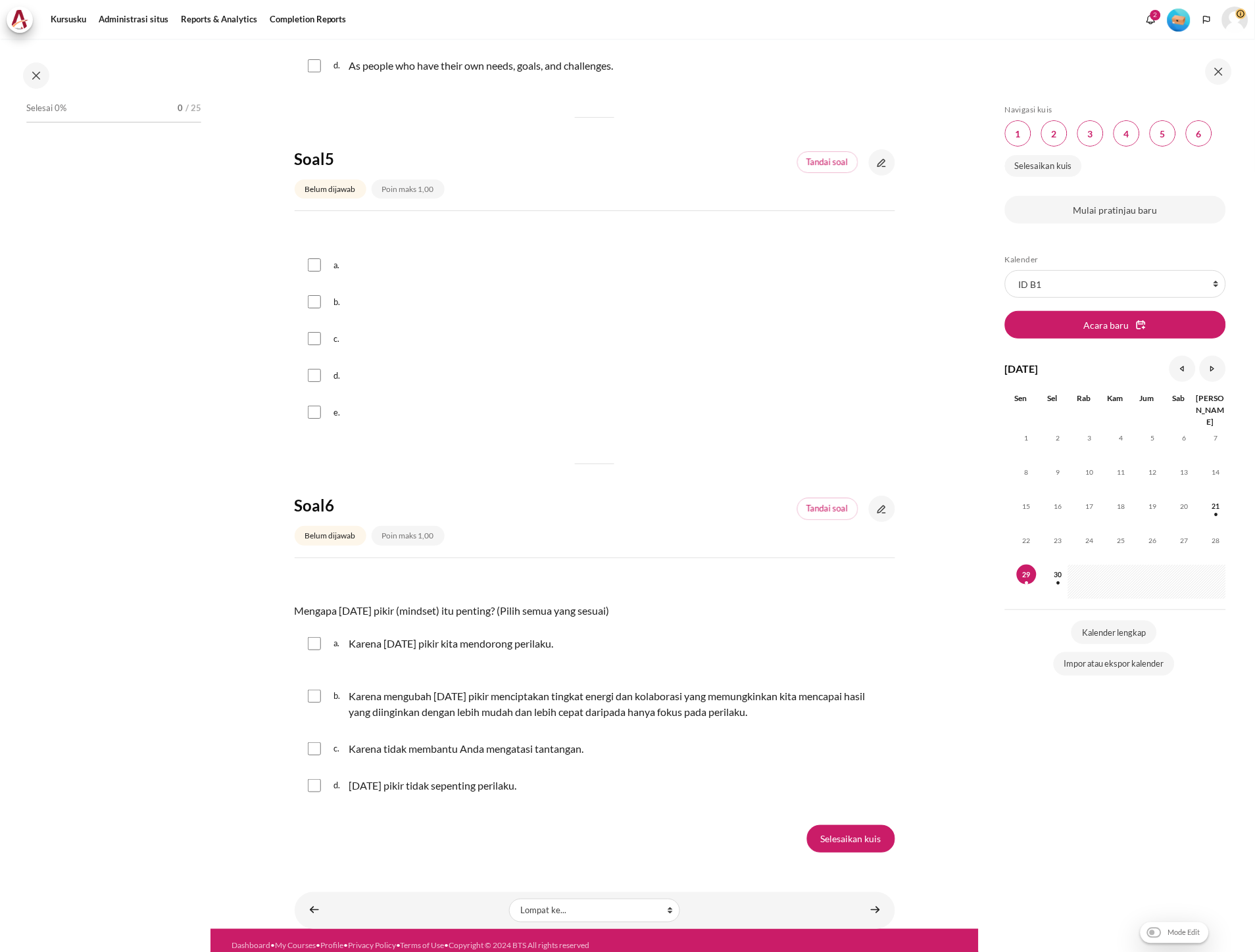
scroll to position [1213, 0]
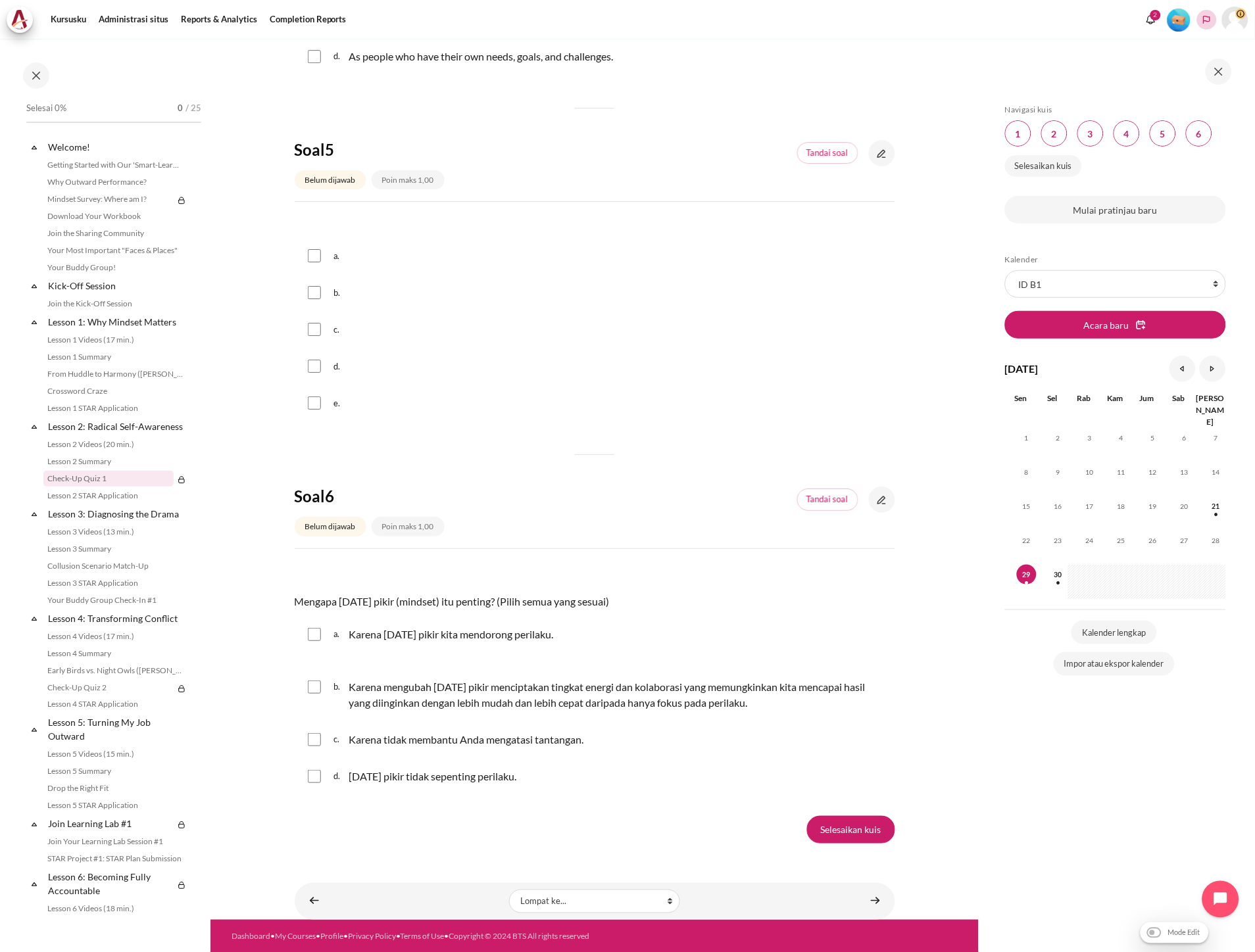
click at [1209, 20] on icon "Languages" at bounding box center [1206, 20] width 11 height 11
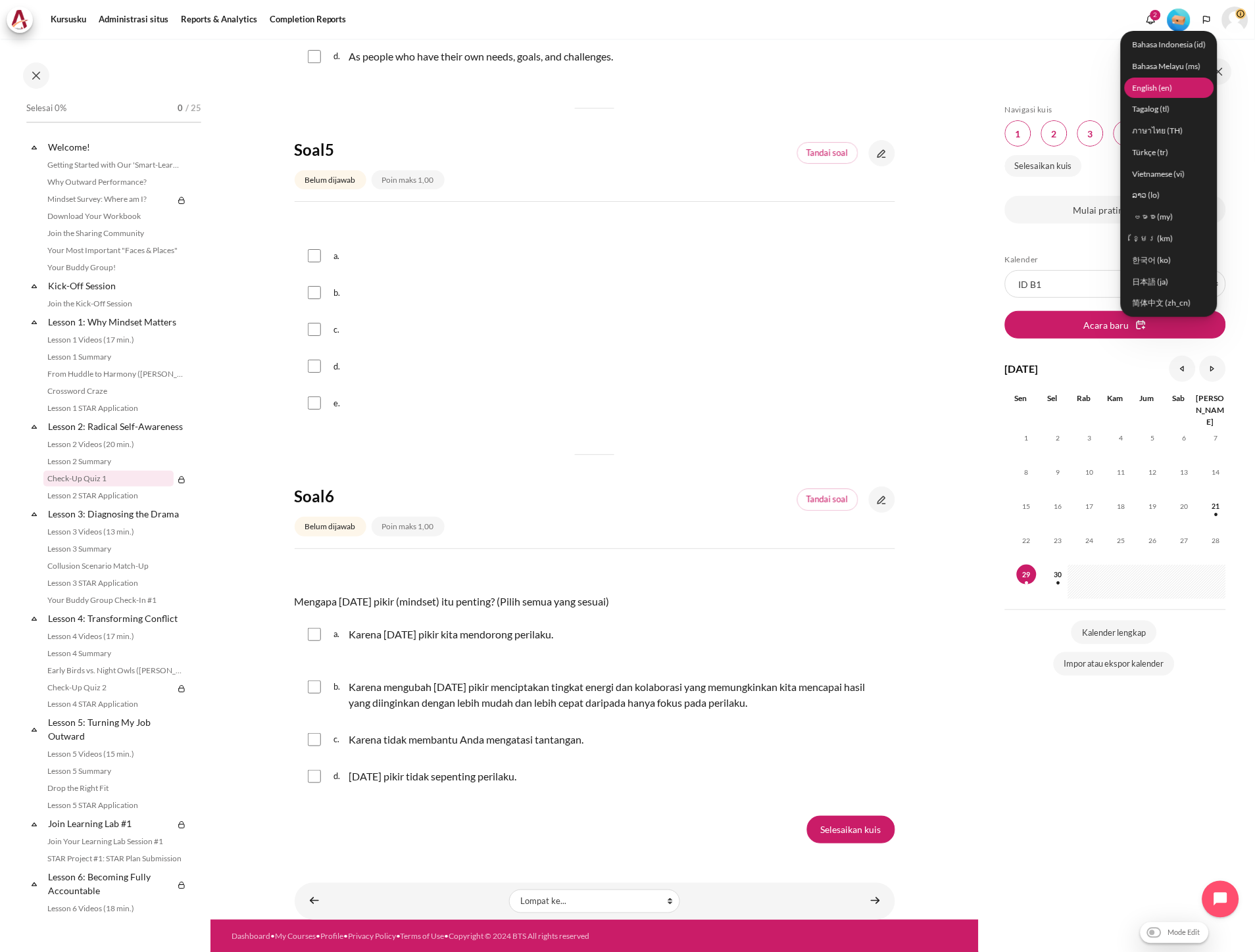
click at [1168, 92] on link "English ‎(en)‎" at bounding box center [1170, 88] width 90 height 20
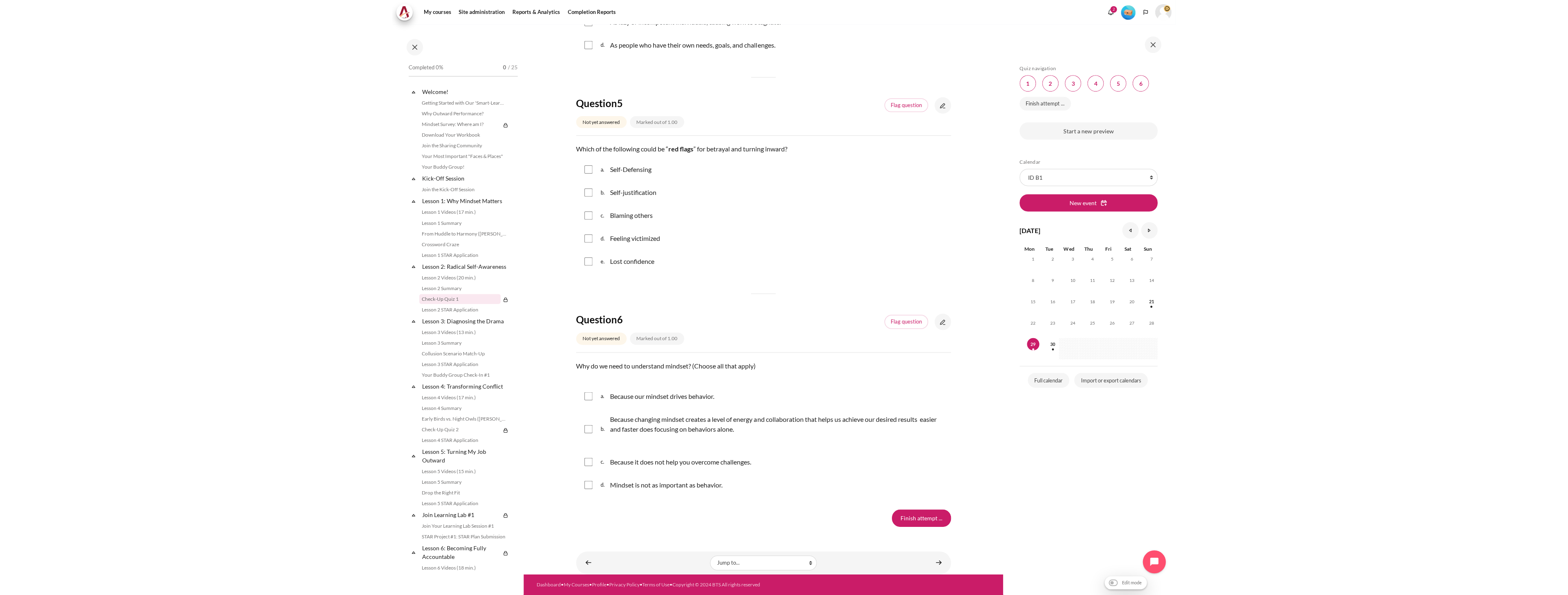
scroll to position [761, 0]
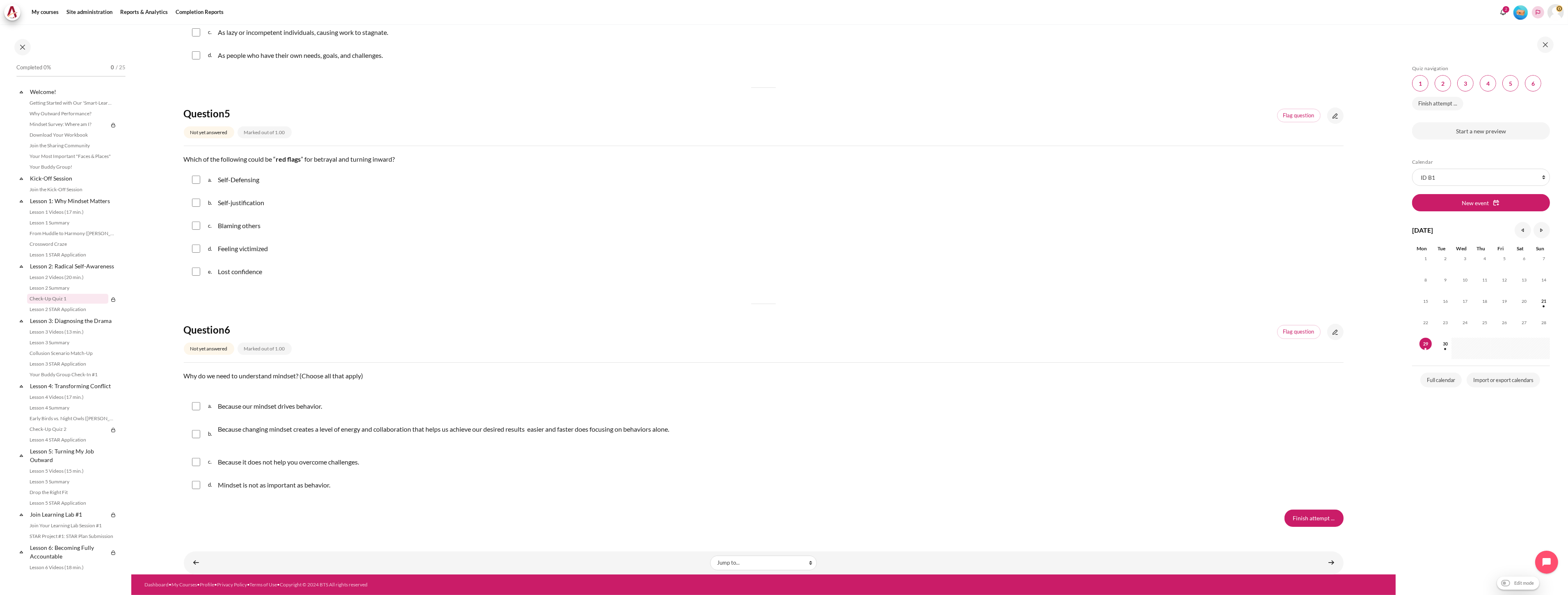
click at [782, 15] on button "Languages" at bounding box center [1538, 12] width 12 height 12
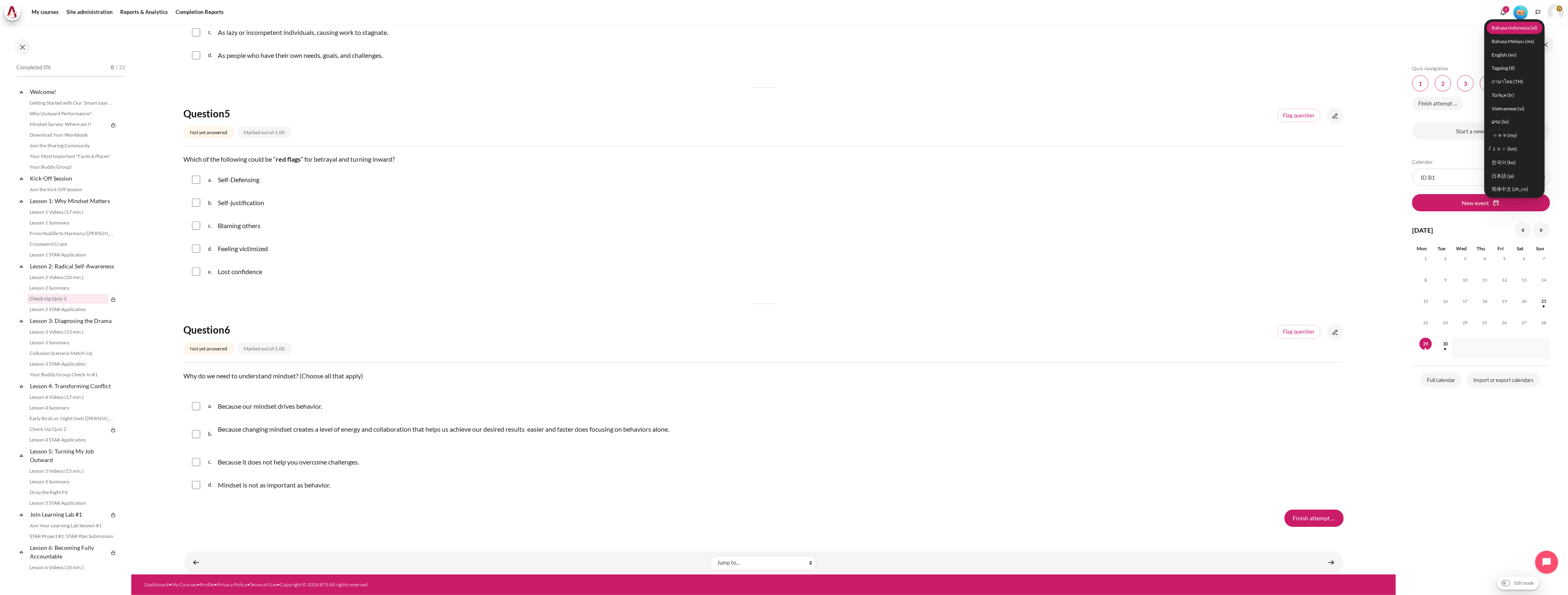
click at [782, 30] on link "Bahasa Indonesia ‎(id)‎" at bounding box center [1515, 27] width 56 height 13
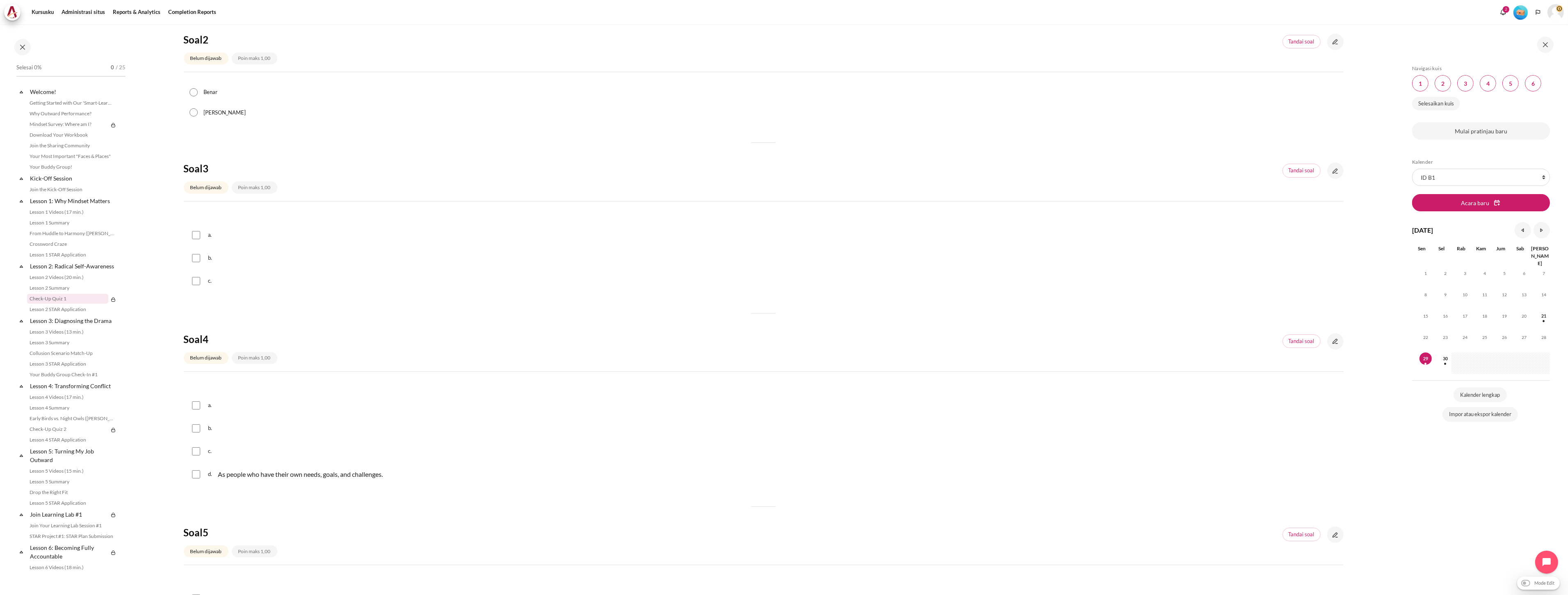
scroll to position [192, 0]
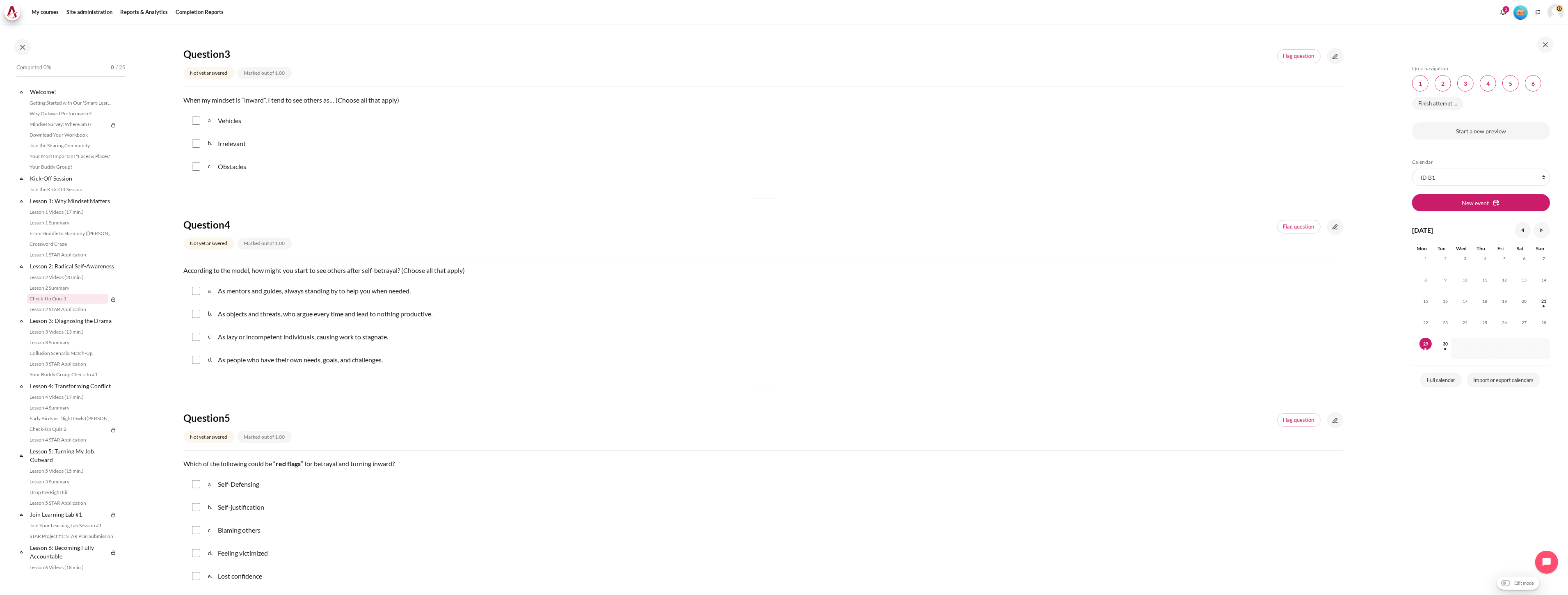
scroll to position [761, 0]
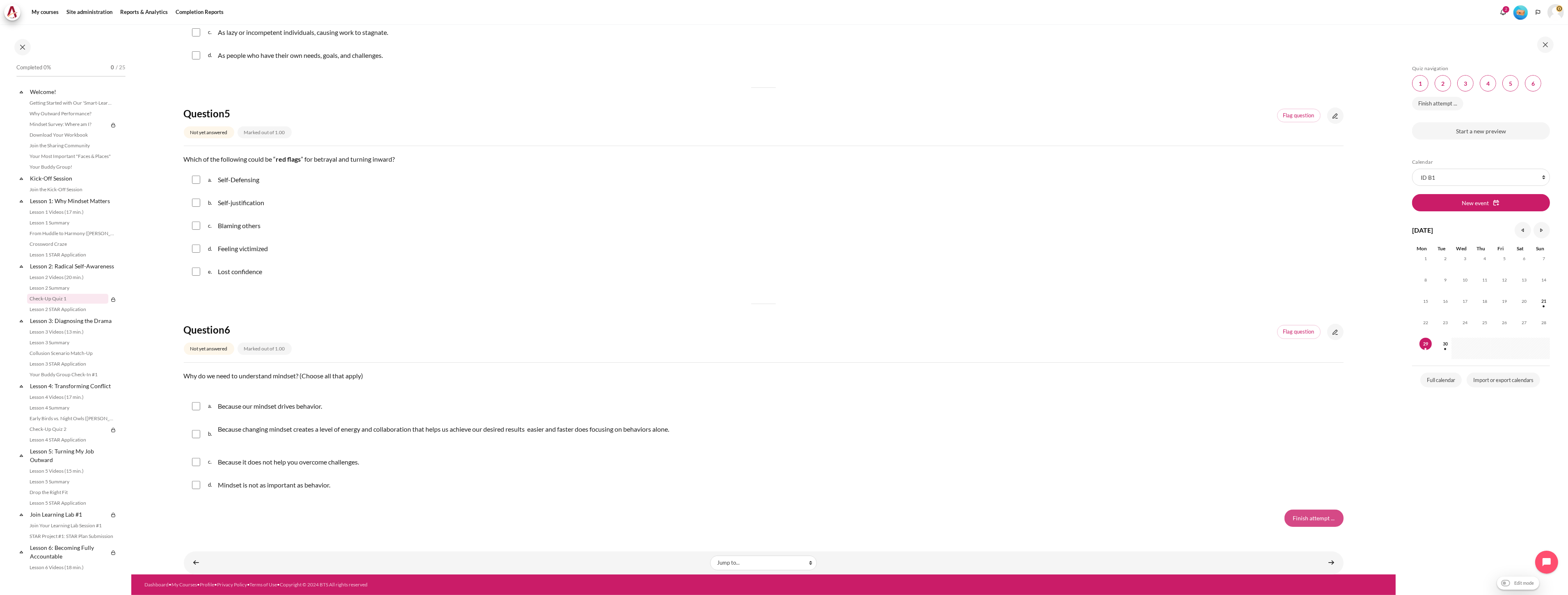
click at [1315, 524] on input "Finish attempt ..." at bounding box center [1314, 518] width 59 height 17
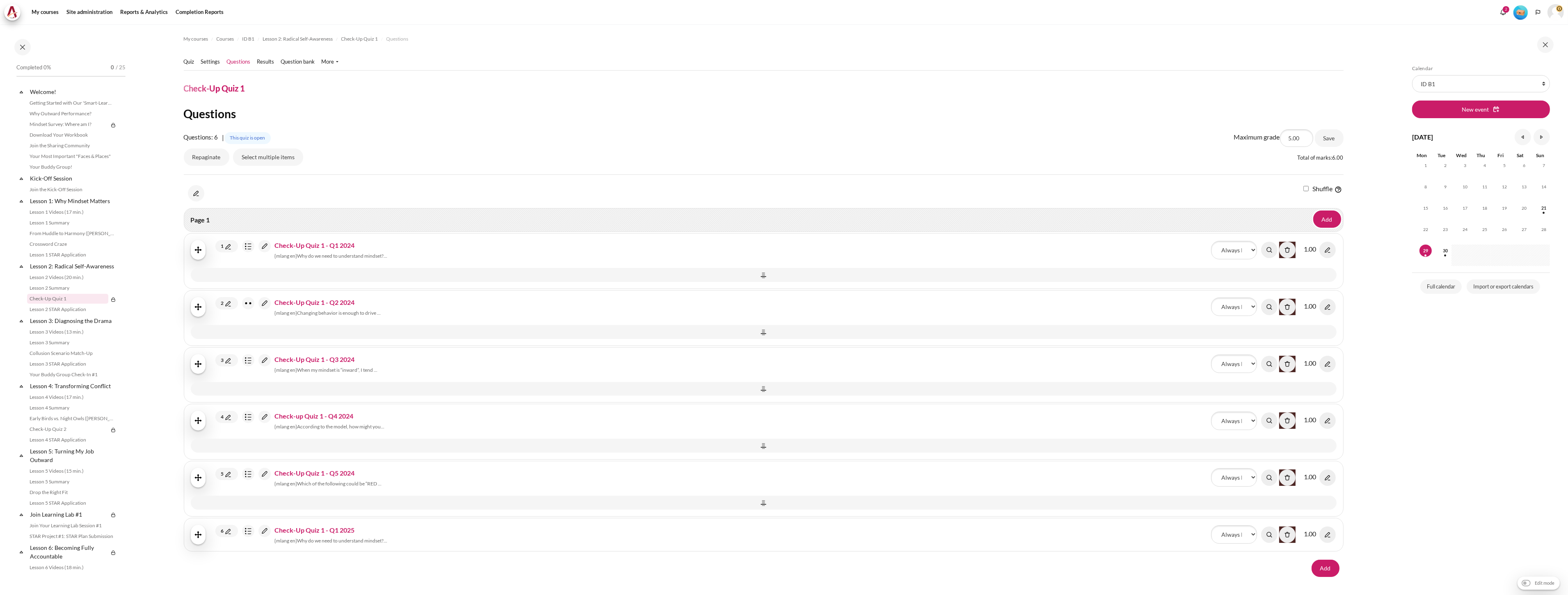
click at [261, 530] on img "Content" at bounding box center [265, 531] width 12 height 12
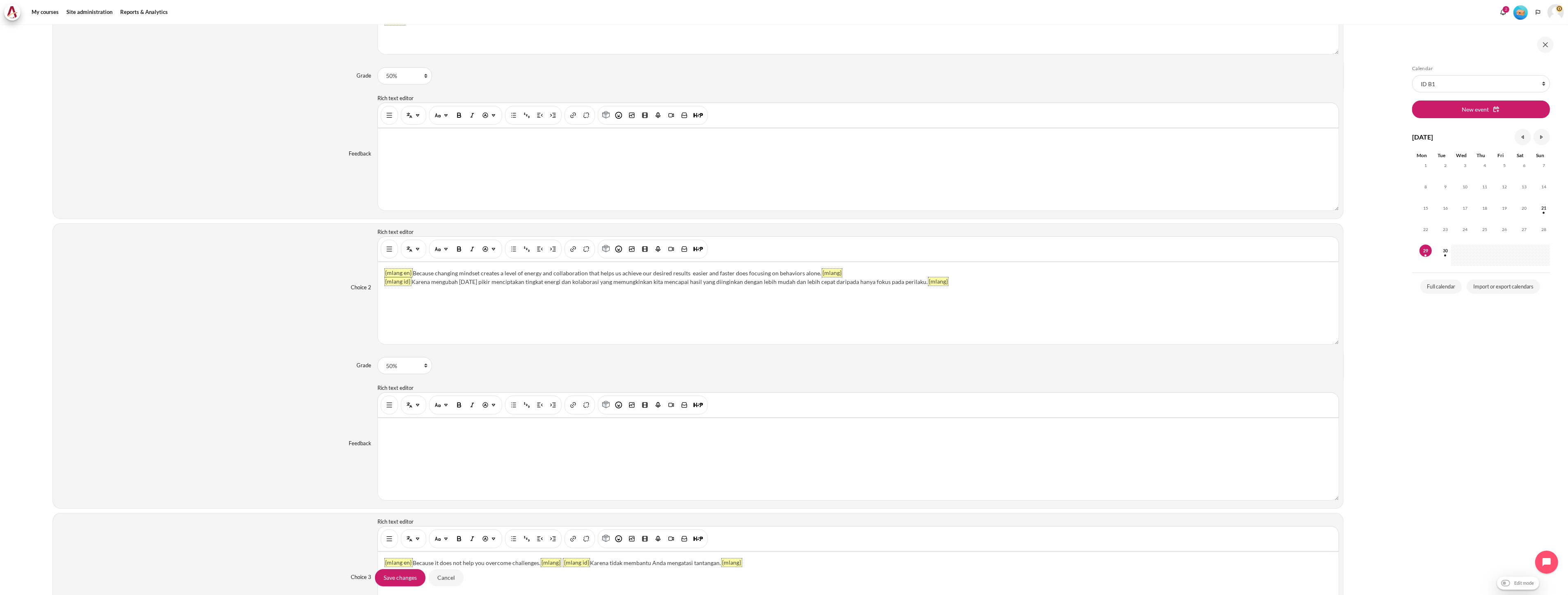
scroll to position [547, 0]
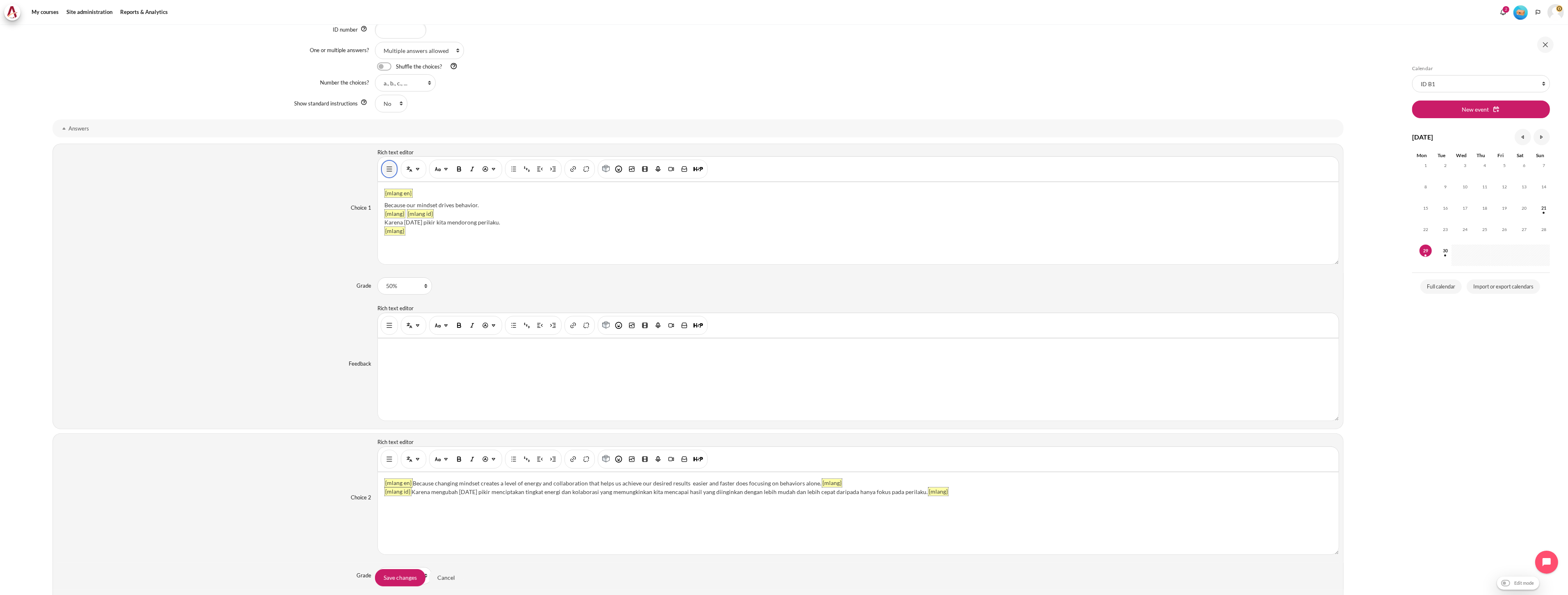
click at [390, 171] on img "Show/hide advanced buttons" at bounding box center [389, 169] width 8 height 8
click at [952, 172] on img "HTML" at bounding box center [951, 169] width 8 height 8
click at [386, 459] on img "Show/hide advanced buttons" at bounding box center [389, 459] width 8 height 8
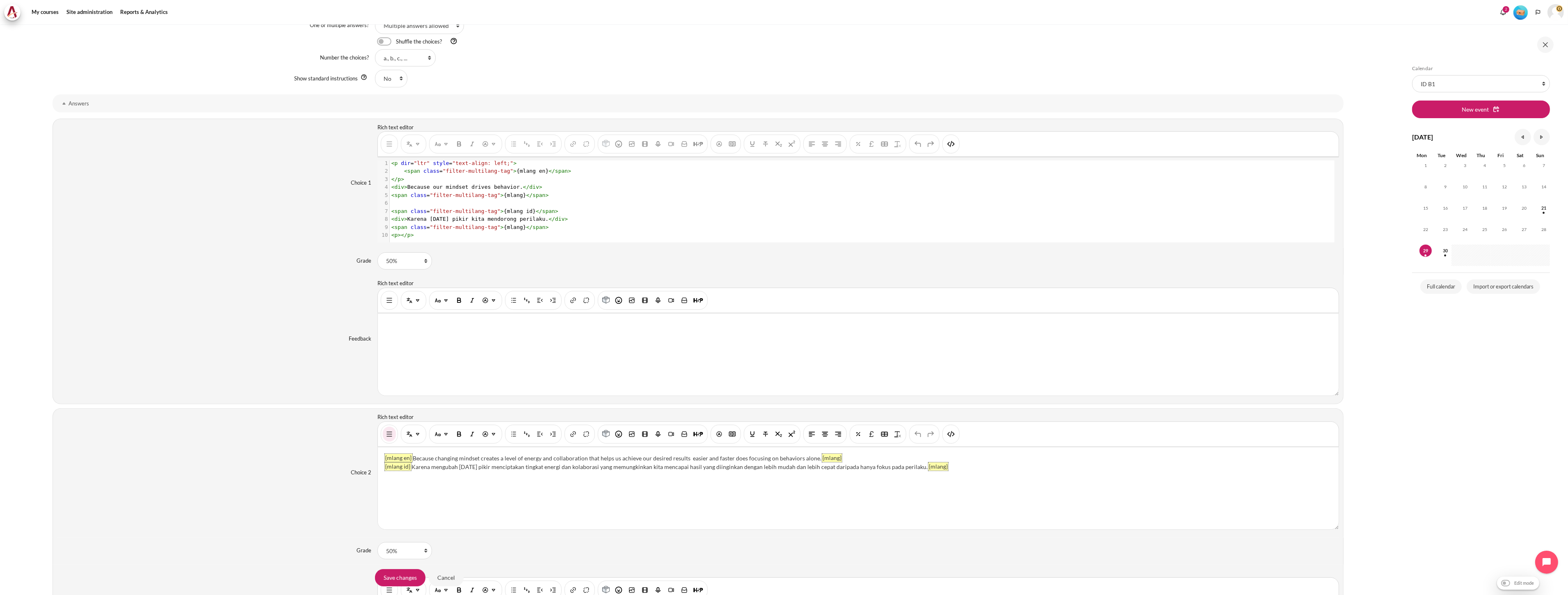
scroll to position [684, 0]
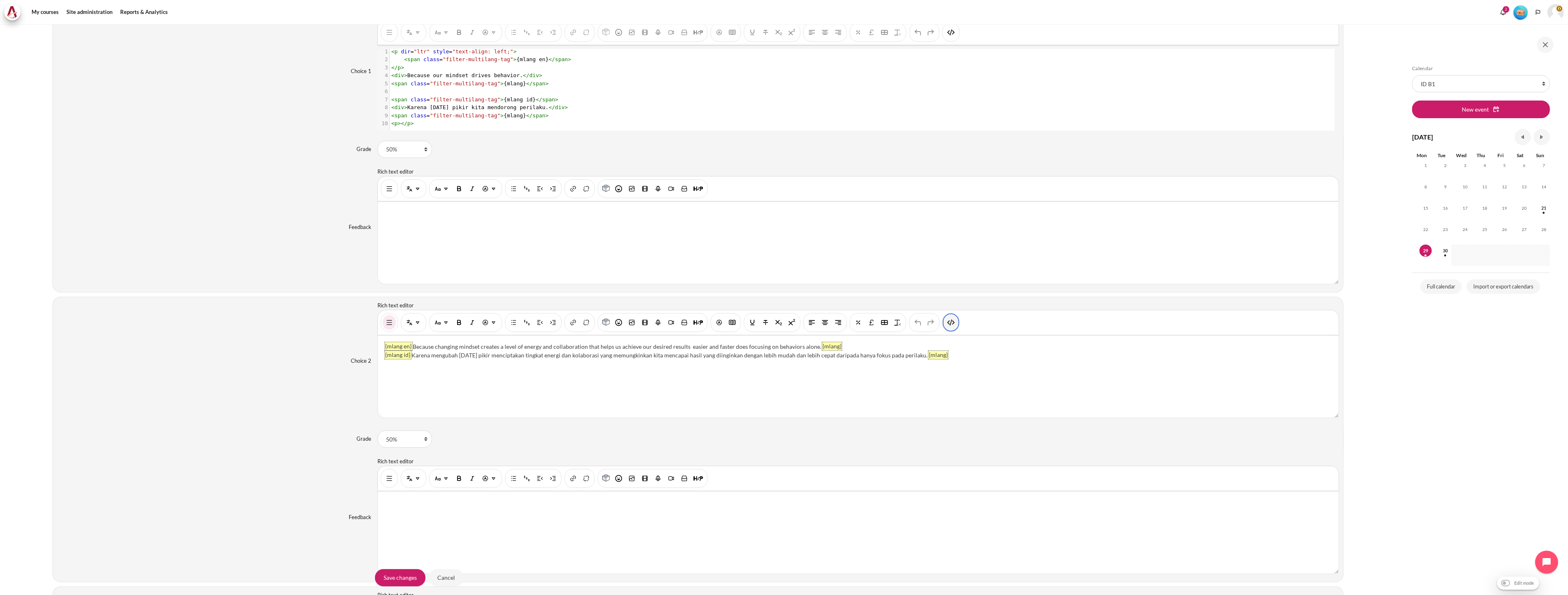
click at [946, 321] on button "HTML" at bounding box center [951, 323] width 13 height 15
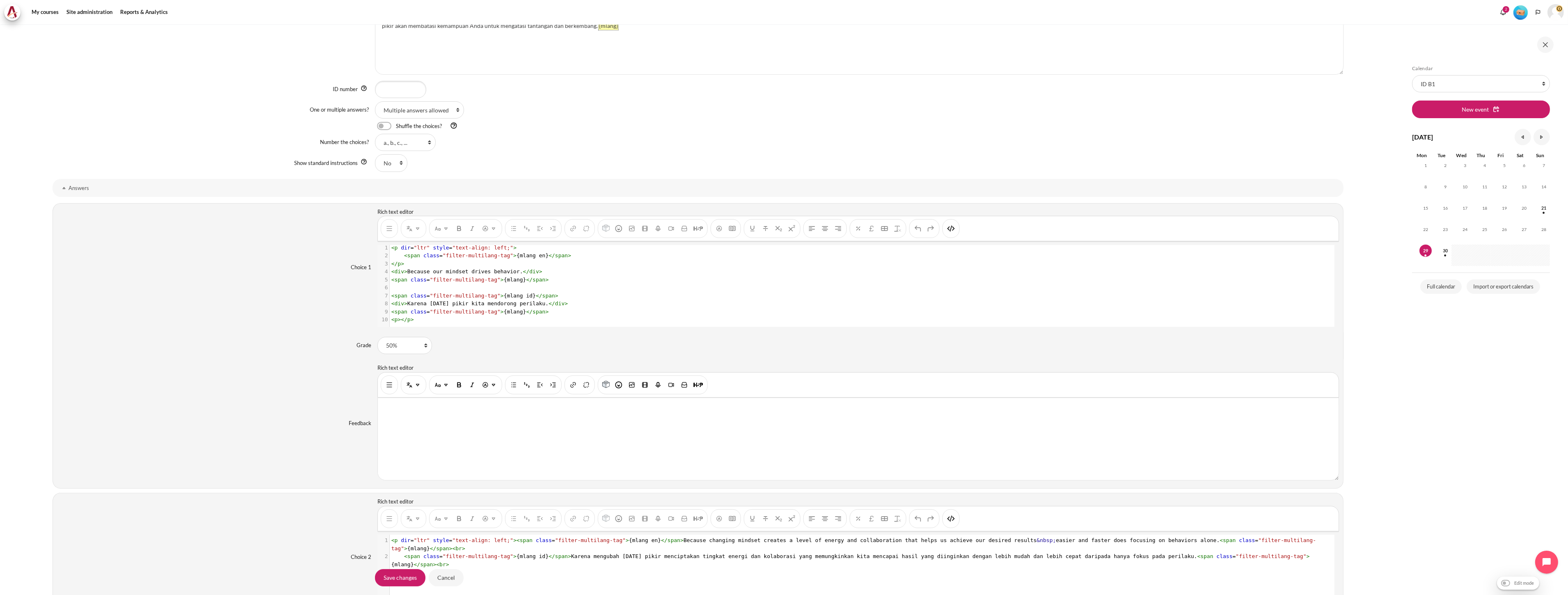
scroll to position [502, 0]
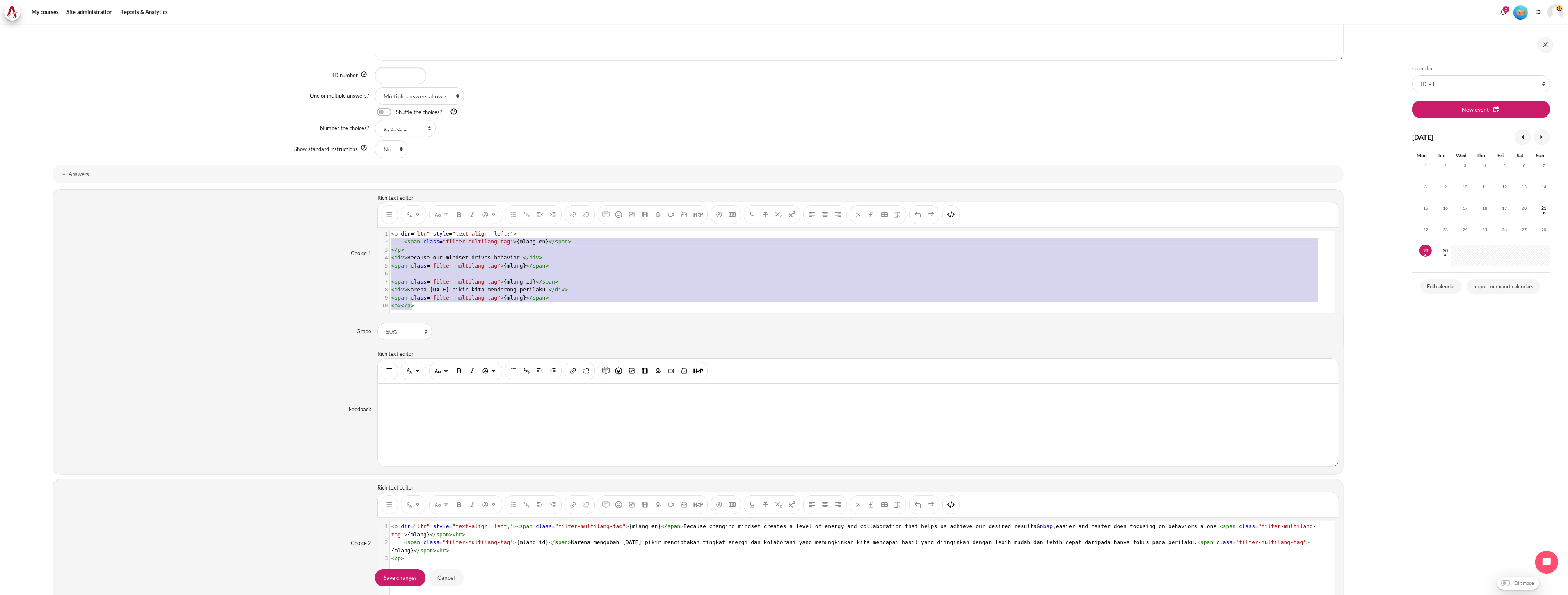
type textarea "<p dir="ltr" style="text-align: left;"> <span class="filter-multilang-tag">{mla…"
drag, startPoint x: 447, startPoint y: 303, endPoint x: 369, endPoint y: 210, distance: 121.4
click at [369, 210] on div "Choice 1 Rich text editor {mlang en} Because our mindset drives behavior. {mlan…" at bounding box center [698, 254] width 1291 height 129
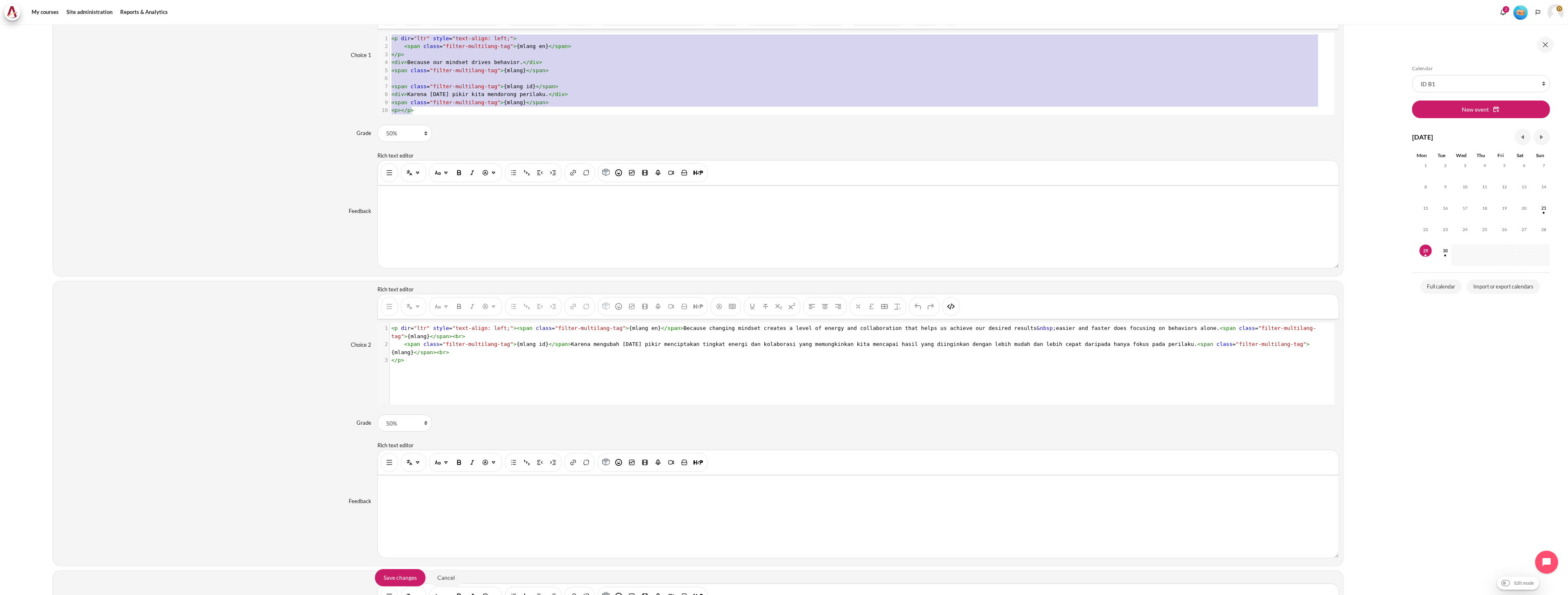
scroll to position [730, 0]
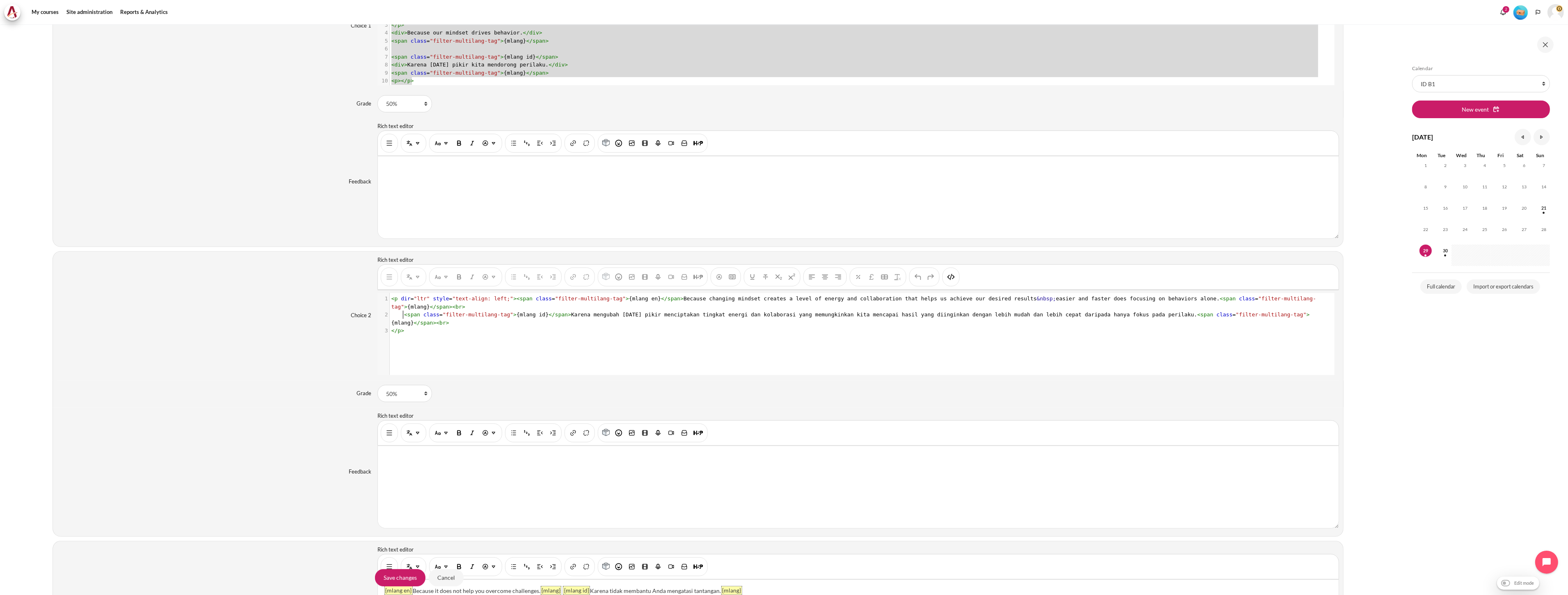
click at [444, 336] on div "xxxxxxxxxx 3 1 < p dir = "ltr" style = "text-align: left;" >< span class = "fil…" at bounding box center [862, 340] width 970 height 94
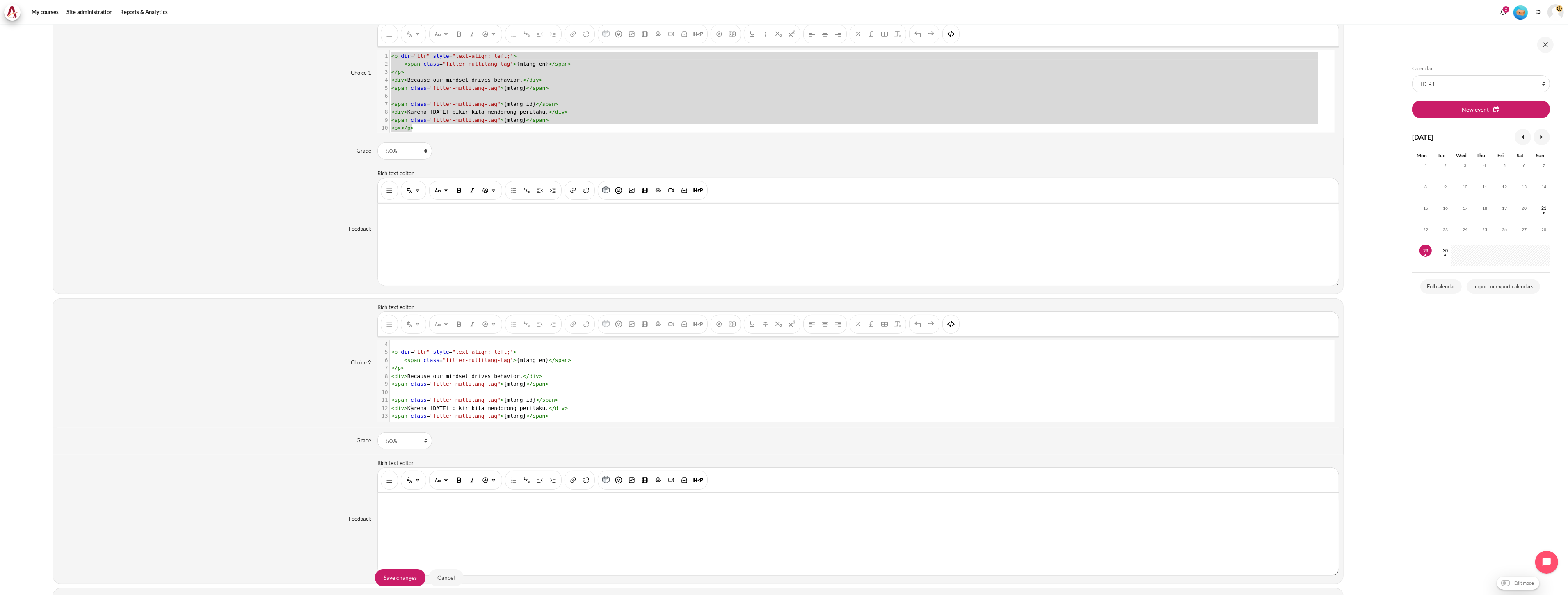
scroll to position [593, 0]
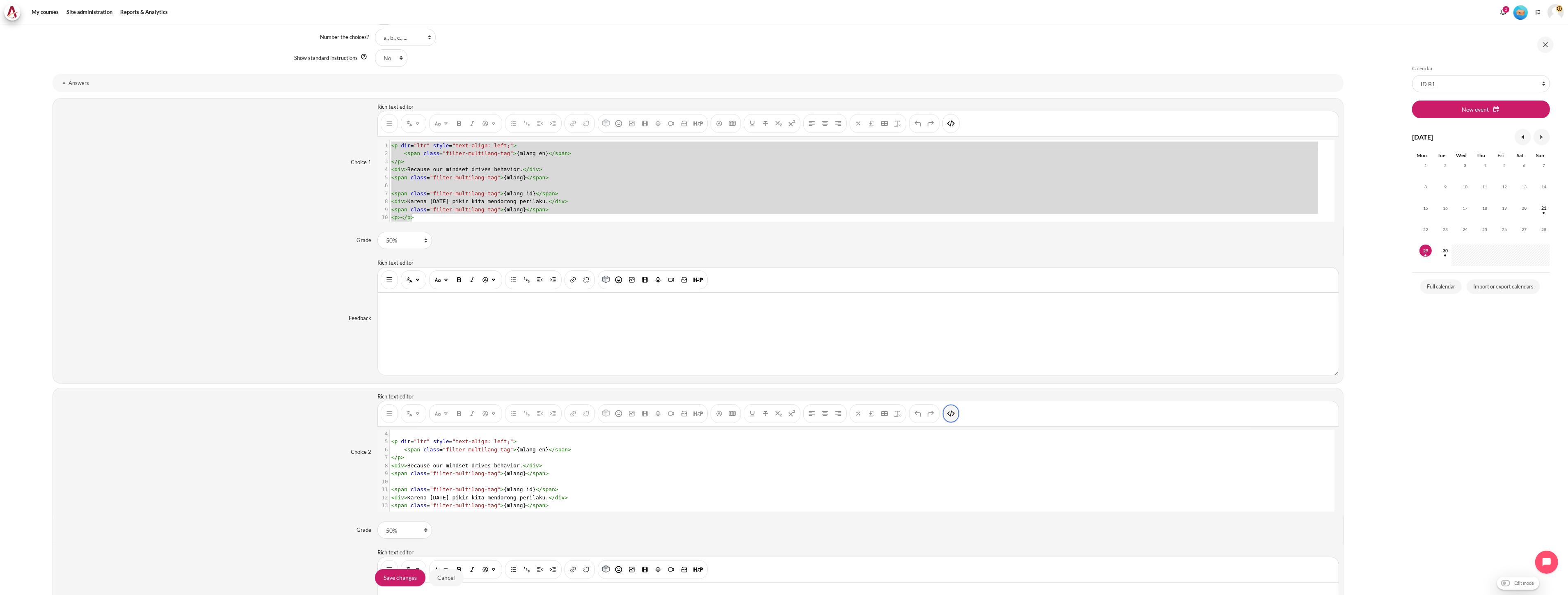
click at [946, 415] on button "HTML" at bounding box center [951, 414] width 13 height 15
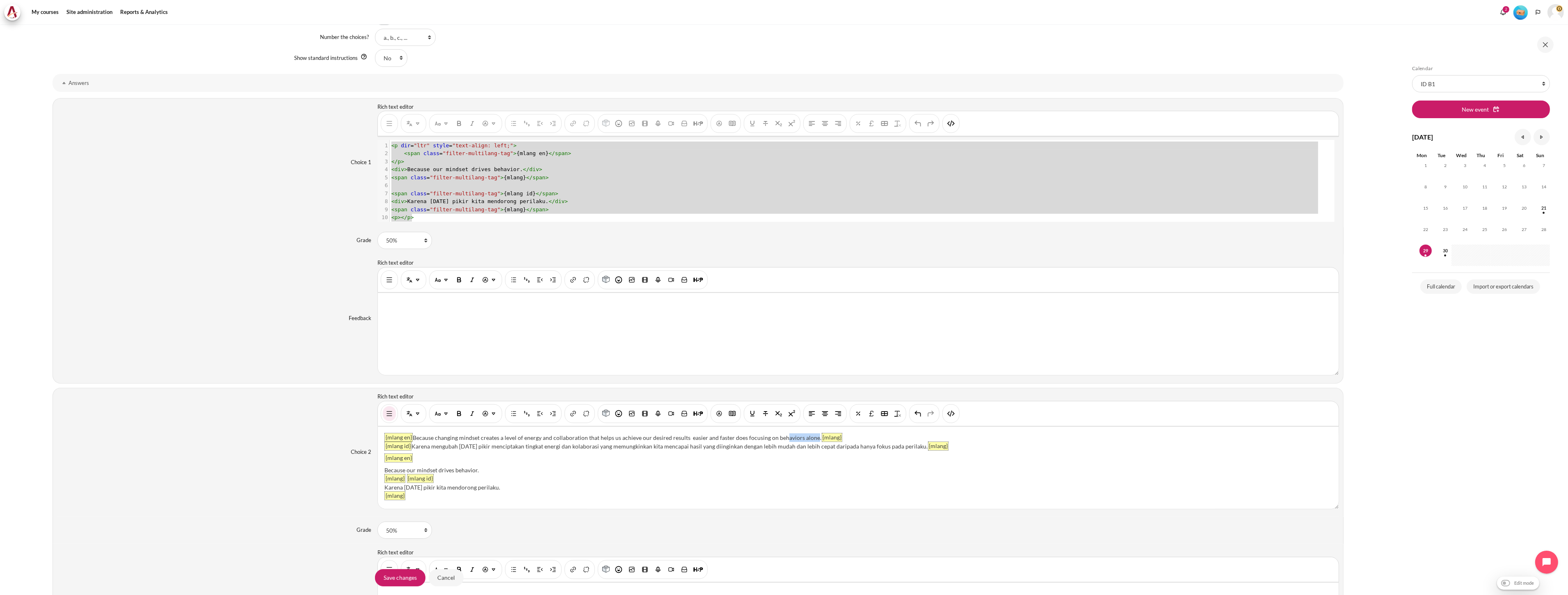
drag, startPoint x: 811, startPoint y: 436, endPoint x: 782, endPoint y: 436, distance: 29.0
click at [782, 436] on p "{mlang en} Because changing mindset creates a level of energy and collaboration…" at bounding box center [858, 442] width 948 height 17
drag, startPoint x: 412, startPoint y: 436, endPoint x: 814, endPoint y: 440, distance: 402.0
click at [814, 440] on p "{mlang en} Because changing mindset creates a level of energy and collaboration…" at bounding box center [858, 442] width 948 height 17
drag, startPoint x: 490, startPoint y: 470, endPoint x: 383, endPoint y: 469, distance: 107.0
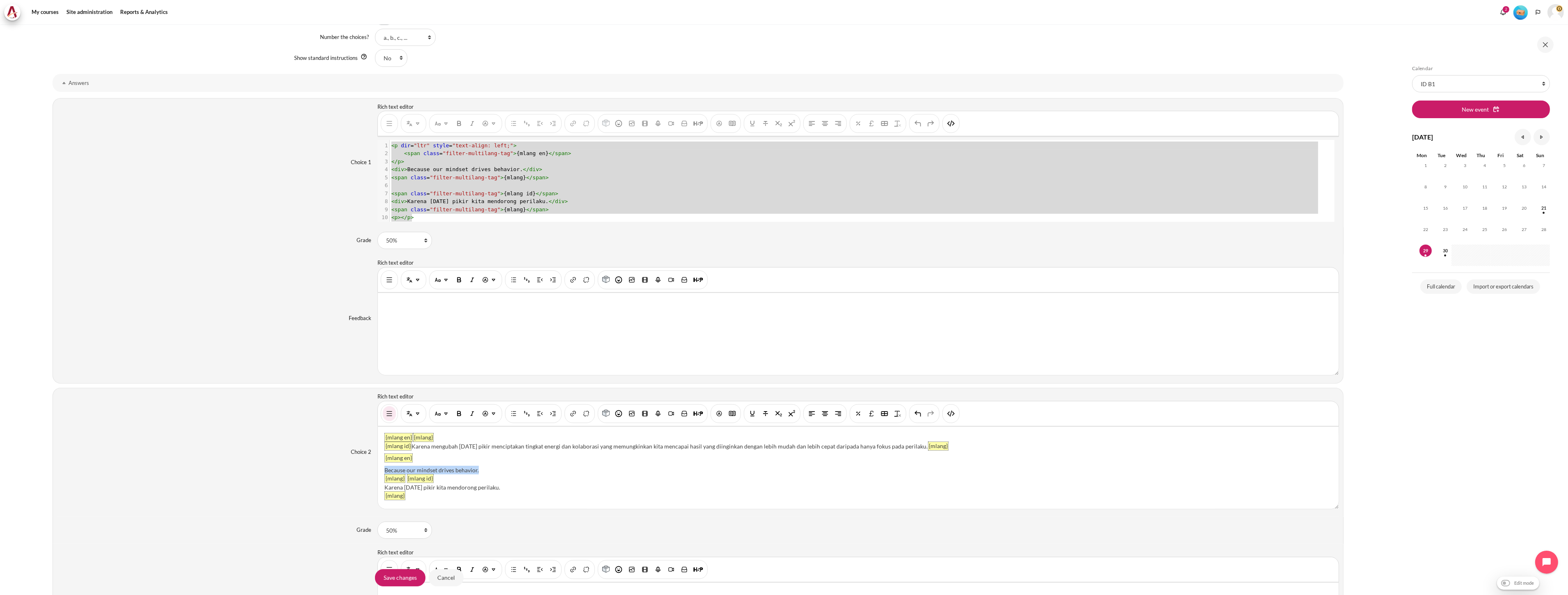
click at [385, 469] on div "Because our mindset drives behavior." at bounding box center [858, 470] width 948 height 9
drag, startPoint x: 908, startPoint y: 446, endPoint x: 863, endPoint y: 446, distance: 45.0
click at [863, 446] on p "{mlang en} {mlang} {mlang id} Karena mengubah pola pikir menciptakan tingkat en…" at bounding box center [858, 442] width 948 height 17
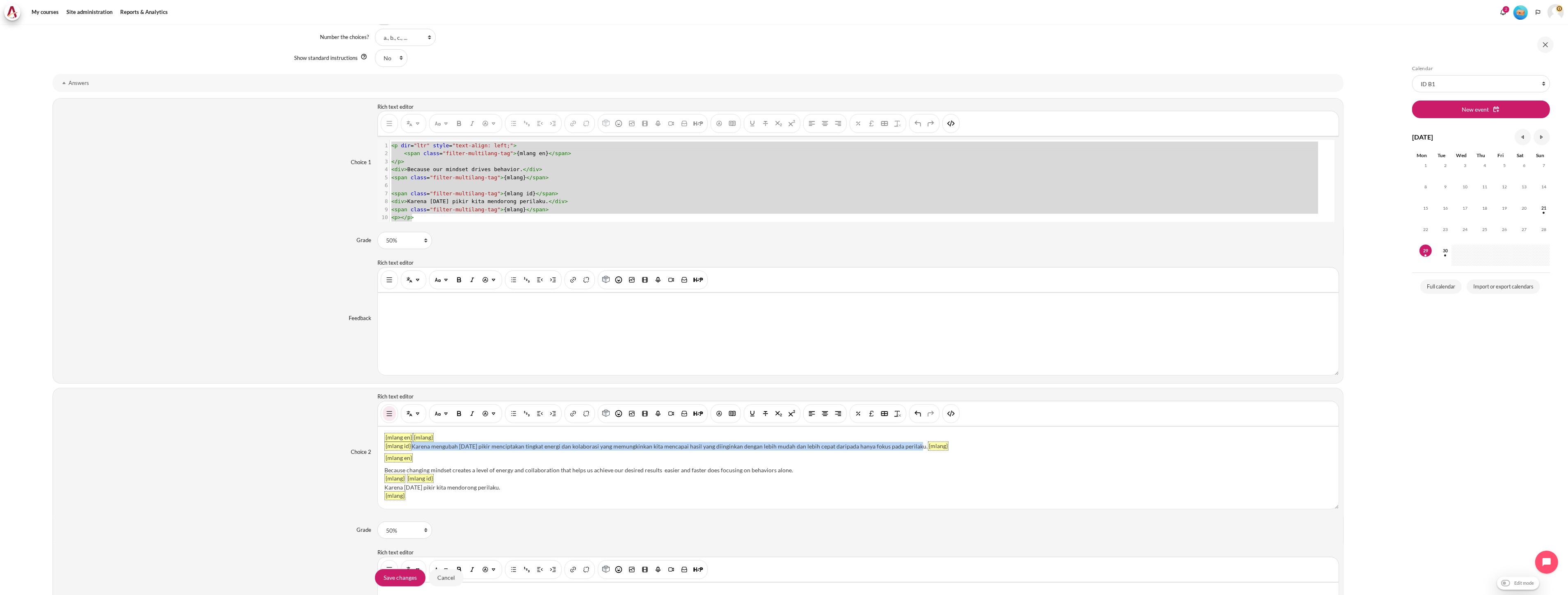
drag, startPoint x: 411, startPoint y: 445, endPoint x: 909, endPoint y: 448, distance: 498.0
click at [909, 448] on p "{mlang en} {mlang} {mlang id} Karena mengubah pola pikir menciptakan tingkat en…" at bounding box center [858, 442] width 948 height 17
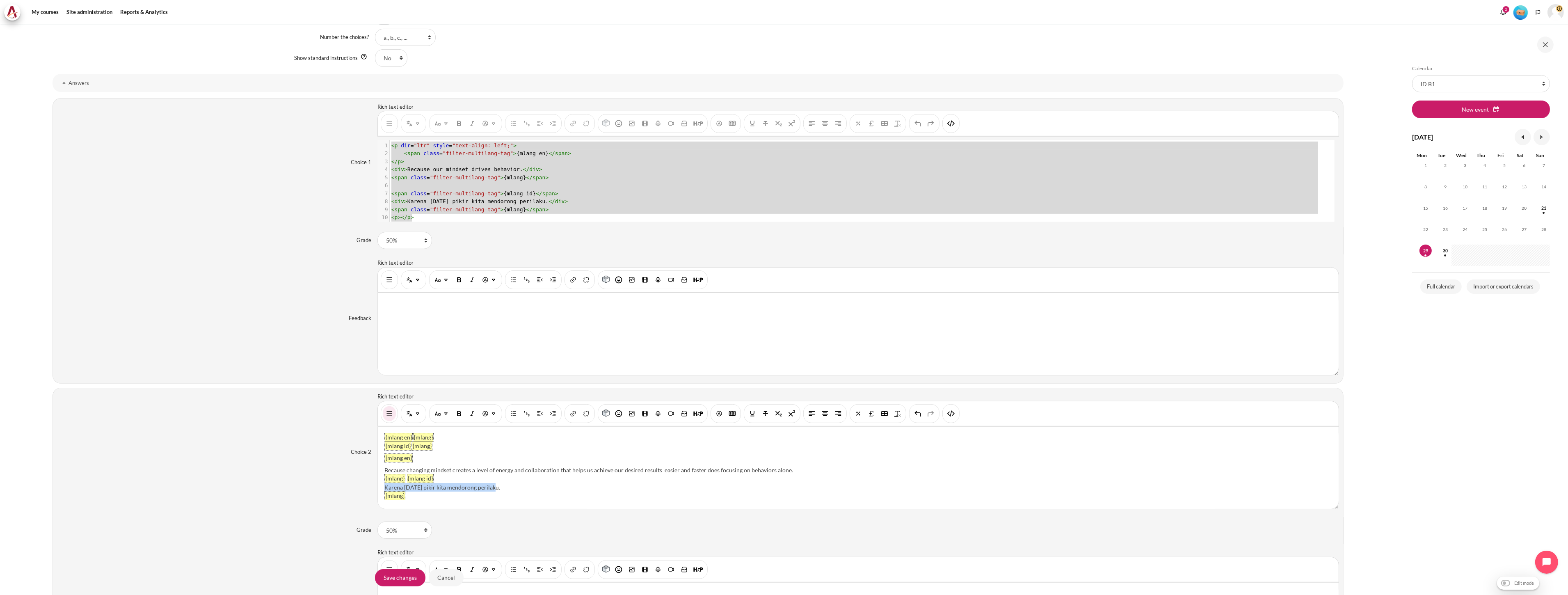
drag, startPoint x: 506, startPoint y: 489, endPoint x: 377, endPoint y: 490, distance: 129.0
click at [378, 490] on div "{mlang en} {mlang} {mlang id} {mlang} {mlang en} Because changing mindset creat…" at bounding box center [858, 468] width 961 height 82
drag, startPoint x: 439, startPoint y: 449, endPoint x: 346, endPoint y: 430, distance: 94.9
click at [346, 430] on div "Choice 2 Rich text editor {mlang en} {mlang} {mlang id} {mlang} {mlang en} Beca…" at bounding box center [698, 452] width 1291 height 129
click at [955, 414] on button "HTML" at bounding box center [951, 414] width 13 height 15
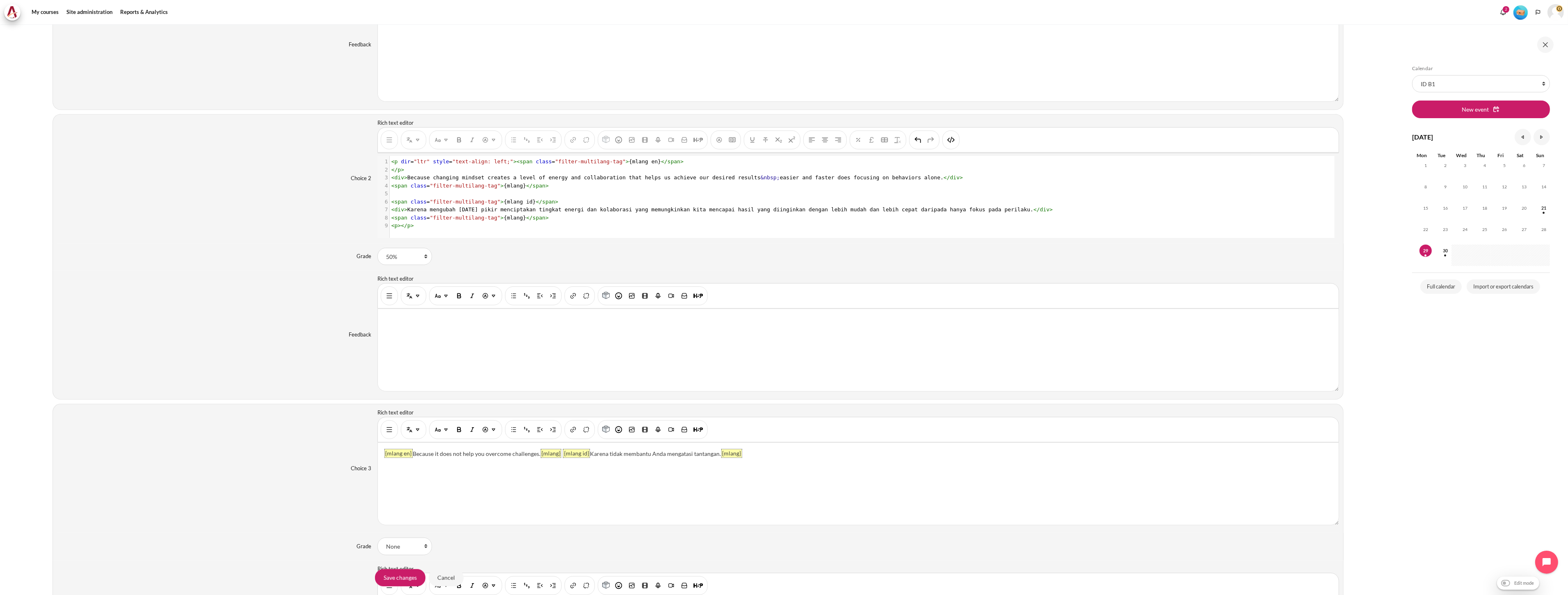
scroll to position [1003, 0]
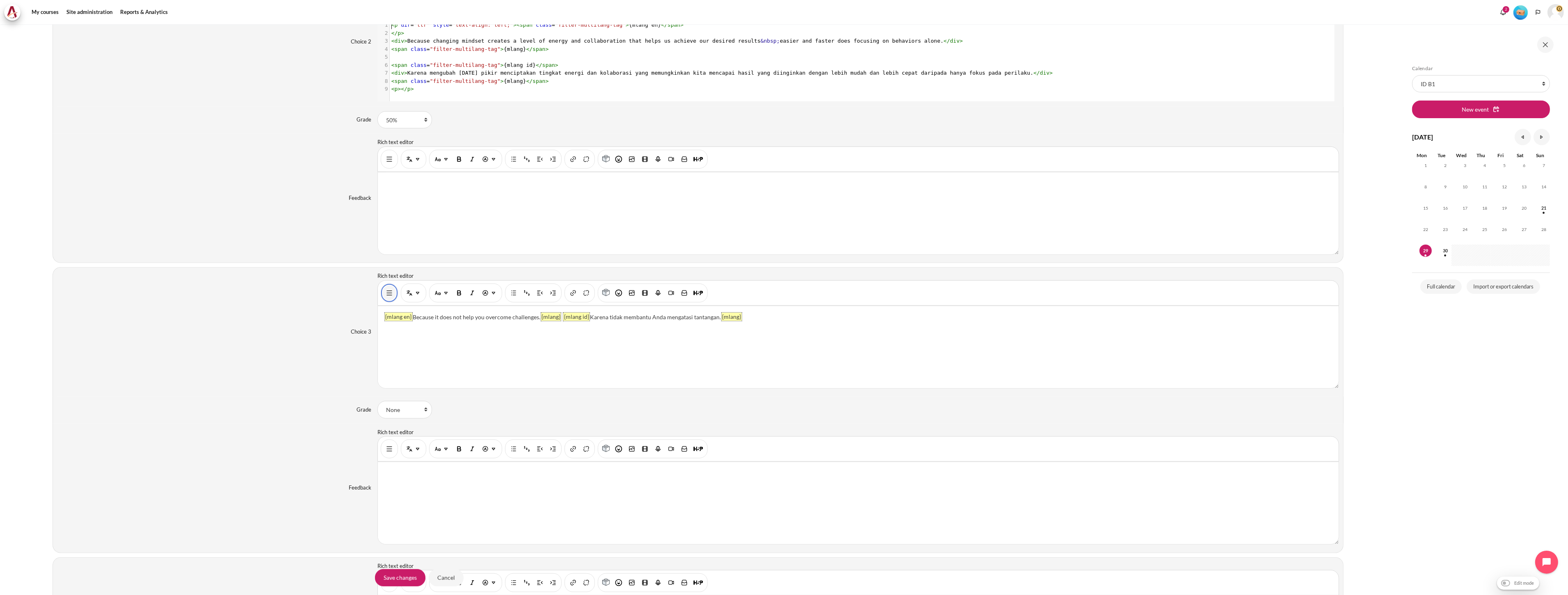
click at [383, 294] on button "Show/hide advanced buttons" at bounding box center [390, 293] width 13 height 15
click at [947, 294] on img "HTML" at bounding box center [951, 292] width 8 height 8
click at [621, 342] on div "xxxxxxxxxx 3 1 < p dir = "ltr" style = "text-align: left;" >< span class = "fil…" at bounding box center [862, 356] width 970 height 94
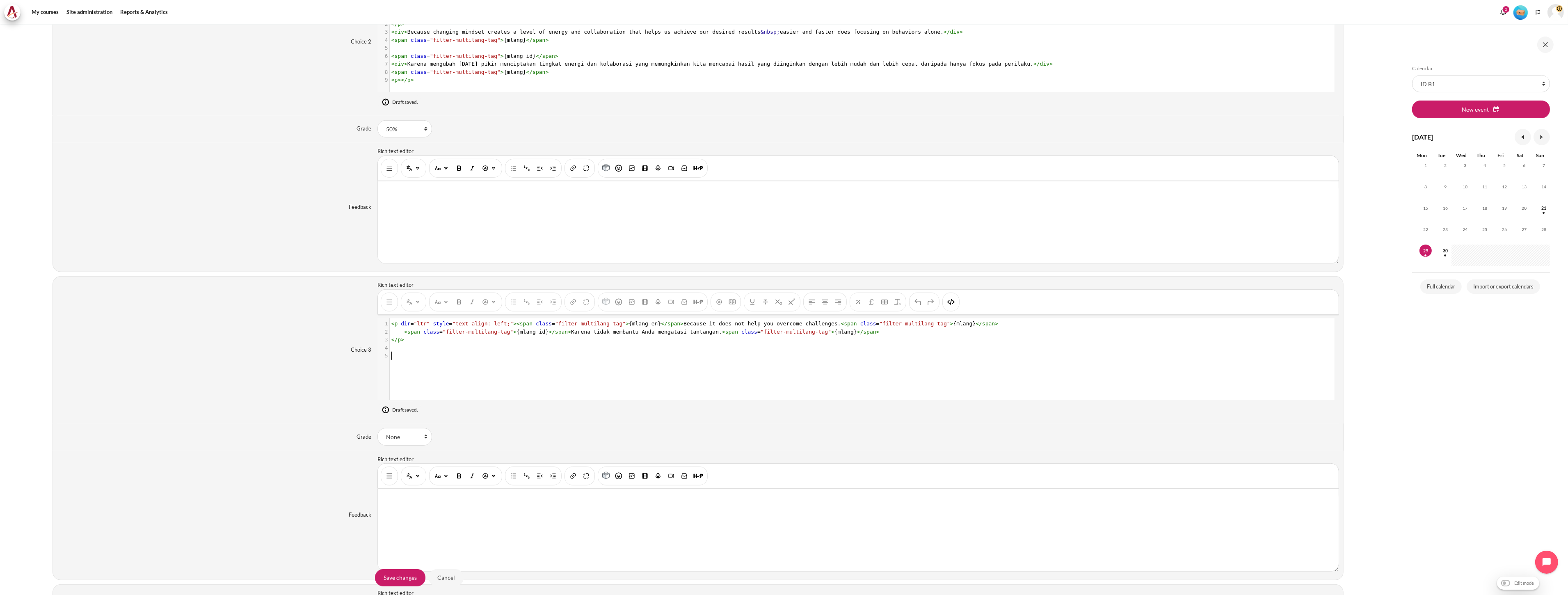
scroll to position [930, 0]
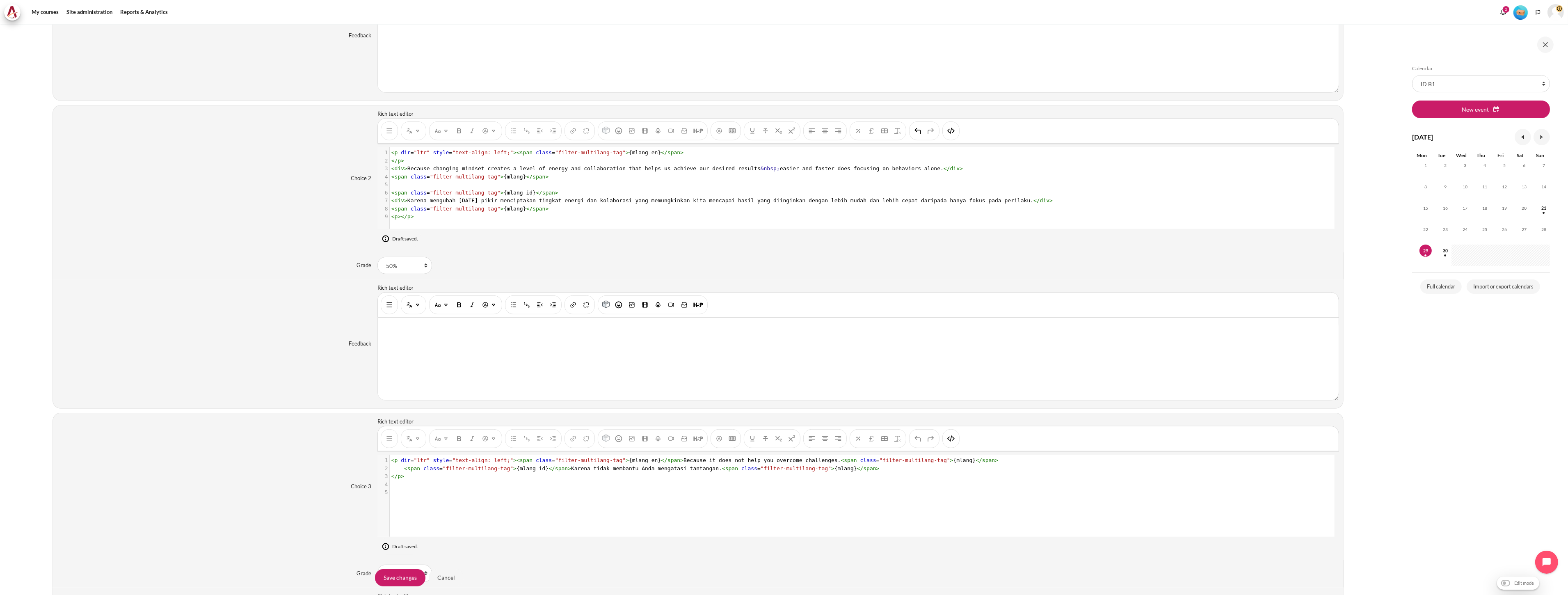
click at [478, 208] on span ""filter-multilang-tag"" at bounding box center [465, 209] width 71 height 6
type textarea "<p dir="ltr" style="text-align: left;"><span class="filter-multilang-tag">{mlan…"
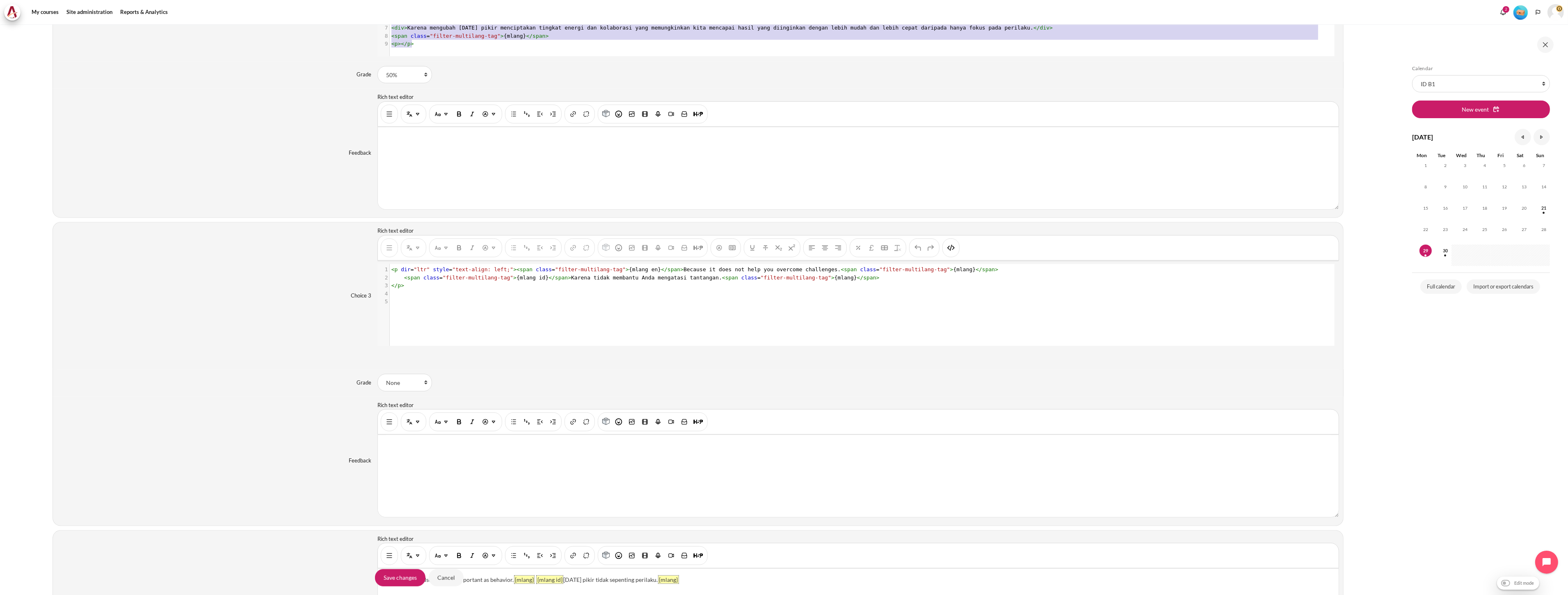
scroll to position [1003, 0]
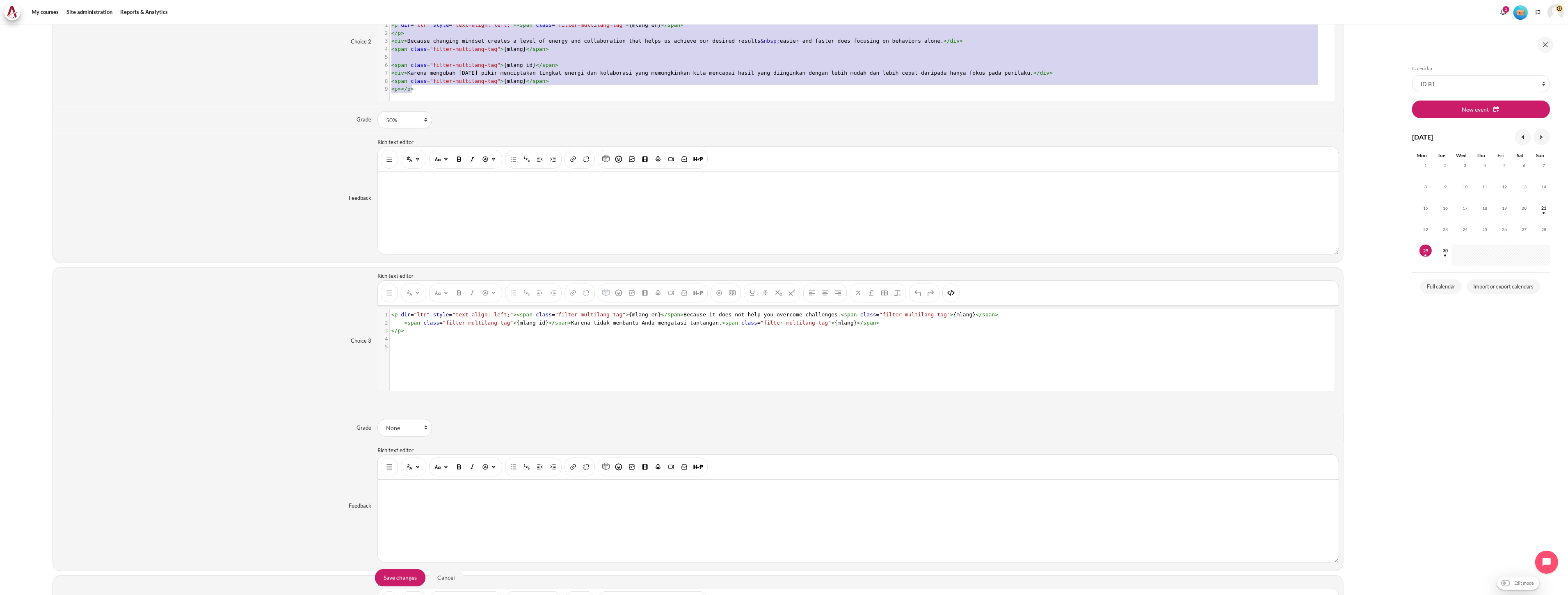
click at [441, 359] on div "xxxxxxxxxx 3 1 < p dir = "ltr" style = "text-align: left;" >< span class = "fil…" at bounding box center [862, 356] width 970 height 94
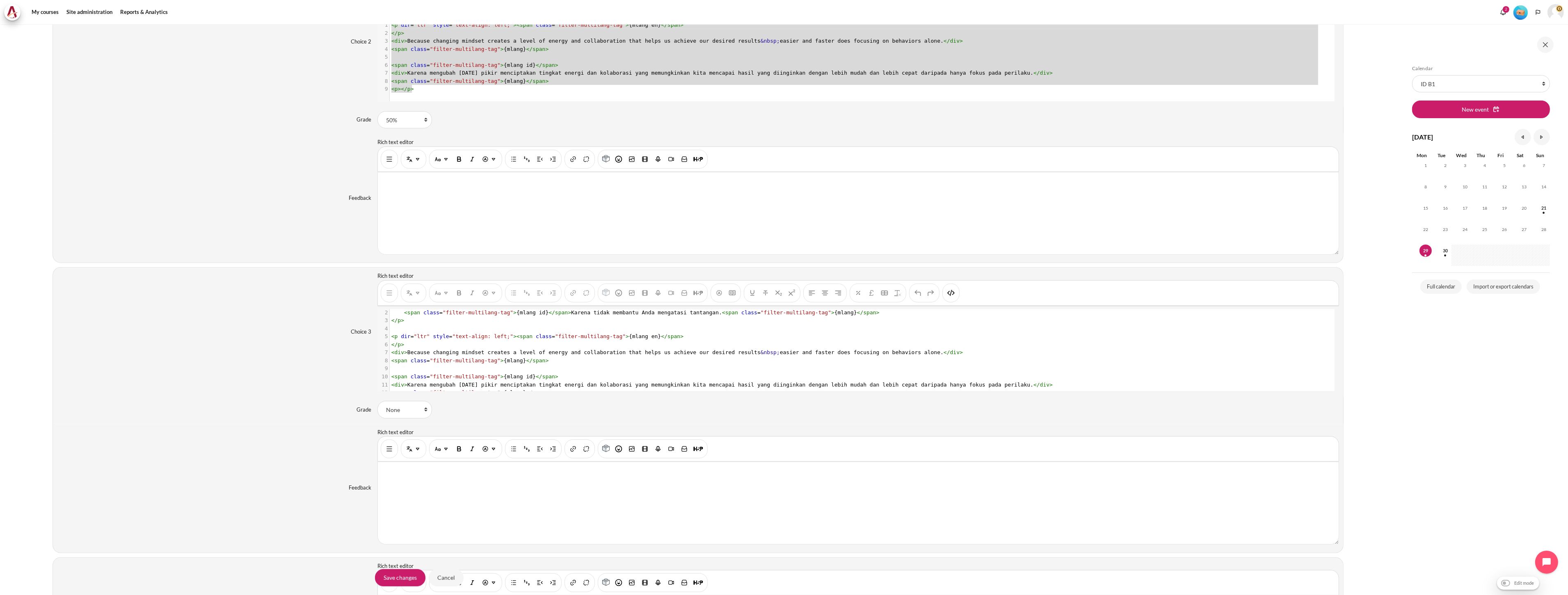
scroll to position [0, 0]
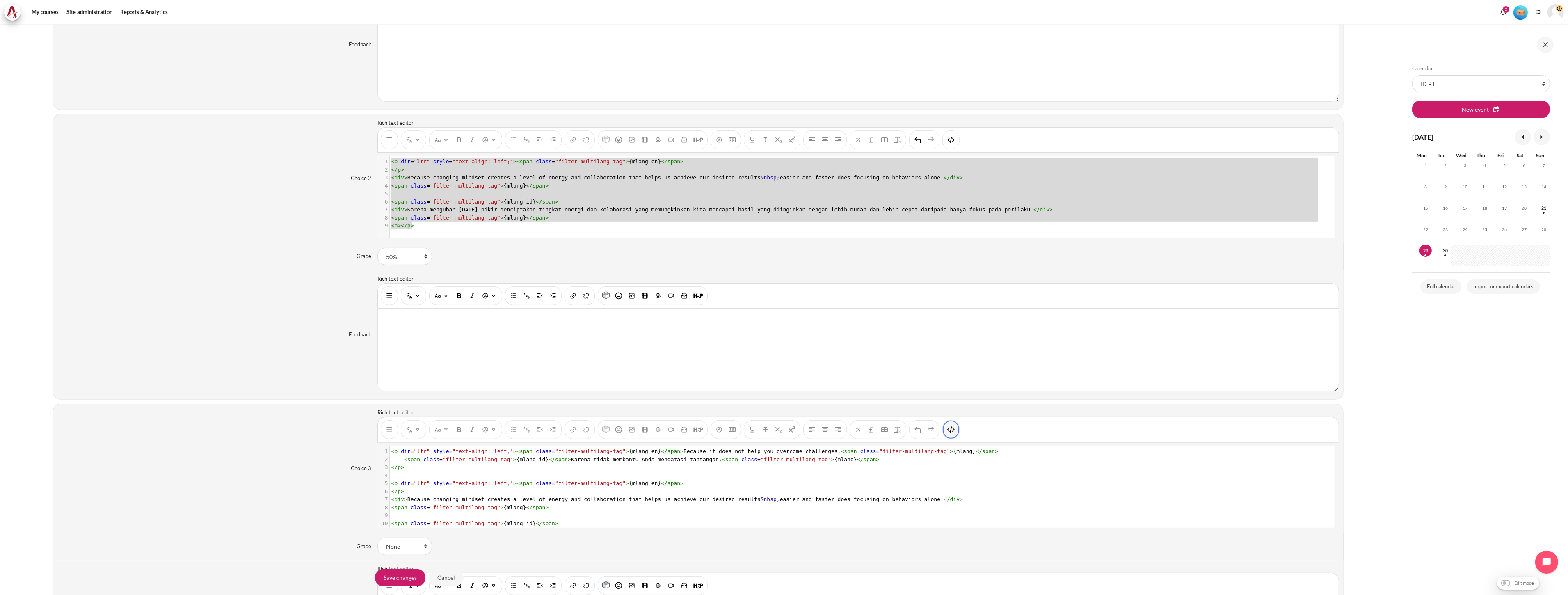
click at [945, 431] on button "HTML" at bounding box center [951, 430] width 13 height 15
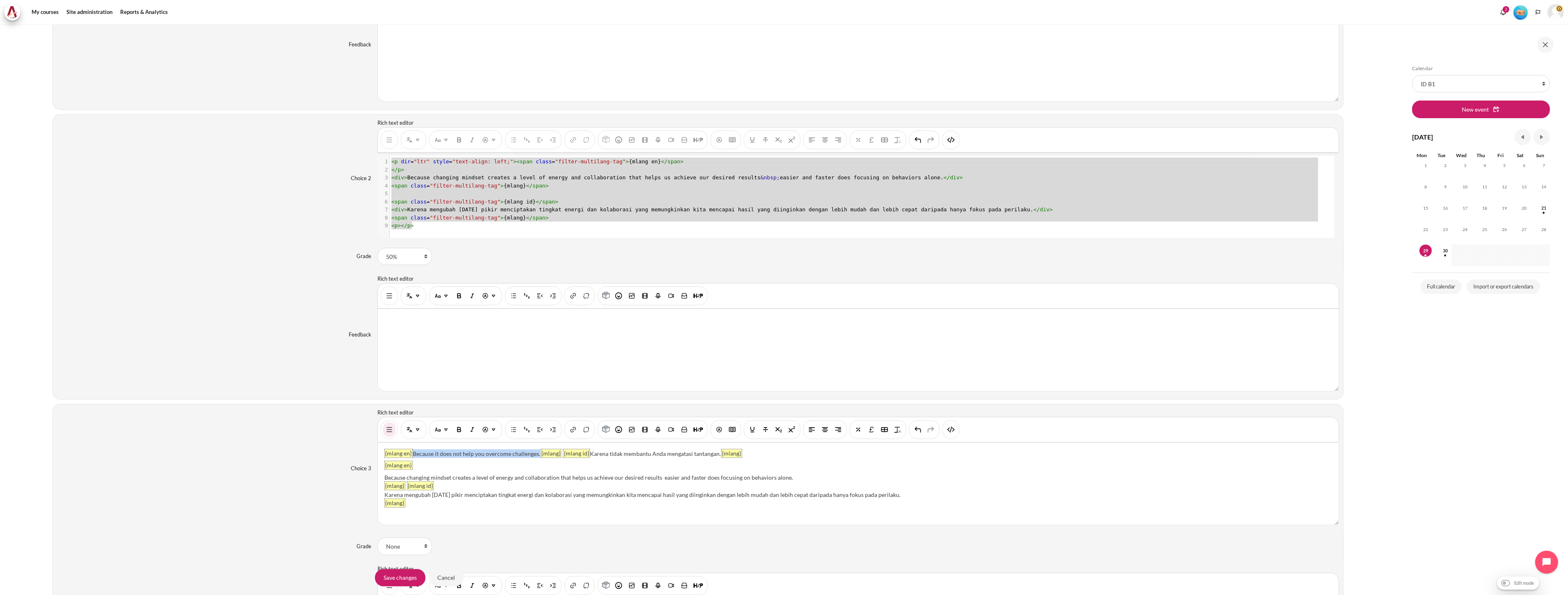
drag, startPoint x: 413, startPoint y: 455, endPoint x: 536, endPoint y: 460, distance: 123.1
click at [536, 458] on p "{mlang en} Because it does not help you overcome challenges. {mlang} {mlang id}…" at bounding box center [858, 454] width 948 height 9
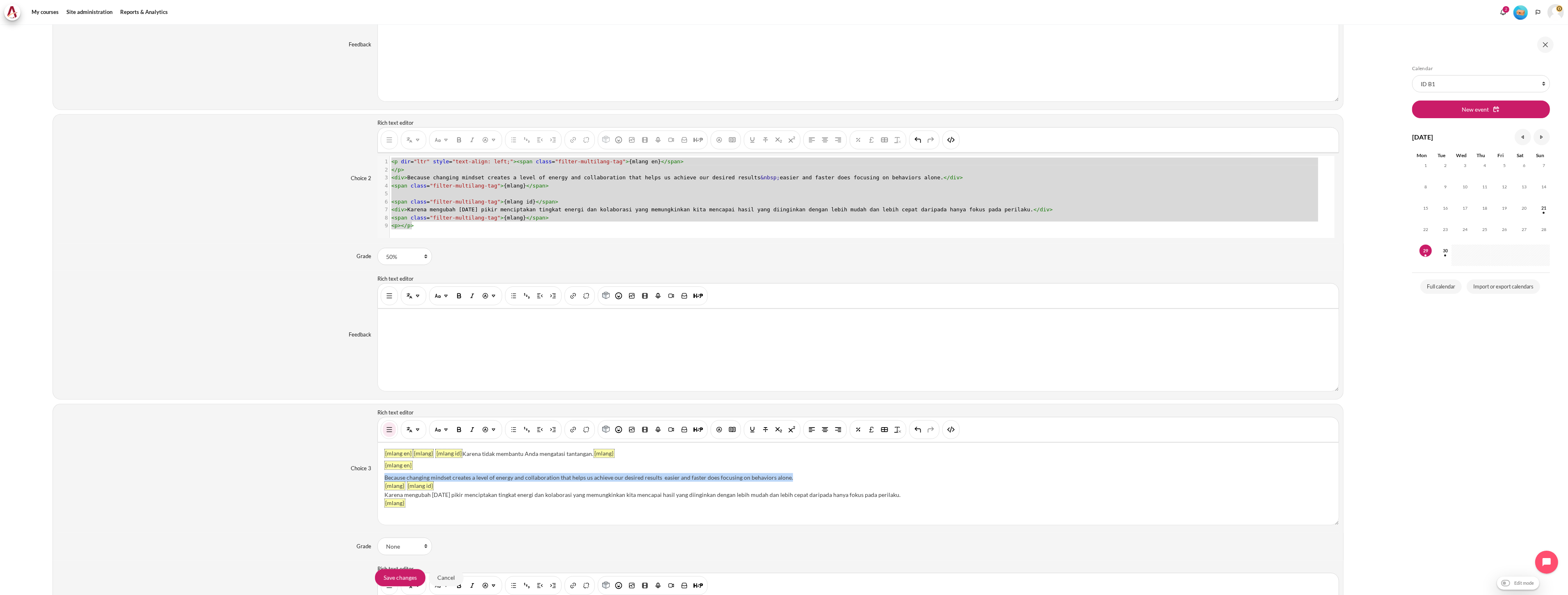
drag, startPoint x: 384, startPoint y: 477, endPoint x: 803, endPoint y: 479, distance: 419.0
click at [803, 479] on div "Because changing mindset creates a level of energy and collaboration that helps…" at bounding box center [858, 477] width 948 height 9
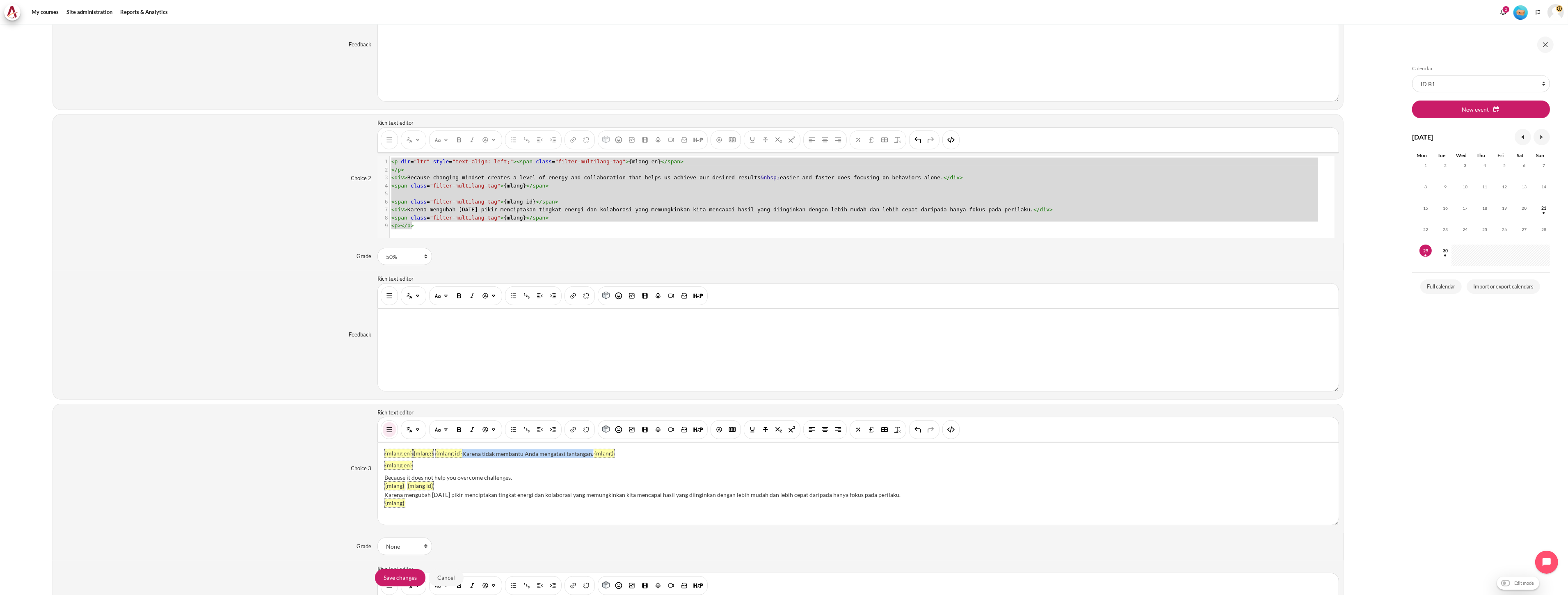
drag, startPoint x: 461, startPoint y: 455, endPoint x: 592, endPoint y: 460, distance: 131.1
click at [592, 458] on p "{mlang en} {mlang} {mlang id} Karena tidak membantu Anda mengatasi tantangan. {…" at bounding box center [858, 454] width 948 height 9
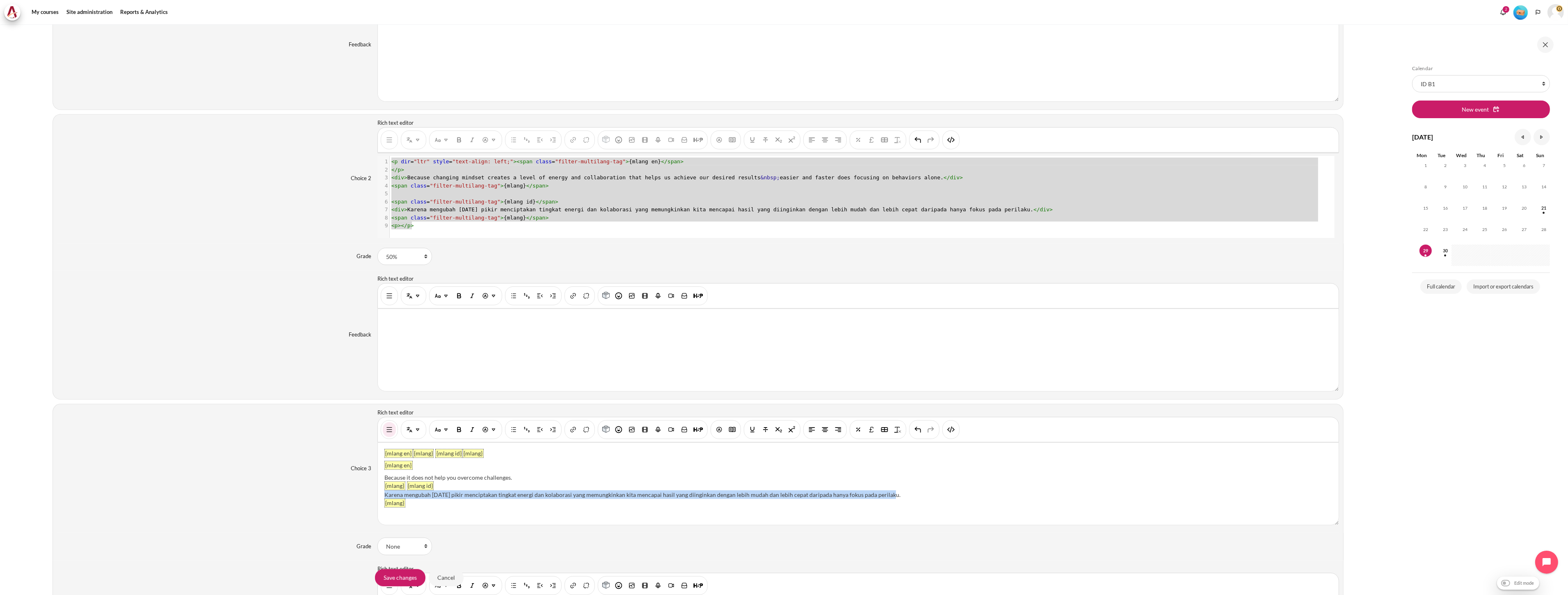
drag, startPoint x: 383, startPoint y: 494, endPoint x: 886, endPoint y: 499, distance: 503.0
click at [886, 499] on div "Karena mengubah pola pikir menciptakan tingkat energi dan kolaborasi yang memun…" at bounding box center [858, 495] width 948 height 9
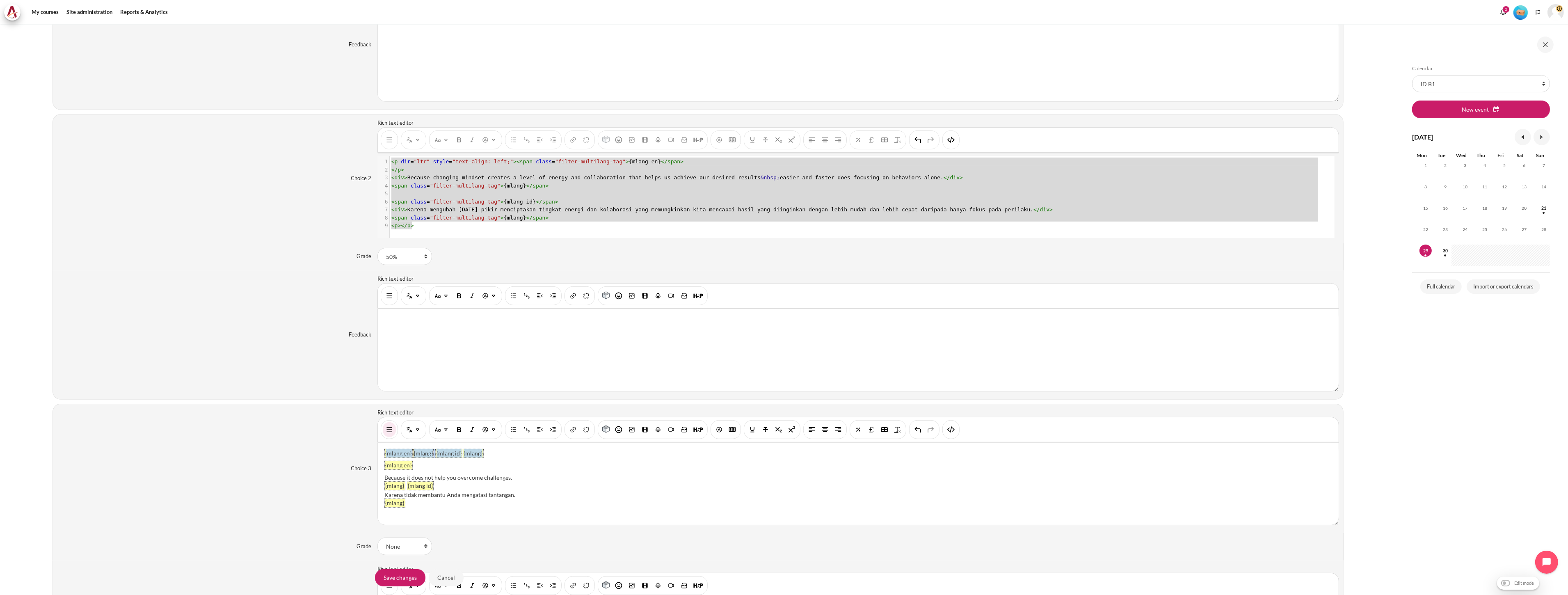
drag, startPoint x: 509, startPoint y: 454, endPoint x: 321, endPoint y: 454, distance: 188.0
click at [321, 454] on div "Choice 3 Rich text editor {mlang en} {mlang} {mlang id} {mlang} {mlang en} Beca…" at bounding box center [698, 468] width 1291 height 129
click at [957, 432] on button "HTML" at bounding box center [951, 430] width 13 height 15
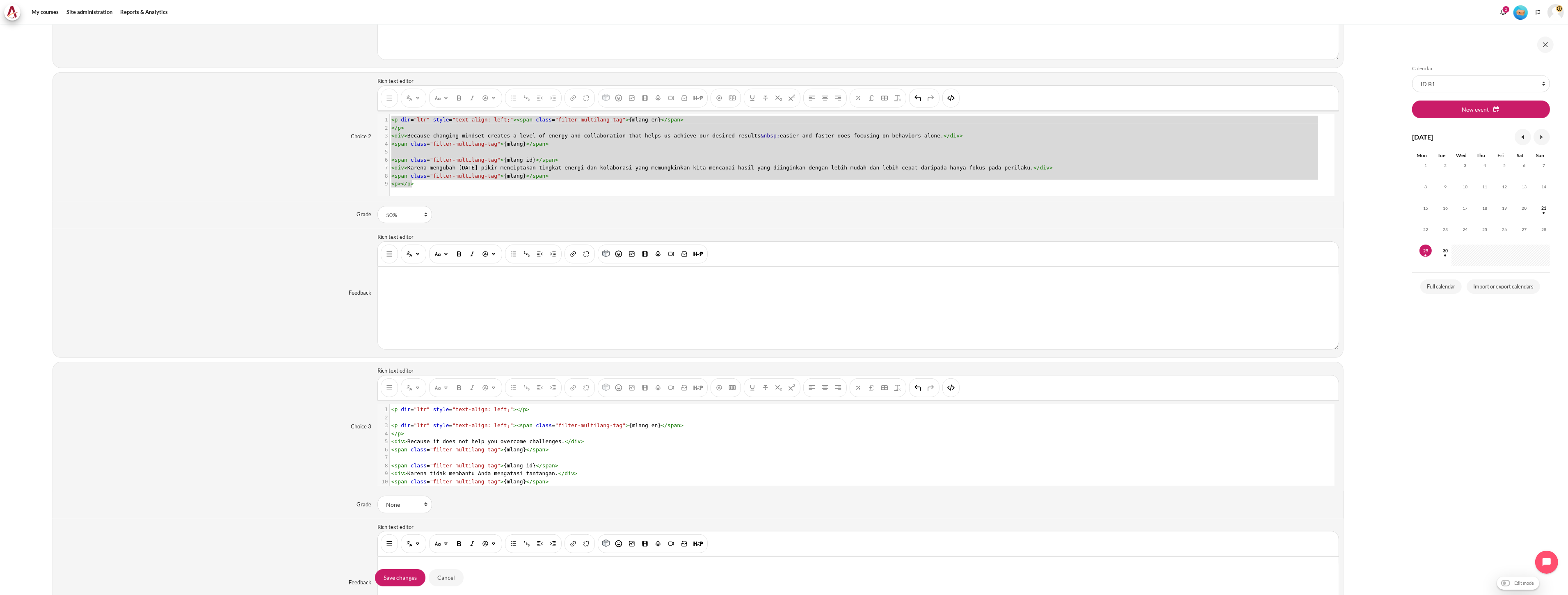
scroll to position [912, 0]
type textarea "<p dir="ltr" style="text-align: left;"></p>"
drag, startPoint x: 536, startPoint y: 407, endPoint x: 346, endPoint y: 410, distance: 190.0
click at [346, 410] on div "Choice 3 Rich text editor {mlang en} Because it does not help you overcome chal…" at bounding box center [698, 423] width 1291 height 129
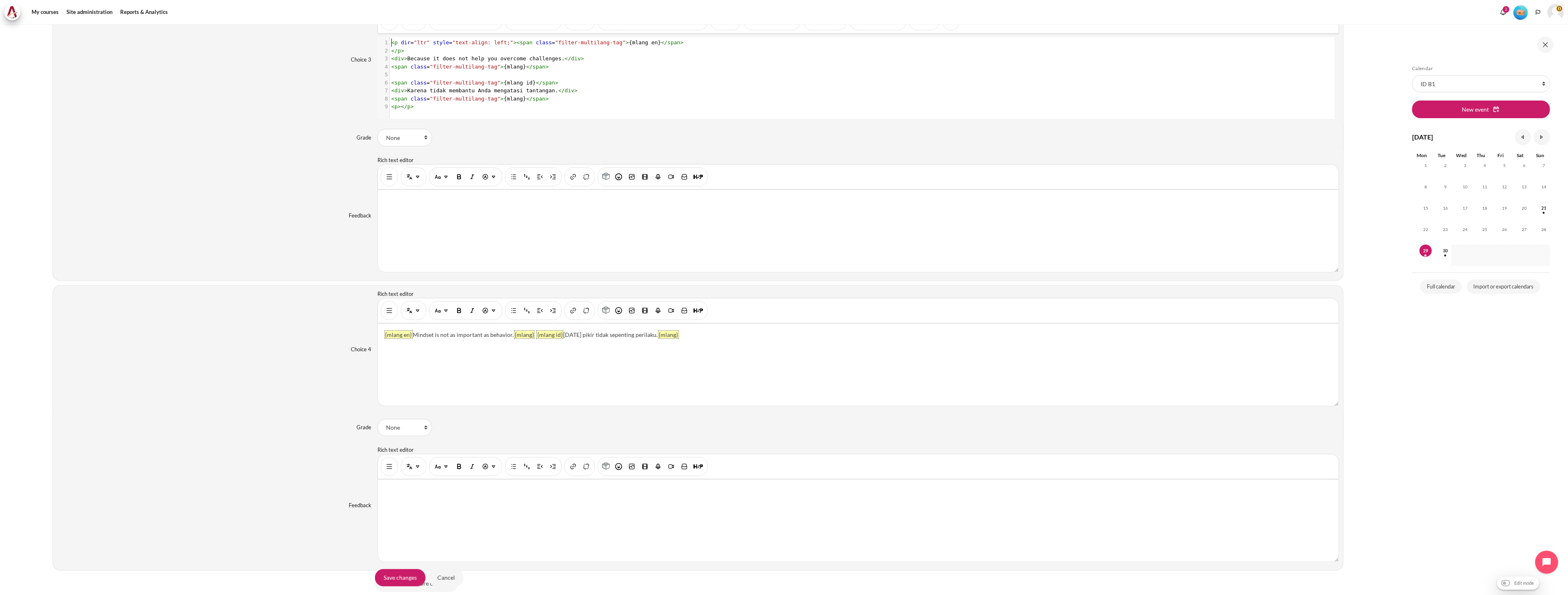
scroll to position [1277, 0]
click at [383, 313] on button "Show/hide advanced buttons" at bounding box center [390, 309] width 13 height 15
click at [945, 311] on button "HTML" at bounding box center [951, 309] width 13 height 15
click at [698, 351] on pre "</ p >" at bounding box center [861, 347] width 943 height 8
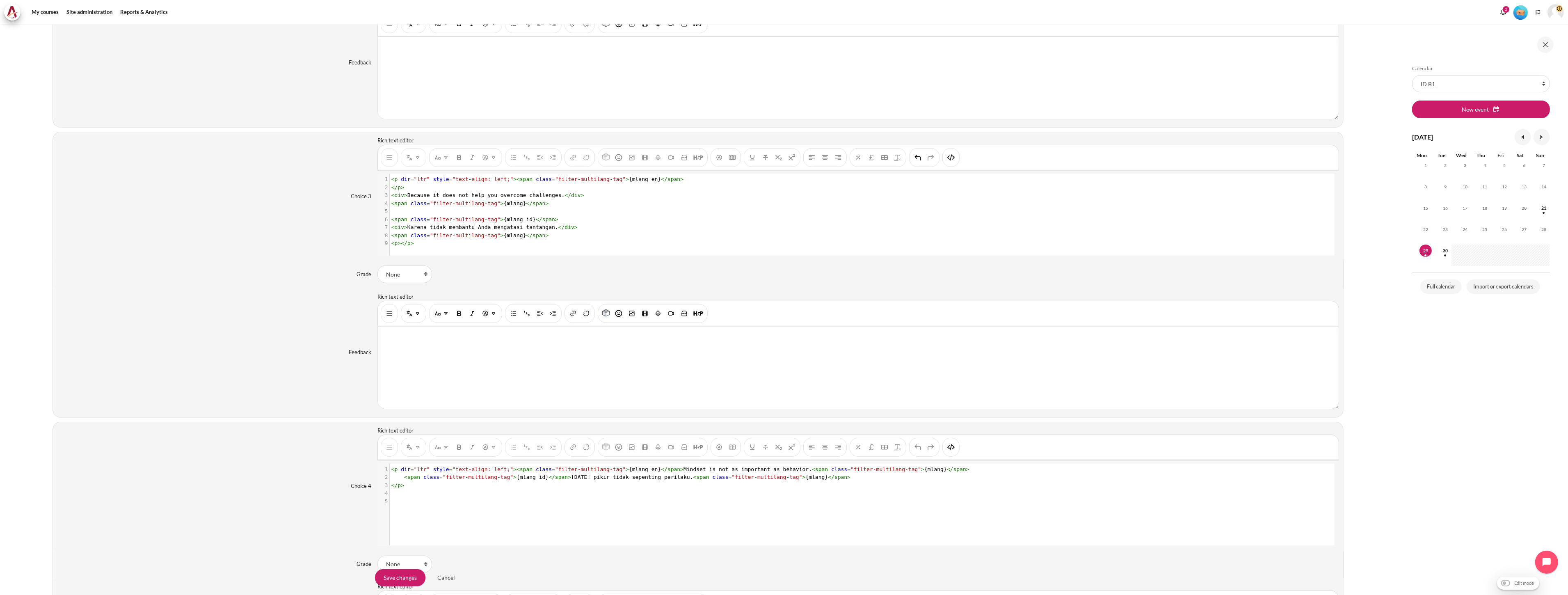
scroll to position [1049, 0]
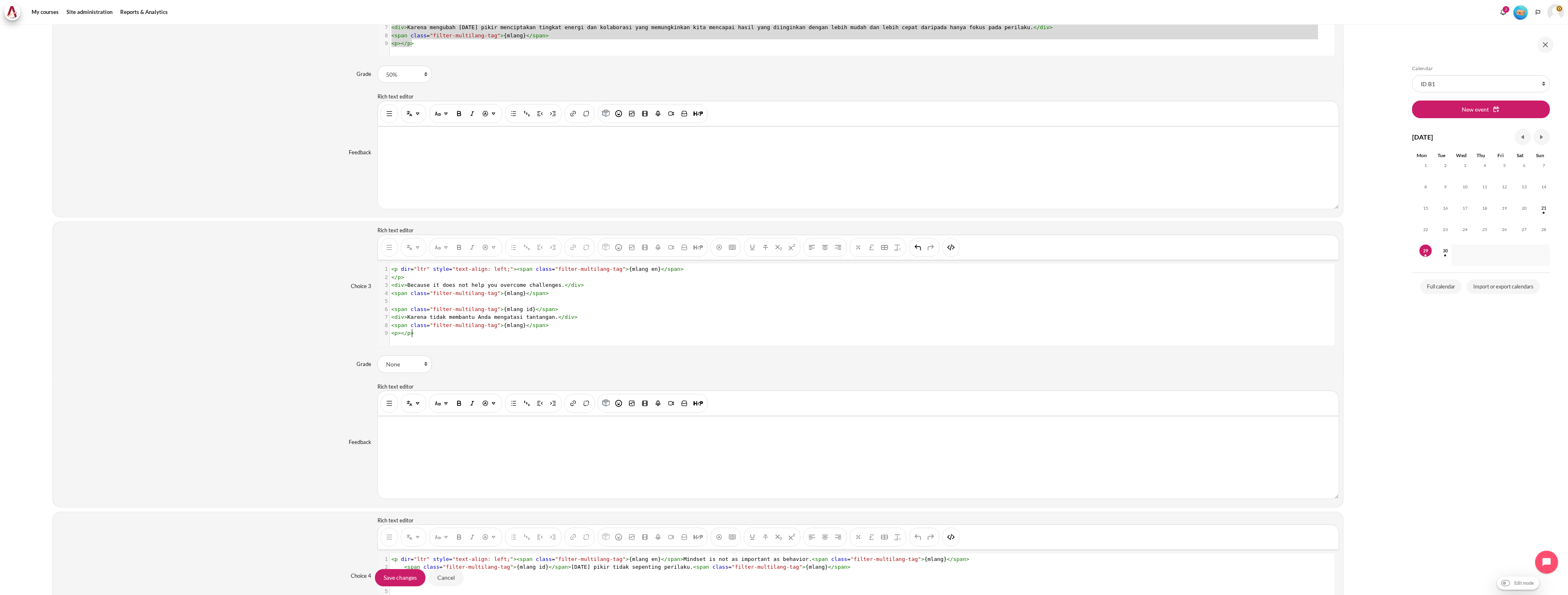
type textarea "<p dir="ltr" style="text-align: left;"><span class="filter-multilang-tag">{mlan…"
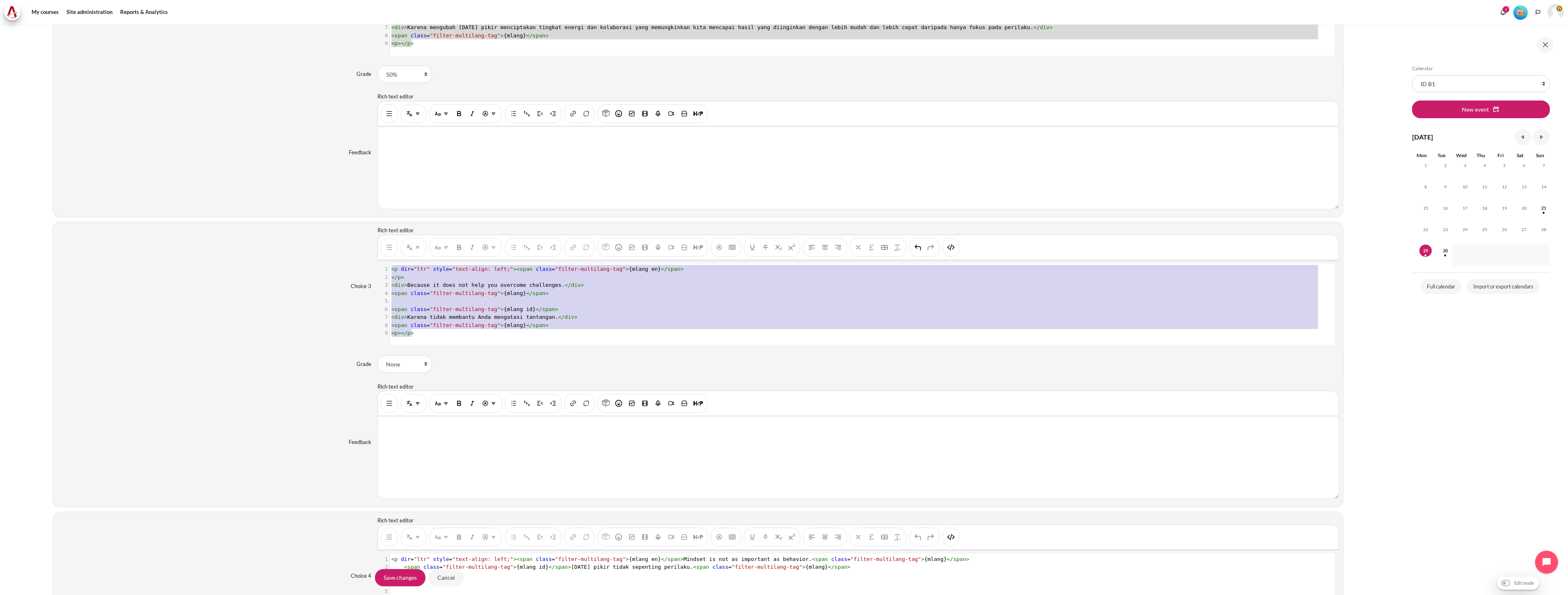
scroll to position [0, 0]
drag, startPoint x: 435, startPoint y: 333, endPoint x: 354, endPoint y: 255, distance: 112.4
click at [354, 255] on div "Choice 3 Rich text editor {mlang en} Because it does not help you overcome chal…" at bounding box center [698, 286] width 1291 height 129
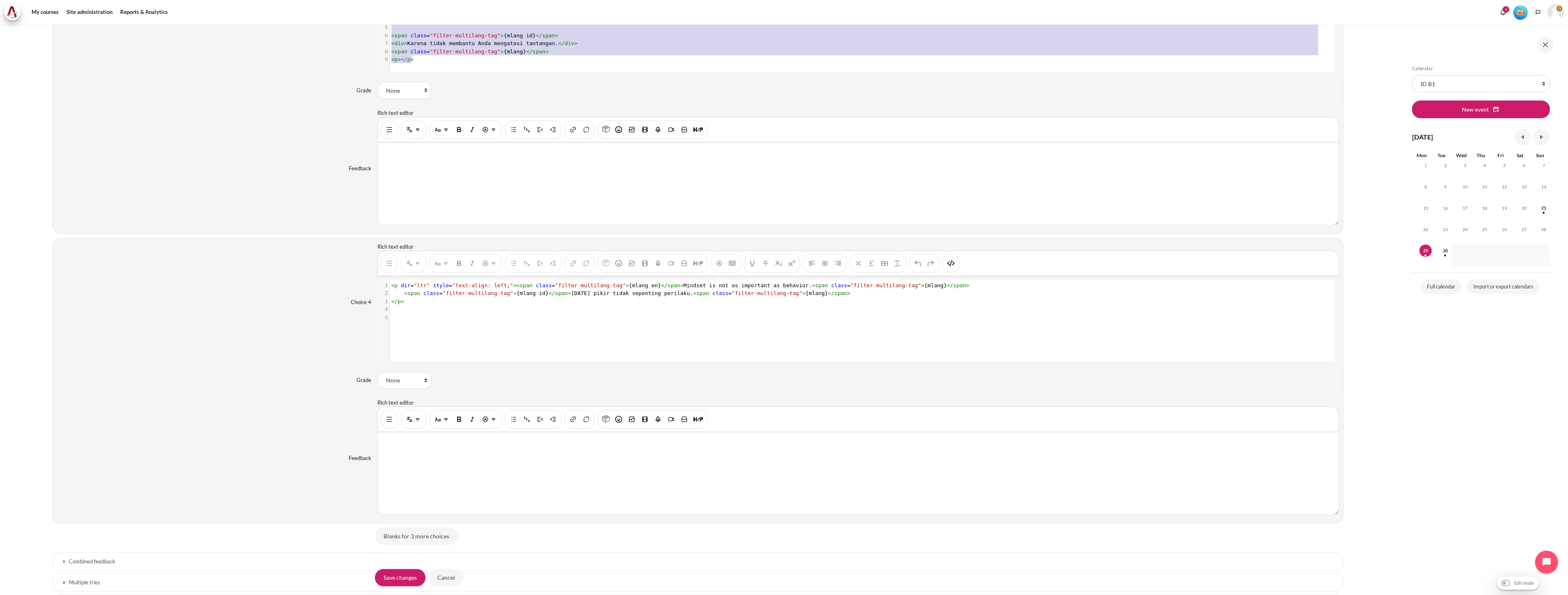
scroll to position [1, 0]
click at [432, 322] on pre "​" at bounding box center [861, 317] width 943 height 8
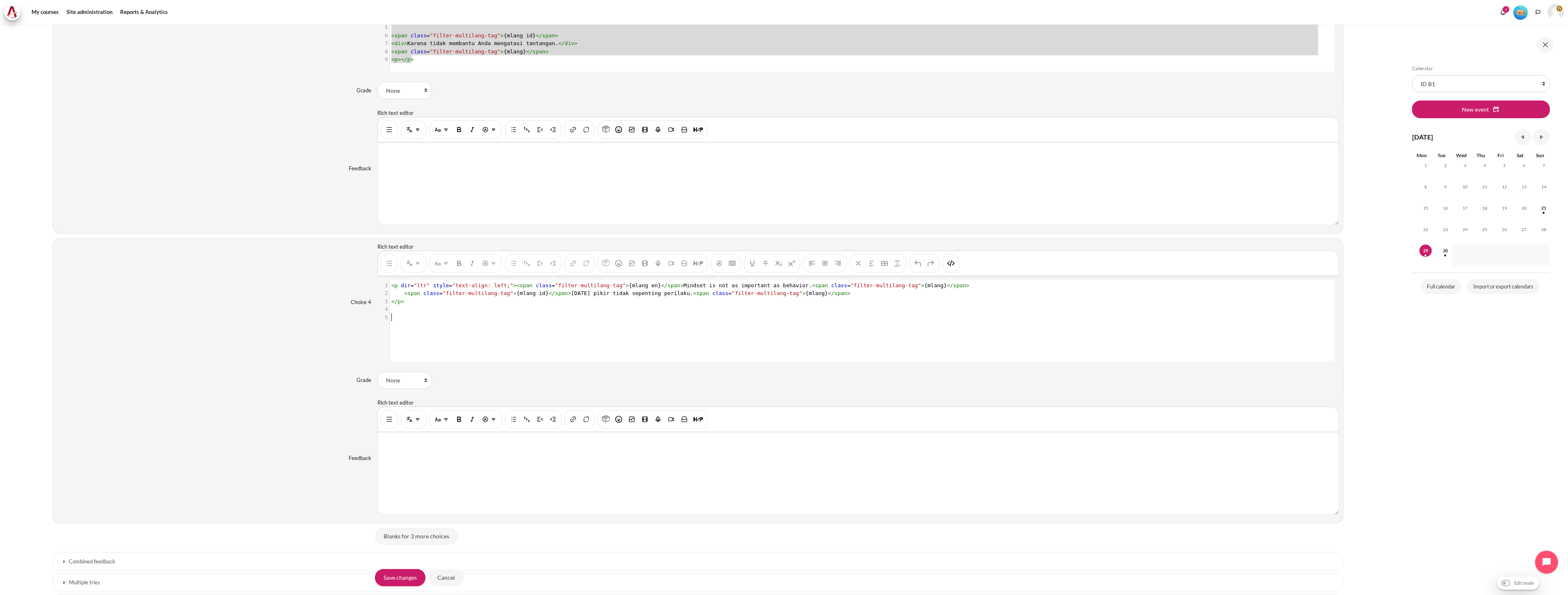
scroll to position [33, 0]
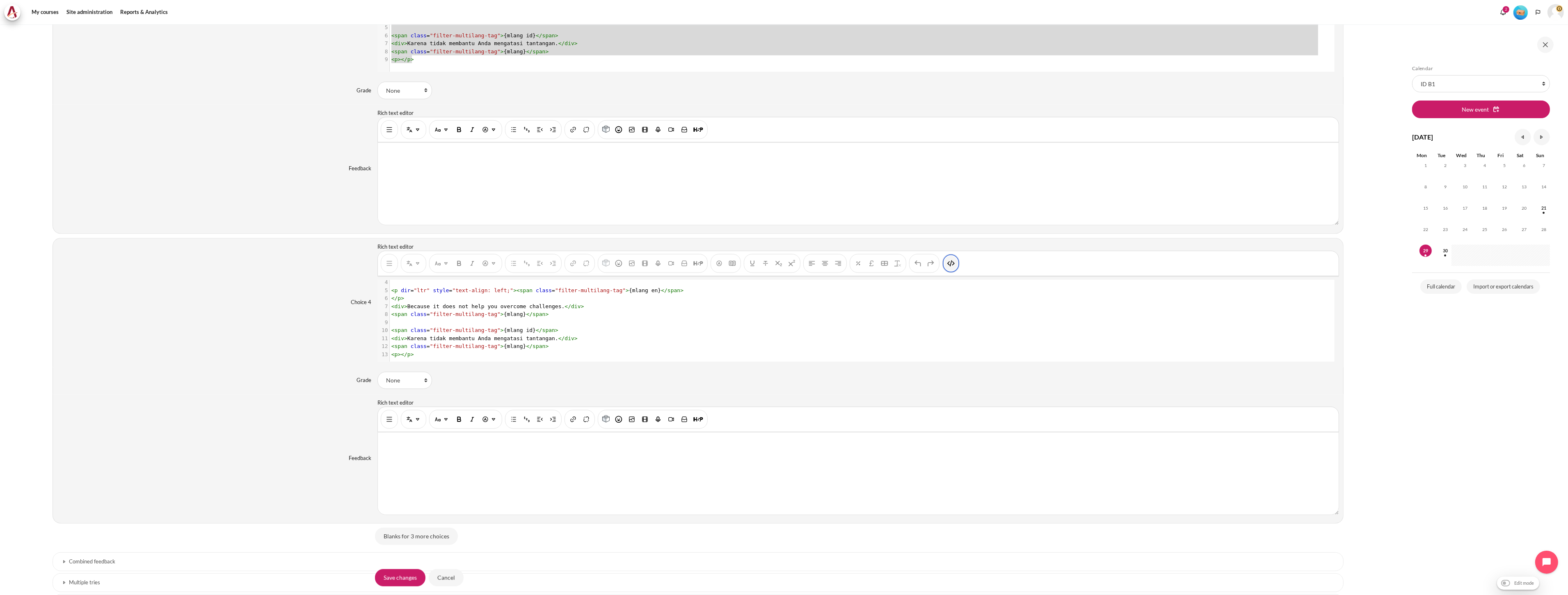
click at [951, 266] on img "HTML" at bounding box center [951, 263] width 8 height 8
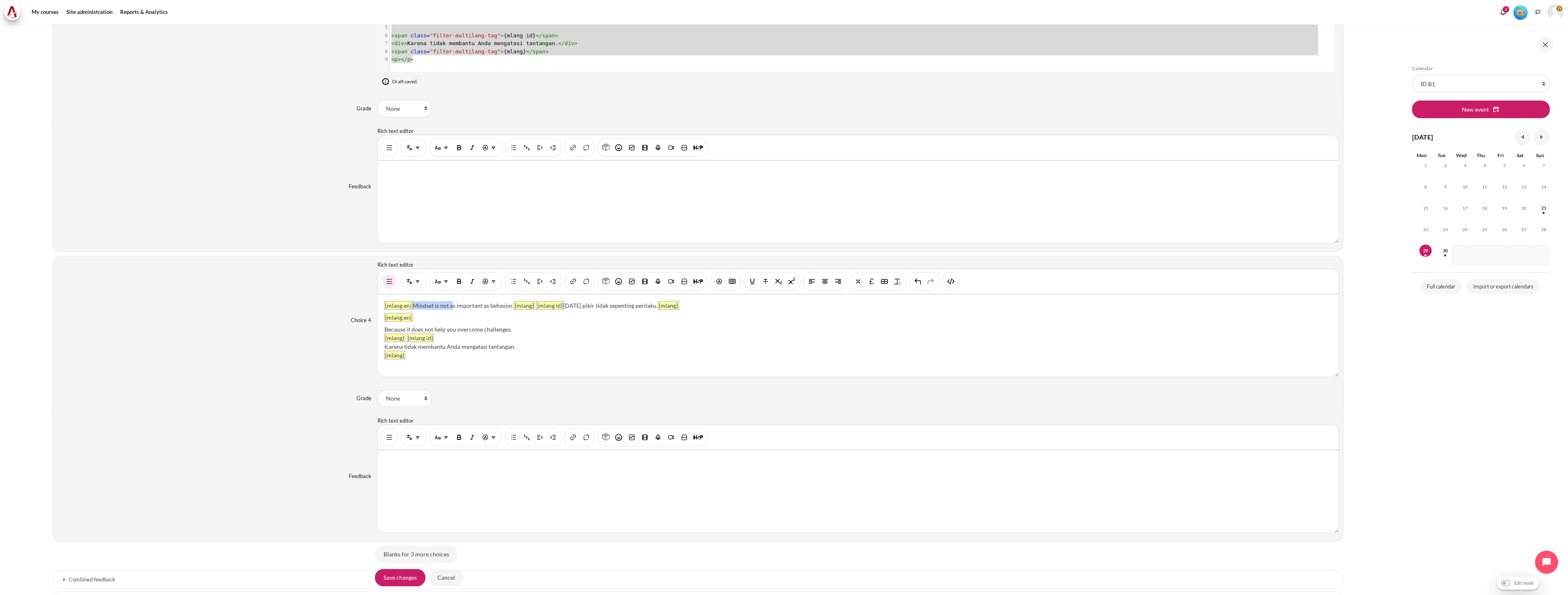
scroll to position [1340, 0]
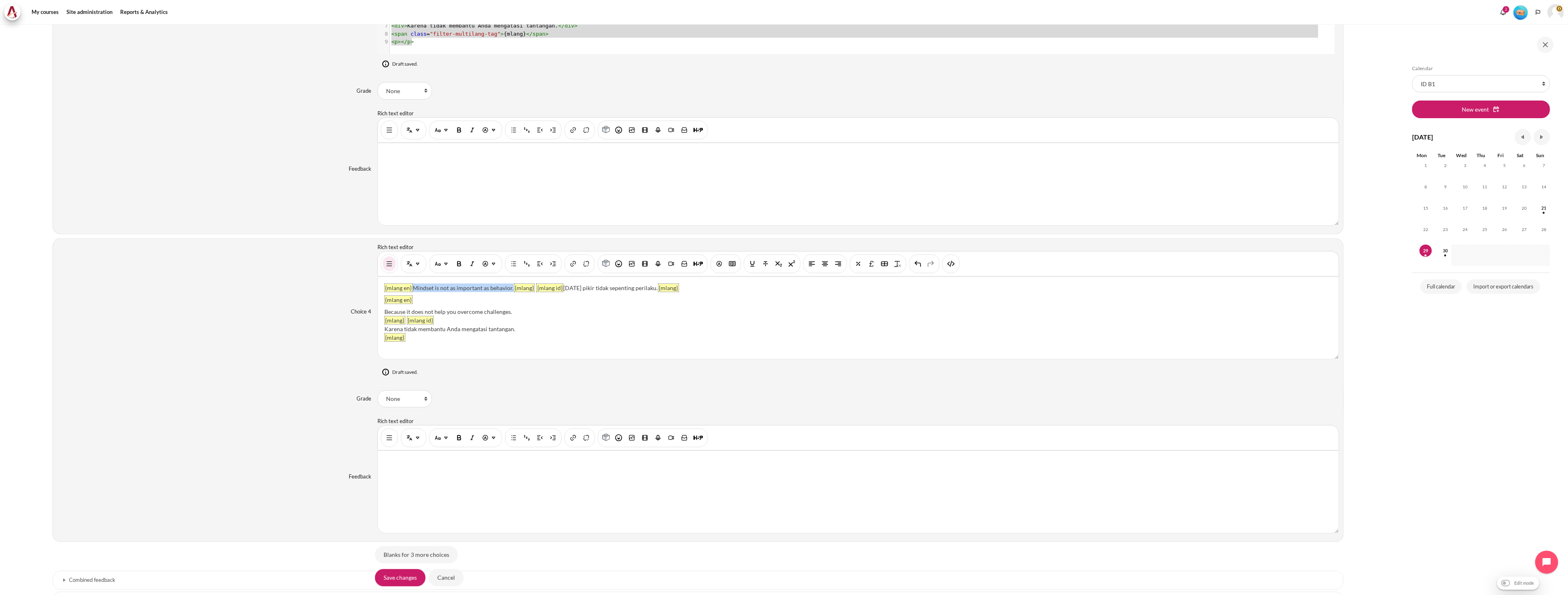
drag, startPoint x: 412, startPoint y: 288, endPoint x: 510, endPoint y: 289, distance: 98.0
click at [510, 289] on p "{mlang en} Mindset is not as important as behavior. {mlang} {mlang id} Pola pik…" at bounding box center [858, 288] width 948 height 9
drag, startPoint x: 518, startPoint y: 312, endPoint x: 376, endPoint y: 313, distance: 142.0
click at [378, 313] on div "{mlang en} {mlang} {mlang id} Pola pikir tidak sepenting perilaku. {mlang} {mla…" at bounding box center [858, 318] width 961 height 82
click at [388, 314] on div "Because it does not help you overcome challenges." at bounding box center [858, 312] width 948 height 9
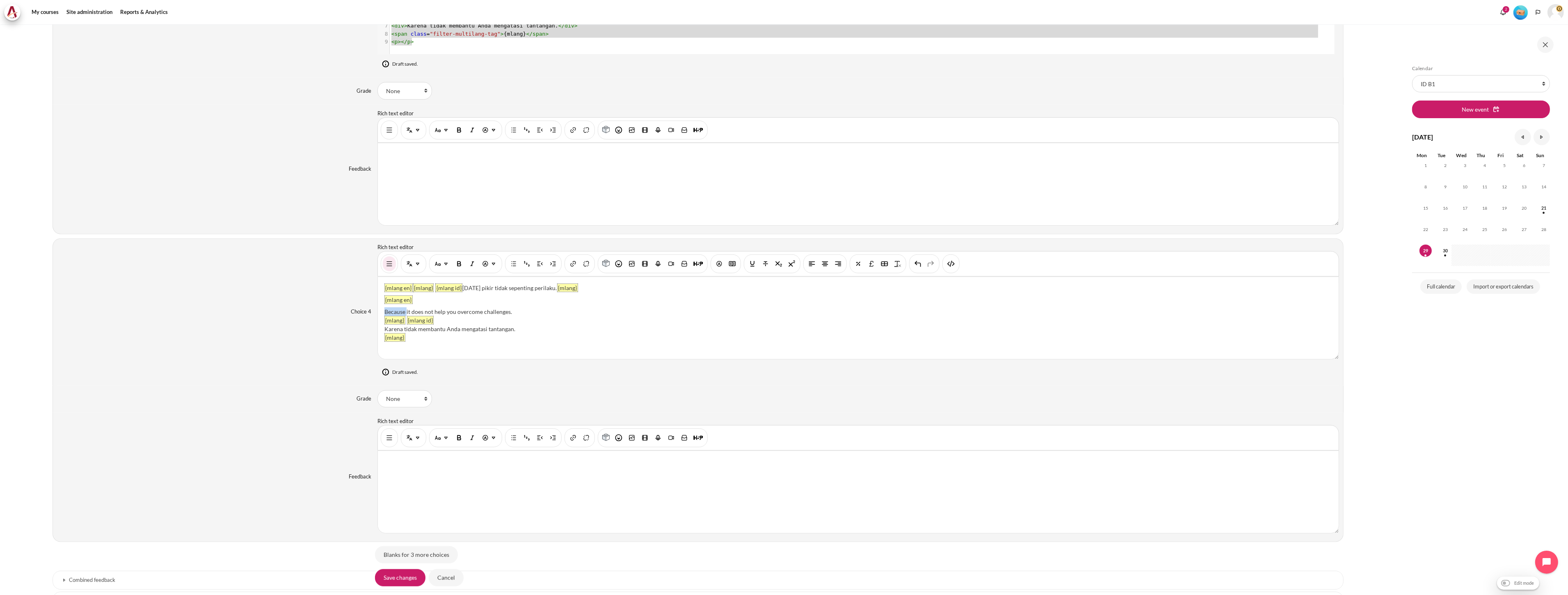
click at [388, 314] on div "Because it does not help you overcome challenges." at bounding box center [858, 312] width 948 height 9
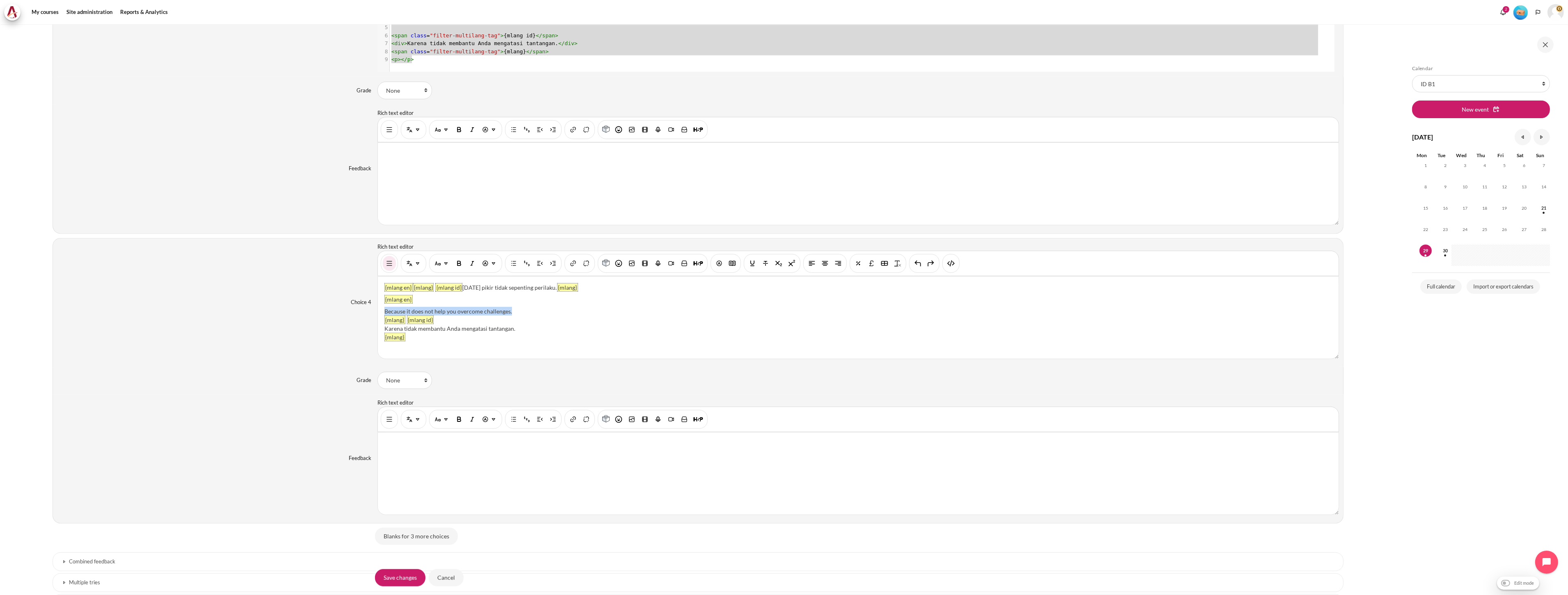
drag, startPoint x: 512, startPoint y: 313, endPoint x: 384, endPoint y: 311, distance: 128.0
click at [385, 311] on div "Because it does not help you overcome challenges." at bounding box center [858, 311] width 948 height 9
drag, startPoint x: 461, startPoint y: 289, endPoint x: 547, endPoint y: 292, distance: 86.1
click at [547, 292] on p "{mlang en} {mlang} {mlang id} Pola pikir tidak sepenting perilaku. {mlang}" at bounding box center [858, 287] width 948 height 9
drag, startPoint x: 506, startPoint y: 329, endPoint x: 379, endPoint y: 329, distance: 127.0
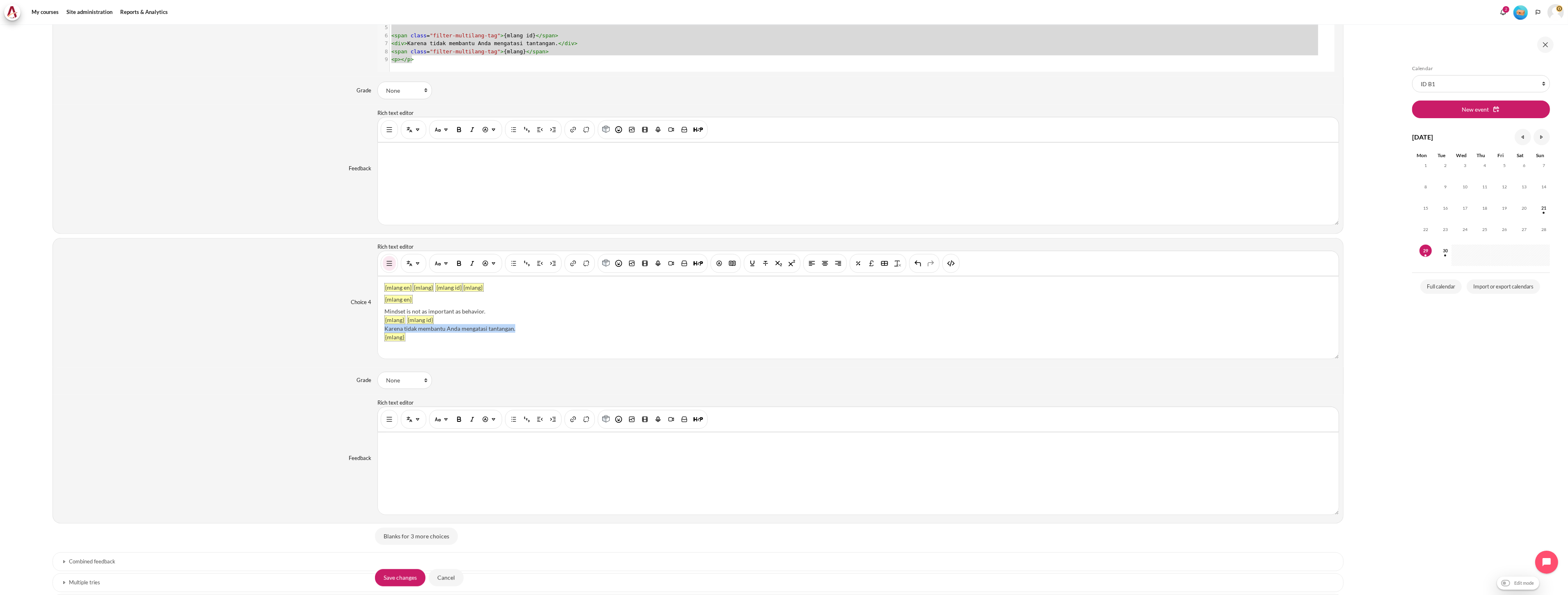
click at [379, 329] on div "{mlang en} {mlang} {mlang id} {mlang} {mlang en} Mindset is not as important as…" at bounding box center [858, 317] width 961 height 82
drag, startPoint x: 502, startPoint y: 288, endPoint x: 306, endPoint y: 281, distance: 196.1
click at [306, 281] on div "Choice 4 Rich text editor {mlang en} {mlang} {mlang id} {mlang} {mlang en} Mind…" at bounding box center [698, 303] width 1291 height 129
click at [952, 262] on img "HTML" at bounding box center [951, 263] width 8 height 8
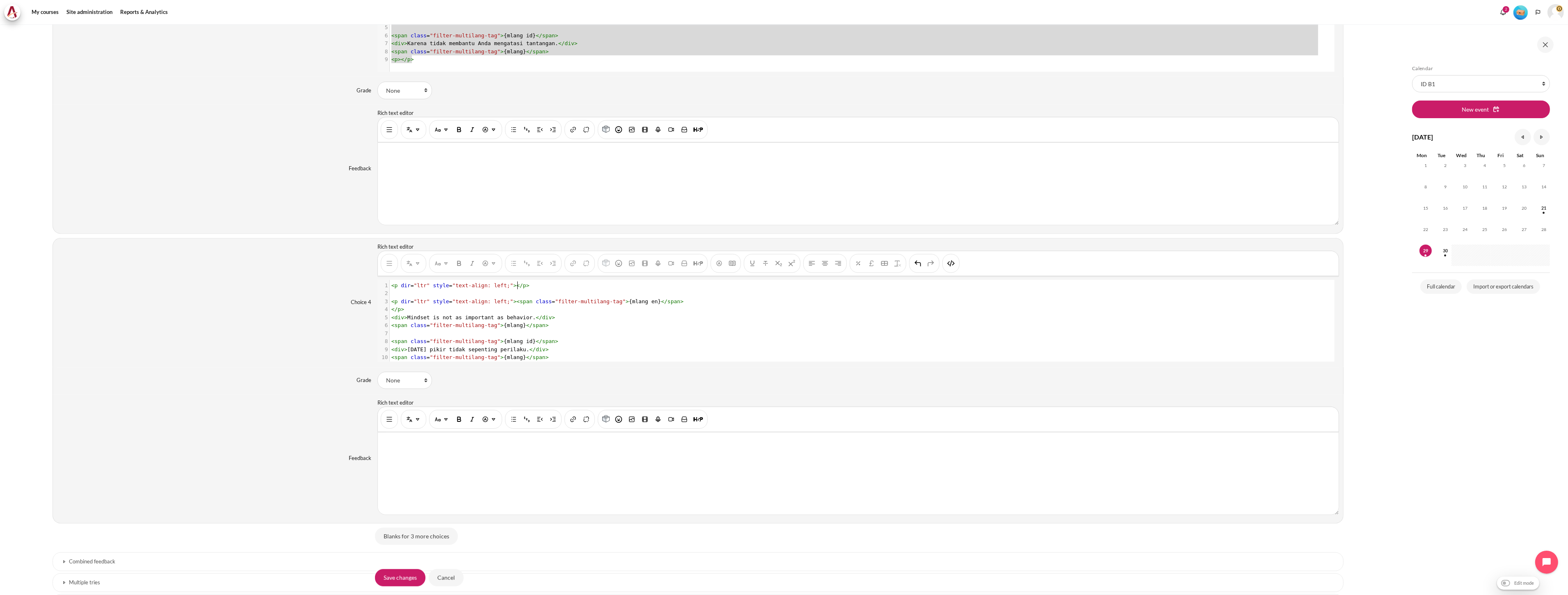
type textarea "<p dir="ltr" style="text-align: left;"></p>"
drag, startPoint x: 550, startPoint y: 287, endPoint x: 309, endPoint y: 286, distance: 241.0
click at [309, 286] on div "Choice 4 Rich text editor {mlang en} Mindset is not as important as behavior. {…" at bounding box center [698, 303] width 1291 height 129
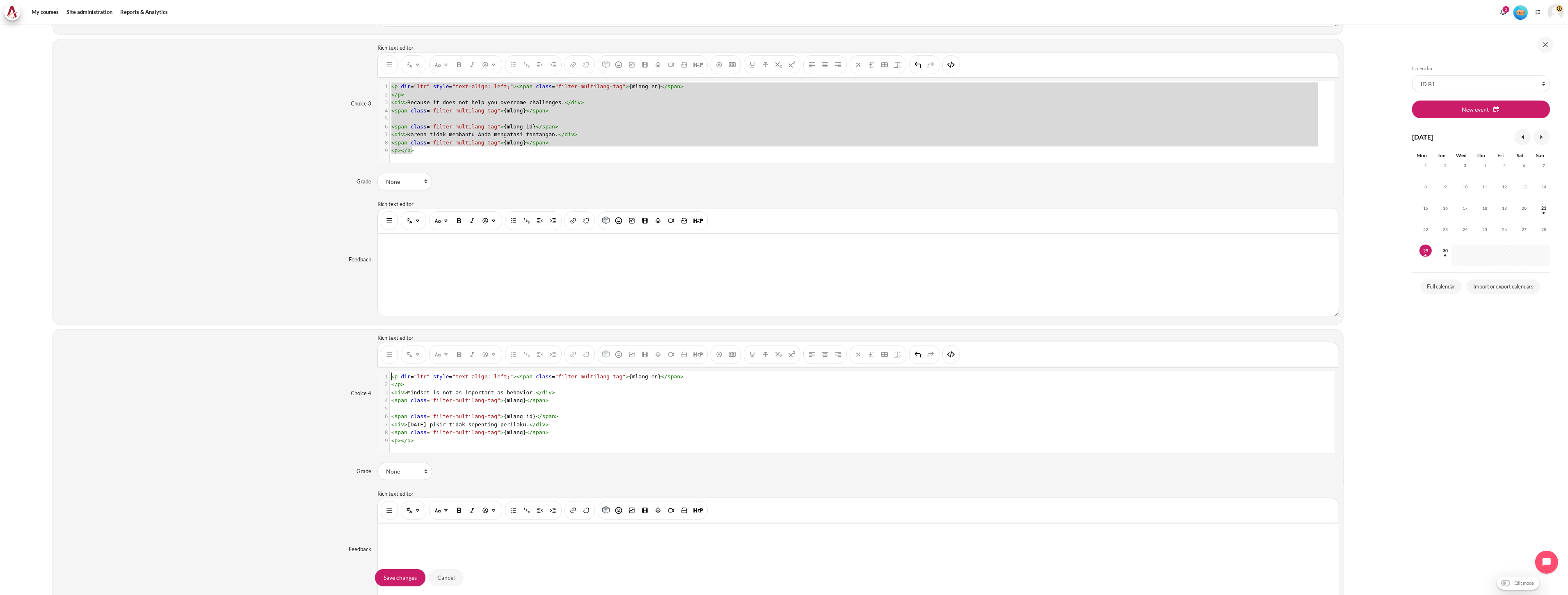
scroll to position [2, 0]
click at [404, 577] on input "Save changes" at bounding box center [400, 577] width 51 height 17
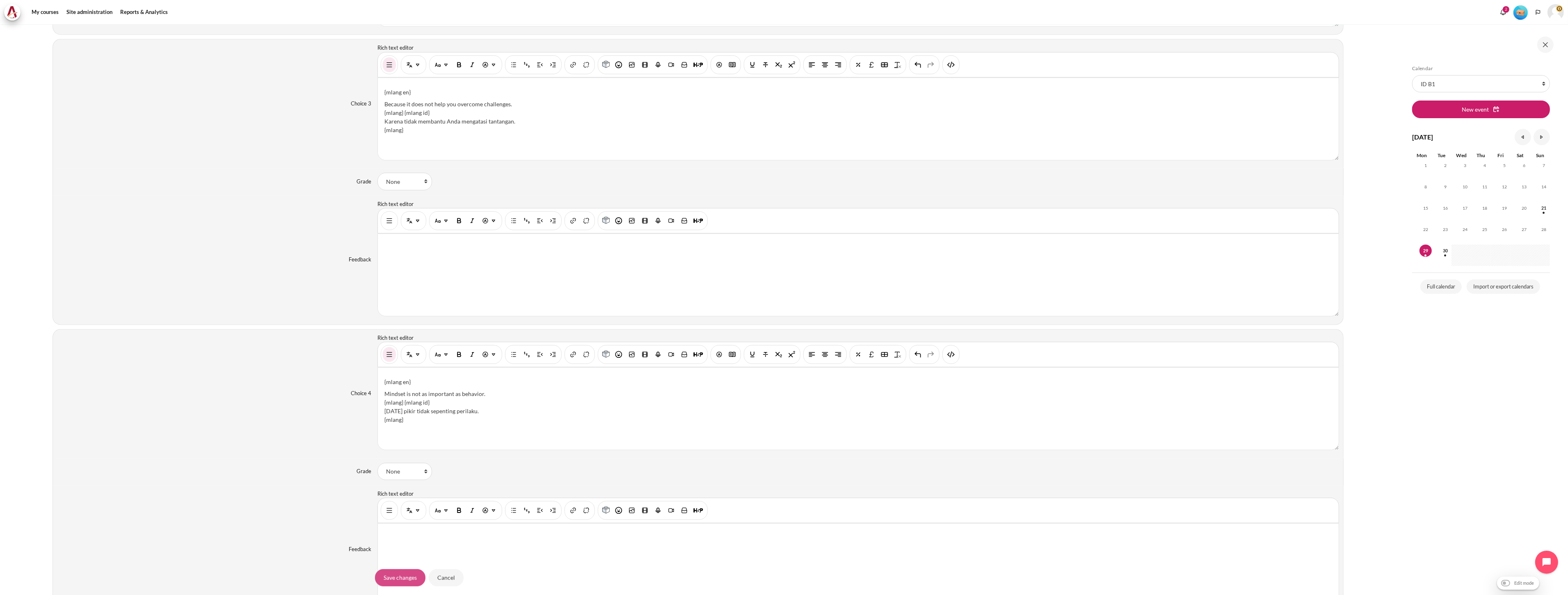
scroll to position [1306, 0]
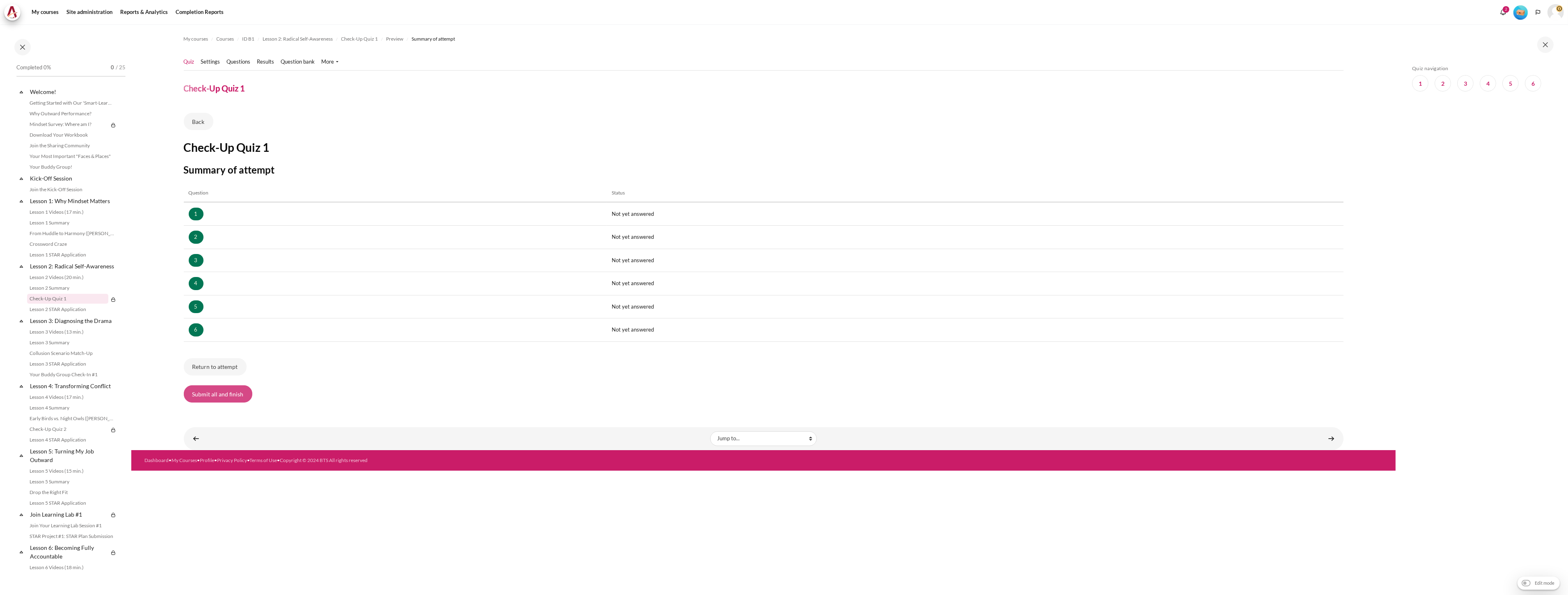
click at [227, 399] on button "Submit all and finish" at bounding box center [218, 394] width 69 height 17
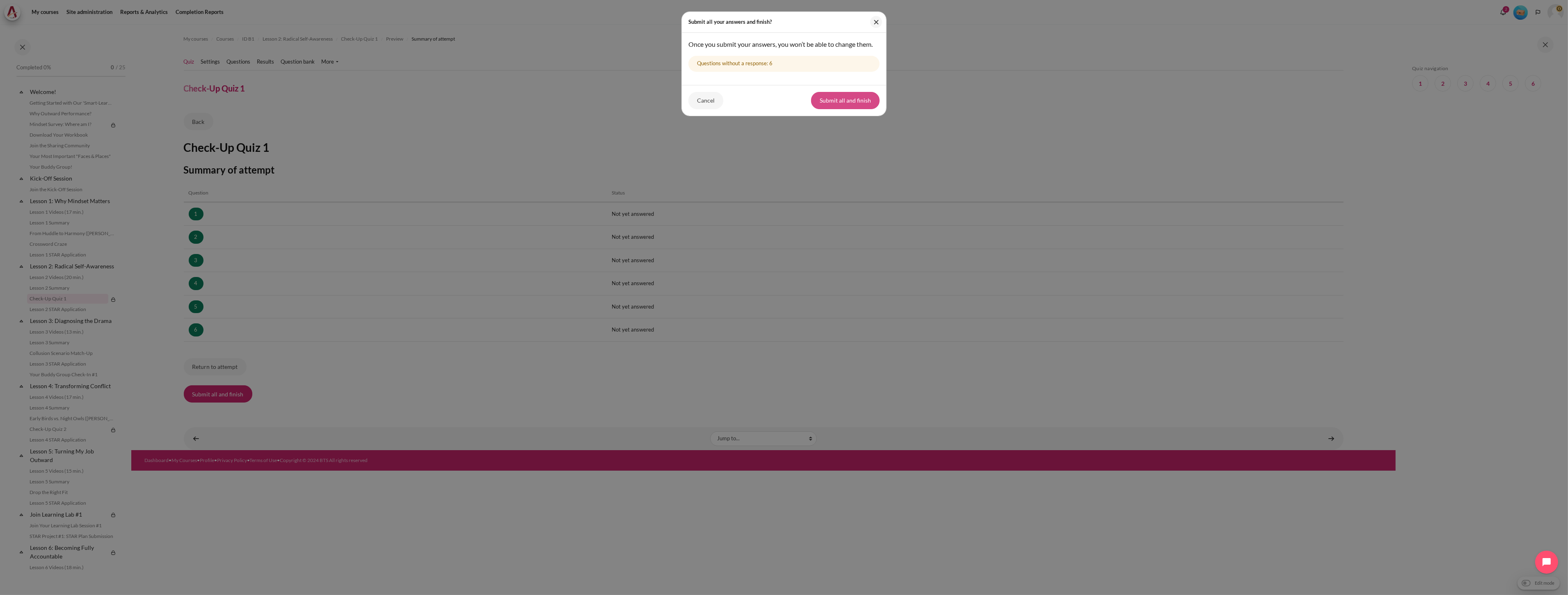
click at [834, 107] on button "Submit all and finish" at bounding box center [845, 100] width 69 height 17
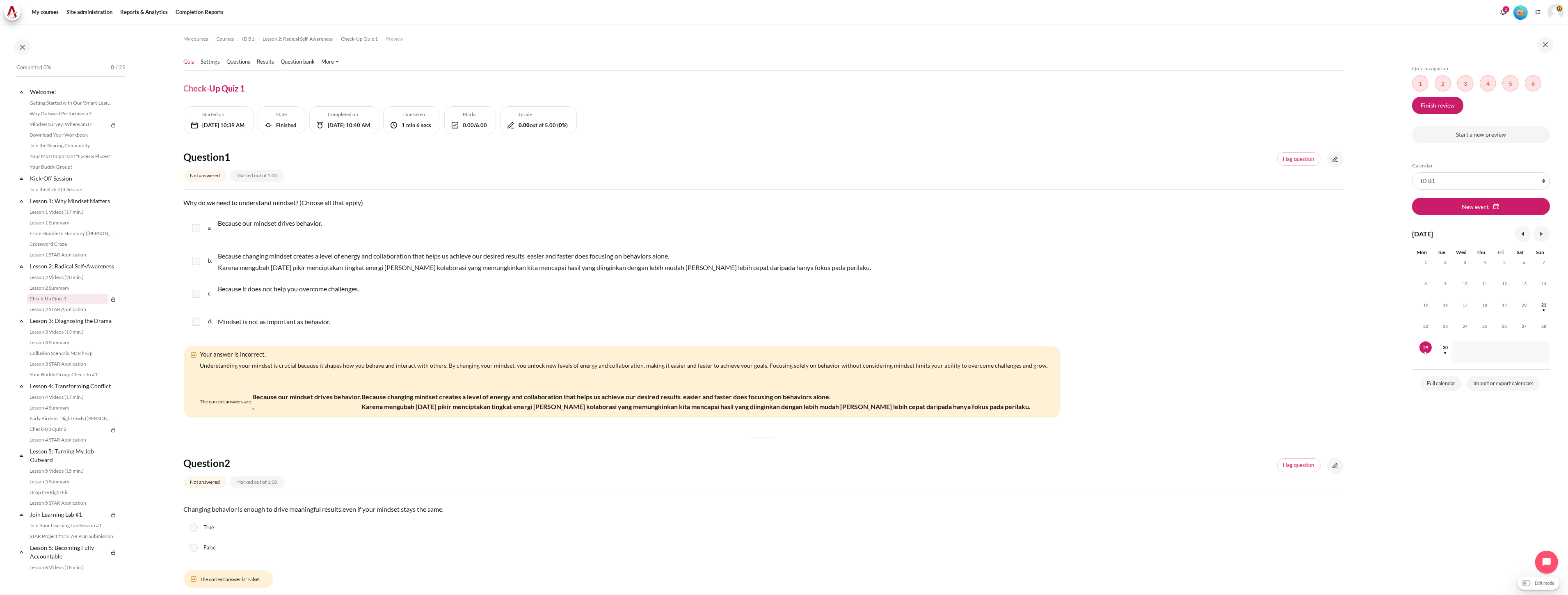
click at [187, 60] on link "Quiz" at bounding box center [189, 62] width 11 height 8
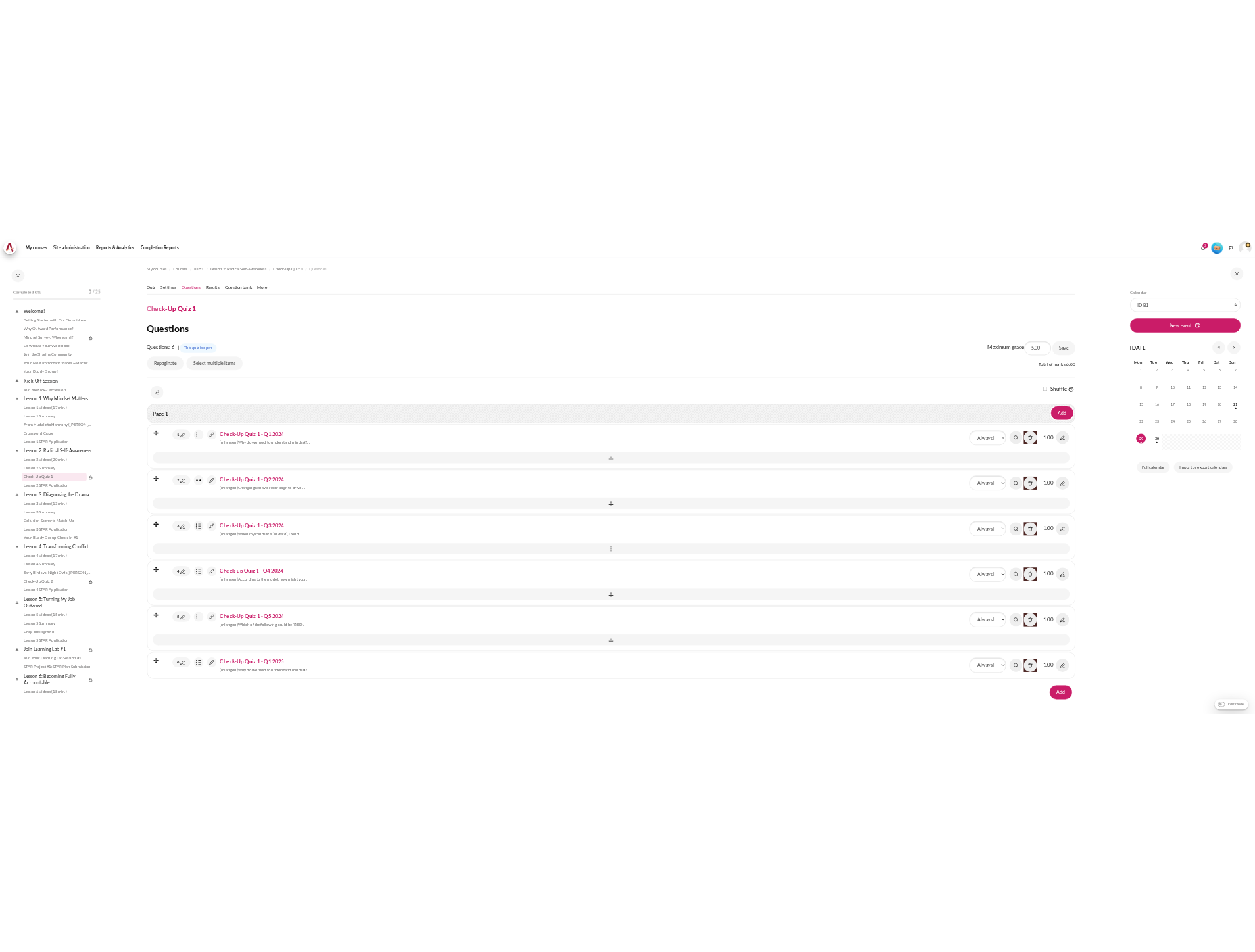
scroll to position [90, 0]
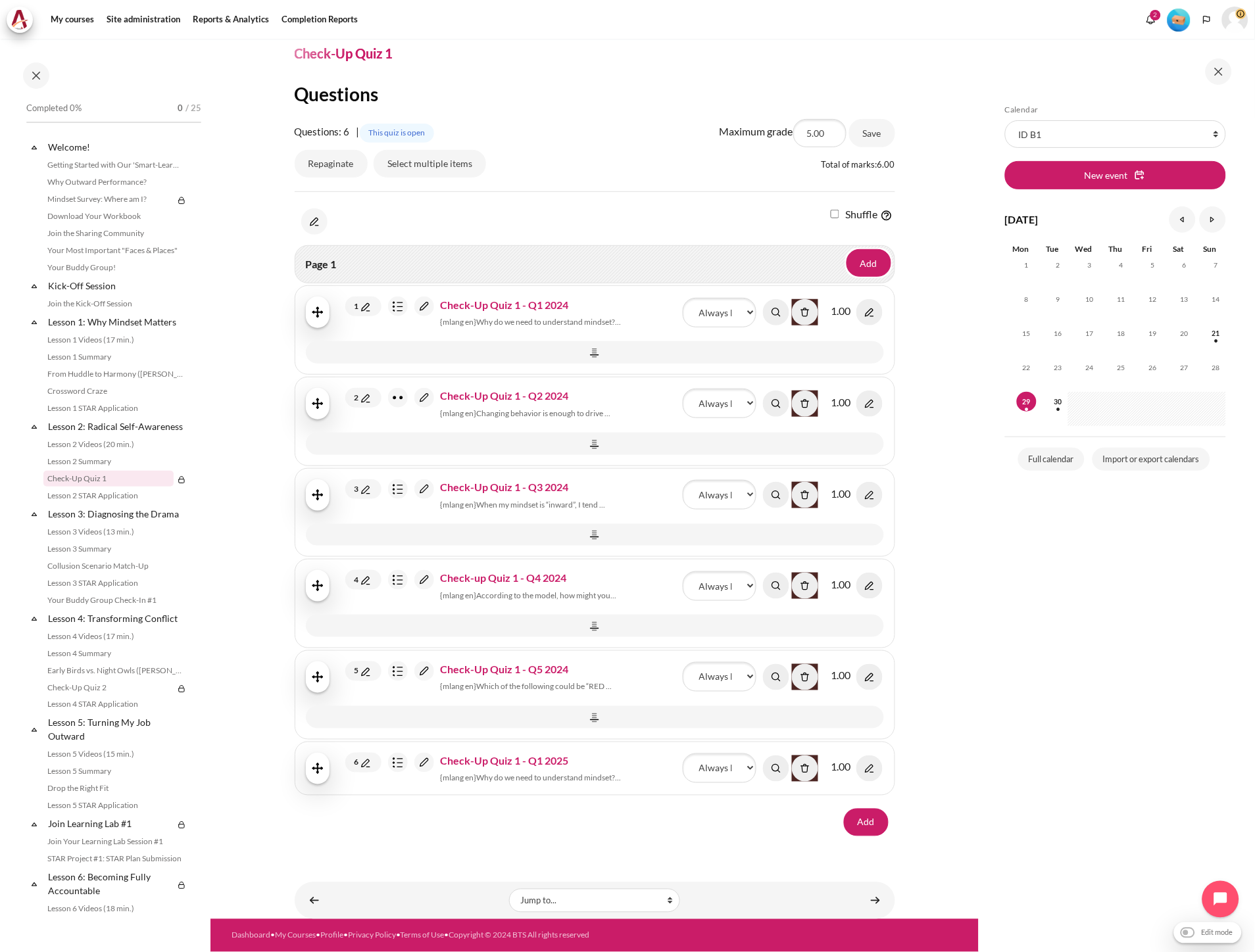
click at [427, 764] on img "Content" at bounding box center [425, 763] width 20 height 20
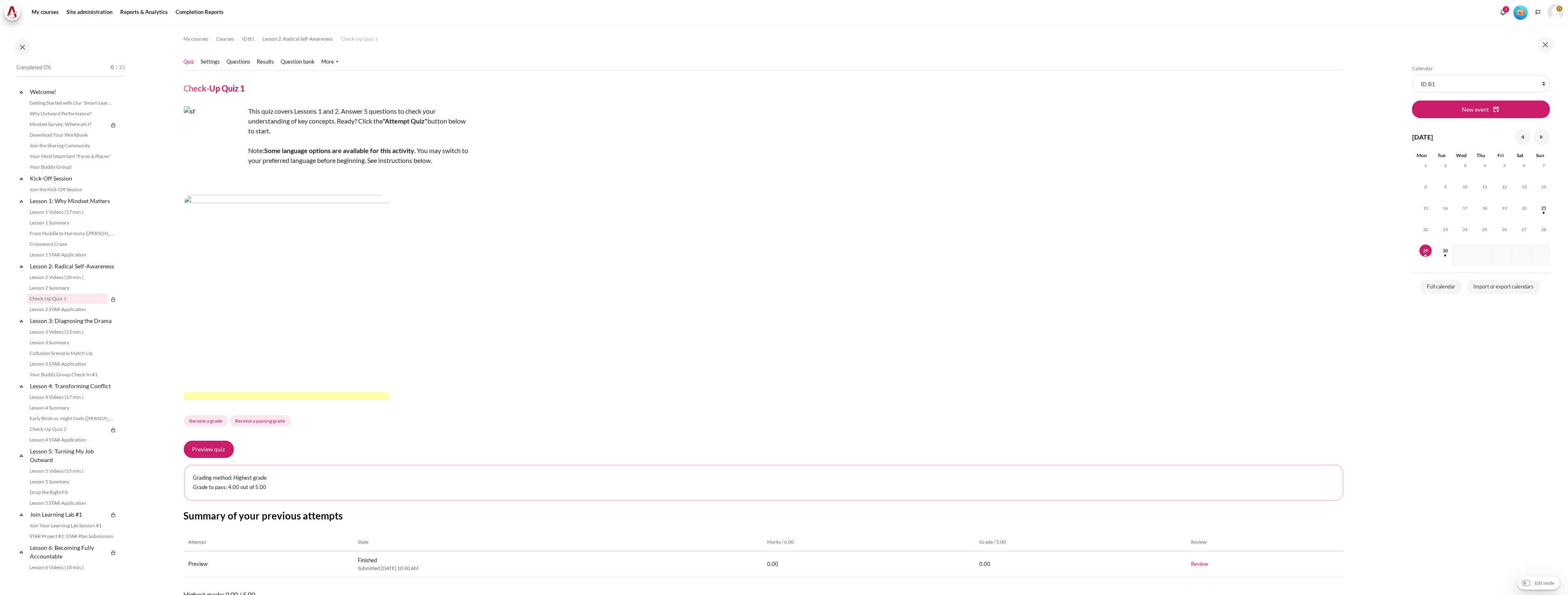
scroll to position [71, 0]
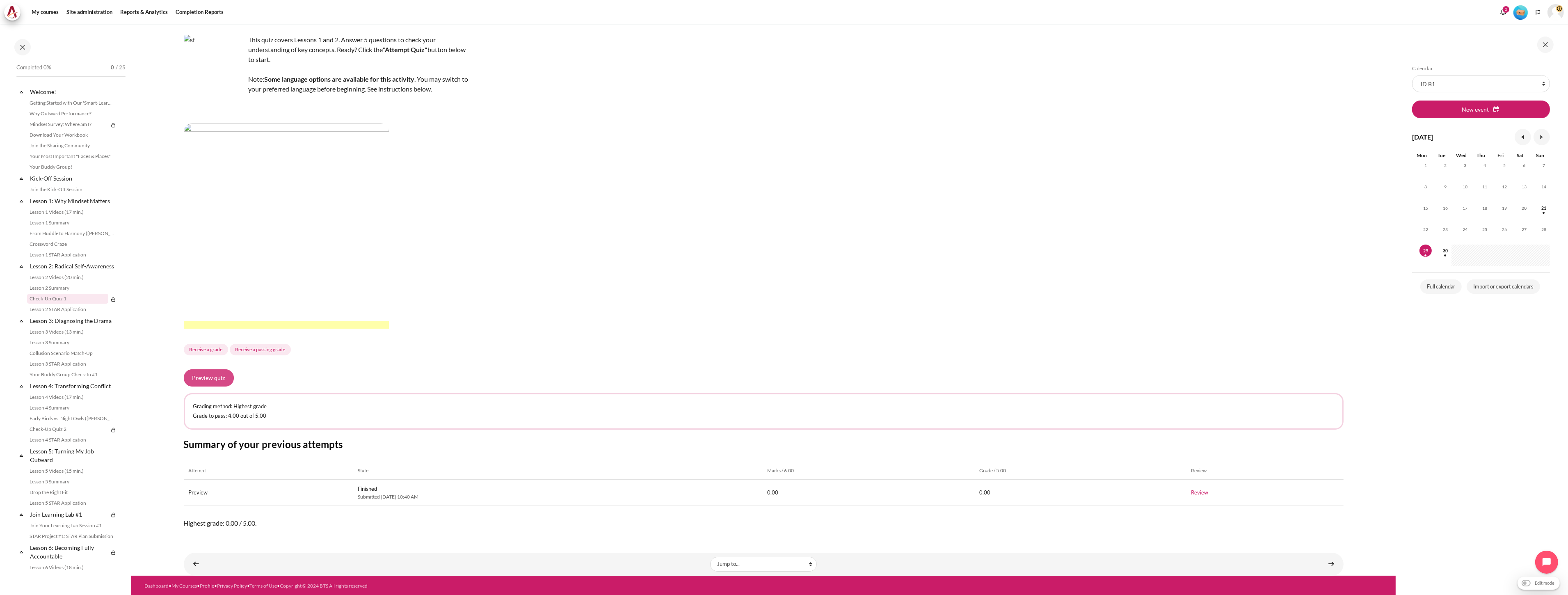
click at [203, 384] on button "Preview quiz" at bounding box center [209, 378] width 50 height 17
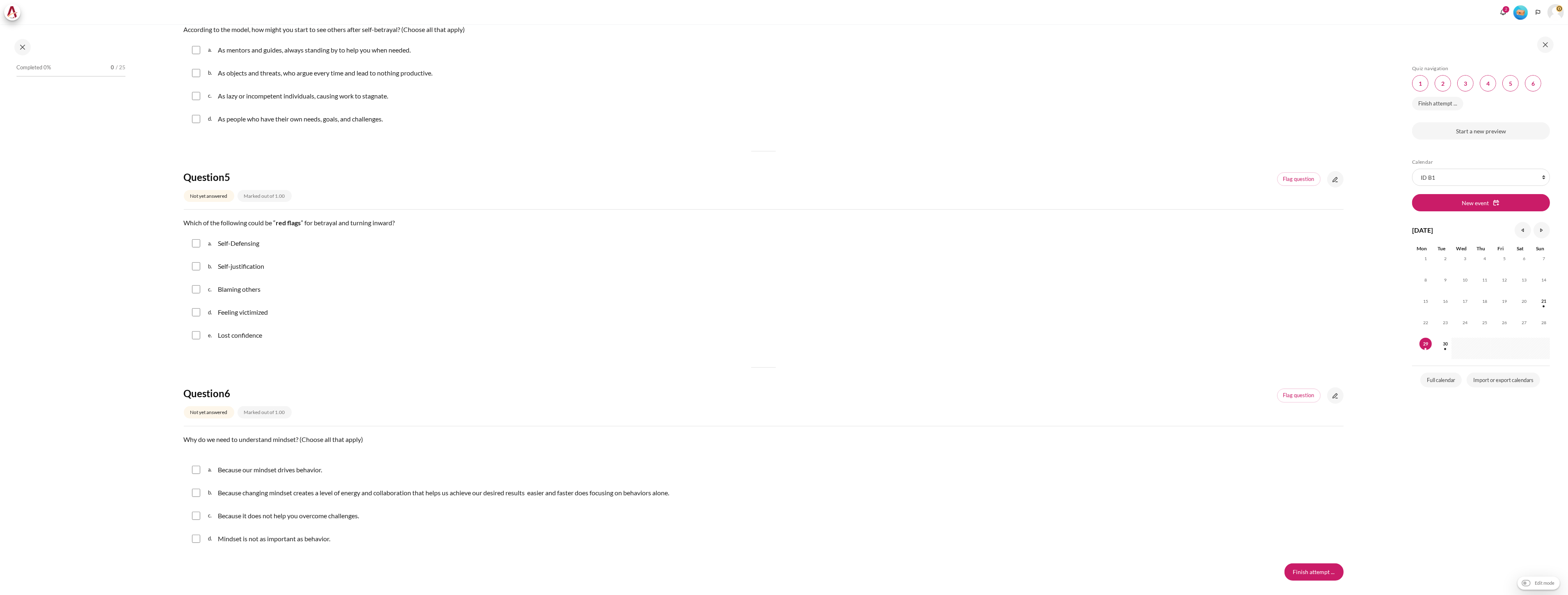
scroll to position [751, 0]
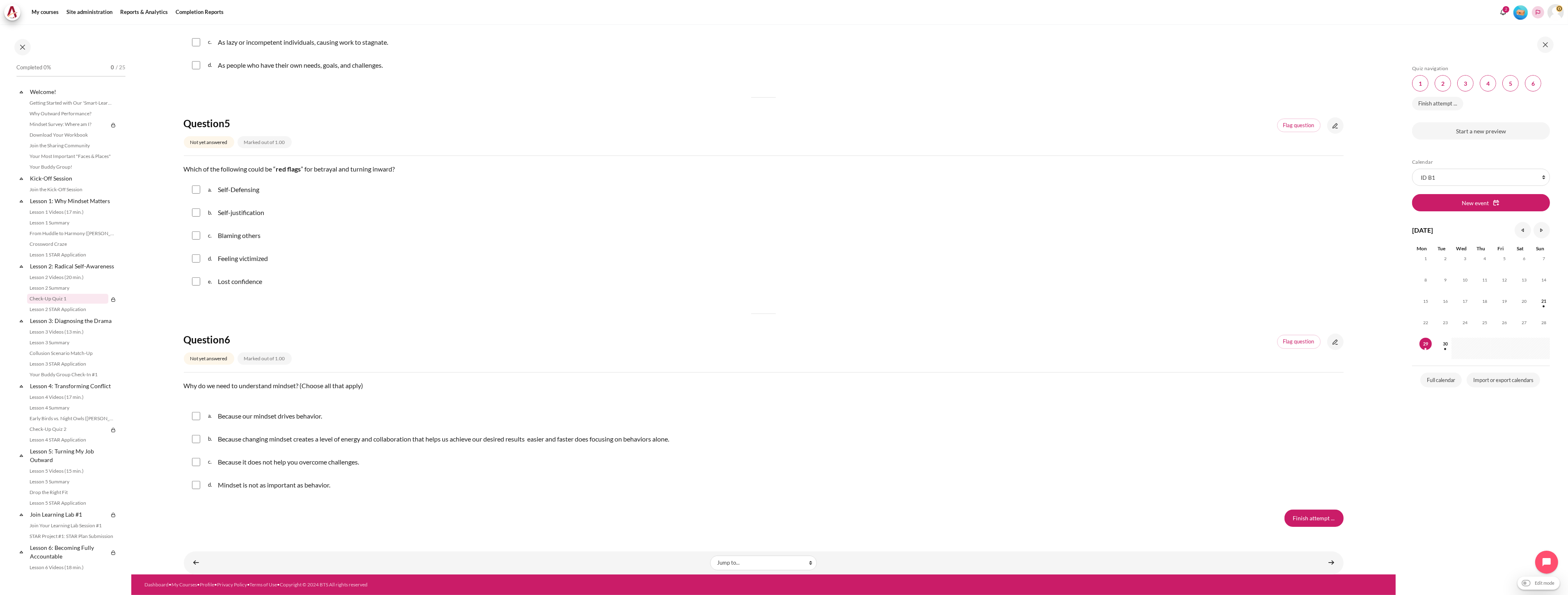
click at [1541, 13] on icon "Languages" at bounding box center [1538, 12] width 7 height 7
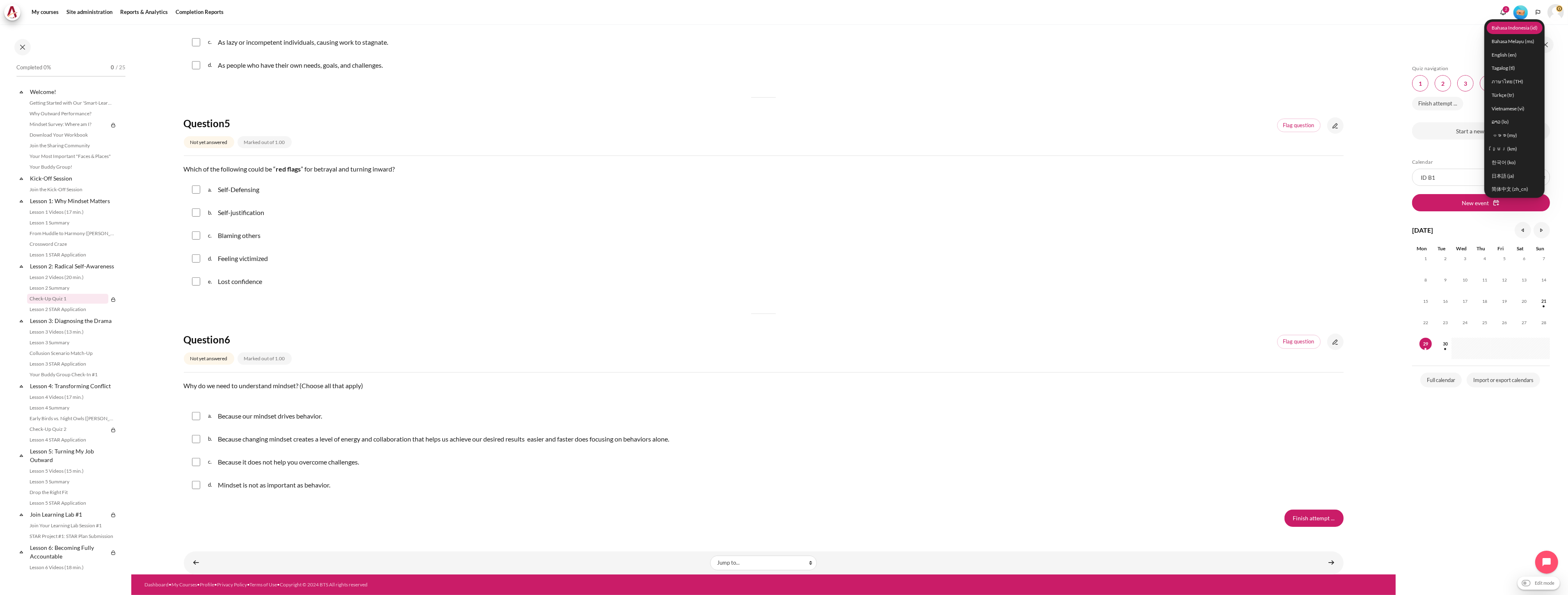
click at [1506, 30] on link "Bahasa Indonesia ‎(id)‎" at bounding box center [1515, 27] width 56 height 13
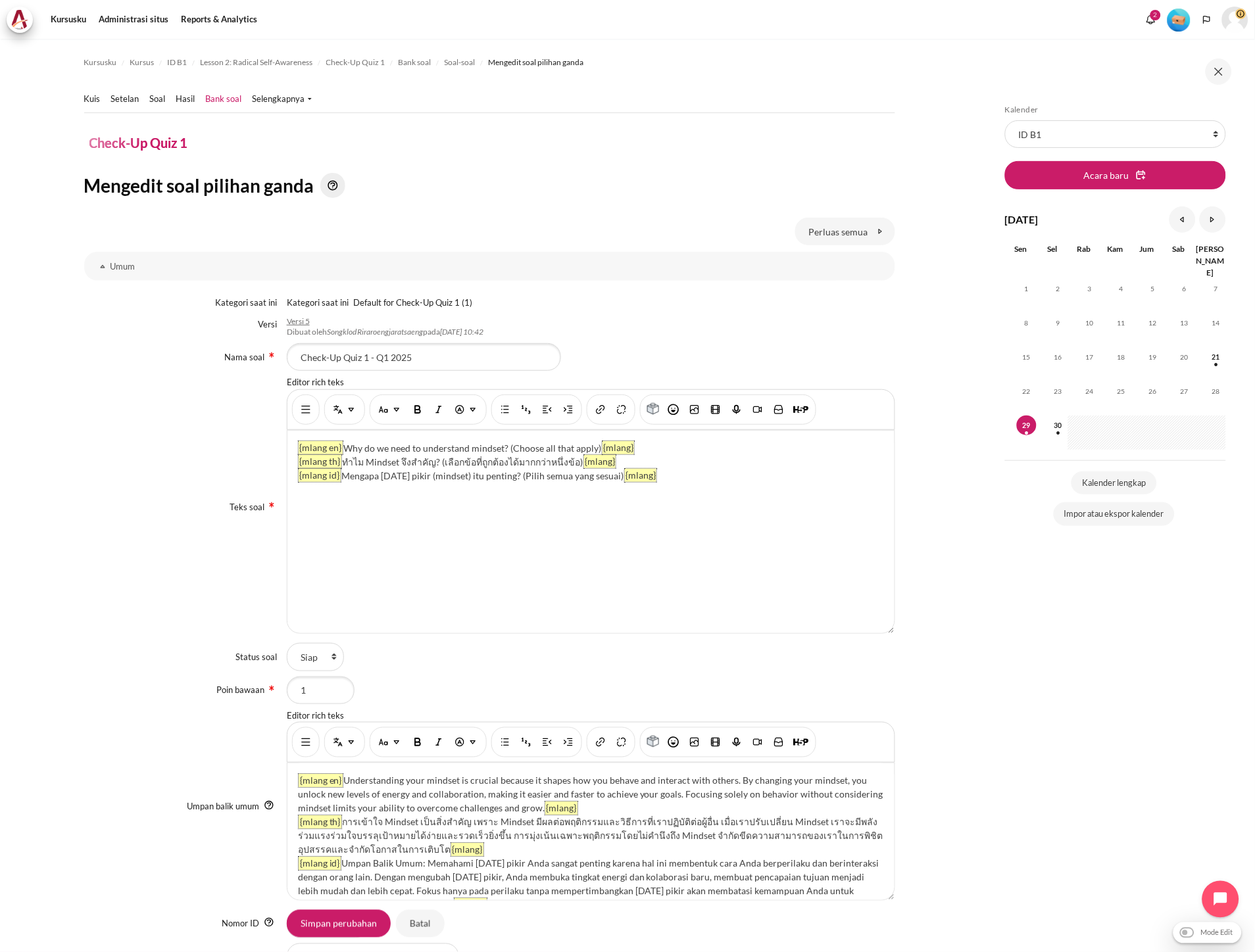
click at [301, 407] on img "Tampilkan/sembunyikan tombol lanjutan" at bounding box center [305, 409] width 13 height 13
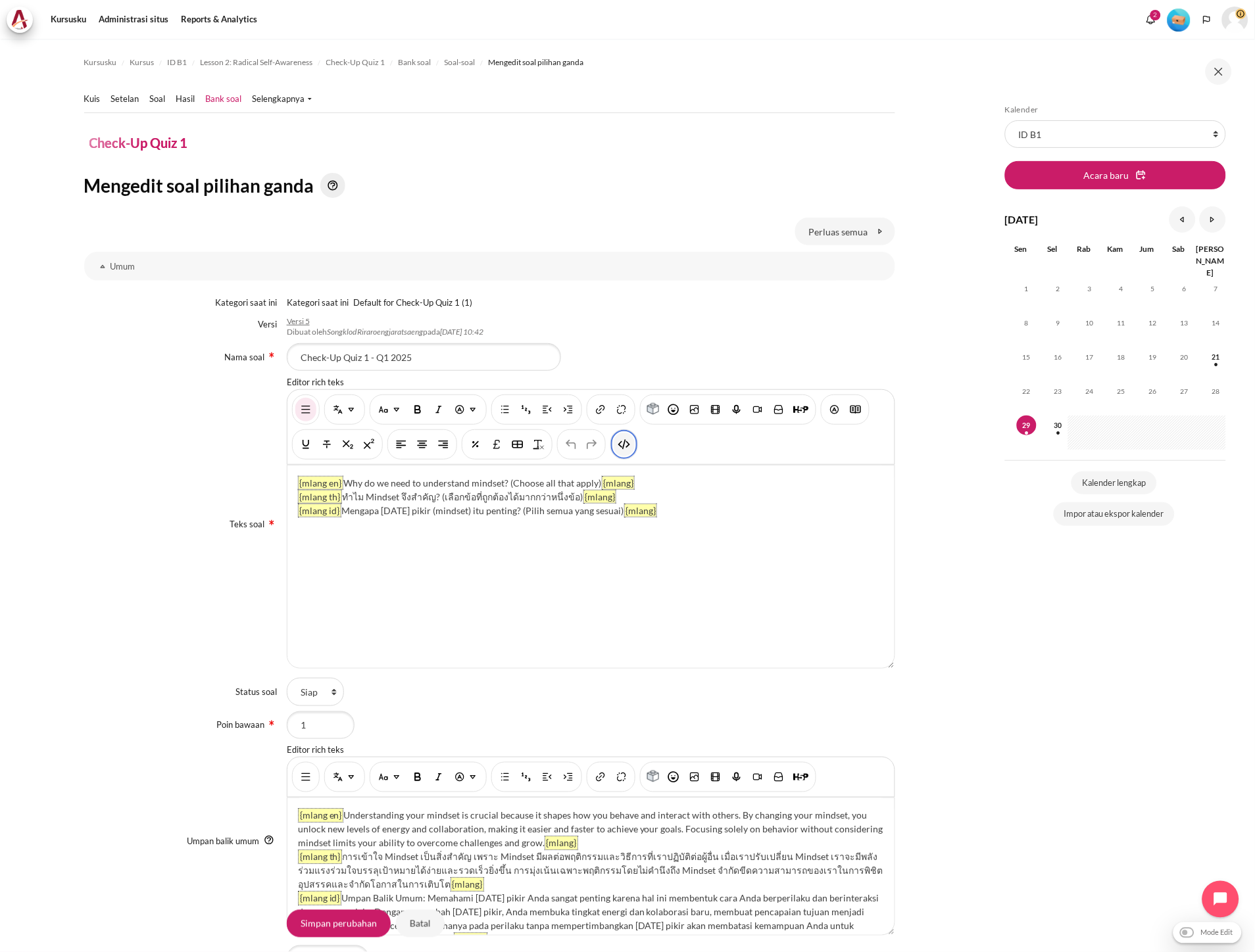
click at [627, 452] on button "HTML" at bounding box center [625, 444] width 21 height 23
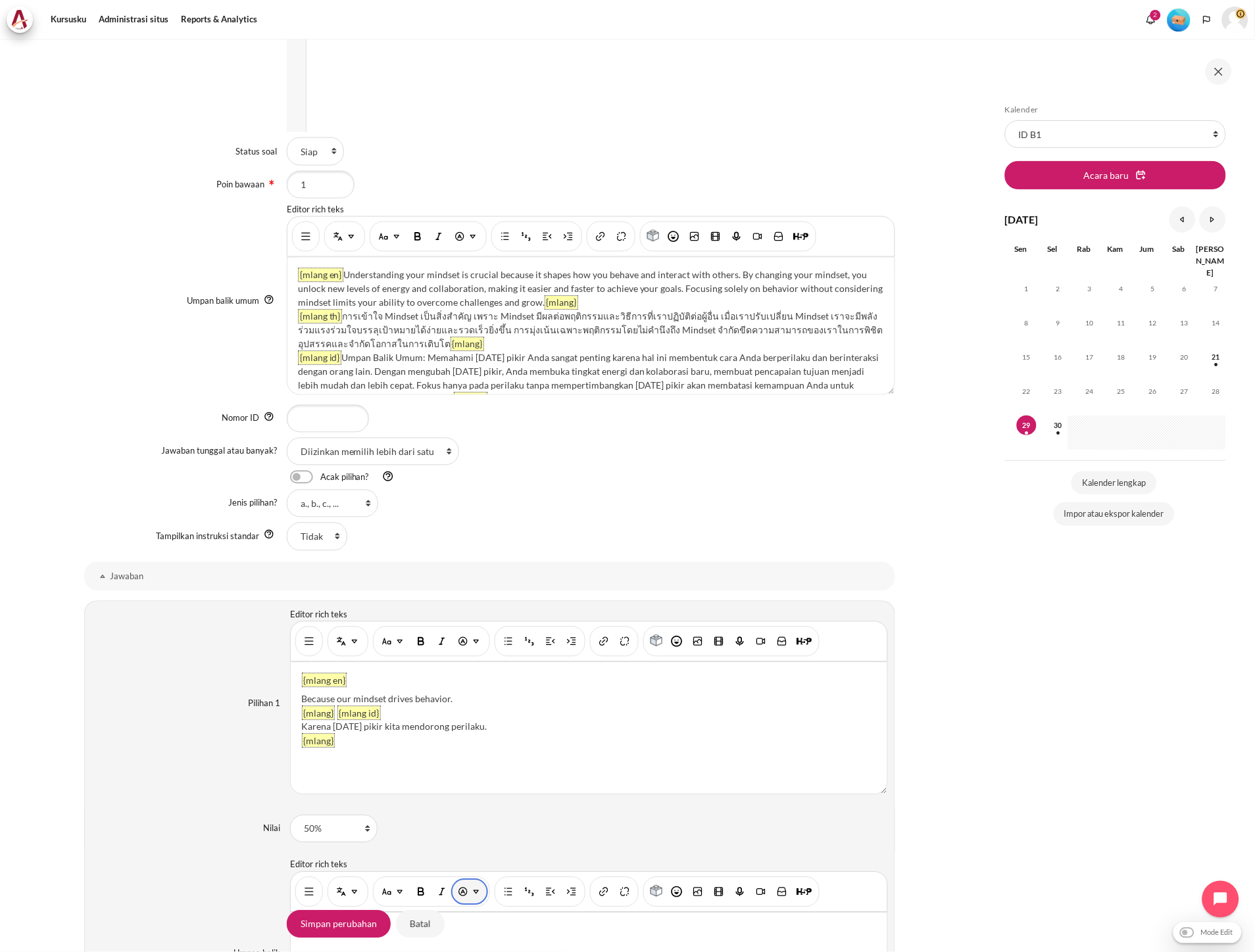
scroll to position [804, 0]
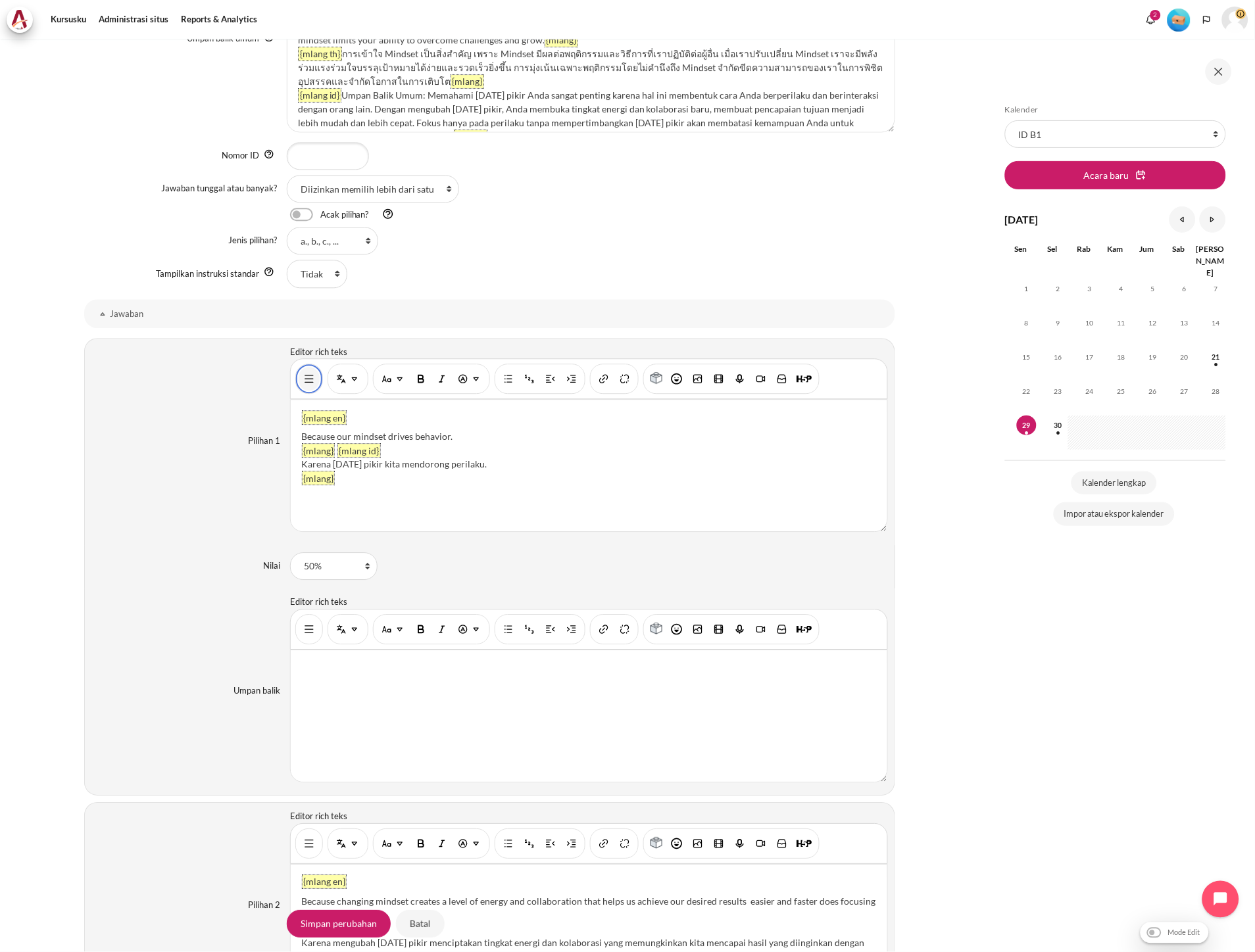
click at [304, 383] on img "Tampilkan/sembunyikan tombol lanjutan" at bounding box center [308, 377] width 13 height 13
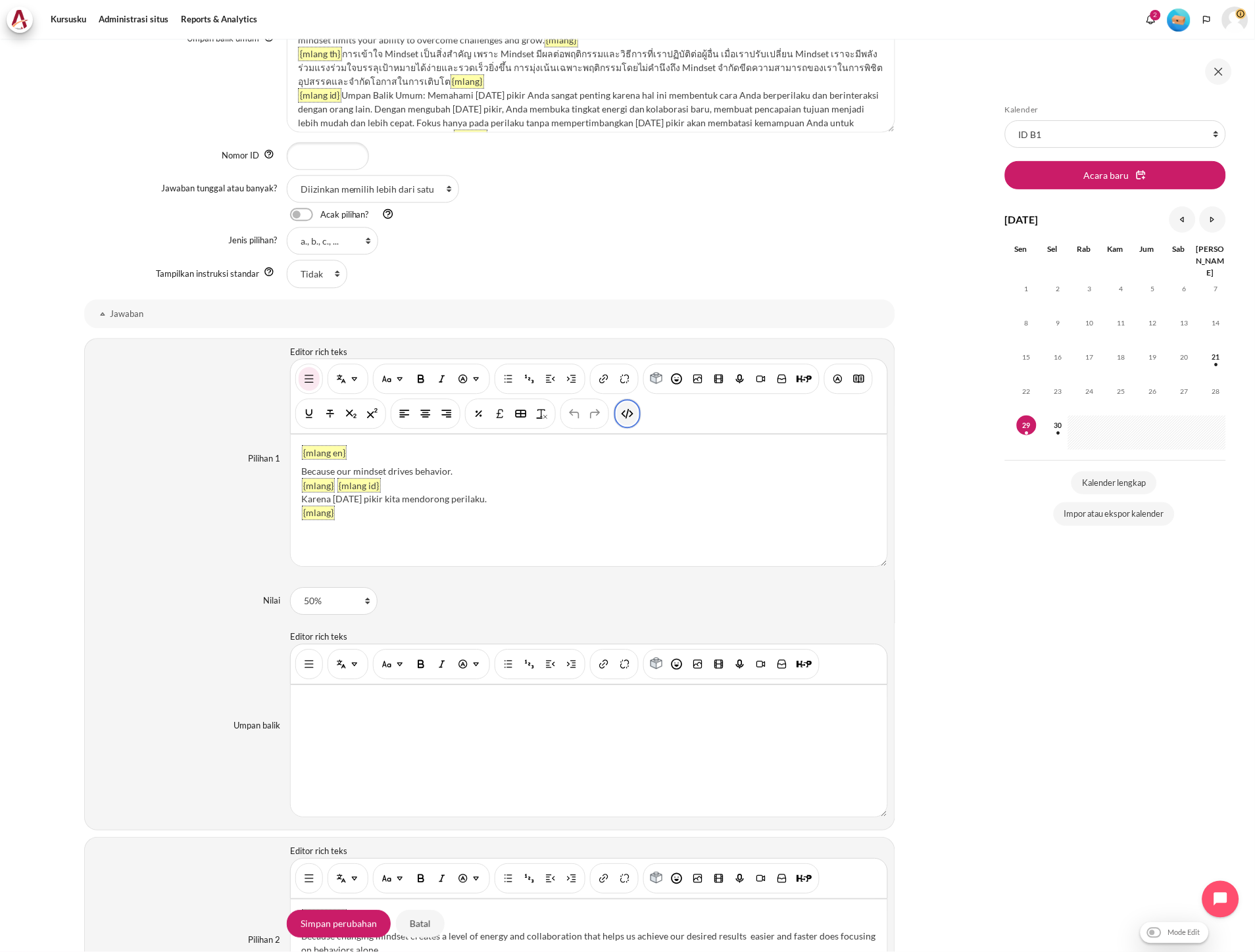
click at [629, 415] on img "HTML" at bounding box center [627, 413] width 13 height 13
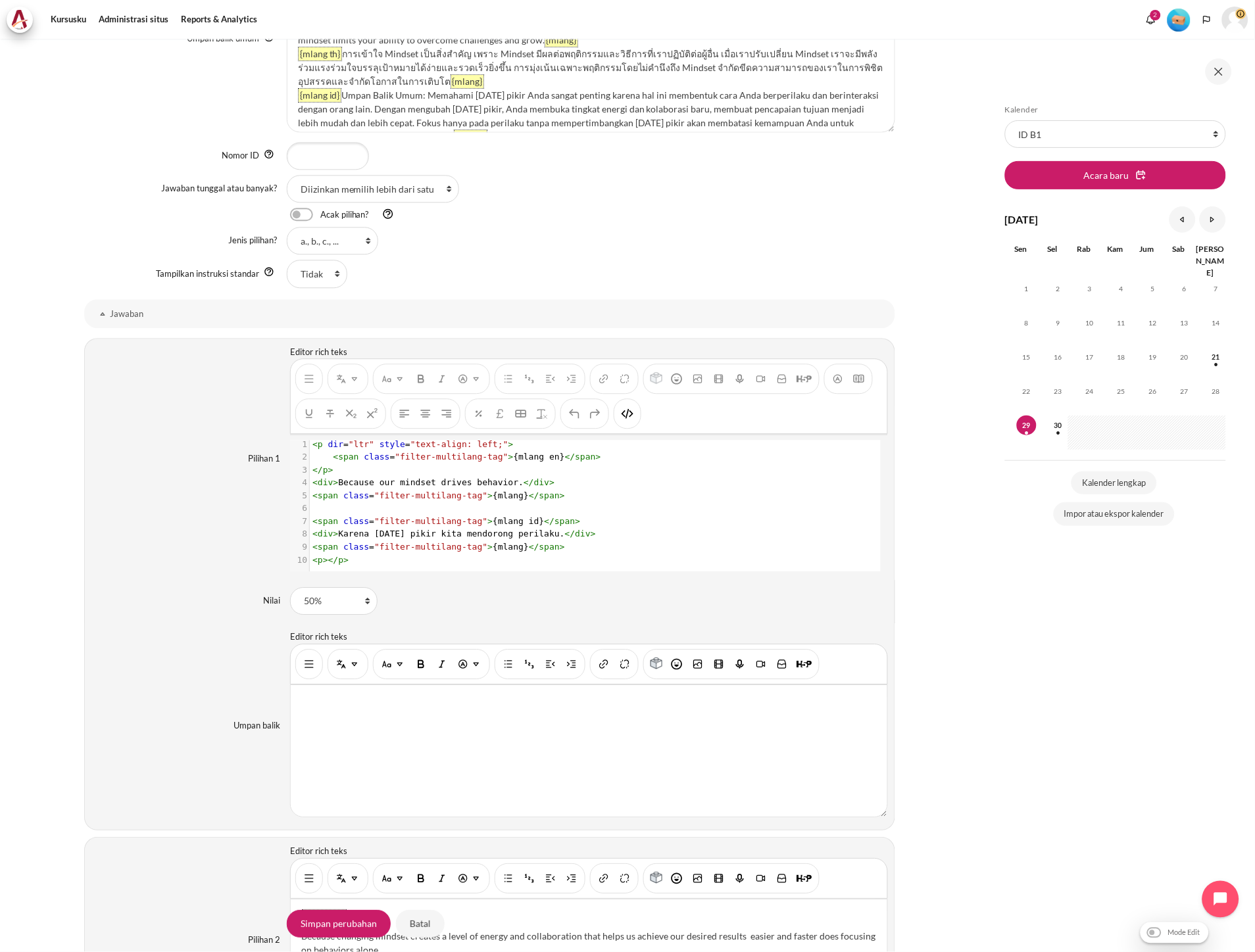
scroll to position [16, 0]
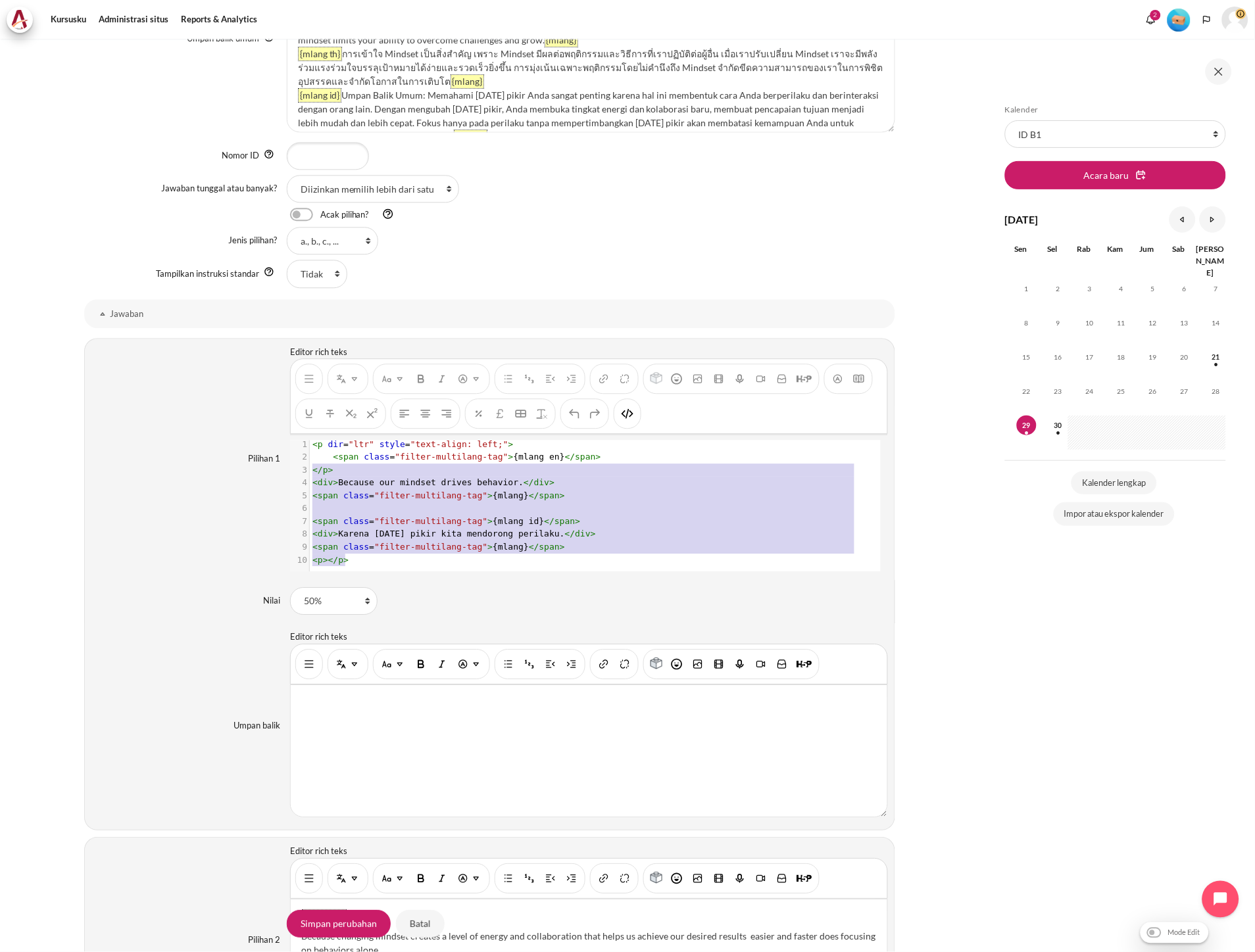
type textarea "<p dir="ltr" style="text-align: left;"> <span class="filter-multilang-tag">{mla…"
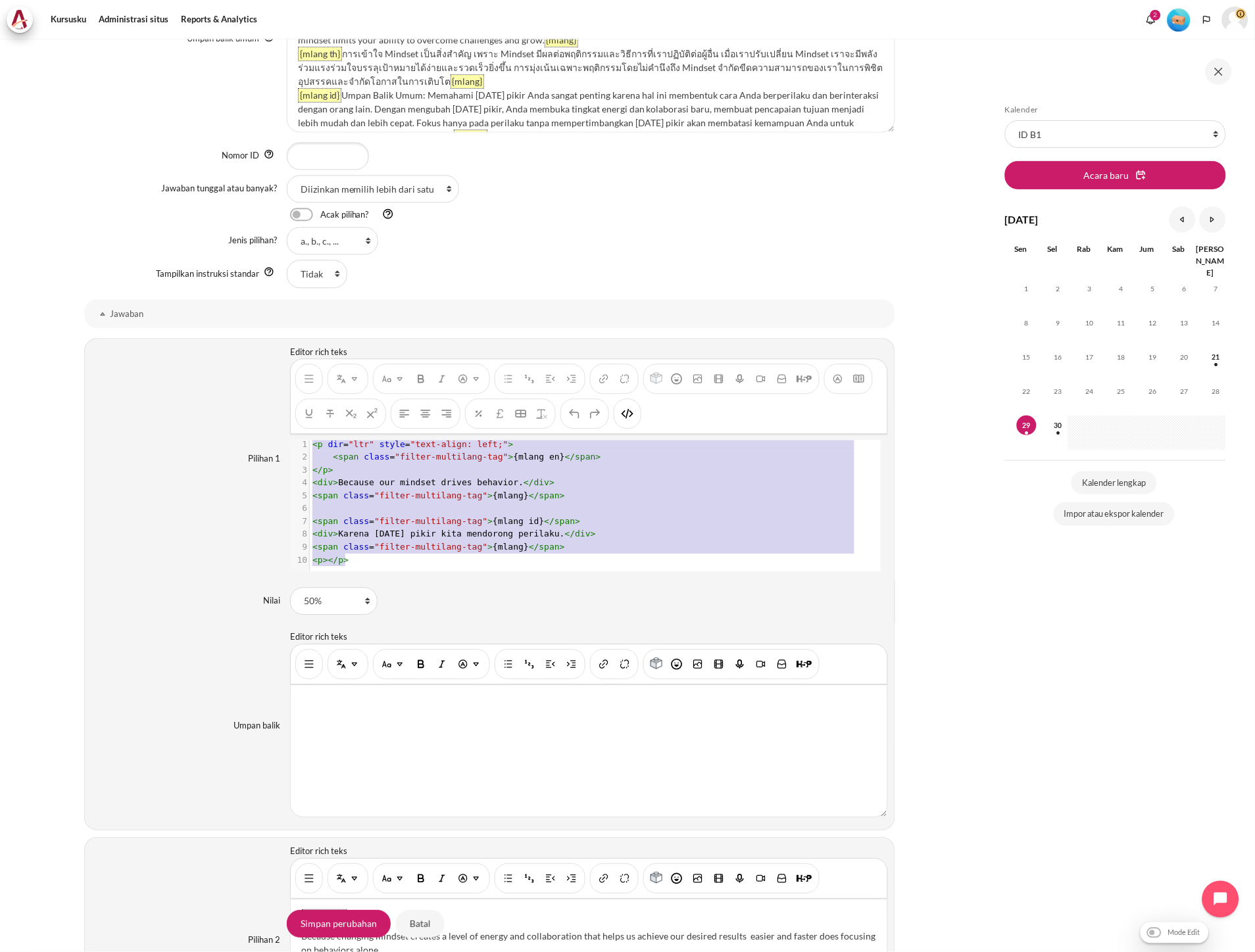
scroll to position [0, 0]
drag, startPoint x: 423, startPoint y: 555, endPoint x: 263, endPoint y: 422, distance: 208.1
click at [263, 422] on div "Pilihan 1 Editor rich teks {mlang en} Because our mindset drives behavior. {mla…" at bounding box center [489, 458] width 811 height 242
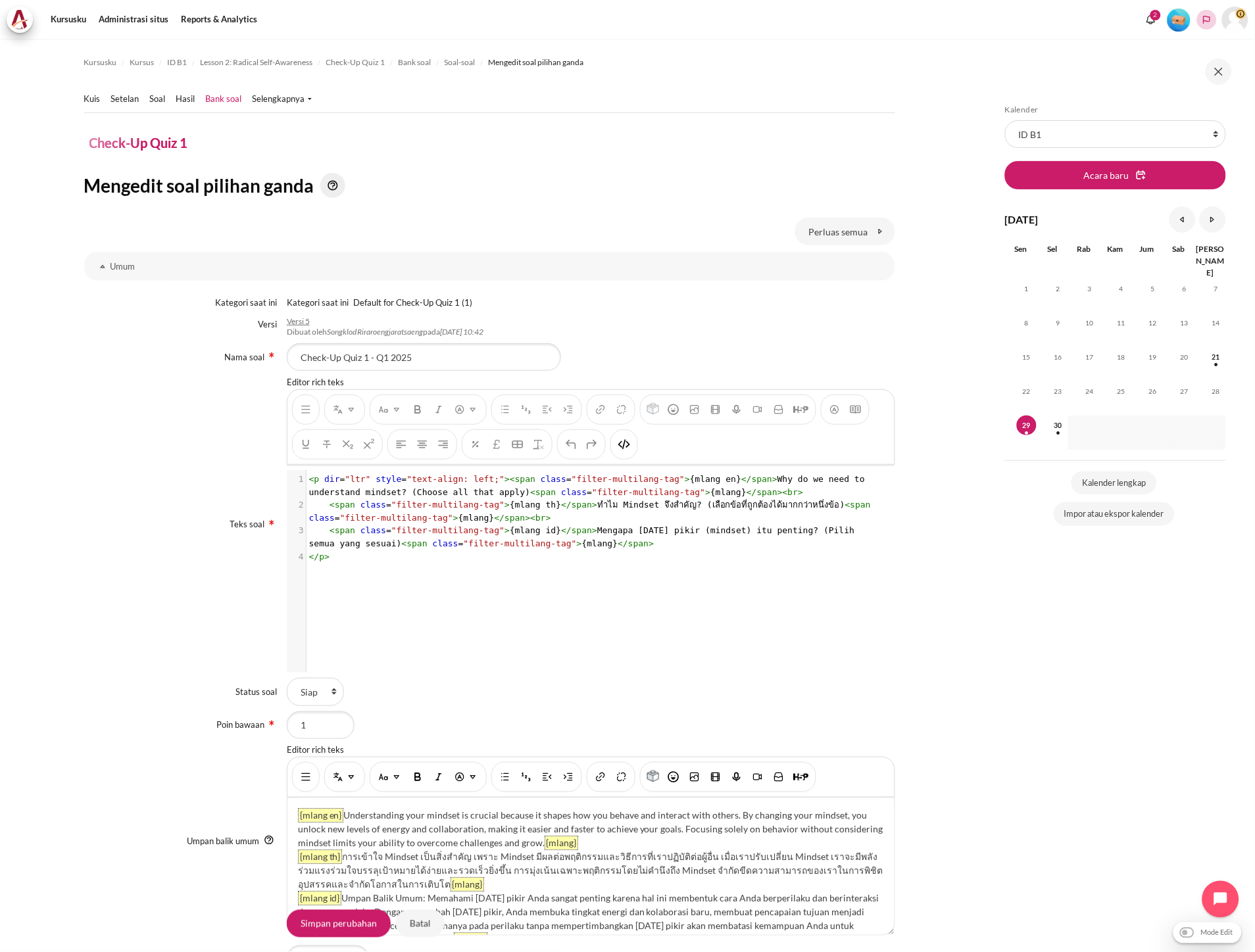
click at [1201, 19] on icon "Languages" at bounding box center [1206, 20] width 11 height 11
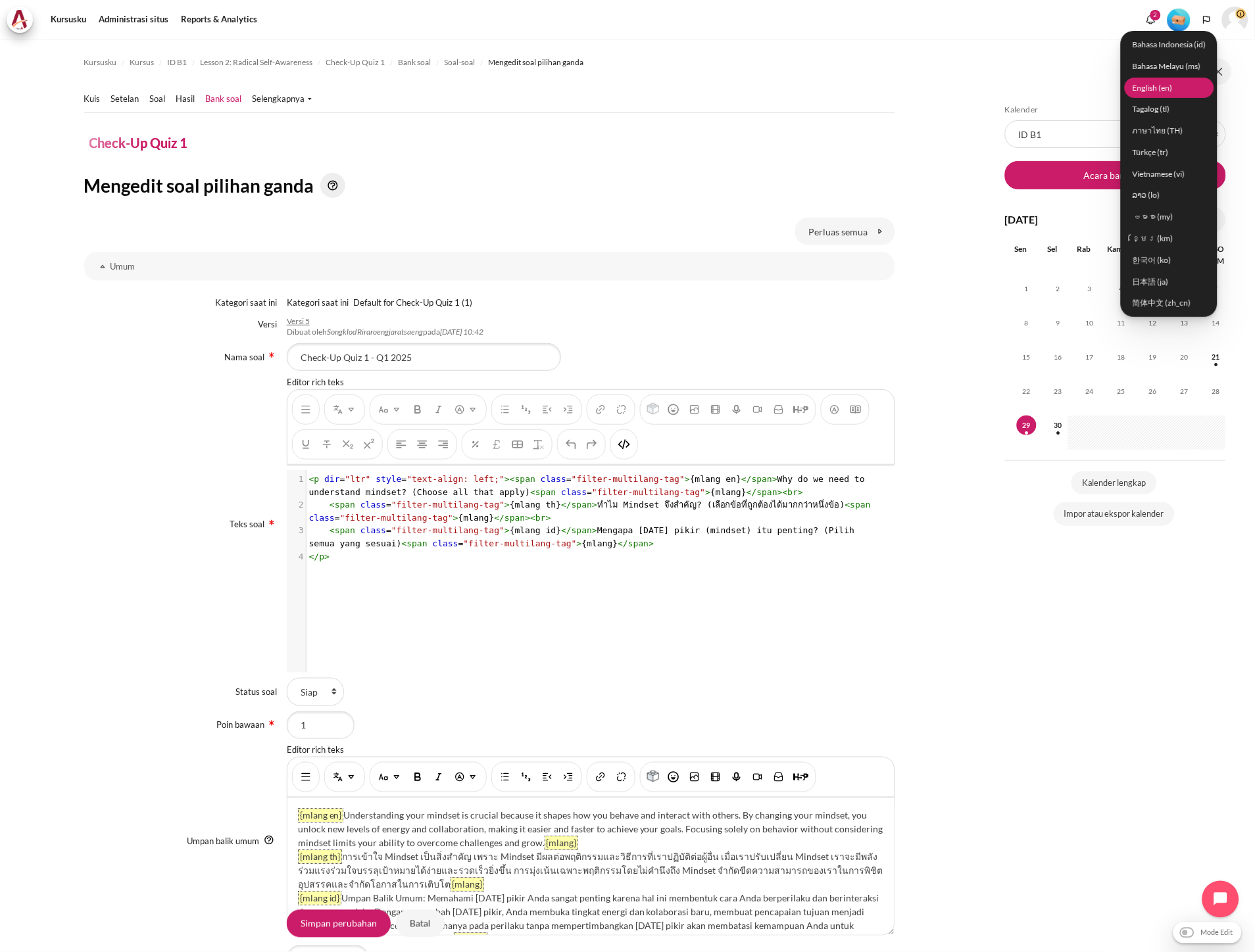
click at [1155, 86] on link "English ‎(en)‎" at bounding box center [1170, 88] width 90 height 20
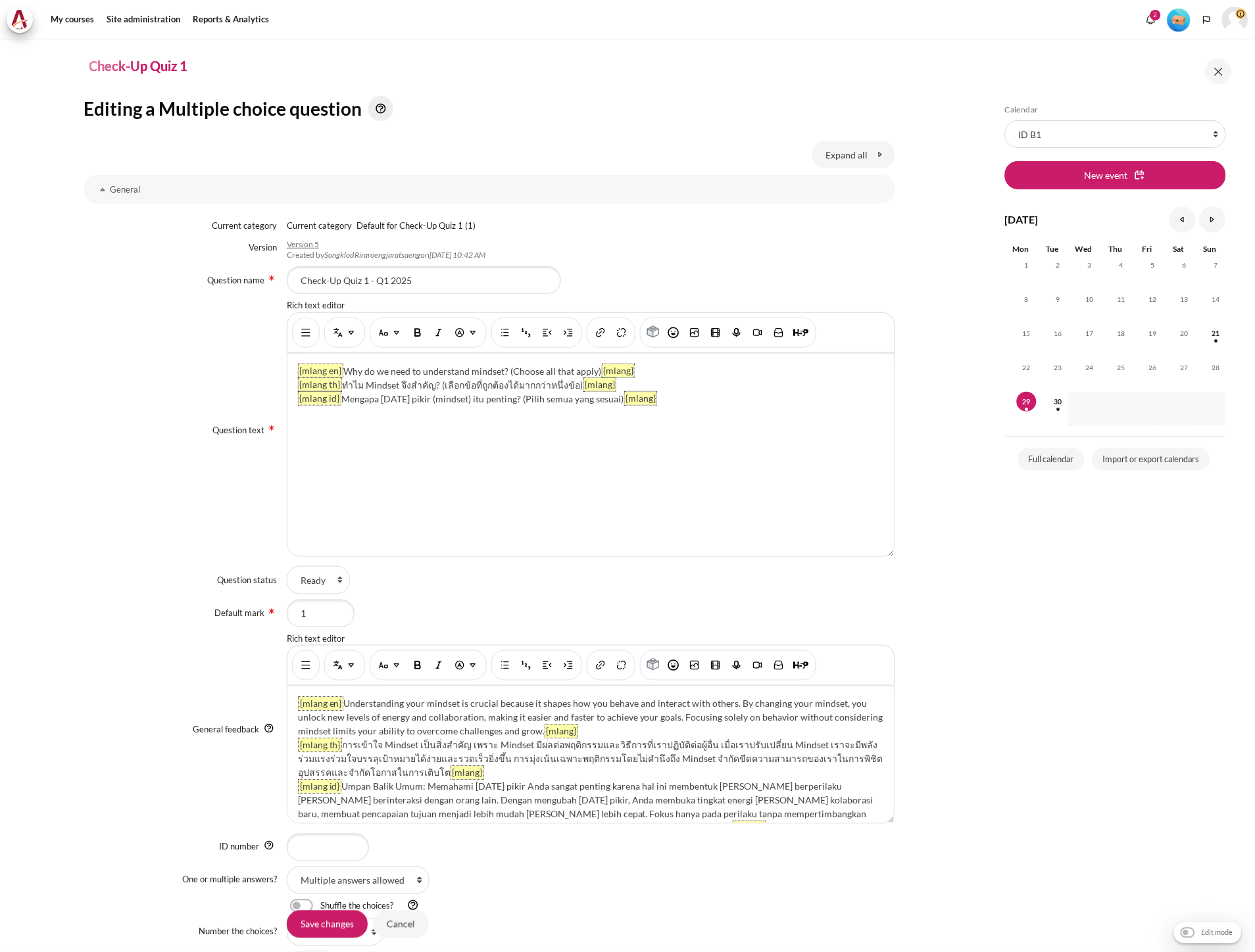
scroll to position [657, 0]
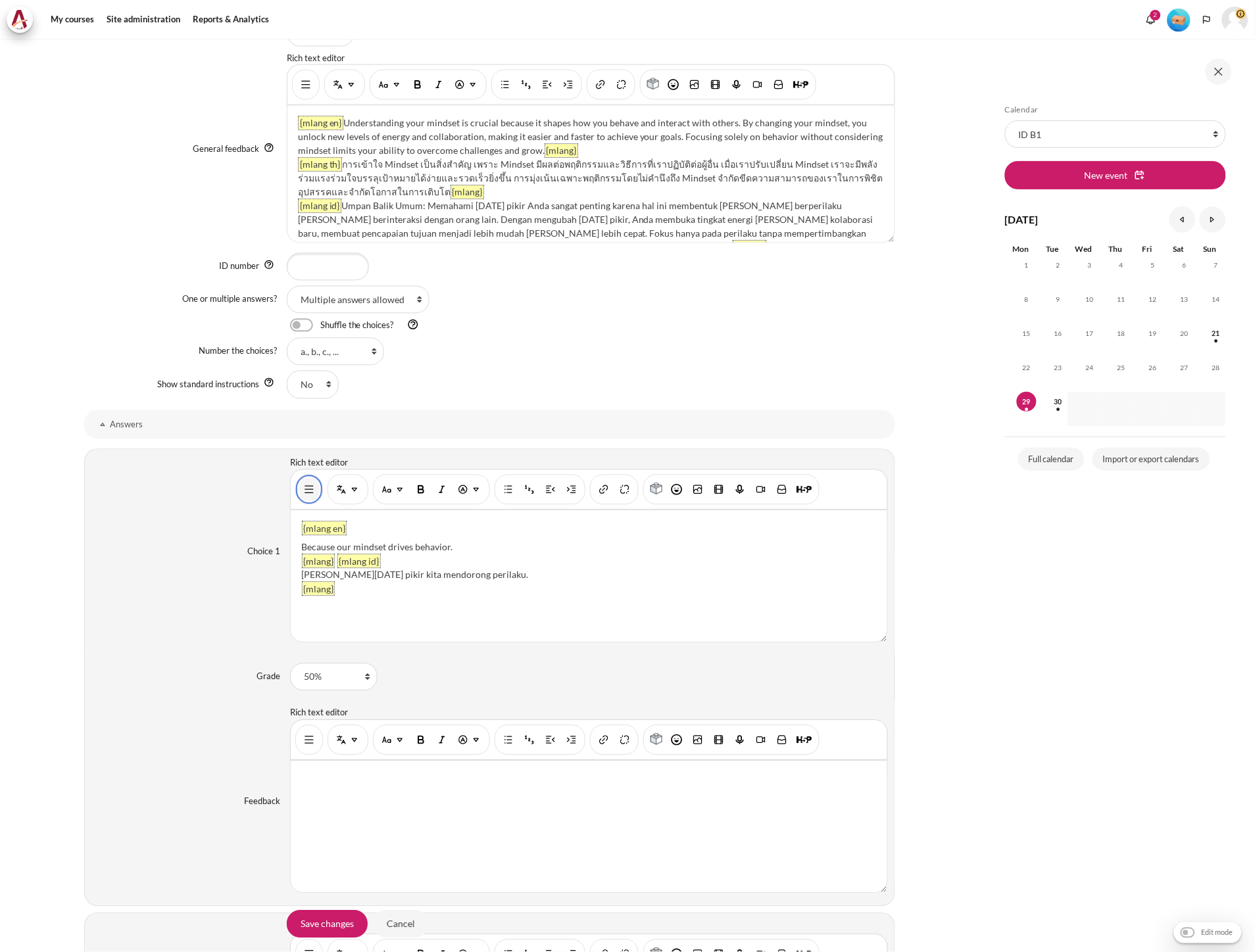
click at [303, 487] on img "Show/hide advanced buttons" at bounding box center [308, 489] width 13 height 13
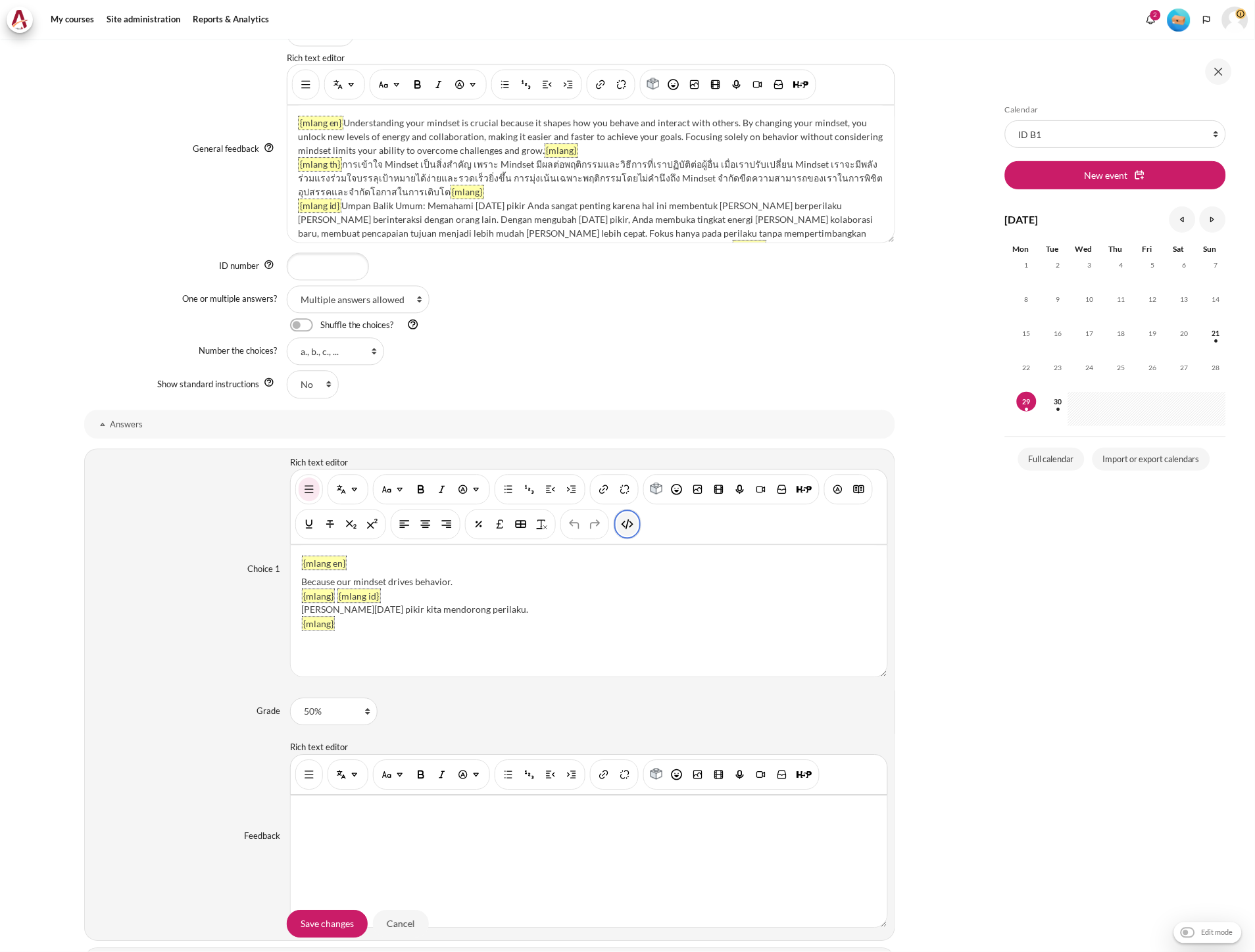
click at [630, 525] on img "HTML" at bounding box center [627, 524] width 13 height 13
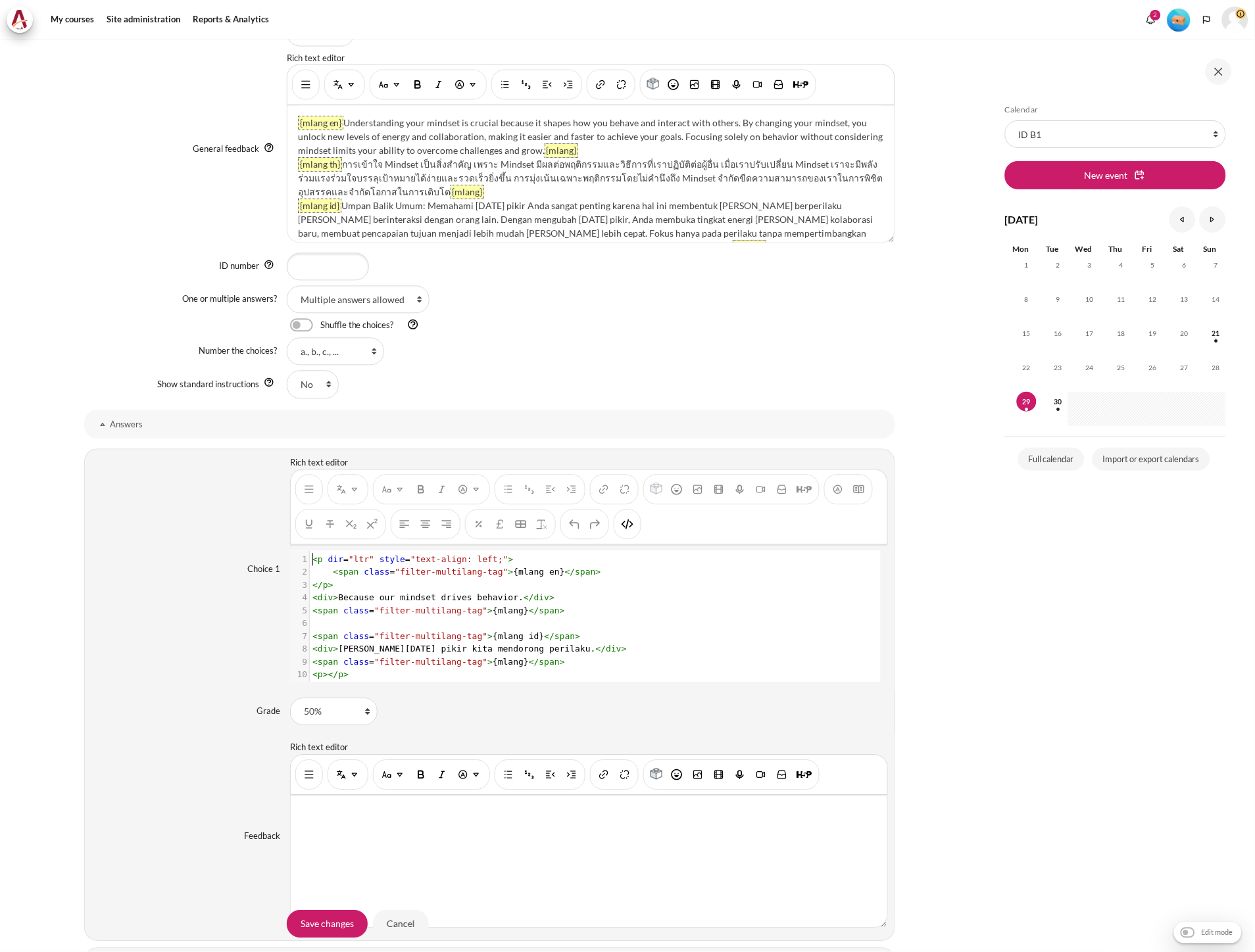
scroll to position [1, 0]
click at [517, 619] on pre "​" at bounding box center [588, 623] width 558 height 13
type textarea "<p dir="ltr" style="text-align: left;"> <span class="filter-multilang-tag">{mla…"
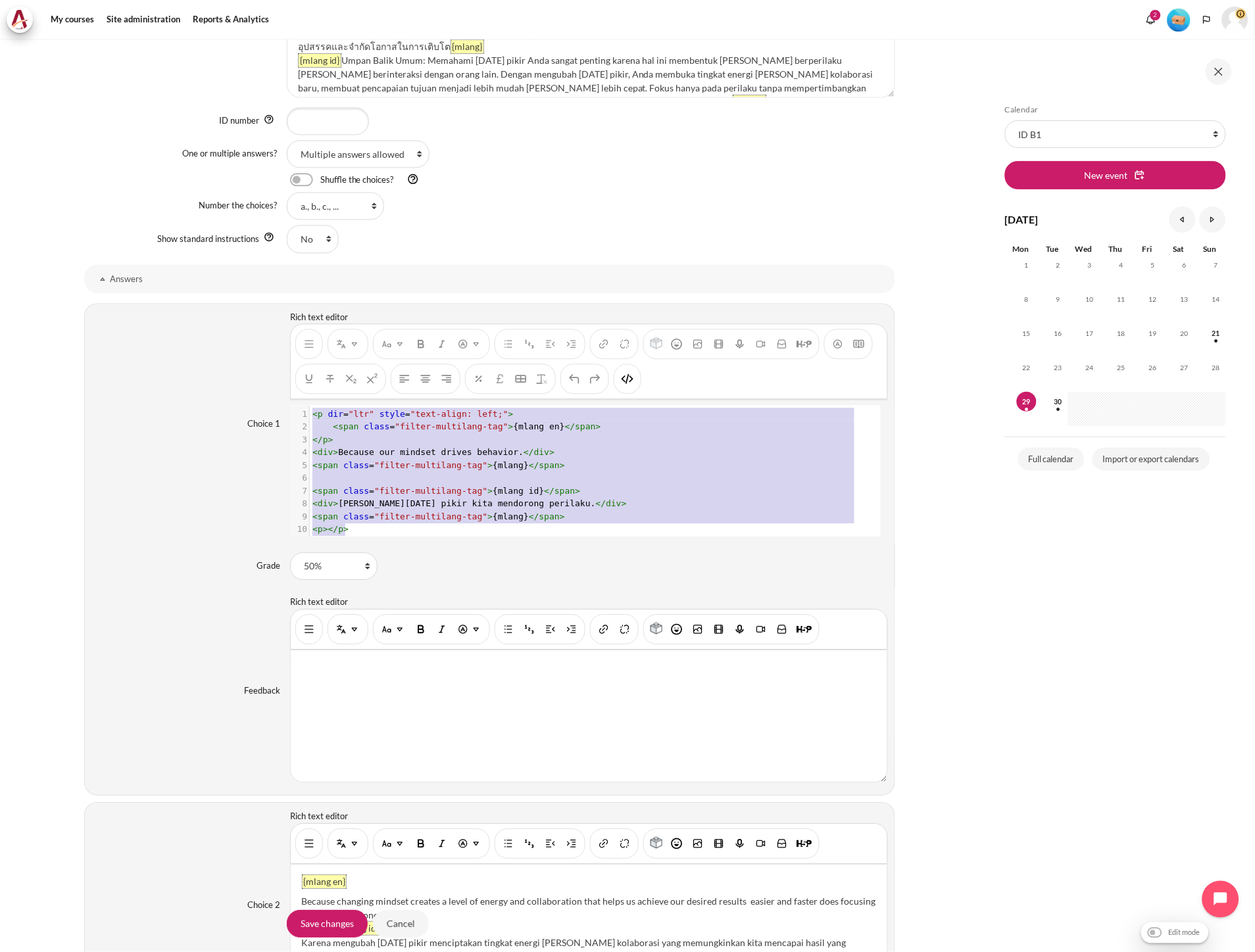
scroll to position [1169, 0]
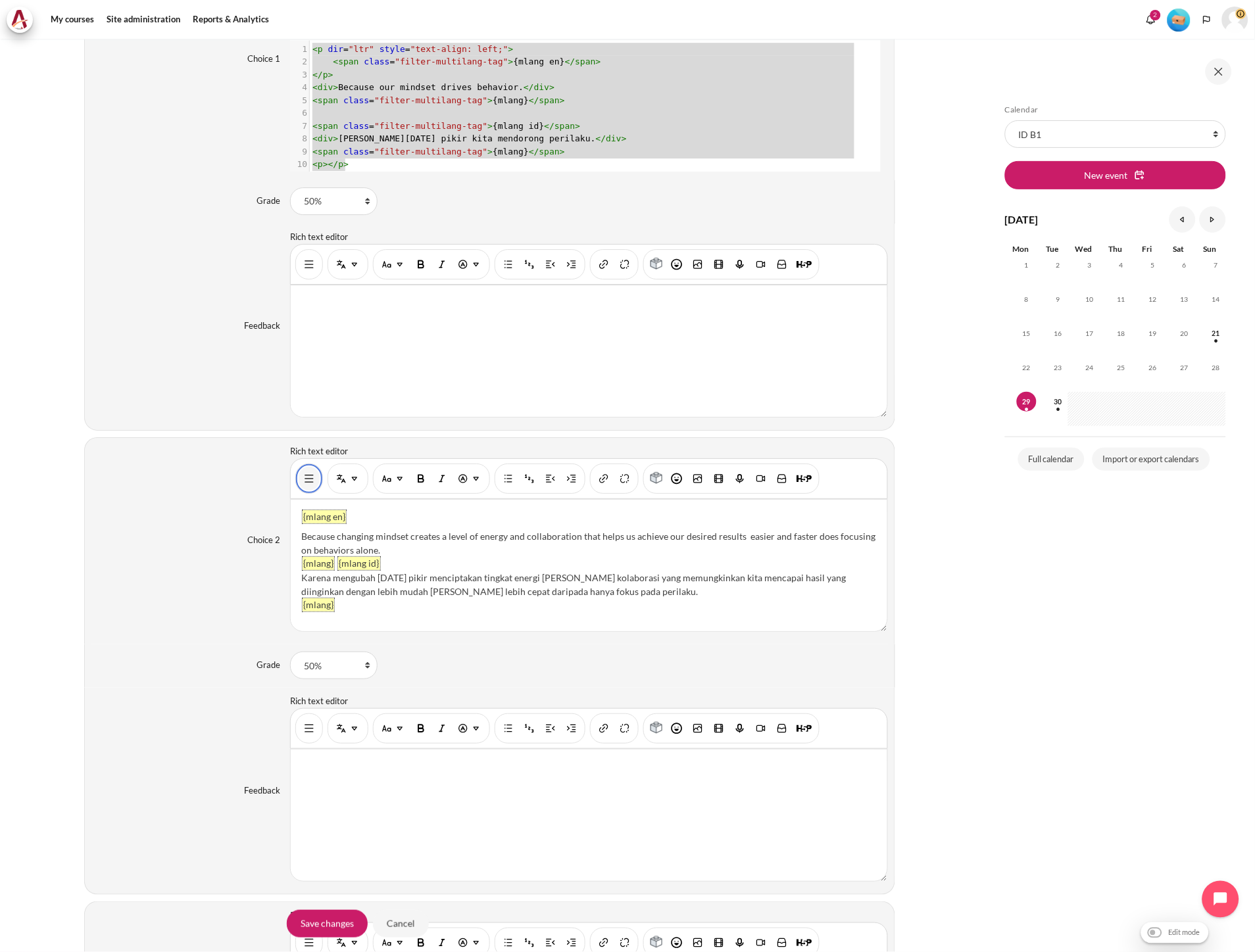
click at [304, 478] on img "Show/hide advanced buttons" at bounding box center [308, 478] width 13 height 13
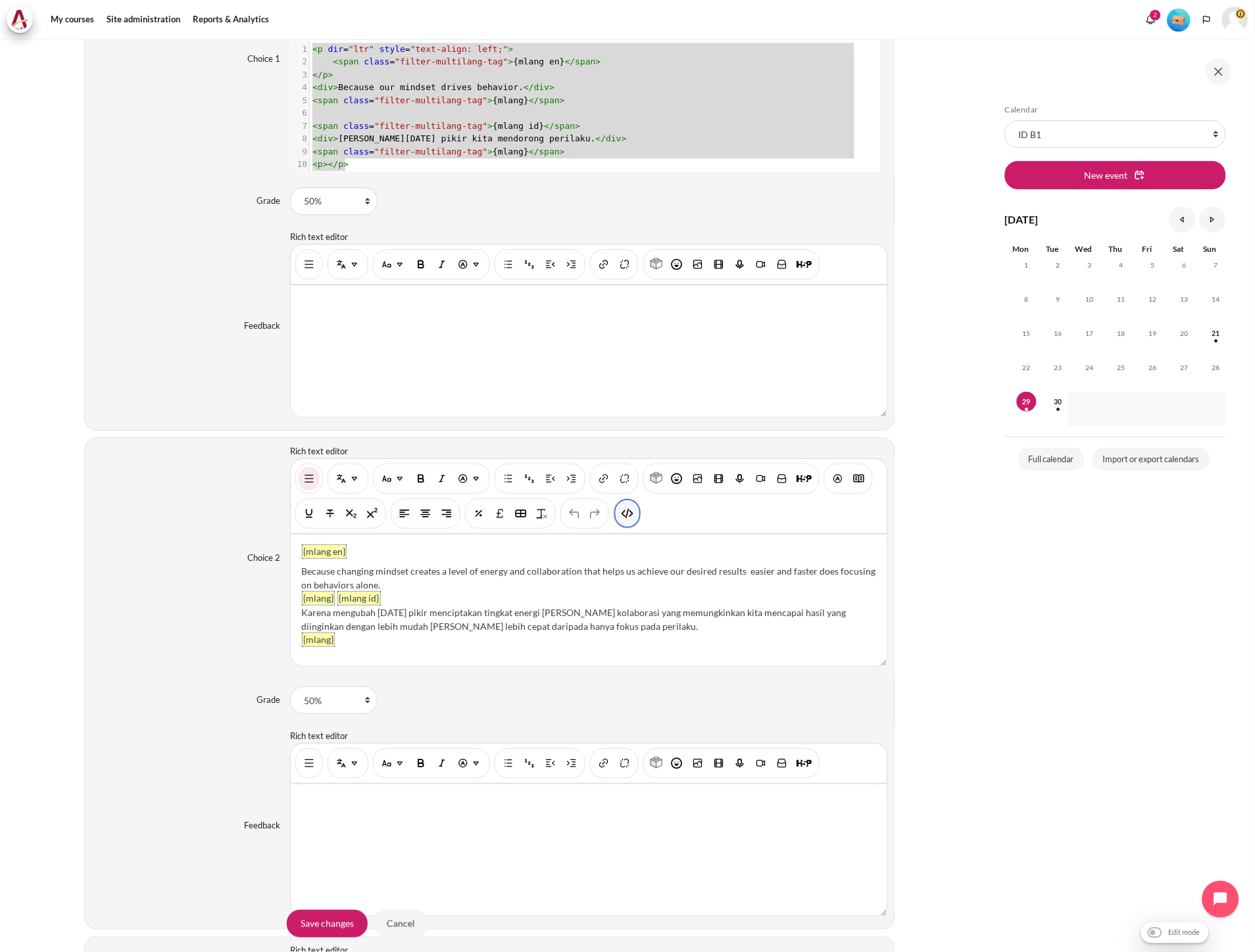
click at [625, 521] on button "HTML" at bounding box center [628, 513] width 21 height 23
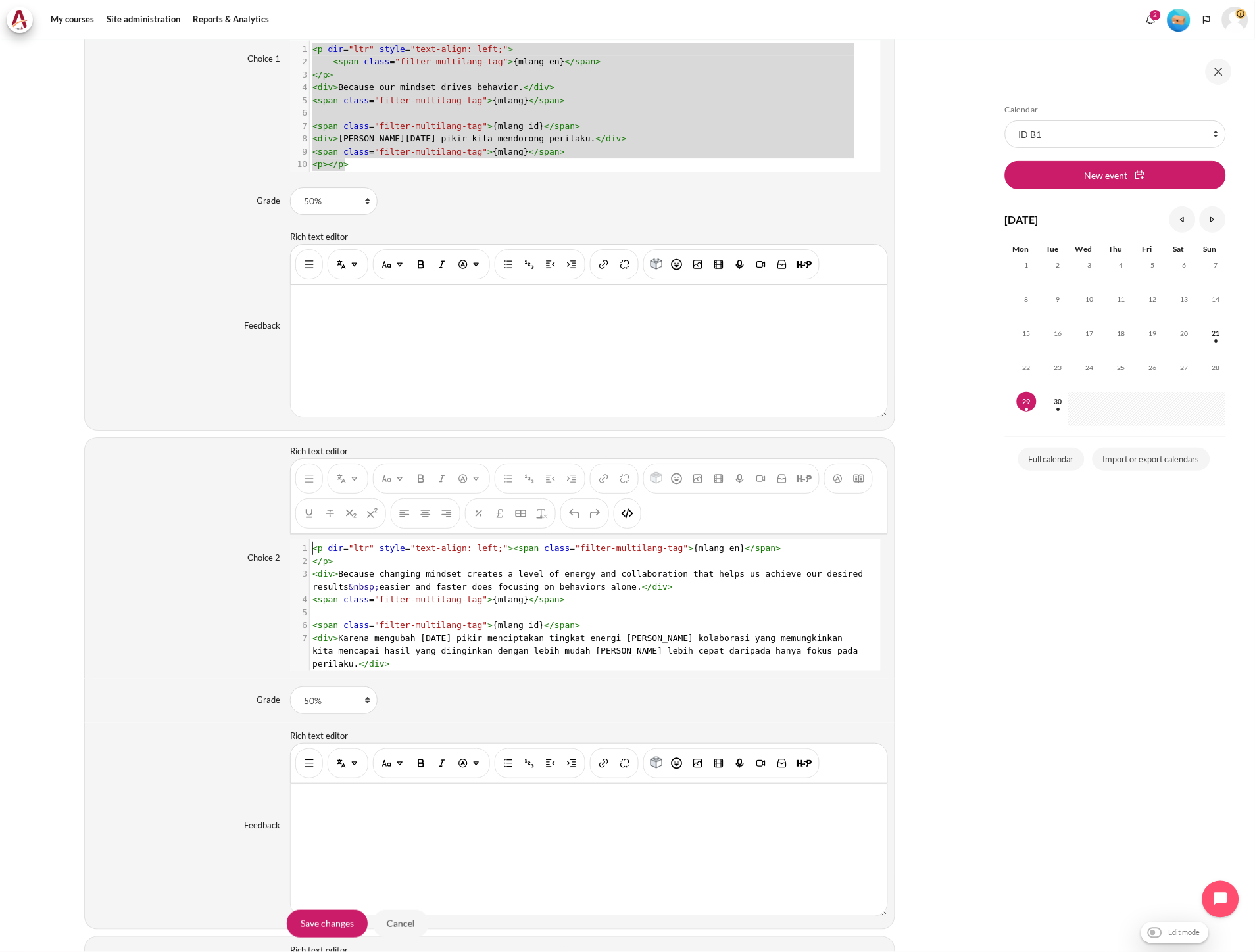
scroll to position [1, 0]
click at [533, 618] on pre "​" at bounding box center [588, 612] width 558 height 13
type textarea "<p dir="ltr" style="text-align: left;"><span class="filter-multilang-tag">{mlan…"
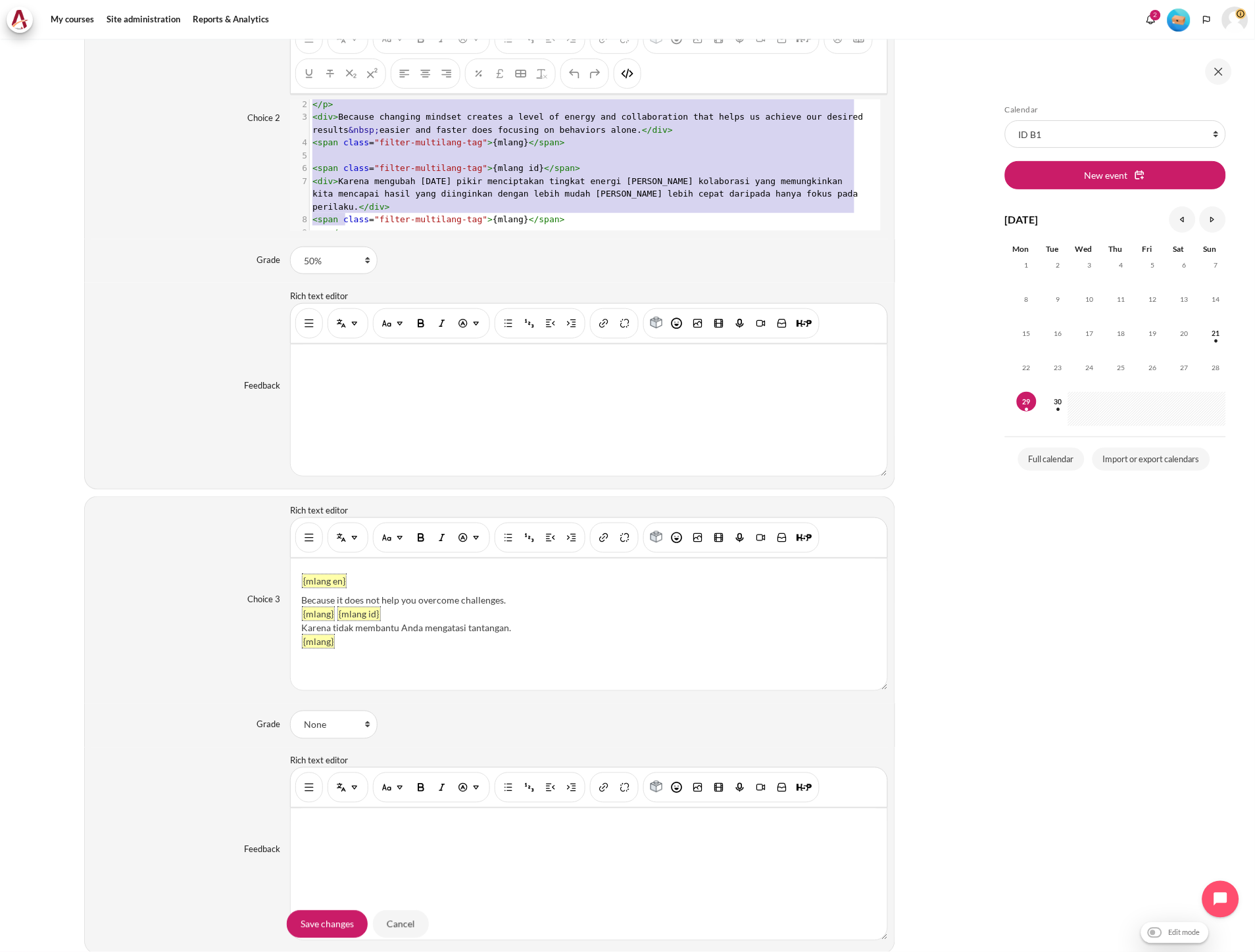
scroll to position [1680, 0]
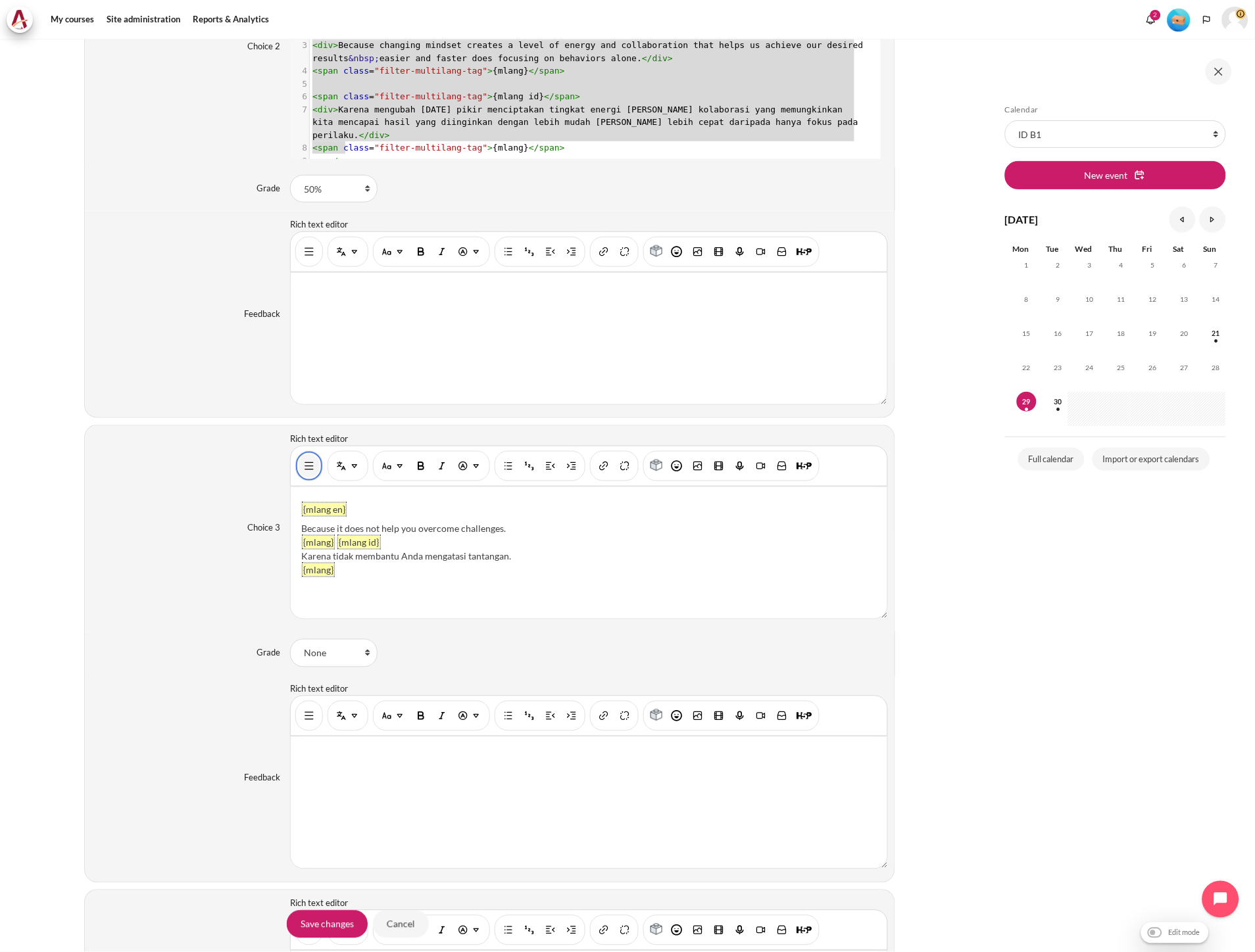
click at [299, 469] on button "Show/hide advanced buttons" at bounding box center [309, 466] width 21 height 23
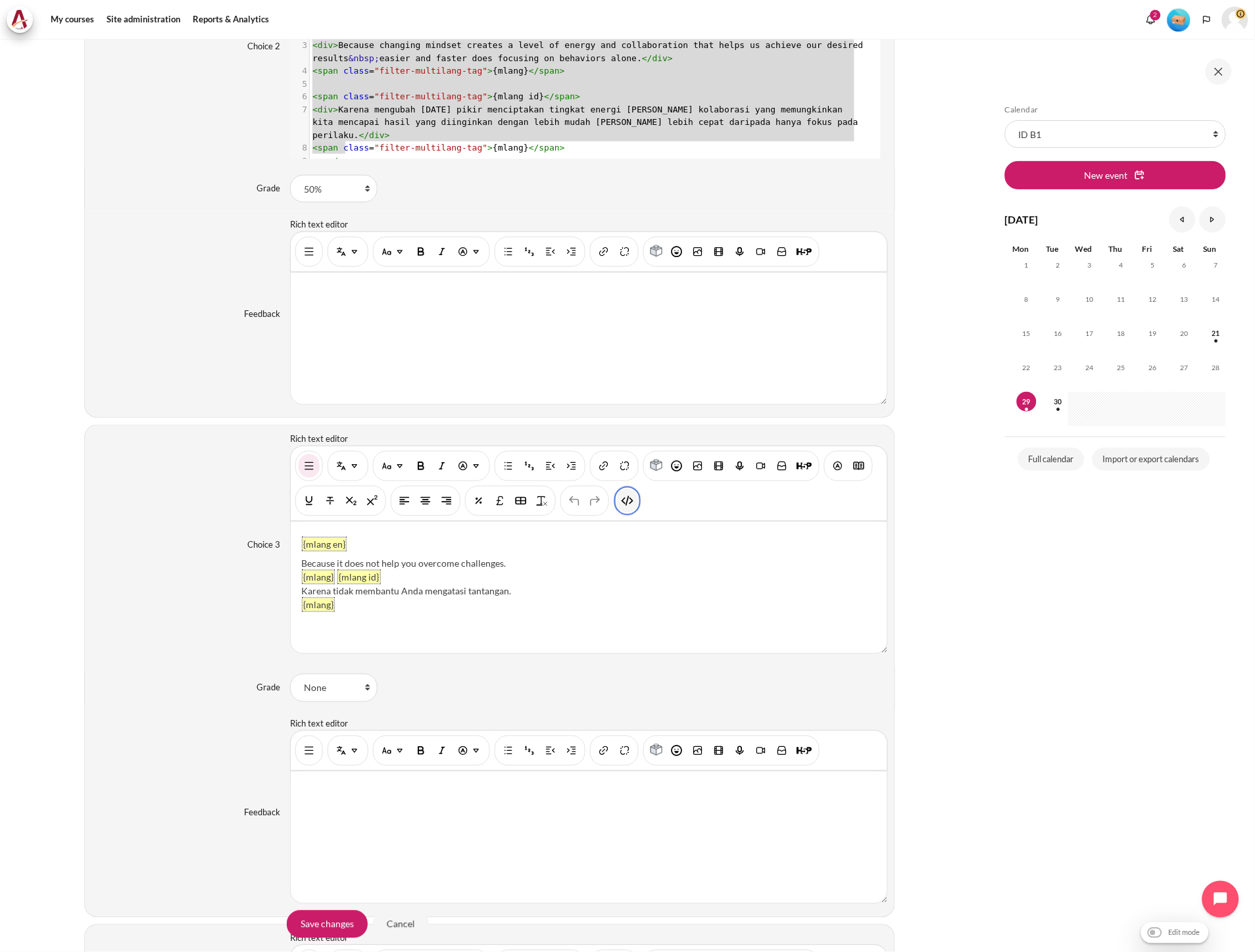
click at [625, 497] on img "HTML" at bounding box center [627, 500] width 13 height 13
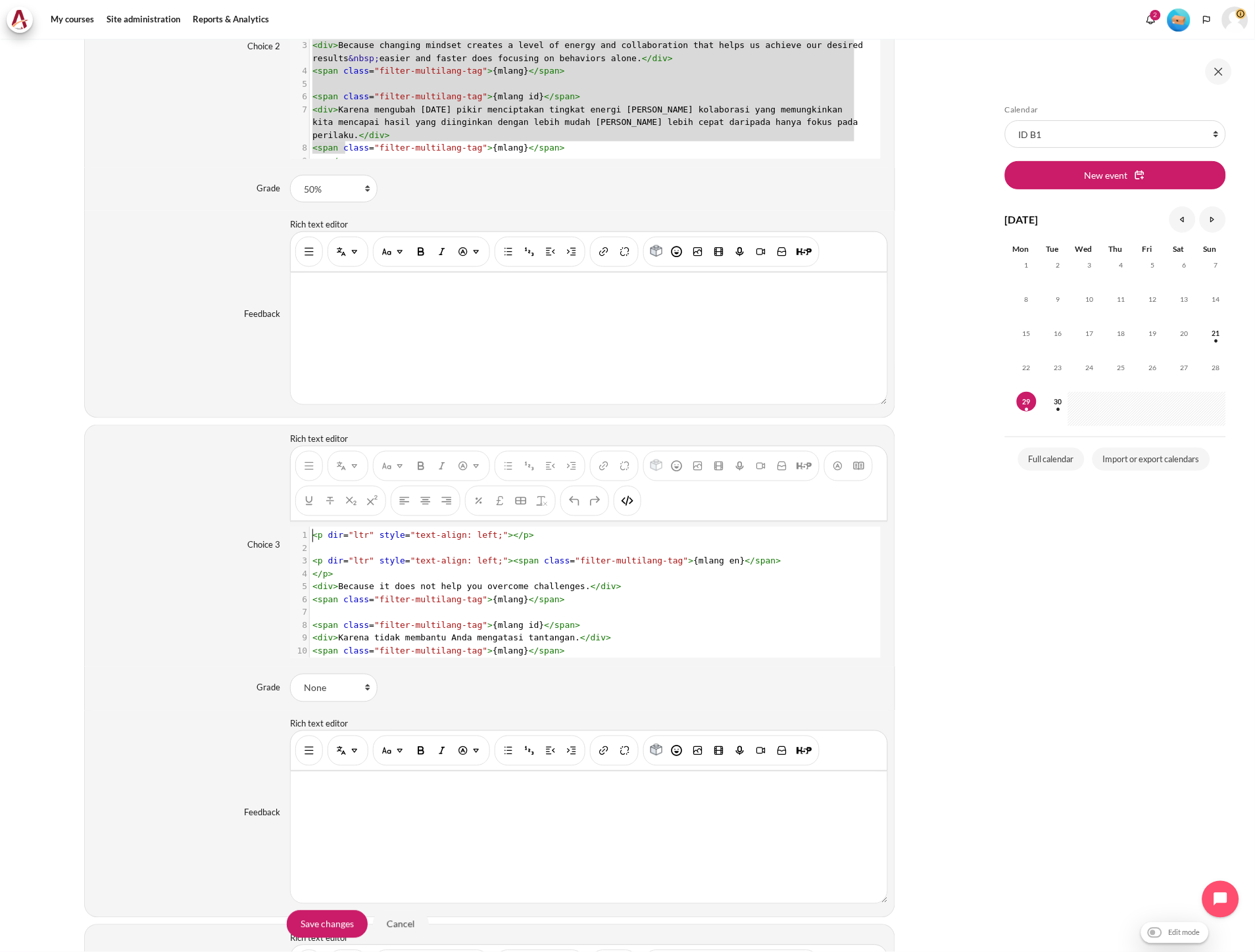
scroll to position [1, 0]
click at [505, 584] on span "< div > Because it does not help you overcome challenges. </ div >" at bounding box center [466, 586] width 309 height 10
type textarea "<p dir="ltr" style="text-align: left;"></p> <p dir="ltr" style="text-align: lef…"
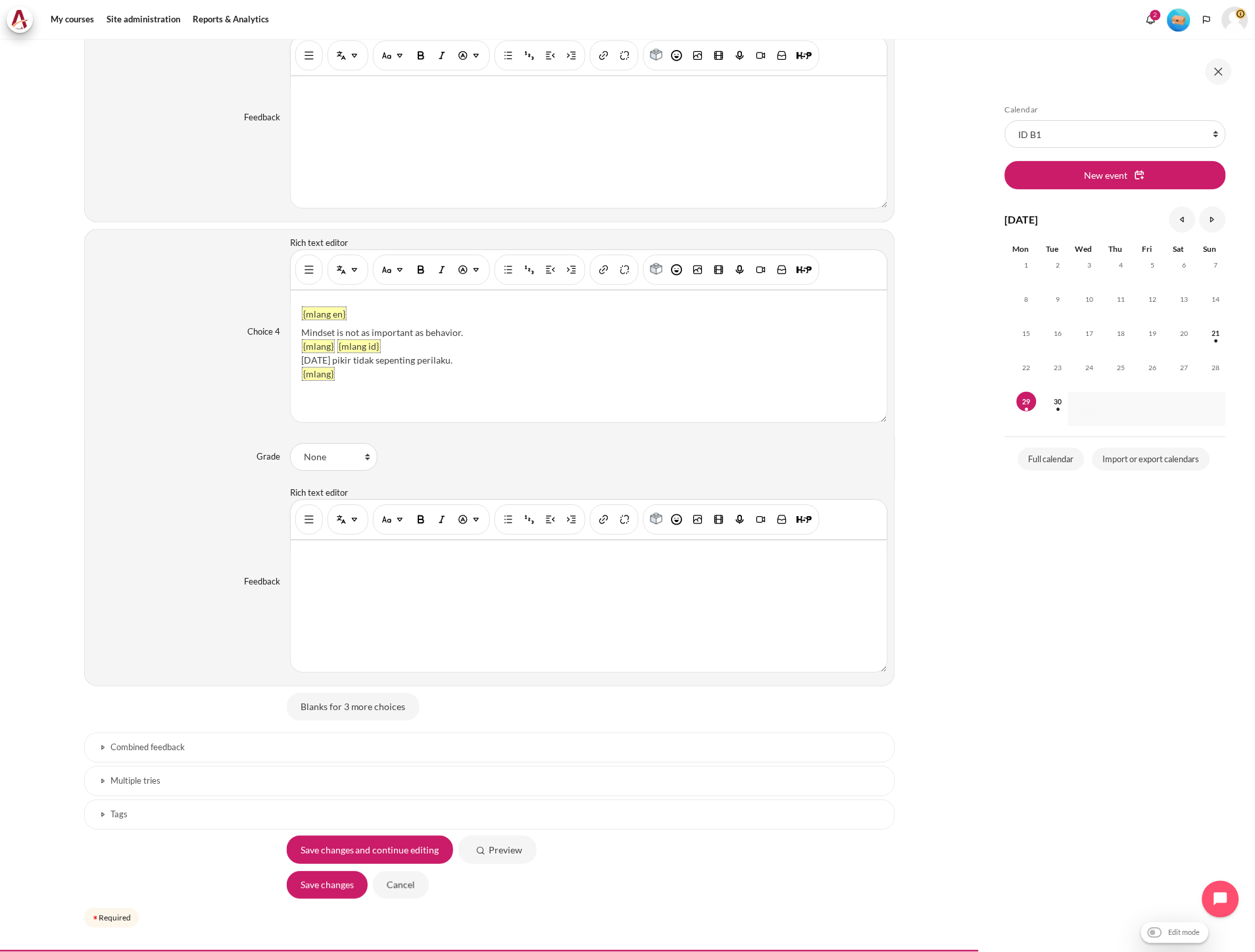
scroll to position [2410, 0]
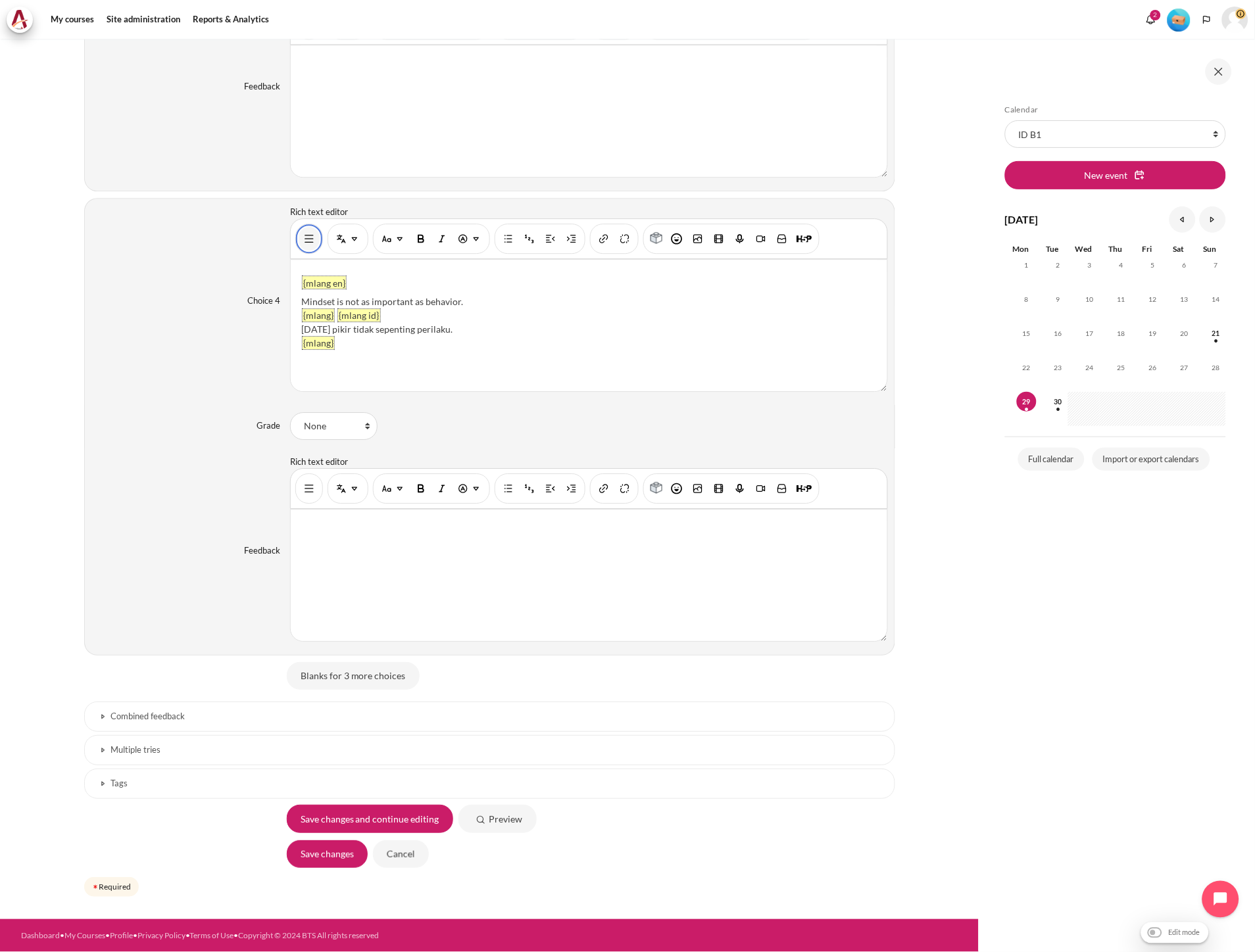
click at [307, 241] on img "Show/hide advanced buttons" at bounding box center [308, 238] width 13 height 13
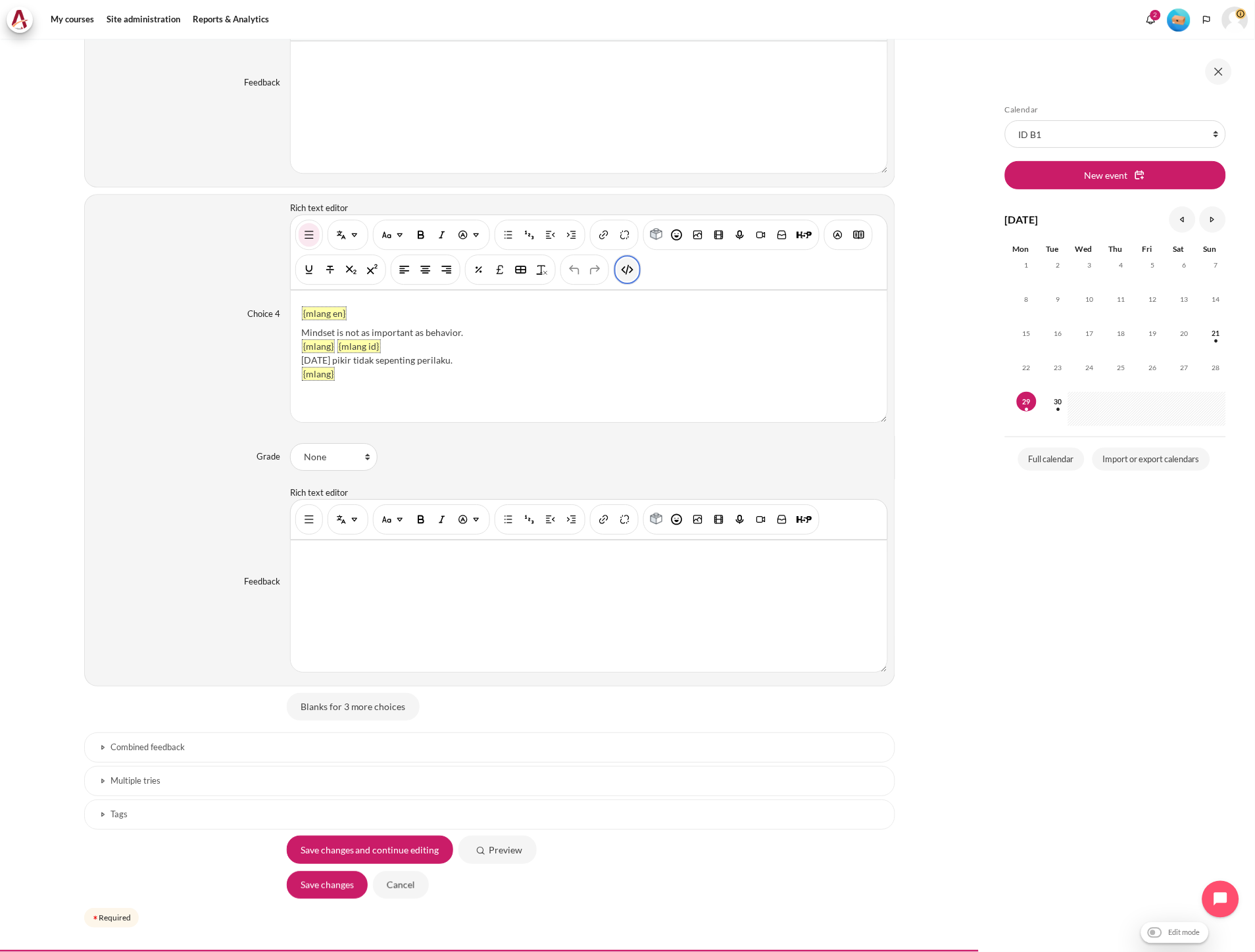
click at [630, 273] on img "HTML" at bounding box center [627, 269] width 13 height 13
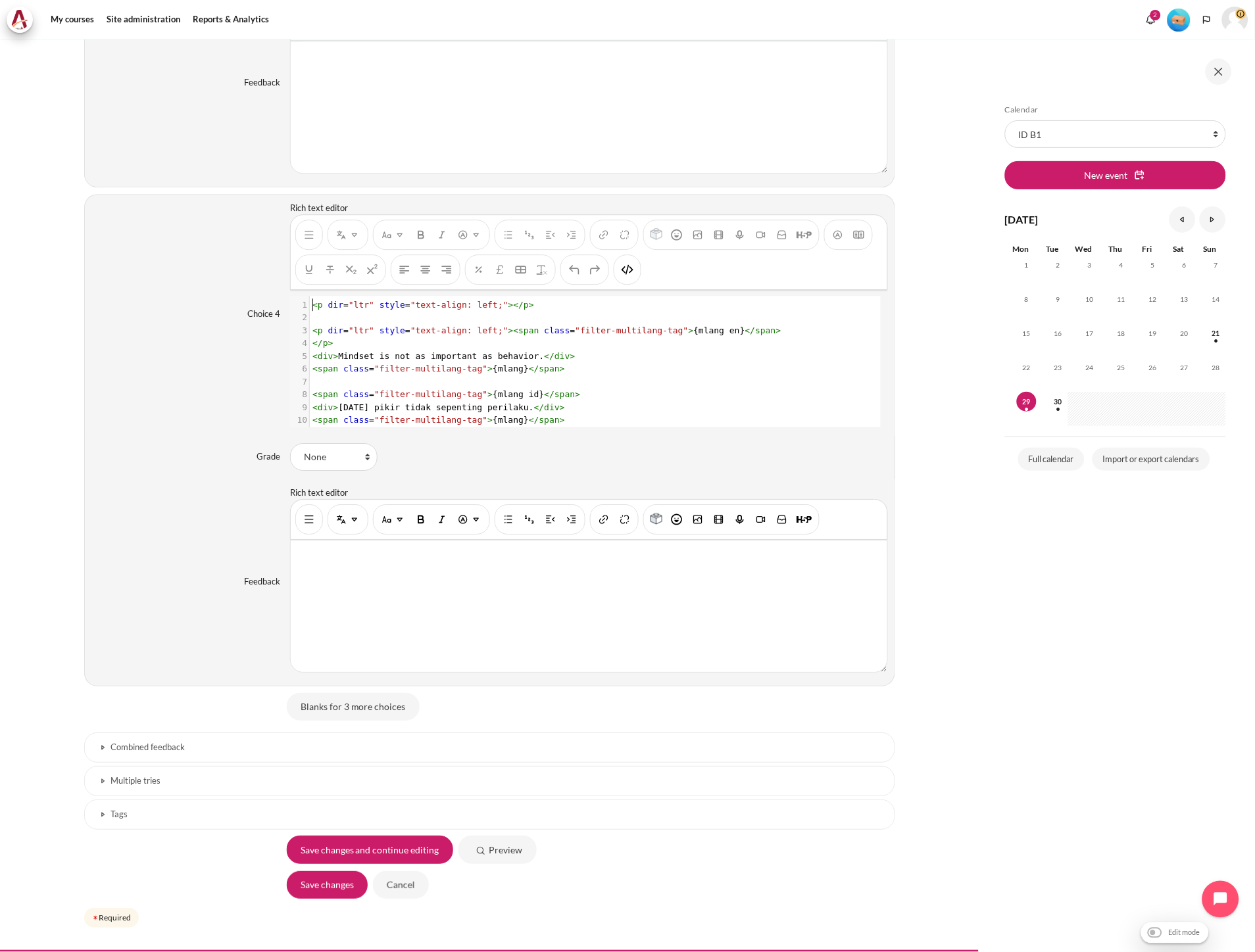
scroll to position [1, 0]
click at [562, 378] on pre "​" at bounding box center [588, 381] width 558 height 13
type textarea "<p dir="ltr" style="text-align: left;"></p> <p dir="ltr" style="text-align: lef…"
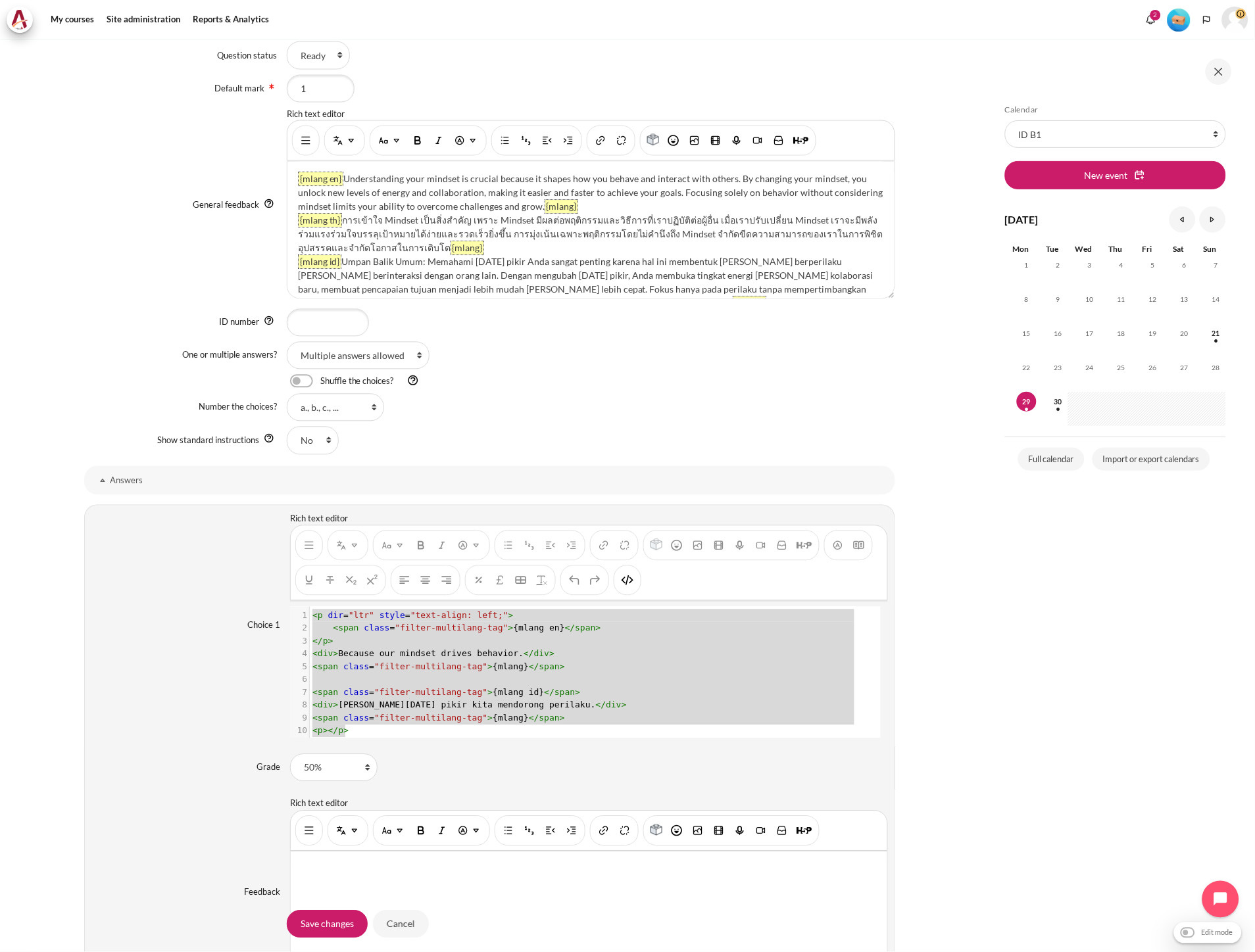
scroll to position [584, 0]
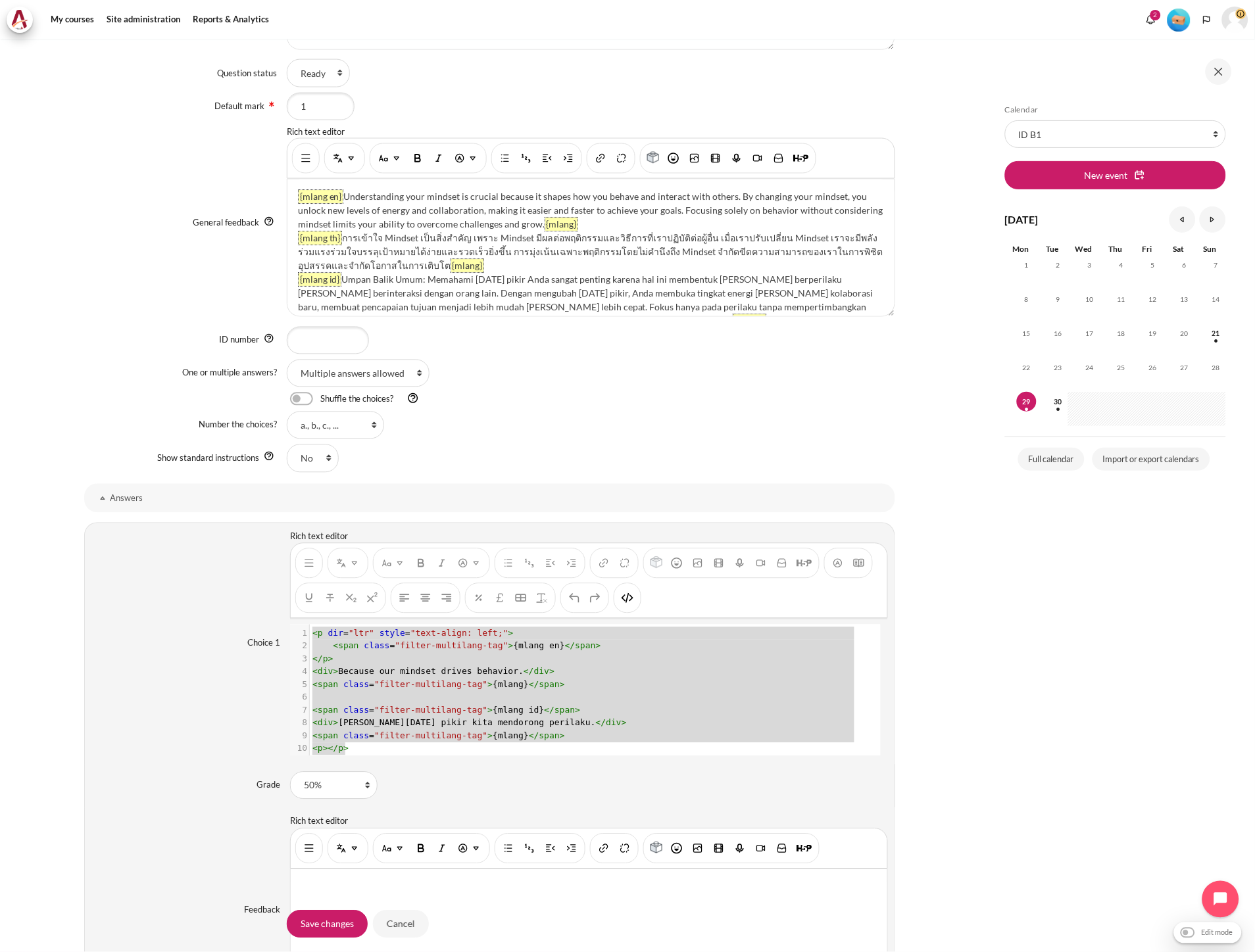
click at [504, 687] on span "< span class = "filter-multilang-tag" > {mlang} </ span >" at bounding box center [438, 685] width 253 height 10
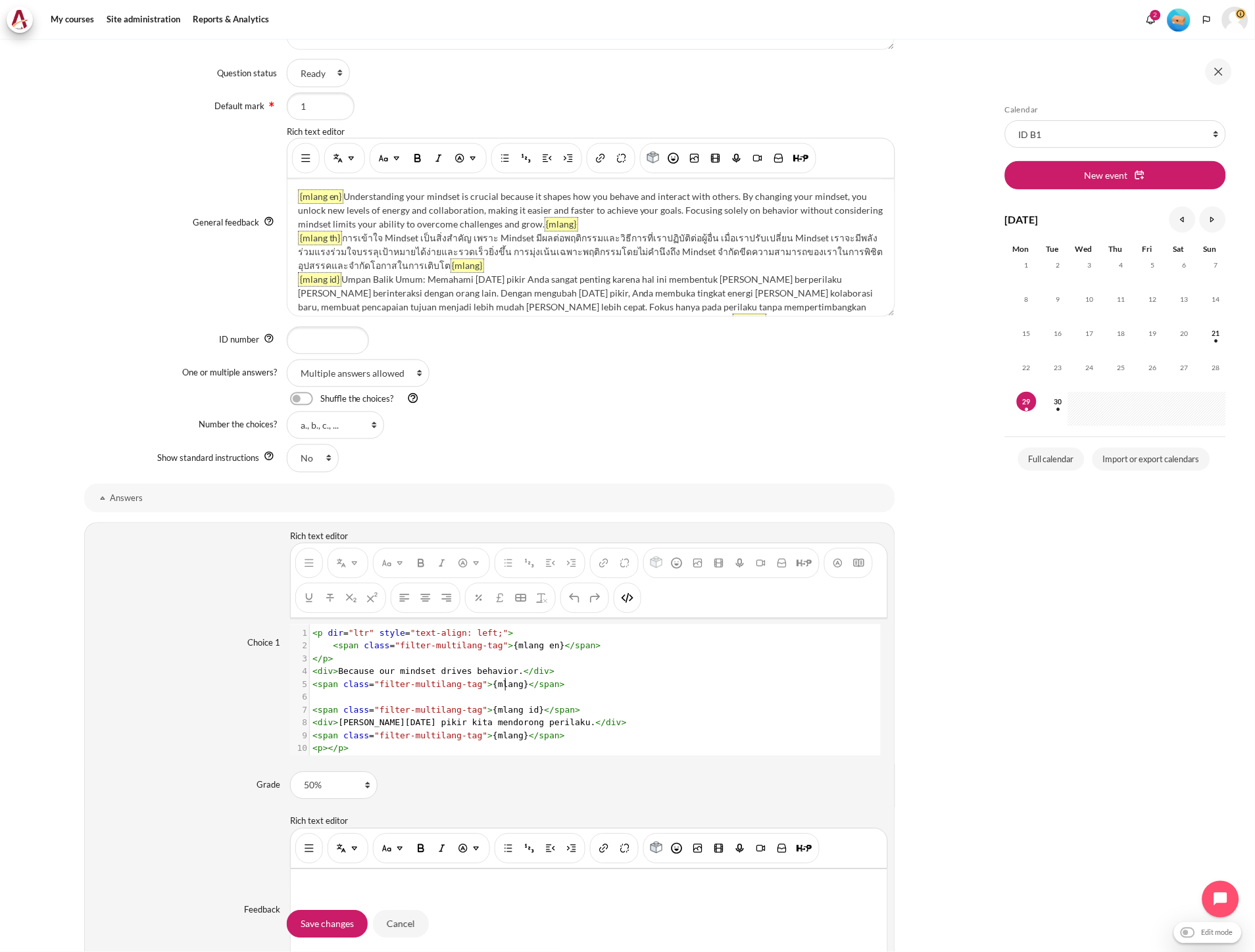
type textarea "<p dir="ltr" style="text-align: left;"> <span class="filter-multilang-tag">{mla…"
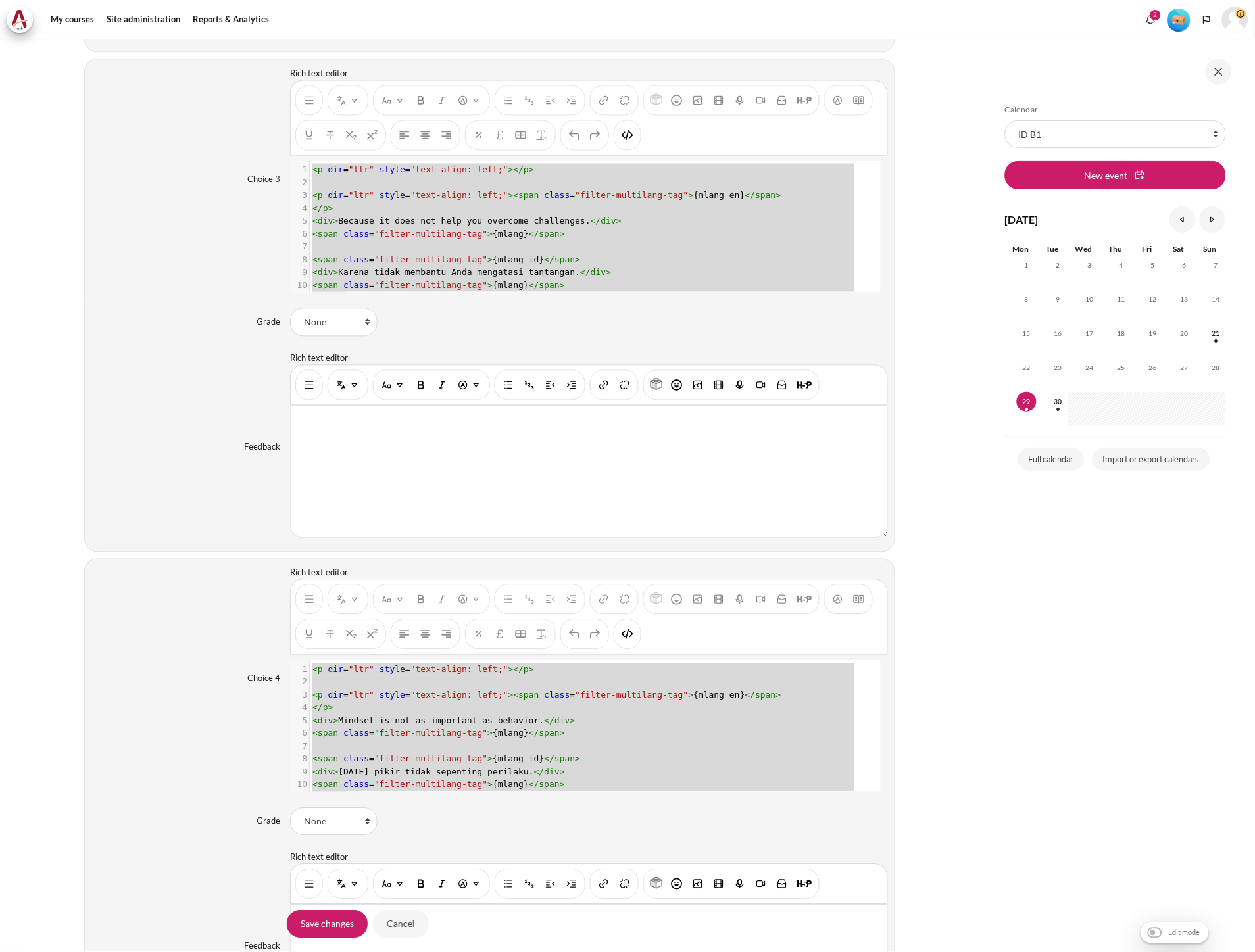
scroll to position [2445, 0]
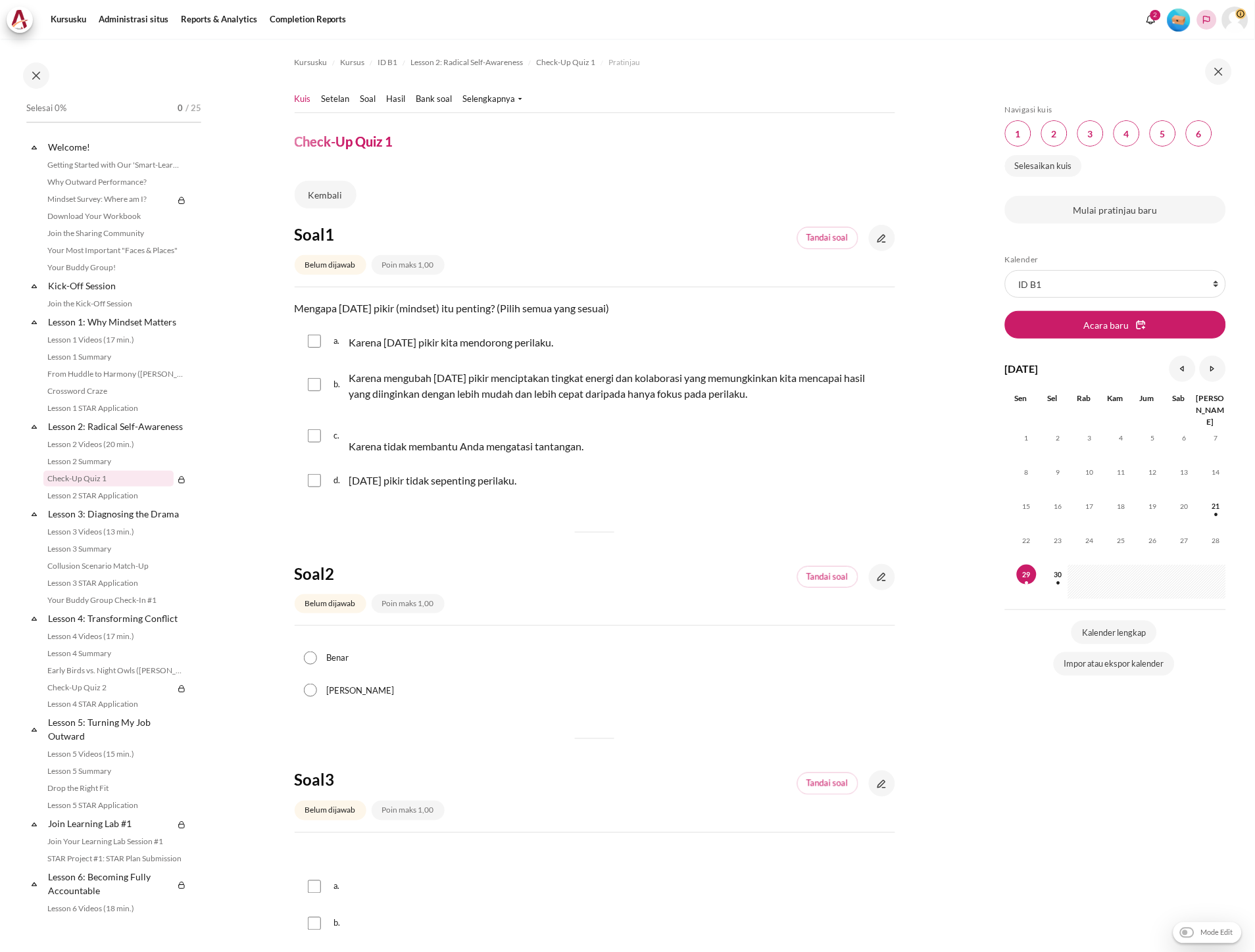
click at [1213, 27] on button "Languages" at bounding box center [1207, 20] width 20 height 20
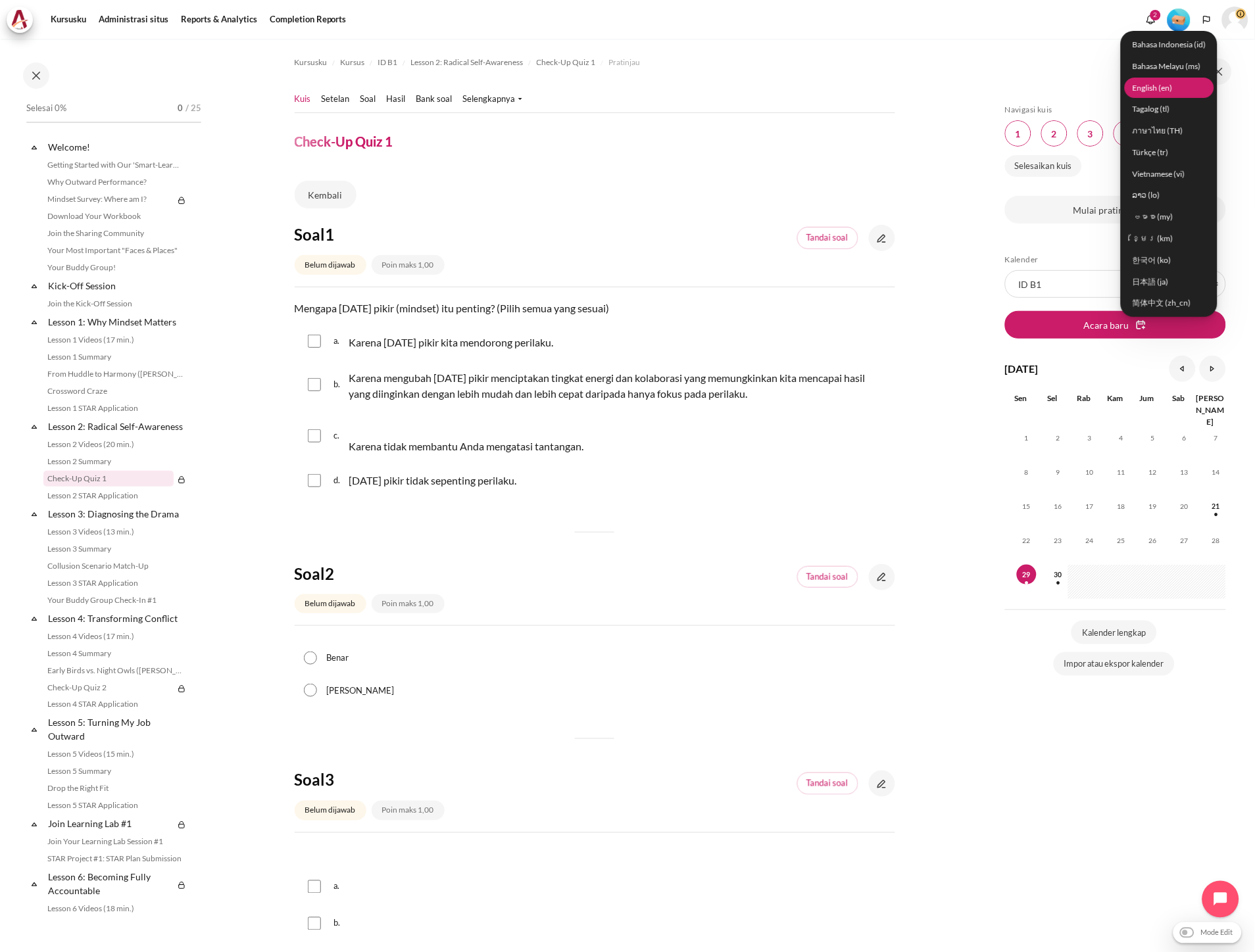
click at [1162, 83] on link "English ‎(en)‎" at bounding box center [1170, 88] width 90 height 20
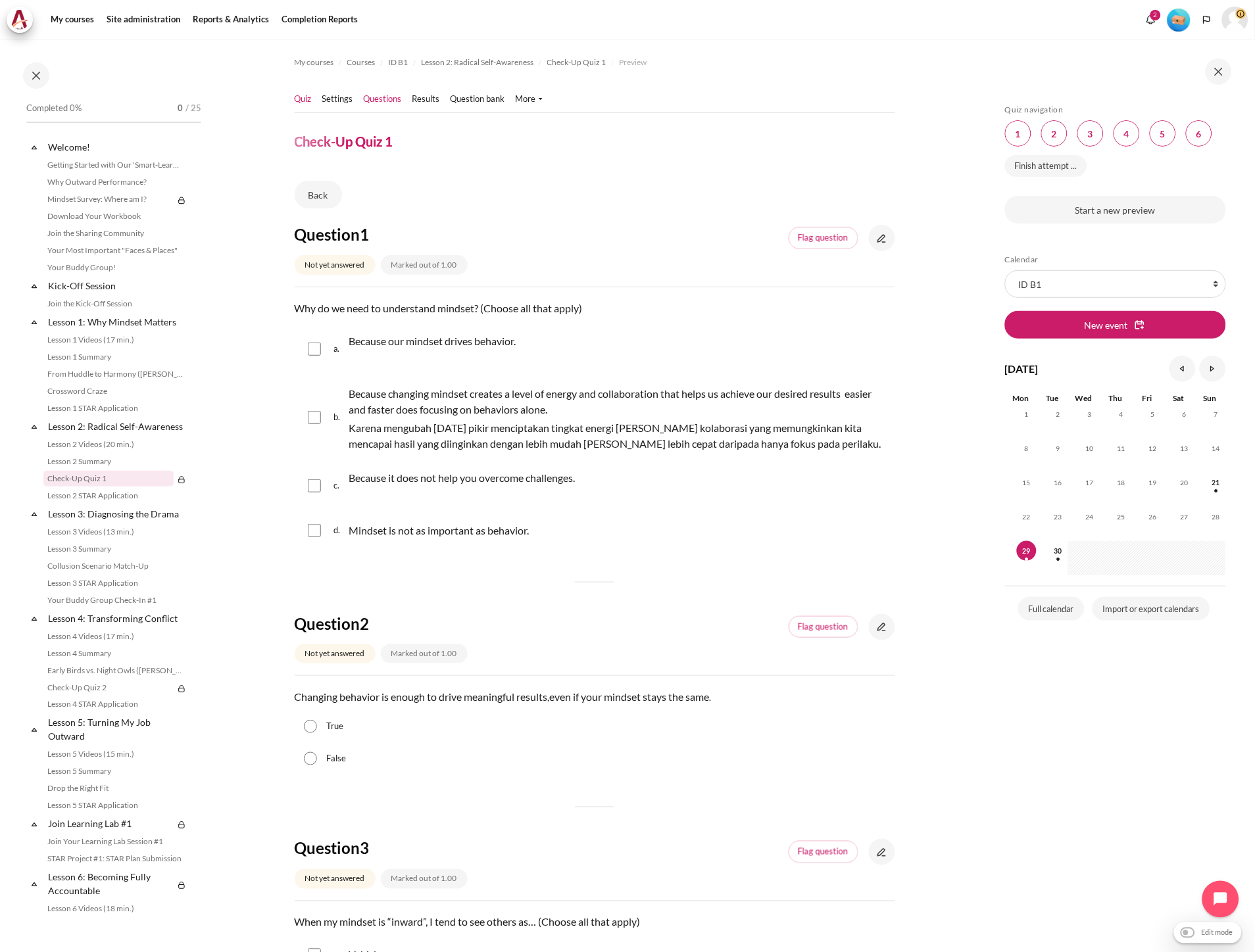
click at [390, 99] on link "Questions" at bounding box center [383, 99] width 38 height 13
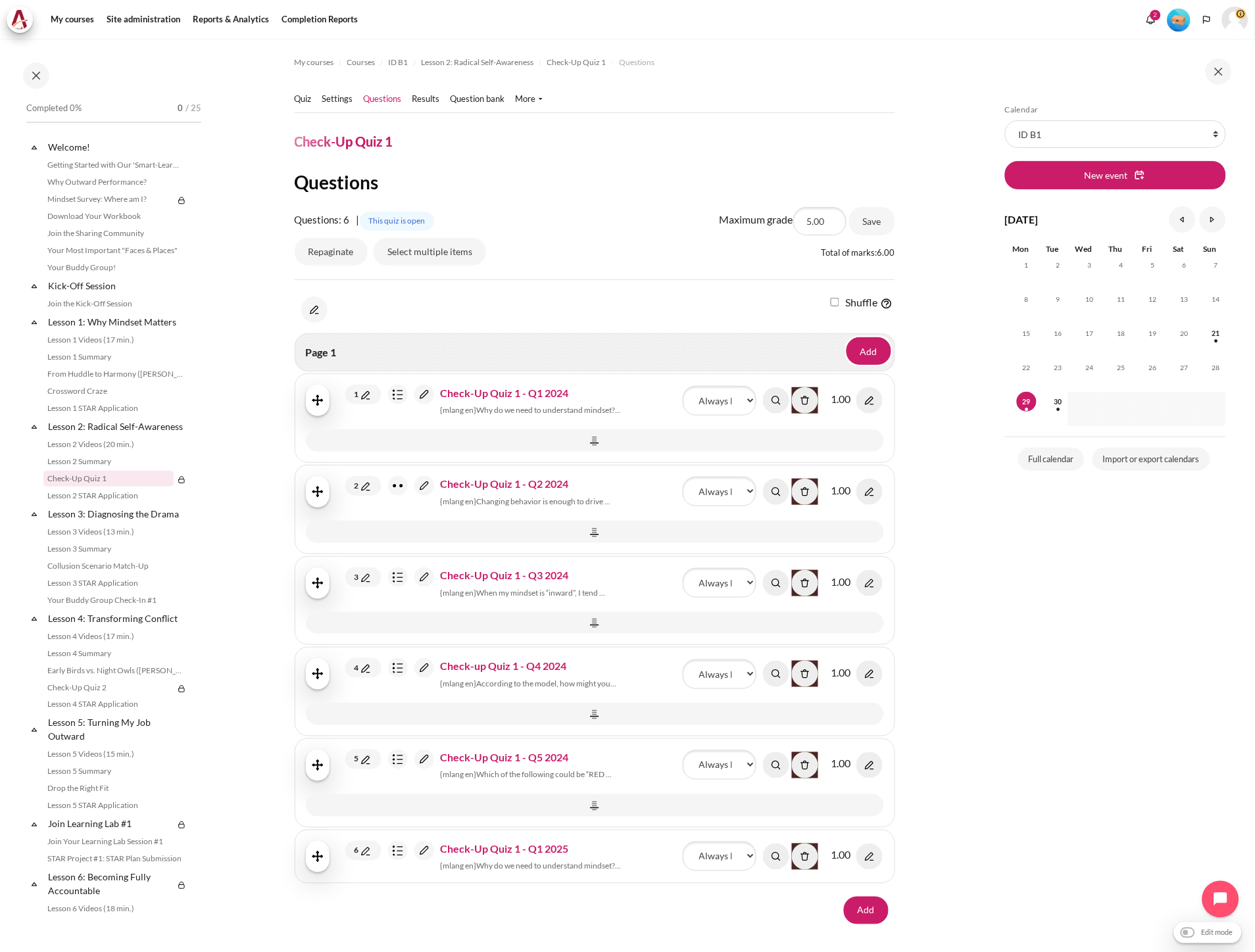
click at [425, 394] on img "Content" at bounding box center [425, 394] width 20 height 20
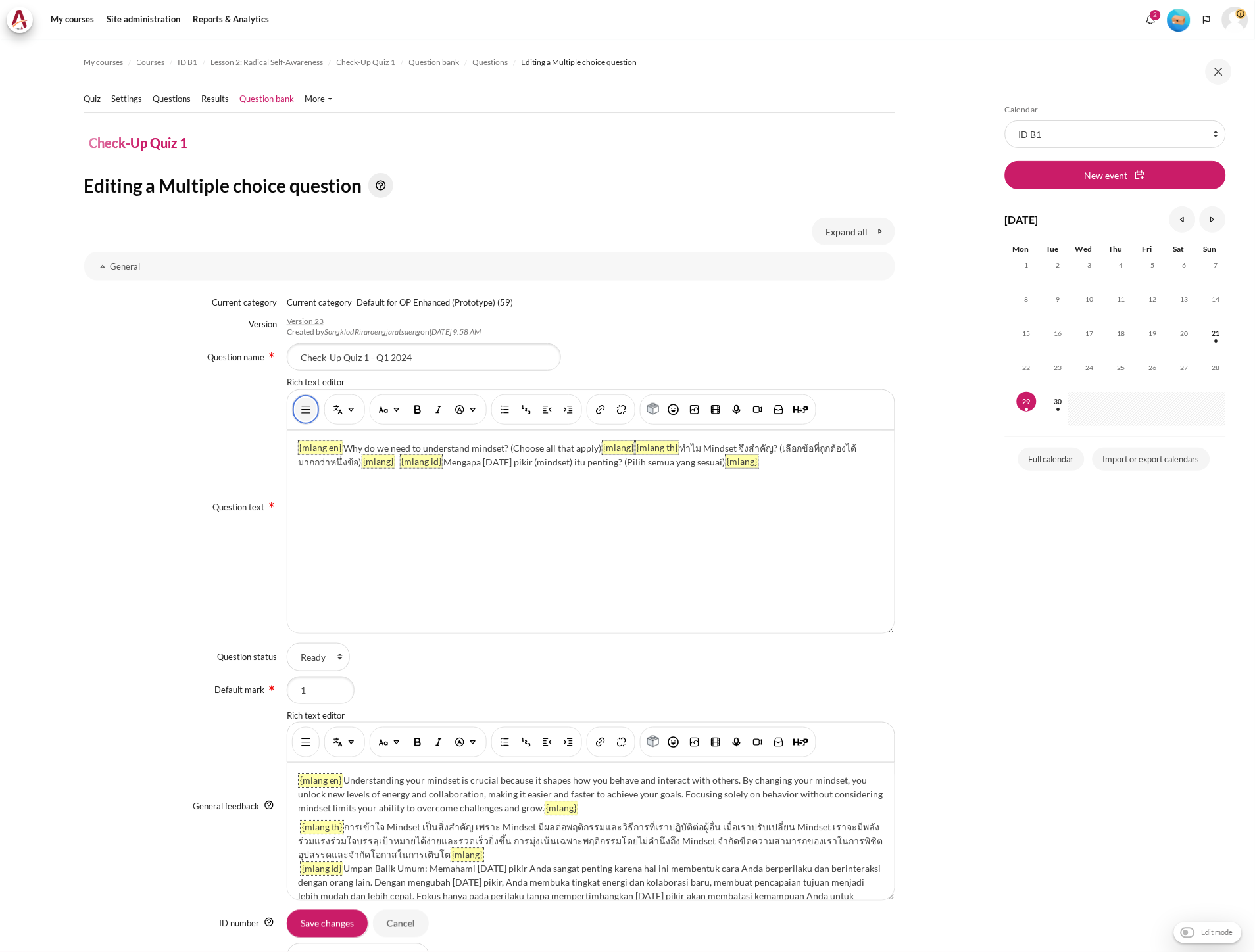
click at [300, 407] on img "Show/hide advanced buttons" at bounding box center [305, 409] width 13 height 13
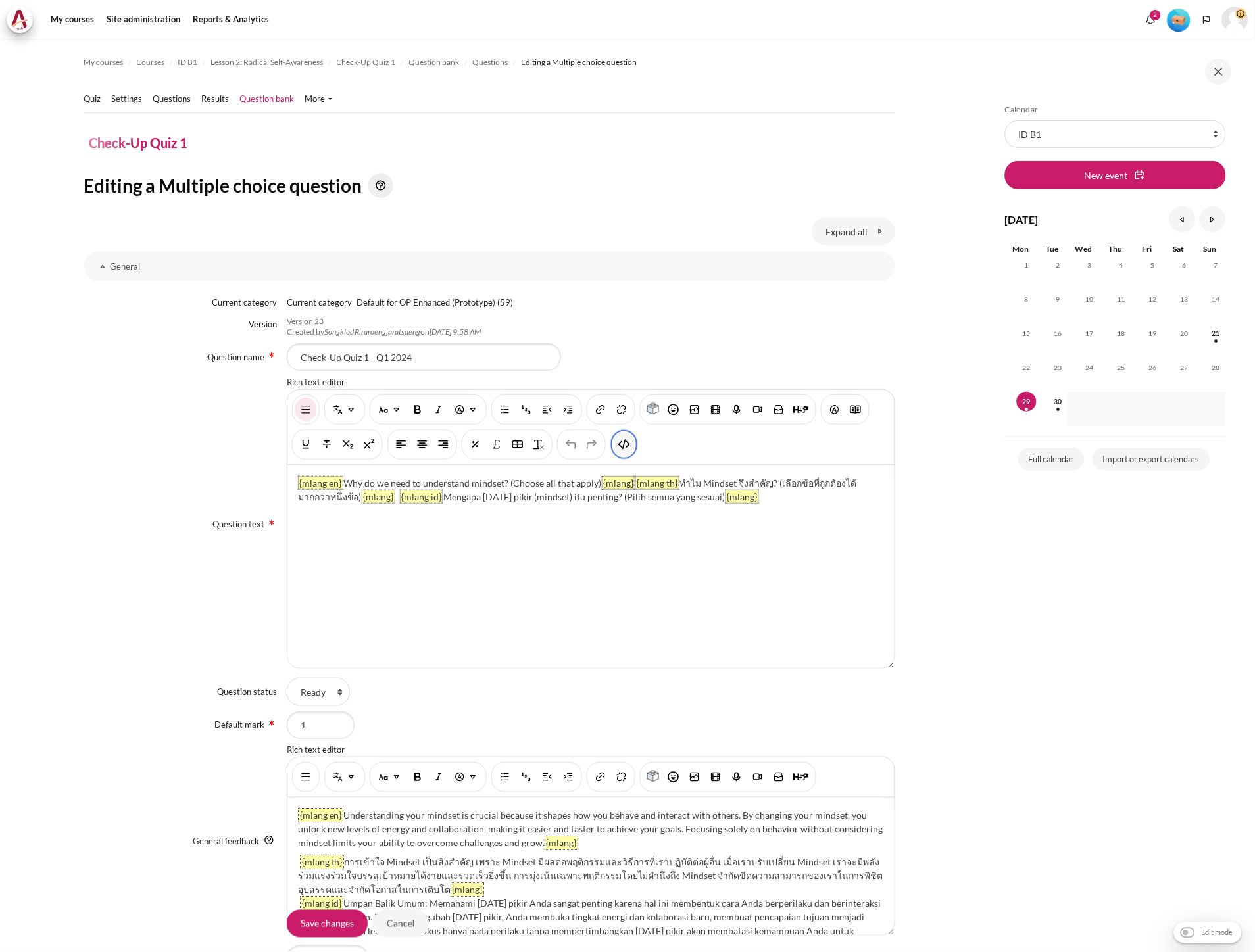
click at [632, 449] on button "HTML" at bounding box center [625, 444] width 21 height 23
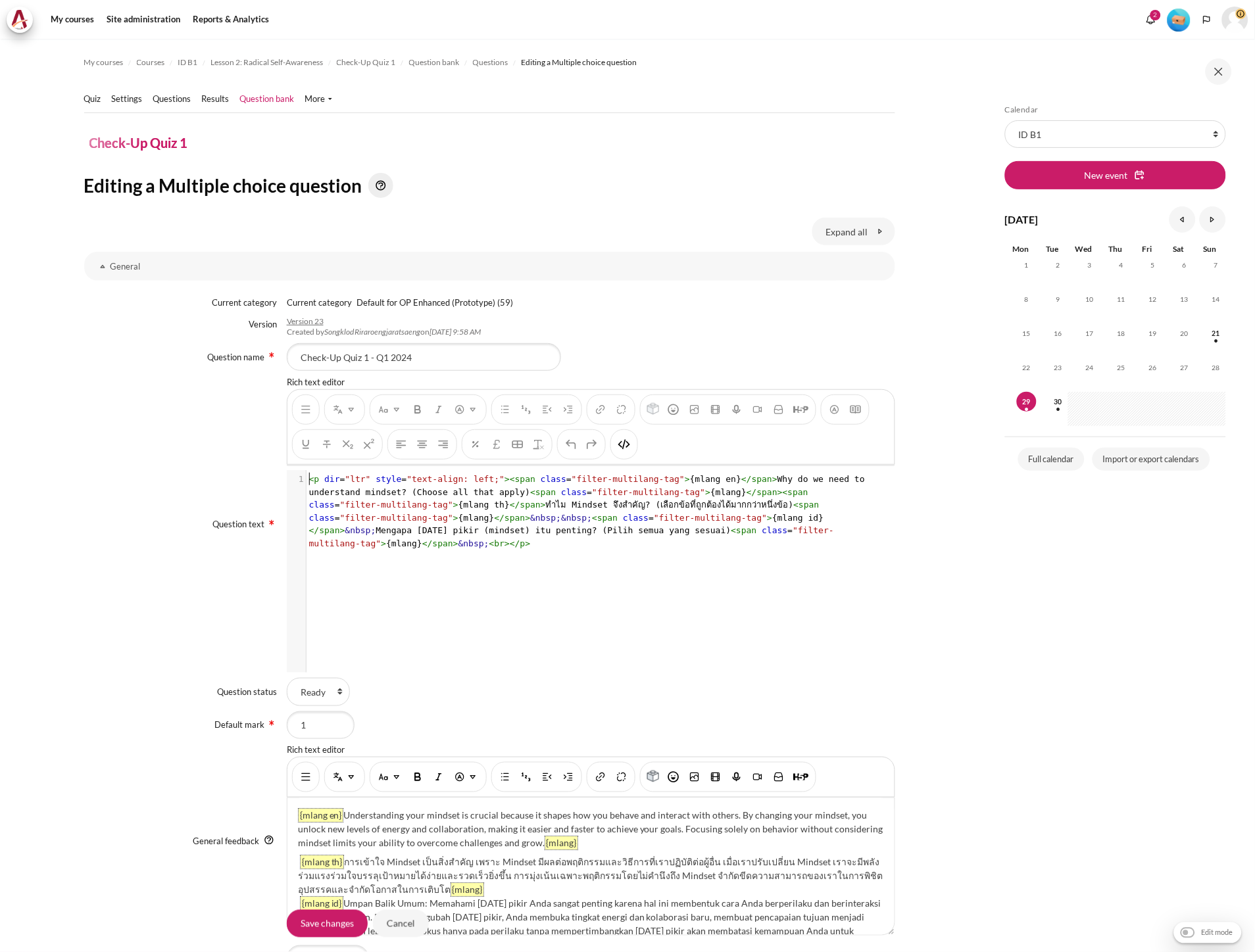
scroll to position [1, 0]
drag, startPoint x: 634, startPoint y: 447, endPoint x: 628, endPoint y: 446, distance: 6.1
click at [629, 446] on div "You are now on another row of the editor's toolbar, where there are more button…" at bounding box center [624, 444] width 27 height 30
click at [628, 446] on img "HTML" at bounding box center [624, 444] width 13 height 13
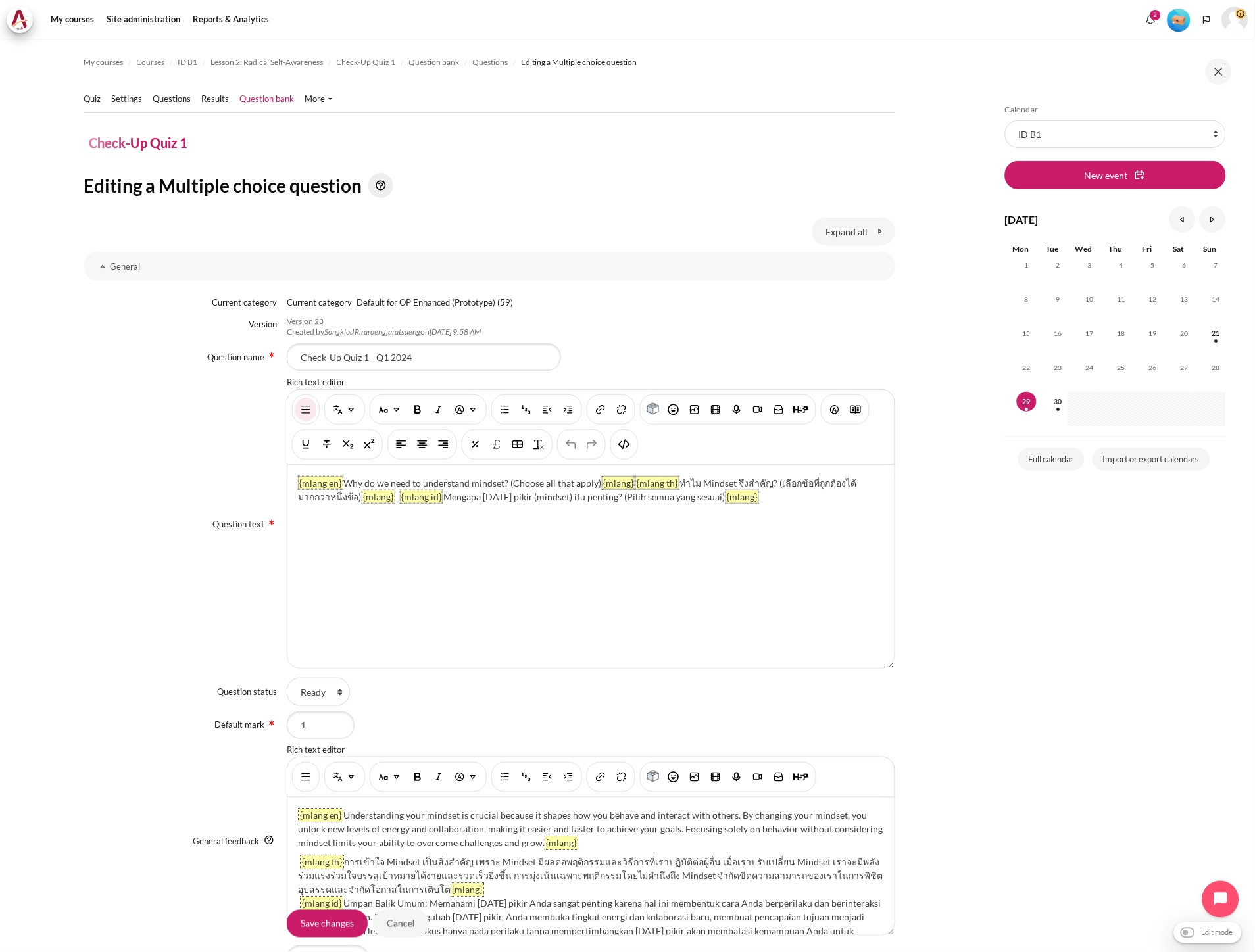
click at [725, 589] on div "{mlang en} Why do we need to understand mindset? (Choose all that apply) {mlang…" at bounding box center [591, 567] width 607 height 203
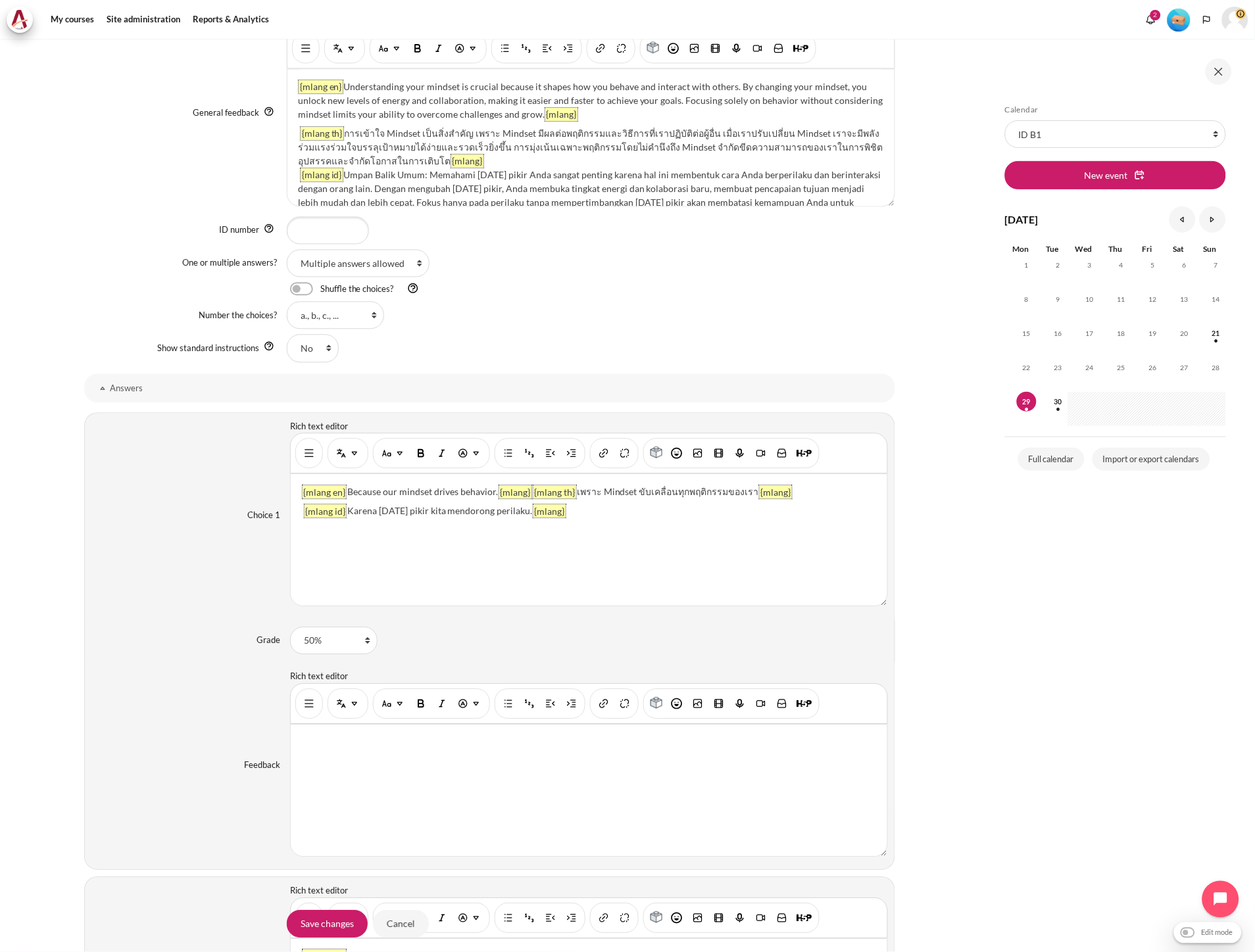
scroll to position [731, 0]
click at [300, 453] on button "Show/hide advanced buttons" at bounding box center [309, 452] width 21 height 23
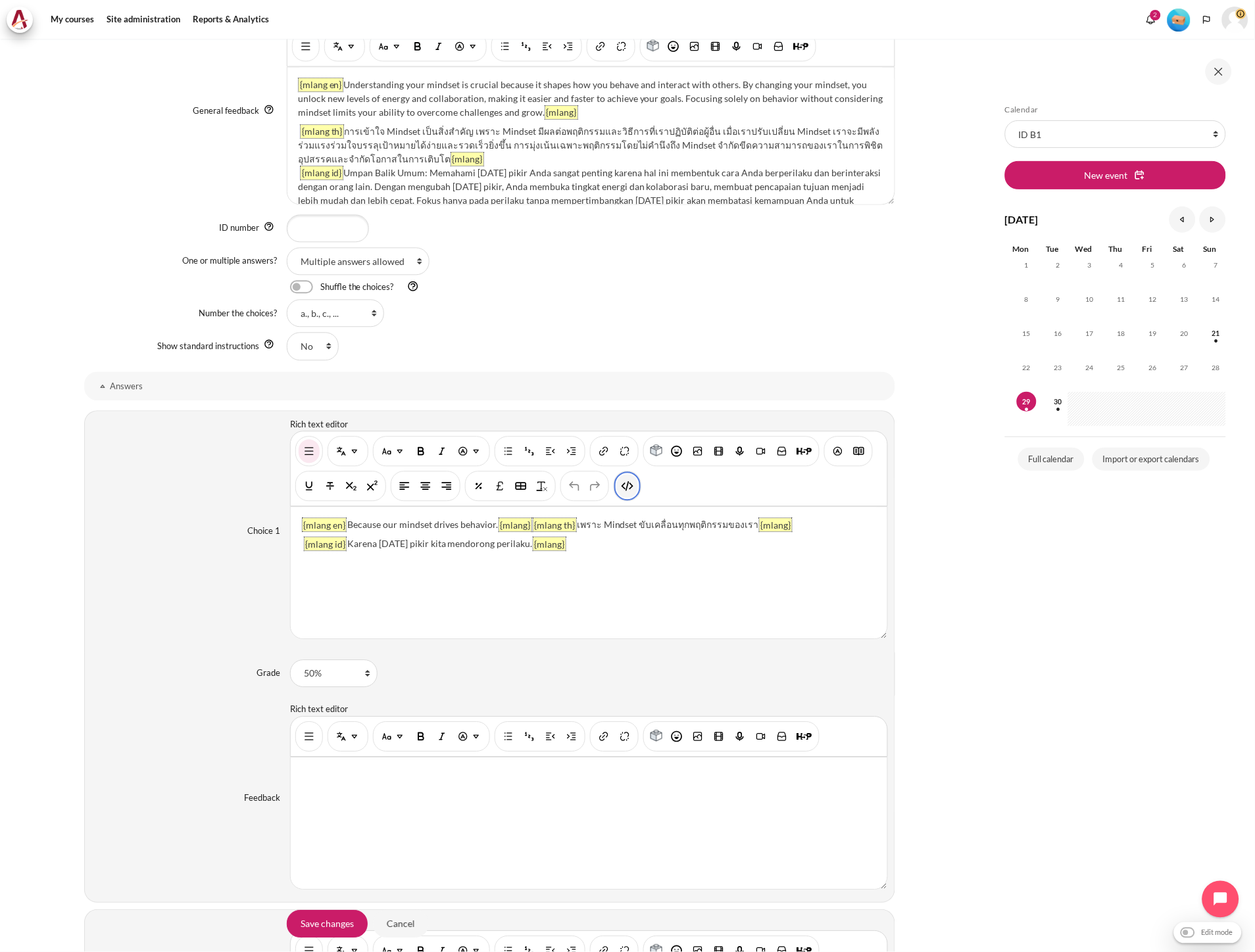
click at [622, 489] on img "HTML" at bounding box center [627, 486] width 13 height 13
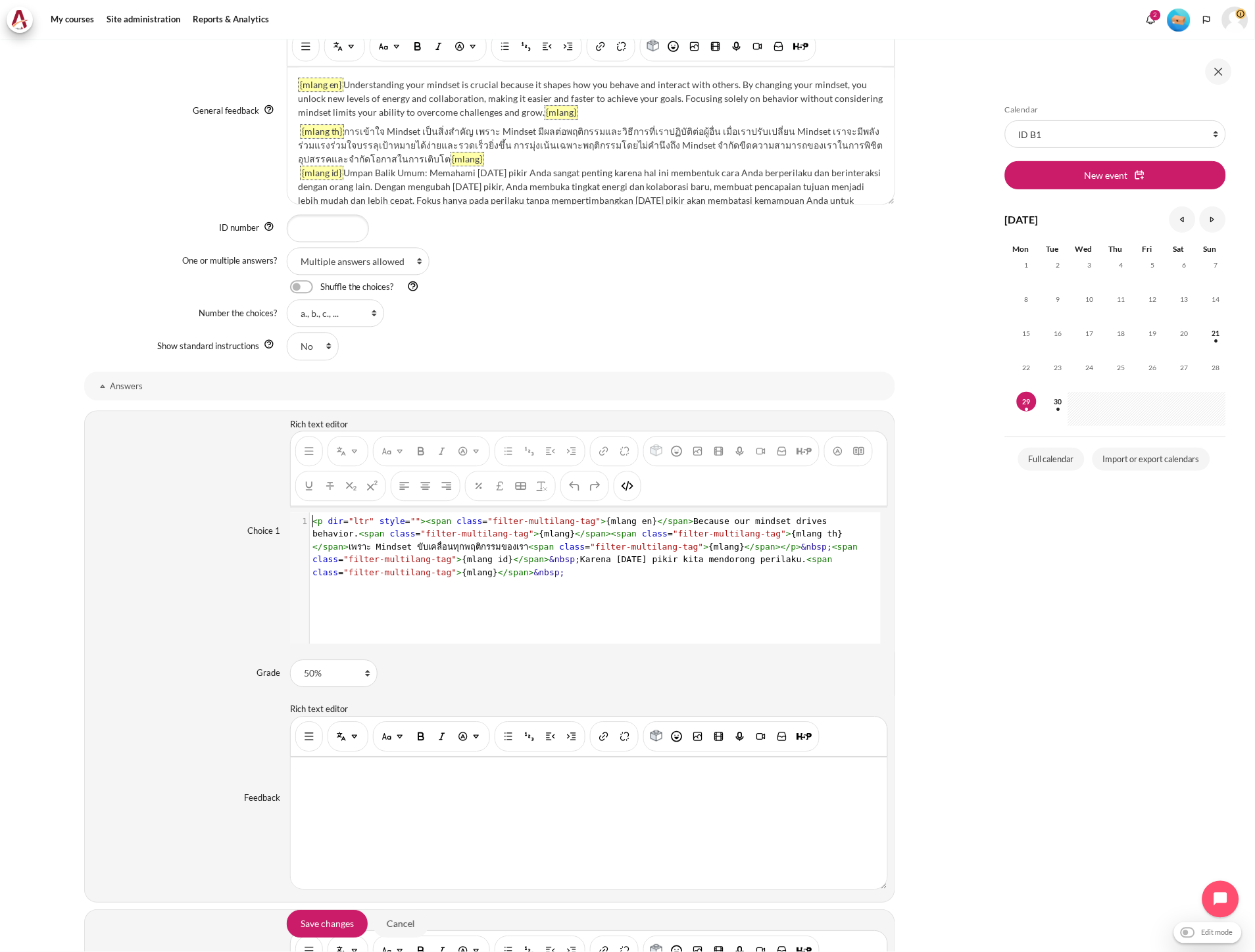
scroll to position [1, 0]
click at [633, 485] on button "HTML" at bounding box center [628, 487] width 21 height 23
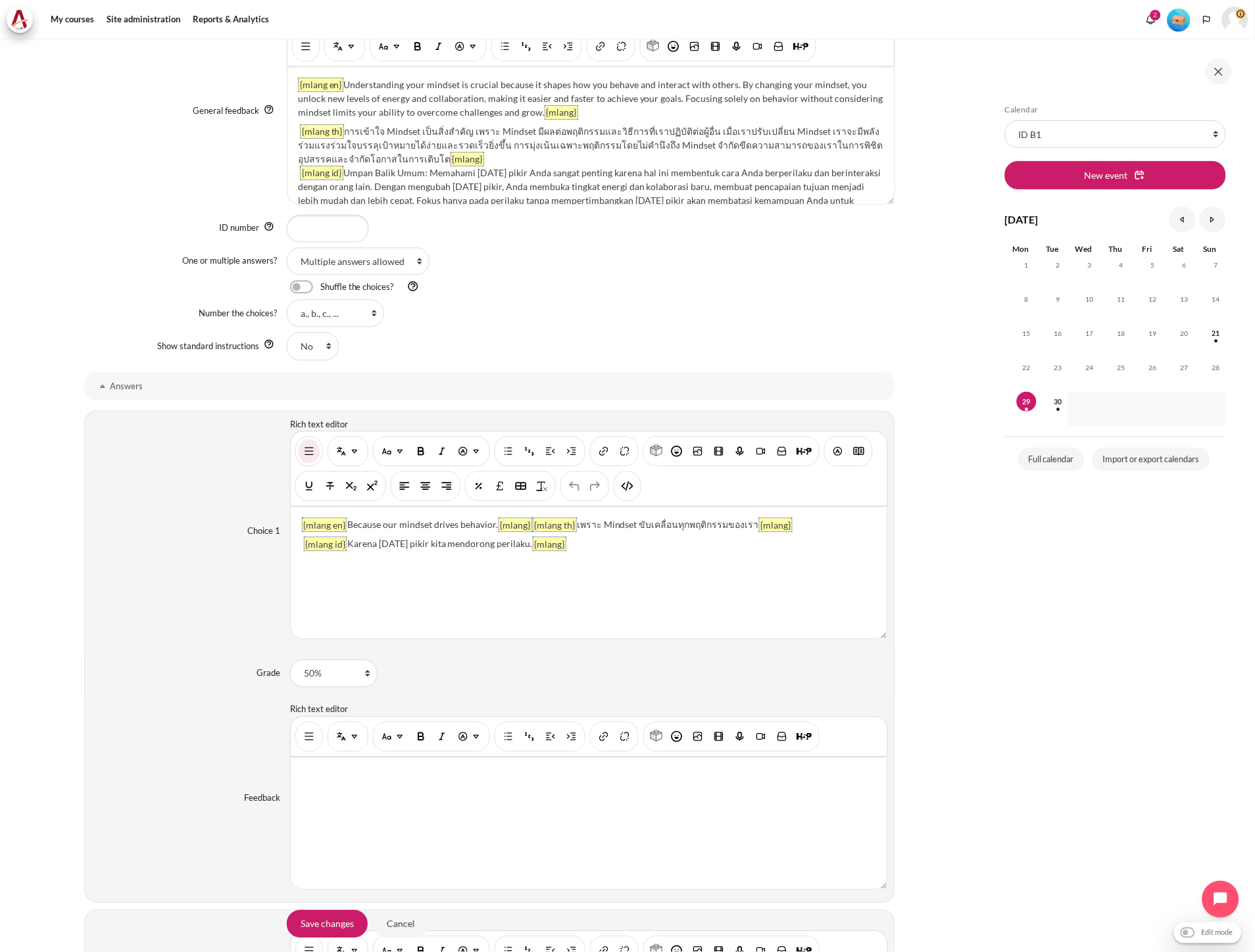
click at [595, 551] on div "{mlang en} Because our mindset drives behavior. {mlang} {mlang th} เพราะ Mindse…" at bounding box center [588, 573] width 596 height 132
click at [625, 483] on img "HTML" at bounding box center [627, 486] width 13 height 13
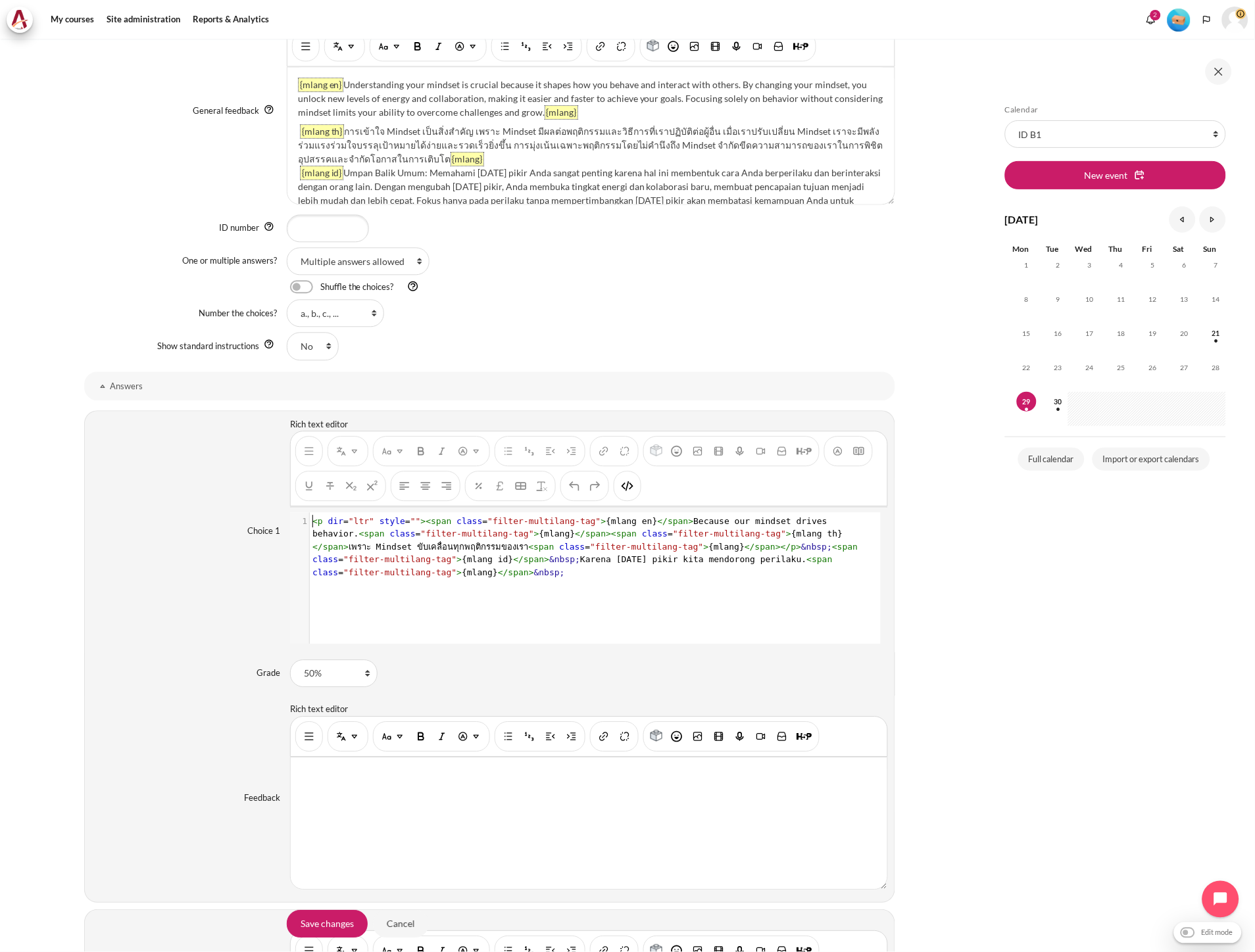
click at [845, 562] on pre "< p dir = "ltr" style = "" >< span class = "filter-multilang-tag" > {mlang en} …" at bounding box center [593, 547] width 568 height 64
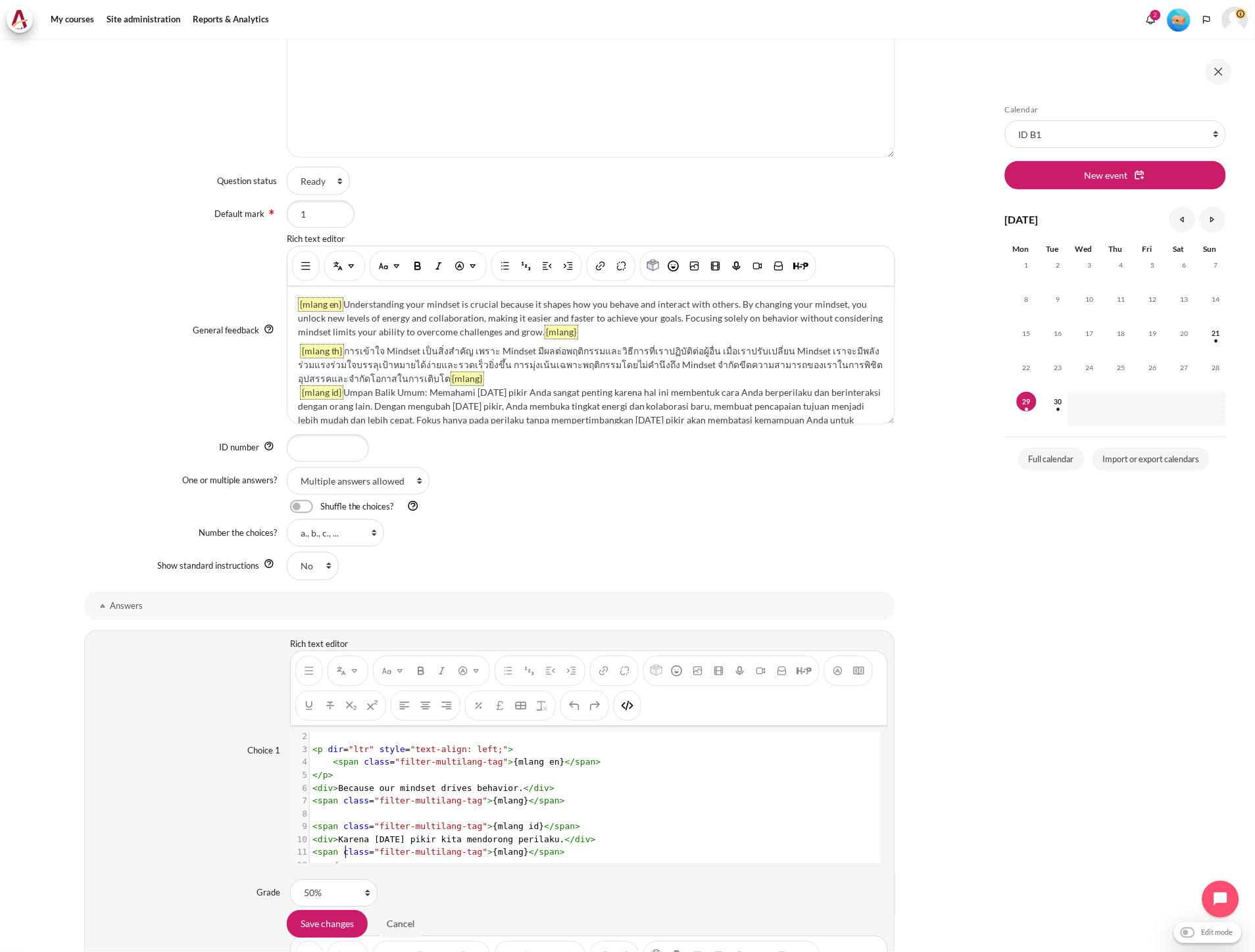
scroll to position [1, 0]
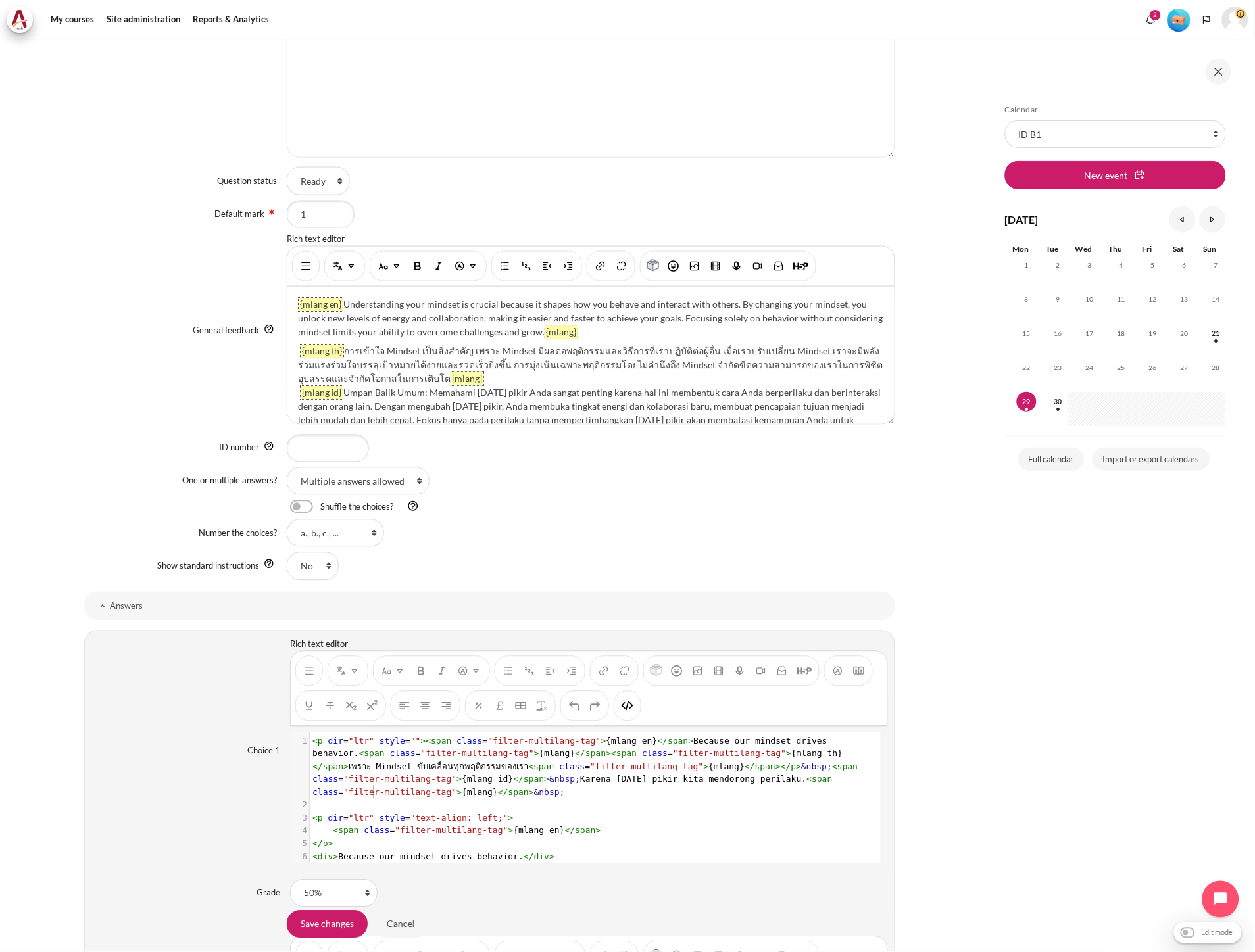
type textarea "<p dir="ltr" style=""><span class="filter-multilang-tag">{mlang en}</span>Becau…"
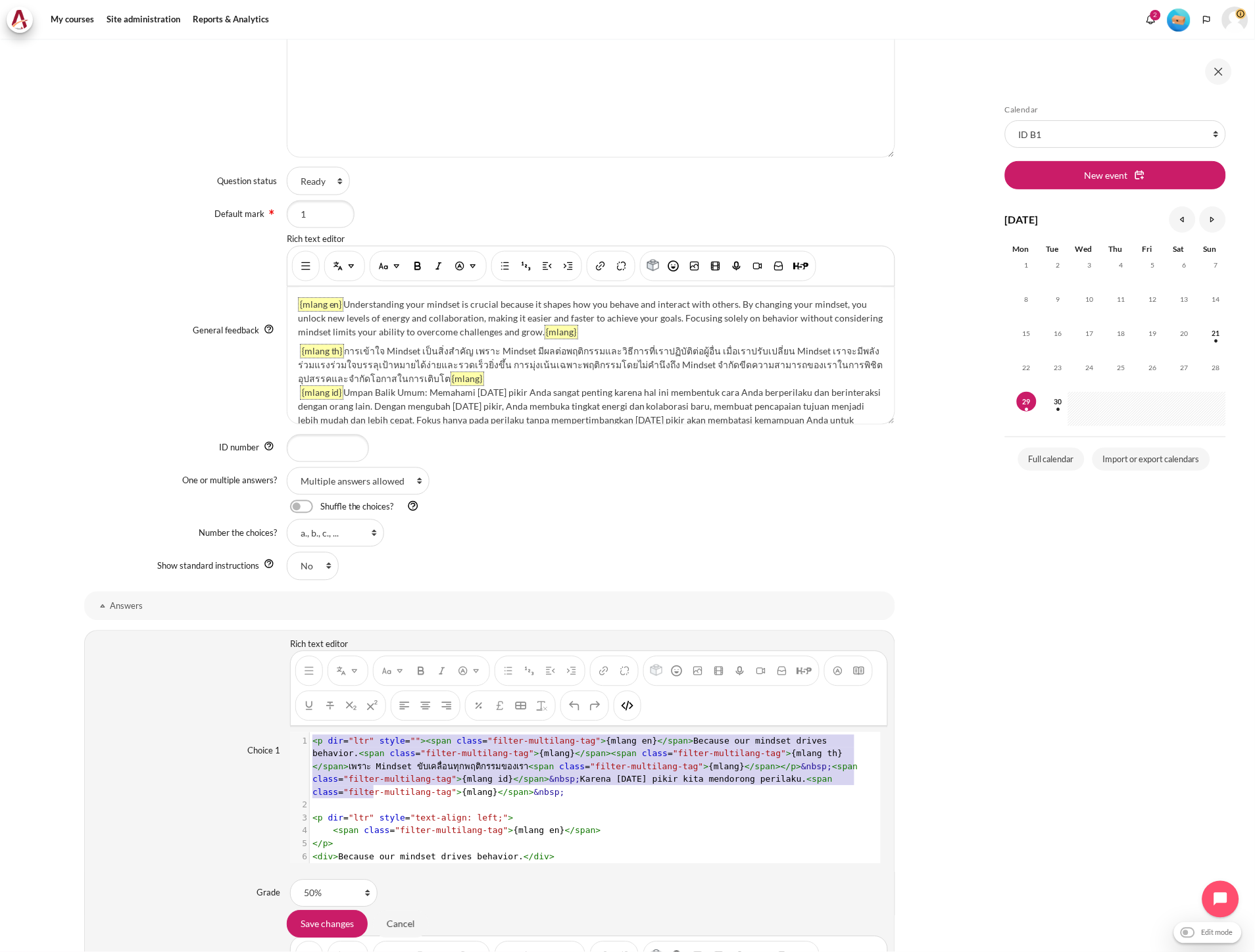
drag, startPoint x: 413, startPoint y: 798, endPoint x: 286, endPoint y: 734, distance: 142.2
click at [286, 734] on div "Choice 1 Rich text editor {mlang en} Because our mindset drives behavior. {mlan…" at bounding box center [489, 751] width 811 height 242
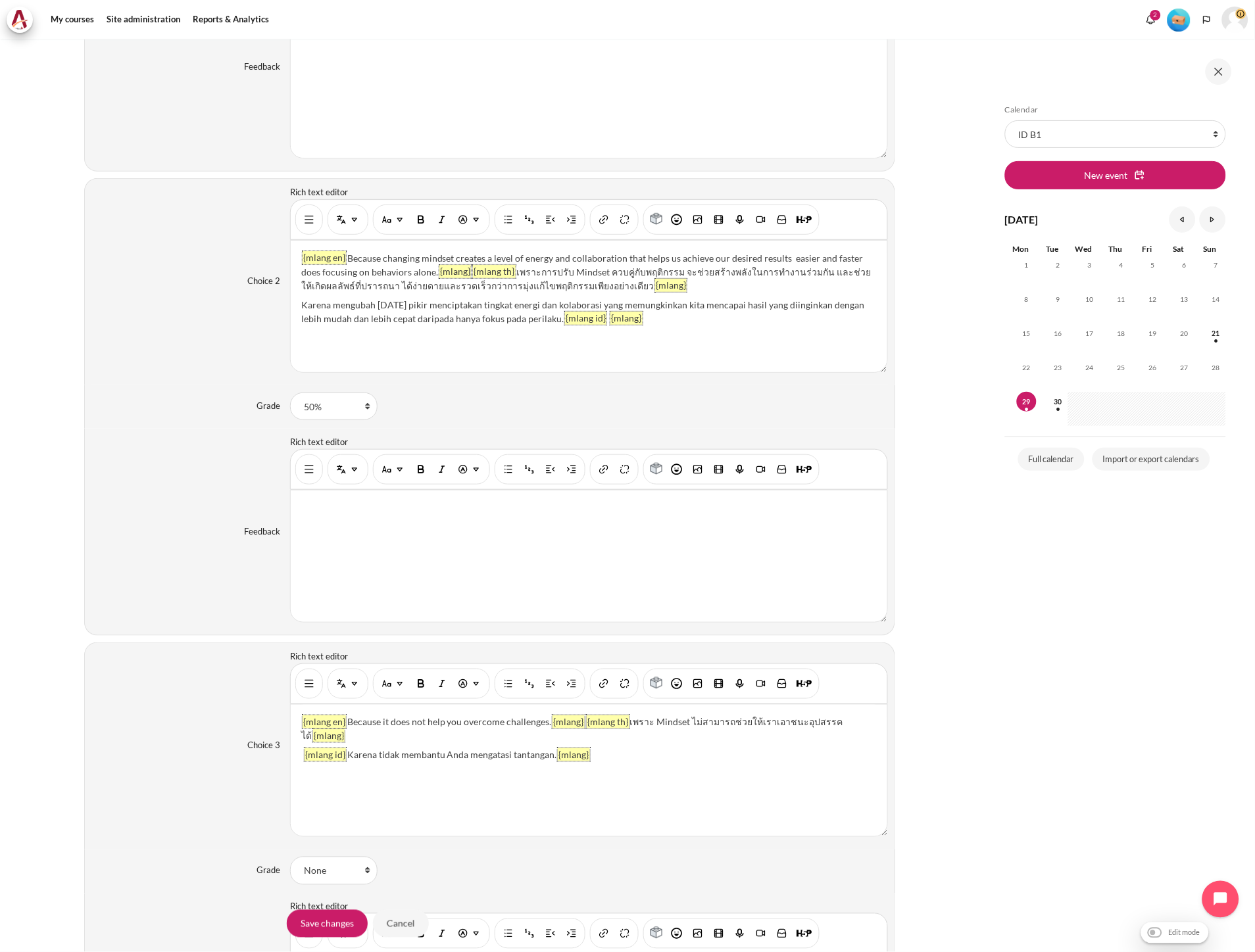
scroll to position [1461, 0]
click at [544, 313] on div "{mlang en} Because changing mindset creates a level of energy and collaboration…" at bounding box center [588, 307] width 596 height 132
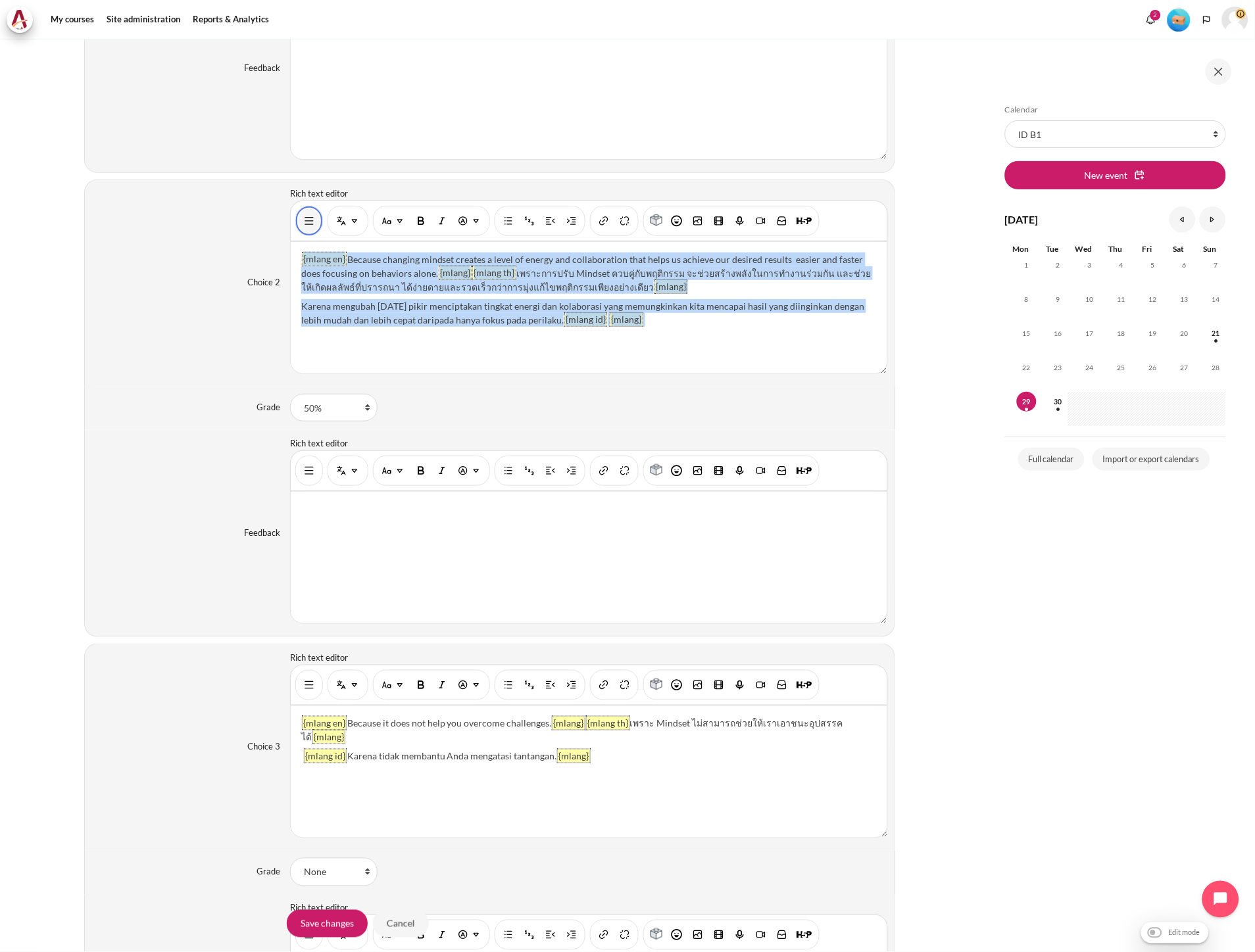
click at [305, 225] on img "Show/hide advanced buttons" at bounding box center [308, 220] width 13 height 13
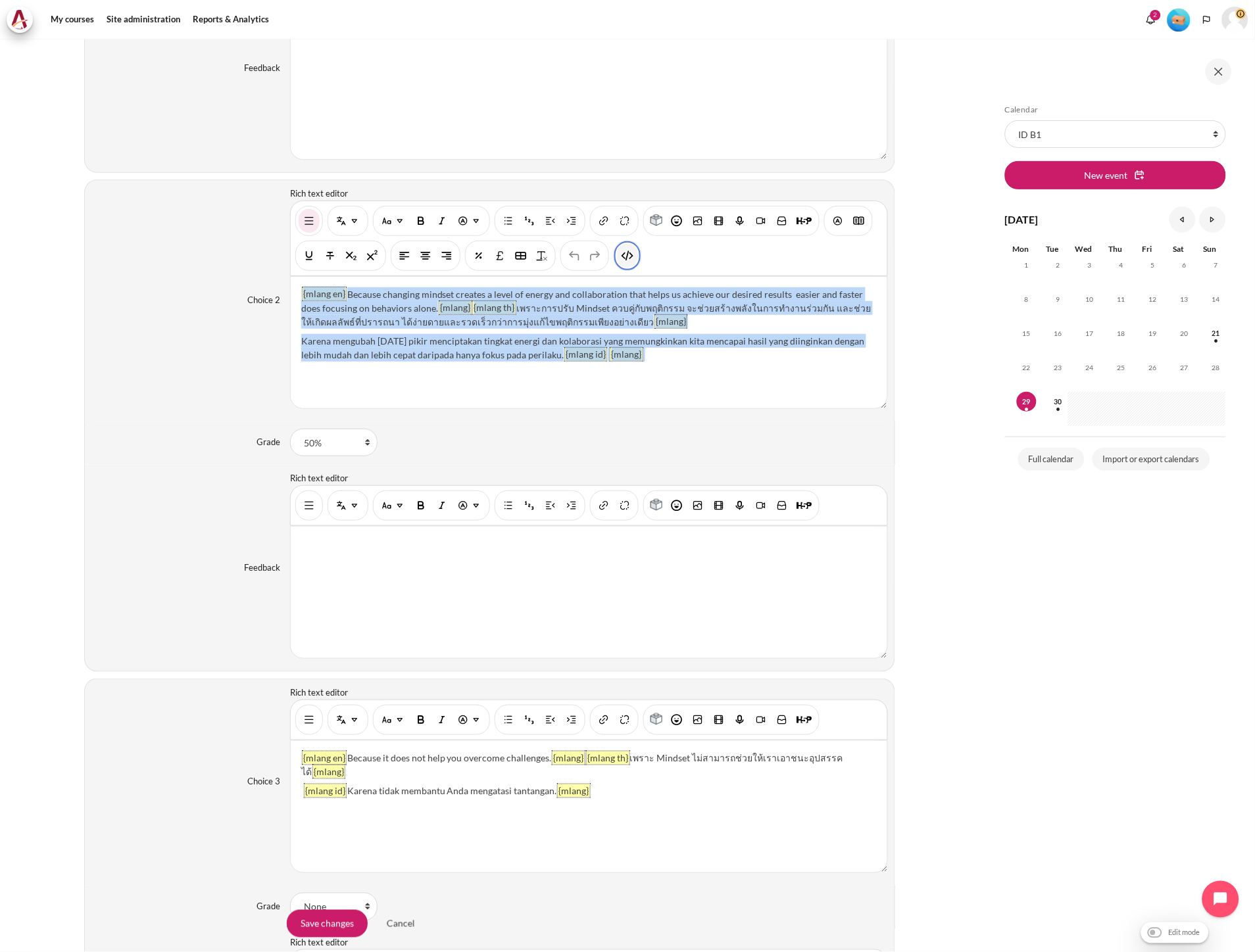
click at [628, 262] on img "HTML" at bounding box center [627, 255] width 13 height 13
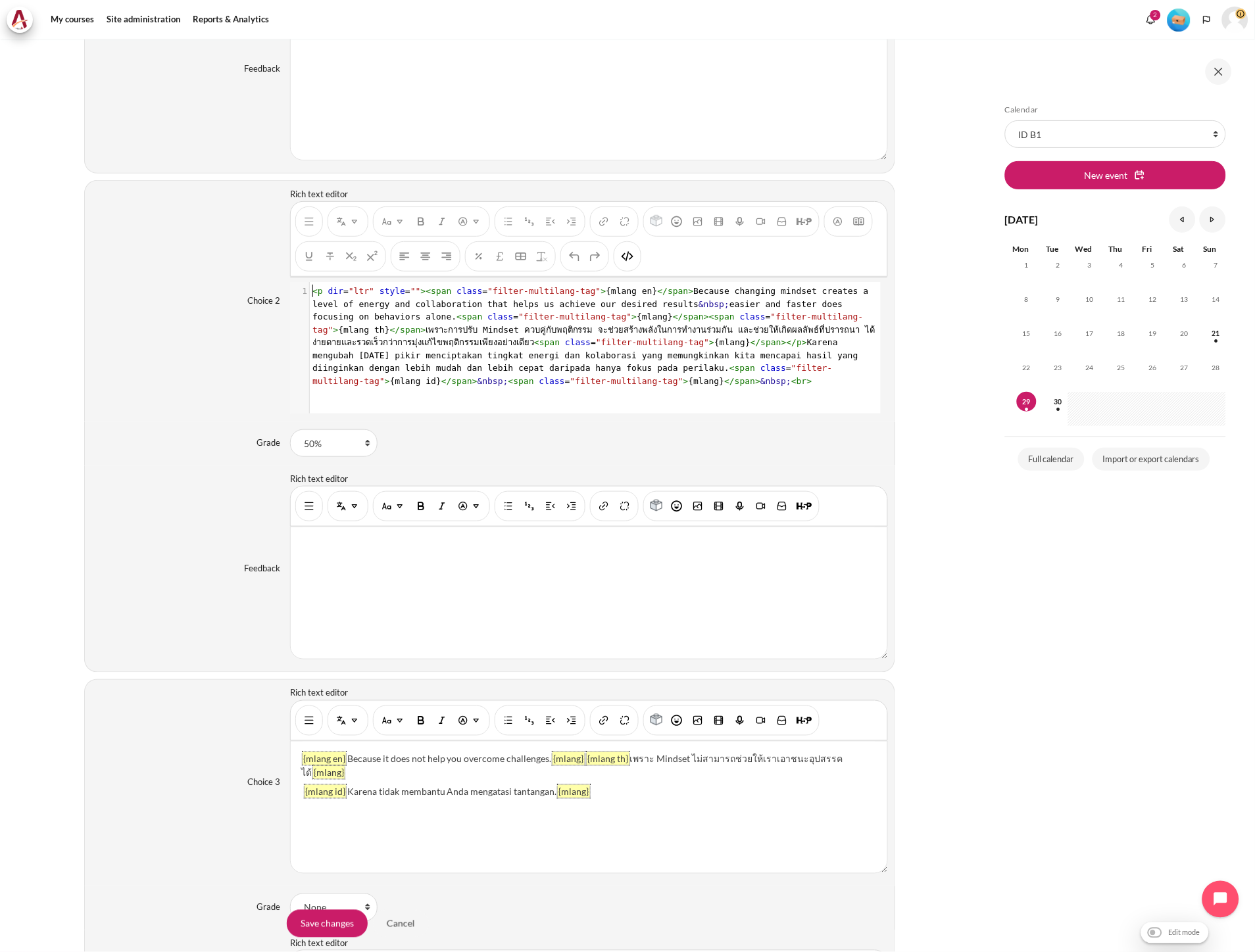
scroll to position [1547, 0]
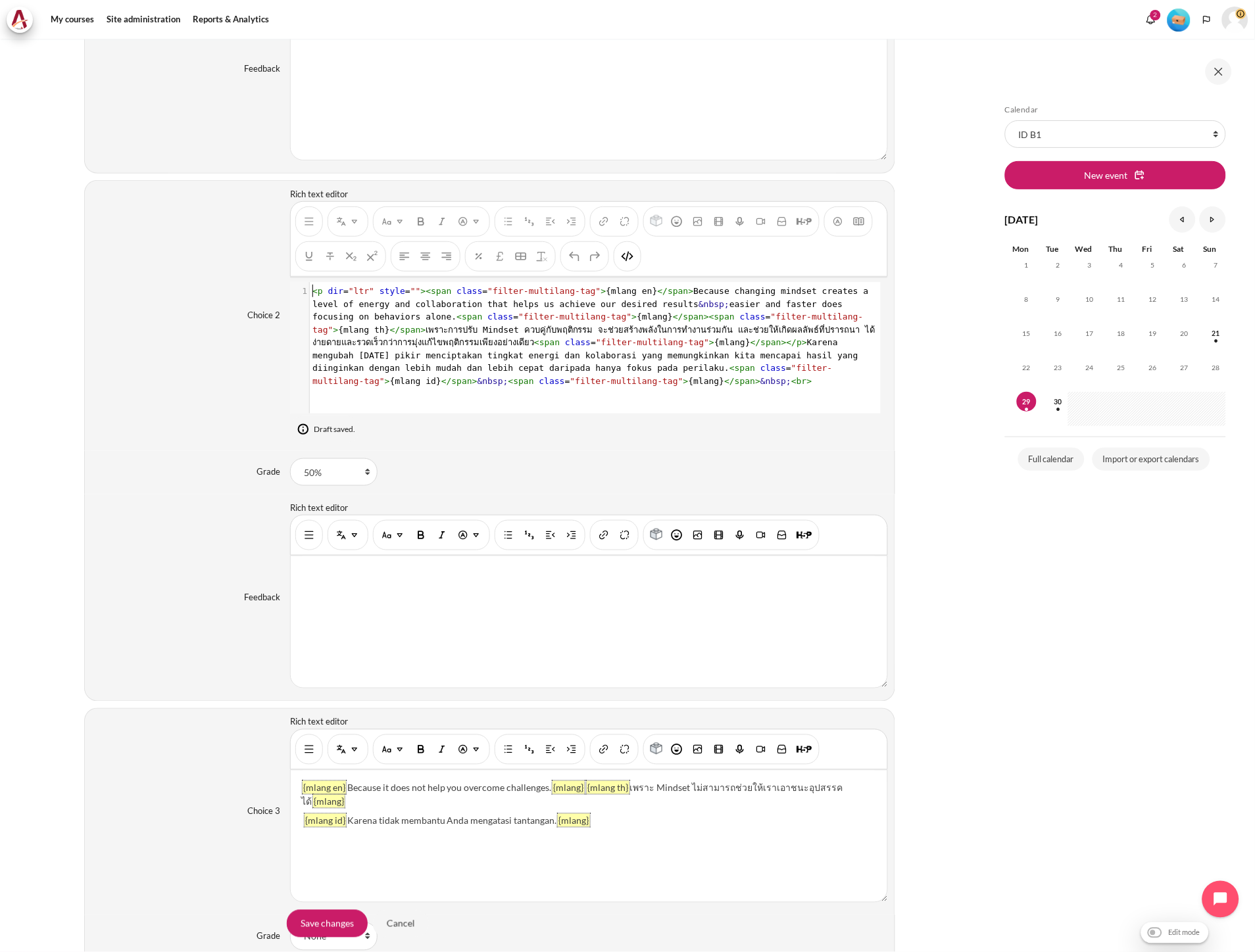
click at [606, 360] on span "< p dir = "ltr" style = "" >< span class = "filter-multilang-tag" > {mlang en} …" at bounding box center [593, 336] width 562 height 99
type textarea "<p dir="ltr" style=""><span class="filter-multilang-tag">{mlang en}</span>Becau…"
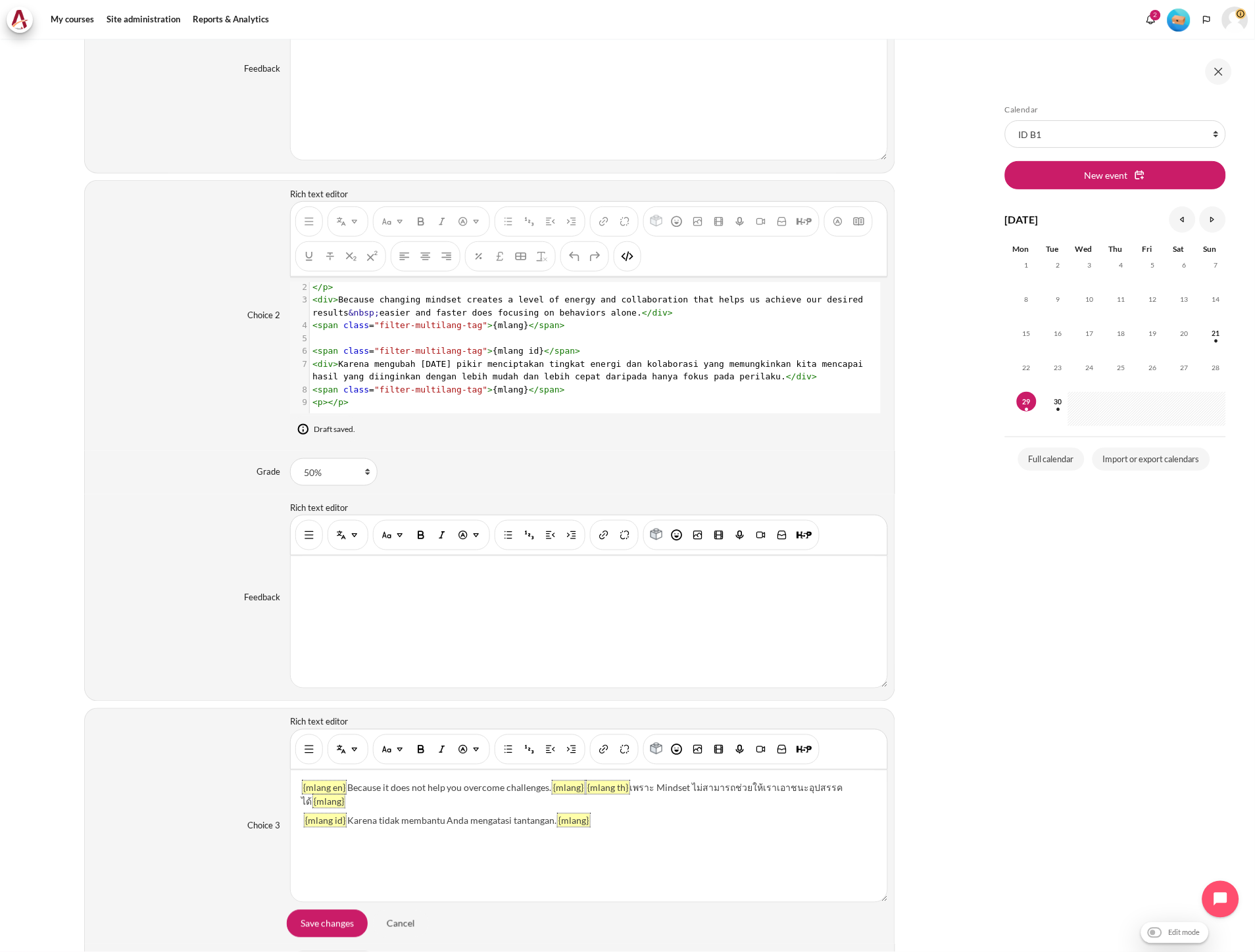
scroll to position [1, 0]
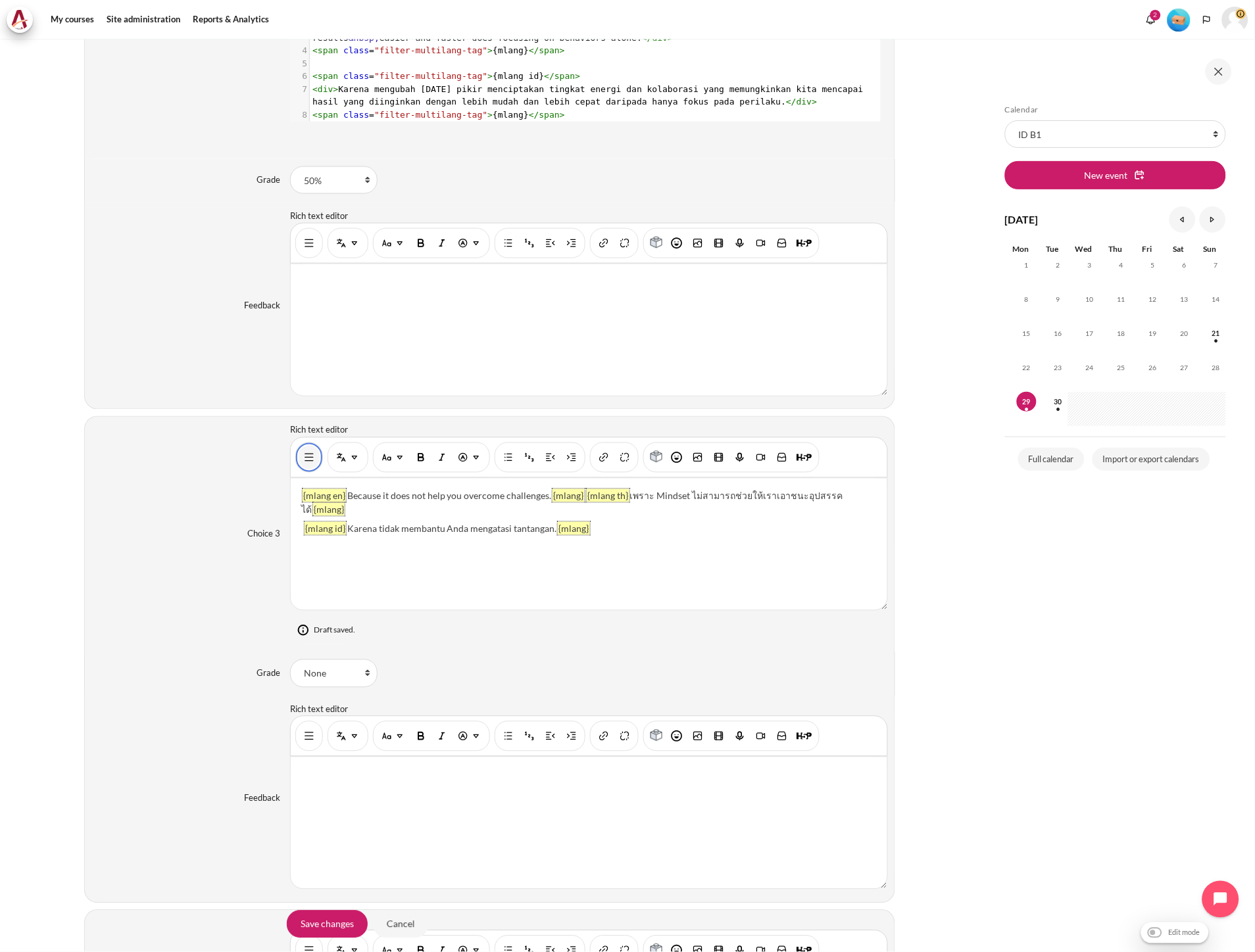
click at [299, 464] on button "Show/hide advanced buttons" at bounding box center [309, 457] width 21 height 23
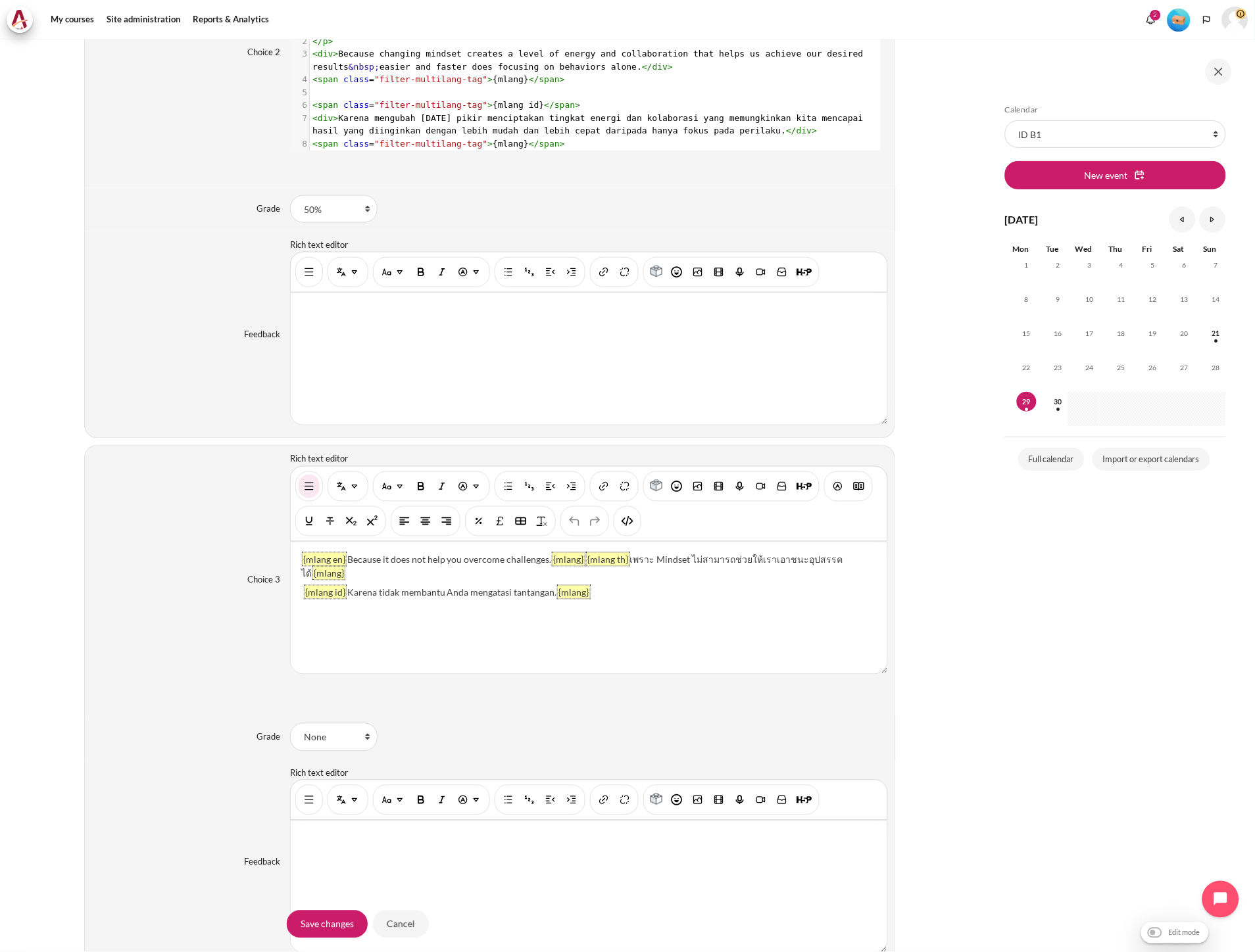
scroll to position [1752, 0]
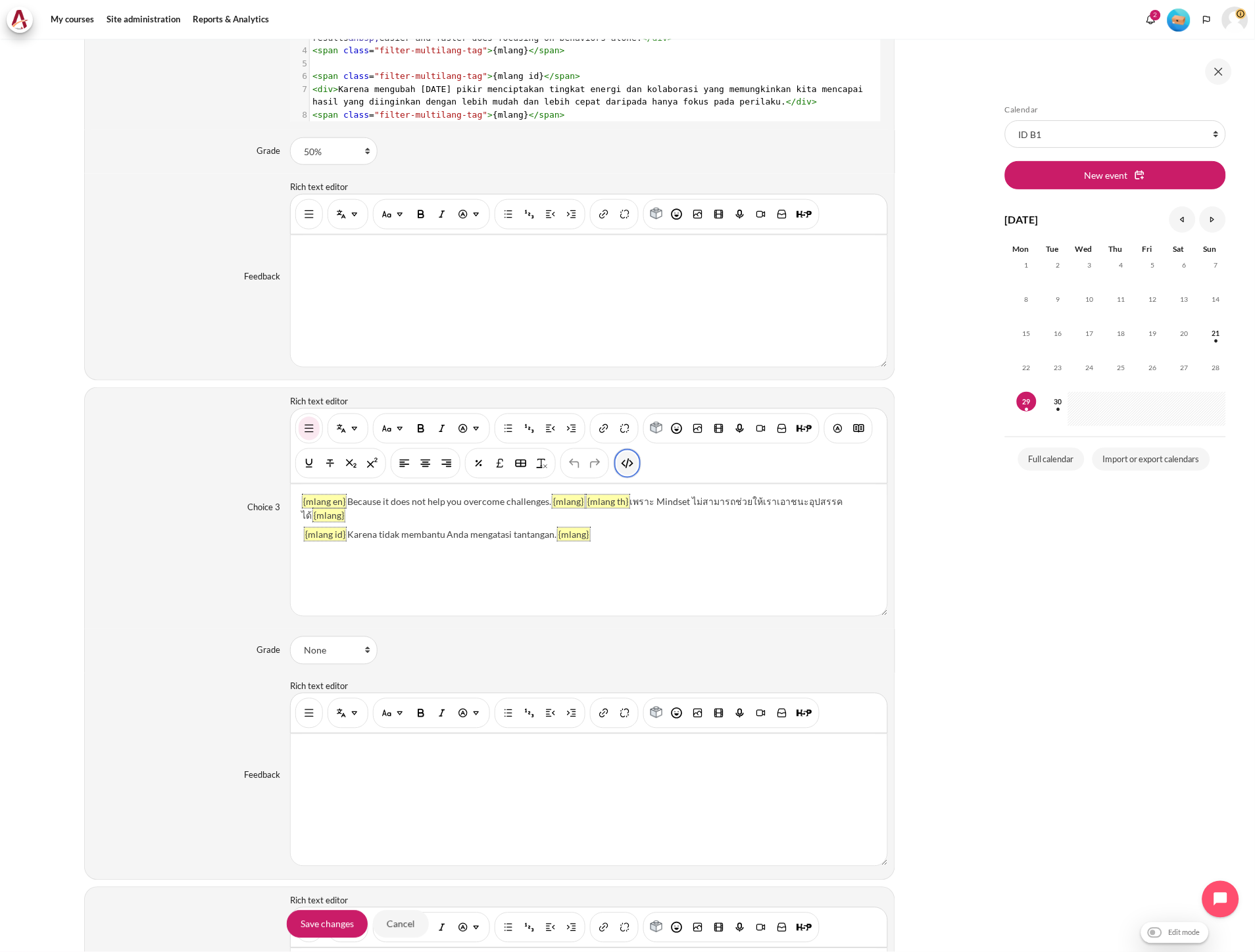
click at [628, 470] on img "HTML" at bounding box center [627, 462] width 13 height 13
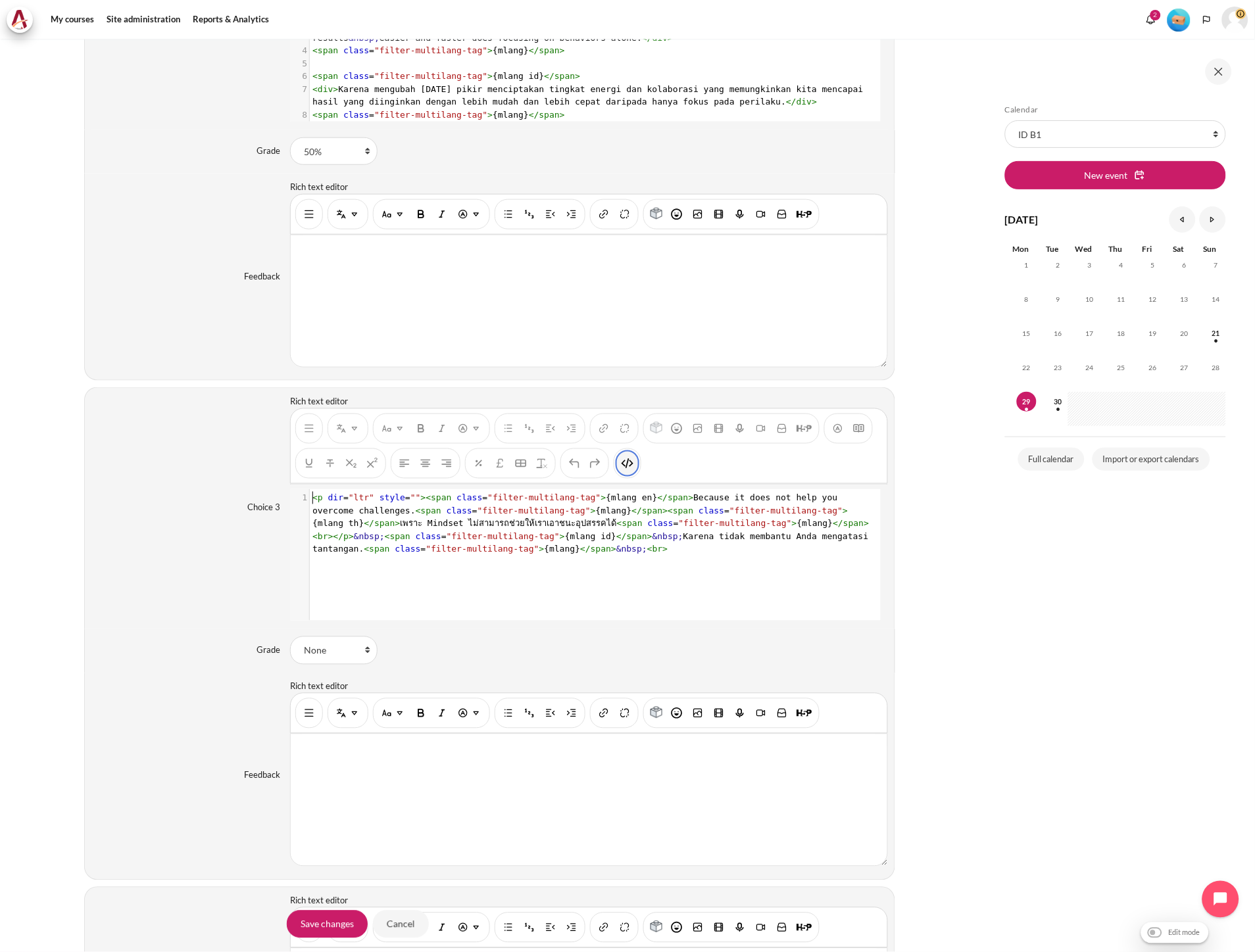
scroll to position [0, 0]
click at [447, 540] on span ""filter-multilang-tag"" at bounding box center [504, 536] width 113 height 10
type textarea "<p dir="ltr" style=""><span class="filter-multilang-tag">{mlang en}</span>Becau…"
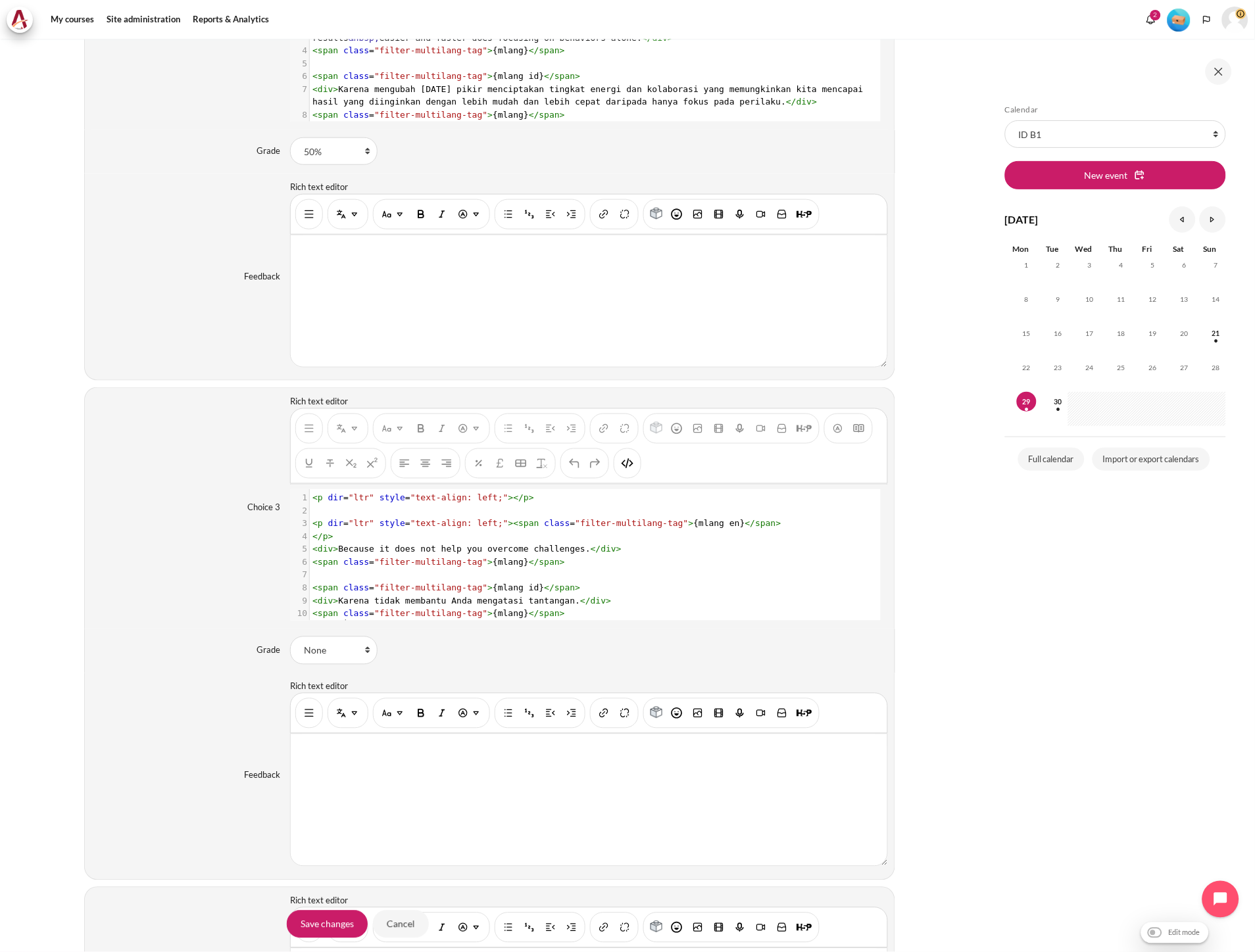
scroll to position [28, 0]
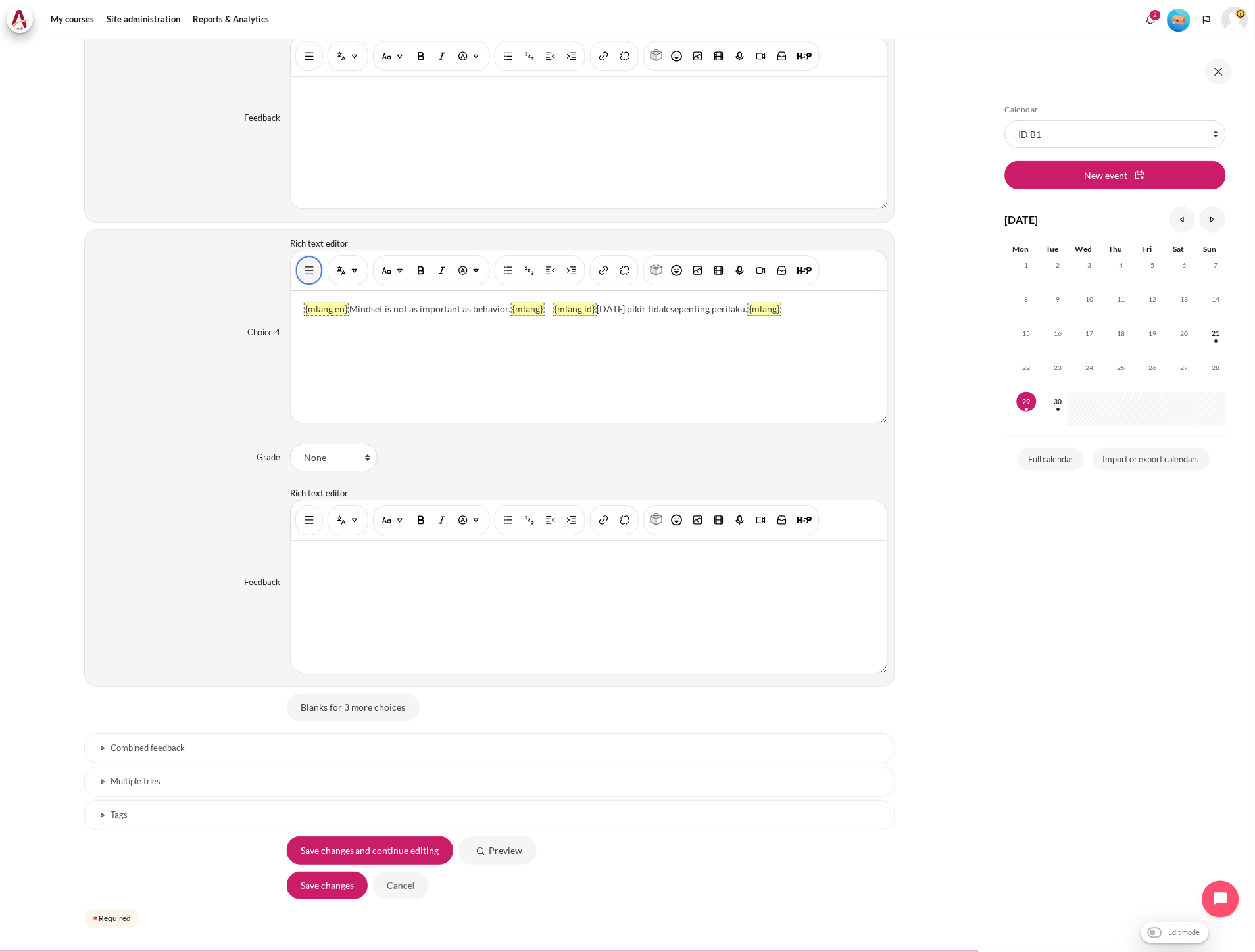
click at [300, 279] on button "Show/hide advanced buttons" at bounding box center [309, 270] width 21 height 23
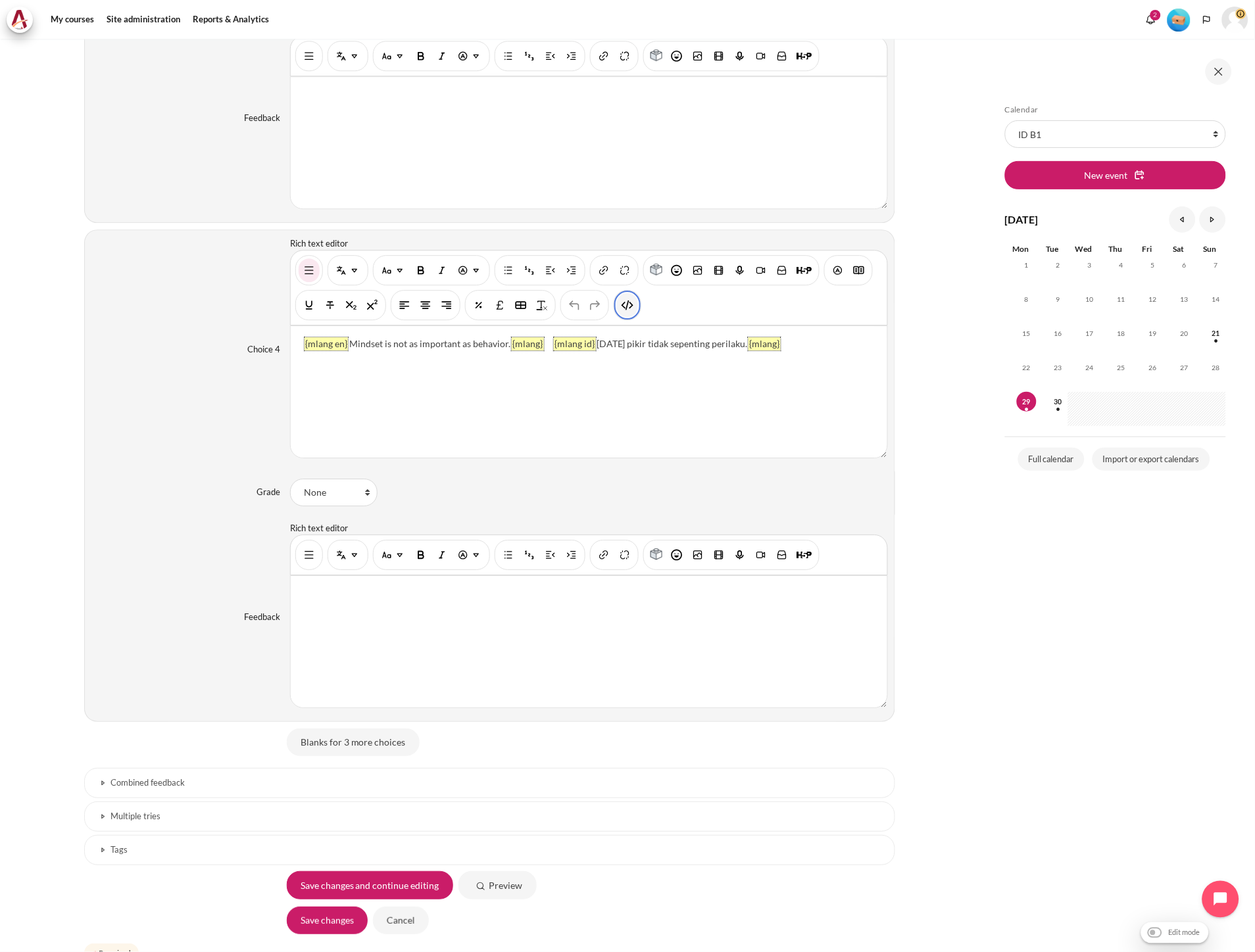
click at [624, 309] on img "HTML" at bounding box center [627, 304] width 13 height 13
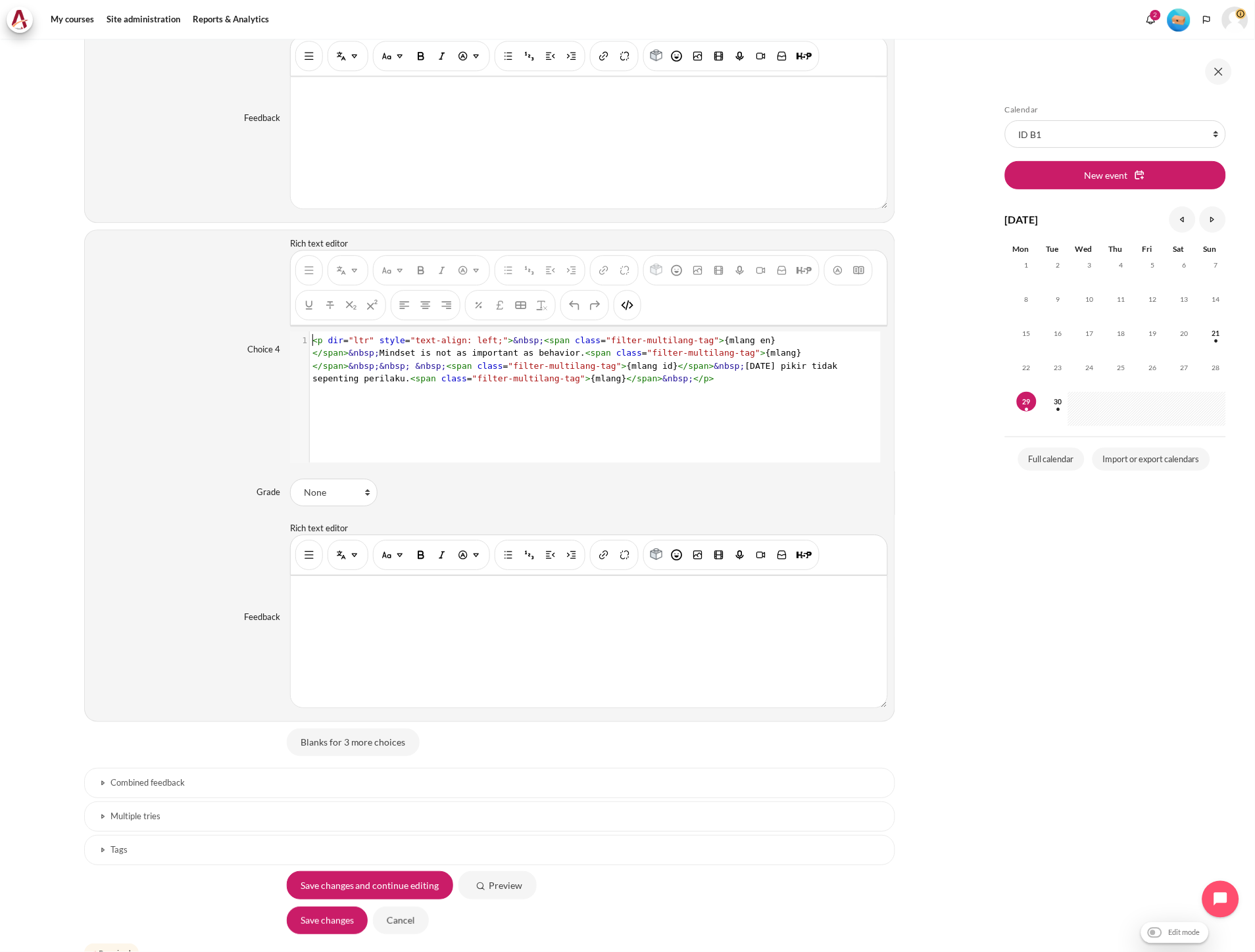
click at [523, 395] on div "xxxxxxxxxx 1 1 < p dir = "ltr" style = "text-align: left;" > &nbsp; < span clas…" at bounding box center [594, 407] width 610 height 151
type textarea "<p dir="ltr" style="text-align: left;">&nbsp;<span class="filter-multilang-tag"…"
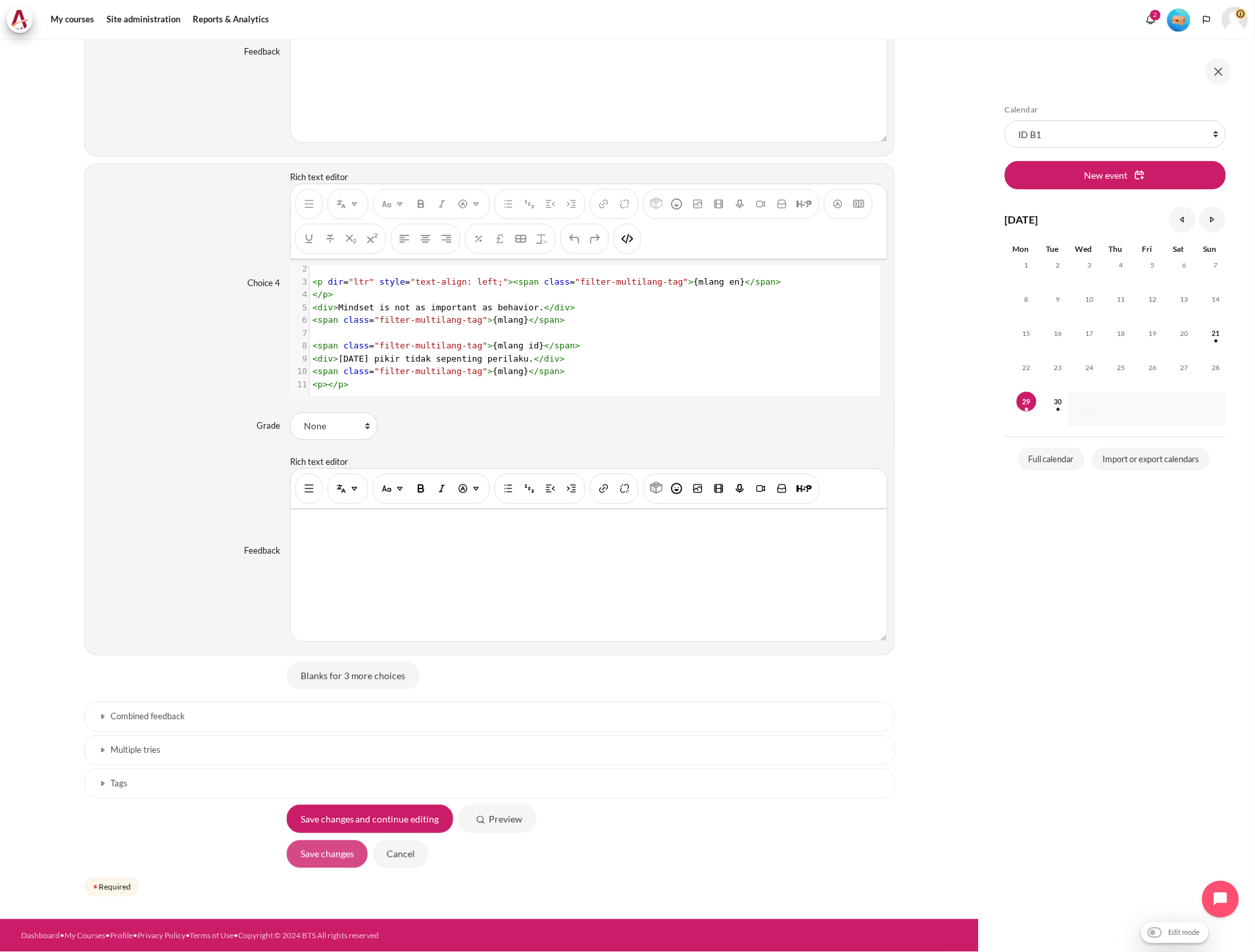
click at [340, 858] on input "Save changes" at bounding box center [327, 853] width 81 height 27
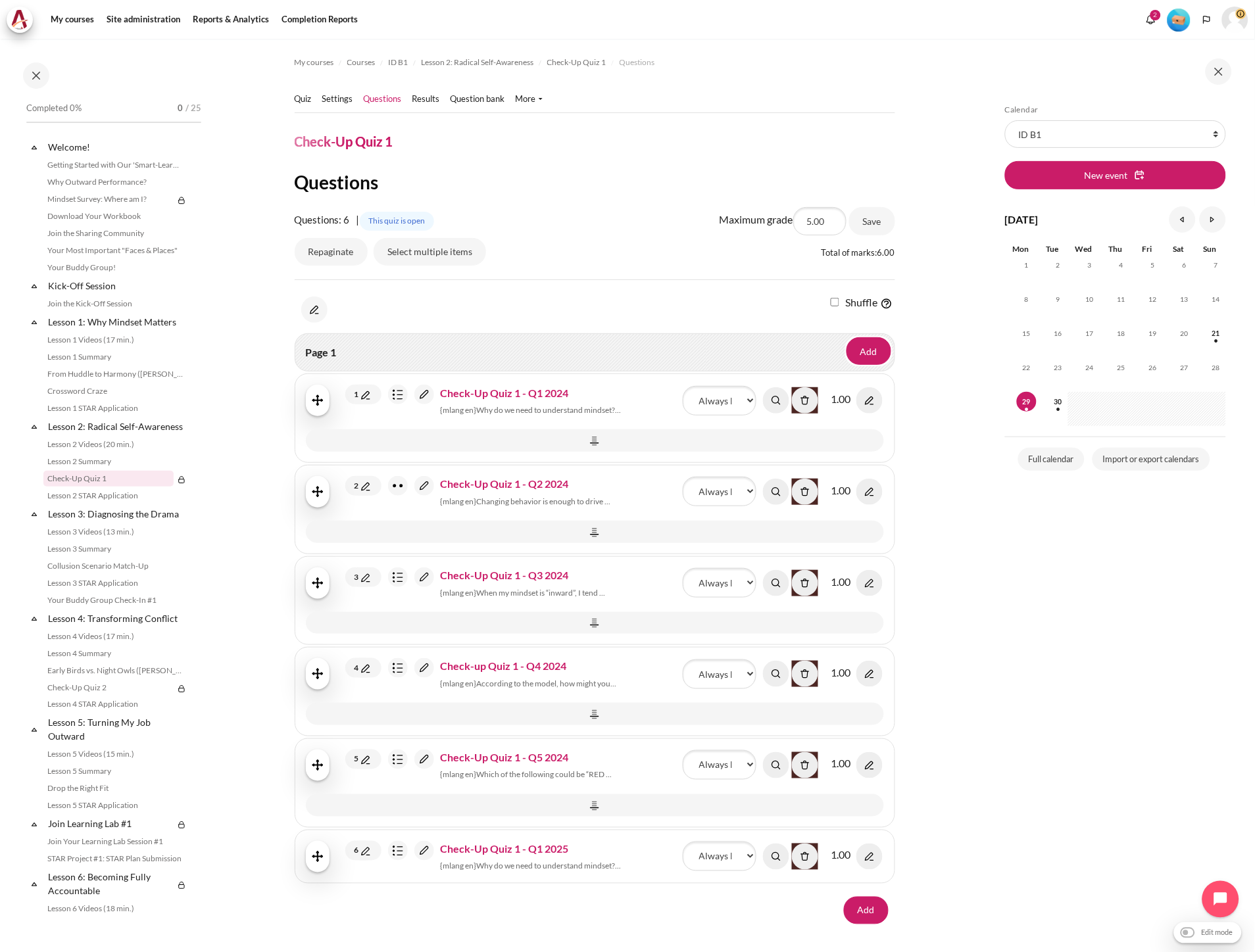
click at [423, 392] on img "Content" at bounding box center [425, 394] width 20 height 20
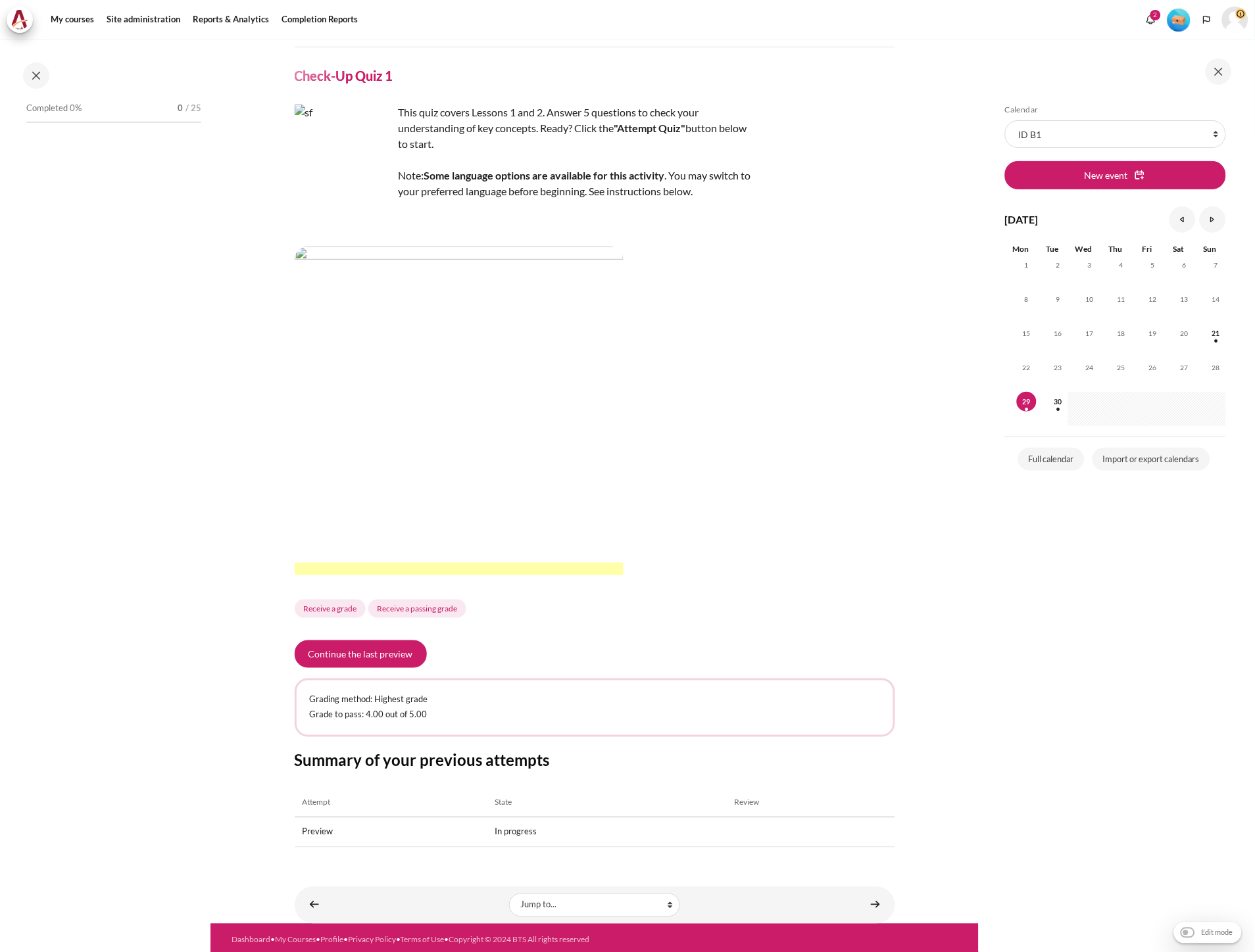
scroll to position [67, 0]
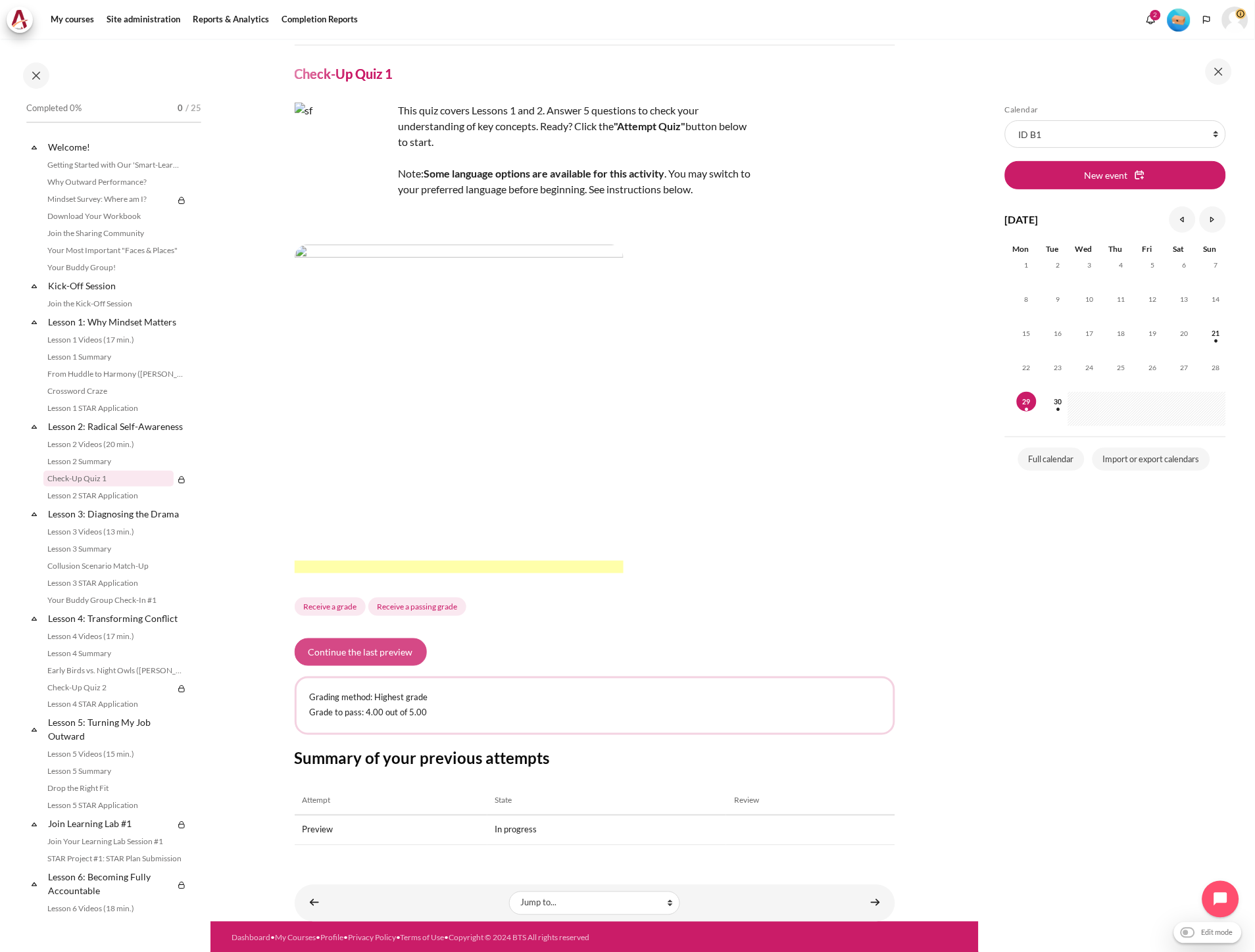
click at [371, 655] on button "Continue the last preview" at bounding box center [360, 652] width 132 height 27
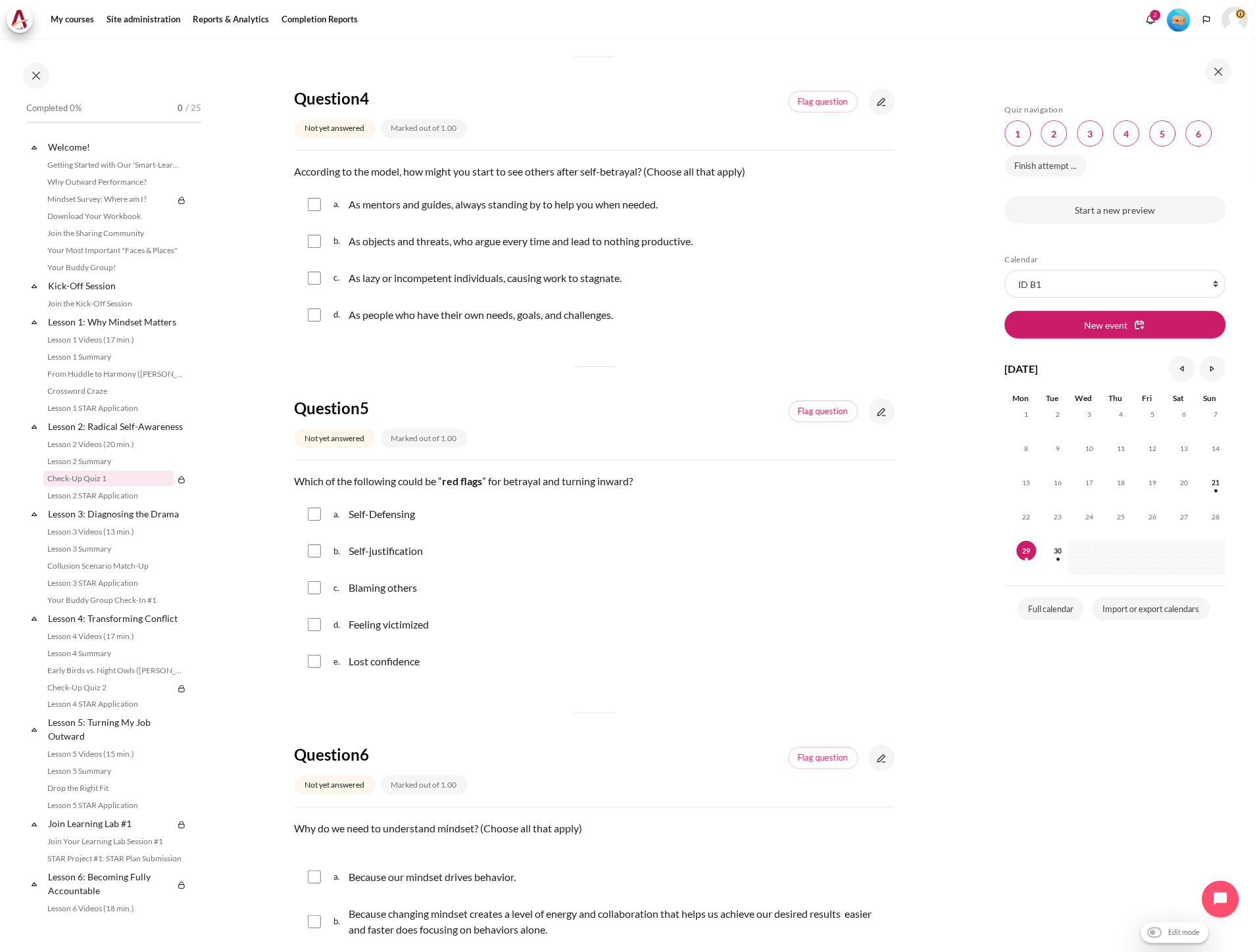
scroll to position [1251, 0]
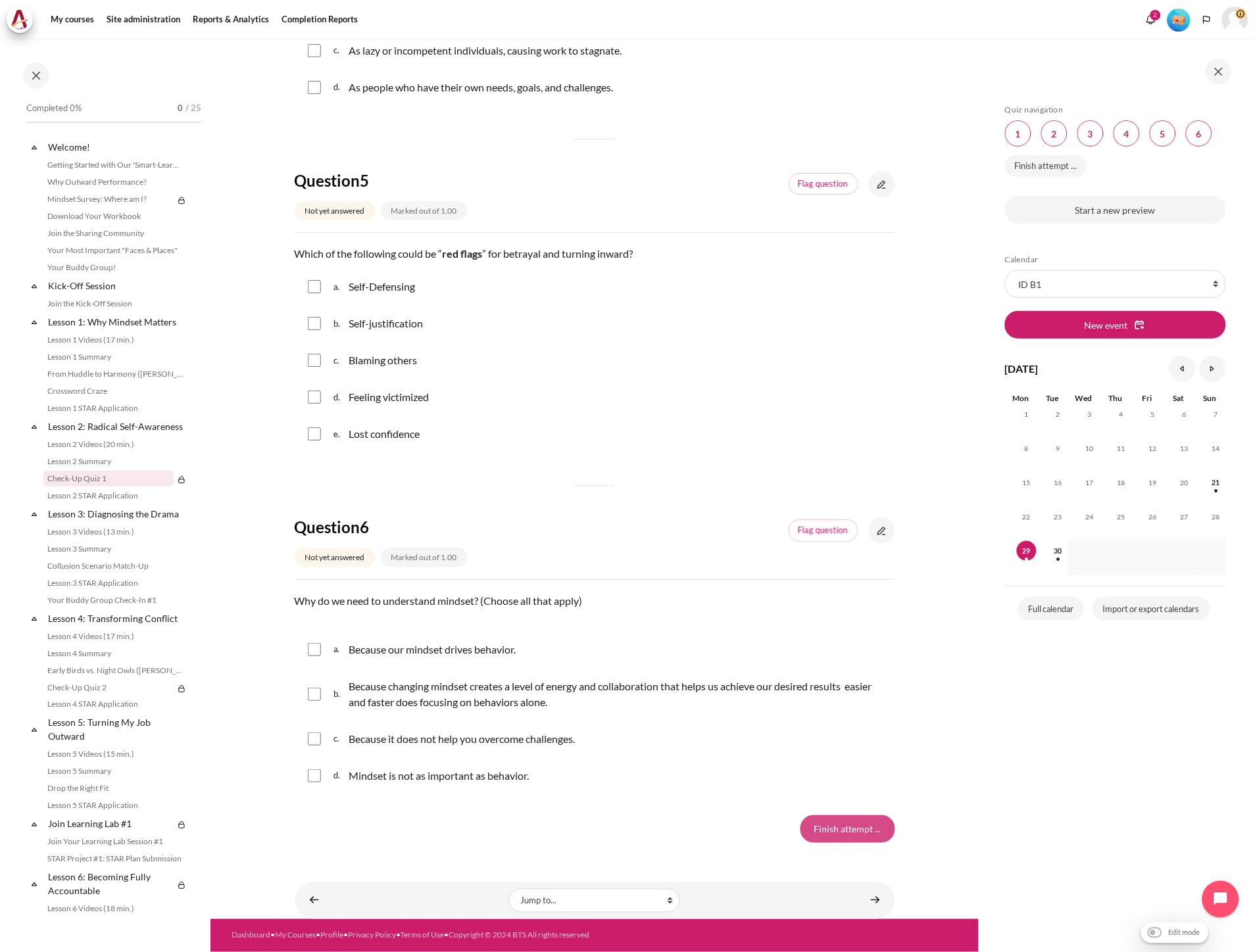
click at [855, 833] on input "Finish attempt ..." at bounding box center [847, 829] width 95 height 27
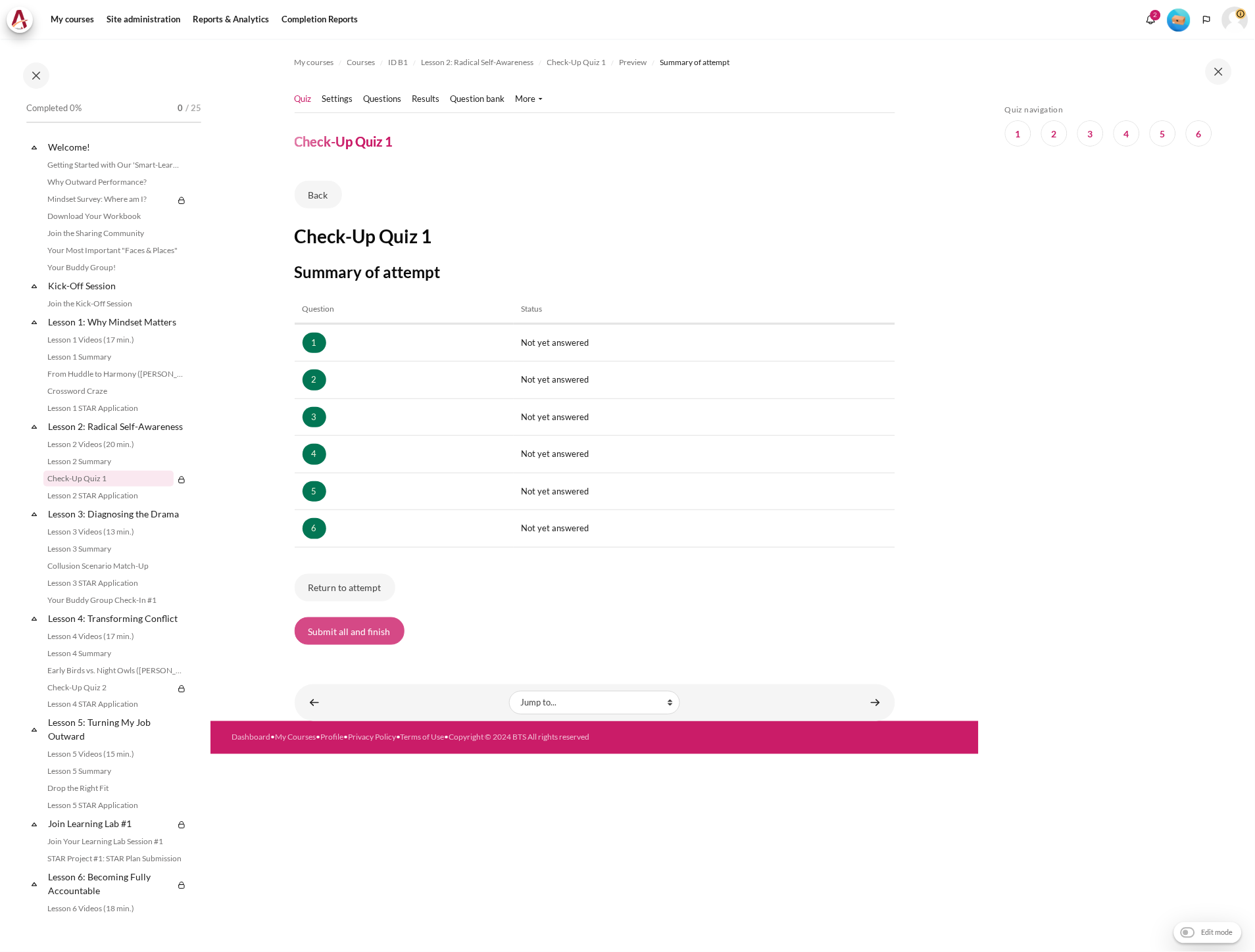
click at [383, 641] on button "Submit all and finish" at bounding box center [349, 631] width 110 height 27
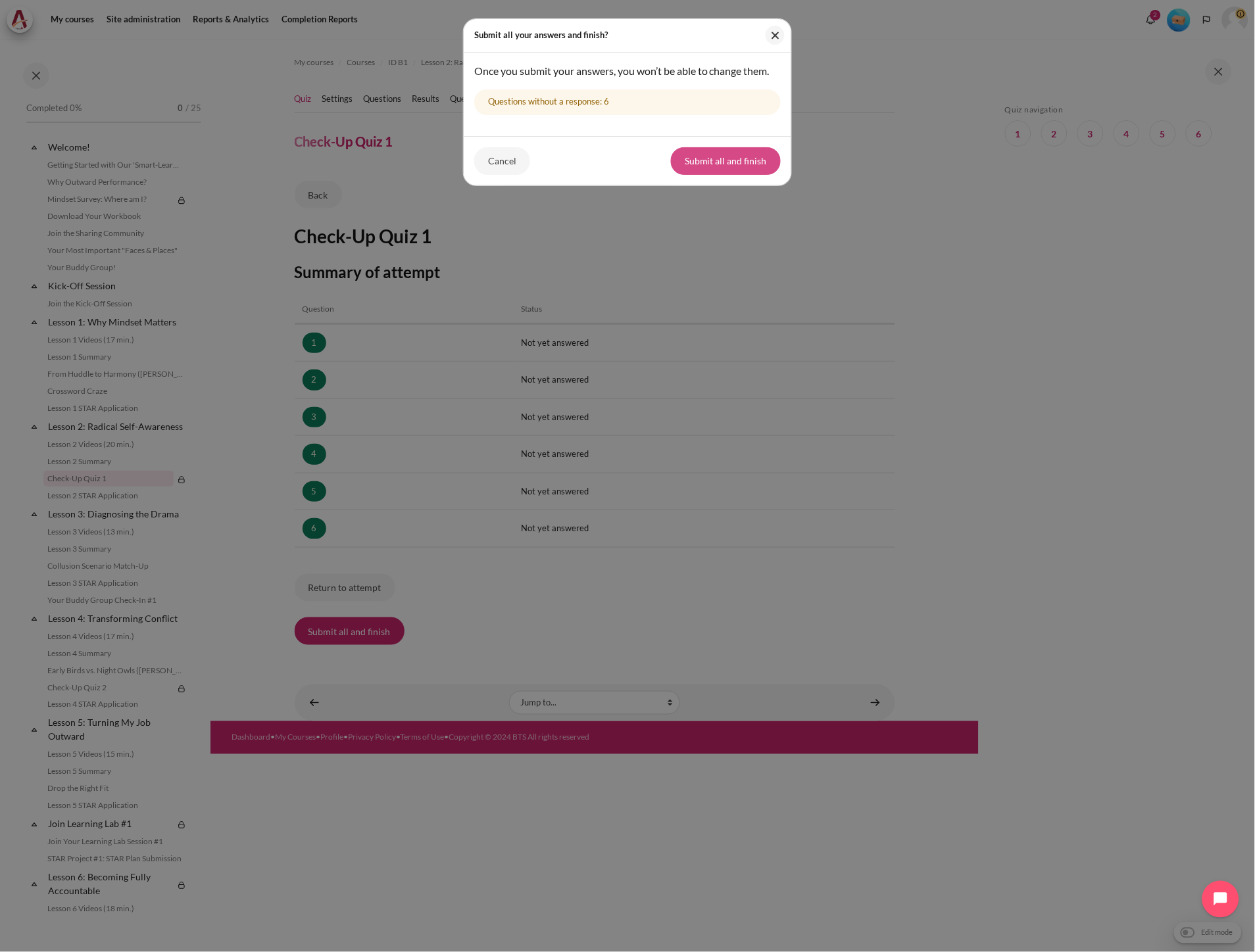
click at [694, 175] on button "Submit all and finish" at bounding box center [725, 161] width 110 height 27
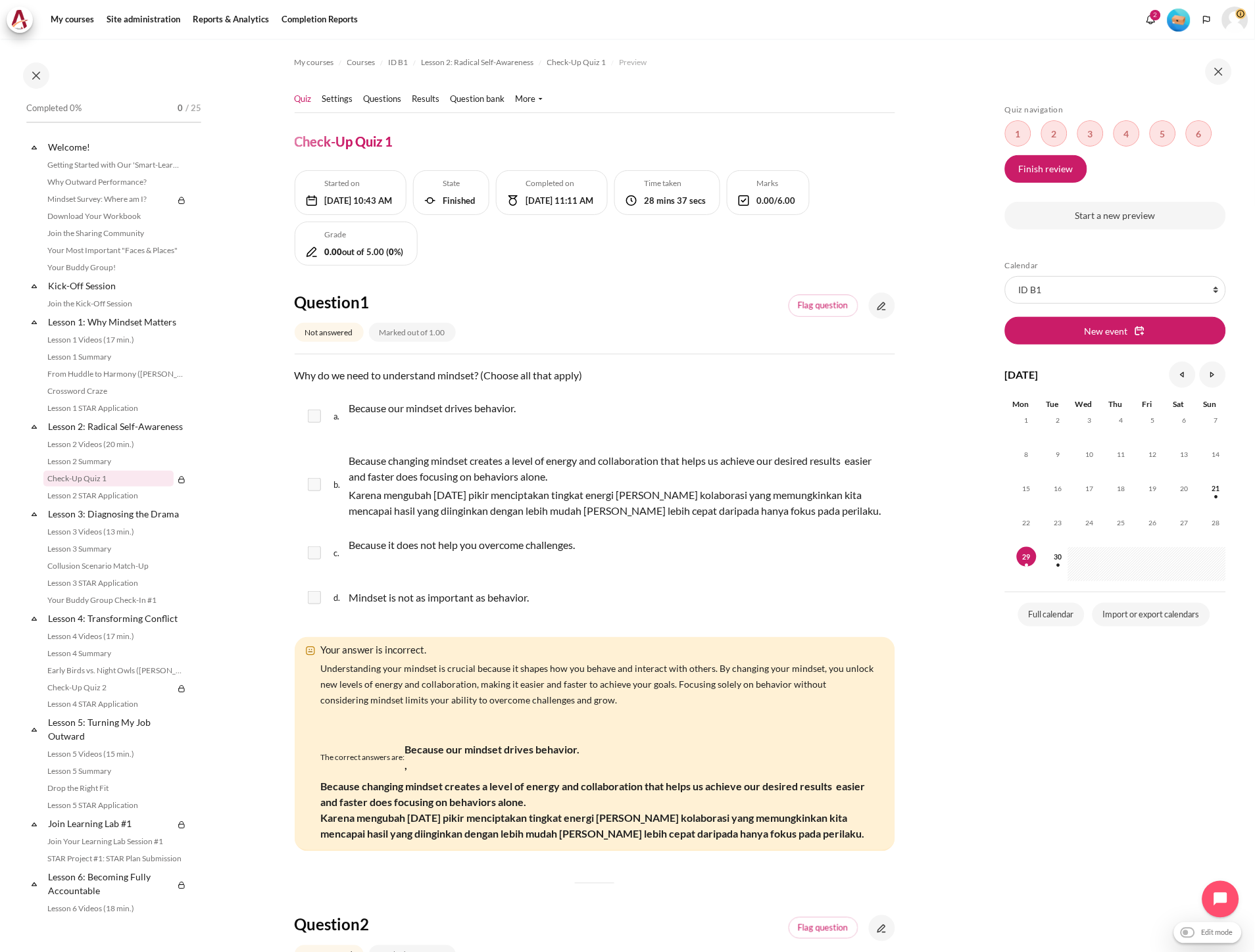
click at [305, 97] on link "Quiz" at bounding box center [304, 99] width 18 height 13
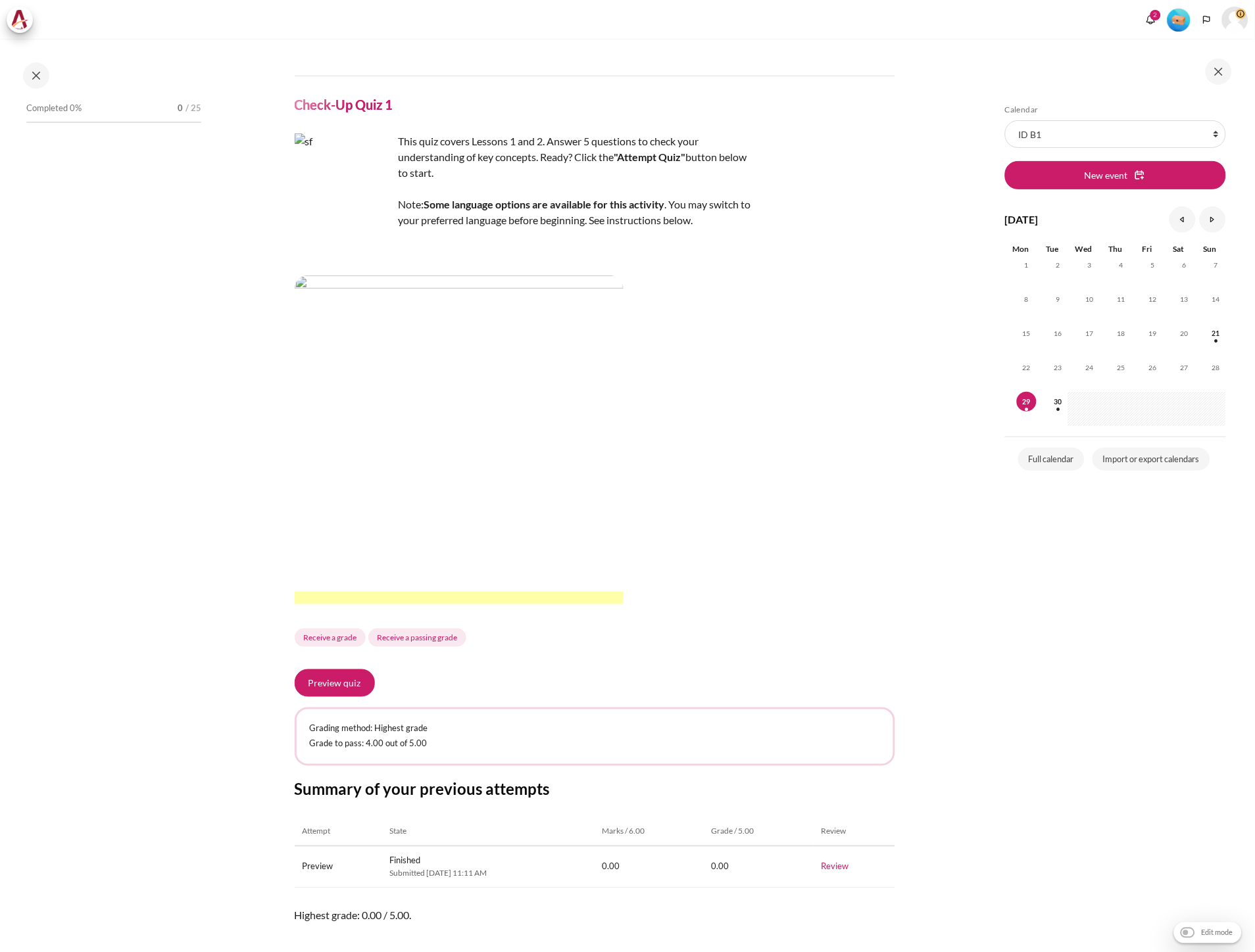
scroll to position [73, 0]
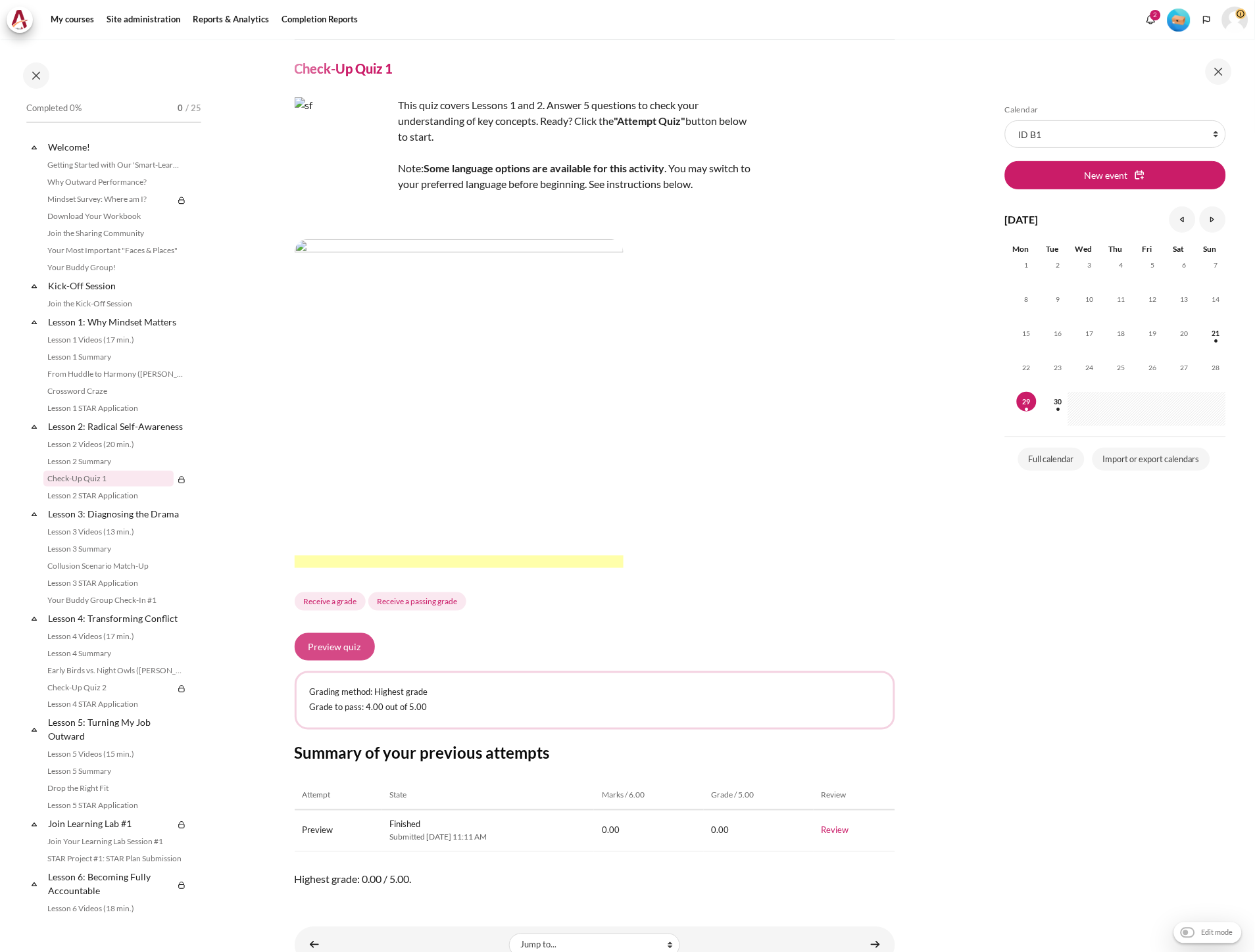
click at [338, 653] on button "Preview quiz" at bounding box center [335, 647] width 80 height 27
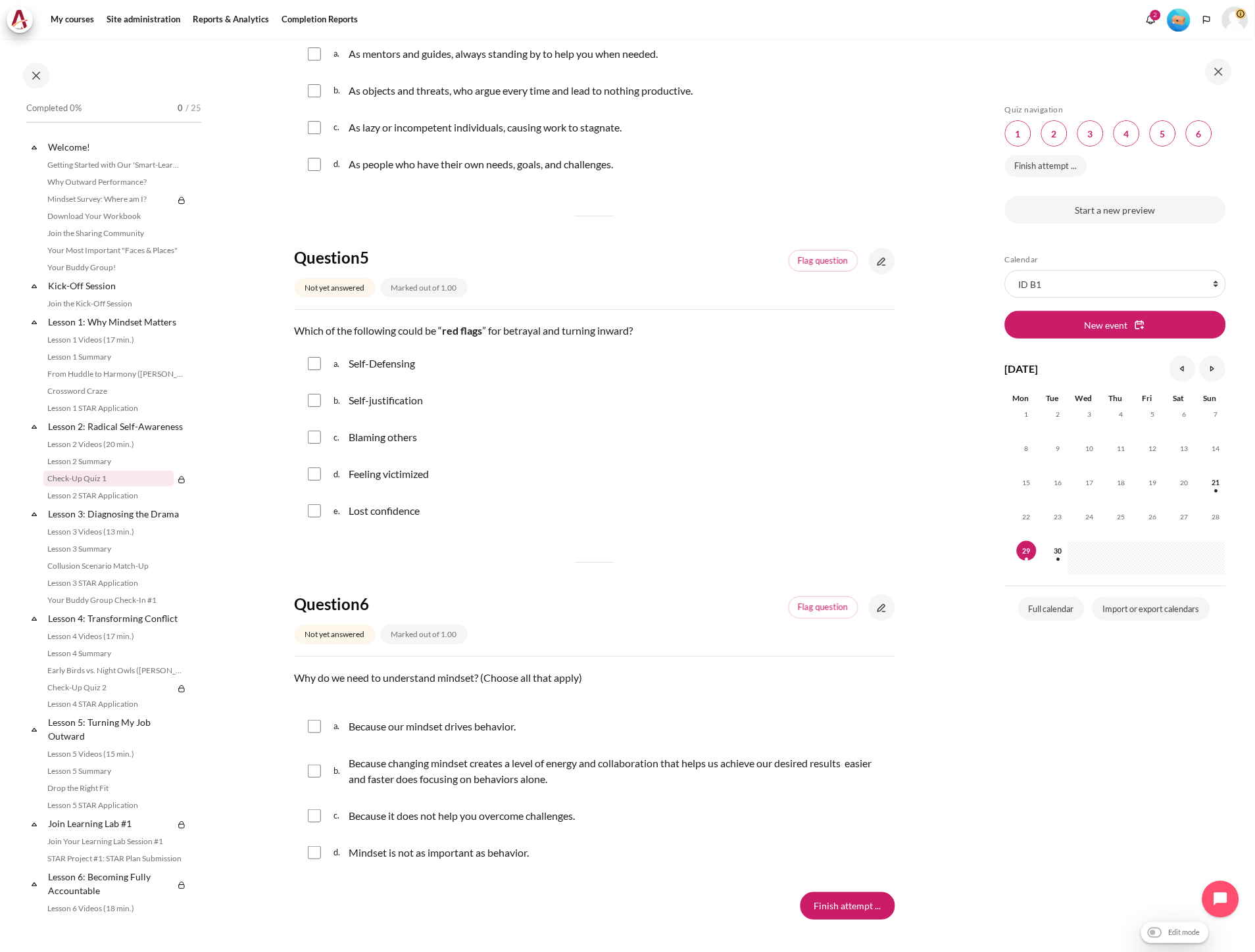
scroll to position [1251, 0]
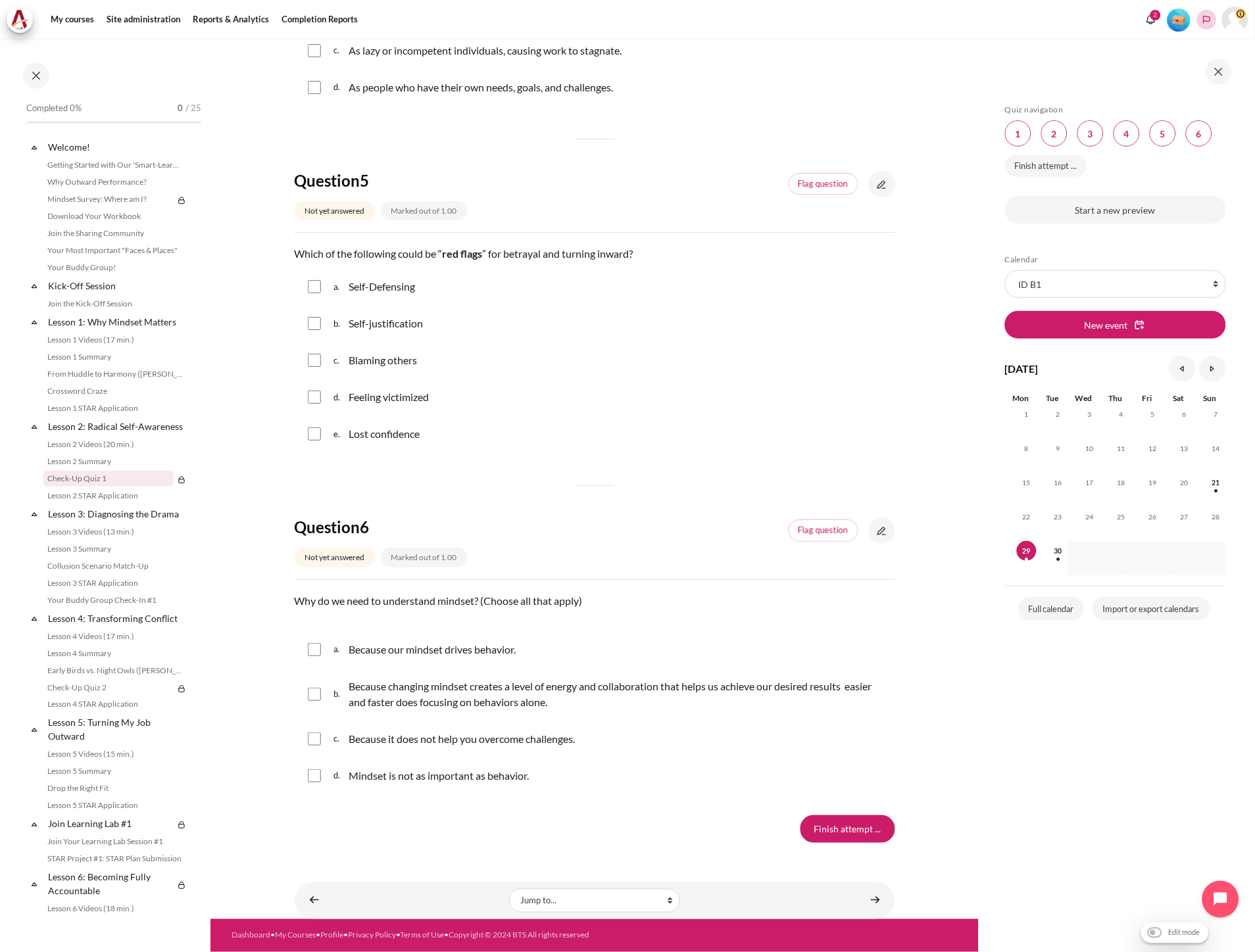
click at [1204, 19] on icon "Languages" at bounding box center [1206, 20] width 7 height 8
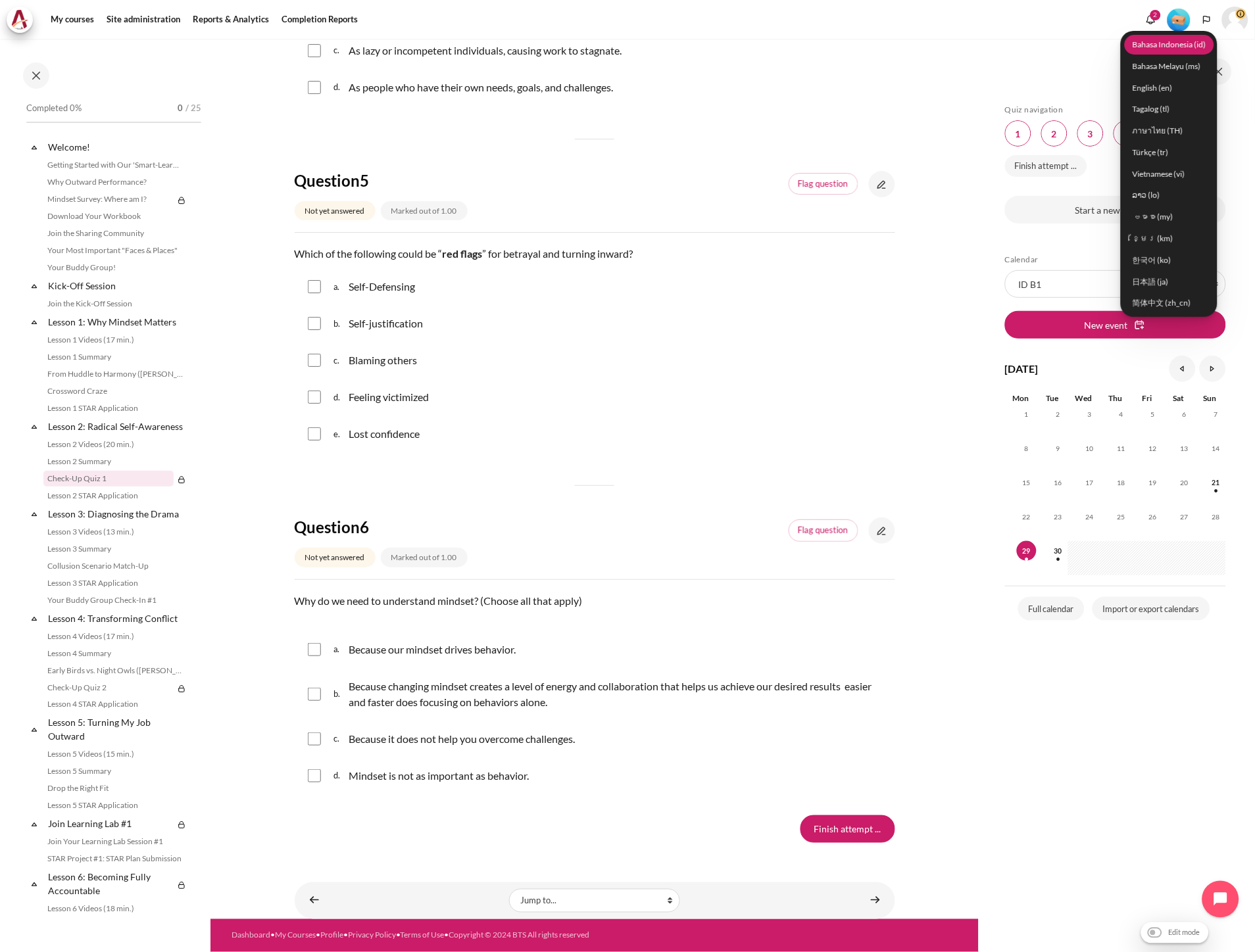
click at [1172, 42] on link "Bahasa Indonesia ‎(id)‎" at bounding box center [1170, 44] width 90 height 20
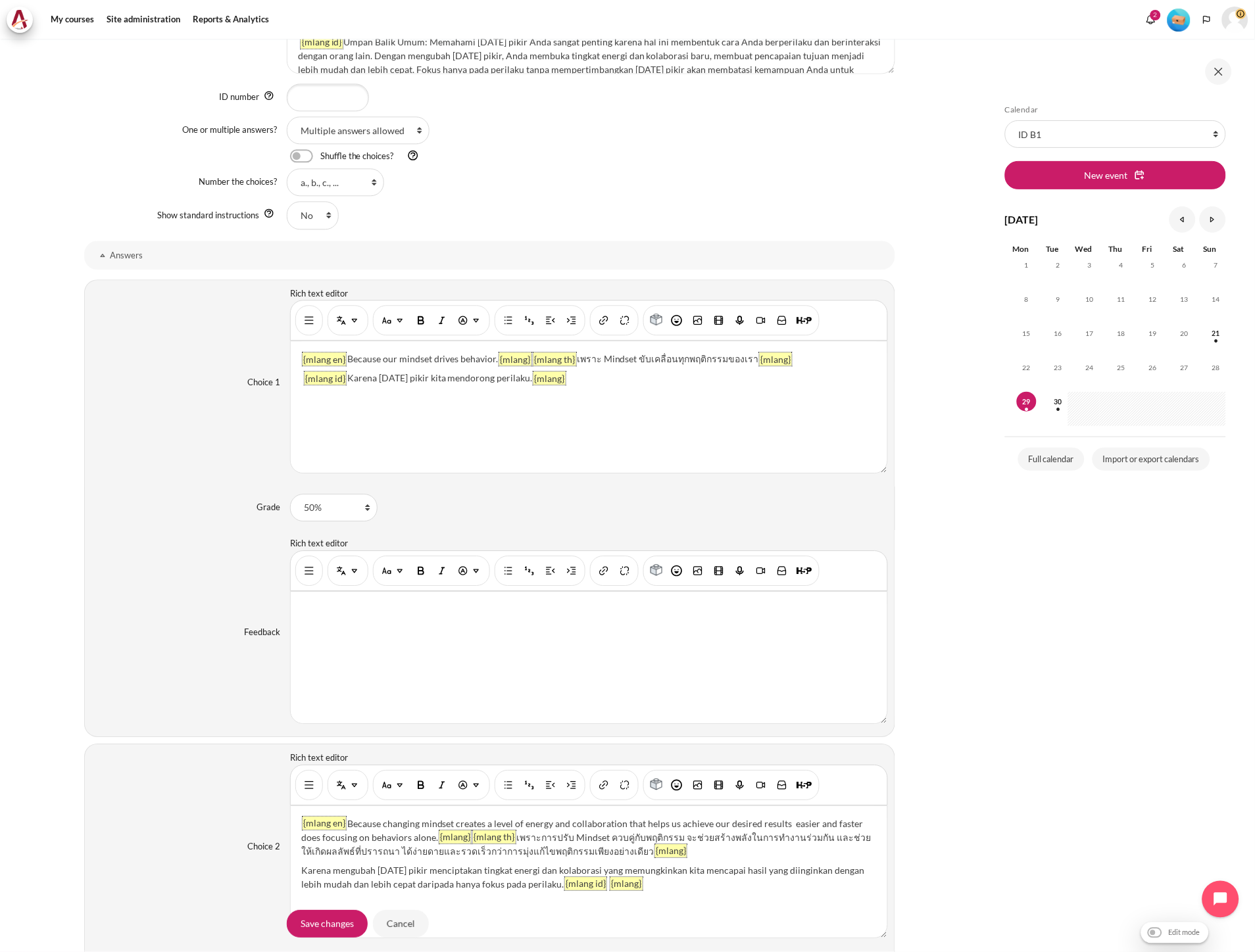
scroll to position [826, 0]
click at [309, 328] on img "Show/hide advanced buttons" at bounding box center [308, 320] width 13 height 13
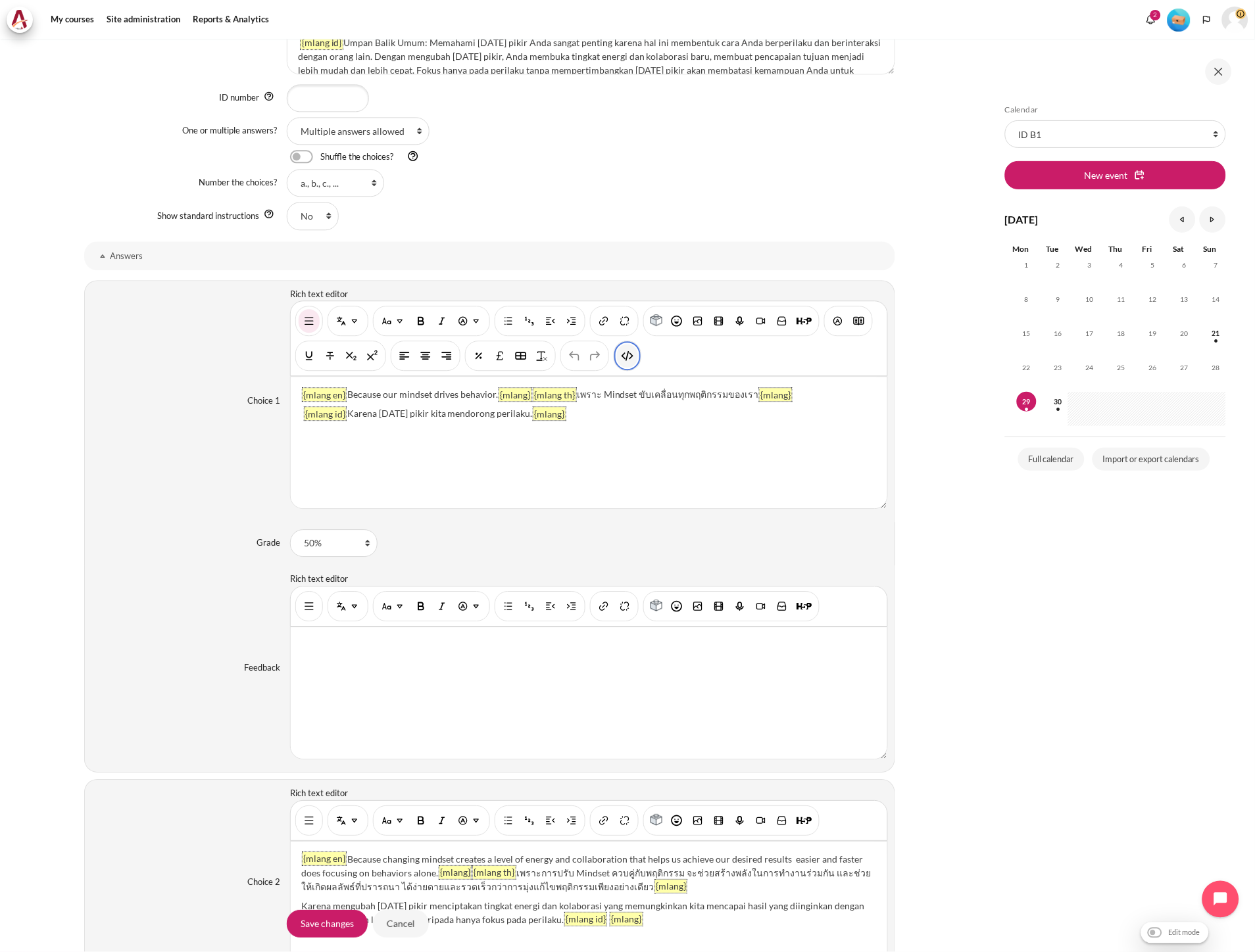
click at [627, 360] on img "HTML" at bounding box center [627, 355] width 13 height 13
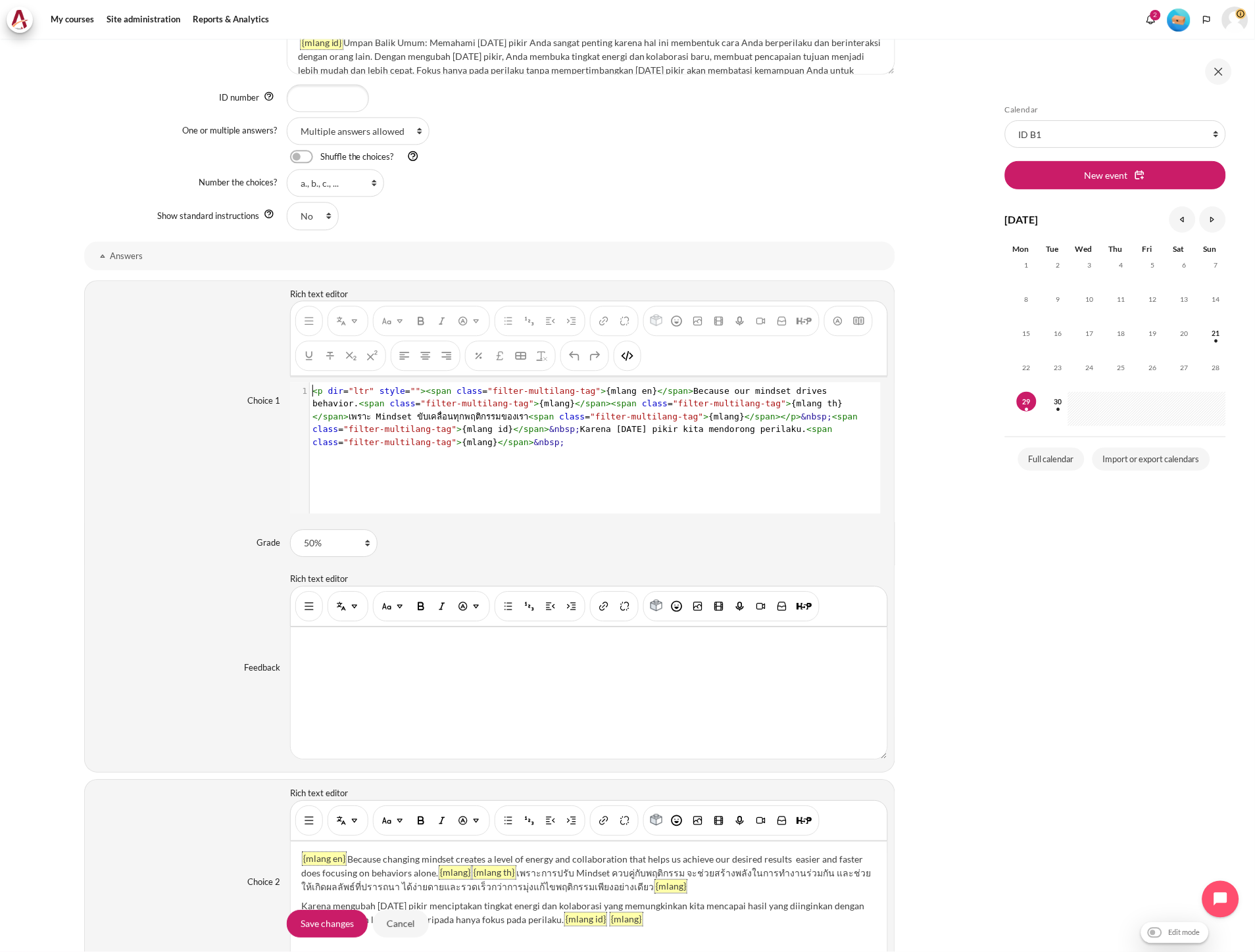
scroll to position [1, 0]
click at [590, 418] on span ""filter-multilang-tag"" at bounding box center [647, 416] width 113 height 10
type textarea "<p dir="ltr" style=""><span class="filter-multilang-tag">{mlang en}</span>Becau…"
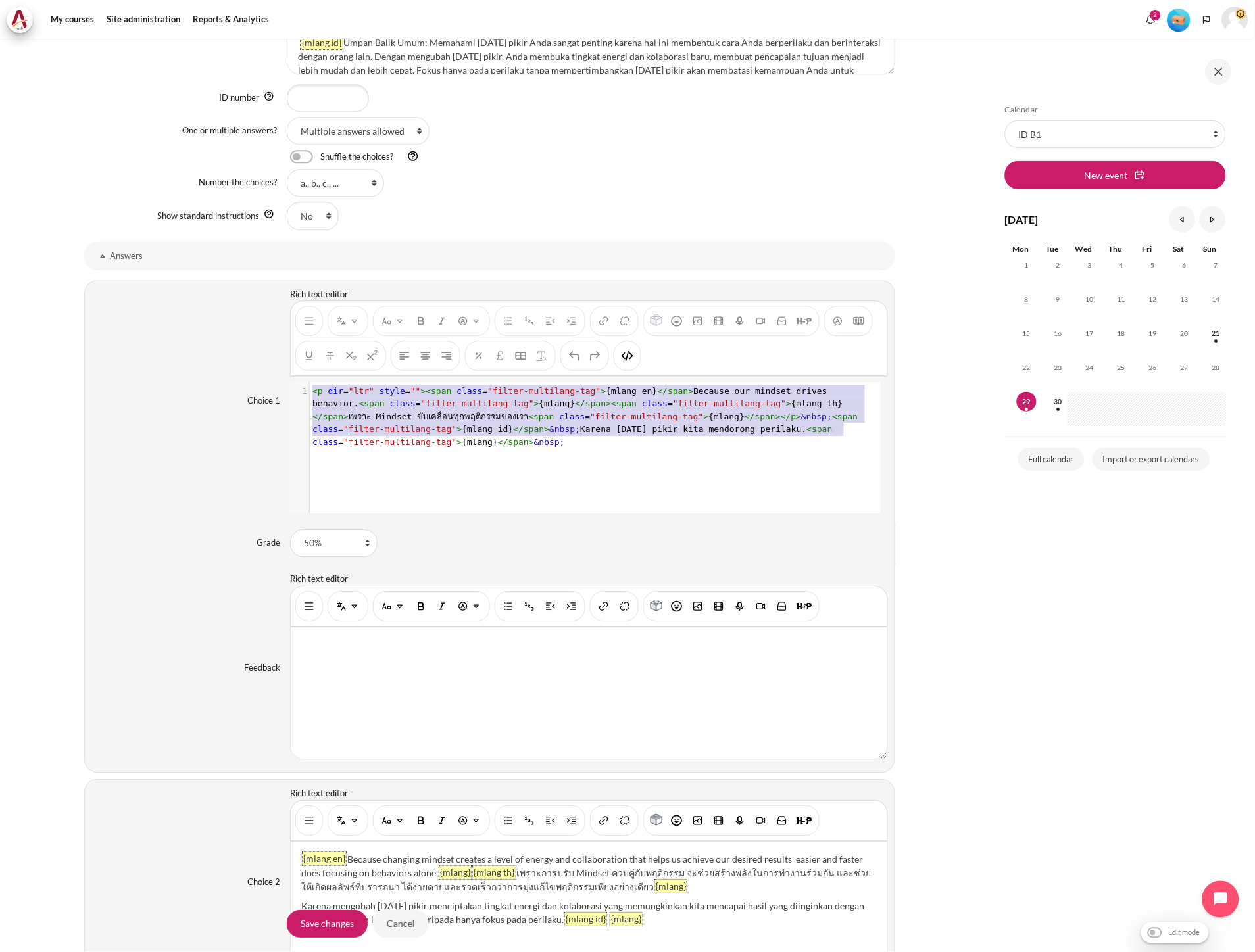
scroll to position [16, 0]
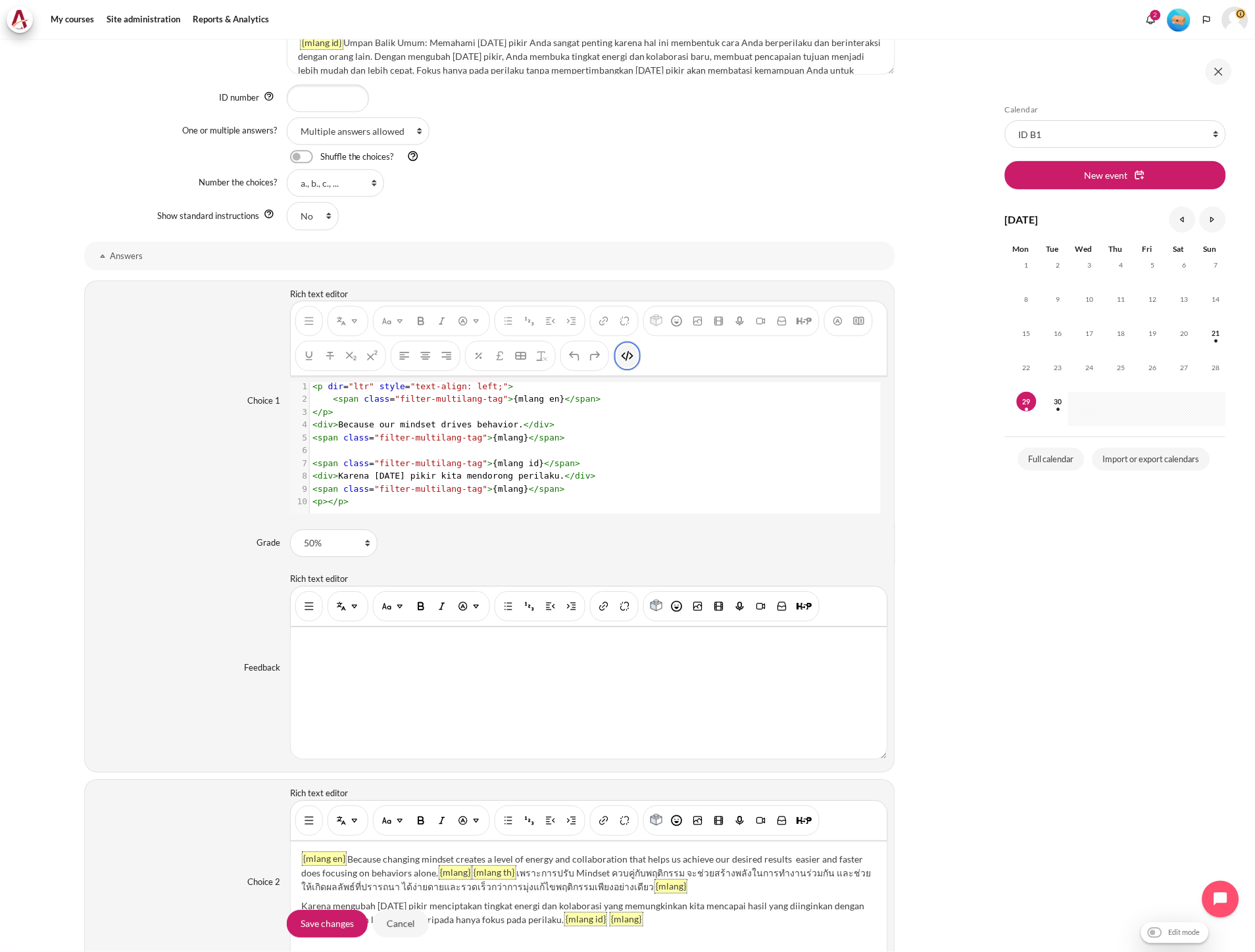
click at [627, 355] on img "HTML" at bounding box center [627, 355] width 13 height 13
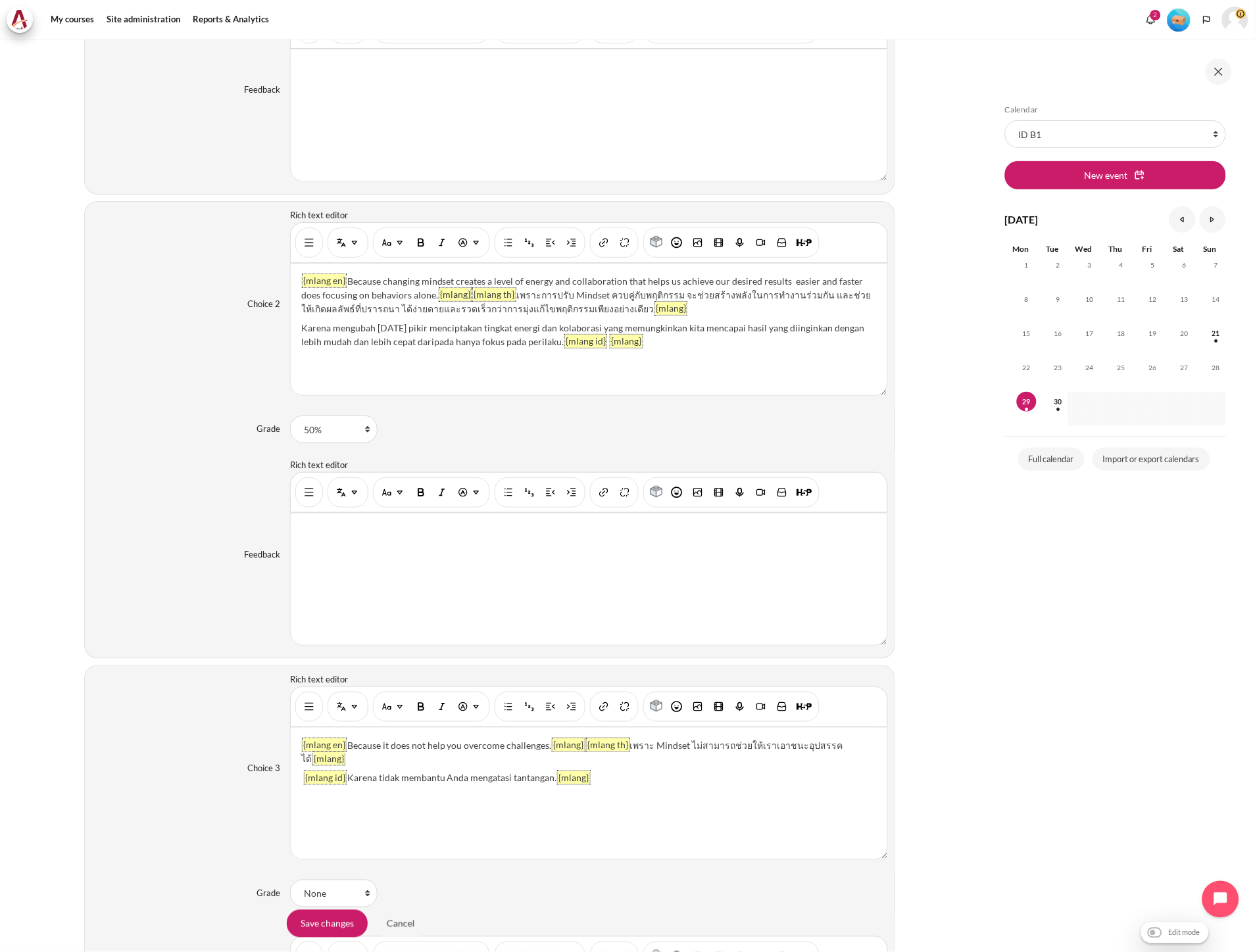
scroll to position [1703, 0]
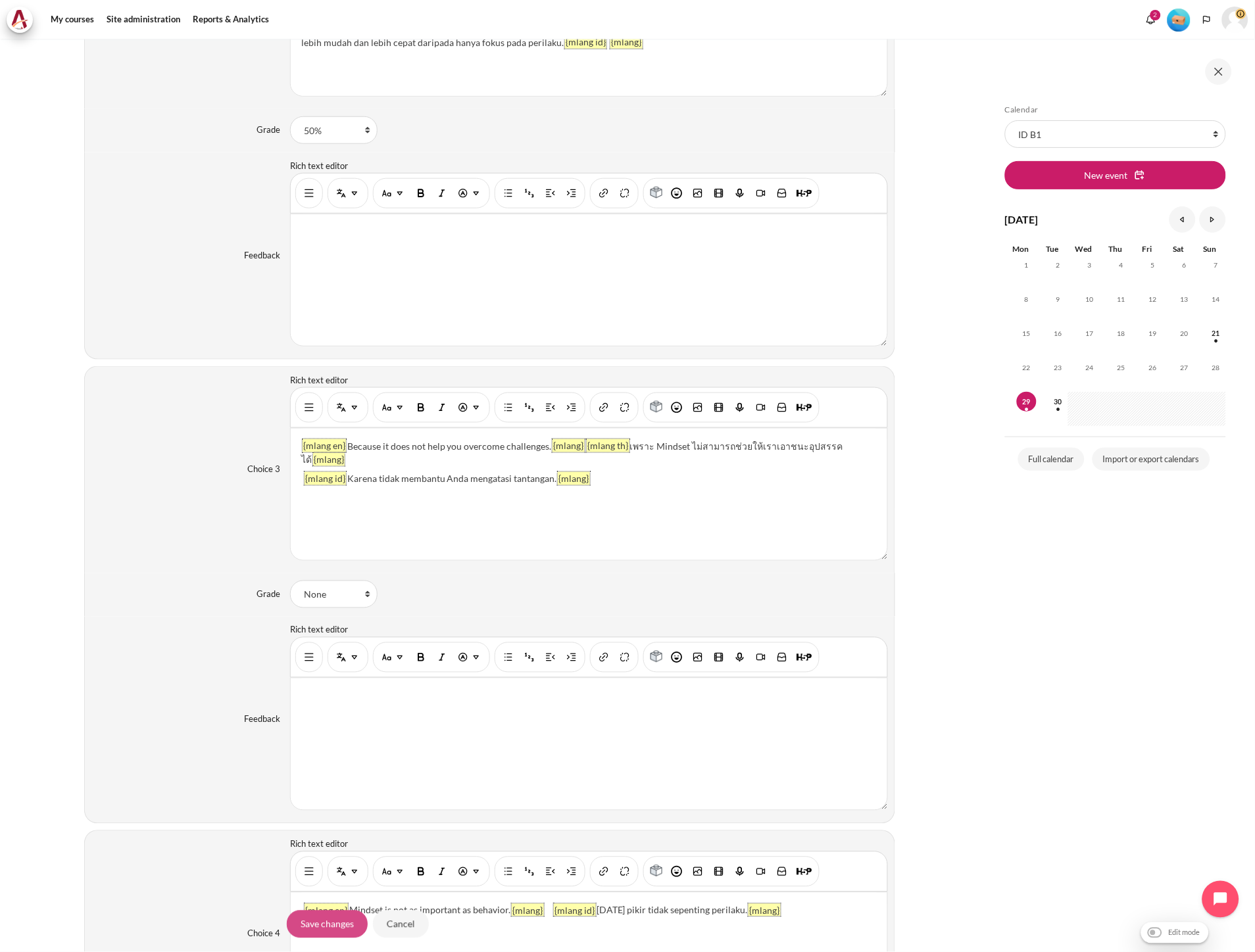
click at [330, 925] on input "Save changes" at bounding box center [327, 924] width 81 height 27
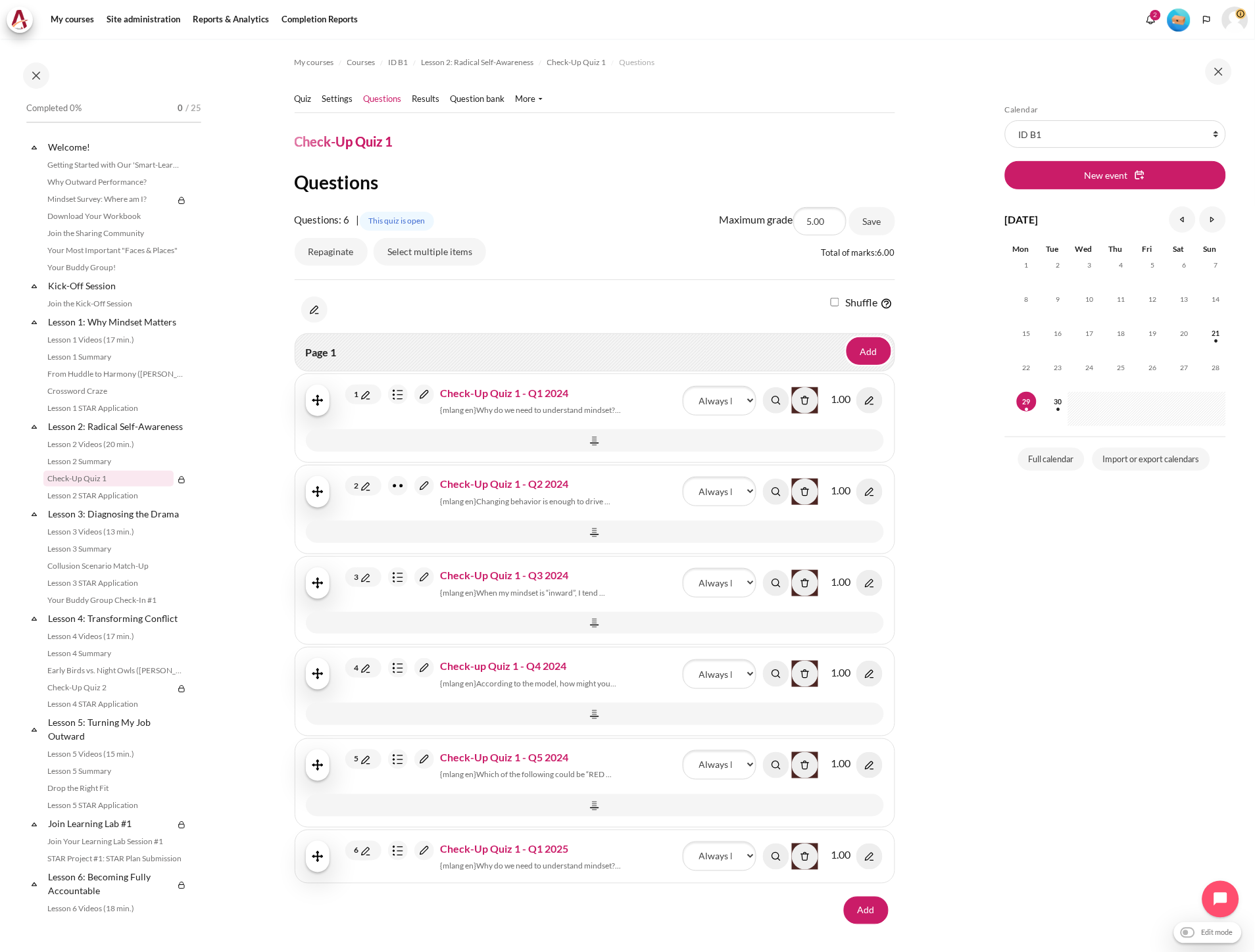
click at [426, 395] on img "Content" at bounding box center [425, 394] width 20 height 20
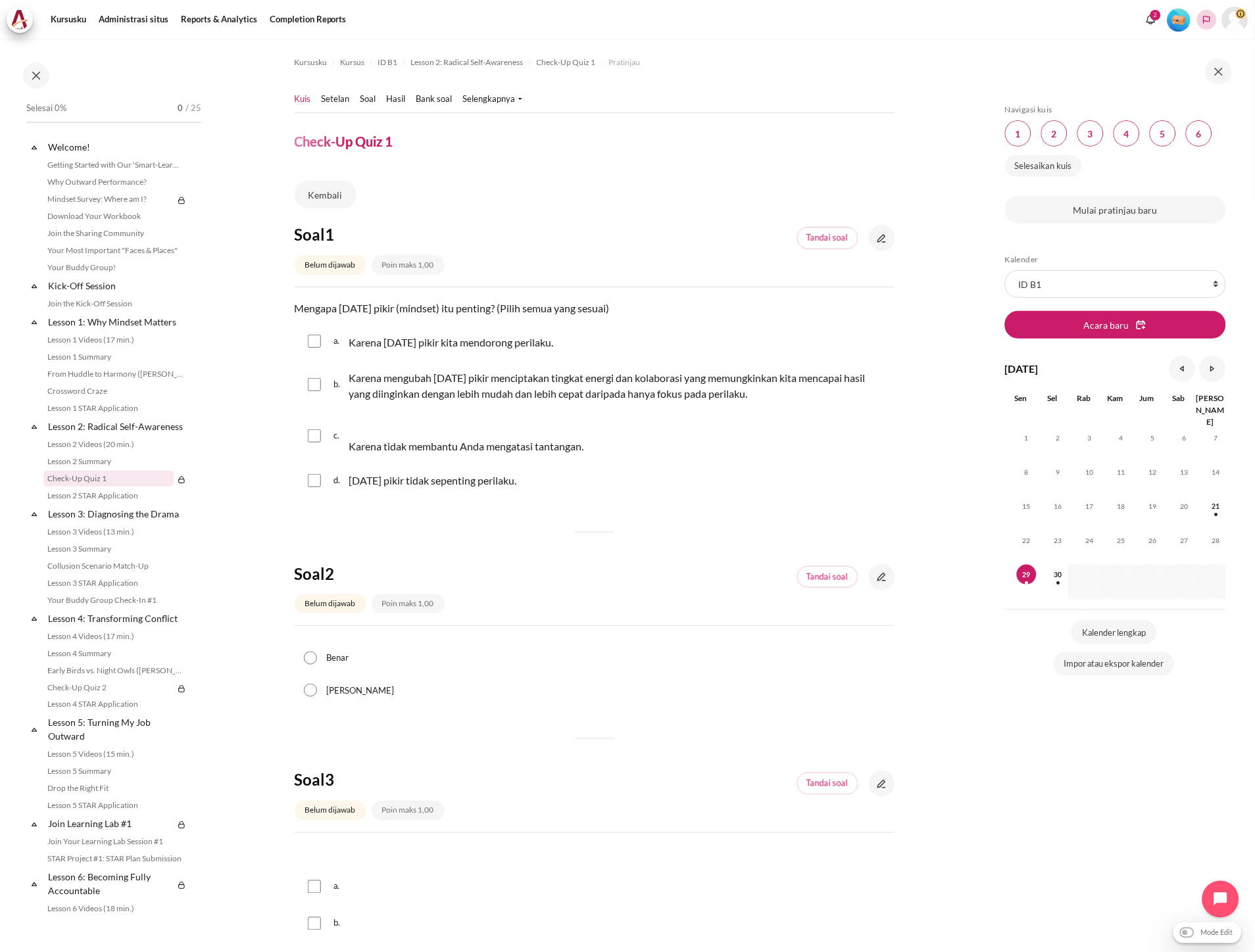
click at [1205, 20] on icon "Languages" at bounding box center [1206, 20] width 7 height 8
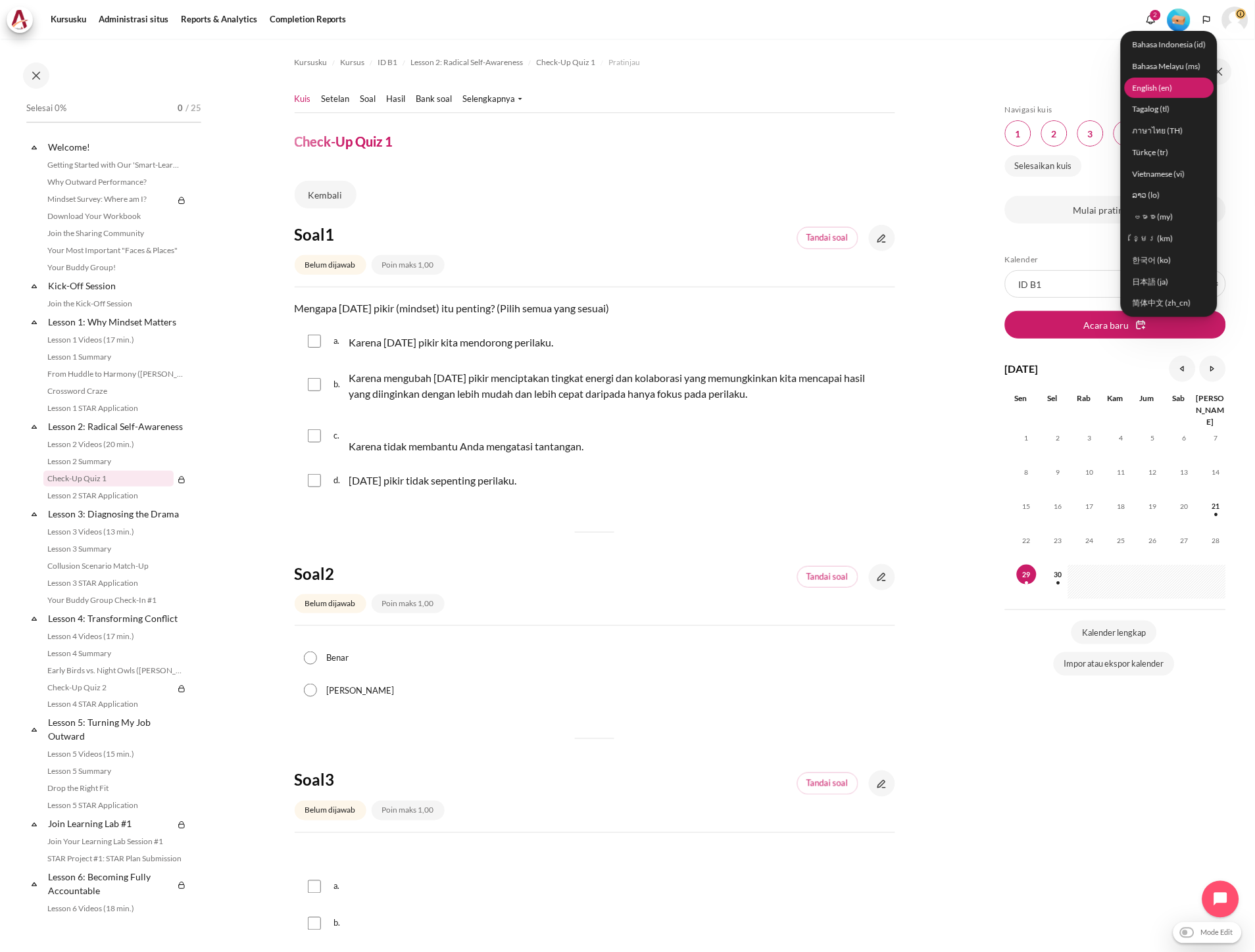
click at [1153, 83] on link "English ‎(en)‎" at bounding box center [1170, 88] width 90 height 20
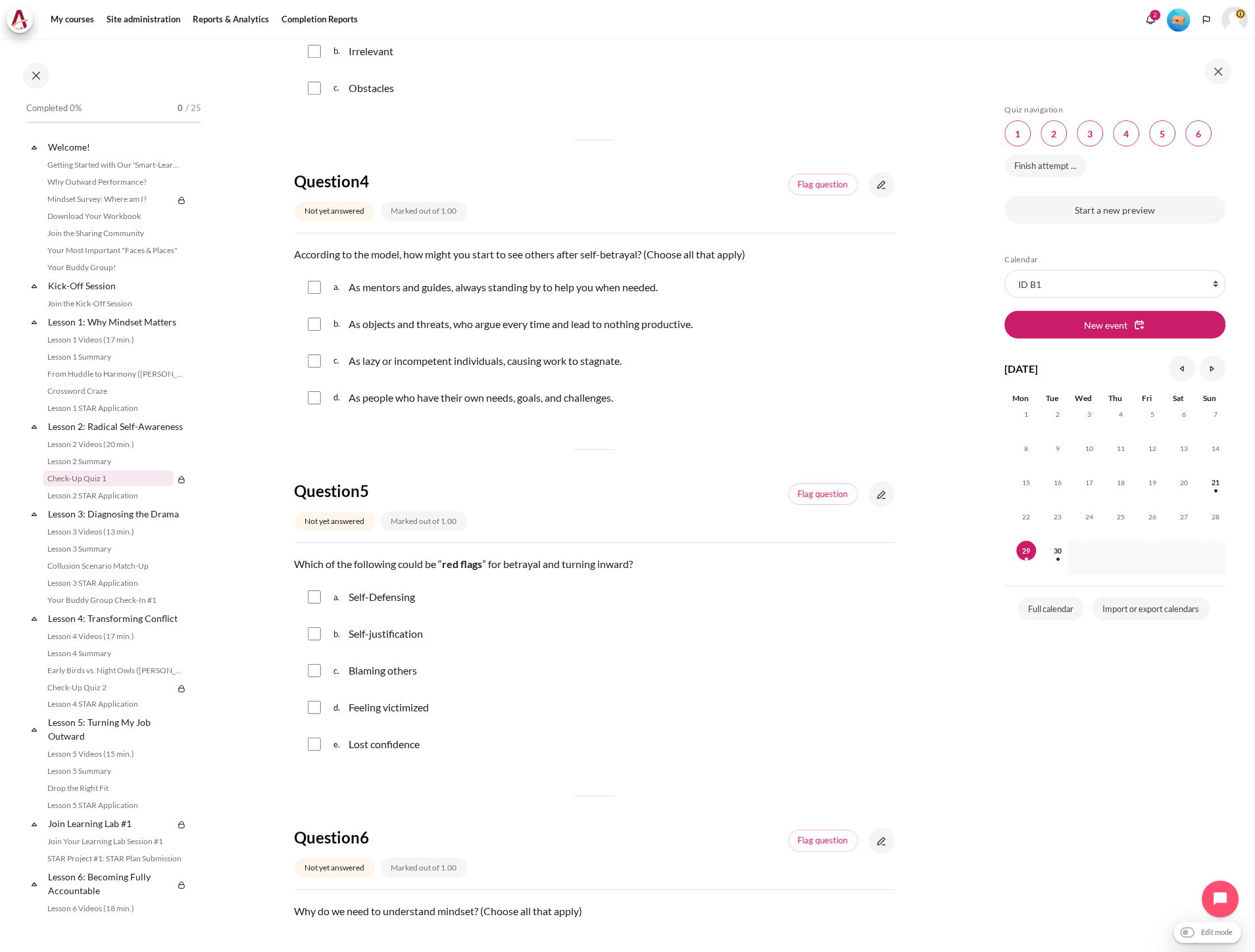
scroll to position [1251, 0]
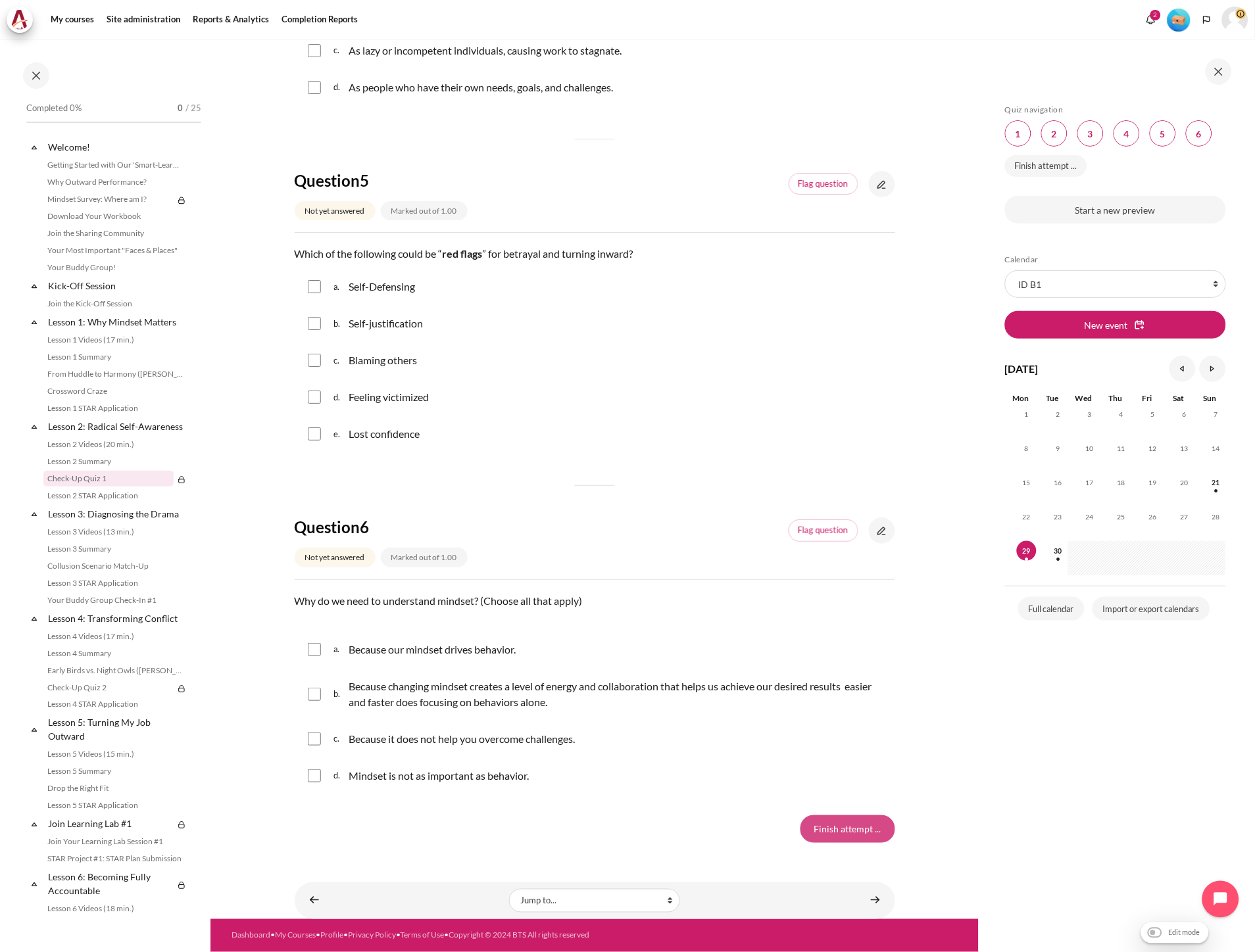
click at [826, 832] on input "Finish attempt ..." at bounding box center [847, 829] width 95 height 27
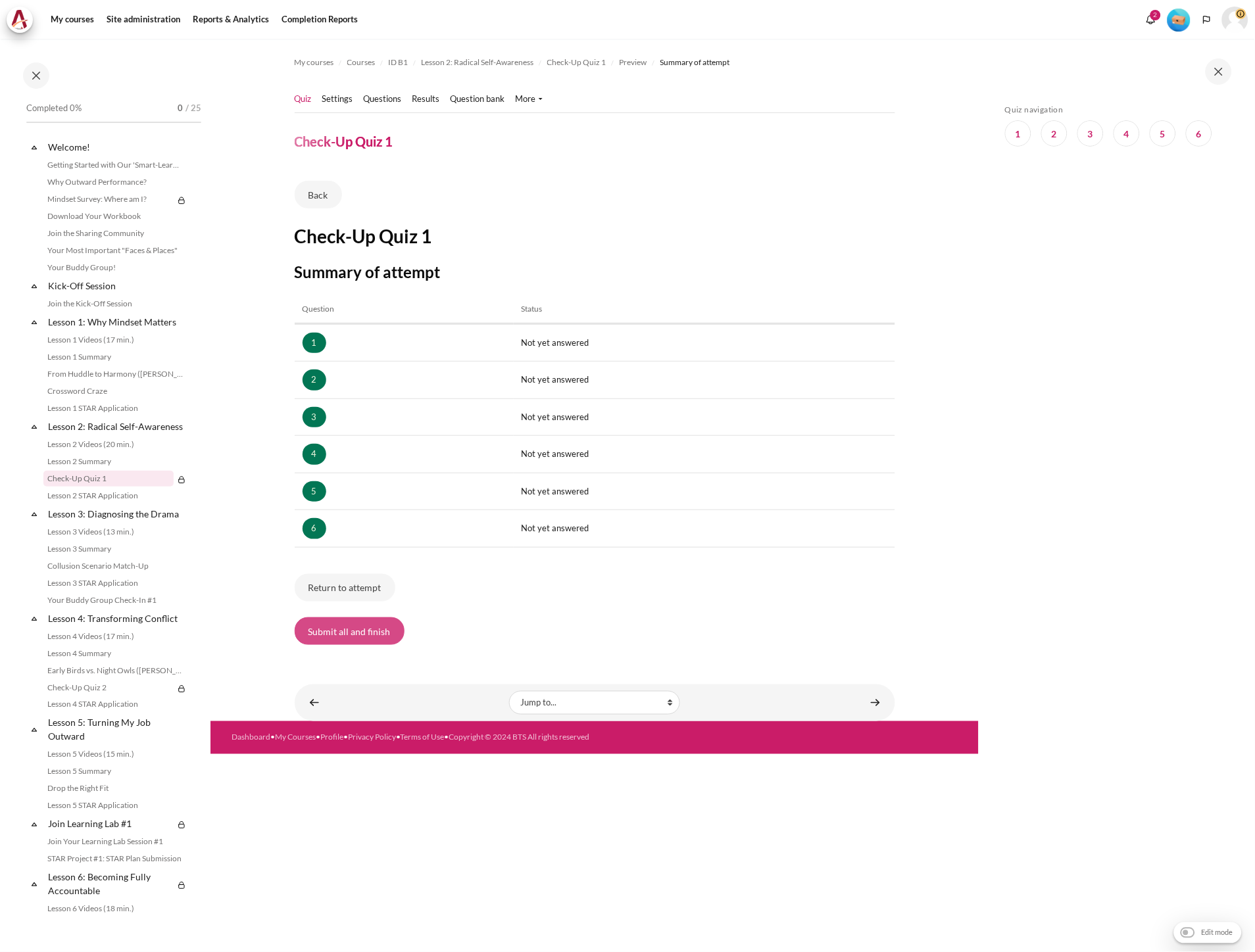
click at [344, 631] on button "Submit all and finish" at bounding box center [349, 631] width 110 height 27
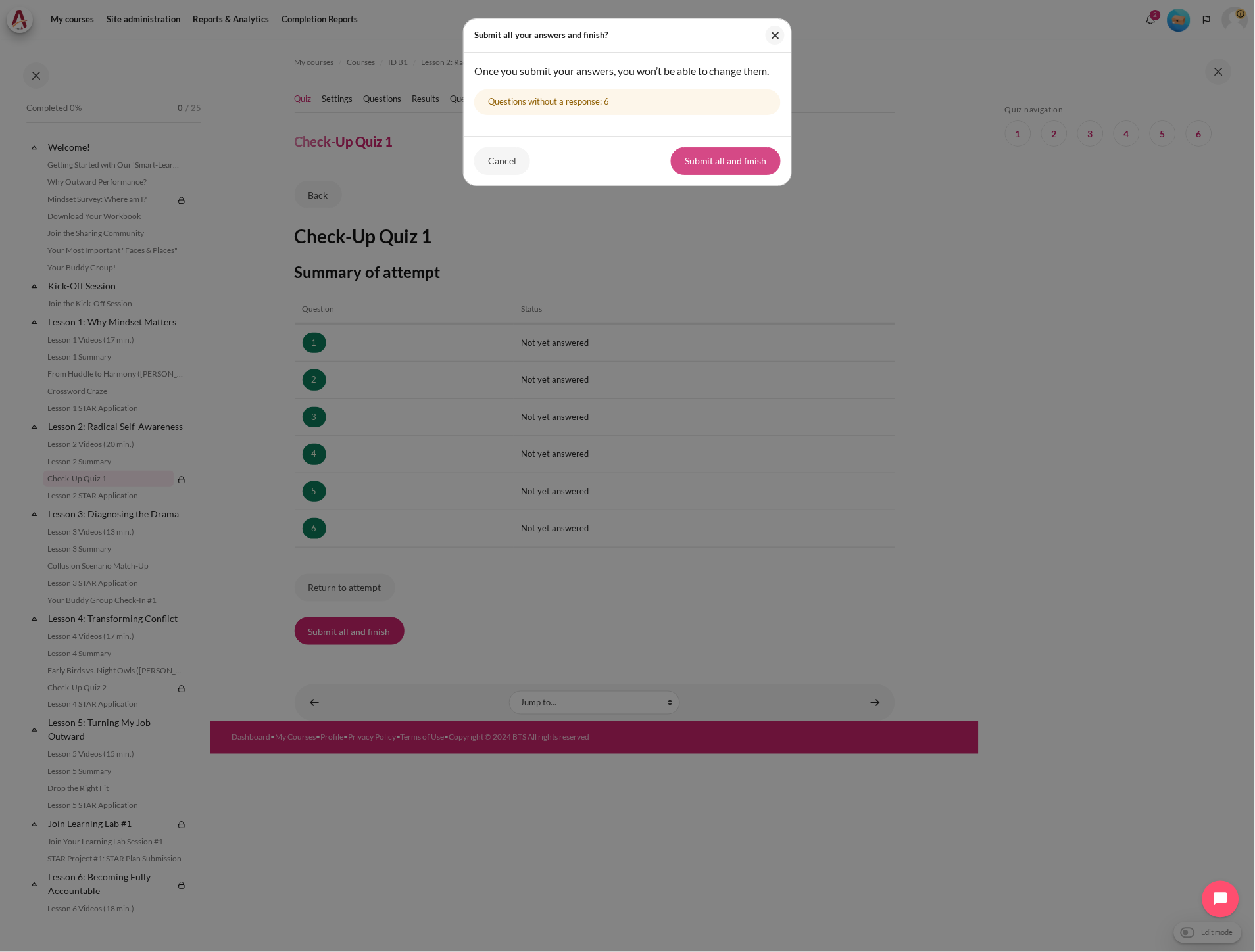
click at [715, 175] on button "Submit all and finish" at bounding box center [725, 161] width 110 height 27
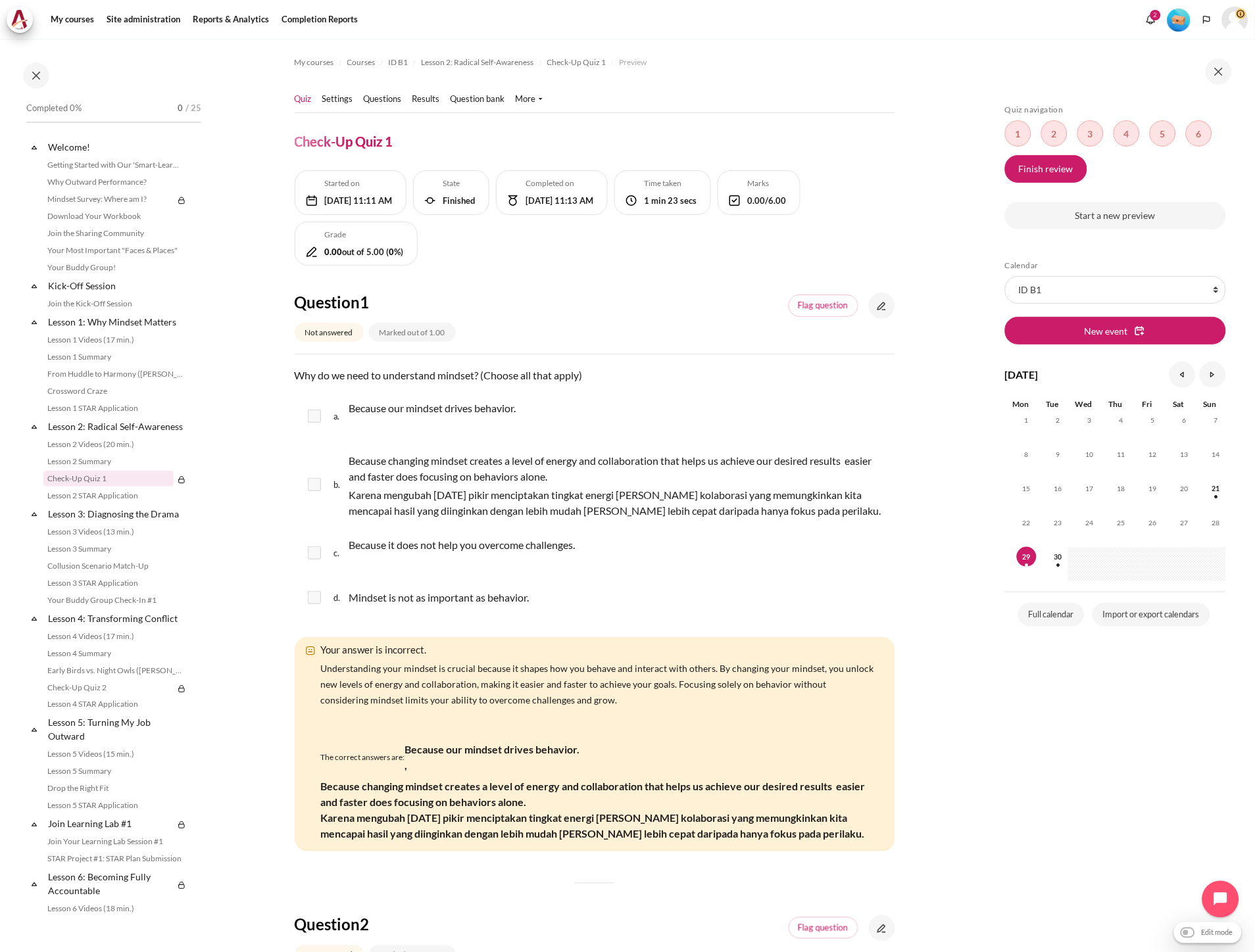
click at [304, 98] on link "Quiz" at bounding box center [304, 99] width 18 height 13
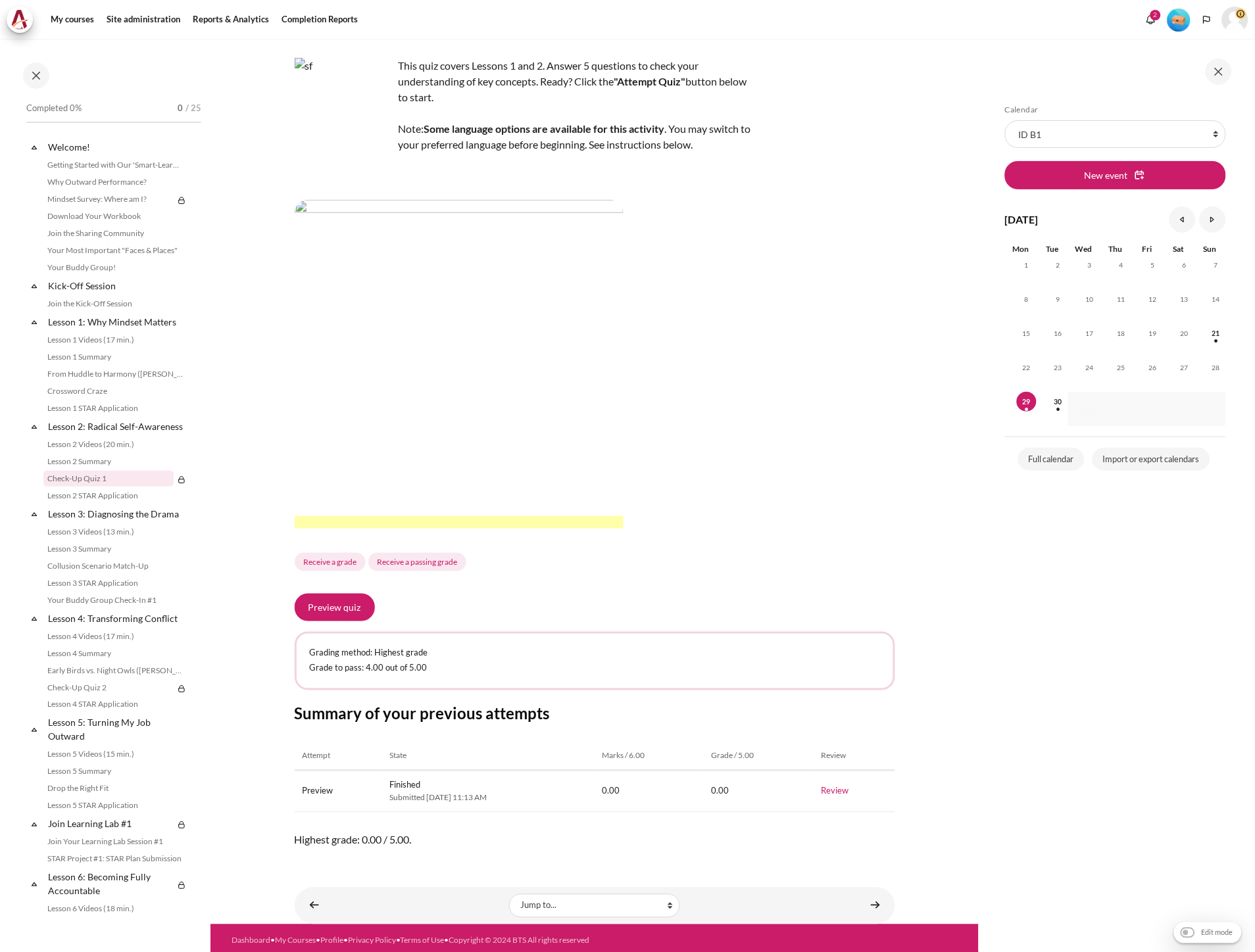
scroll to position [115, 0]
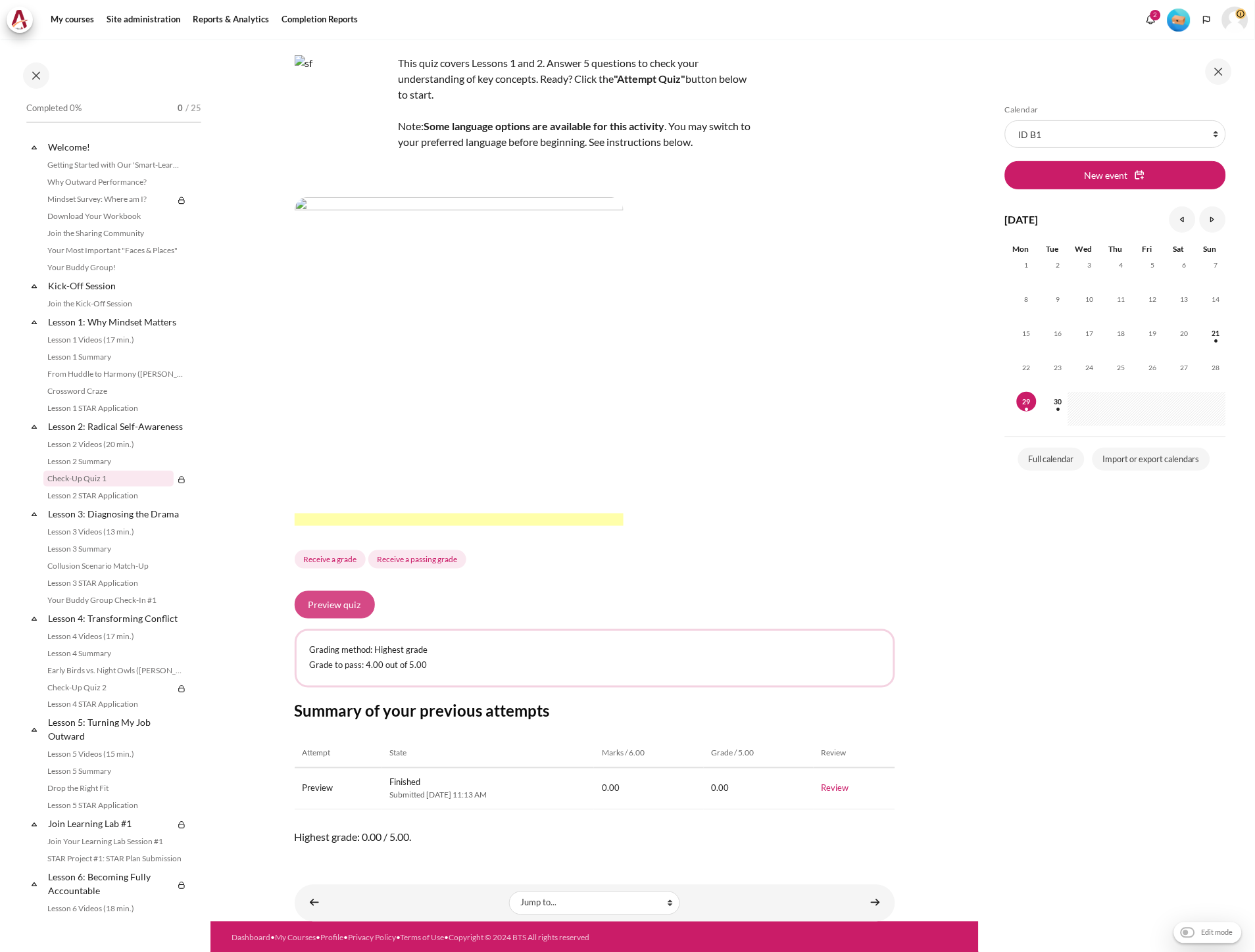
click at [340, 608] on button "Preview quiz" at bounding box center [335, 605] width 80 height 27
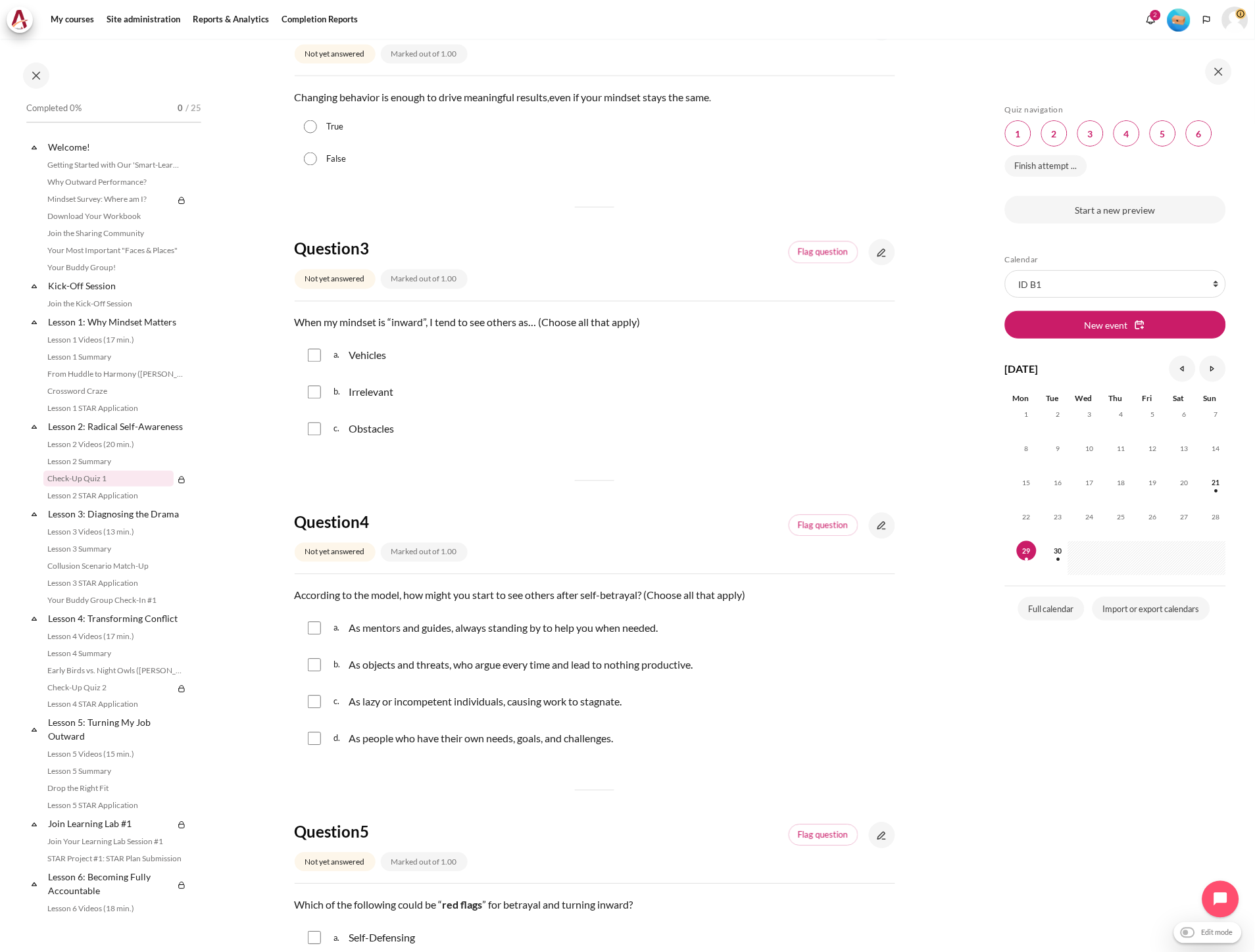
scroll to position [1235, 0]
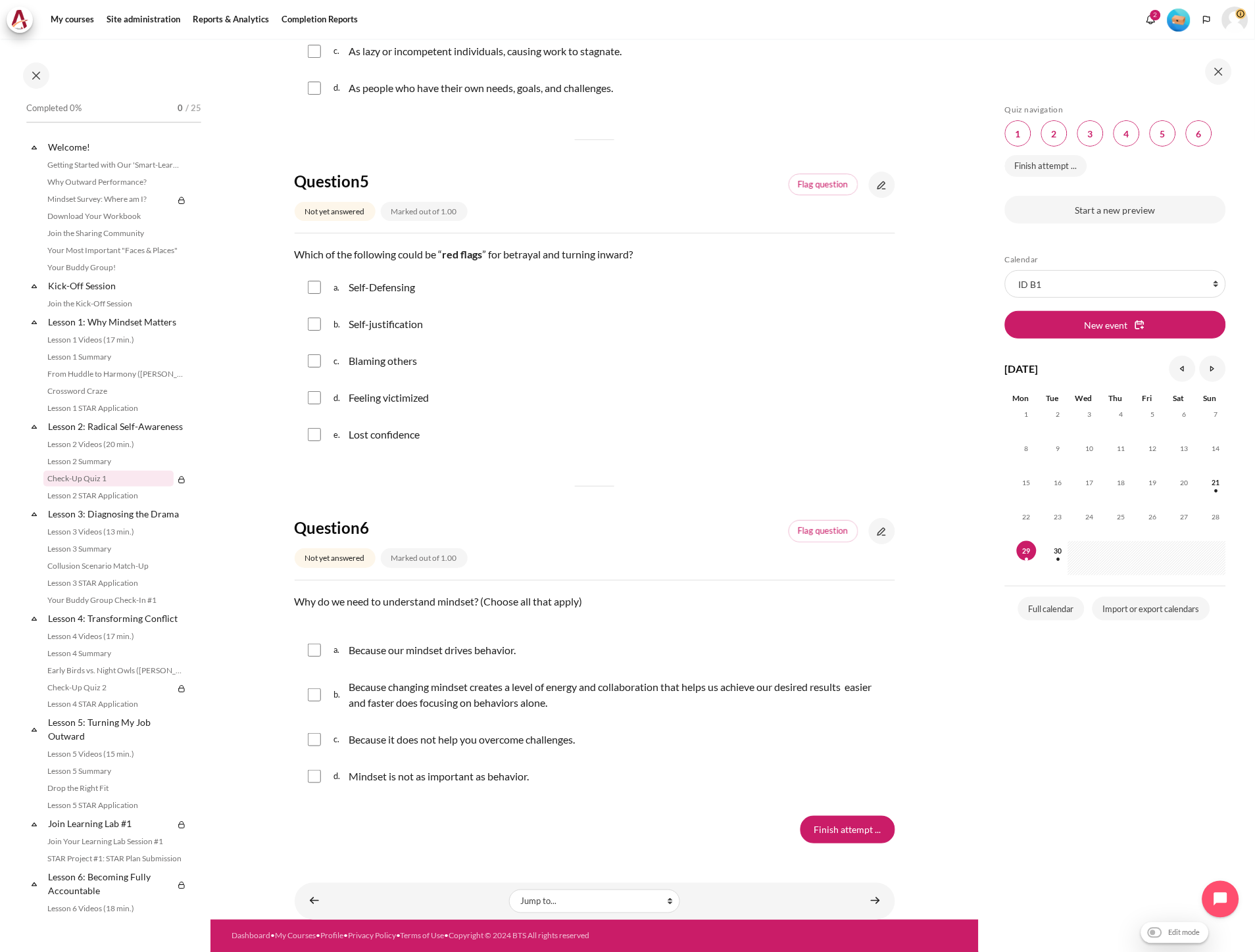
click at [1197, 11] on div "Bahasa Indonesia ‎(id)‎ Bahasa Melayu ‎(ms)‎ English ‎(en)‎ Tagalog ‎(tl)‎ ภาษา…" at bounding box center [1207, 20] width 20 height 20
click at [1199, 16] on button "Languages" at bounding box center [1207, 20] width 20 height 20
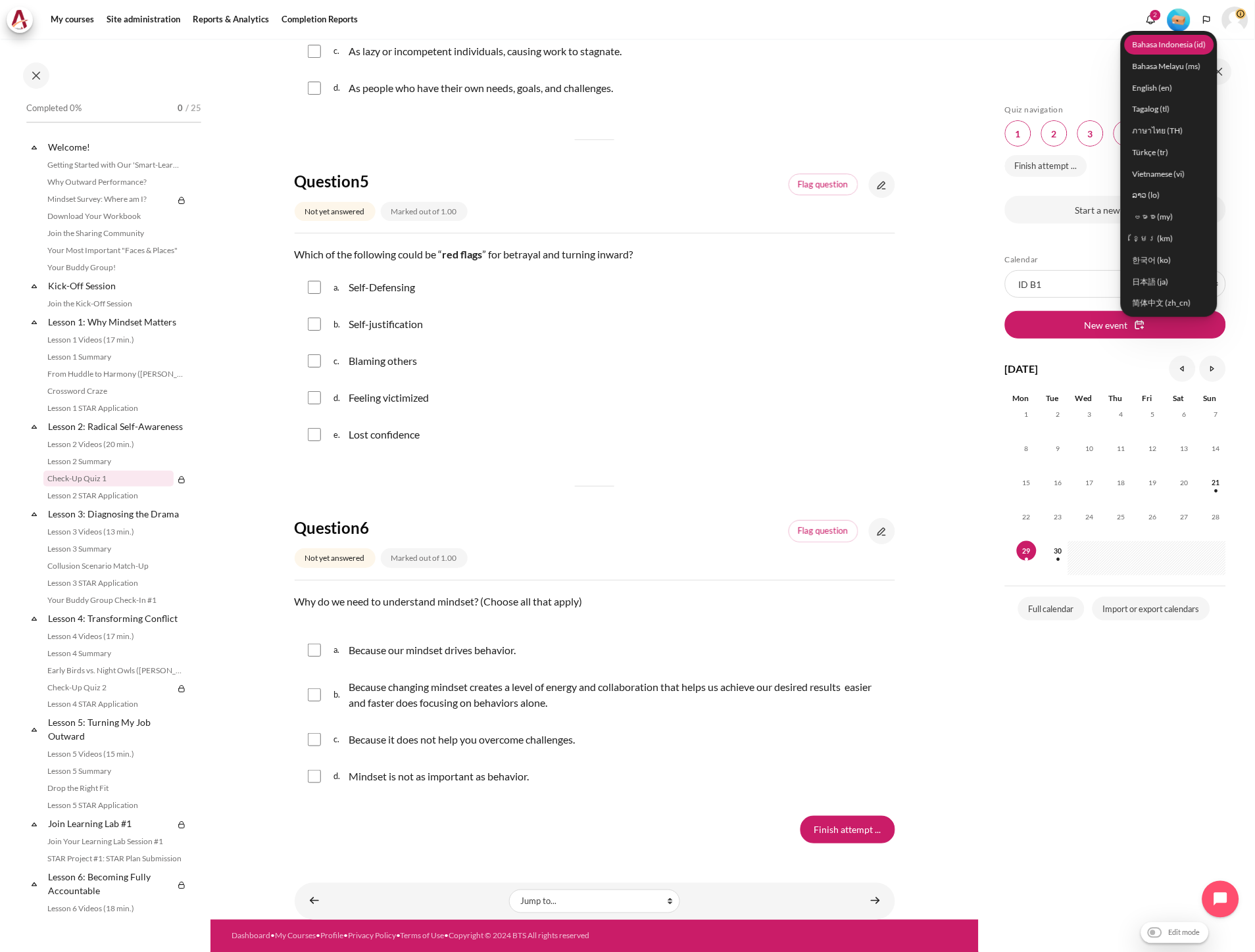
click at [1178, 40] on link "Bahasa Indonesia ‎(id)‎" at bounding box center [1170, 44] width 90 height 20
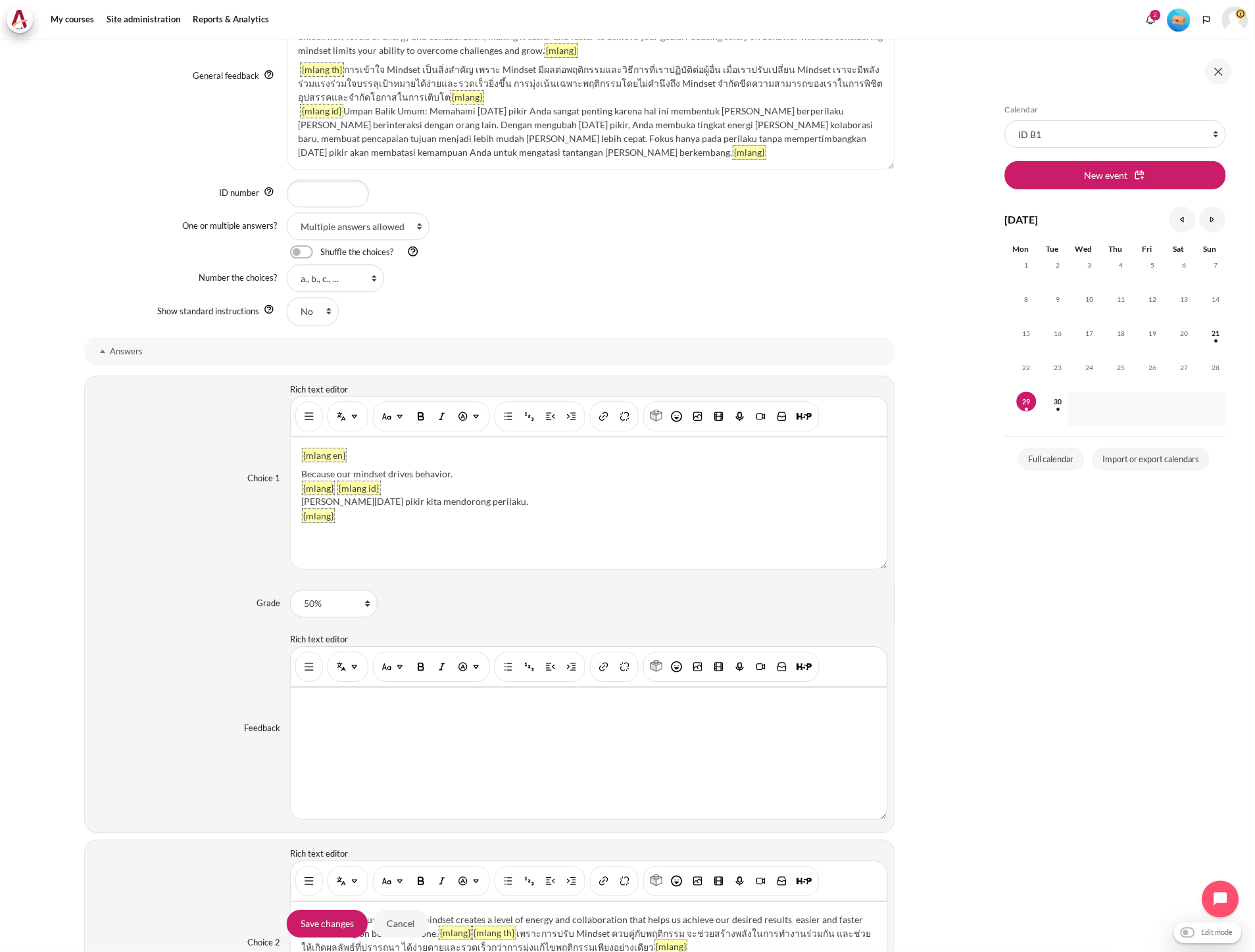
scroll to position [731, 0]
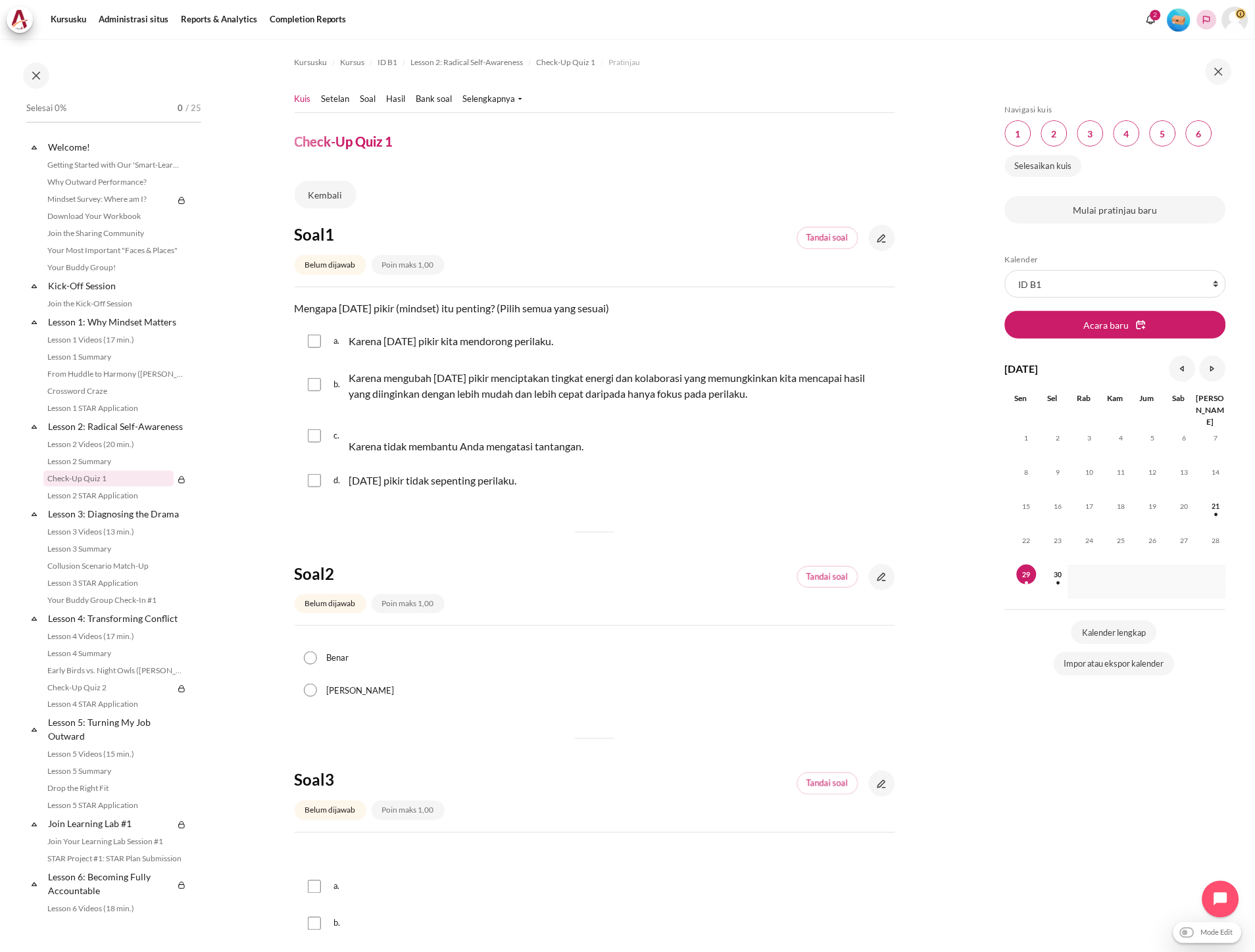
click at [1207, 21] on icon "Languages" at bounding box center [1206, 20] width 7 height 8
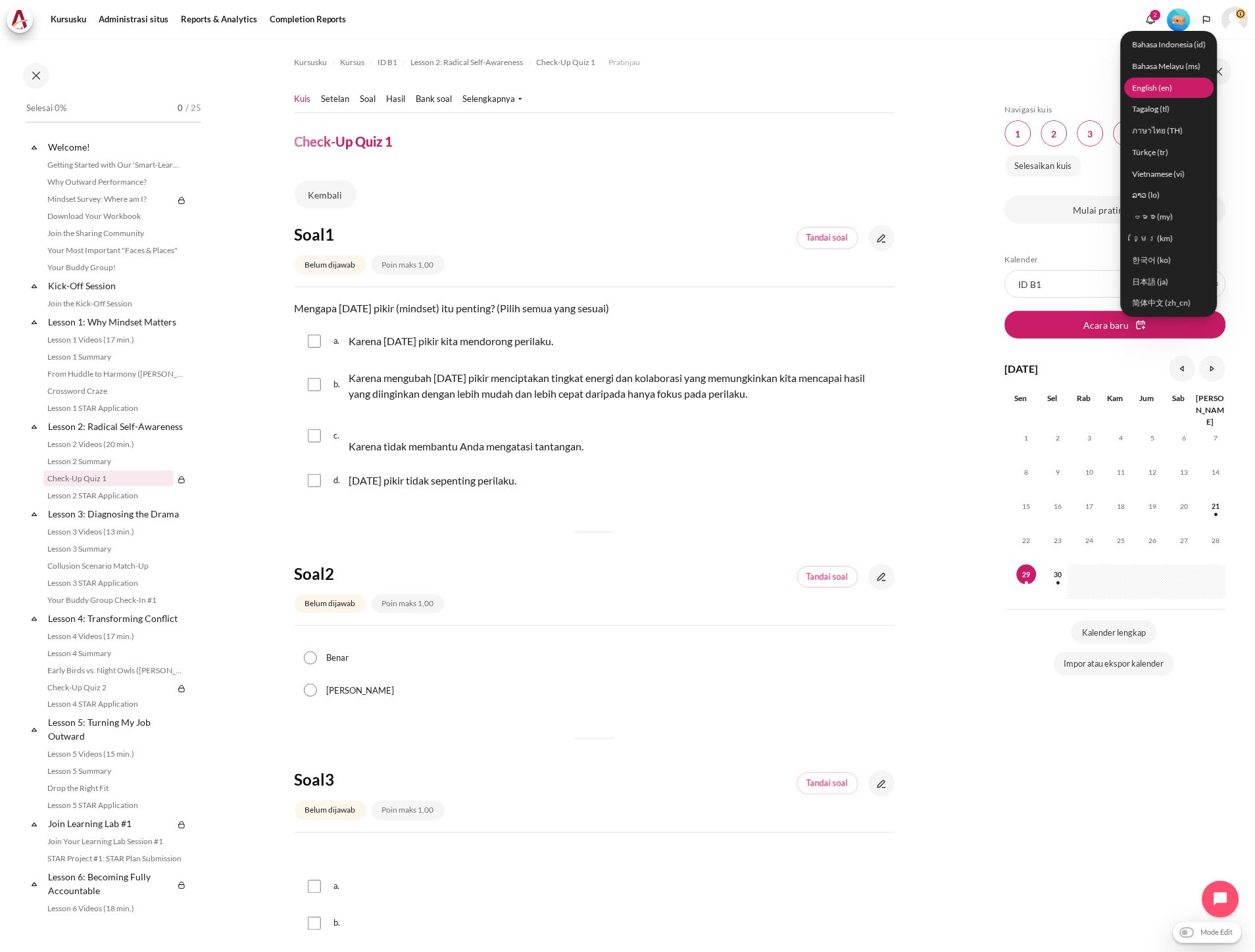
click at [1171, 80] on link "English ‎(en)‎" at bounding box center [1170, 88] width 90 height 20
